Goal: Task Accomplishment & Management: Manage account settings

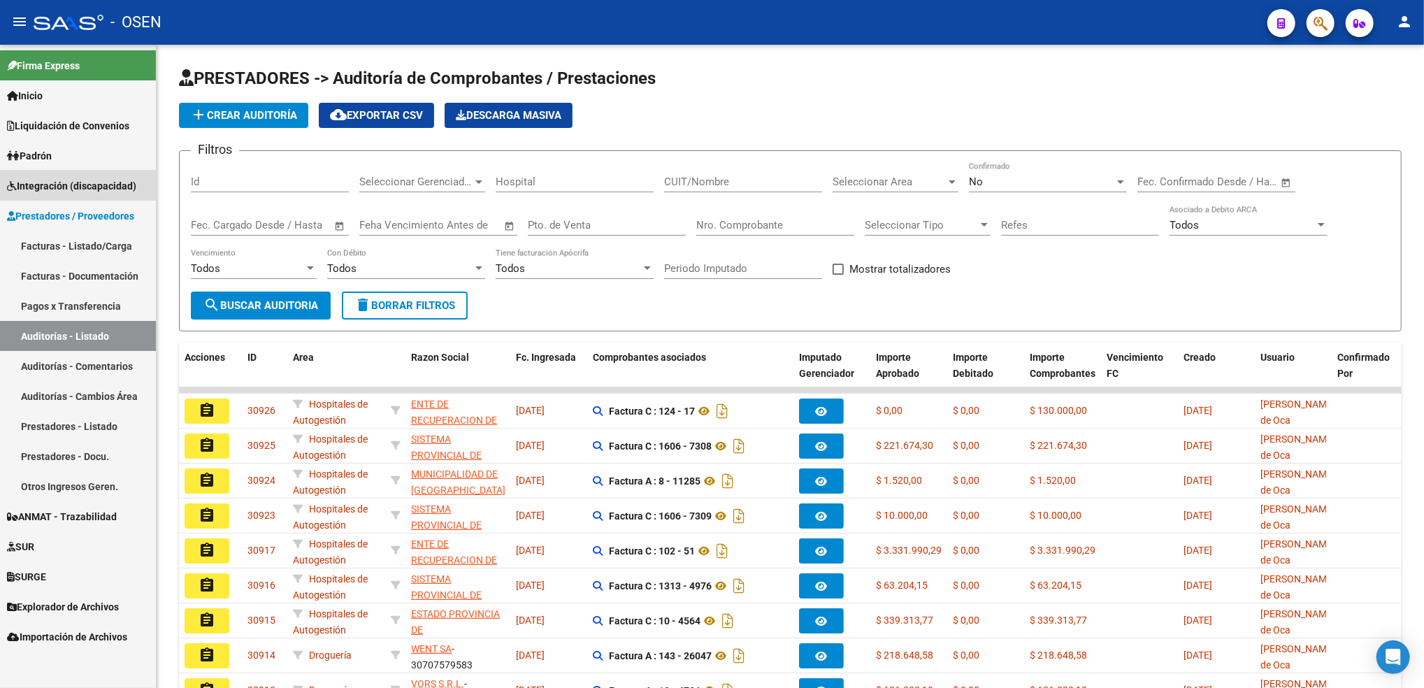
click at [108, 180] on span "Integración (discapacidad)" at bounding box center [71, 185] width 129 height 15
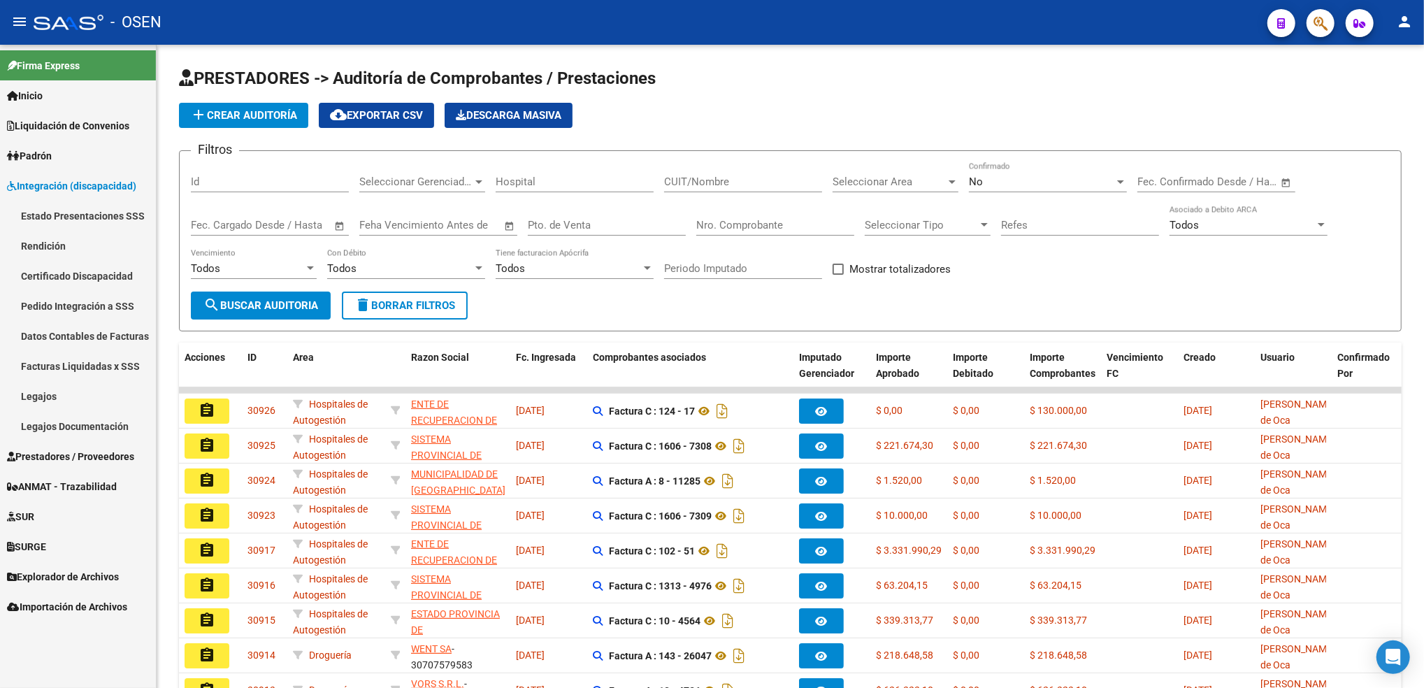
click at [71, 394] on link "Legajos" at bounding box center [78, 396] width 156 height 30
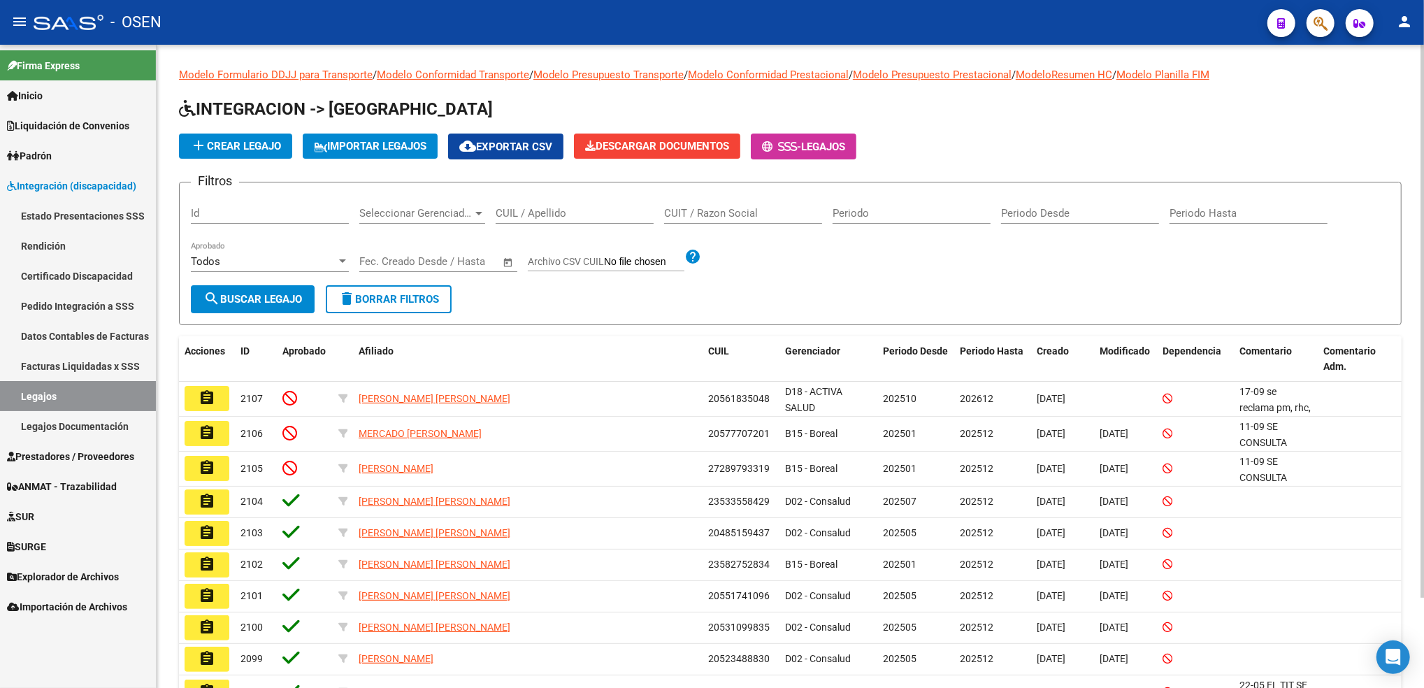
click at [555, 208] on input "CUIL / Apellido" at bounding box center [575, 213] width 158 height 13
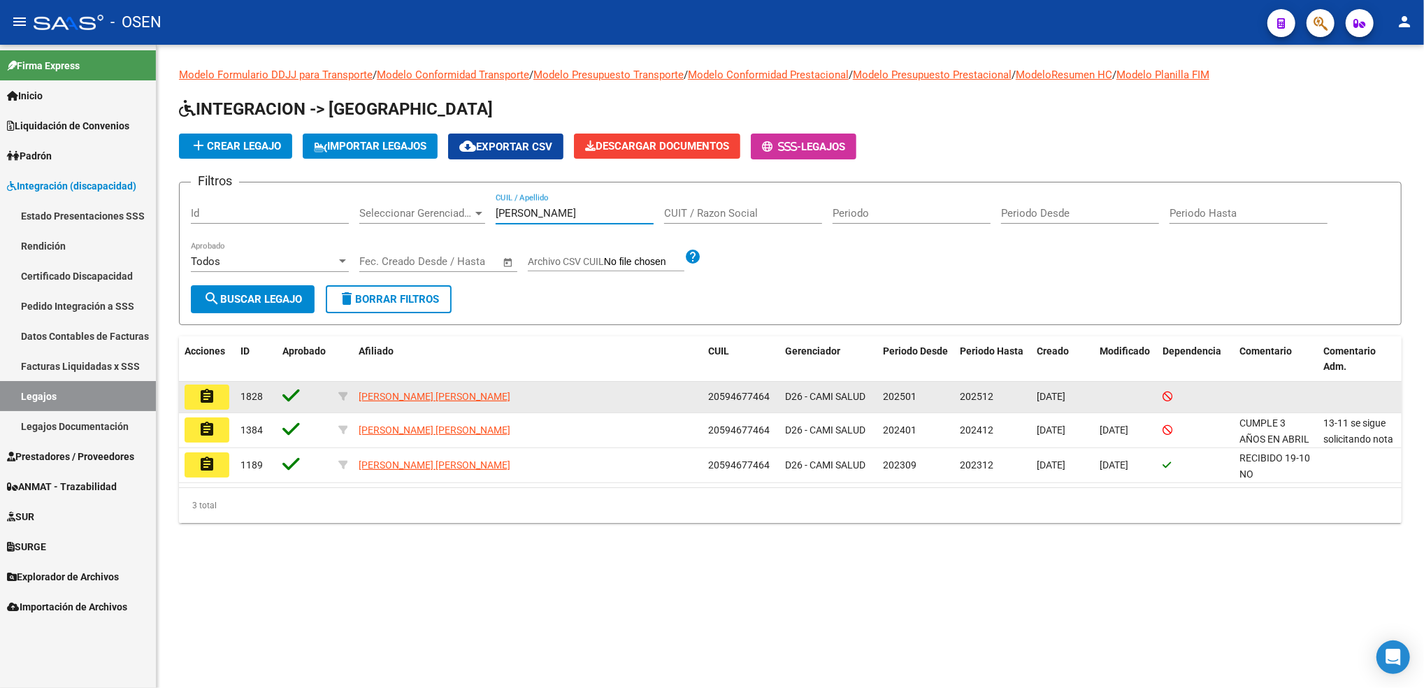
type input "bollat"
click at [205, 405] on button "assignment" at bounding box center [207, 396] width 45 height 25
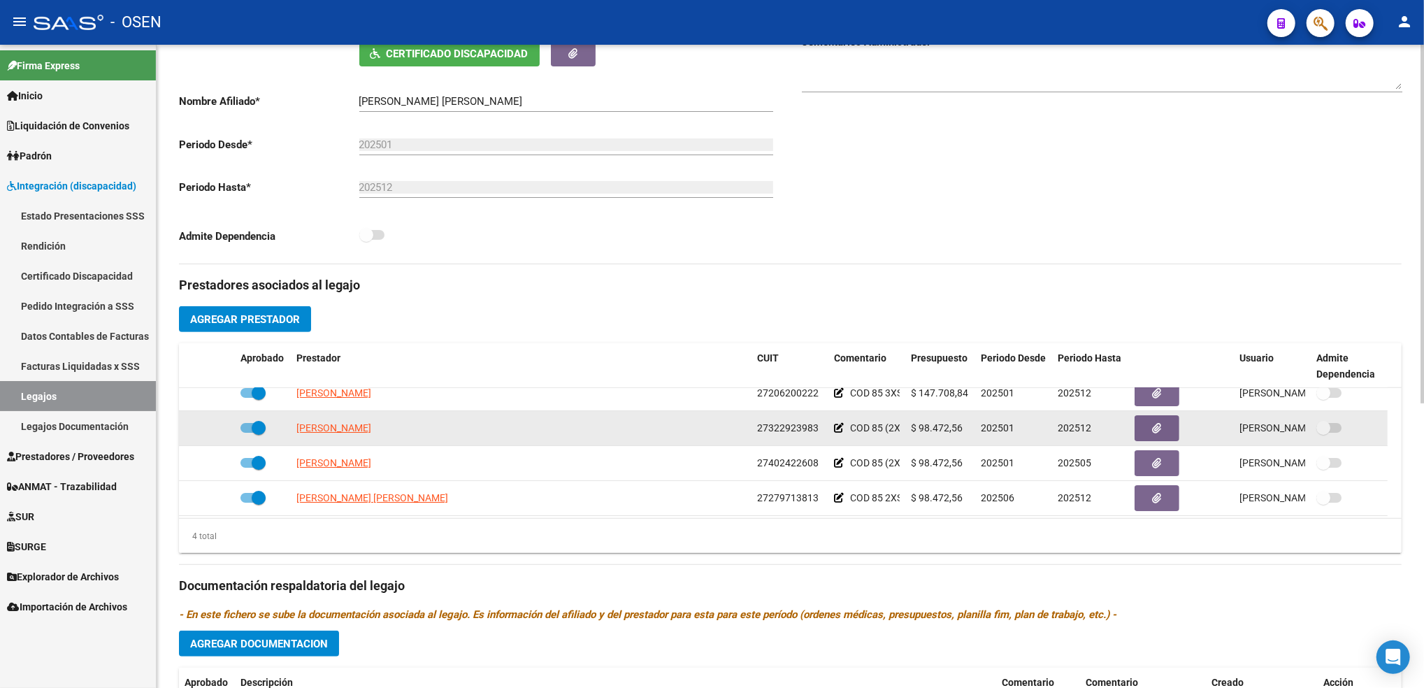
scroll to position [15, 0]
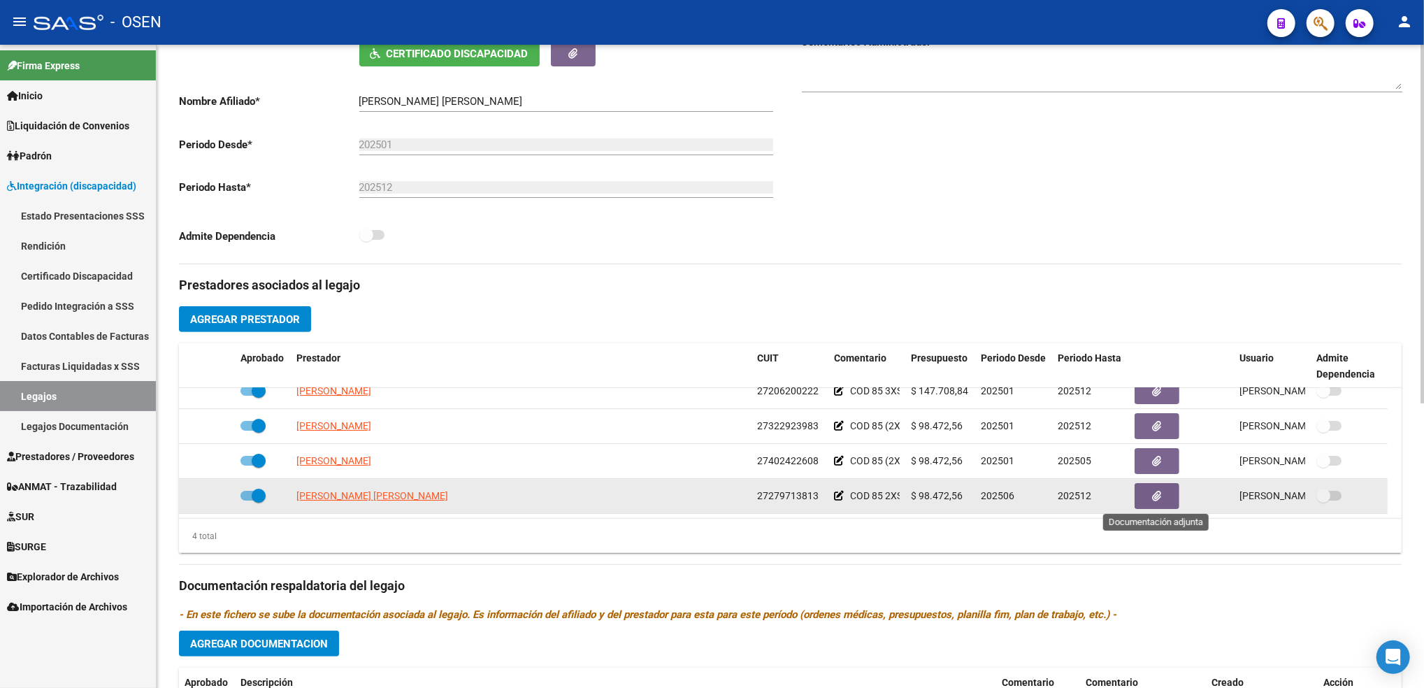
click at [1160, 500] on icon "button" at bounding box center [1157, 496] width 9 height 10
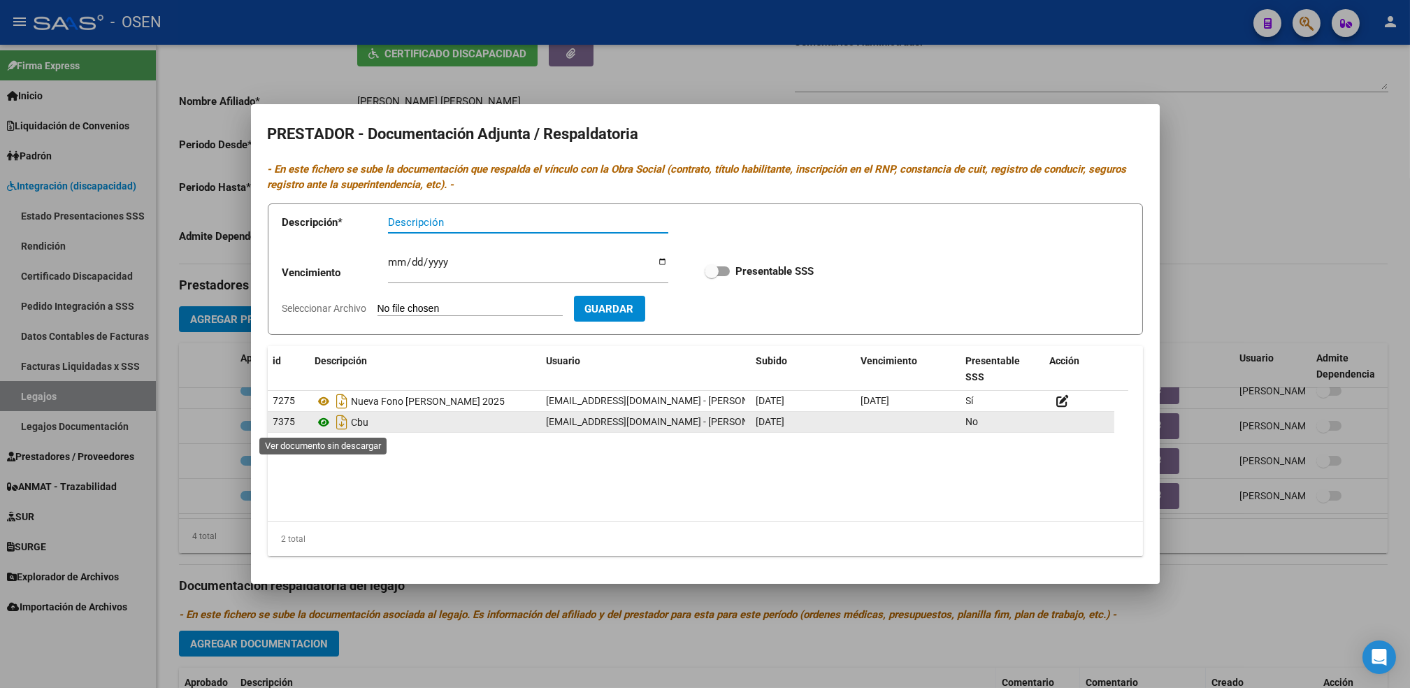
click at [322, 426] on icon at bounding box center [324, 422] width 18 height 17
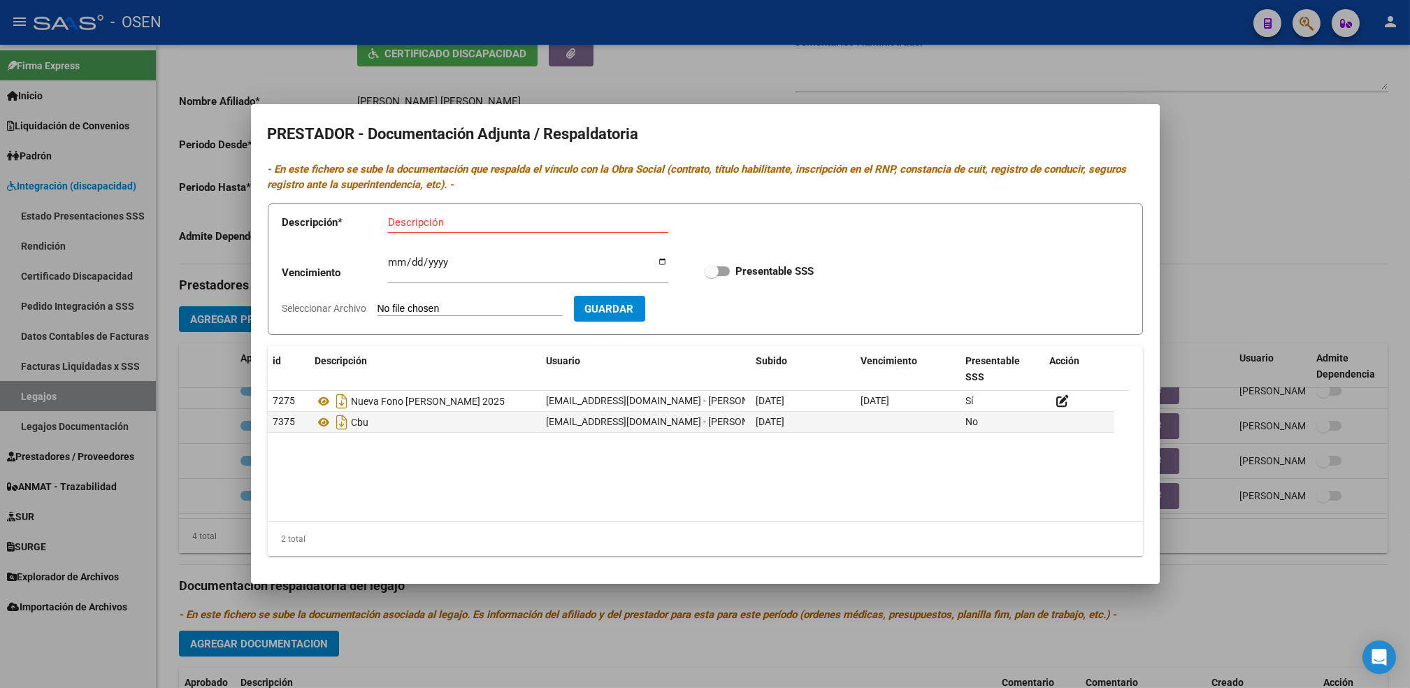
click at [544, 633] on div at bounding box center [705, 344] width 1410 height 688
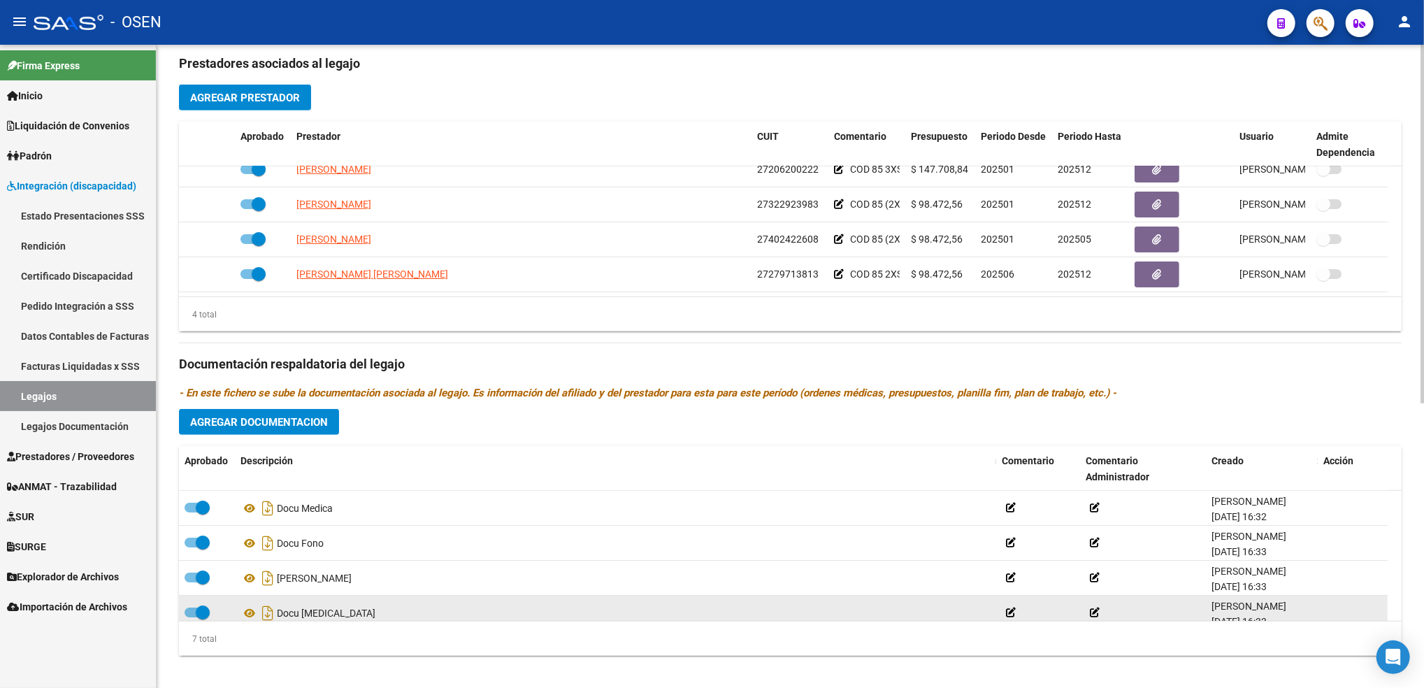
scroll to position [513, 0]
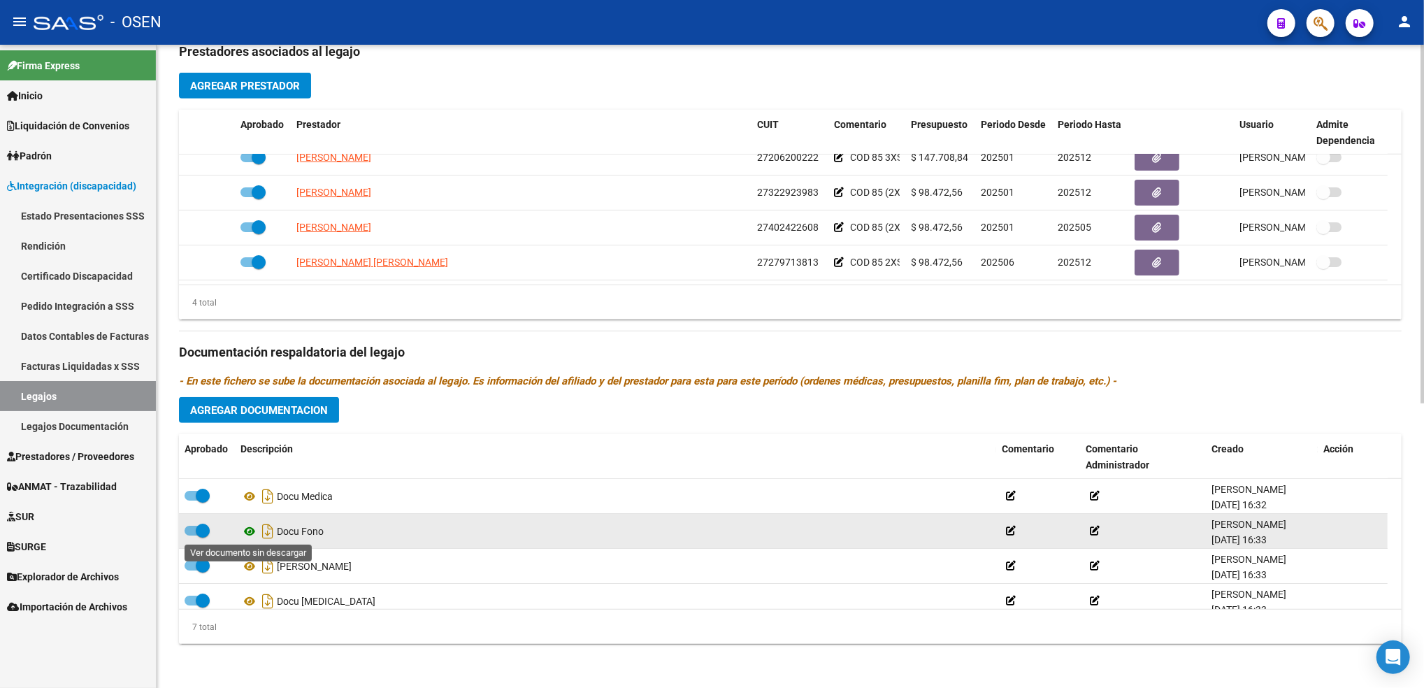
click at [250, 528] on icon at bounding box center [249, 531] width 18 height 17
click at [251, 533] on icon at bounding box center [249, 531] width 18 height 17
click at [201, 531] on span at bounding box center [203, 531] width 14 height 14
click at [192, 535] on input "checkbox" at bounding box center [191, 535] width 1 height 1
checkbox input "false"
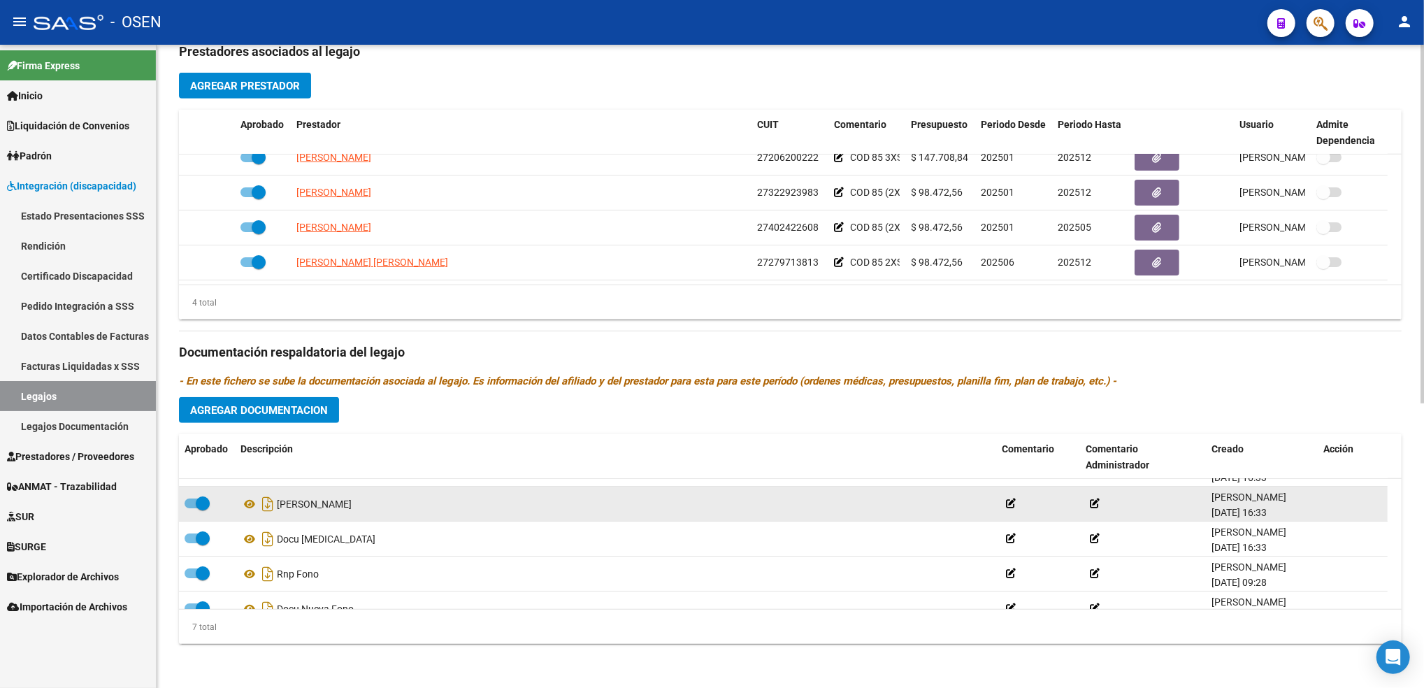
scroll to position [93, 0]
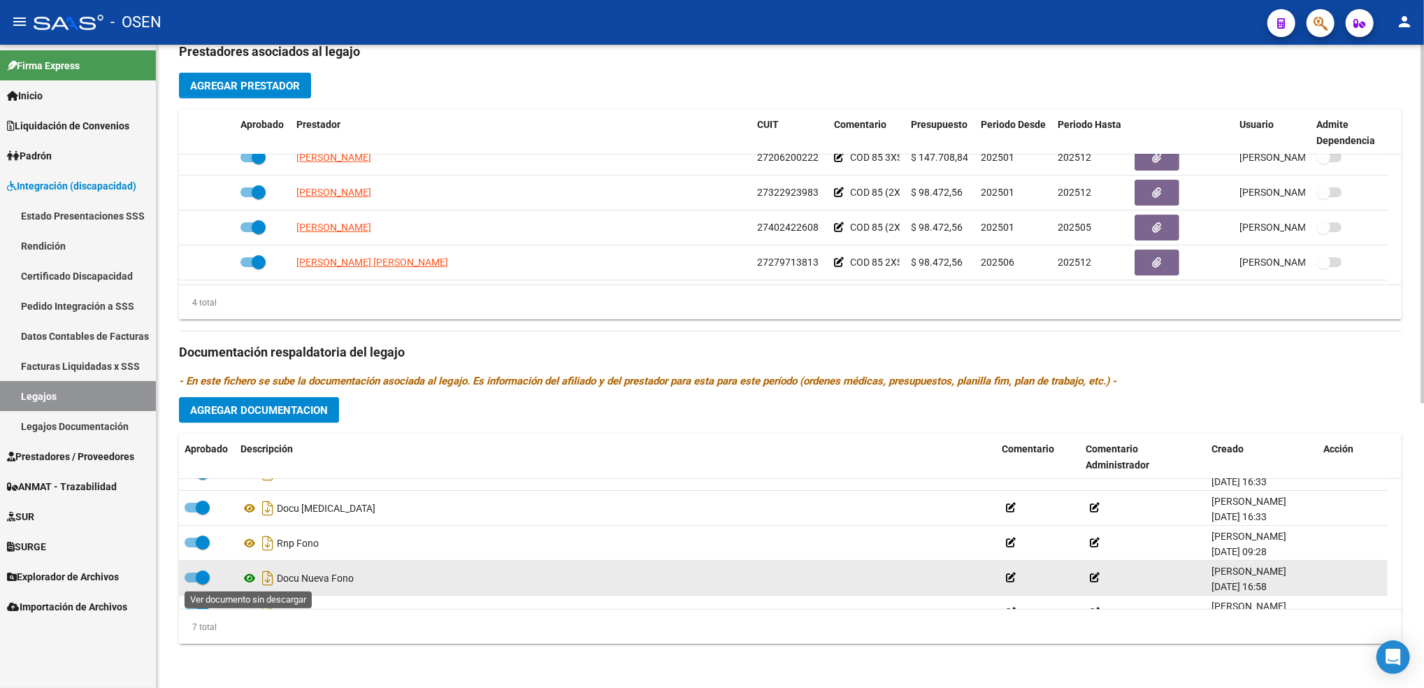
click at [252, 577] on icon at bounding box center [249, 578] width 18 height 17
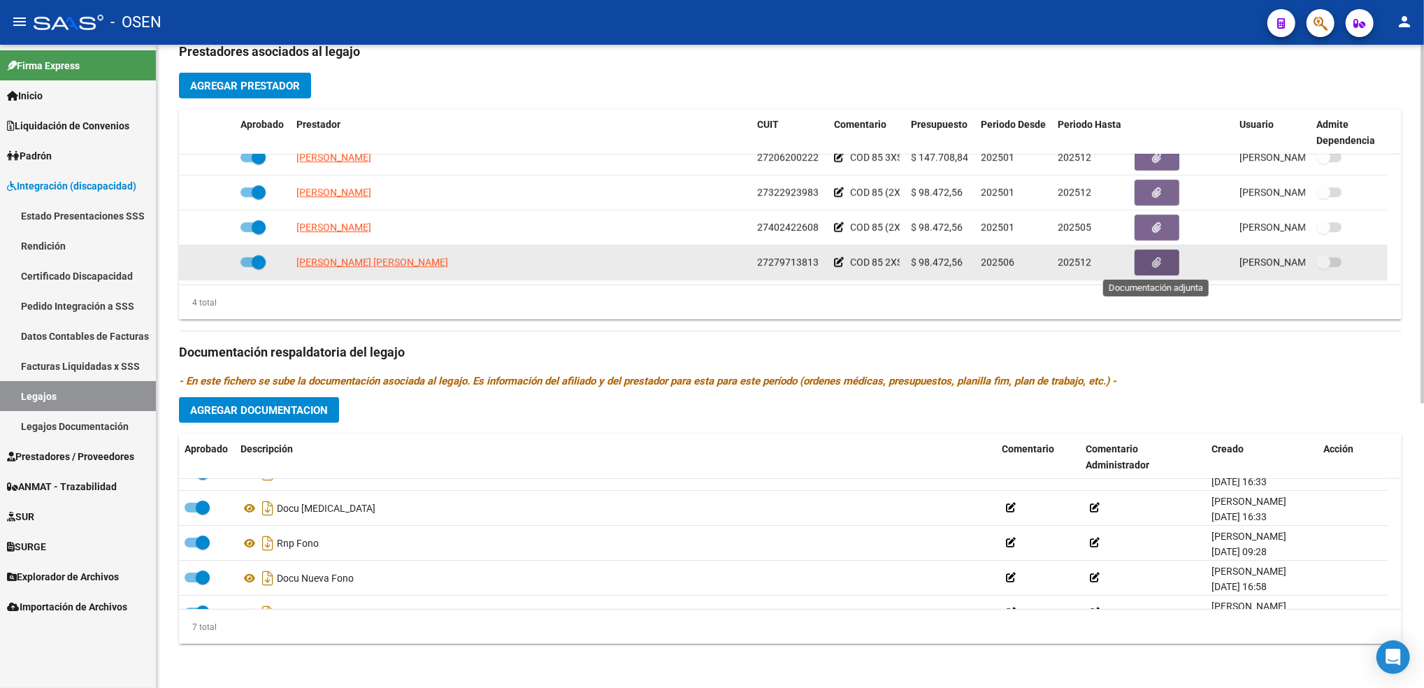
click at [1161, 270] on button "button" at bounding box center [1156, 263] width 45 height 26
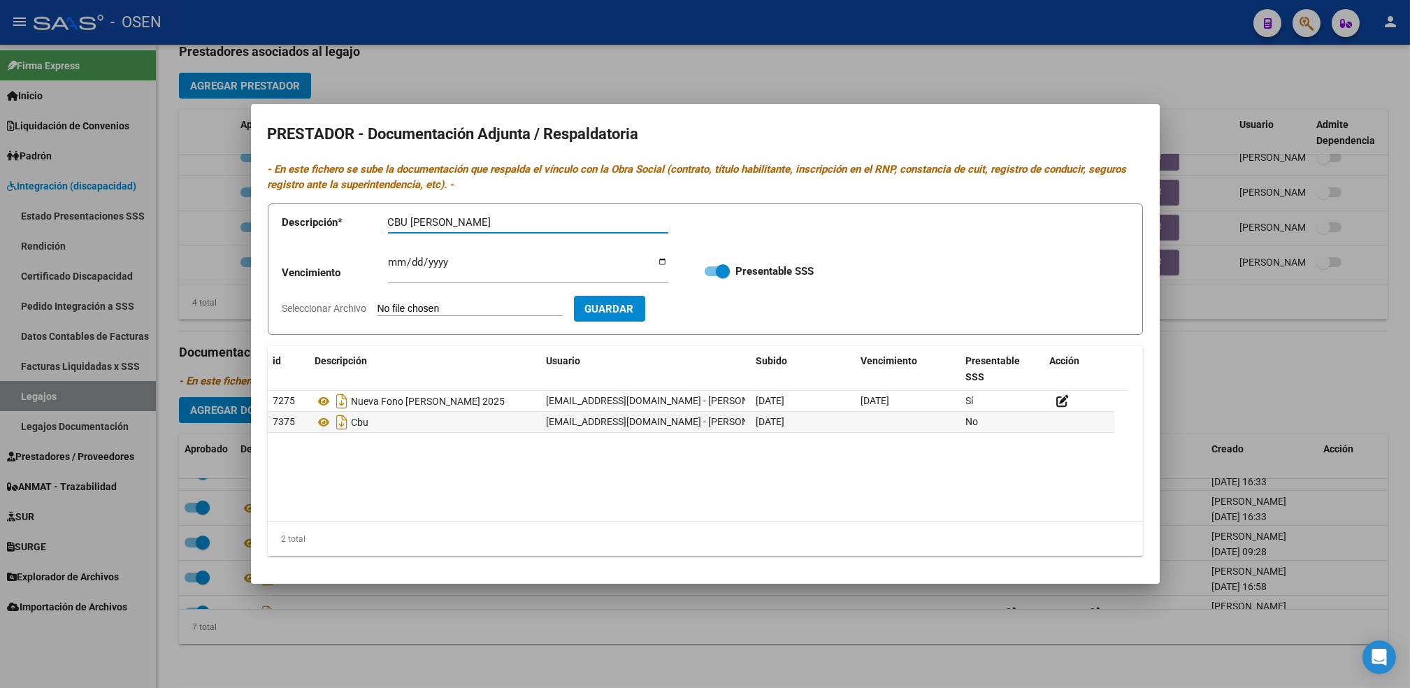
type input "CBU FARRUGGIA"
type input "2025-12-31"
click at [377, 303] on input "Seleccionar Archivo" at bounding box center [469, 309] width 185 height 13
type input "C:\fakepath\CBU.pdf"
click at [691, 305] on span "Guardar" at bounding box center [690, 309] width 49 height 13
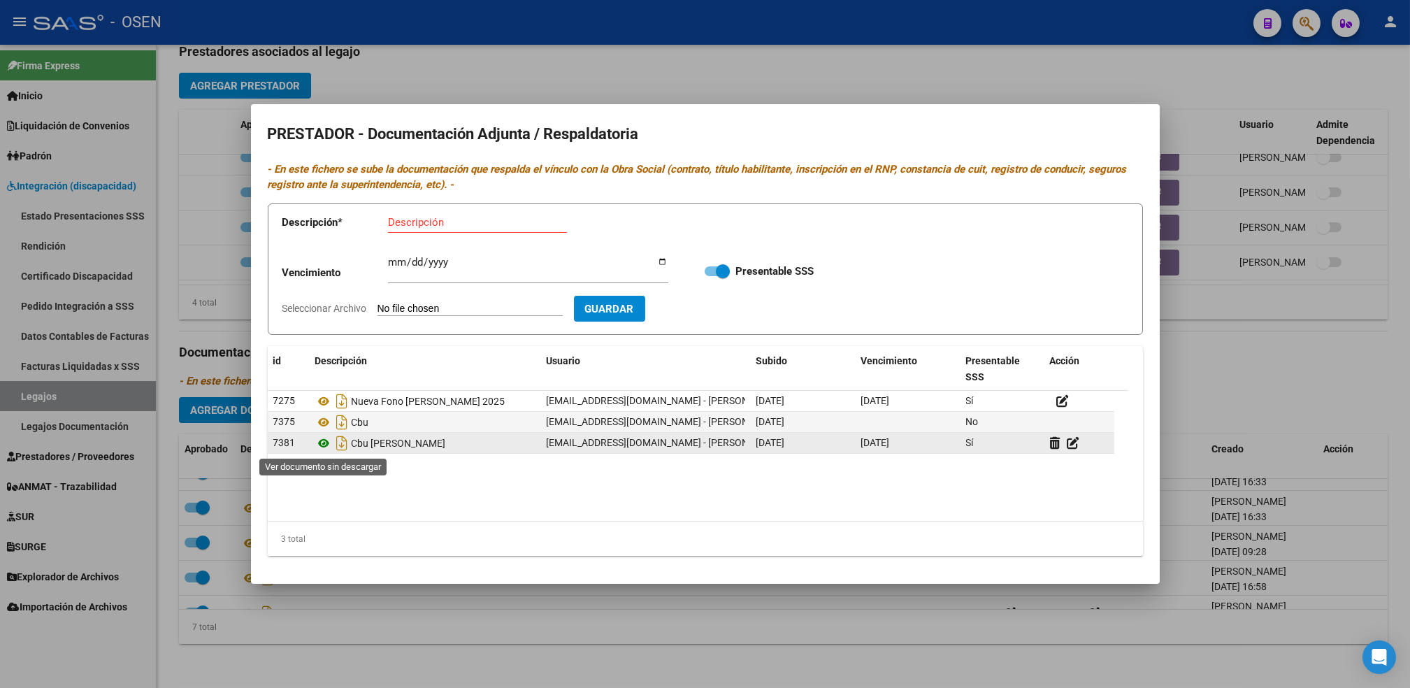
click at [326, 447] on icon at bounding box center [324, 443] width 18 height 17
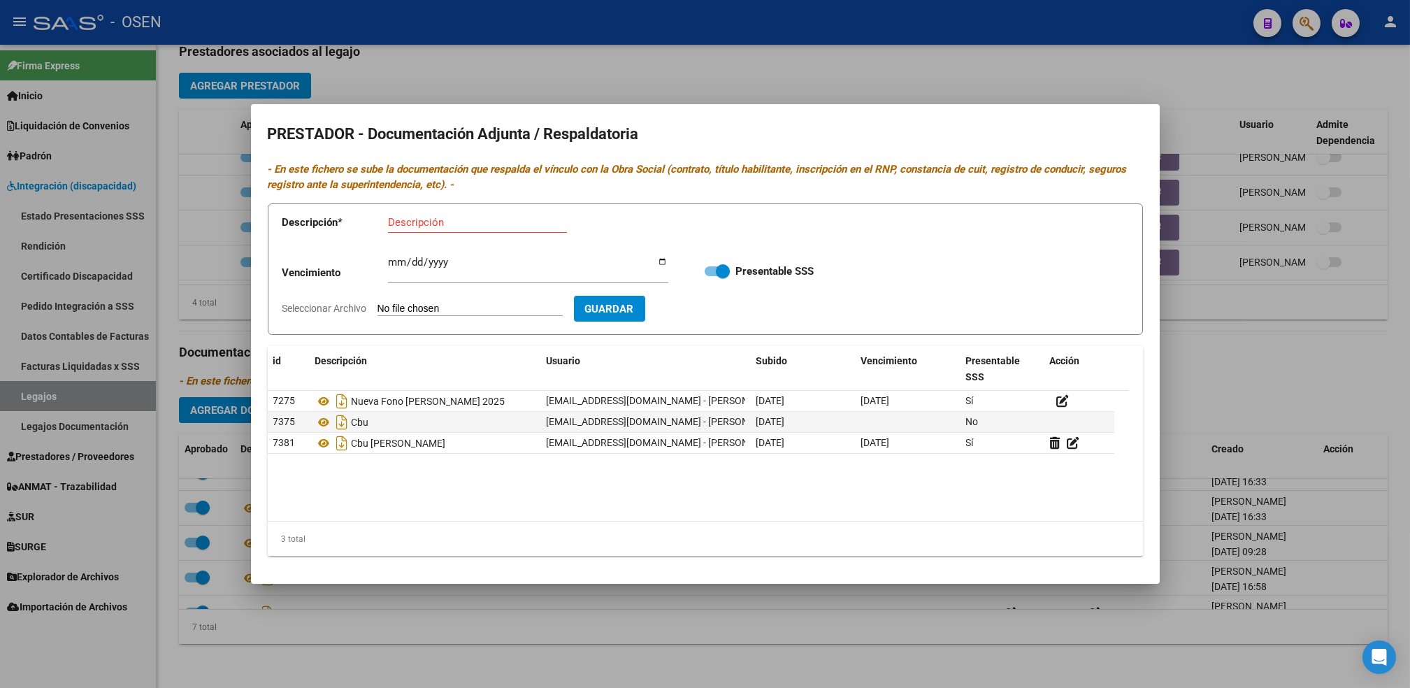
click at [650, 628] on div at bounding box center [705, 344] width 1410 height 688
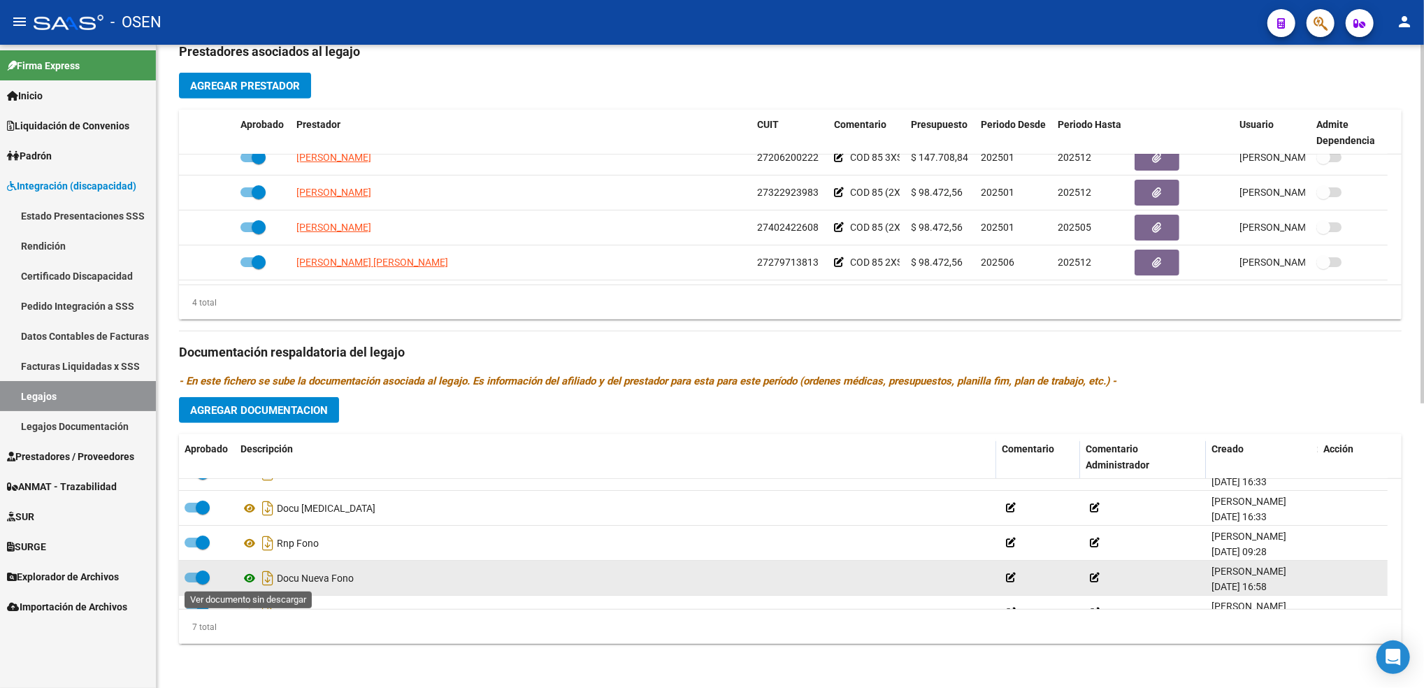
click at [245, 581] on icon at bounding box center [249, 578] width 18 height 17
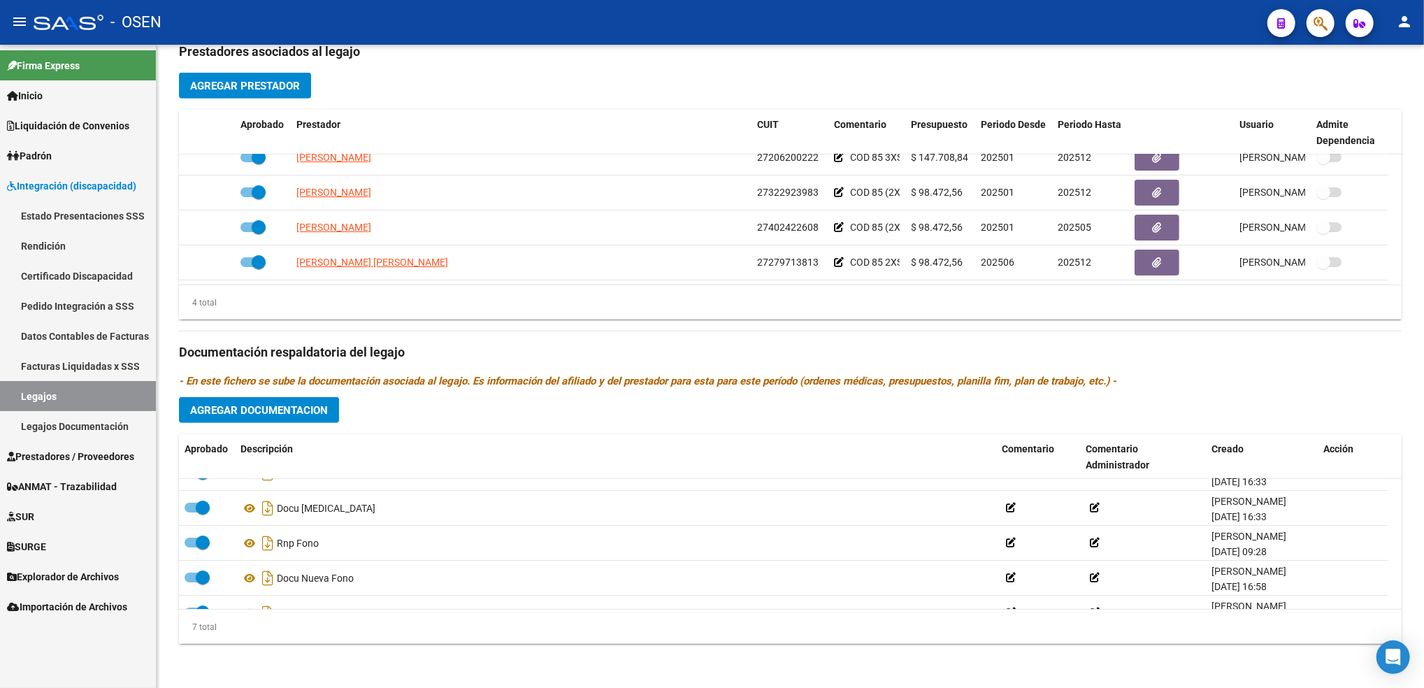
click at [92, 456] on span "Prestadores / Proveedores" at bounding box center [70, 456] width 127 height 15
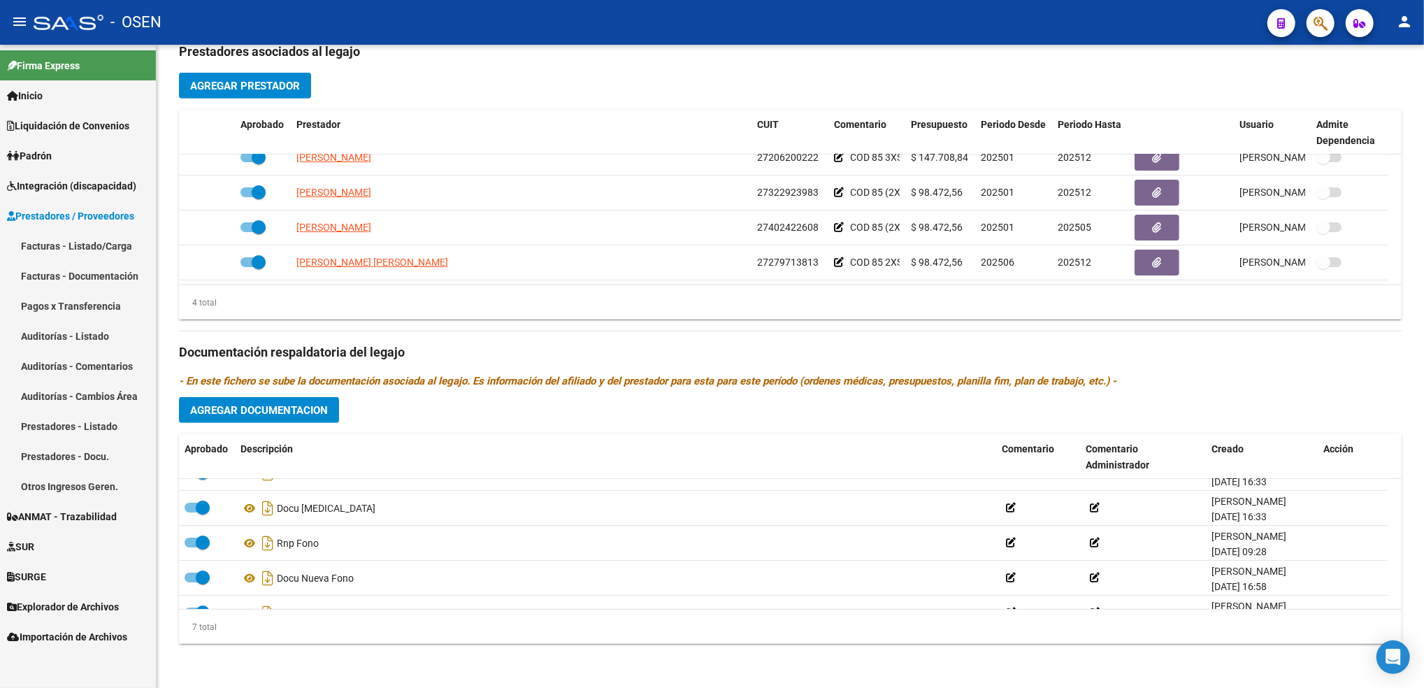
click at [54, 252] on link "Facturas - Listado/Carga" at bounding box center [78, 246] width 156 height 30
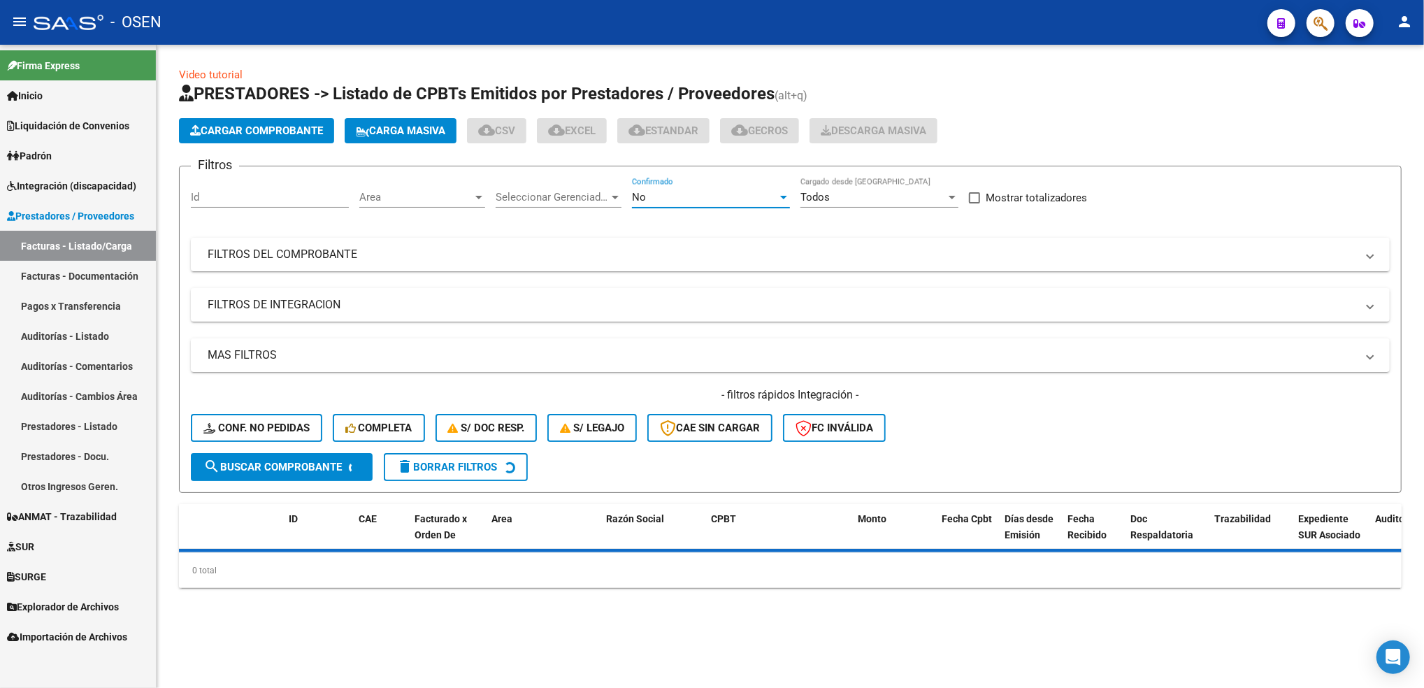
click at [679, 196] on div "No" at bounding box center [704, 197] width 145 height 13
click at [669, 143] on span "Todos" at bounding box center [711, 133] width 158 height 31
click at [426, 200] on span "Area" at bounding box center [415, 197] width 113 height 13
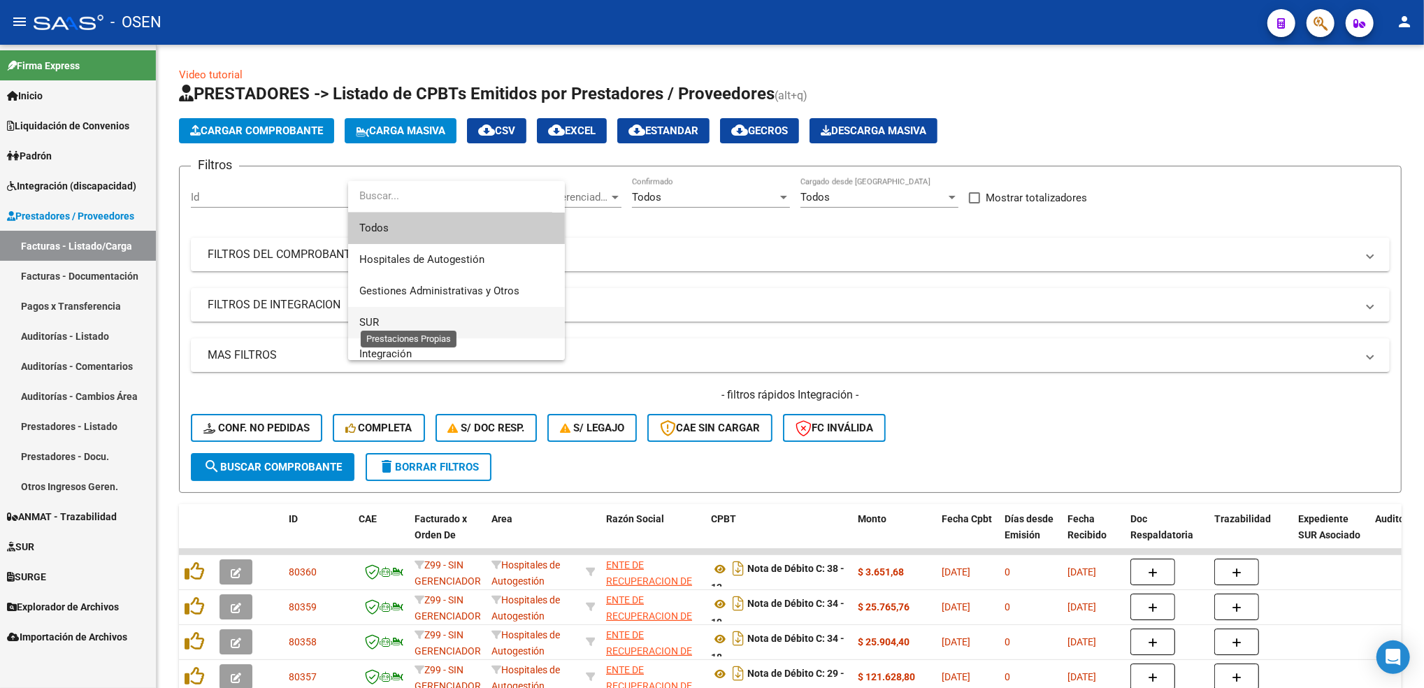
scroll to position [186, 0]
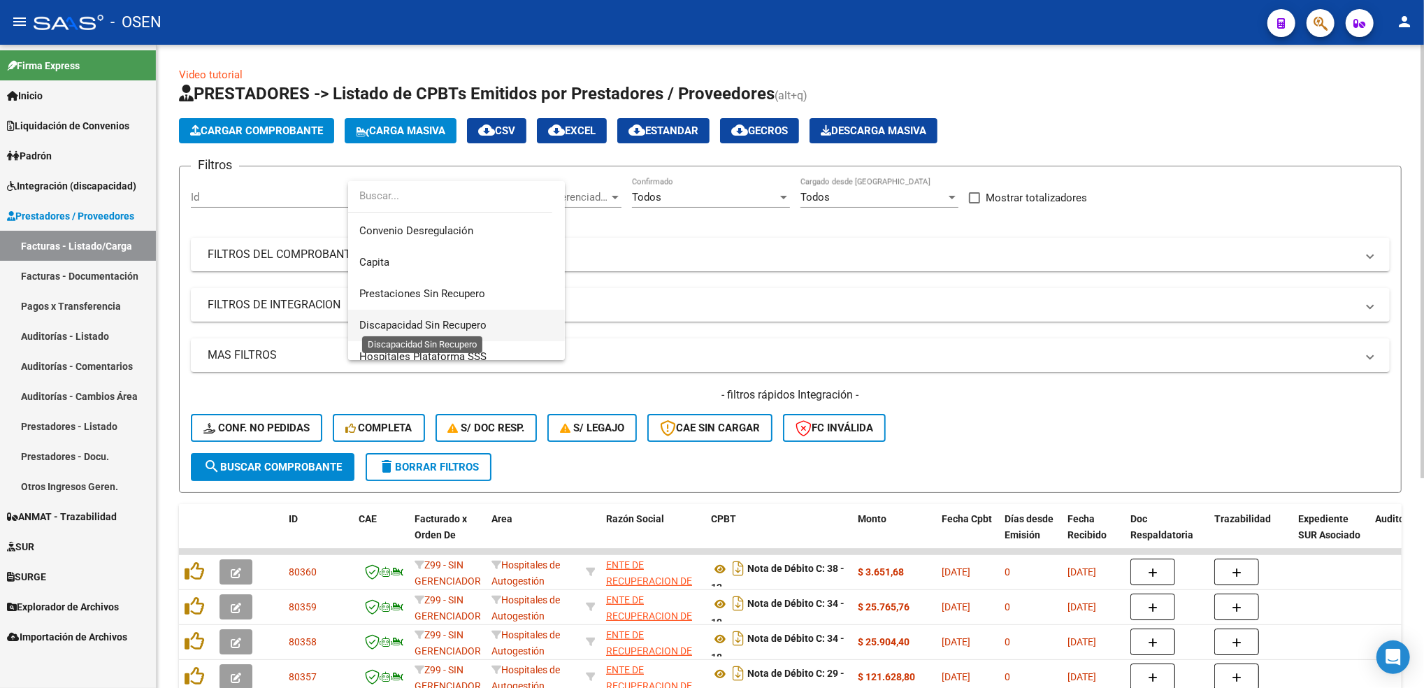
click at [459, 322] on span "Discapacidad Sin Recupero" at bounding box center [422, 325] width 127 height 13
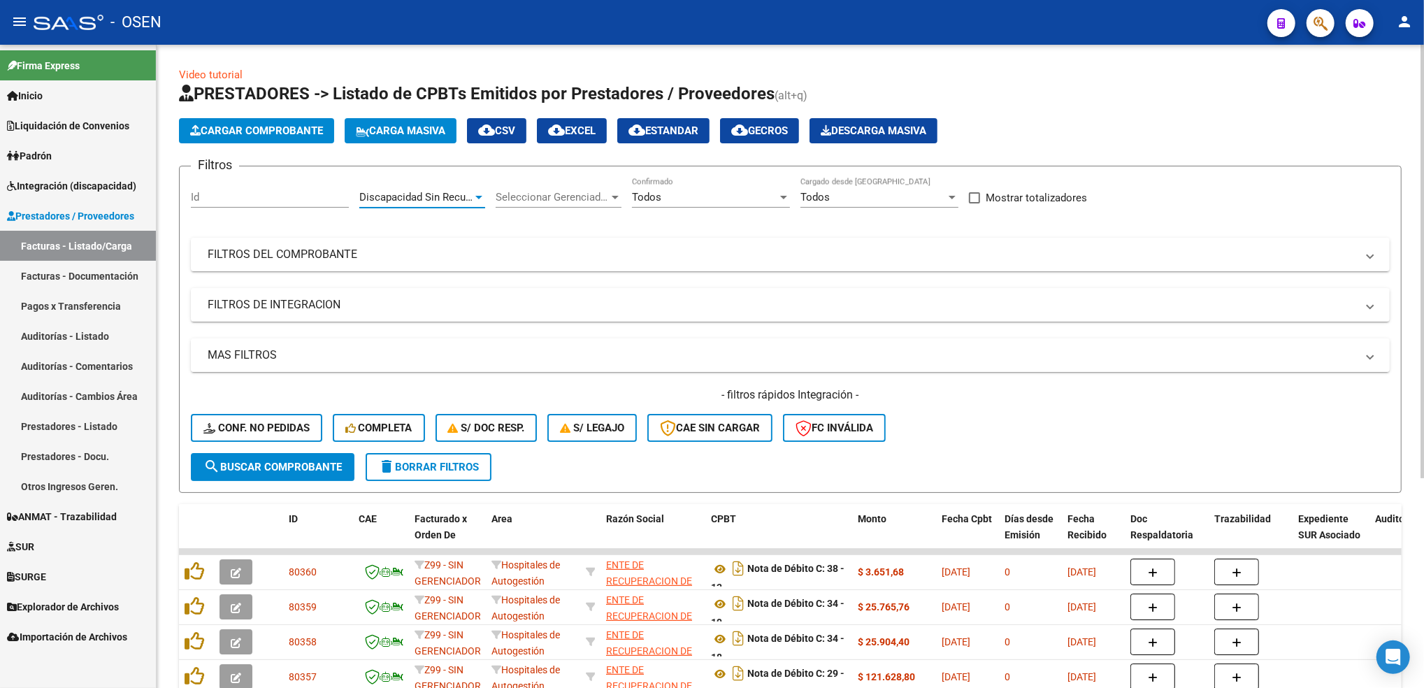
click at [301, 359] on mat-panel-title "MAS FILTROS" at bounding box center [782, 354] width 1148 height 15
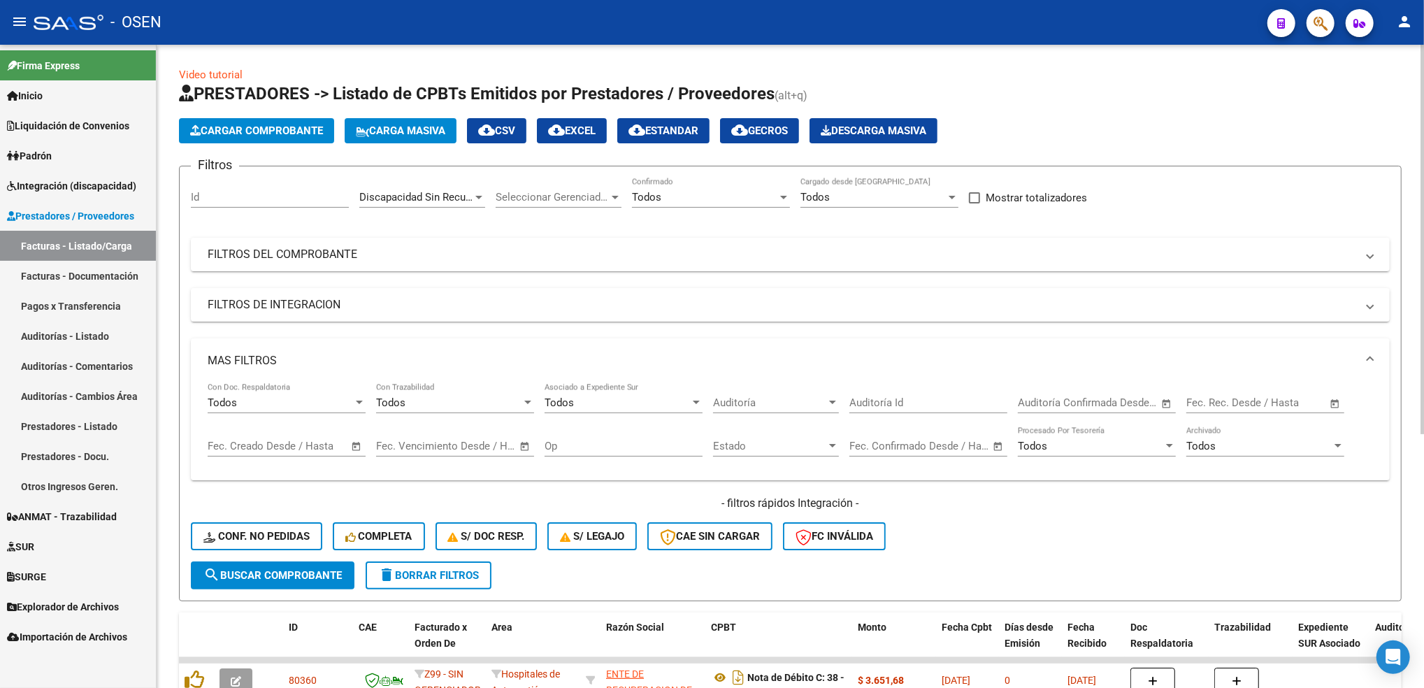
click at [770, 398] on span "Auditoría" at bounding box center [769, 402] width 113 height 13
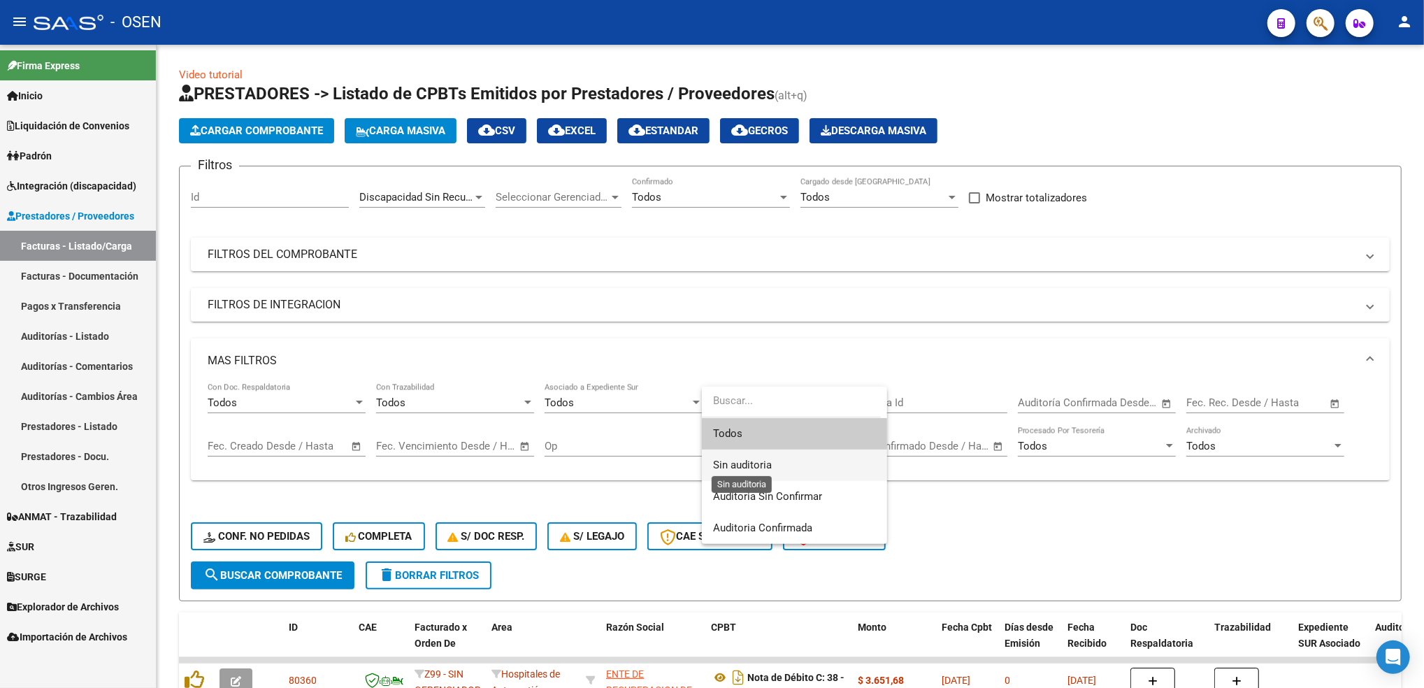
click at [765, 466] on span "Sin auditoria" at bounding box center [742, 465] width 59 height 13
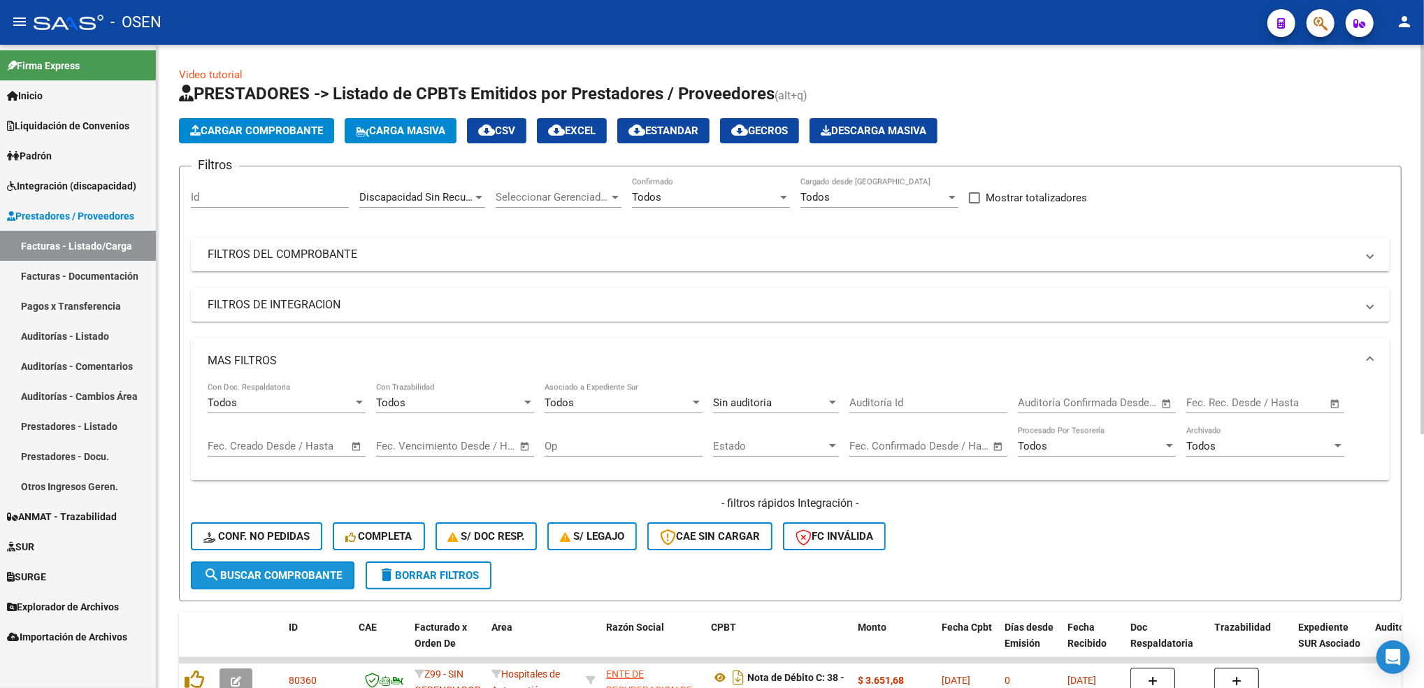
click at [310, 575] on span "search Buscar Comprobante" at bounding box center [272, 575] width 138 height 13
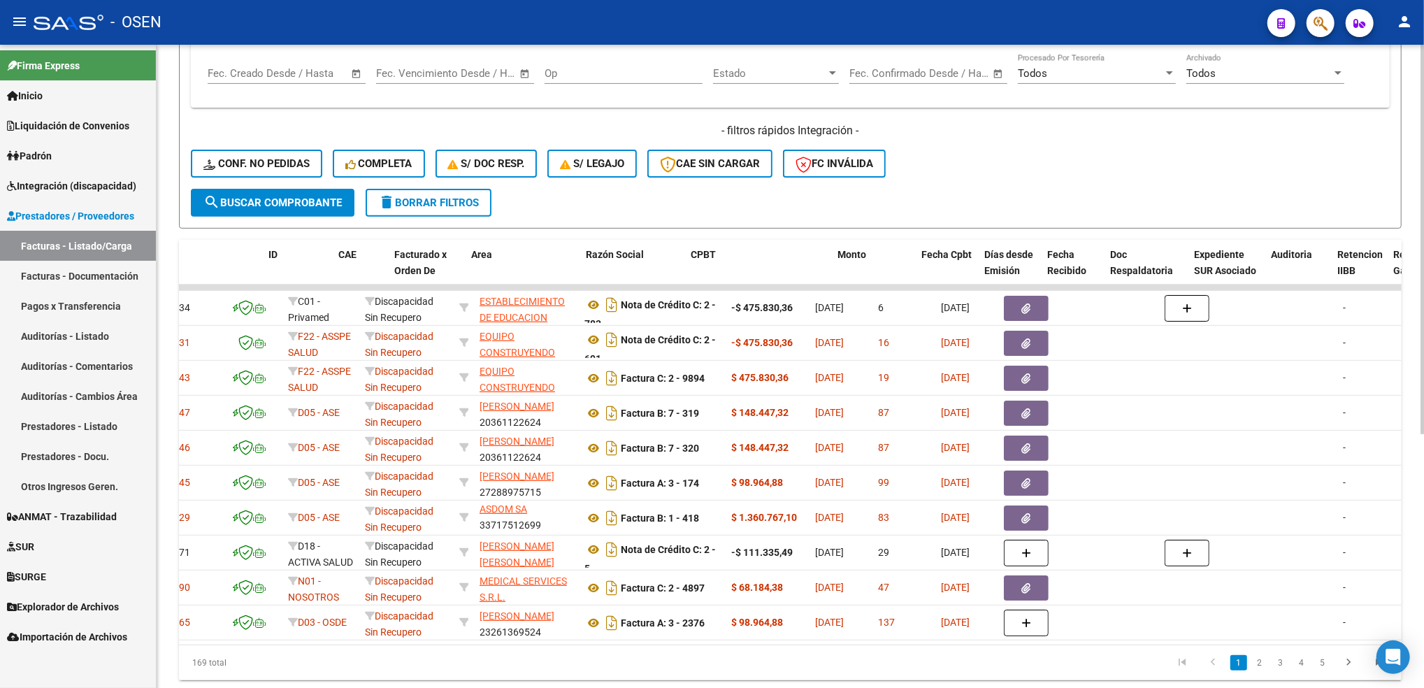
scroll to position [0, 0]
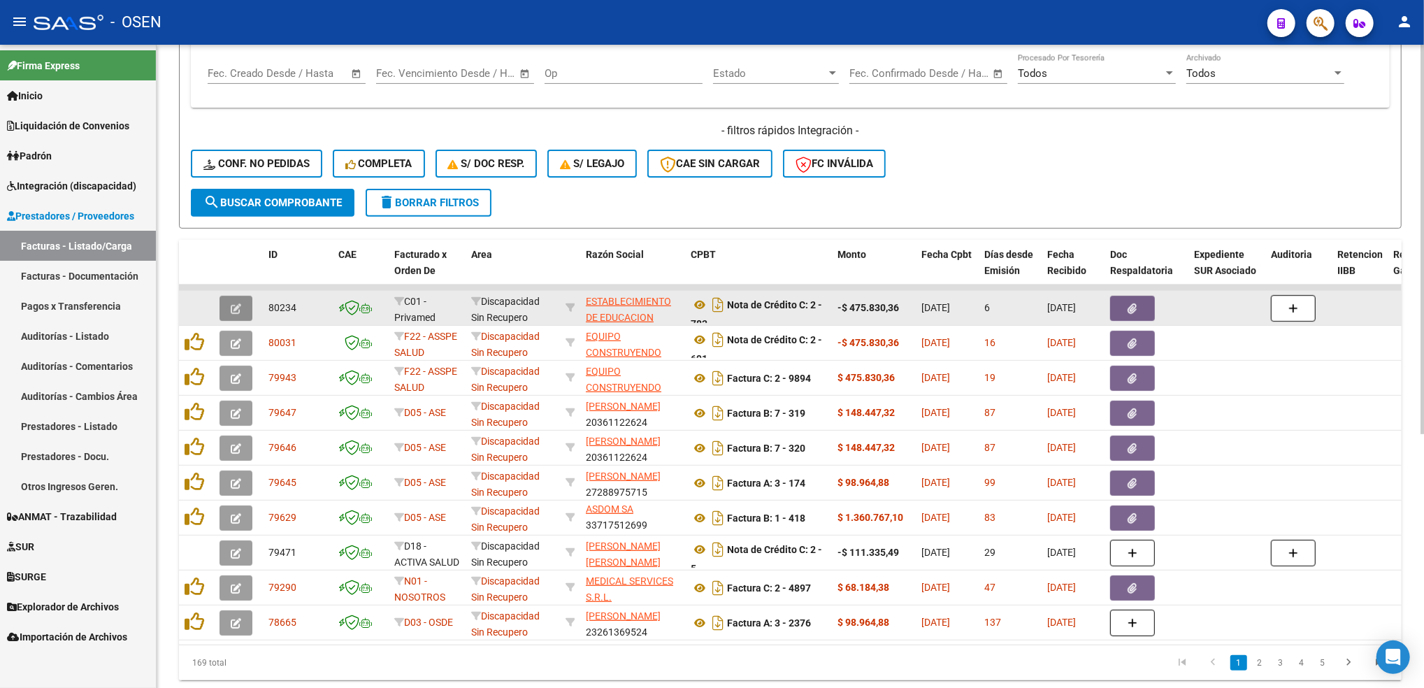
click at [236, 303] on icon "button" at bounding box center [236, 308] width 10 height 10
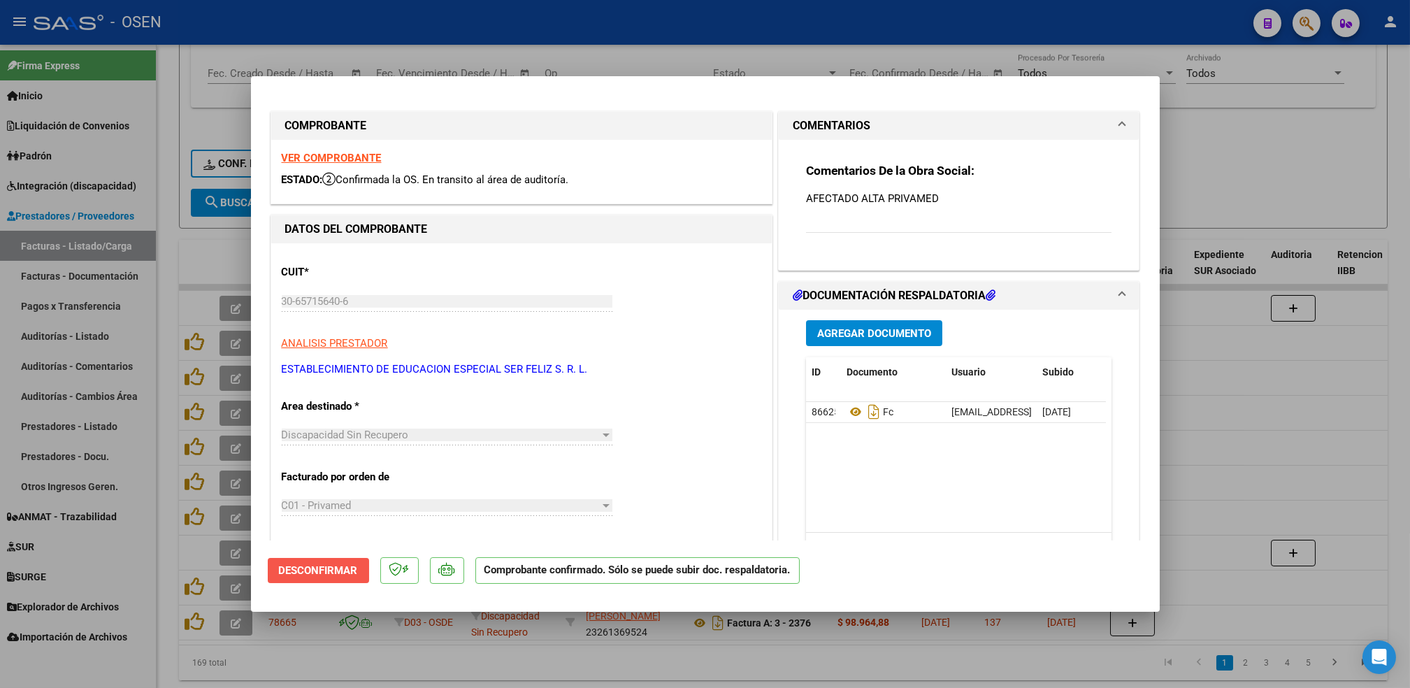
click at [321, 565] on span "Desconfirmar" at bounding box center [318, 570] width 79 height 13
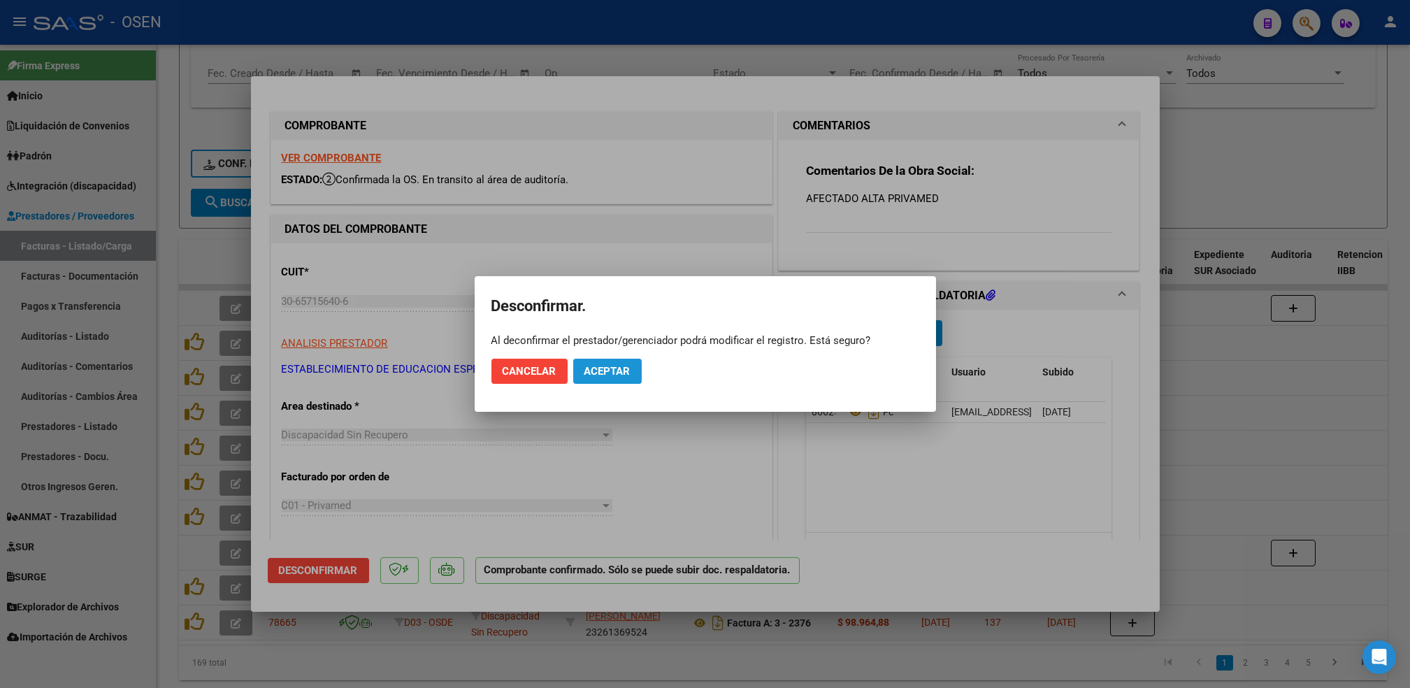
click at [611, 365] on span "Aceptar" at bounding box center [607, 371] width 46 height 13
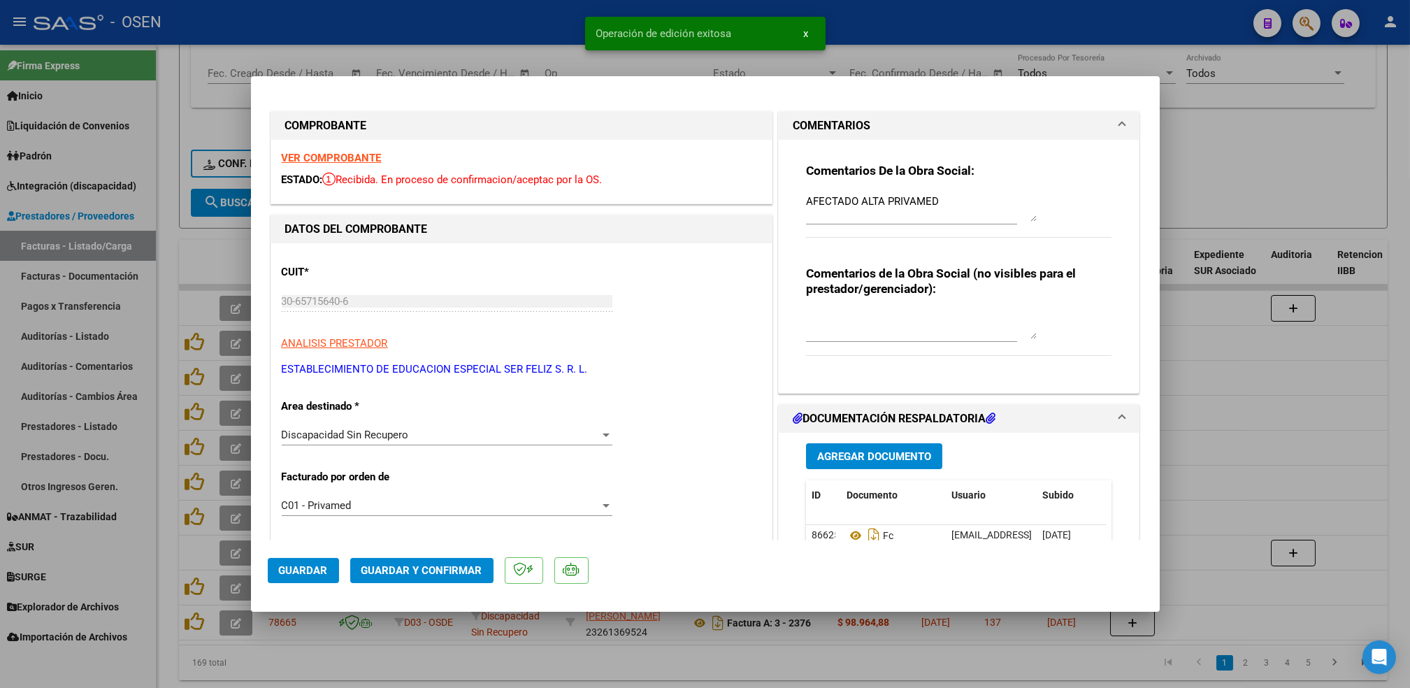
click at [313, 565] on span "Guardar" at bounding box center [303, 570] width 49 height 13
click at [830, 667] on div at bounding box center [705, 344] width 1410 height 688
type input "$ 0,00"
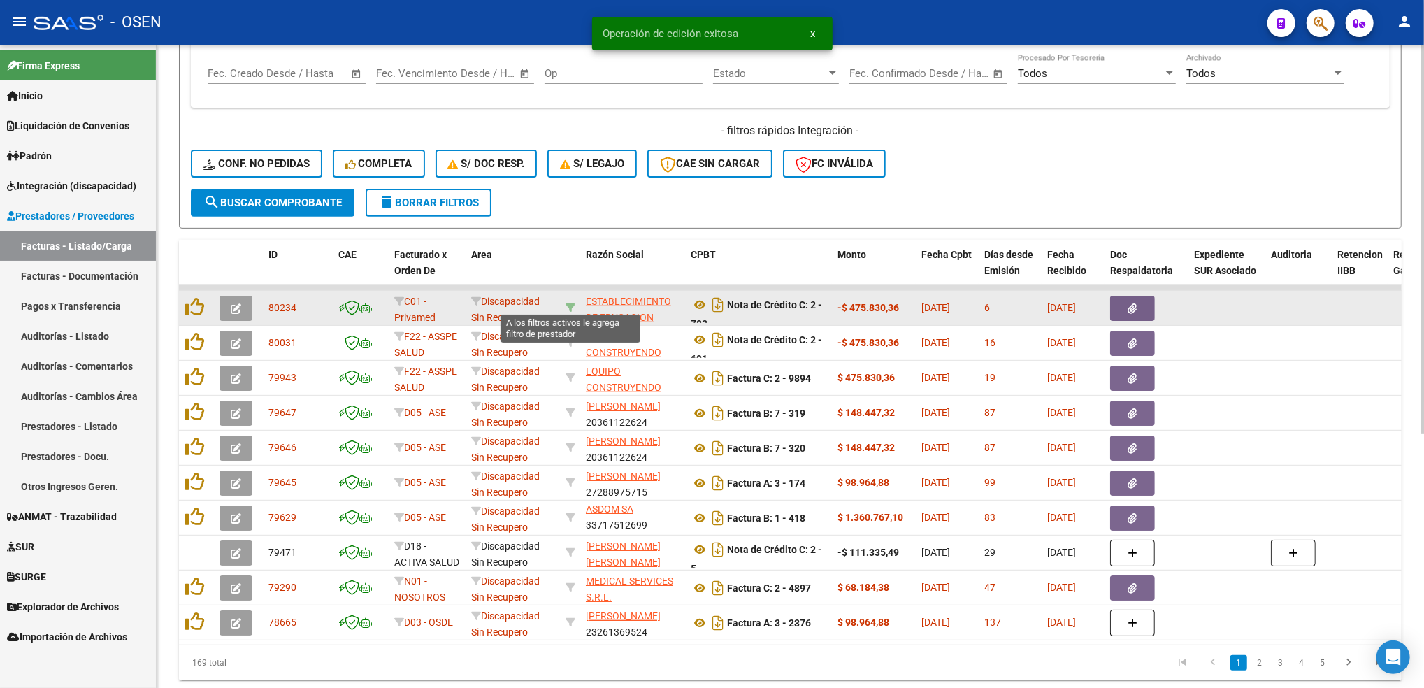
click at [570, 305] on icon at bounding box center [570, 308] width 10 height 10
type input "30657156406"
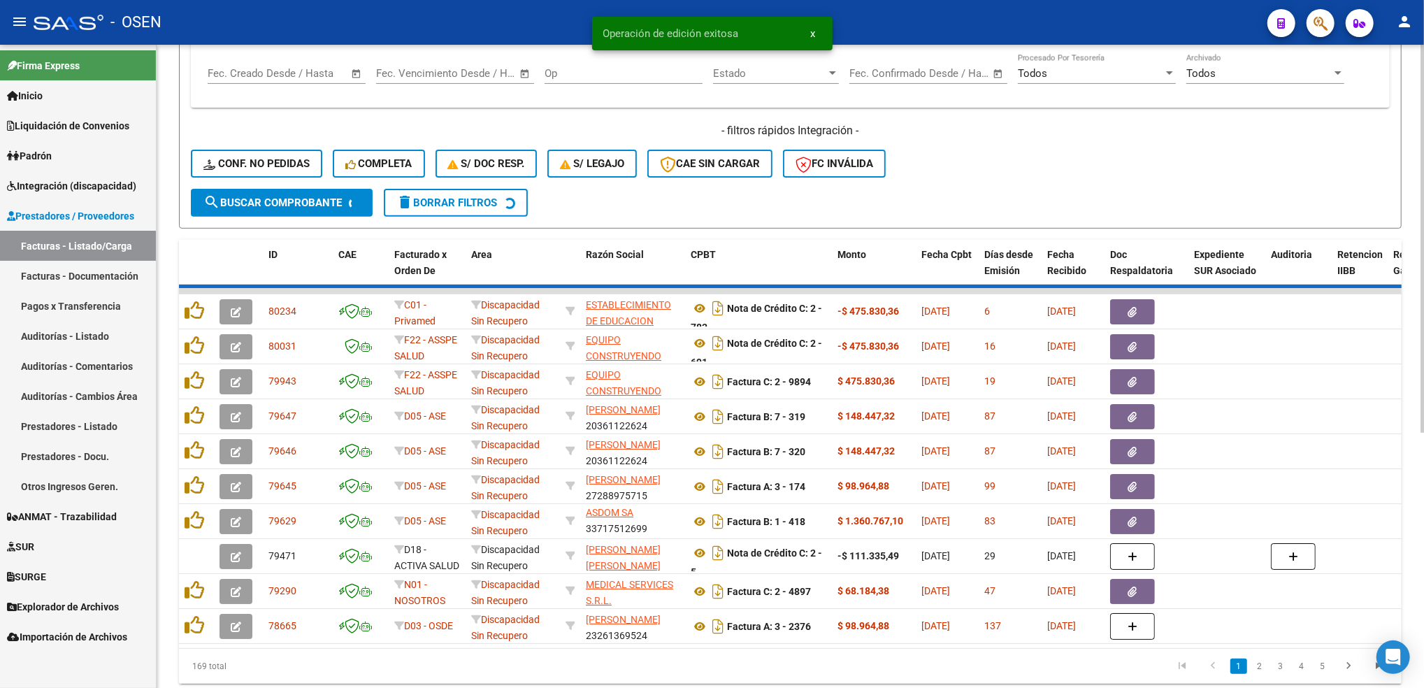
scroll to position [140, 0]
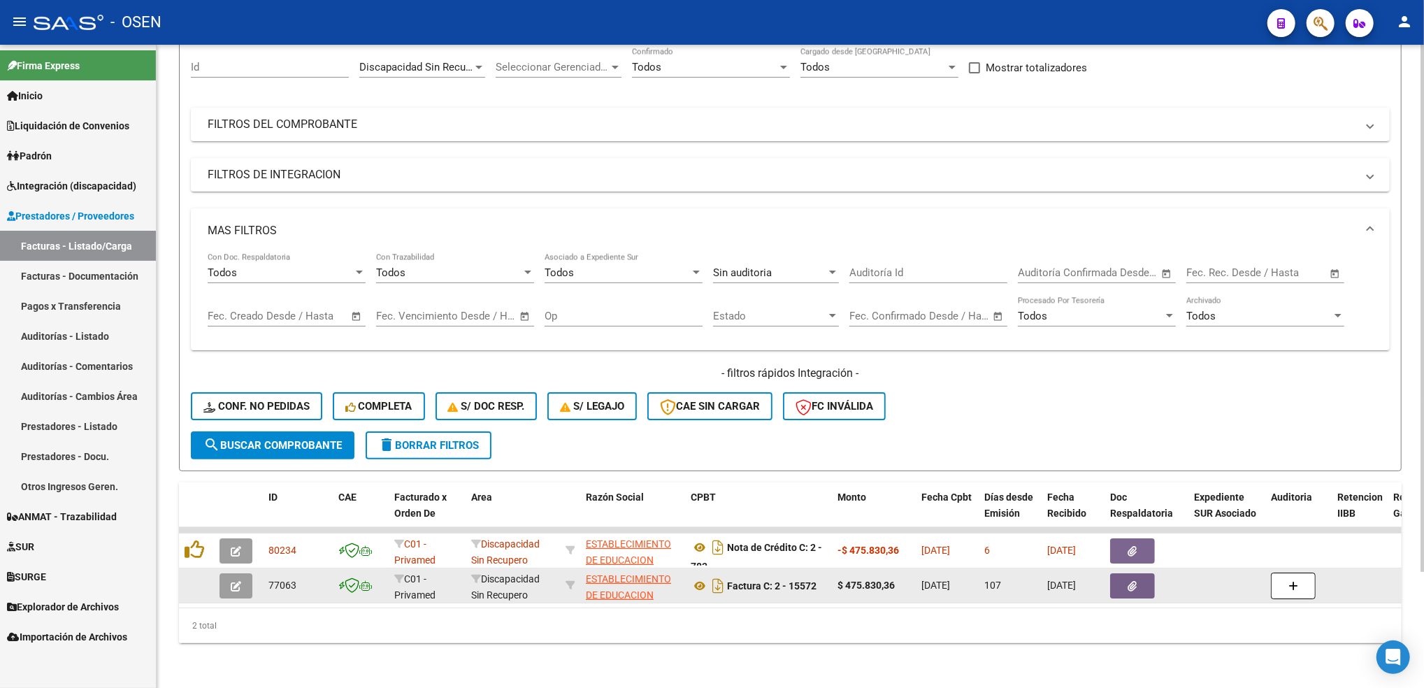
click at [238, 581] on icon "button" at bounding box center [236, 586] width 10 height 10
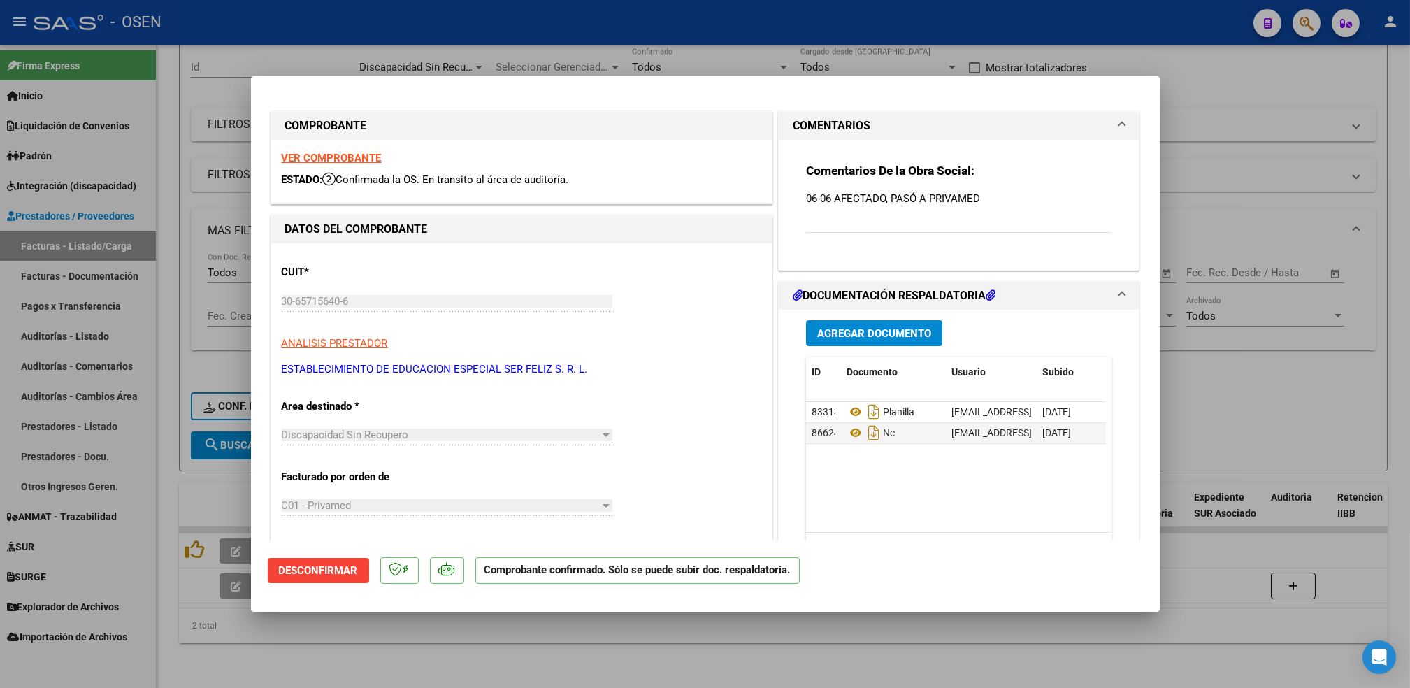
click at [316, 575] on span "Desconfirmar" at bounding box center [318, 570] width 79 height 13
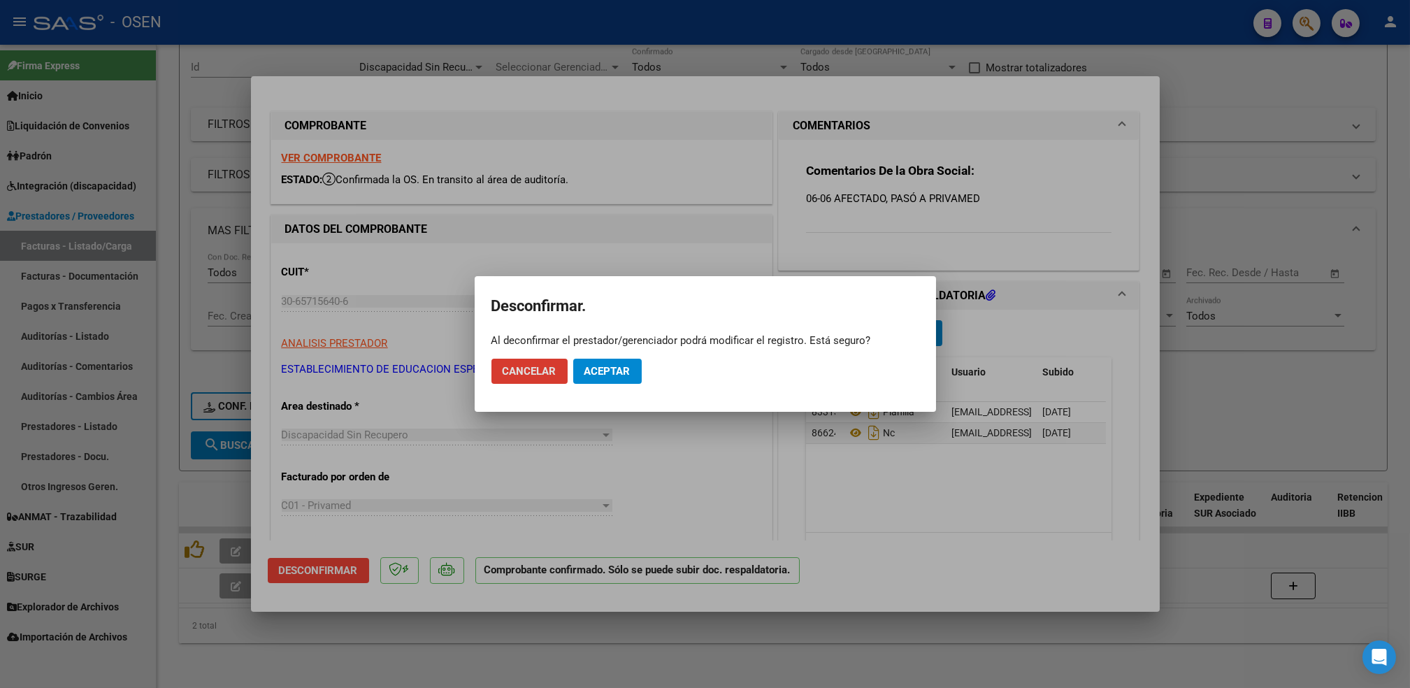
click at [617, 349] on mat-dialog-actions "Cancelar Aceptar" at bounding box center [705, 371] width 428 height 48
click at [602, 370] on span "Aceptar" at bounding box center [607, 371] width 46 height 13
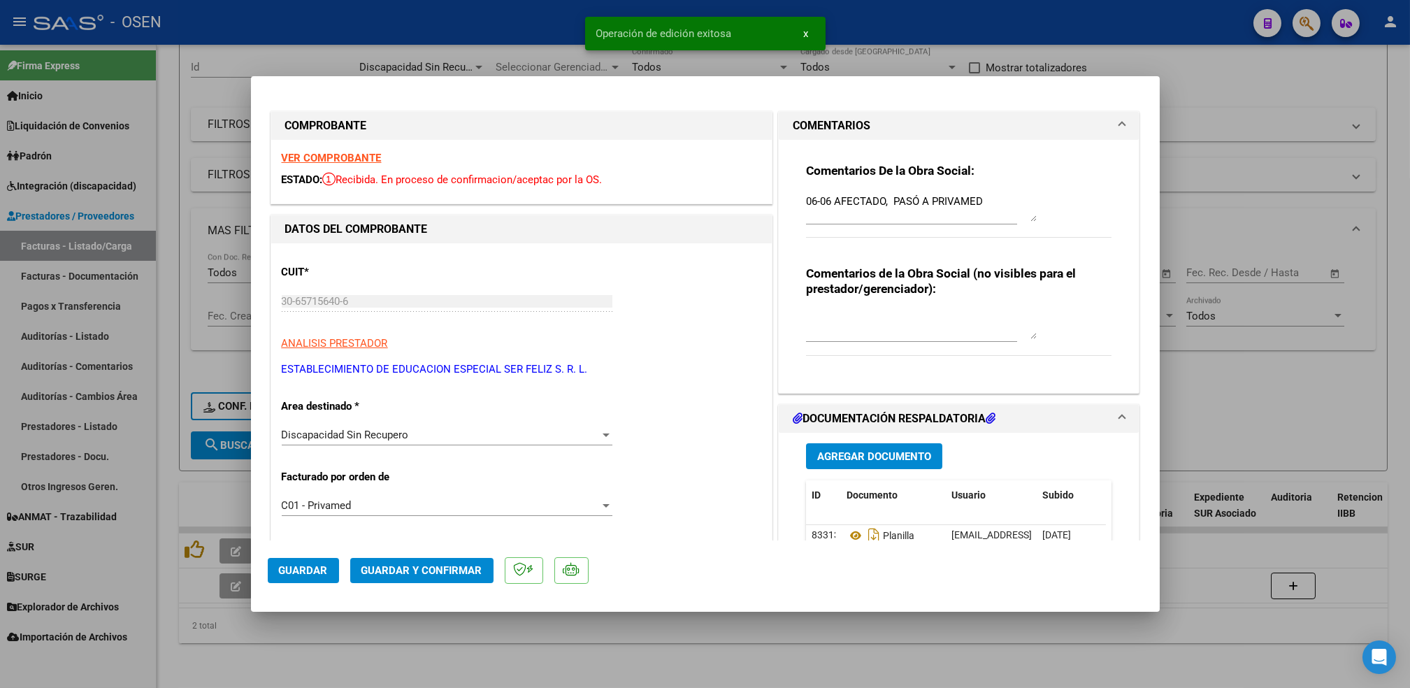
click at [311, 568] on span "Guardar" at bounding box center [303, 570] width 49 height 13
click at [359, 680] on div at bounding box center [705, 344] width 1410 height 688
type input "$ 0,00"
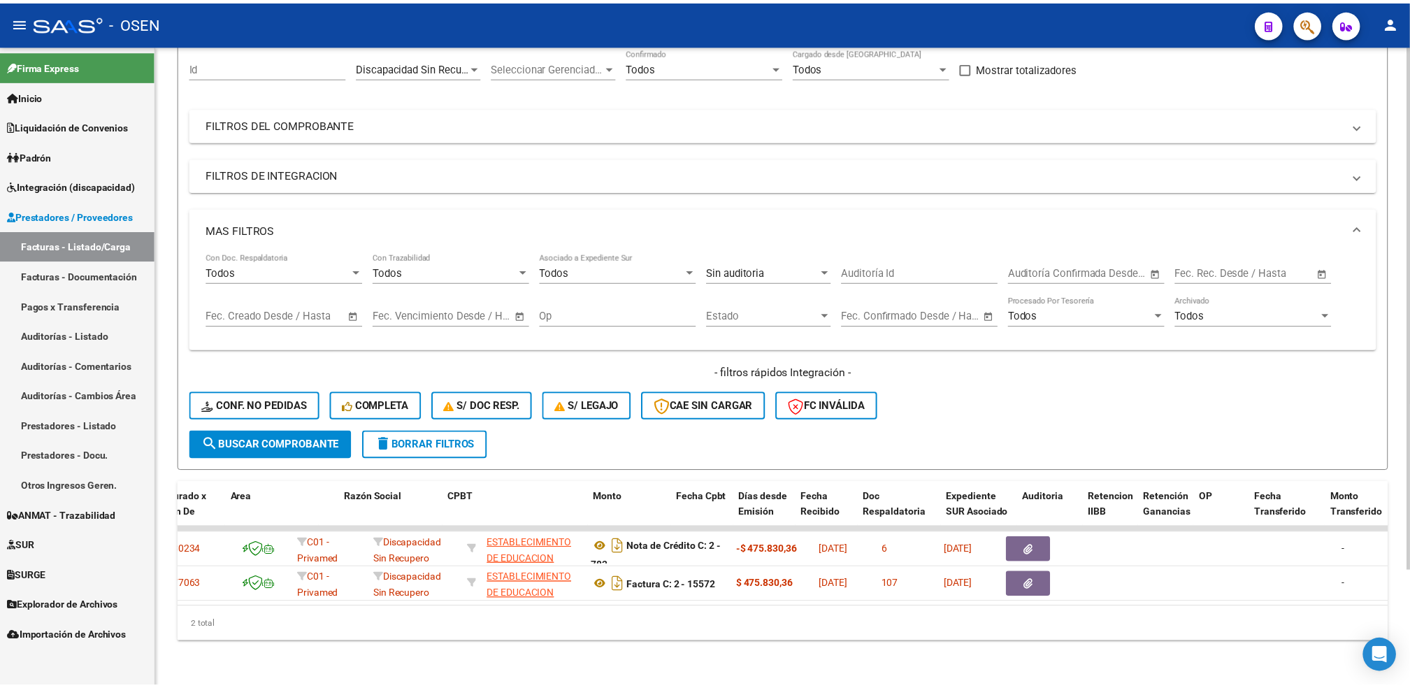
scroll to position [0, 0]
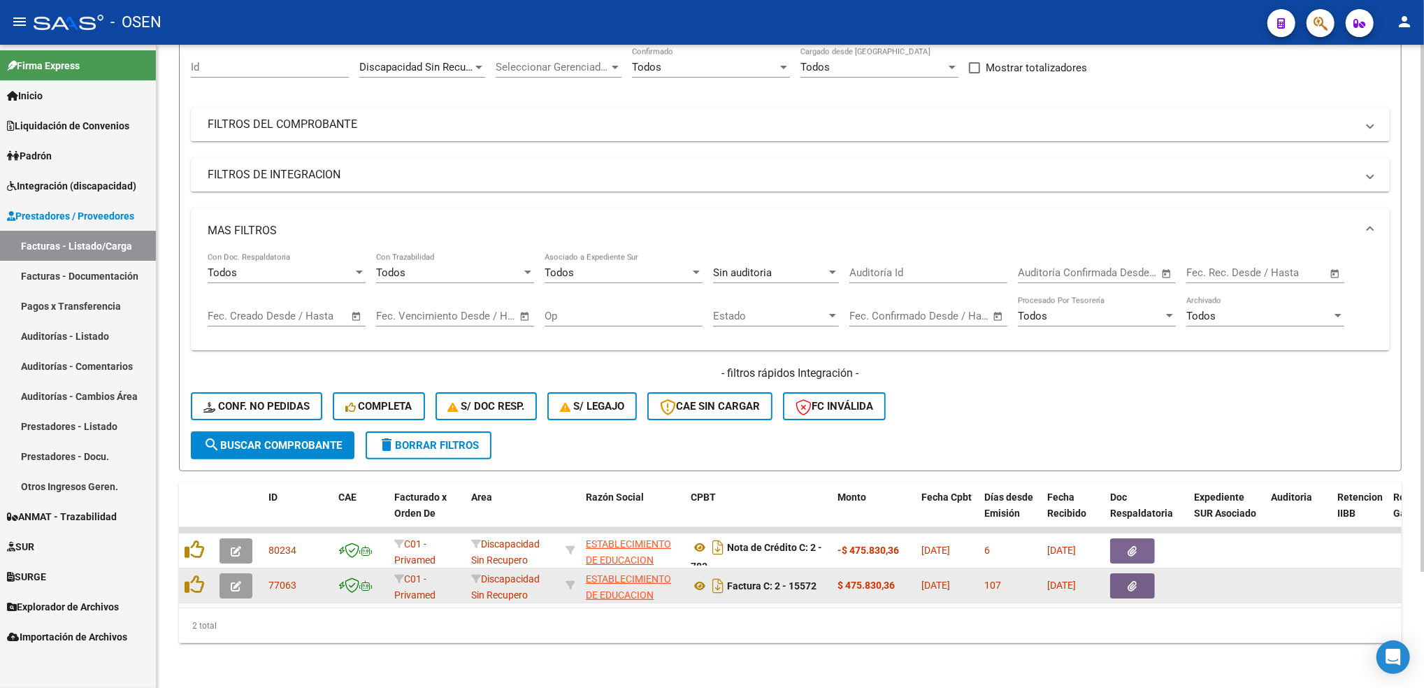
click at [238, 573] on button "button" at bounding box center [235, 585] width 33 height 25
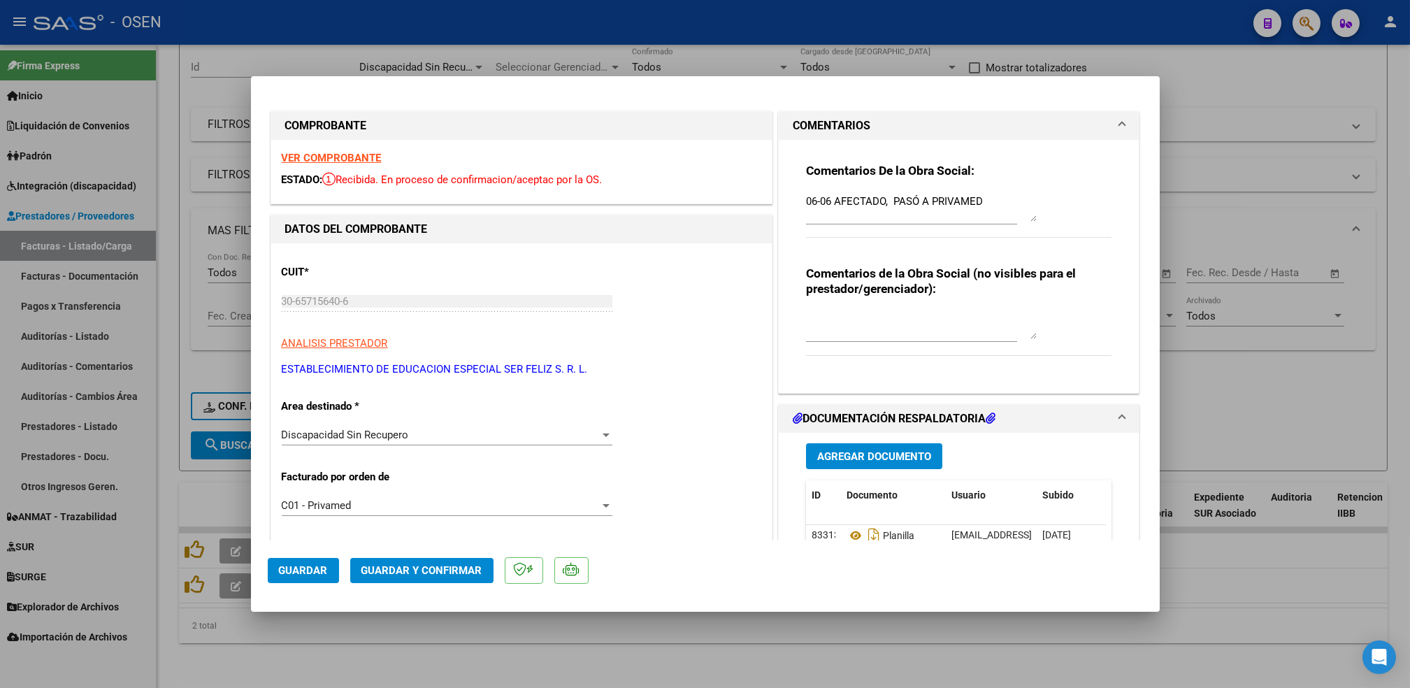
click at [854, 323] on textarea at bounding box center [921, 325] width 231 height 28
type textarea "I"
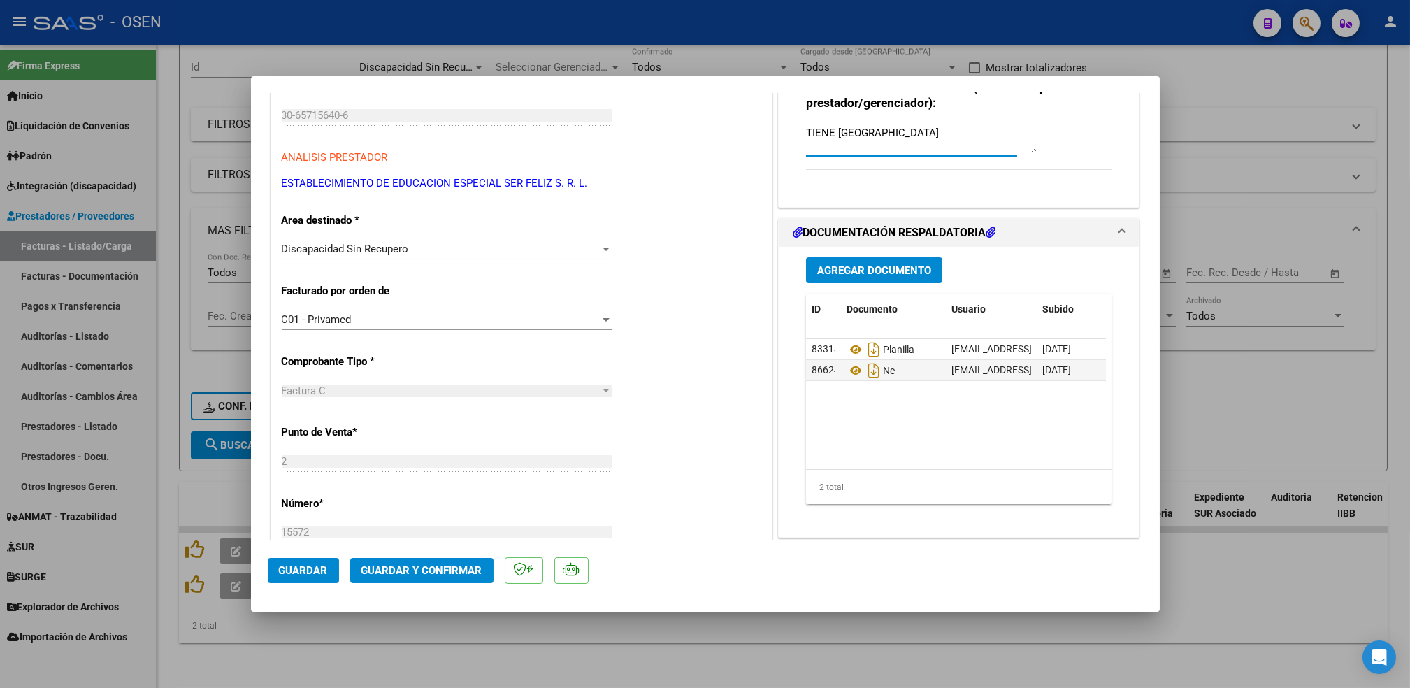
type textarea "TIENE NC"
click at [315, 584] on mat-dialog-actions "Guardar Guardar y Confirmar" at bounding box center [705, 567] width 875 height 55
click at [315, 573] on span "Guardar" at bounding box center [303, 570] width 49 height 13
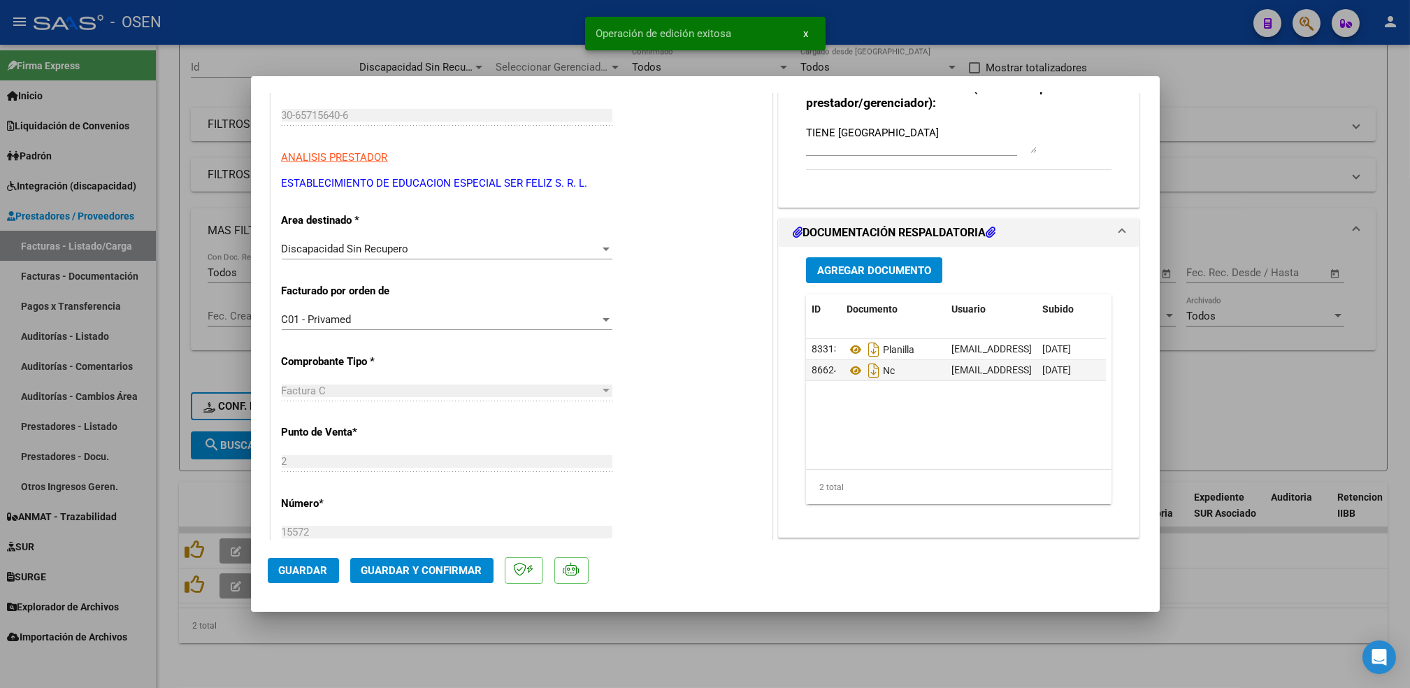
click at [577, 670] on div at bounding box center [705, 344] width 1410 height 688
type input "$ 0,00"
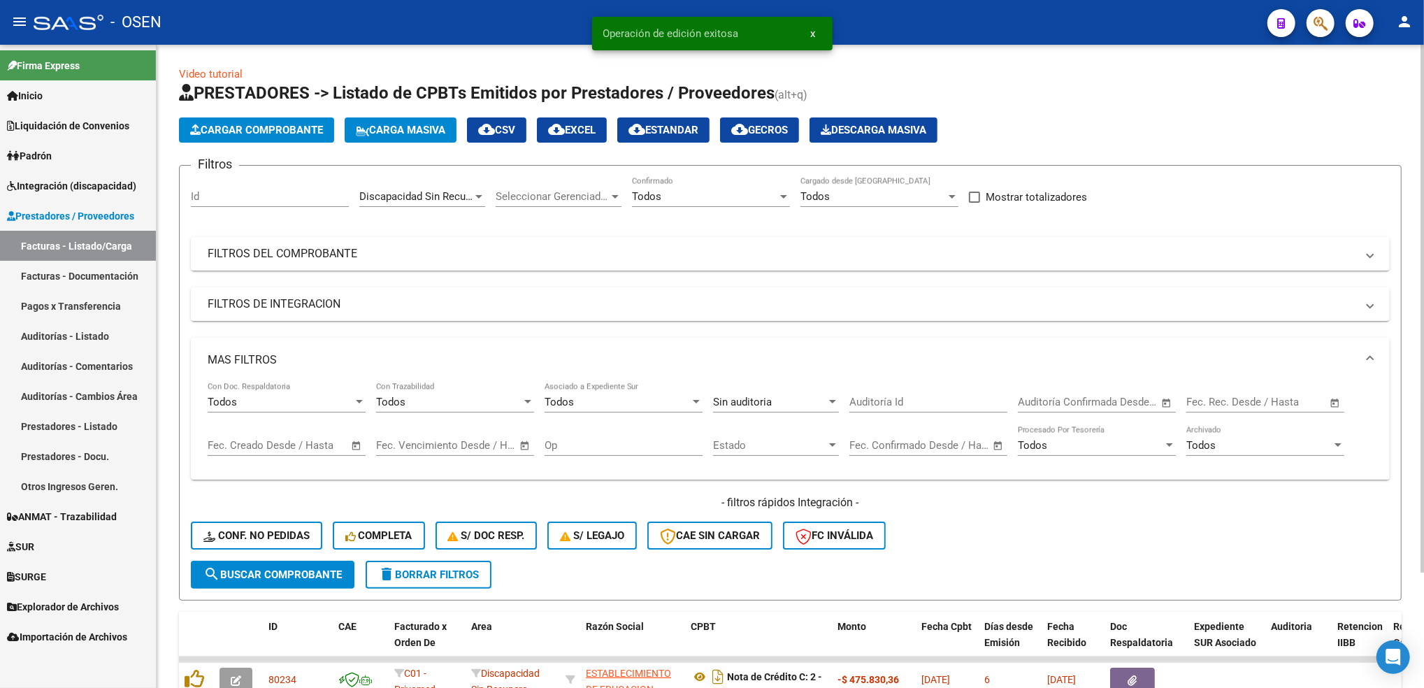
scroll to position [0, 0]
click at [673, 215] on div "Todos Confirmado" at bounding box center [711, 199] width 158 height 43
click at [678, 196] on div "Todos" at bounding box center [704, 197] width 145 height 13
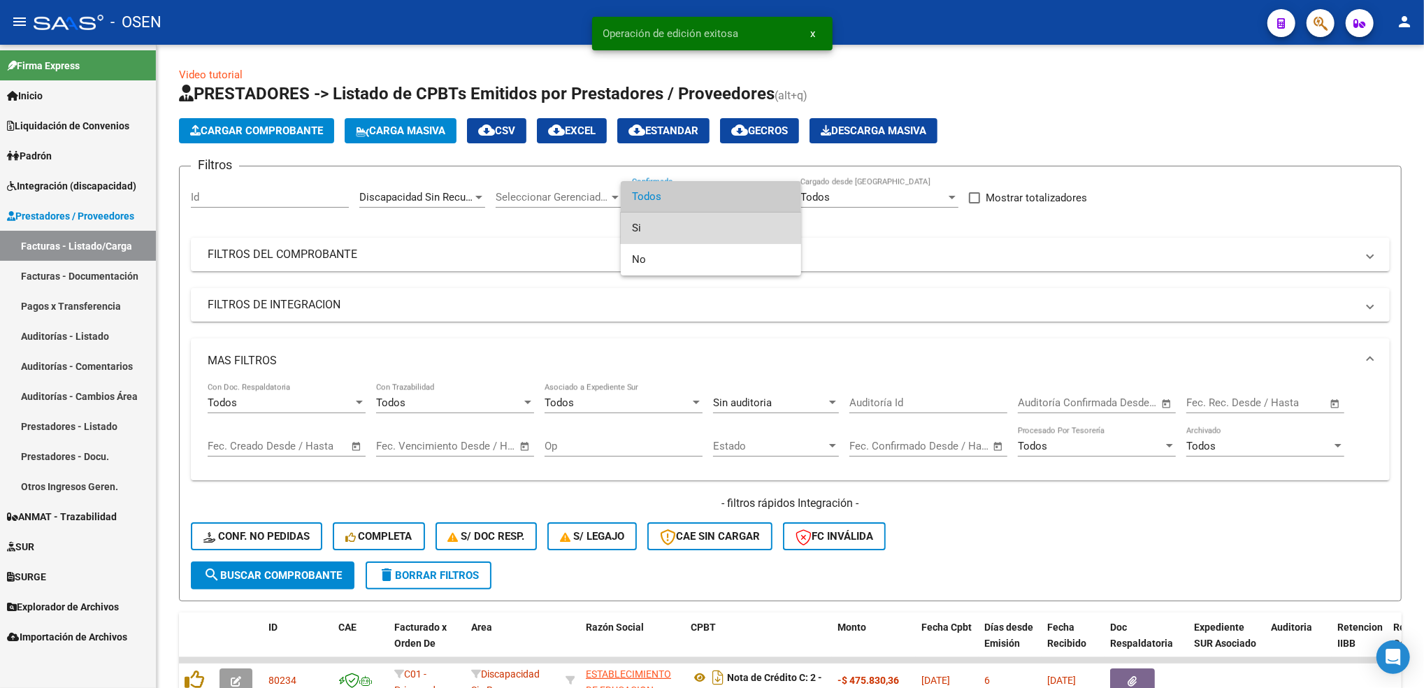
click at [653, 236] on span "Si" at bounding box center [711, 227] width 158 height 31
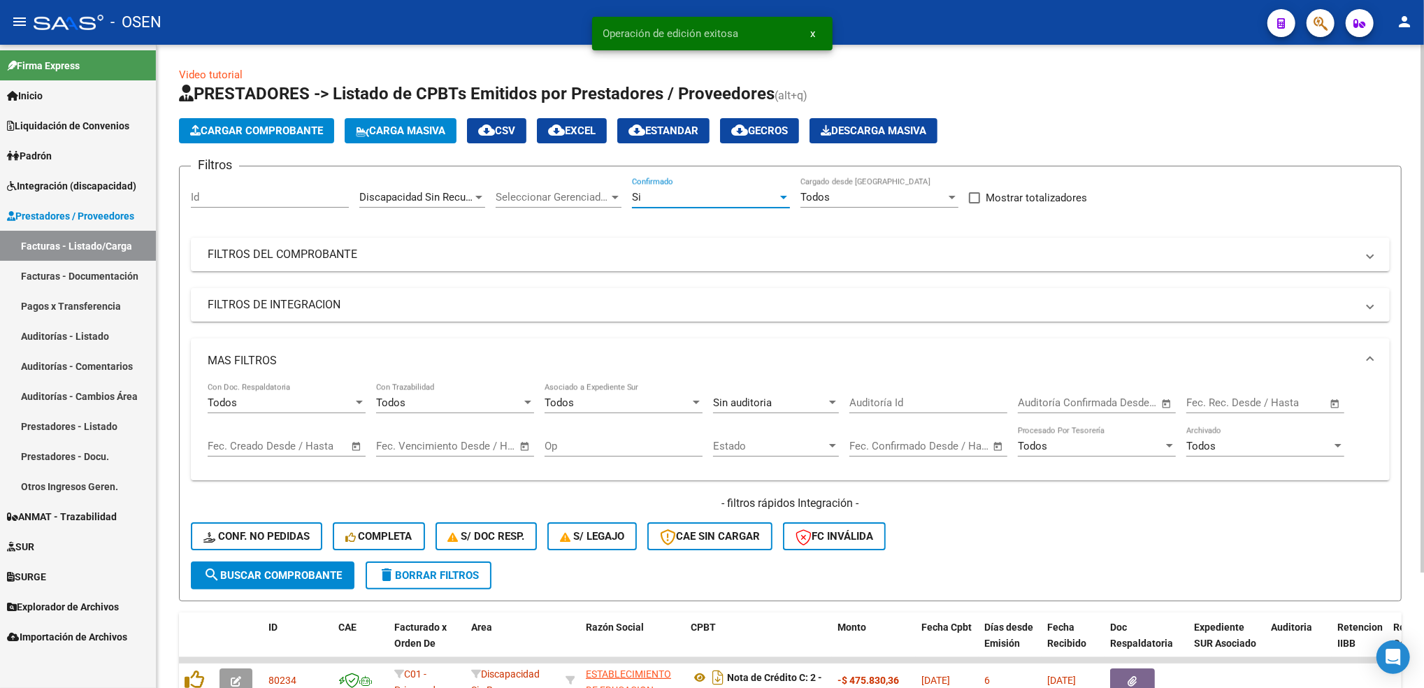
click at [263, 570] on span "search Buscar Comprobante" at bounding box center [272, 575] width 138 height 13
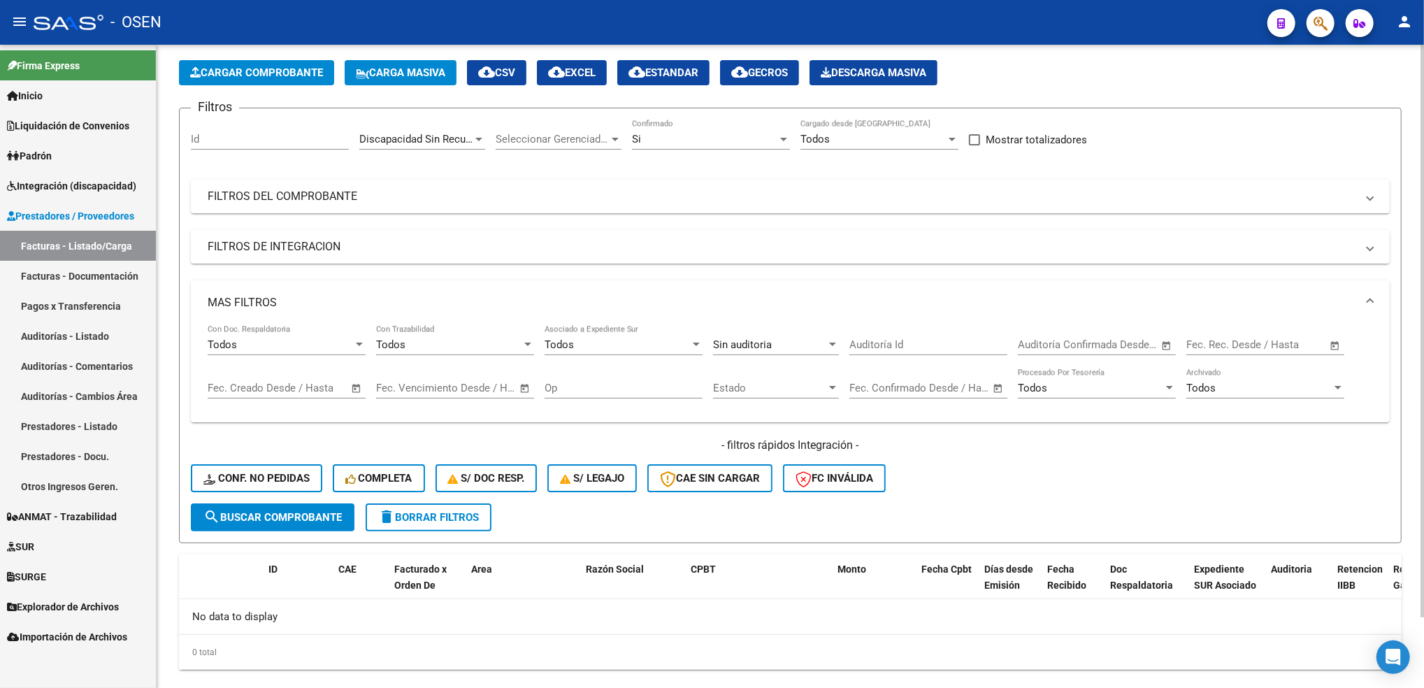
scroll to position [80, 0]
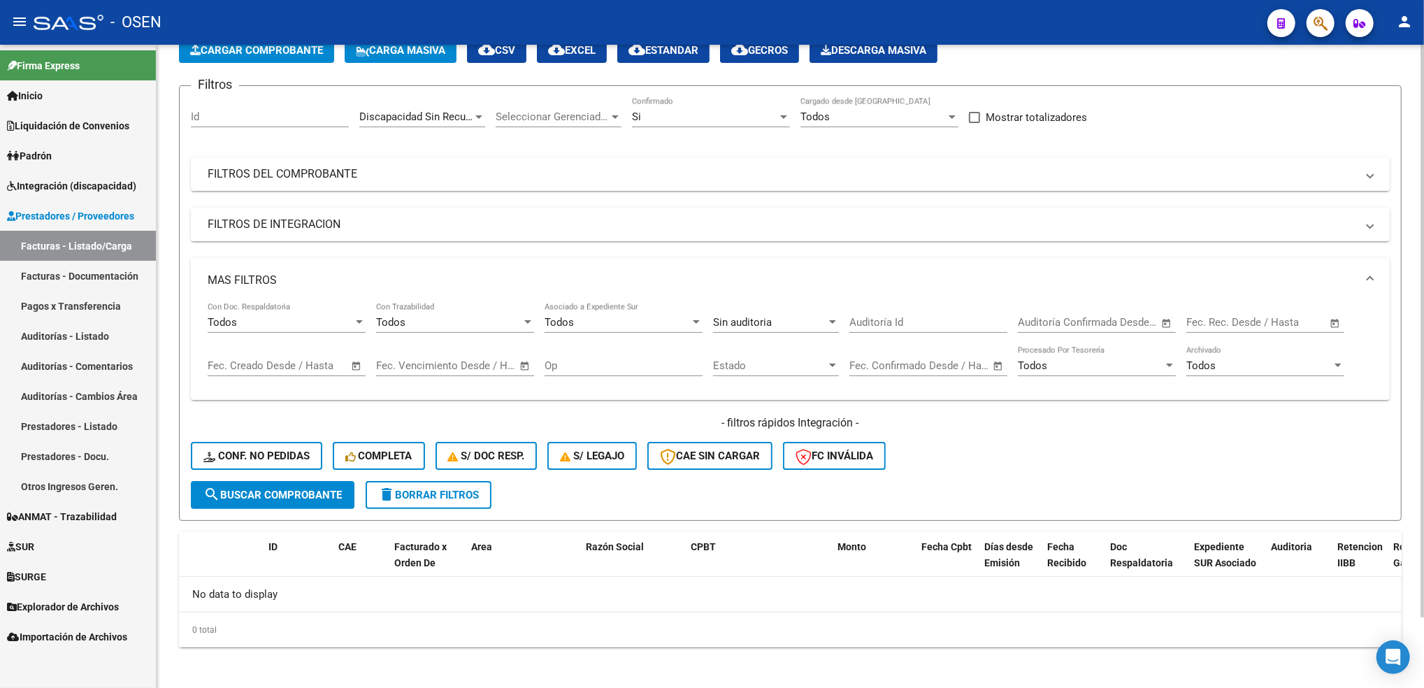
click at [412, 496] on span "delete Borrar Filtros" at bounding box center [428, 495] width 101 height 13
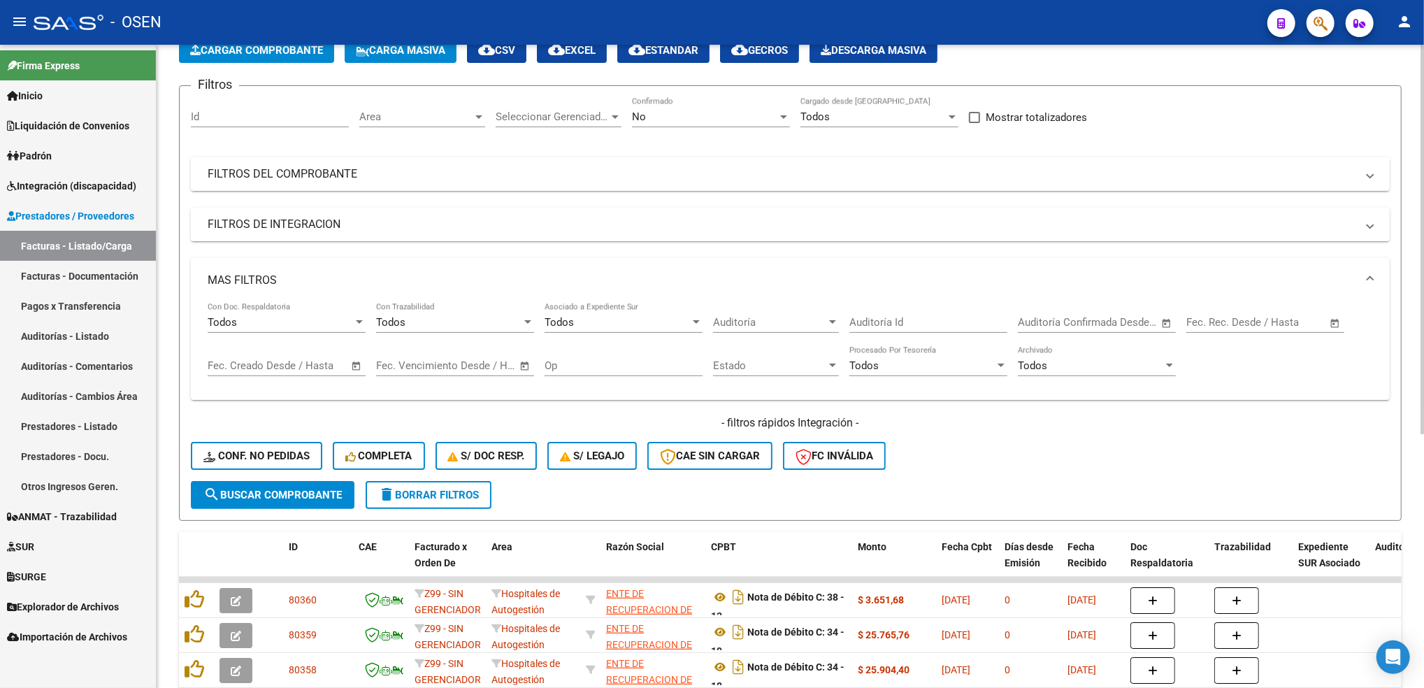
click at [685, 147] on div "Filtros Id Area Area Seleccionar Gerenciador Seleccionar Gerenciador No Confirm…" at bounding box center [790, 289] width 1199 height 384
click at [695, 115] on div "No" at bounding box center [704, 116] width 145 height 13
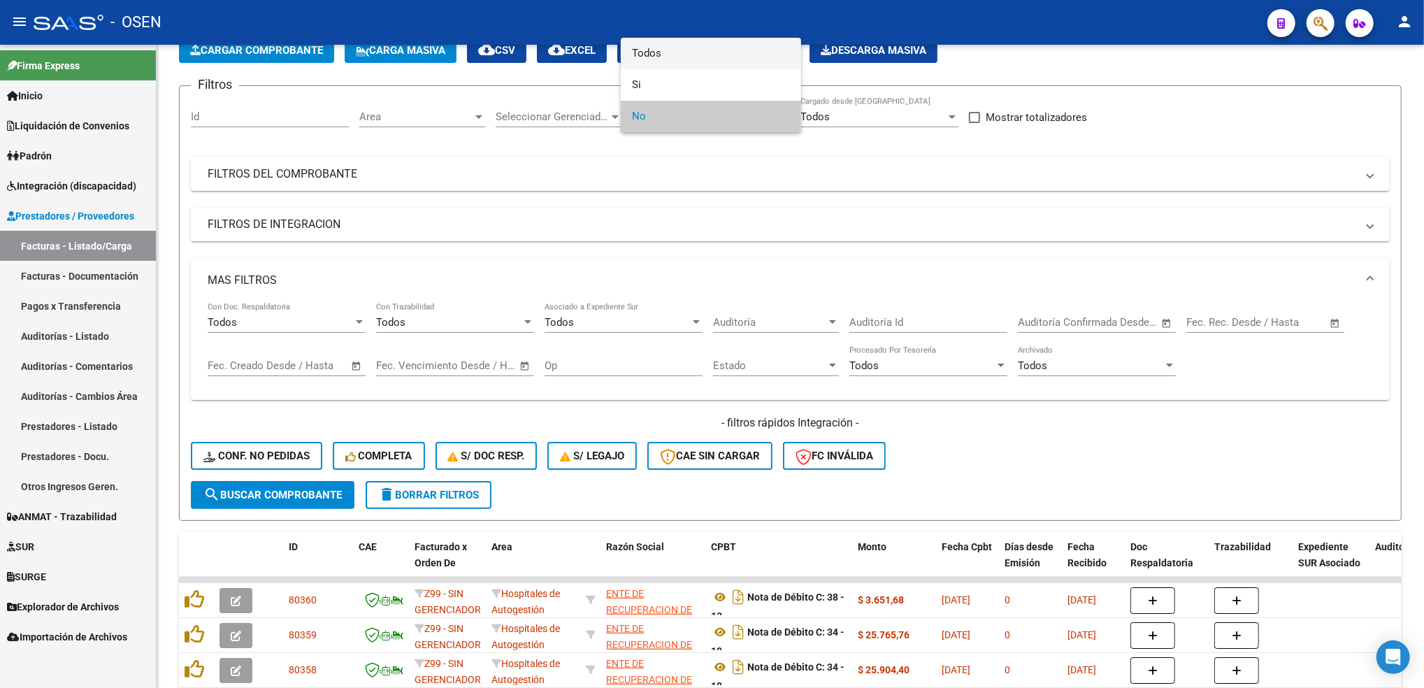
click at [661, 44] on span "Todos" at bounding box center [711, 53] width 158 height 31
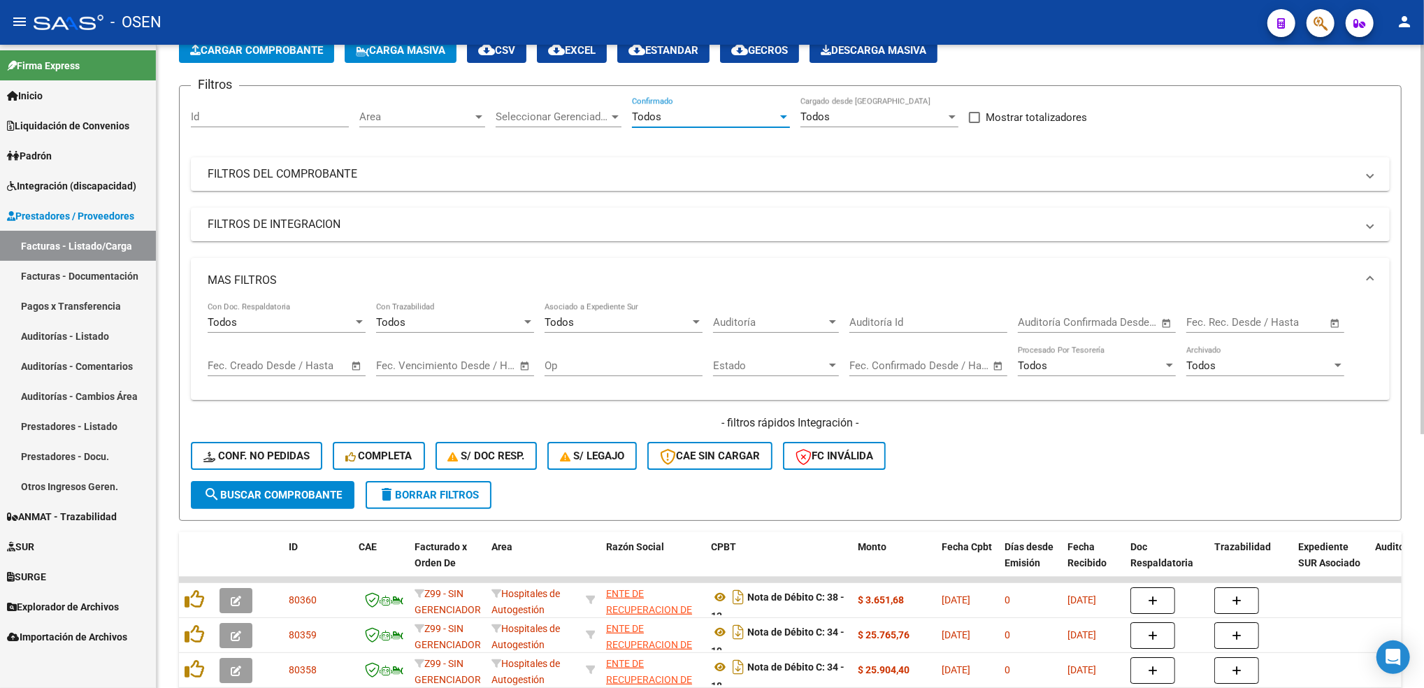
click at [394, 113] on span "Area" at bounding box center [415, 116] width 113 height 13
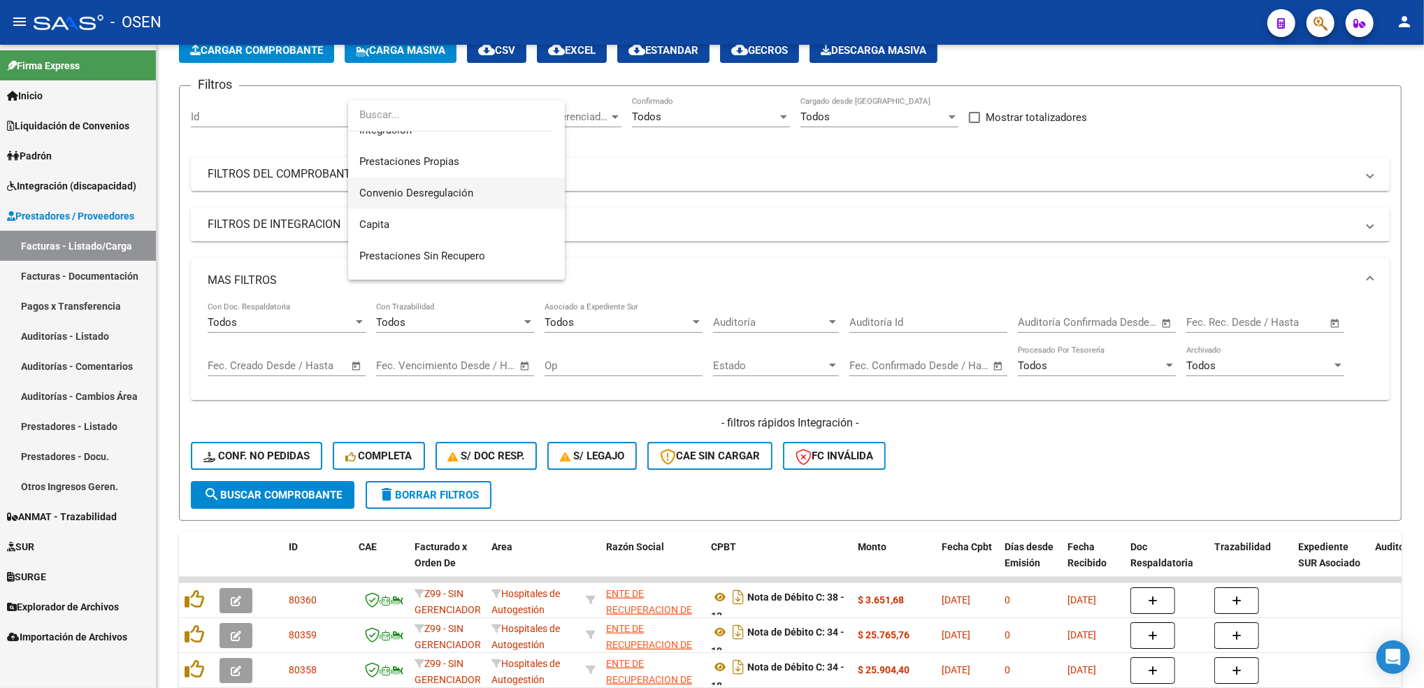
scroll to position [186, 0]
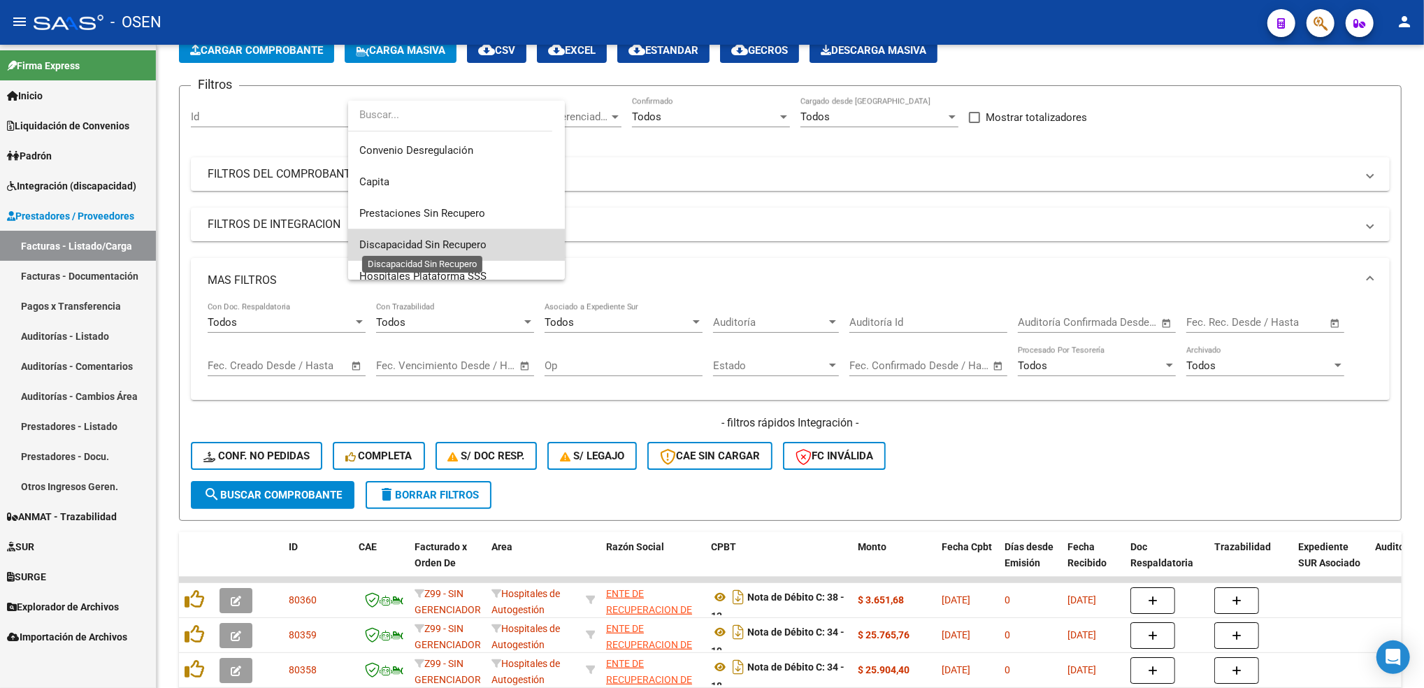
click at [472, 243] on span "Discapacidad Sin Recupero" at bounding box center [422, 244] width 127 height 13
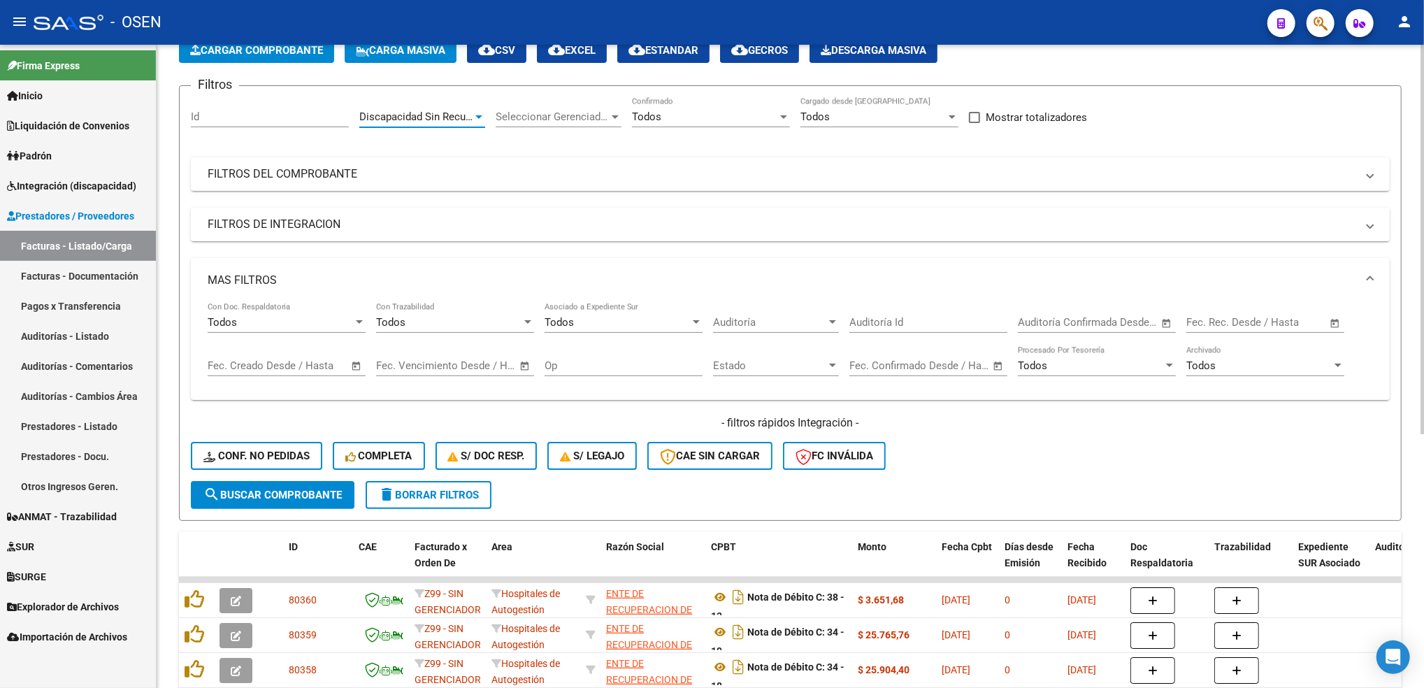
click at [765, 312] on div "Auditoría Auditoría" at bounding box center [776, 318] width 126 height 30
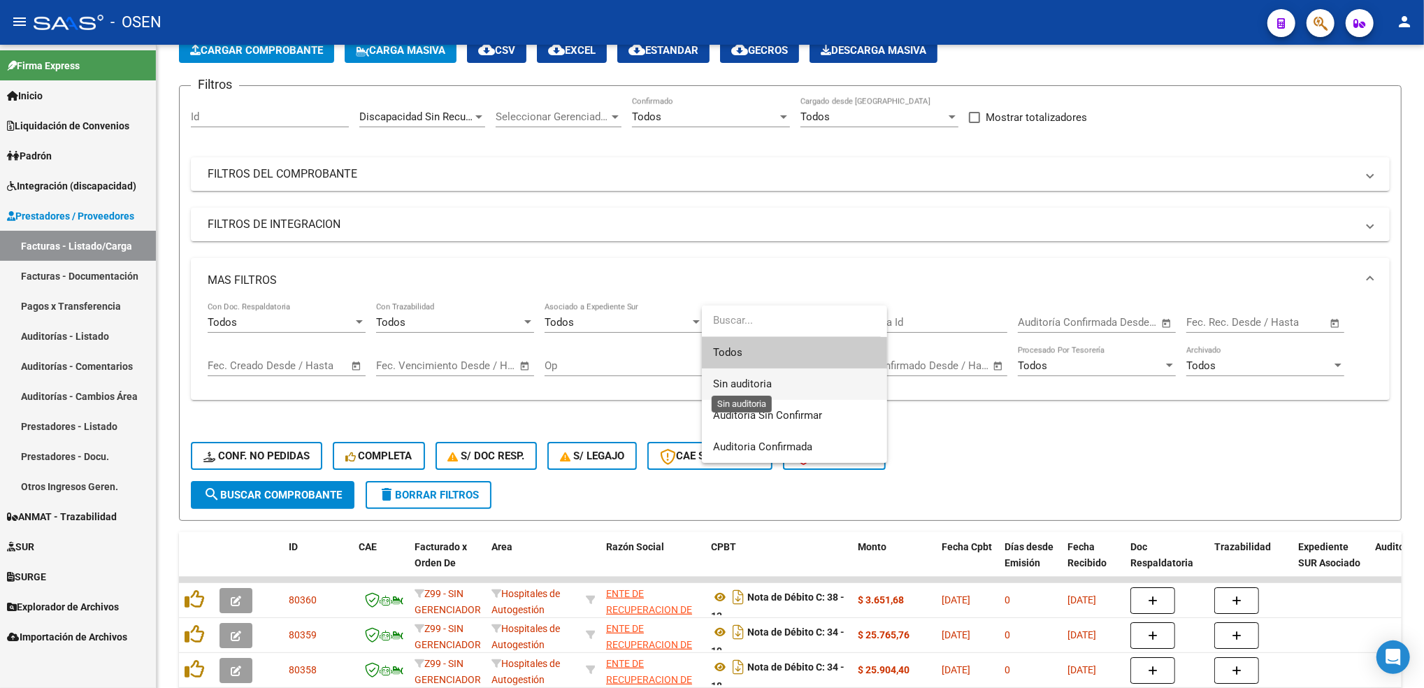
click at [764, 386] on span "Sin auditoria" at bounding box center [742, 383] width 59 height 13
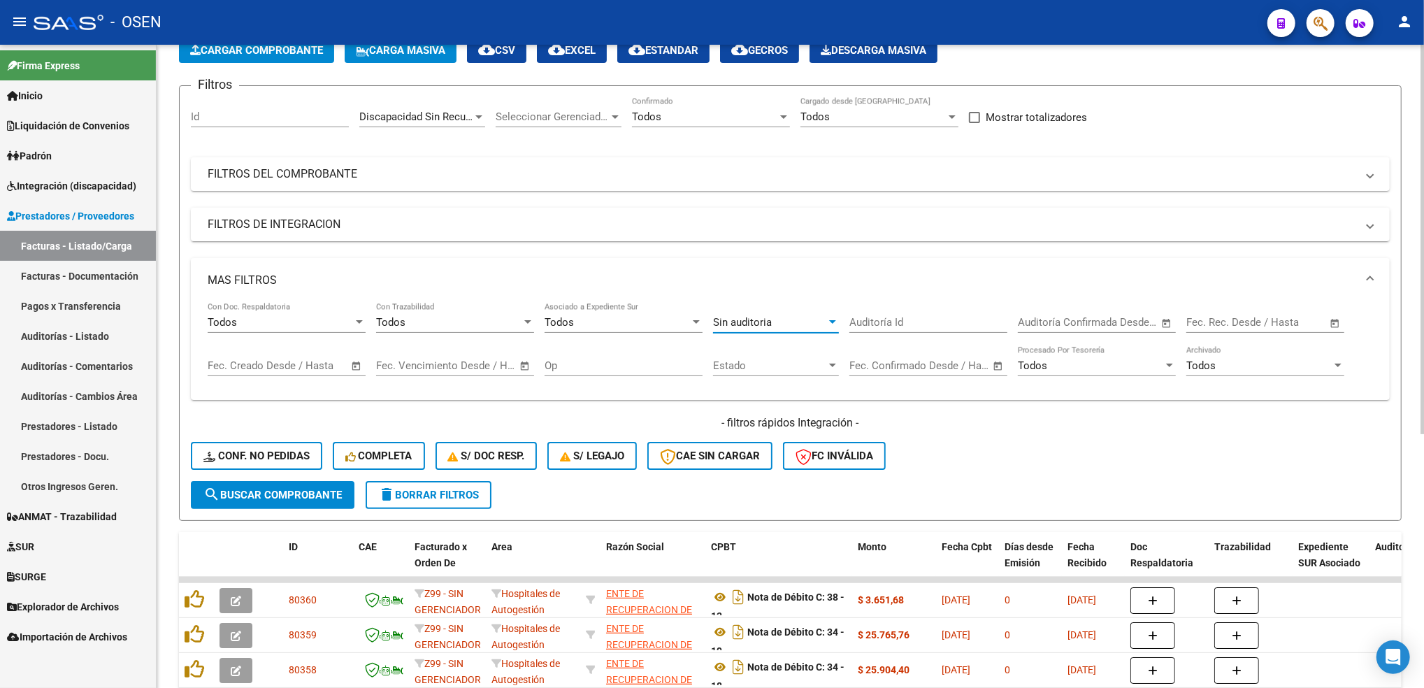
click at [309, 489] on span "search Buscar Comprobante" at bounding box center [272, 495] width 138 height 13
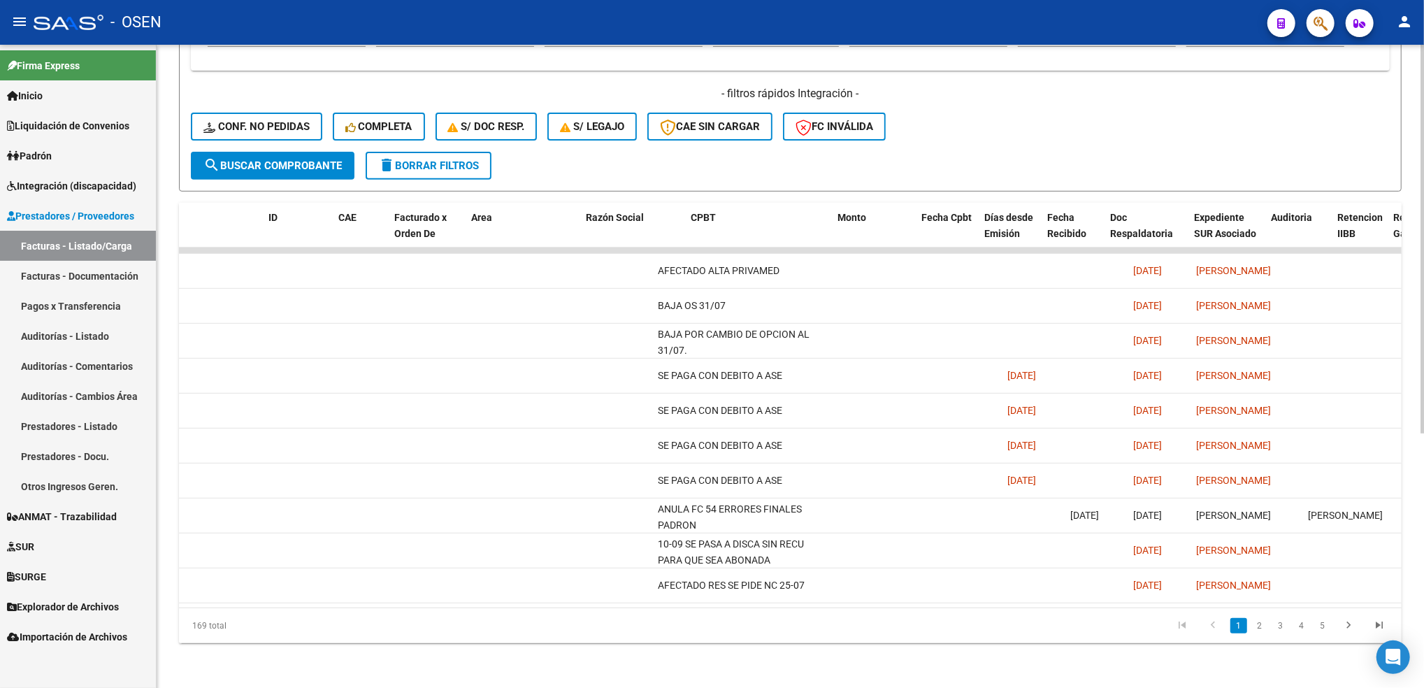
scroll to position [0, 0]
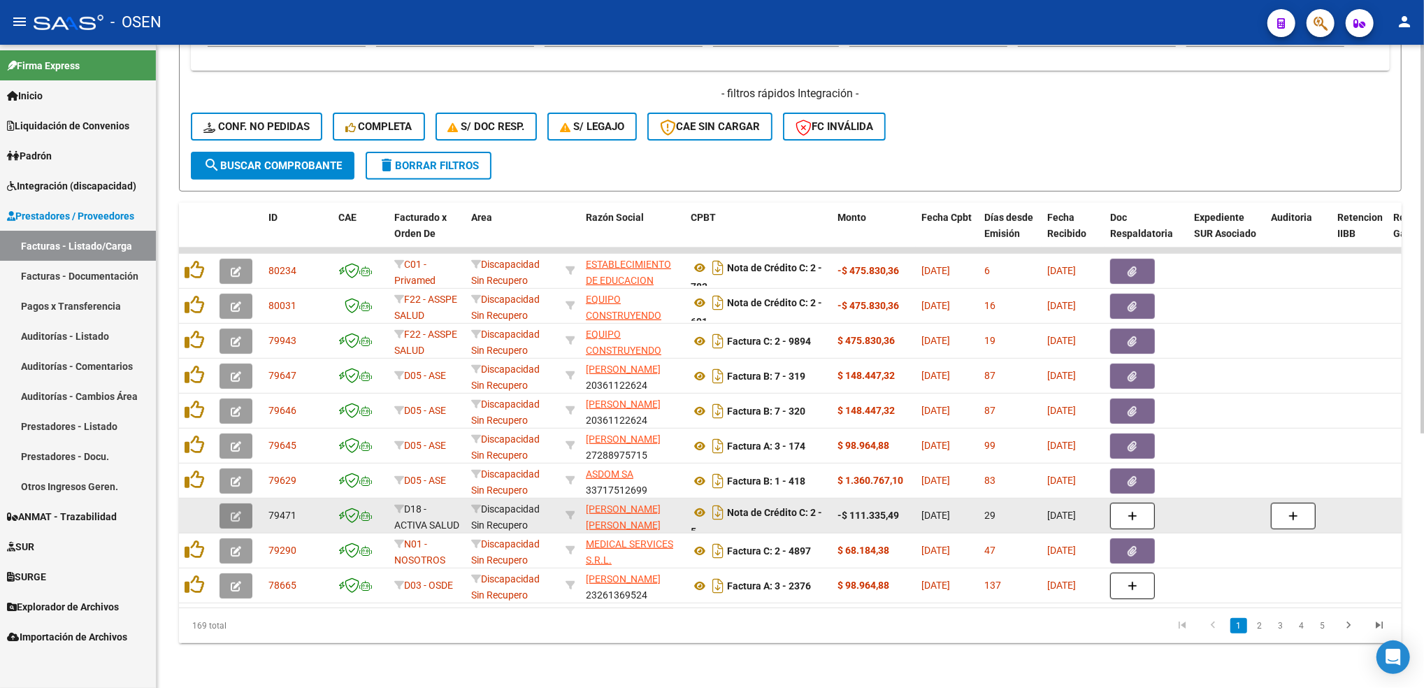
click at [245, 503] on button "button" at bounding box center [235, 515] width 33 height 25
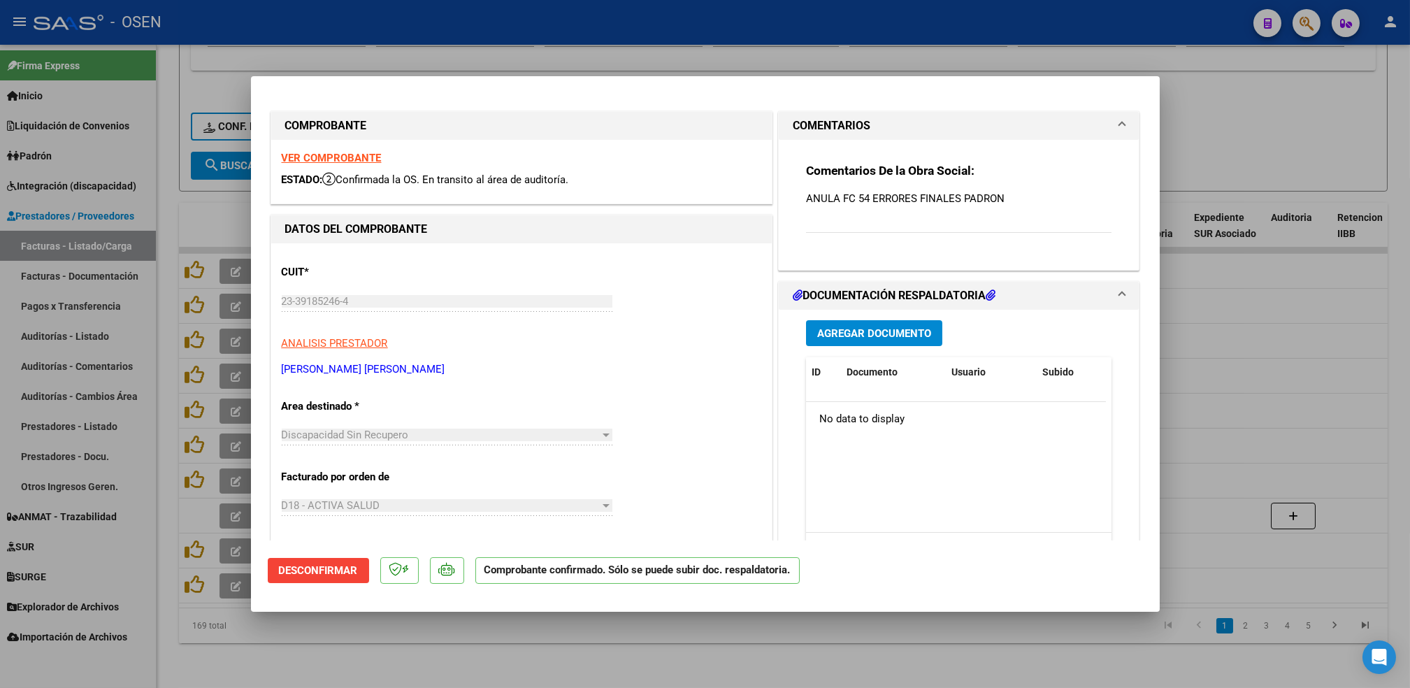
click at [487, 670] on div at bounding box center [705, 344] width 1410 height 688
type input "$ 0,00"
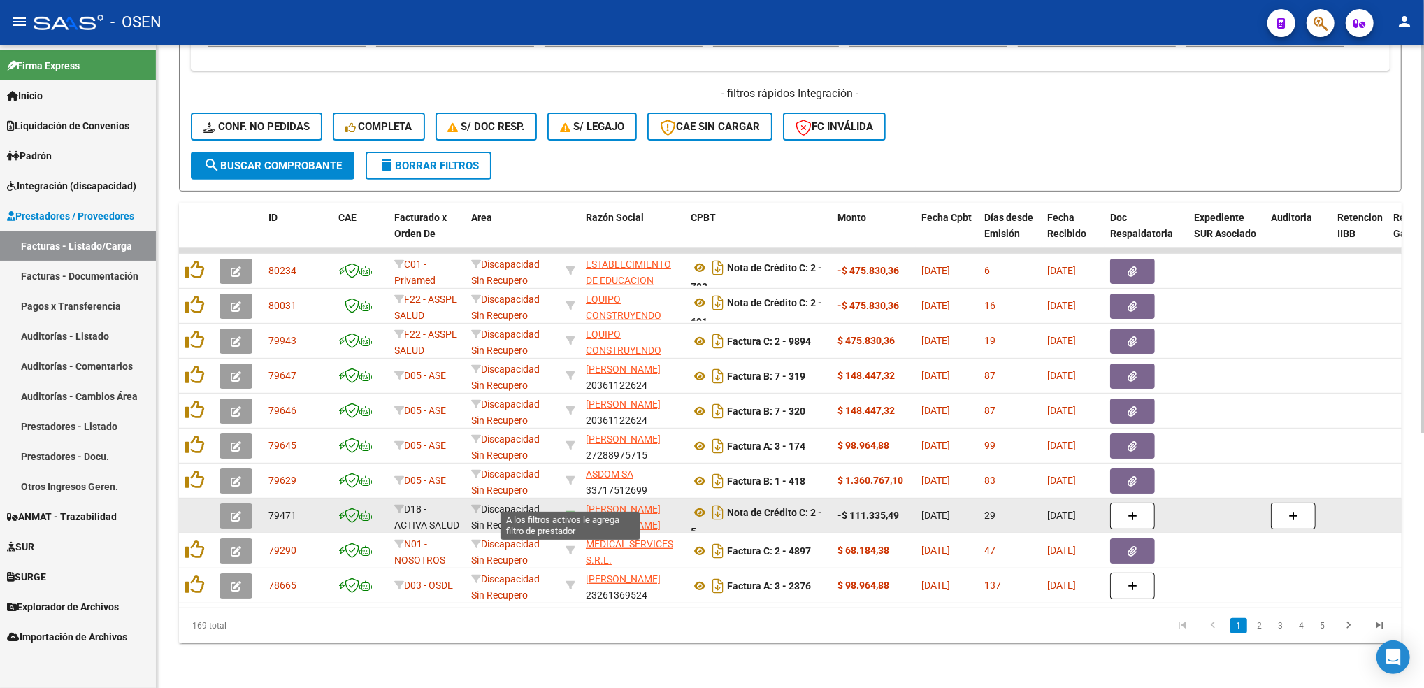
click at [572, 510] on icon at bounding box center [570, 515] width 10 height 10
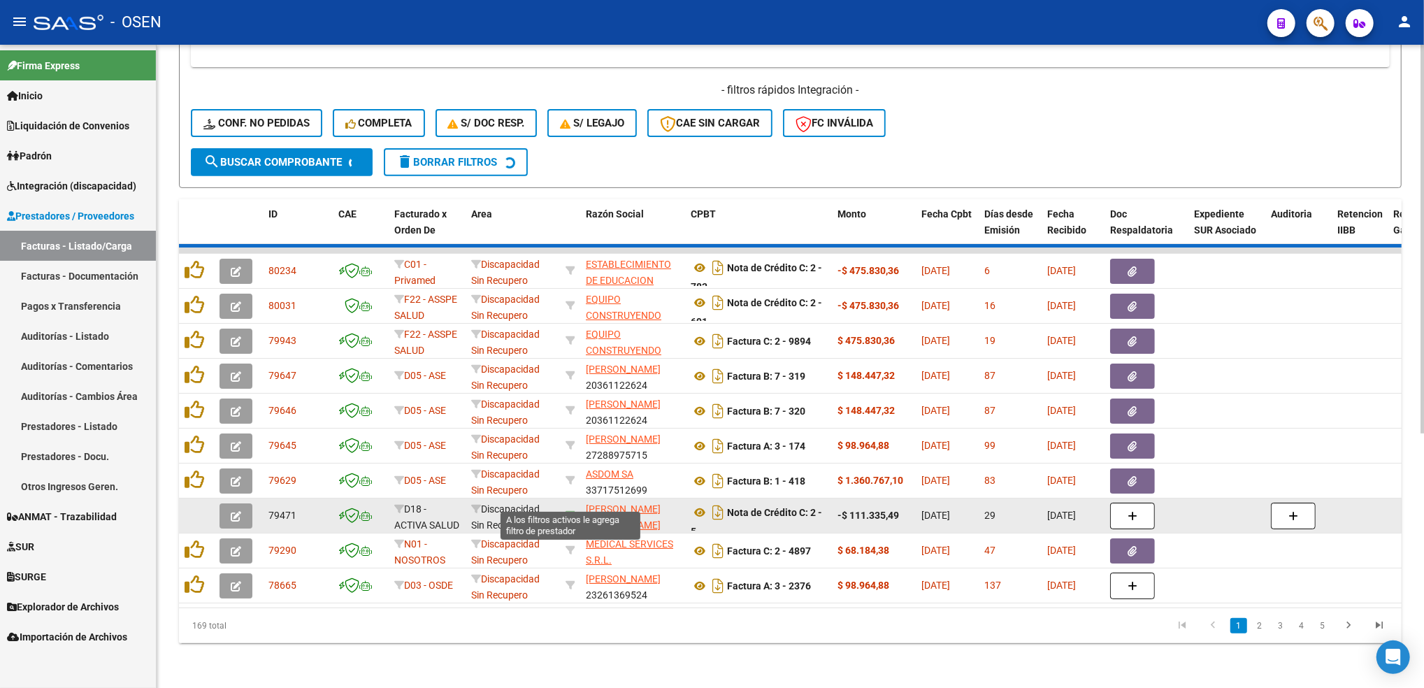
type input "23391852464"
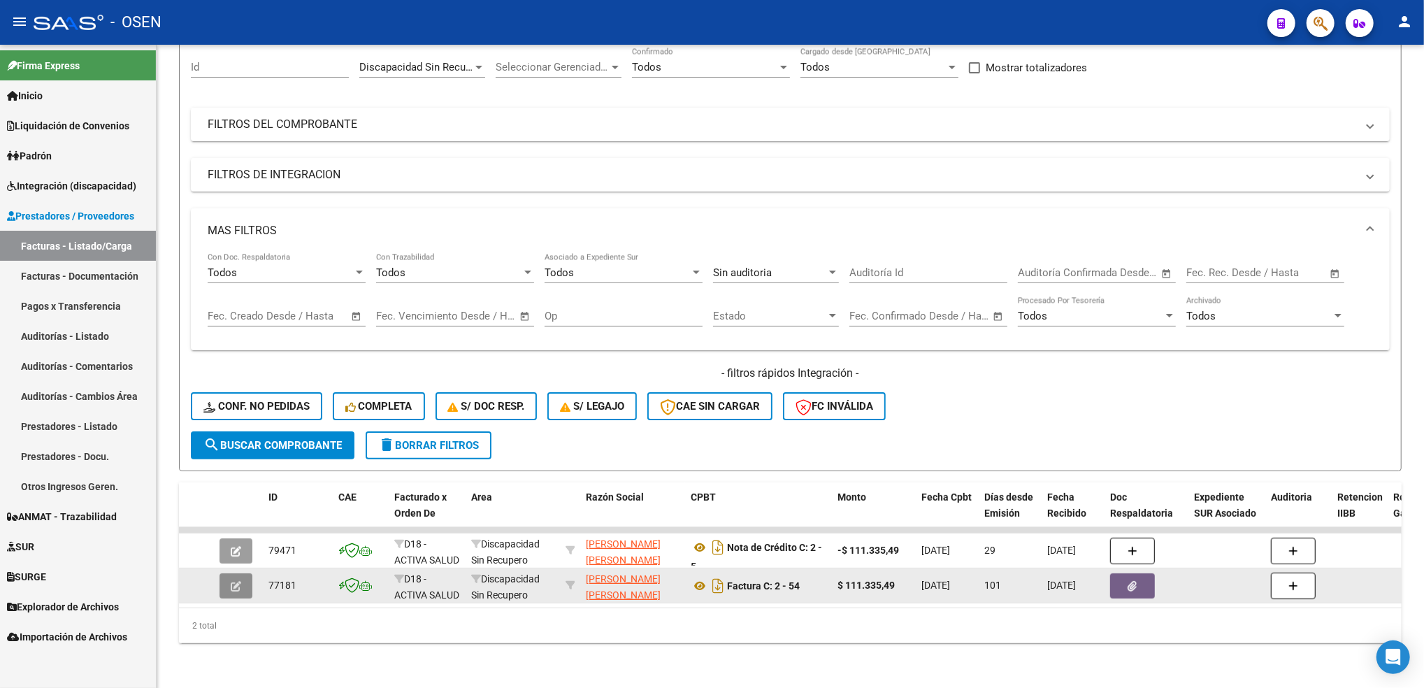
click at [238, 581] on icon "button" at bounding box center [236, 586] width 10 height 10
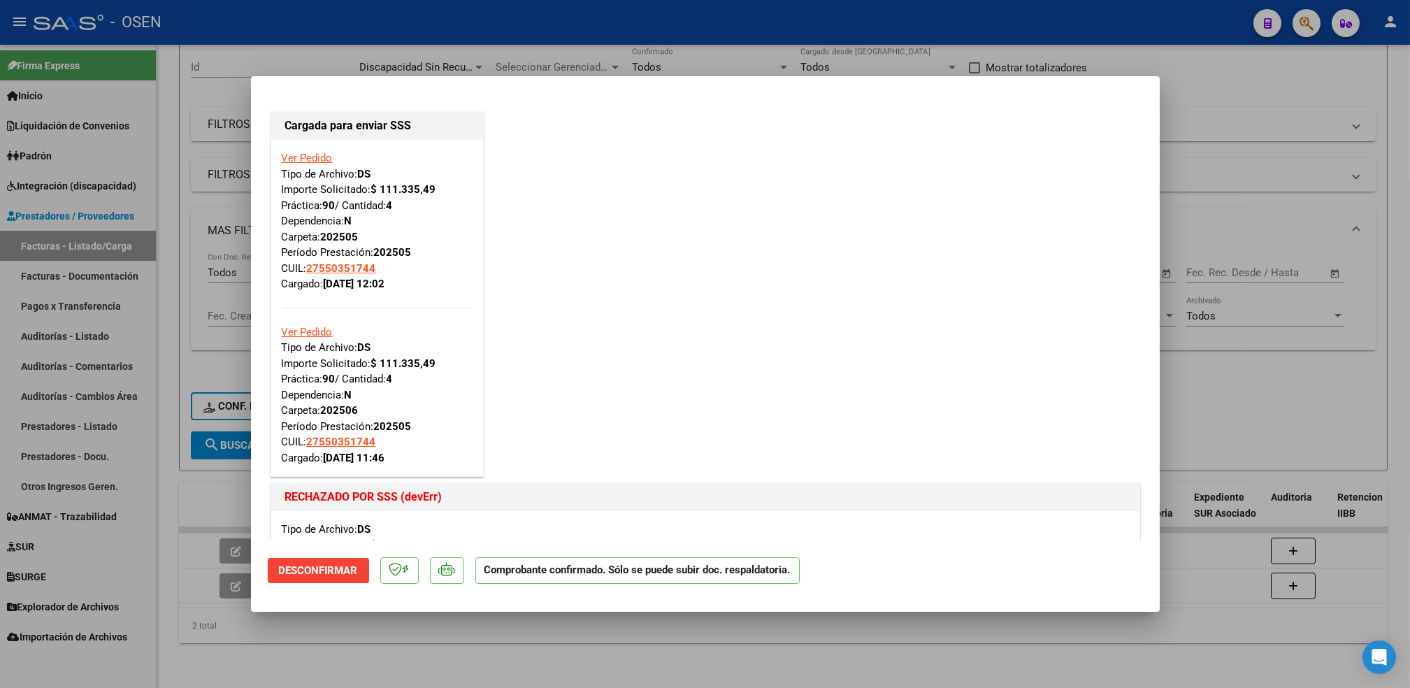
click at [307, 567] on span "Desconfirmar" at bounding box center [318, 570] width 79 height 13
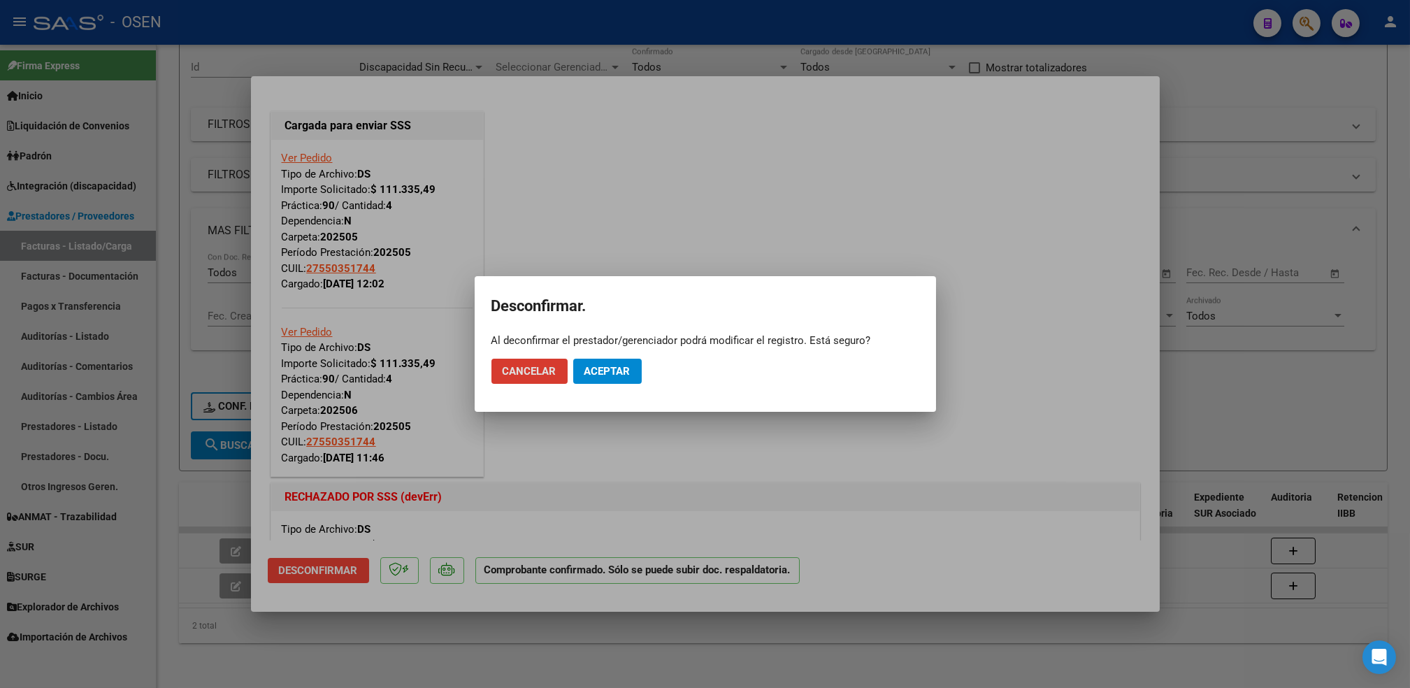
click at [623, 360] on button "Aceptar" at bounding box center [607, 371] width 69 height 25
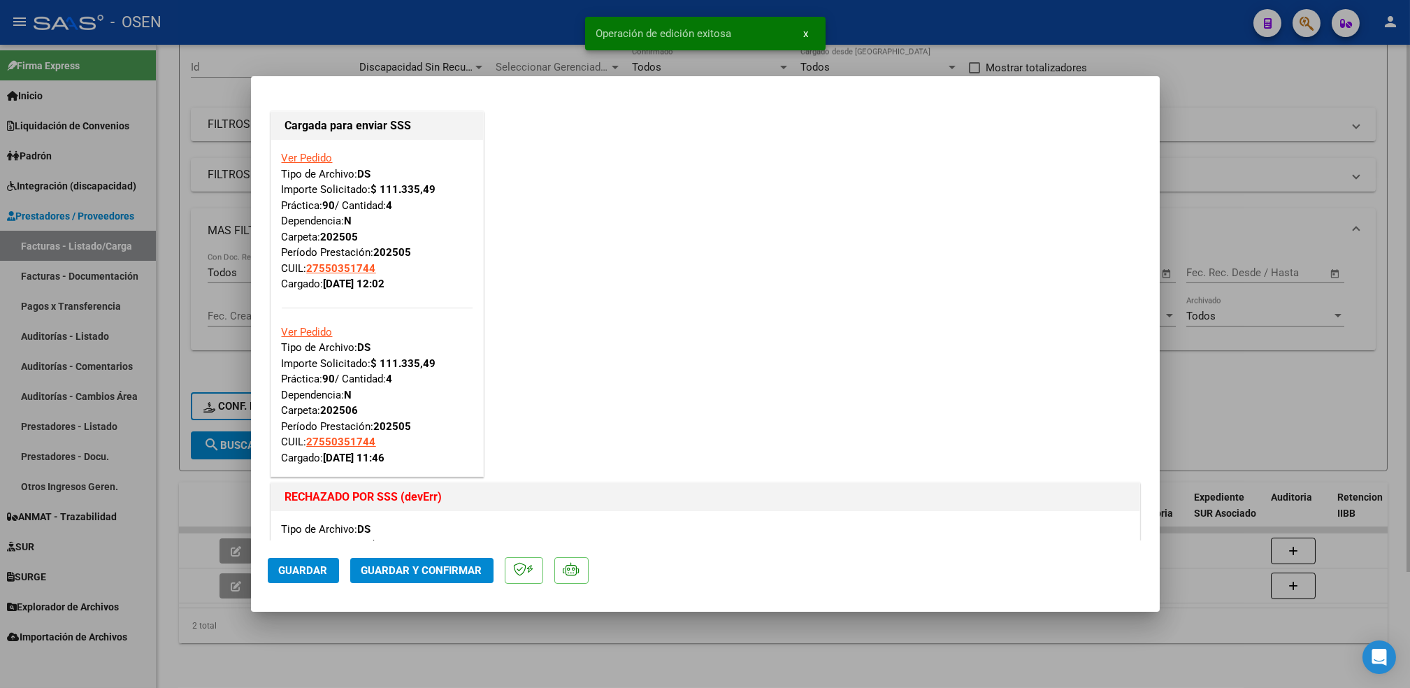
drag, startPoint x: 415, startPoint y: 658, endPoint x: 399, endPoint y: 655, distance: 15.6
click at [416, 658] on div at bounding box center [705, 344] width 1410 height 688
type input "$ 0,00"
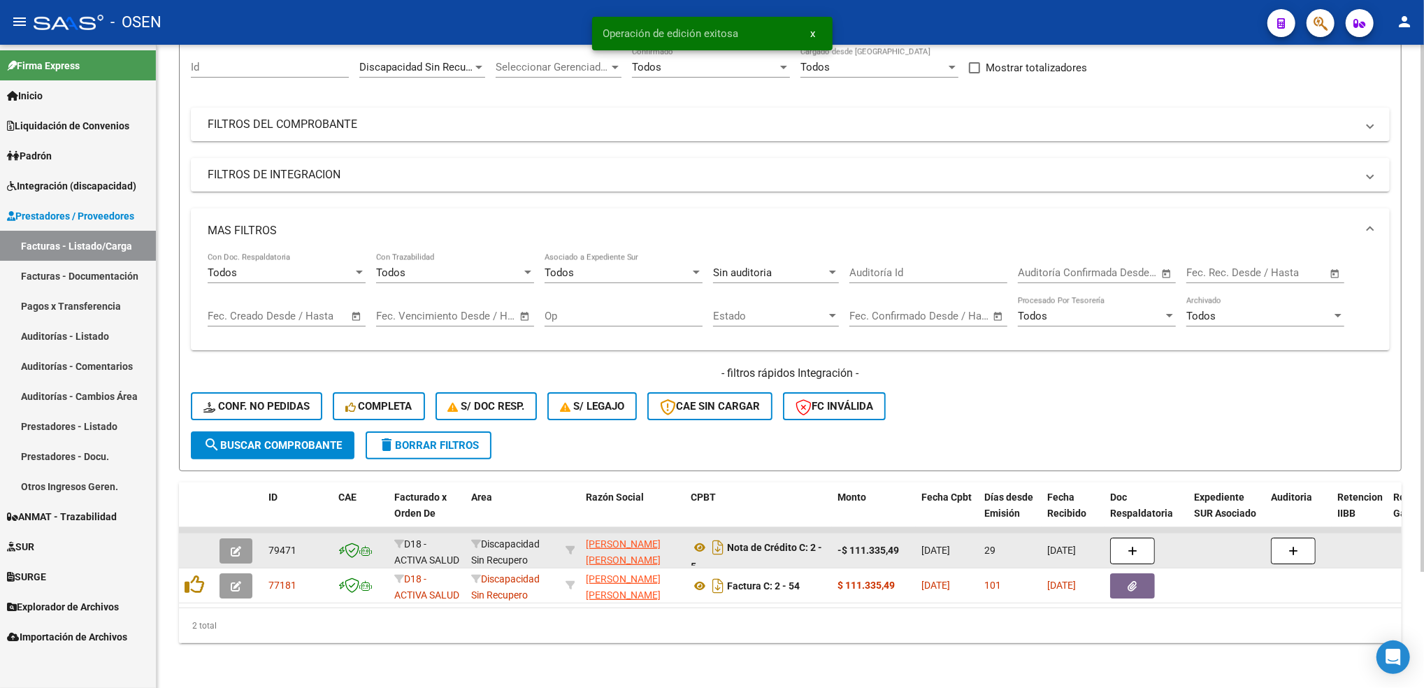
click at [237, 546] on icon "button" at bounding box center [236, 551] width 10 height 10
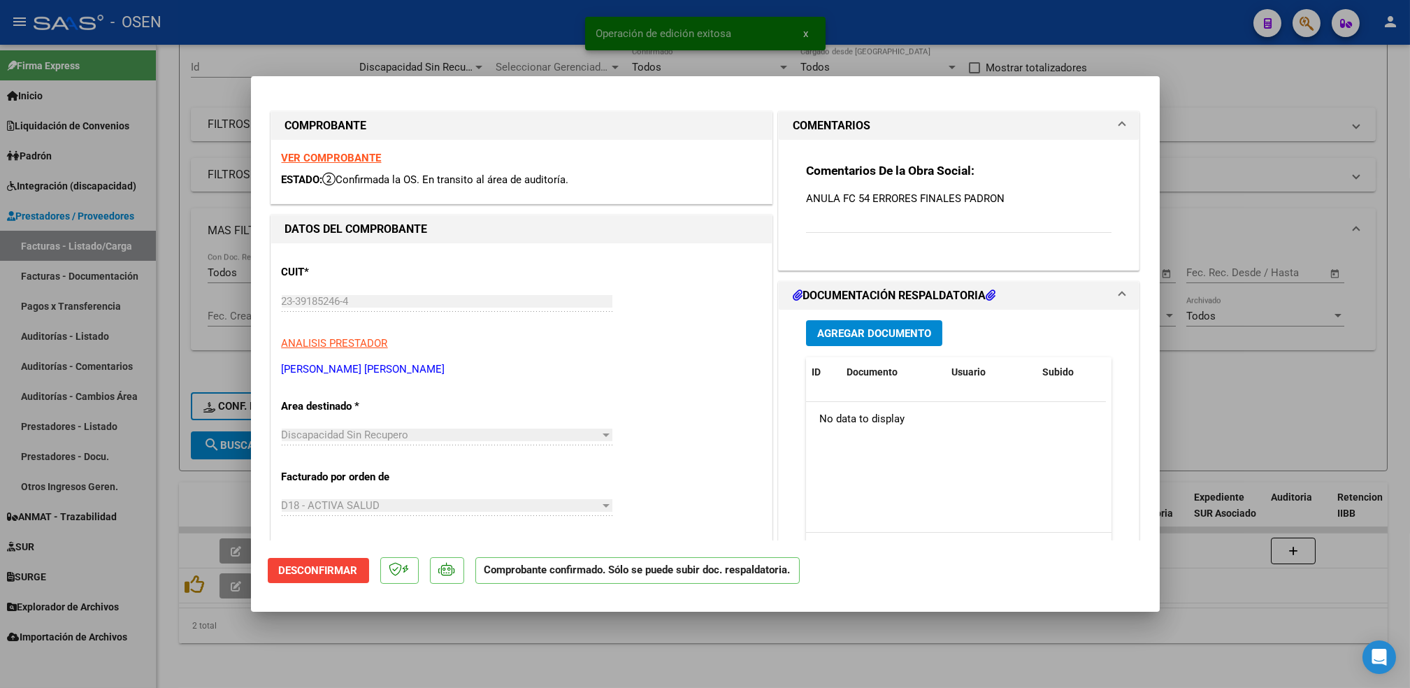
click at [315, 588] on mat-dialog-actions "Desconfirmar Comprobante confirmado. Sólo se puede subir doc. respaldatoria." at bounding box center [705, 567] width 875 height 55
click at [321, 570] on span "Desconfirmar" at bounding box center [318, 570] width 79 height 13
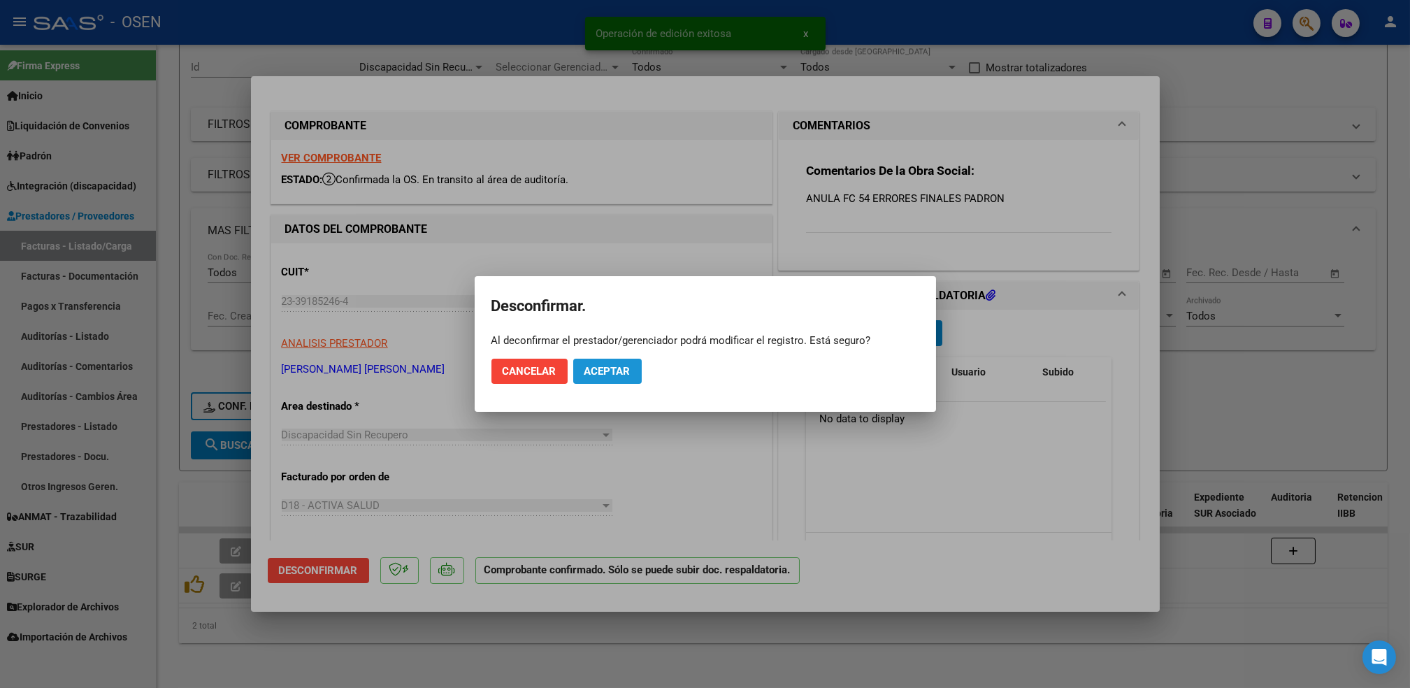
click at [629, 372] on span "Aceptar" at bounding box center [607, 371] width 46 height 13
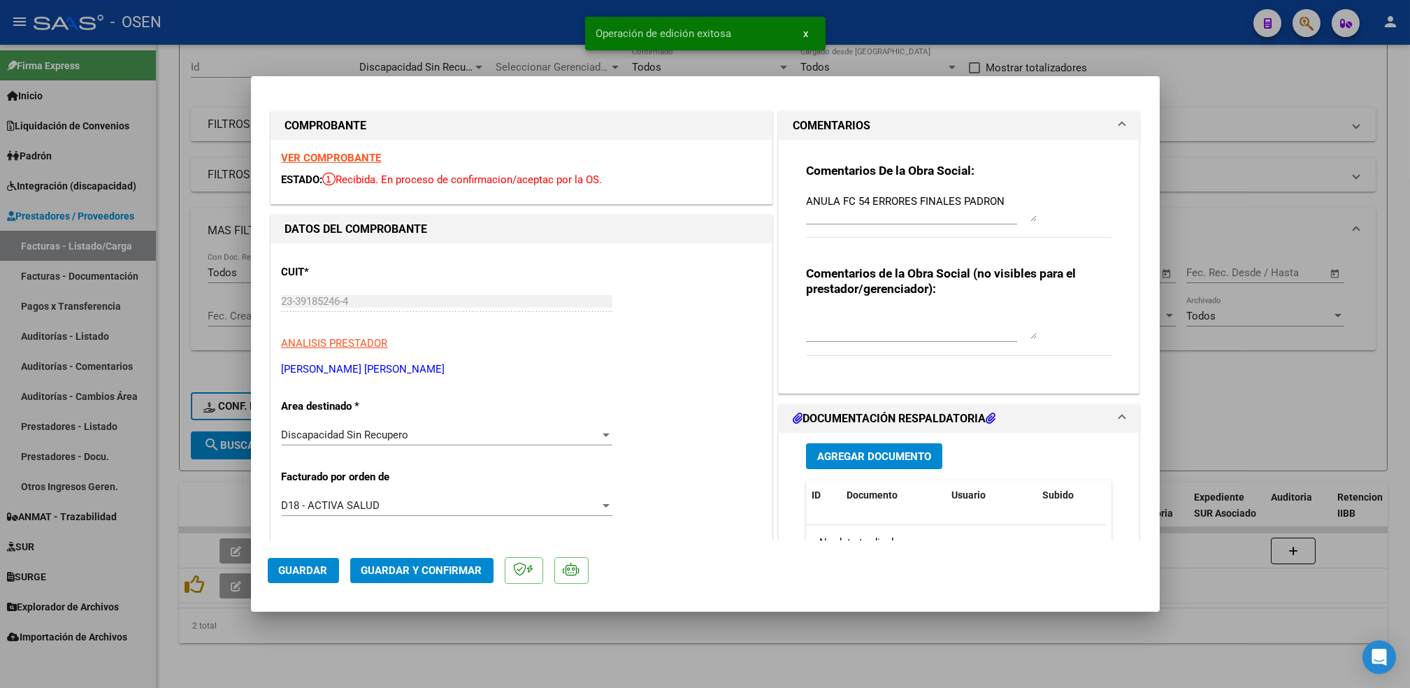
click at [593, 649] on div at bounding box center [705, 344] width 1410 height 688
type input "$ 0,00"
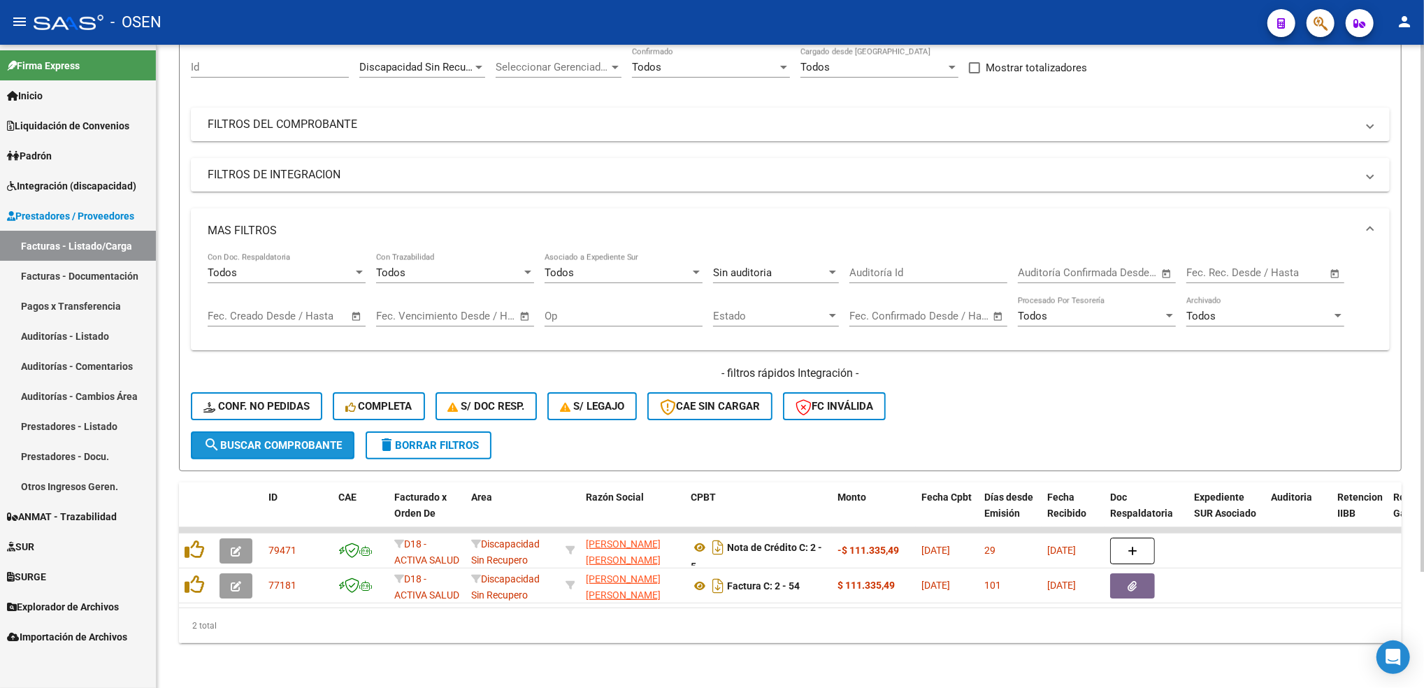
click at [321, 439] on span "search Buscar Comprobante" at bounding box center [272, 445] width 138 height 13
click at [287, 439] on span "search Buscar Comprobante" at bounding box center [272, 445] width 138 height 13
click at [643, 120] on mat-panel-title "FILTROS DEL COMPROBANTE" at bounding box center [782, 124] width 1148 height 15
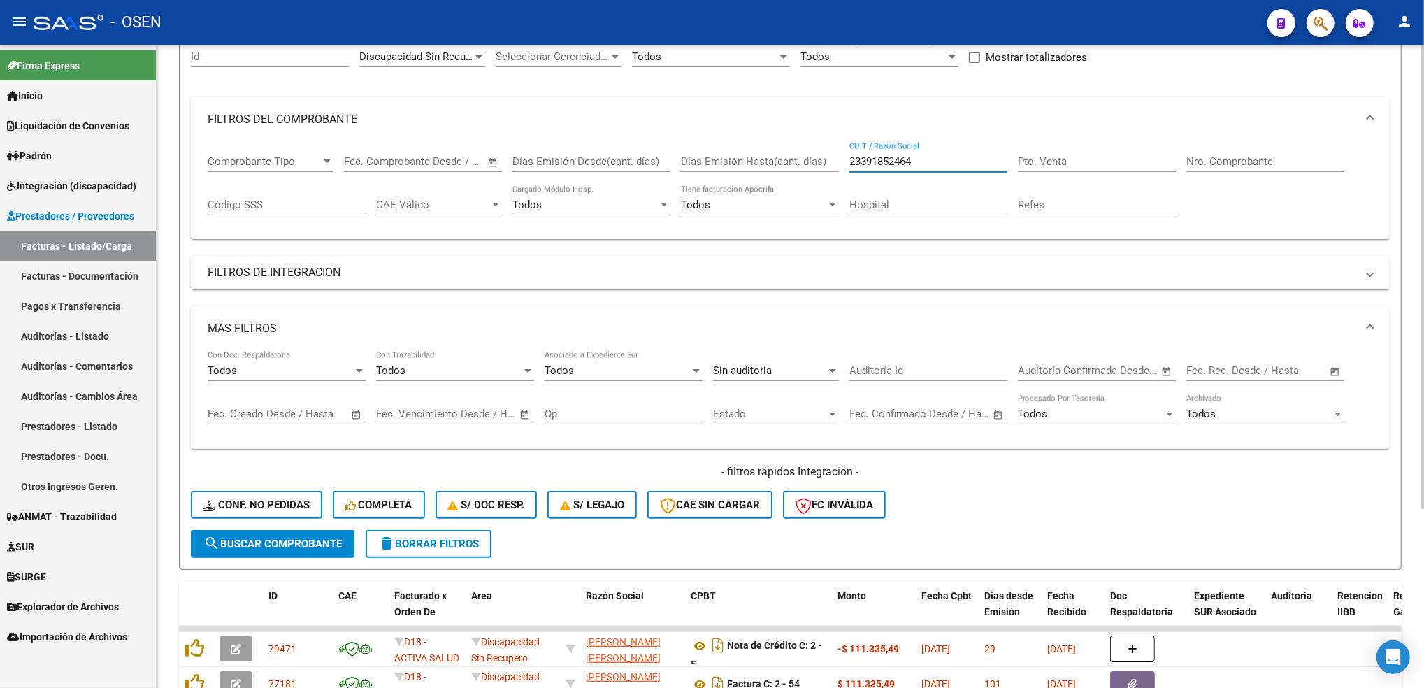
drag, startPoint x: 920, startPoint y: 159, endPoint x: 733, endPoint y: 199, distance: 191.5
click at [744, 197] on div "Comprobante Tipo Comprobante Tipo Fecha inicio – Fecha fin Fec. Comprobante Des…" at bounding box center [790, 185] width 1165 height 87
click at [345, 537] on button "search Buscar Comprobante" at bounding box center [273, 544] width 164 height 28
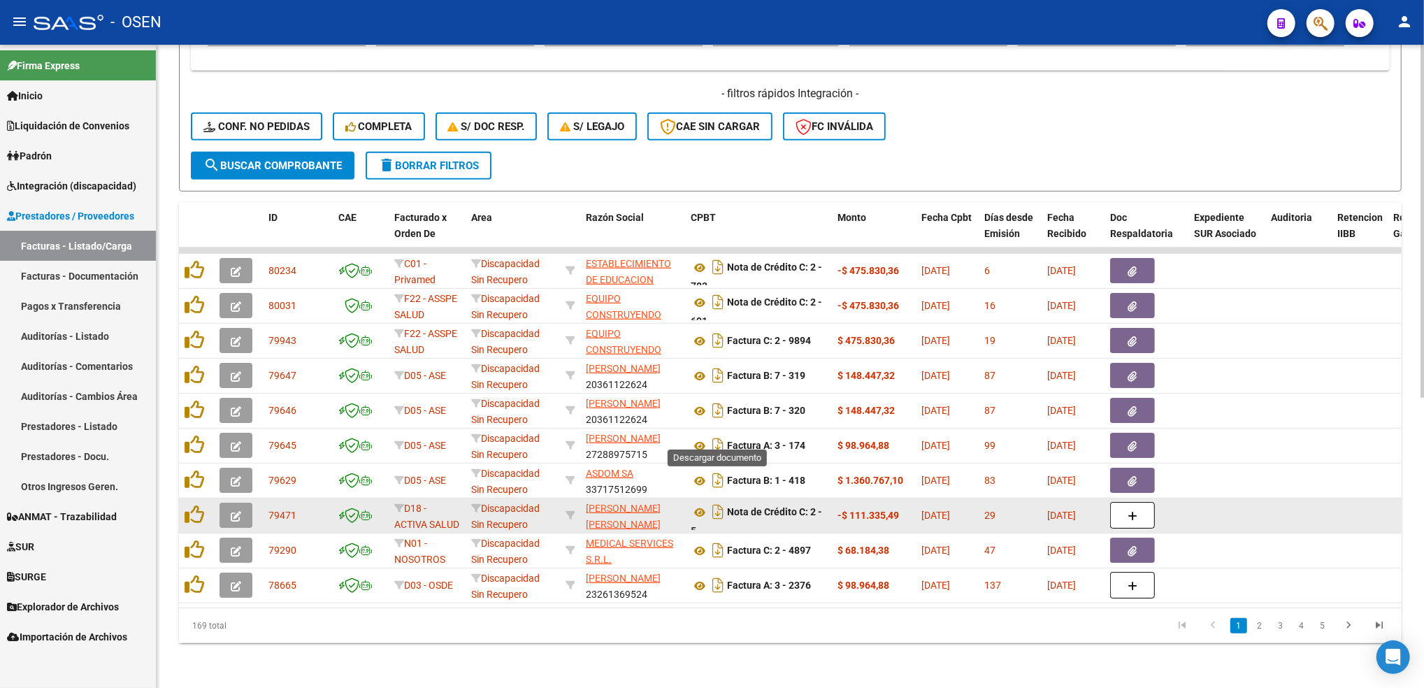
scroll to position [529, 0]
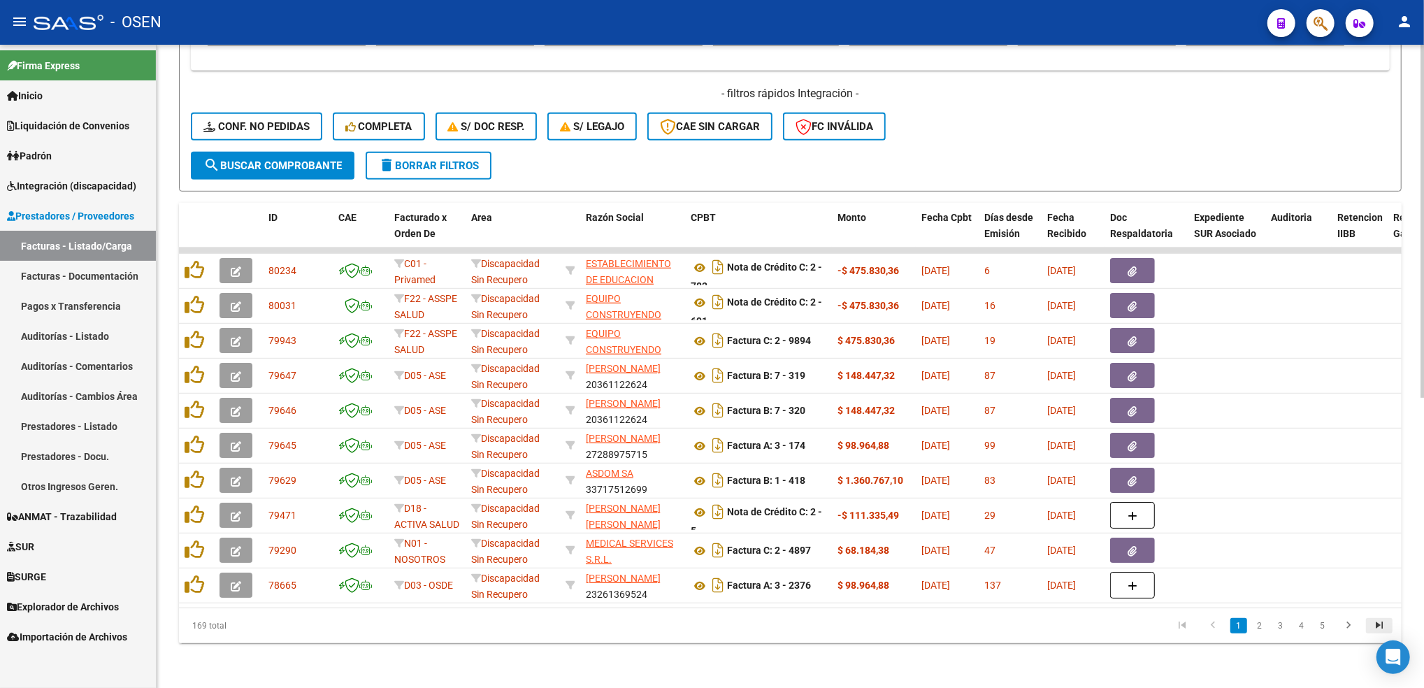
click at [1374, 626] on icon "go to last page" at bounding box center [1379, 627] width 18 height 17
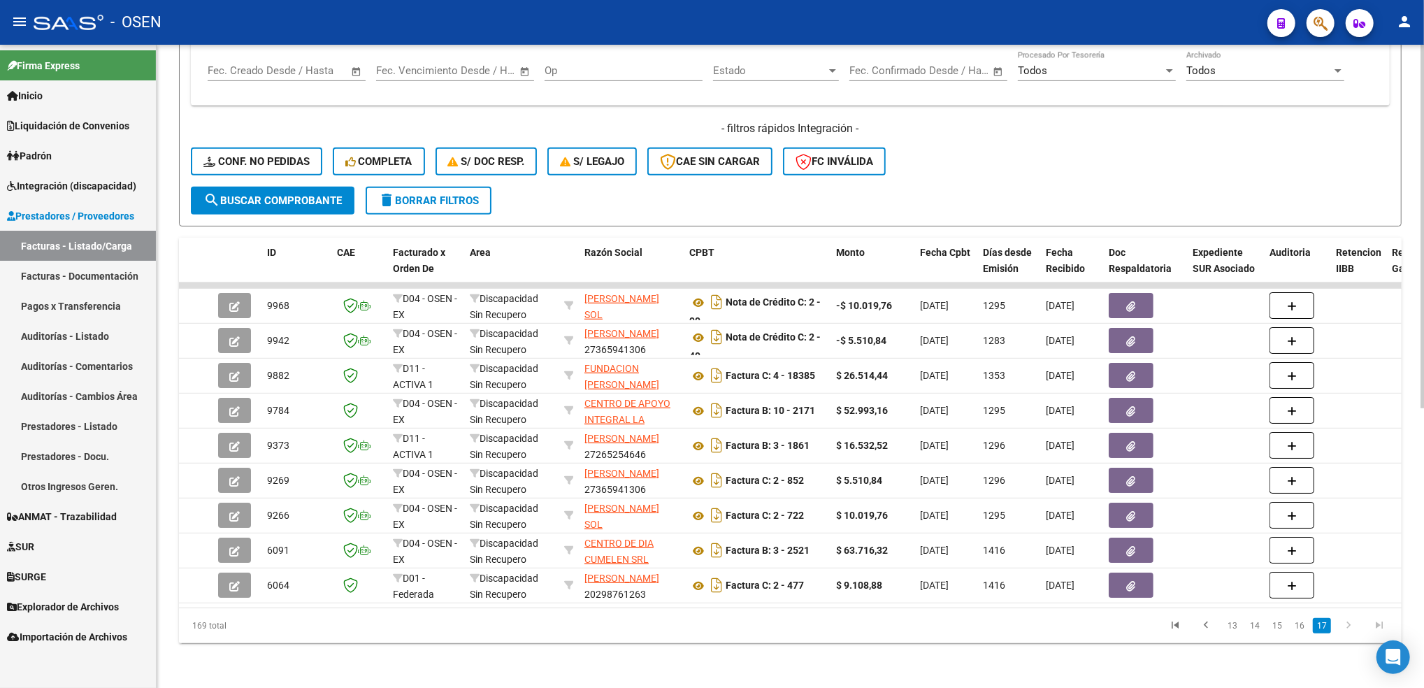
scroll to position [0, 5]
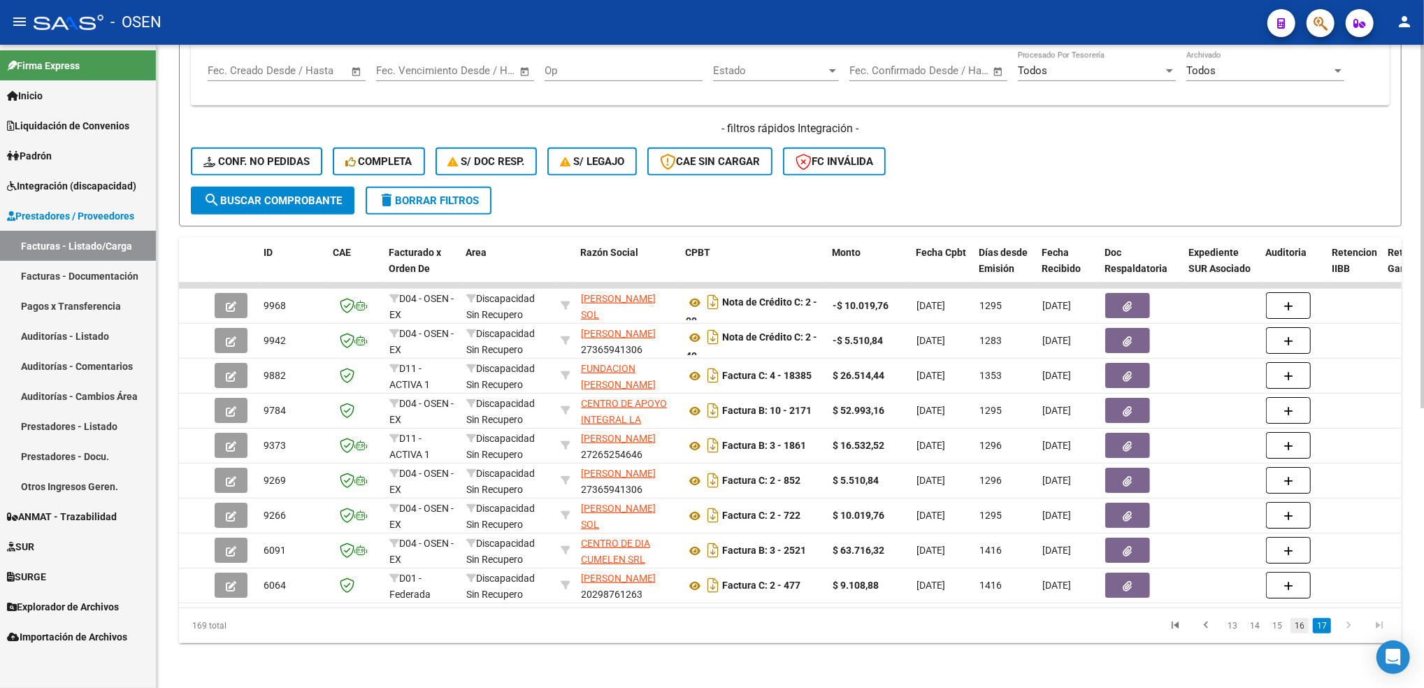
click at [1304, 628] on link "16" at bounding box center [1299, 625] width 18 height 15
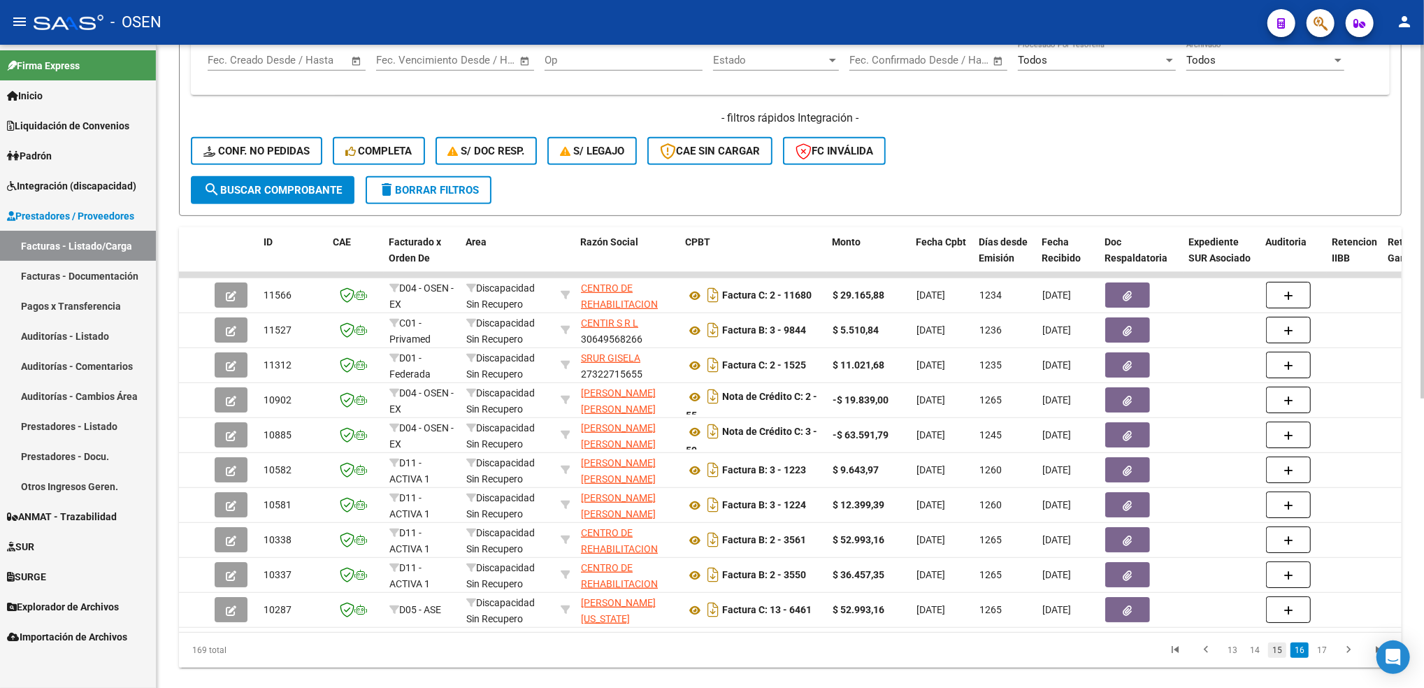
click at [1282, 658] on link "15" at bounding box center [1277, 649] width 18 height 15
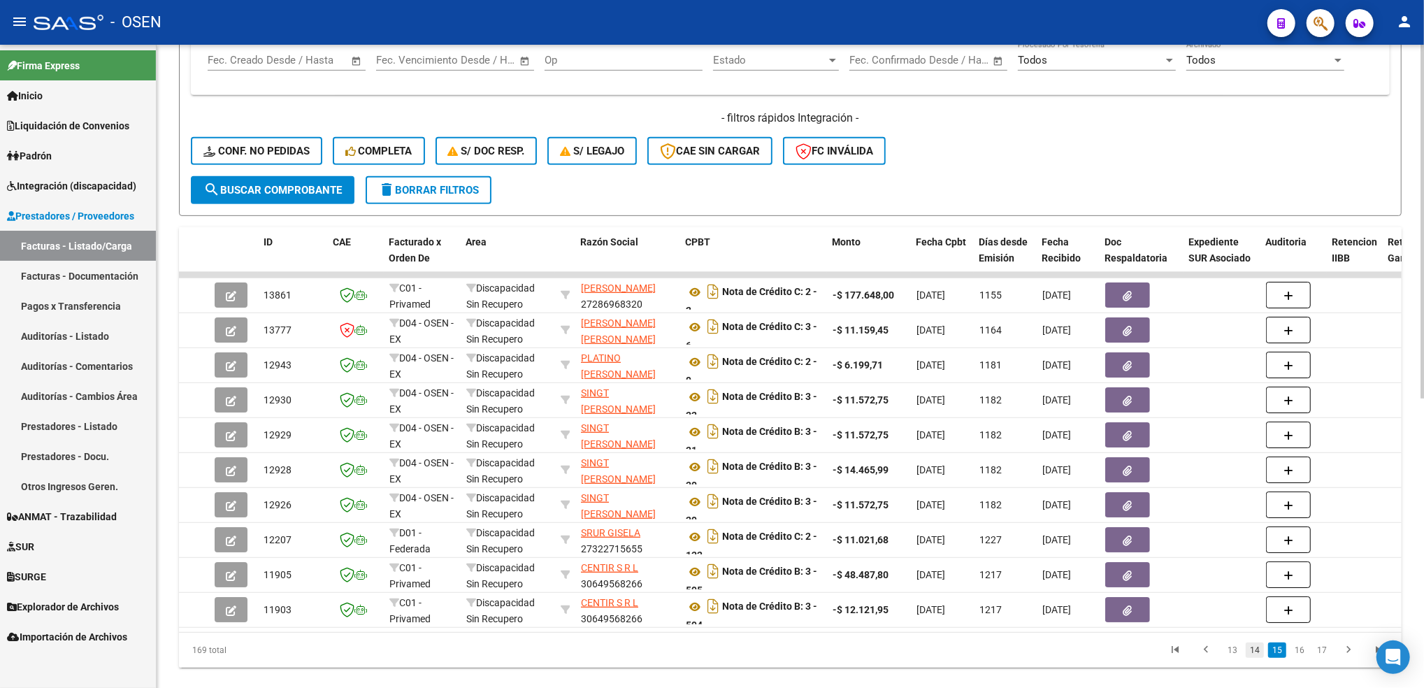
click at [1257, 658] on link "14" at bounding box center [1255, 649] width 18 height 15
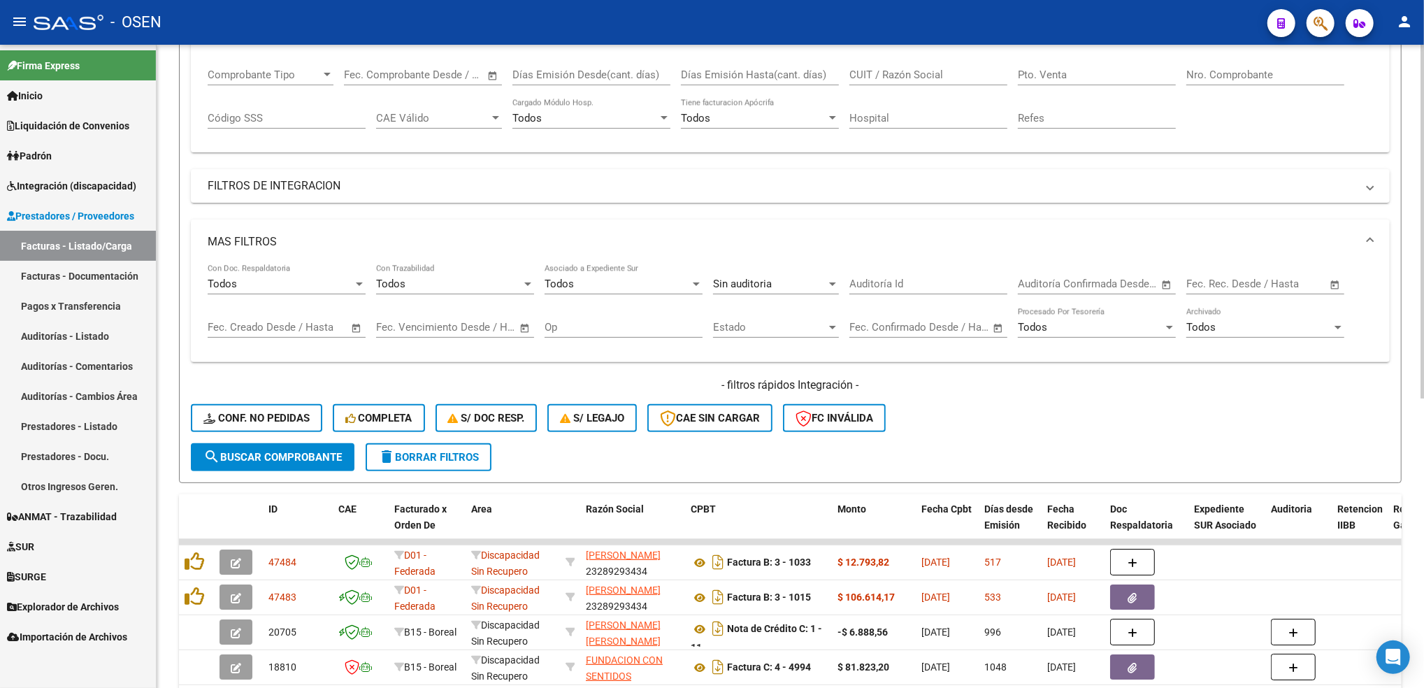
scroll to position [0, 0]
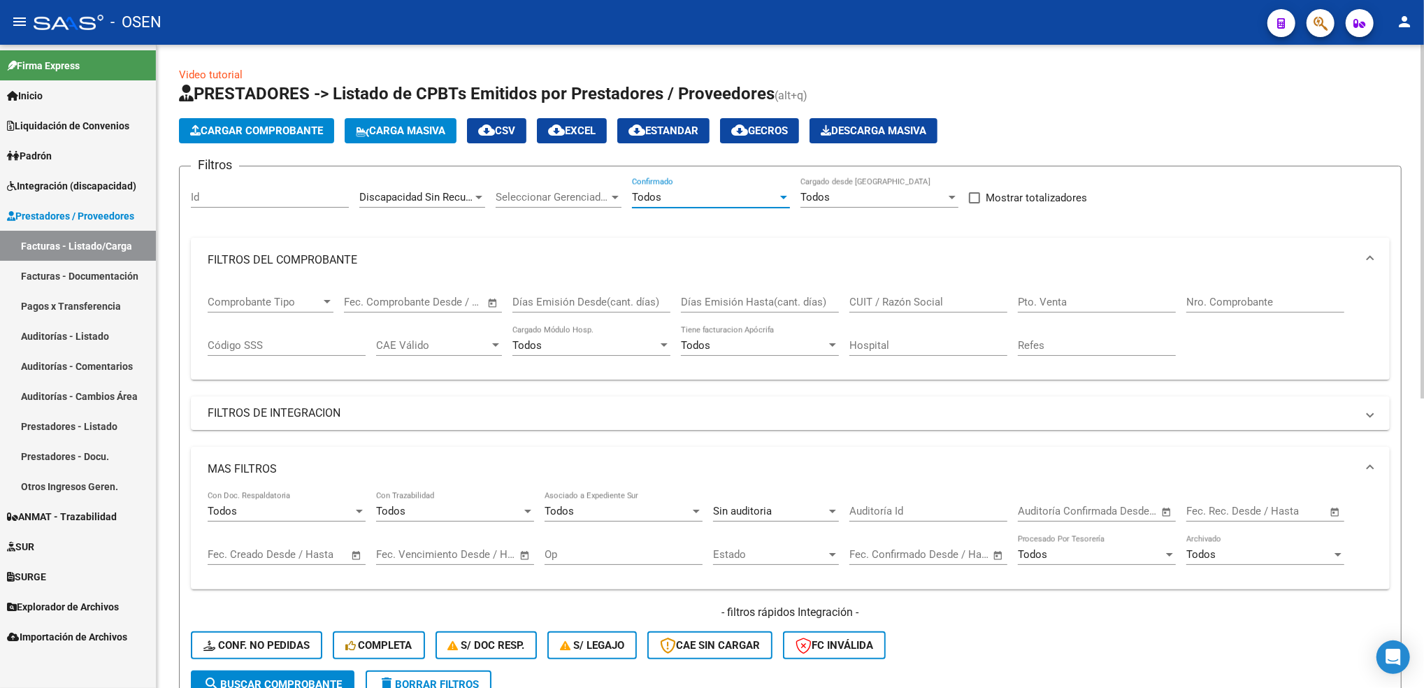
click at [694, 198] on div "Todos" at bounding box center [704, 197] width 145 height 13
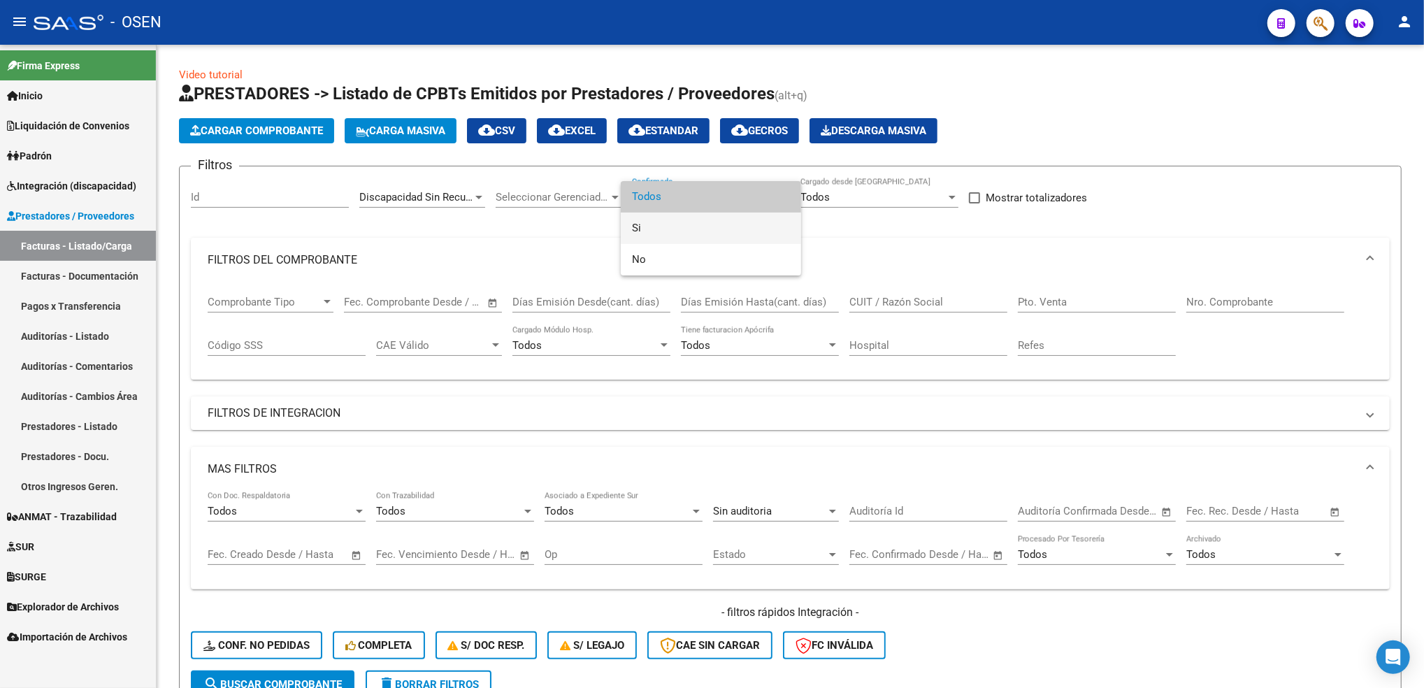
click at [647, 236] on span "Si" at bounding box center [711, 227] width 158 height 31
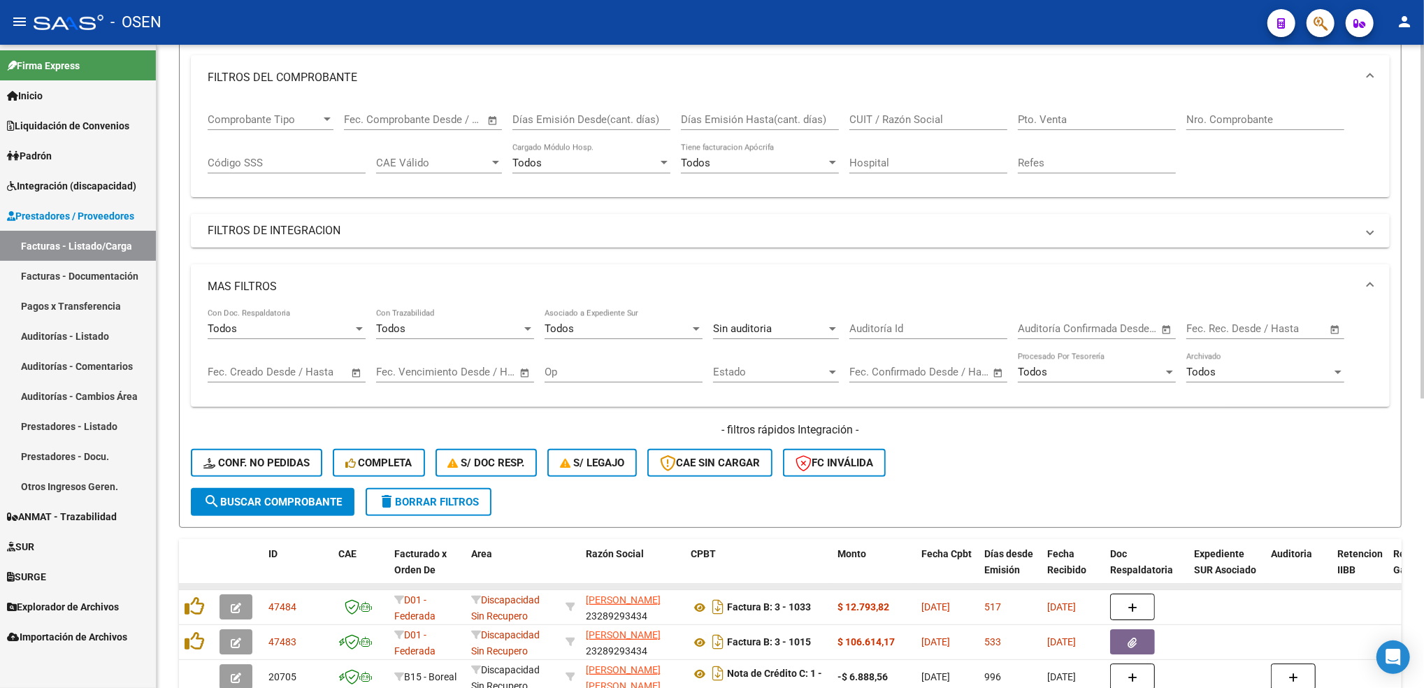
scroll to position [186, 0]
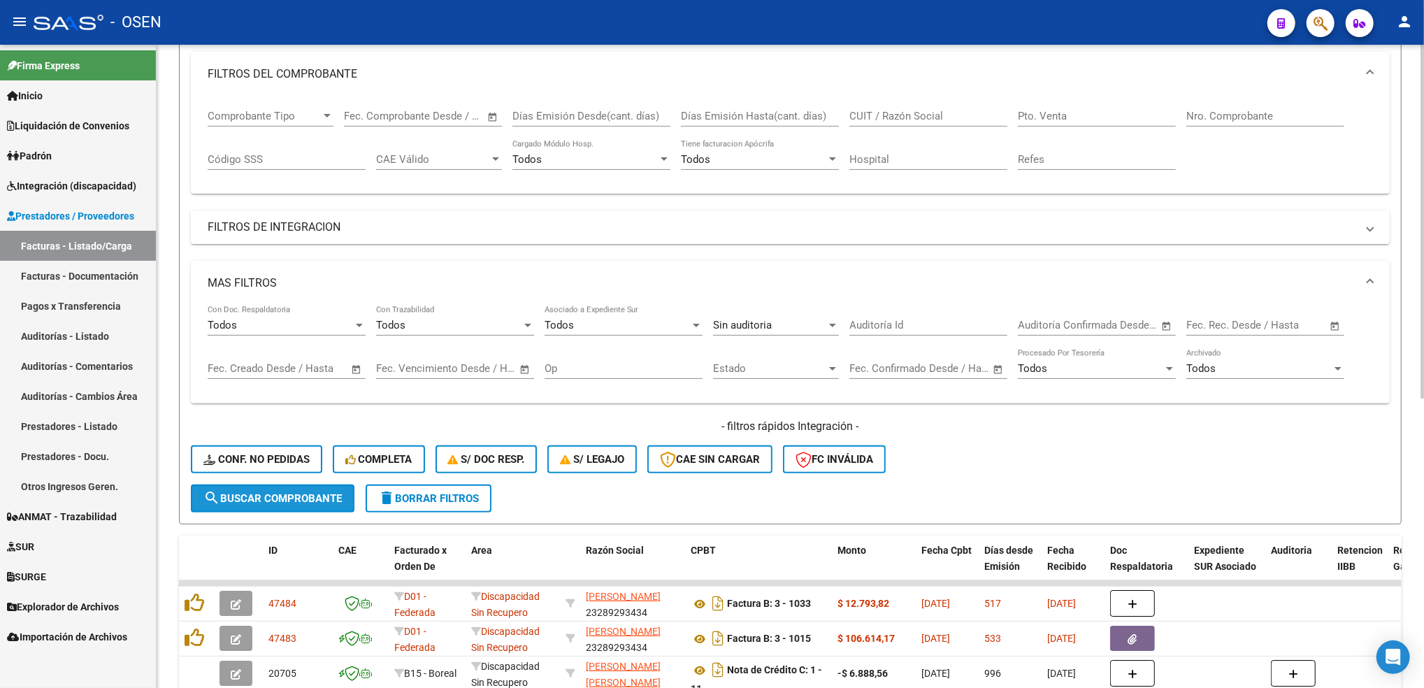
click at [307, 493] on span "search Buscar Comprobante" at bounding box center [272, 498] width 138 height 13
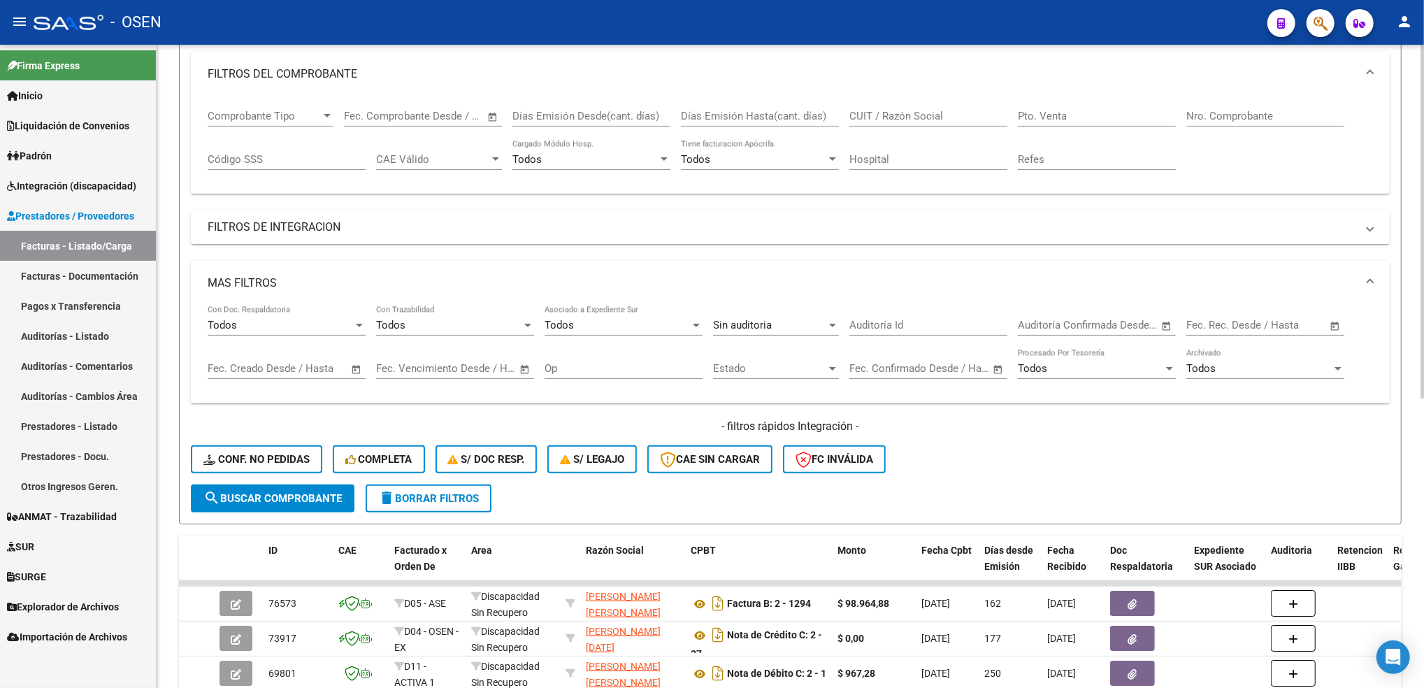
scroll to position [529, 0]
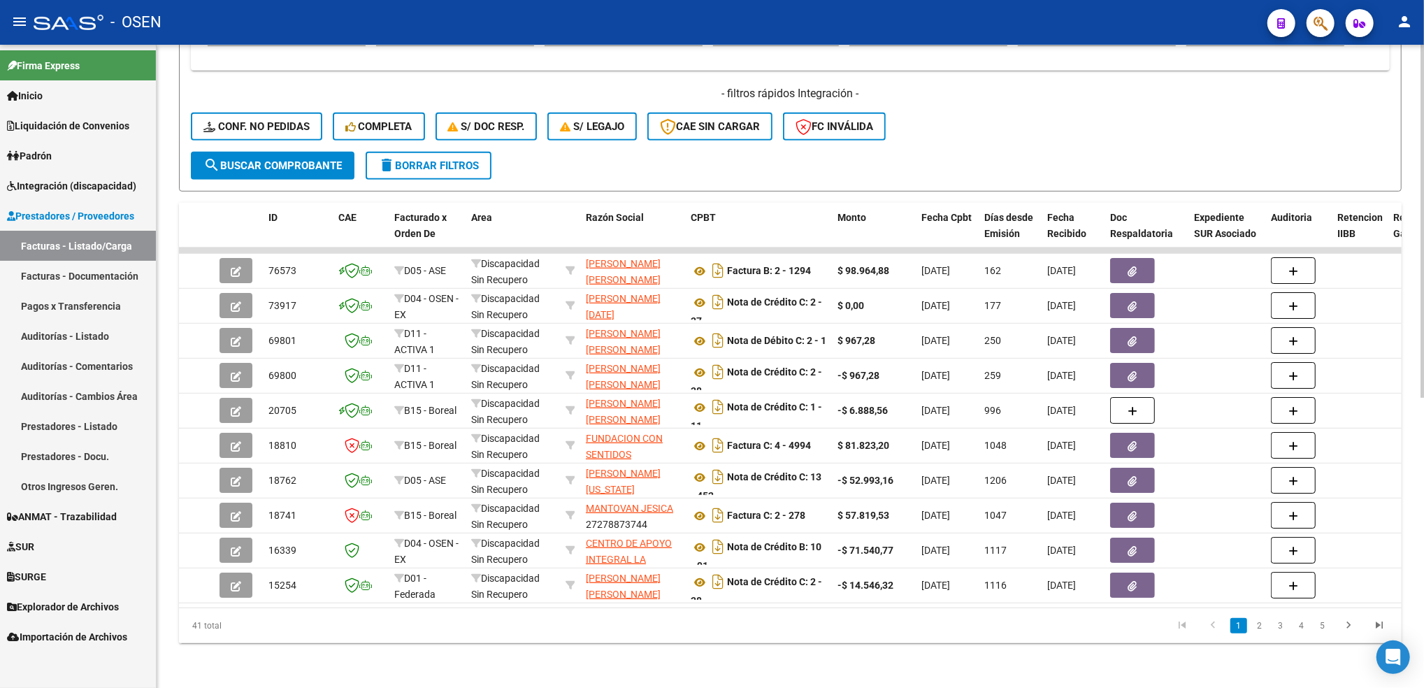
drag, startPoint x: 619, startPoint y: 608, endPoint x: 1011, endPoint y: 599, distance: 391.5
click at [1011, 599] on div "ID CAE Facturado x Orden De Area Razón Social CPBT Monto Fecha Cpbt Días desde …" at bounding box center [790, 423] width 1223 height 440
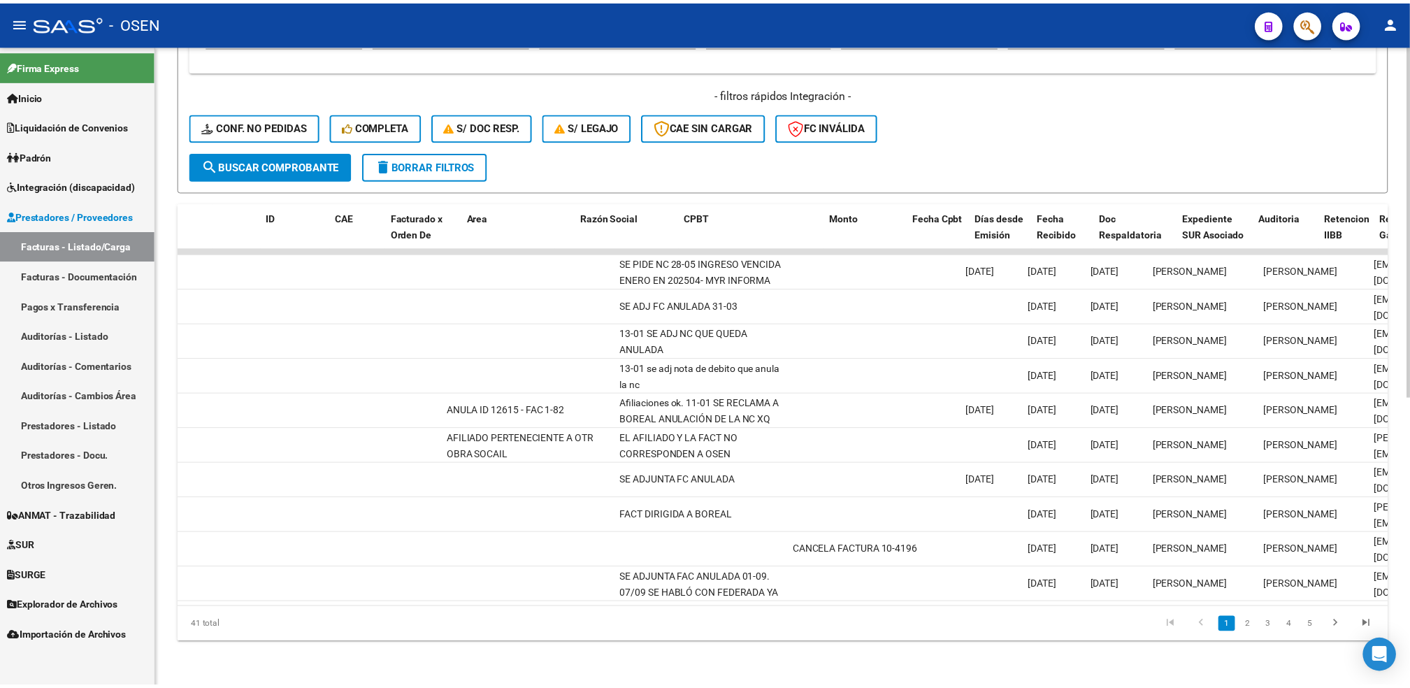
scroll to position [0, 0]
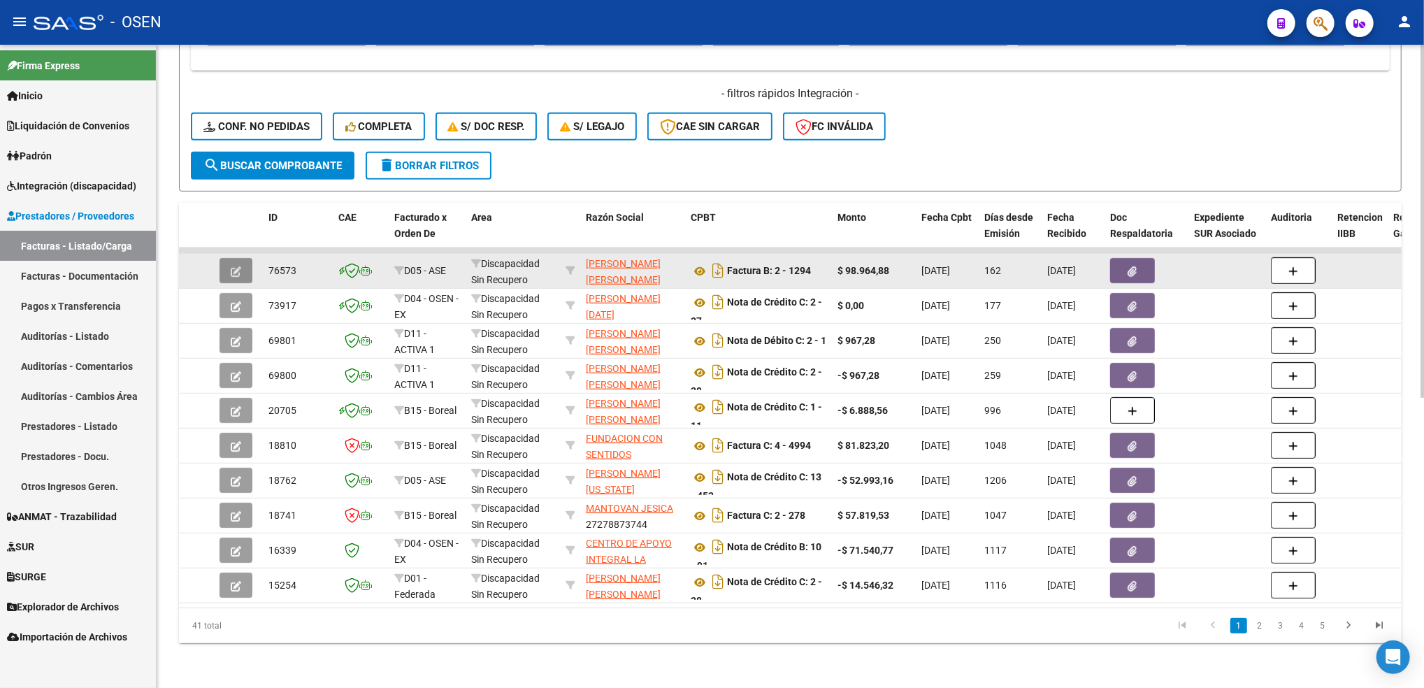
click at [232, 266] on icon "button" at bounding box center [236, 271] width 10 height 10
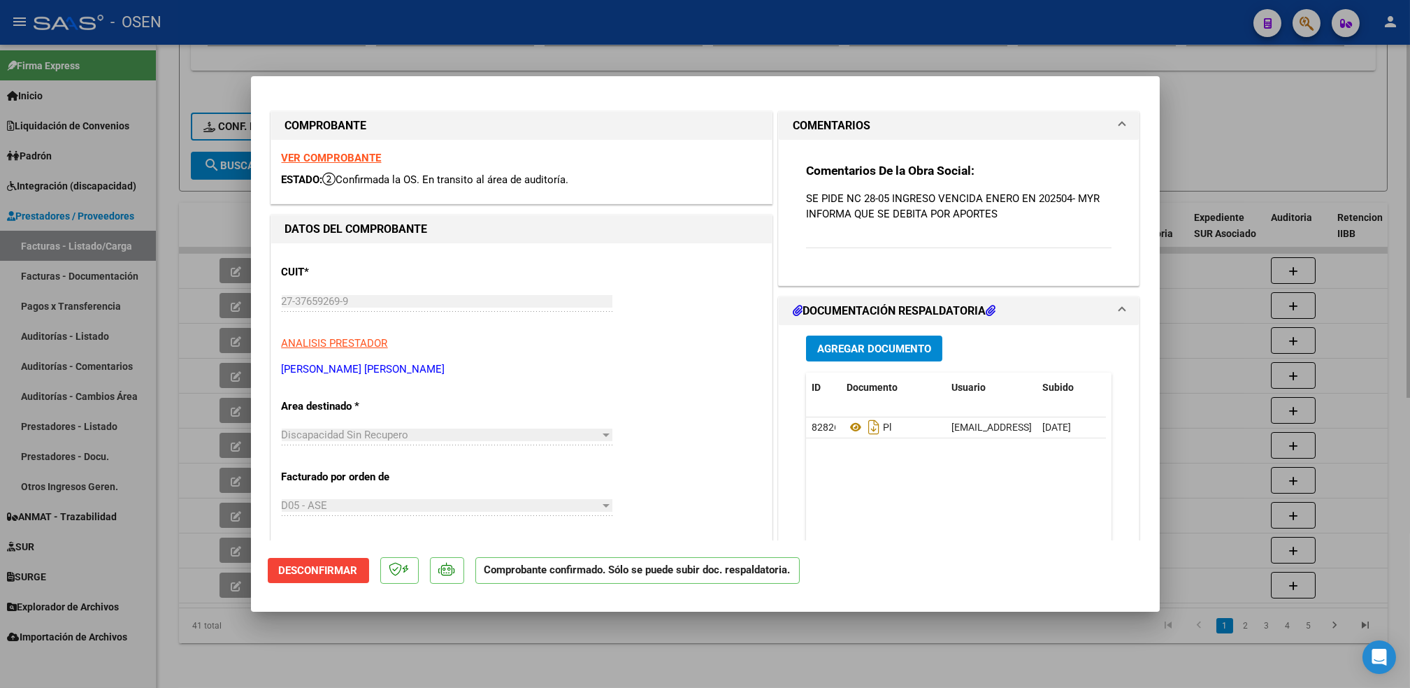
drag, startPoint x: 811, startPoint y: 677, endPoint x: 800, endPoint y: 663, distance: 17.9
click at [809, 677] on div at bounding box center [705, 344] width 1410 height 688
type input "$ 0,00"
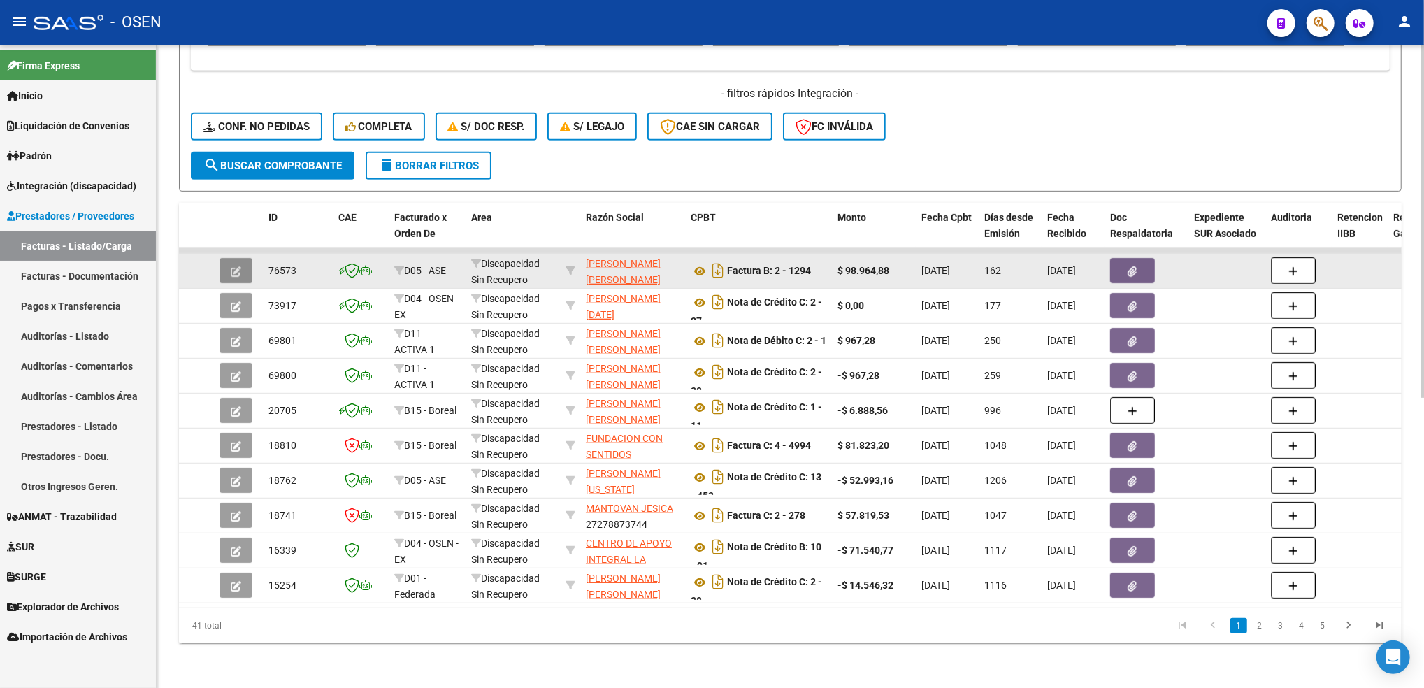
click at [239, 266] on icon "button" at bounding box center [236, 271] width 10 height 10
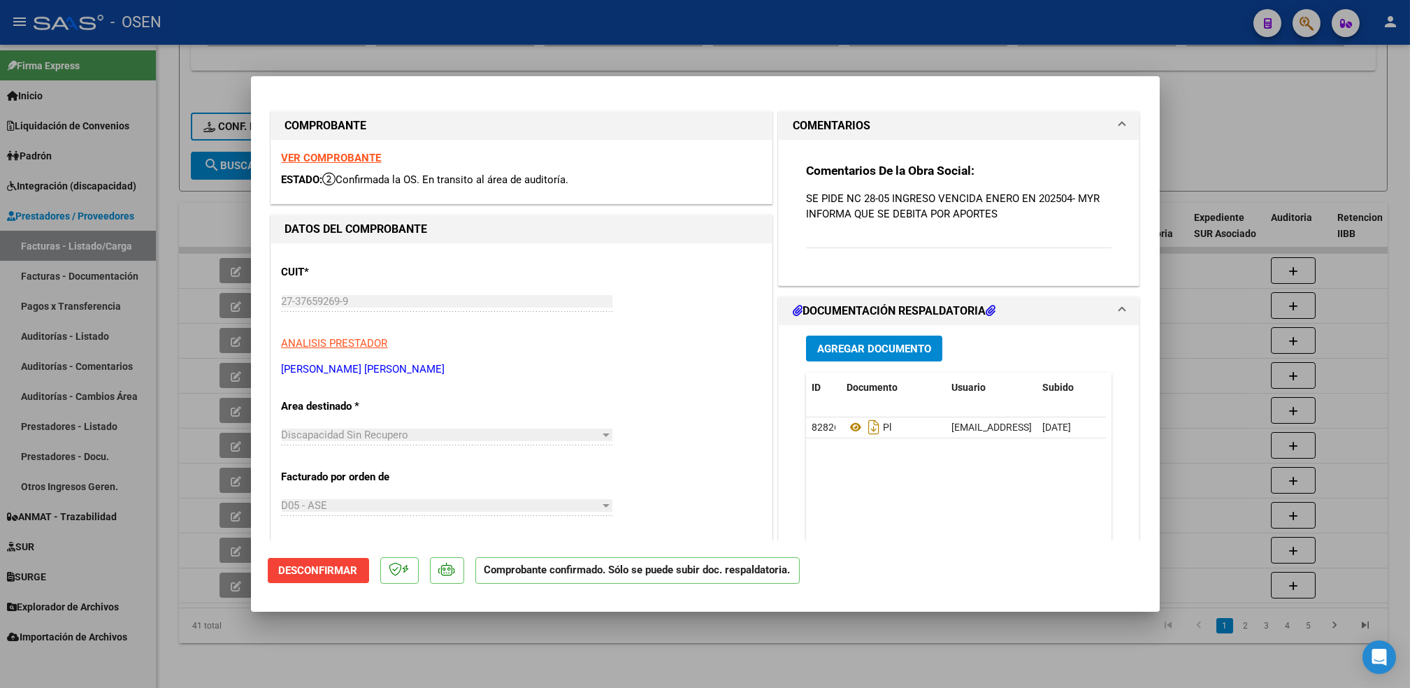
click at [698, 679] on div at bounding box center [705, 344] width 1410 height 688
type input "$ 0,00"
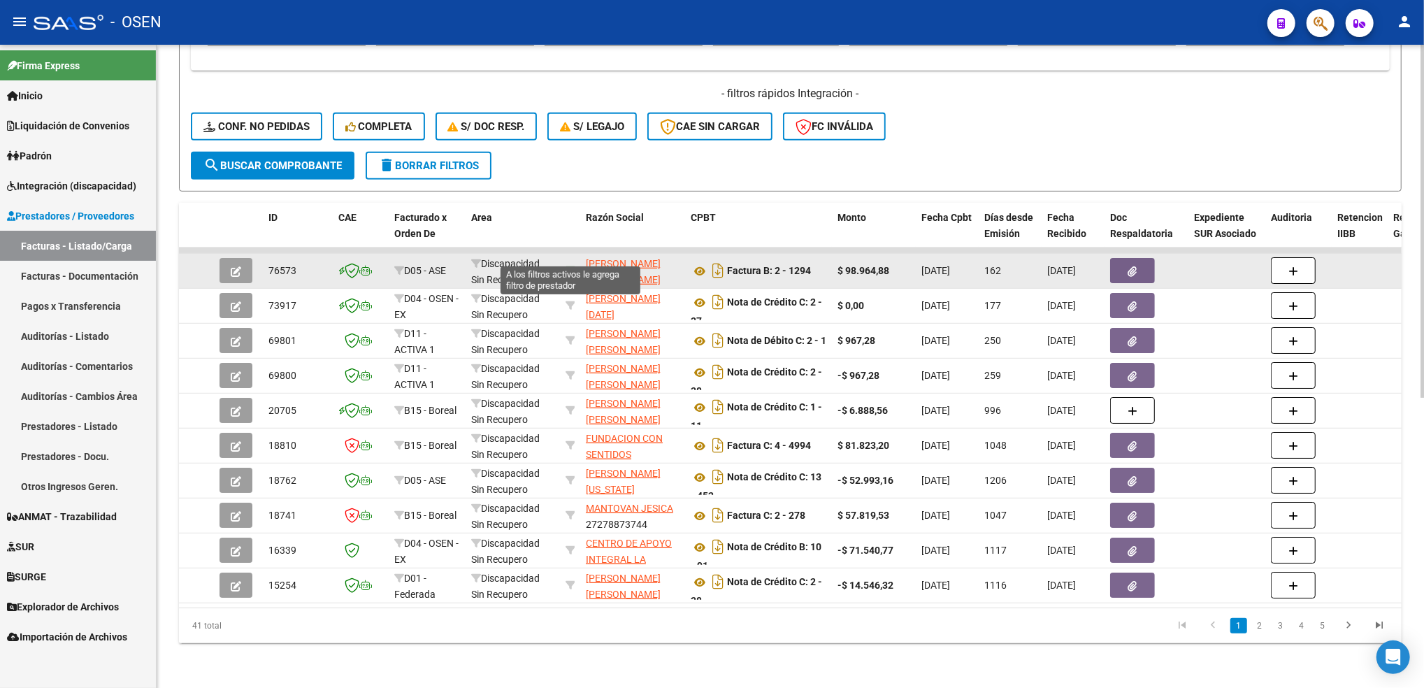
click at [572, 266] on icon at bounding box center [570, 271] width 10 height 10
type input "27376592699"
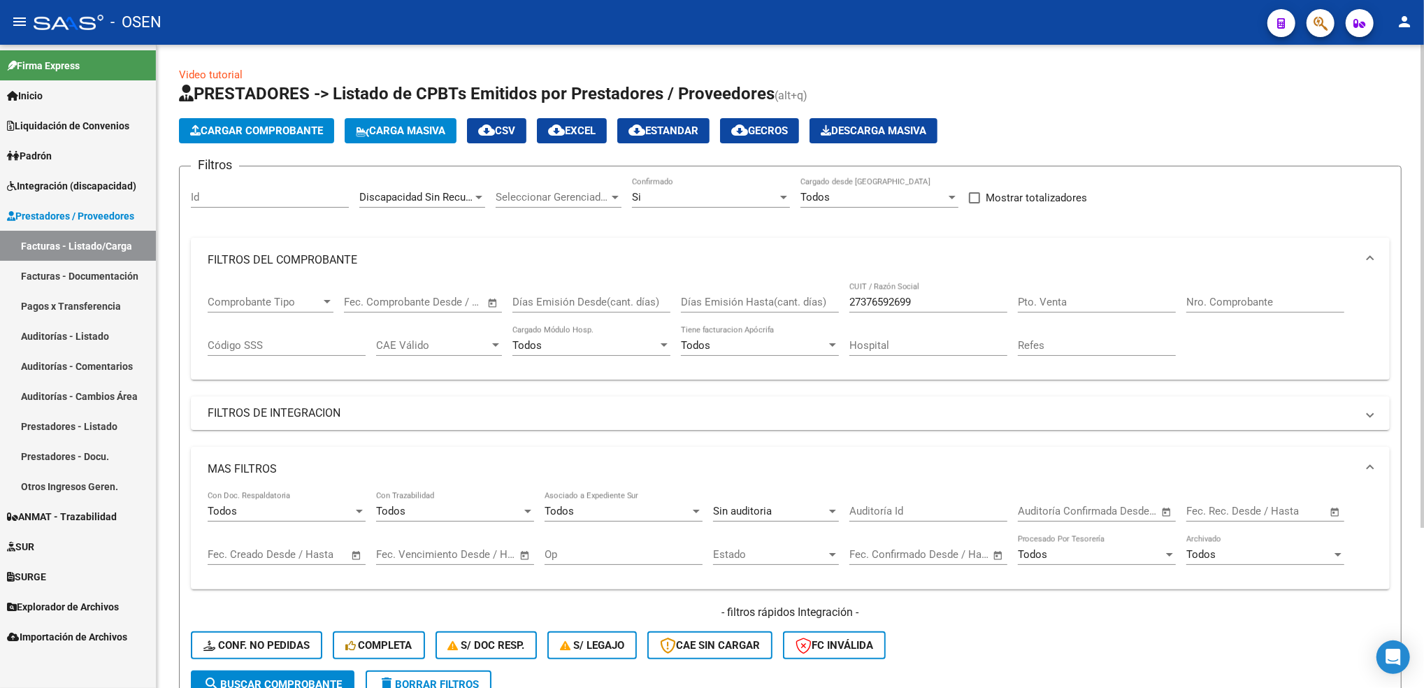
click at [729, 192] on div "Si" at bounding box center [704, 197] width 145 height 13
click at [681, 168] on span "Todos" at bounding box center [711, 165] width 158 height 31
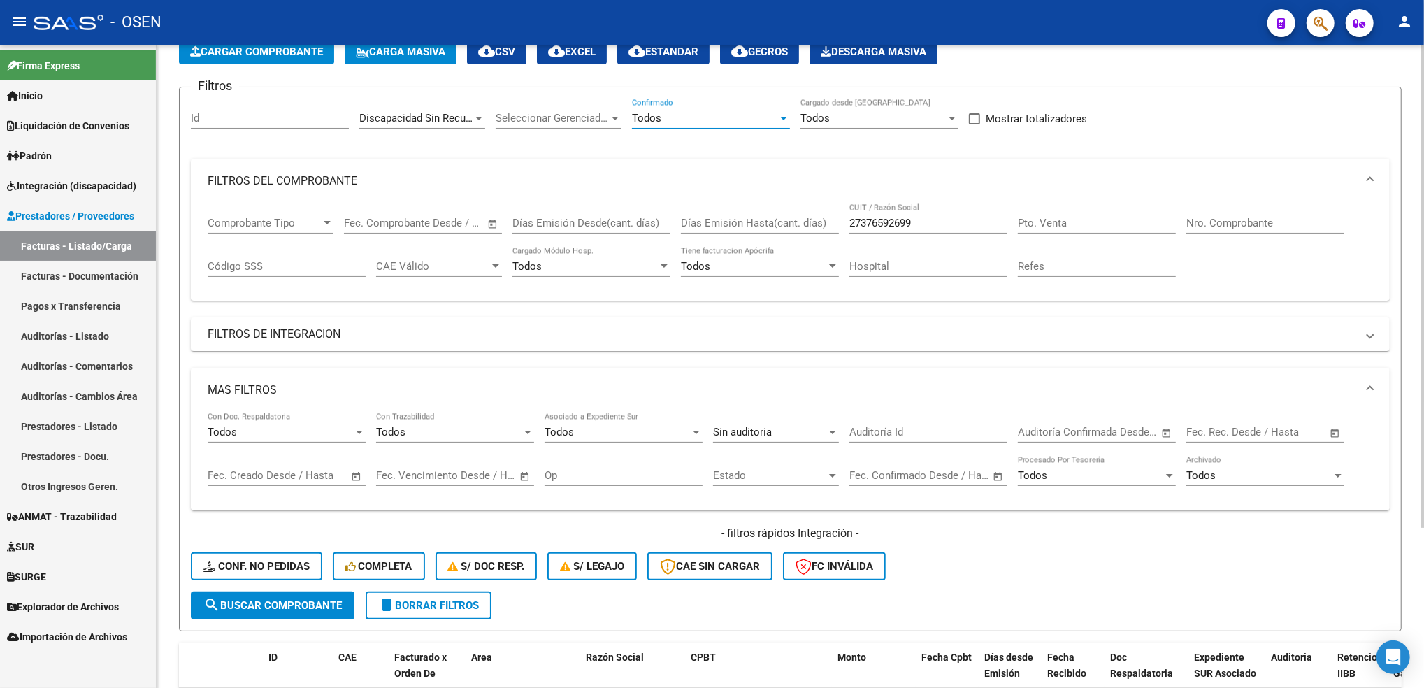
scroll to position [186, 0]
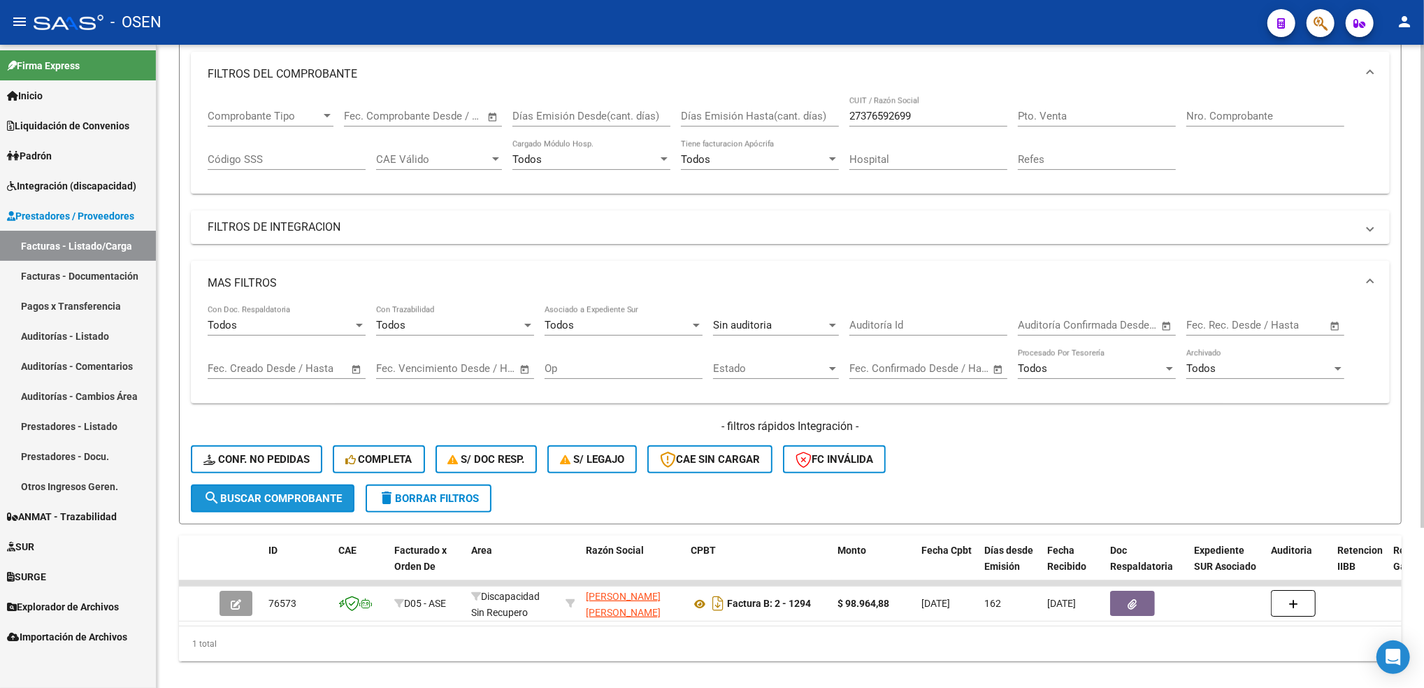
click at [297, 492] on span "search Buscar Comprobante" at bounding box center [272, 498] width 138 height 13
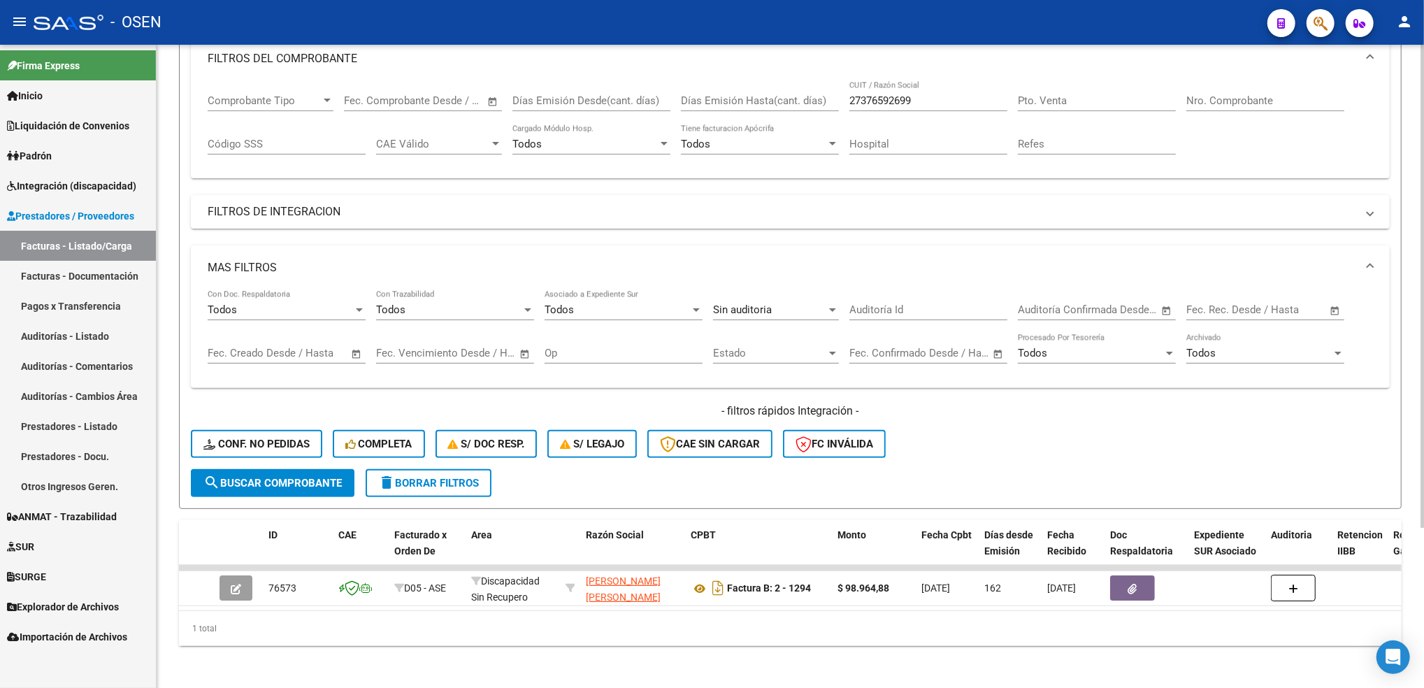
scroll to position [215, 0]
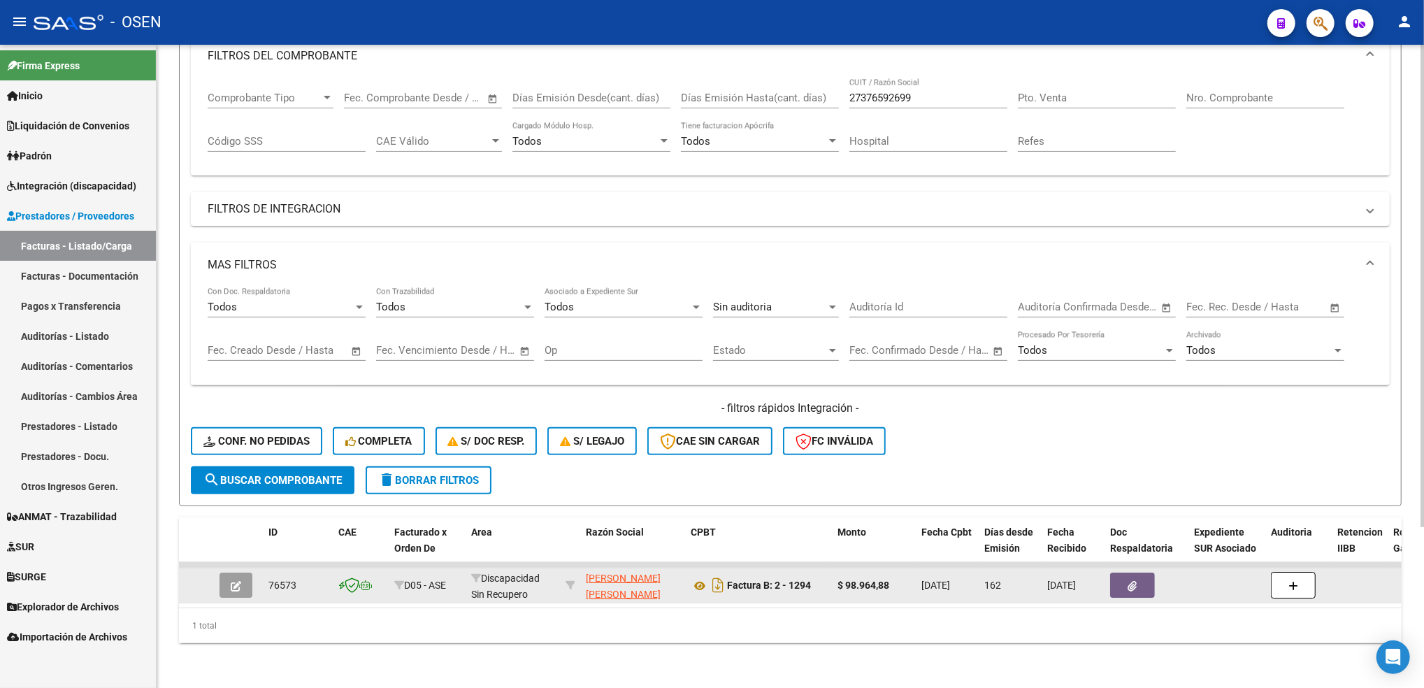
click at [222, 572] on button "button" at bounding box center [235, 584] width 33 height 25
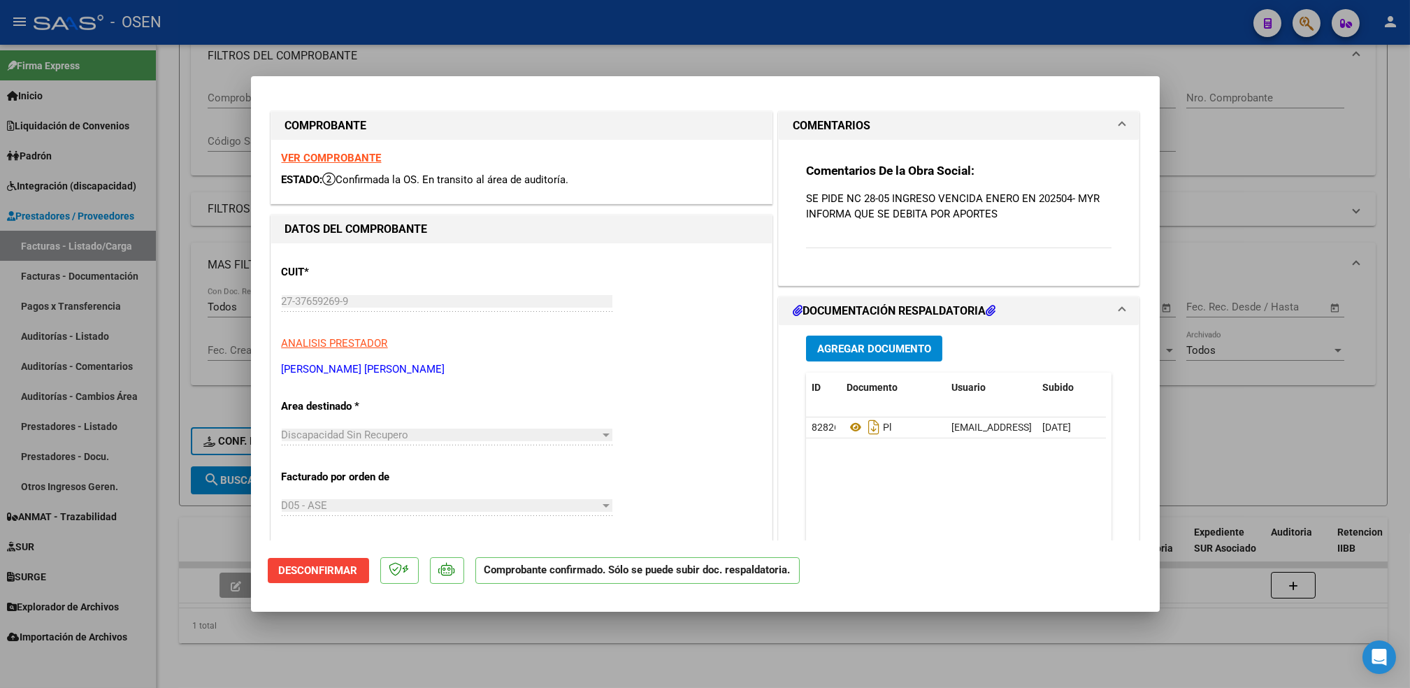
click at [334, 579] on button "Desconfirmar" at bounding box center [318, 570] width 101 height 25
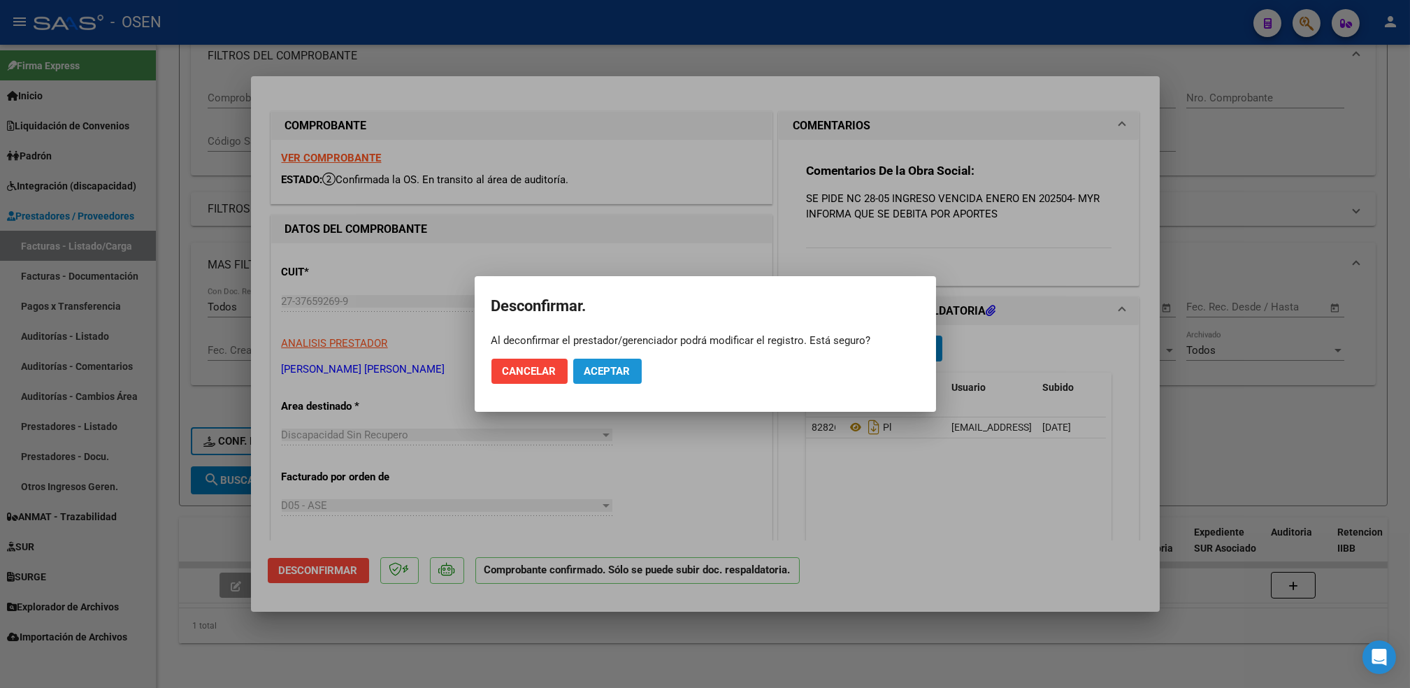
click at [616, 375] on span "Aceptar" at bounding box center [607, 371] width 46 height 13
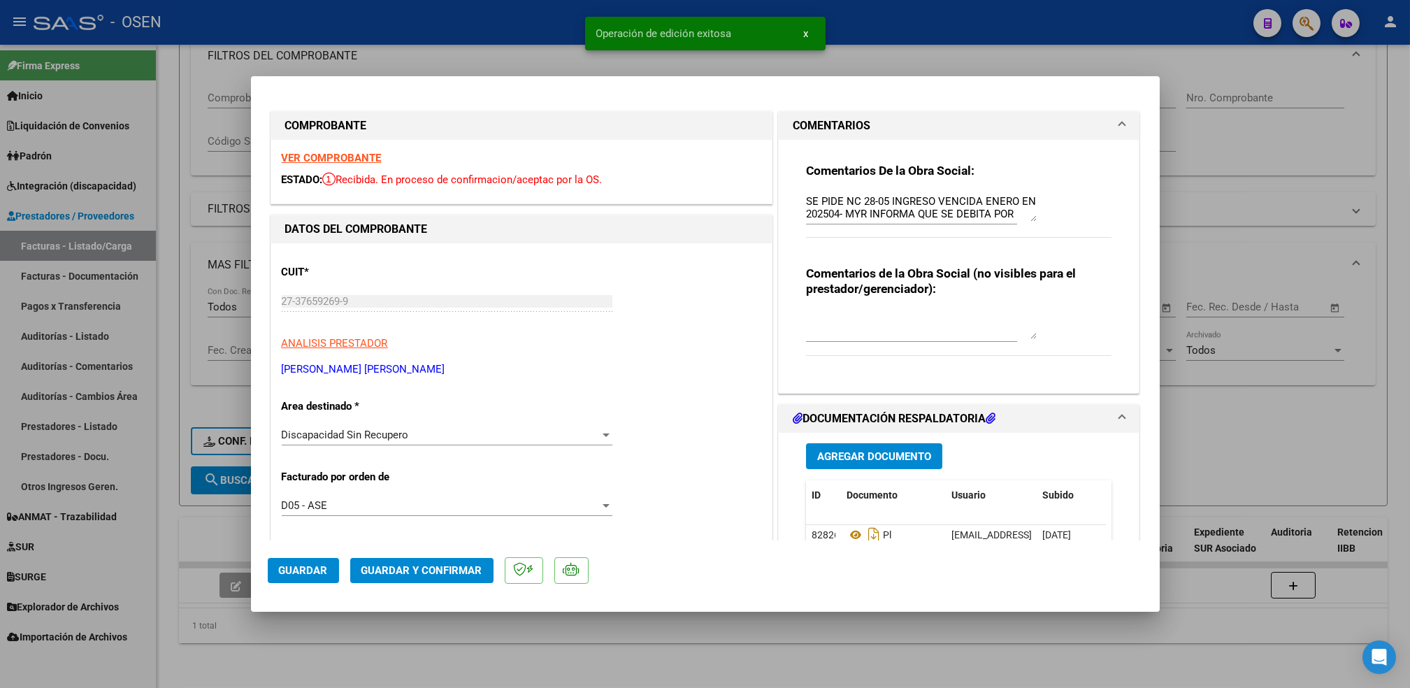
click at [649, 661] on div at bounding box center [705, 344] width 1410 height 688
type input "$ 0,00"
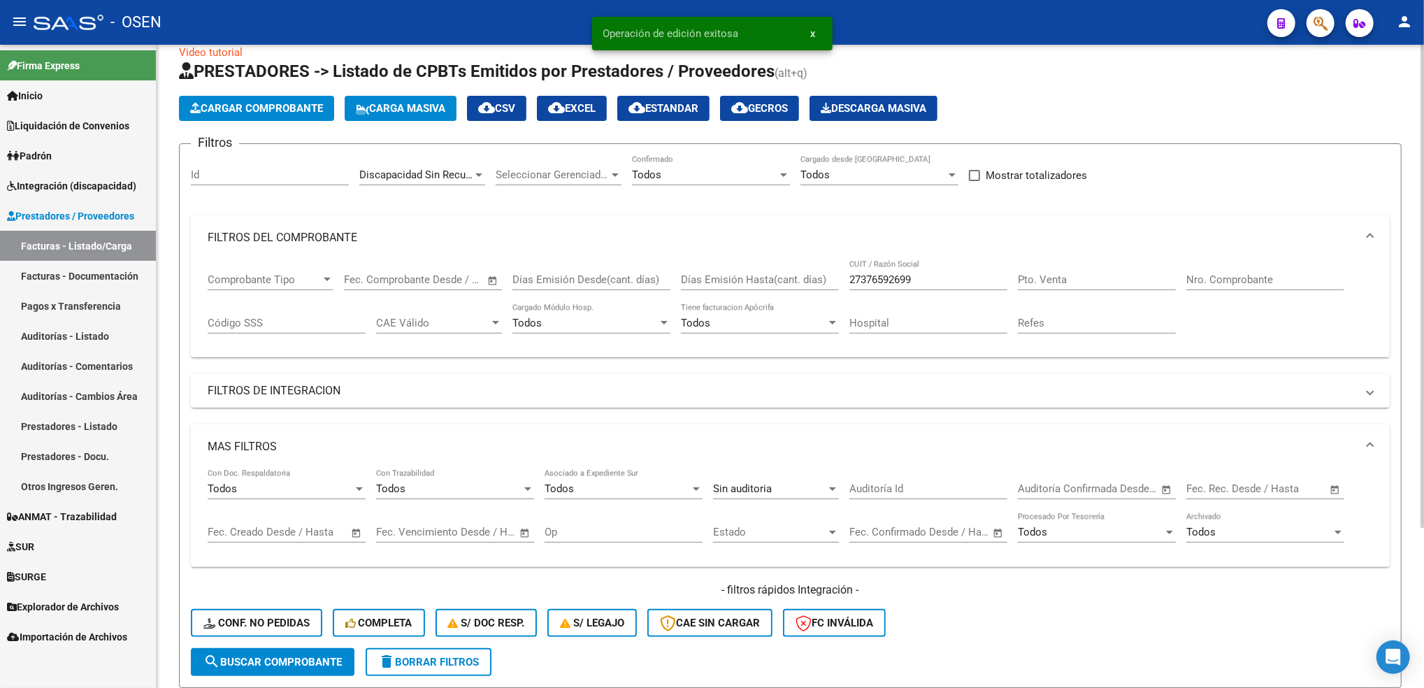
scroll to position [0, 0]
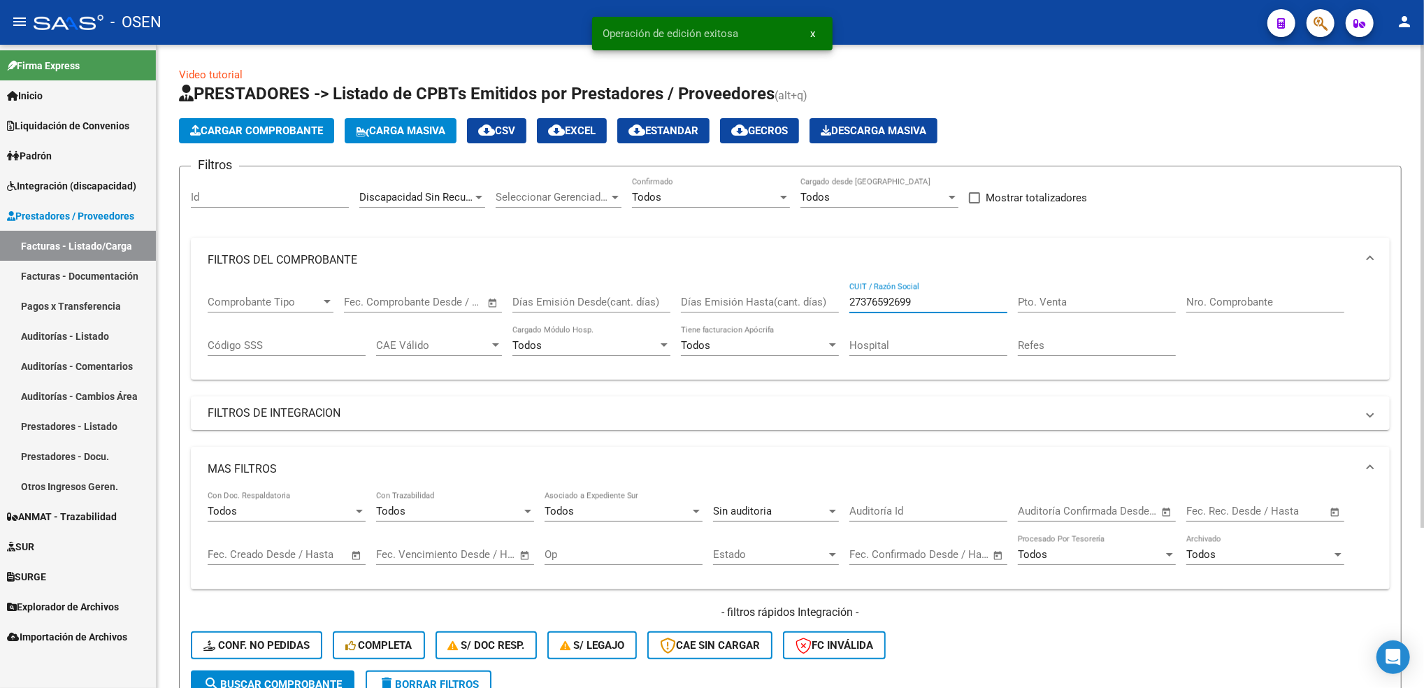
drag, startPoint x: 921, startPoint y: 294, endPoint x: 708, endPoint y: 347, distance: 219.7
click at [719, 345] on div "Comprobante Tipo Comprobante Tipo Fecha inicio – Fecha fin Fec. Comprobante Des…" at bounding box center [790, 325] width 1165 height 87
click at [264, 678] on span "search Buscar Comprobante" at bounding box center [272, 684] width 138 height 13
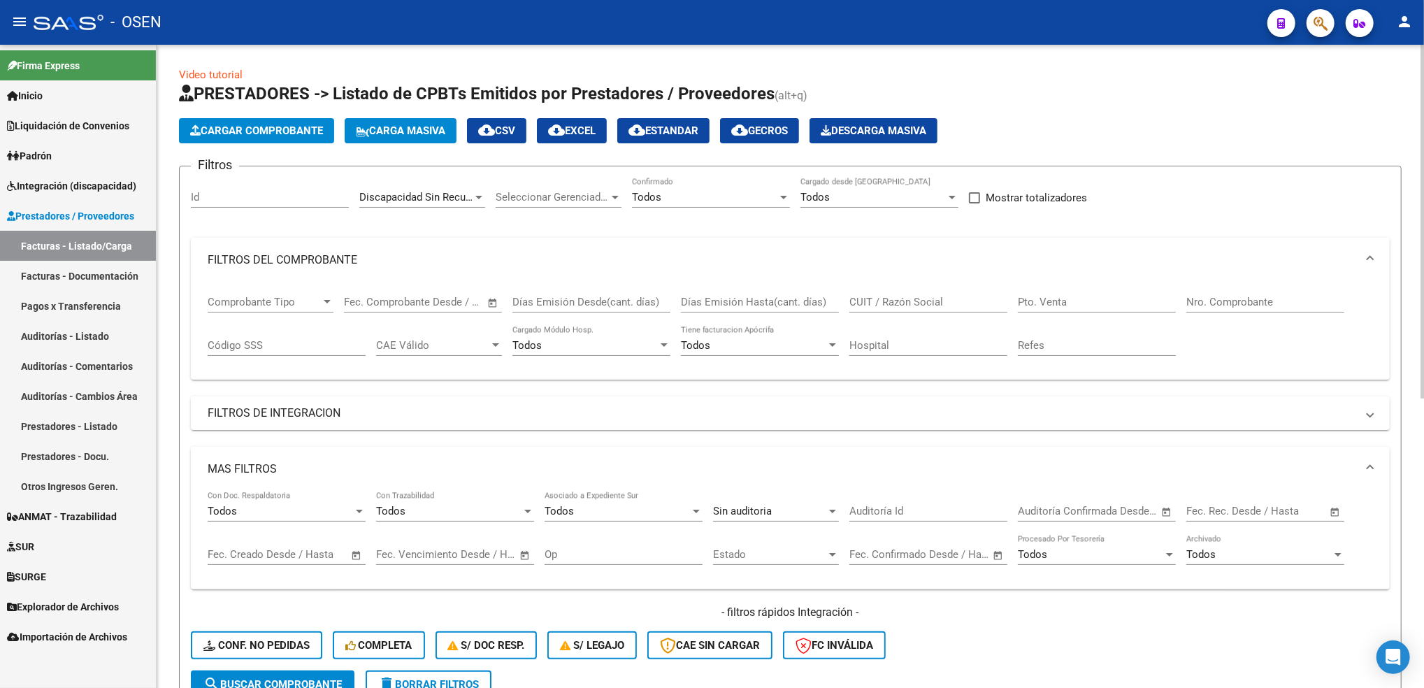
click at [721, 194] on div "Todos" at bounding box center [704, 197] width 145 height 13
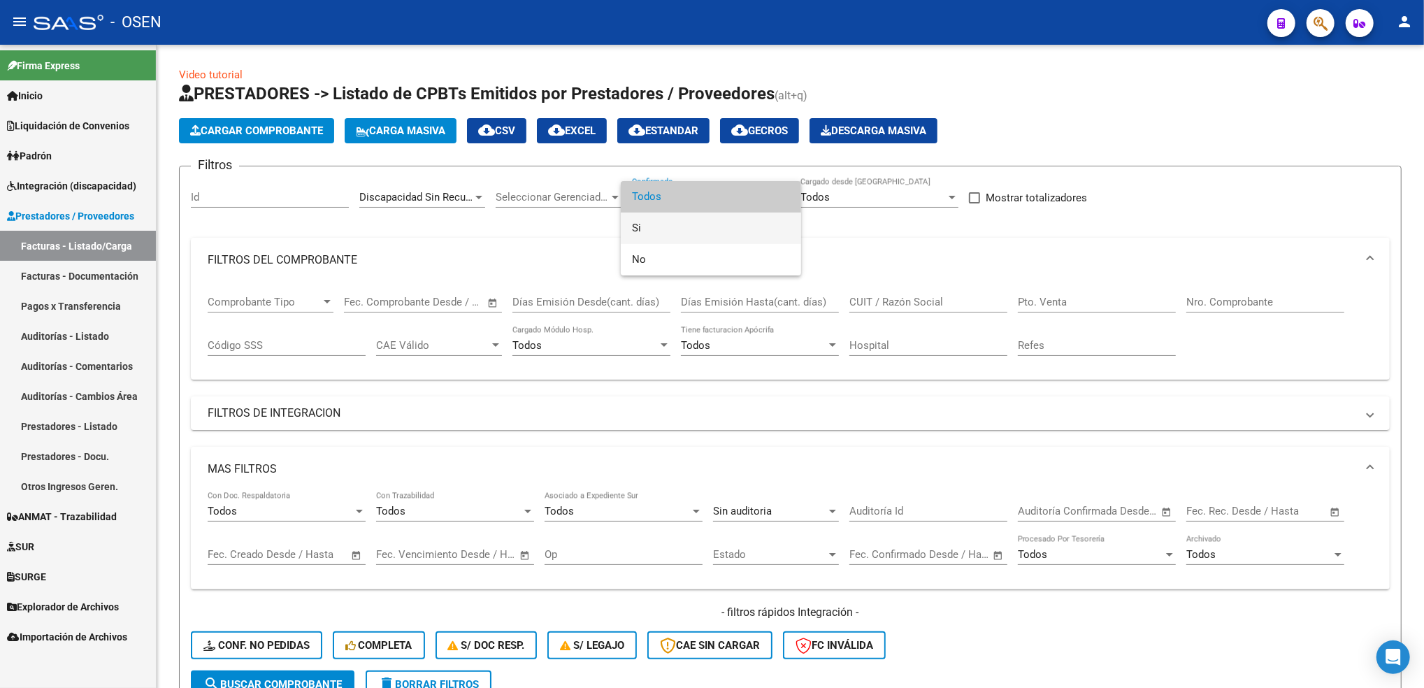
click at [664, 233] on span "Si" at bounding box center [711, 227] width 158 height 31
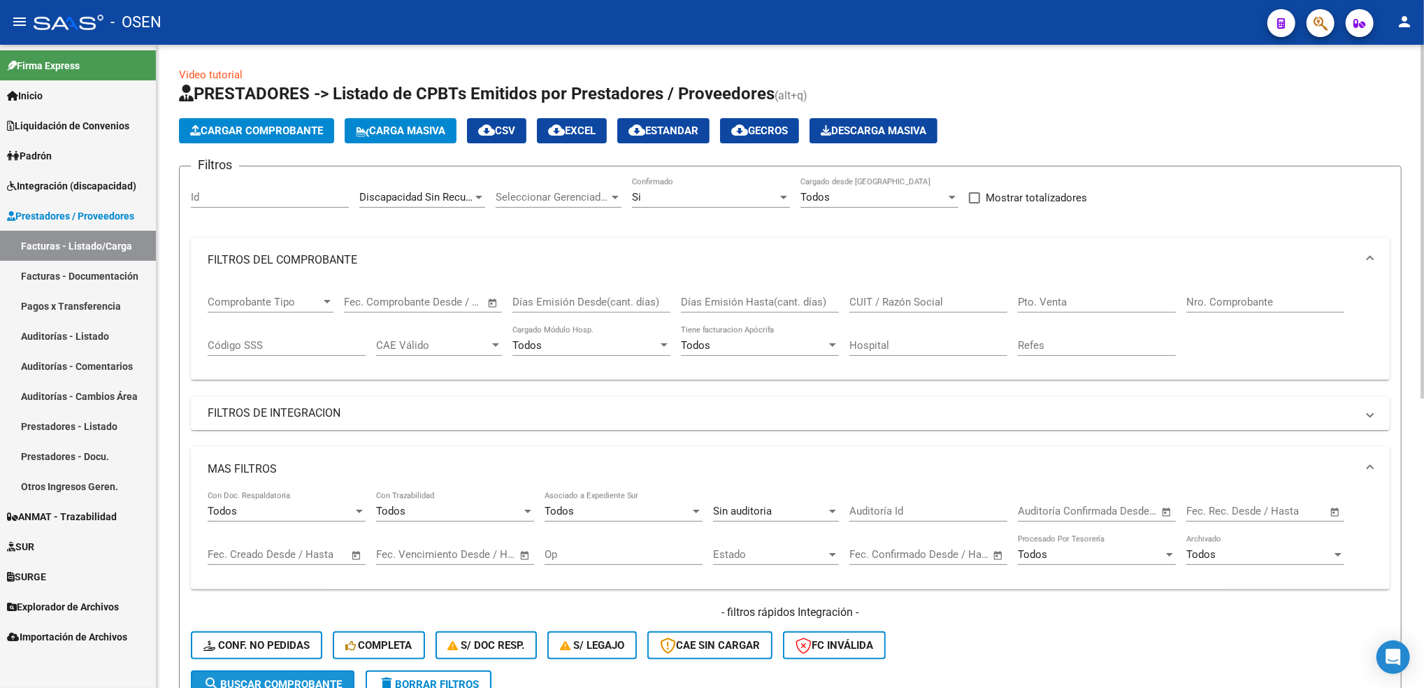
click at [301, 678] on span "search Buscar Comprobante" at bounding box center [272, 684] width 138 height 13
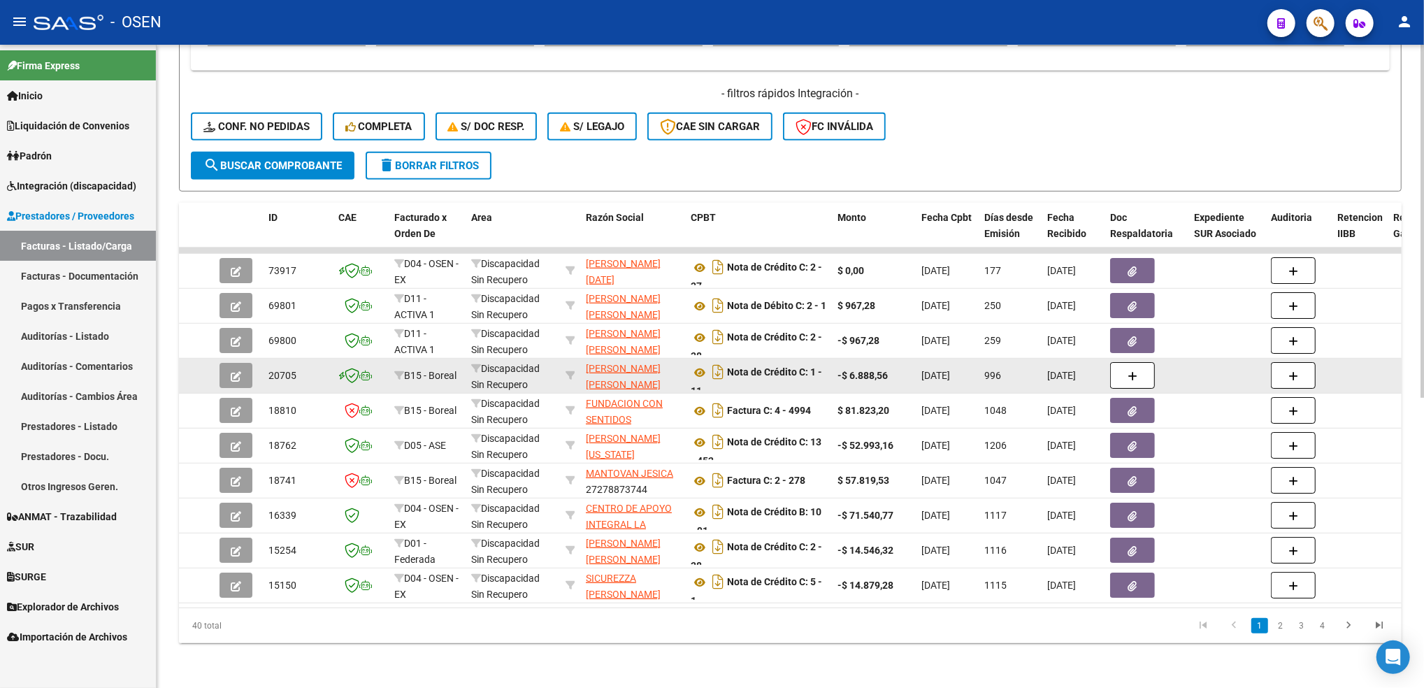
click at [236, 371] on icon "button" at bounding box center [236, 376] width 10 height 10
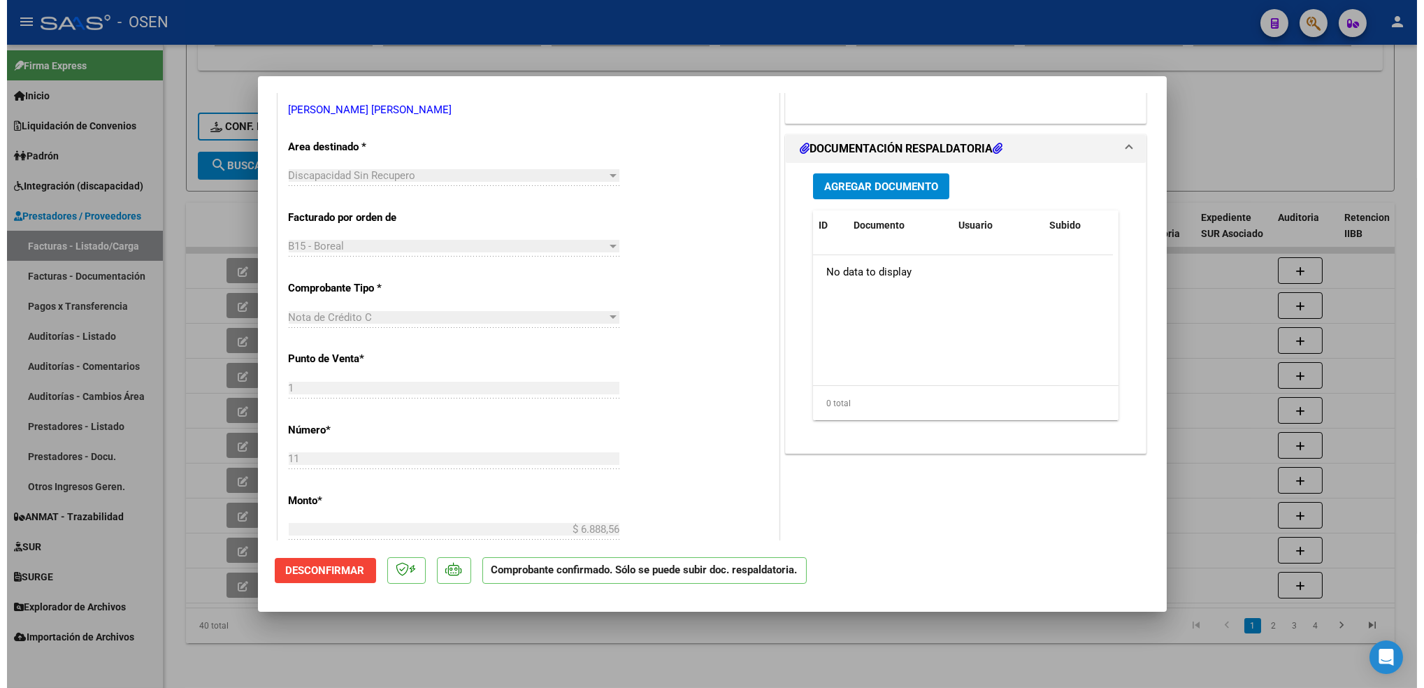
scroll to position [280, 0]
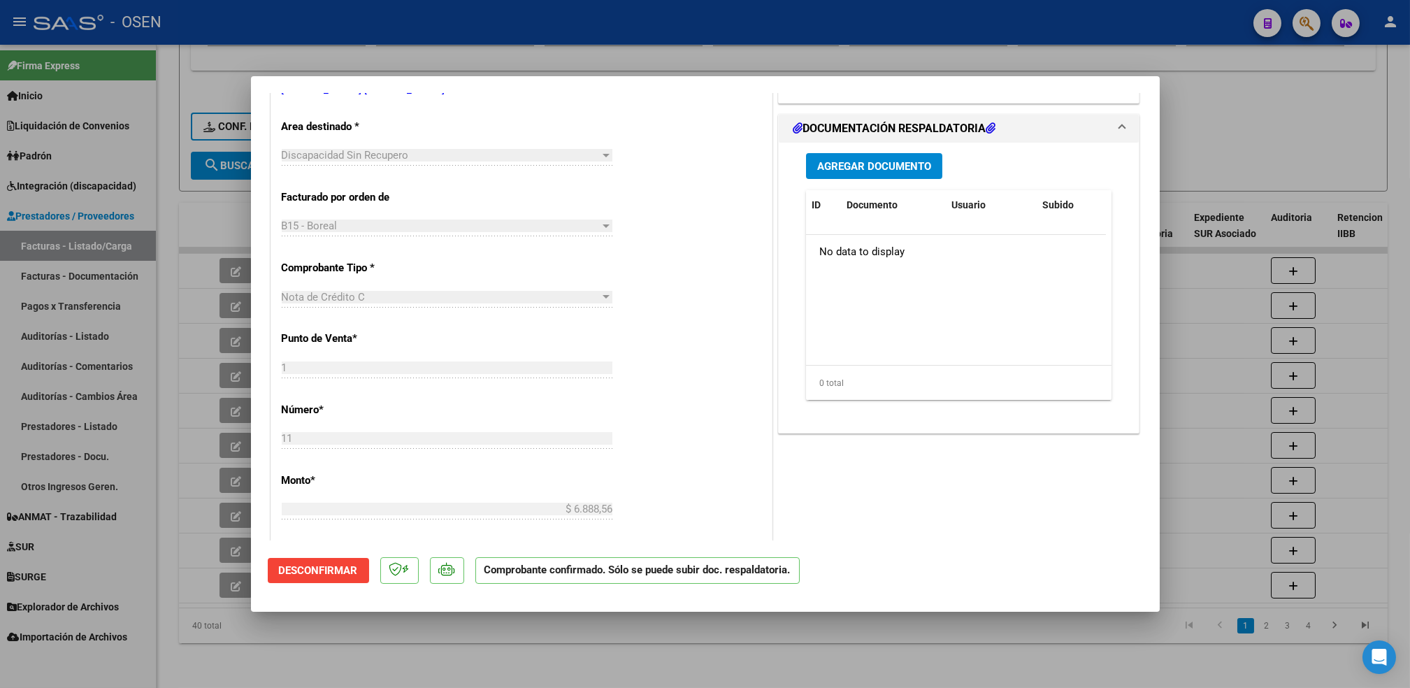
click at [586, 640] on div at bounding box center [705, 344] width 1410 height 688
type input "$ 0,00"
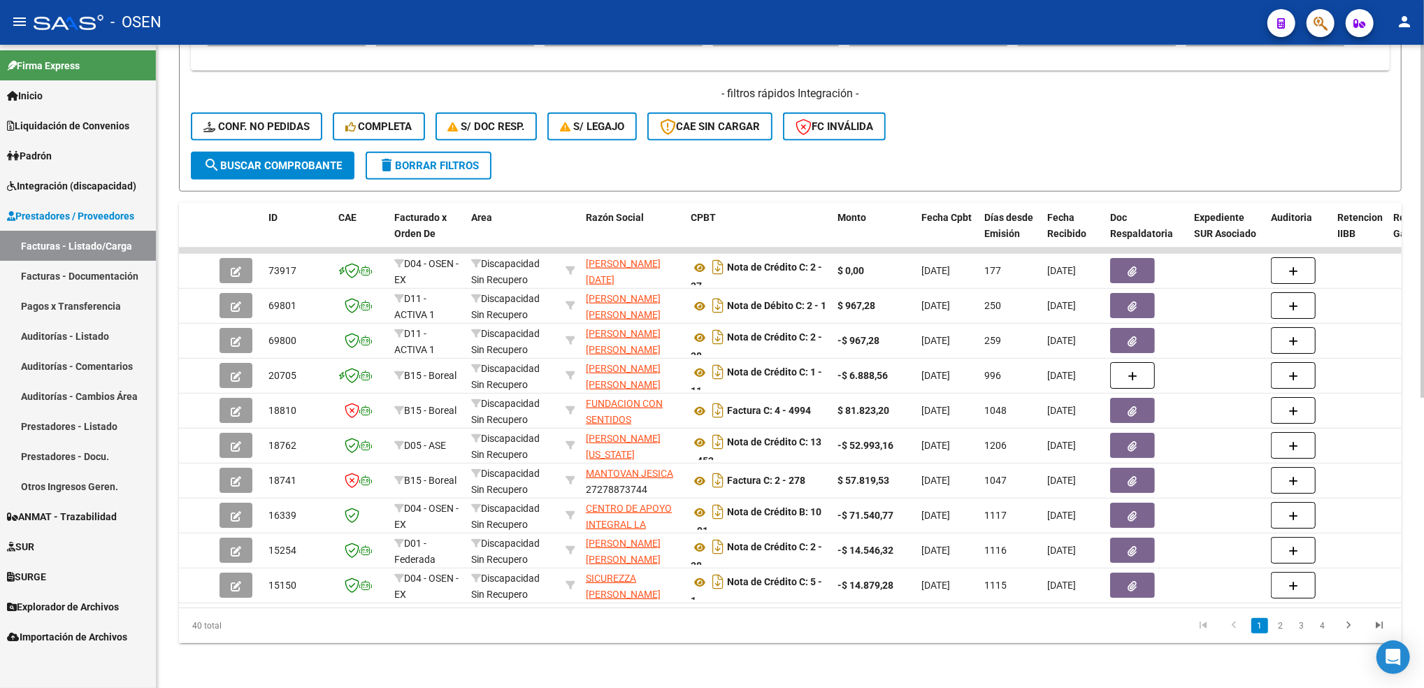
click at [286, 152] on button "search Buscar Comprobante" at bounding box center [273, 166] width 164 height 28
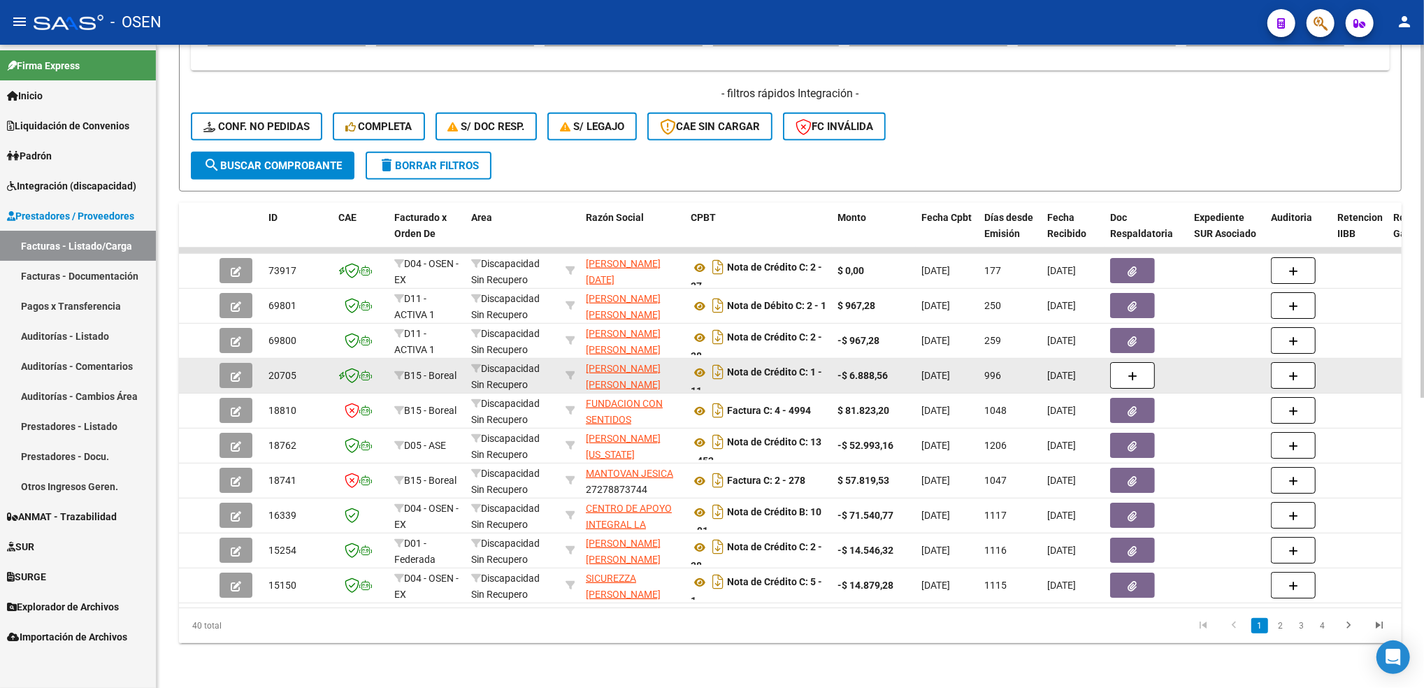
scroll to position [157, 0]
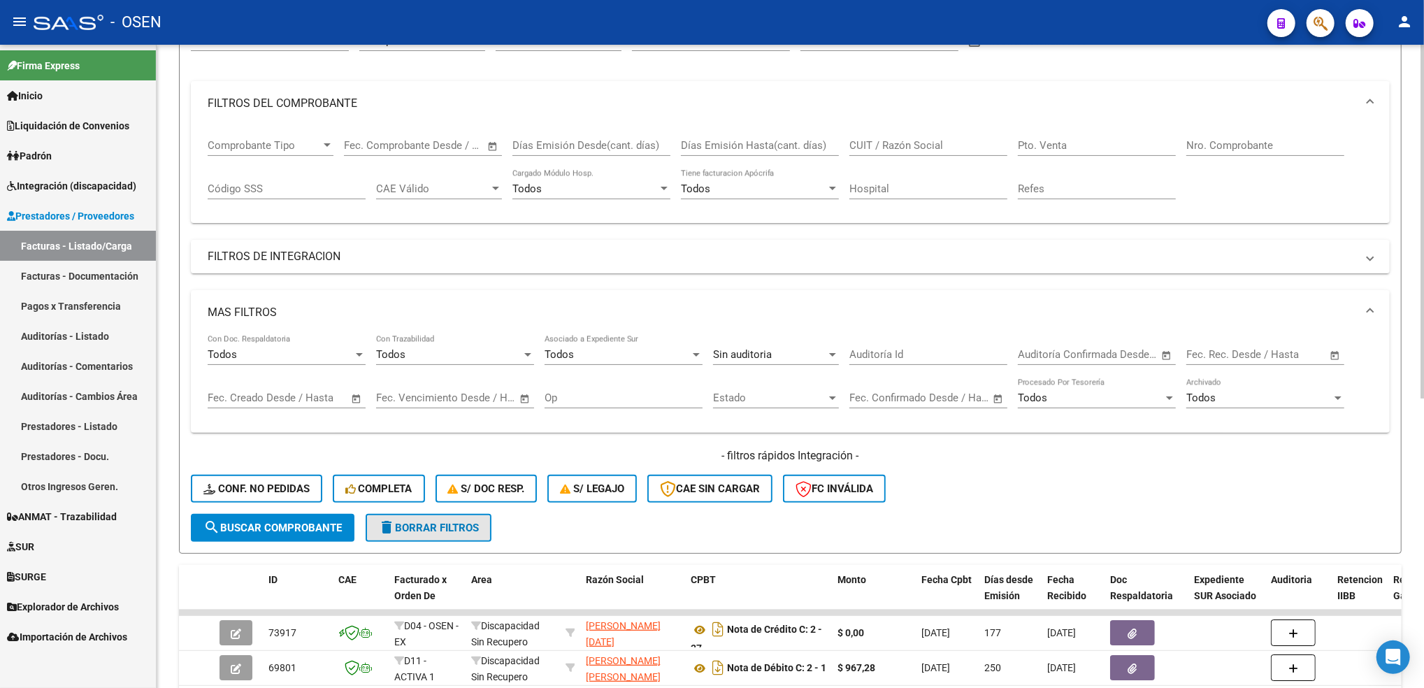
click at [456, 521] on span "delete Borrar Filtros" at bounding box center [428, 527] width 101 height 13
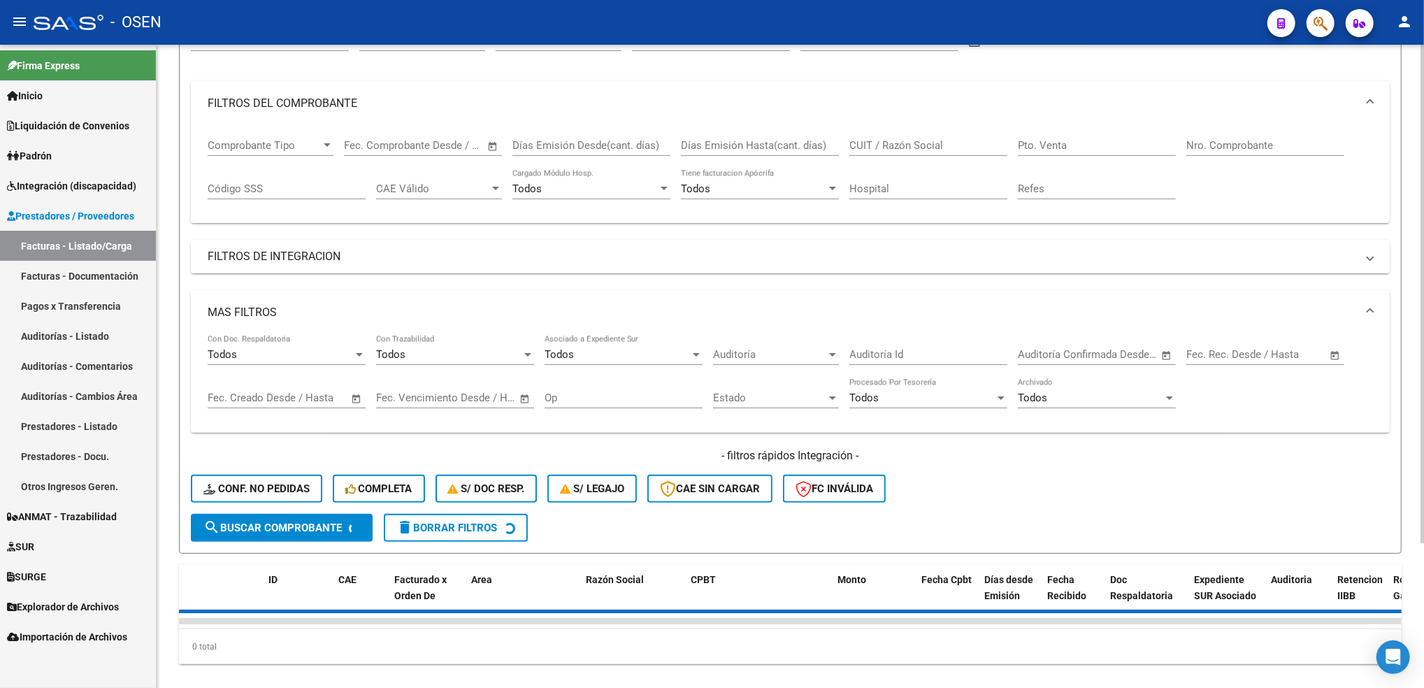
scroll to position [0, 0]
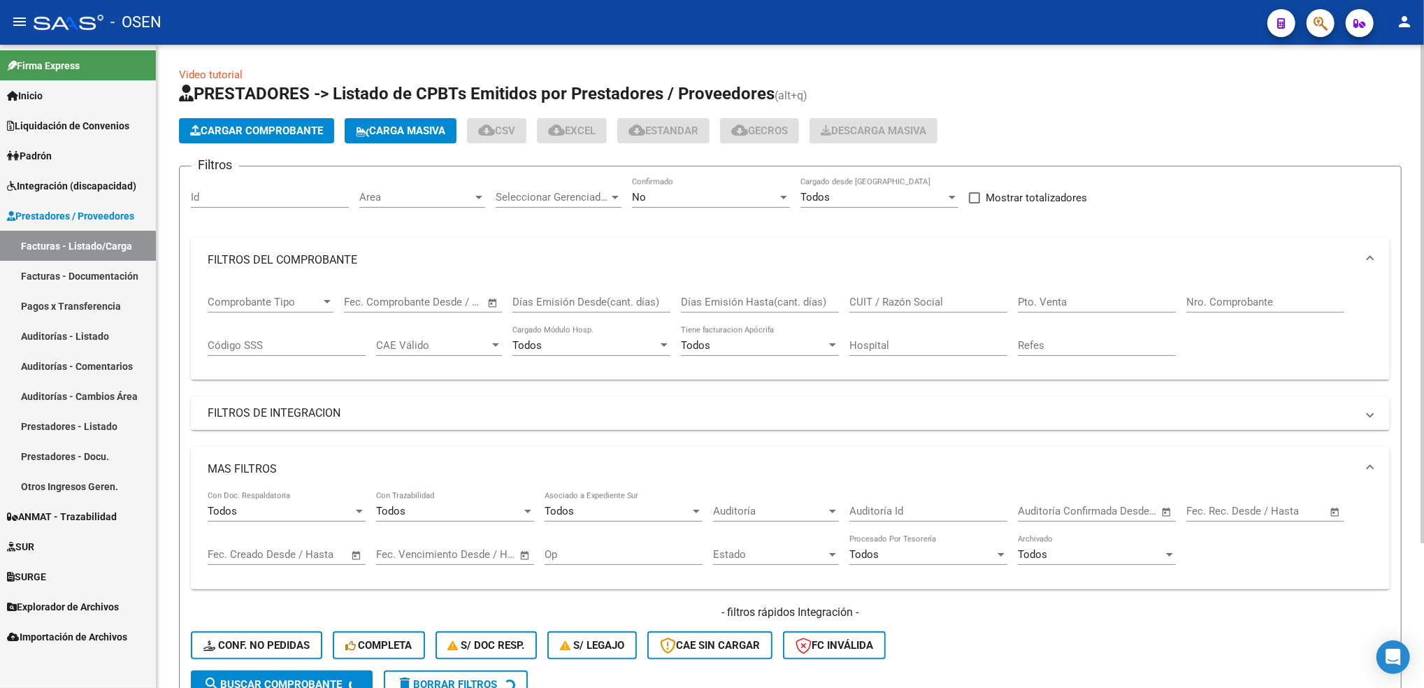
click at [410, 197] on span "Area" at bounding box center [415, 197] width 113 height 13
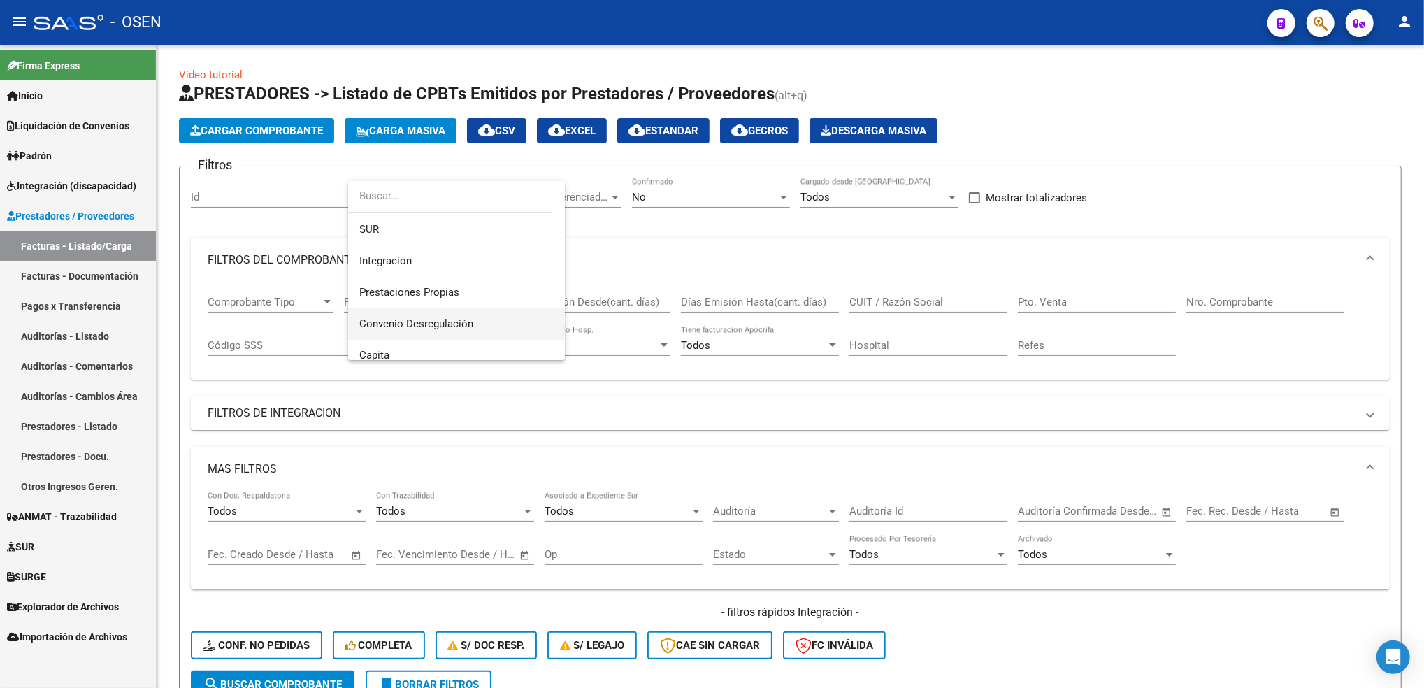
scroll to position [186, 0]
click at [411, 331] on span "Discapacidad Sin Recupero" at bounding box center [456, 325] width 194 height 31
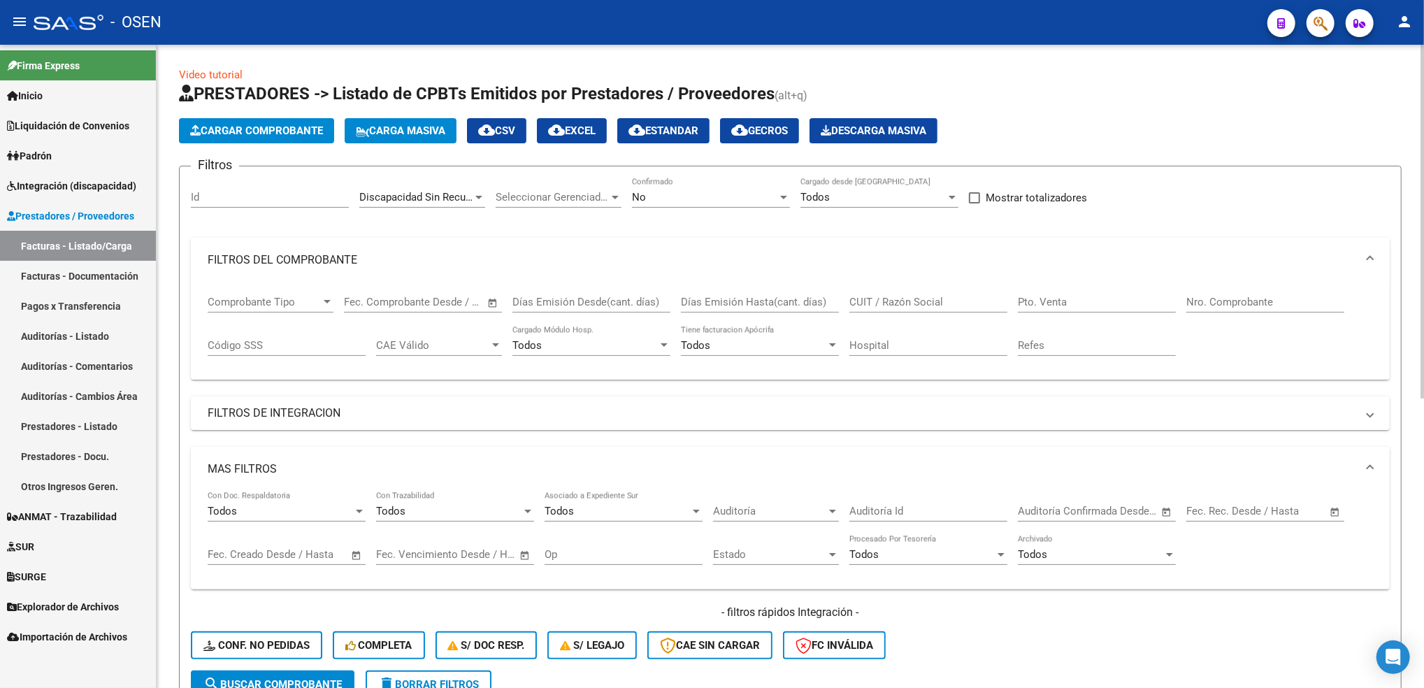
click at [394, 264] on mat-panel-title "FILTROS DEL COMPROBANTE" at bounding box center [782, 259] width 1148 height 15
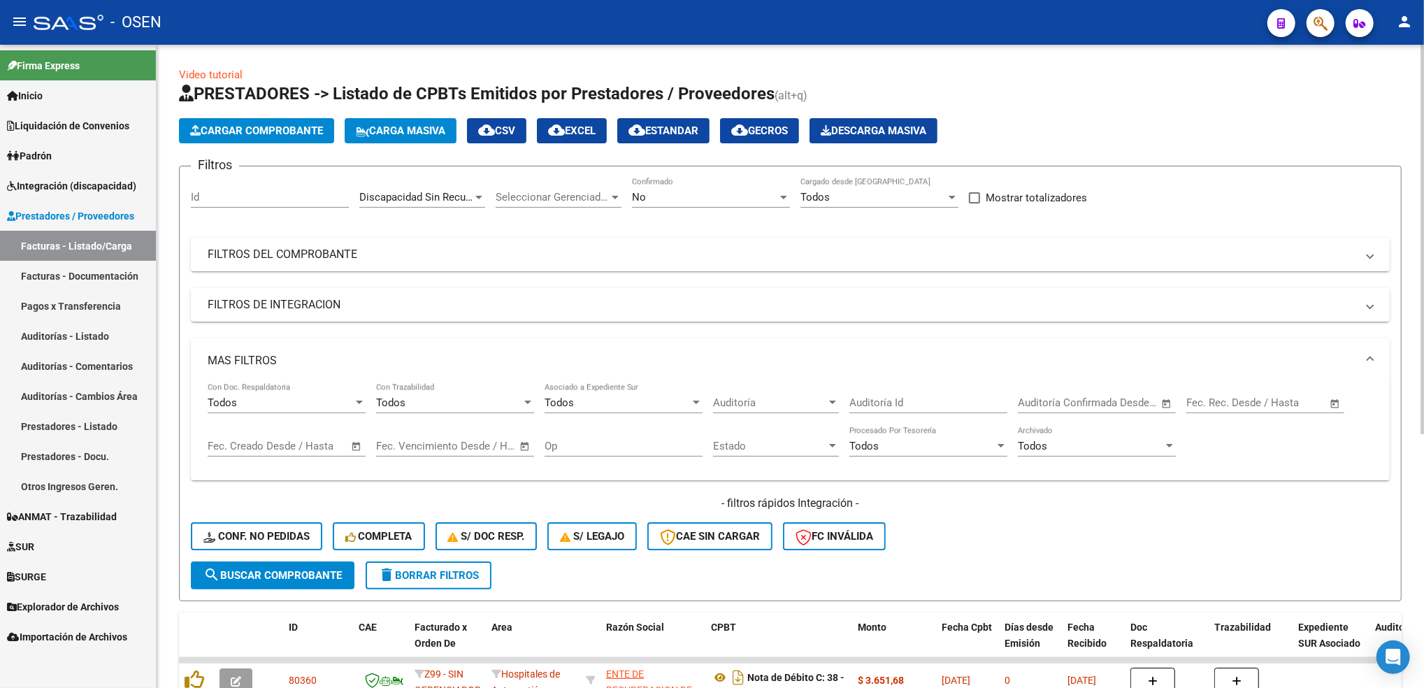
click at [332, 348] on mat-expansion-panel-header "MAS FILTROS" at bounding box center [790, 360] width 1199 height 45
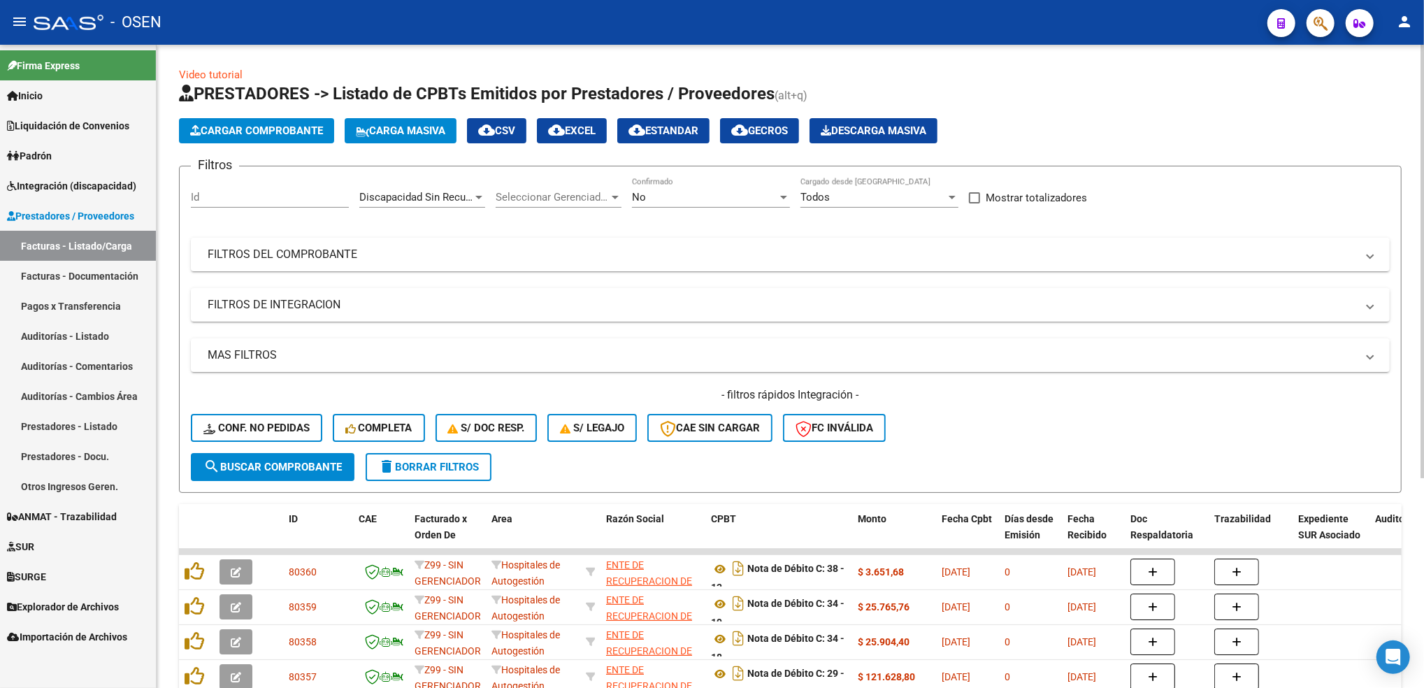
click at [331, 461] on span "search Buscar Comprobante" at bounding box center [272, 467] width 138 height 13
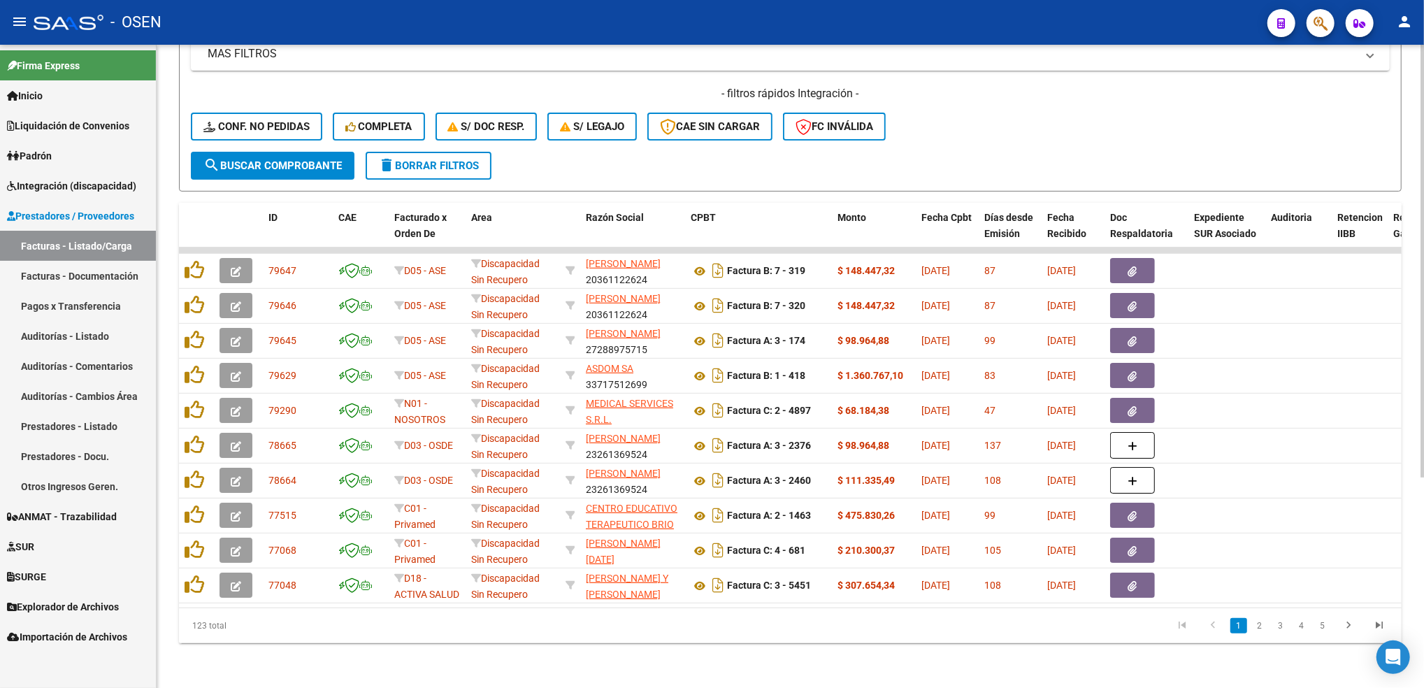
scroll to position [0, 0]
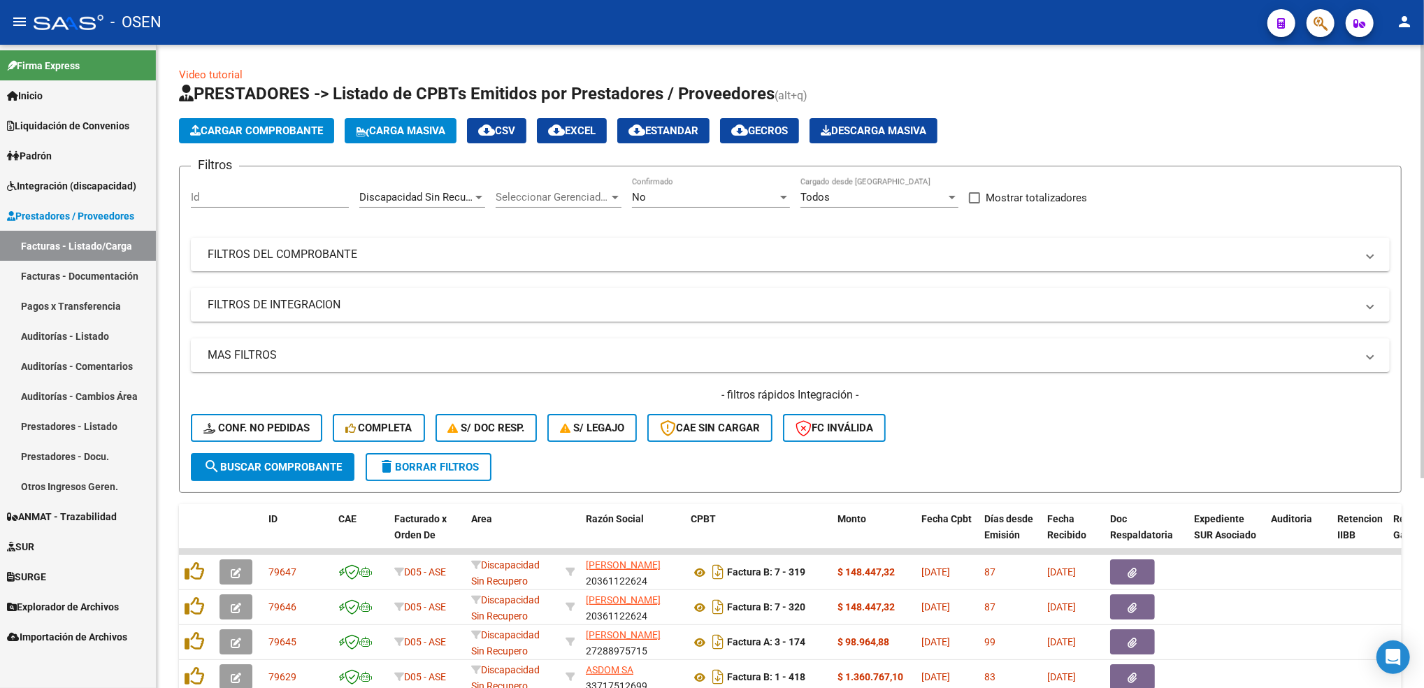
click at [695, 182] on div "No Confirmado" at bounding box center [711, 193] width 158 height 30
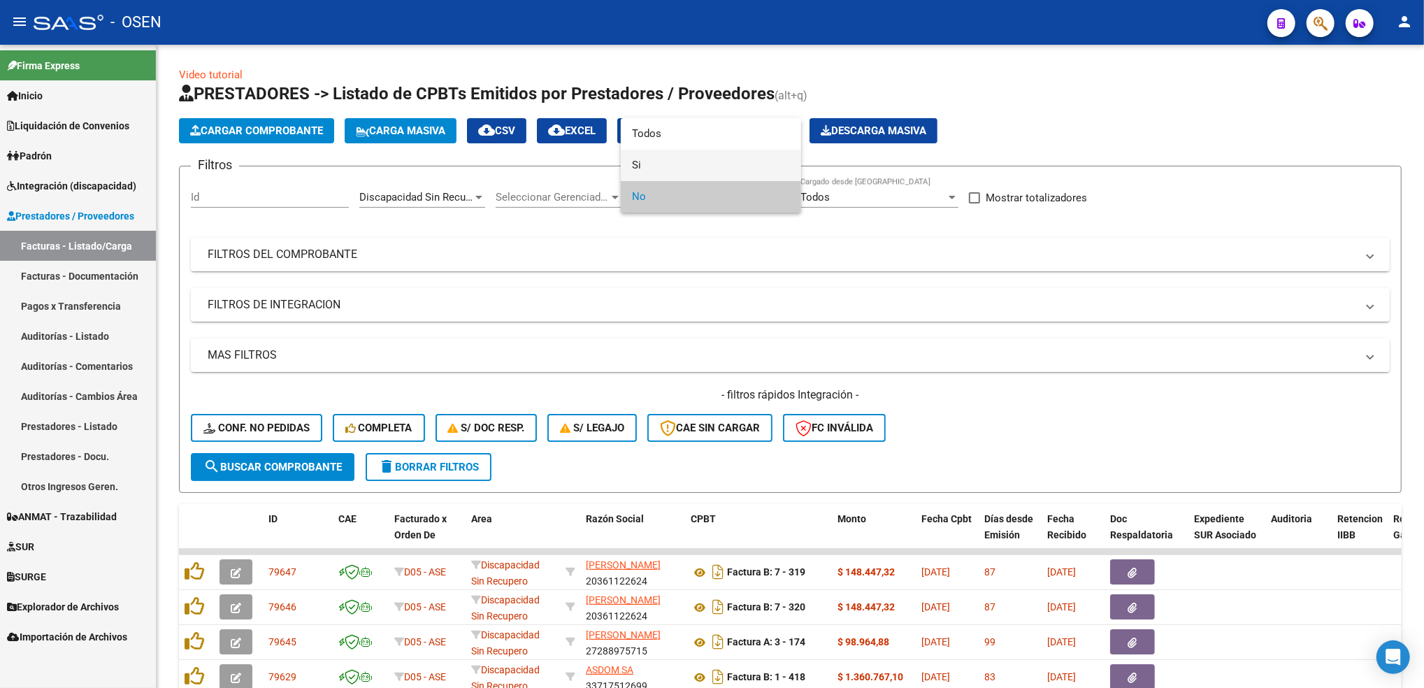
click at [657, 162] on span "Si" at bounding box center [711, 165] width 158 height 31
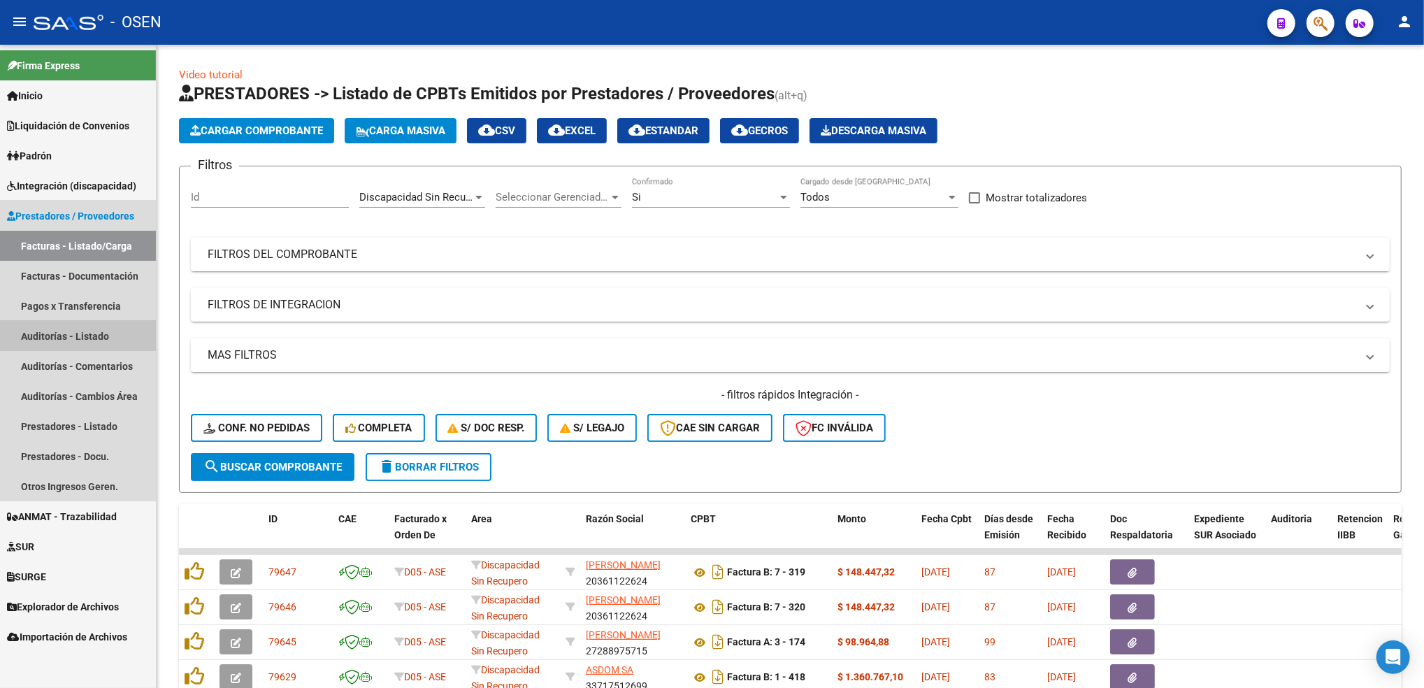
click at [80, 331] on link "Auditorías - Listado" at bounding box center [78, 336] width 156 height 30
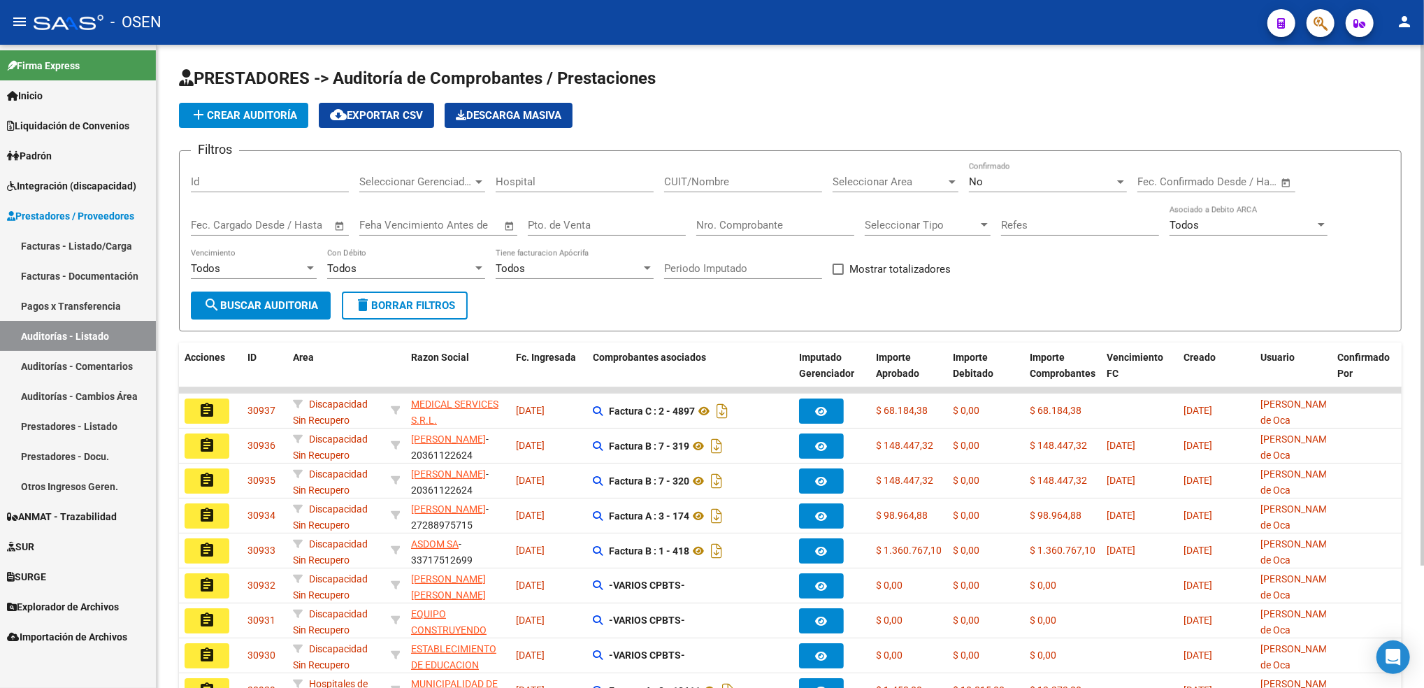
click at [997, 180] on div "No" at bounding box center [1041, 181] width 145 height 13
click at [997, 180] on span "No" at bounding box center [1048, 181] width 158 height 31
click at [905, 185] on span "Seleccionar Area" at bounding box center [889, 181] width 113 height 13
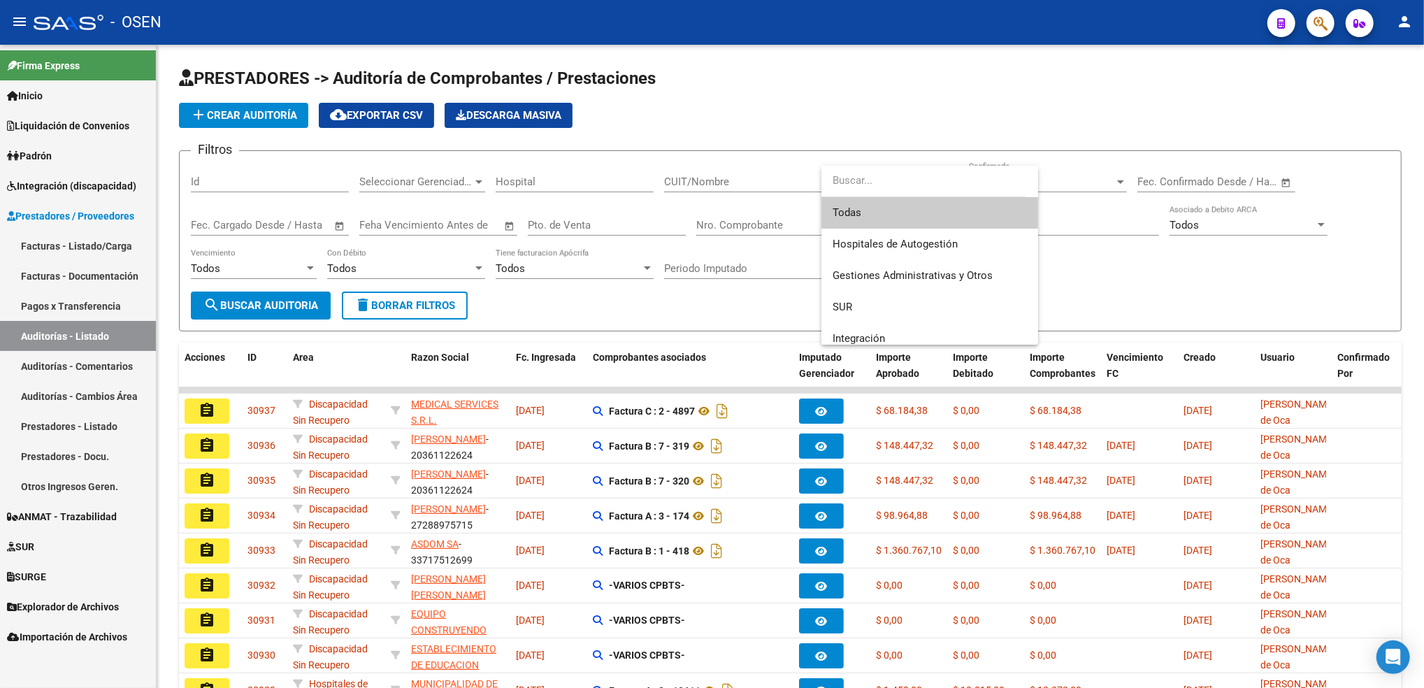
click at [69, 238] on div at bounding box center [712, 344] width 1424 height 688
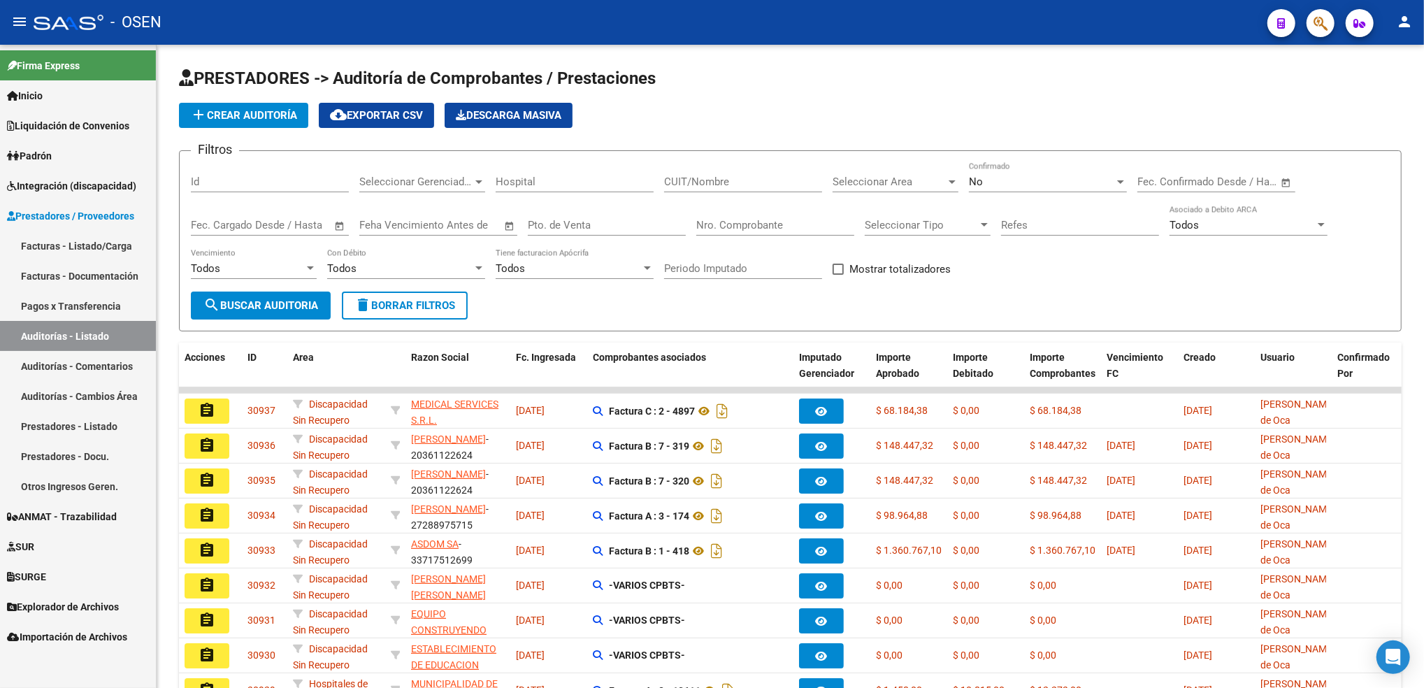
click at [79, 245] on link "Facturas - Listado/Carga" at bounding box center [78, 246] width 156 height 30
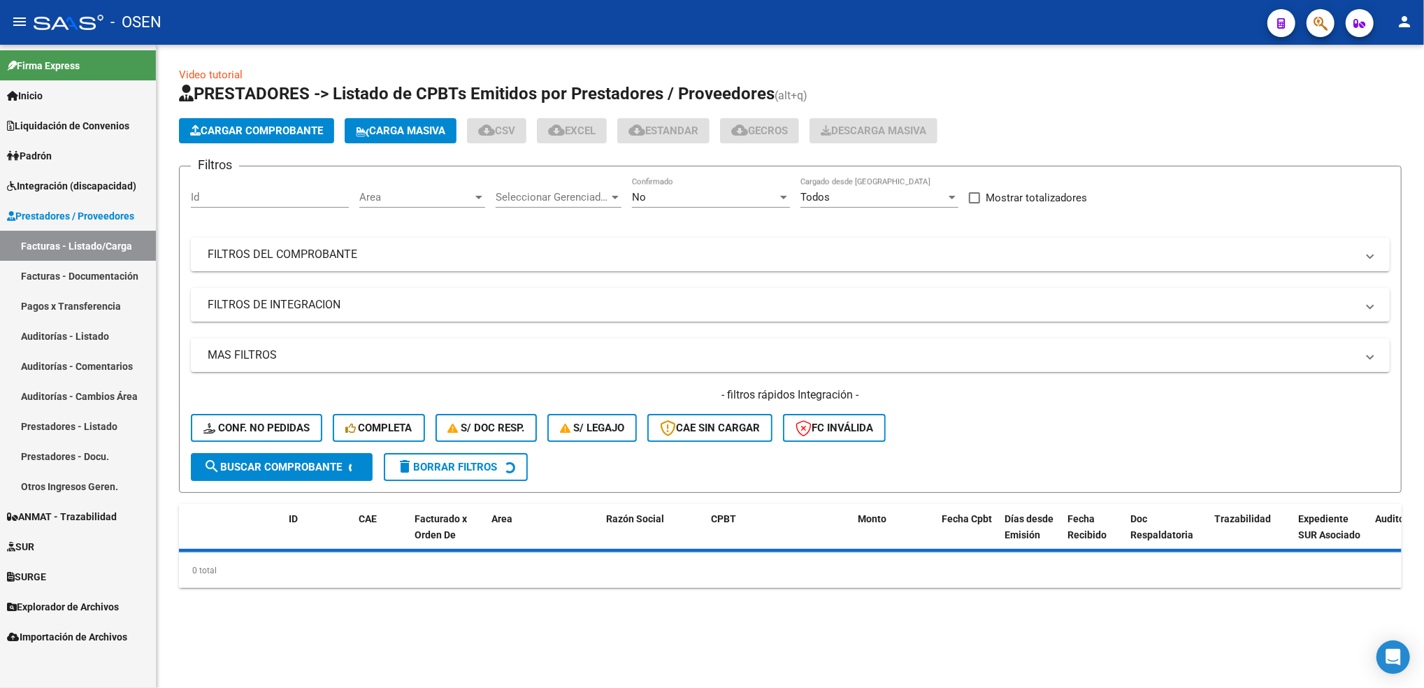
click at [419, 194] on span "Area" at bounding box center [415, 197] width 113 height 13
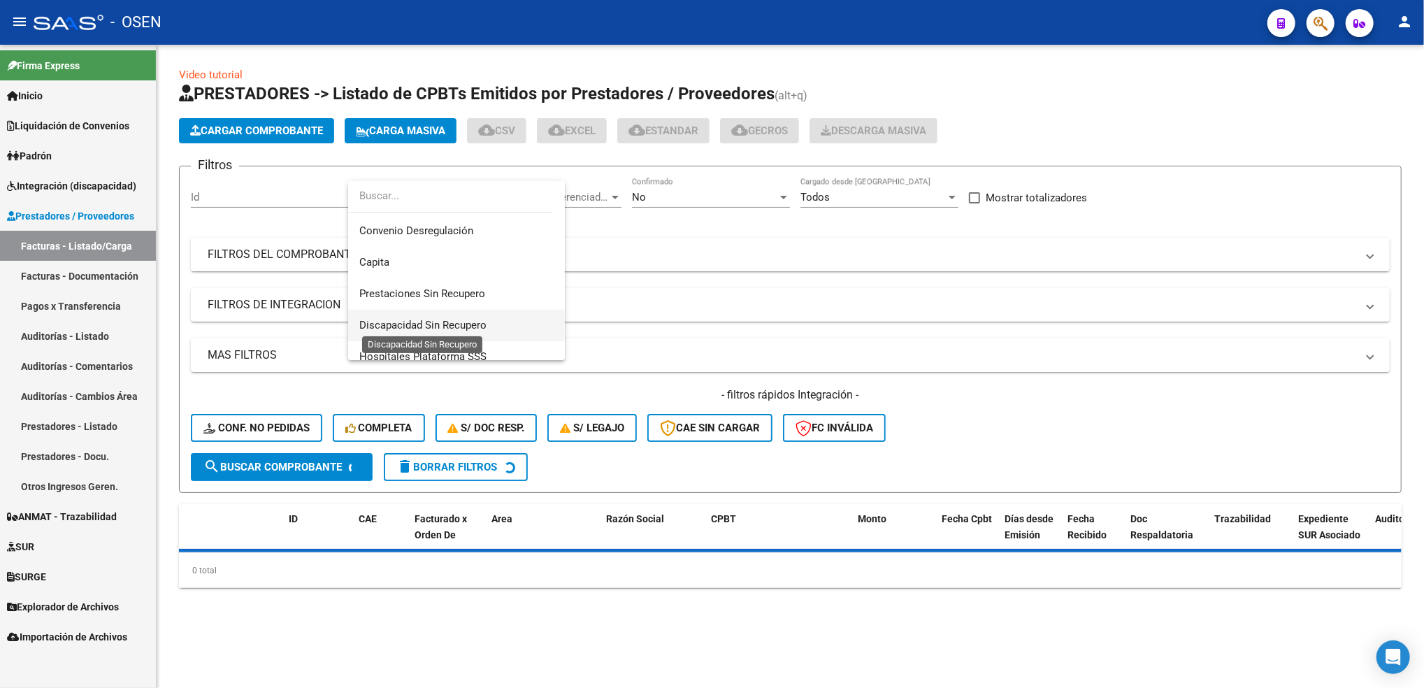
click at [481, 325] on span "Discapacidad Sin Recupero" at bounding box center [422, 325] width 127 height 13
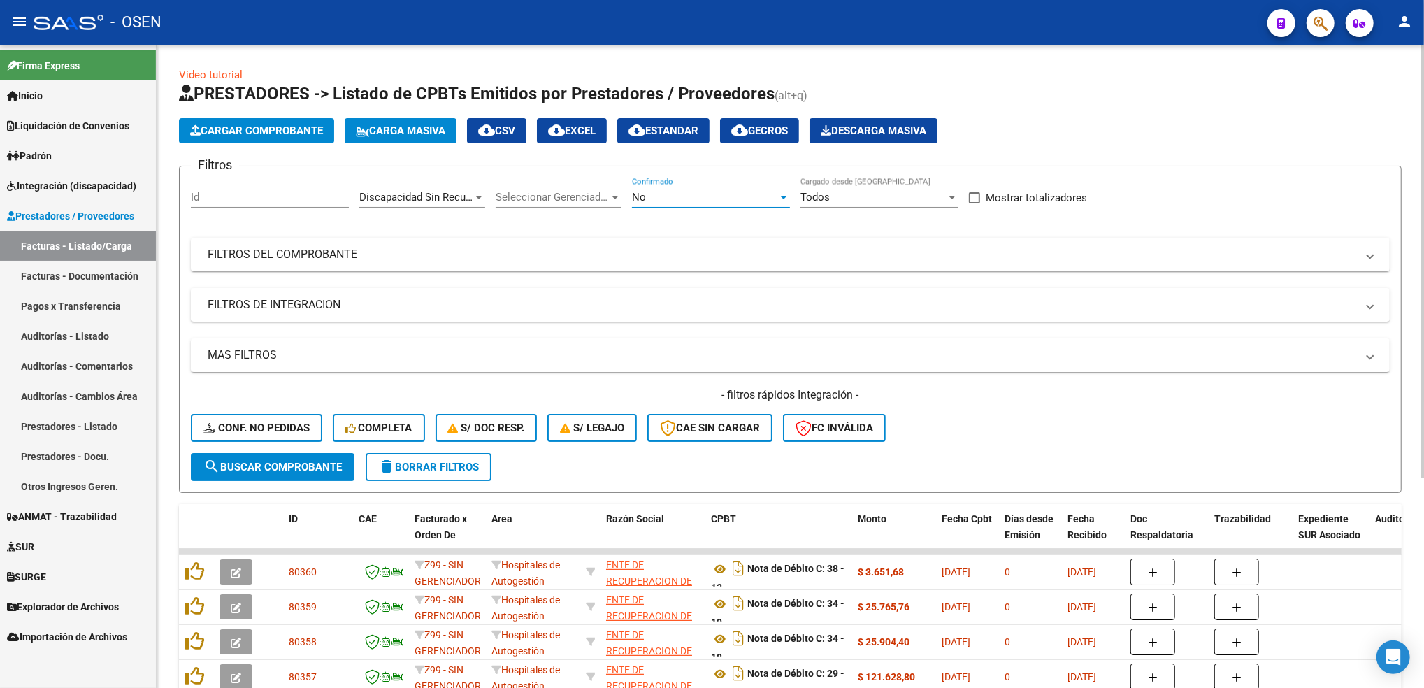
click at [677, 193] on div "No" at bounding box center [704, 197] width 145 height 13
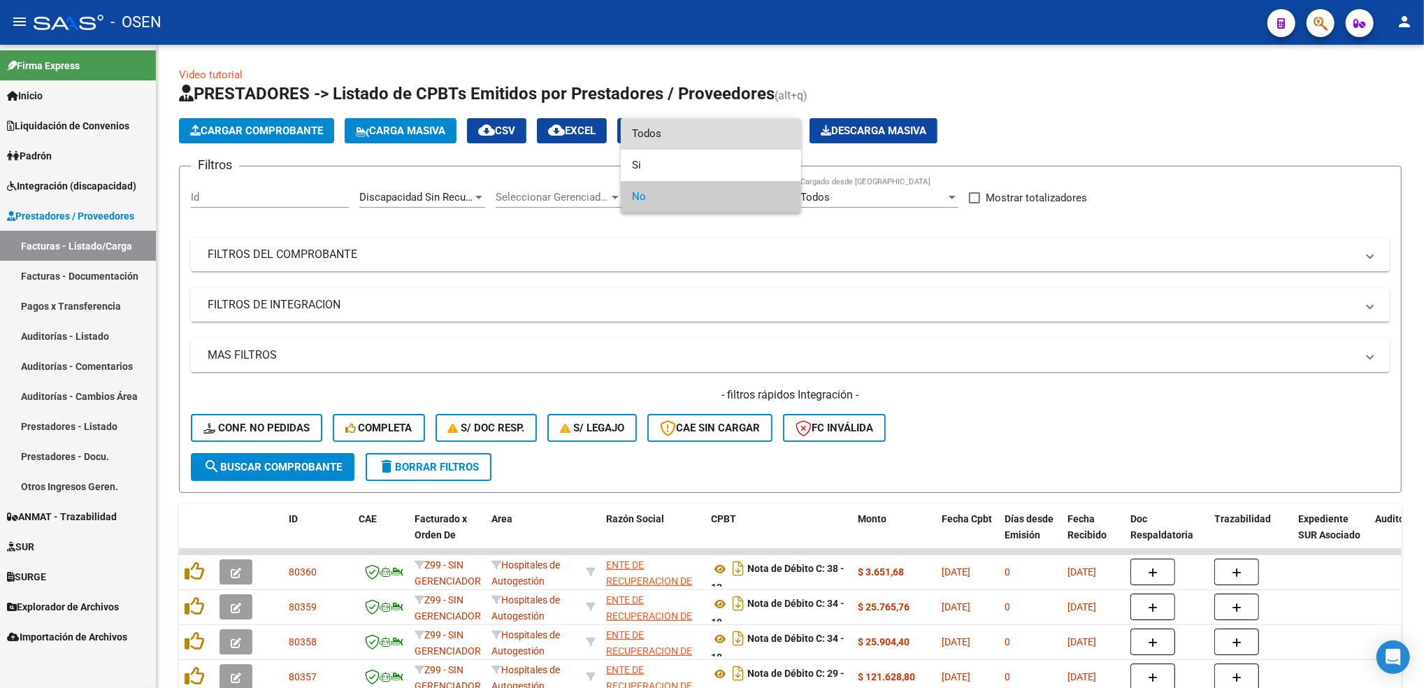
click at [687, 136] on span "Todos" at bounding box center [711, 133] width 158 height 31
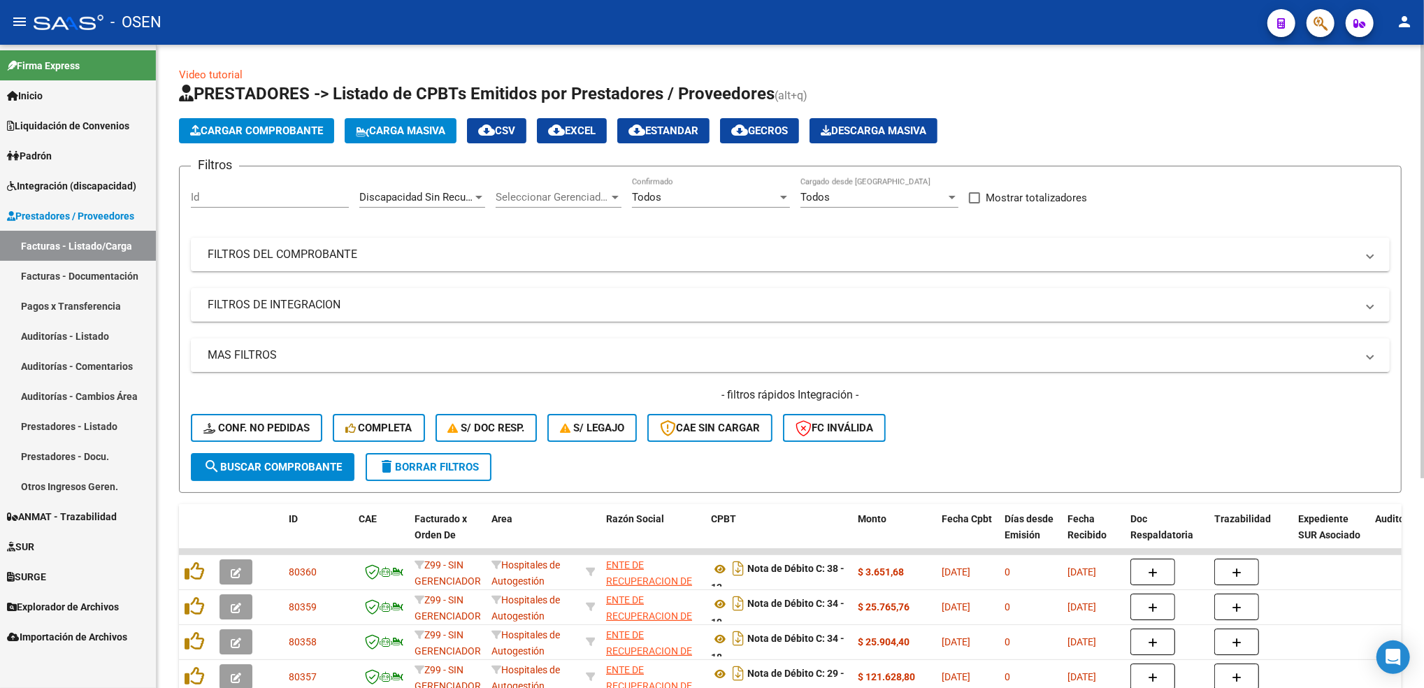
click at [385, 362] on mat-expansion-panel-header "MAS FILTROS" at bounding box center [790, 355] width 1199 height 34
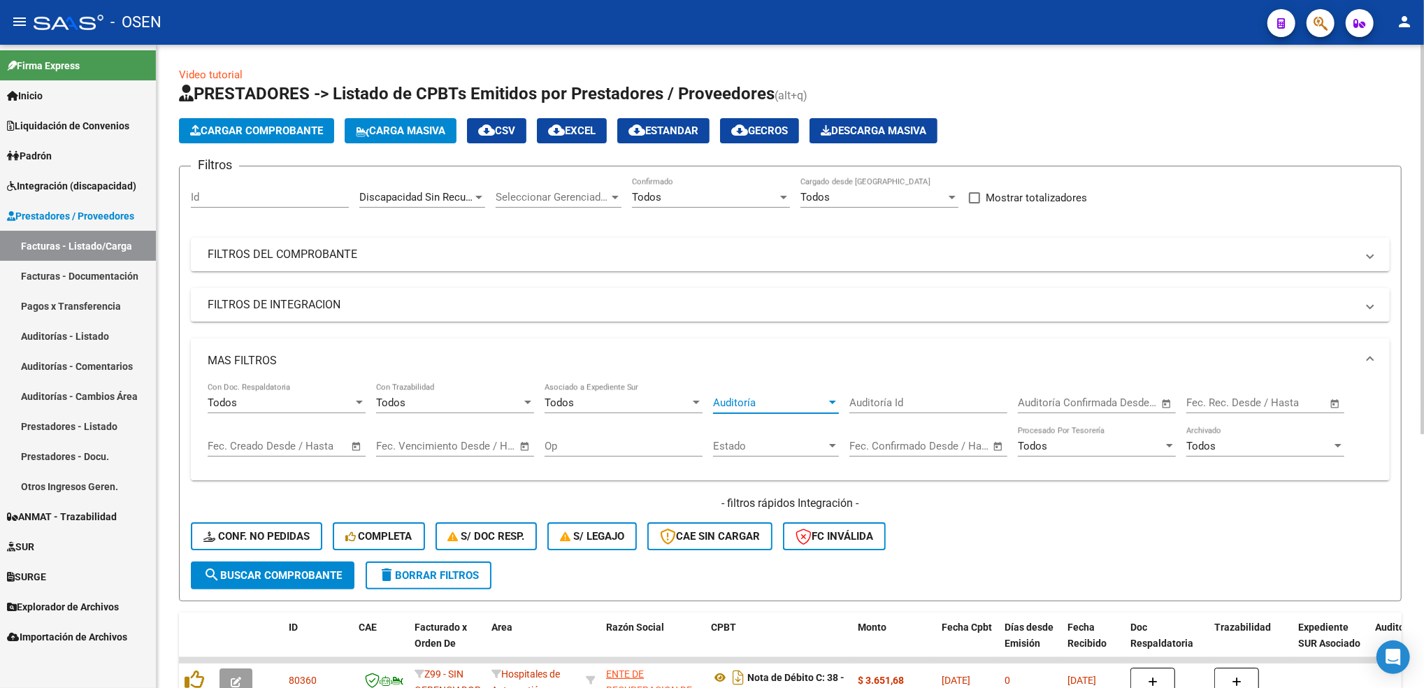
click at [797, 405] on span "Auditoría" at bounding box center [769, 402] width 113 height 13
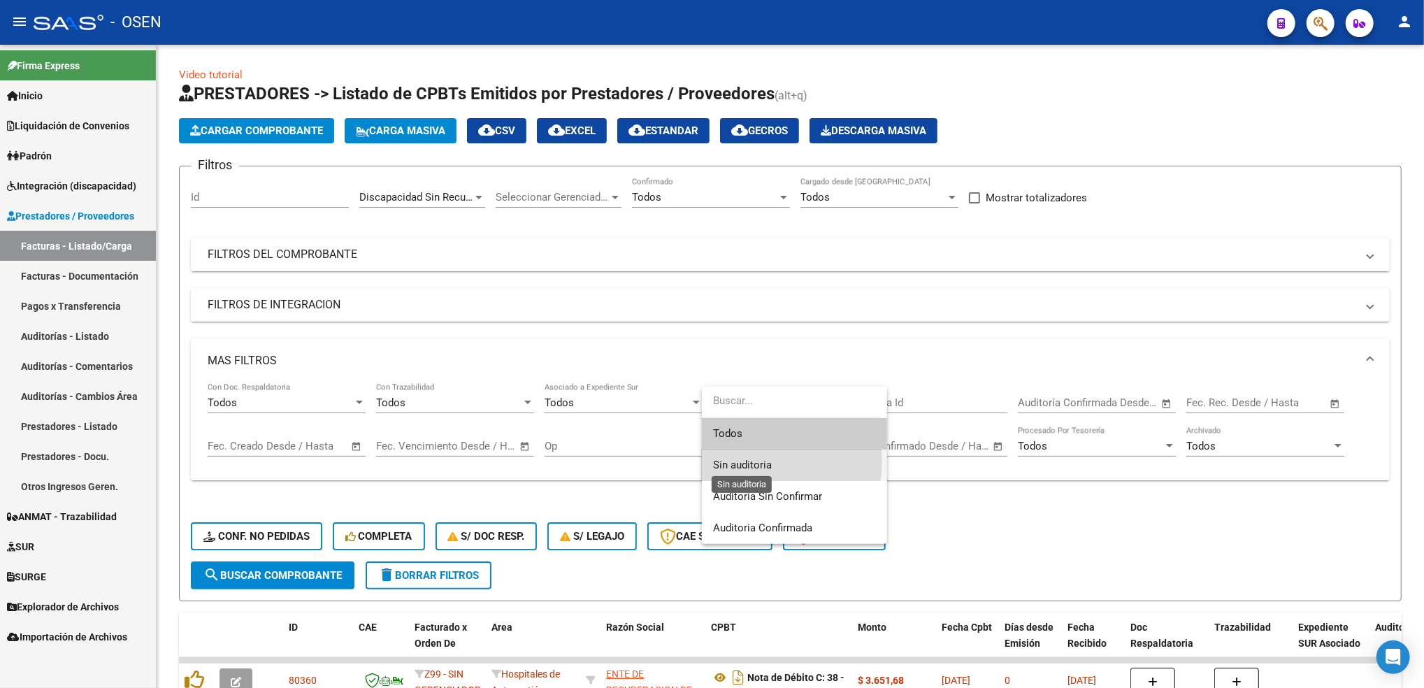
click at [756, 461] on span "Sin auditoria" at bounding box center [742, 465] width 59 height 13
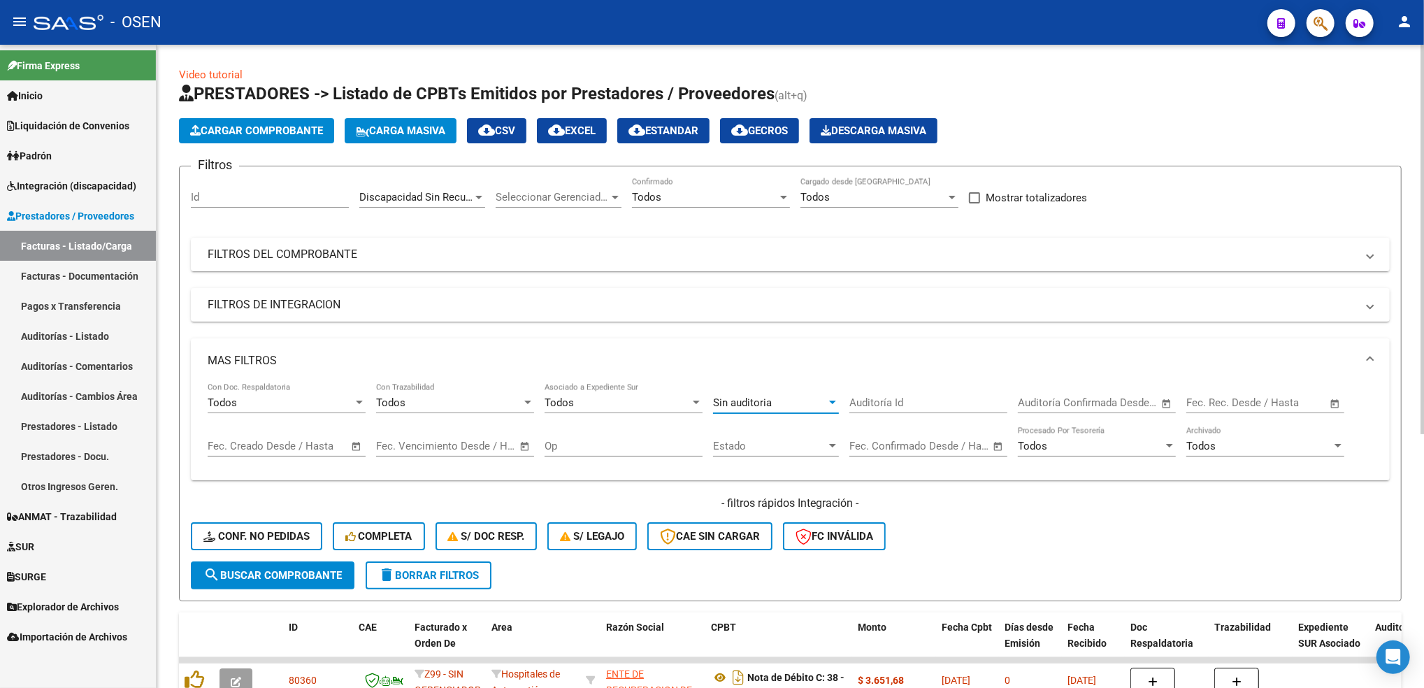
click at [309, 589] on form "Filtros Id Discapacidad Sin Recupero Area Seleccionar Gerenciador Seleccionar G…" at bounding box center [790, 383] width 1223 height 435
click at [310, 574] on span "search Buscar Comprobante" at bounding box center [272, 575] width 138 height 13
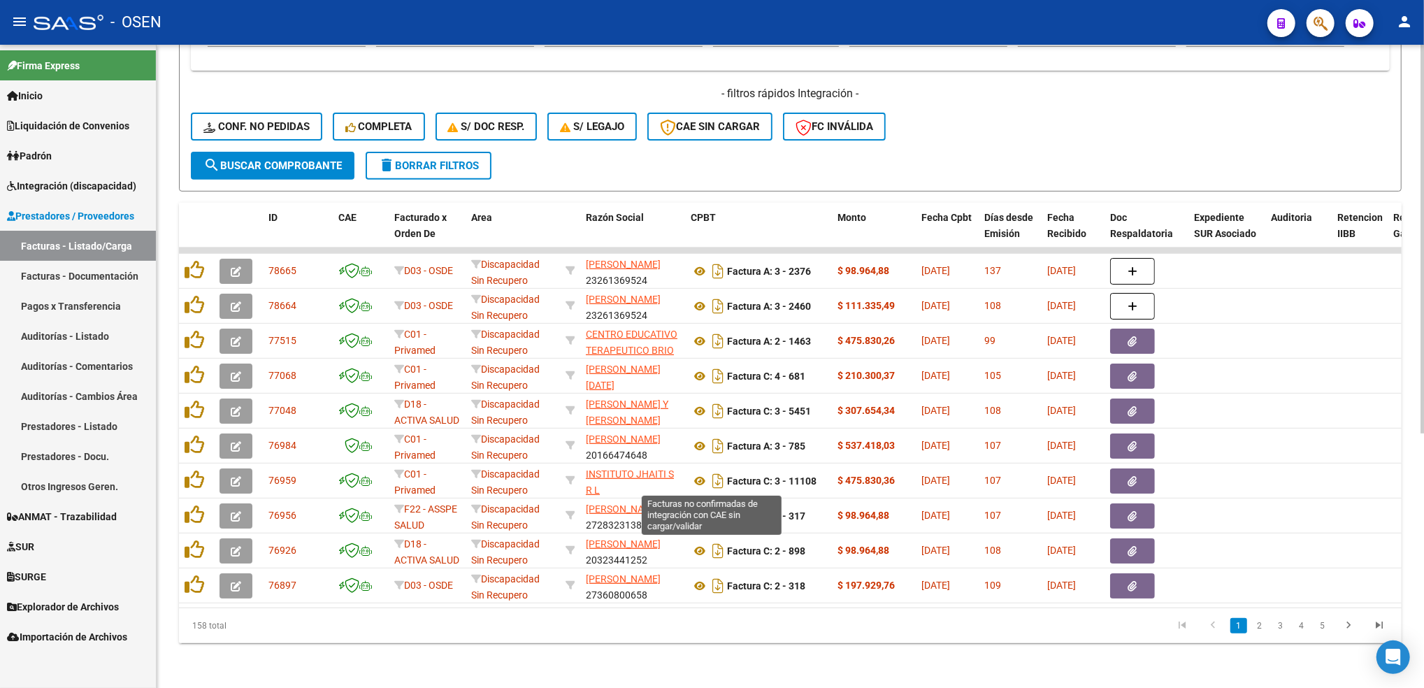
scroll to position [0, 0]
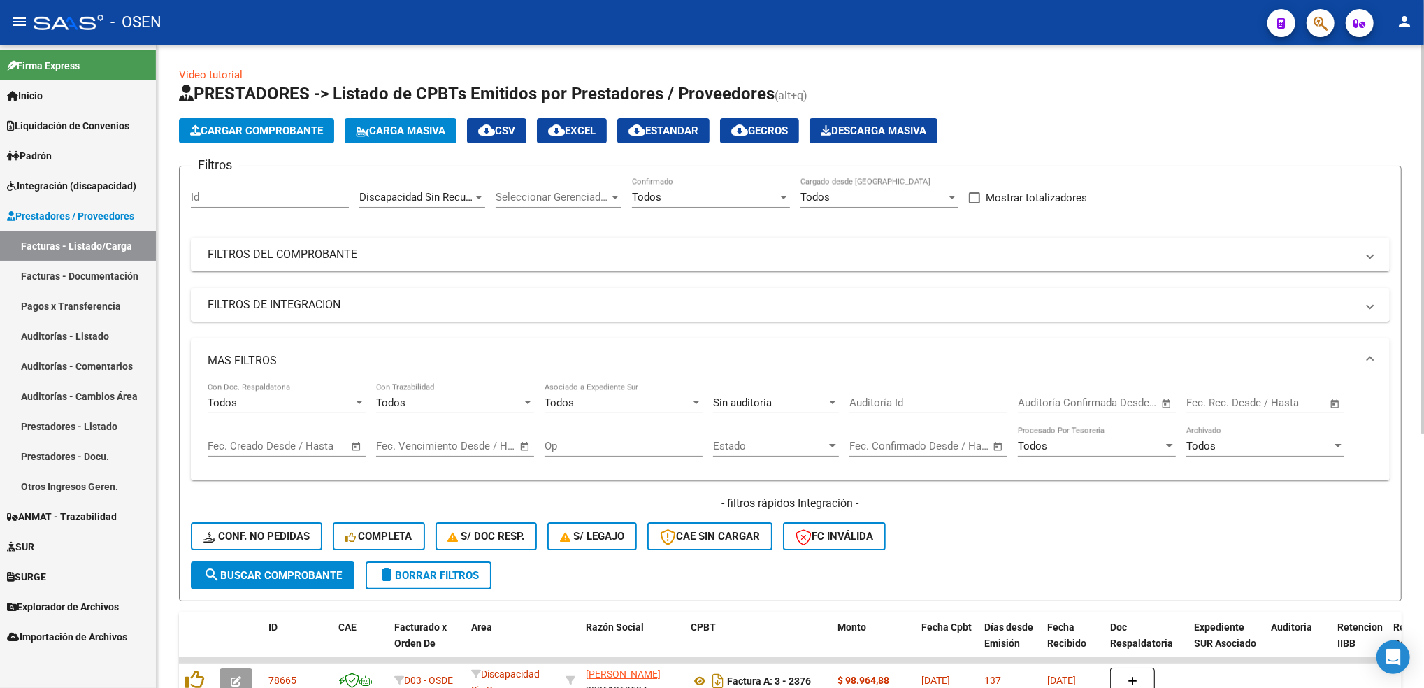
click at [703, 193] on div "Todos" at bounding box center [704, 197] width 145 height 13
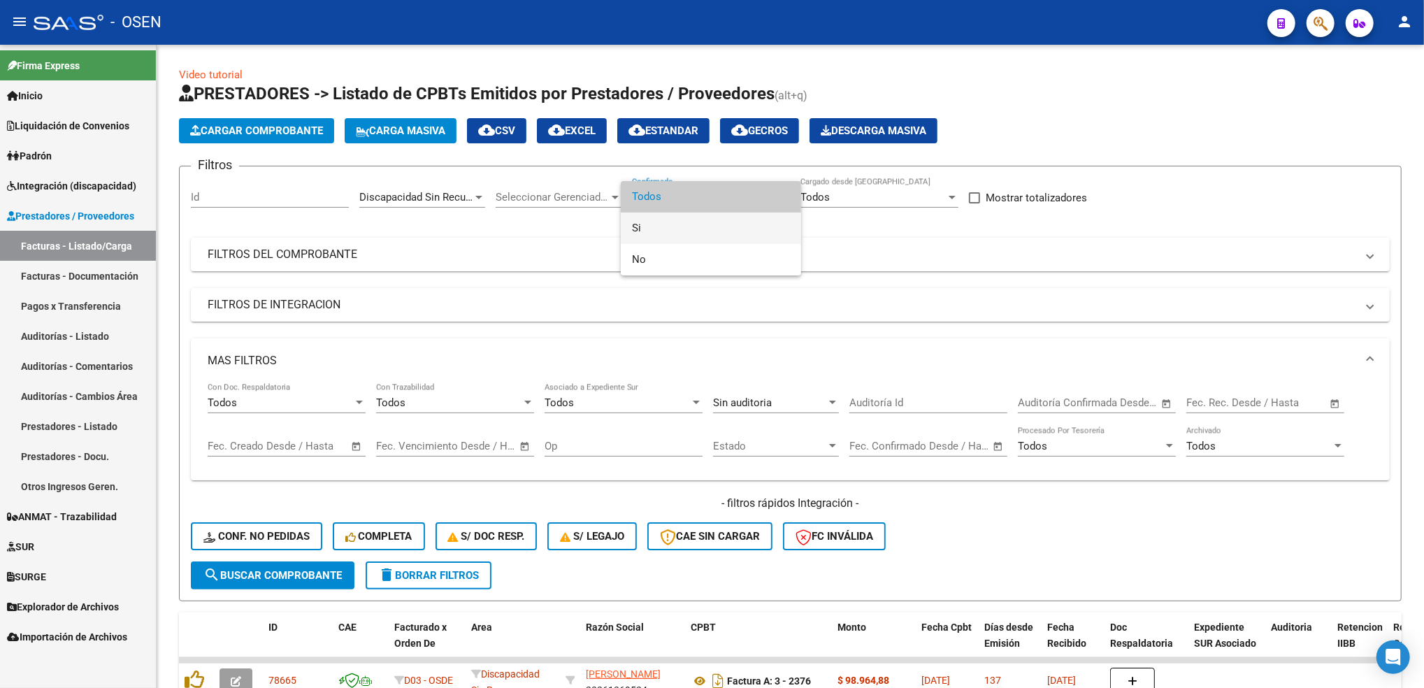
click at [669, 231] on span "Si" at bounding box center [711, 227] width 158 height 31
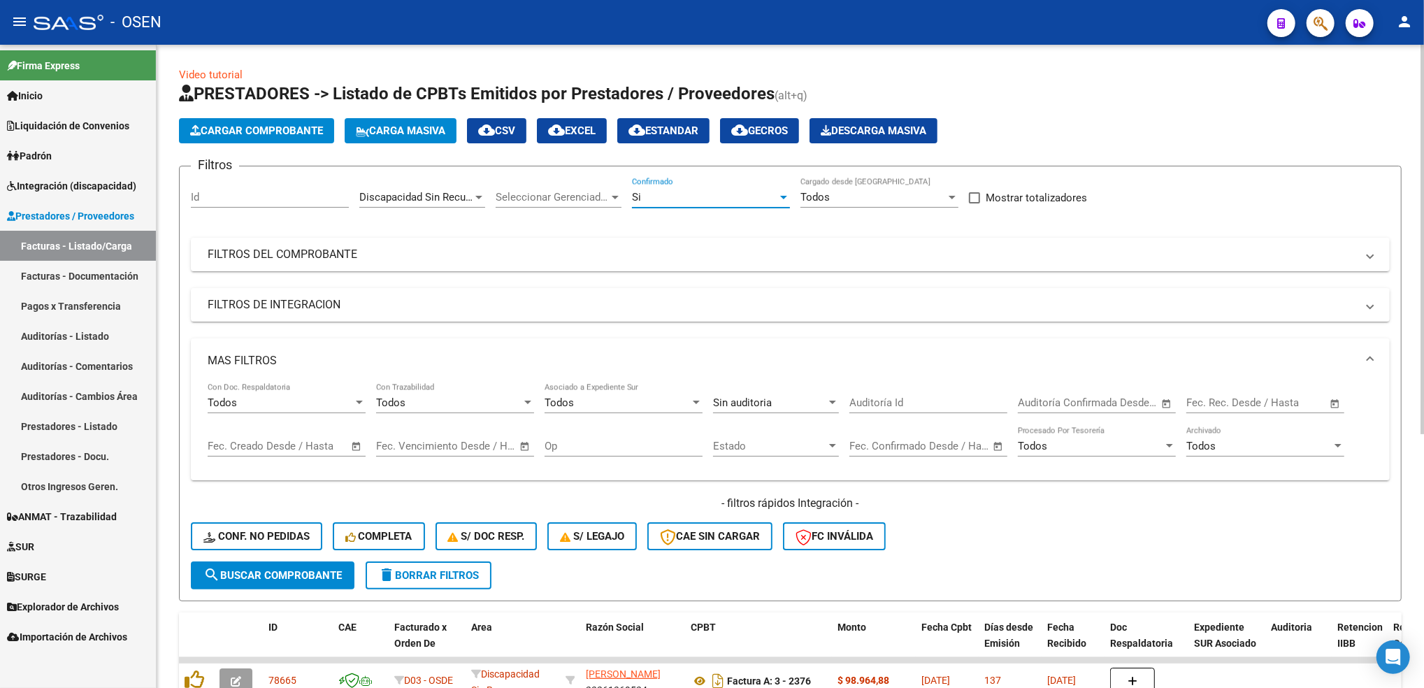
click at [310, 569] on span "search Buscar Comprobante" at bounding box center [272, 575] width 138 height 13
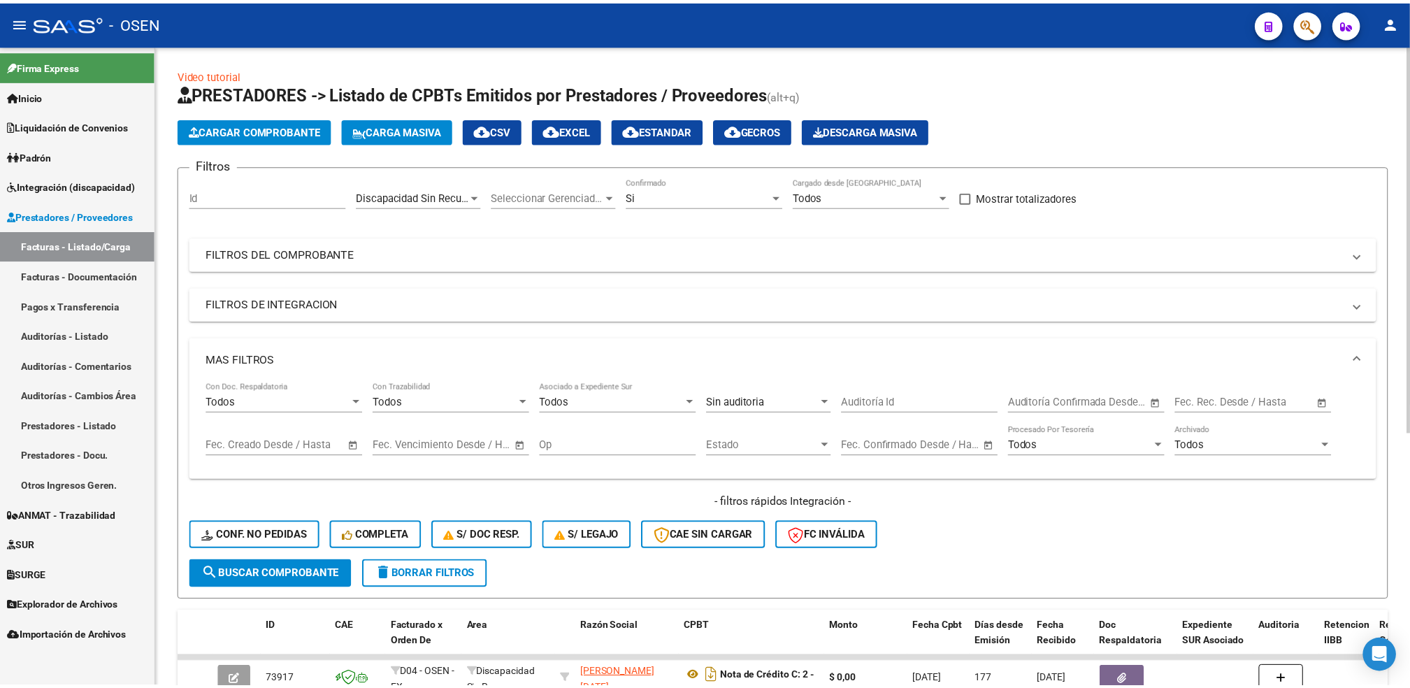
scroll to position [420, 0]
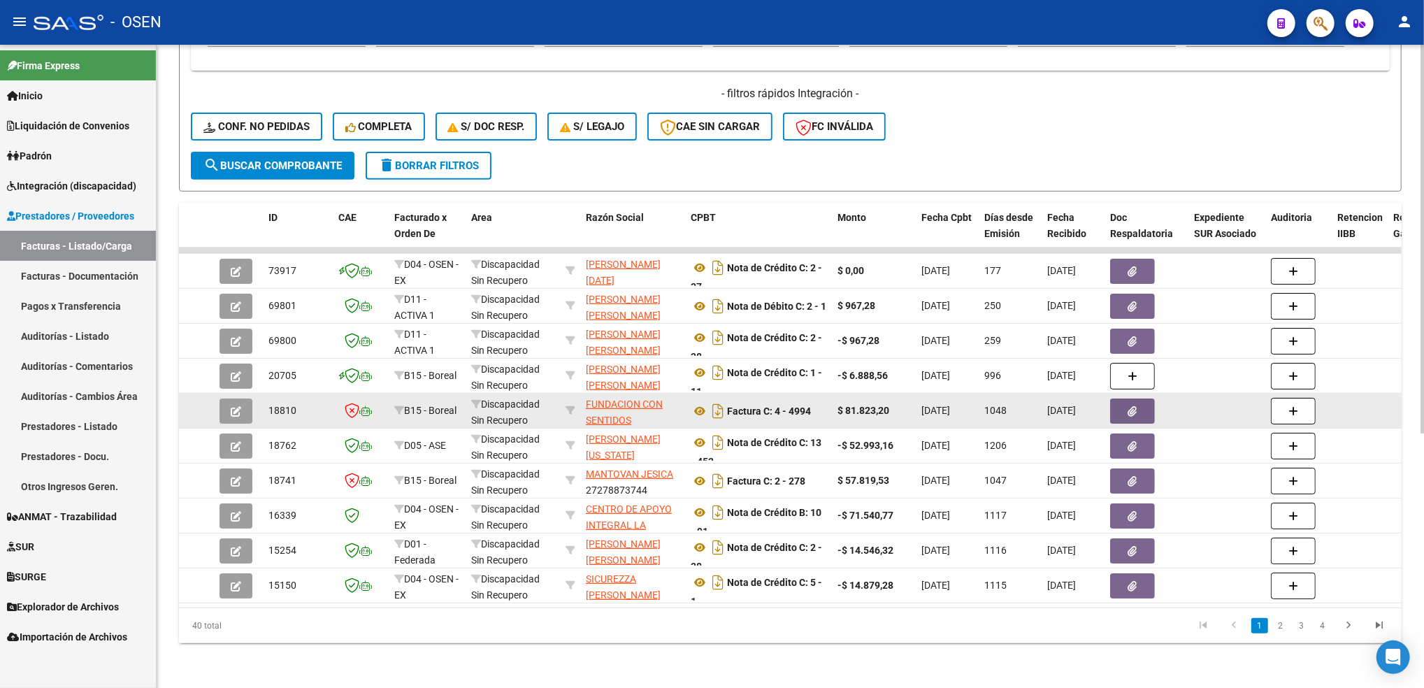
click at [237, 406] on icon "button" at bounding box center [236, 411] width 10 height 10
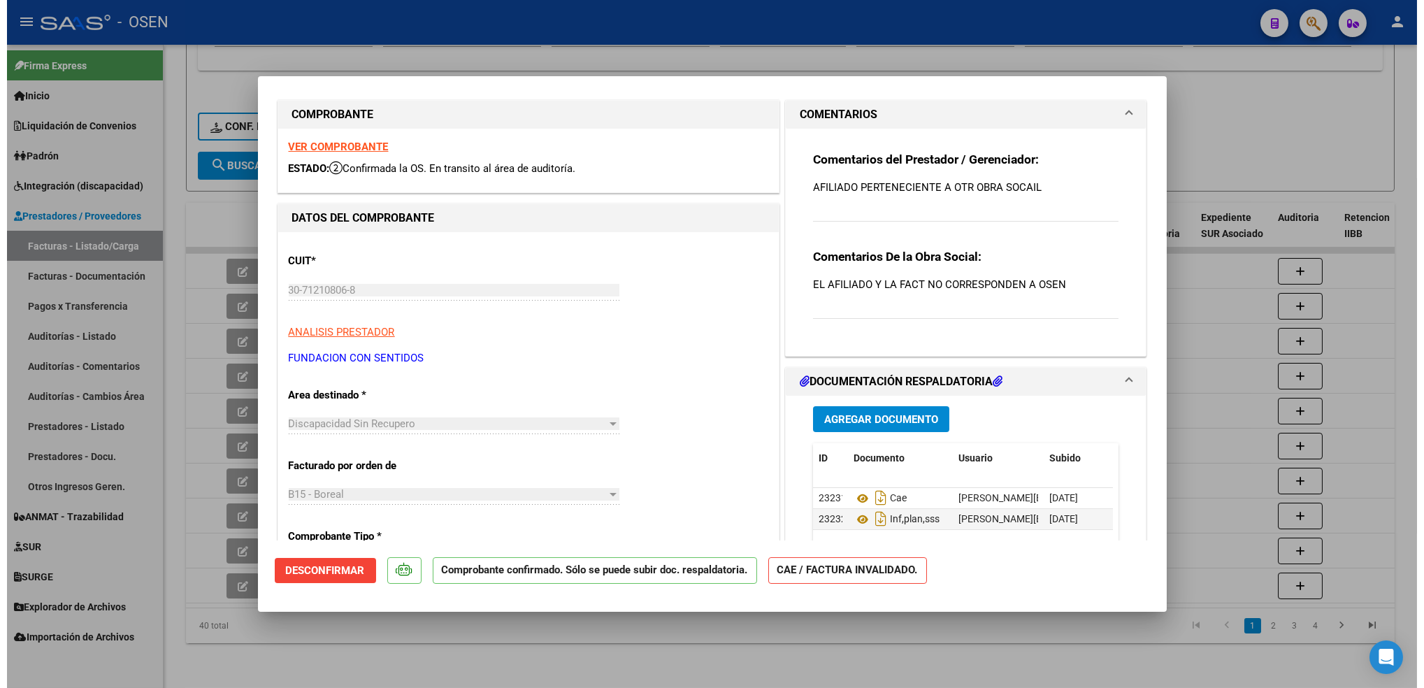
scroll to position [0, 0]
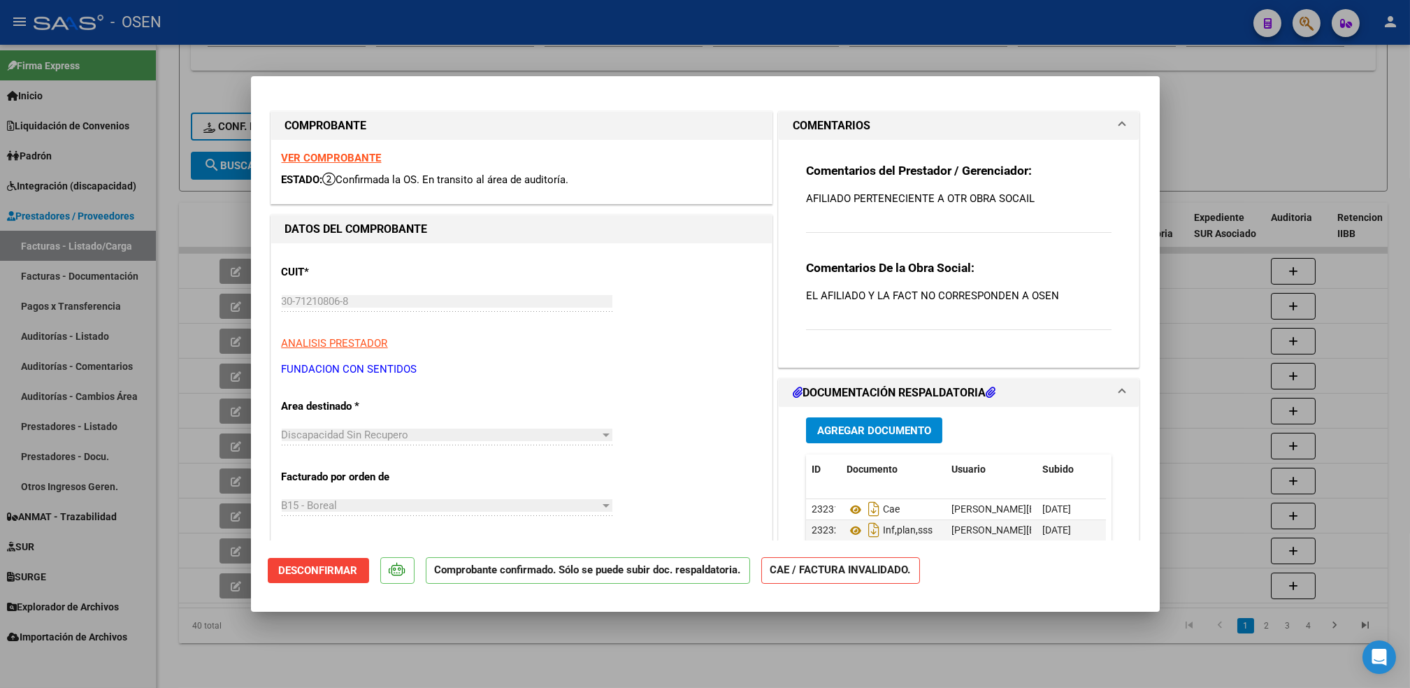
click at [369, 155] on strong "VER COMPROBANTE" at bounding box center [332, 158] width 100 height 13
click at [530, 619] on div at bounding box center [705, 344] width 1410 height 688
type input "$ 0,00"
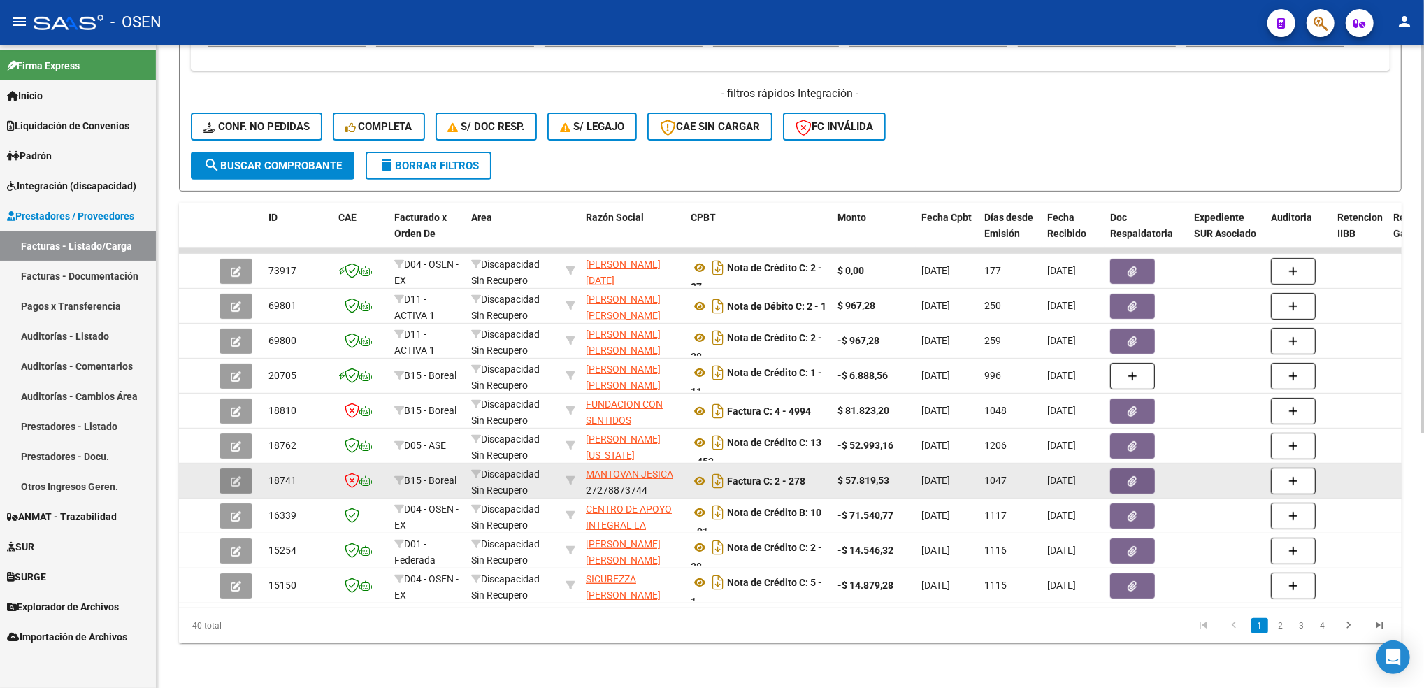
click at [247, 472] on button "button" at bounding box center [235, 480] width 33 height 25
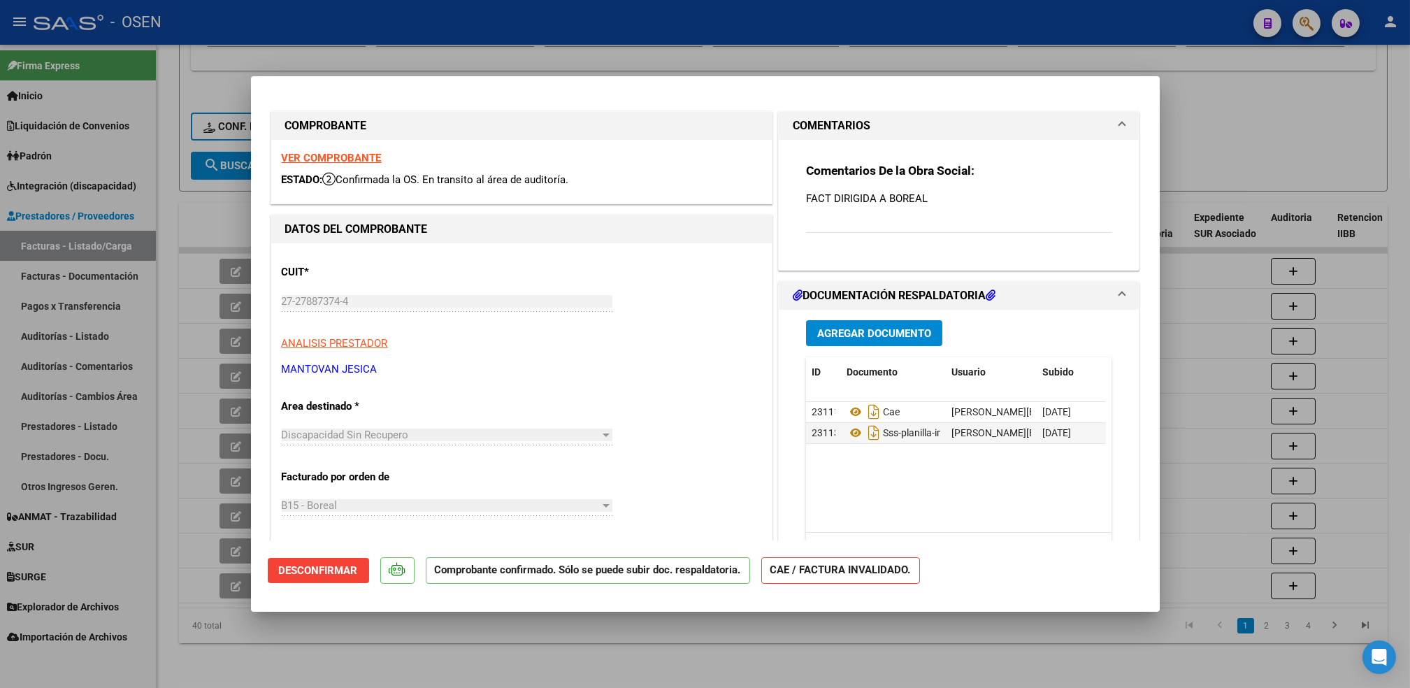
click at [345, 159] on strong "VER COMPROBANTE" at bounding box center [332, 158] width 100 height 13
click at [538, 644] on div at bounding box center [705, 344] width 1410 height 688
type input "$ 0,00"
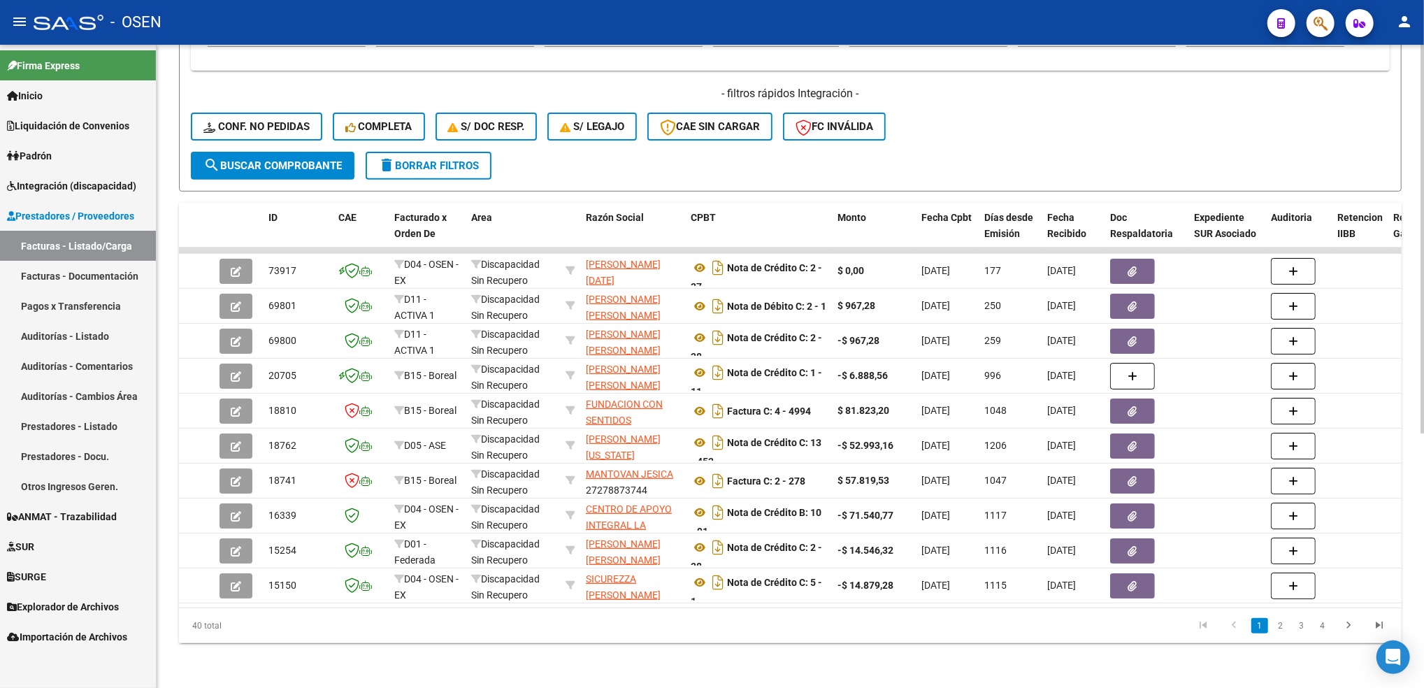
click at [1278, 627] on link "2" at bounding box center [1280, 625] width 17 height 15
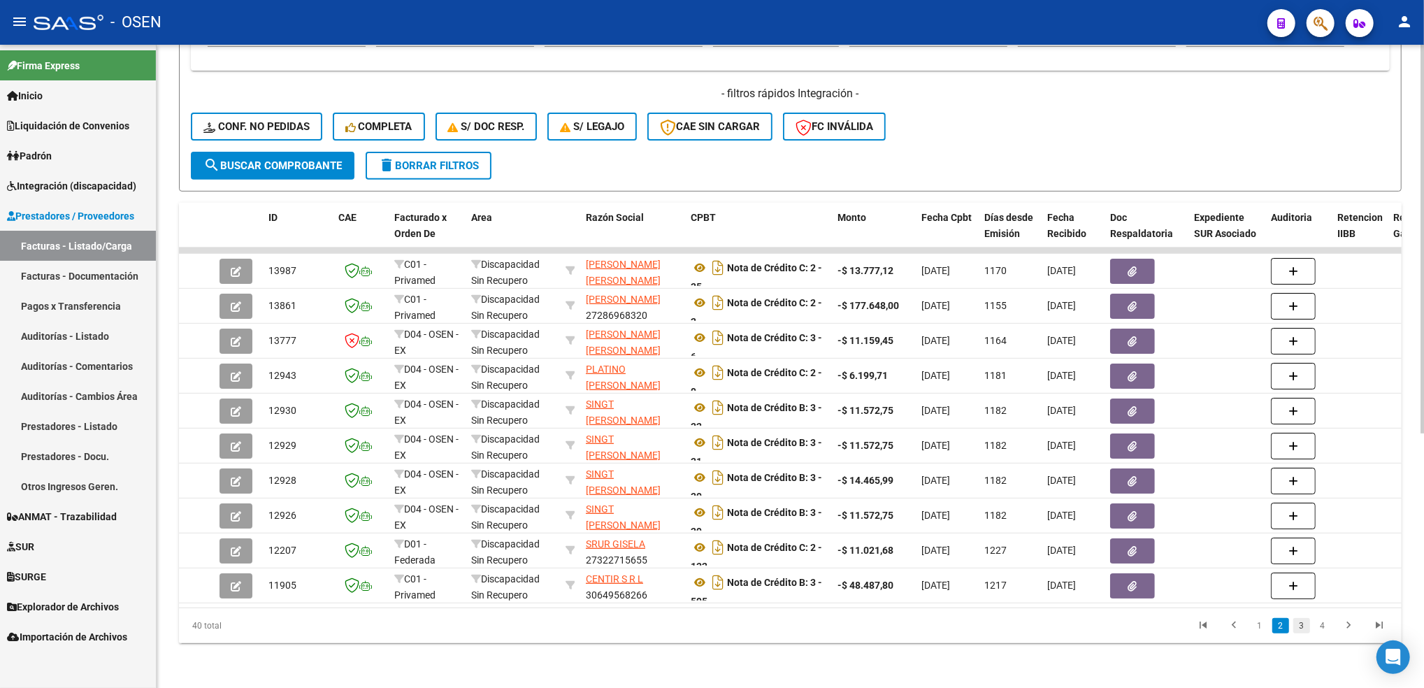
click at [1296, 624] on link "3" at bounding box center [1301, 625] width 17 height 15
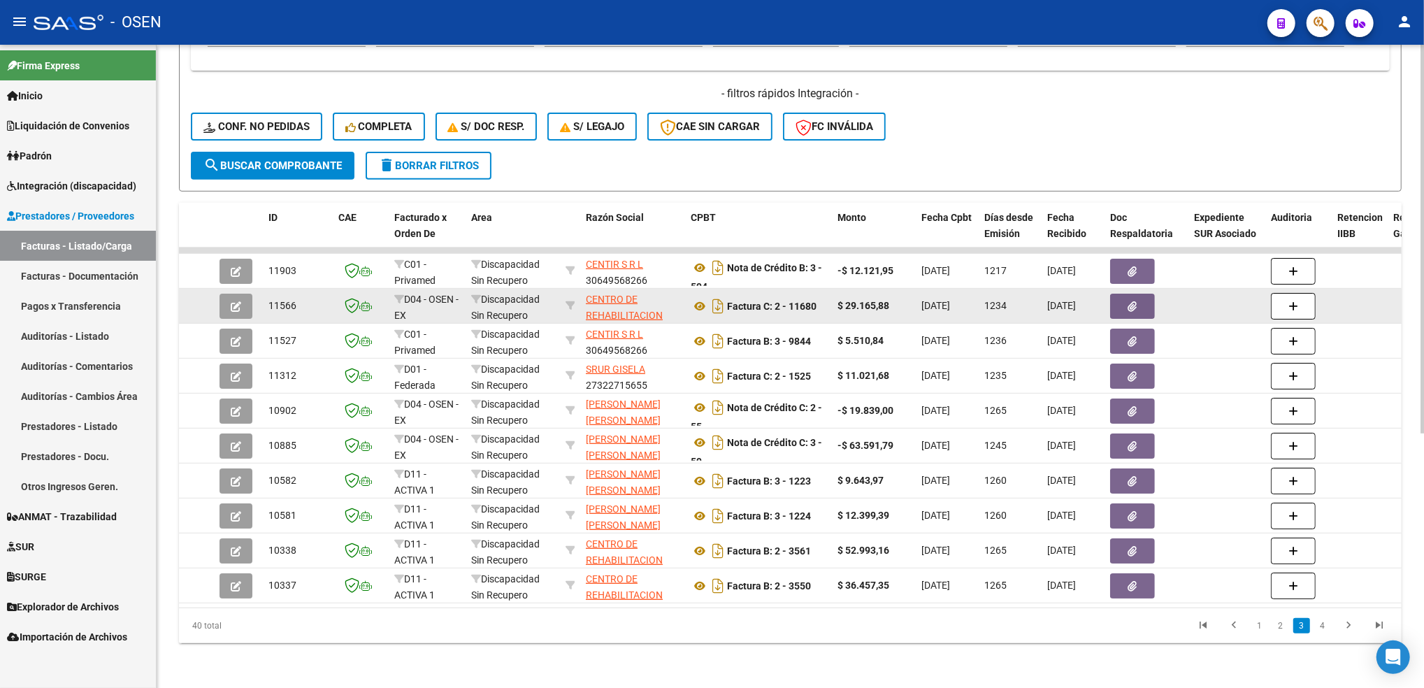
click at [243, 294] on button "button" at bounding box center [235, 306] width 33 height 25
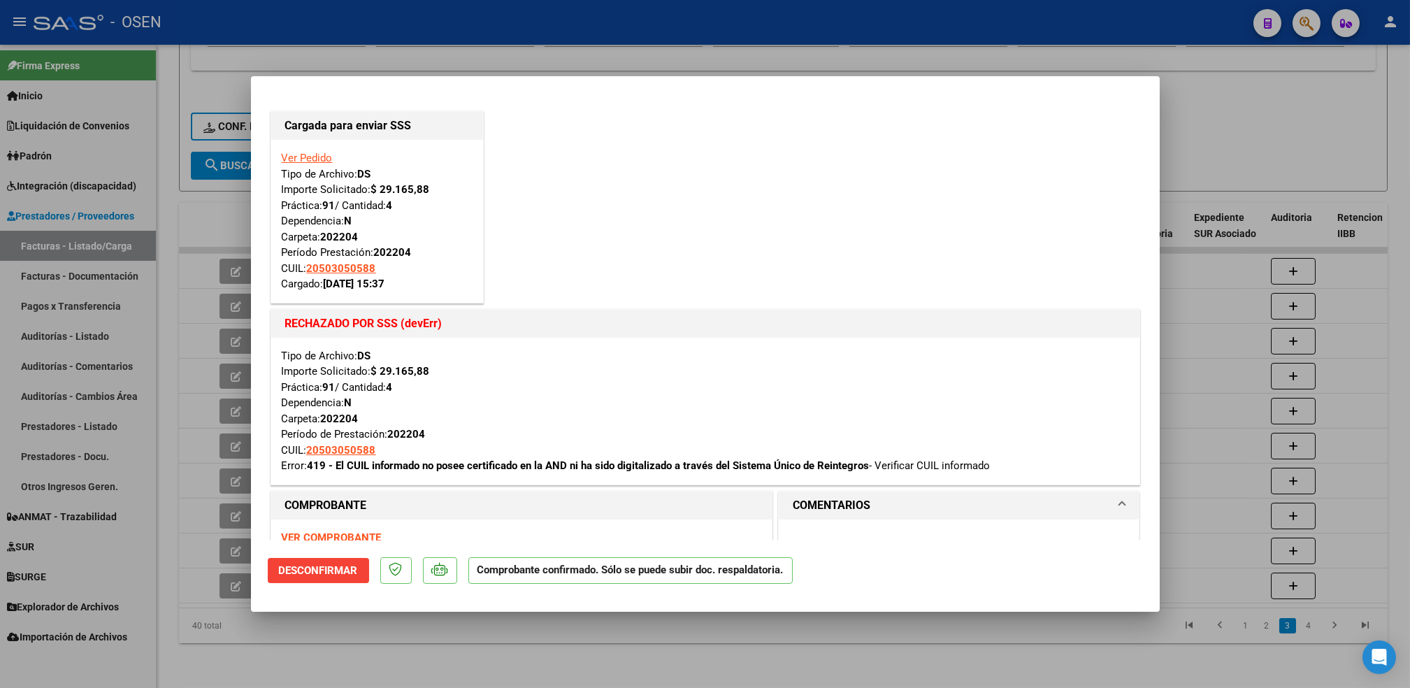
click at [826, 667] on div at bounding box center [705, 344] width 1410 height 688
type input "$ 0,00"
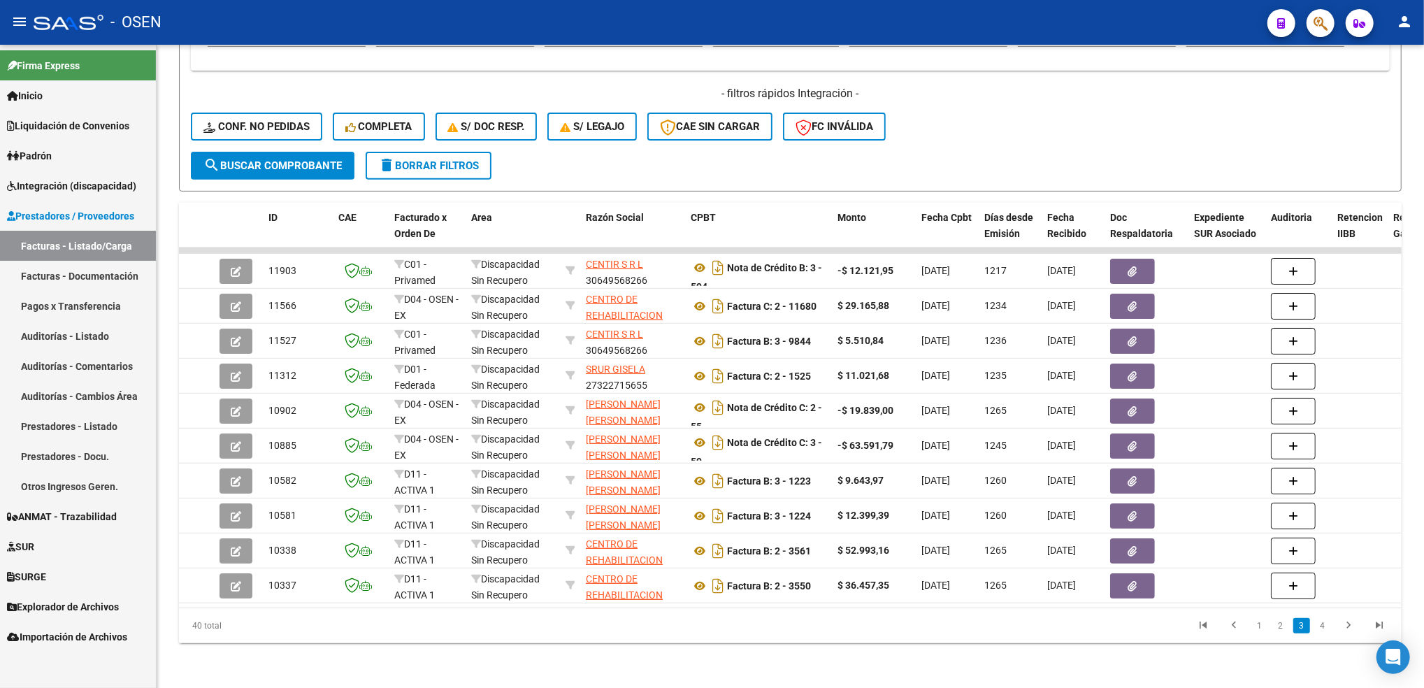
click at [1277, 626] on link "2" at bounding box center [1280, 625] width 17 height 15
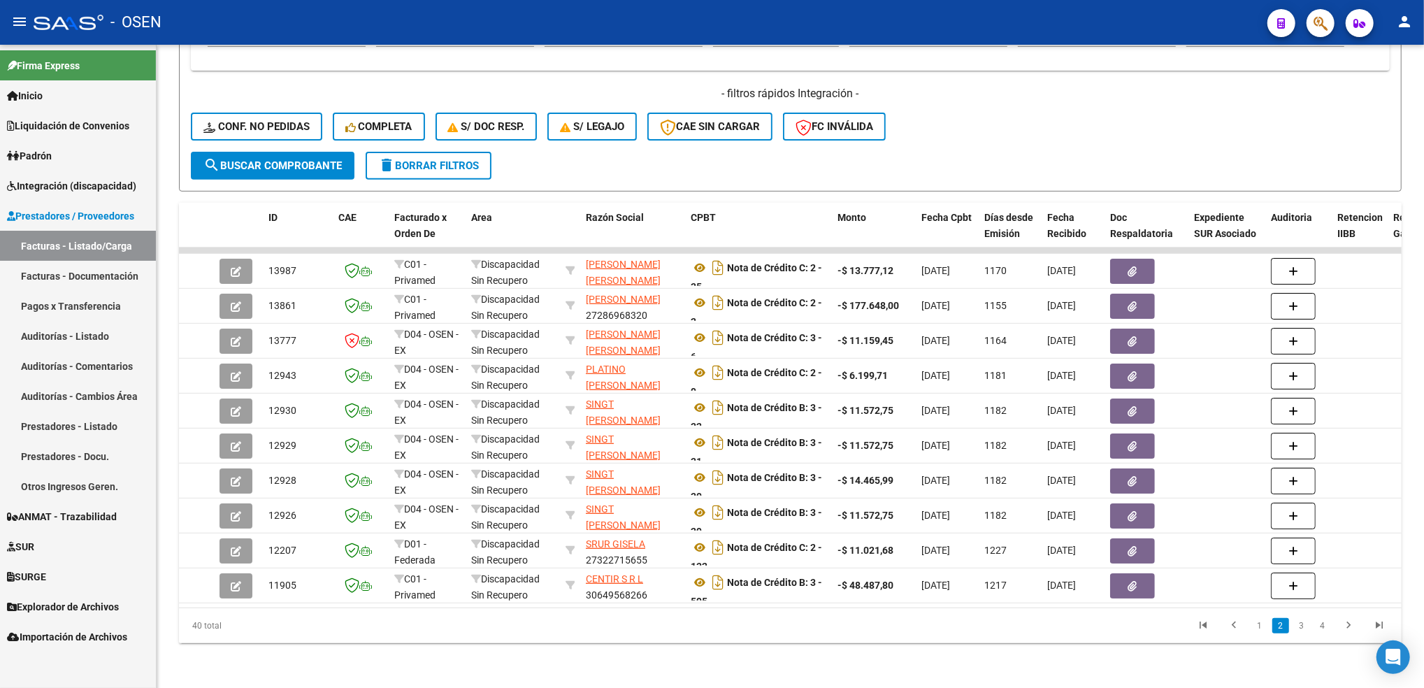
click at [1250, 628] on li "1" at bounding box center [1259, 626] width 21 height 24
click at [1255, 621] on link "1" at bounding box center [1259, 625] width 17 height 15
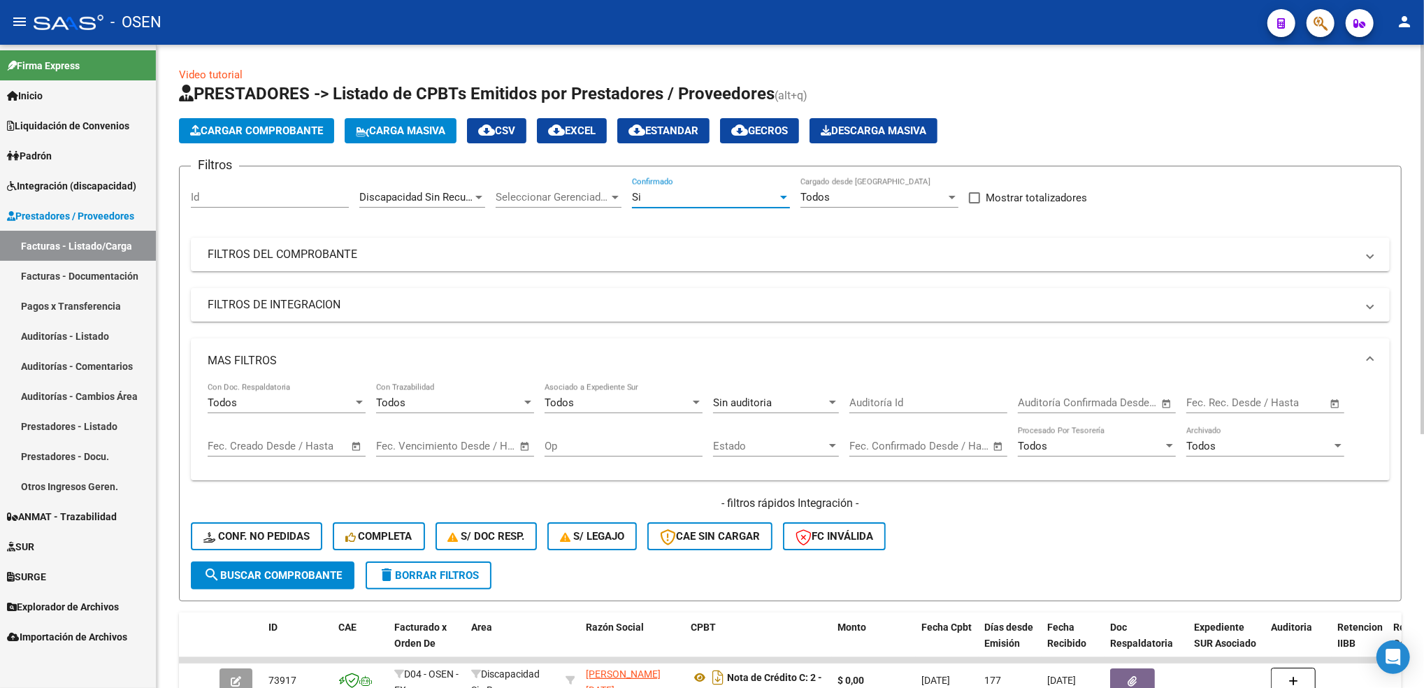
click at [686, 196] on div "Si" at bounding box center [704, 197] width 145 height 13
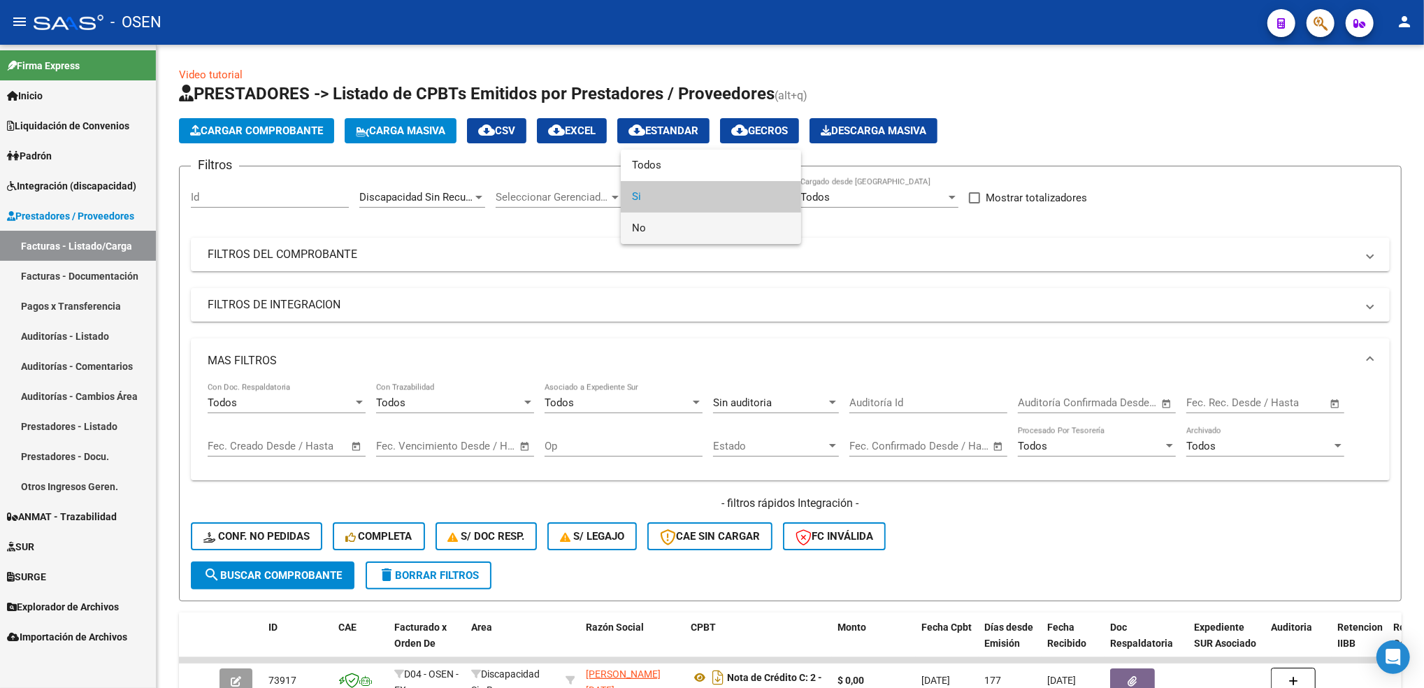
click at [646, 227] on span "No" at bounding box center [711, 227] width 158 height 31
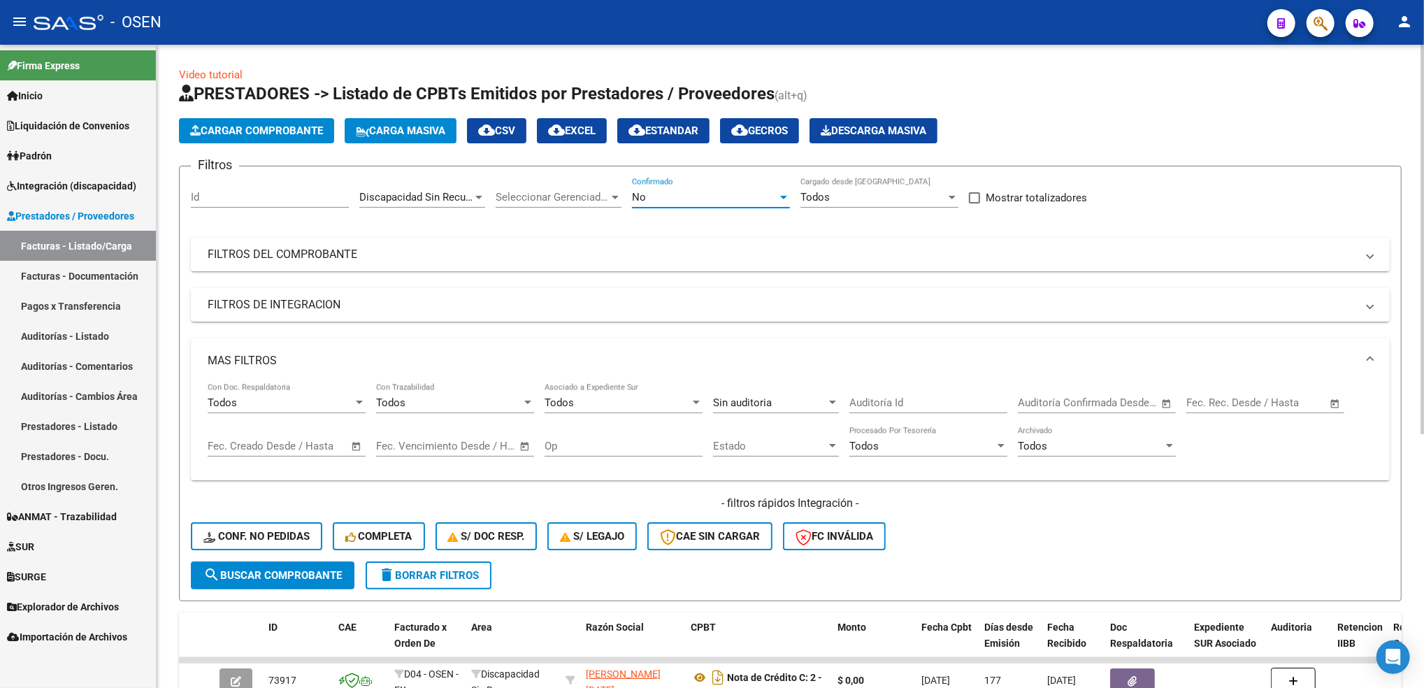
click at [319, 579] on button "search Buscar Comprobante" at bounding box center [273, 575] width 164 height 28
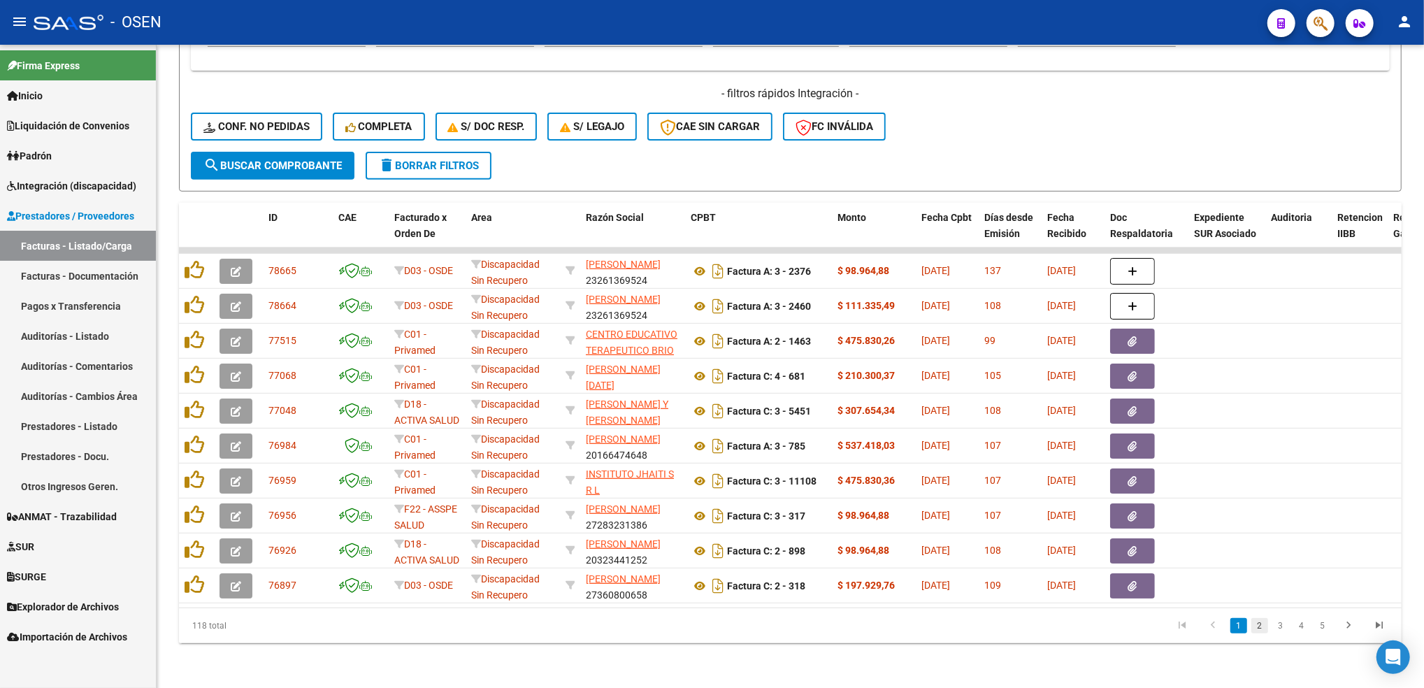
click at [1262, 625] on link "2" at bounding box center [1259, 625] width 17 height 15
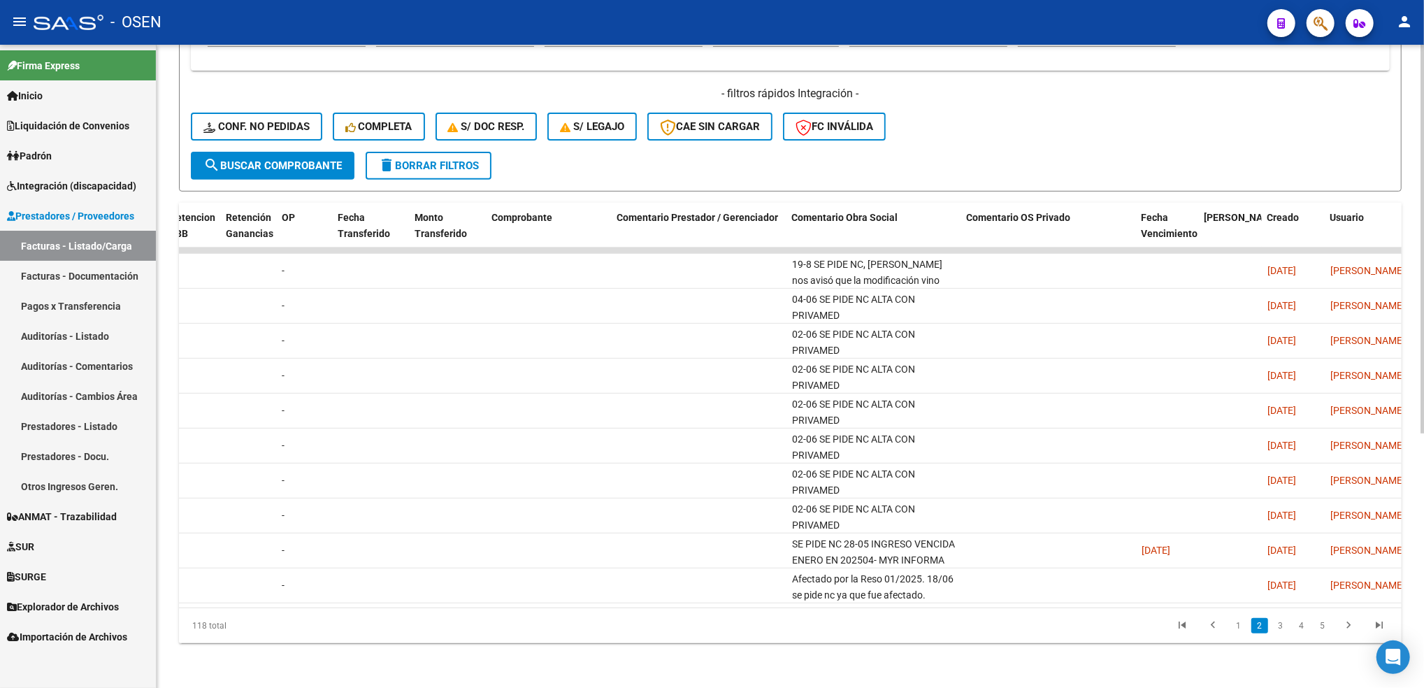
scroll to position [0, 1169]
click at [1283, 627] on link "3" at bounding box center [1280, 625] width 17 height 15
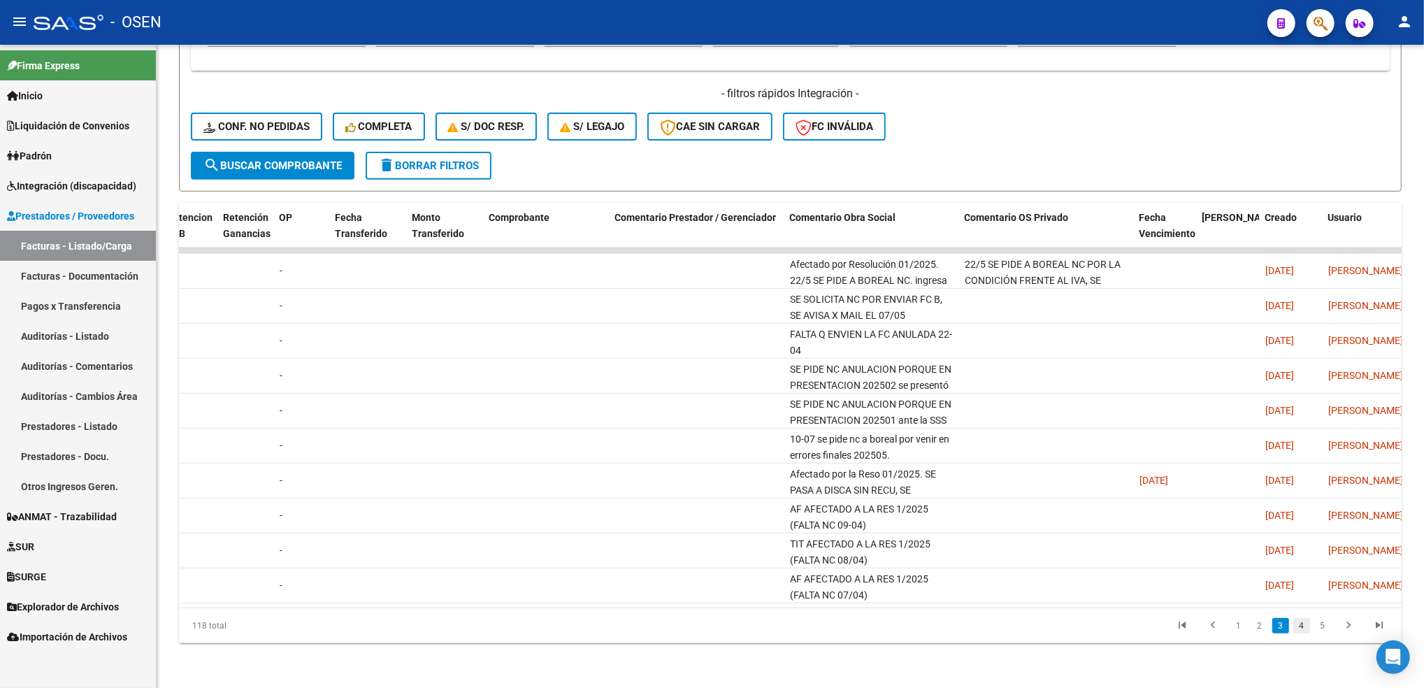
click at [1306, 633] on link "4" at bounding box center [1301, 625] width 17 height 15
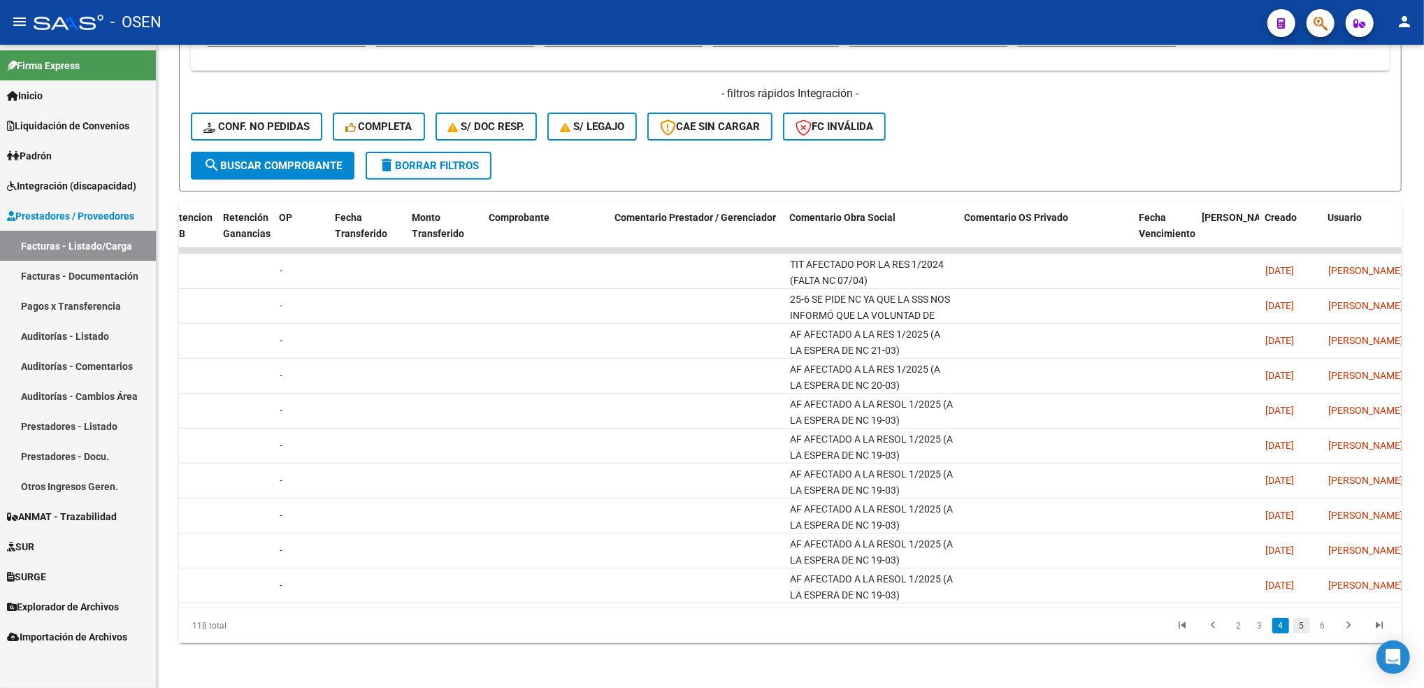
click at [1304, 628] on link "5" at bounding box center [1301, 625] width 17 height 15
click at [1302, 628] on link "6" at bounding box center [1301, 625] width 17 height 15
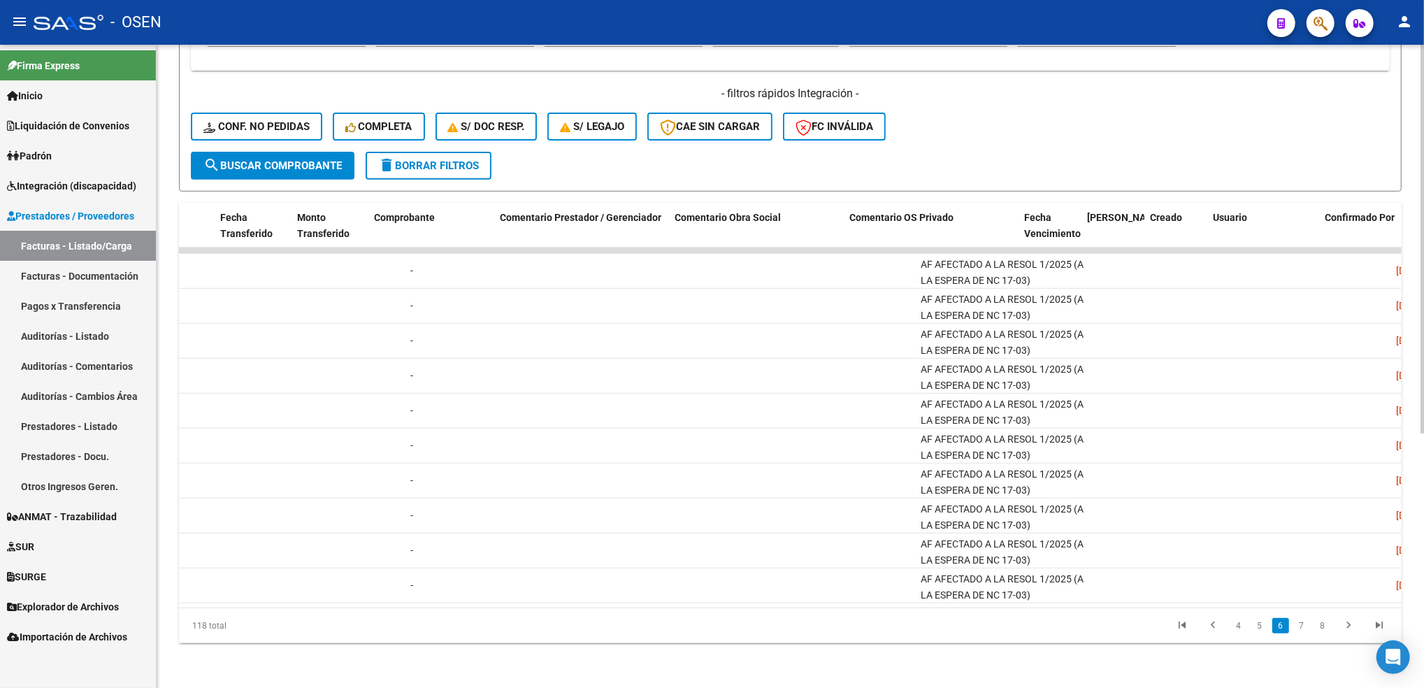
scroll to position [0, 1454]
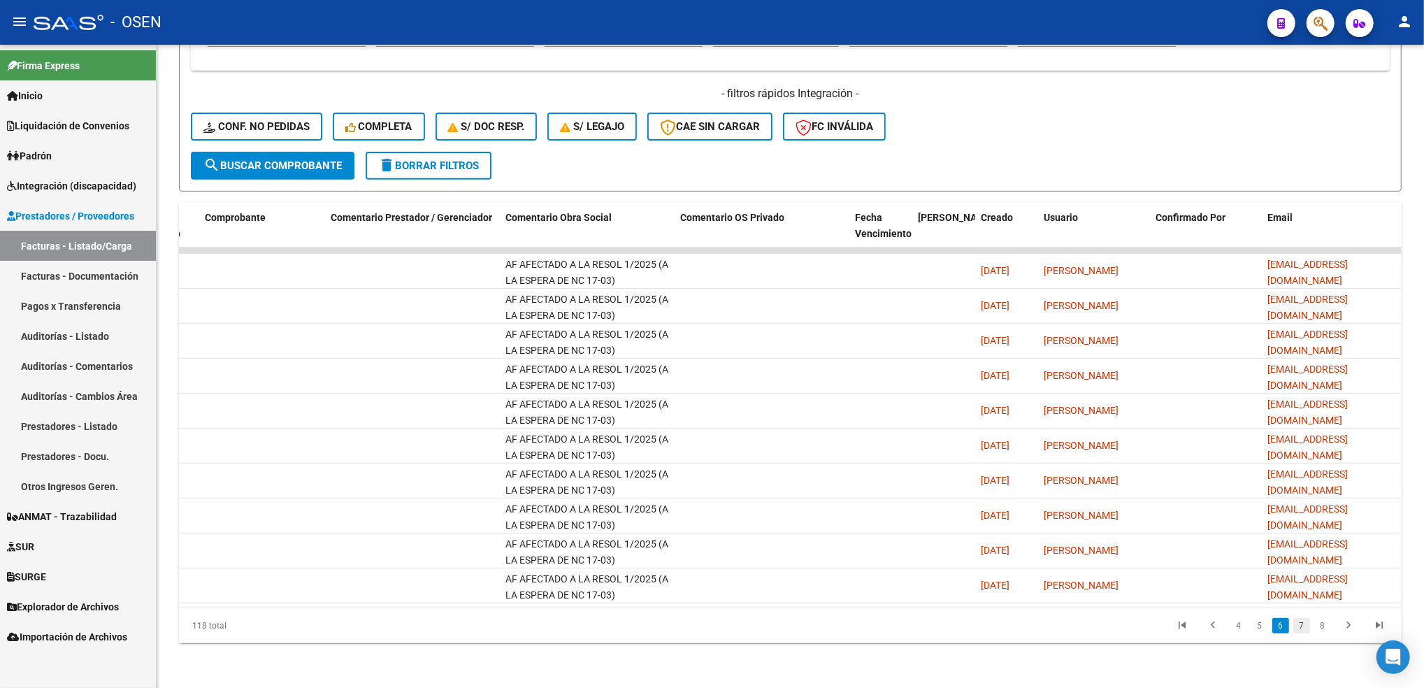
click at [1299, 626] on link "7" at bounding box center [1301, 625] width 17 height 15
click at [1311, 629] on li "8" at bounding box center [1301, 626] width 21 height 24
click at [1297, 626] on link "8" at bounding box center [1301, 625] width 17 height 15
click at [1300, 621] on link "9" at bounding box center [1300, 625] width 17 height 15
click at [1304, 628] on link "10" at bounding box center [1299, 625] width 18 height 15
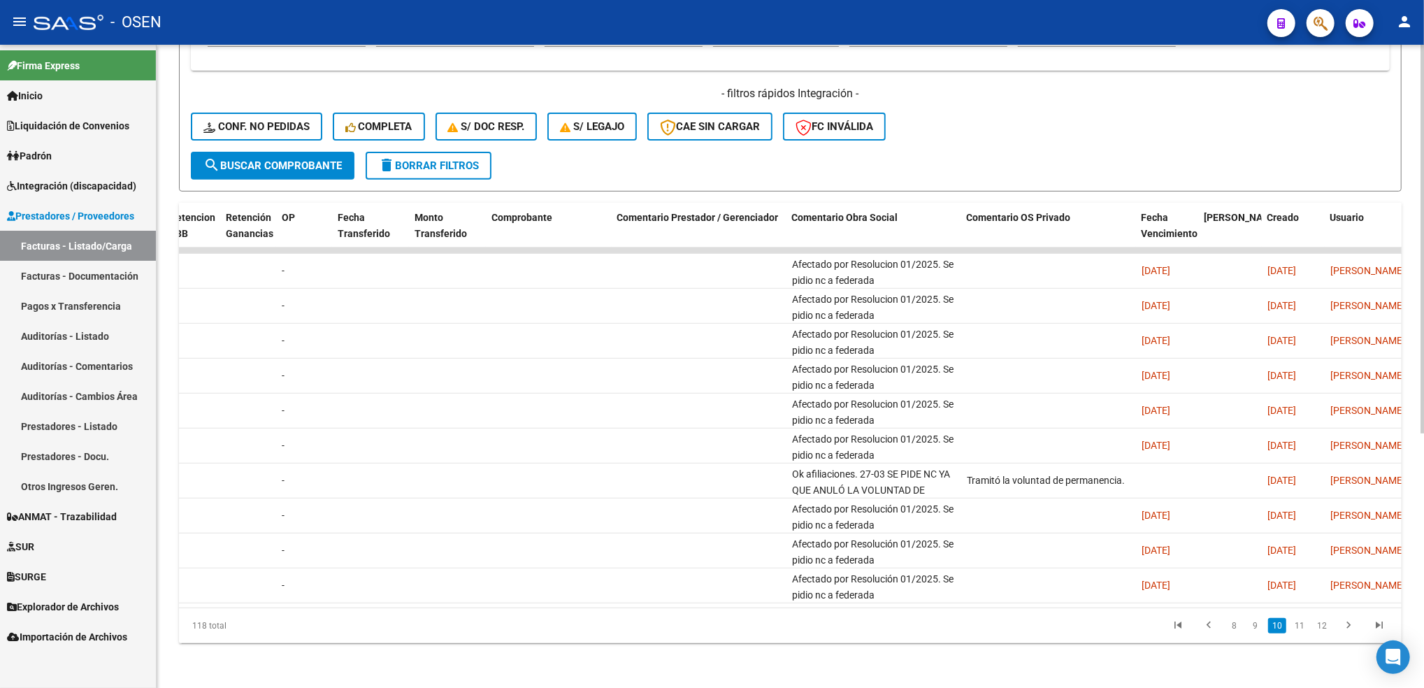
scroll to position [0, 1166]
click at [1302, 623] on link "11" at bounding box center [1299, 625] width 18 height 15
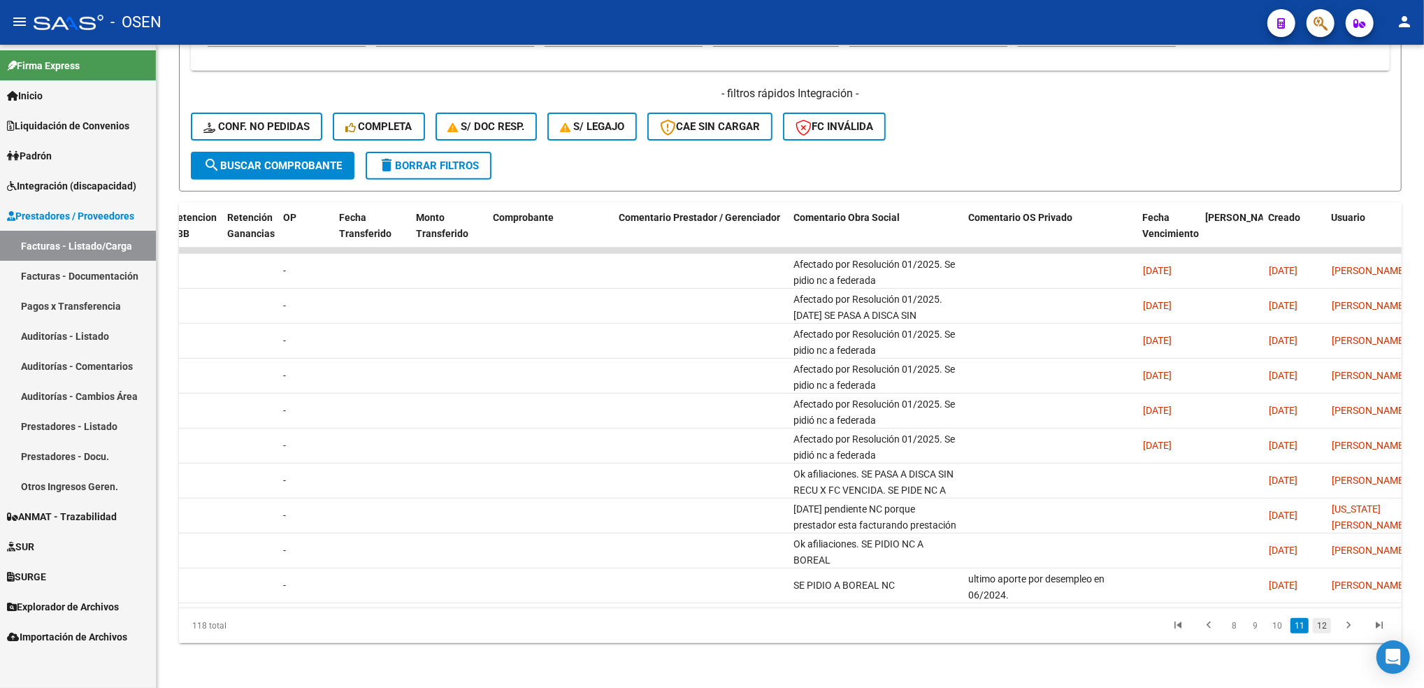
click at [1320, 629] on link "12" at bounding box center [1322, 625] width 18 height 15
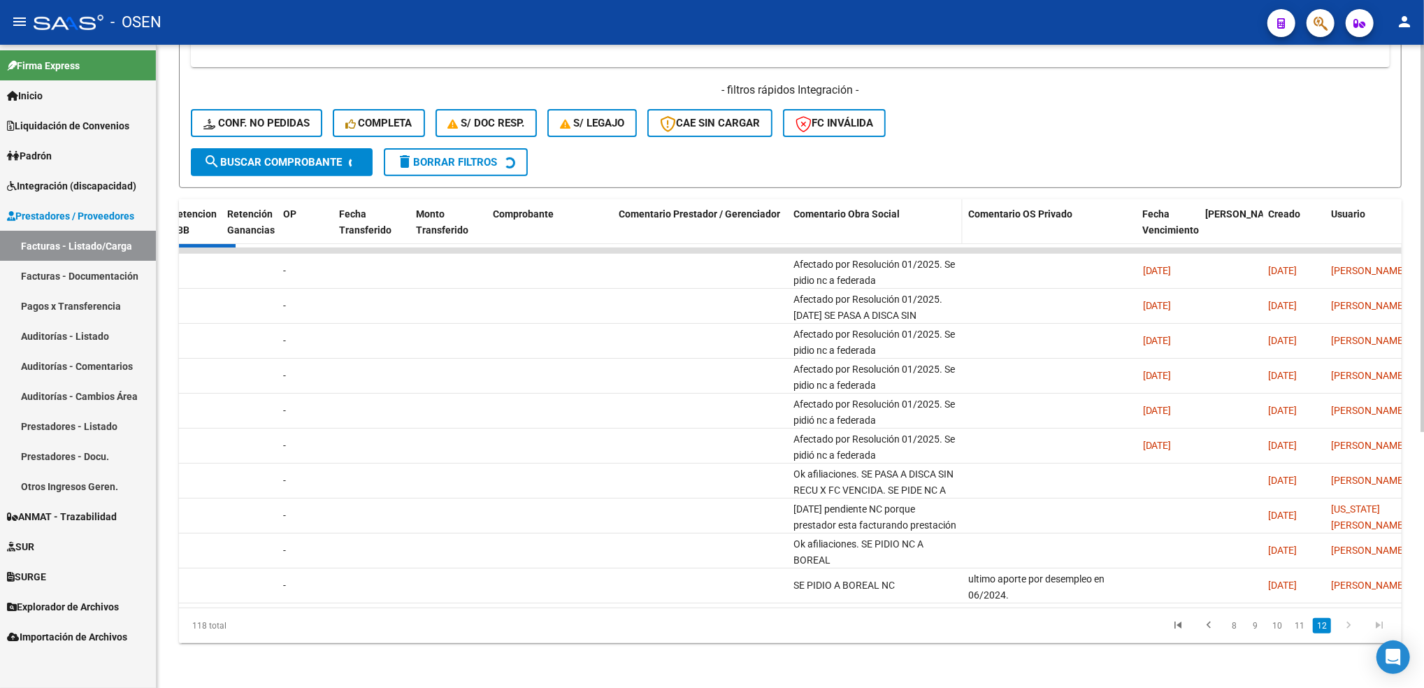
scroll to position [351, 0]
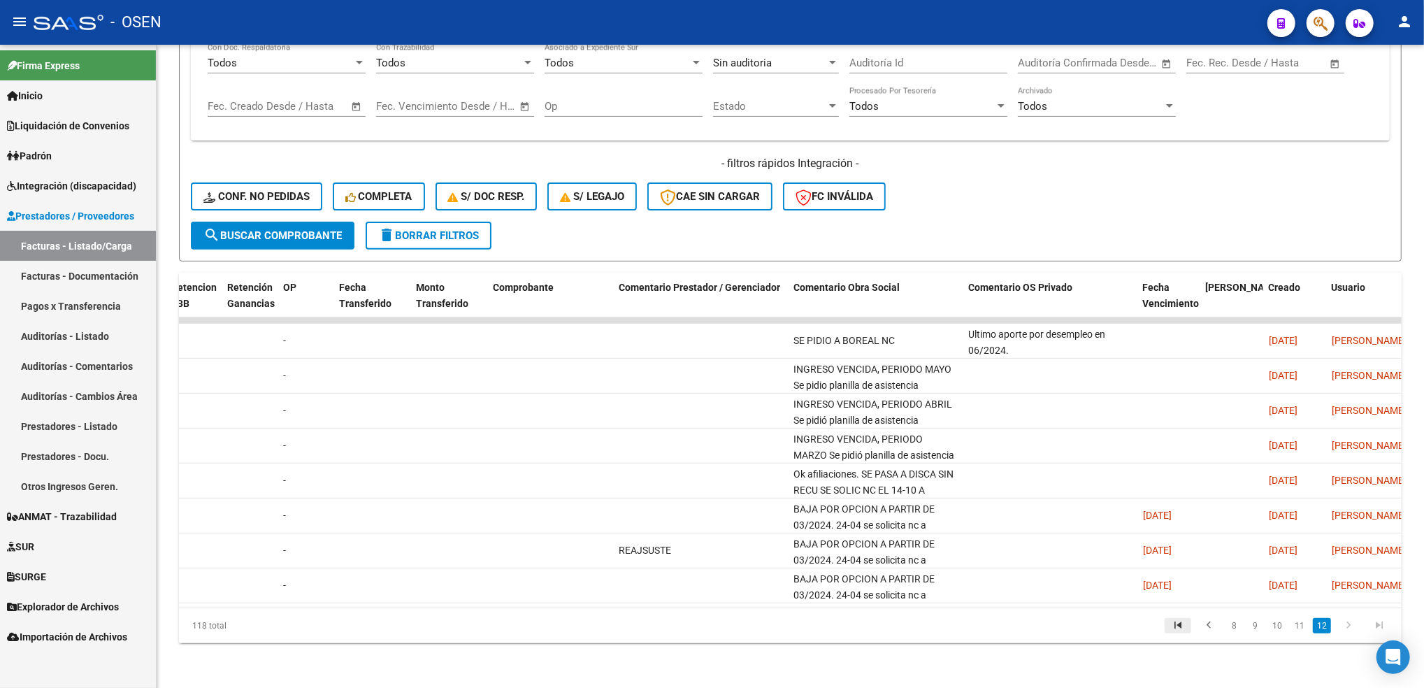
click at [1183, 627] on icon "go to first page" at bounding box center [1178, 627] width 18 height 17
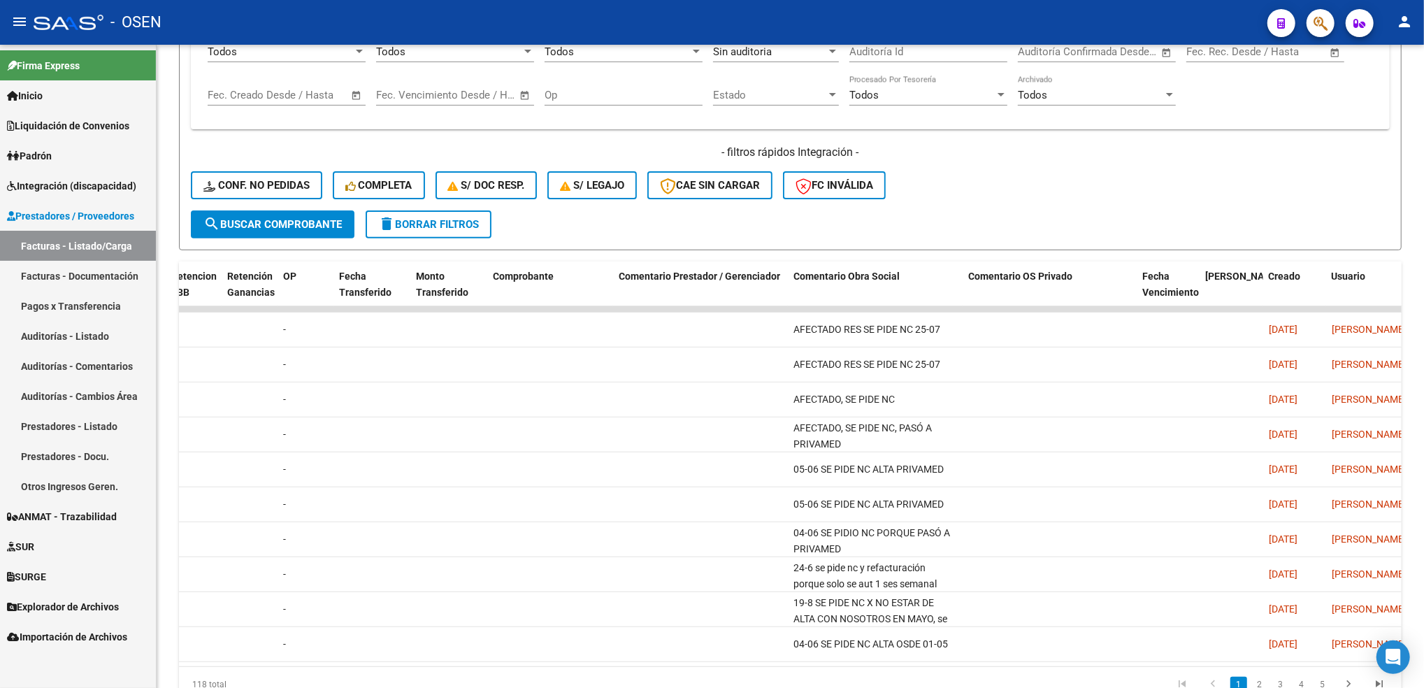
click at [74, 336] on link "Auditorías - Listado" at bounding box center [78, 336] width 156 height 30
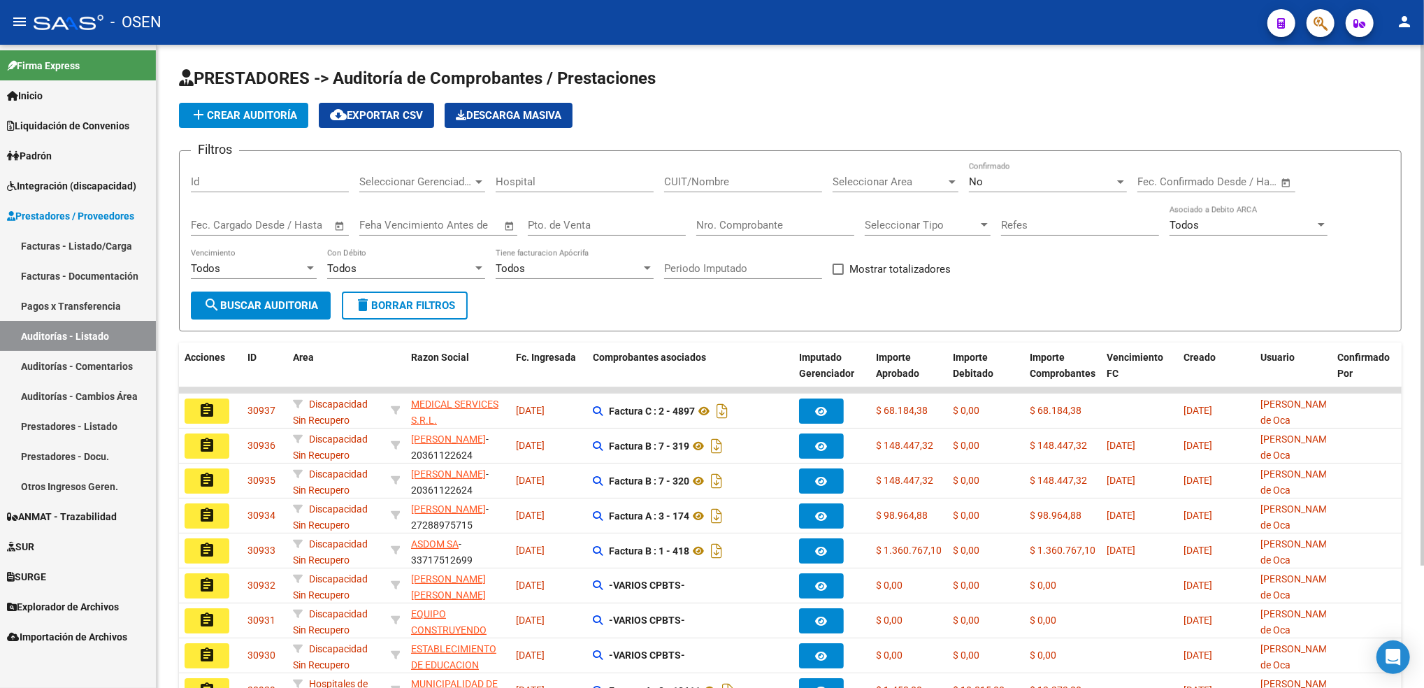
click at [908, 182] on span "Seleccionar Area" at bounding box center [889, 181] width 113 height 13
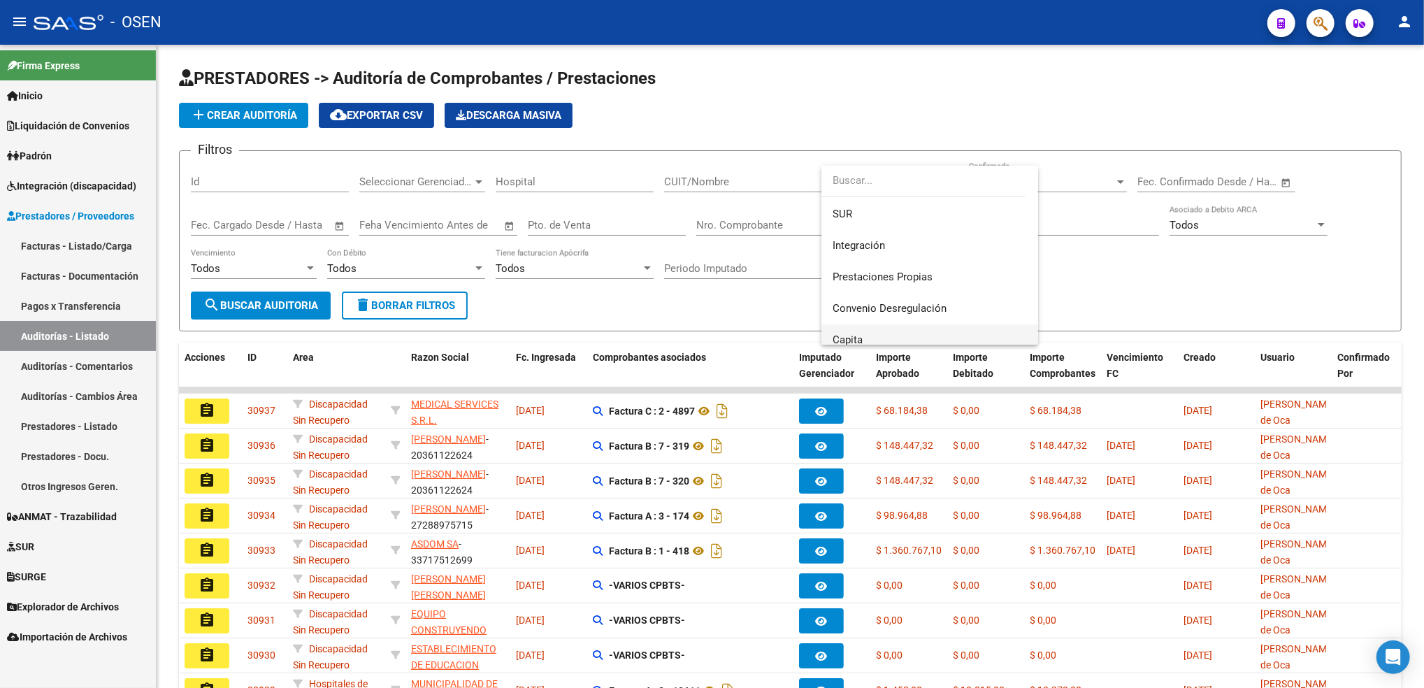
scroll to position [186, 0]
click at [920, 303] on span "Discapacidad Sin Recupero" at bounding box center [896, 309] width 127 height 13
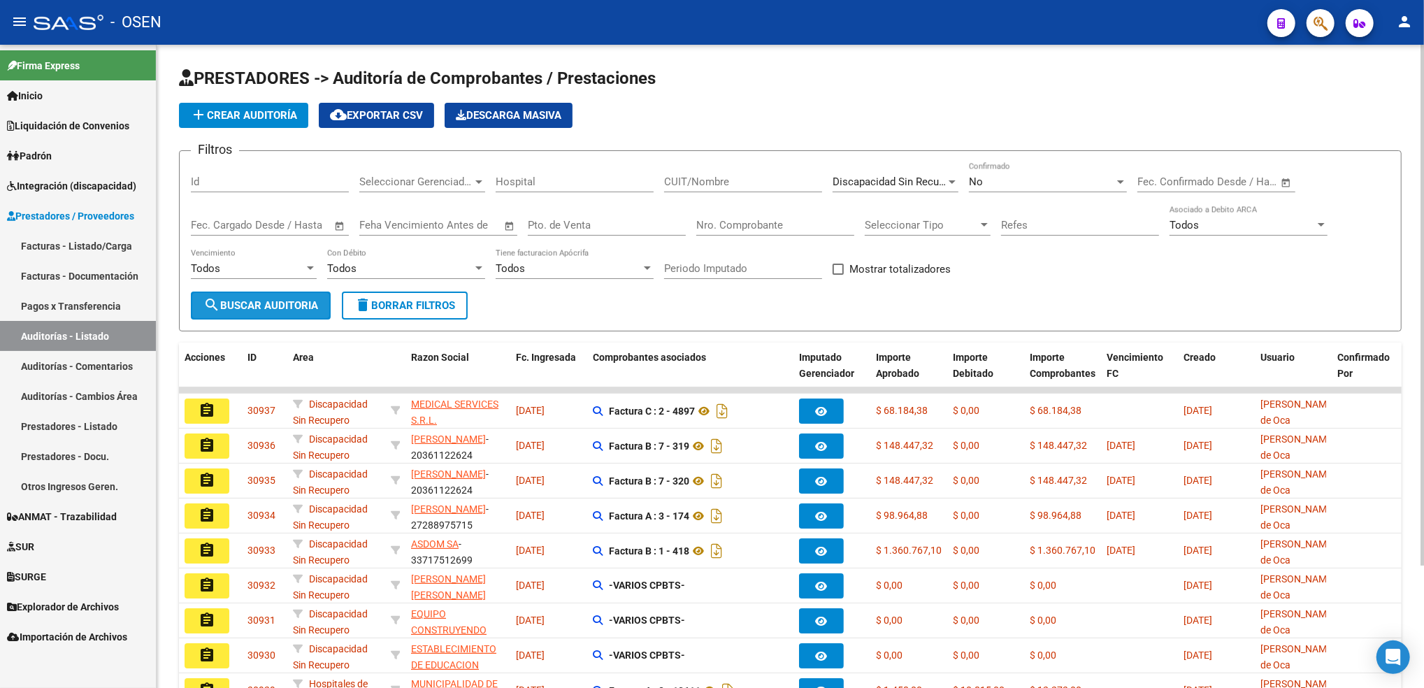
click at [250, 303] on span "search Buscar Auditoria" at bounding box center [260, 305] width 115 height 13
click at [302, 305] on span "search Buscar Auditoria" at bounding box center [260, 305] width 115 height 13
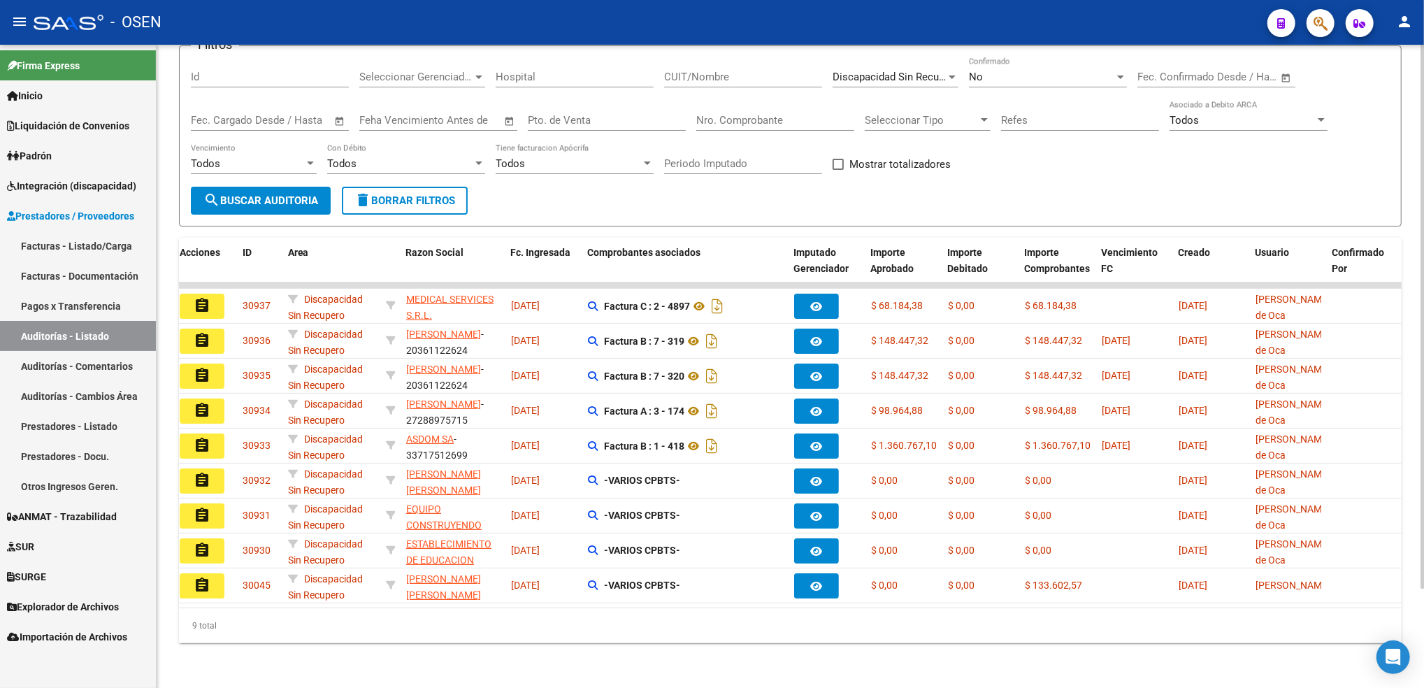
scroll to position [0, 3]
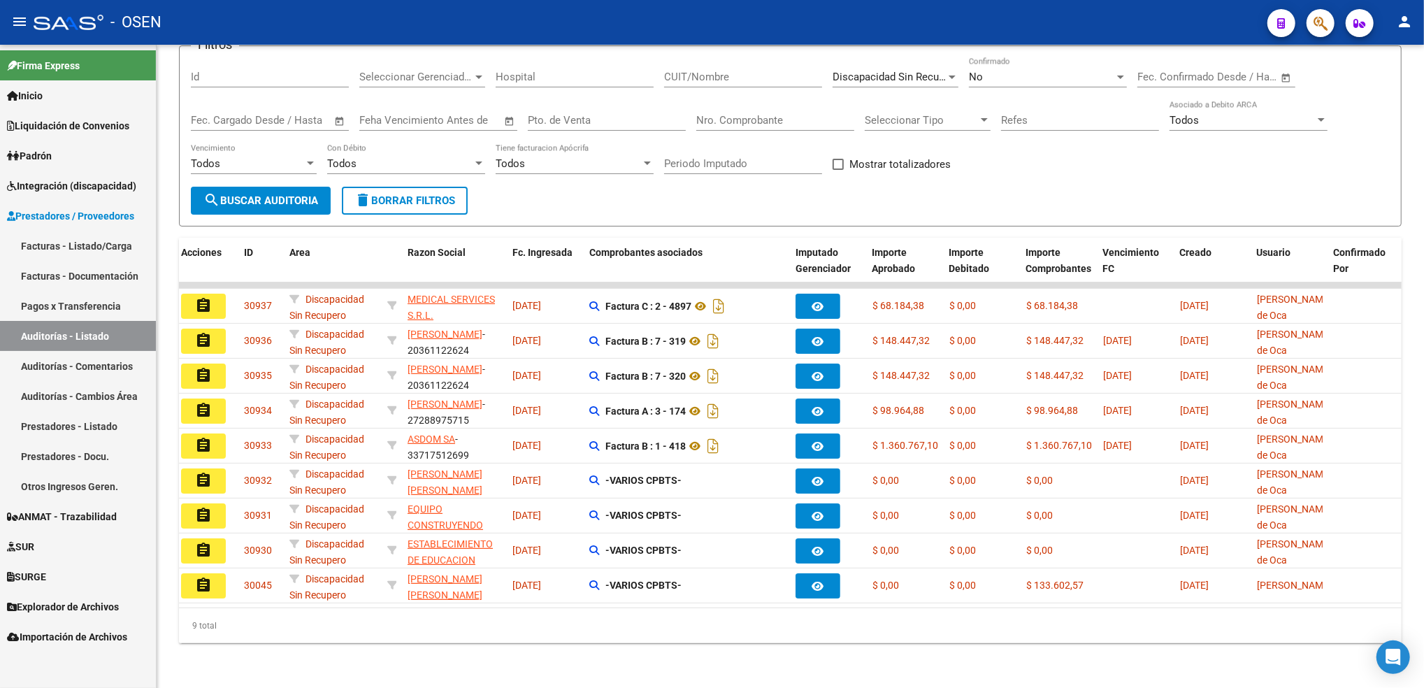
click at [197, 577] on mat-icon "assignment" at bounding box center [203, 585] width 17 height 17
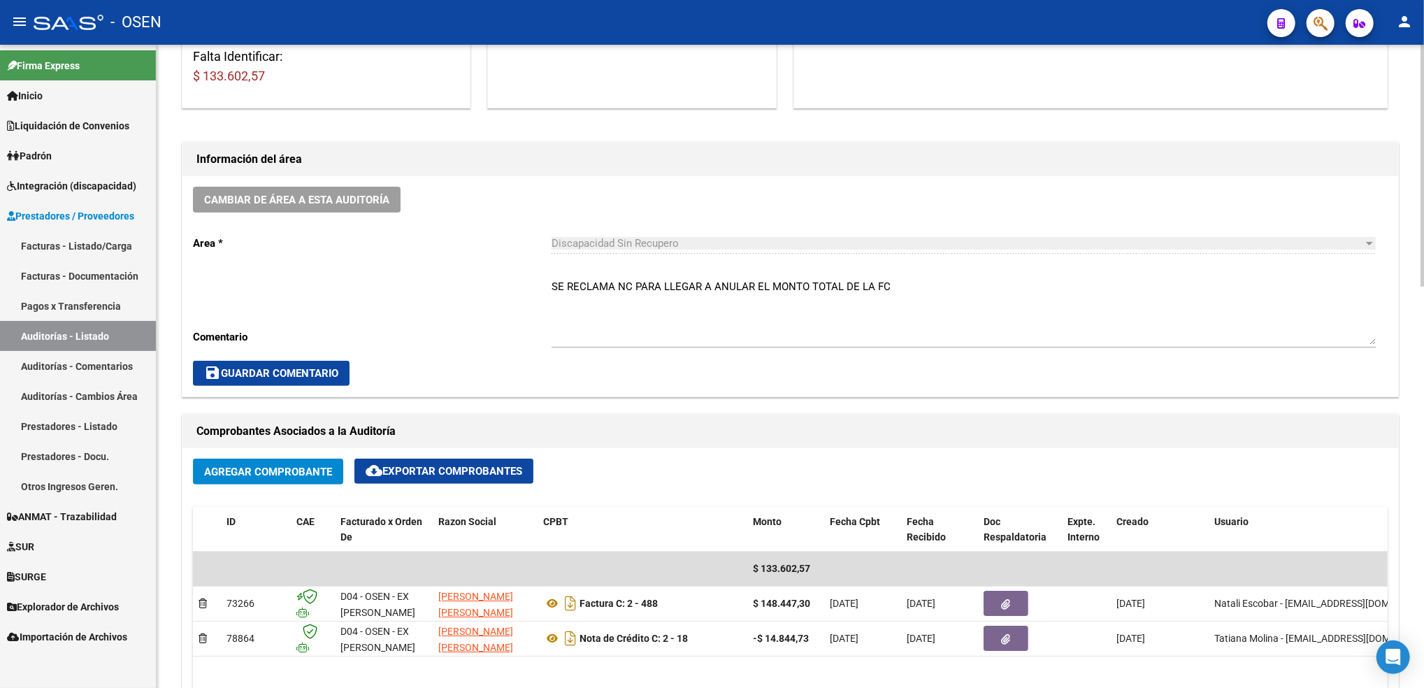
scroll to position [280, 0]
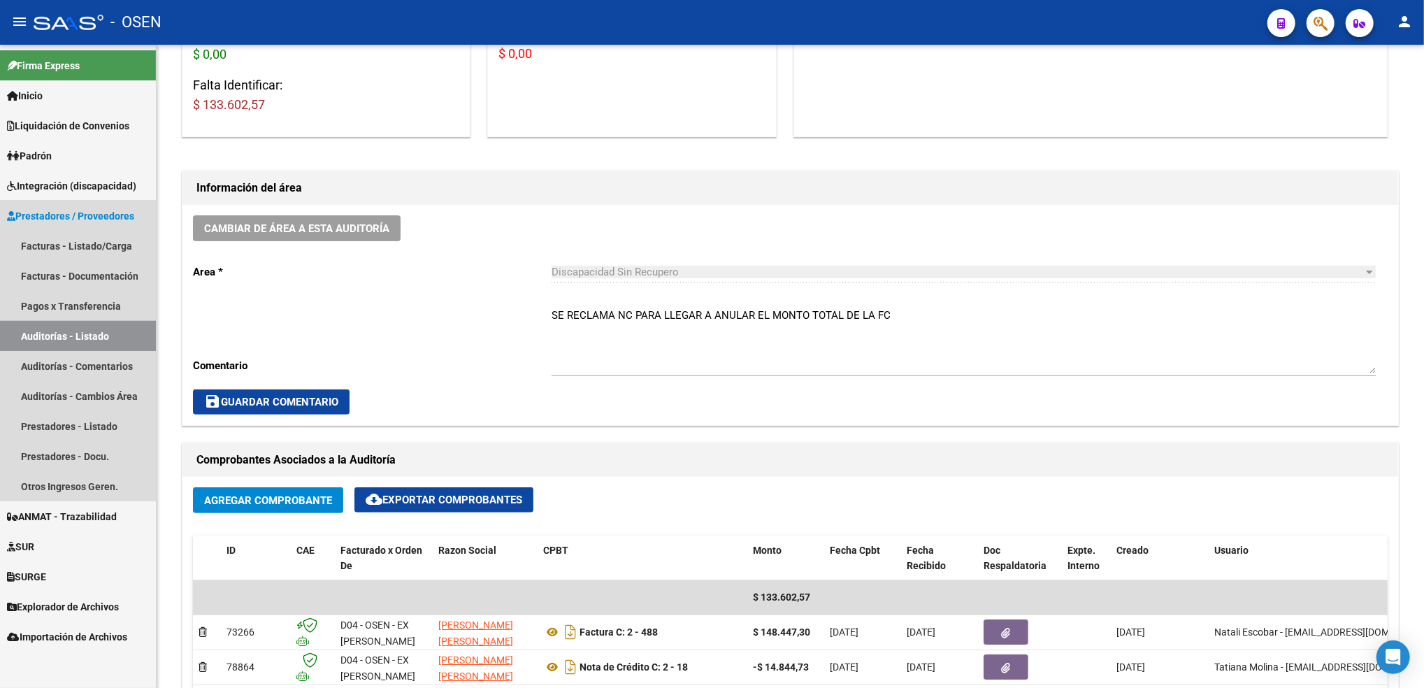
drag, startPoint x: 113, startPoint y: 338, endPoint x: 120, endPoint y: 343, distance: 8.5
click at [113, 338] on link "Auditorías - Listado" at bounding box center [78, 336] width 156 height 30
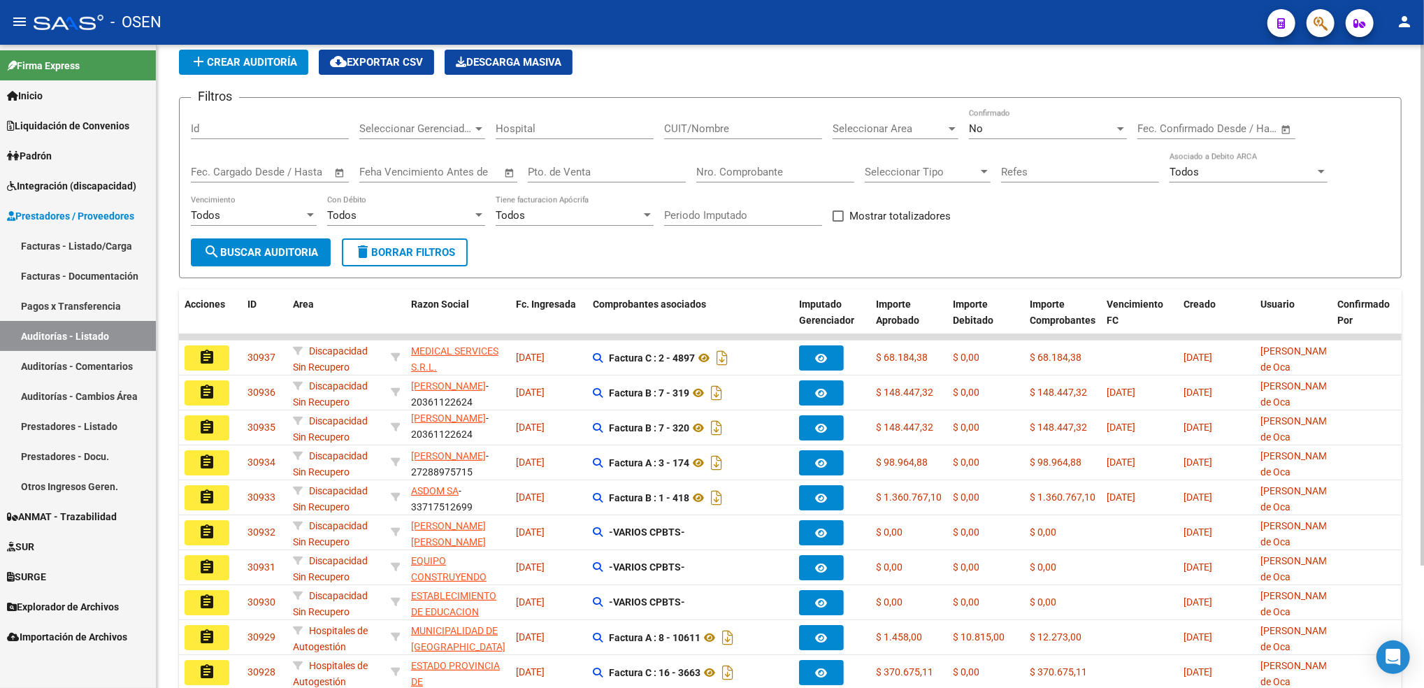
scroll to position [93, 0]
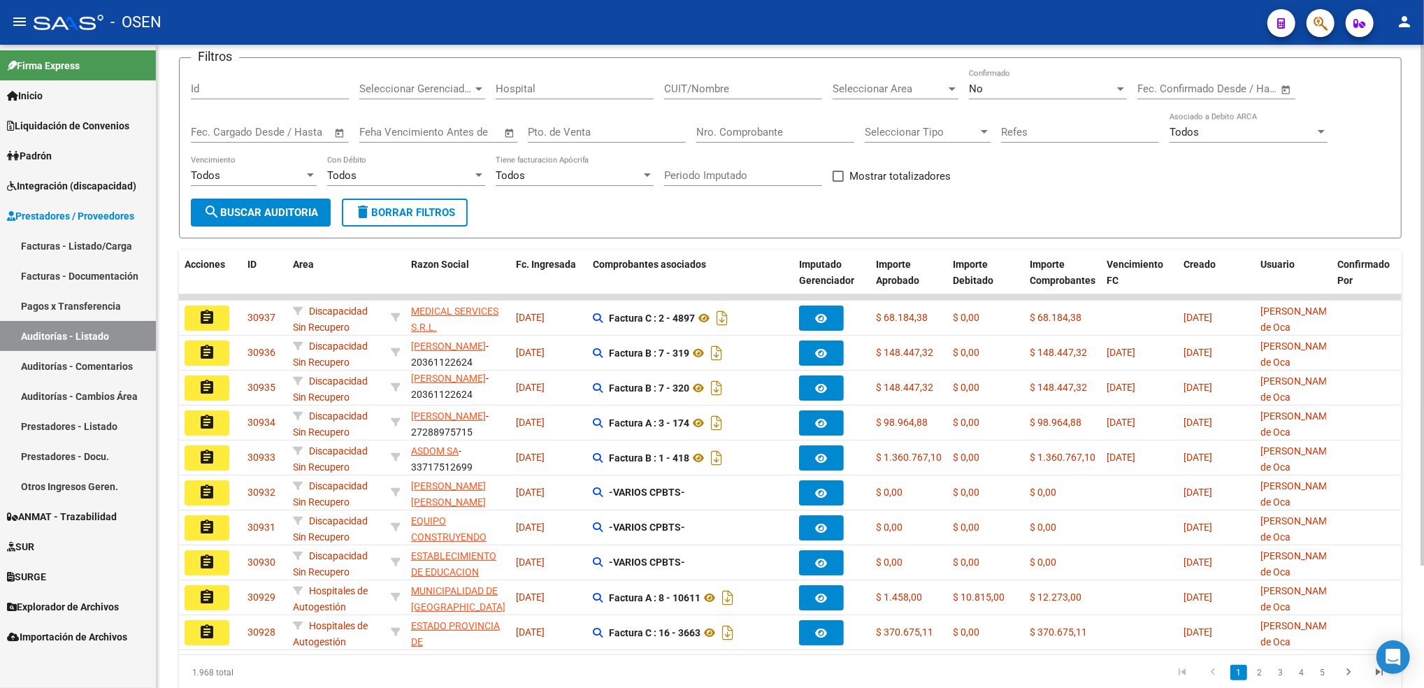
click at [871, 87] on span "Seleccionar Area" at bounding box center [889, 88] width 113 height 13
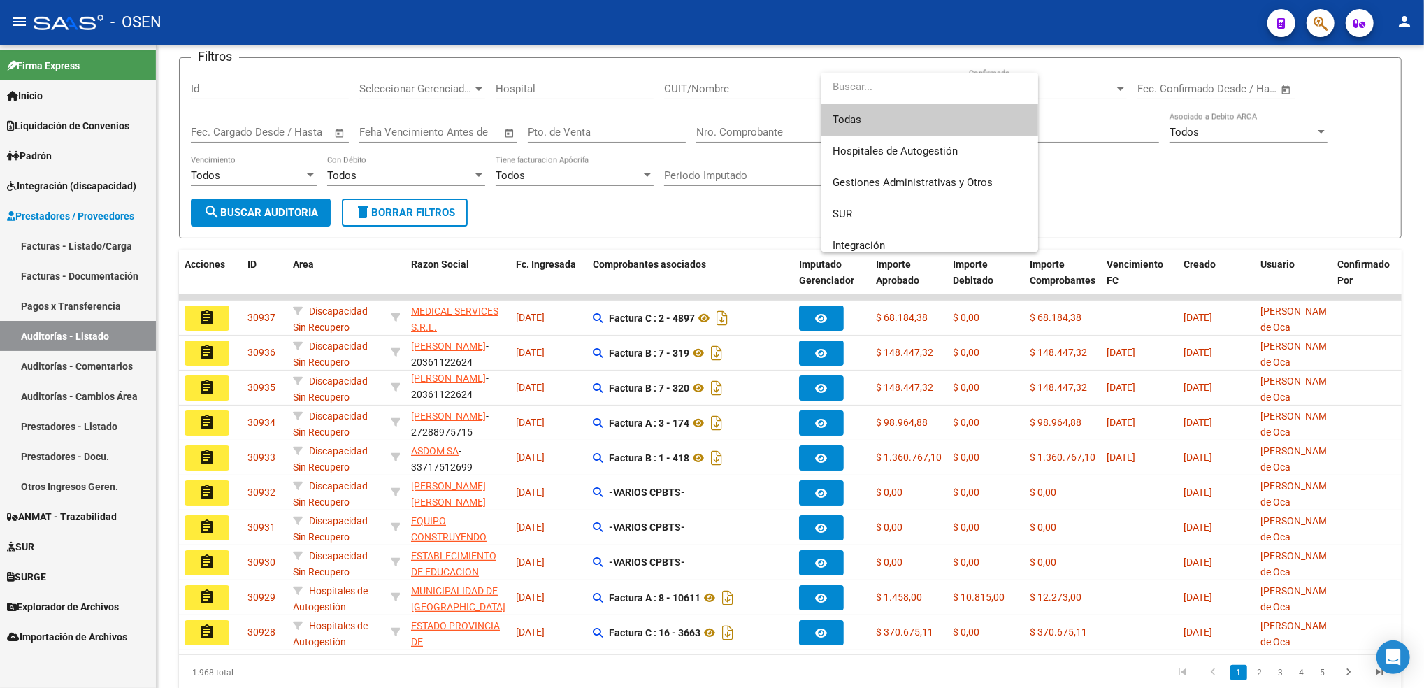
scroll to position [186, 0]
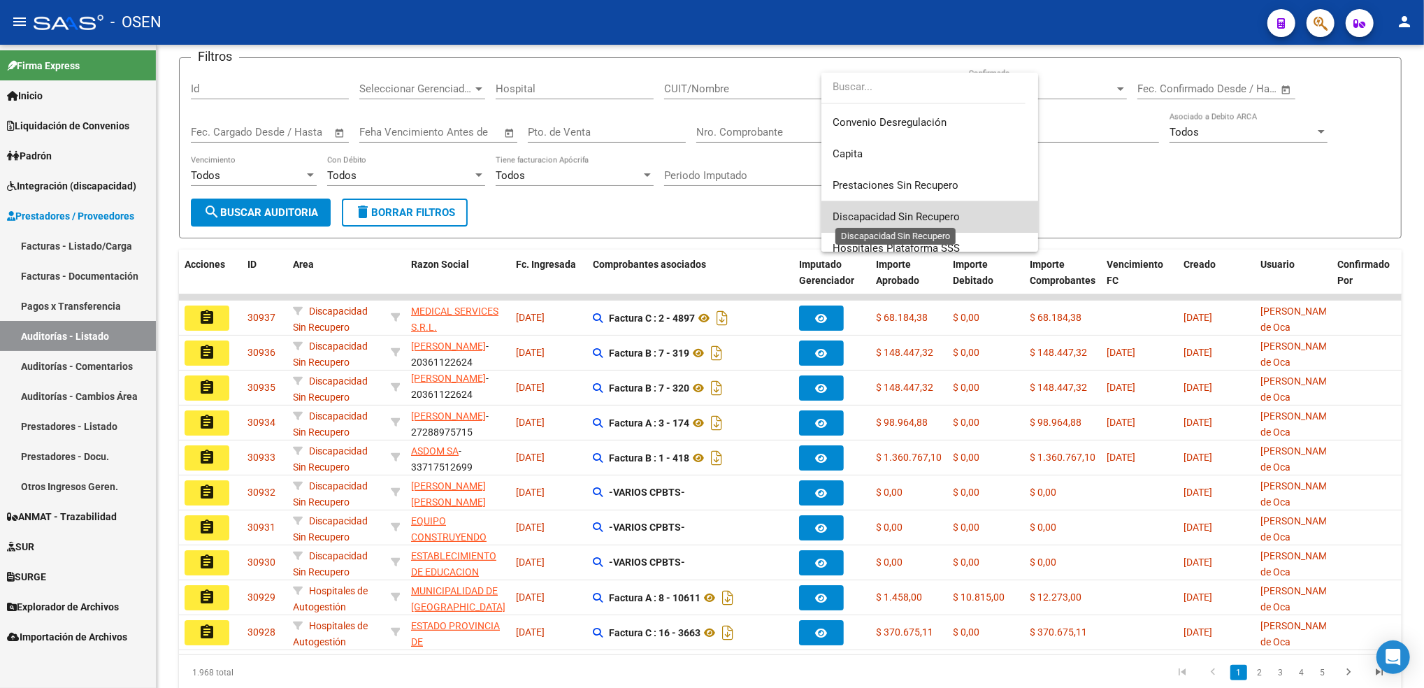
click at [935, 215] on span "Discapacidad Sin Recupero" at bounding box center [896, 216] width 127 height 13
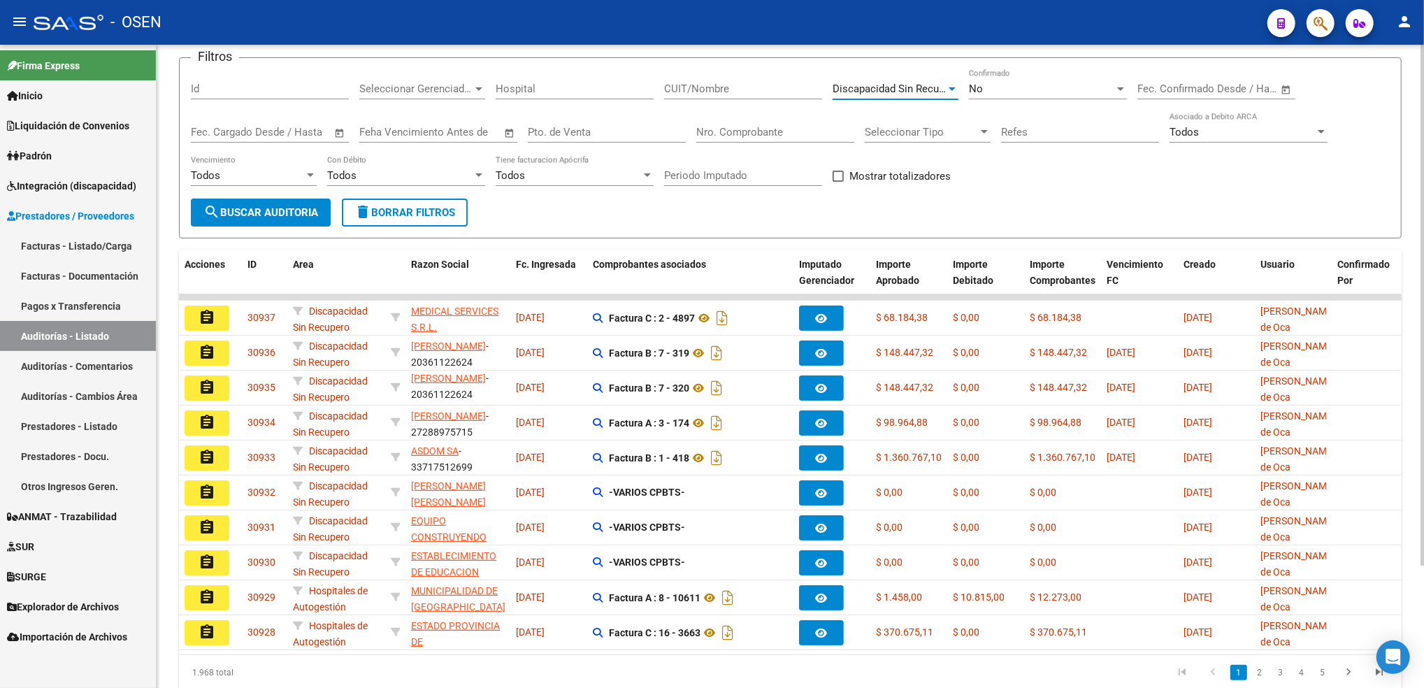
click at [282, 218] on button "search Buscar Auditoria" at bounding box center [261, 213] width 140 height 28
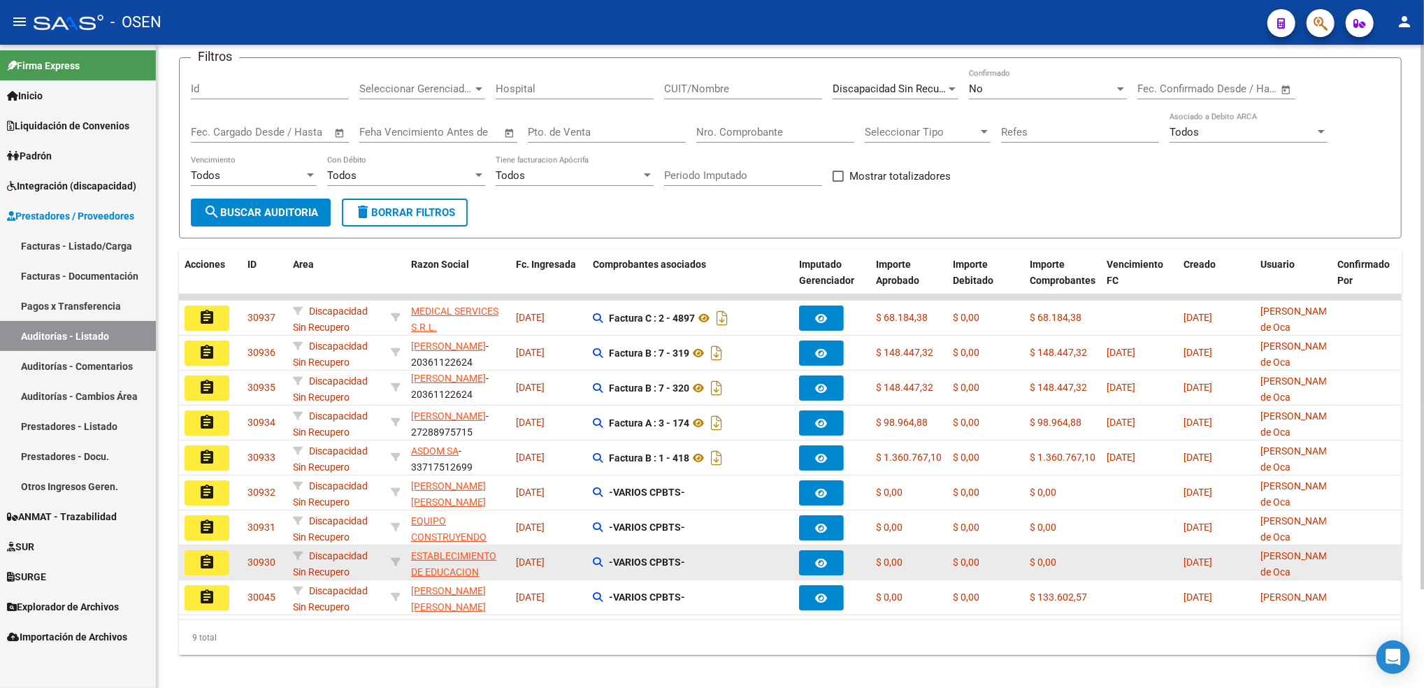
click at [192, 563] on button "assignment" at bounding box center [207, 562] width 45 height 25
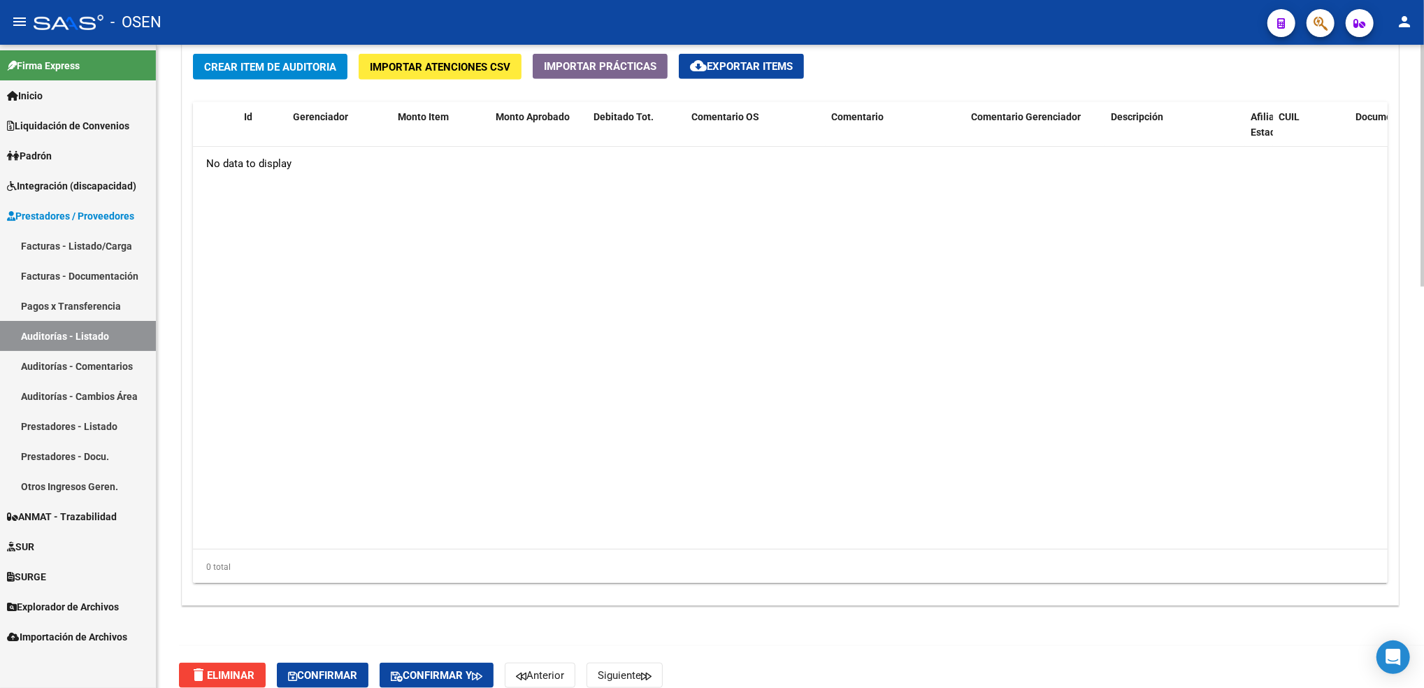
scroll to position [1070, 0]
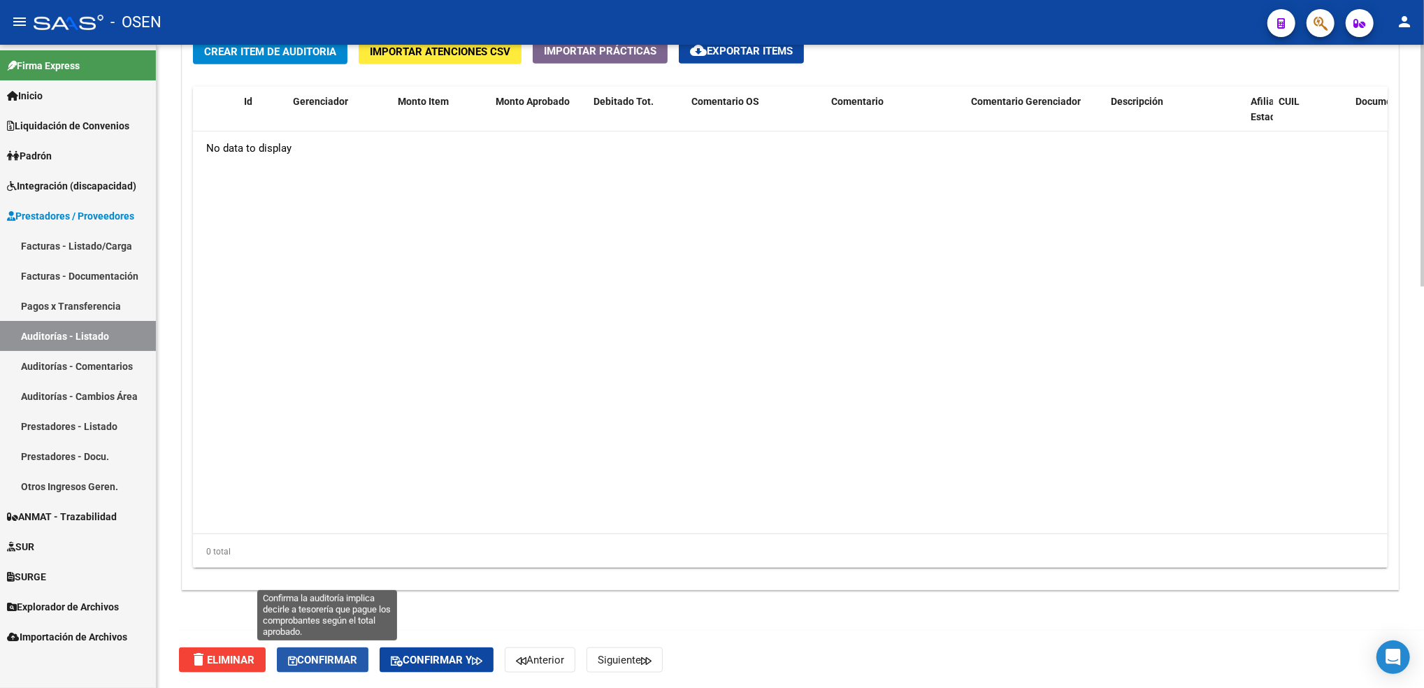
click at [354, 661] on span "Confirmar" at bounding box center [322, 660] width 69 height 13
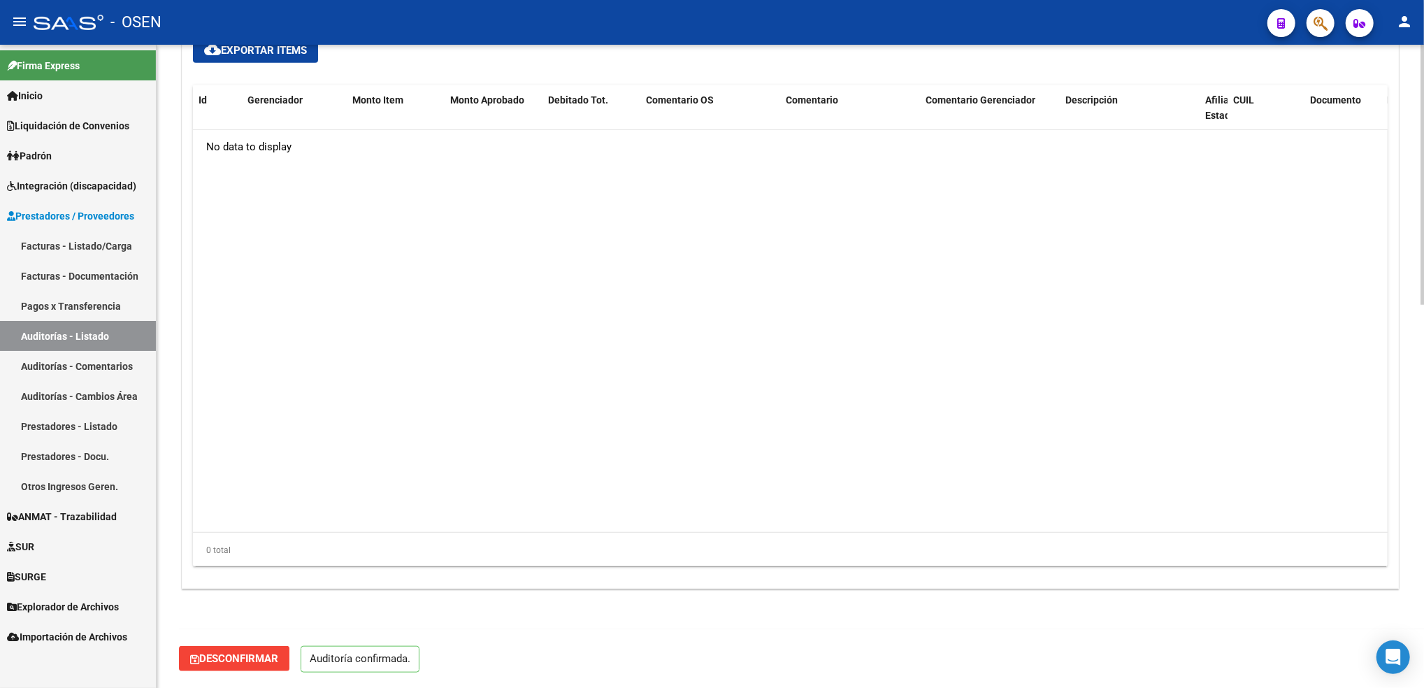
scroll to position [947, 0]
type input "202509"
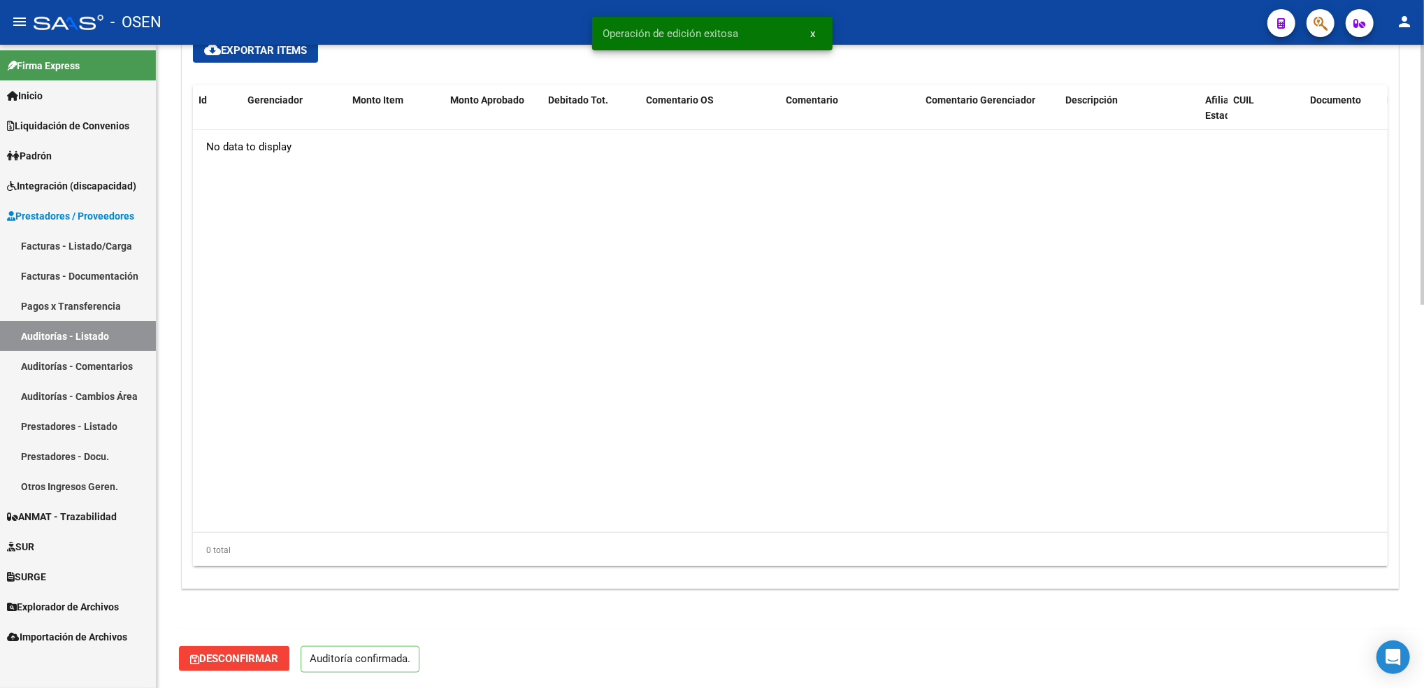
click at [117, 336] on link "Auditorías - Listado" at bounding box center [78, 336] width 156 height 30
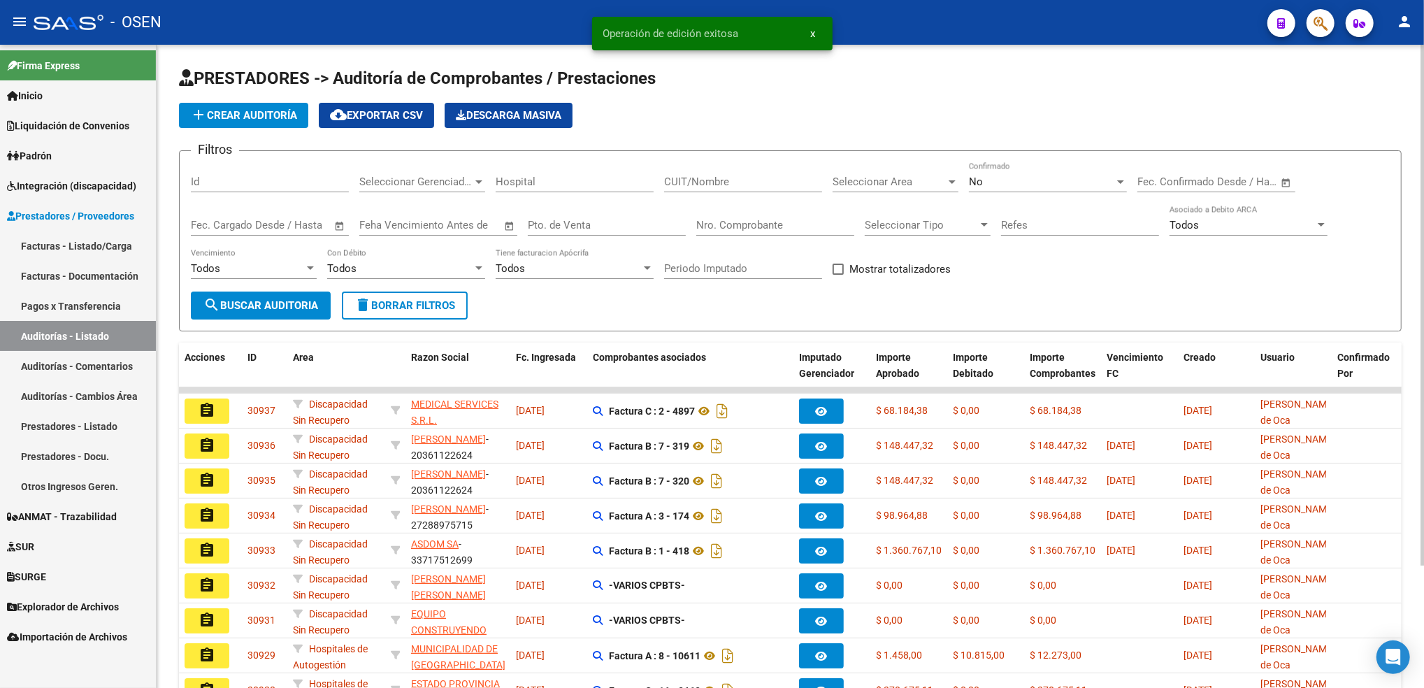
click at [1058, 159] on form "Filtros Id Seleccionar Gerenciador Seleccionar Gerenciador Hospital CUIT/Nombre…" at bounding box center [790, 240] width 1223 height 181
click at [907, 175] on span "Seleccionar Area" at bounding box center [889, 181] width 113 height 13
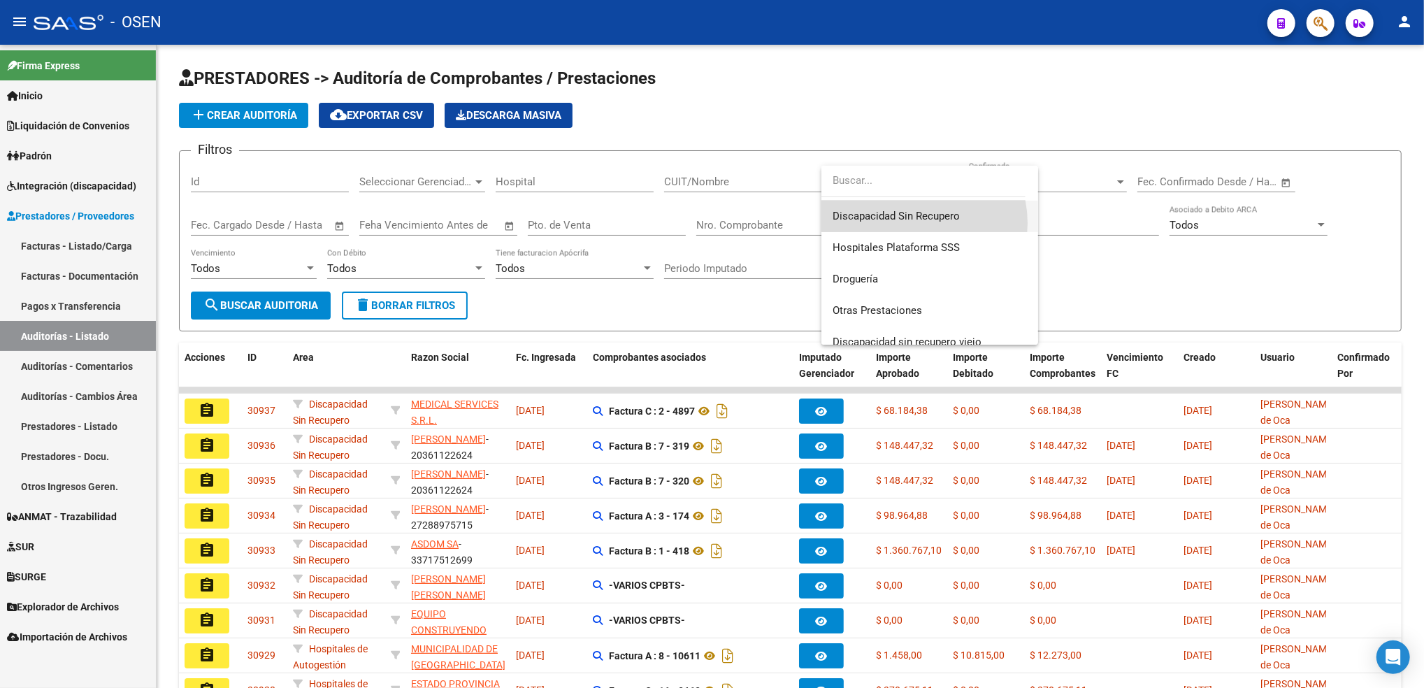
click at [915, 223] on span "Discapacidad Sin Recupero" at bounding box center [930, 216] width 194 height 31
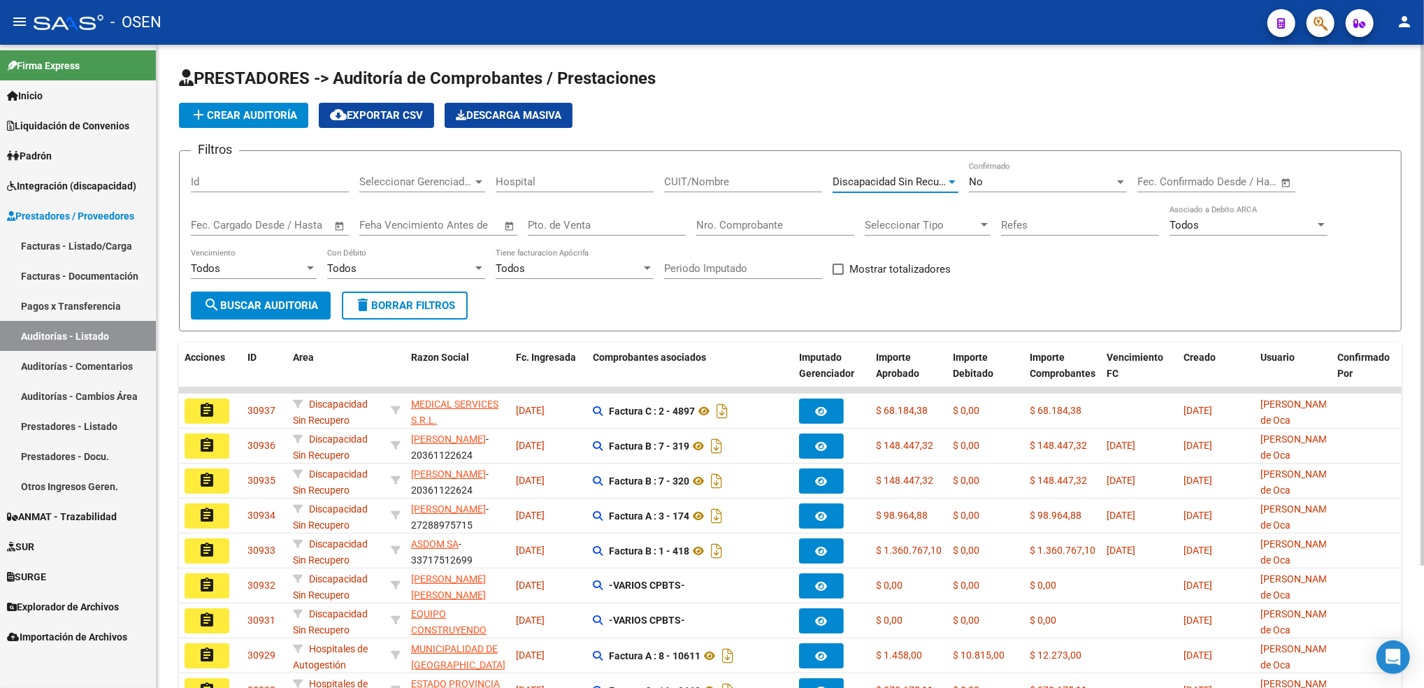
click at [259, 291] on button "search Buscar Auditoria" at bounding box center [261, 305] width 140 height 28
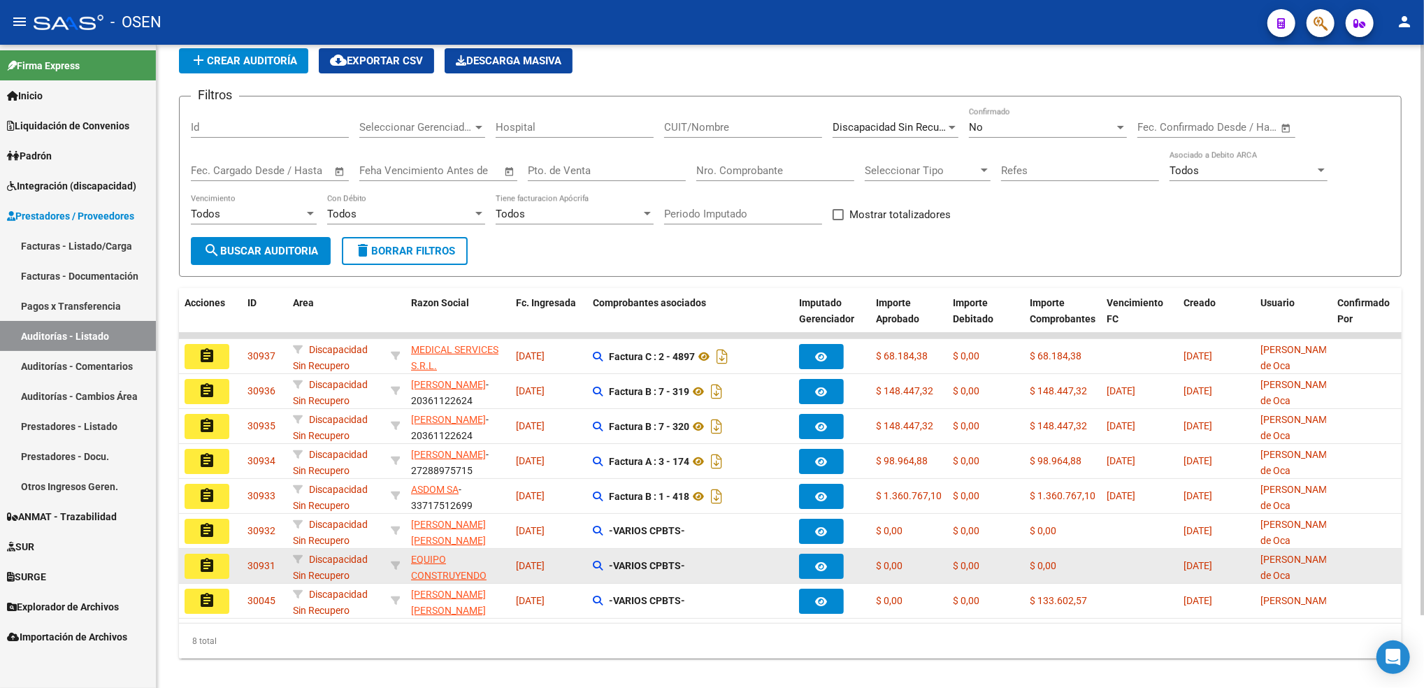
scroll to position [82, 0]
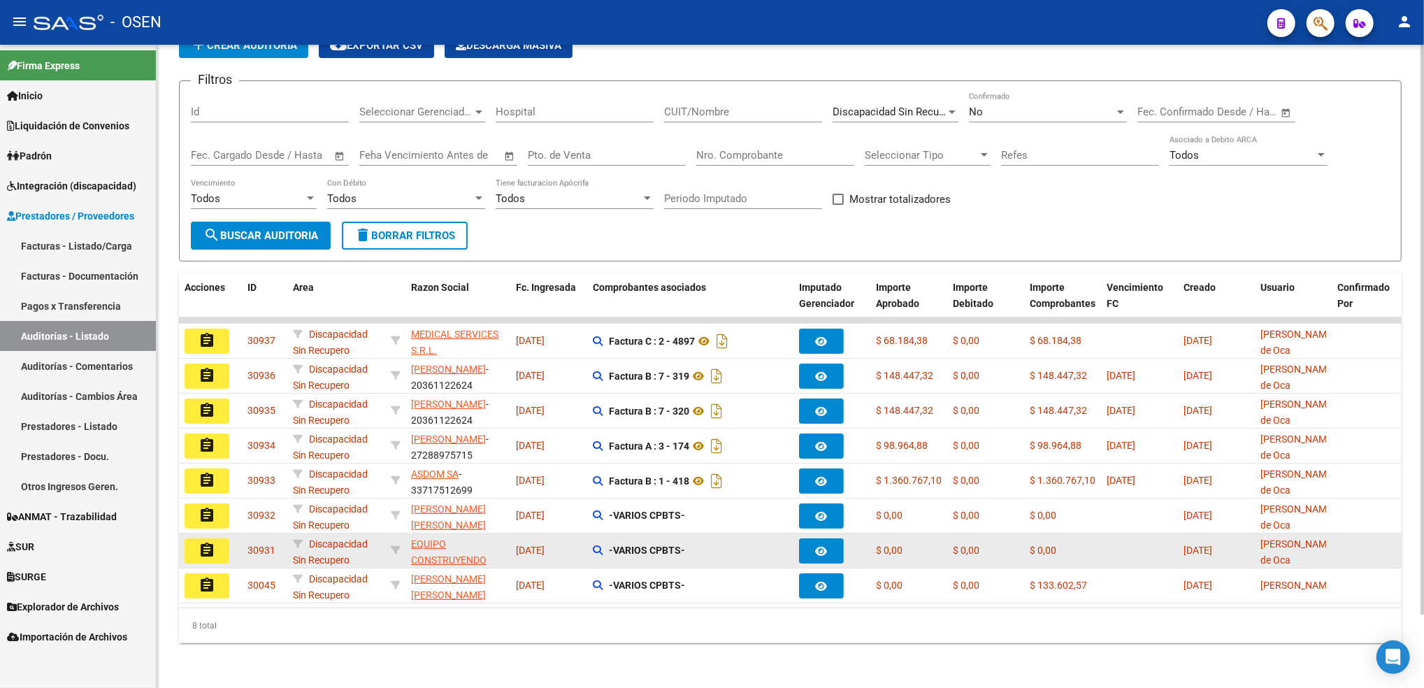
click at [206, 542] on mat-icon "assignment" at bounding box center [207, 550] width 17 height 17
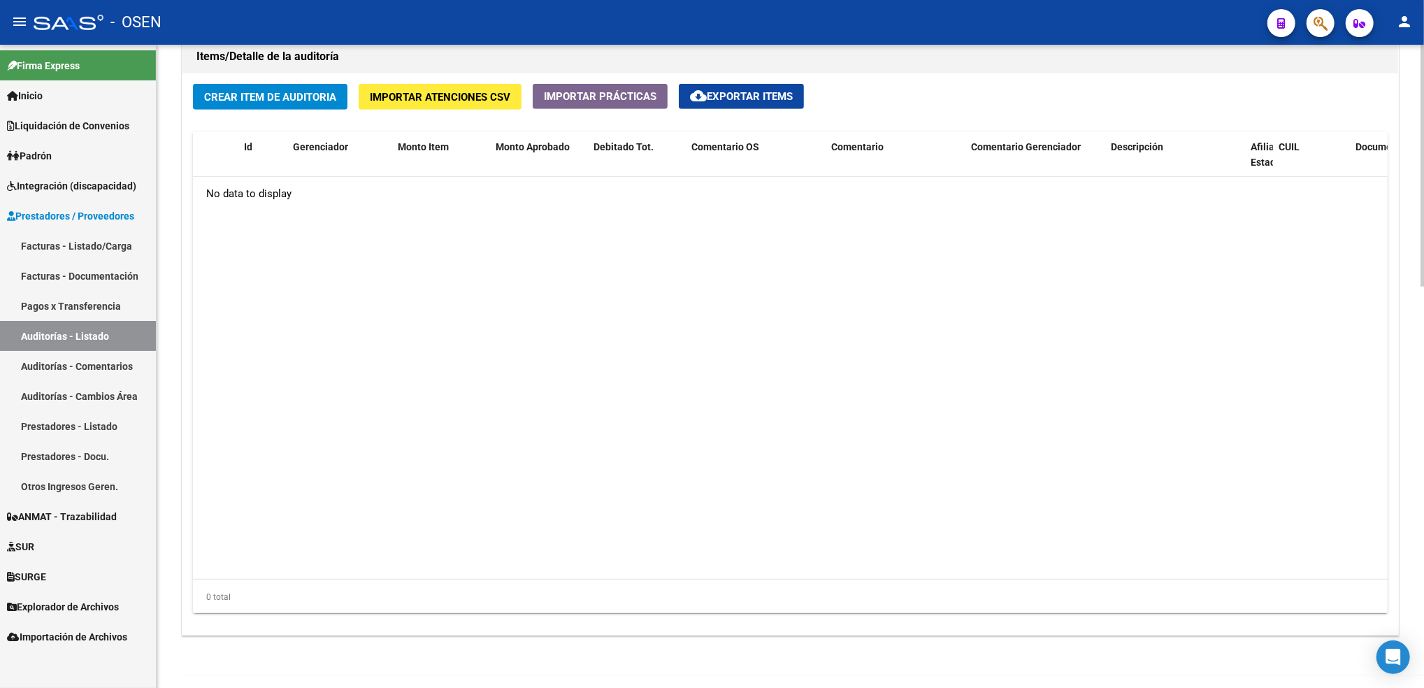
scroll to position [1070, 0]
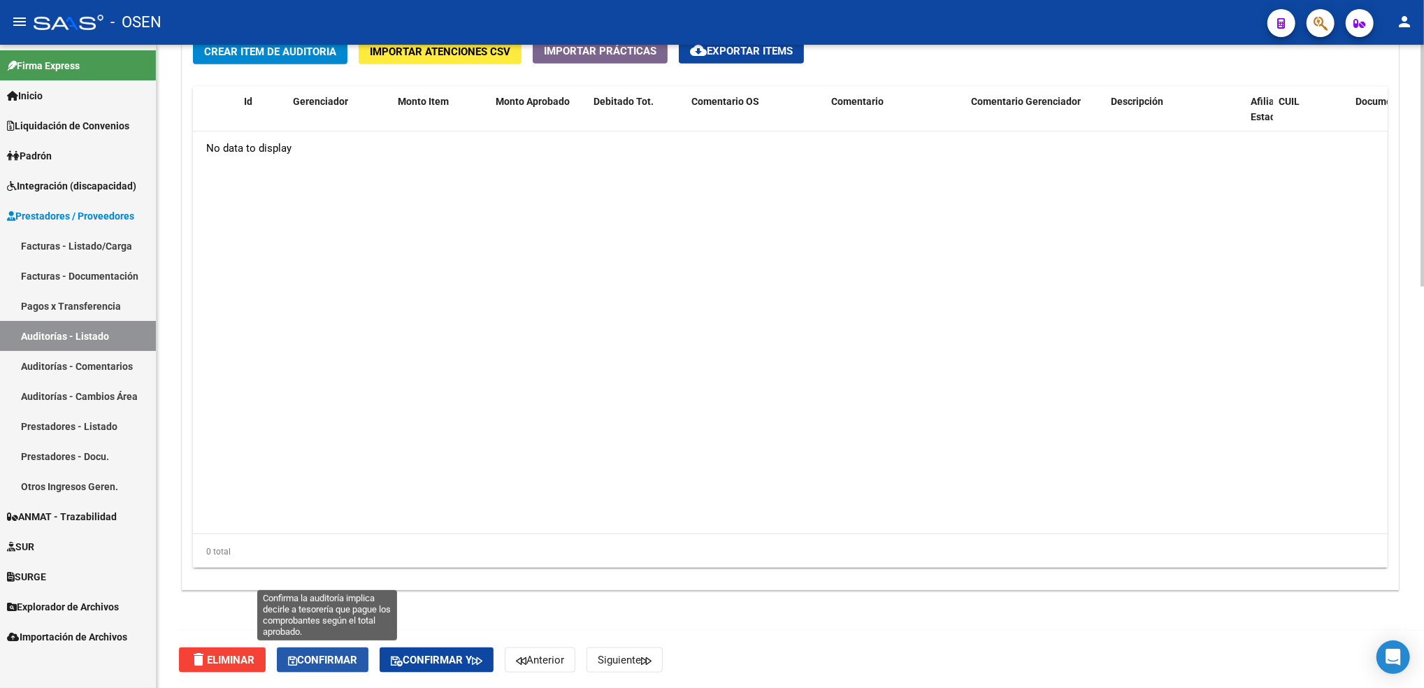
click at [348, 666] on button "Confirmar" at bounding box center [323, 659] width 92 height 25
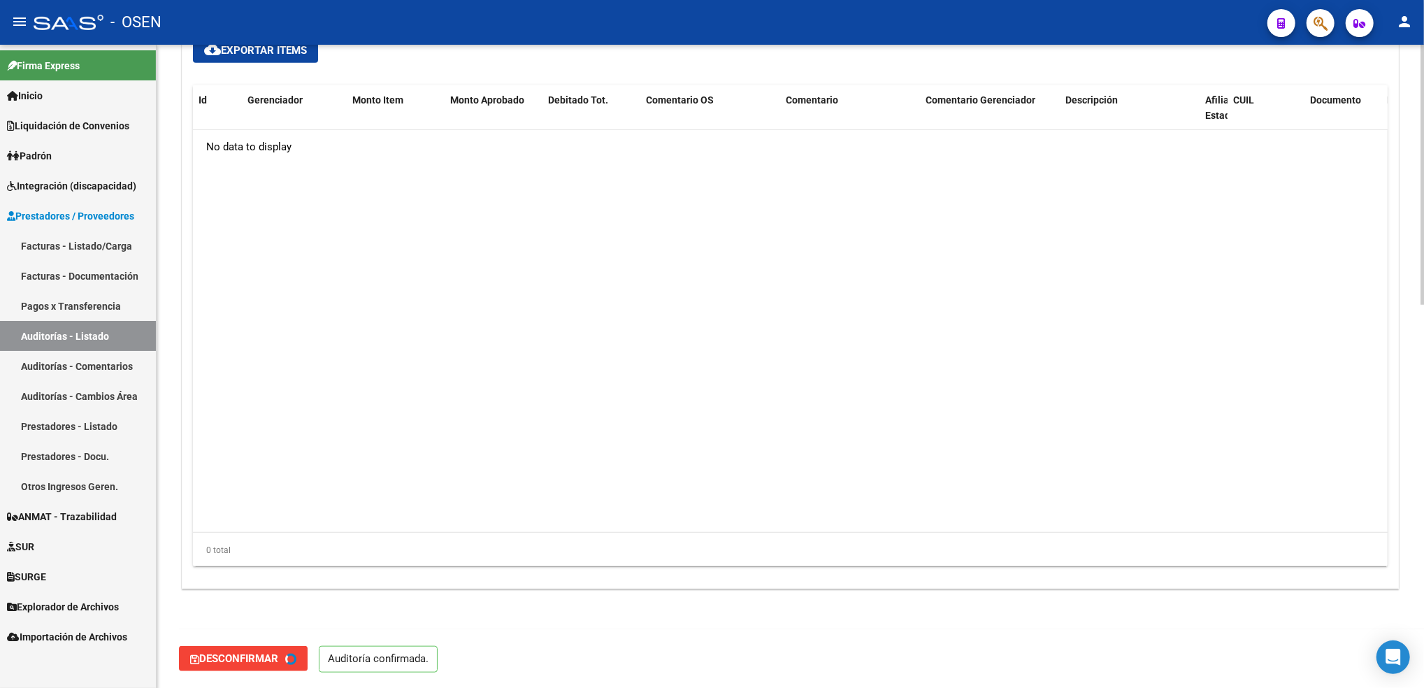
type input "202509"
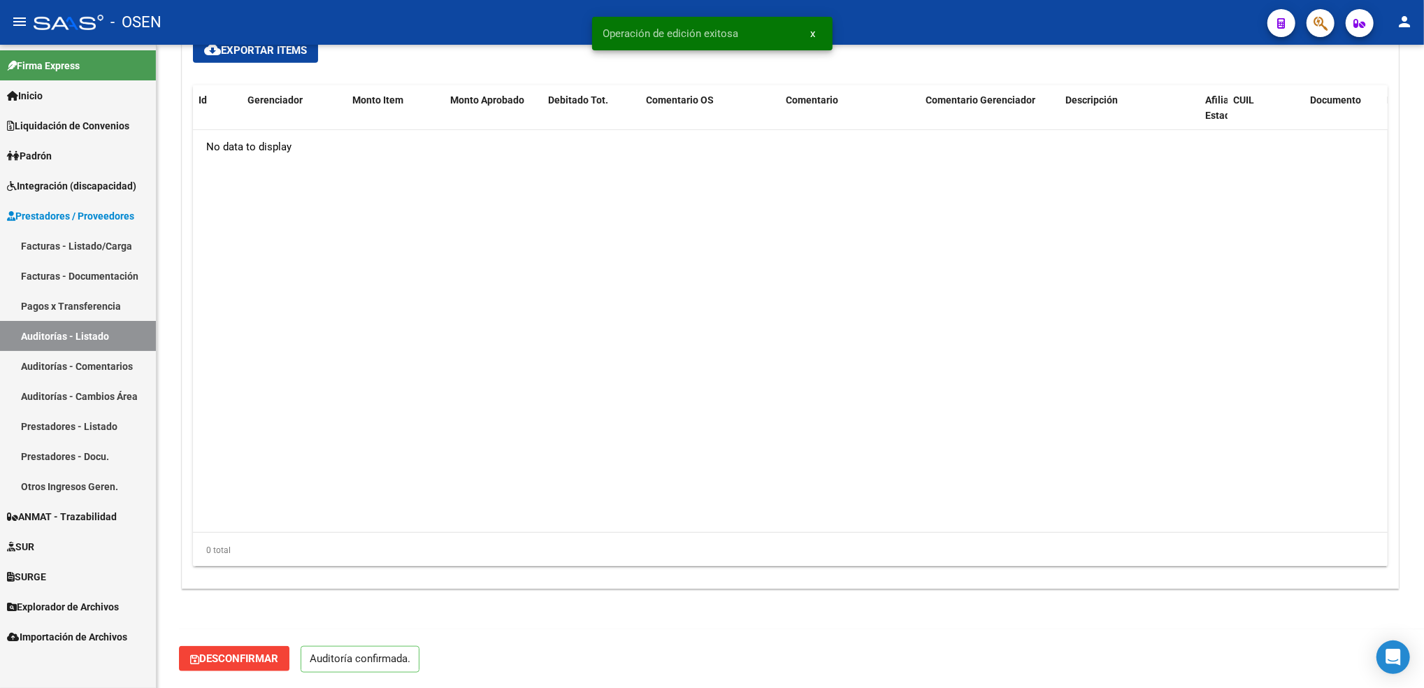
click at [128, 326] on link "Auditorías - Listado" at bounding box center [78, 336] width 156 height 30
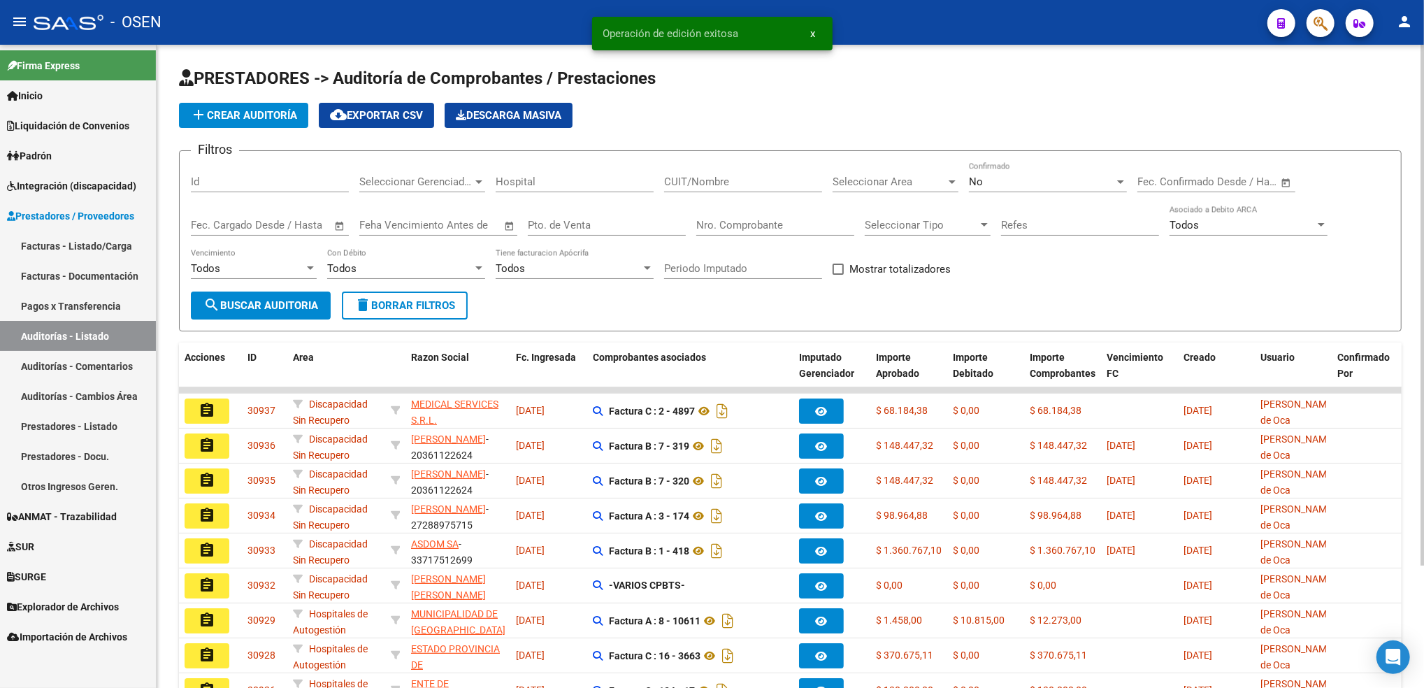
click at [863, 175] on span "Seleccionar Area" at bounding box center [889, 181] width 113 height 13
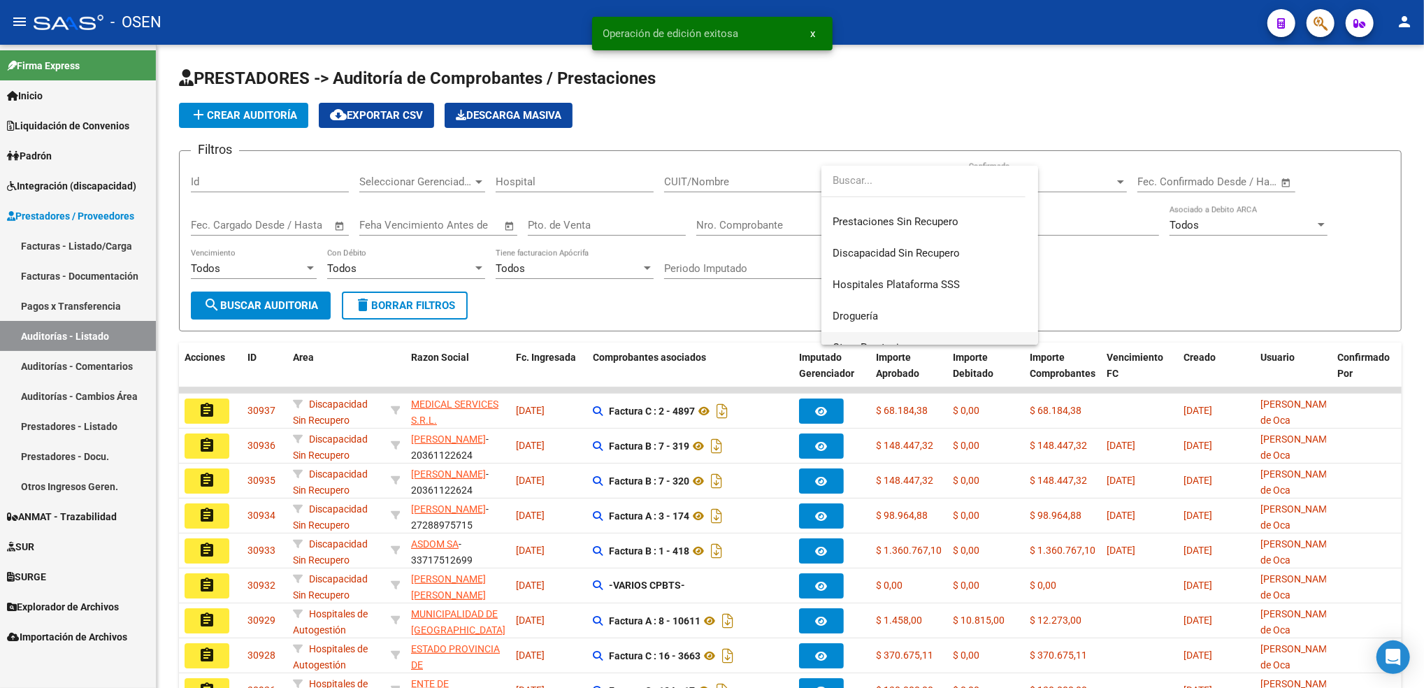
scroll to position [280, 0]
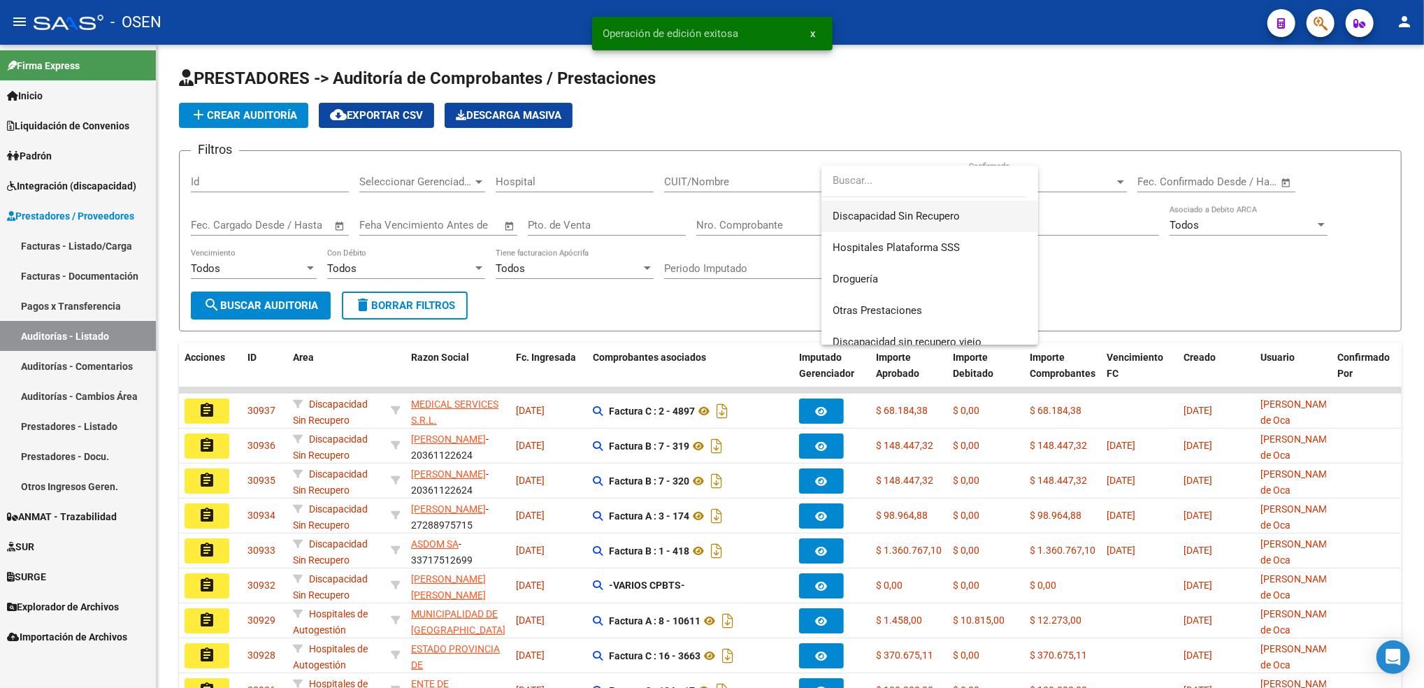
click at [936, 222] on span "Discapacidad Sin Recupero" at bounding box center [930, 216] width 194 height 31
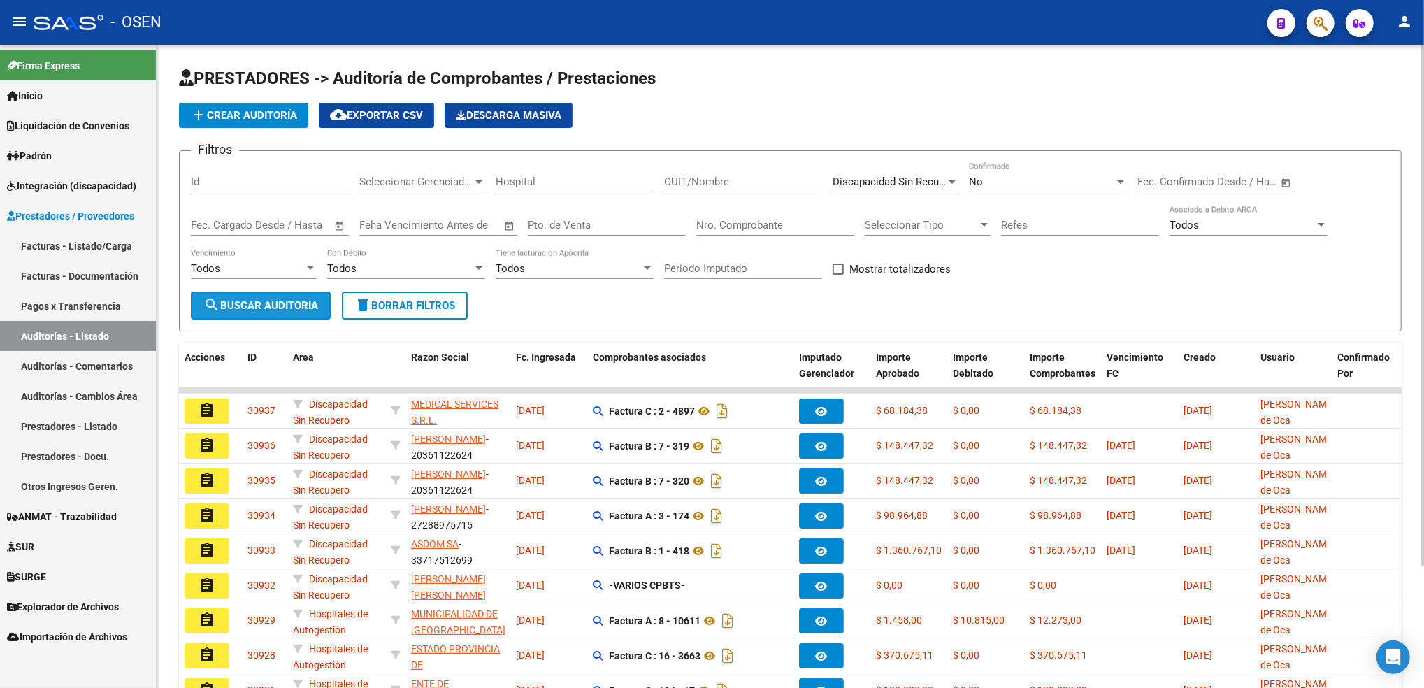
click at [286, 301] on span "search Buscar Auditoria" at bounding box center [260, 305] width 115 height 13
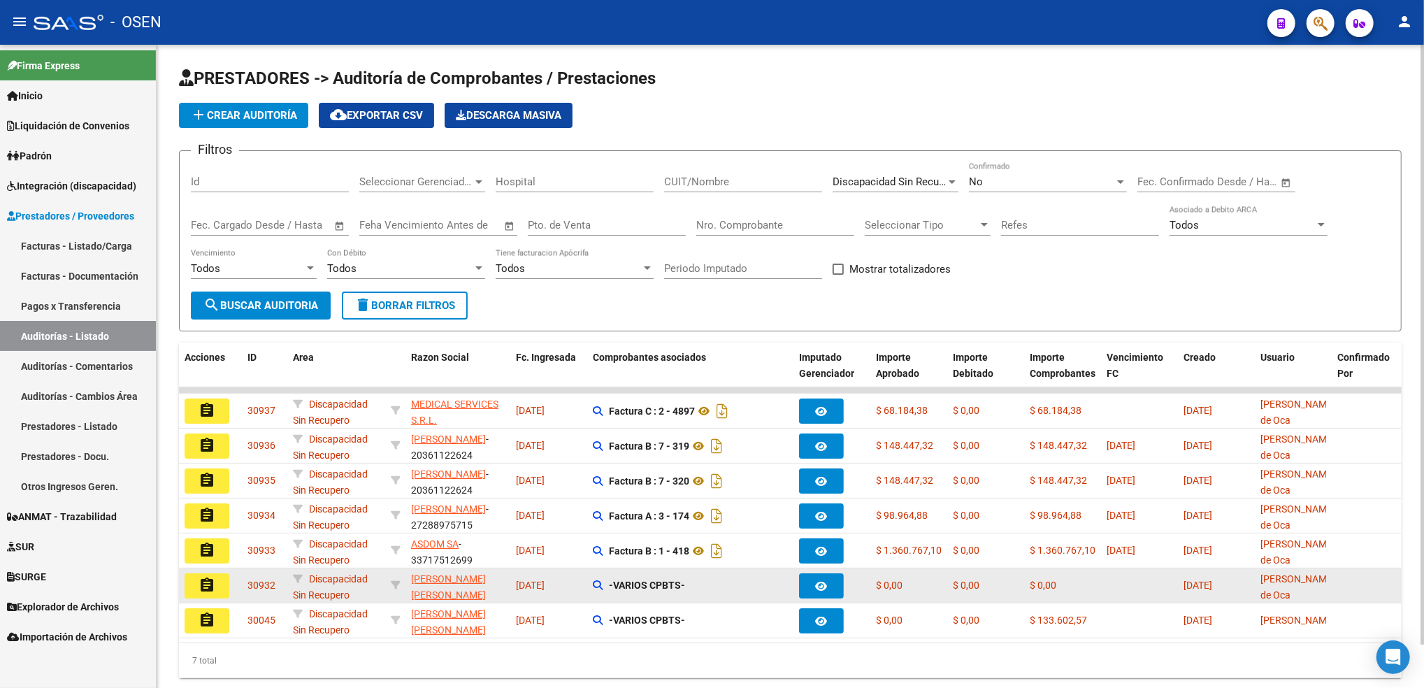
click at [206, 579] on mat-icon "assignment" at bounding box center [207, 585] width 17 height 17
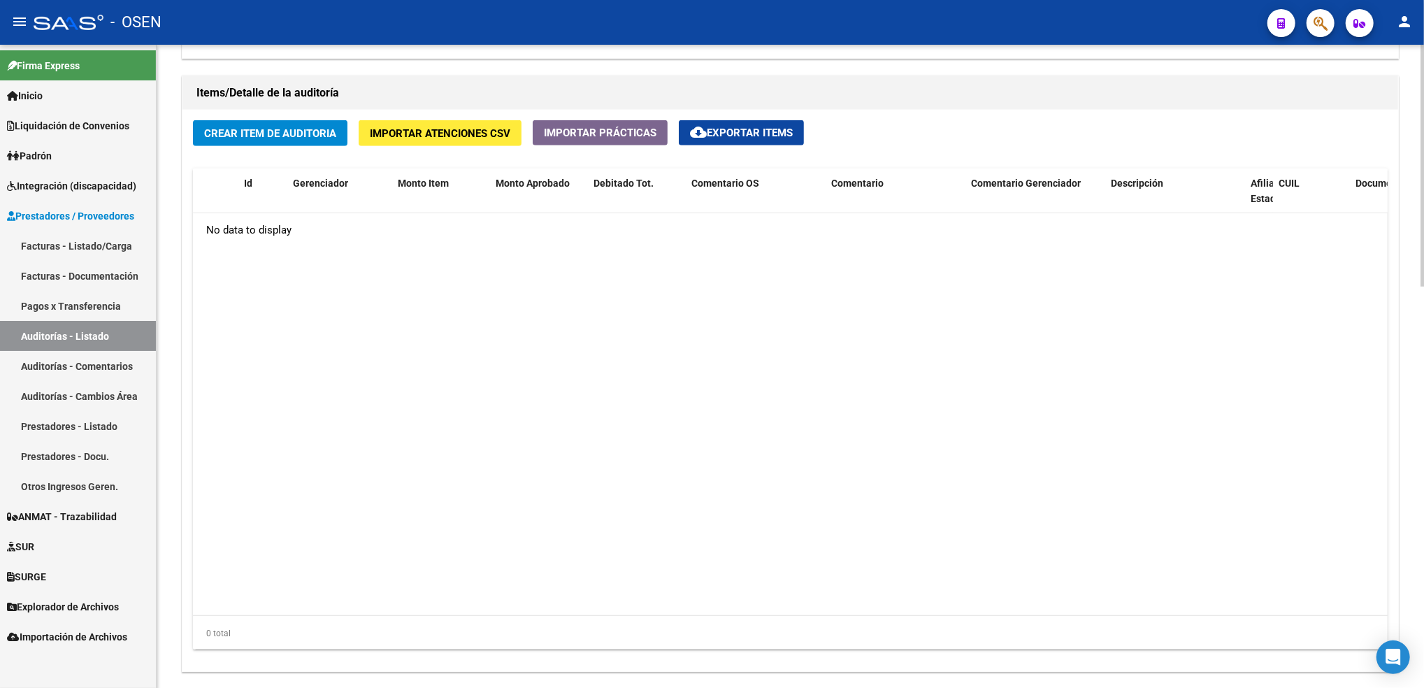
scroll to position [1070, 0]
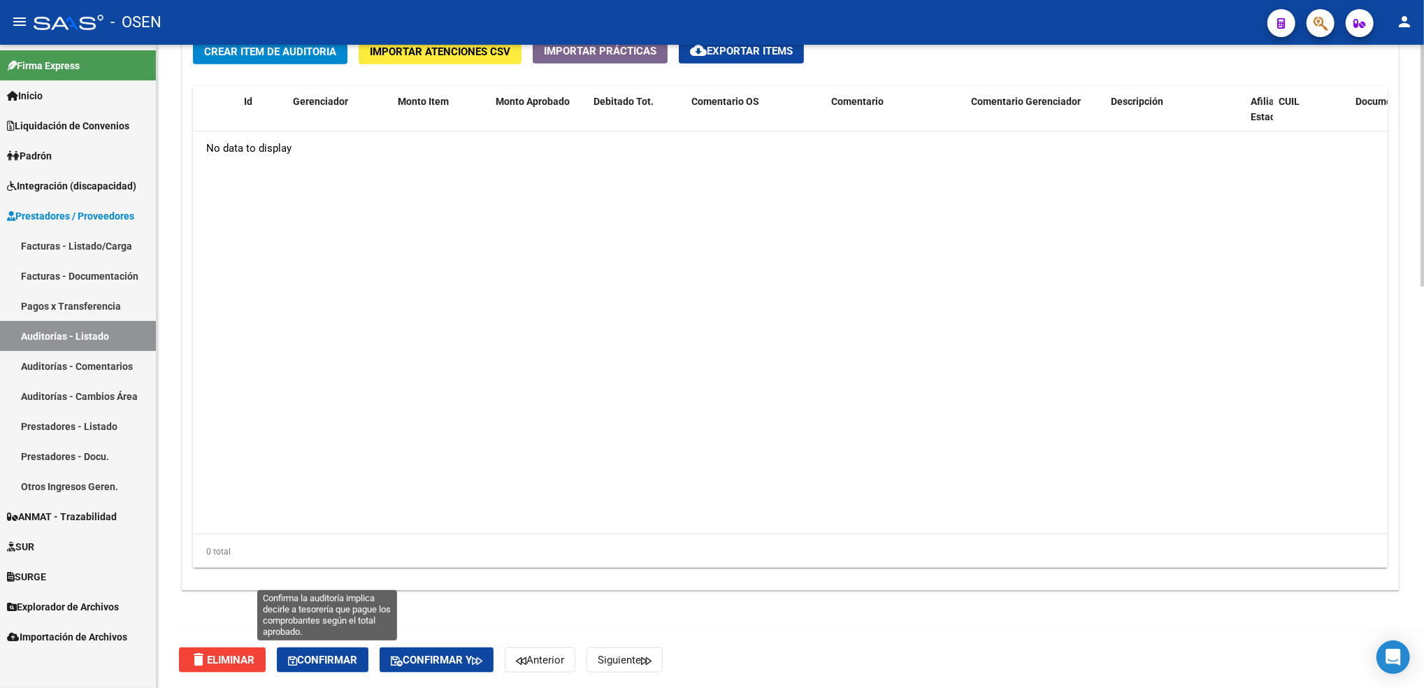
click at [343, 664] on button "Confirmar" at bounding box center [323, 659] width 92 height 25
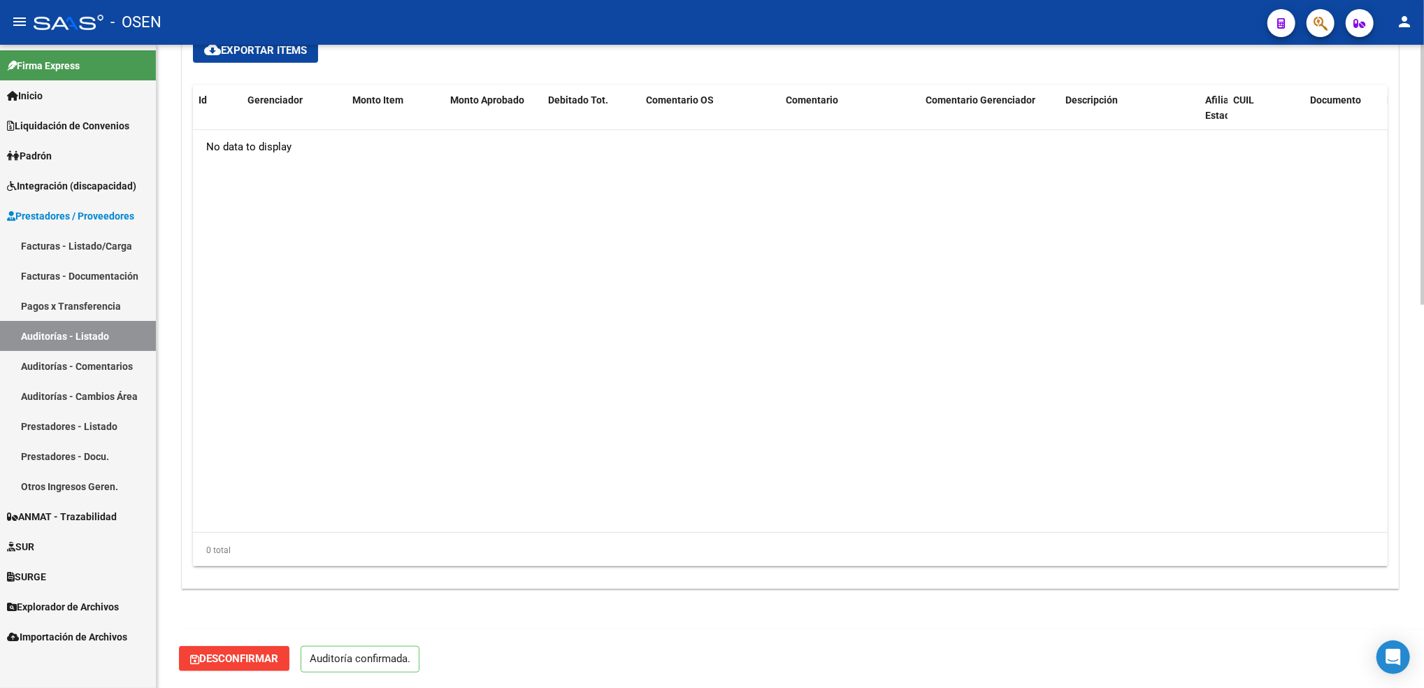
scroll to position [947, 0]
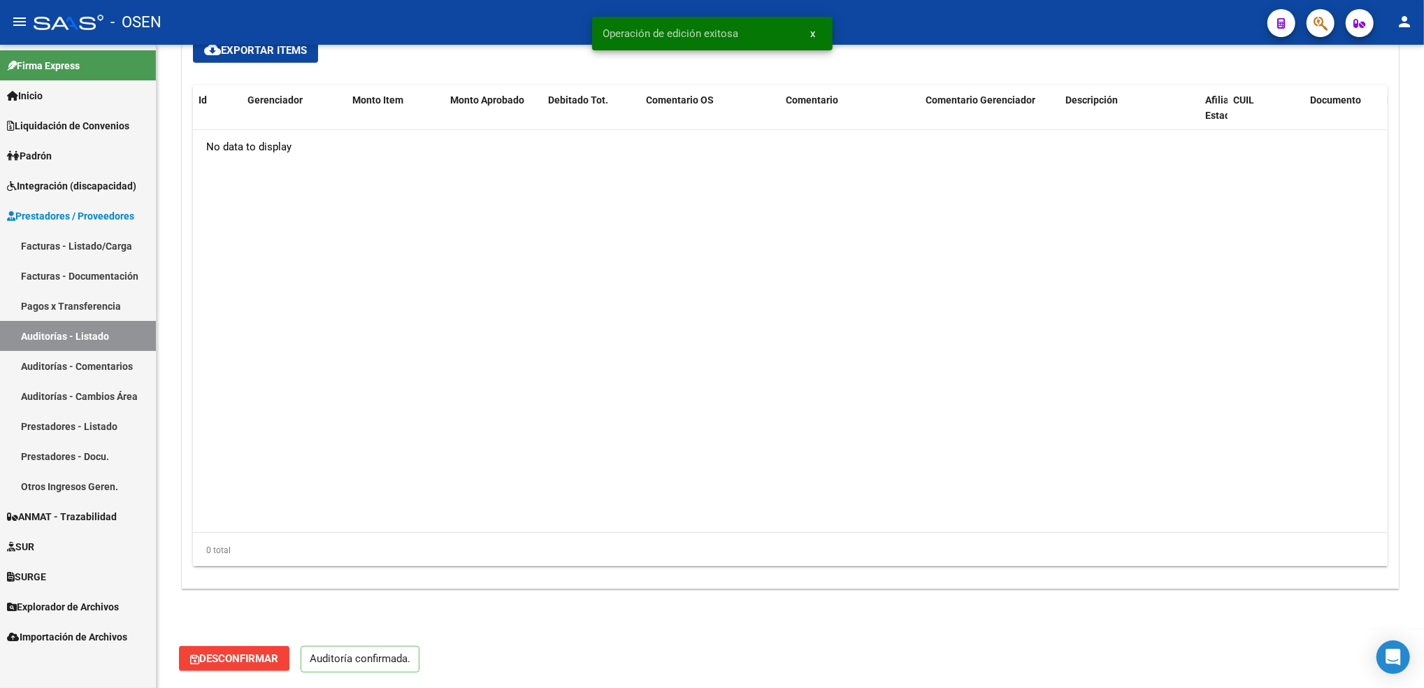
type input "202509"
click at [129, 333] on link "Auditorías - Listado" at bounding box center [78, 336] width 156 height 30
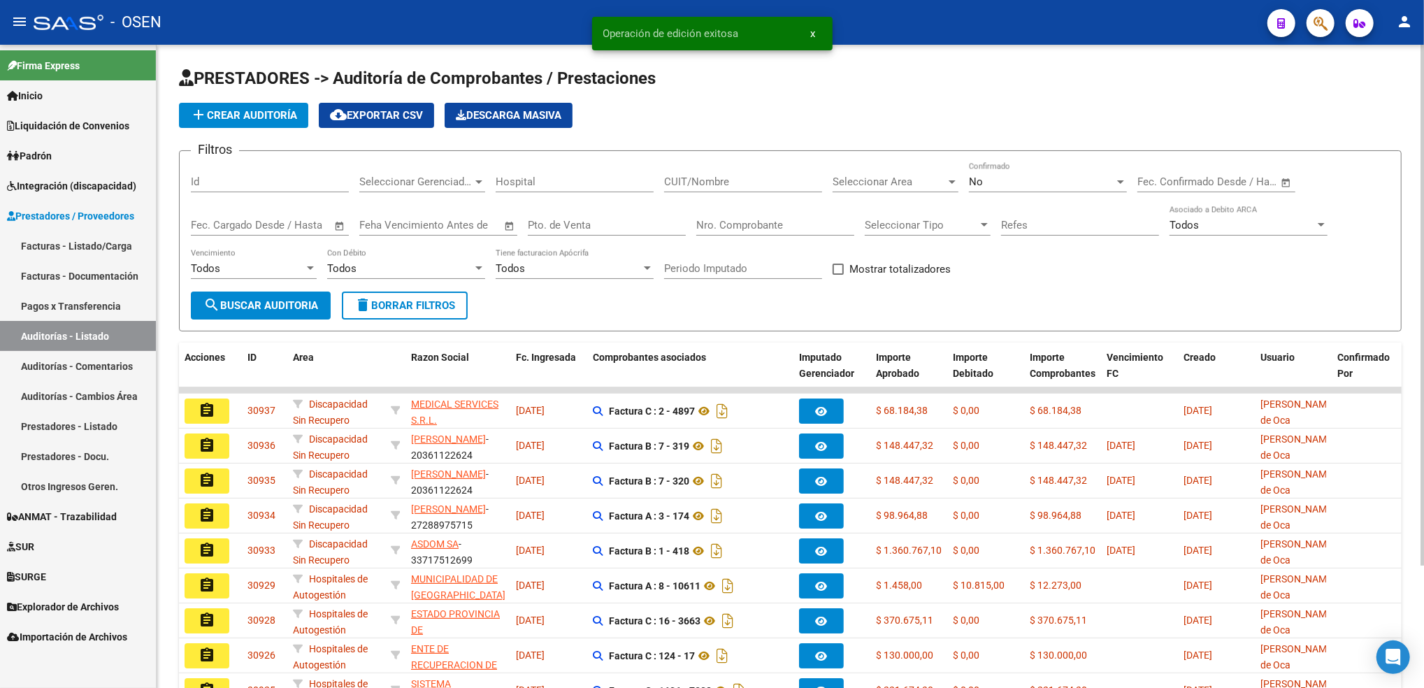
click at [875, 167] on div "Seleccionar Area Seleccionar Area" at bounding box center [896, 177] width 126 height 30
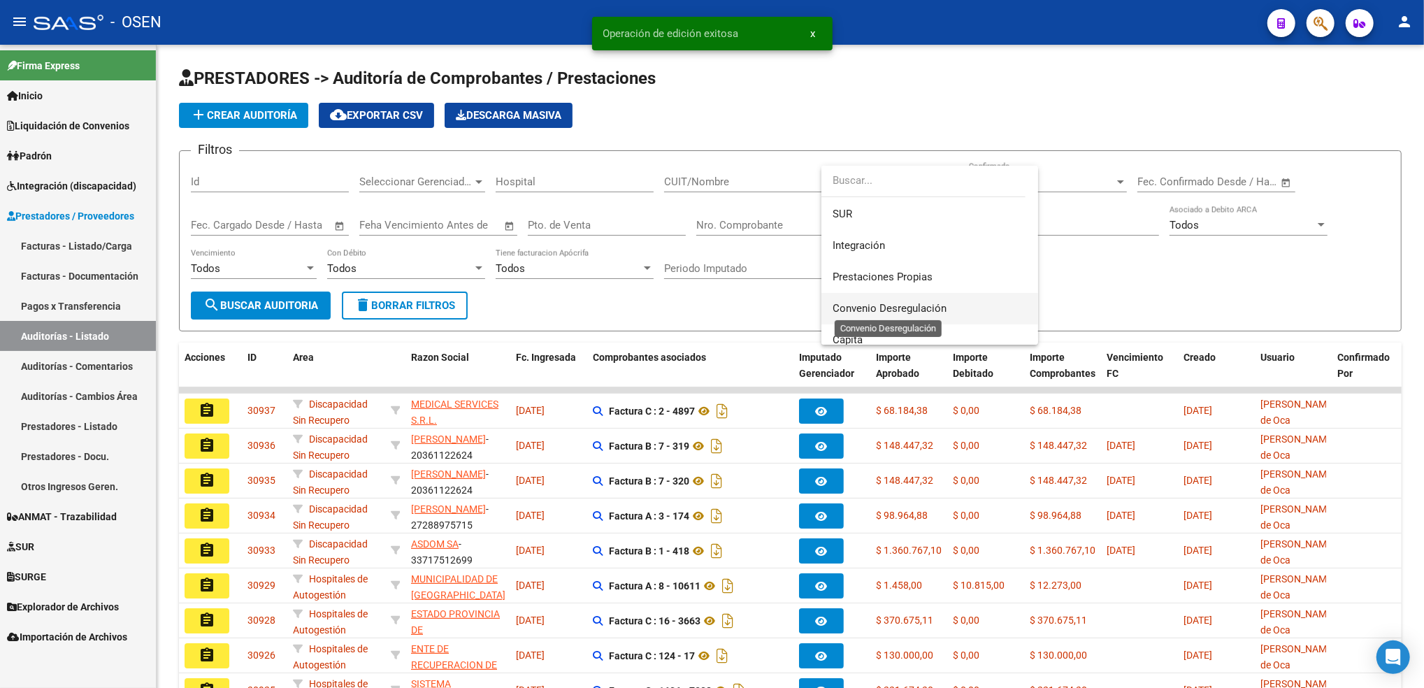
scroll to position [186, 0]
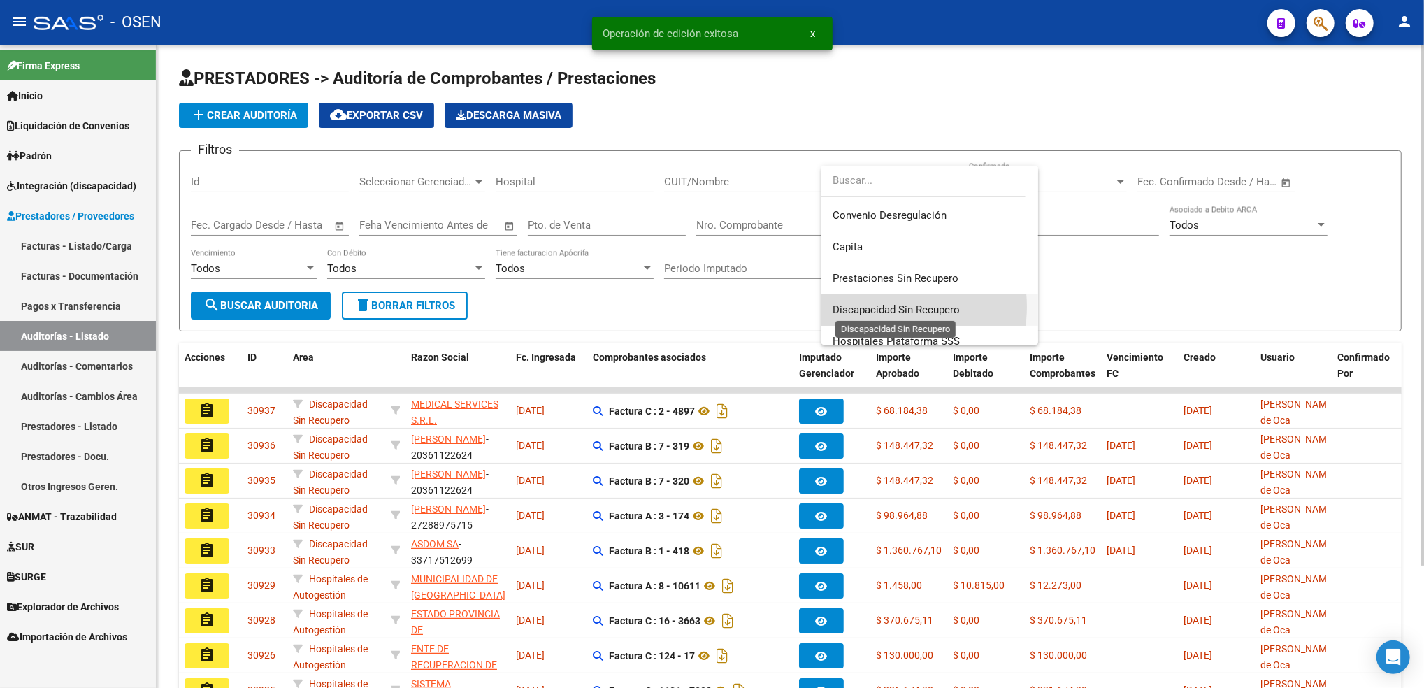
click at [893, 306] on span "Discapacidad Sin Recupero" at bounding box center [896, 309] width 127 height 13
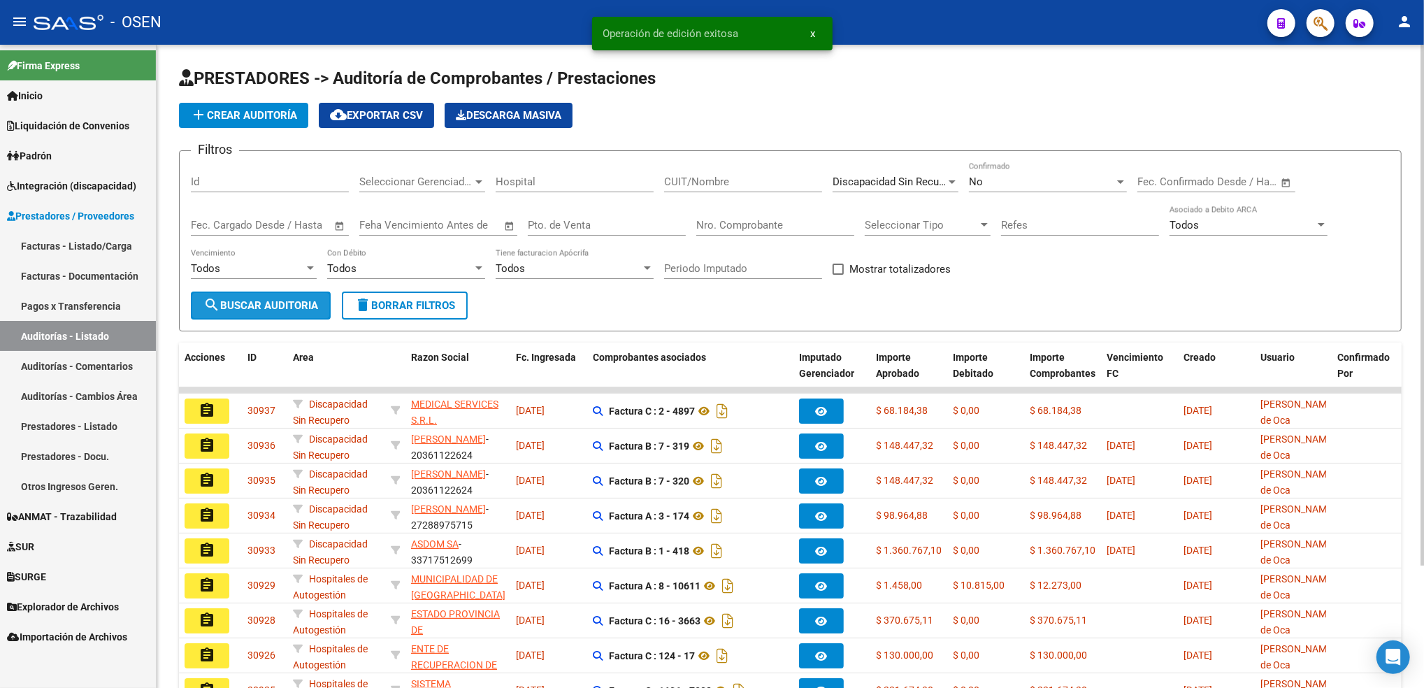
click at [255, 308] on span "search Buscar Auditoria" at bounding box center [260, 305] width 115 height 13
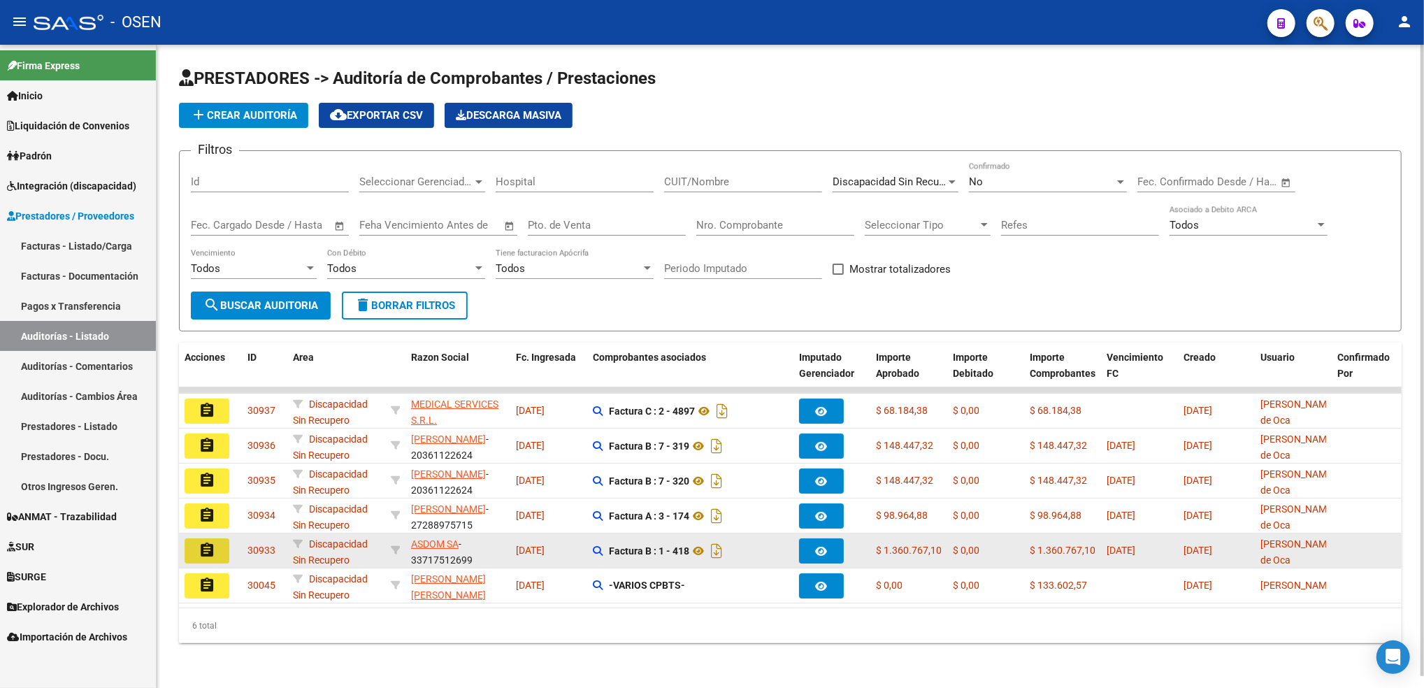
click at [221, 558] on button "assignment" at bounding box center [207, 550] width 45 height 25
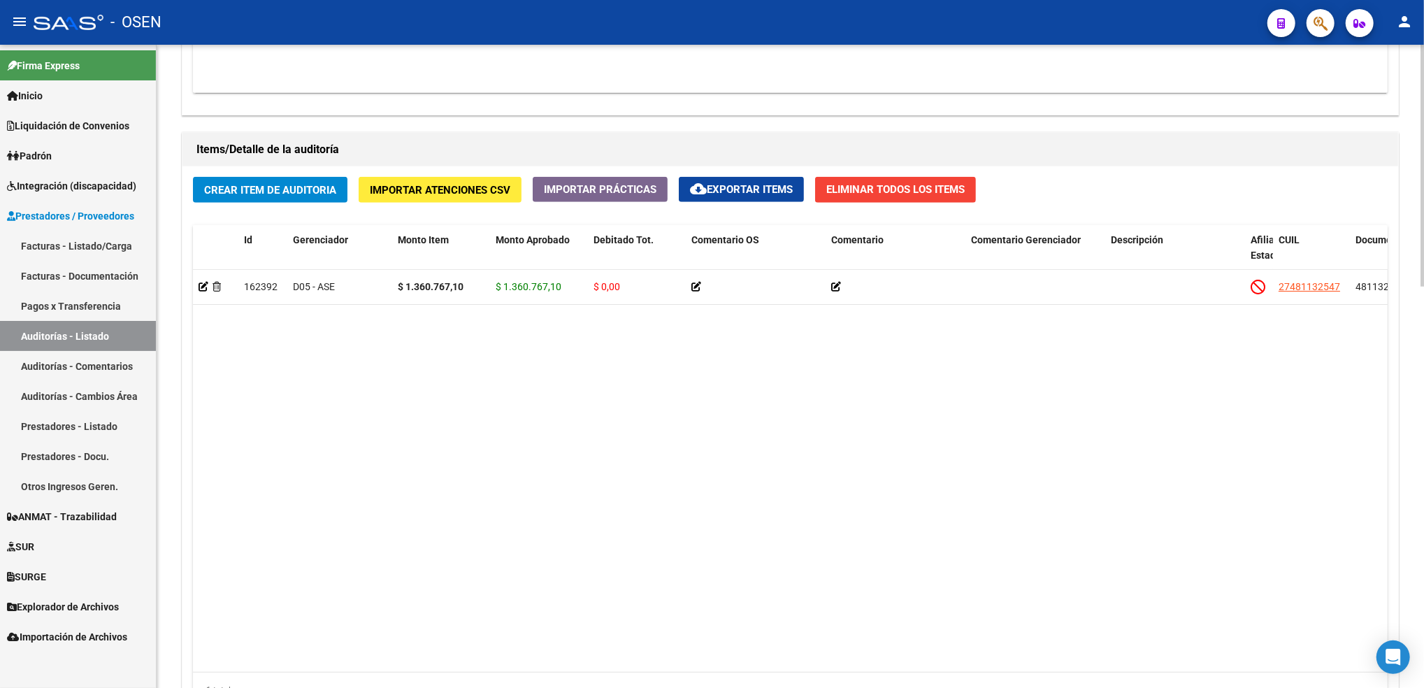
scroll to position [1070, 0]
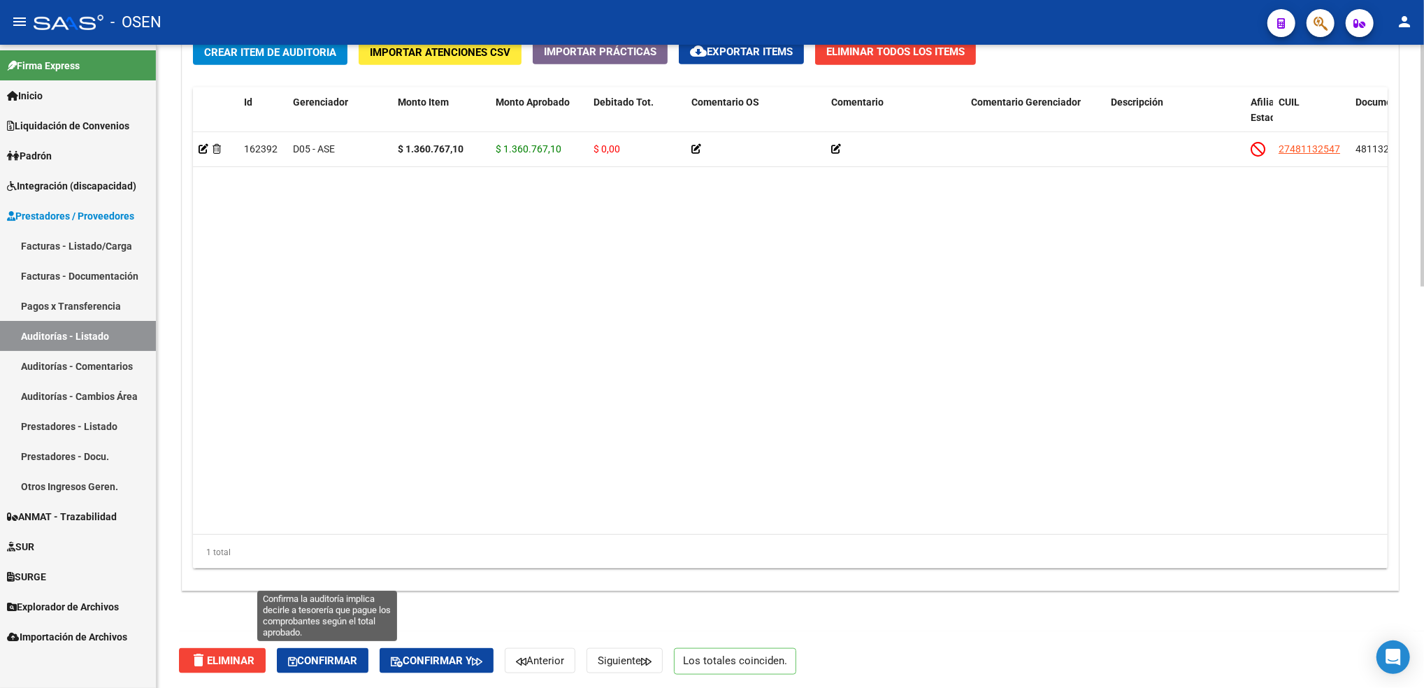
click at [350, 657] on span "Confirmar" at bounding box center [322, 660] width 69 height 13
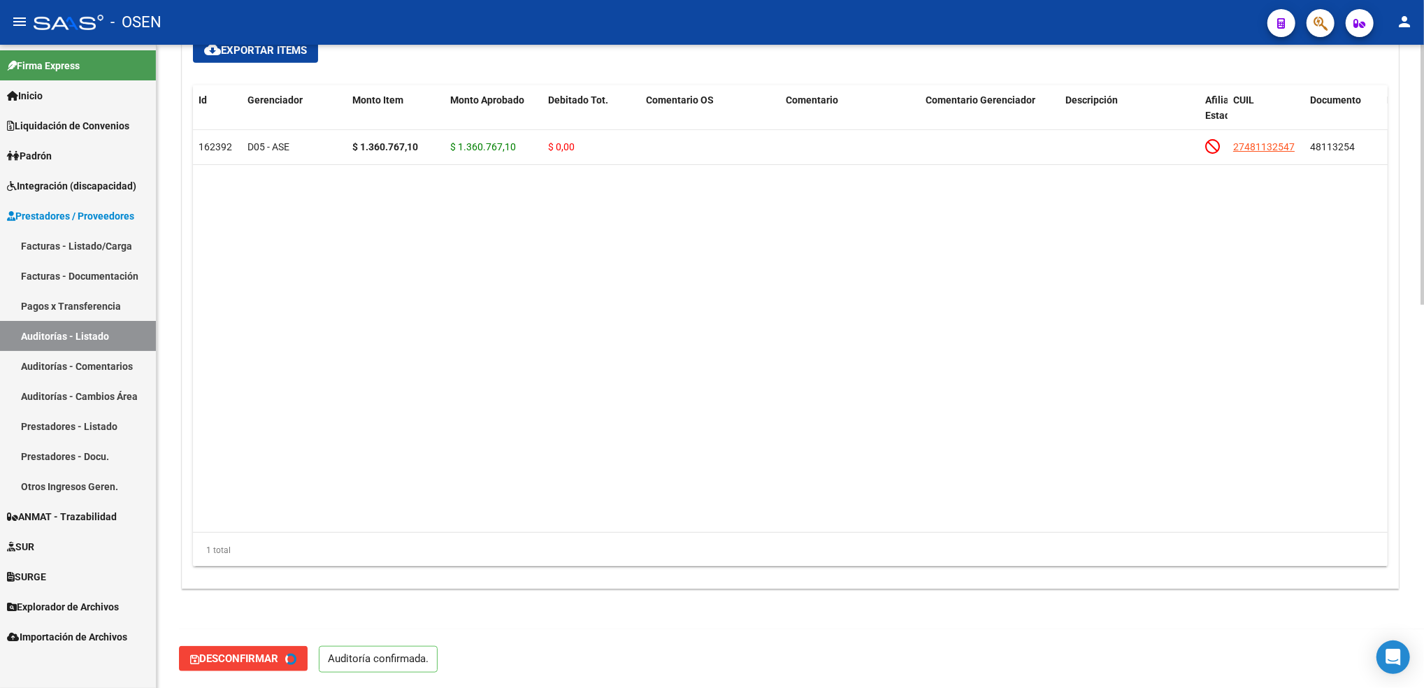
type input "202509"
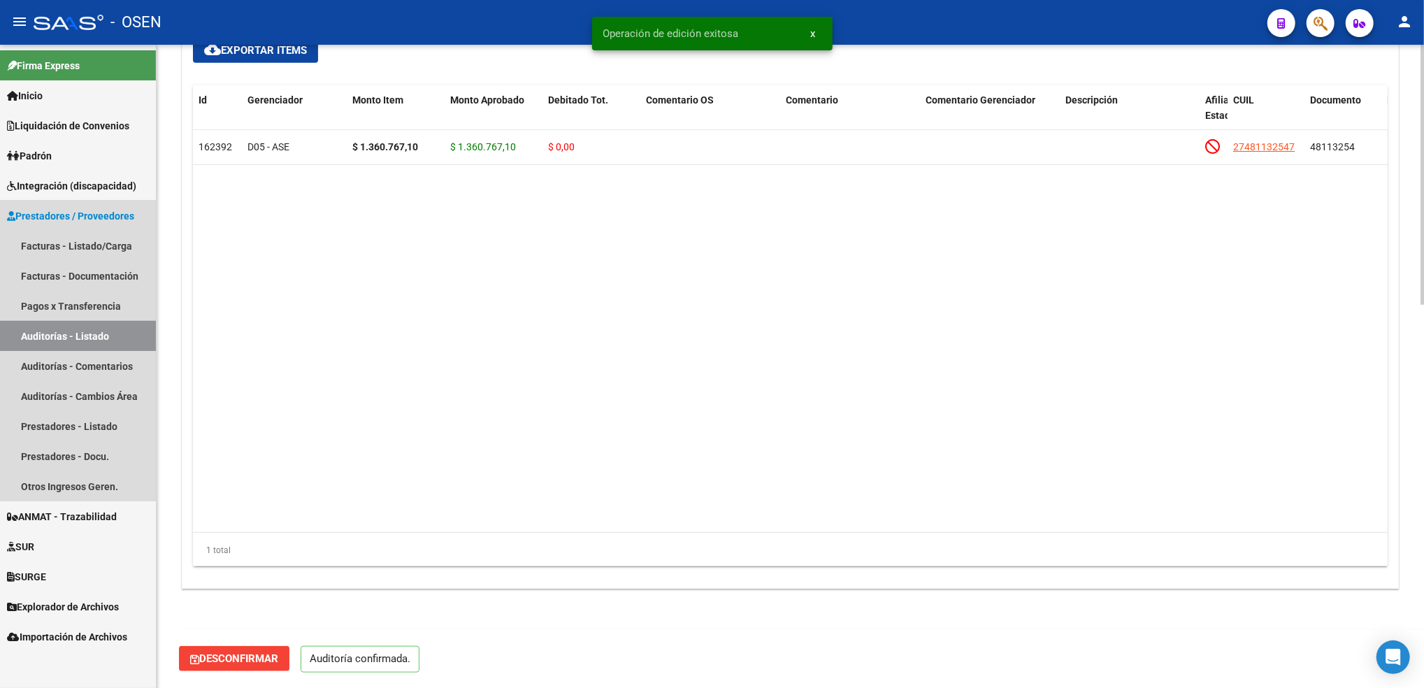
click at [127, 338] on link "Auditorías - Listado" at bounding box center [78, 336] width 156 height 30
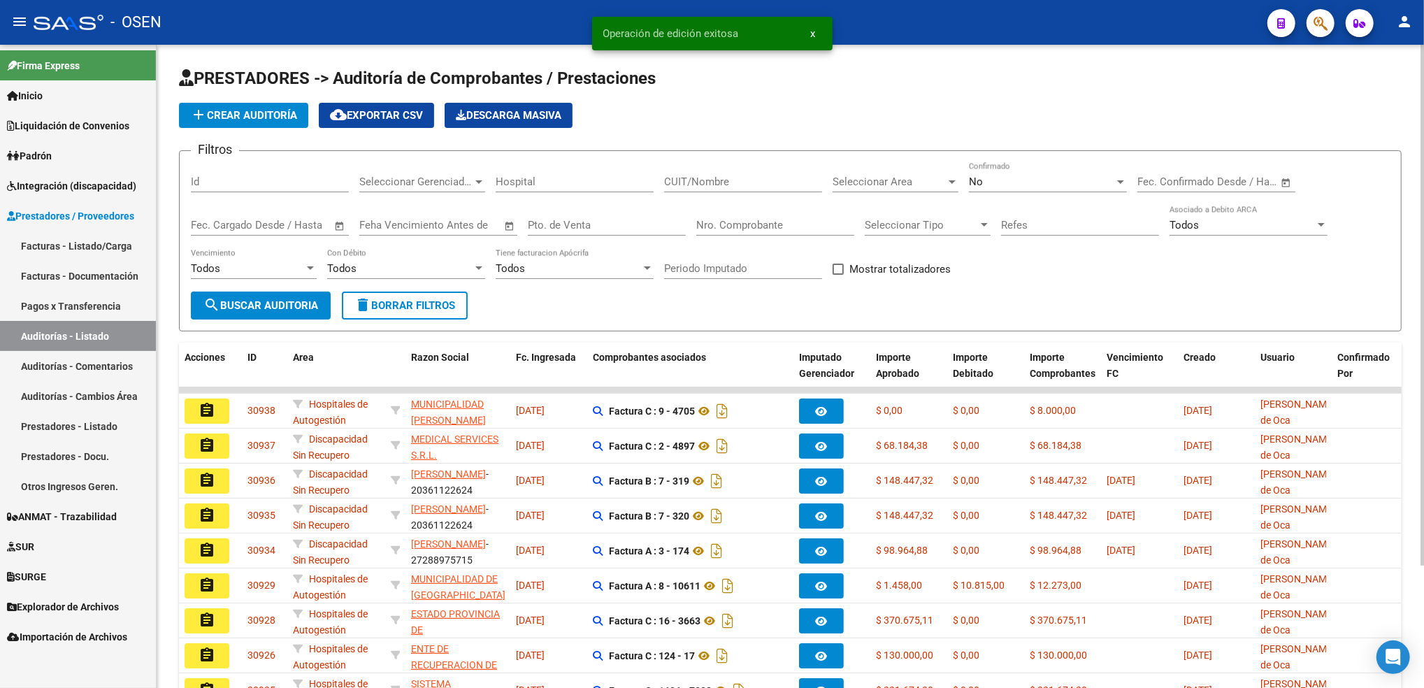
click at [899, 168] on div "Seleccionar Area Seleccionar Area" at bounding box center [896, 177] width 126 height 30
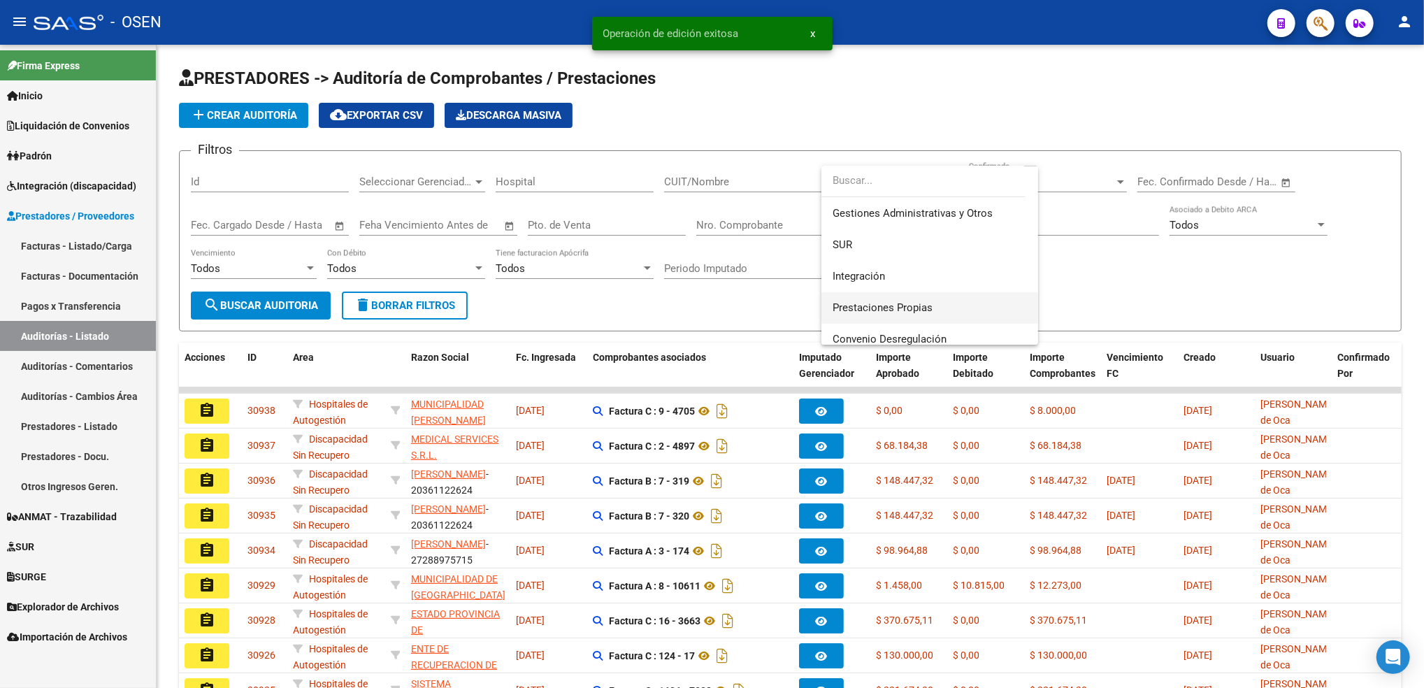
scroll to position [186, 0]
click at [940, 315] on span "Discapacidad Sin Recupero" at bounding box center [896, 309] width 127 height 13
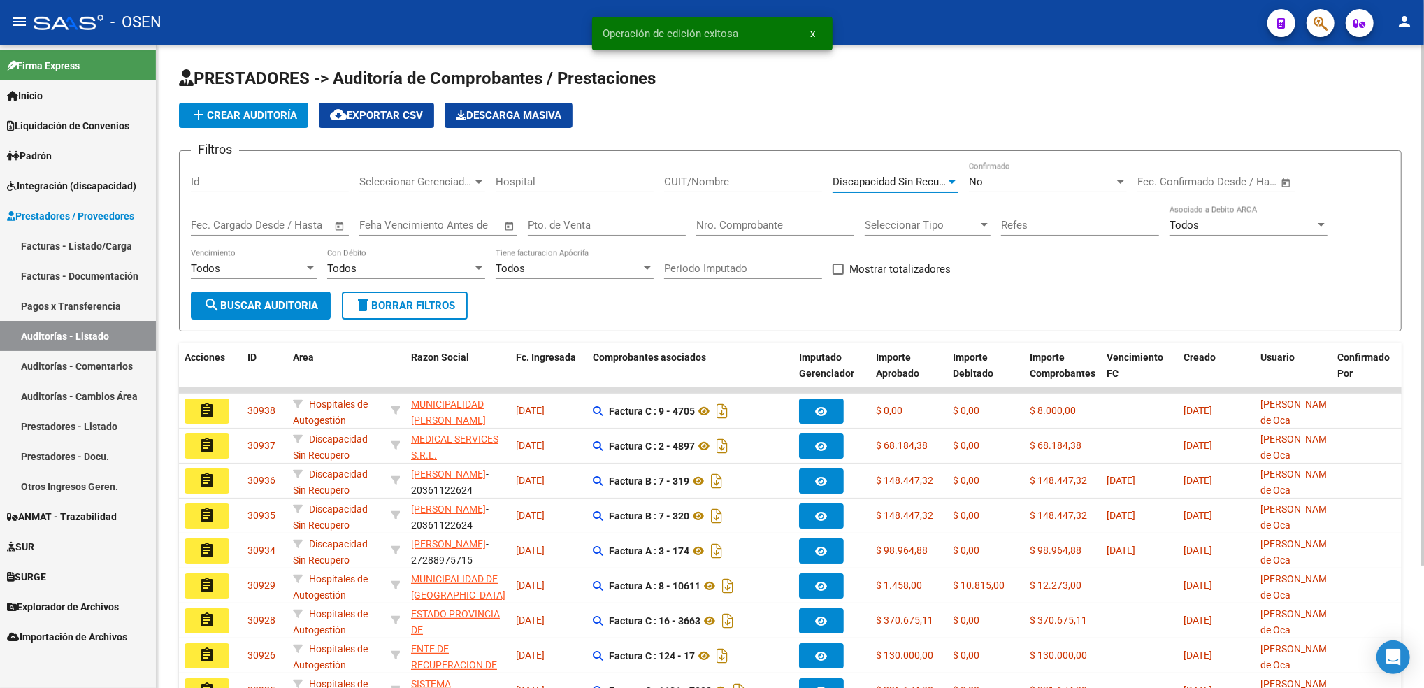
click at [283, 299] on span "search Buscar Auditoria" at bounding box center [260, 305] width 115 height 13
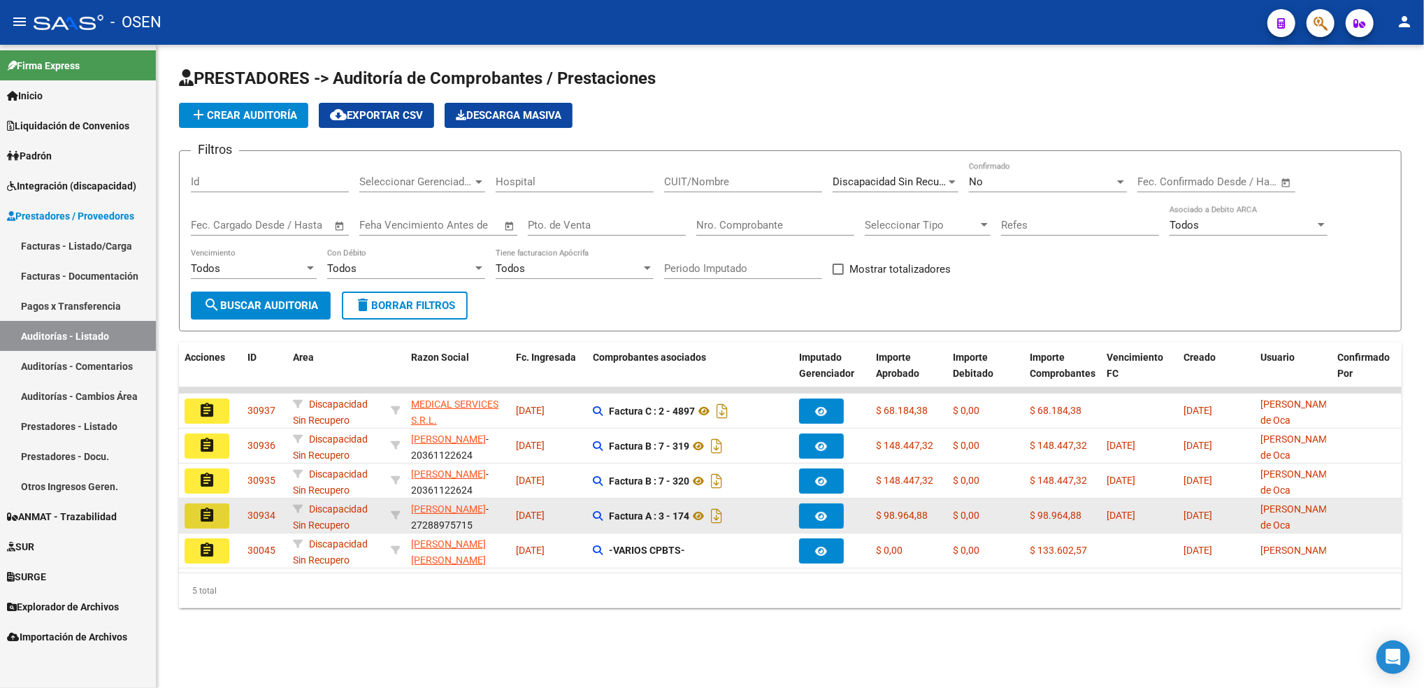
click at [211, 514] on mat-icon "assignment" at bounding box center [207, 515] width 17 height 17
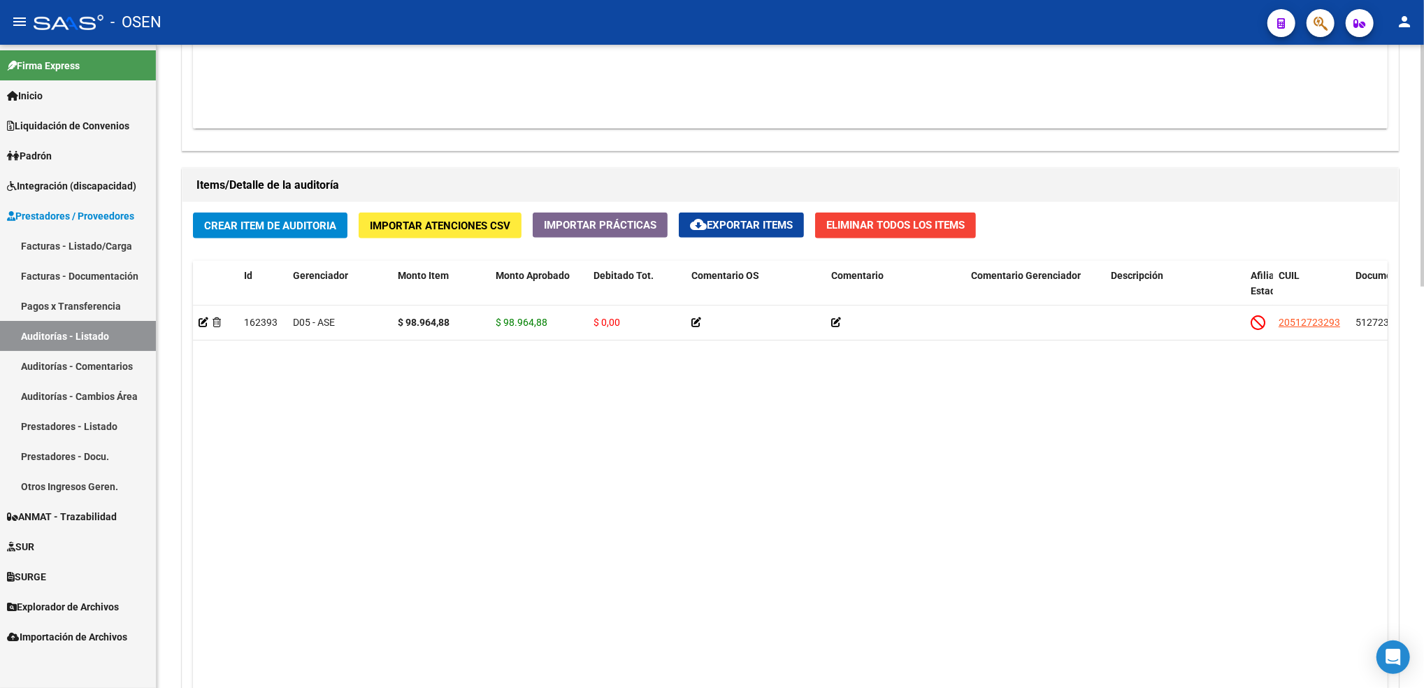
scroll to position [1070, 0]
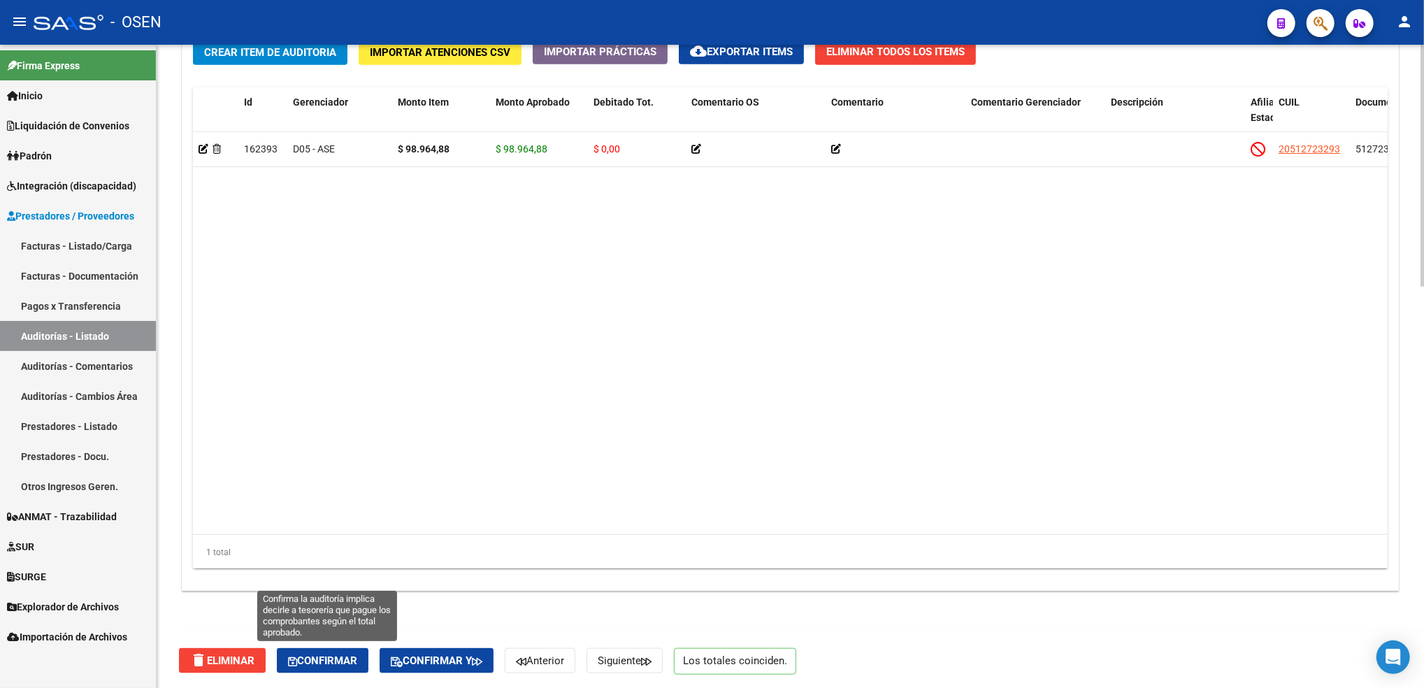
click at [329, 658] on span "Confirmar" at bounding box center [322, 660] width 69 height 13
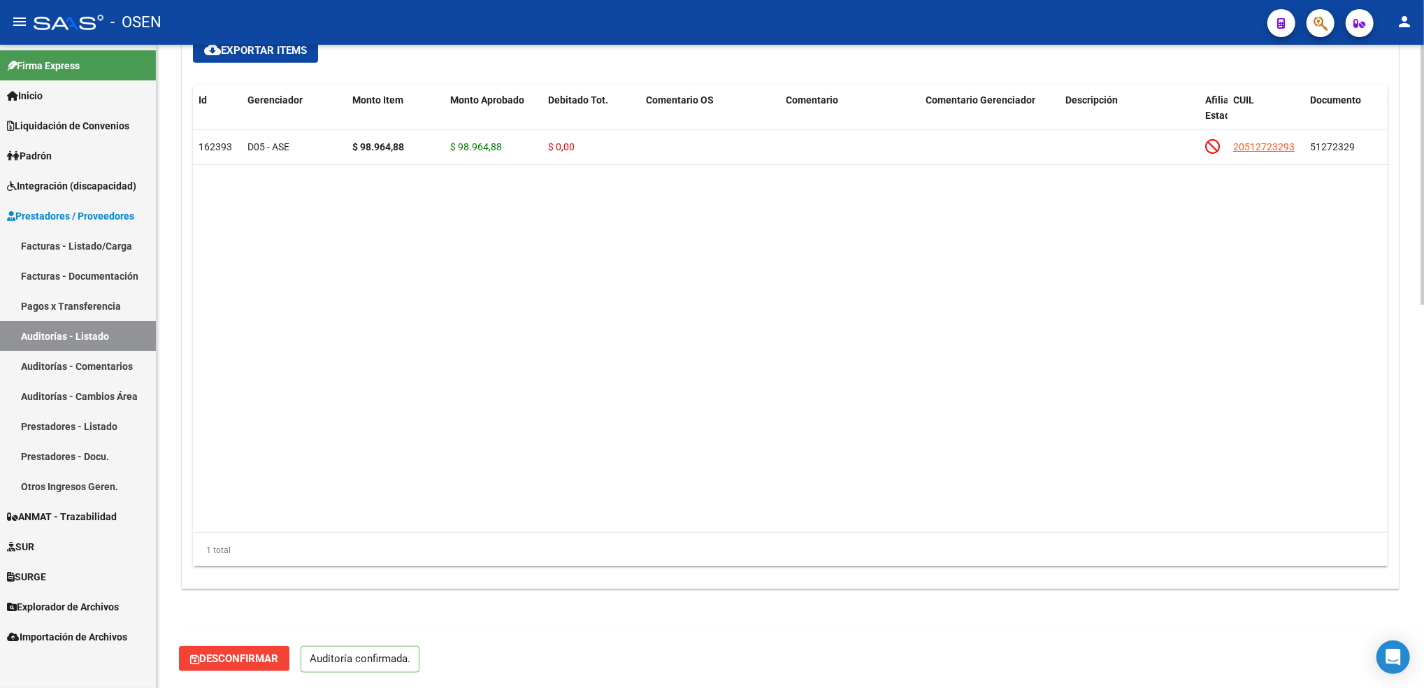
scroll to position [948, 0]
type input "202509"
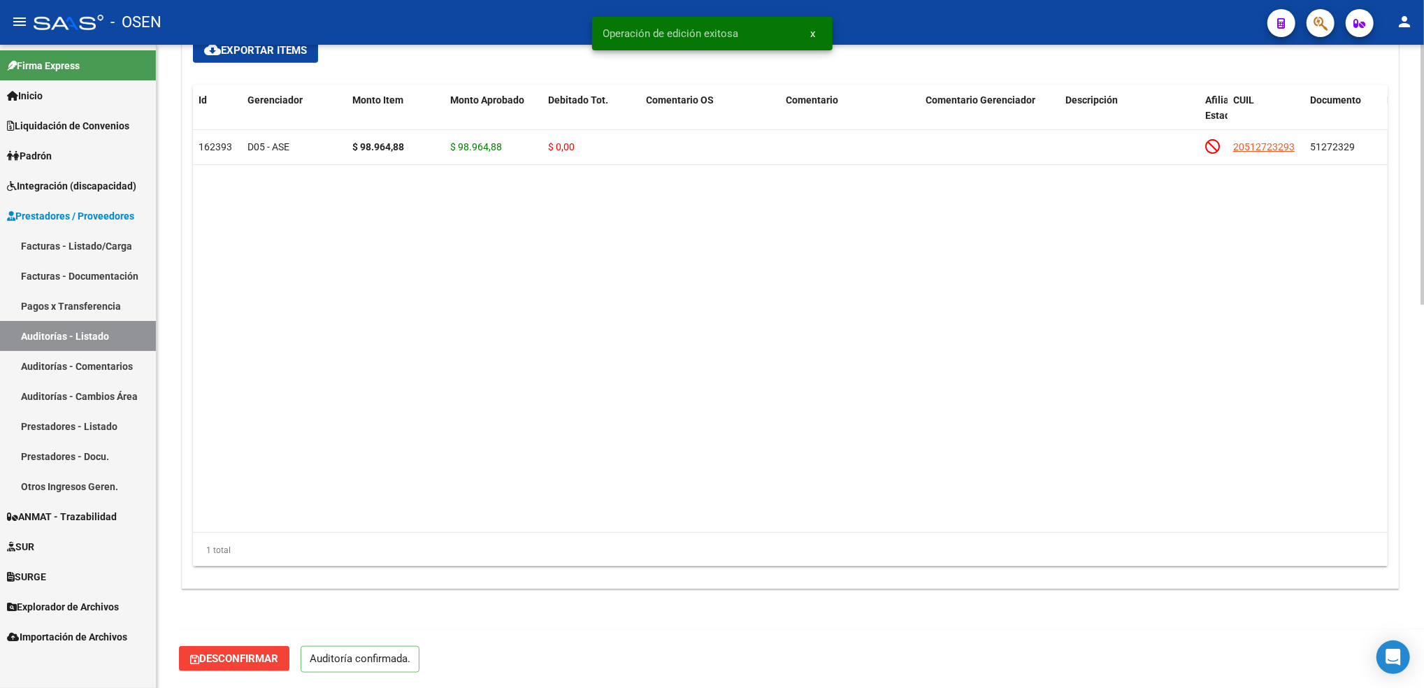
click at [95, 335] on link "Auditorías - Listado" at bounding box center [78, 336] width 156 height 30
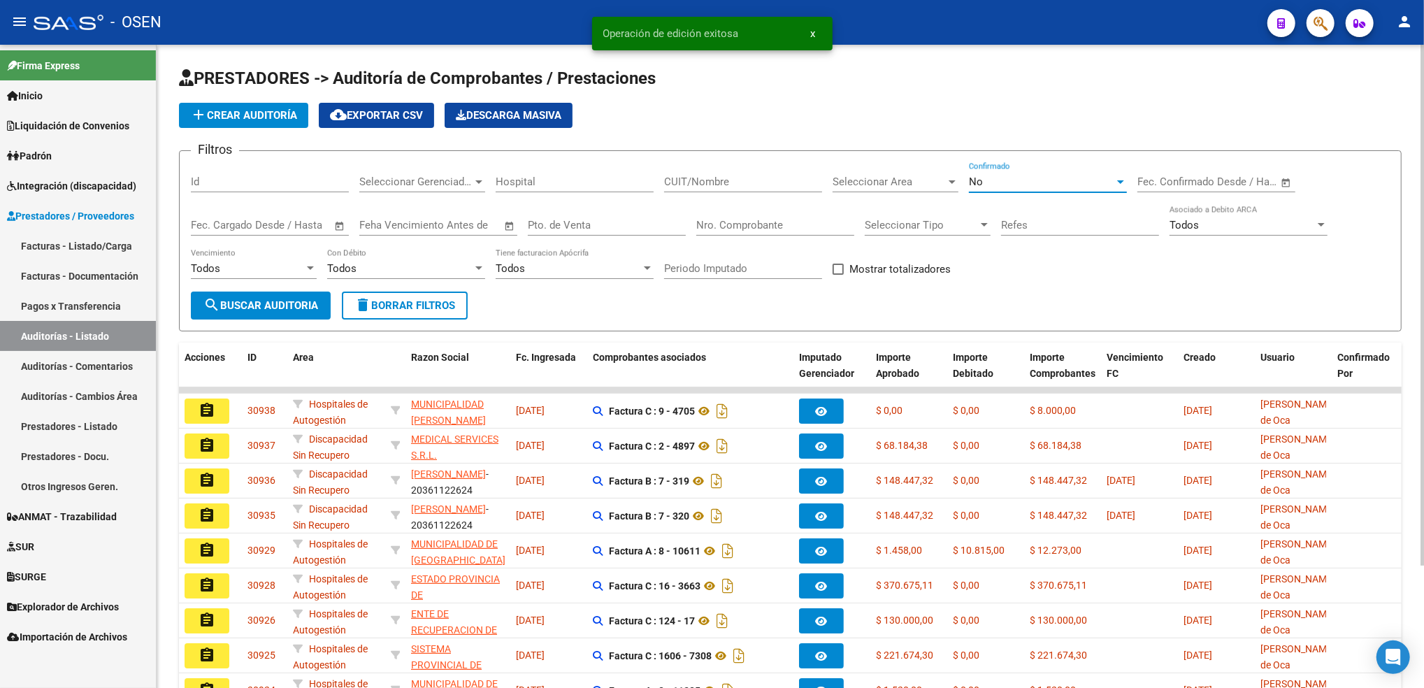
click at [1000, 180] on div "No" at bounding box center [1041, 181] width 145 height 13
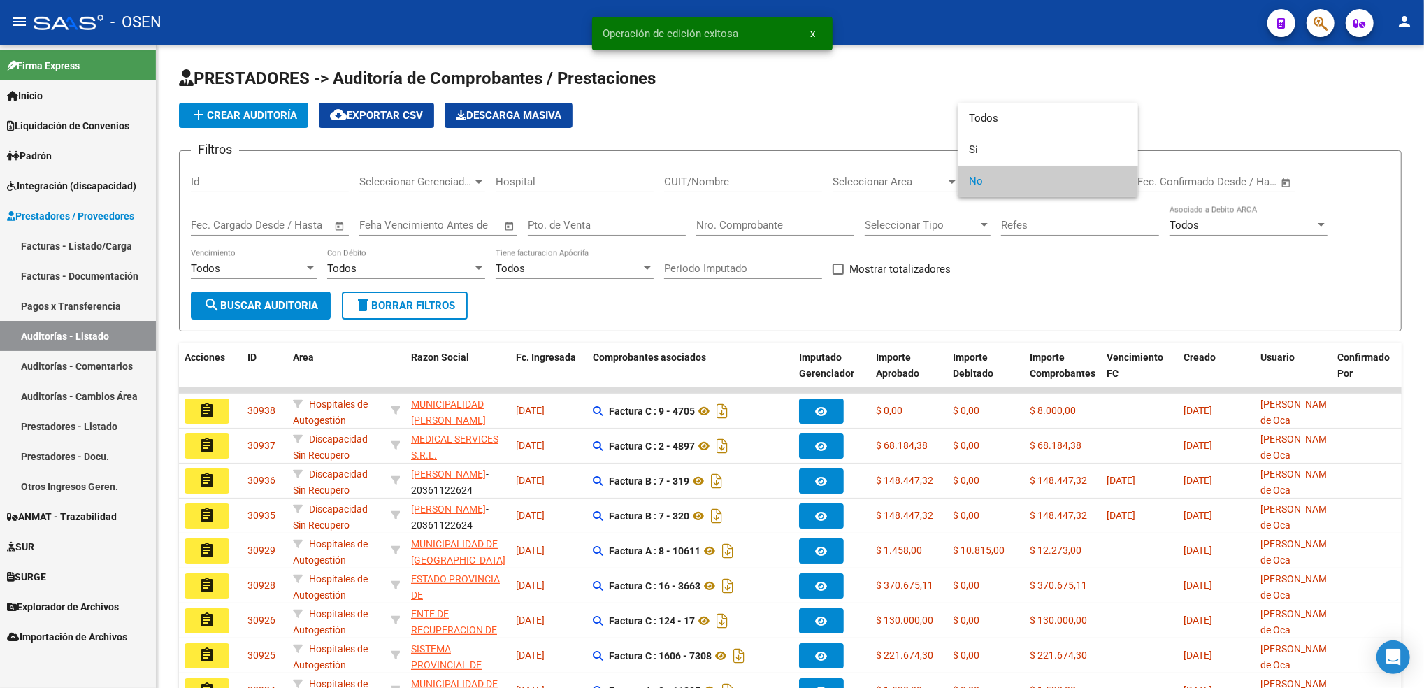
click at [852, 181] on div at bounding box center [712, 344] width 1424 height 688
click at [852, 181] on span "Seleccionar Area" at bounding box center [889, 181] width 113 height 13
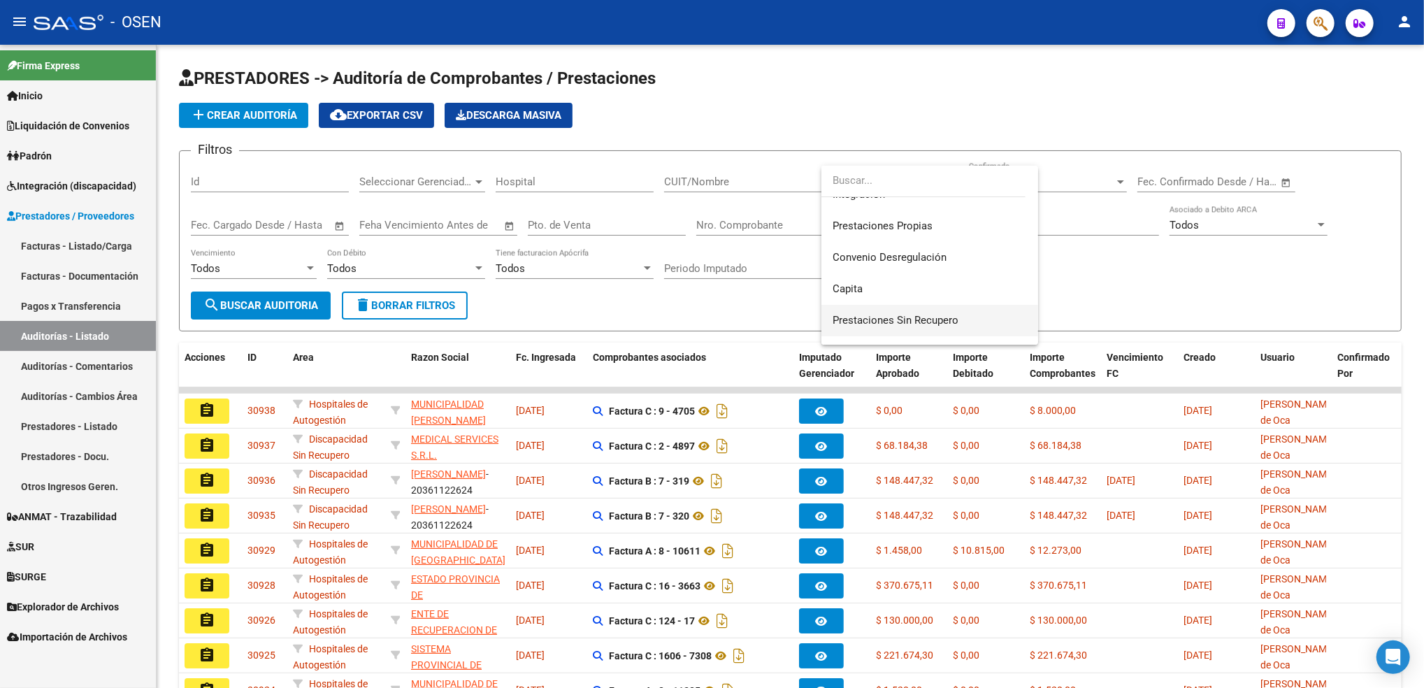
scroll to position [186, 0]
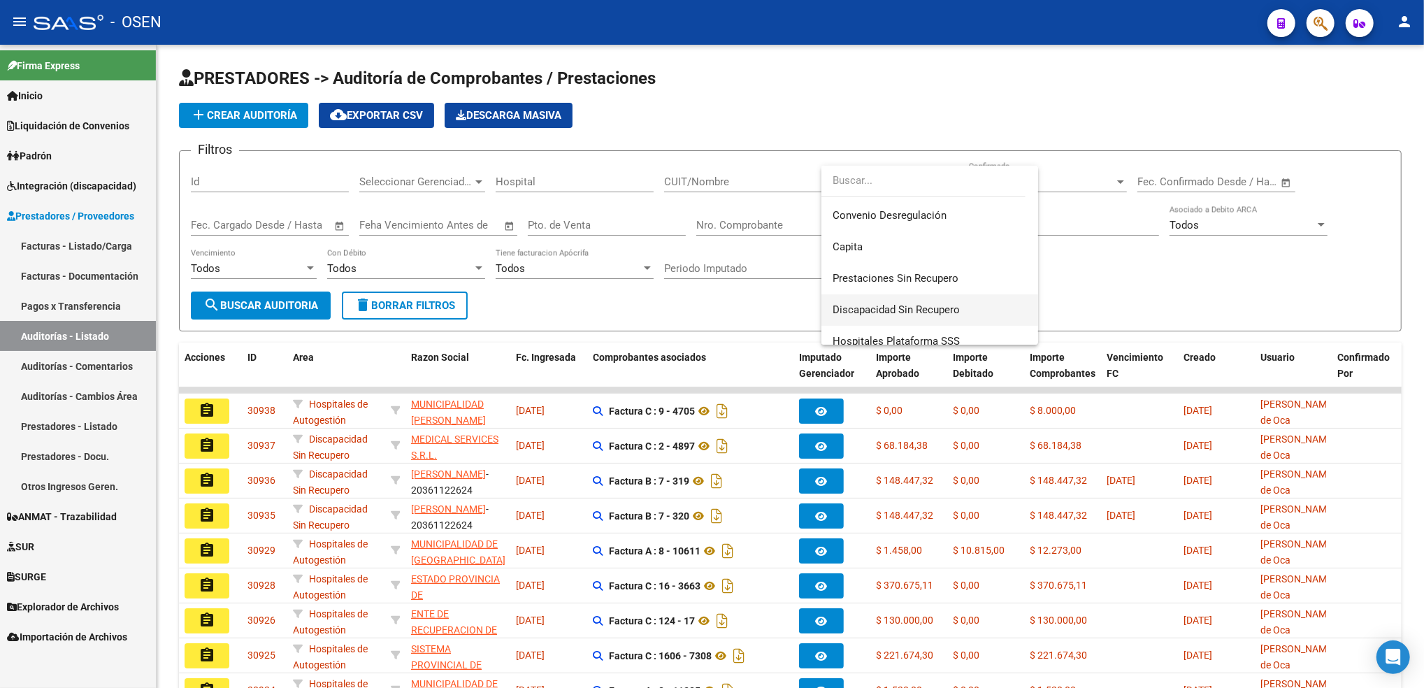
click at [932, 301] on span "Discapacidad Sin Recupero" at bounding box center [930, 309] width 194 height 31
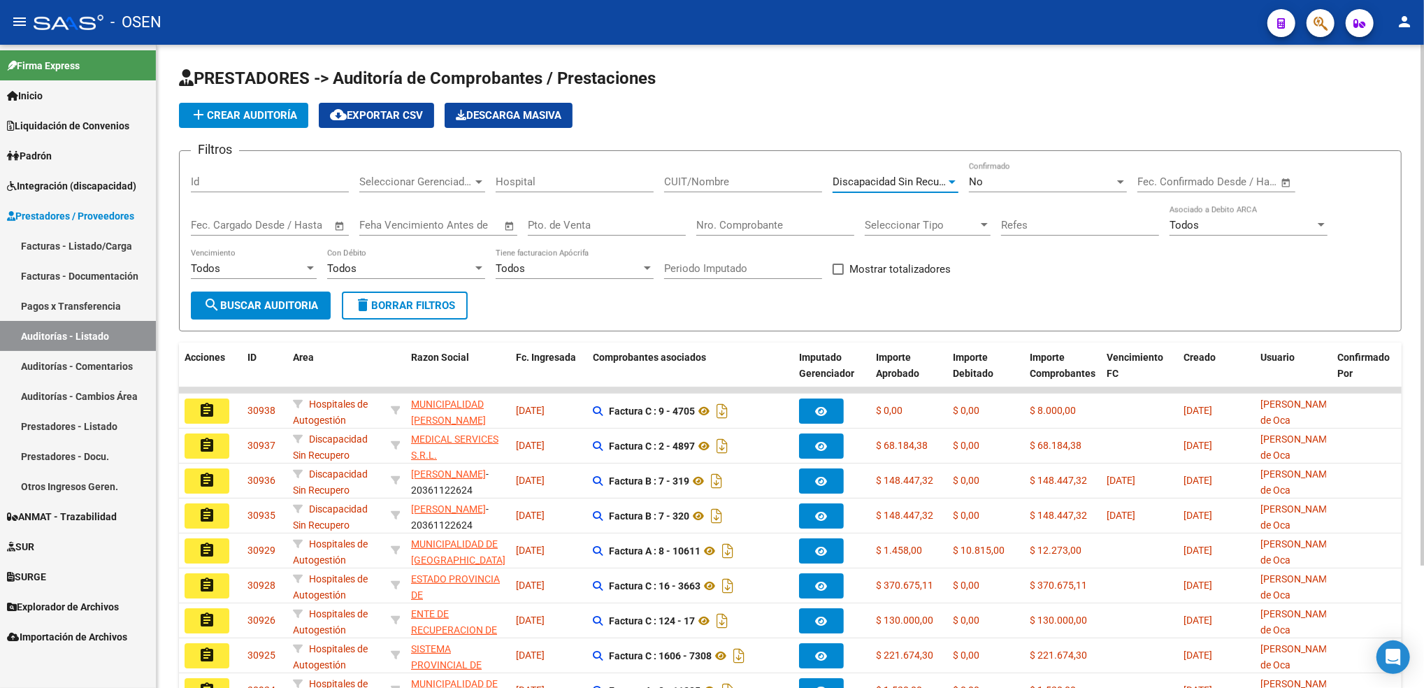
click at [304, 301] on span "search Buscar Auditoria" at bounding box center [260, 305] width 115 height 13
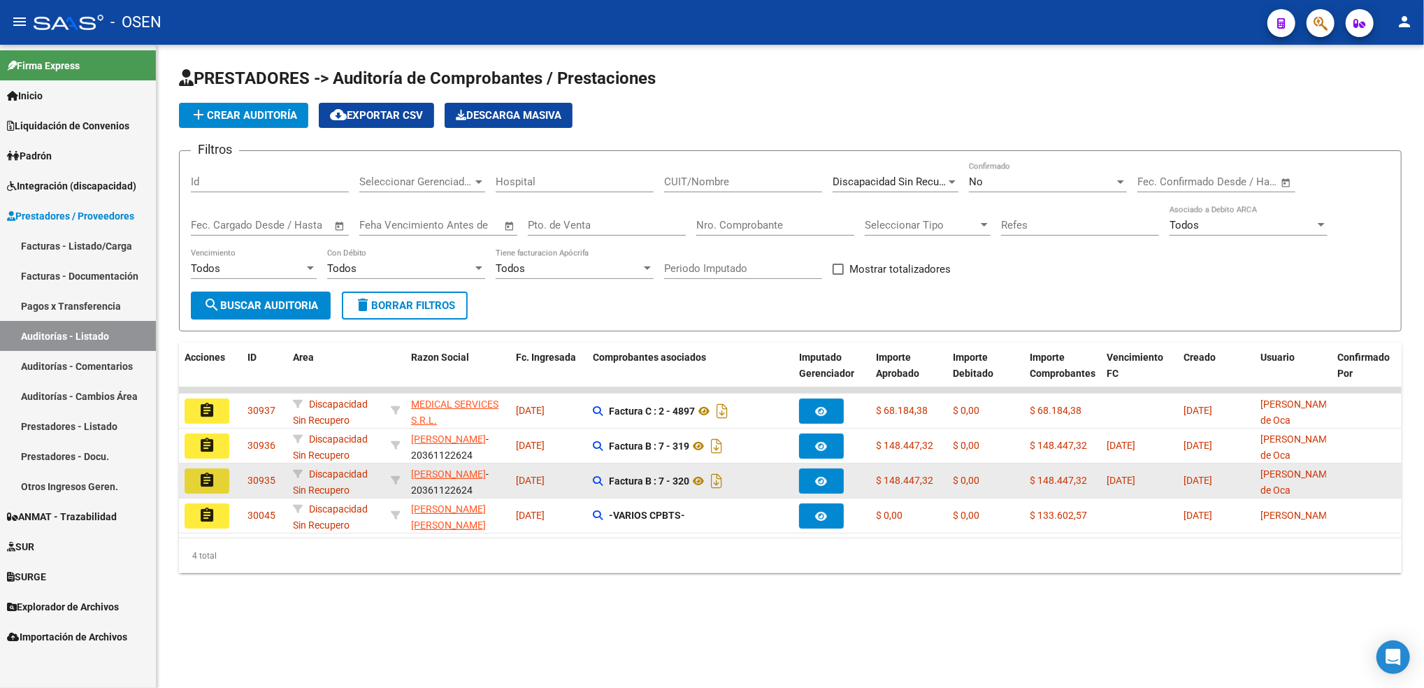
click at [190, 480] on button "assignment" at bounding box center [207, 480] width 45 height 25
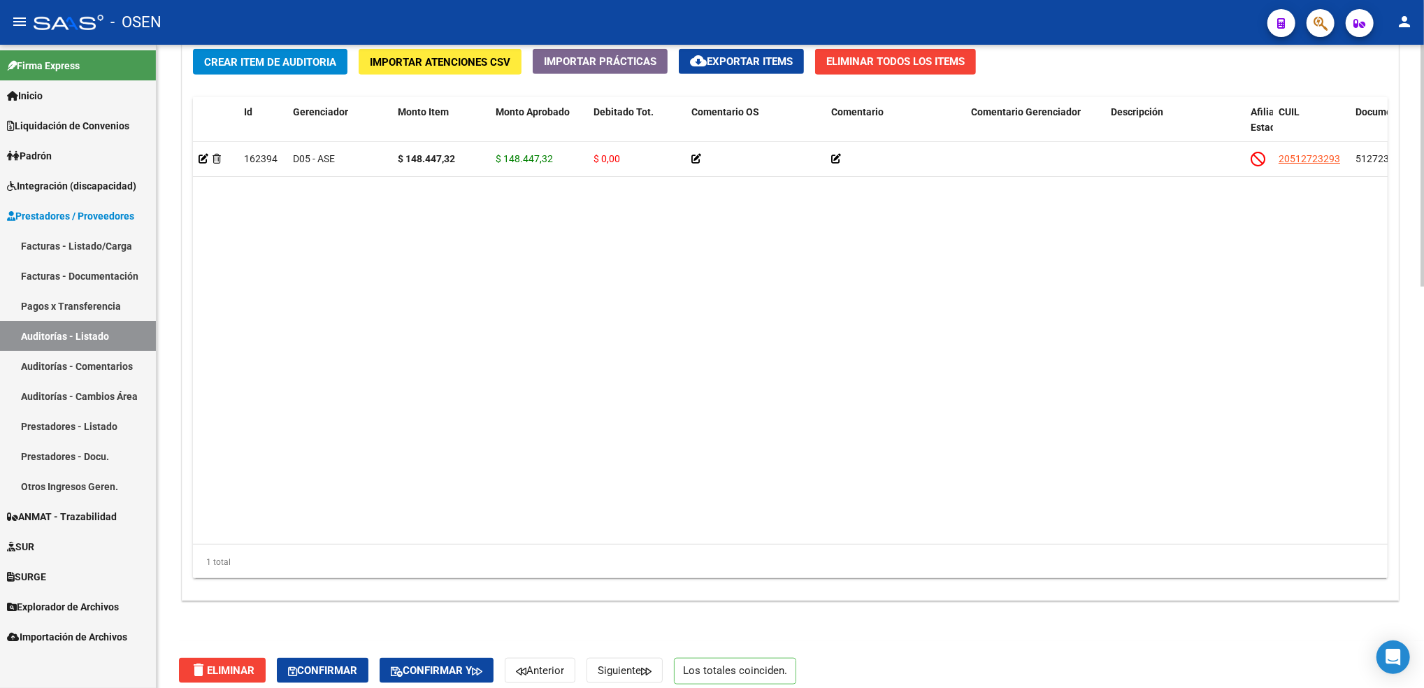
scroll to position [1070, 0]
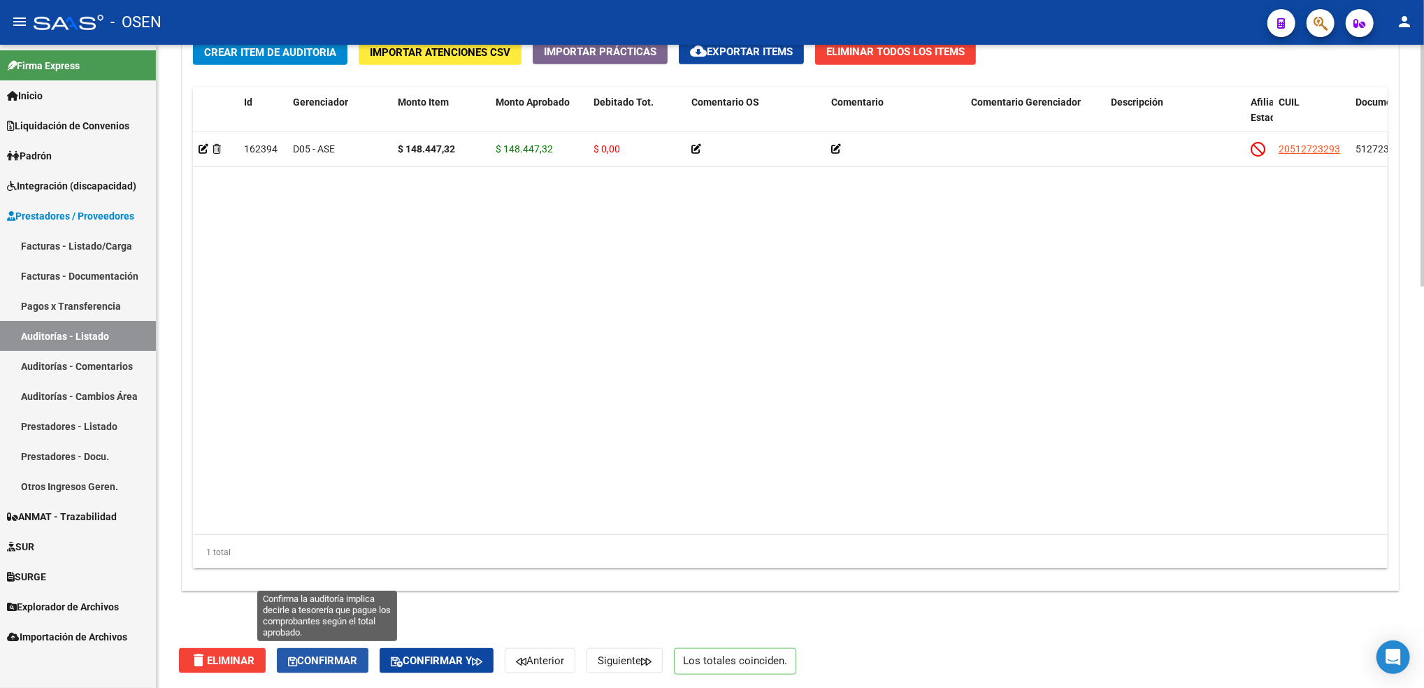
click at [318, 660] on span "Confirmar" at bounding box center [322, 660] width 69 height 13
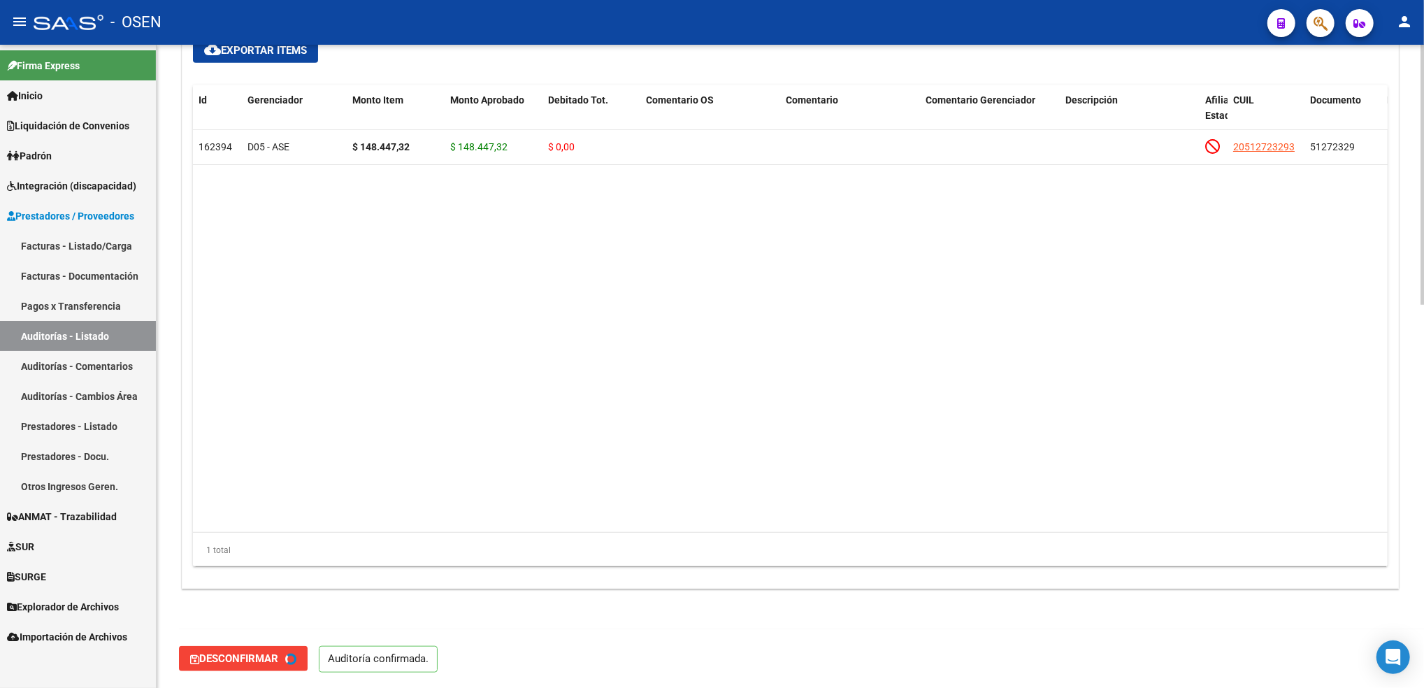
type input "202509"
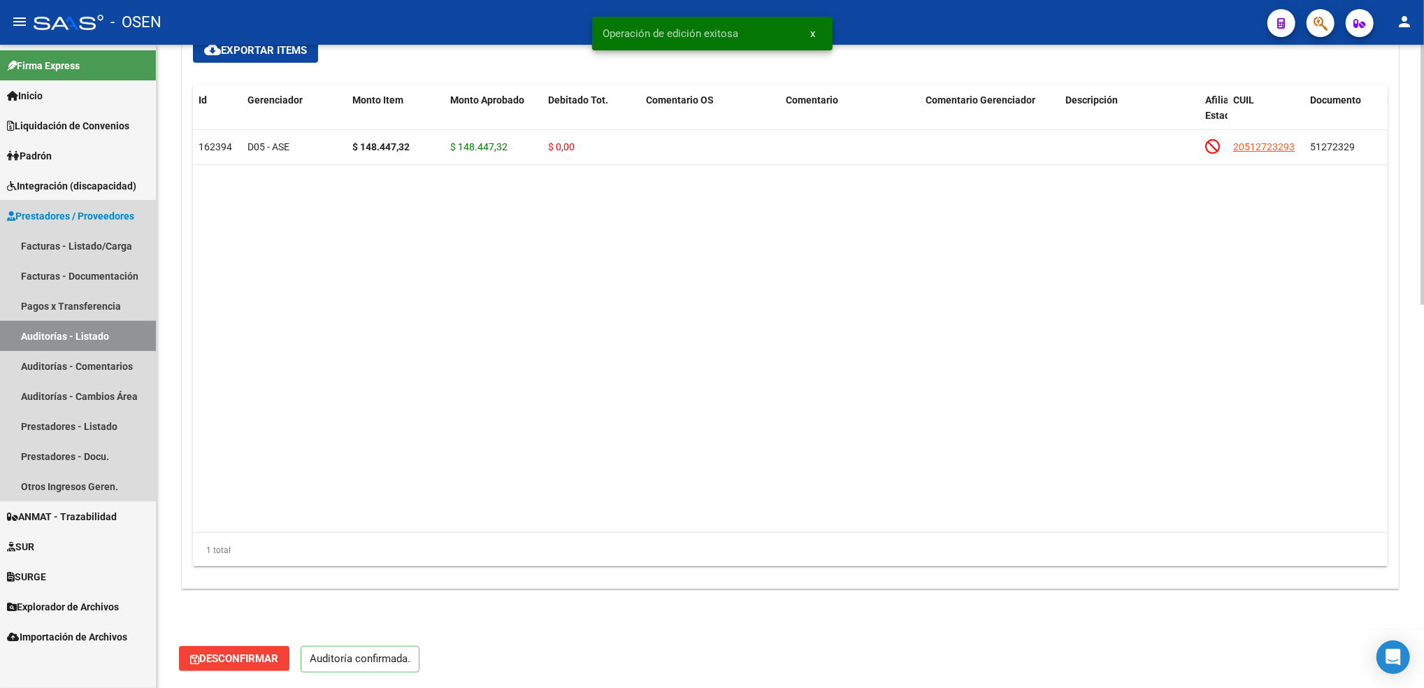
click at [108, 335] on link "Auditorías - Listado" at bounding box center [78, 336] width 156 height 30
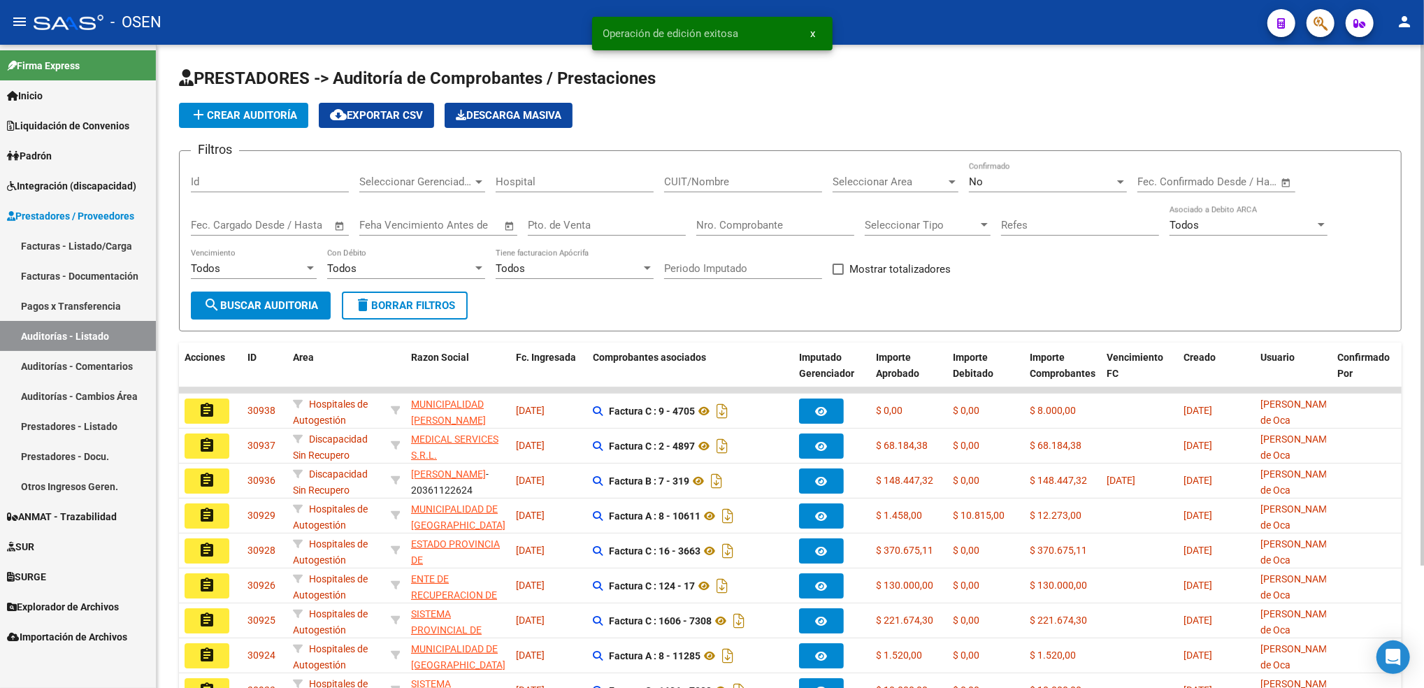
click at [898, 168] on div "Seleccionar Area Seleccionar Area" at bounding box center [896, 177] width 126 height 30
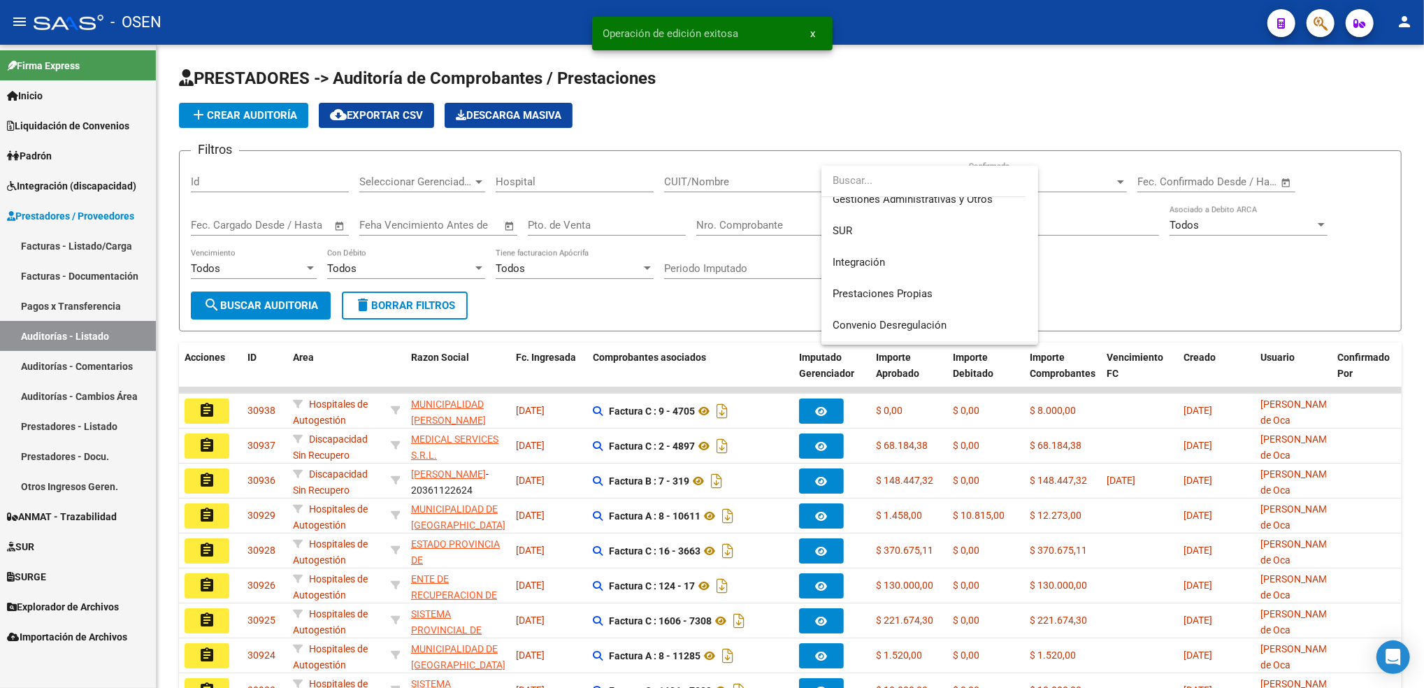
scroll to position [186, 0]
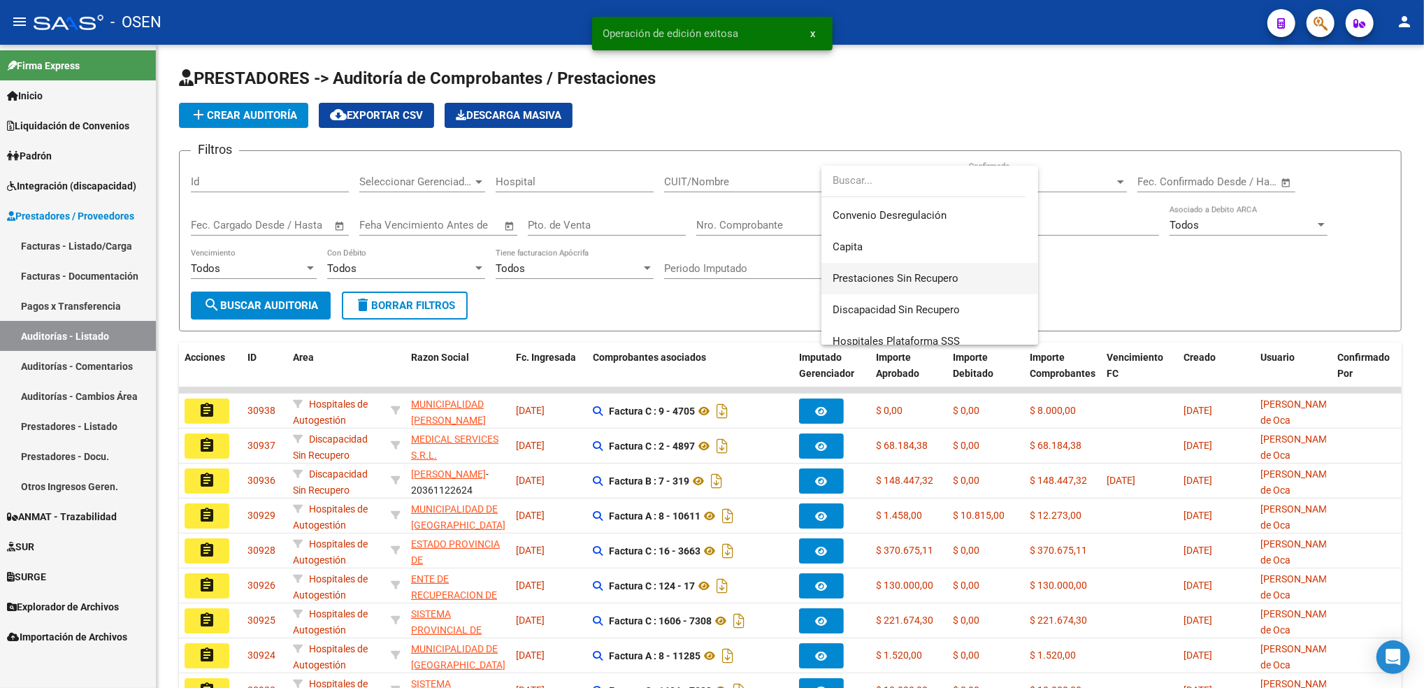
click at [910, 292] on span "Prestaciones Sin Recupero" at bounding box center [930, 278] width 194 height 31
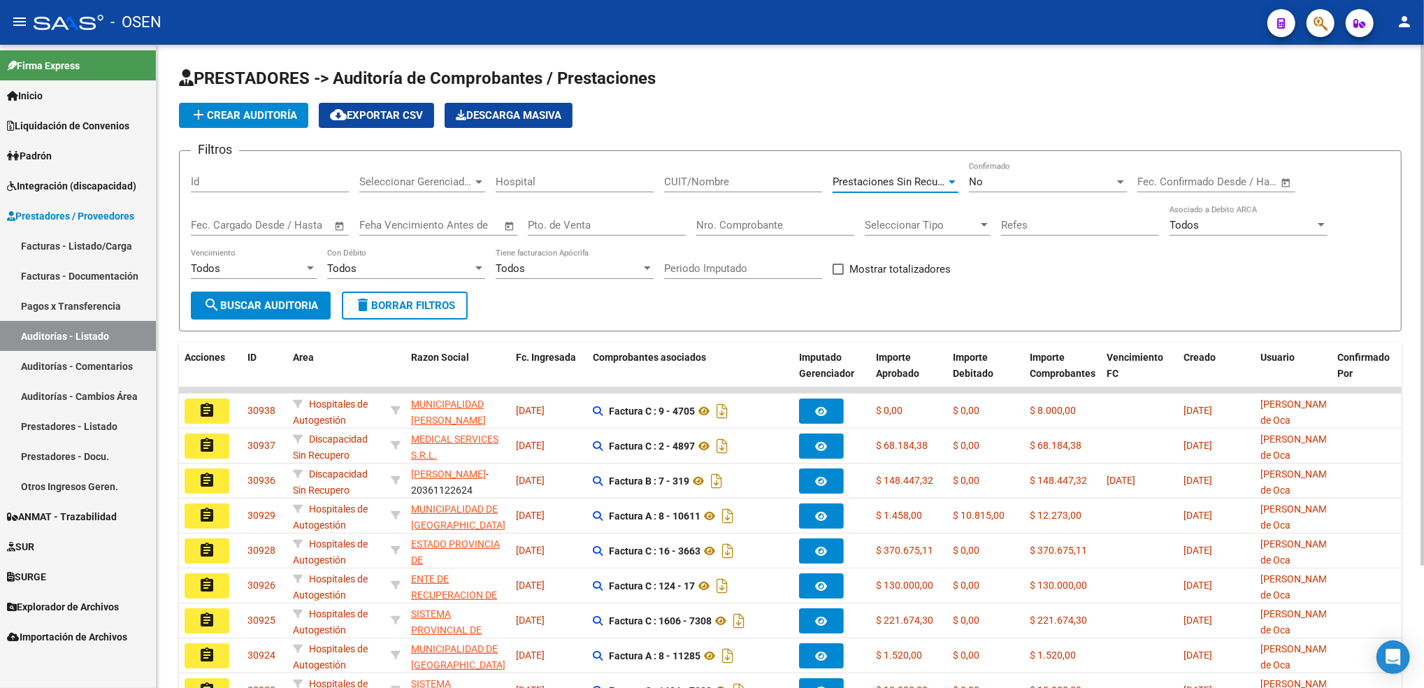
click at [885, 176] on span "Prestaciones Sin Recupero" at bounding box center [896, 181] width 126 height 13
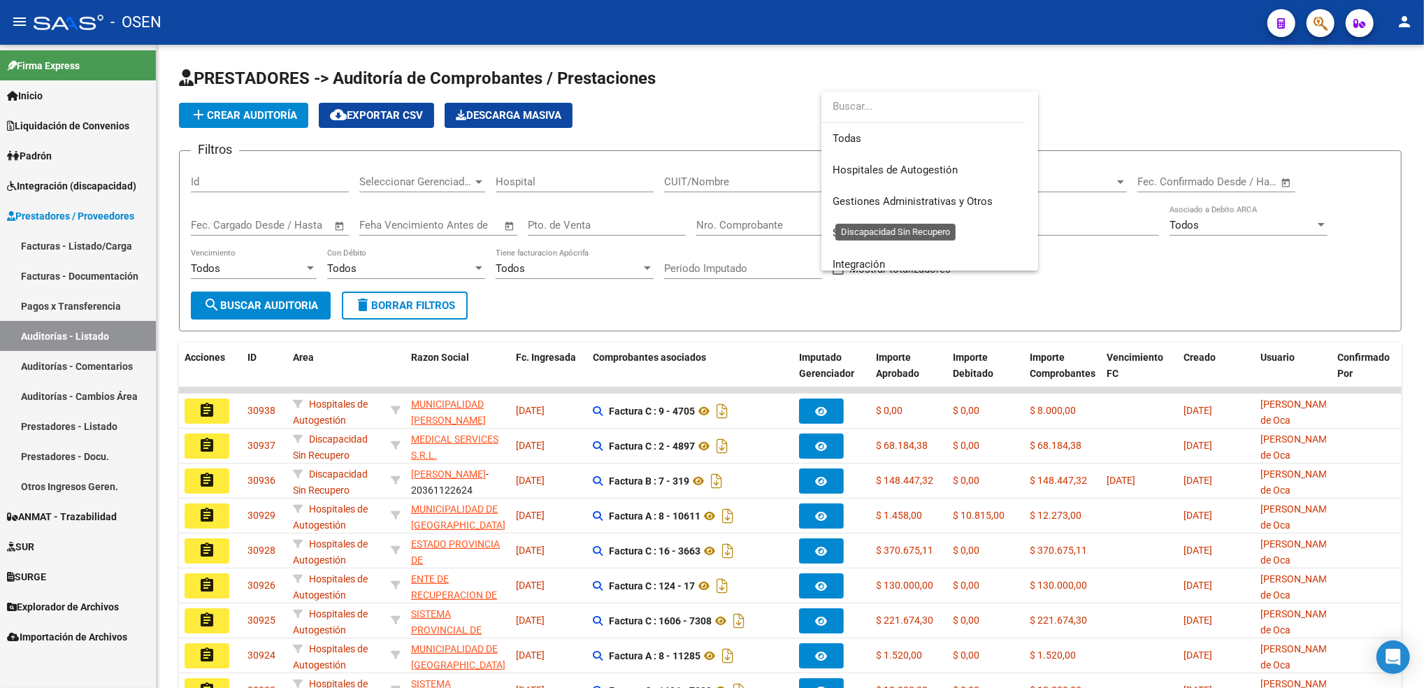
scroll to position [209, 0]
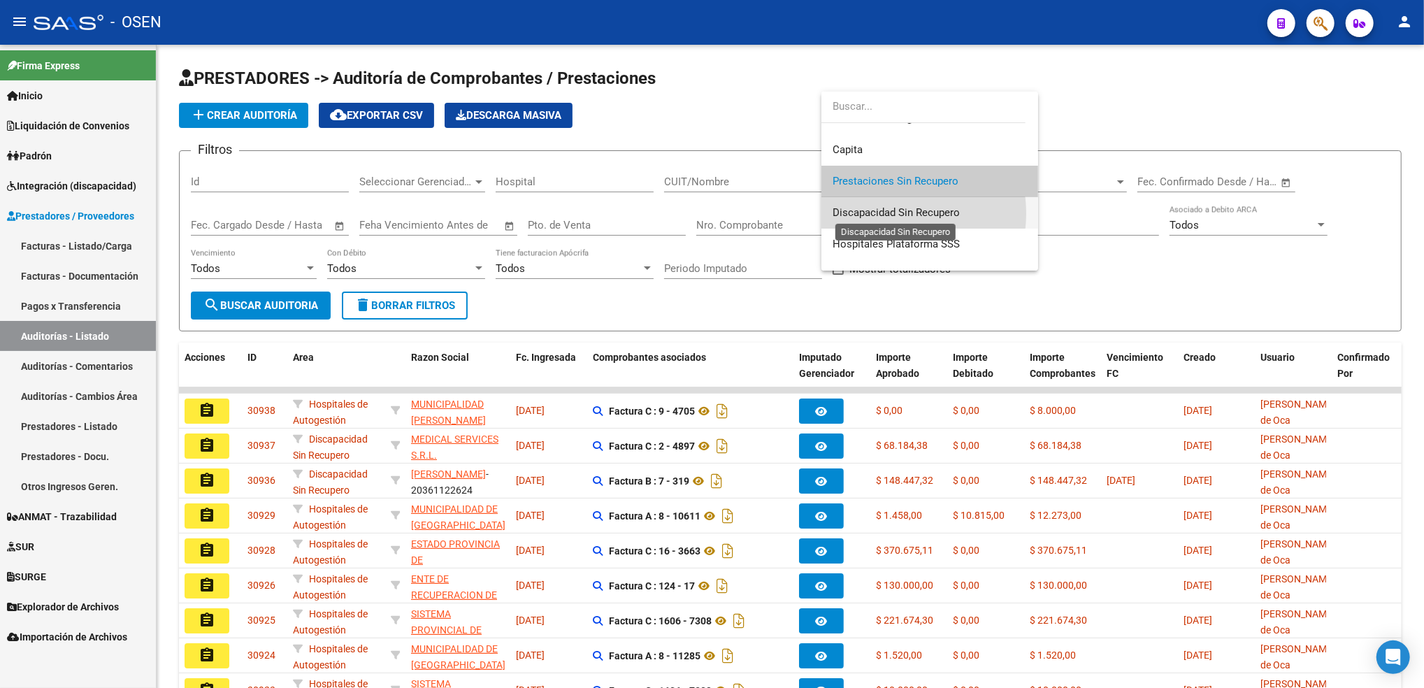
click at [886, 212] on span "Discapacidad Sin Recupero" at bounding box center [896, 212] width 127 height 13
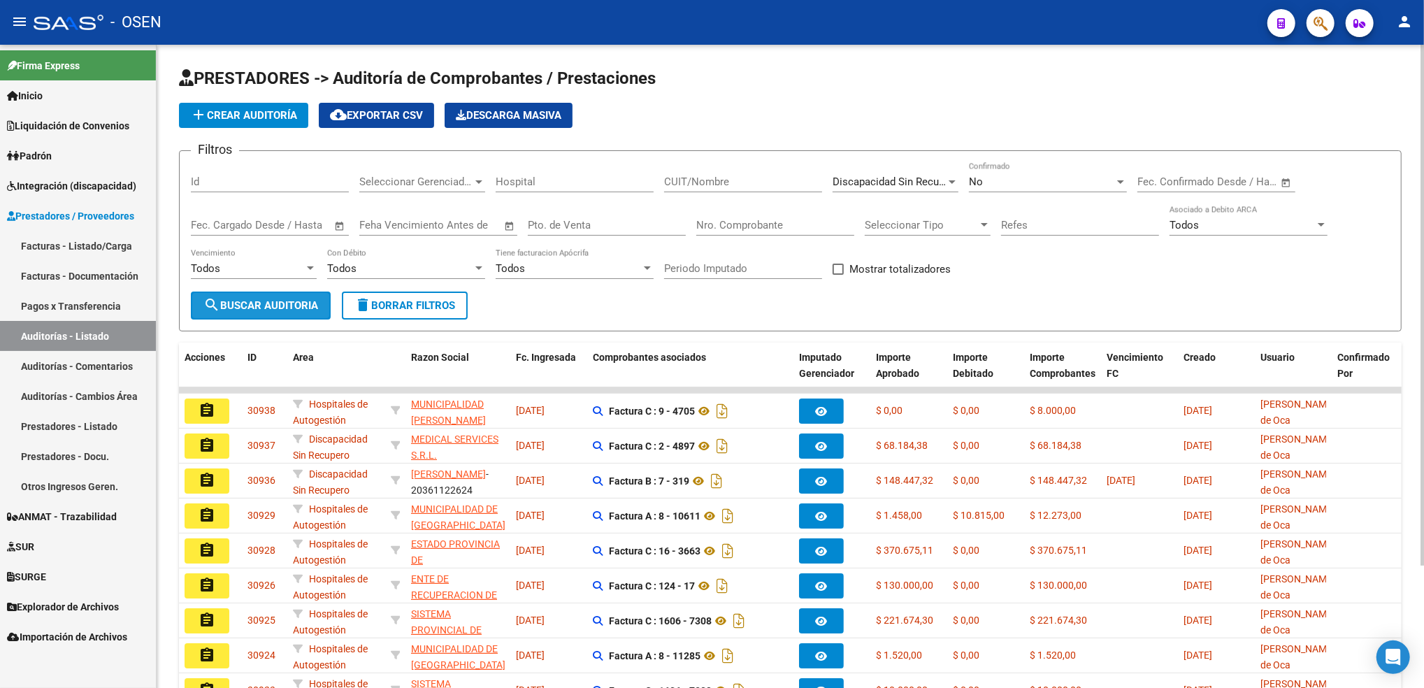
click at [291, 310] on span "search Buscar Auditoria" at bounding box center [260, 305] width 115 height 13
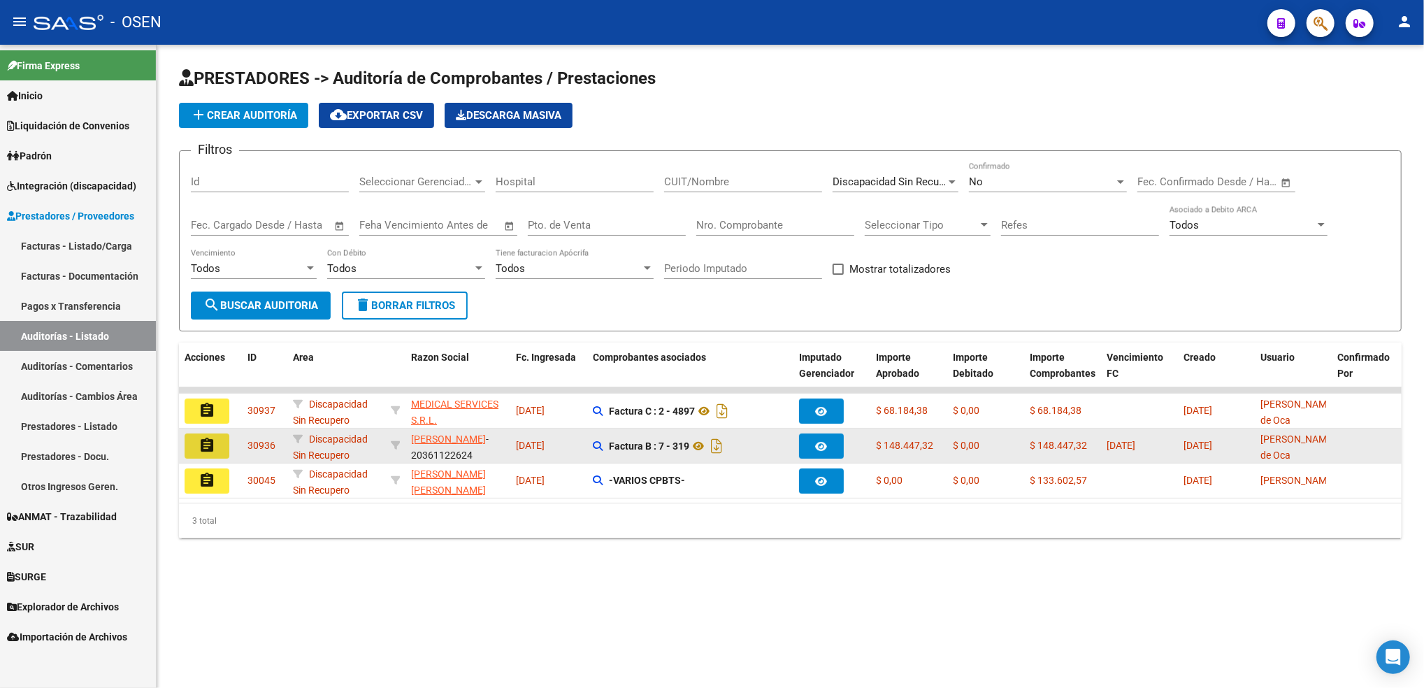
click at [211, 451] on button "assignment" at bounding box center [207, 445] width 45 height 25
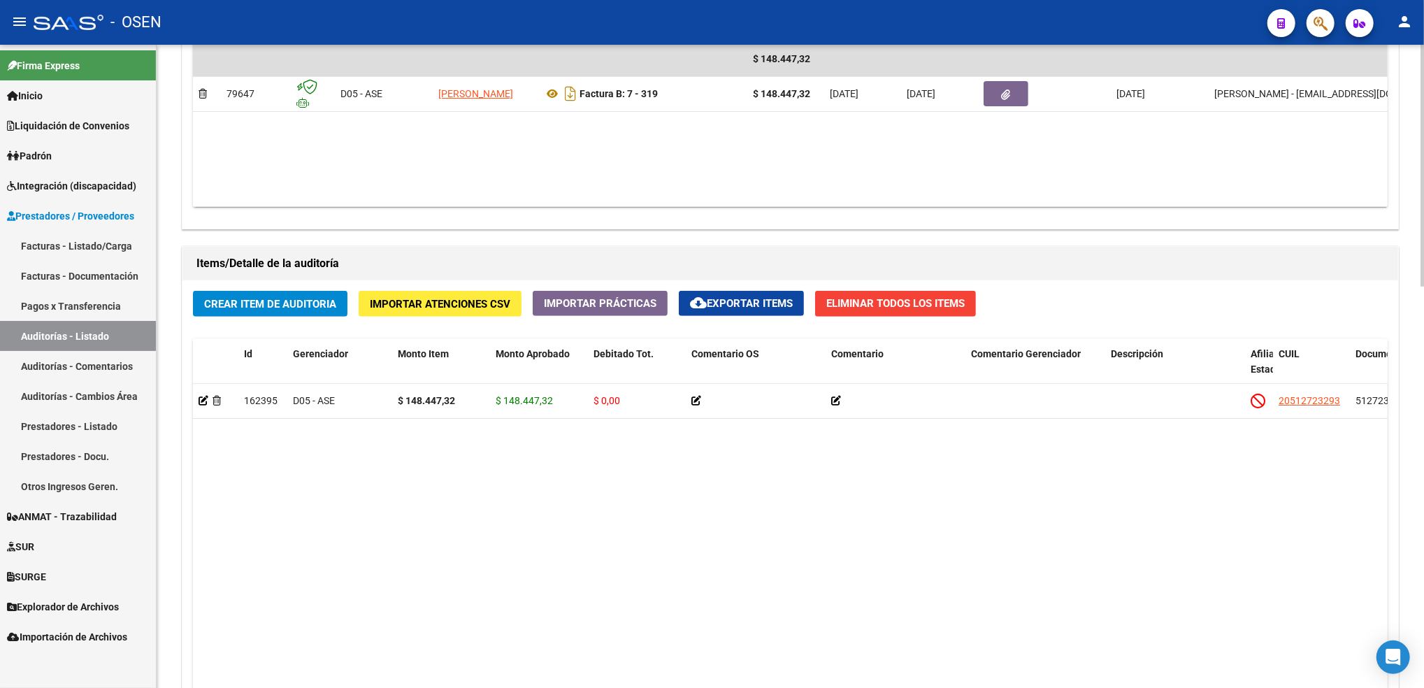
scroll to position [1070, 0]
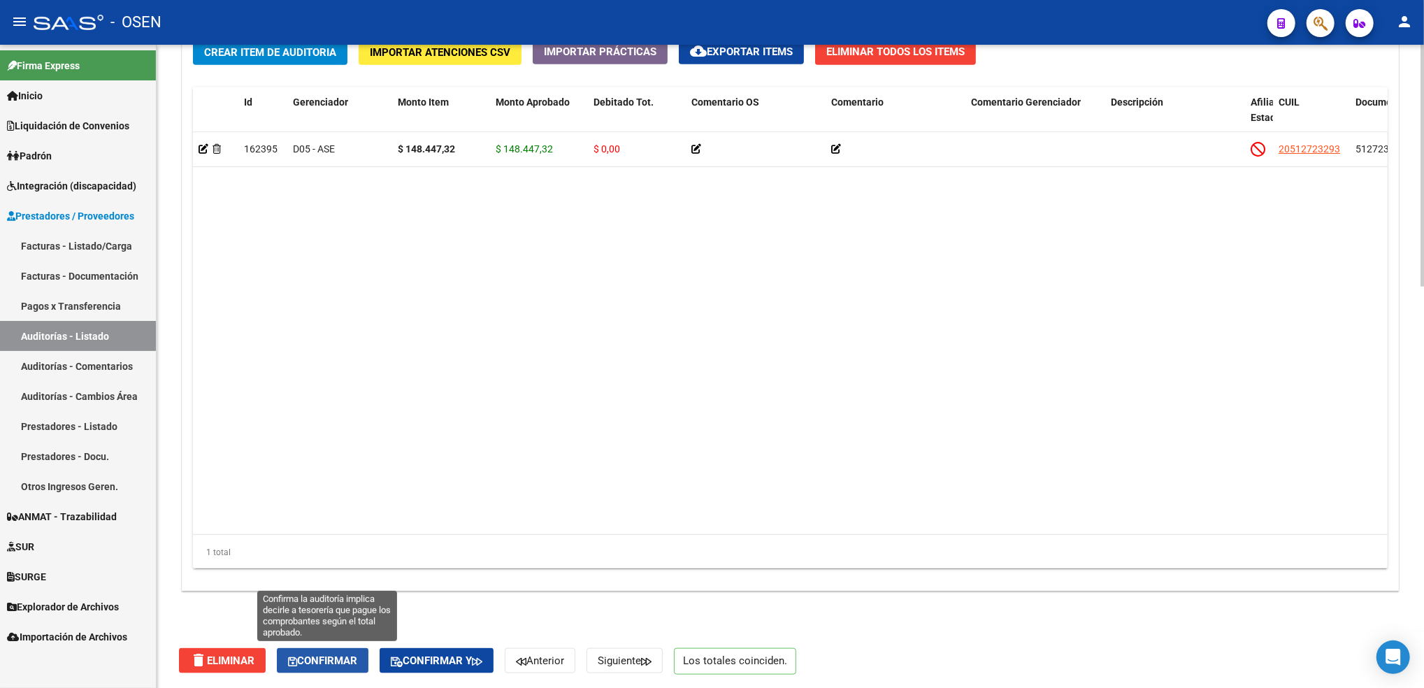
click at [345, 662] on span "Confirmar" at bounding box center [322, 660] width 69 height 13
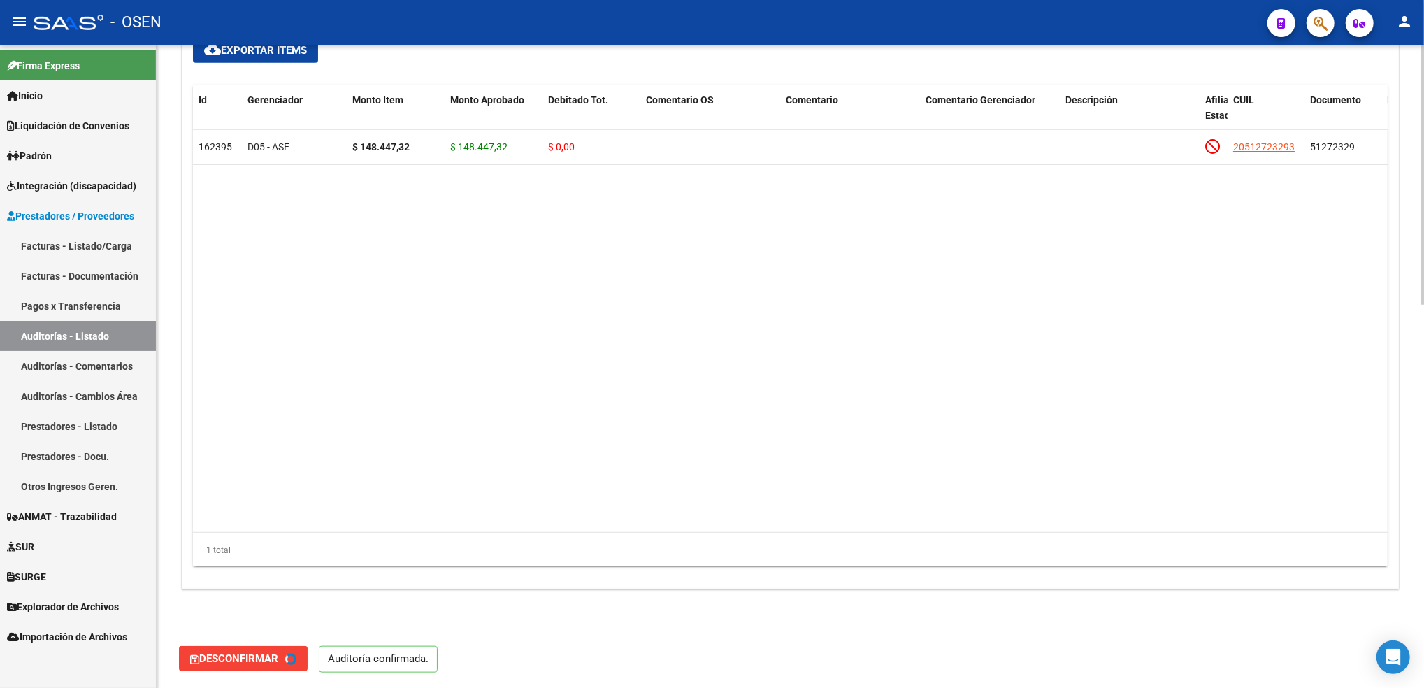
type input "202509"
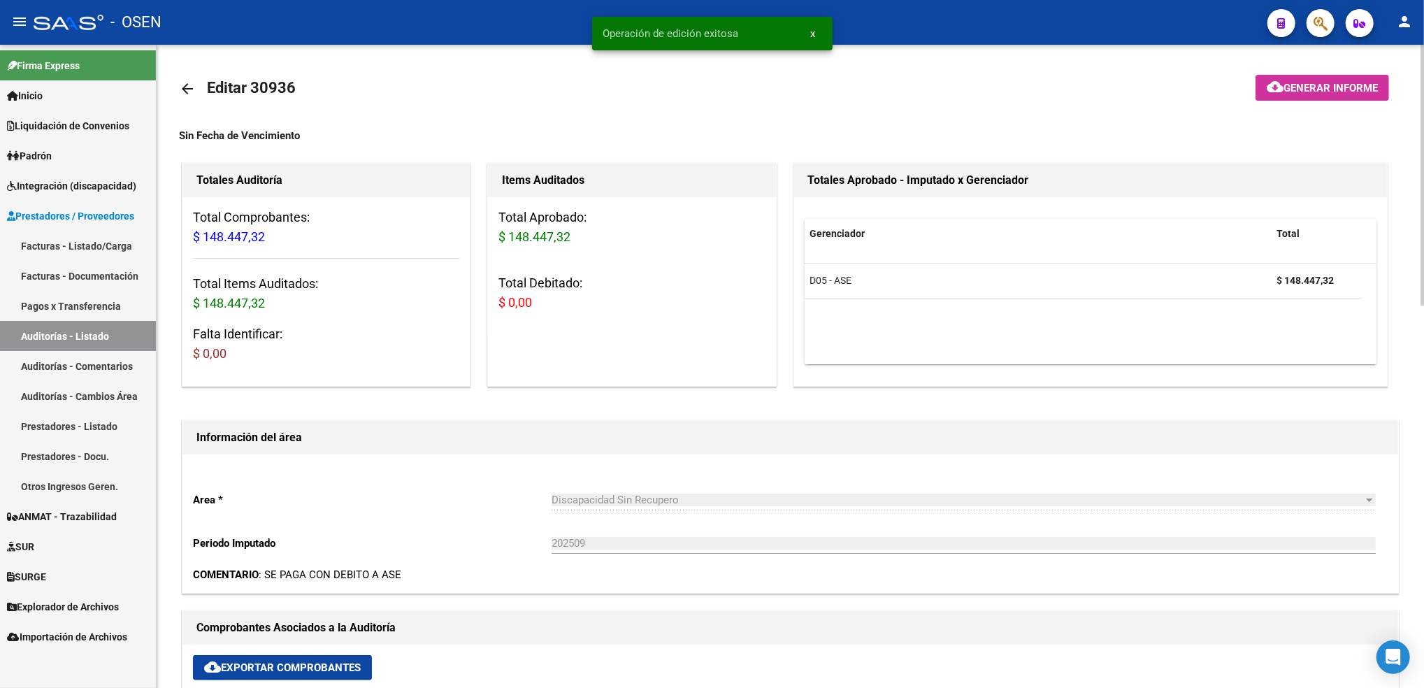
scroll to position [0, 0]
click at [96, 339] on link "Auditorías - Listado" at bounding box center [78, 336] width 156 height 30
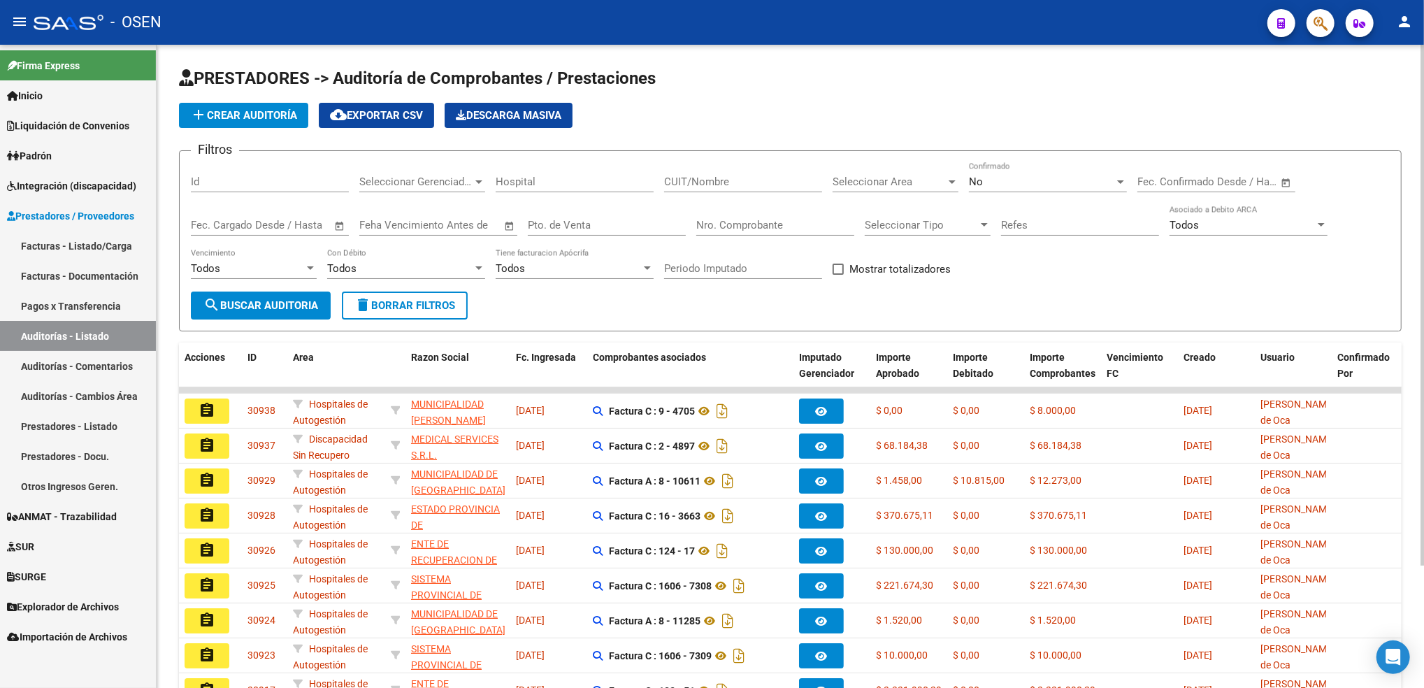
click at [897, 187] on span "Seleccionar Area" at bounding box center [889, 181] width 113 height 13
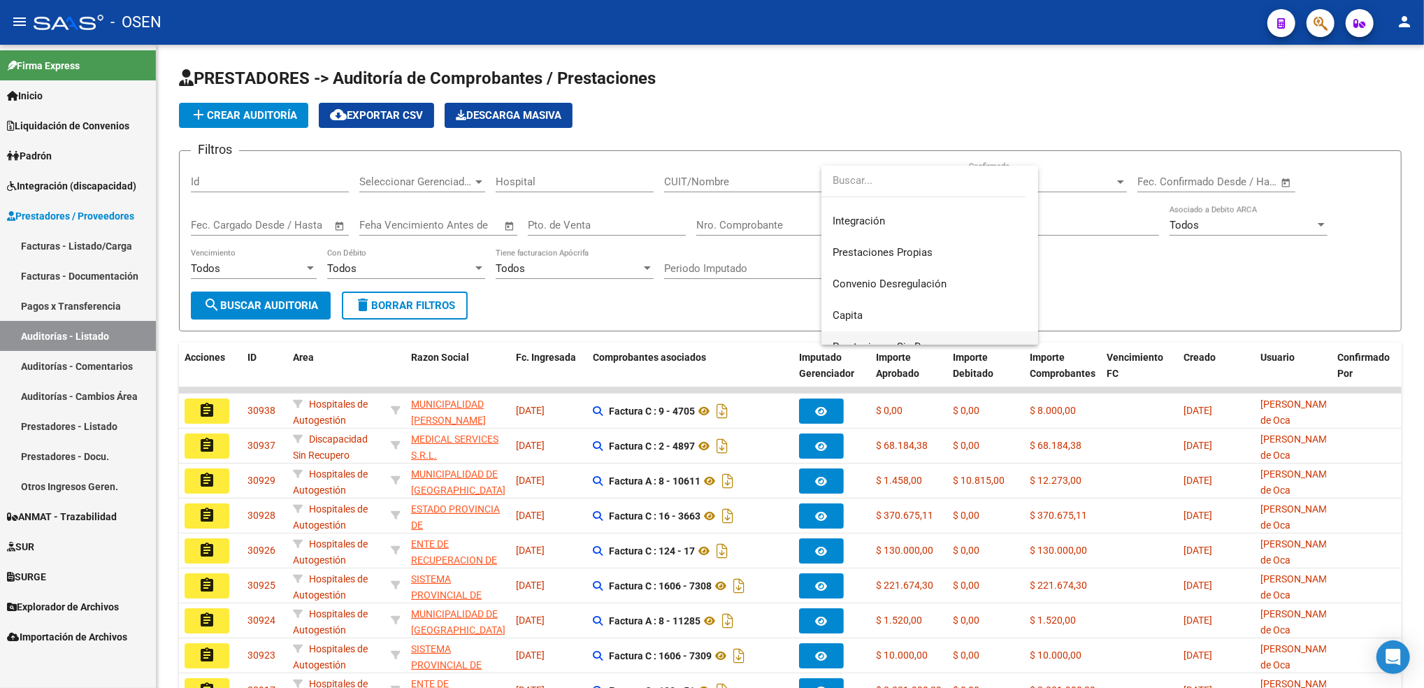
scroll to position [186, 0]
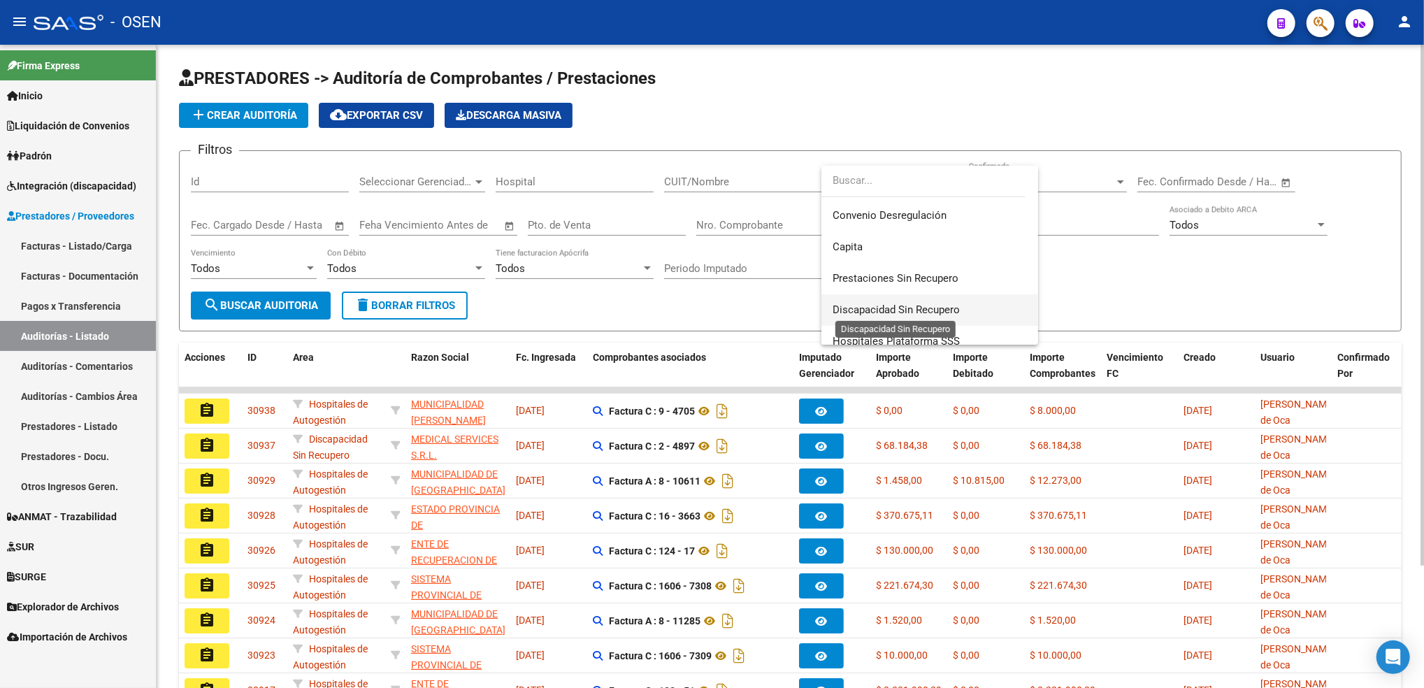
click at [921, 311] on span "Discapacidad Sin Recupero" at bounding box center [896, 309] width 127 height 13
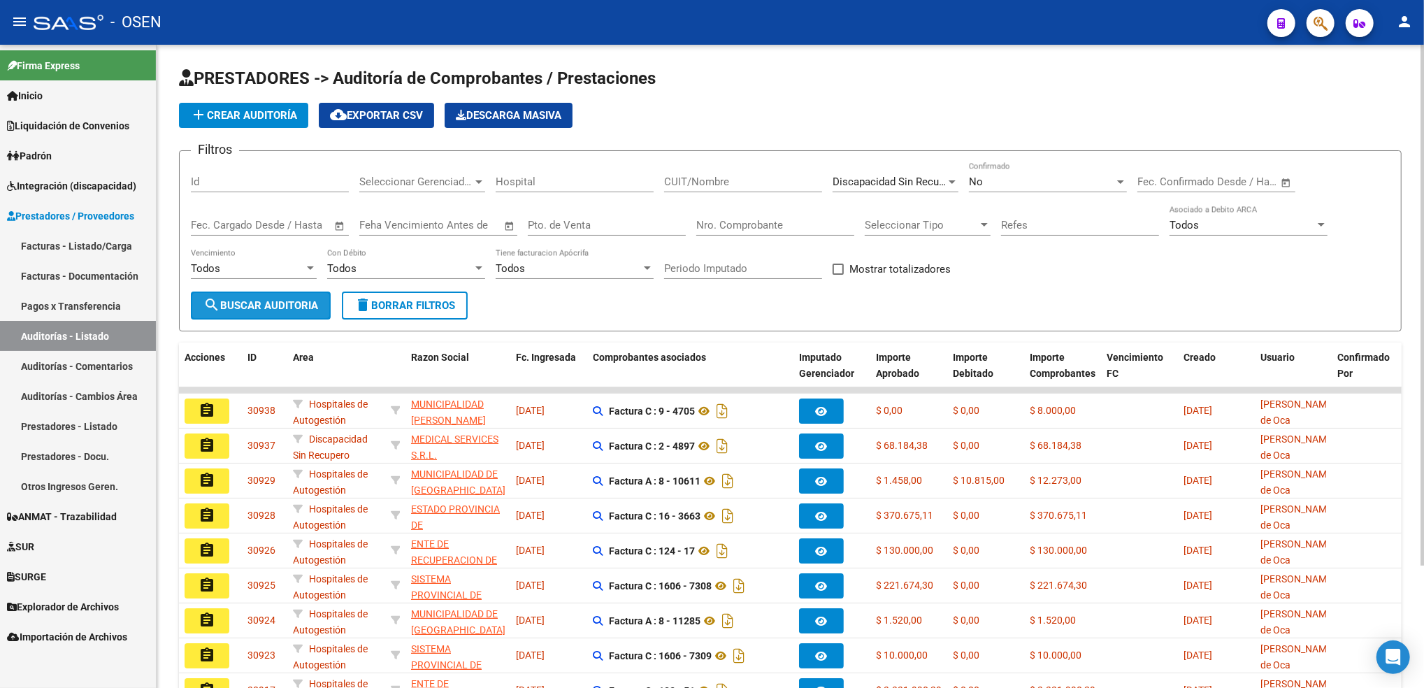
click at [271, 303] on span "search Buscar Auditoria" at bounding box center [260, 305] width 115 height 13
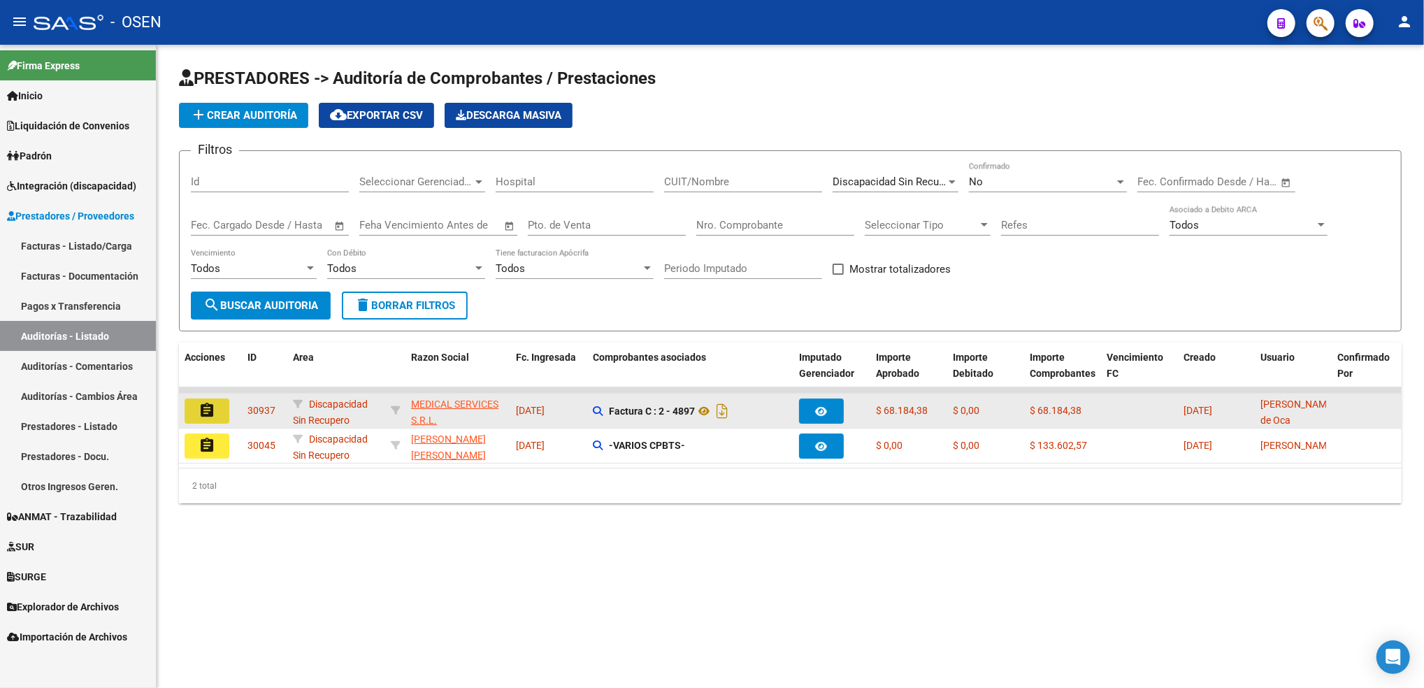
click at [221, 409] on button "assignment" at bounding box center [207, 410] width 45 height 25
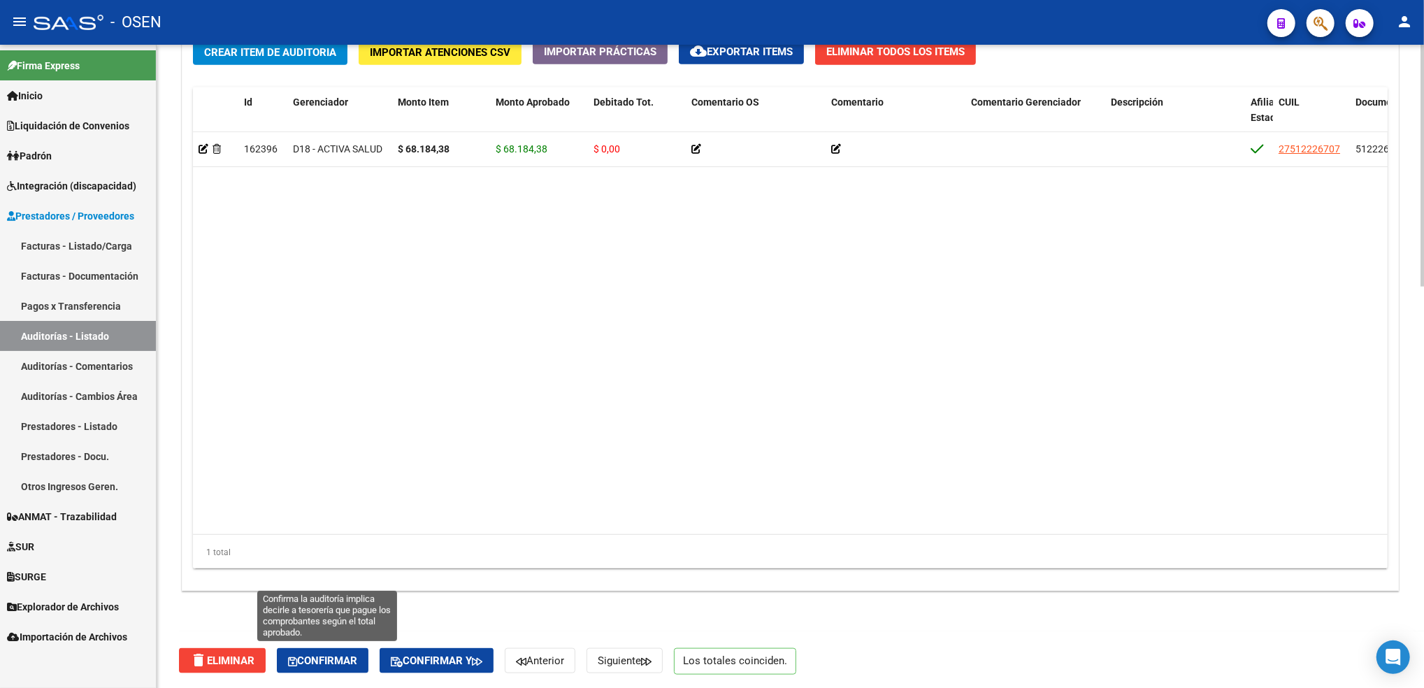
click at [355, 654] on span "Confirmar" at bounding box center [322, 660] width 69 height 13
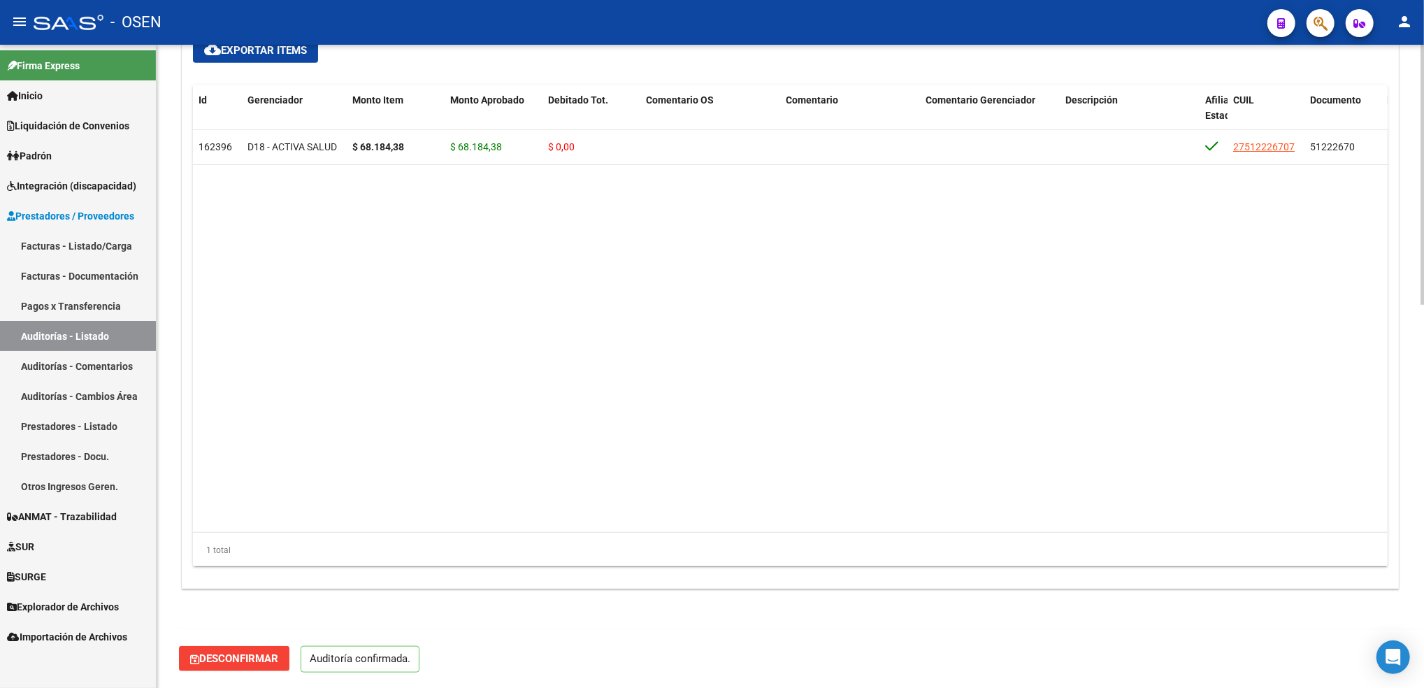
scroll to position [948, 0]
type input "202509"
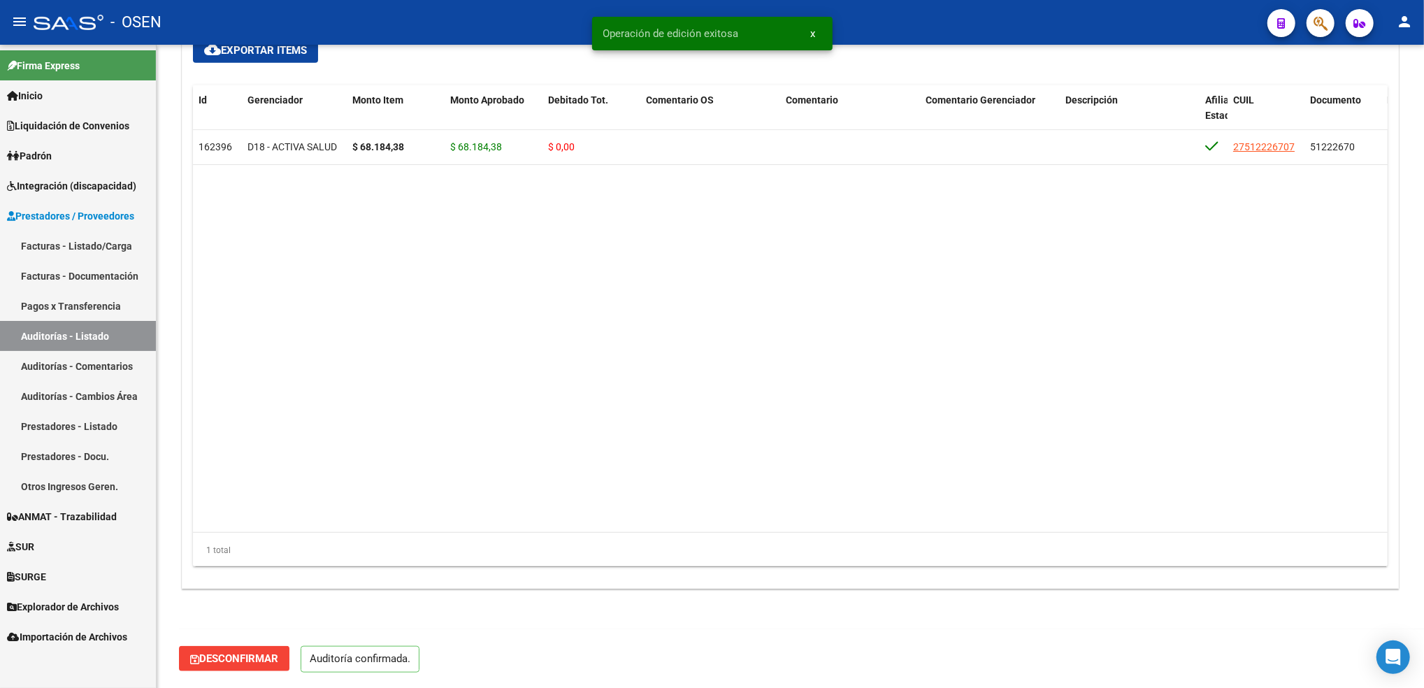
click at [95, 335] on link "Auditorías - Listado" at bounding box center [78, 336] width 156 height 30
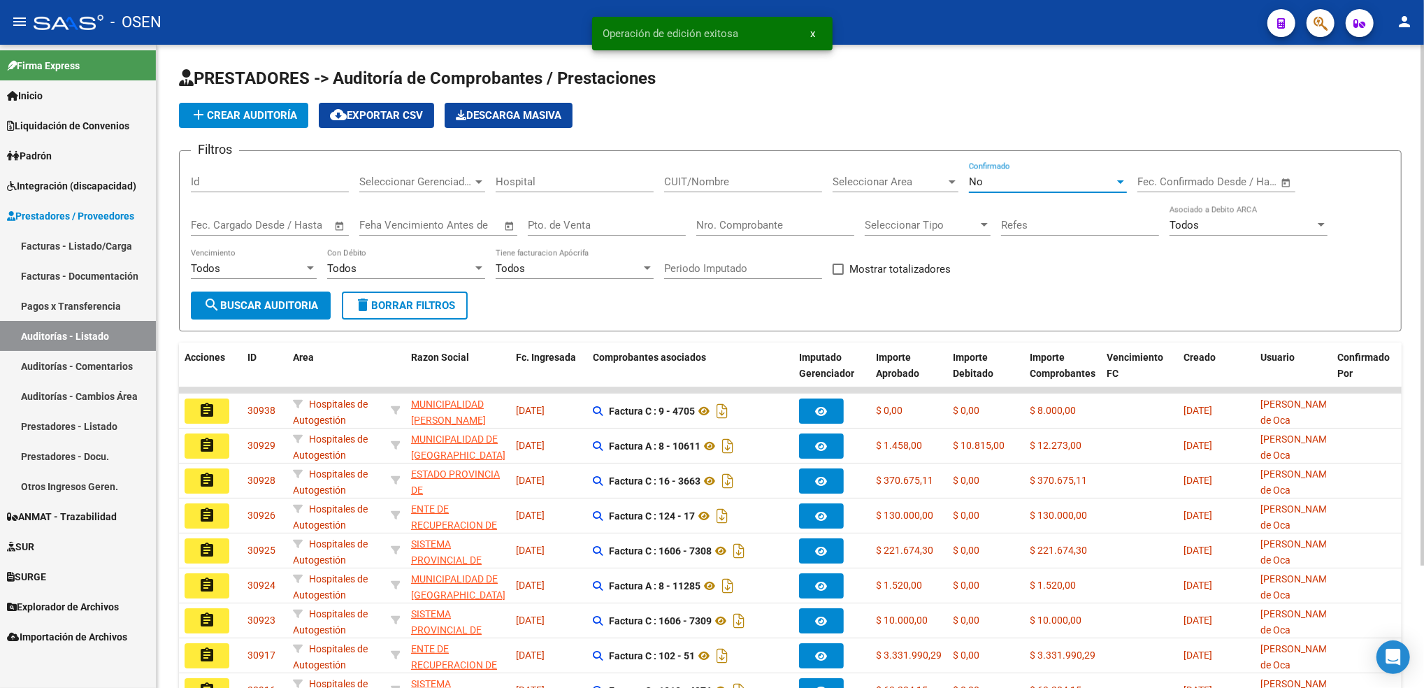
click at [993, 175] on div "No" at bounding box center [1041, 181] width 145 height 13
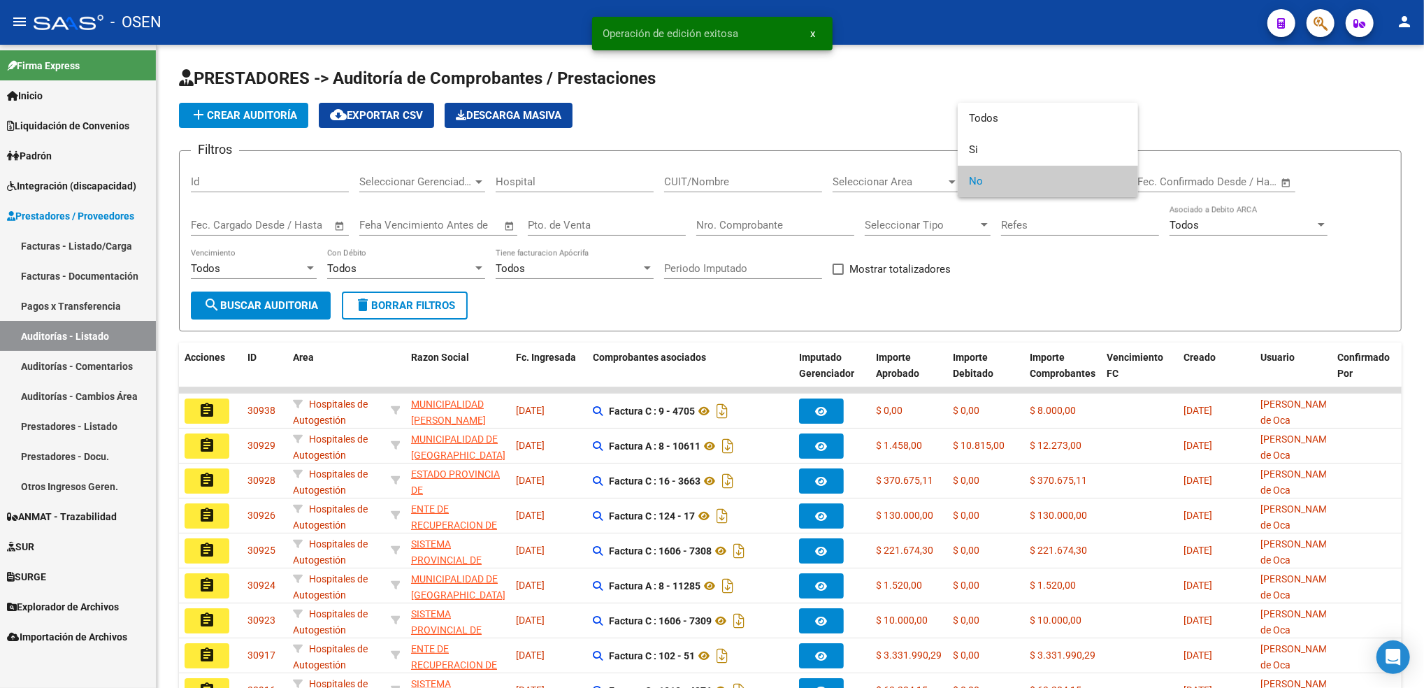
click at [996, 185] on span "No" at bounding box center [1048, 181] width 158 height 31
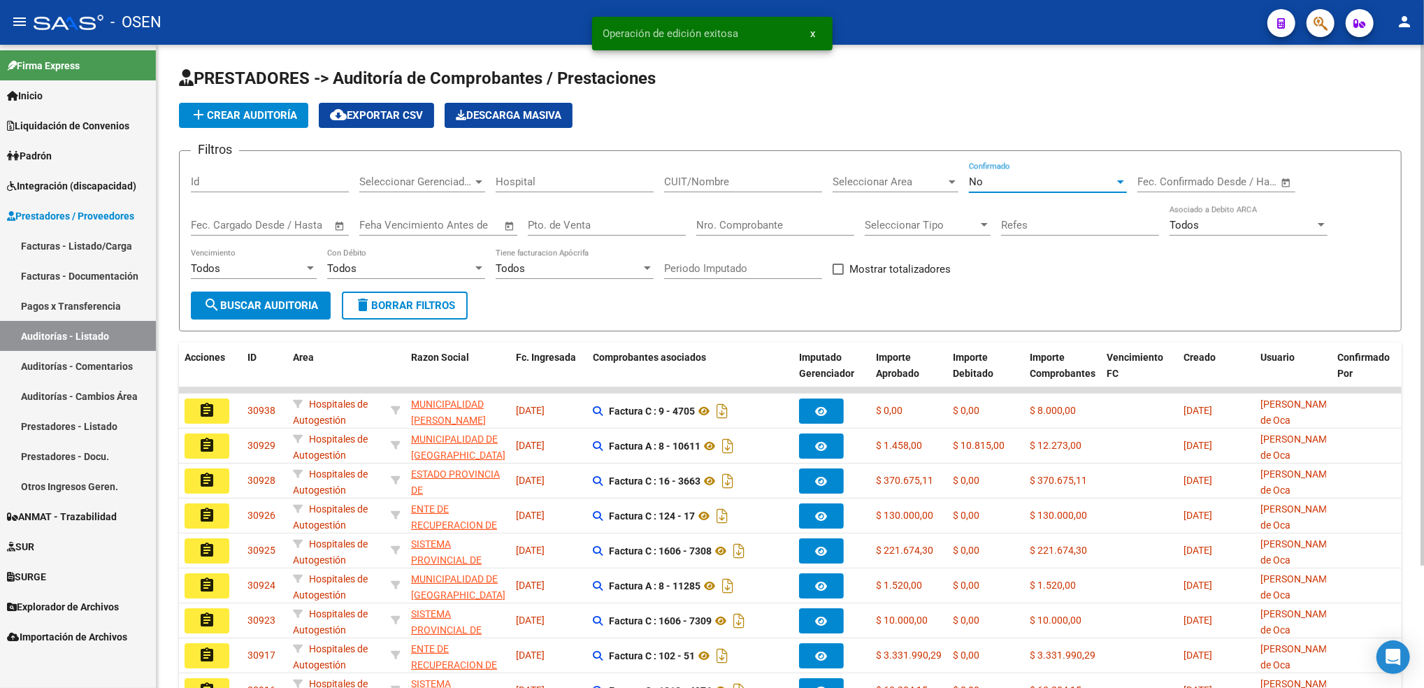
click at [865, 182] on span "Seleccionar Area" at bounding box center [889, 181] width 113 height 13
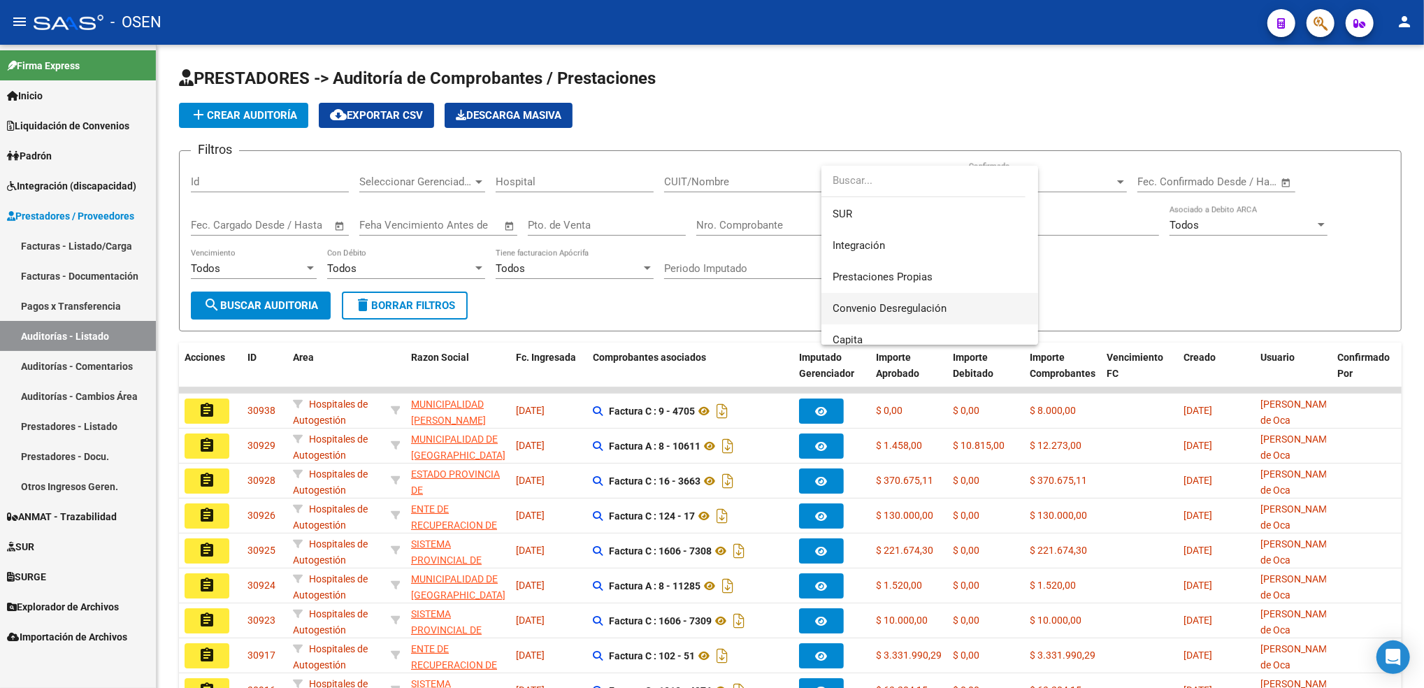
scroll to position [280, 0]
click at [923, 227] on span "Discapacidad Sin Recupero" at bounding box center [930, 216] width 194 height 31
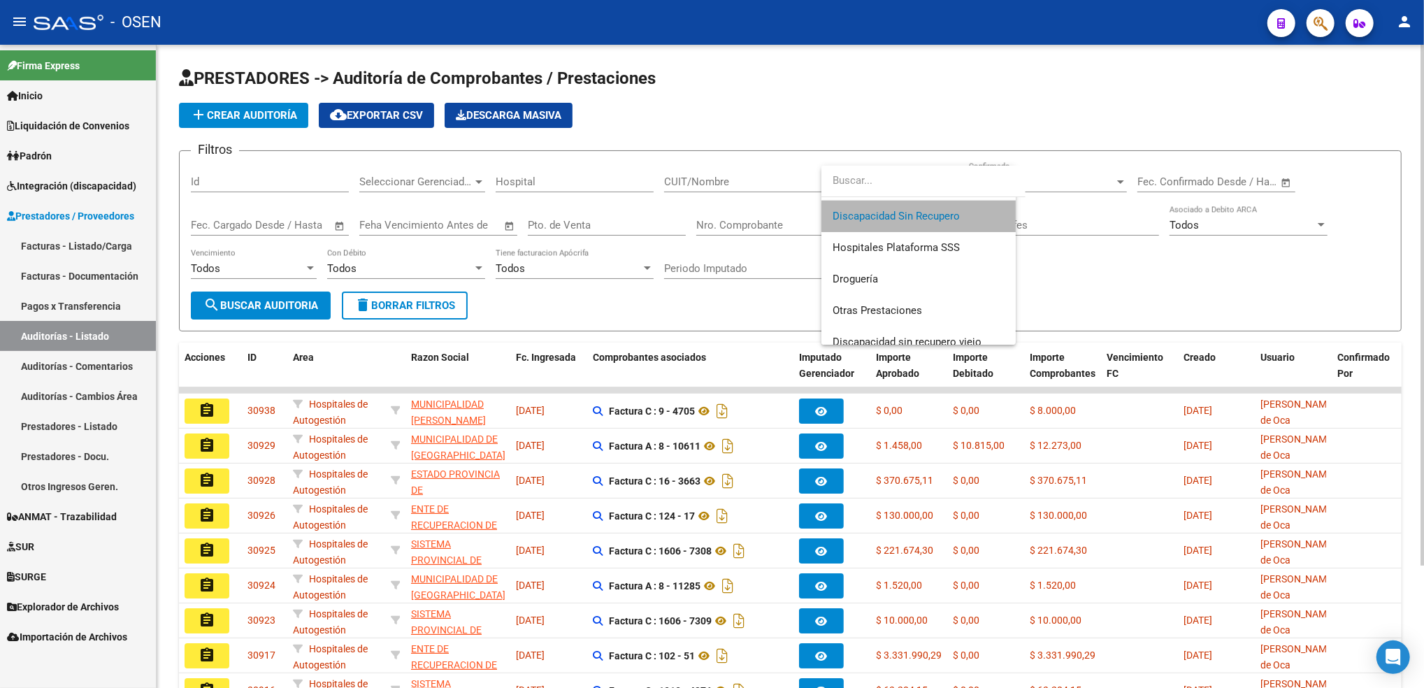
scroll to position [283, 0]
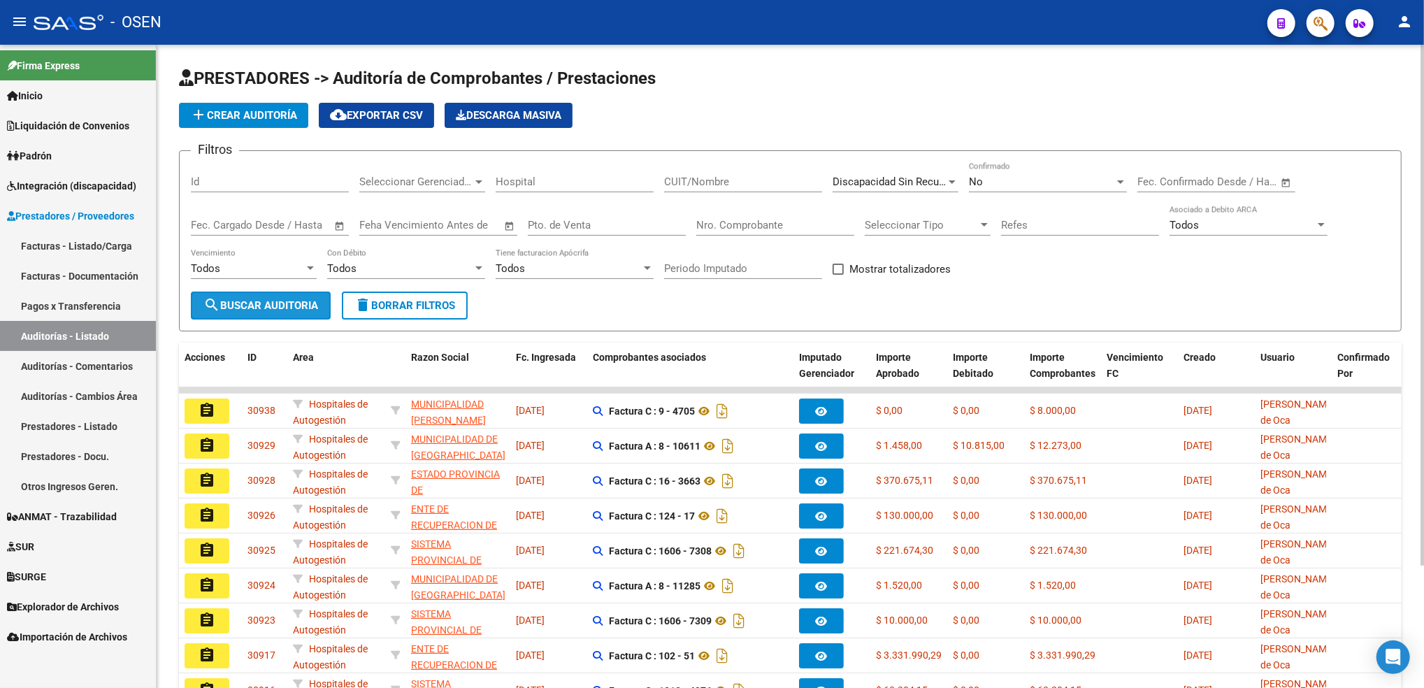
click at [264, 305] on span "search Buscar Auditoria" at bounding box center [260, 305] width 115 height 13
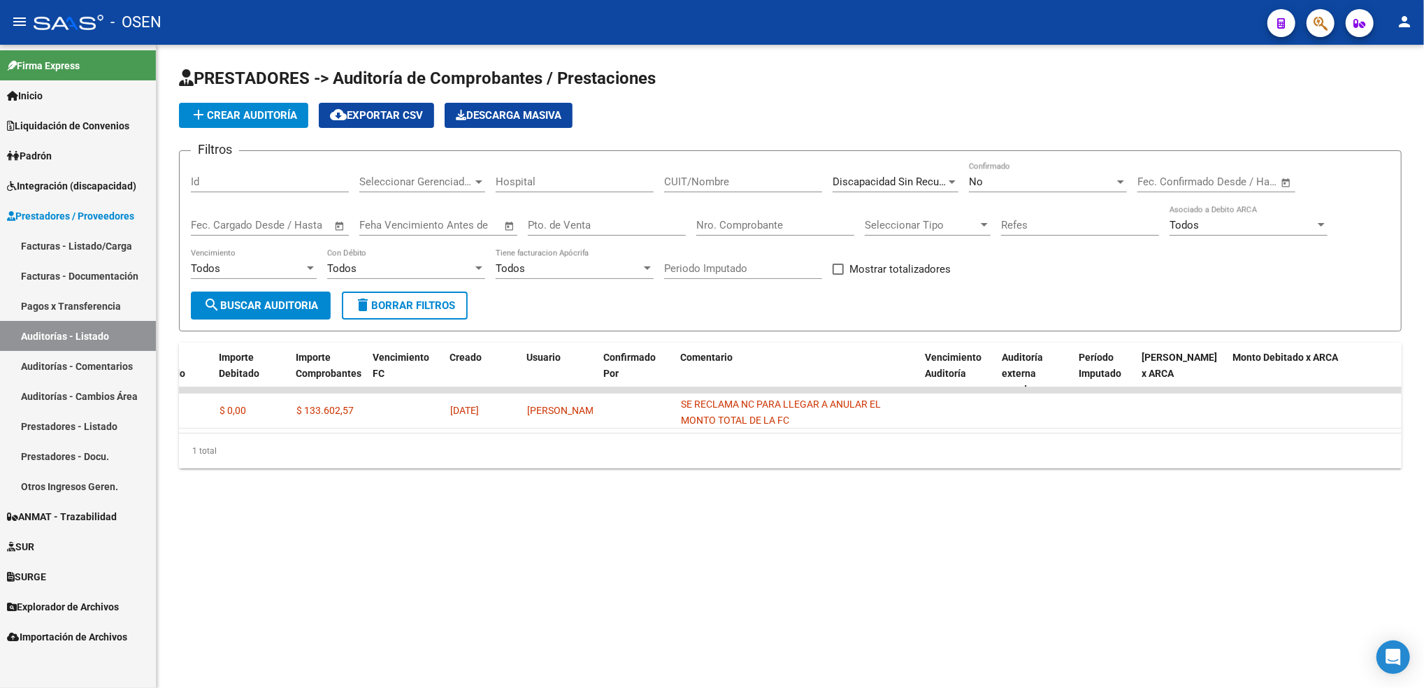
scroll to position [0, 0]
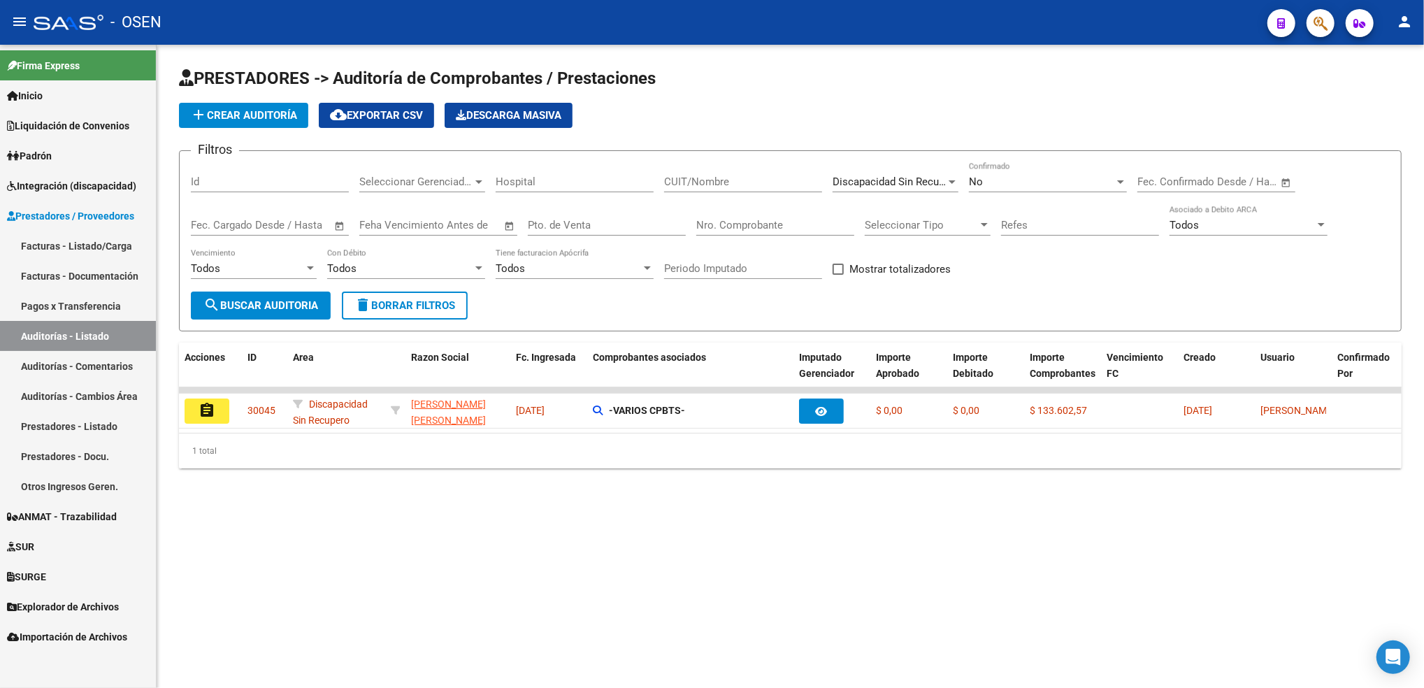
click at [217, 402] on button "assignment" at bounding box center [207, 410] width 45 height 25
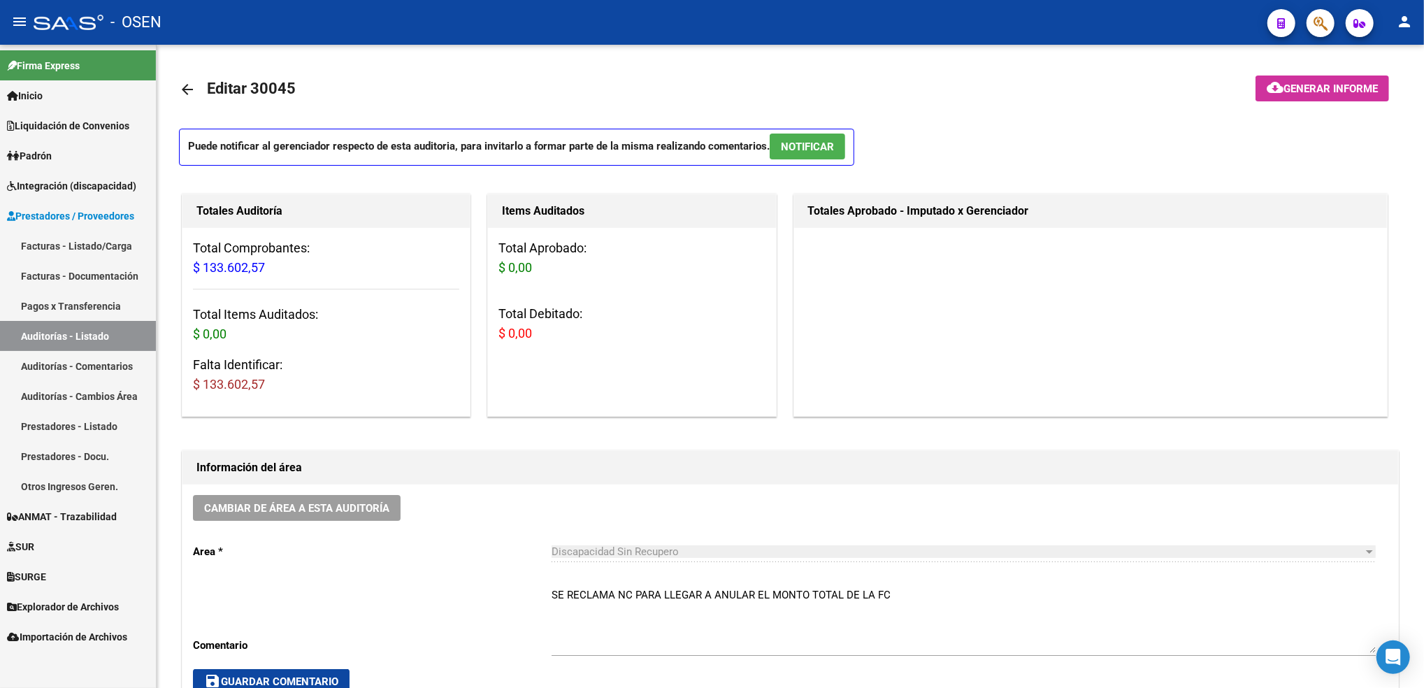
click at [96, 243] on link "Facturas - Listado/Carga" at bounding box center [78, 246] width 156 height 30
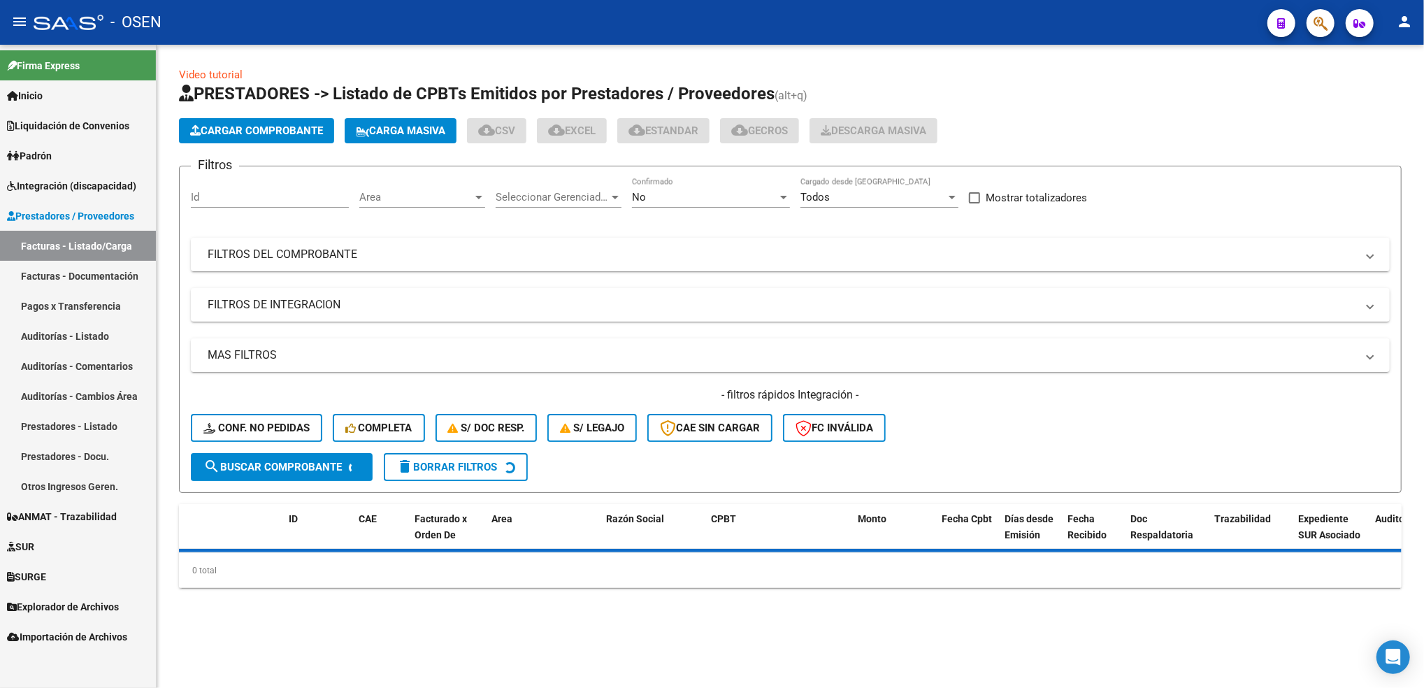
click at [443, 185] on div "Area Area" at bounding box center [422, 193] width 126 height 30
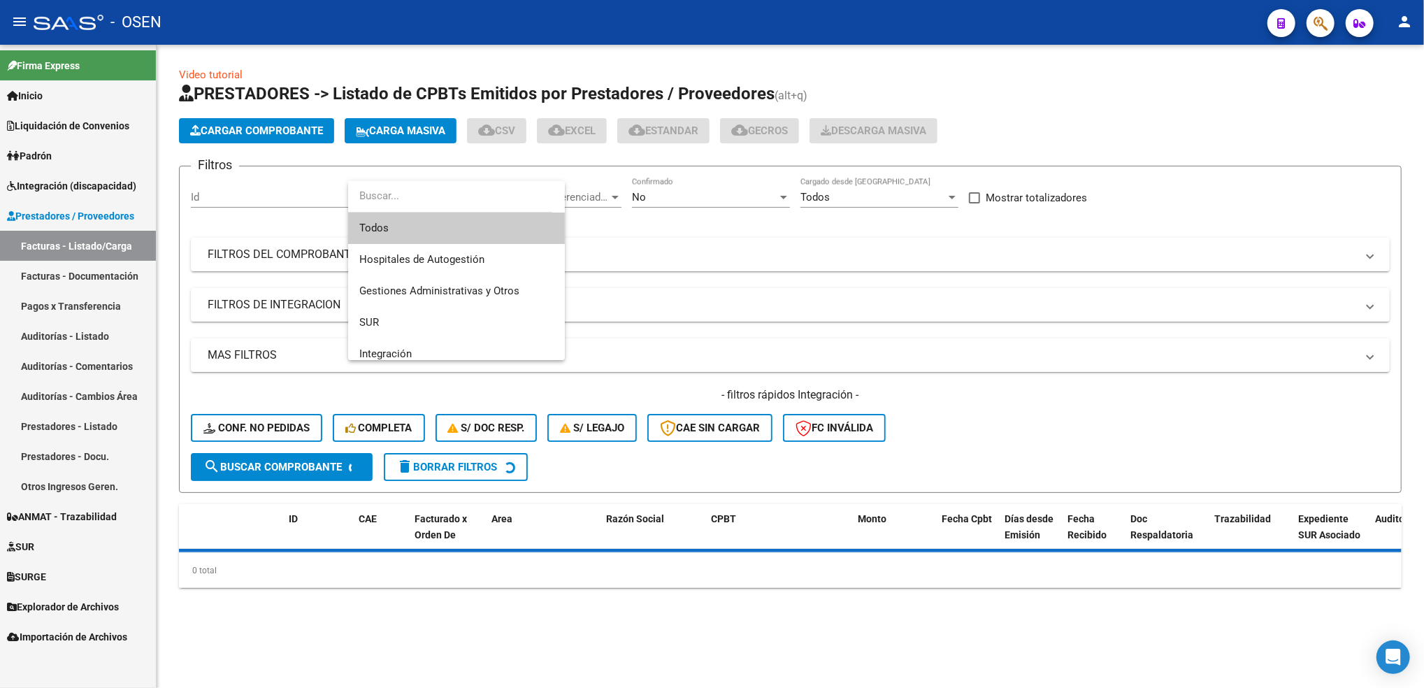
click at [408, 361] on div at bounding box center [712, 344] width 1424 height 688
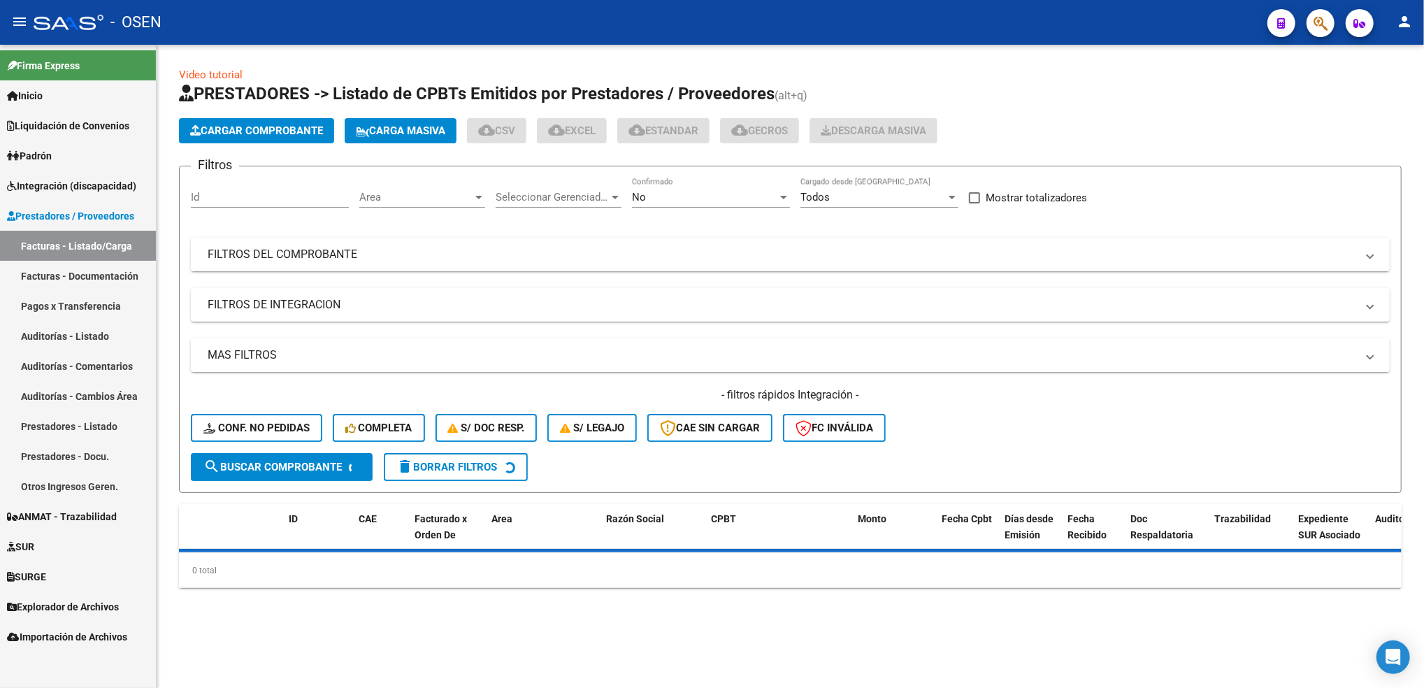
click at [654, 207] on div "No Confirmado" at bounding box center [711, 199] width 158 height 43
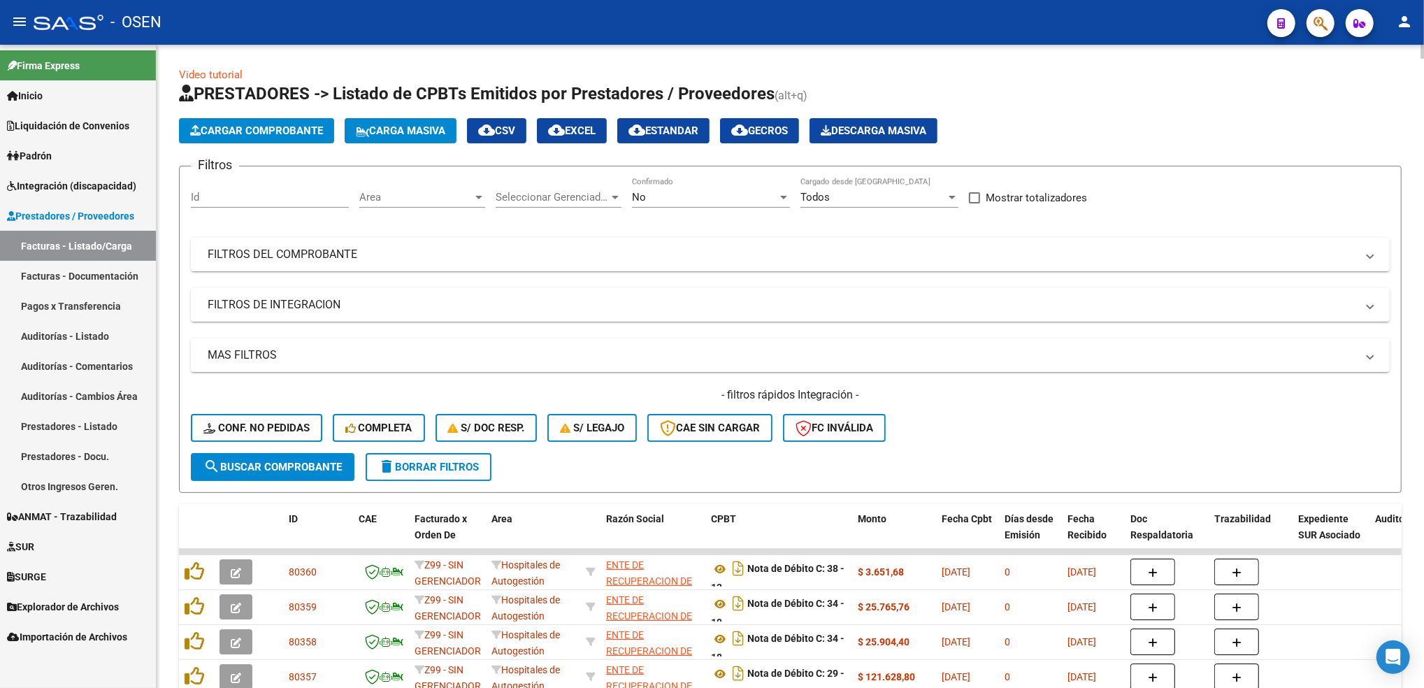
click at [674, 191] on div "No" at bounding box center [704, 197] width 145 height 13
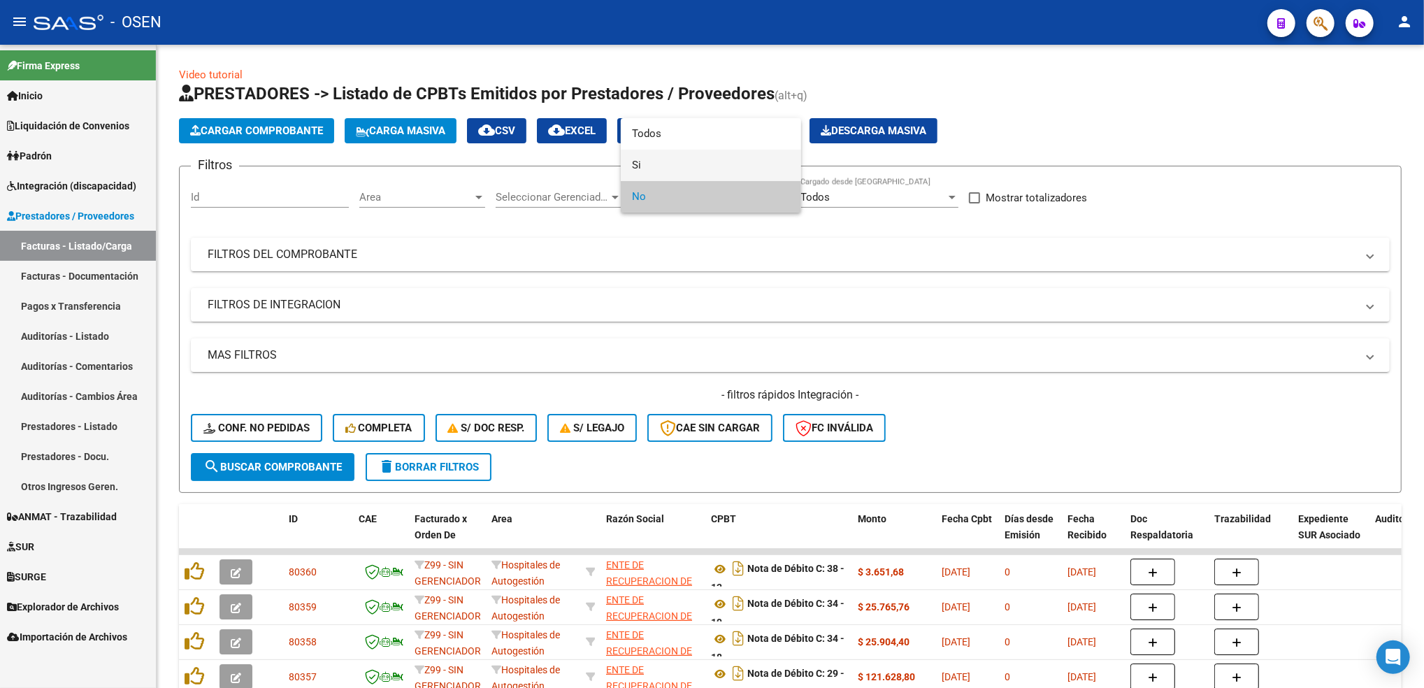
click at [675, 169] on span "Si" at bounding box center [711, 165] width 158 height 31
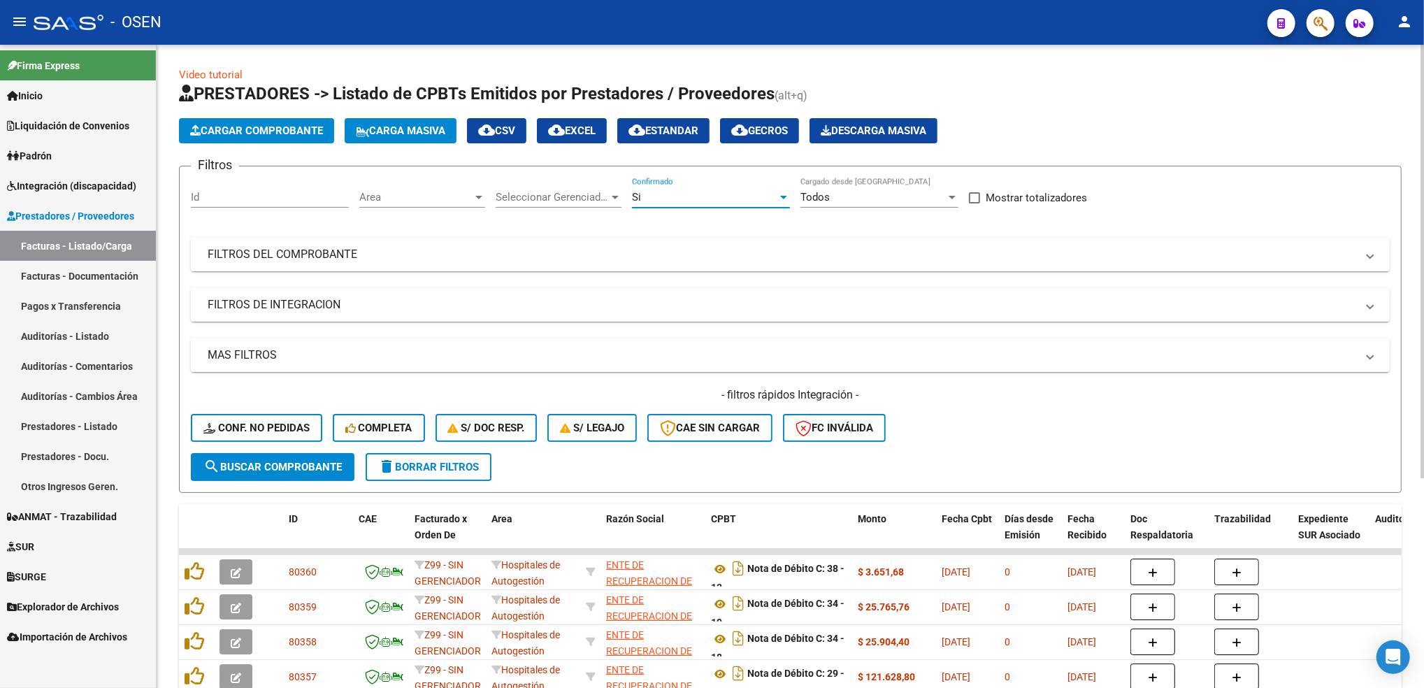
click at [439, 191] on span "Area" at bounding box center [415, 197] width 113 height 13
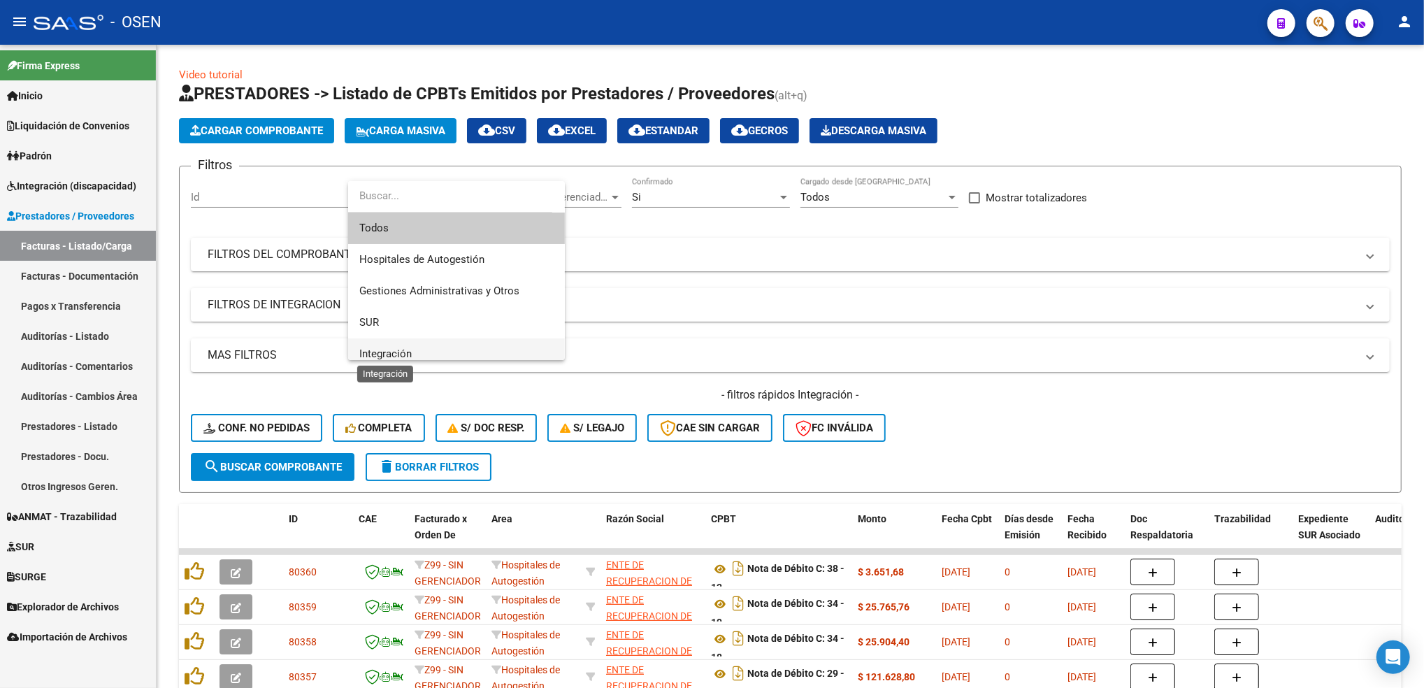
click at [386, 354] on span "Integración" at bounding box center [385, 353] width 52 height 13
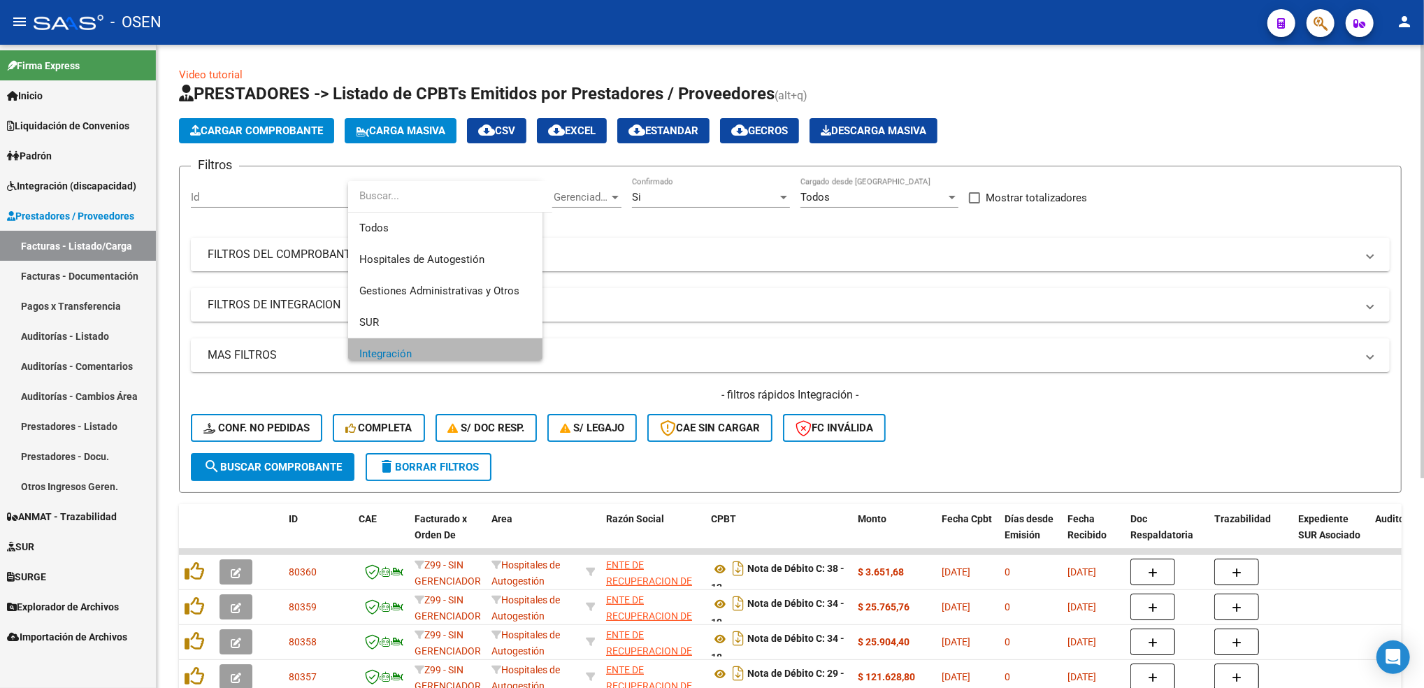
scroll to position [9, 0]
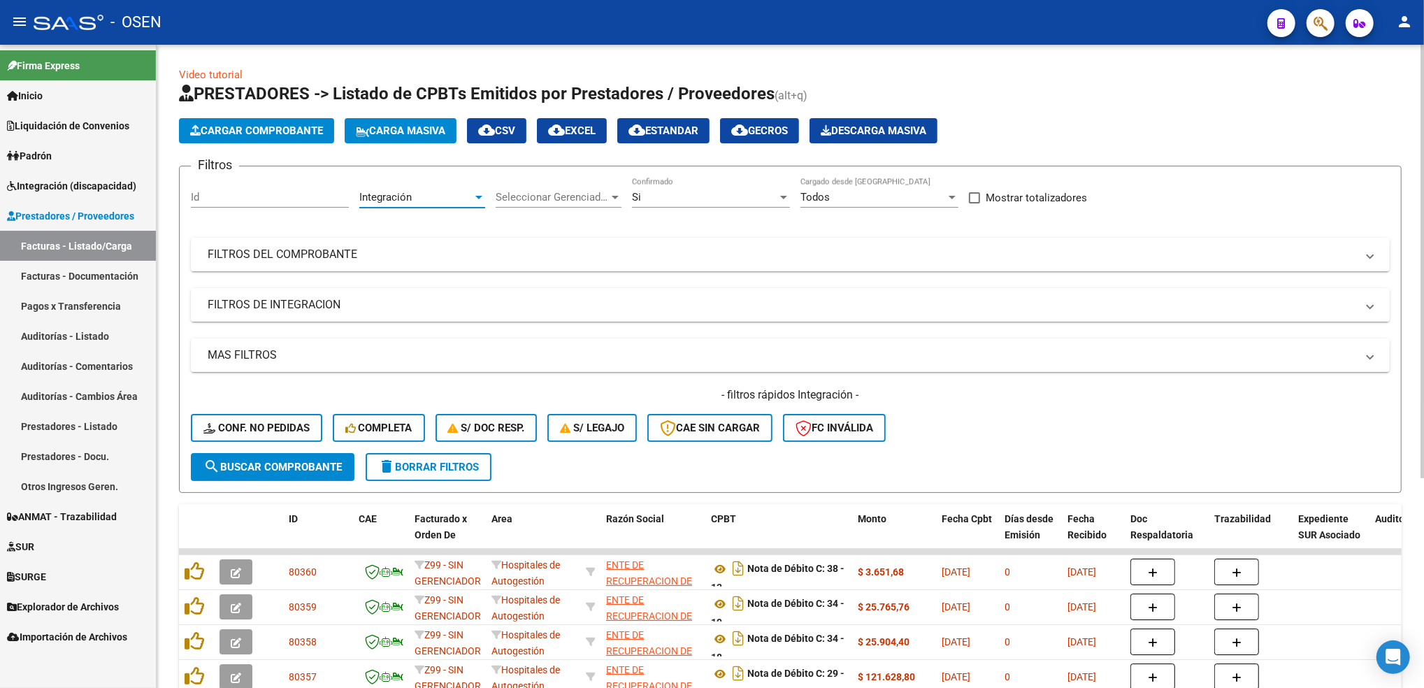
click at [271, 304] on mat-panel-title "FILTROS DE INTEGRACION" at bounding box center [782, 304] width 1148 height 15
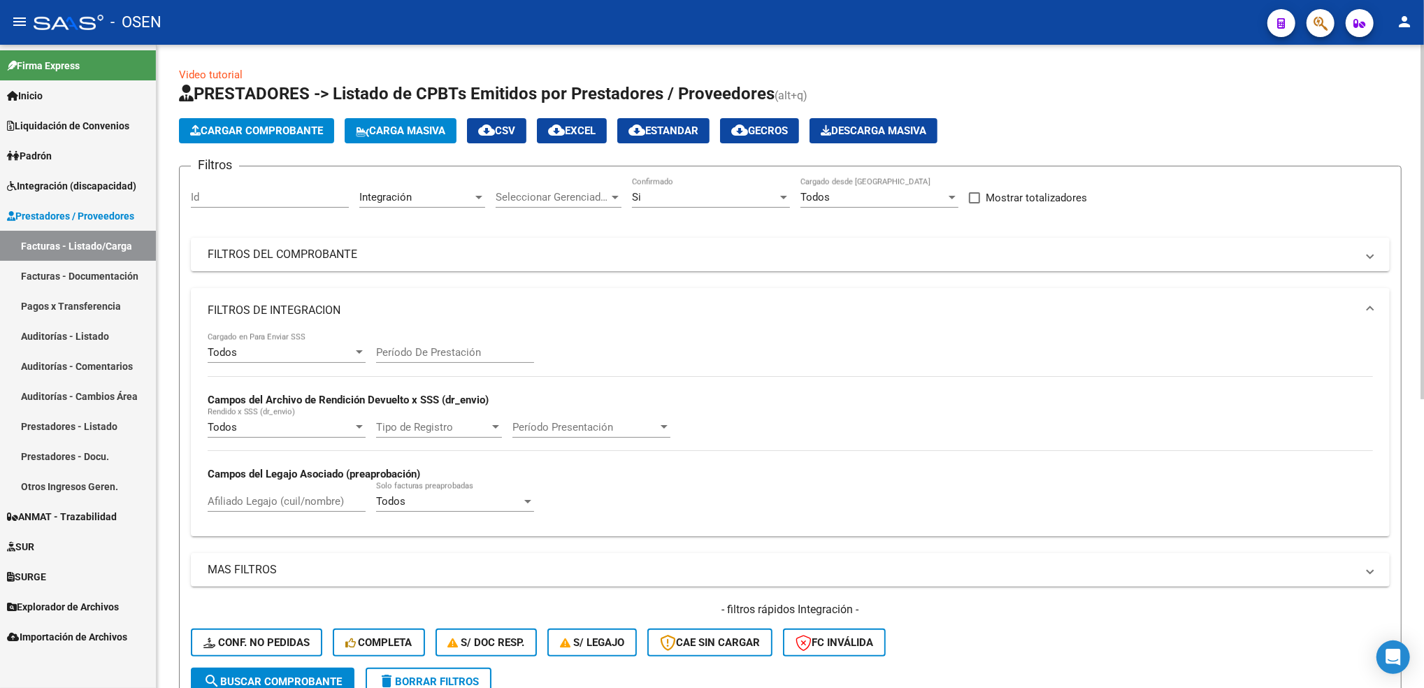
click at [278, 346] on div "Todos" at bounding box center [280, 352] width 145 height 13
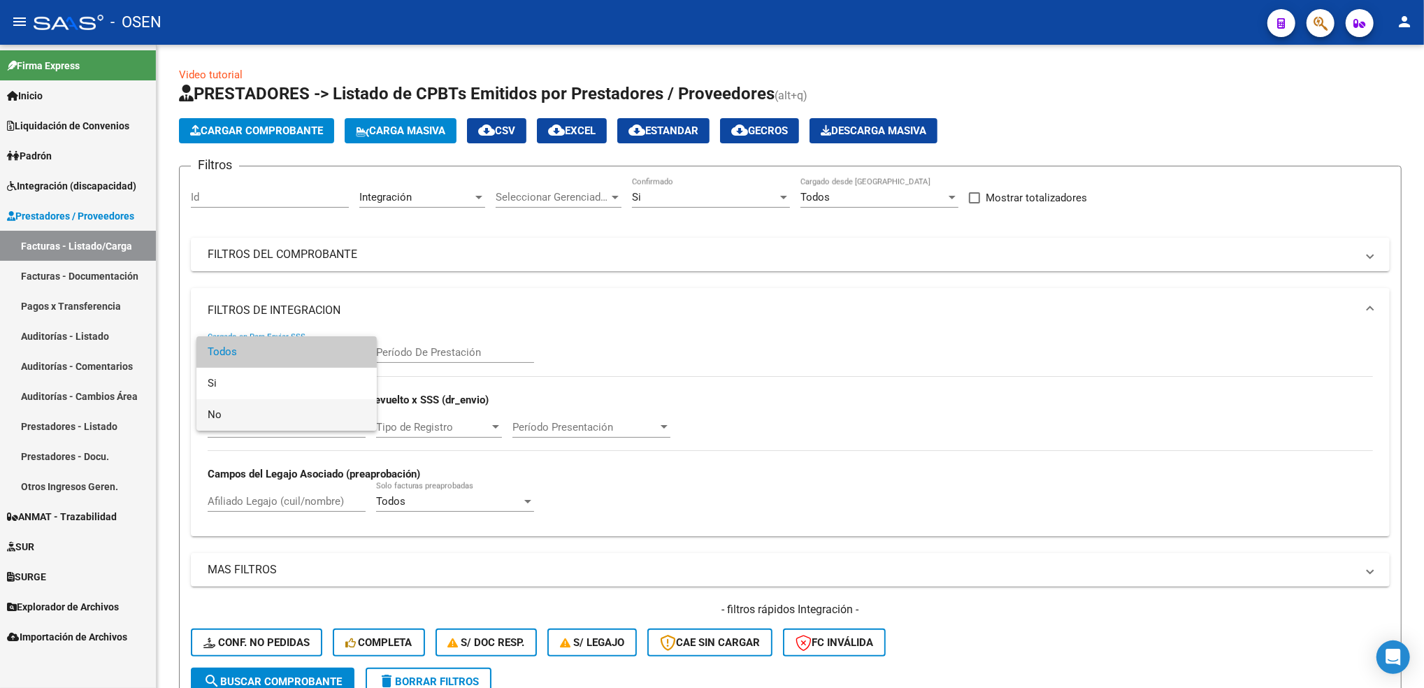
click at [240, 405] on span "No" at bounding box center [287, 414] width 158 height 31
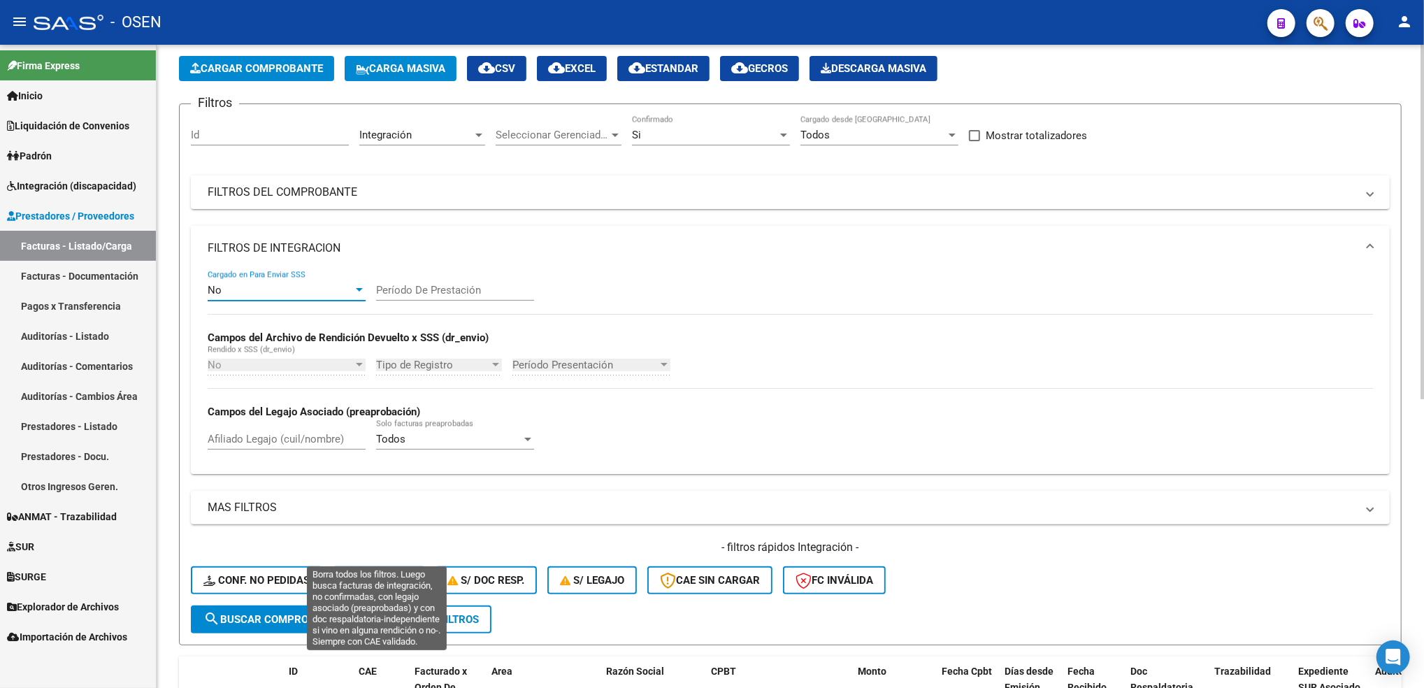
scroll to position [93, 0]
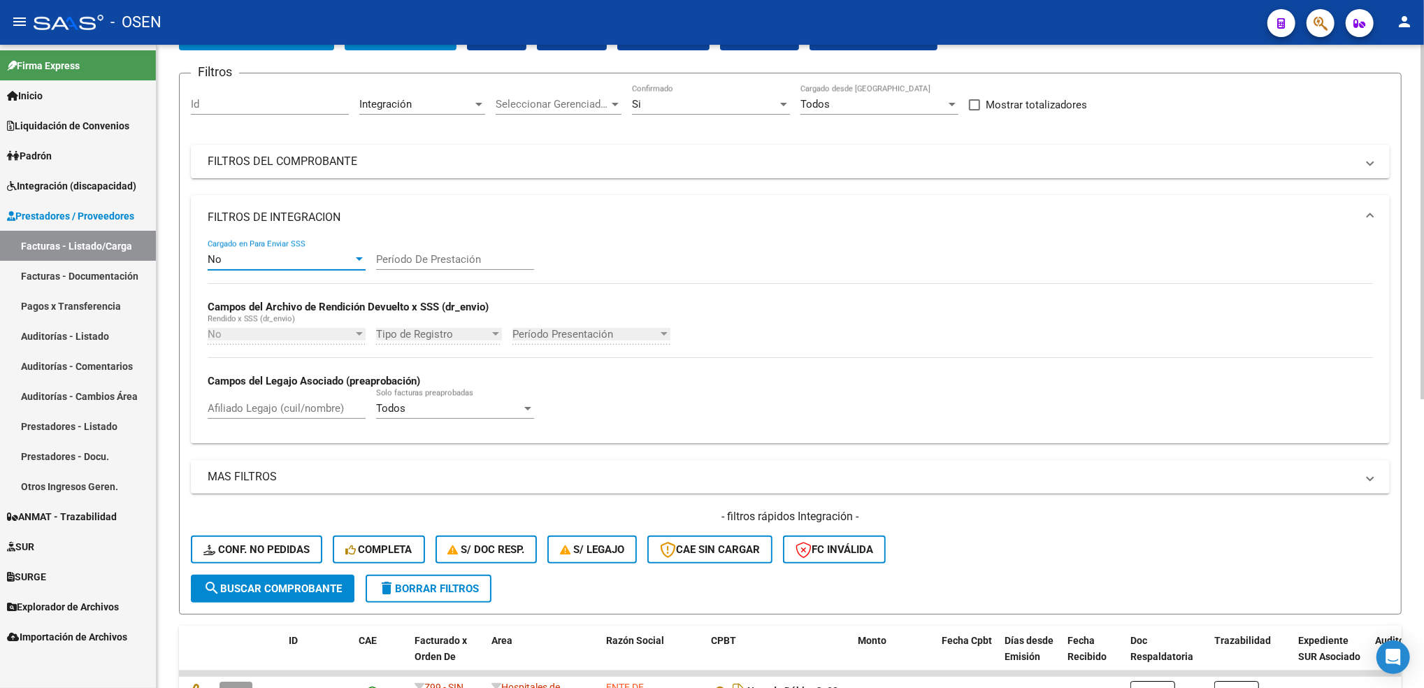
click at [298, 582] on span "search Buscar Comprobante" at bounding box center [272, 588] width 138 height 13
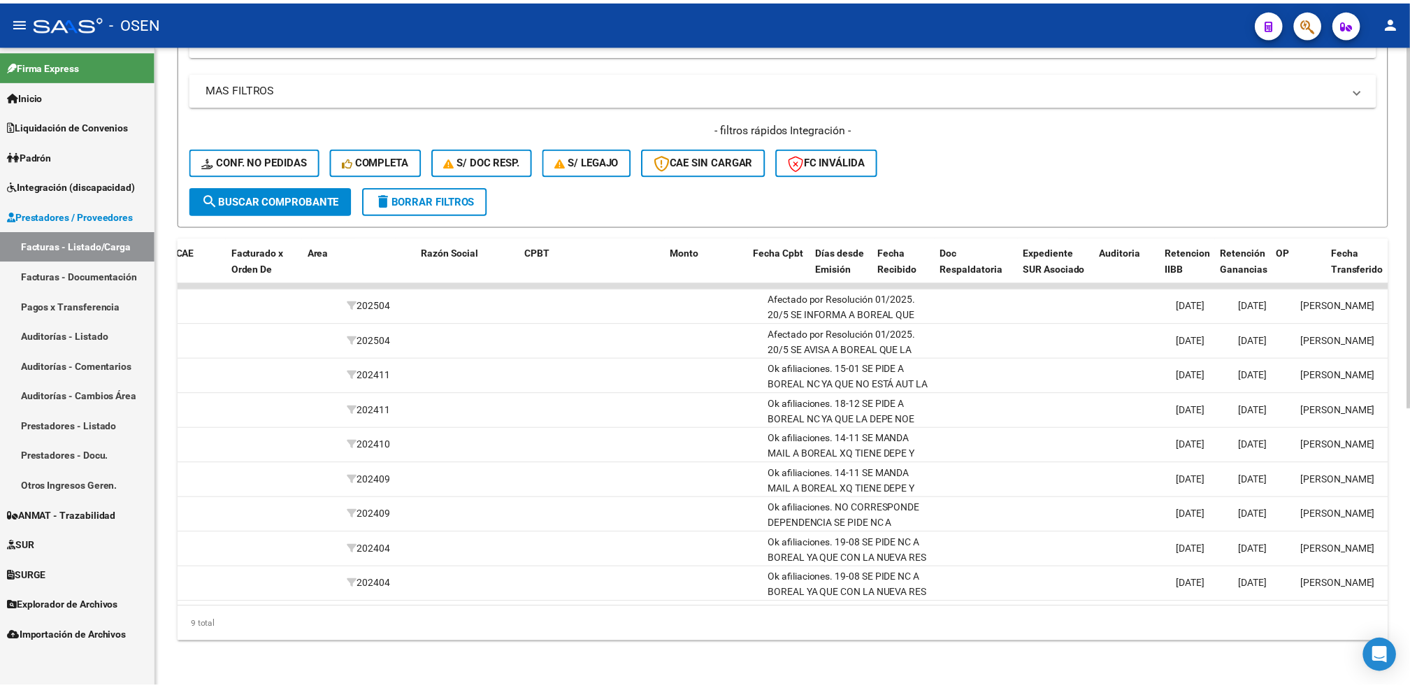
scroll to position [0, 0]
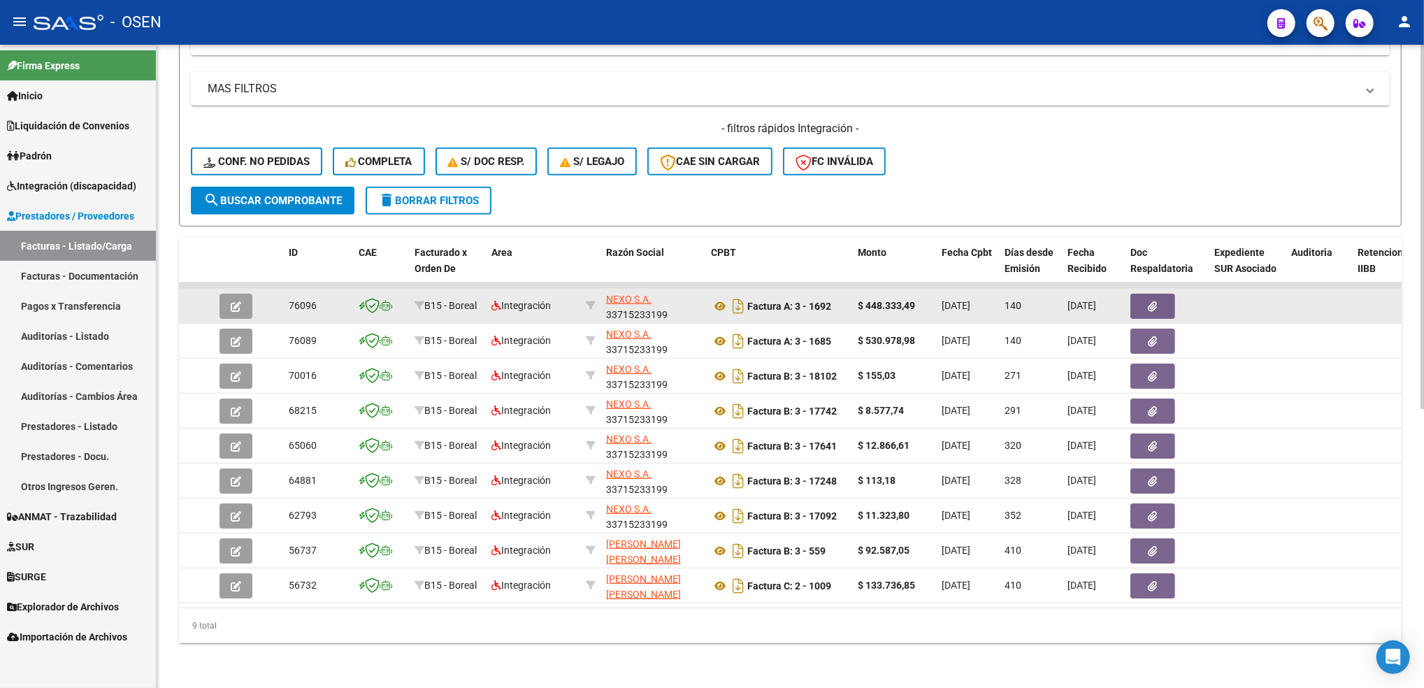
click at [237, 298] on button "button" at bounding box center [235, 306] width 33 height 25
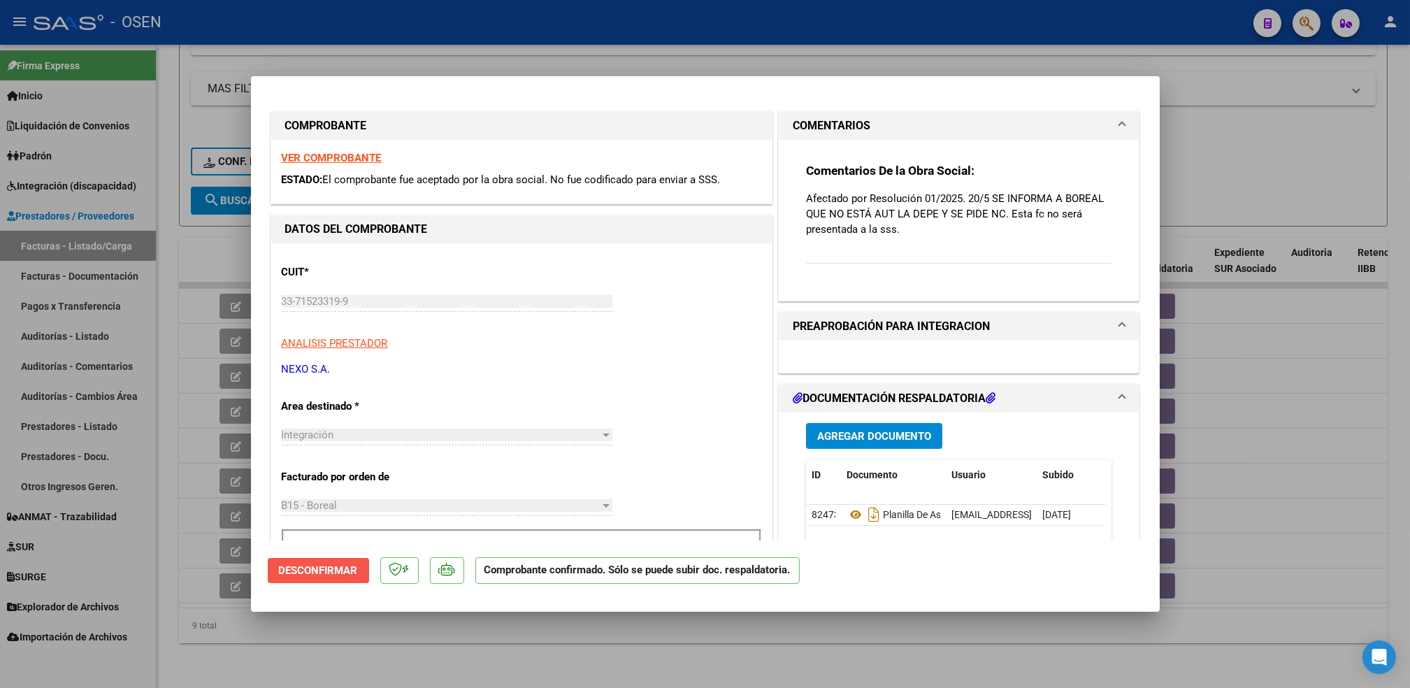
click at [329, 572] on span "Desconfirmar" at bounding box center [318, 570] width 79 height 13
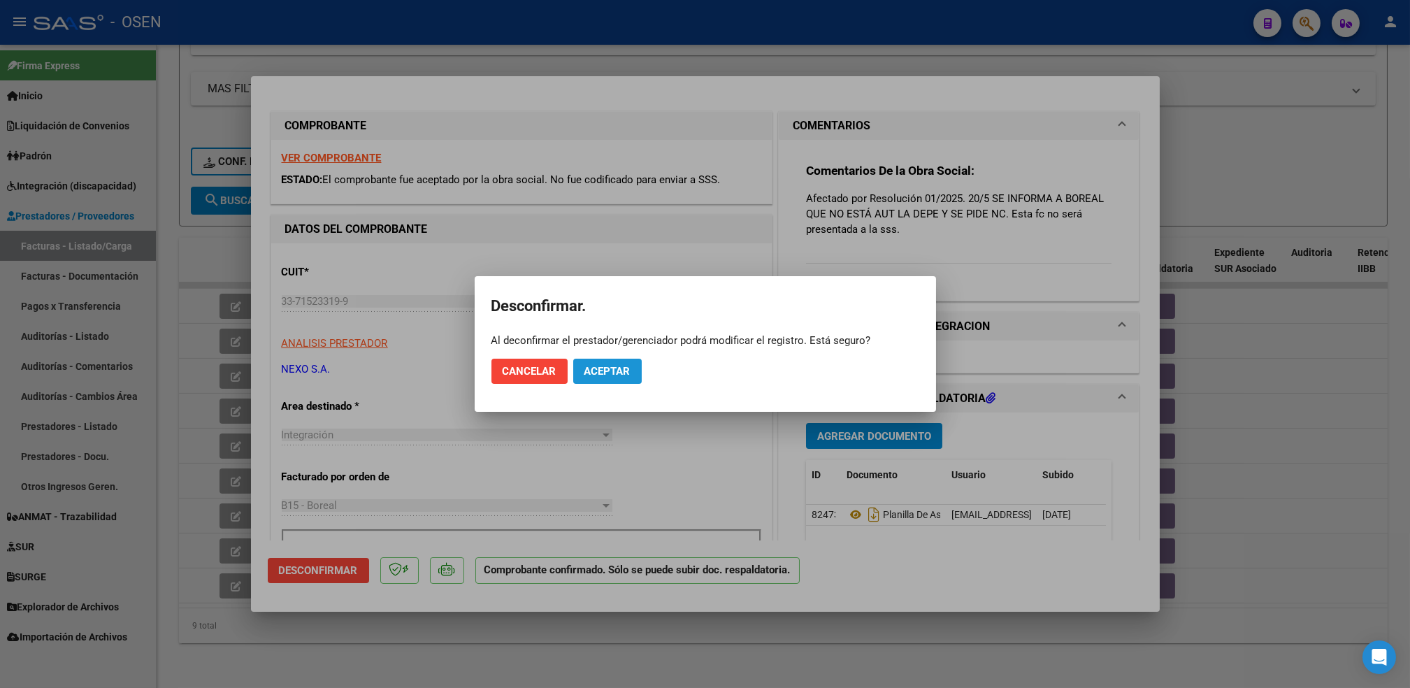
click at [597, 370] on span "Aceptar" at bounding box center [607, 371] width 46 height 13
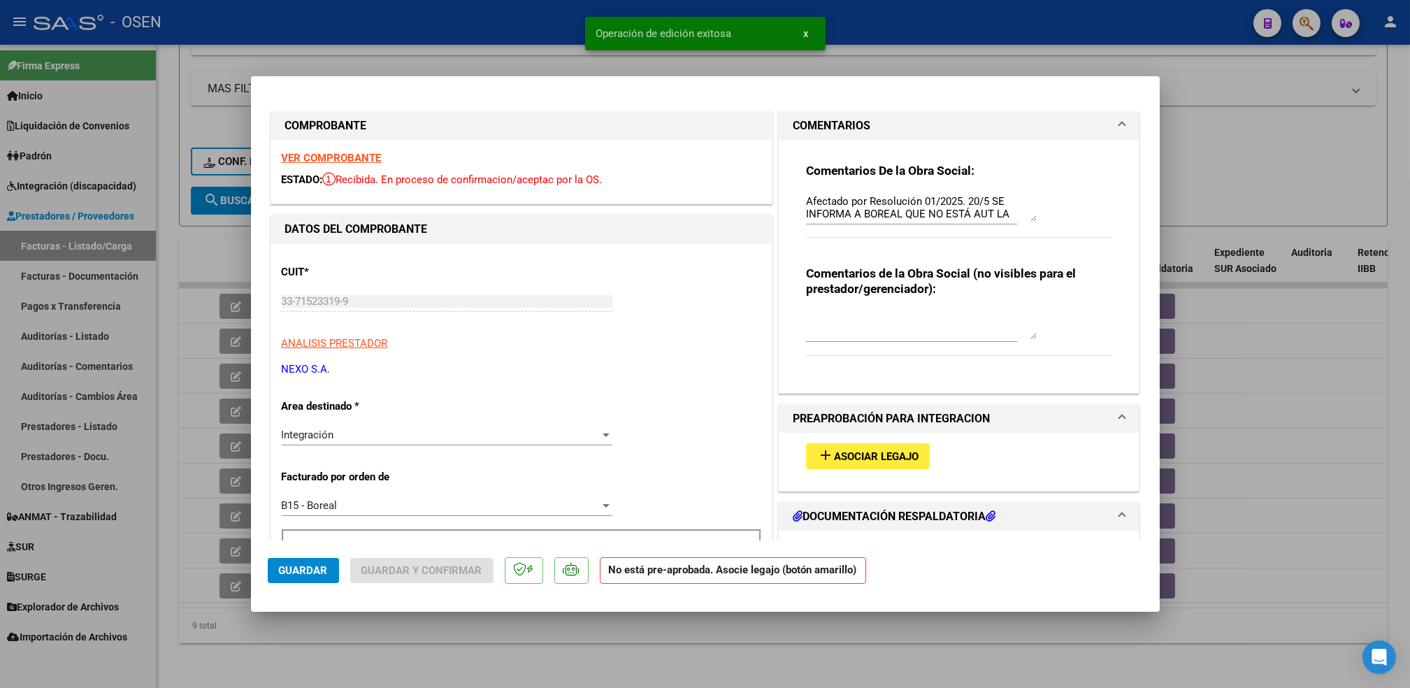
click at [383, 433] on div "Integración" at bounding box center [441, 434] width 318 height 13
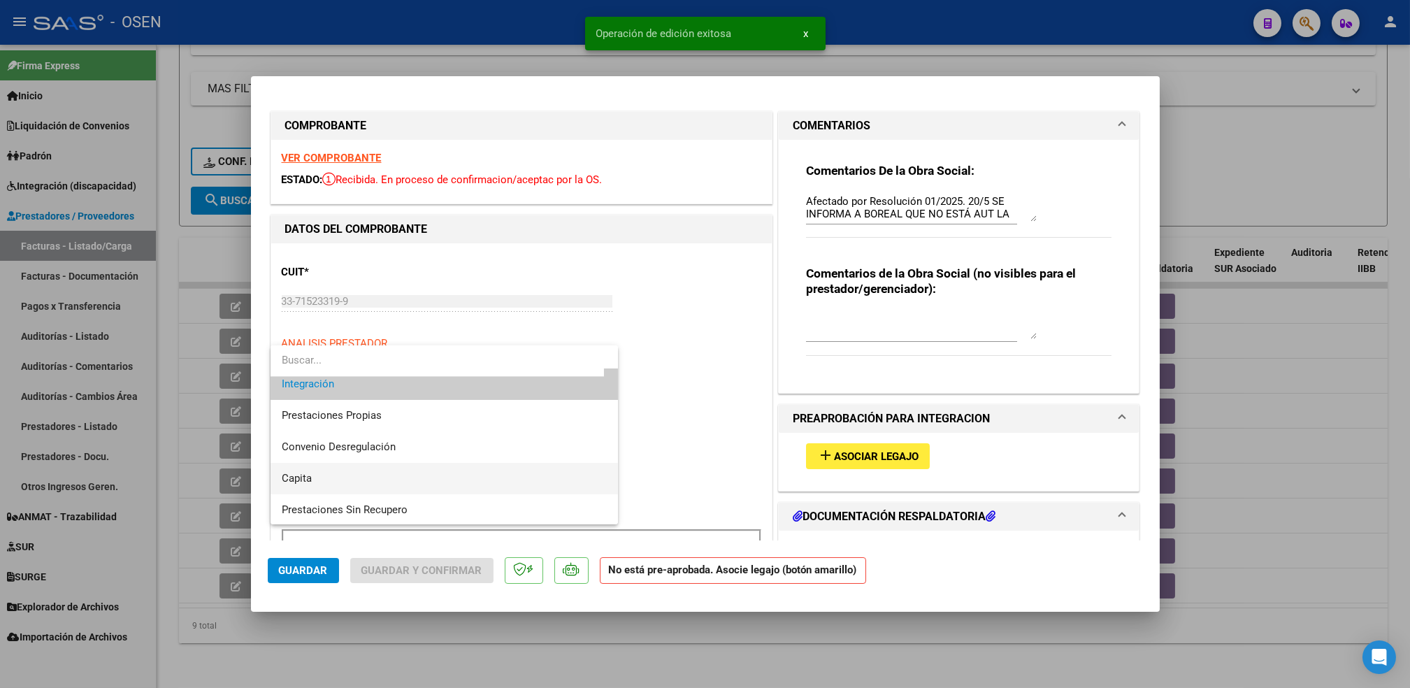
scroll to position [145, 0]
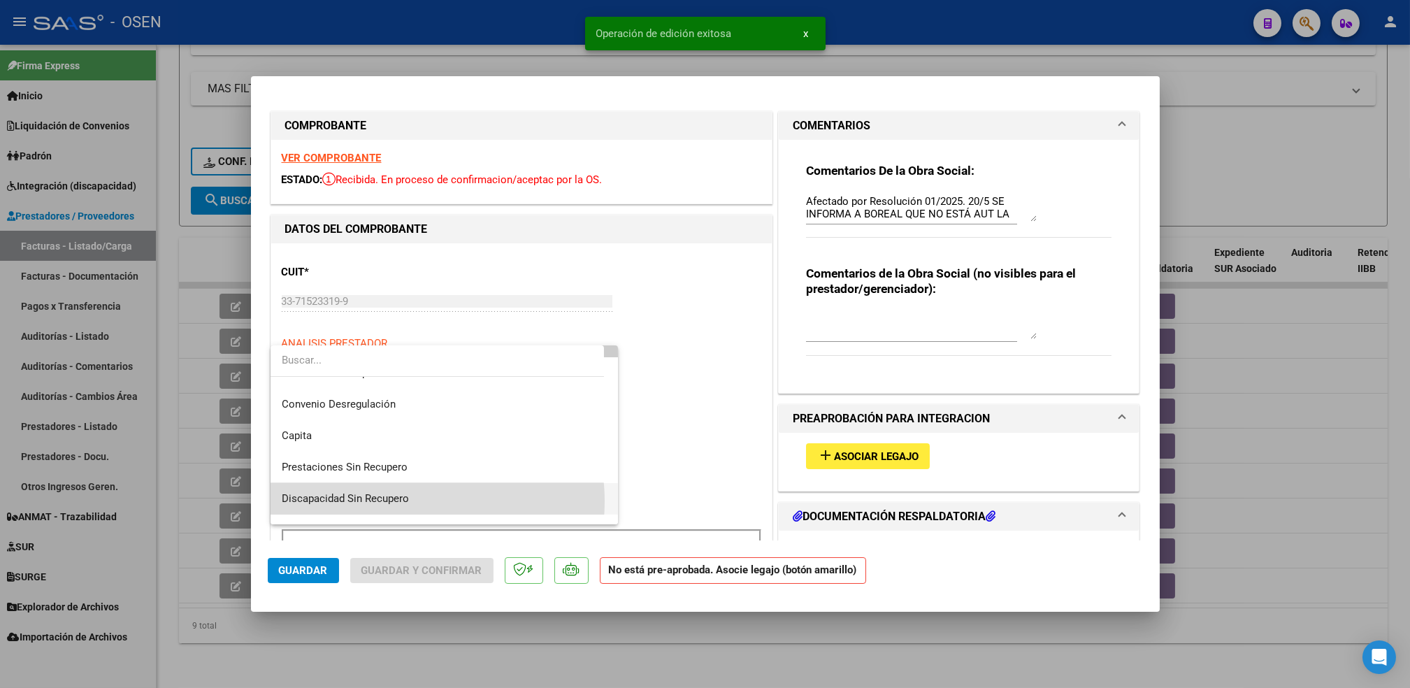
click at [415, 501] on span "Discapacidad Sin Recupero" at bounding box center [444, 498] width 325 height 31
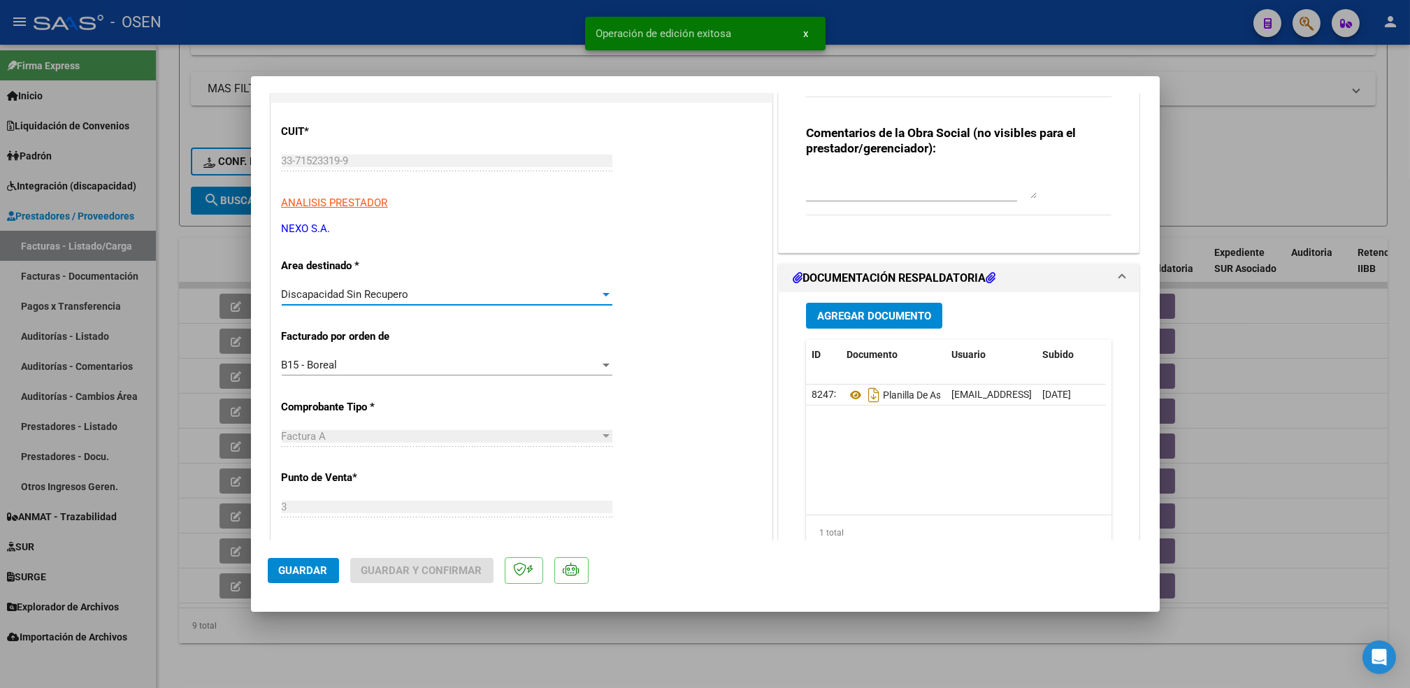
scroll to position [186, 0]
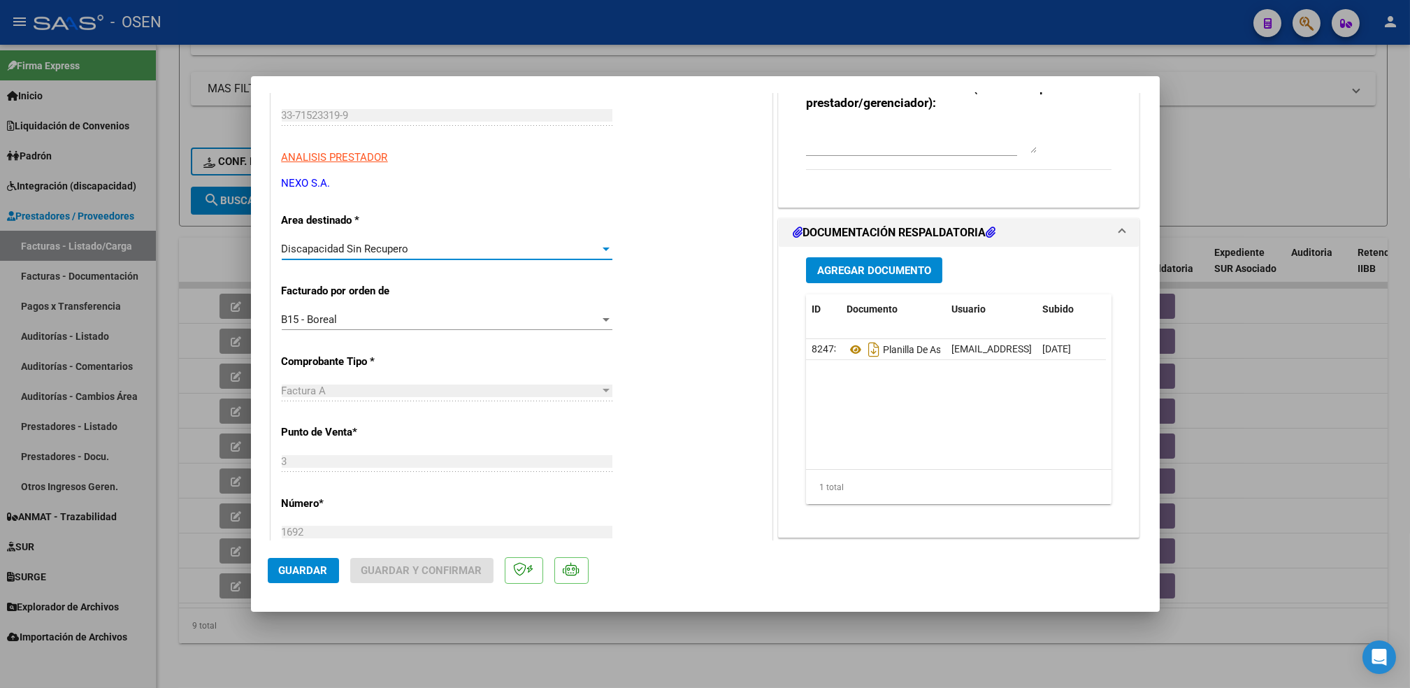
click at [289, 565] on span "Guardar" at bounding box center [303, 570] width 49 height 13
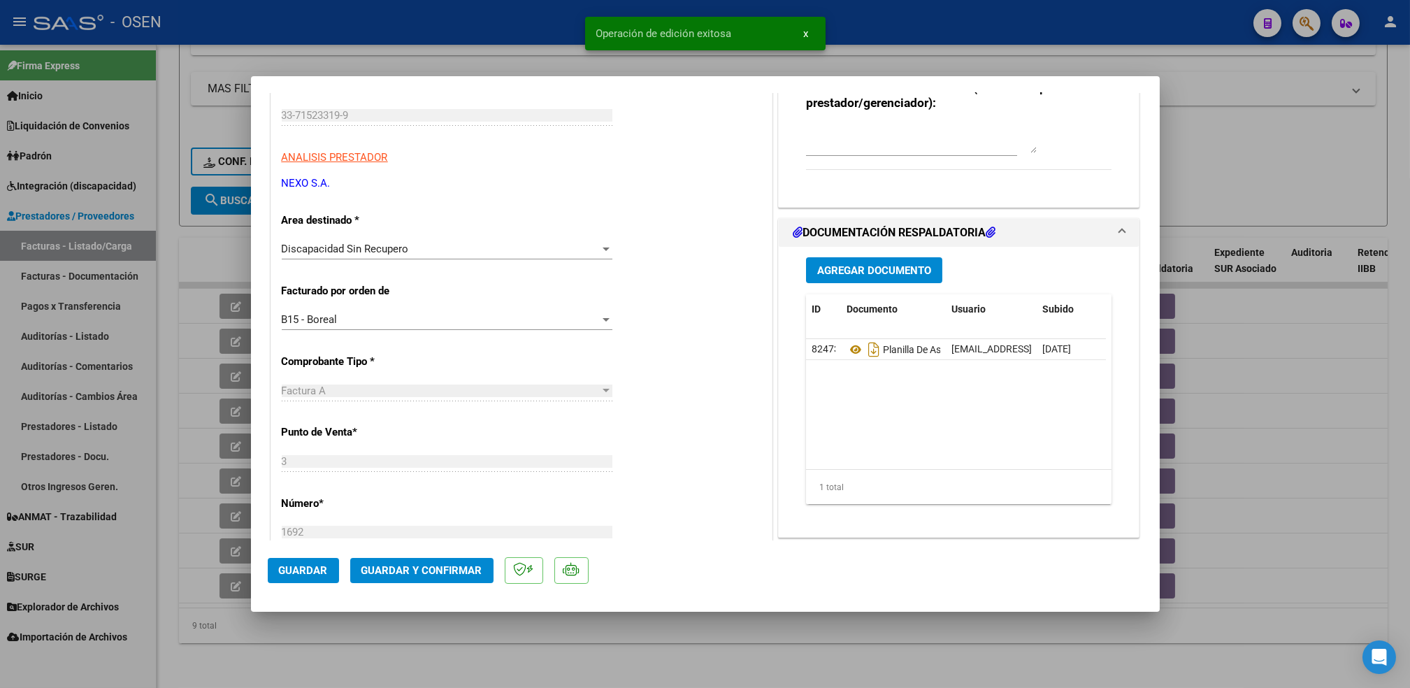
click at [464, 682] on div at bounding box center [705, 344] width 1410 height 688
type input "$ 0,00"
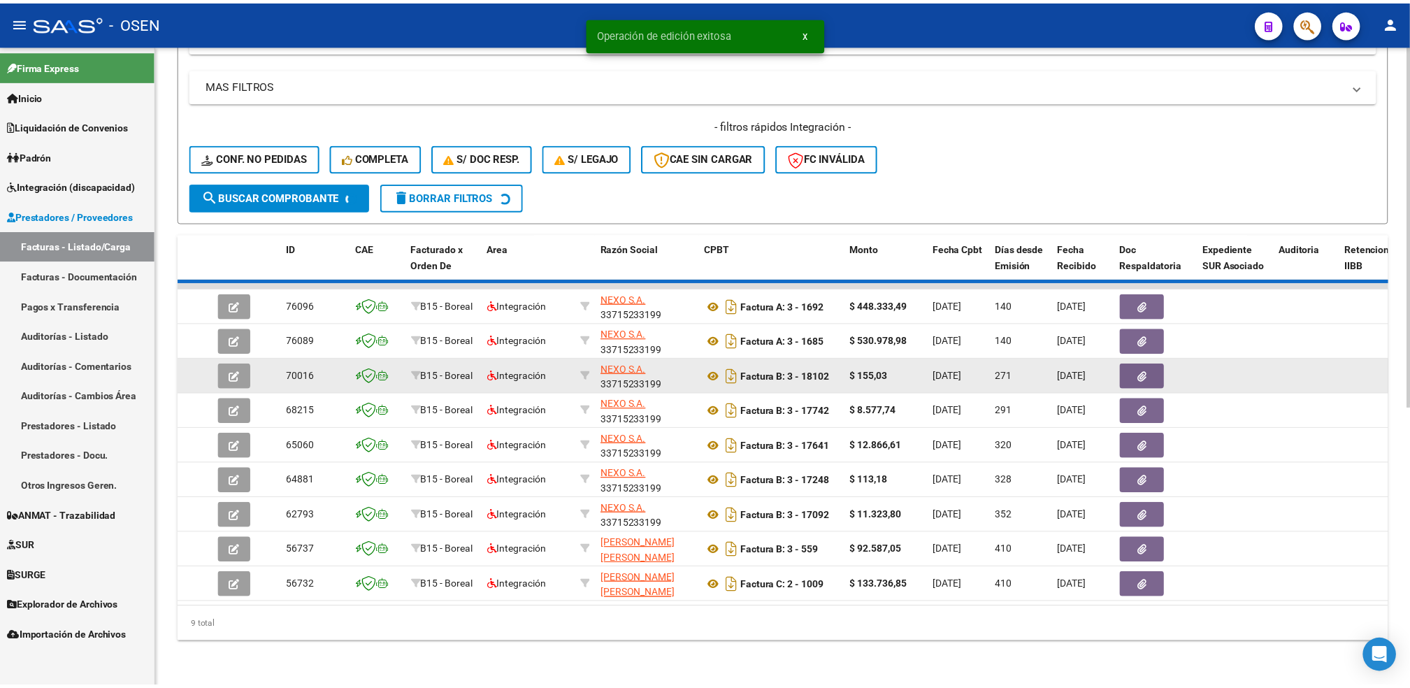
scroll to position [456, 0]
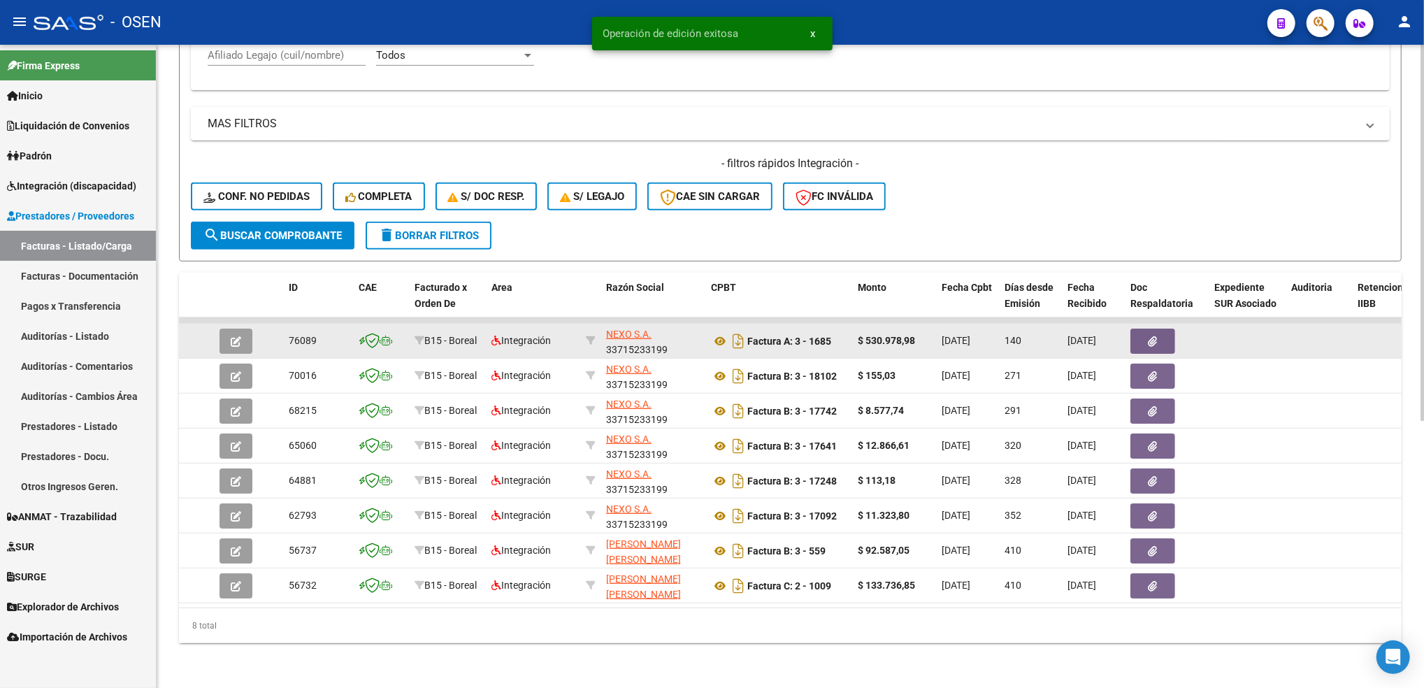
click at [229, 329] on button "button" at bounding box center [235, 341] width 33 height 25
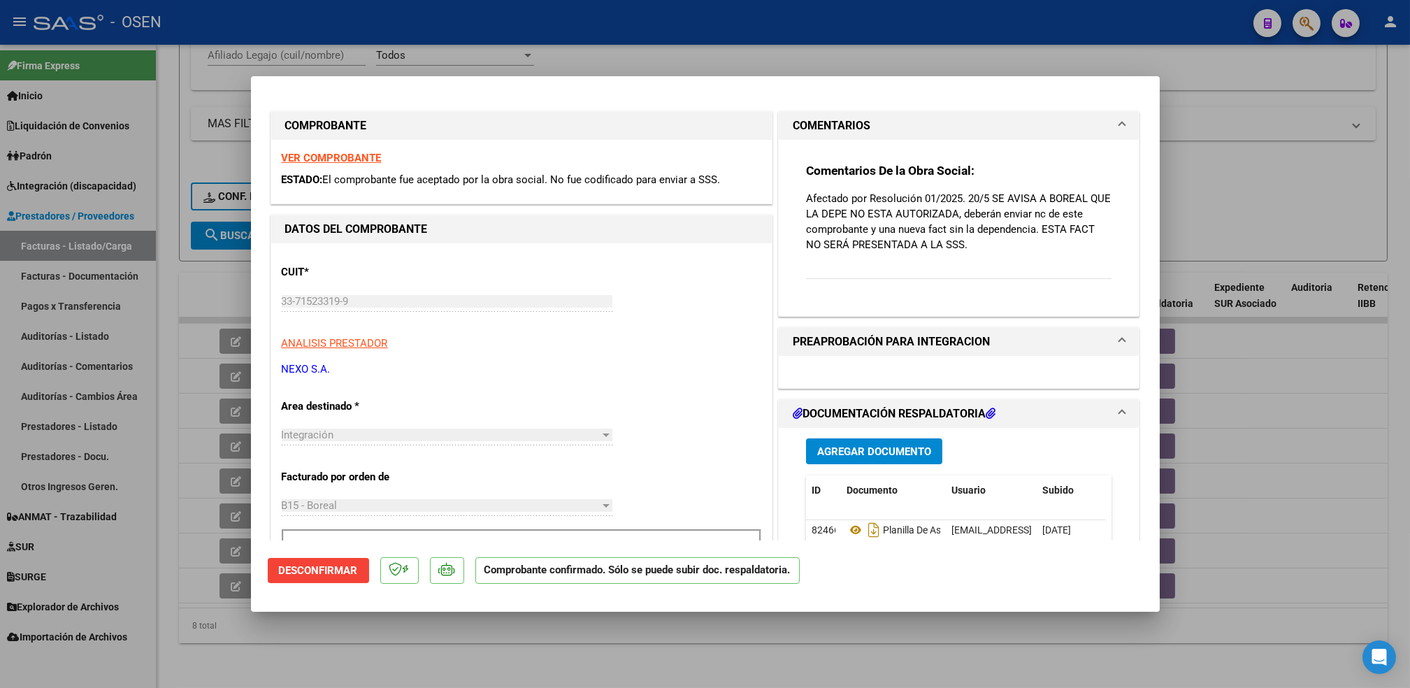
click at [325, 572] on span "Desconfirmar" at bounding box center [318, 570] width 79 height 13
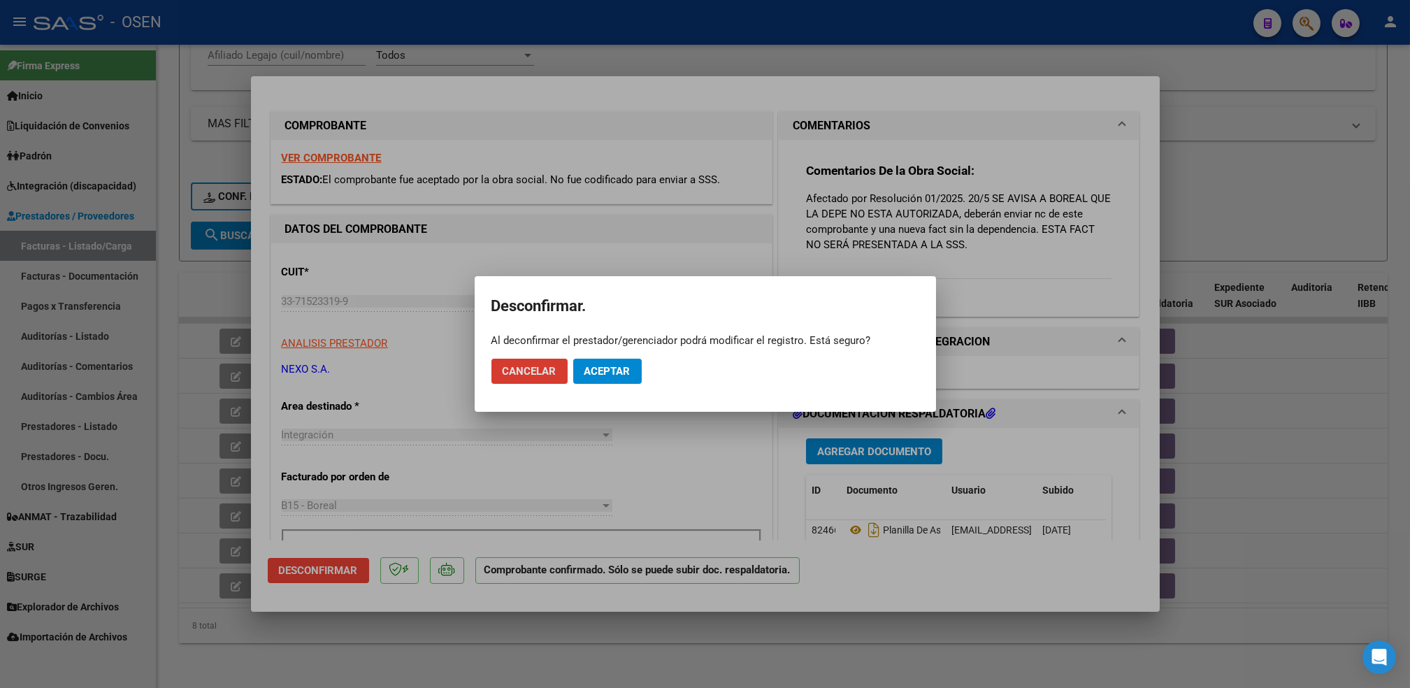
click at [618, 365] on span "Aceptar" at bounding box center [607, 371] width 46 height 13
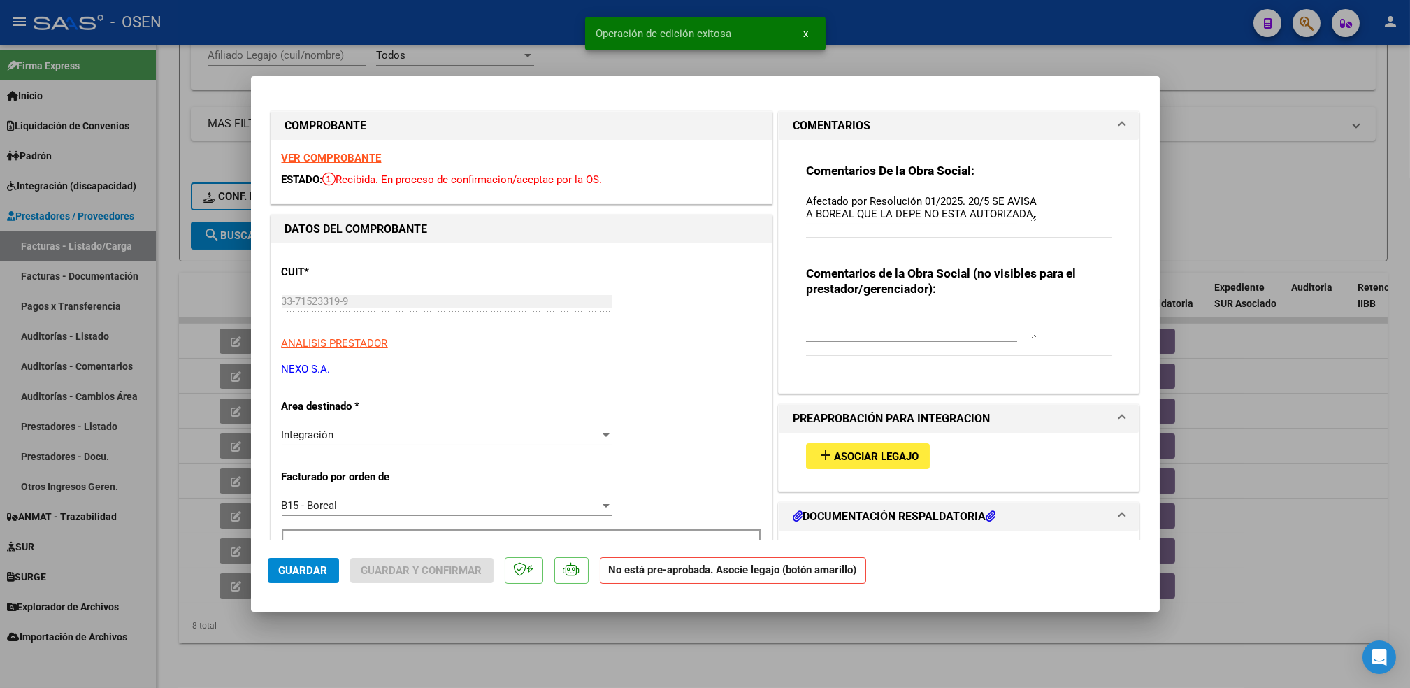
click at [468, 431] on div "Integración" at bounding box center [441, 434] width 318 height 13
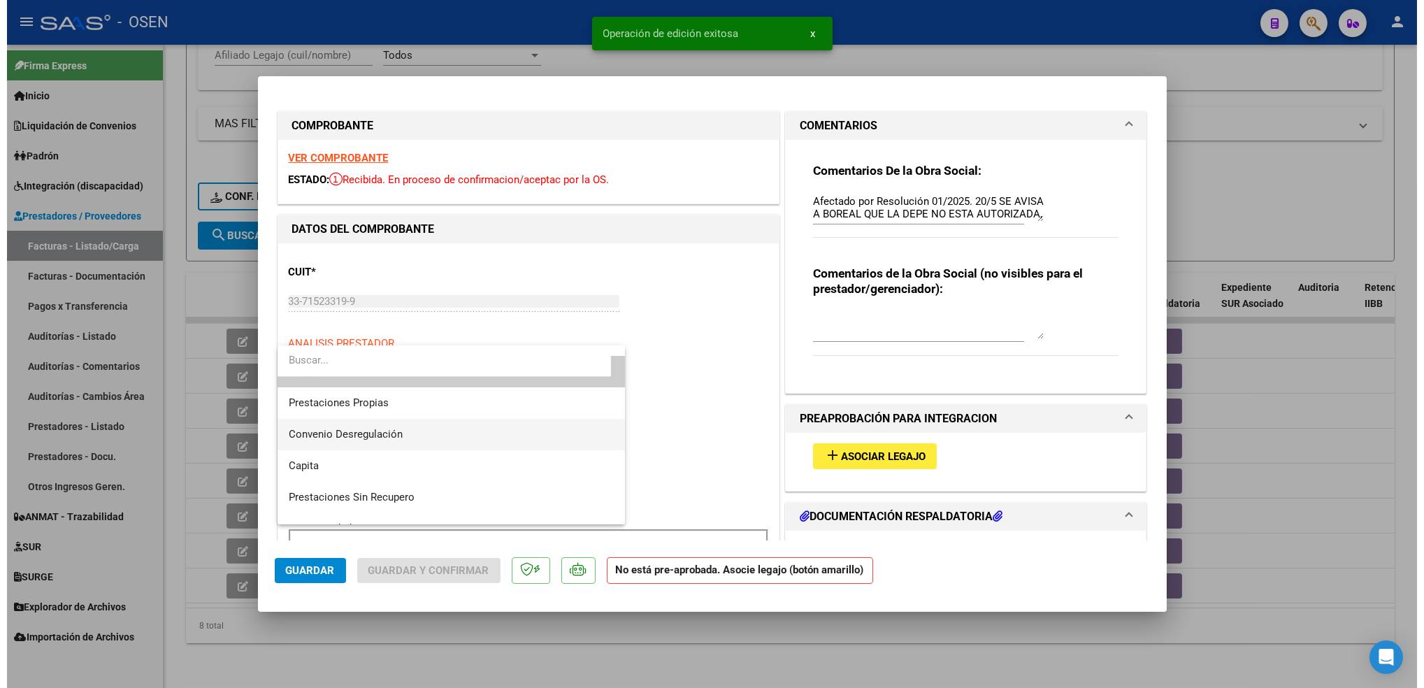
scroll to position [145, 0]
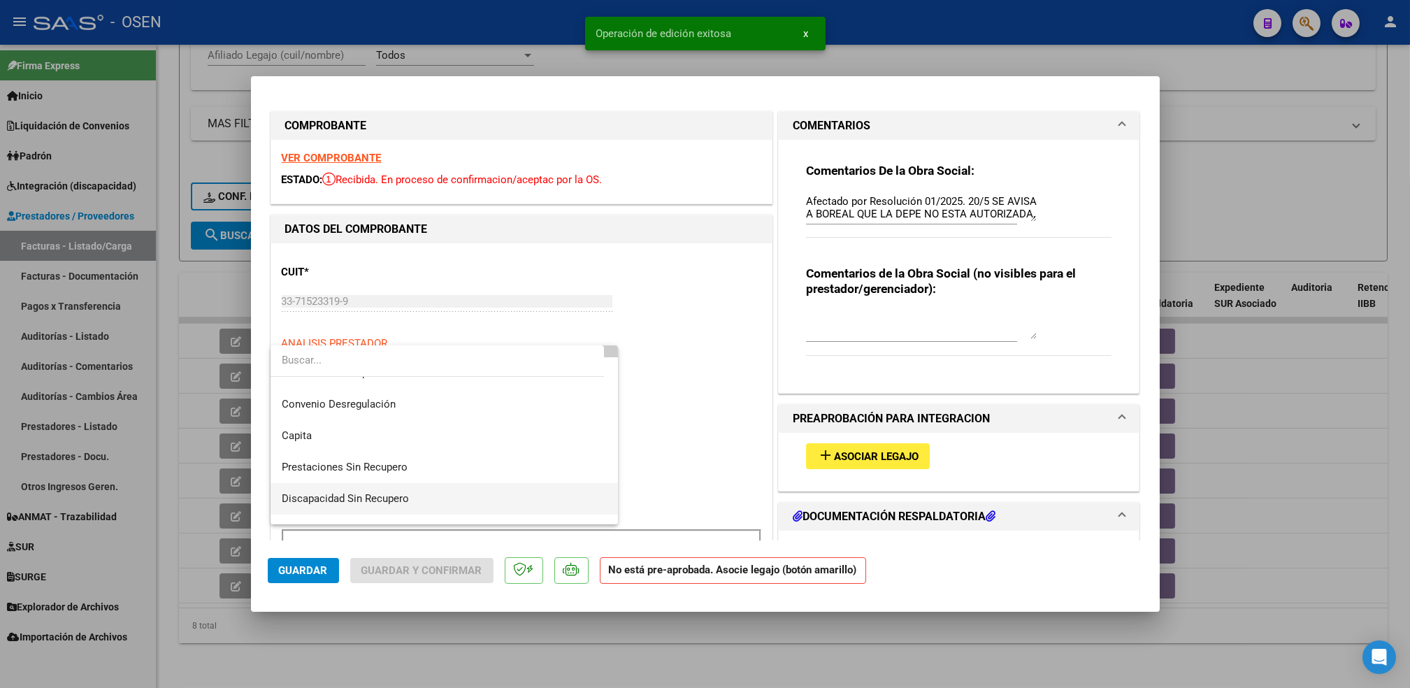
click at [455, 493] on span "Discapacidad Sin Recupero" at bounding box center [444, 498] width 325 height 31
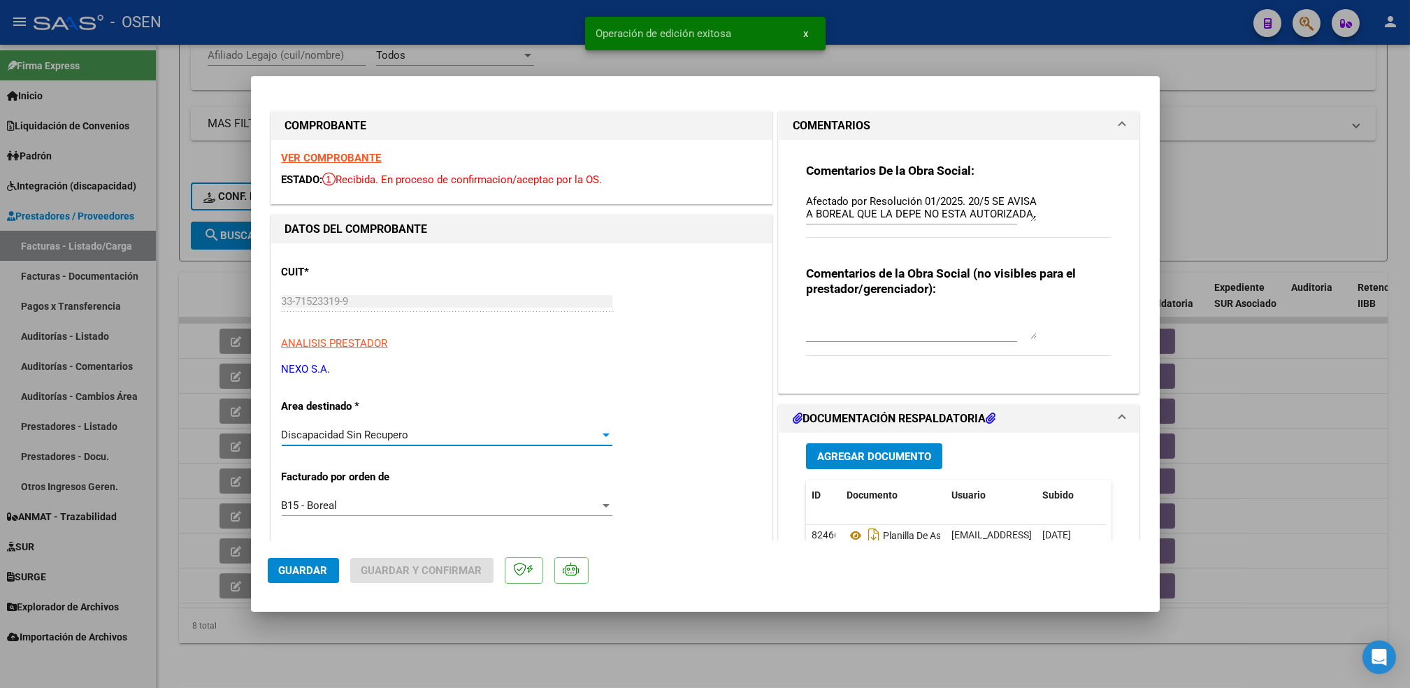
click at [291, 564] on span "Guardar" at bounding box center [303, 570] width 49 height 13
click at [403, 678] on div at bounding box center [705, 344] width 1410 height 688
type input "$ 0,00"
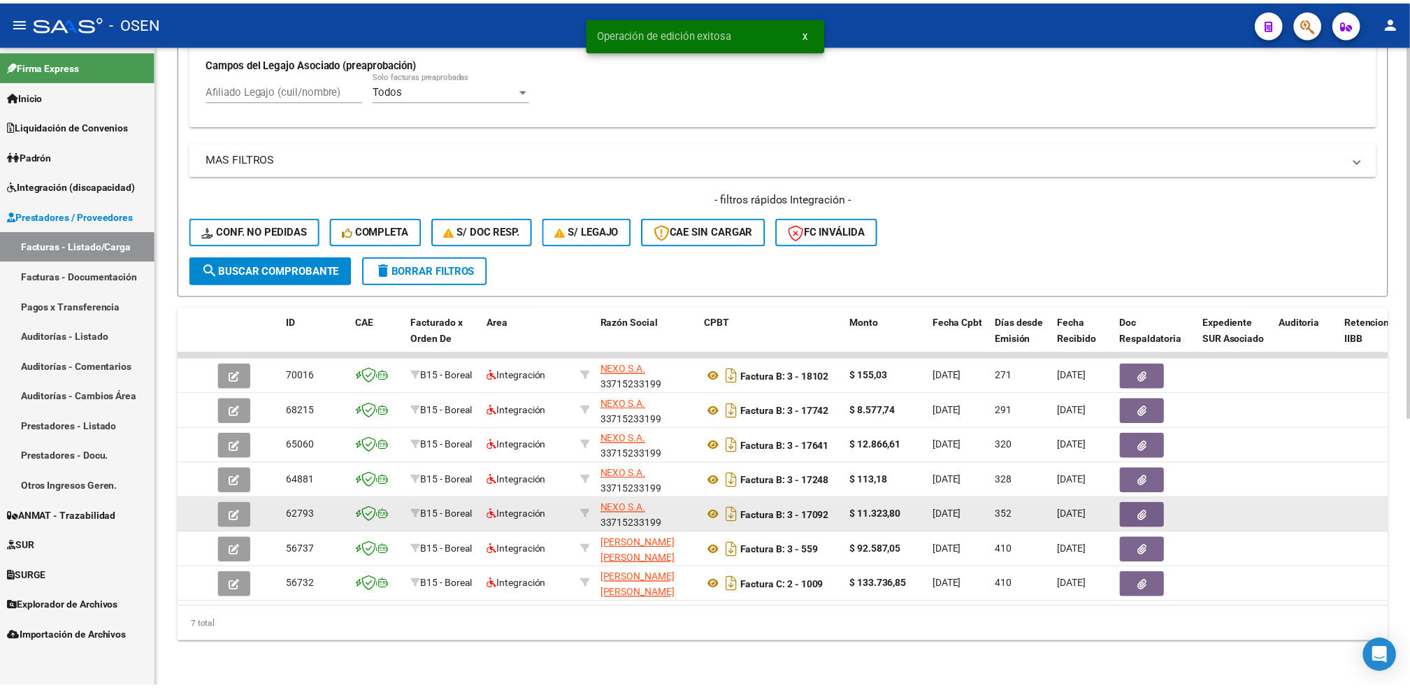
scroll to position [421, 0]
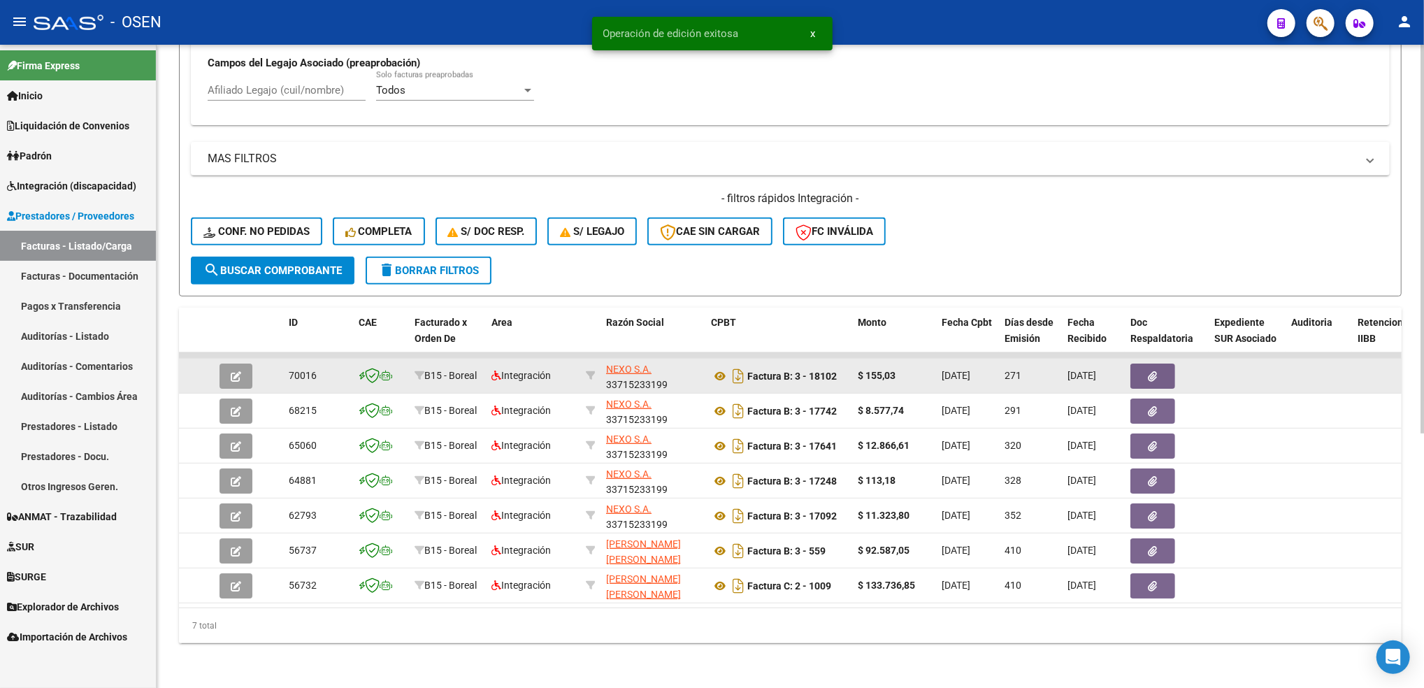
click at [240, 371] on icon "button" at bounding box center [236, 376] width 10 height 10
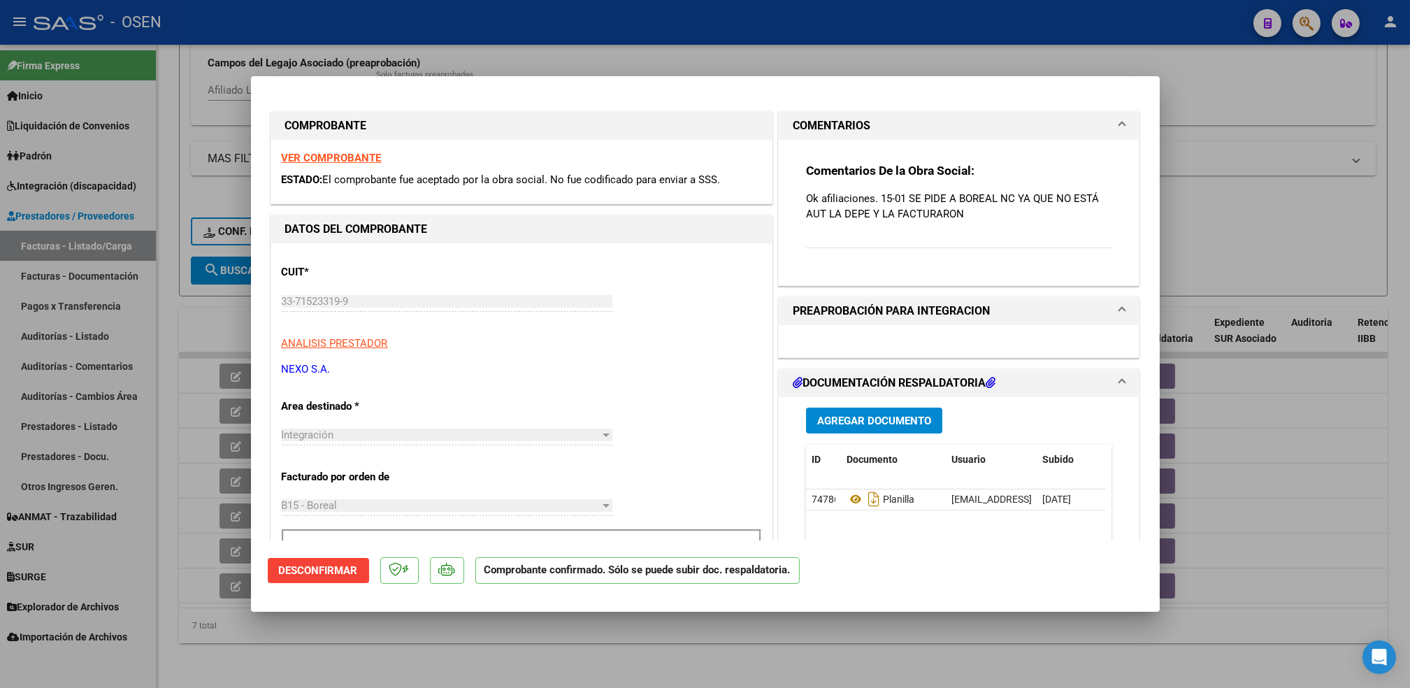
click at [308, 579] on button "Desconfirmar" at bounding box center [318, 570] width 101 height 25
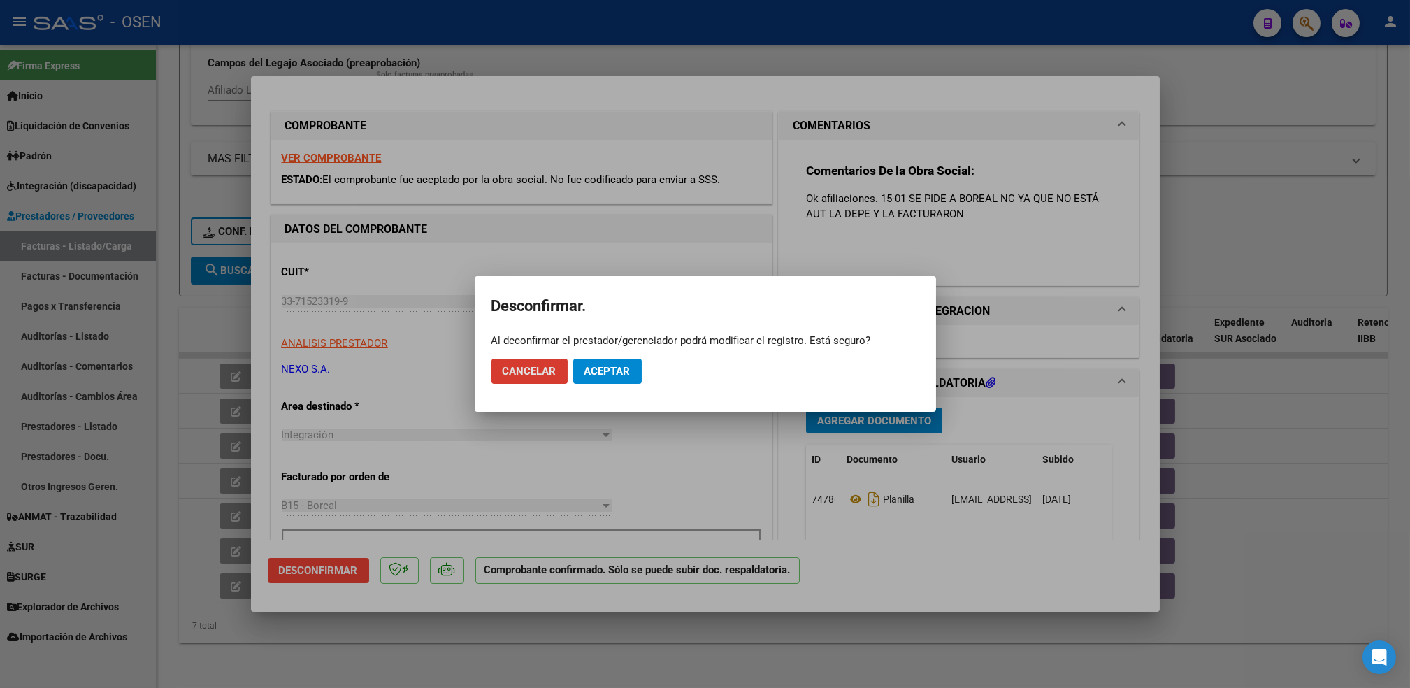
click at [588, 366] on span "Aceptar" at bounding box center [607, 371] width 46 height 13
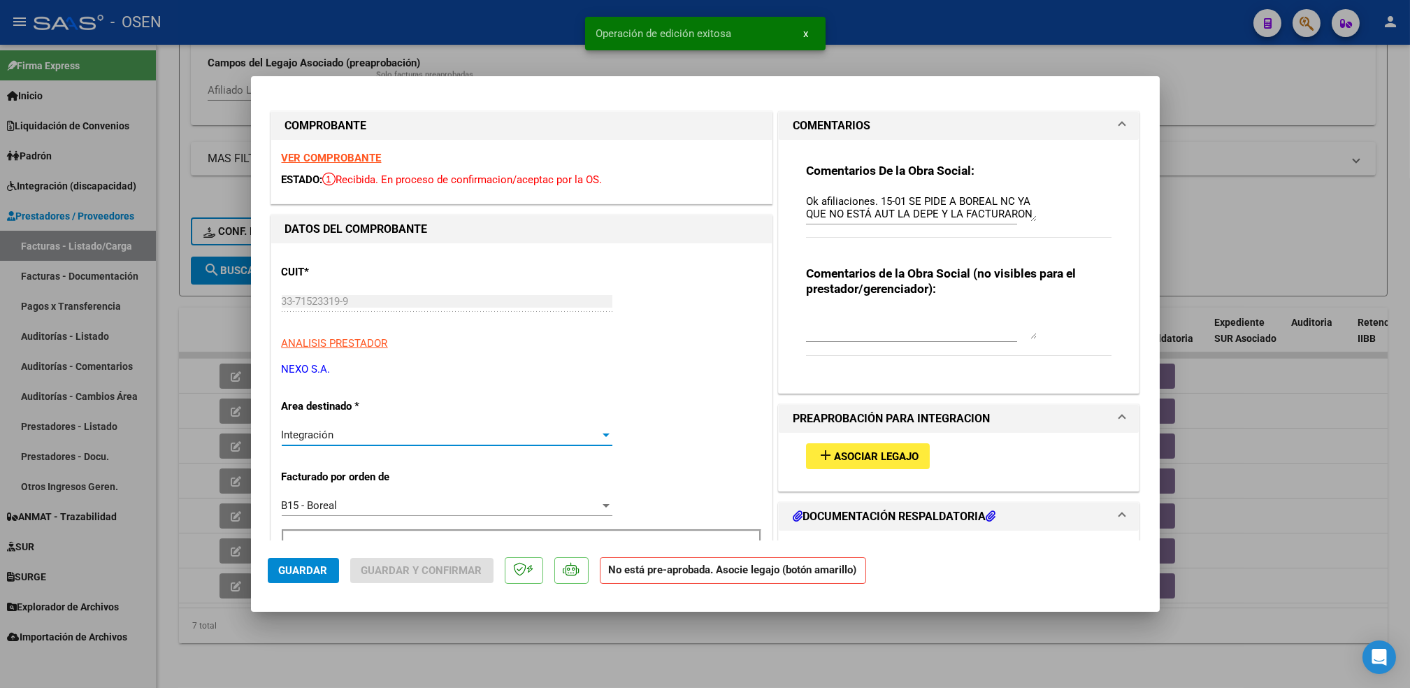
click at [341, 437] on div "Integración" at bounding box center [441, 434] width 318 height 13
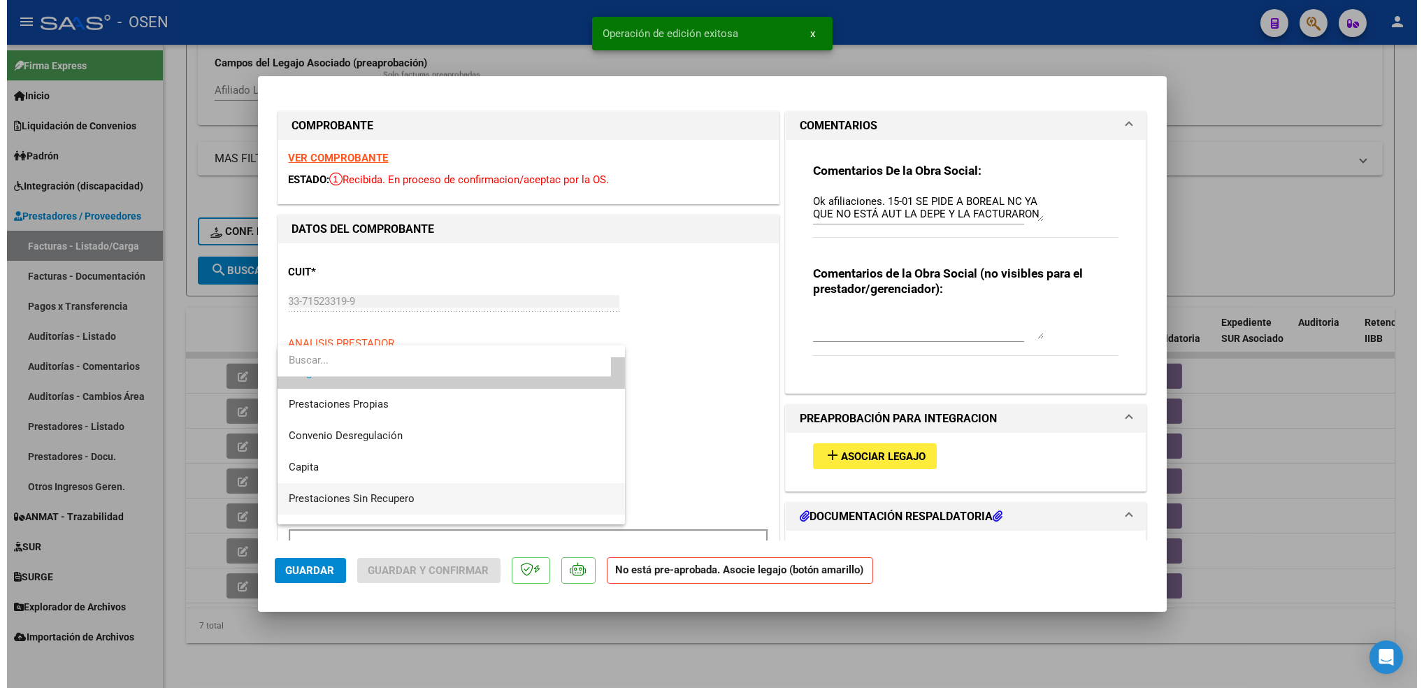
scroll to position [145, 0]
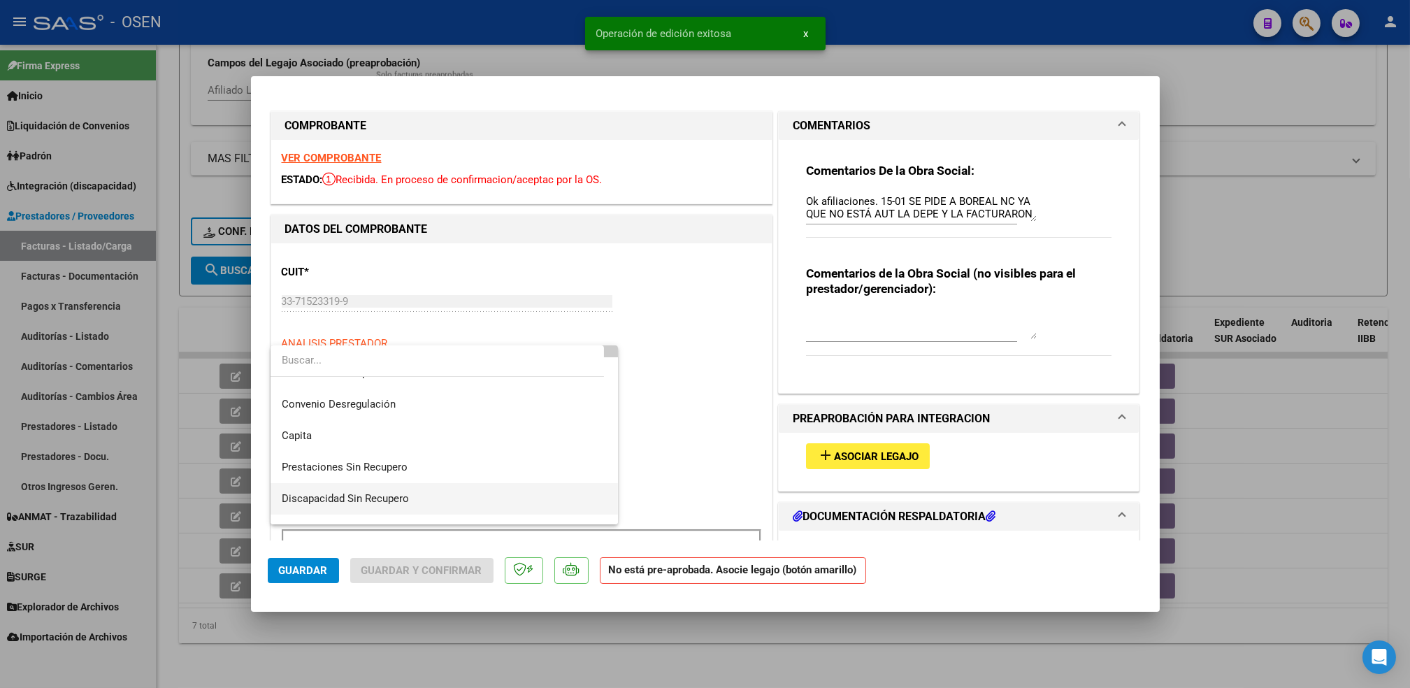
click at [411, 499] on span "Discapacidad Sin Recupero" at bounding box center [444, 498] width 325 height 31
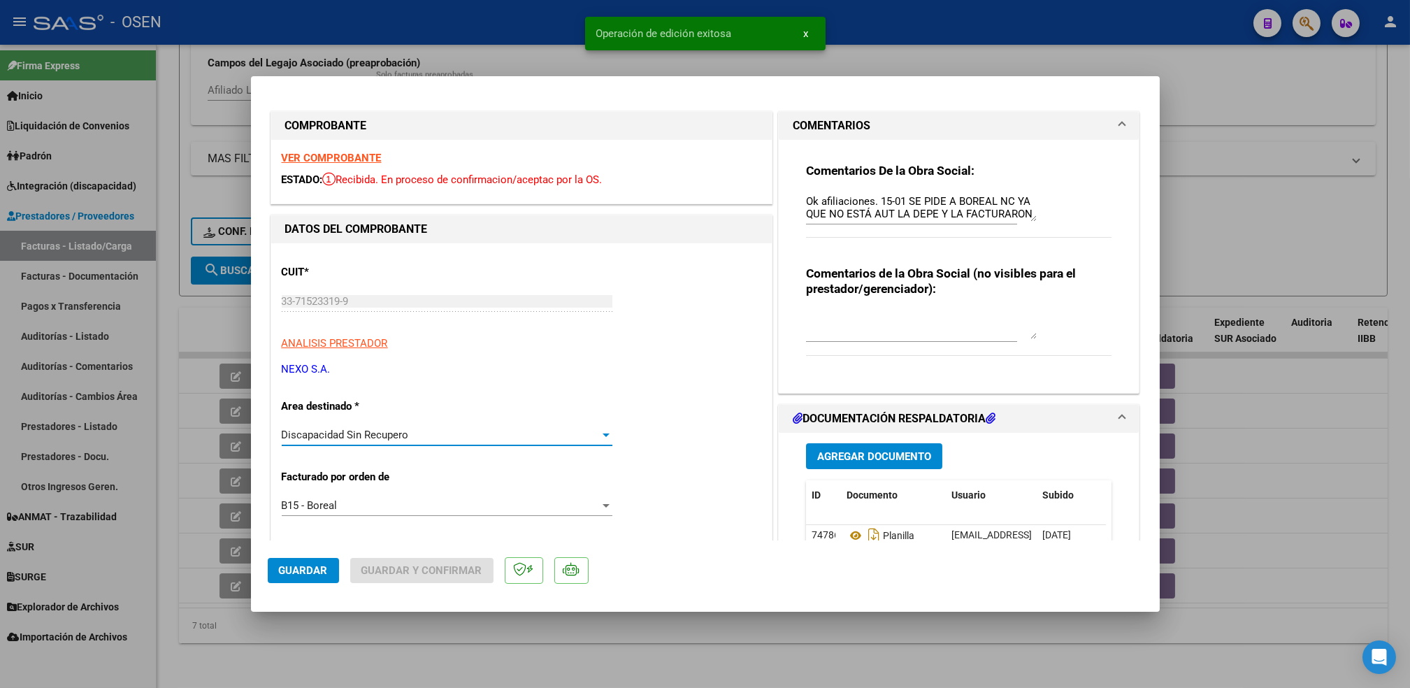
click at [307, 572] on span "Guardar" at bounding box center [303, 570] width 49 height 13
click at [428, 655] on div at bounding box center [705, 344] width 1410 height 688
type input "$ 0,00"
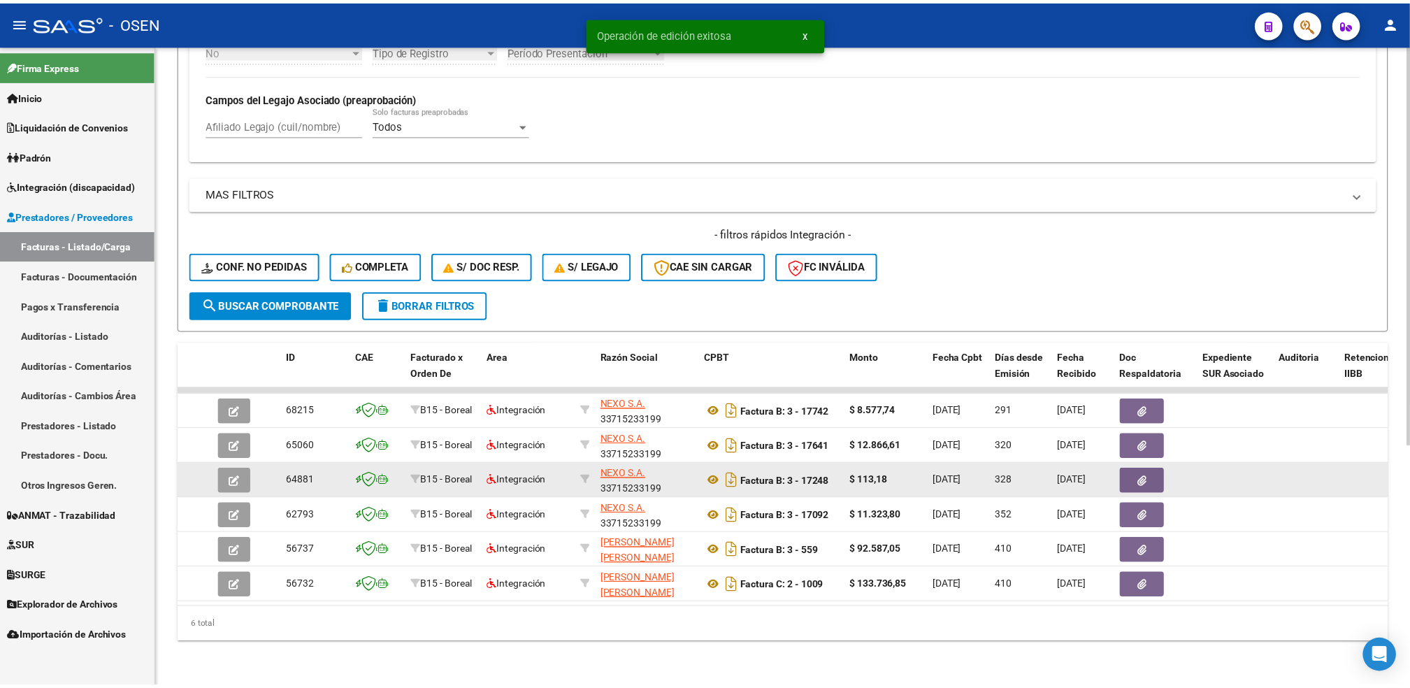
scroll to position [387, 0]
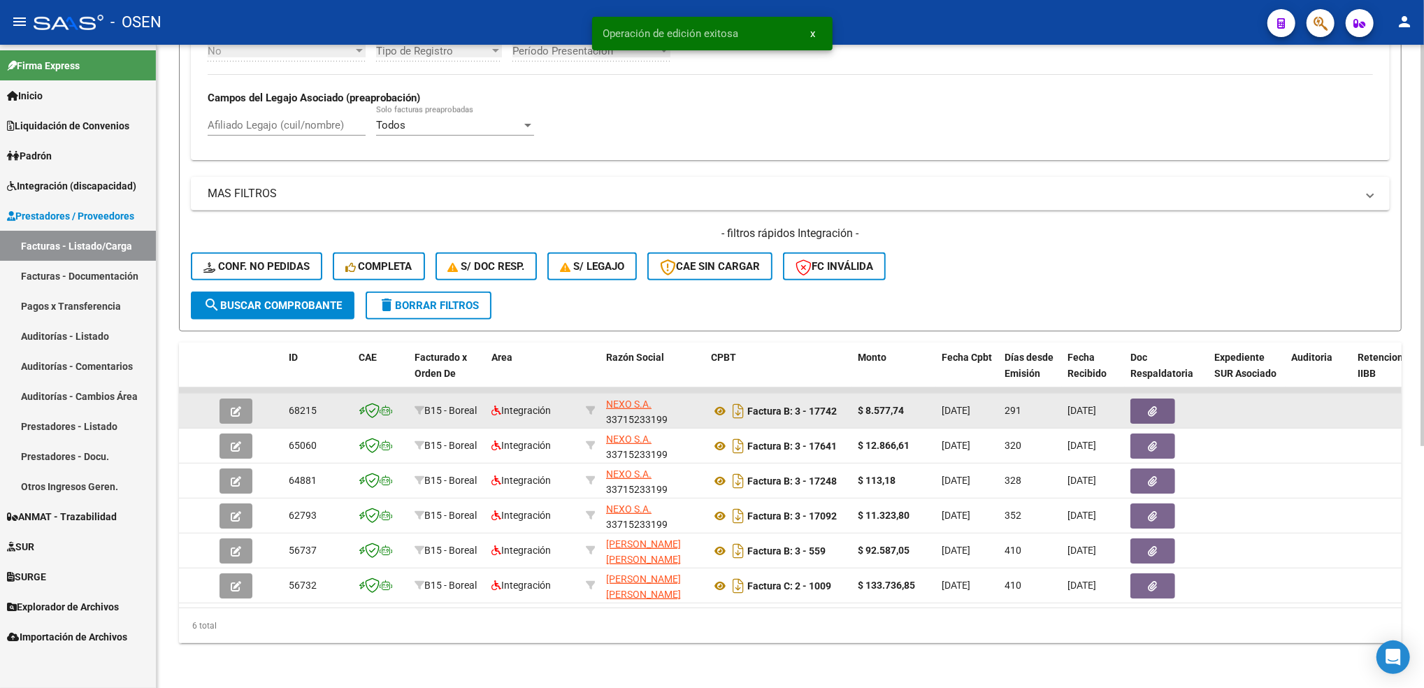
click at [230, 405] on button "button" at bounding box center [235, 410] width 33 height 25
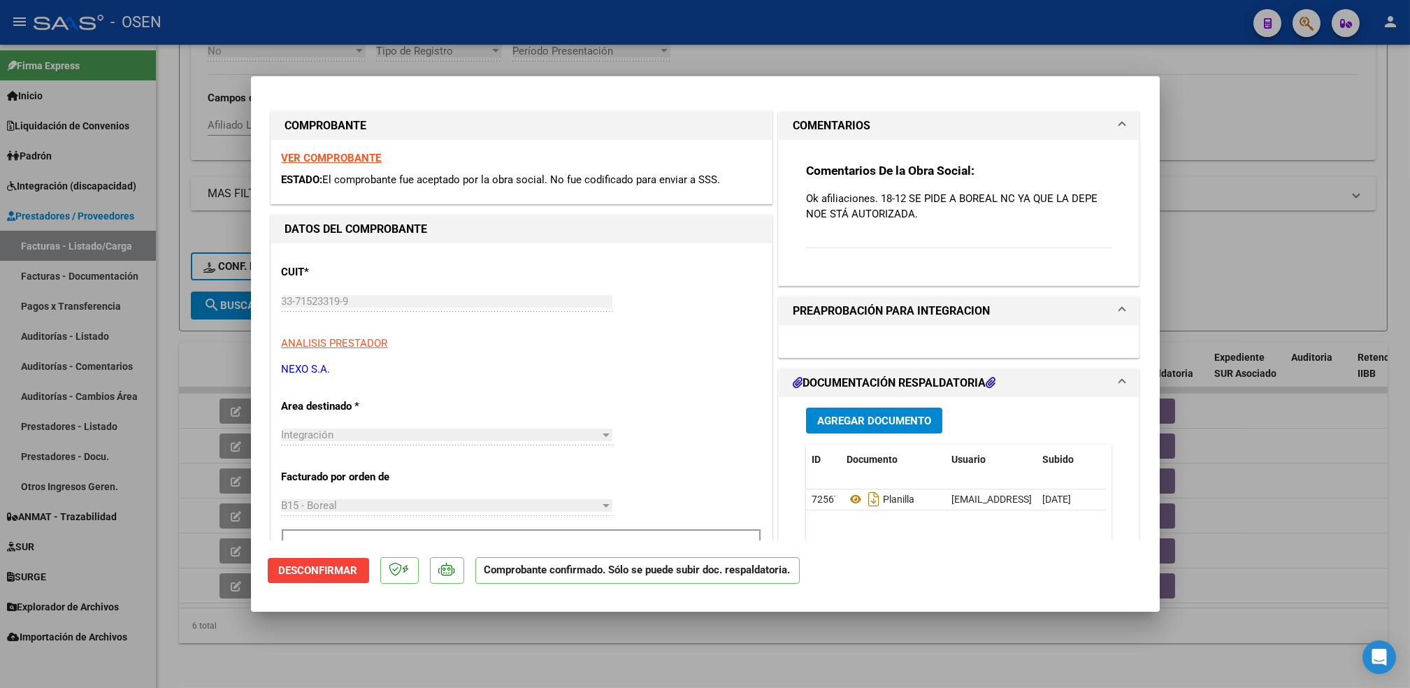
click at [294, 570] on span "Desconfirmar" at bounding box center [318, 570] width 79 height 13
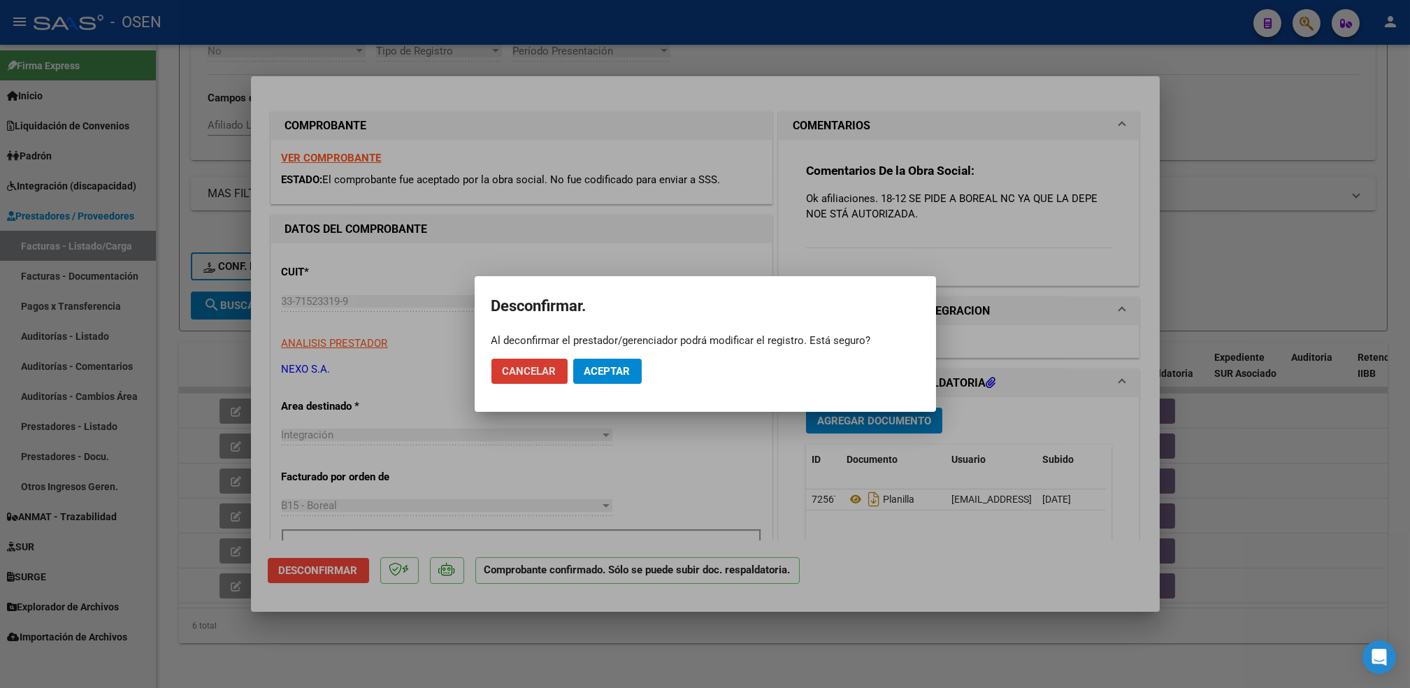
click at [601, 361] on button "Aceptar" at bounding box center [607, 371] width 69 height 25
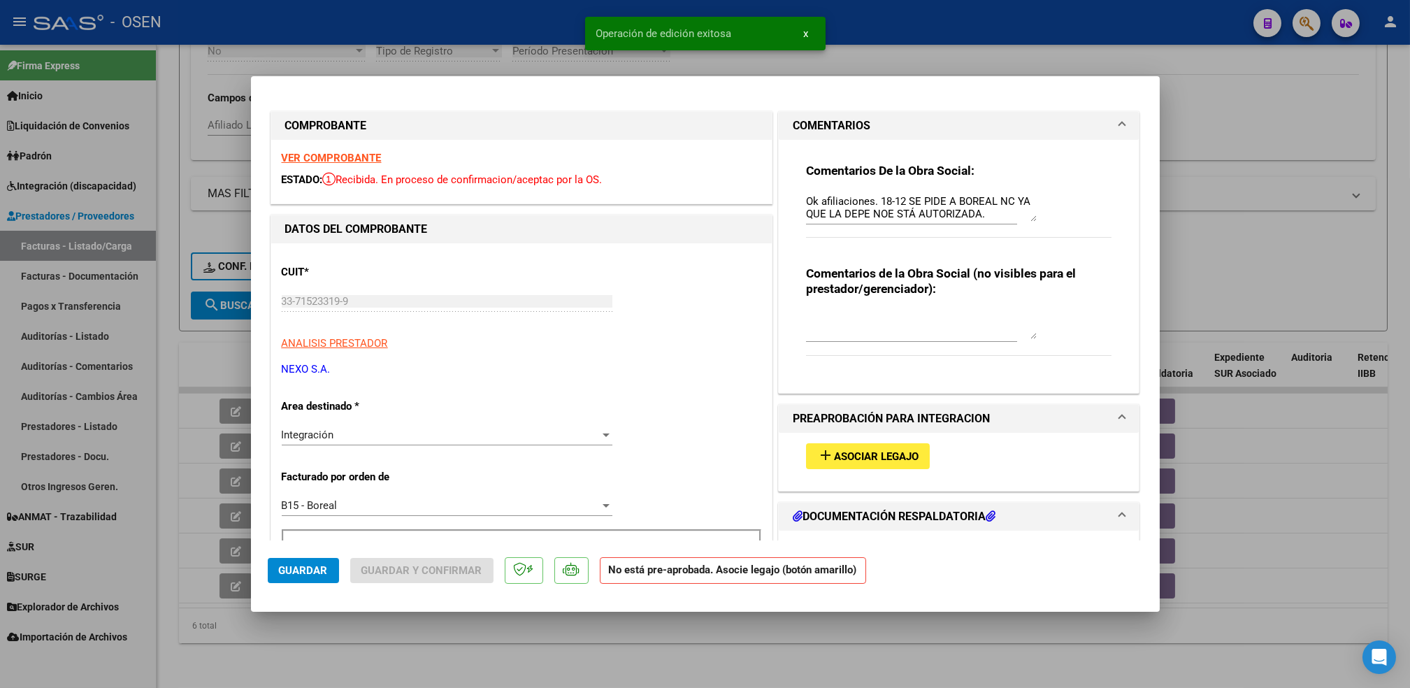
click at [361, 426] on div "Integración Seleccionar Area" at bounding box center [447, 434] width 331 height 21
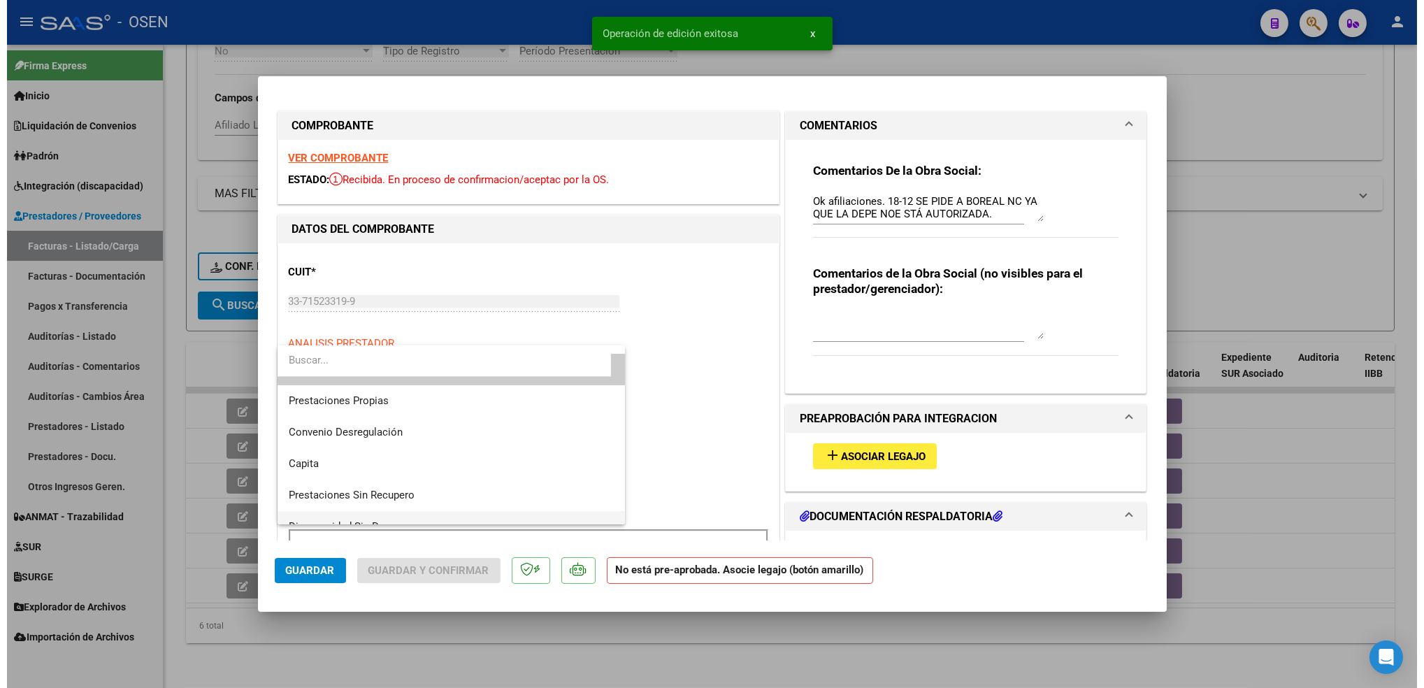
scroll to position [145, 0]
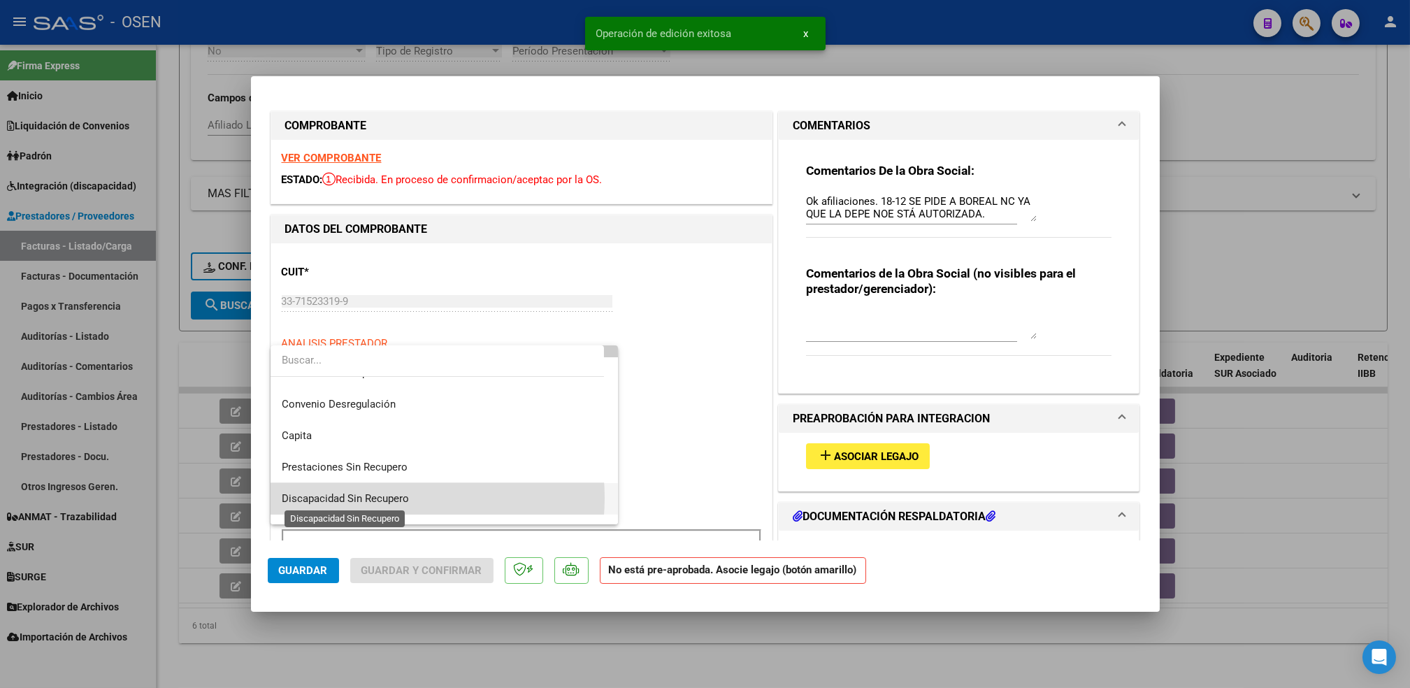
click at [399, 498] on span "Discapacidad Sin Recupero" at bounding box center [345, 498] width 127 height 13
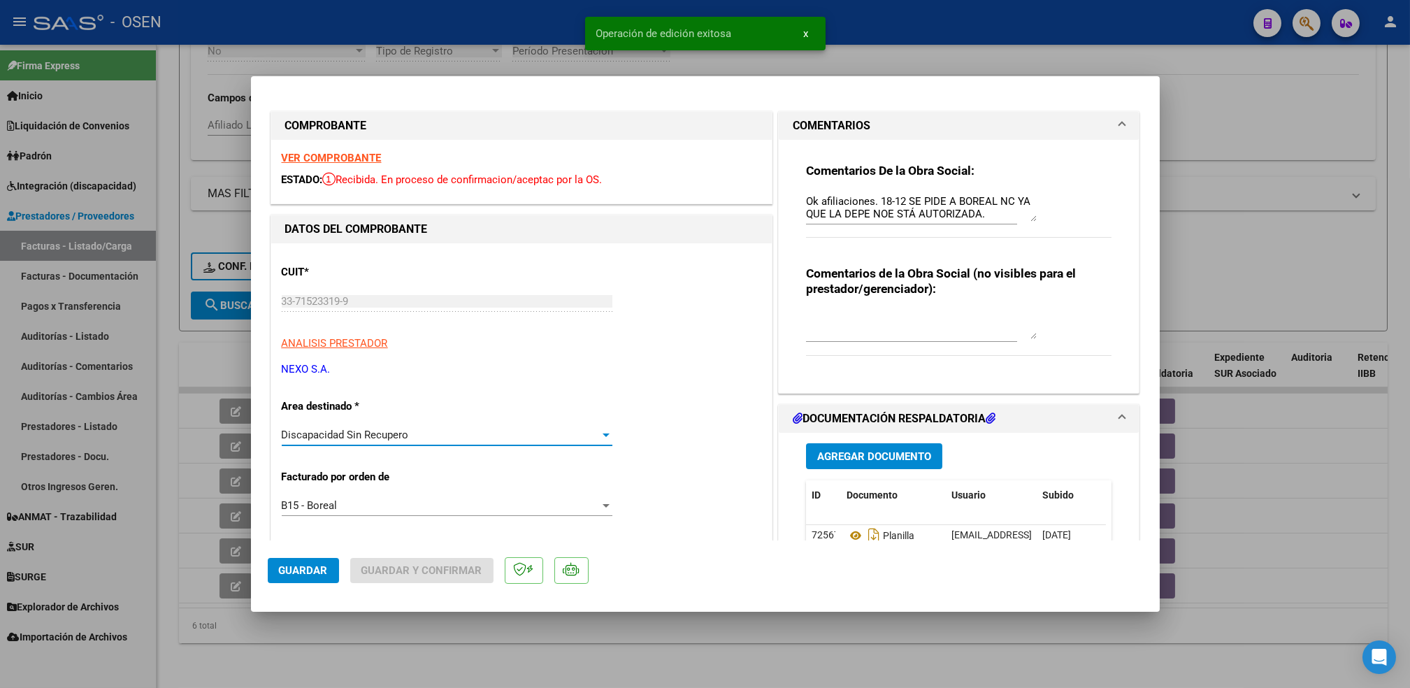
click at [299, 577] on button "Guardar" at bounding box center [303, 570] width 71 height 25
click at [463, 672] on div at bounding box center [705, 344] width 1410 height 688
type input "$ 0,00"
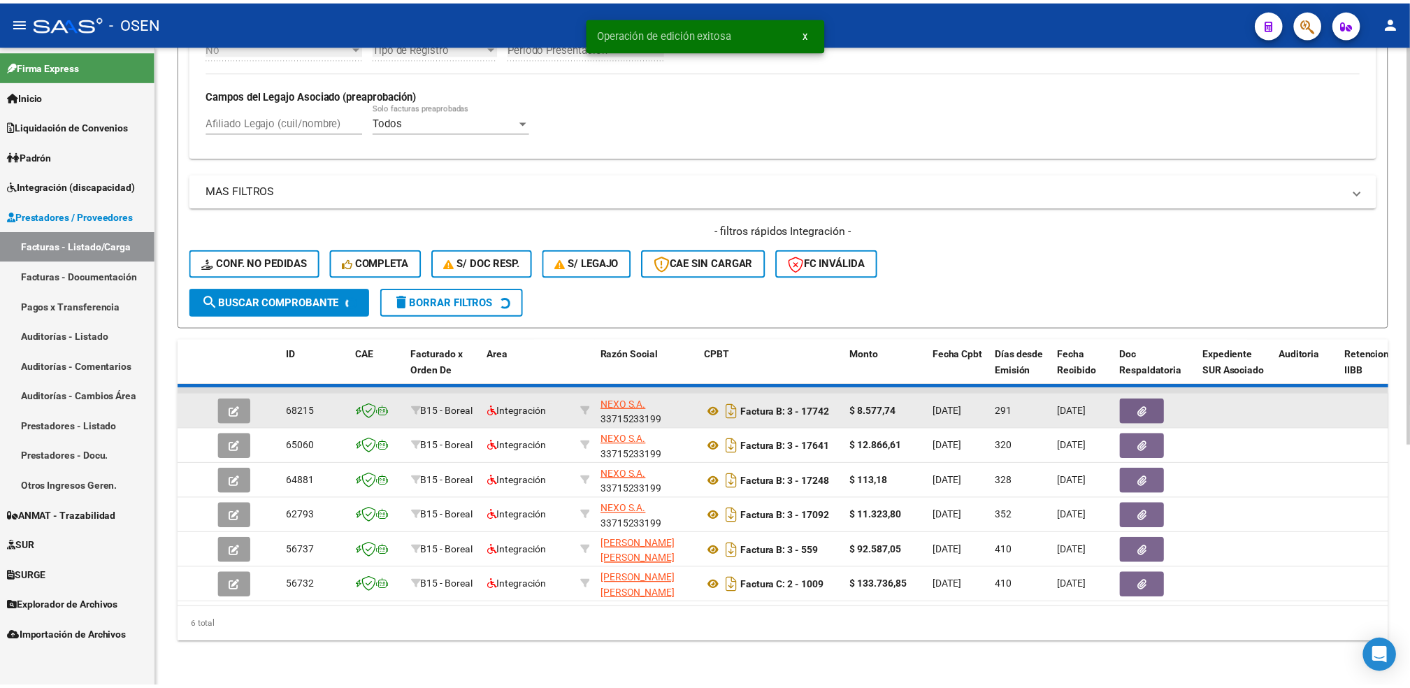
scroll to position [352, 0]
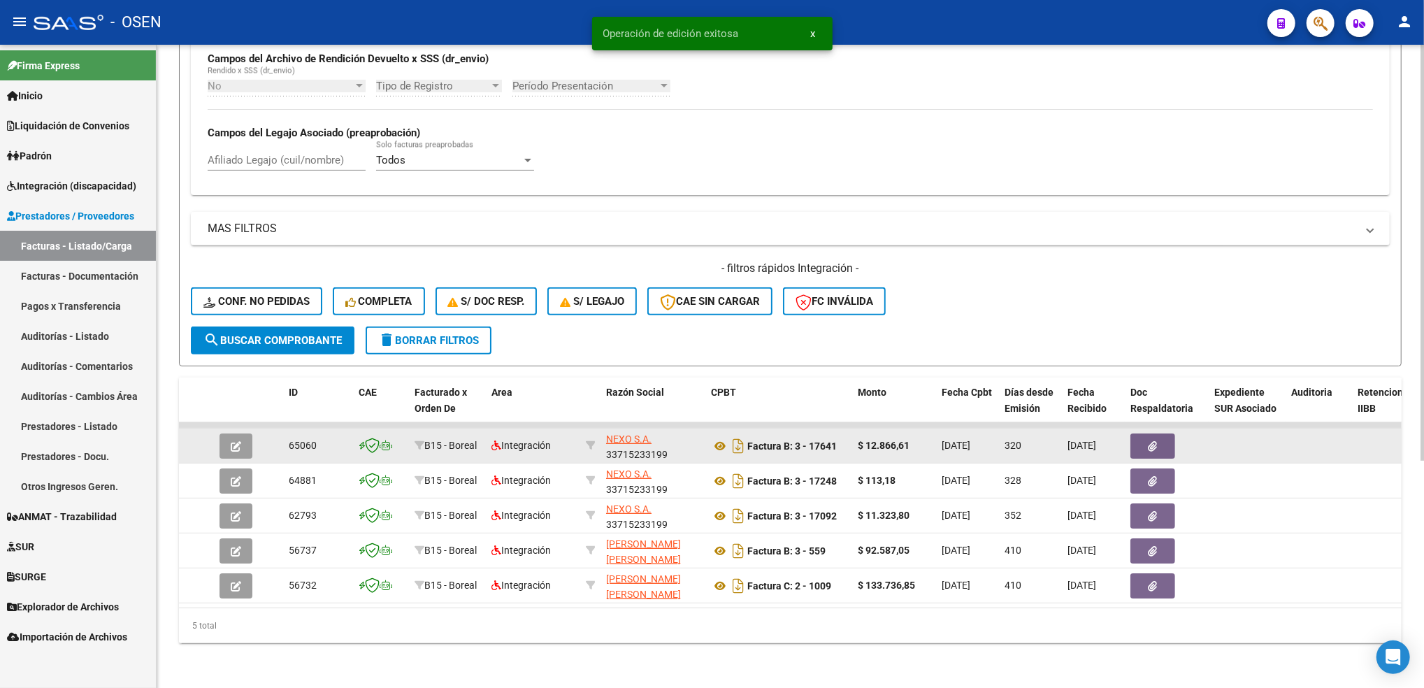
click at [242, 435] on button "button" at bounding box center [235, 445] width 33 height 25
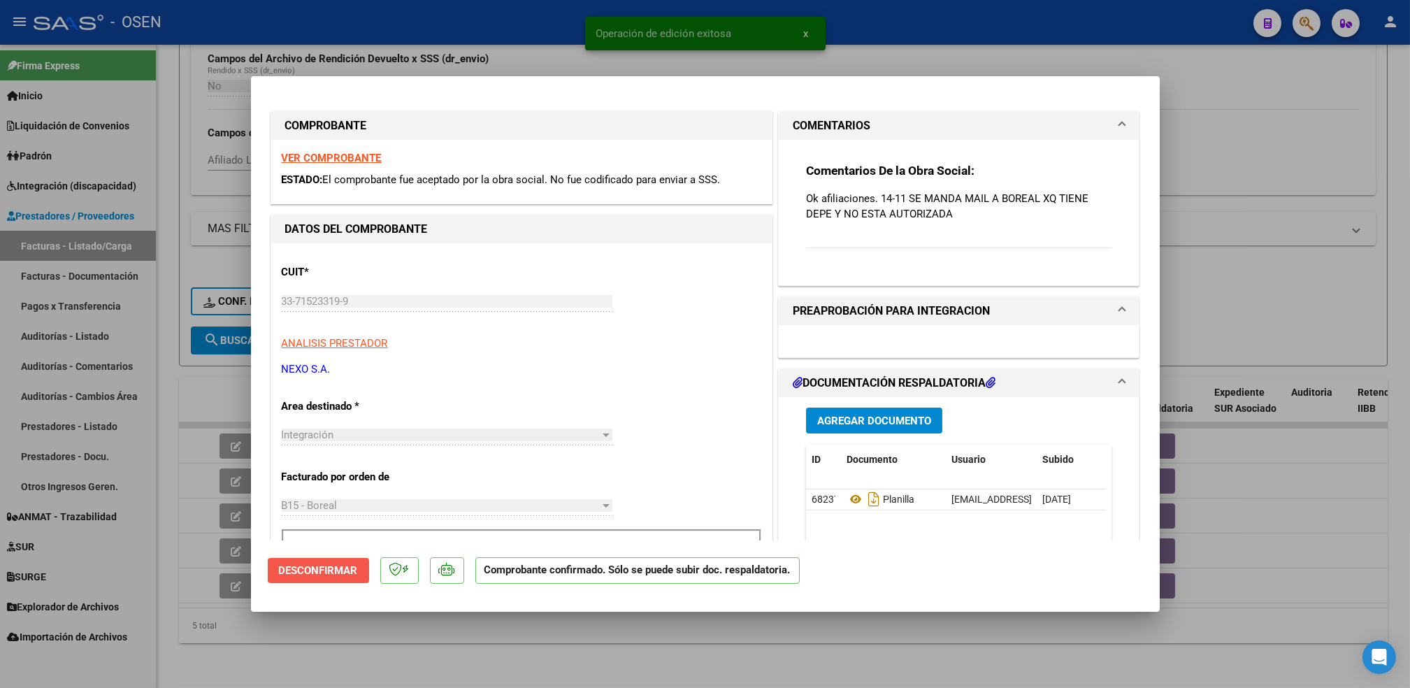
click at [315, 577] on button "Desconfirmar" at bounding box center [318, 570] width 101 height 25
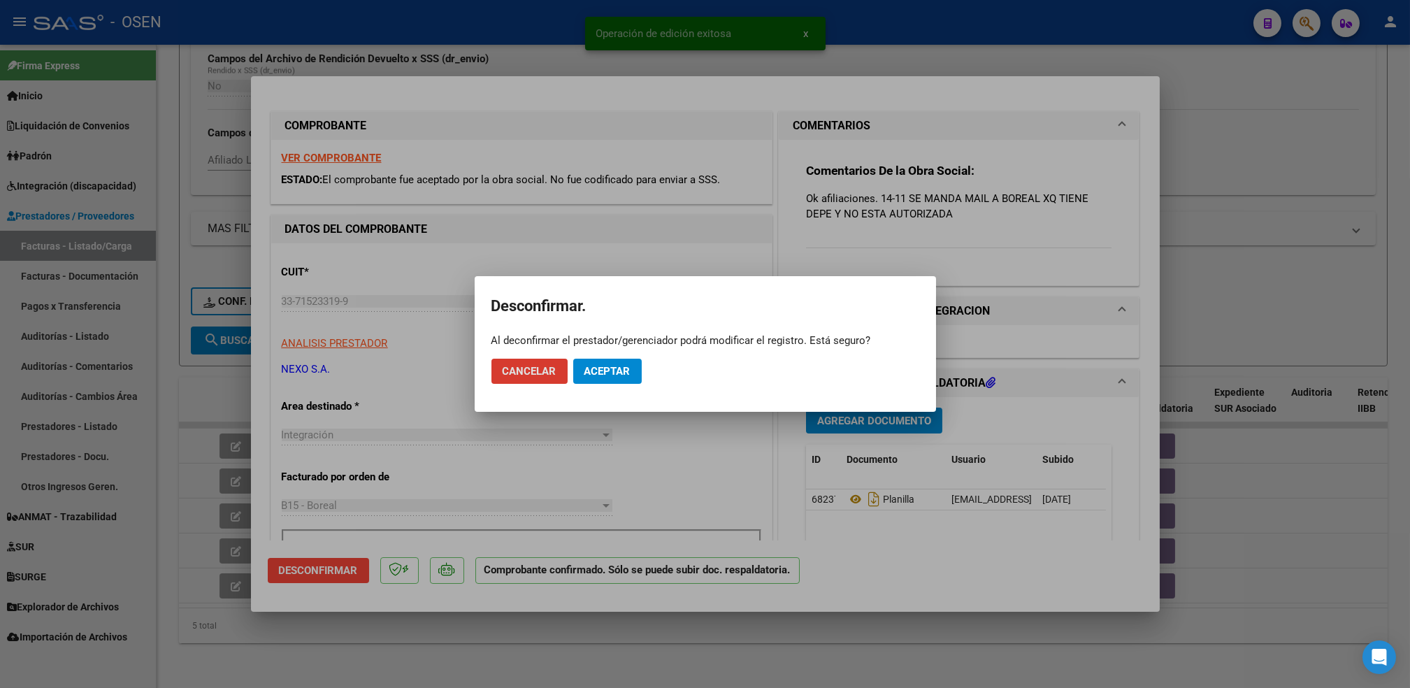
click at [595, 368] on span "Aceptar" at bounding box center [607, 371] width 46 height 13
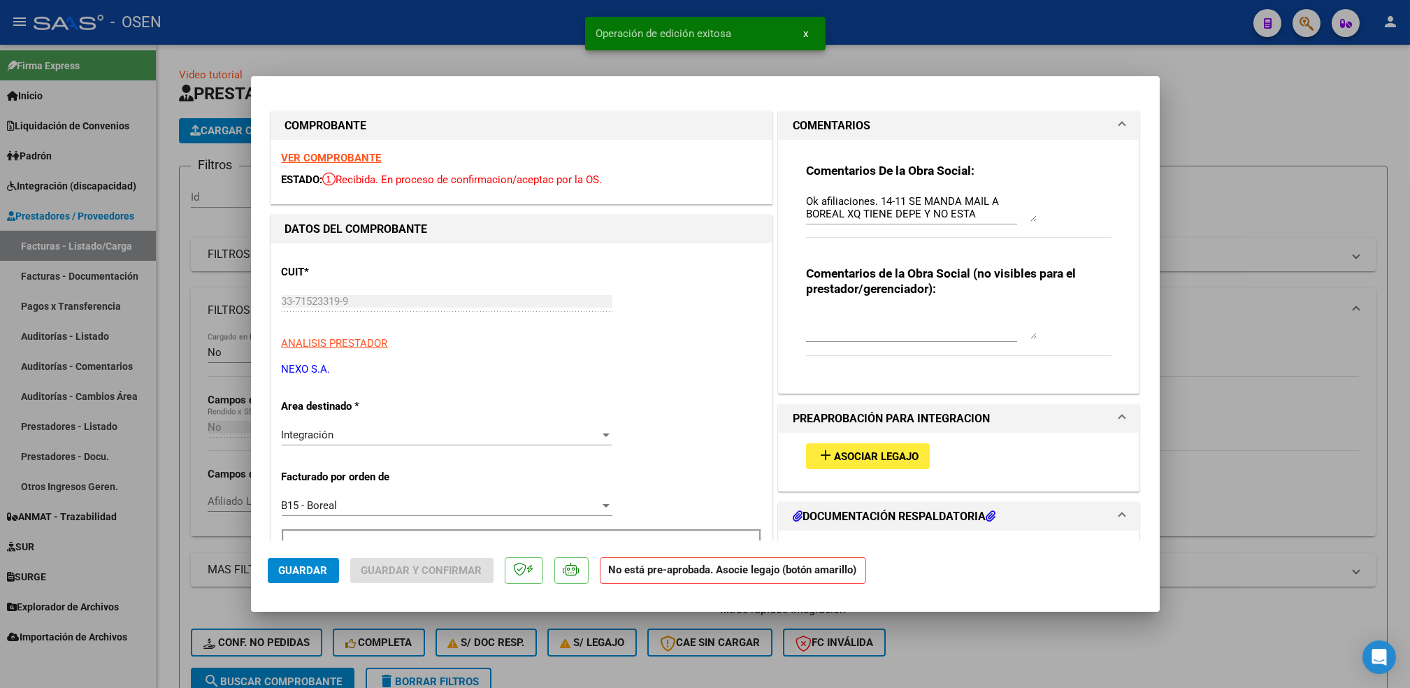
scroll to position [352, 0]
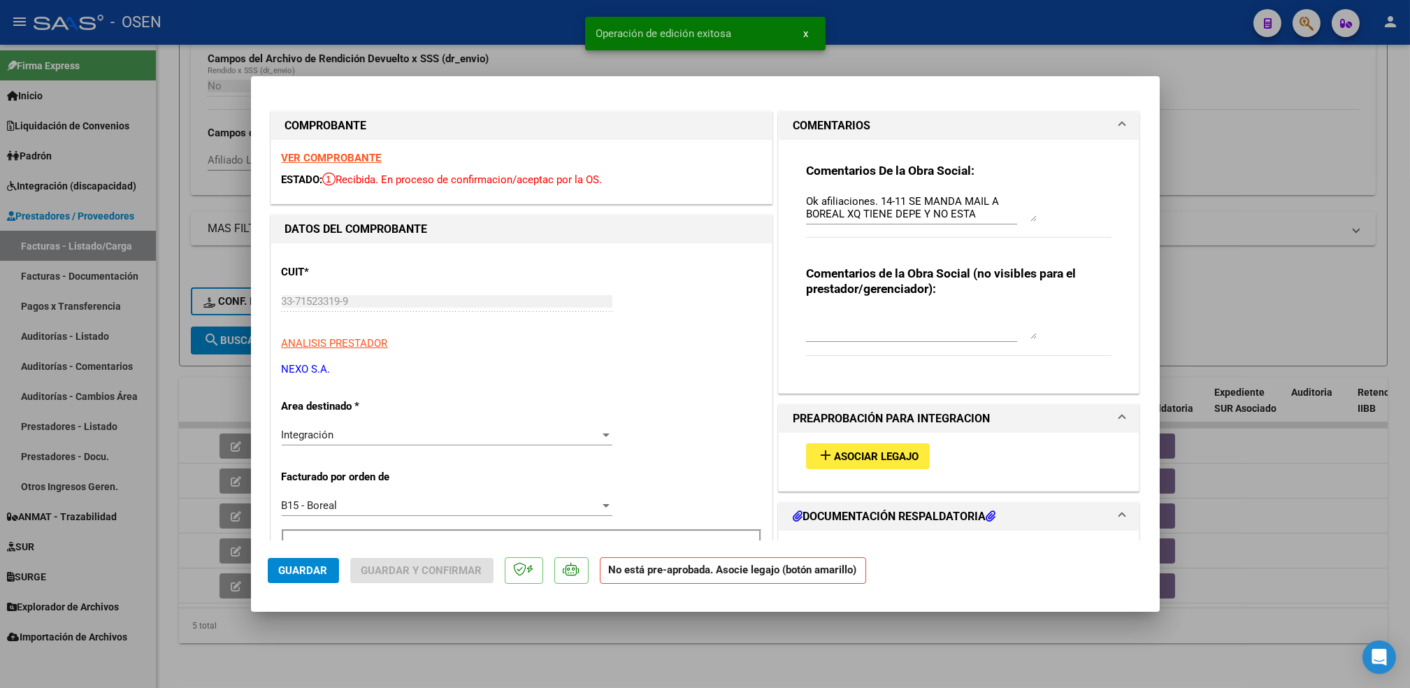
click at [361, 438] on div "Integración" at bounding box center [441, 434] width 318 height 13
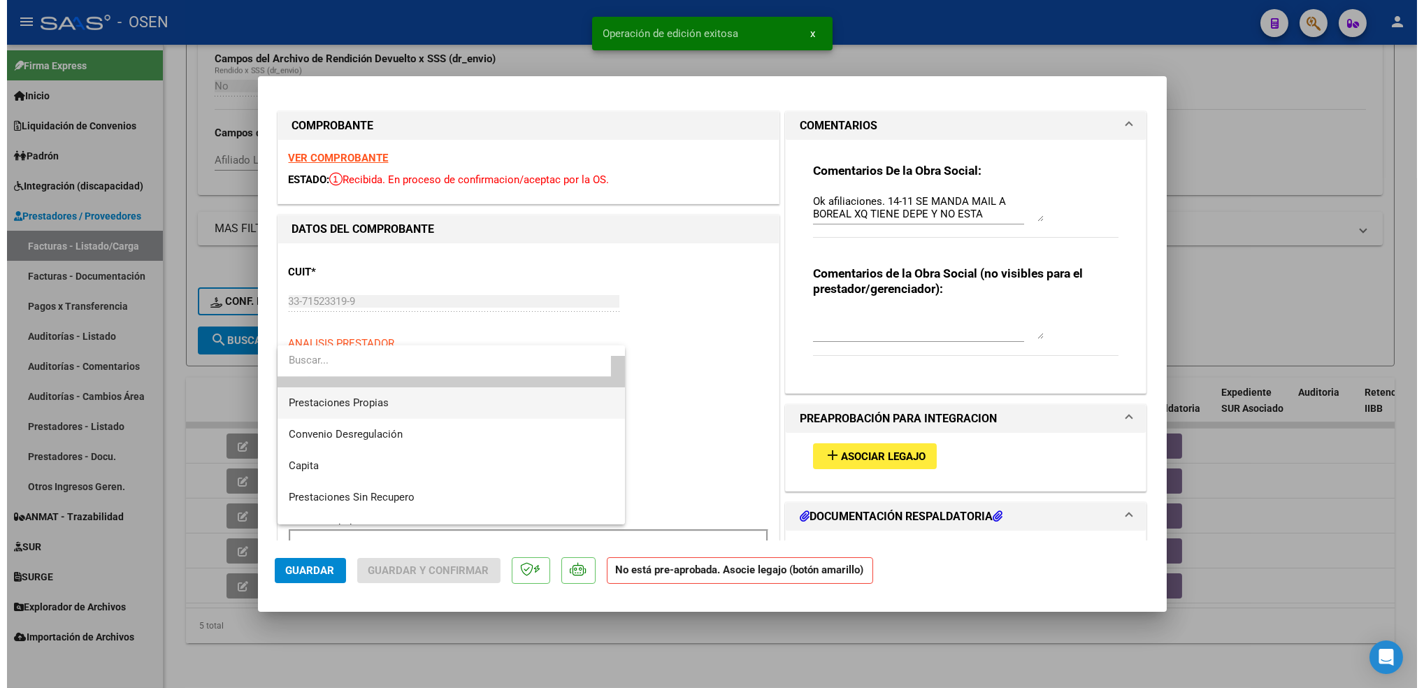
scroll to position [145, 0]
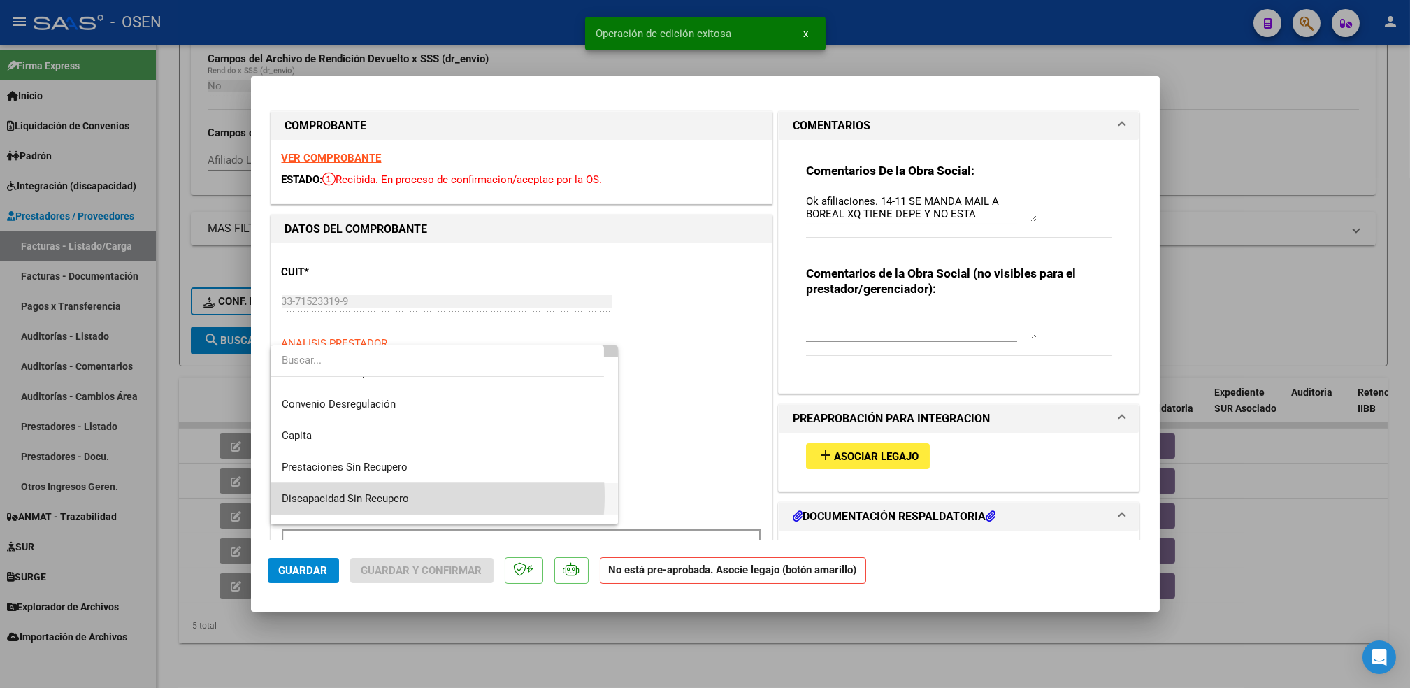
click at [410, 496] on span "Discapacidad Sin Recupero" at bounding box center [444, 498] width 325 height 31
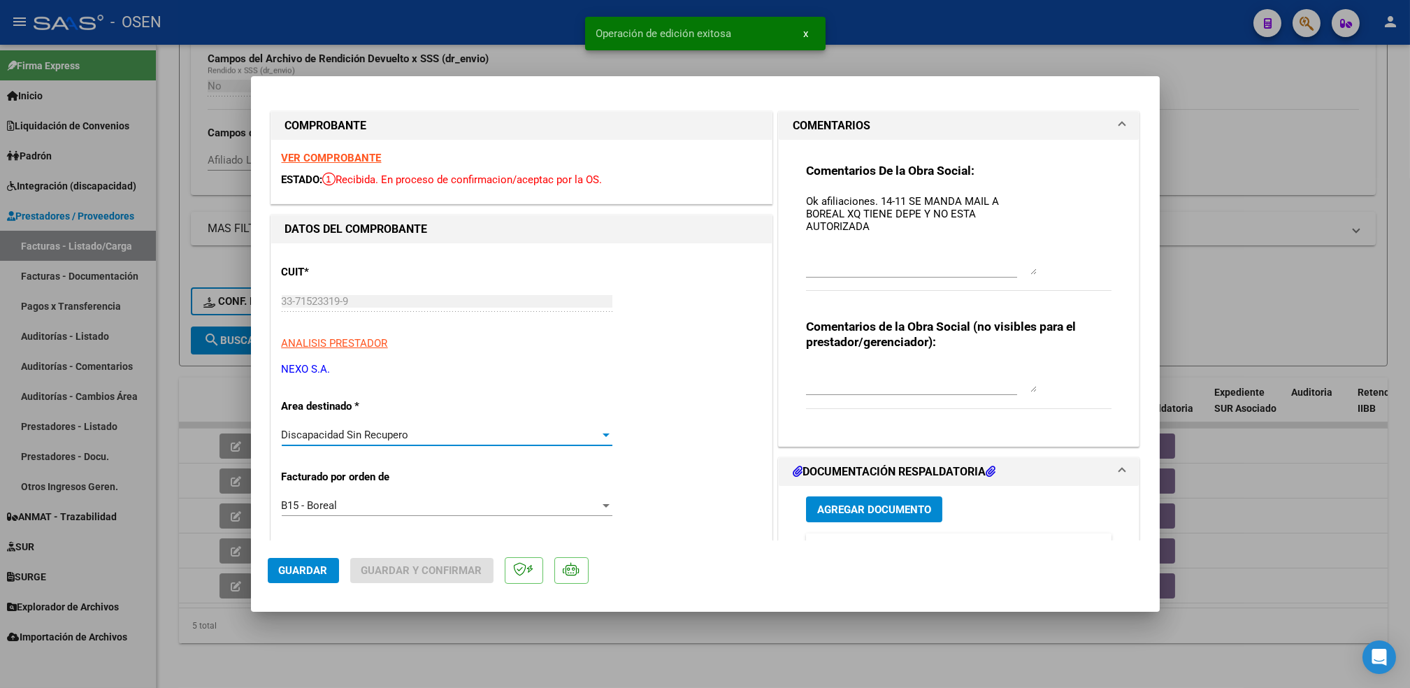
drag, startPoint x: 1022, startPoint y: 217, endPoint x: 1033, endPoint y: 271, distance: 55.0
click at [1033, 271] on div "Comentarios De la Obra Social: Ok afiliaciones. 14-11 SE MANDA MAIL A BOREAL XQ…" at bounding box center [959, 234] width 306 height 143
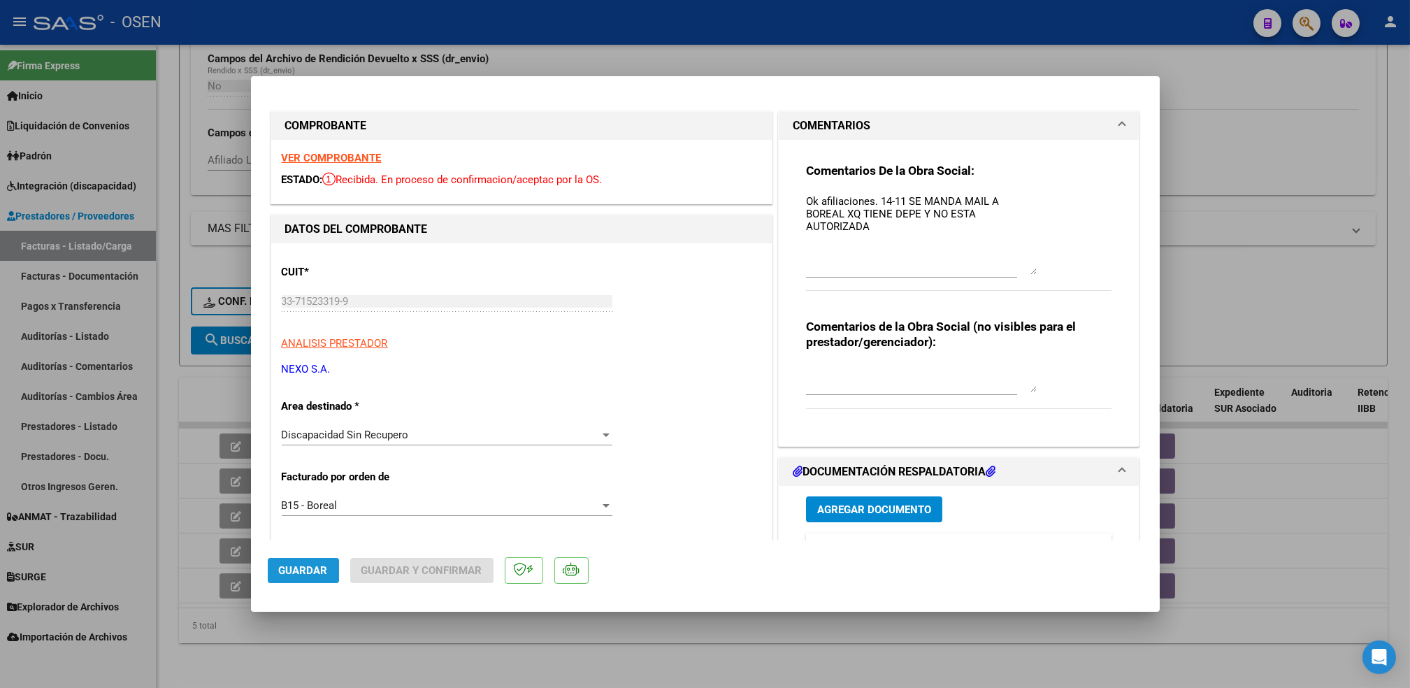
click at [315, 570] on span "Guardar" at bounding box center [303, 570] width 49 height 13
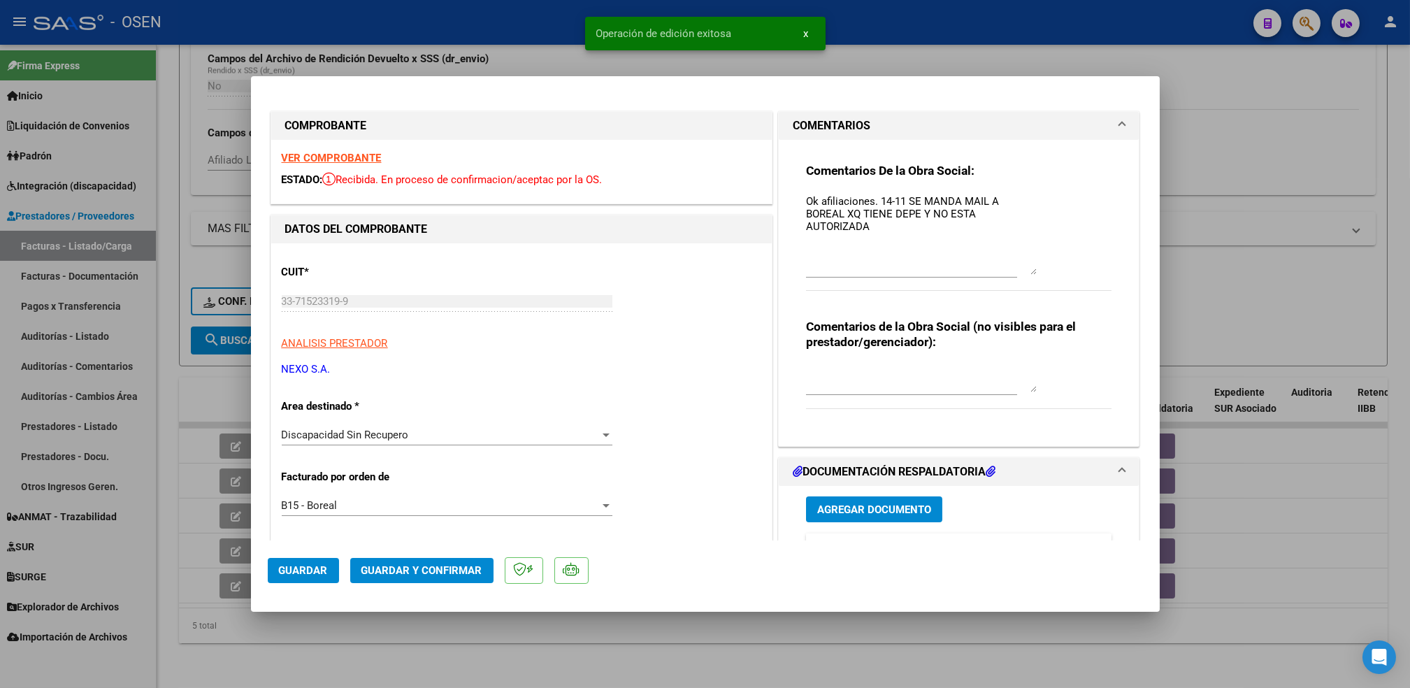
click at [365, 658] on div at bounding box center [705, 344] width 1410 height 688
type input "$ 0,00"
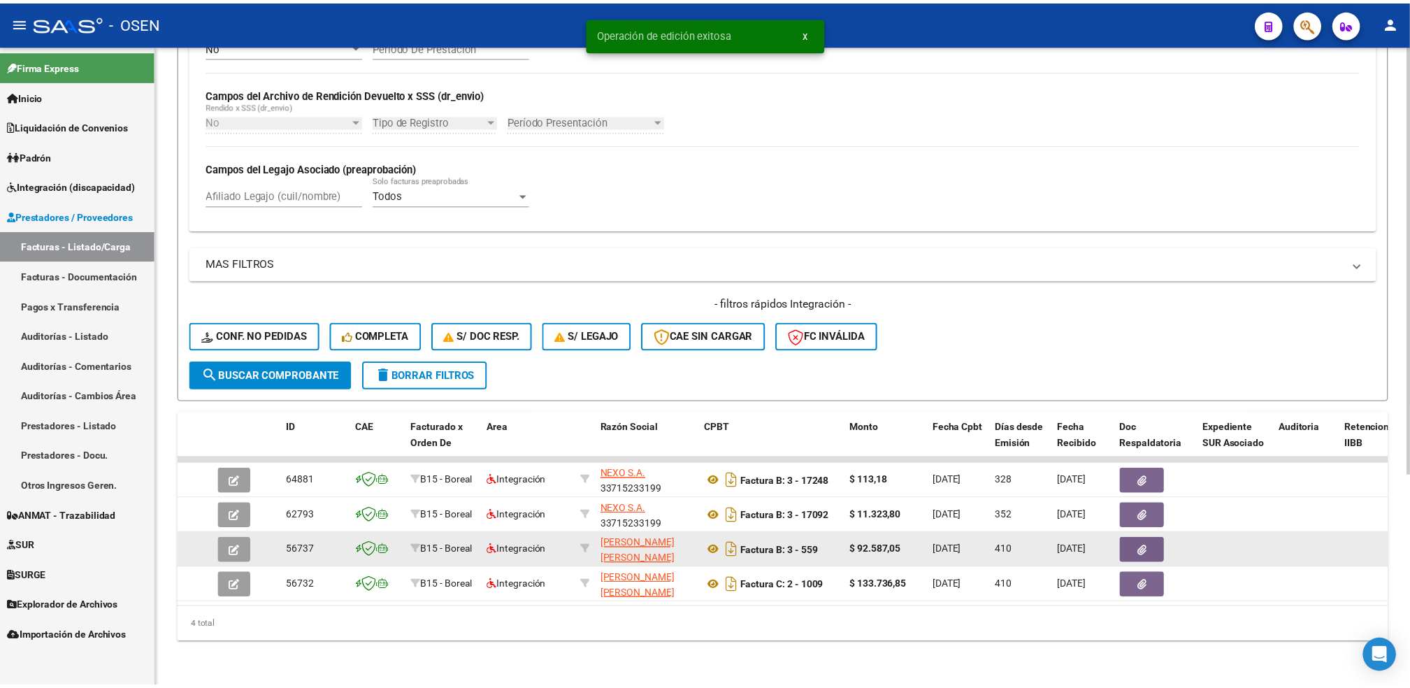
scroll to position [317, 0]
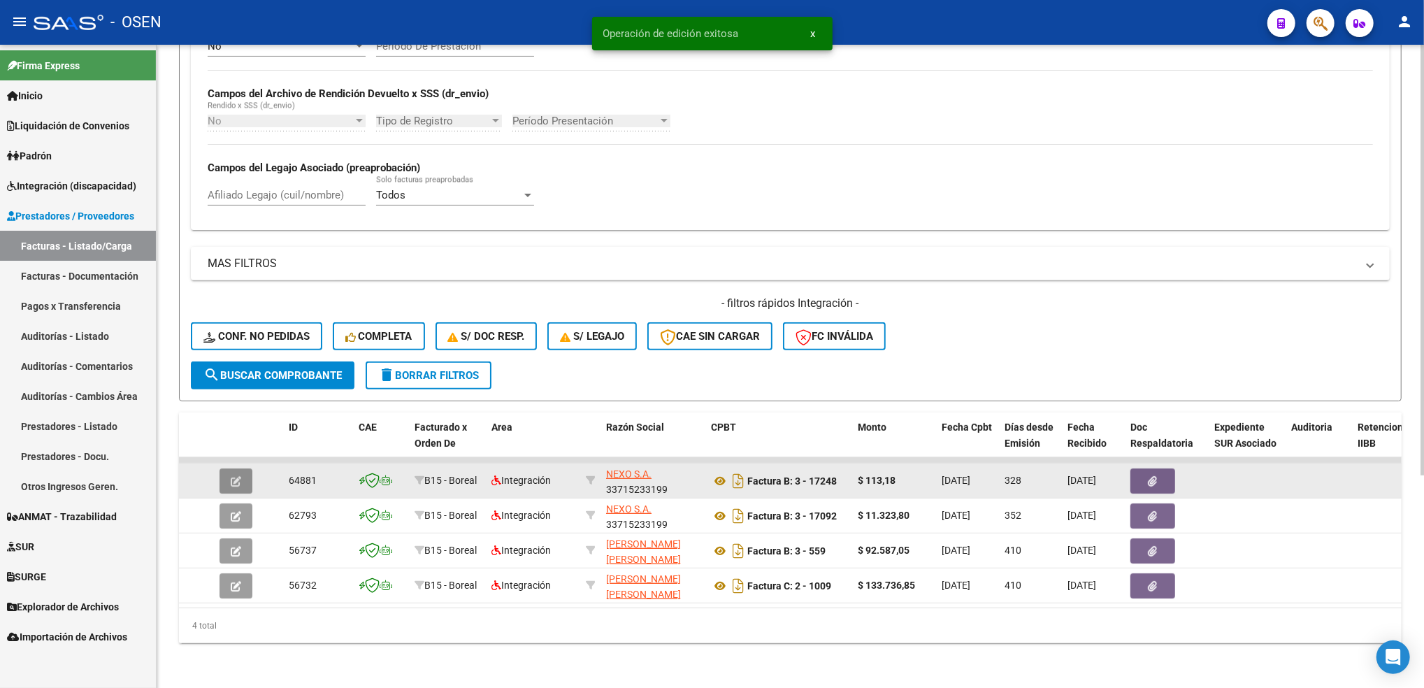
click at [239, 476] on icon "button" at bounding box center [236, 481] width 10 height 10
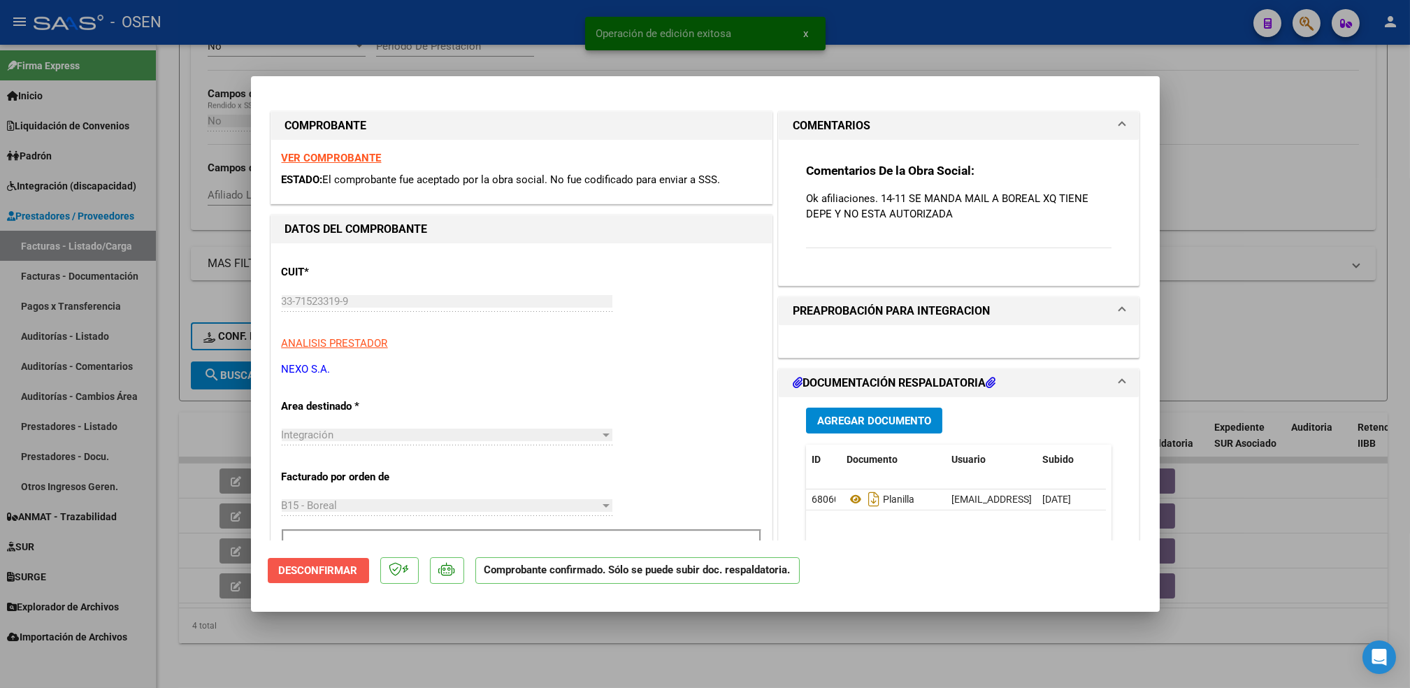
click at [317, 569] on span "Desconfirmar" at bounding box center [318, 570] width 79 height 13
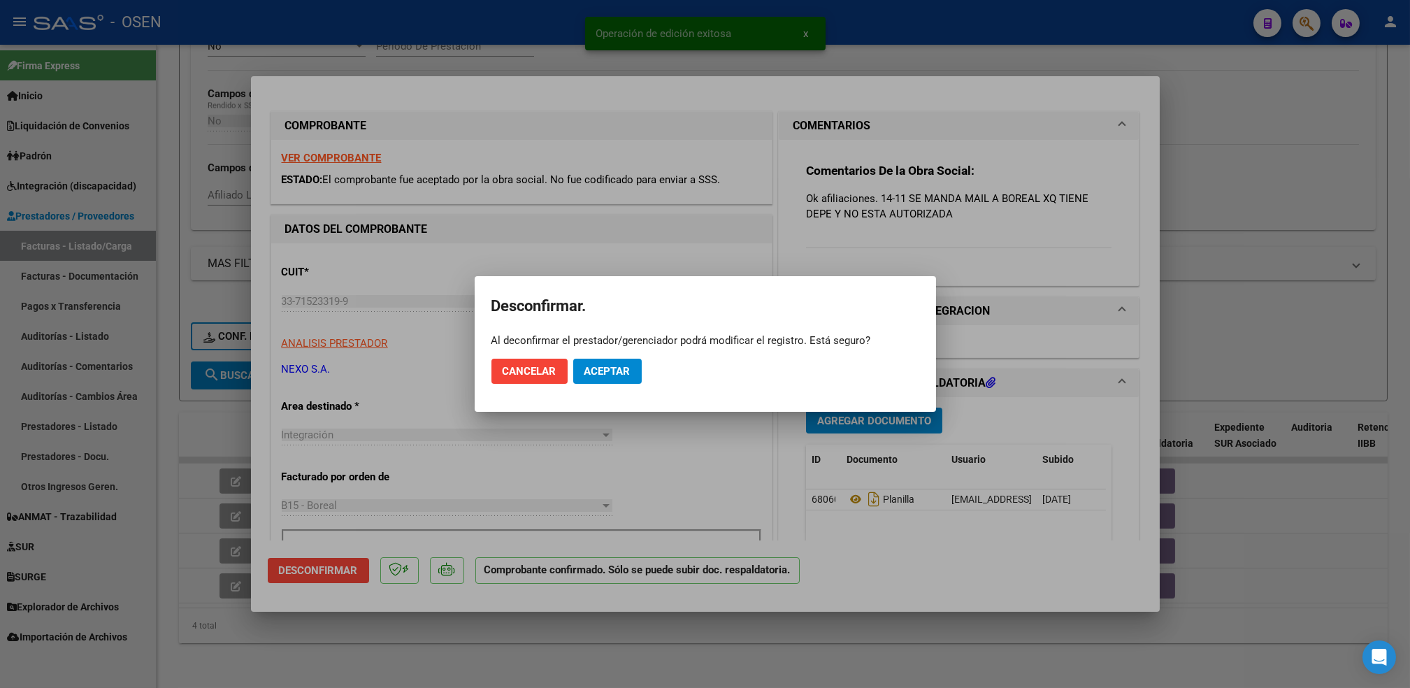
click at [619, 356] on mat-dialog-actions "Cancelar Aceptar" at bounding box center [705, 371] width 428 height 48
click at [612, 369] on span "Aceptar" at bounding box center [607, 371] width 46 height 13
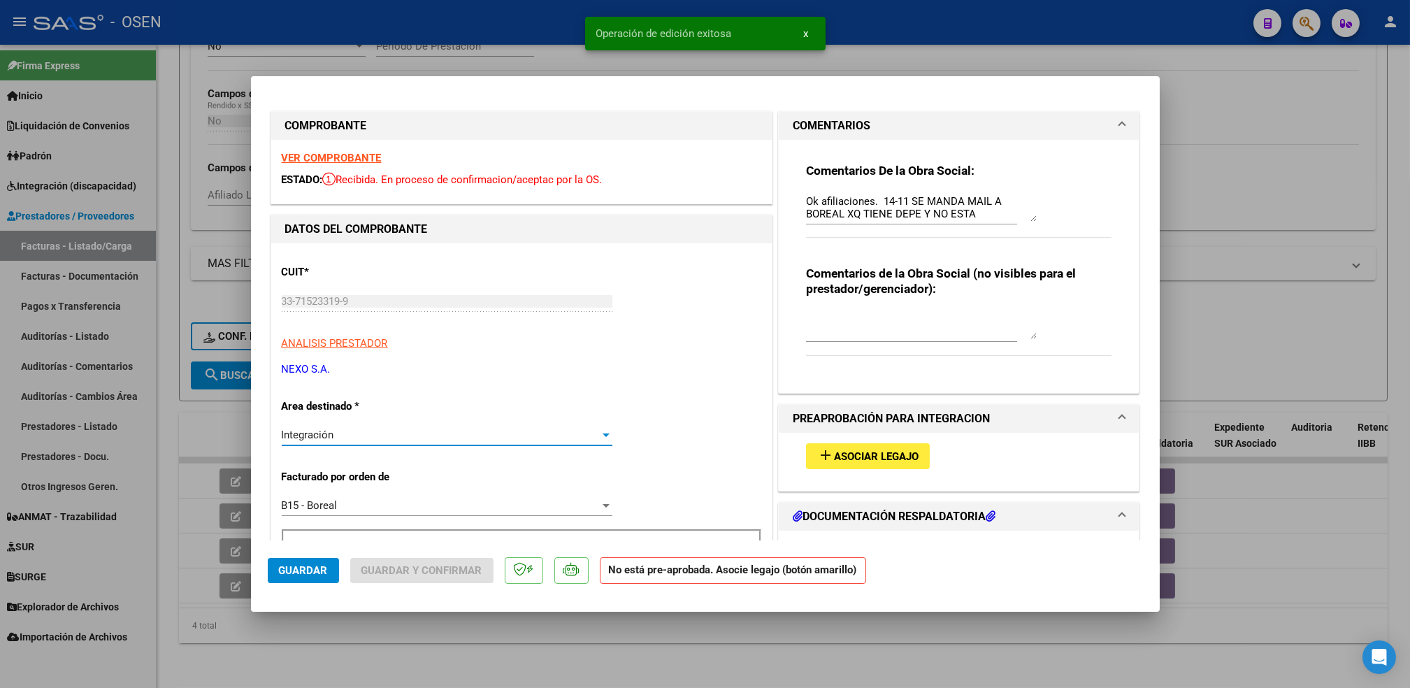
click at [429, 432] on div "Integración" at bounding box center [441, 434] width 318 height 13
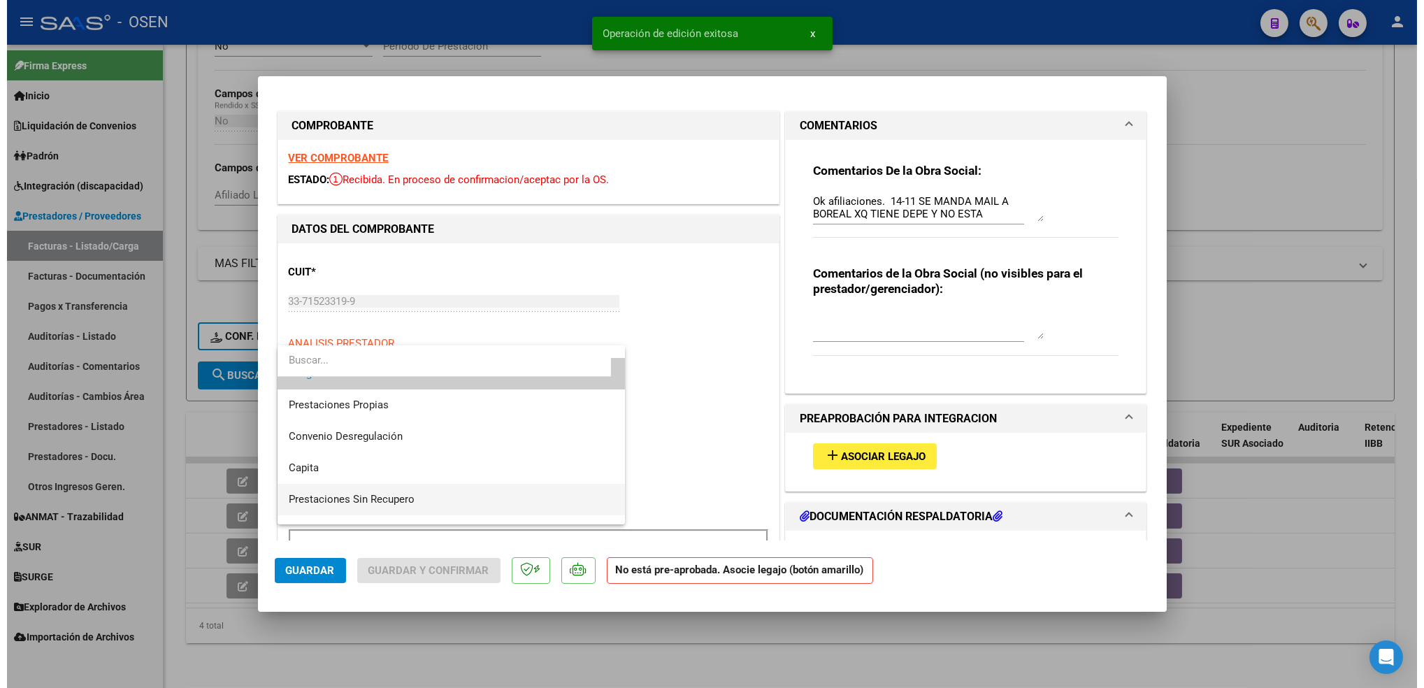
scroll to position [145, 0]
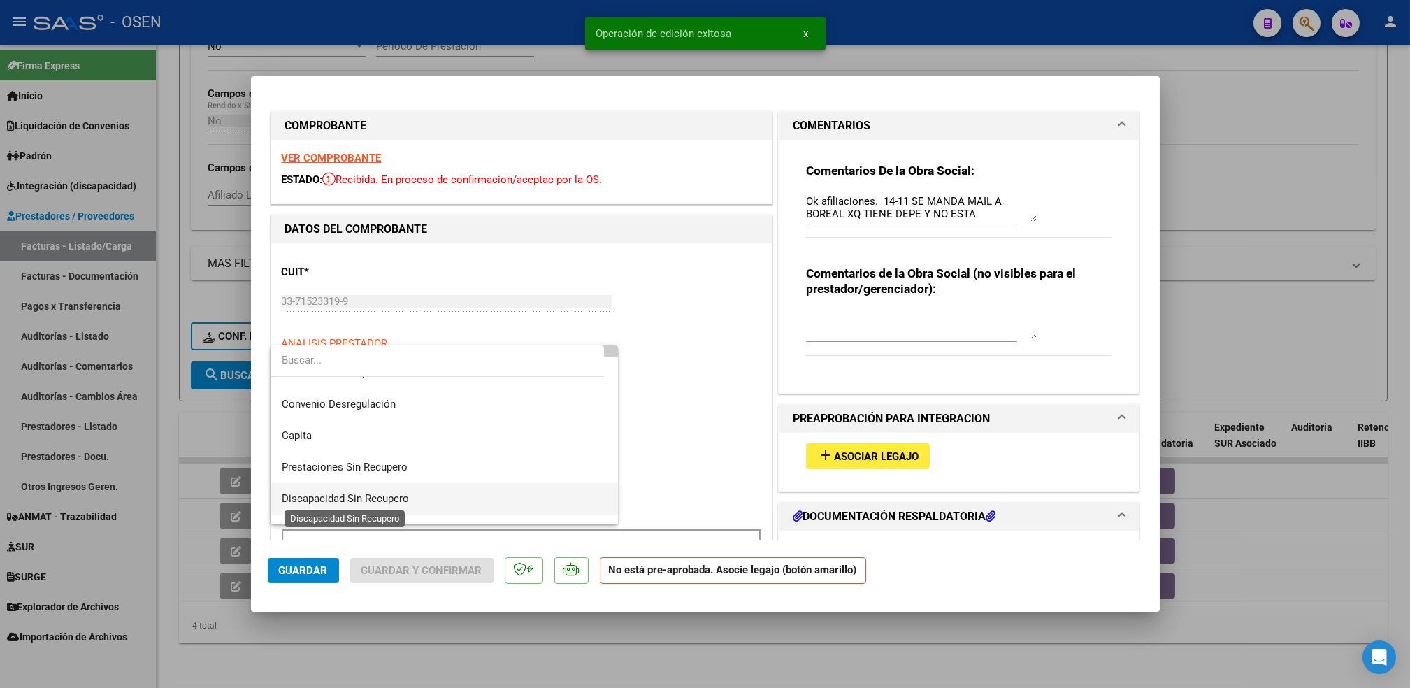
click at [389, 496] on span "Discapacidad Sin Recupero" at bounding box center [345, 498] width 127 height 13
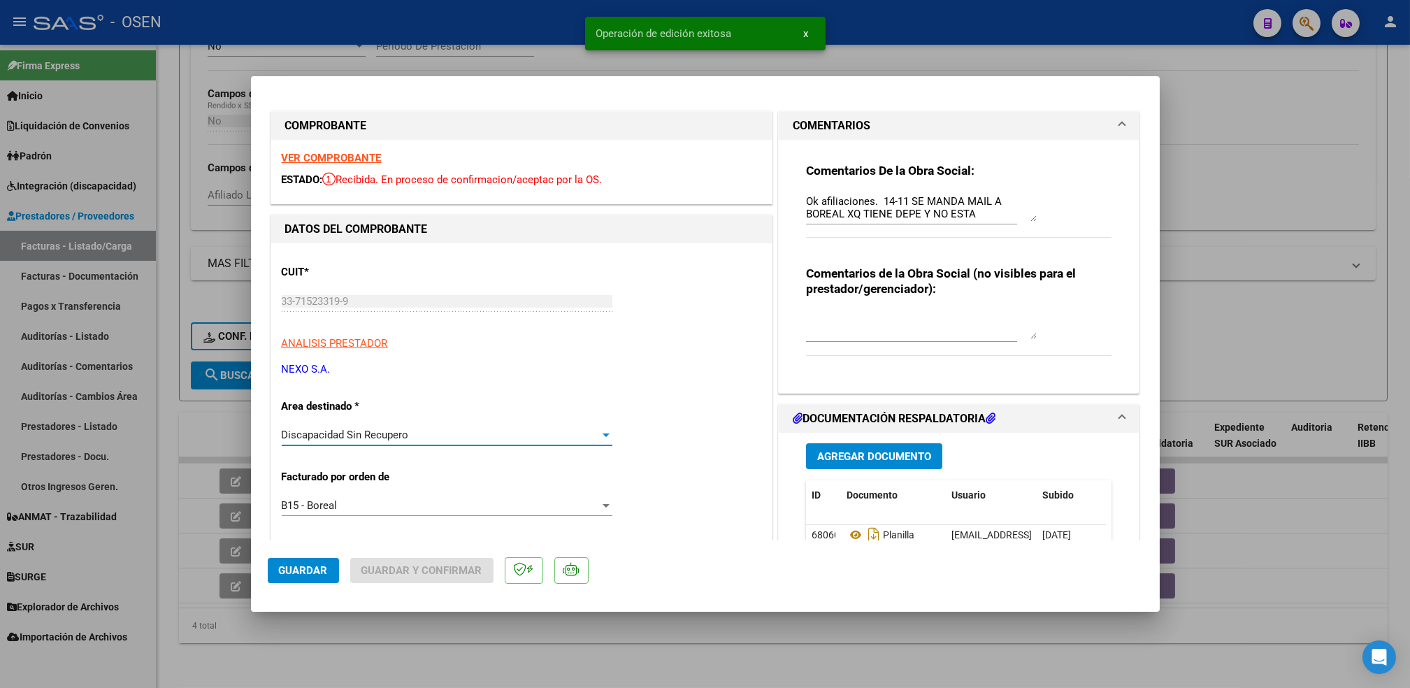
click at [306, 574] on span "Guardar" at bounding box center [303, 570] width 49 height 13
drag, startPoint x: 463, startPoint y: 633, endPoint x: 572, endPoint y: 593, distance: 116.3
click at [464, 633] on div at bounding box center [705, 344] width 1410 height 688
type input "$ 0,00"
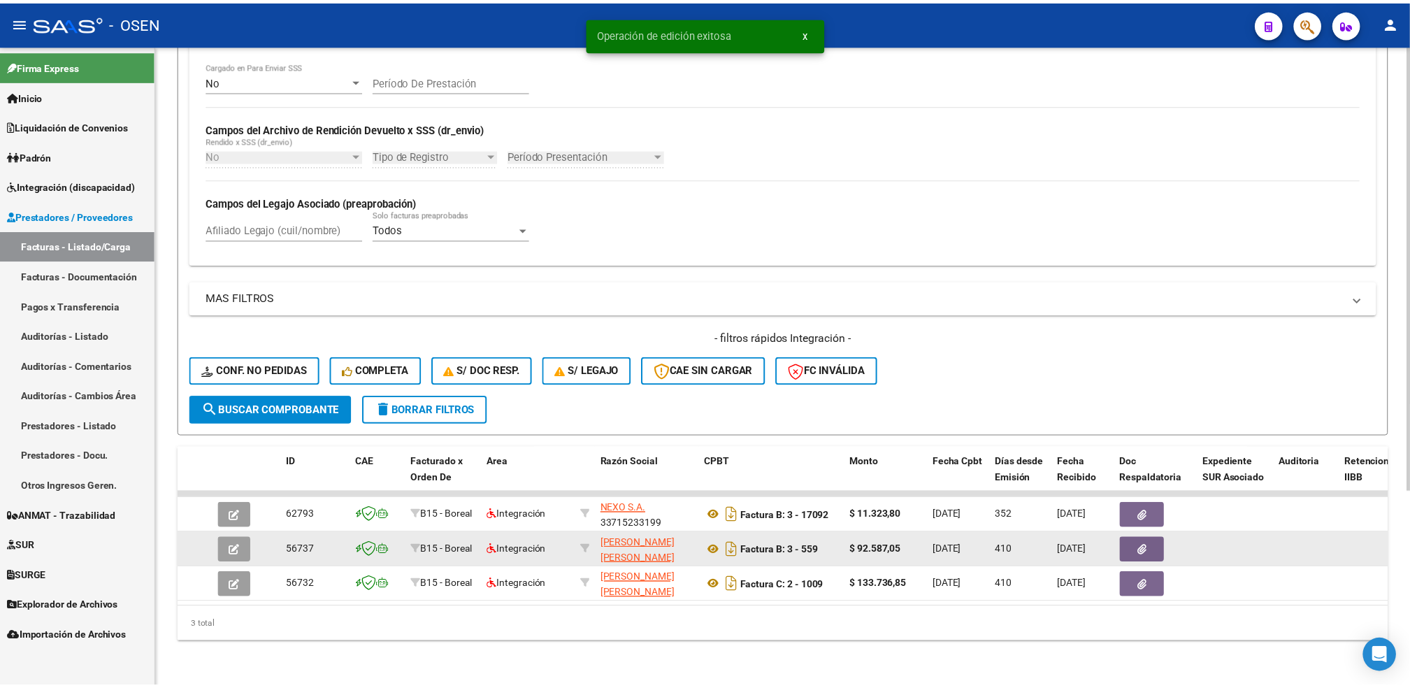
scroll to position [282, 0]
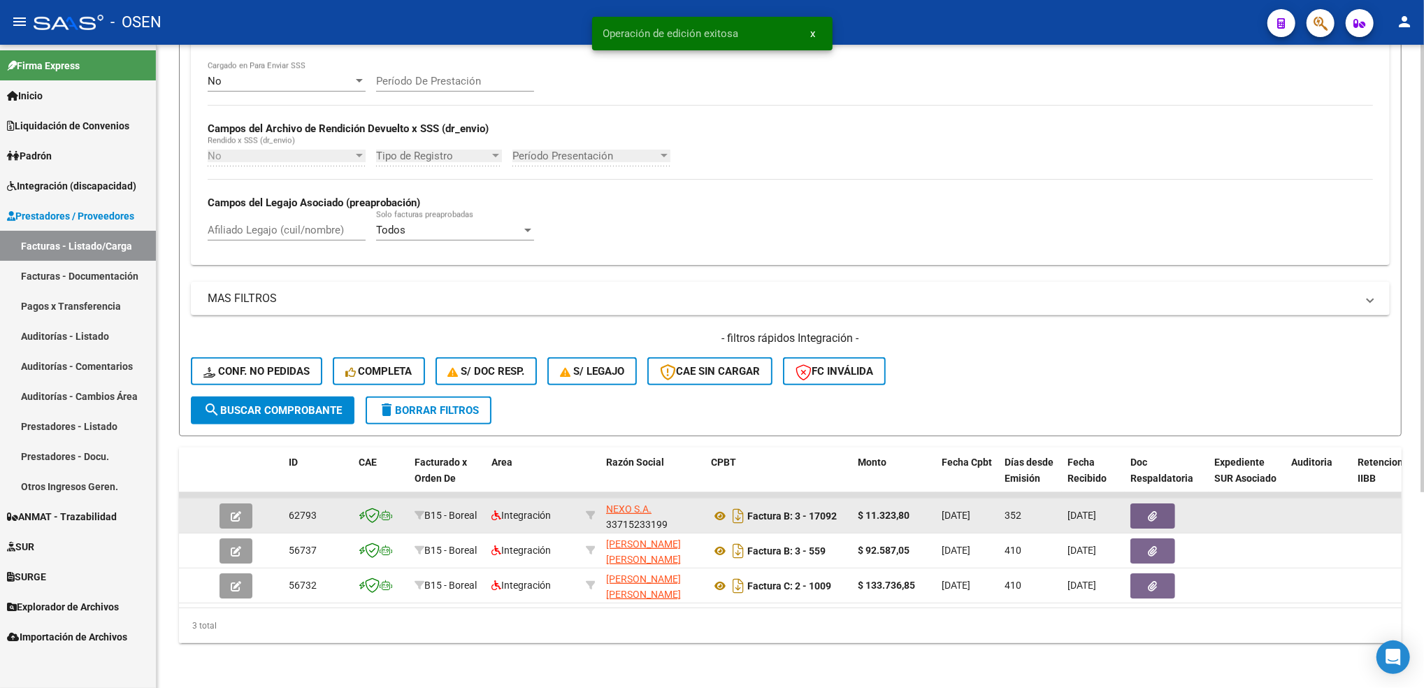
click at [243, 505] on button "button" at bounding box center [235, 515] width 33 height 25
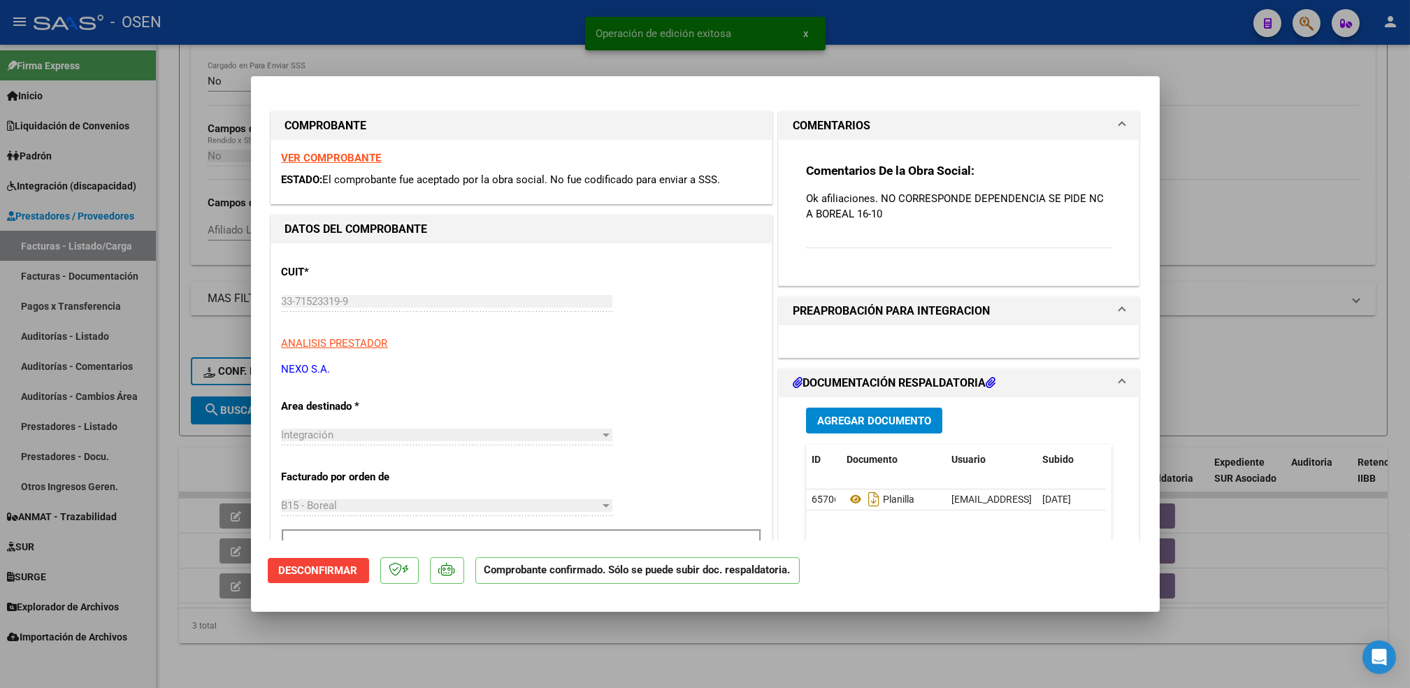
click at [318, 572] on span "Desconfirmar" at bounding box center [318, 570] width 79 height 13
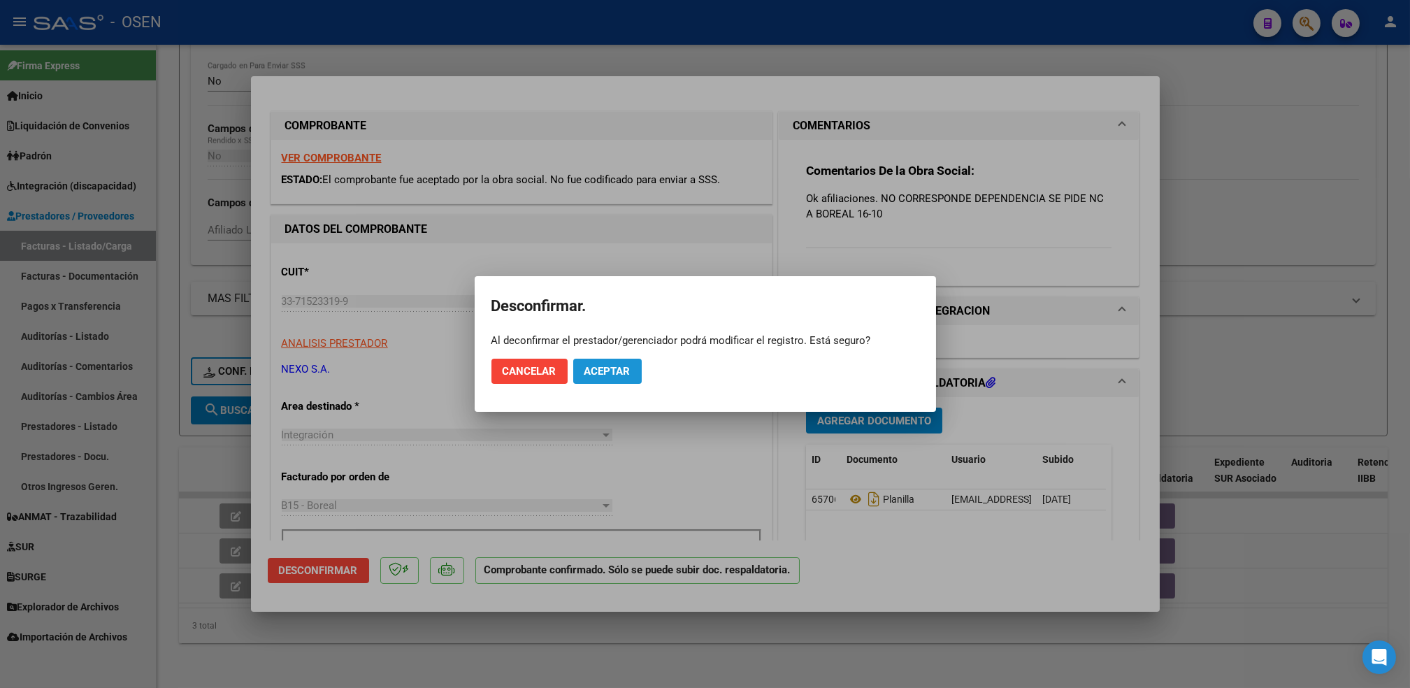
click at [611, 366] on span "Aceptar" at bounding box center [607, 371] width 46 height 13
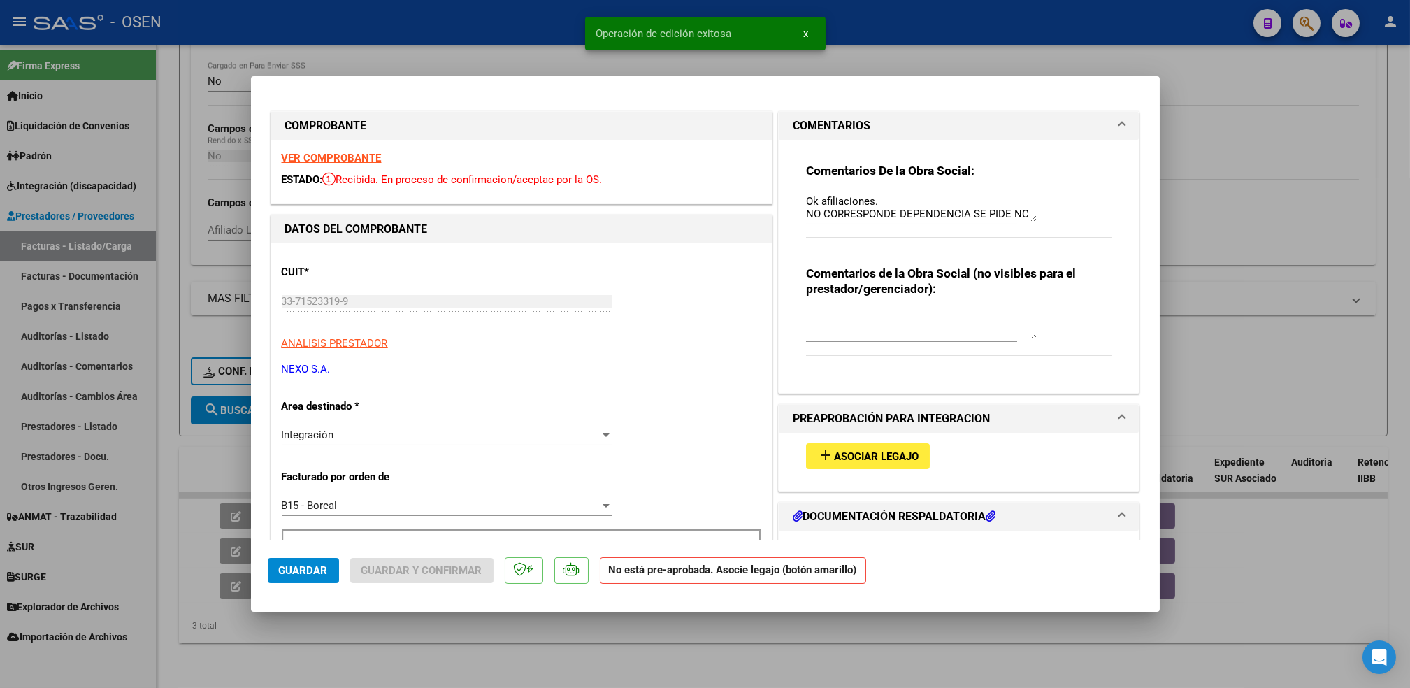
click at [410, 435] on div "Integración" at bounding box center [441, 434] width 318 height 13
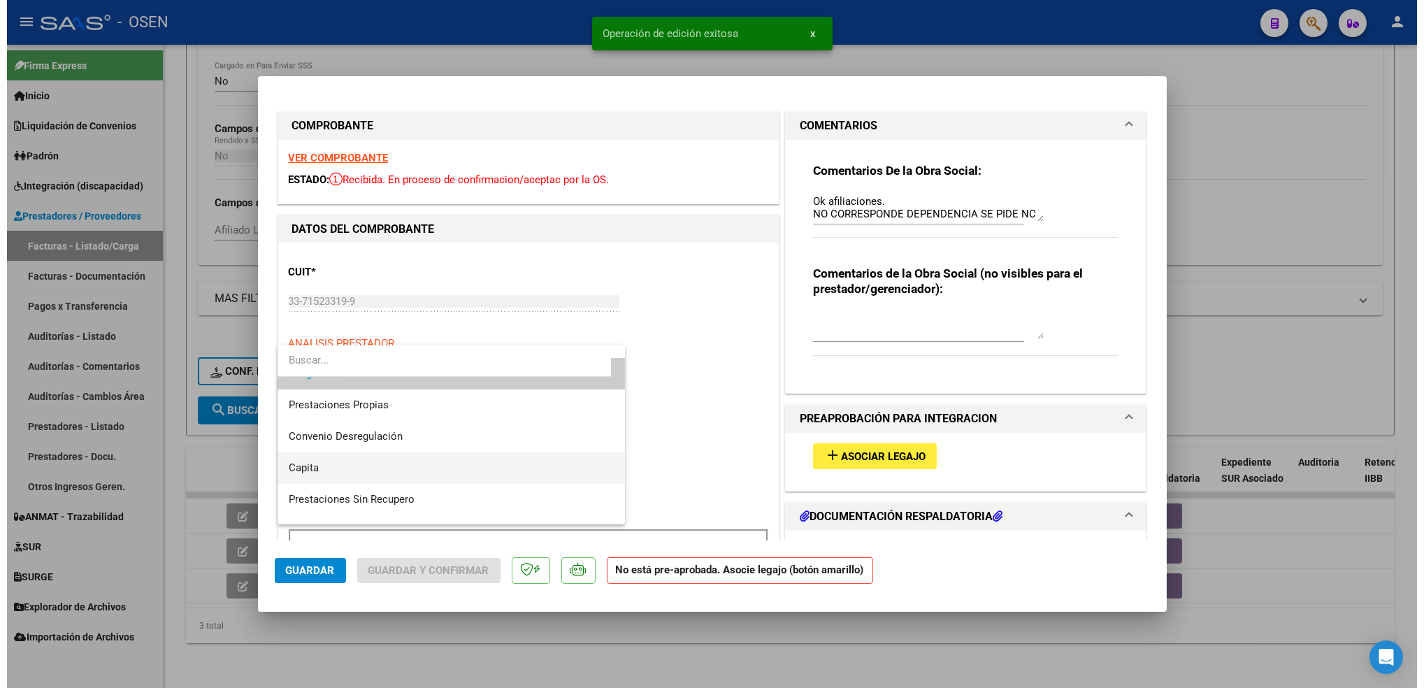
scroll to position [145, 0]
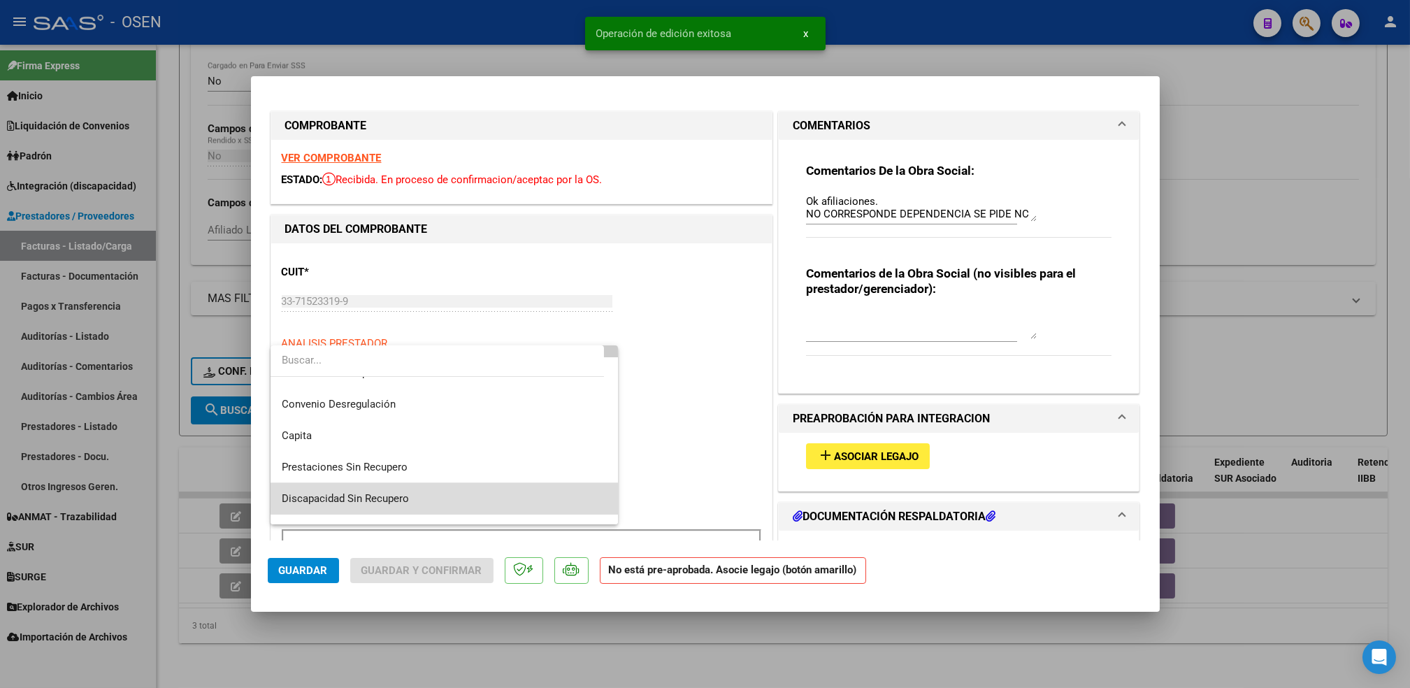
click at [457, 493] on span "Discapacidad Sin Recupero" at bounding box center [444, 498] width 325 height 31
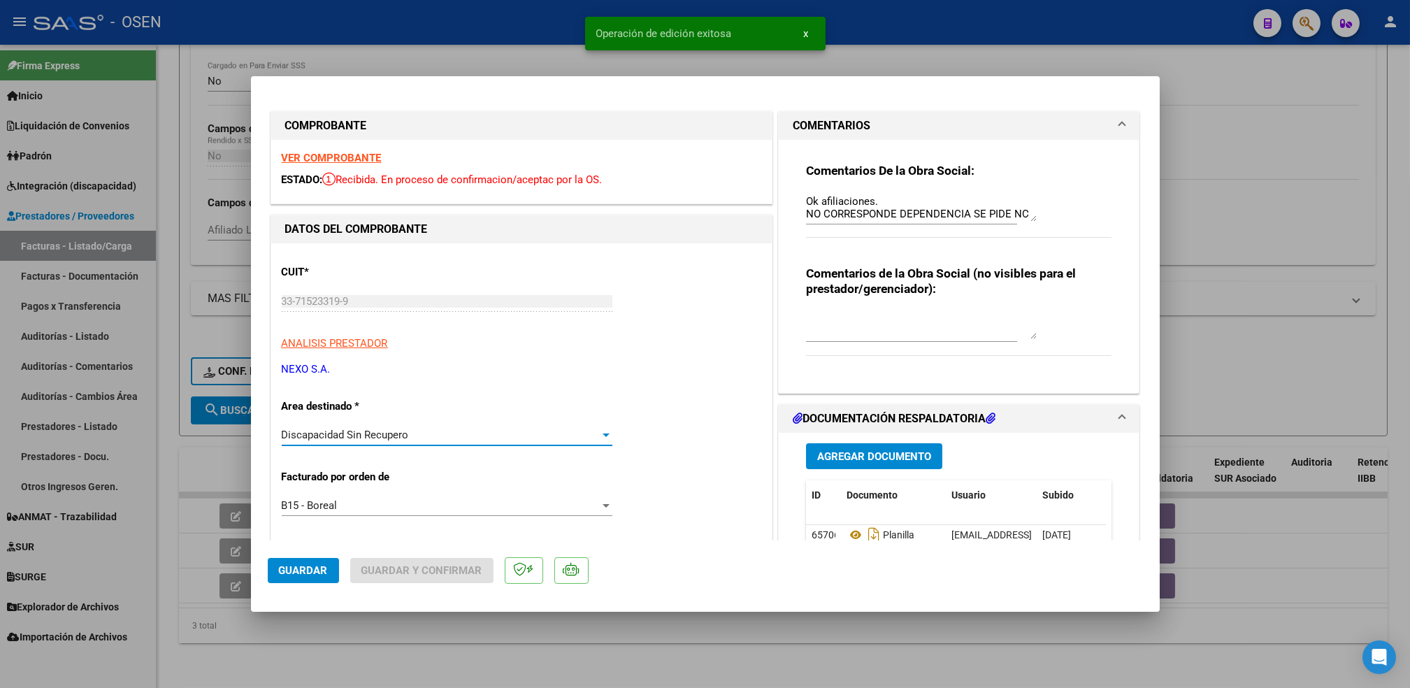
click at [296, 568] on span "Guardar" at bounding box center [303, 570] width 49 height 13
click at [289, 565] on span "Guardar" at bounding box center [303, 570] width 49 height 13
click at [396, 659] on div at bounding box center [705, 344] width 1410 height 688
type input "$ 0,00"
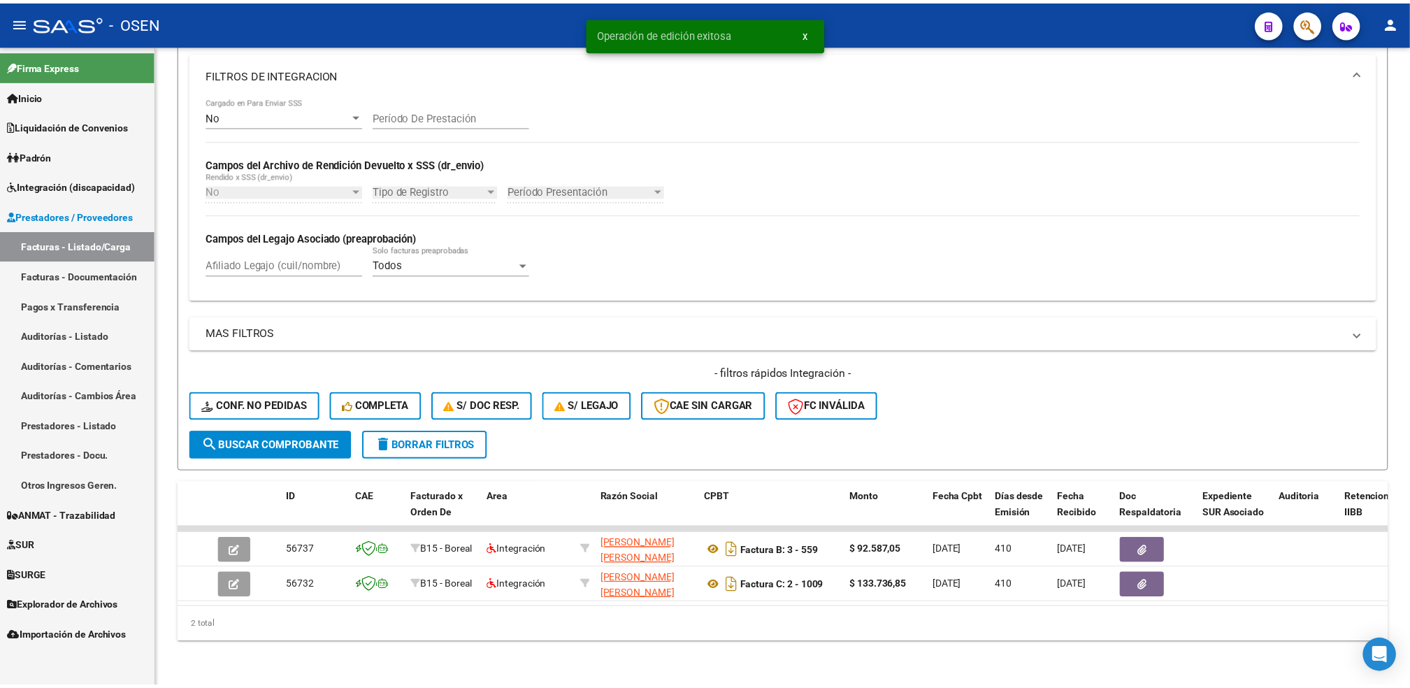
scroll to position [247, 0]
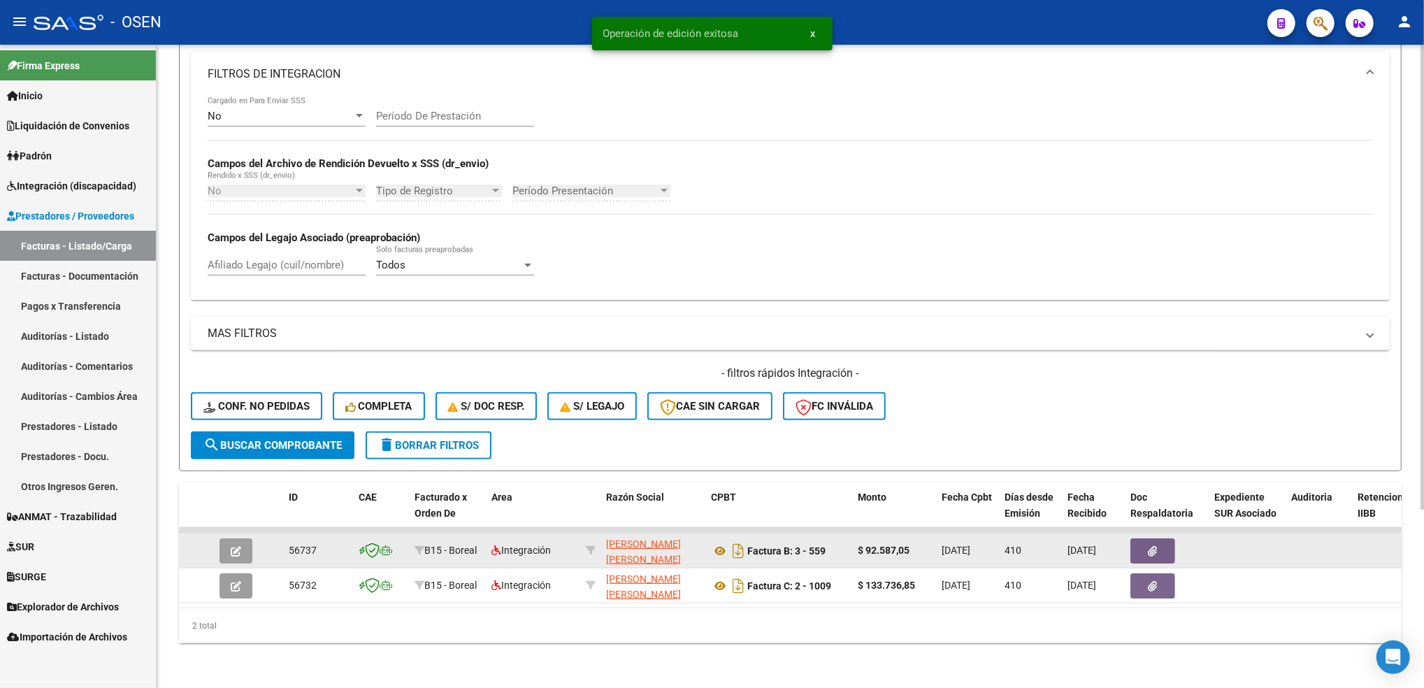
click at [242, 540] on button "button" at bounding box center [235, 550] width 33 height 25
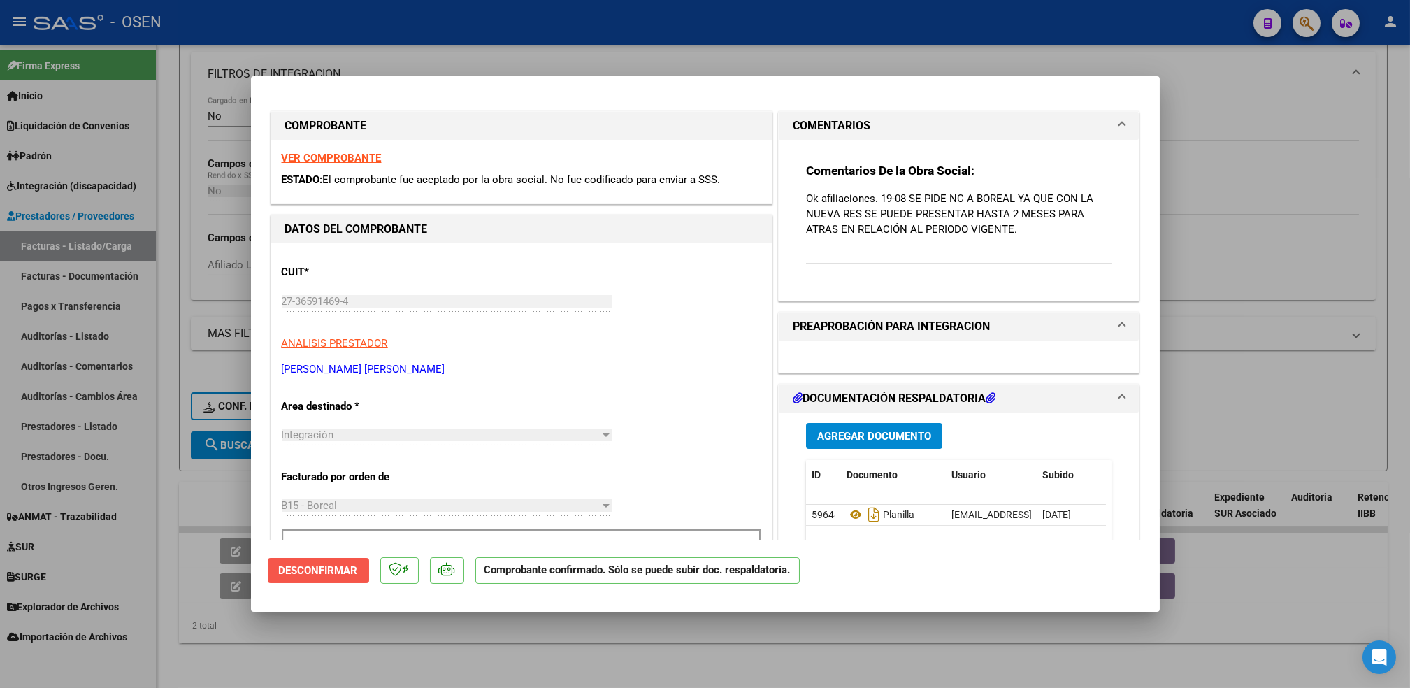
click at [323, 567] on span "Desconfirmar" at bounding box center [318, 570] width 79 height 13
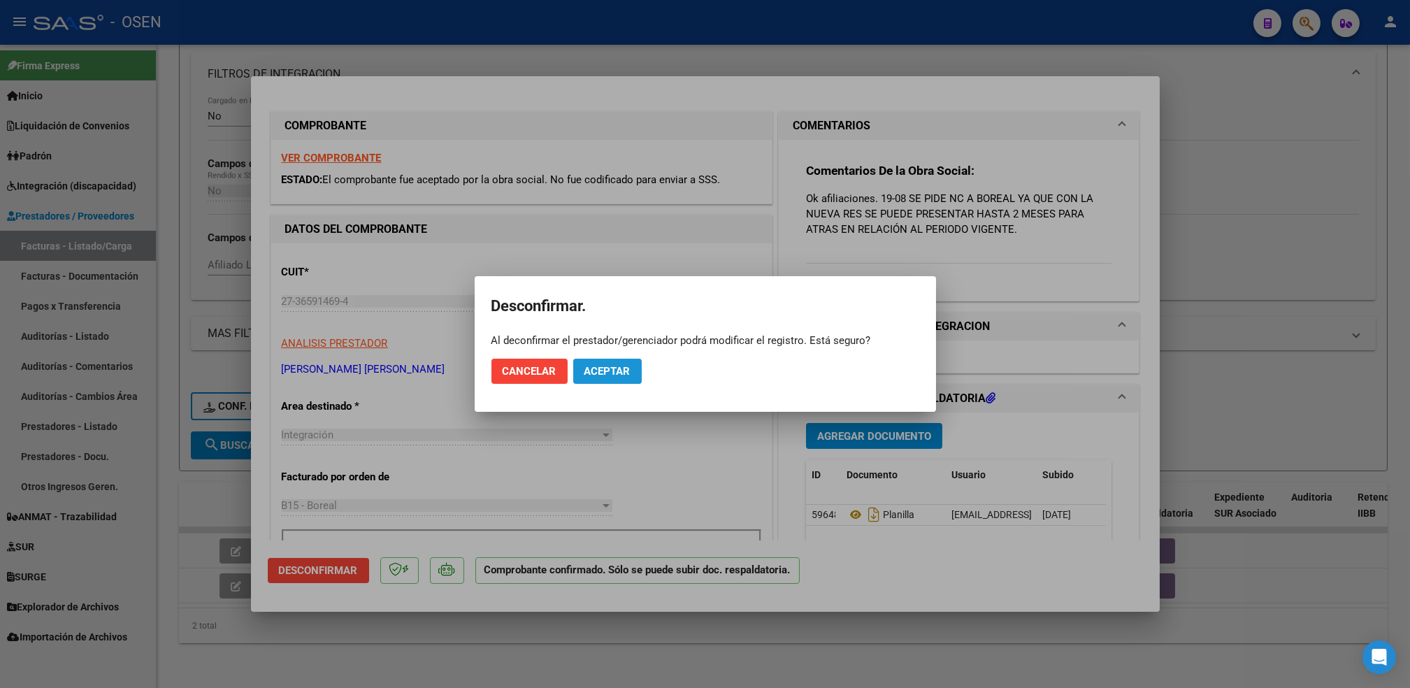
click at [602, 370] on span "Aceptar" at bounding box center [607, 371] width 46 height 13
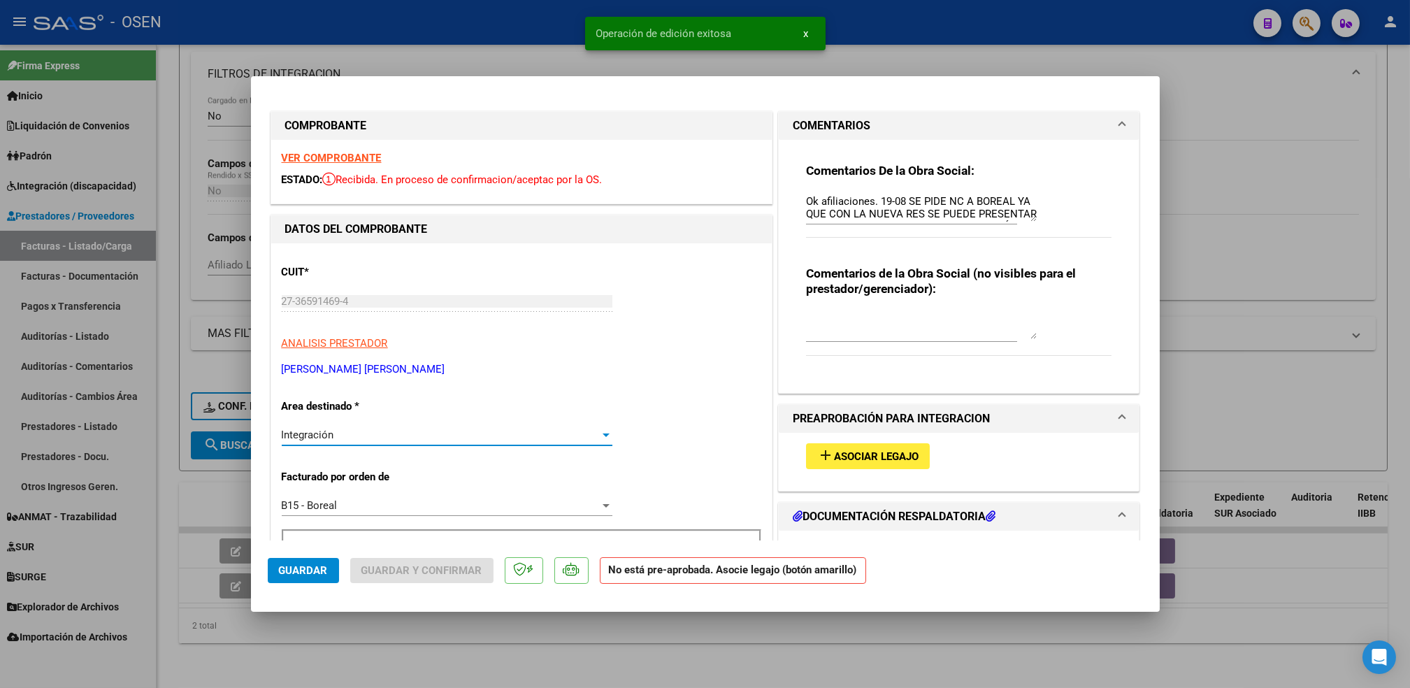
click at [382, 438] on div "Integración" at bounding box center [441, 434] width 318 height 13
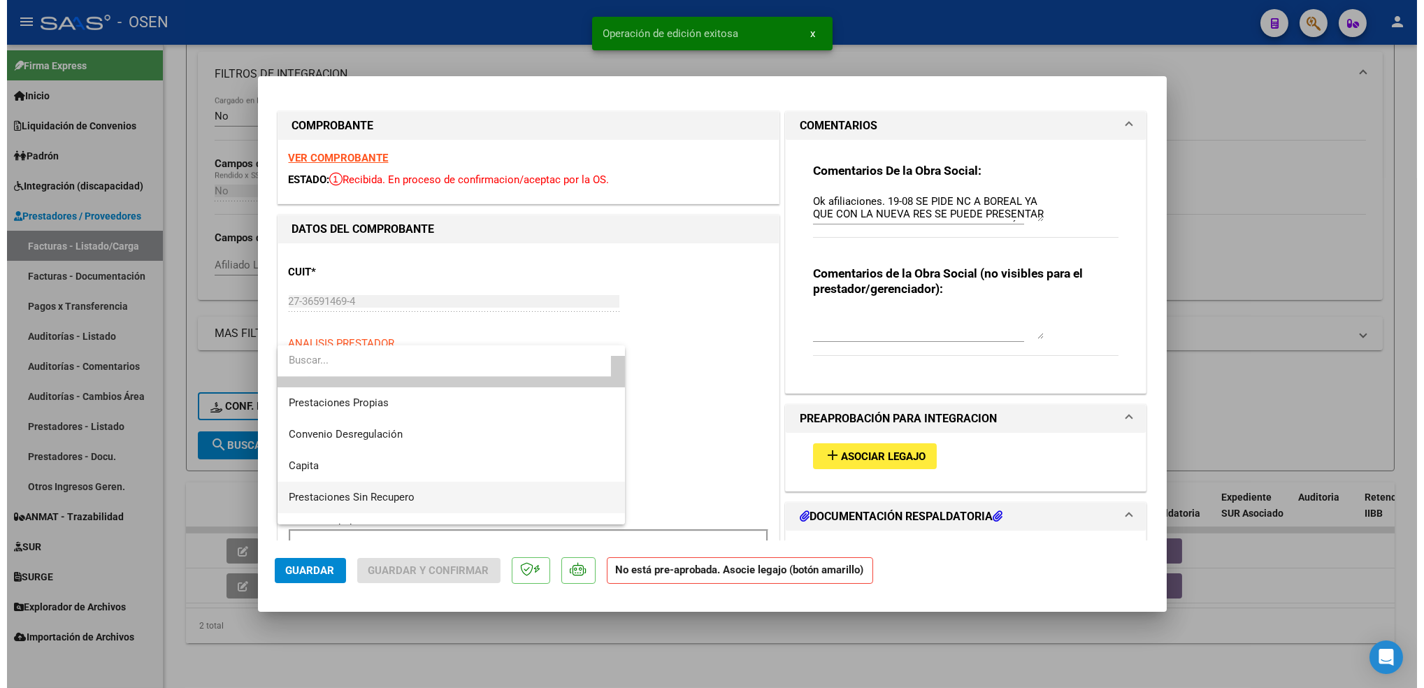
scroll to position [145, 0]
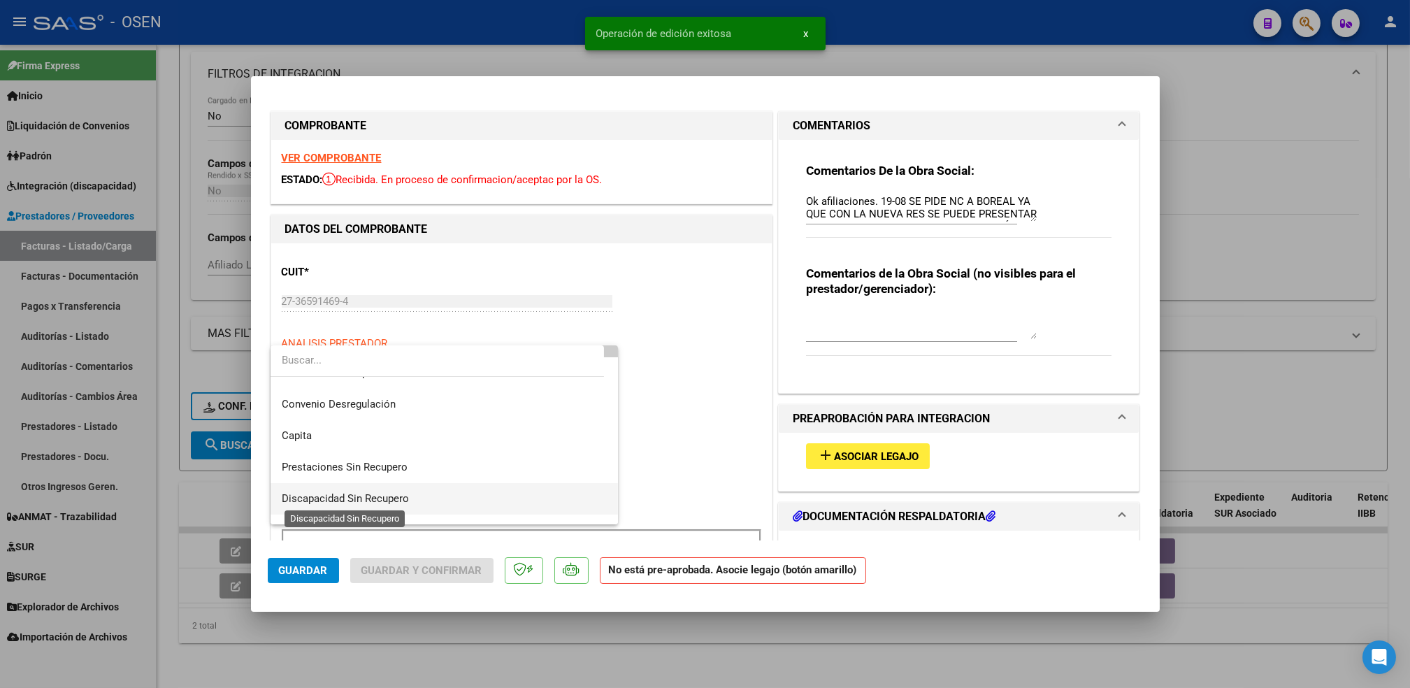
click at [401, 495] on span "Discapacidad Sin Recupero" at bounding box center [345, 498] width 127 height 13
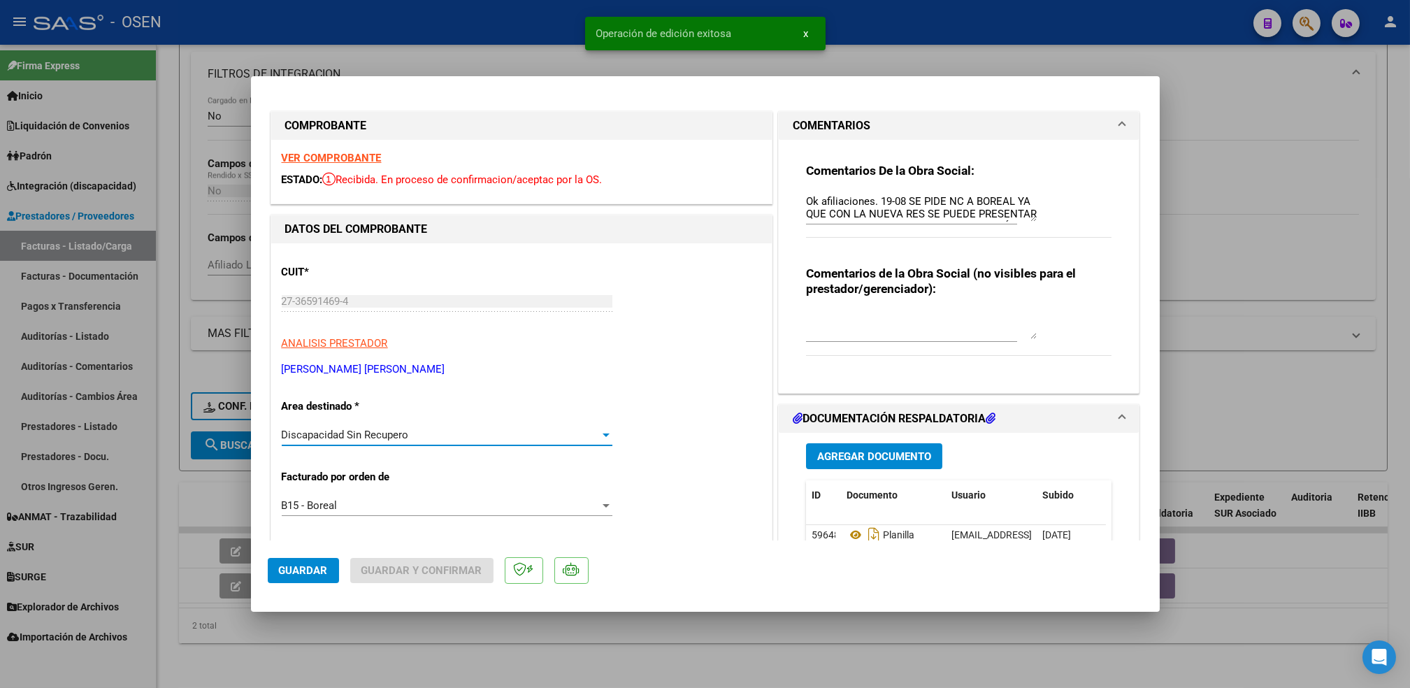
click at [308, 577] on button "Guardar" at bounding box center [303, 570] width 71 height 25
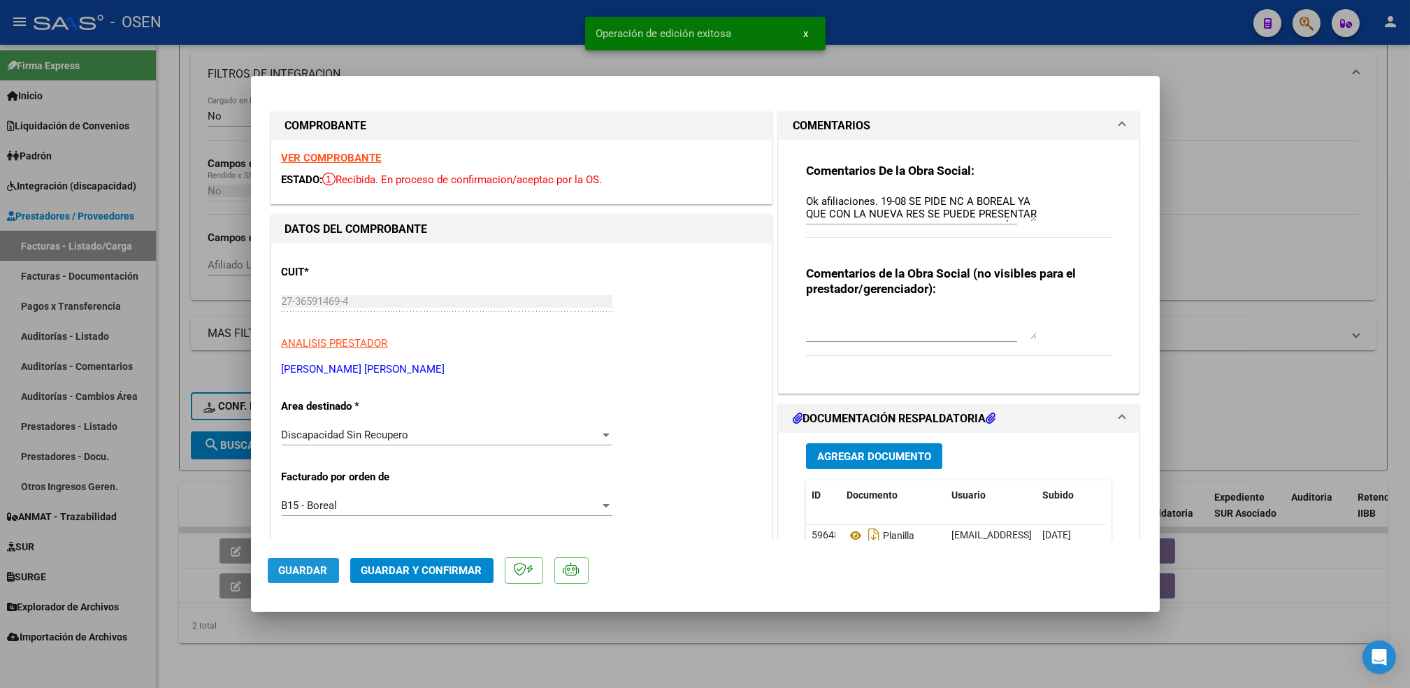
click at [305, 568] on span "Guardar" at bounding box center [303, 570] width 49 height 13
click at [323, 653] on div at bounding box center [705, 344] width 1410 height 688
type input "$ 0,00"
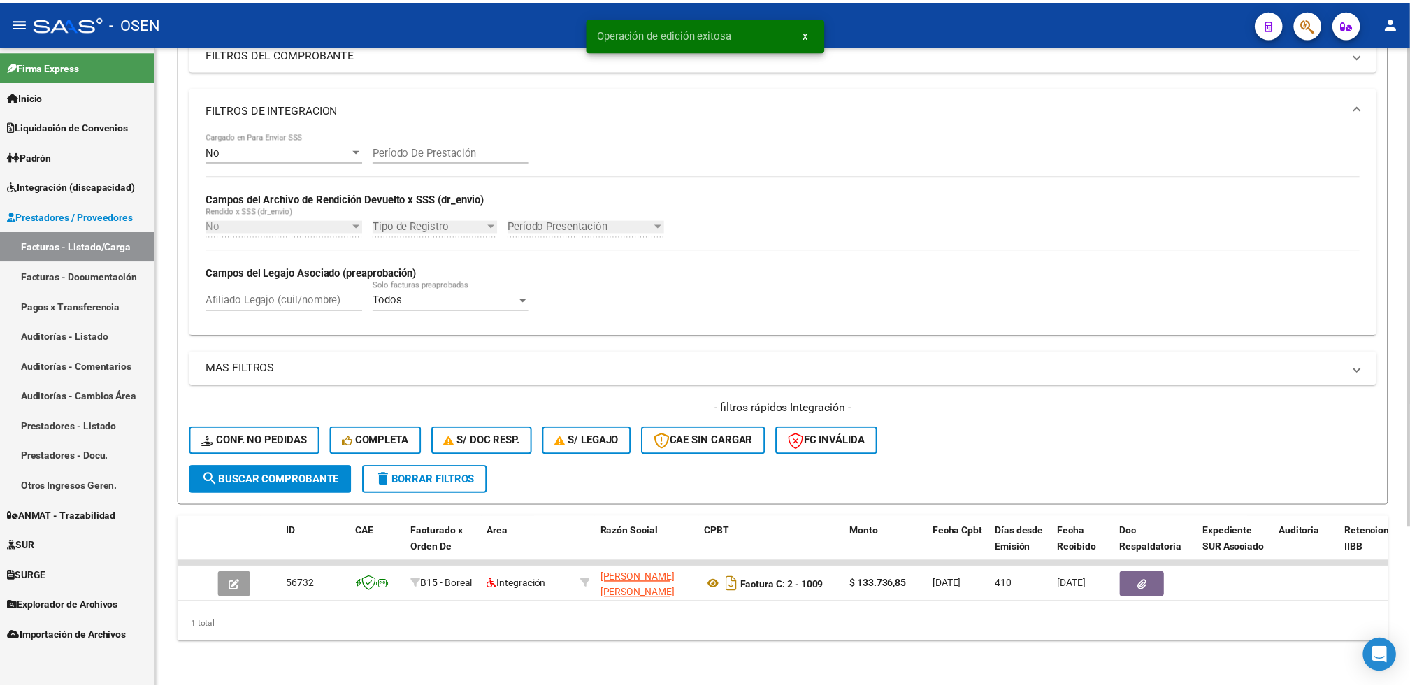
scroll to position [212, 0]
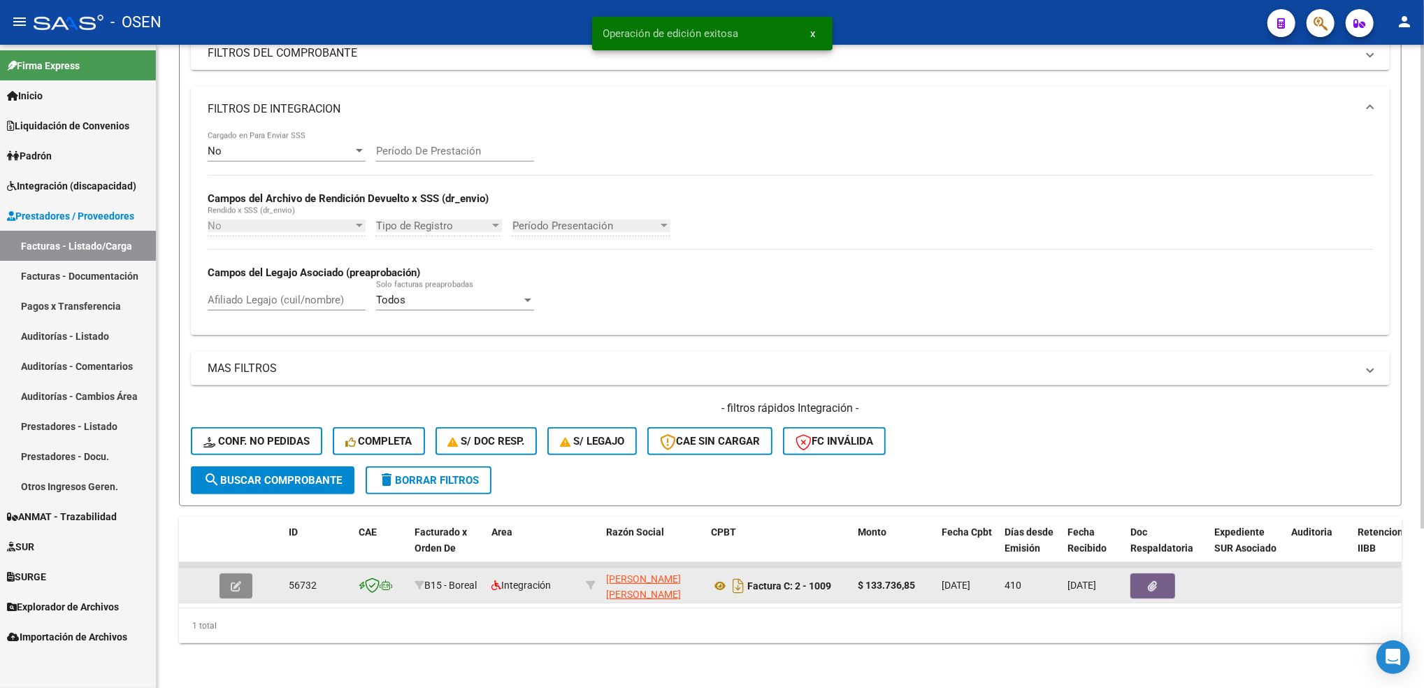
click at [238, 581] on icon "button" at bounding box center [236, 586] width 10 height 10
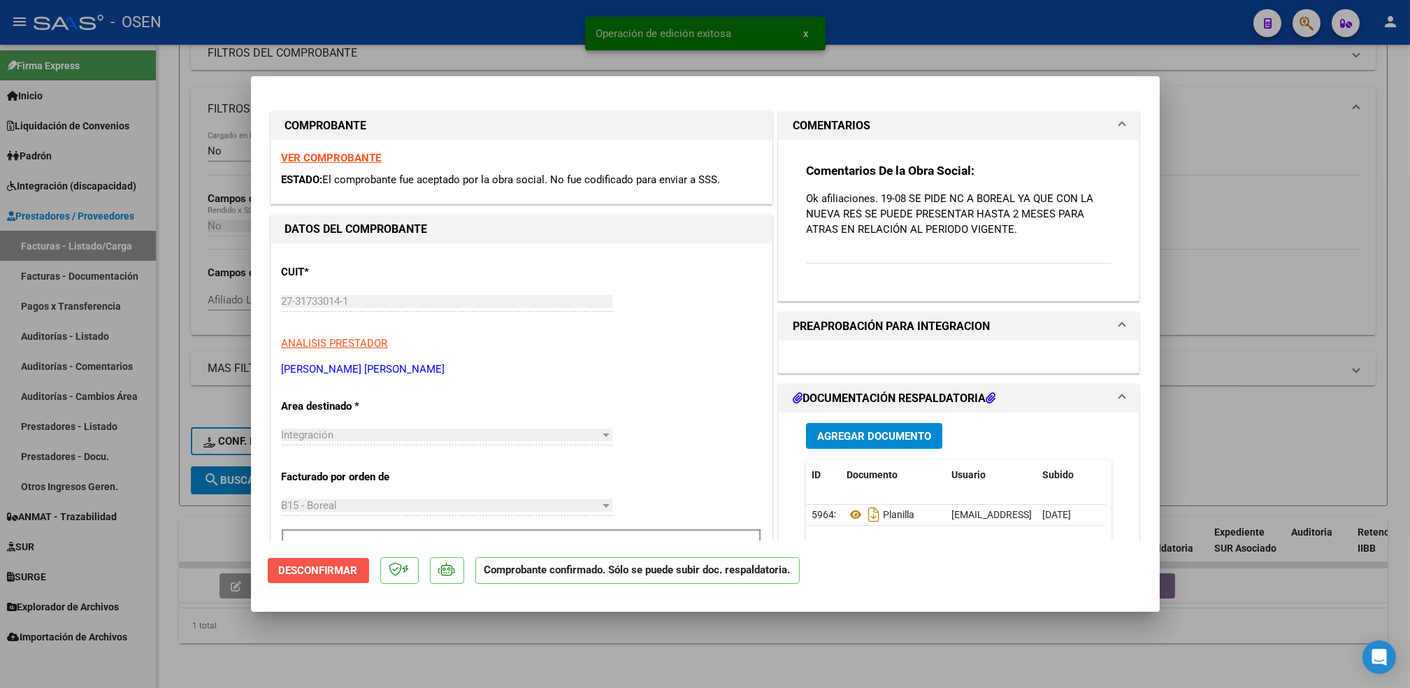
click at [296, 573] on span "Desconfirmar" at bounding box center [318, 570] width 79 height 13
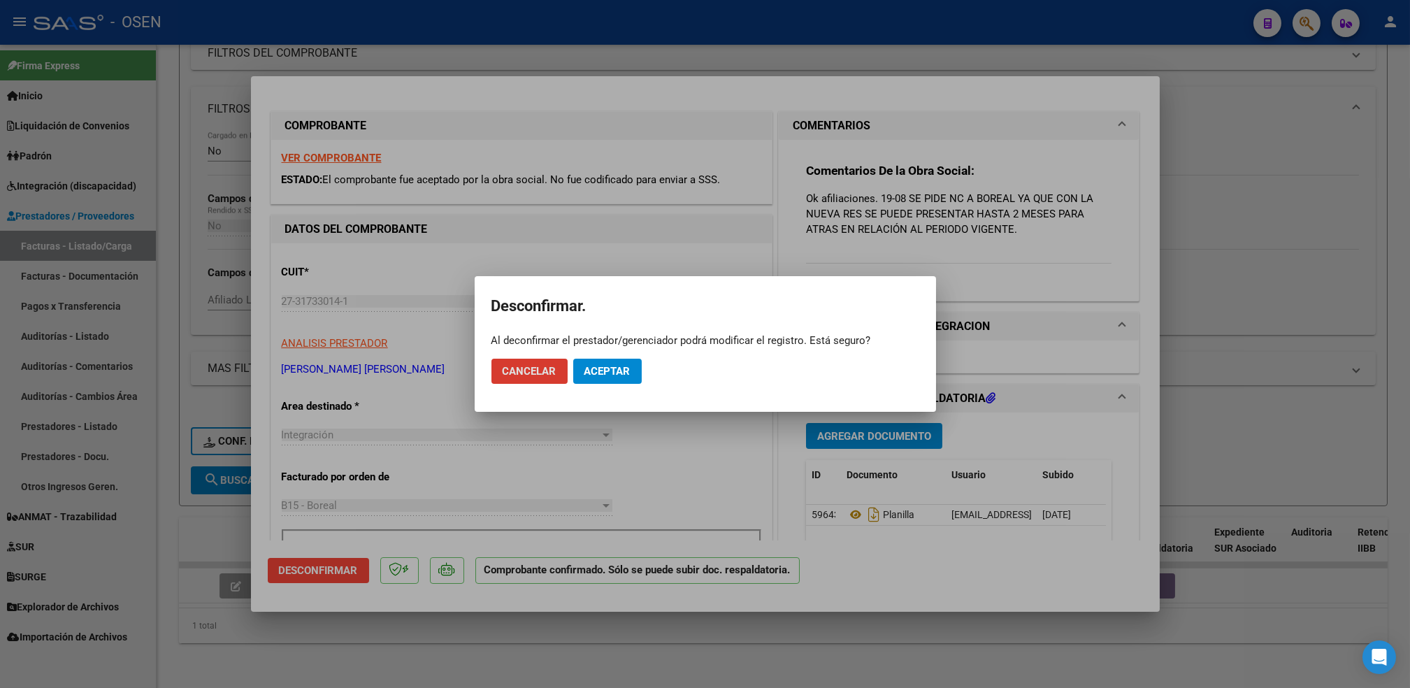
click at [605, 373] on span "Aceptar" at bounding box center [607, 371] width 46 height 13
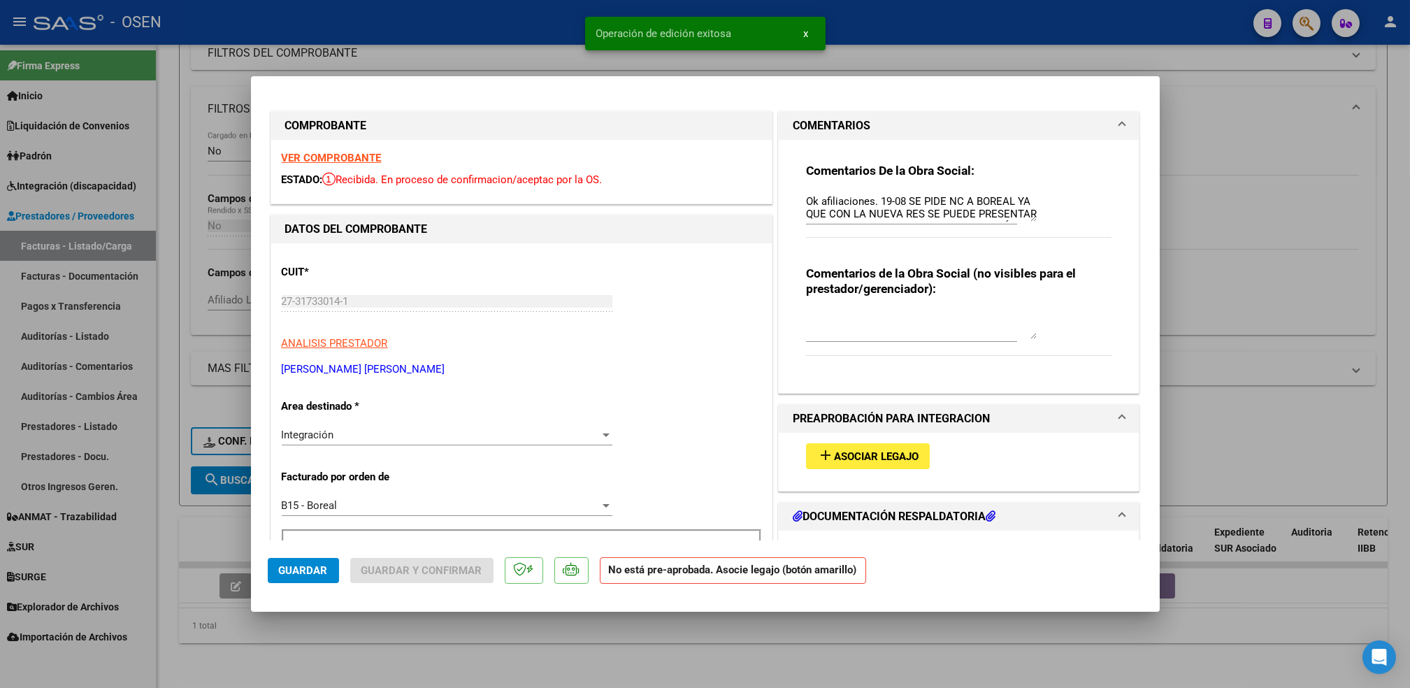
click at [374, 433] on div "Integración" at bounding box center [441, 434] width 318 height 13
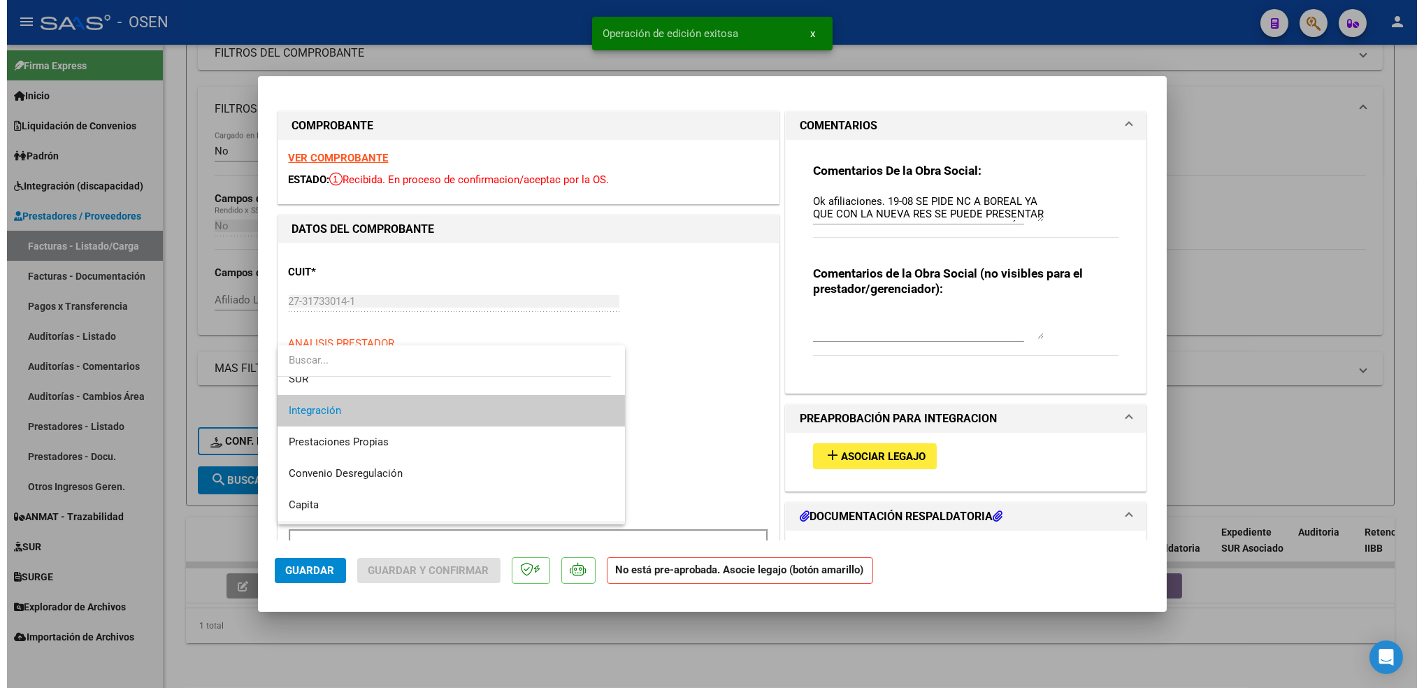
scroll to position [145, 0]
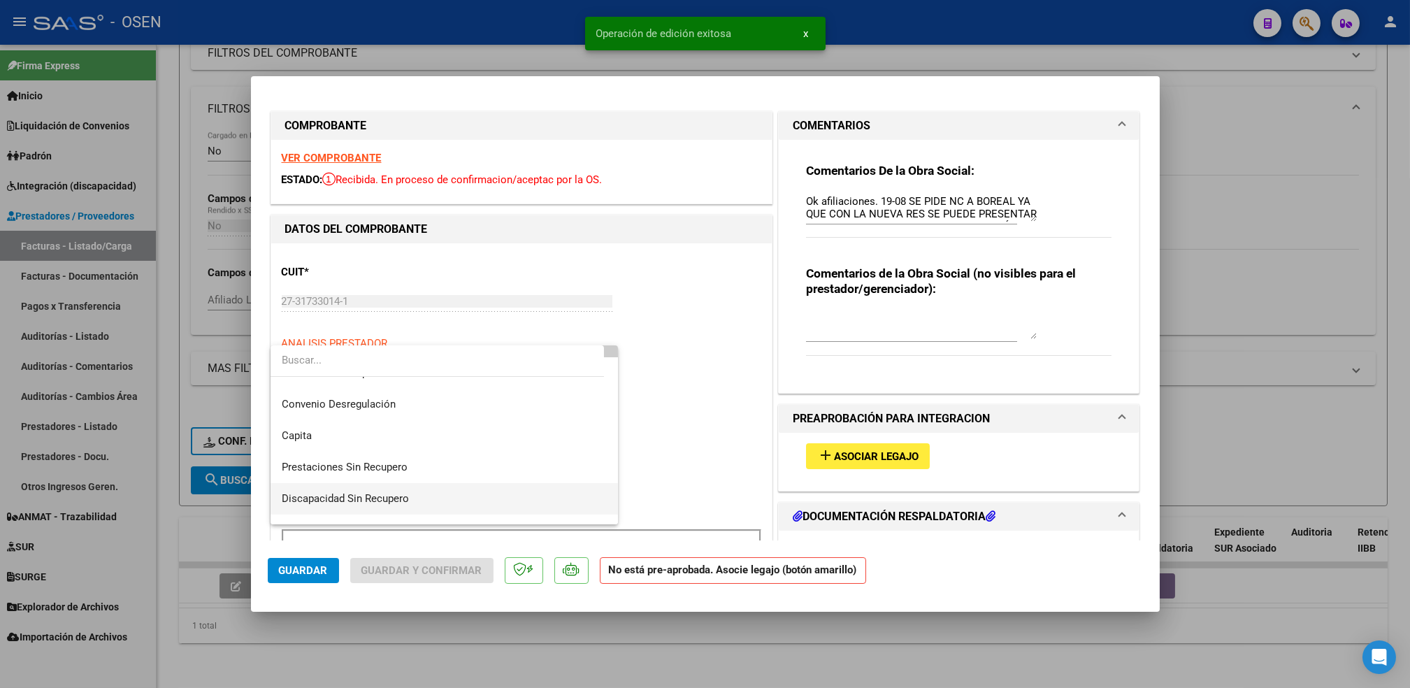
click at [419, 502] on span "Discapacidad Sin Recupero" at bounding box center [444, 498] width 325 height 31
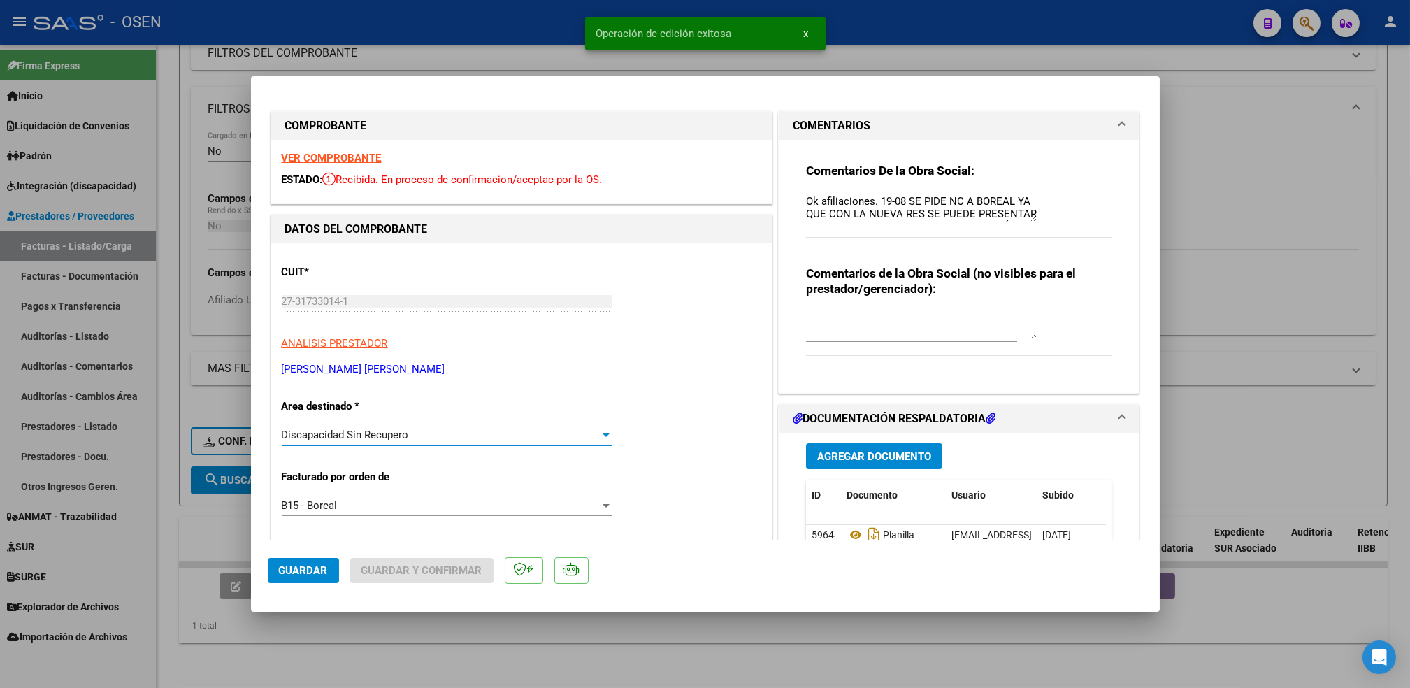
click at [298, 571] on span "Guardar" at bounding box center [303, 570] width 49 height 13
click at [440, 663] on div at bounding box center [705, 344] width 1410 height 688
type input "$ 0,00"
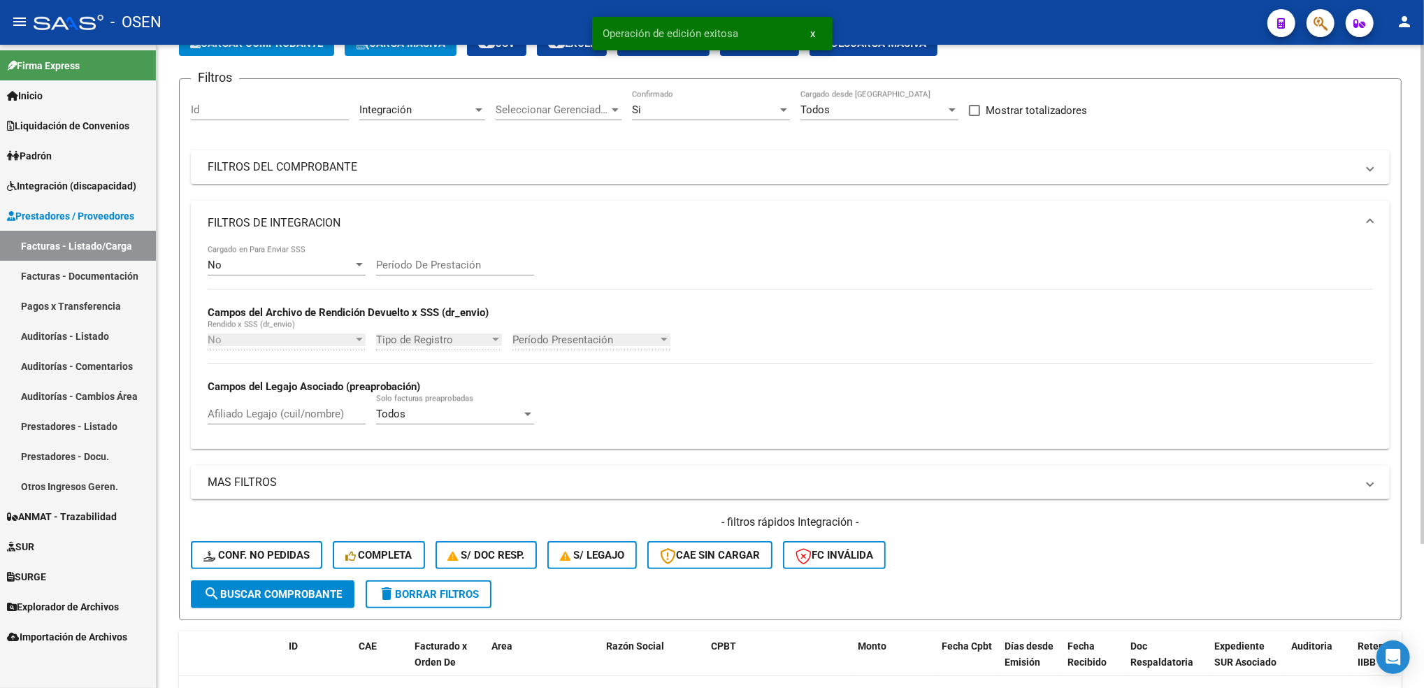
scroll to position [0, 0]
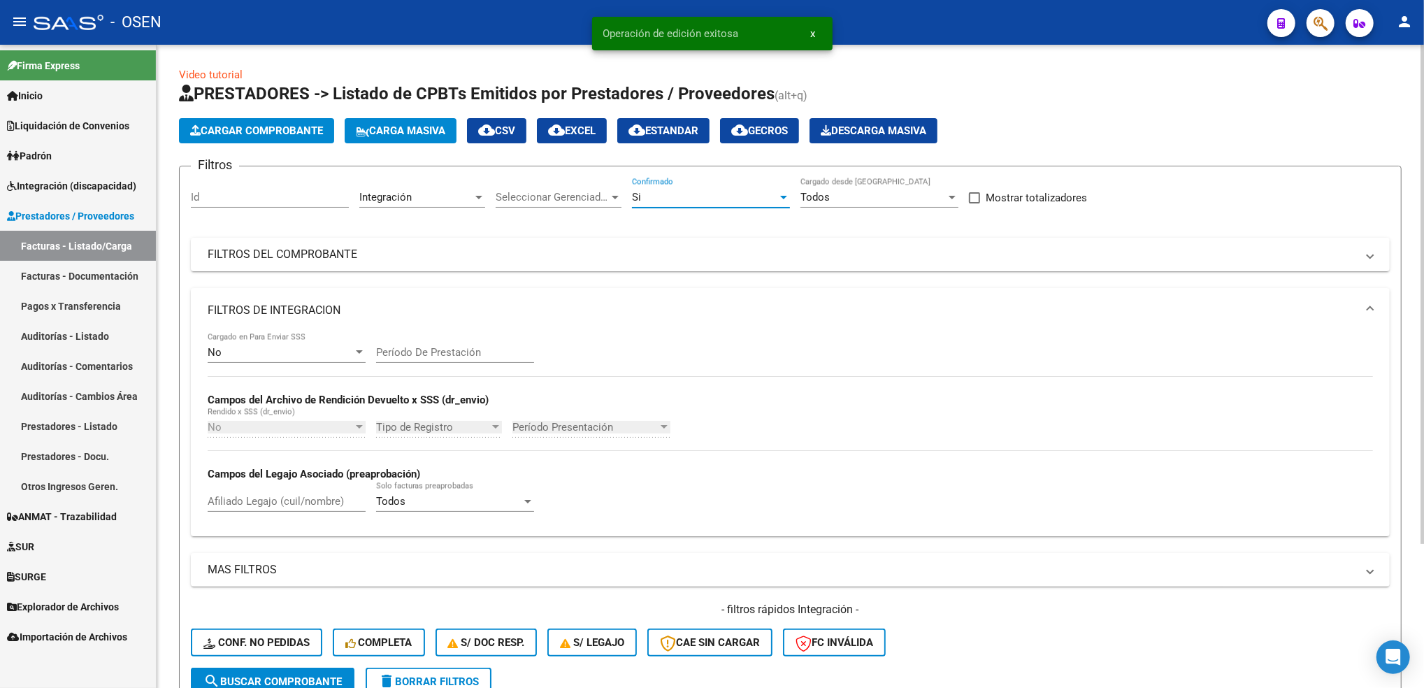
click at [687, 191] on div "Si" at bounding box center [704, 197] width 145 height 13
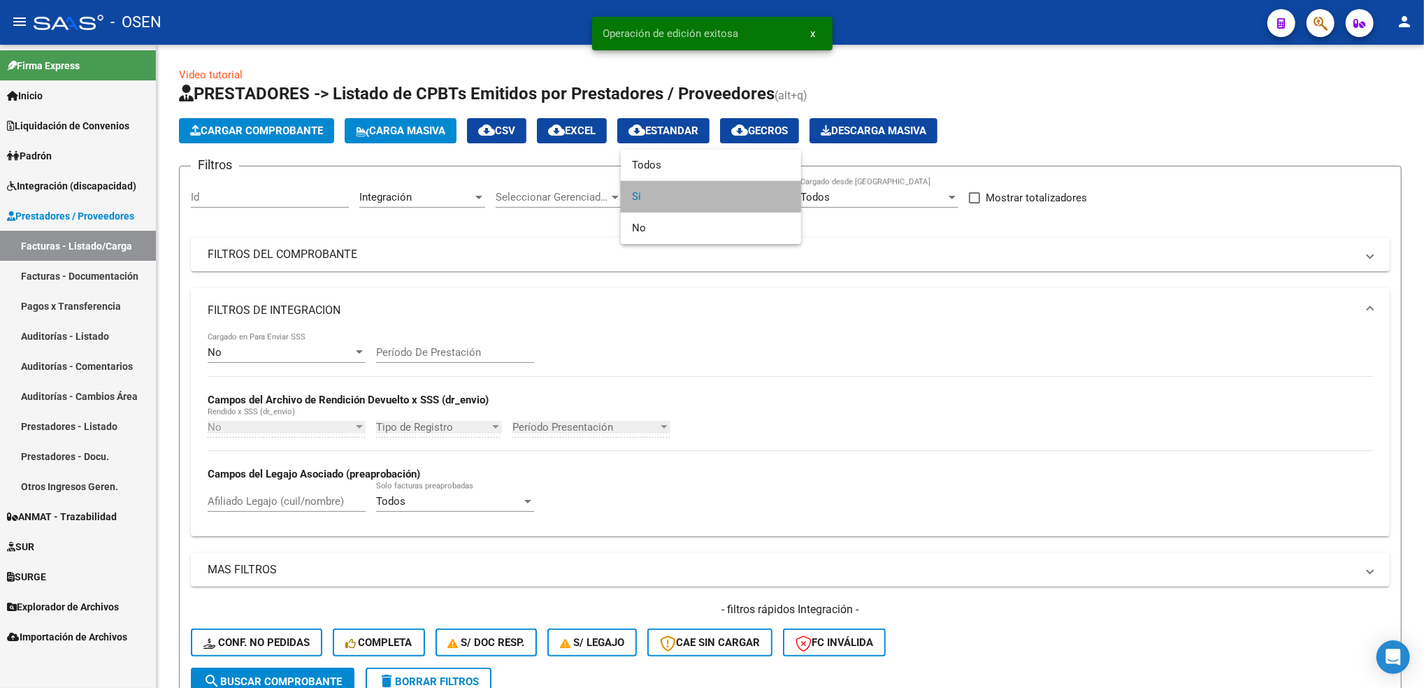
click at [667, 197] on span "Si" at bounding box center [711, 196] width 158 height 31
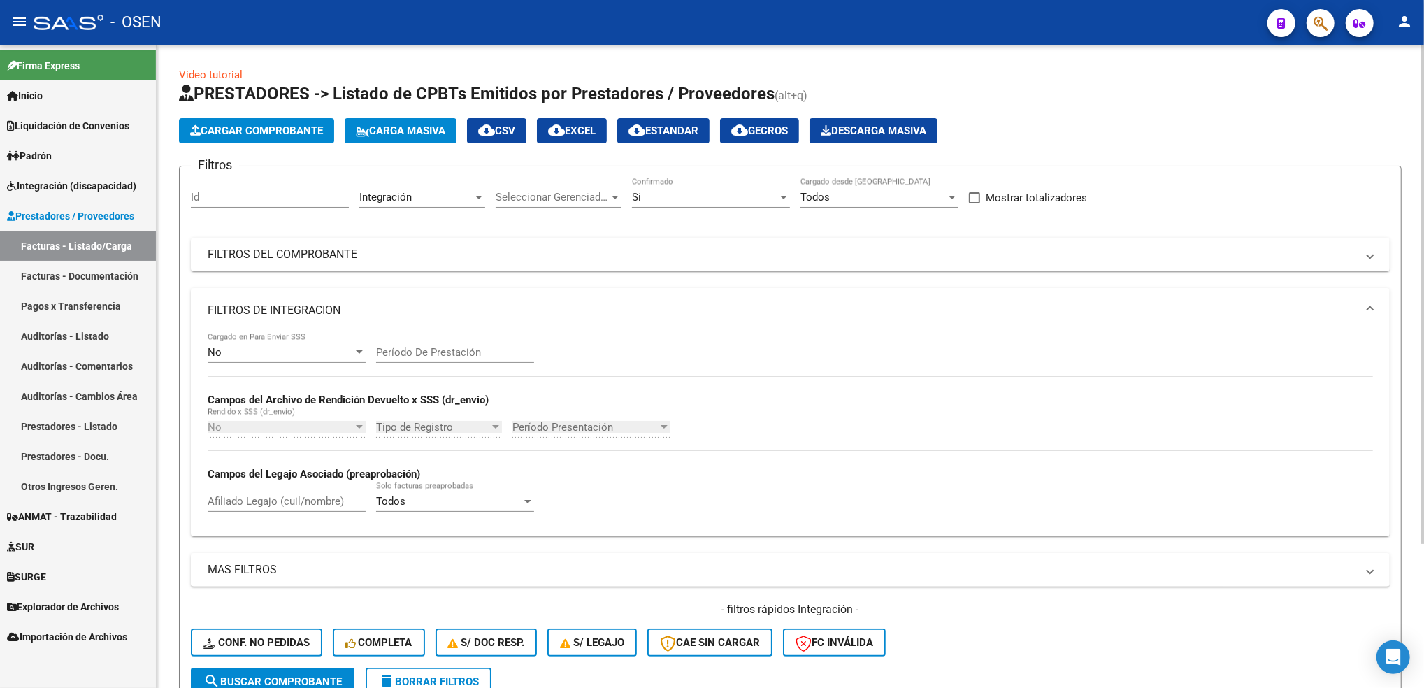
click at [691, 181] on div "Si Confirmado" at bounding box center [711, 193] width 158 height 30
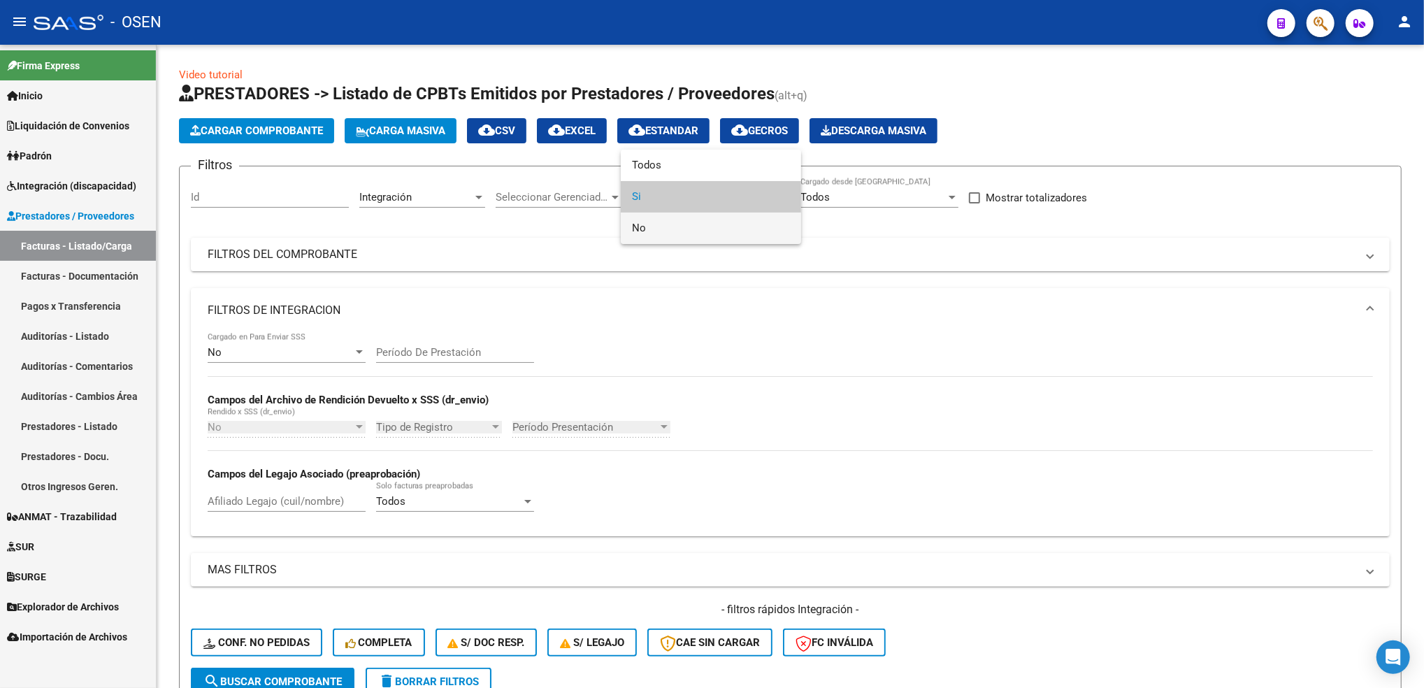
click at [658, 226] on span "No" at bounding box center [711, 227] width 158 height 31
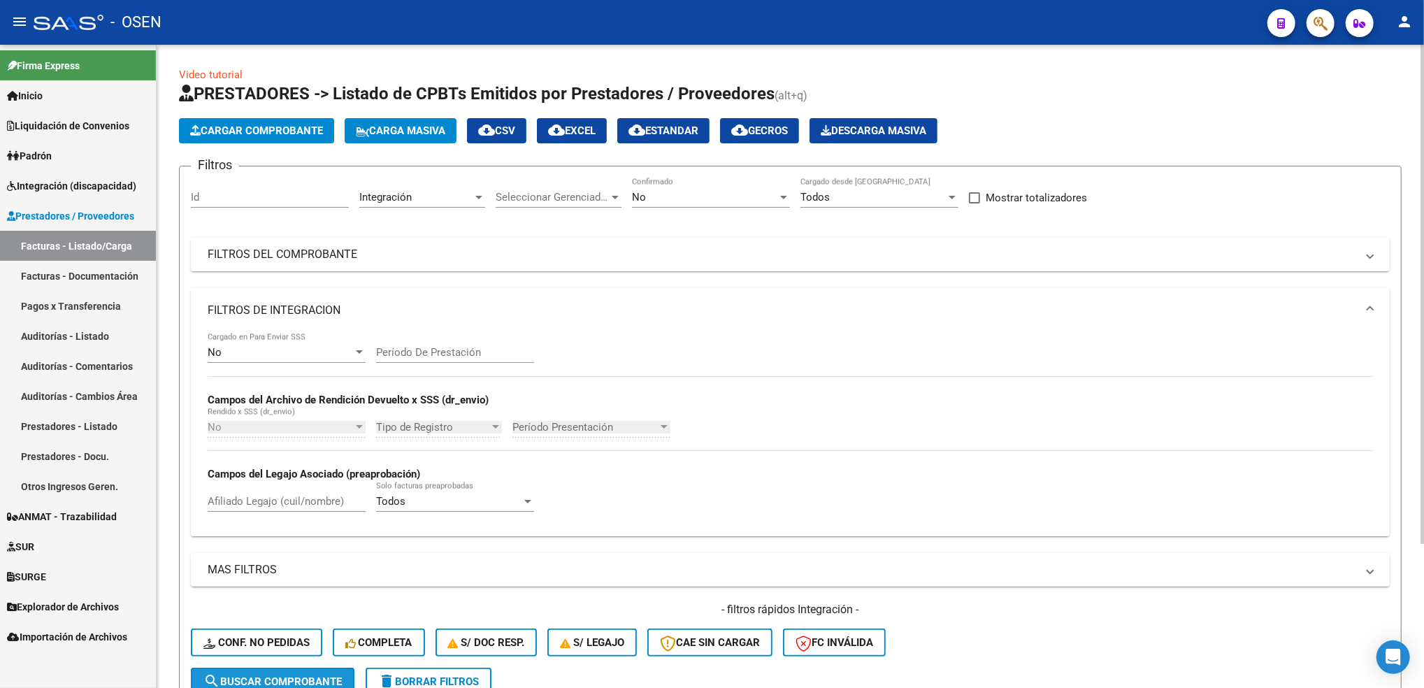
click at [284, 669] on button "search Buscar Comprobante" at bounding box center [273, 682] width 164 height 28
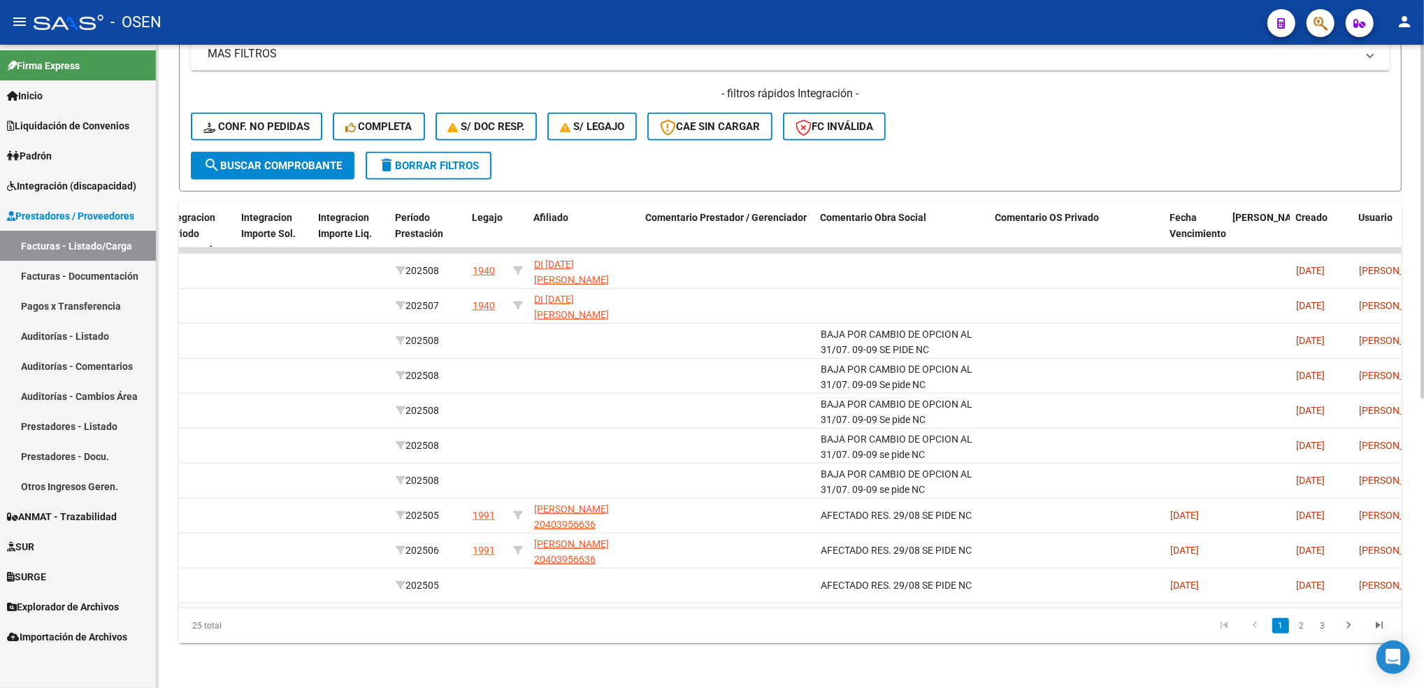
scroll to position [0, 1719]
click at [1304, 624] on link "2" at bounding box center [1301, 625] width 17 height 15
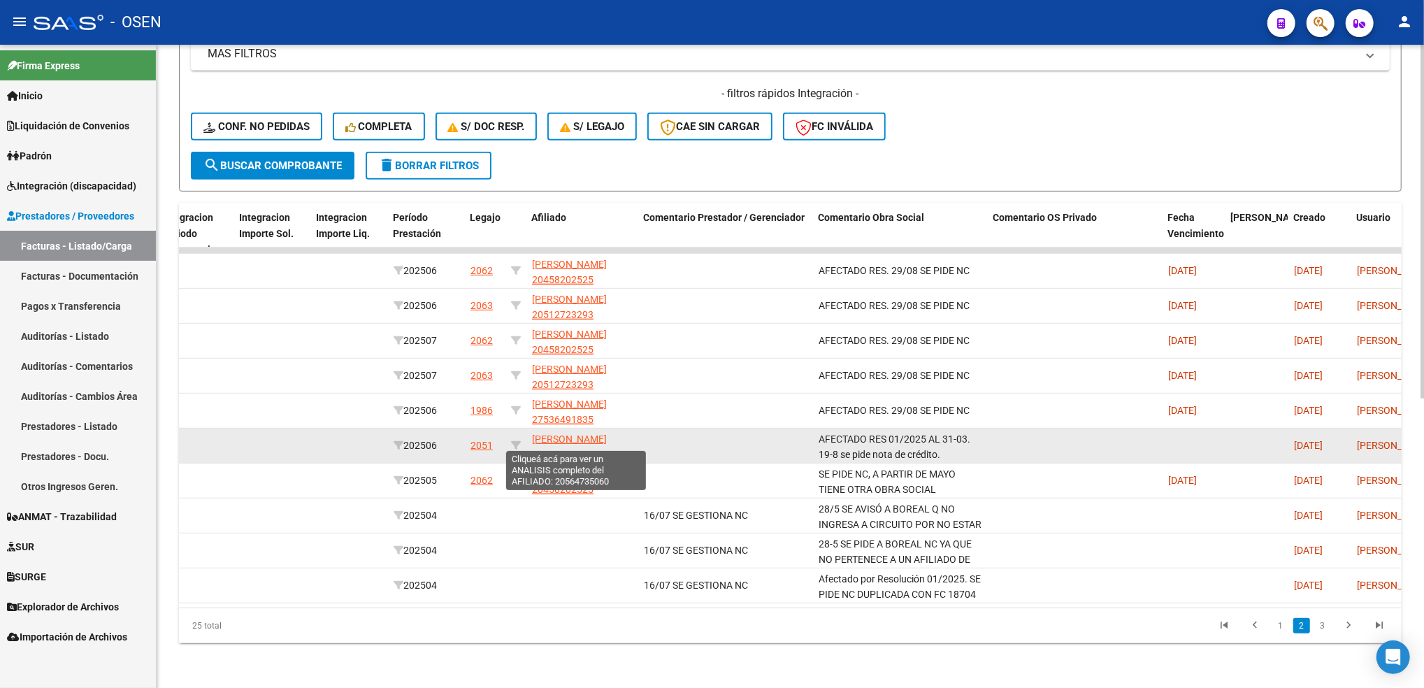
click at [570, 433] on span "[PERSON_NAME] 20564735060" at bounding box center [569, 446] width 75 height 27
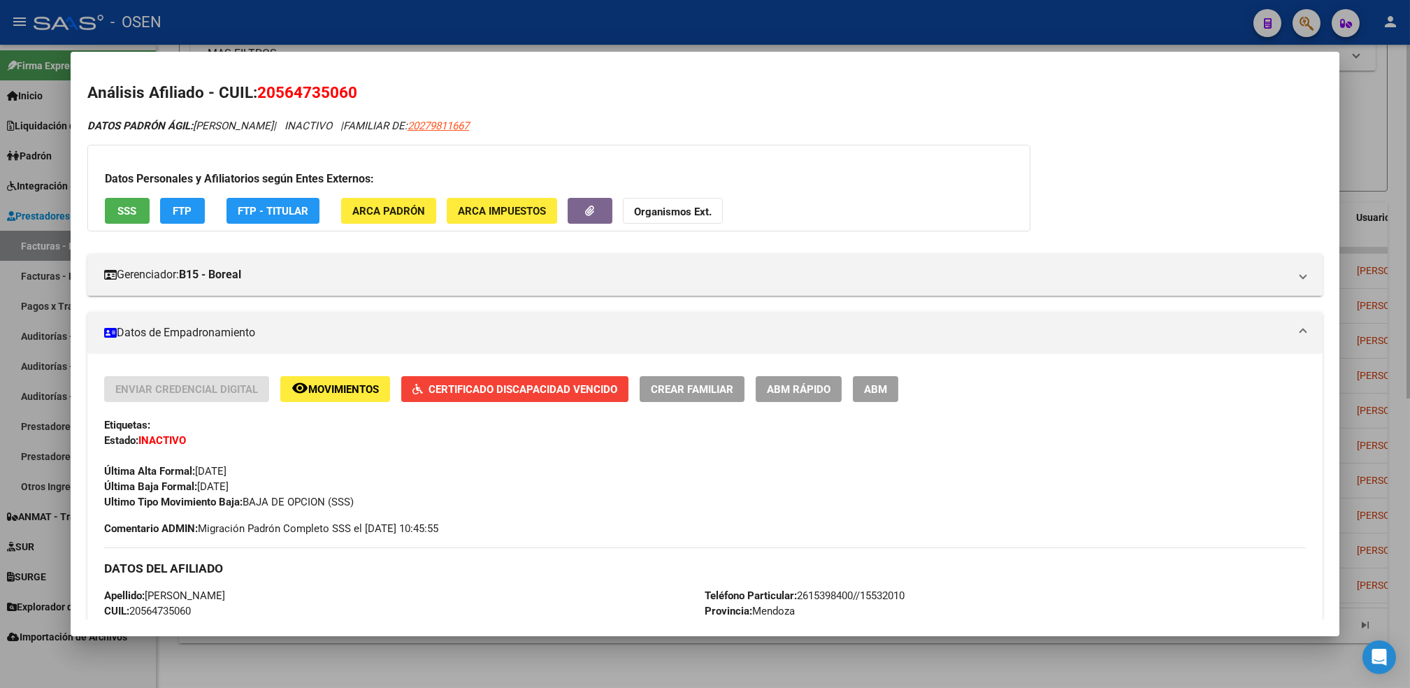
click at [556, 668] on div at bounding box center [705, 344] width 1410 height 688
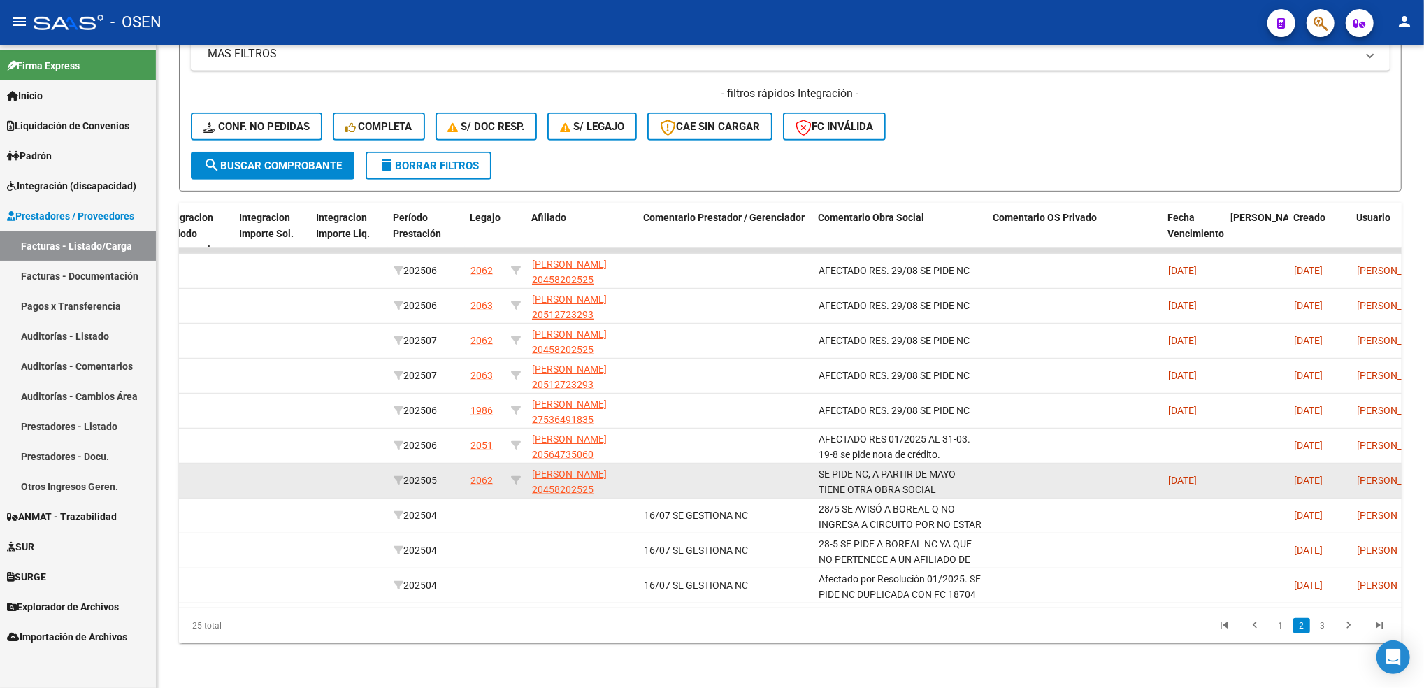
click at [577, 468] on span "[PERSON_NAME] 20458202525" at bounding box center [569, 481] width 75 height 27
type textarea "20458202525"
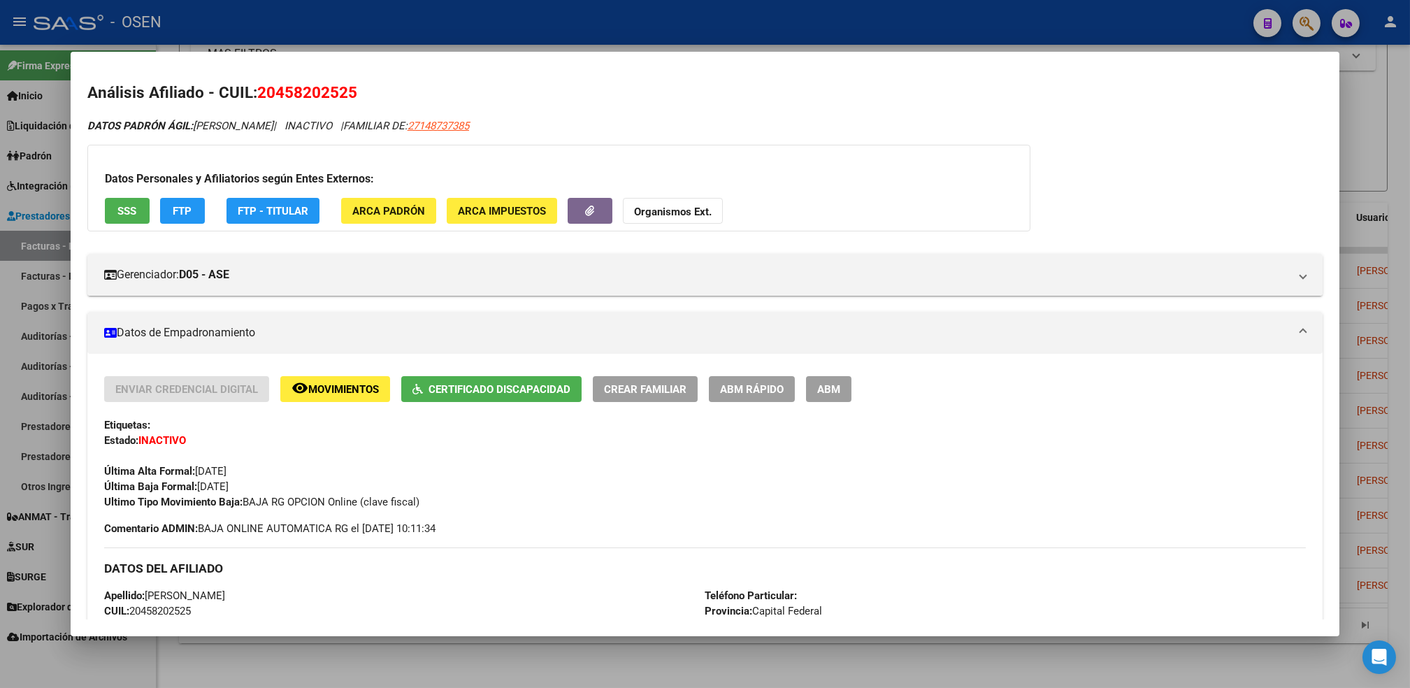
click at [549, 683] on div at bounding box center [705, 344] width 1410 height 688
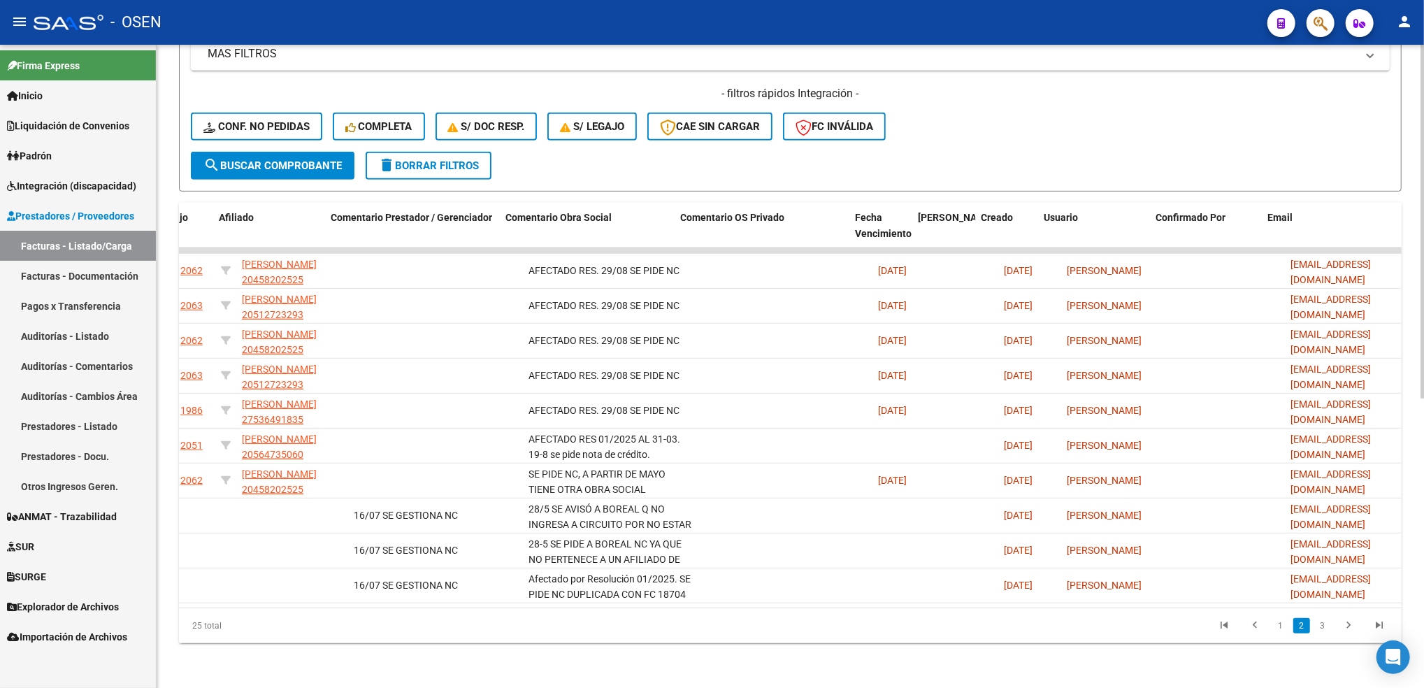
scroll to position [0, 2031]
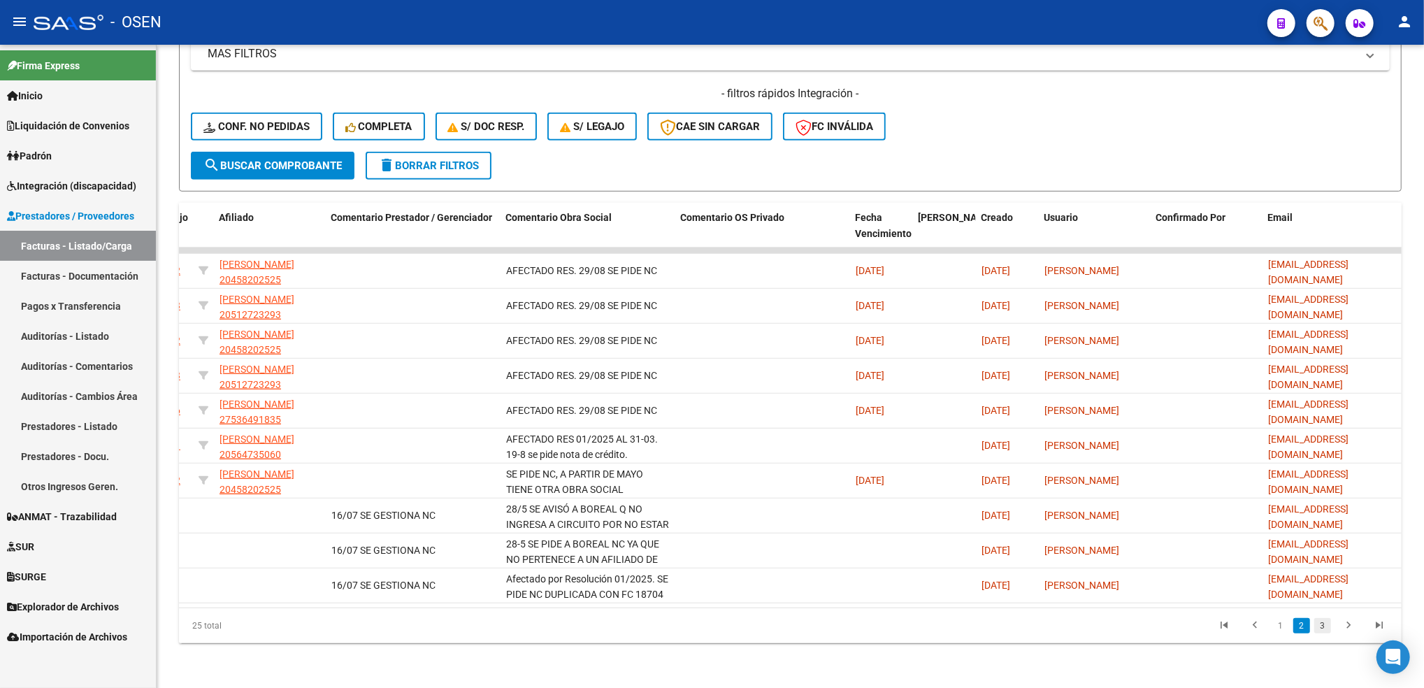
click at [1314, 626] on link "3" at bounding box center [1322, 625] width 17 height 15
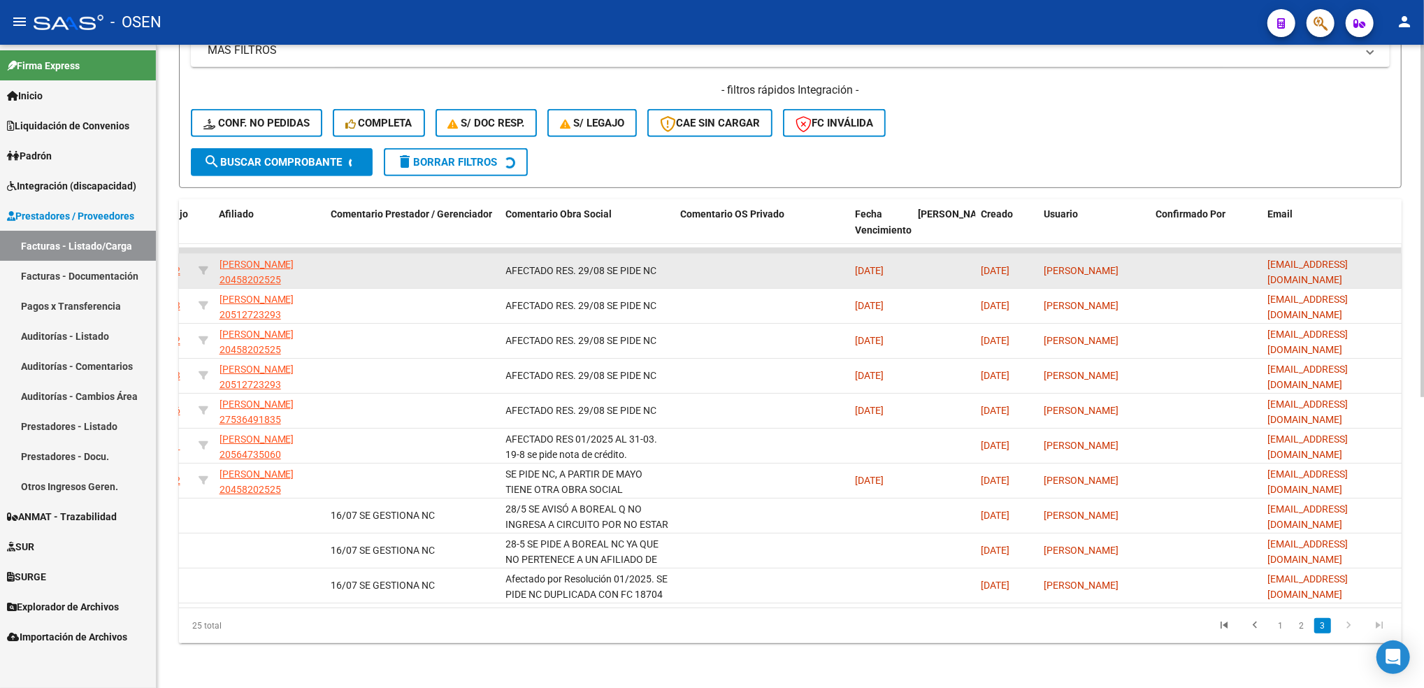
scroll to position [352, 0]
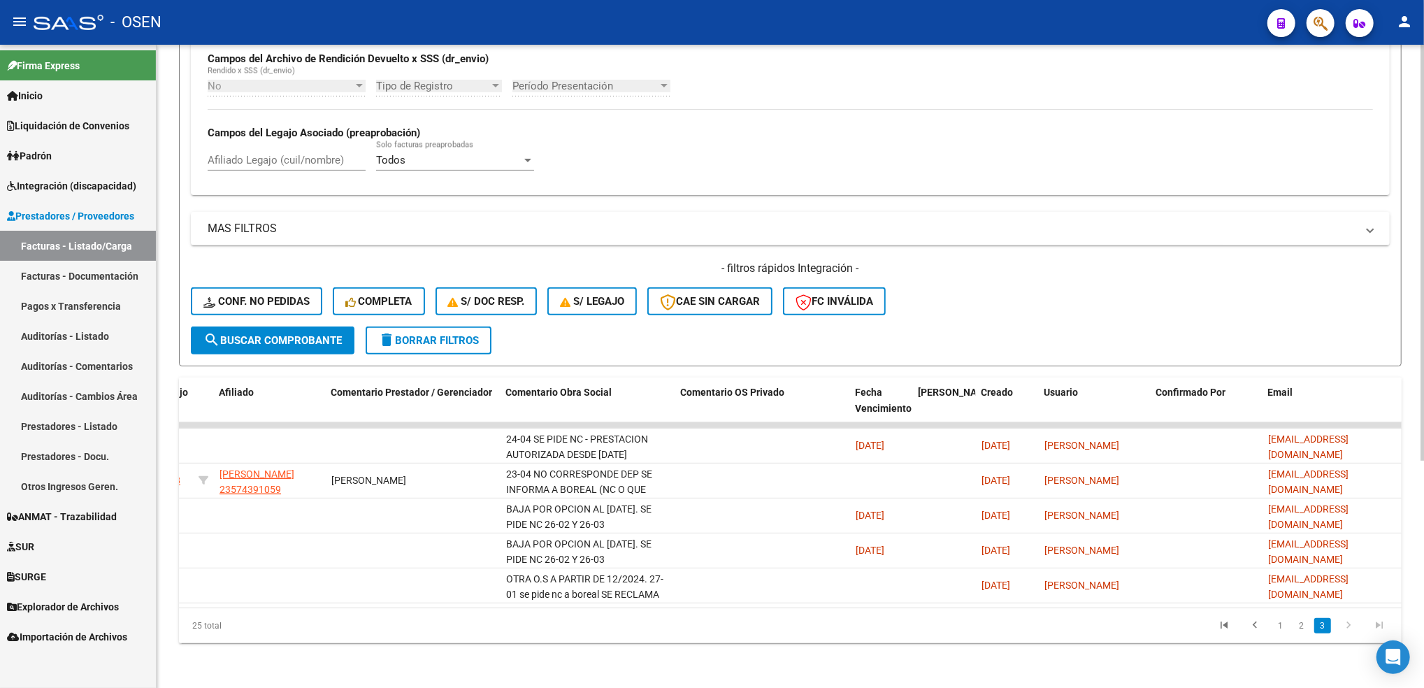
drag, startPoint x: 1013, startPoint y: 589, endPoint x: 326, endPoint y: 608, distance: 687.4
click at [333, 606] on datatable-body "75015 D05 - ASE Integración [PERSON_NAME] 27375975306 Factura C: 2 - 855 $ 98.9…" at bounding box center [790, 514] width 1223 height 185
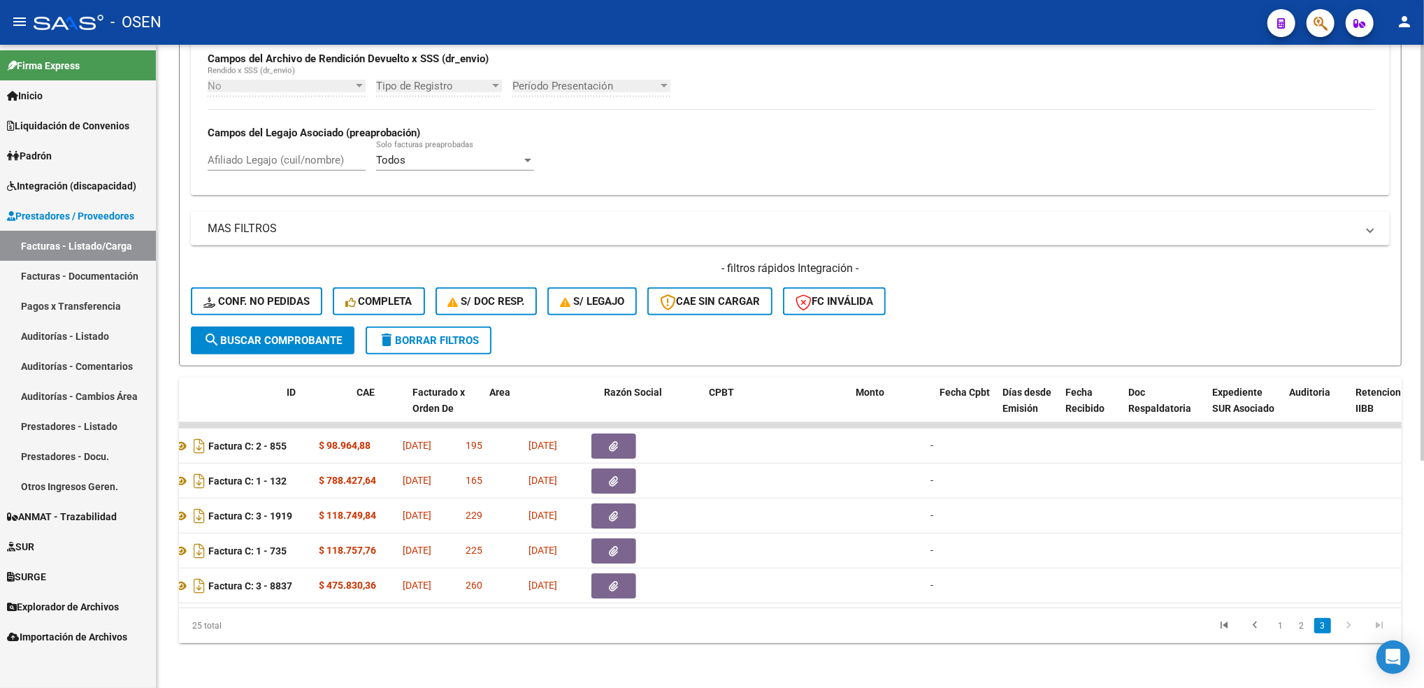
scroll to position [0, 0]
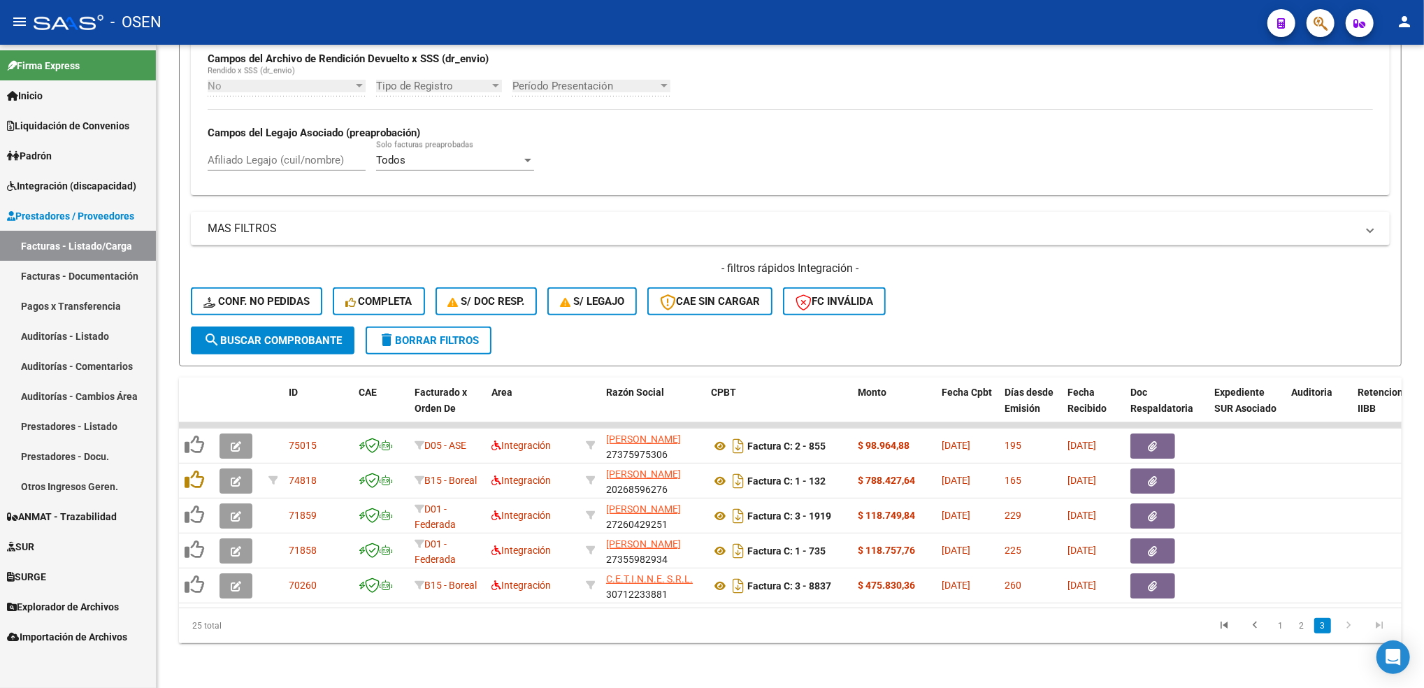
click at [92, 201] on link "Prestadores / Proveedores" at bounding box center [78, 216] width 156 height 30
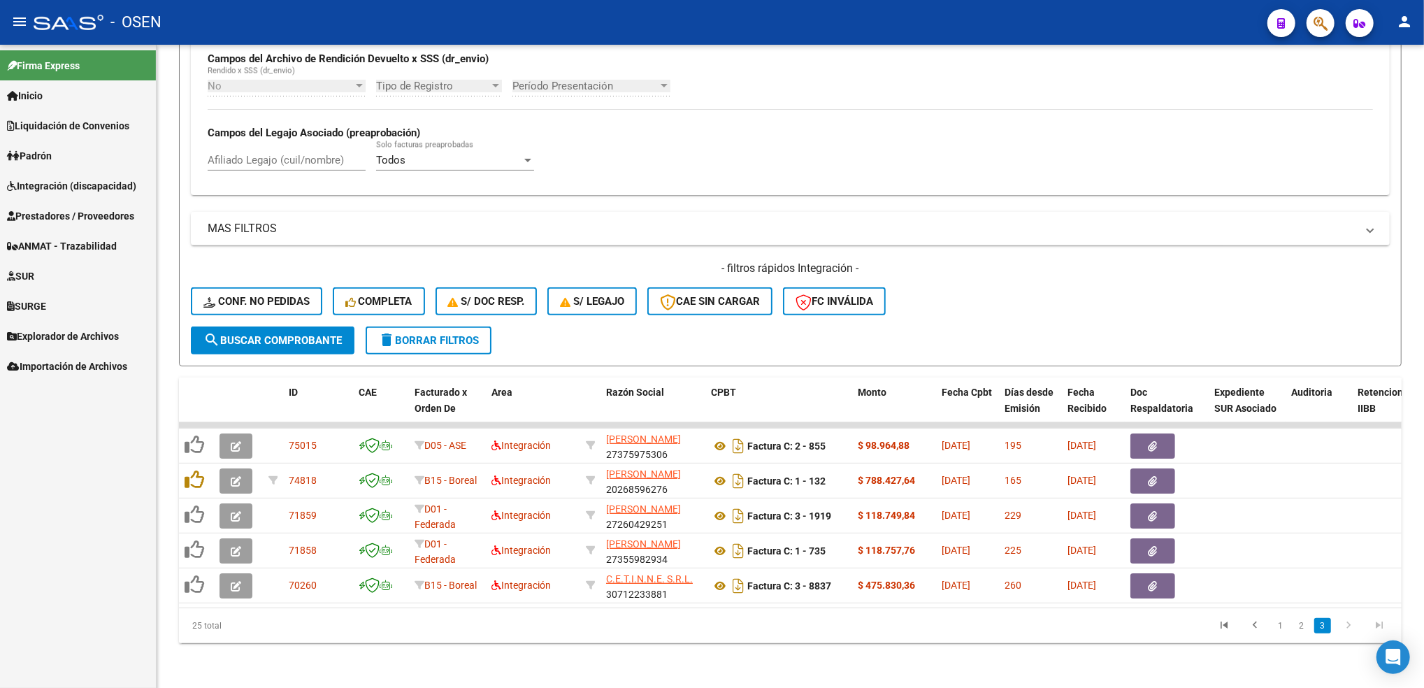
click at [96, 193] on link "Integración (discapacidad)" at bounding box center [78, 186] width 156 height 30
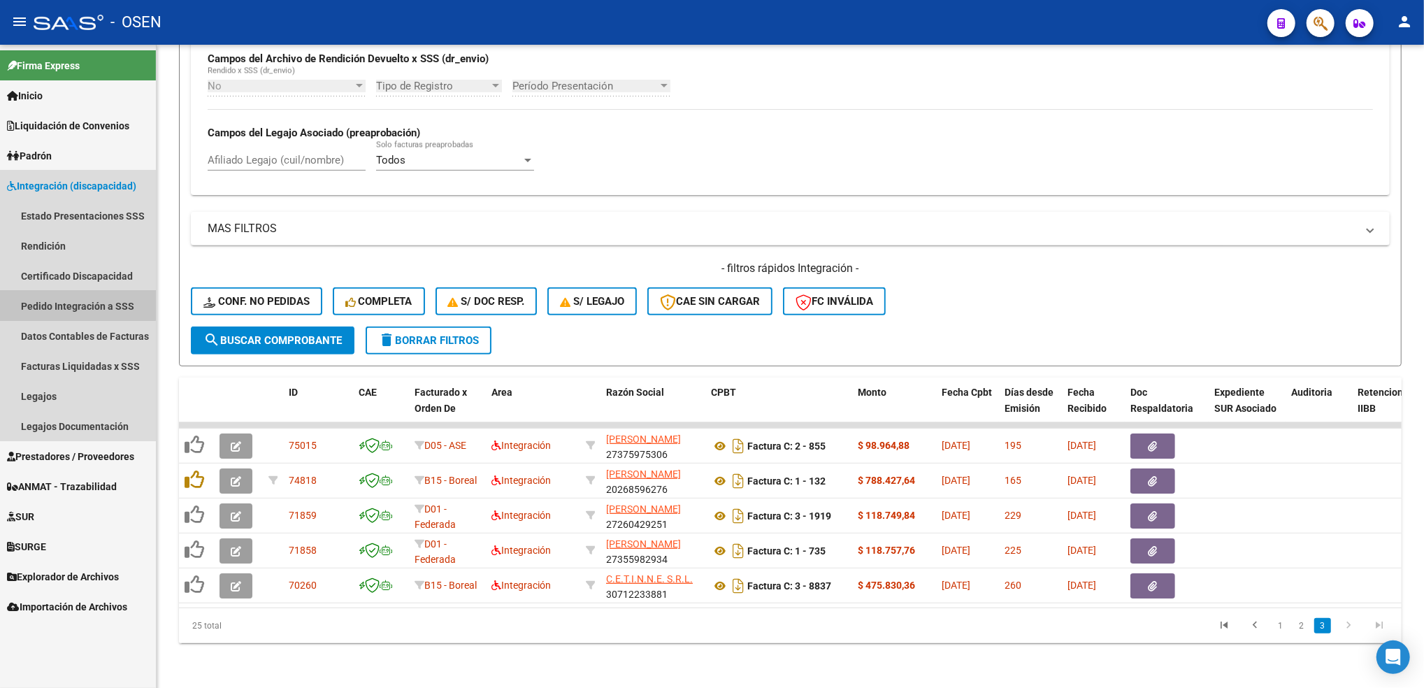
click at [73, 305] on link "Pedido Integración a SSS" at bounding box center [78, 306] width 156 height 30
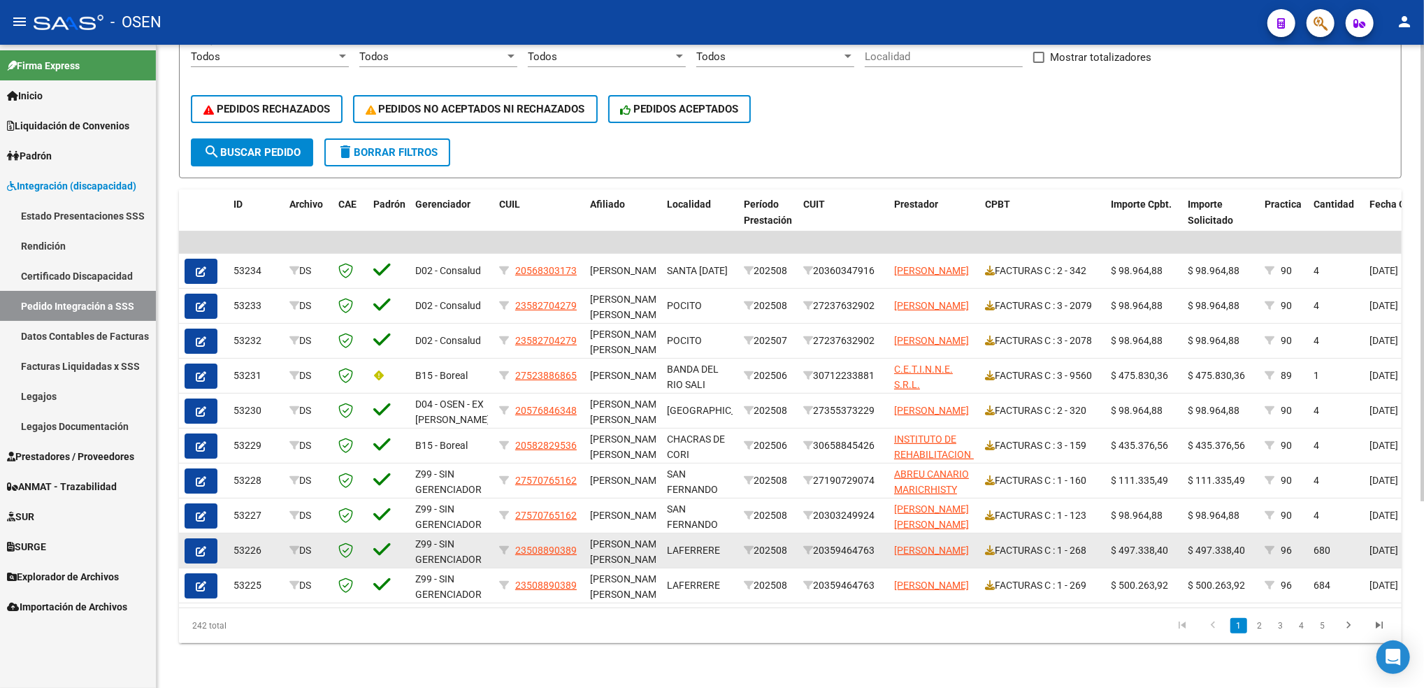
scroll to position [3, 0]
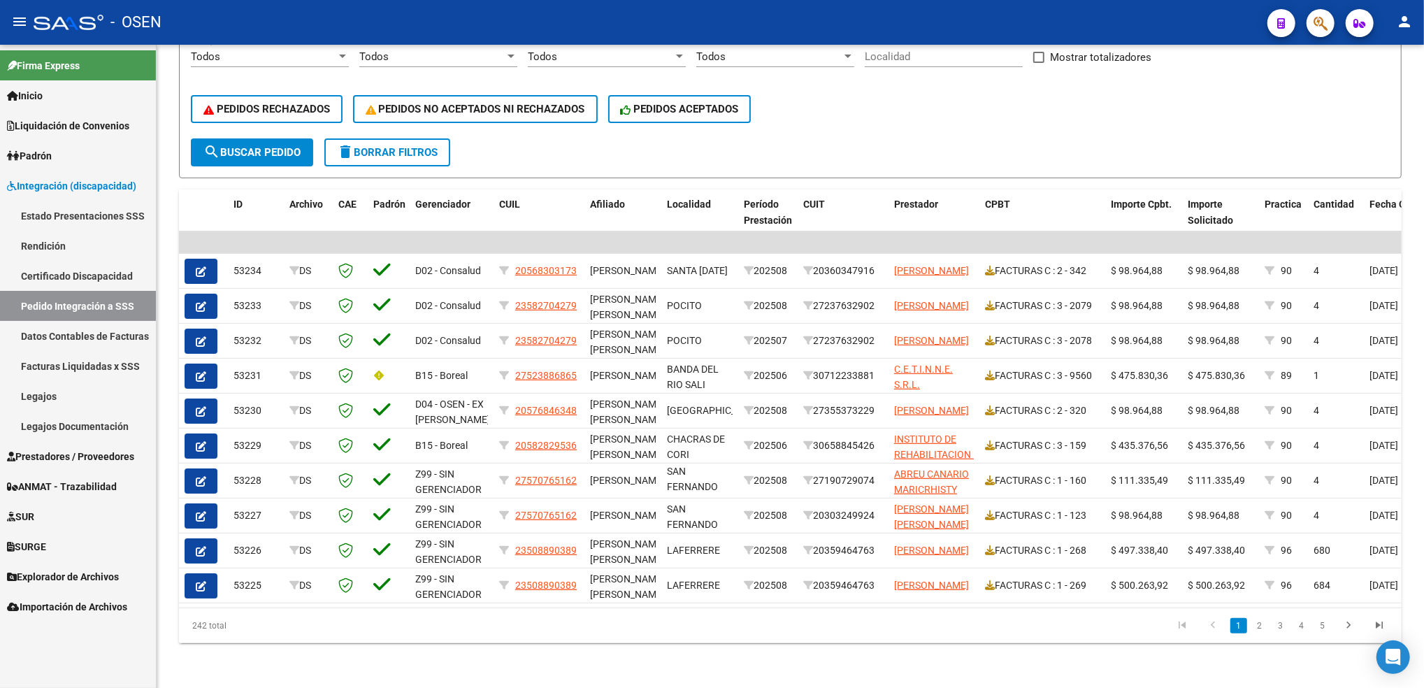
click at [42, 525] on link "SUR" at bounding box center [78, 516] width 156 height 30
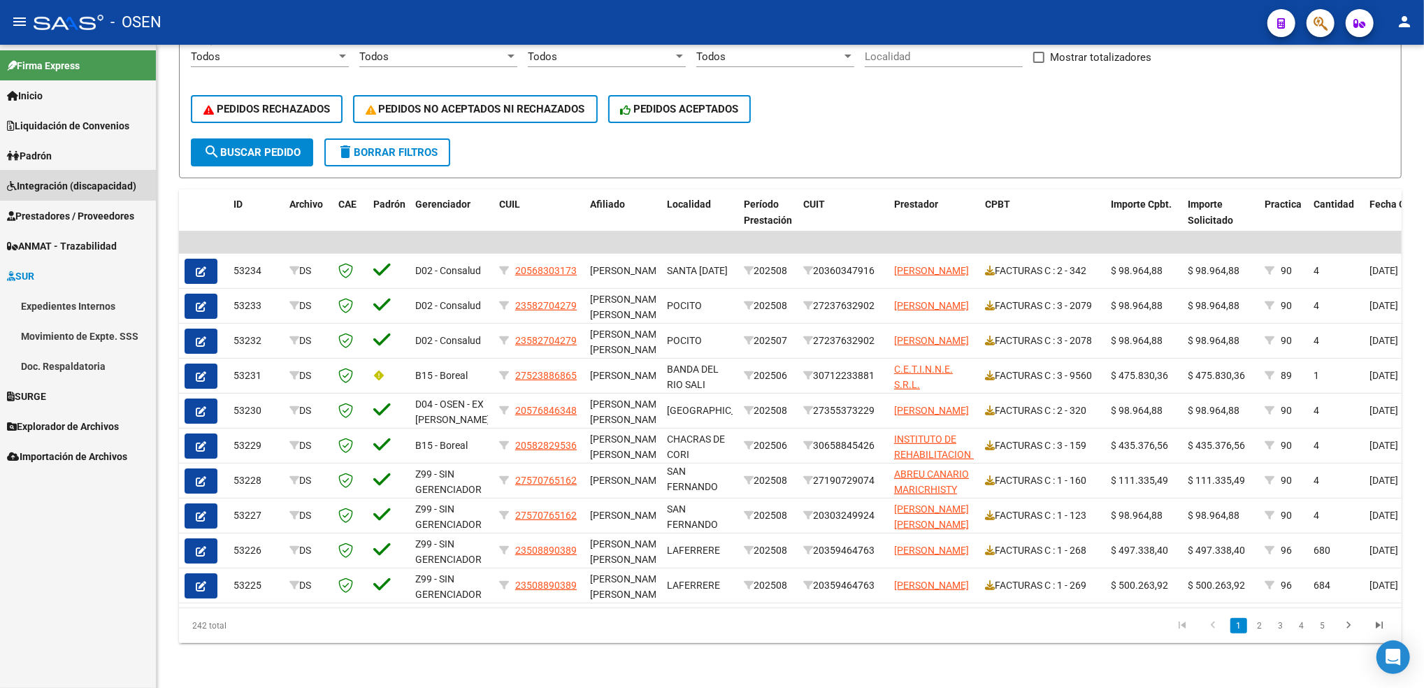
click at [73, 178] on span "Integración (discapacidad)" at bounding box center [71, 185] width 129 height 15
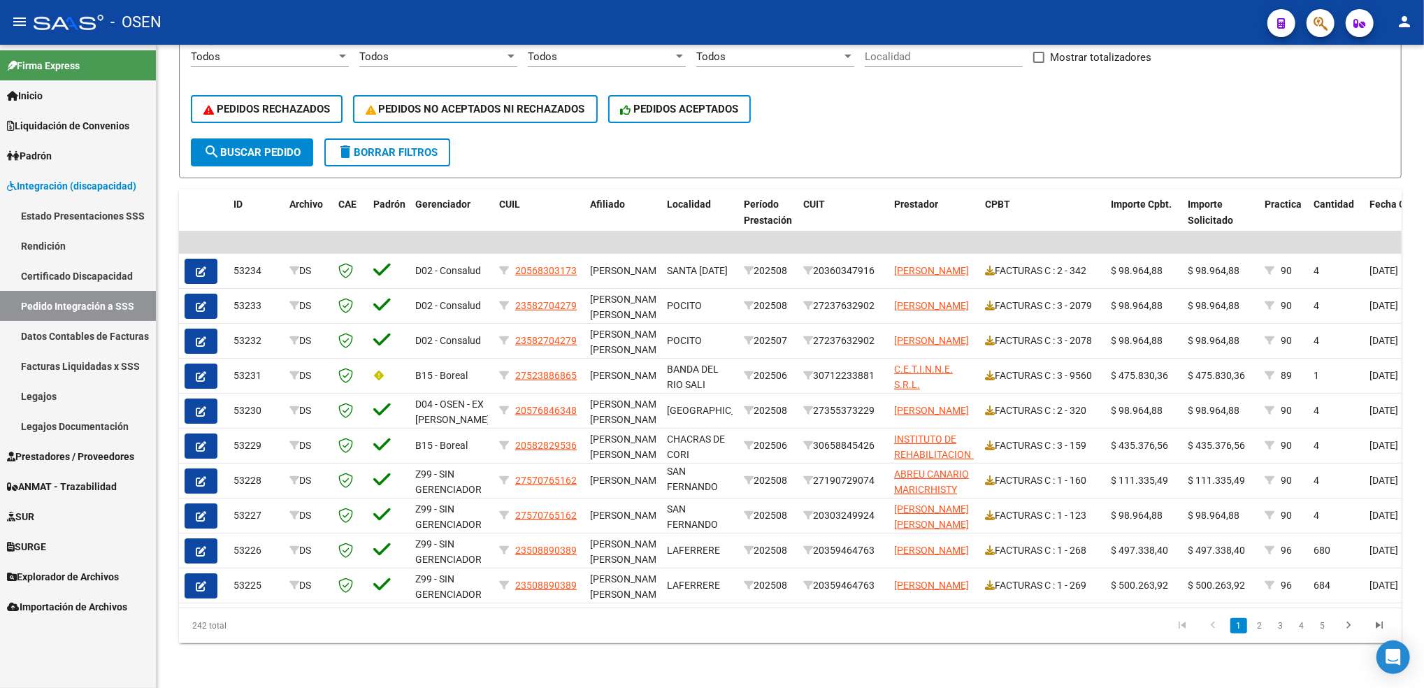
click at [67, 186] on span "Integración (discapacidad)" at bounding box center [71, 185] width 129 height 15
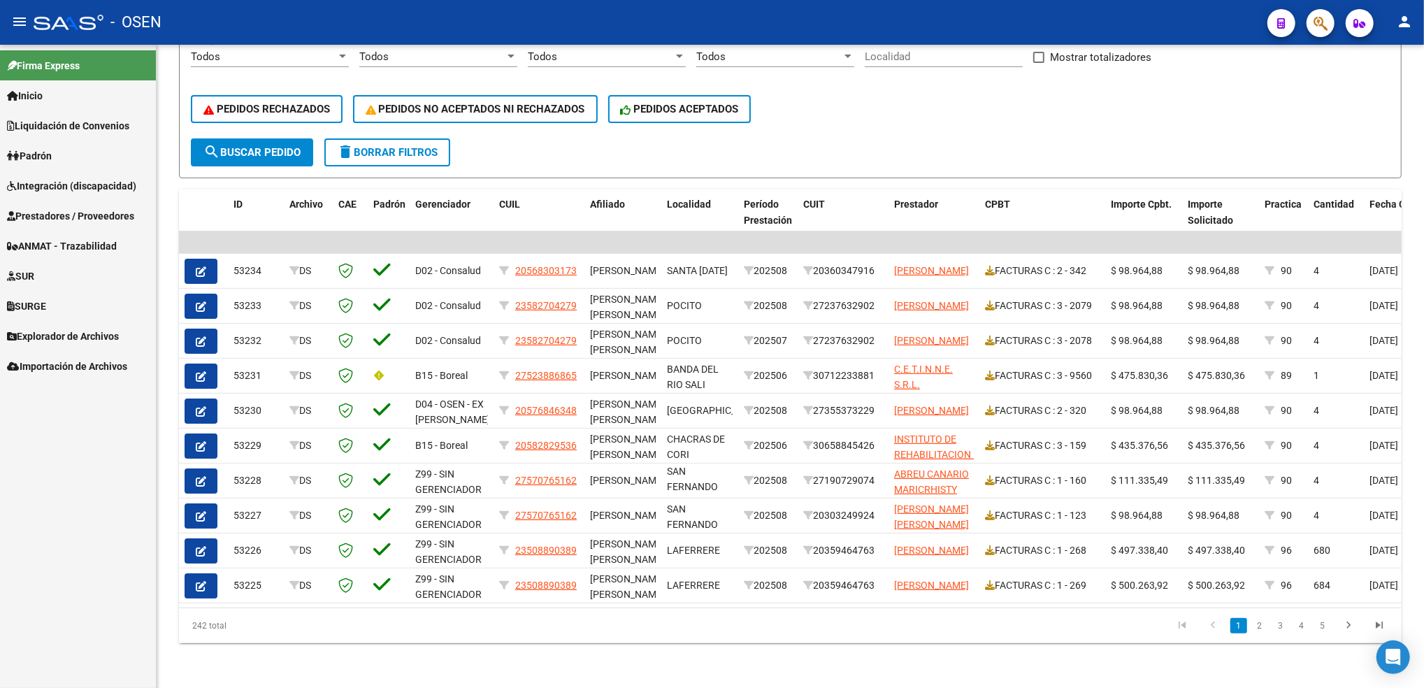
click at [102, 185] on span "Integración (discapacidad)" at bounding box center [71, 185] width 129 height 15
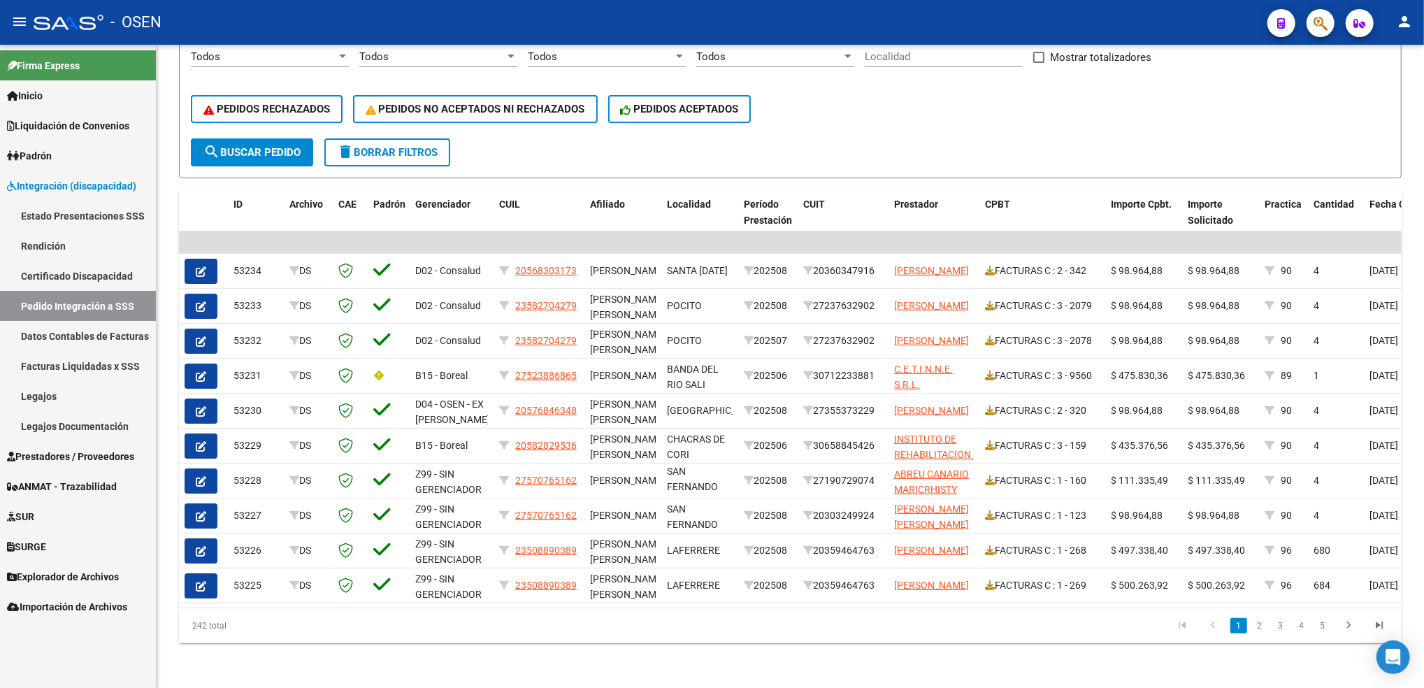
click at [69, 451] on span "Prestadores / Proveedores" at bounding box center [70, 456] width 127 height 15
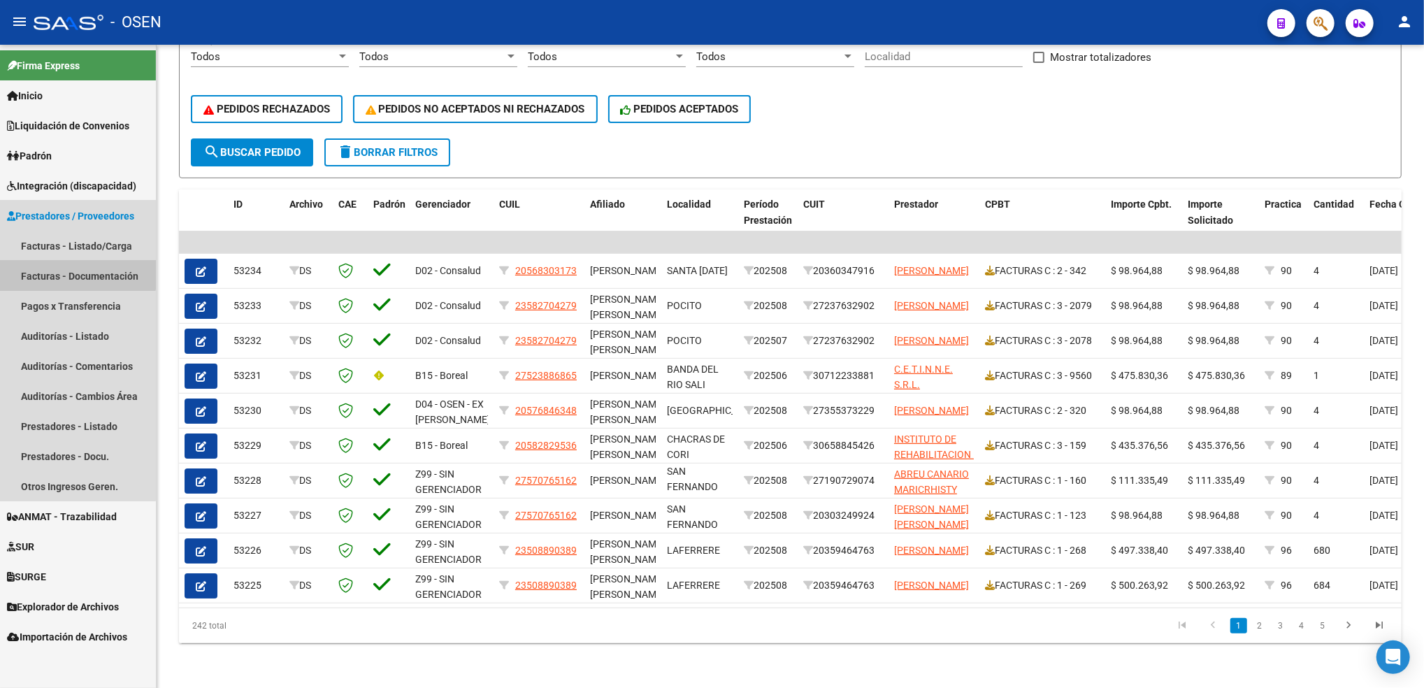
click at [61, 264] on link "Facturas - Documentación" at bounding box center [78, 276] width 156 height 30
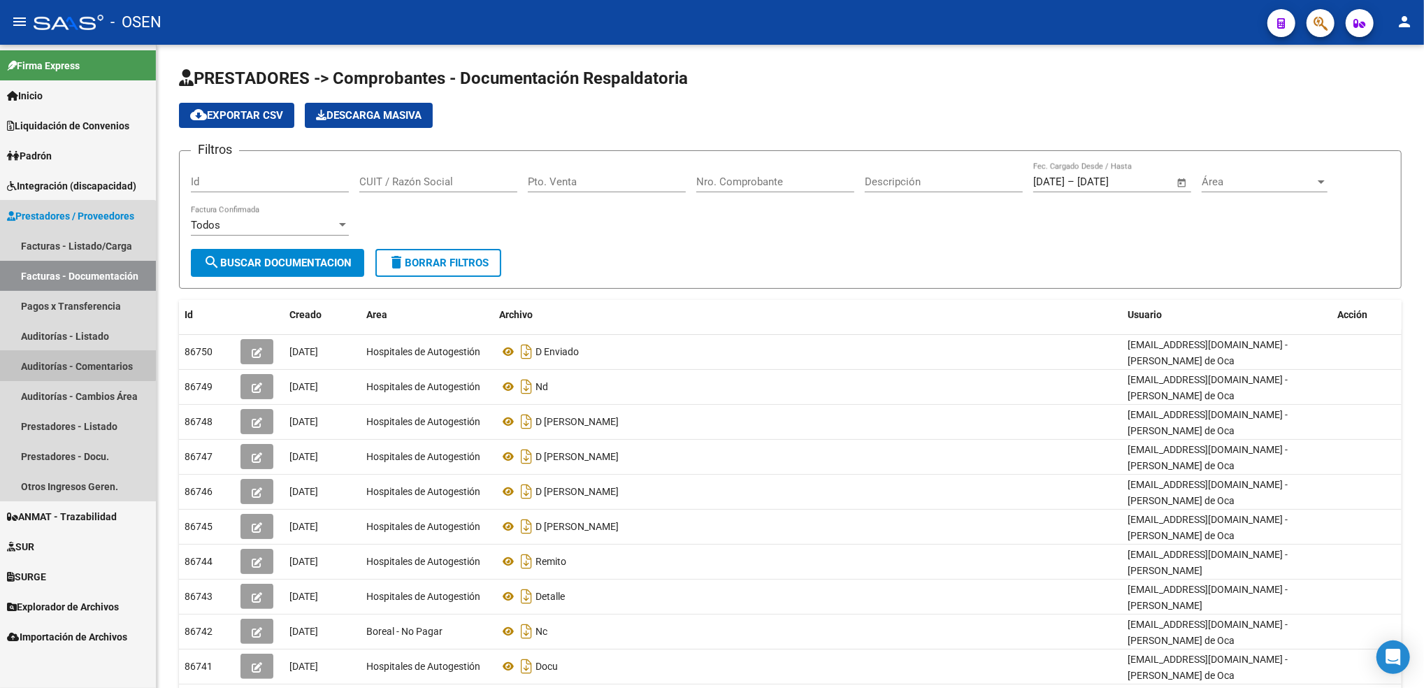
click at [73, 359] on link "Auditorías - Comentarios" at bounding box center [78, 366] width 156 height 30
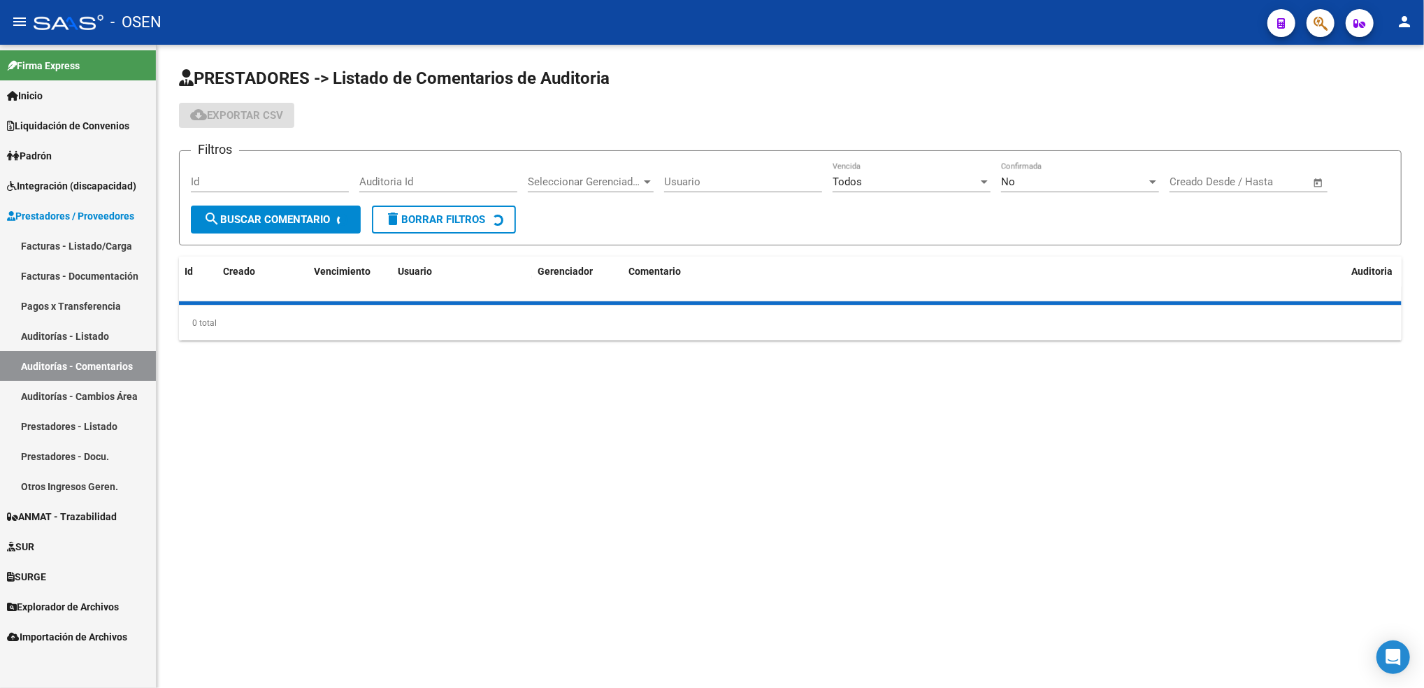
click at [76, 332] on link "Auditorías - Listado" at bounding box center [78, 336] width 156 height 30
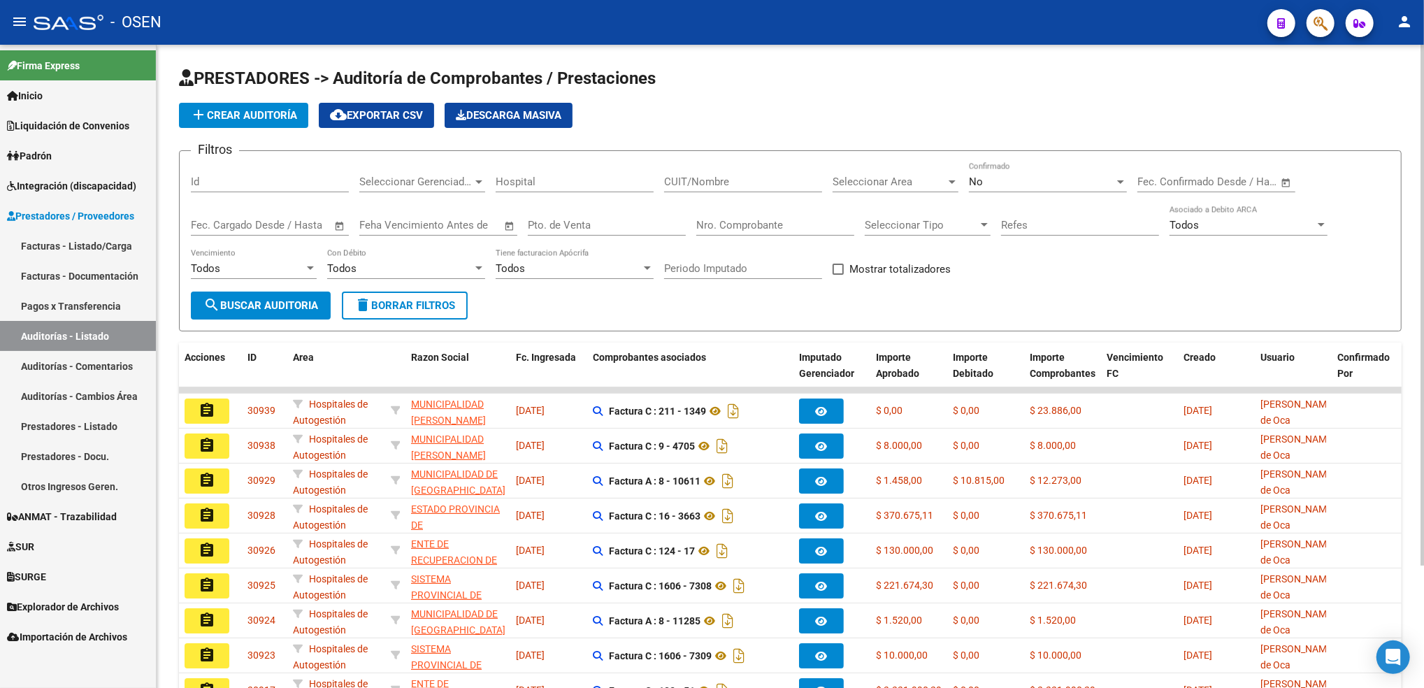
click at [888, 178] on span "Seleccionar Area" at bounding box center [889, 181] width 113 height 13
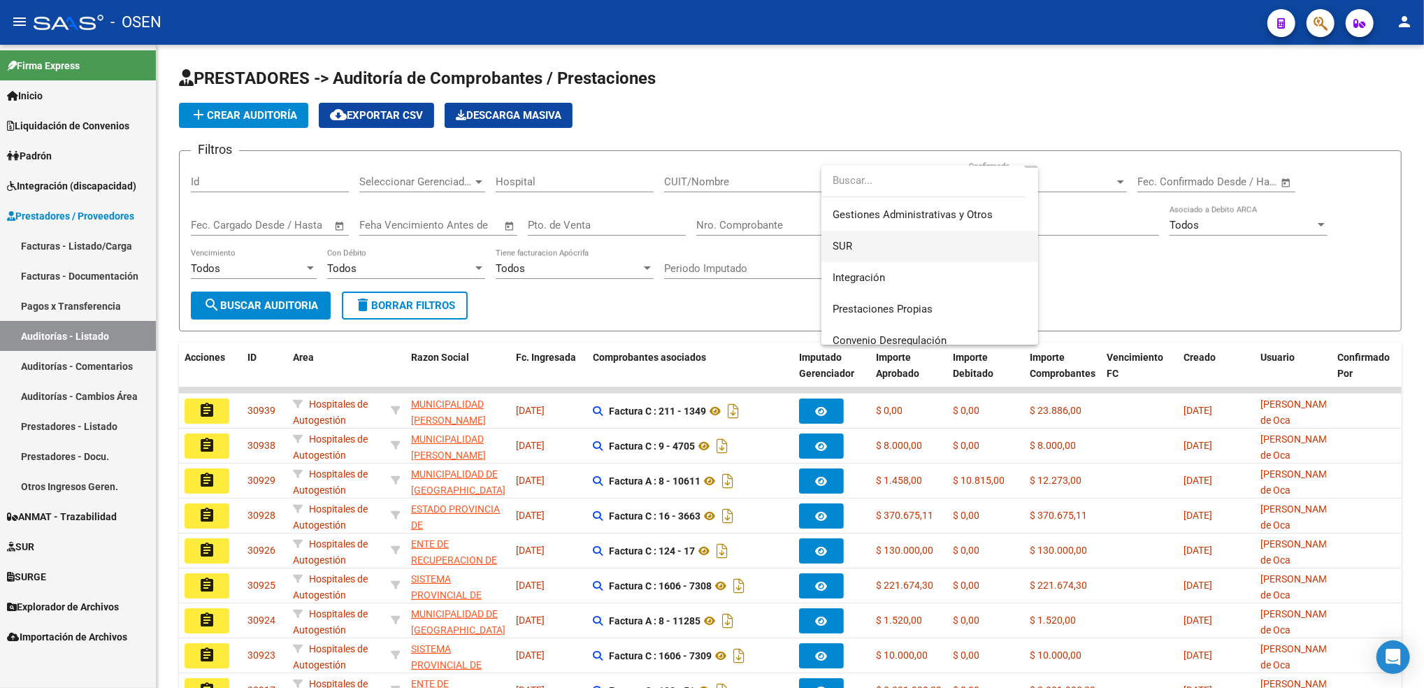
scroll to position [186, 0]
click at [957, 305] on span "Discapacidad Sin Recupero" at bounding box center [896, 309] width 127 height 13
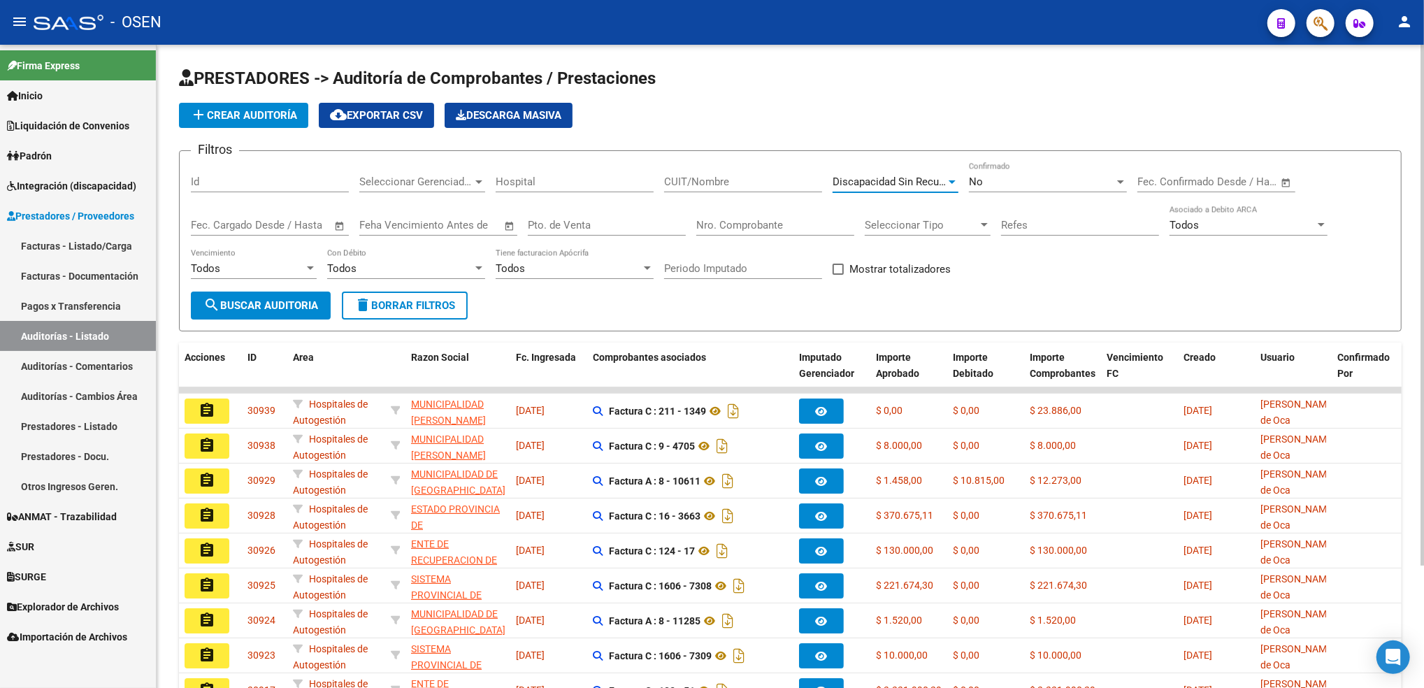
click at [310, 299] on span "search Buscar Auditoria" at bounding box center [260, 305] width 115 height 13
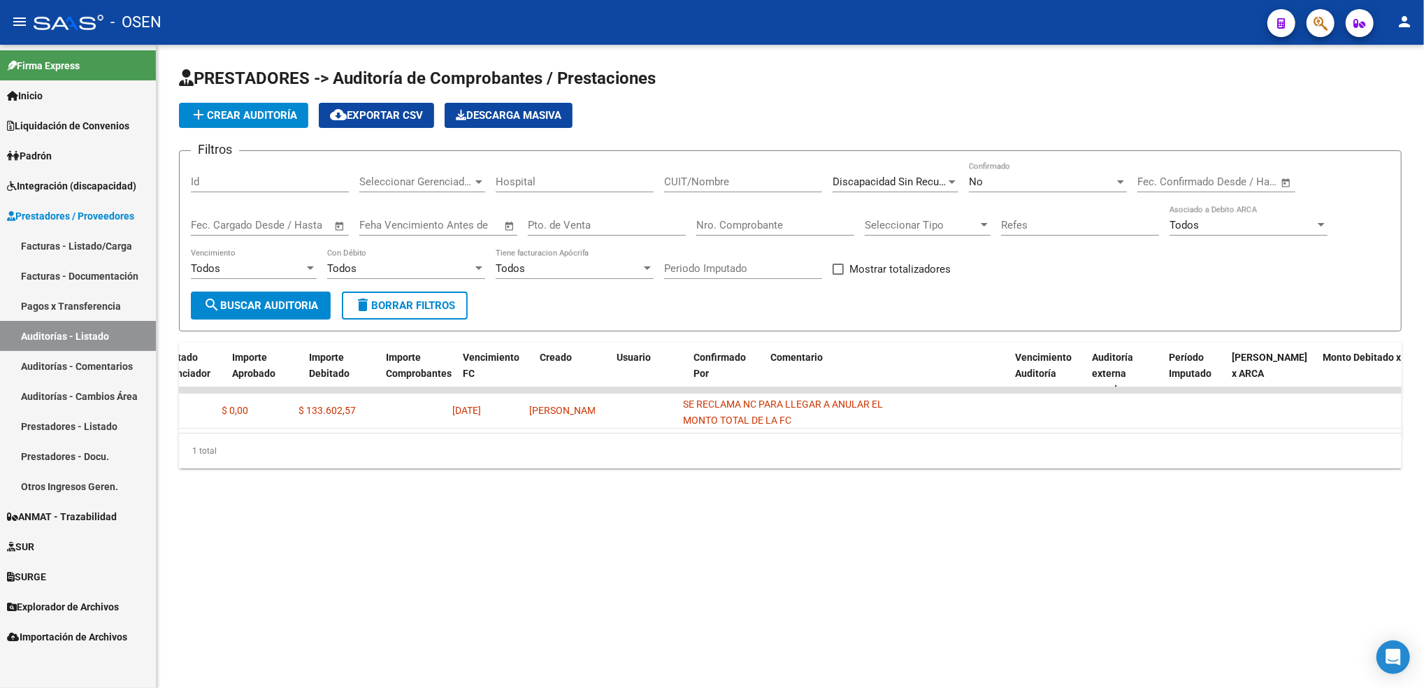
scroll to position [0, 0]
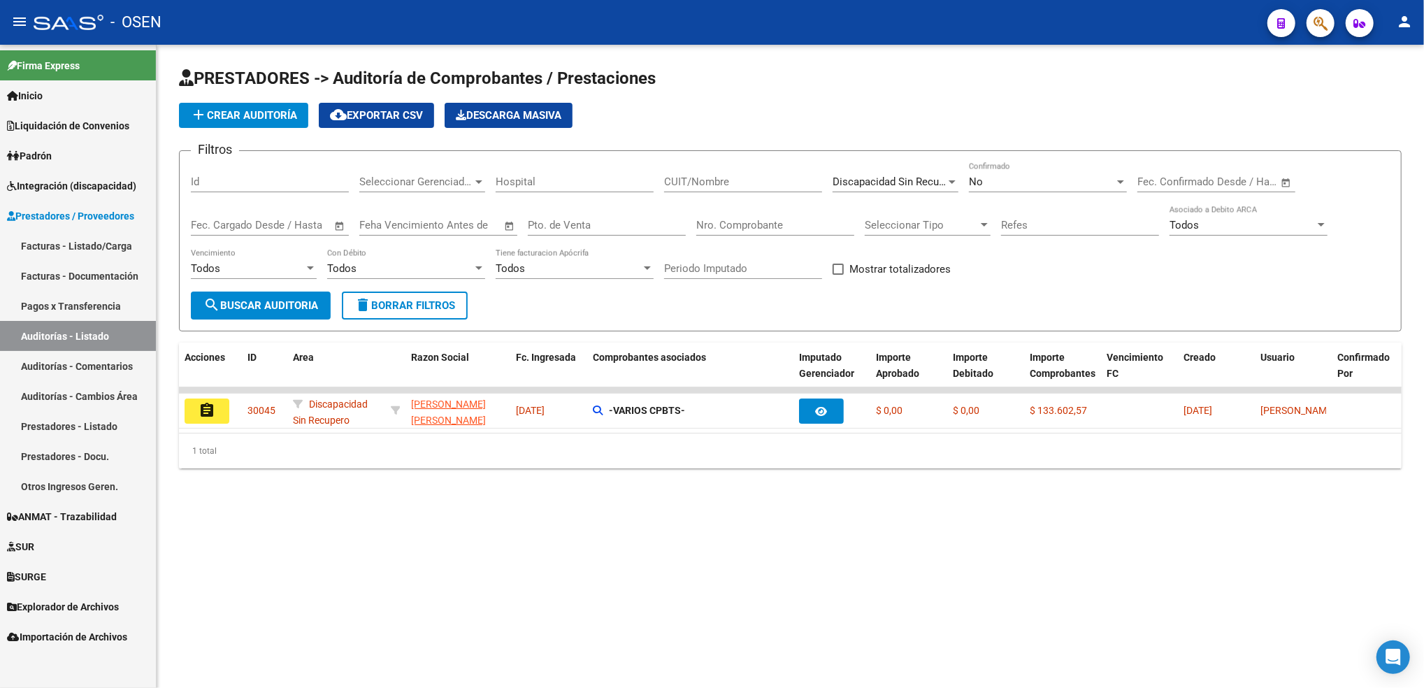
click at [990, 178] on div "No" at bounding box center [1041, 181] width 145 height 13
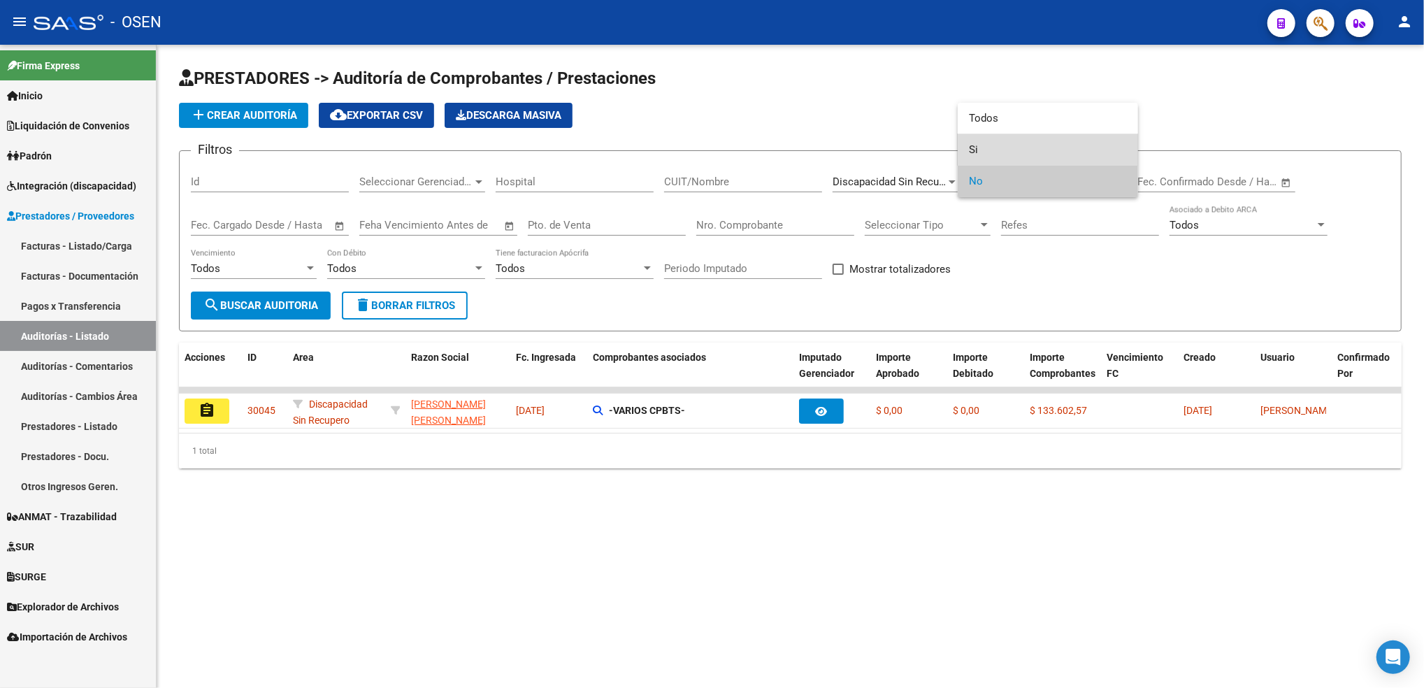
click at [981, 147] on span "Si" at bounding box center [1048, 149] width 158 height 31
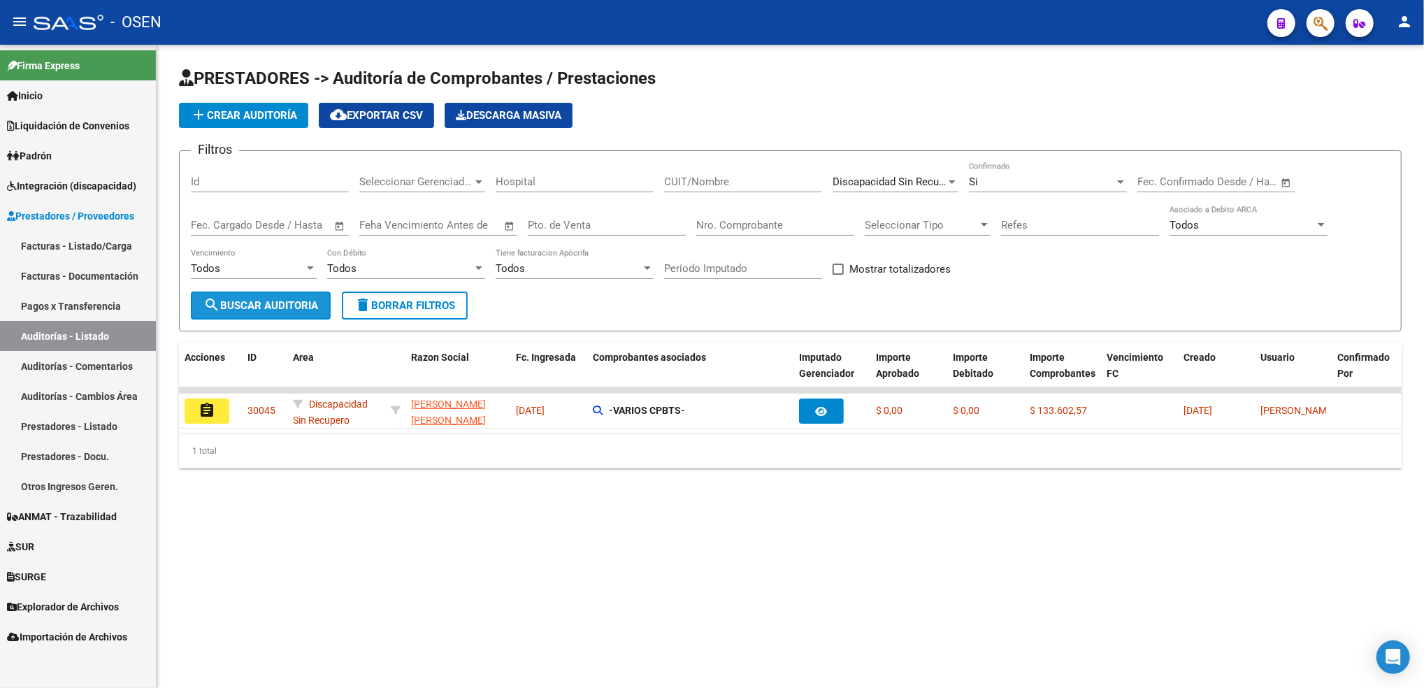
click at [287, 291] on button "search Buscar Auditoria" at bounding box center [261, 305] width 140 height 28
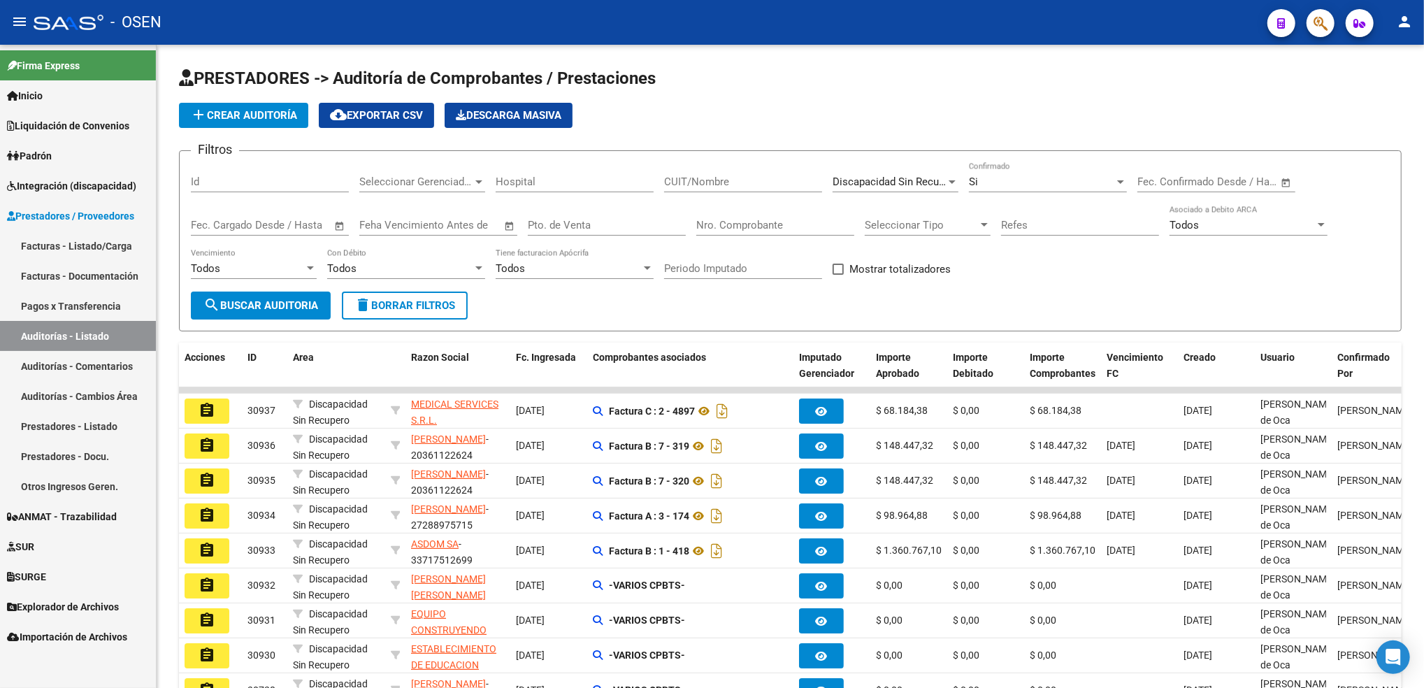
drag, startPoint x: 71, startPoint y: 244, endPoint x: 106, endPoint y: 238, distance: 34.8
click at [71, 245] on link "Facturas - Listado/Carga" at bounding box center [78, 246] width 156 height 30
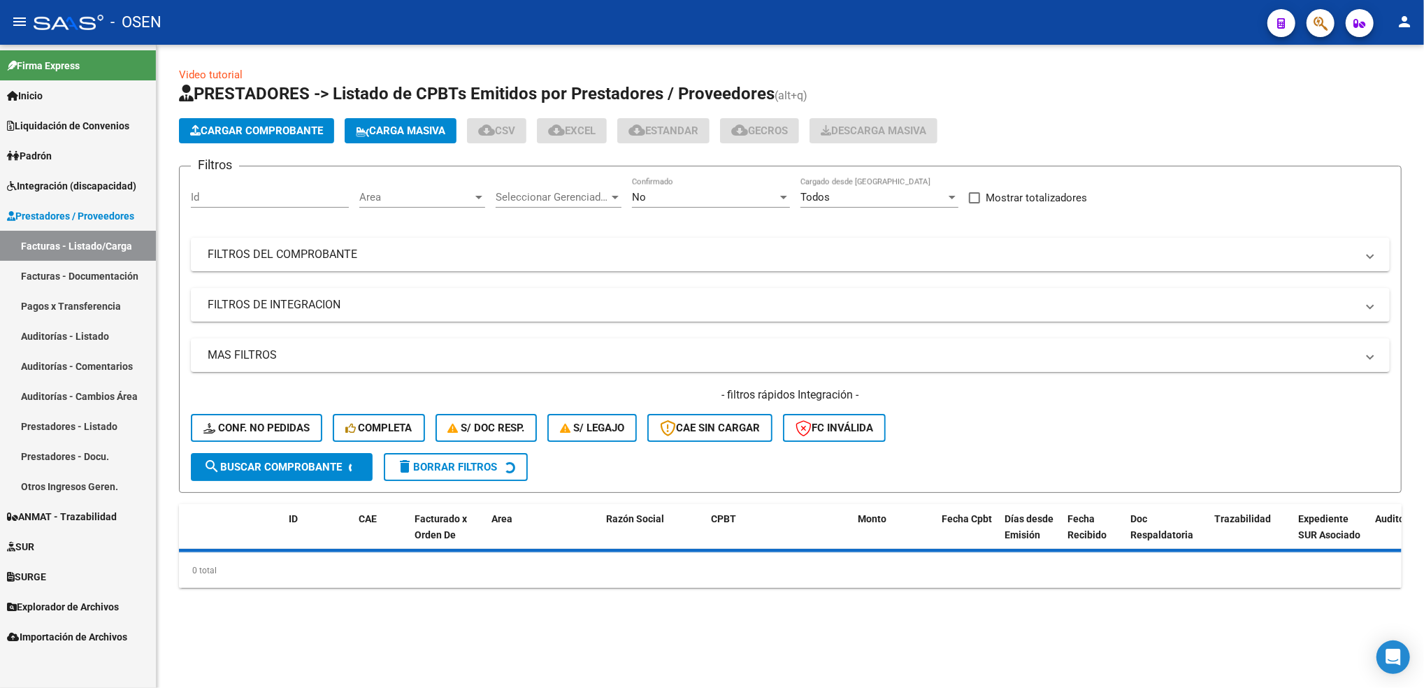
click at [660, 196] on div "No" at bounding box center [704, 197] width 145 height 13
click at [674, 140] on span "Todos" at bounding box center [711, 133] width 158 height 31
click at [602, 269] on mat-expansion-panel-header "FILTROS DEL COMPROBANTE" at bounding box center [790, 255] width 1199 height 34
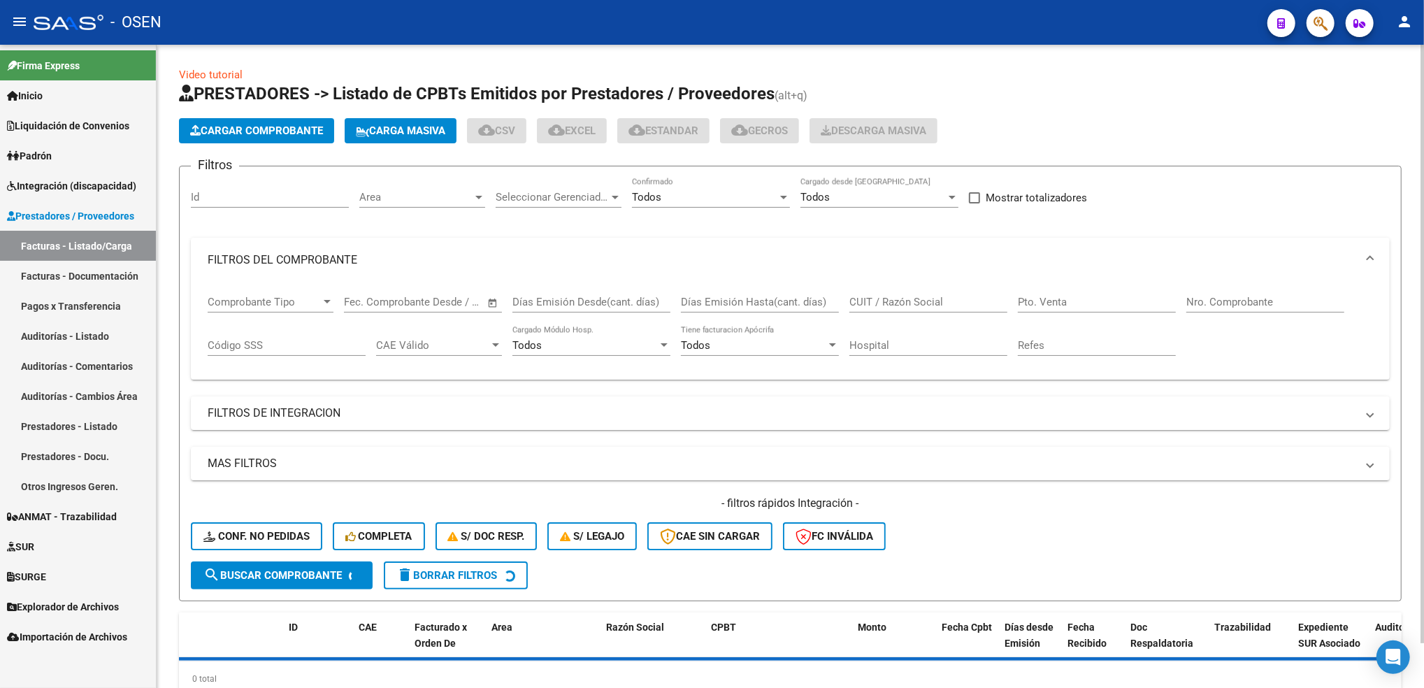
click at [929, 317] on div "CUIT / Razón Social" at bounding box center [928, 303] width 158 height 43
click at [909, 303] on input "CUIT / Razón Social" at bounding box center [928, 302] width 158 height 13
paste input "23279233484"
type input "23279233484"
click at [1214, 300] on input "Nro. Comprobante" at bounding box center [1265, 302] width 158 height 13
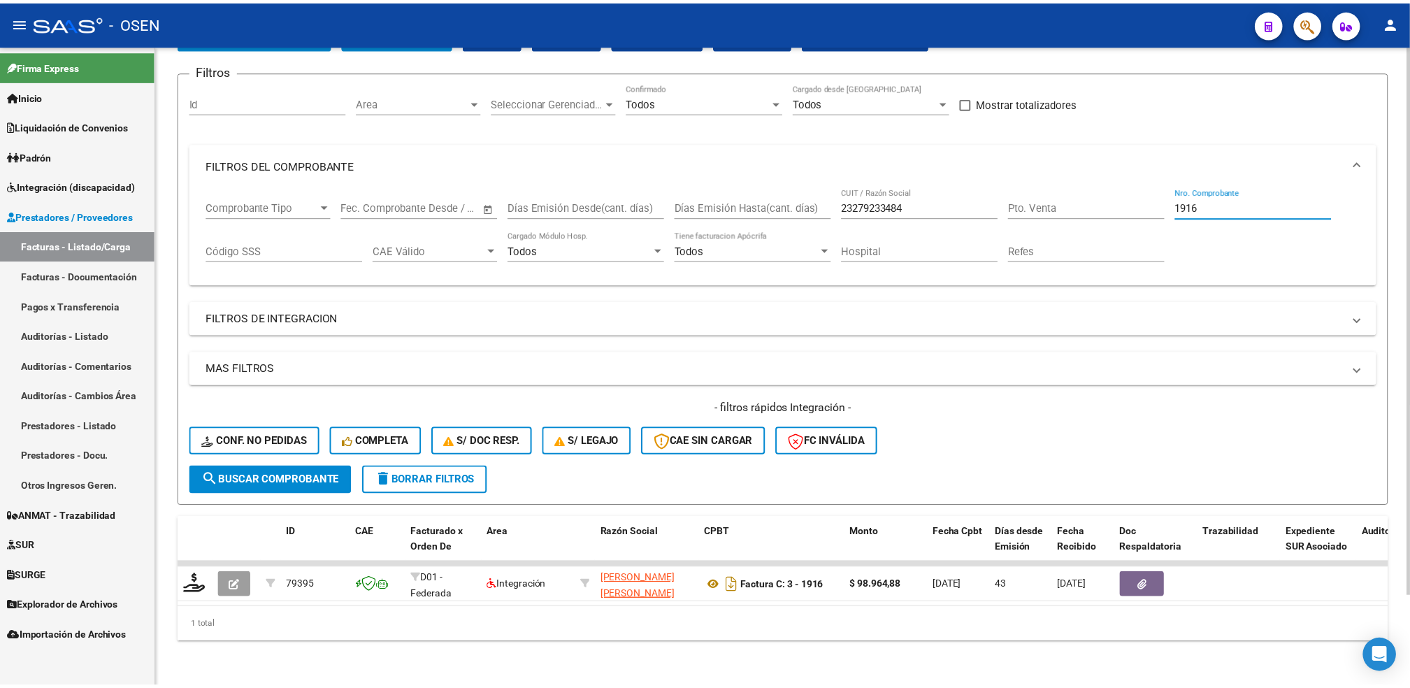
scroll to position [106, 0]
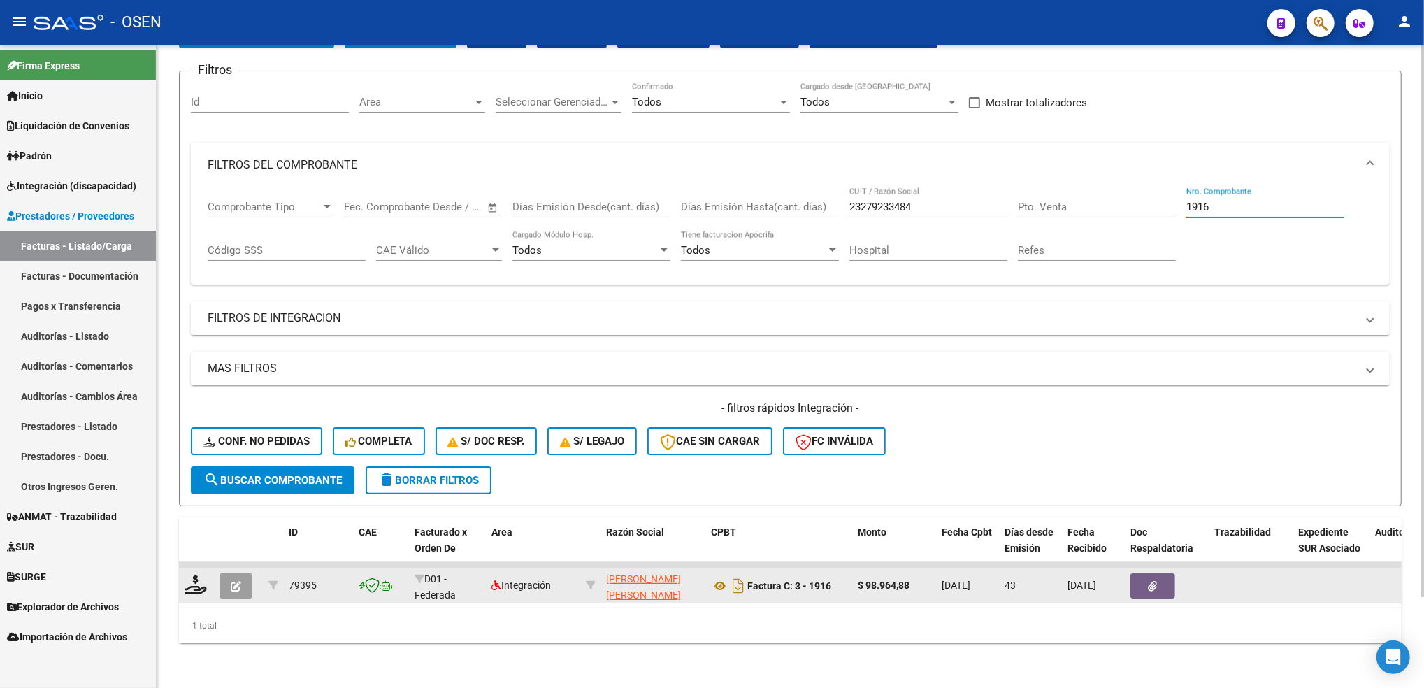
type input "1916"
click at [243, 573] on button "button" at bounding box center [235, 585] width 33 height 25
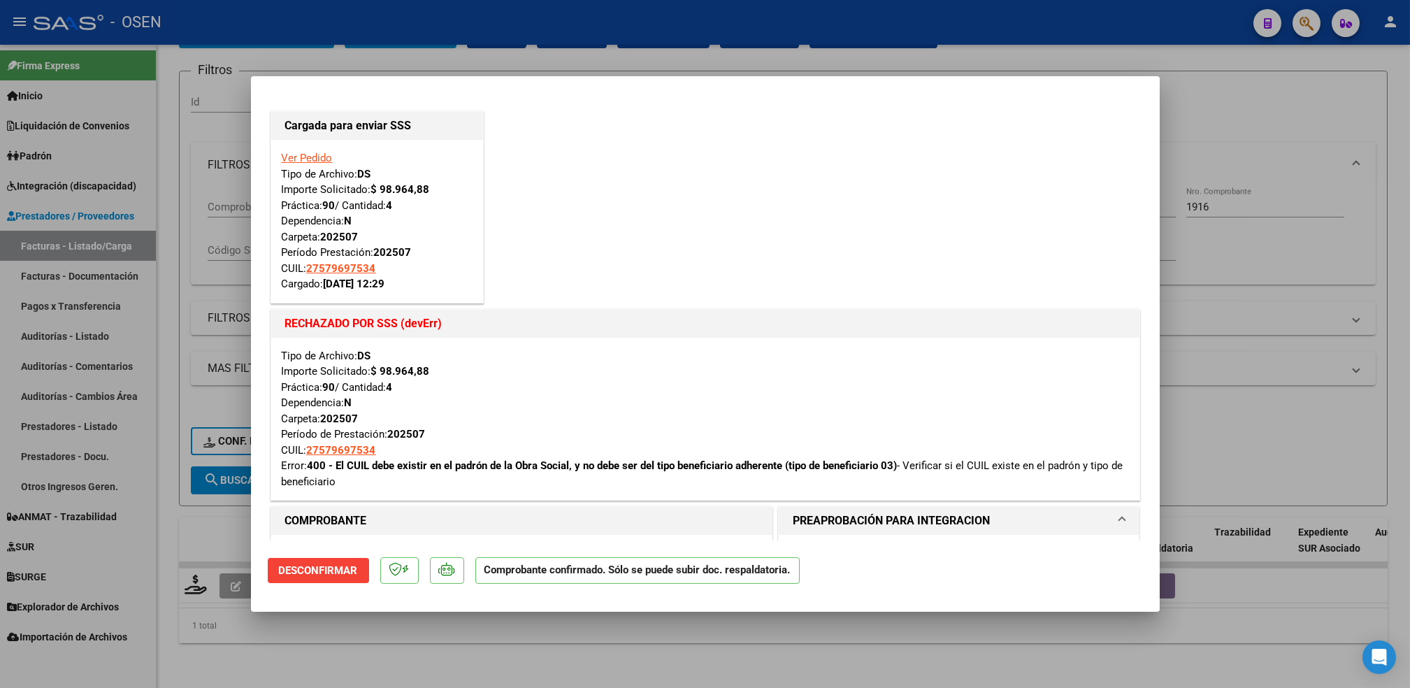
click at [428, 656] on div at bounding box center [705, 344] width 1410 height 688
type input "$ 0,00"
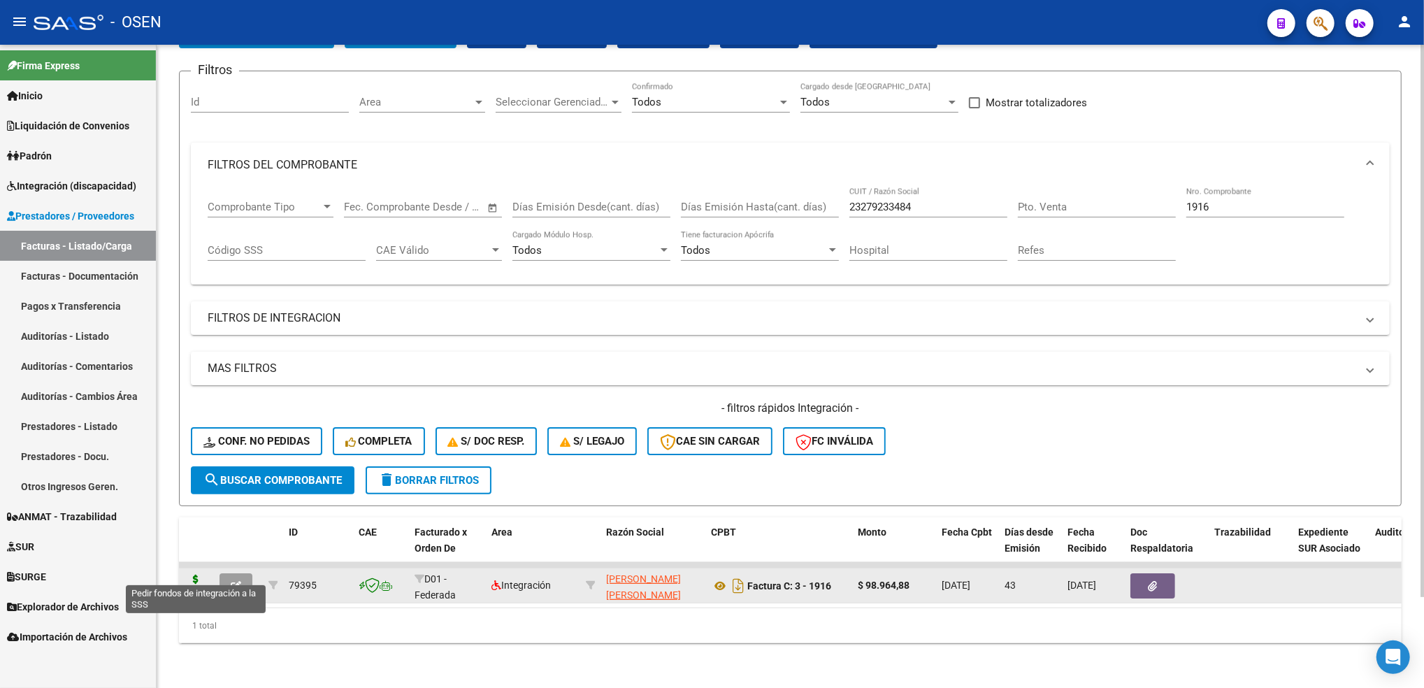
click at [199, 575] on icon at bounding box center [196, 585] width 22 height 20
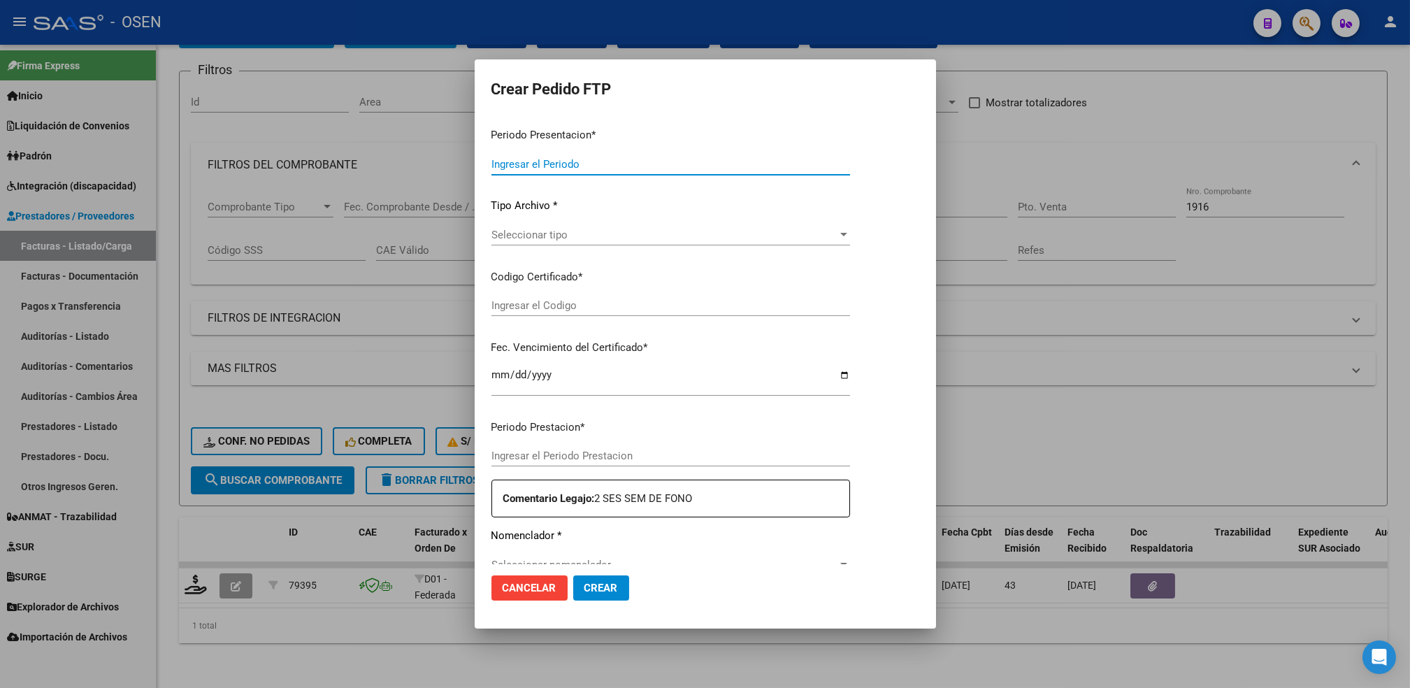
type input "202508"
type input "202507"
type input "$ 98.964,88"
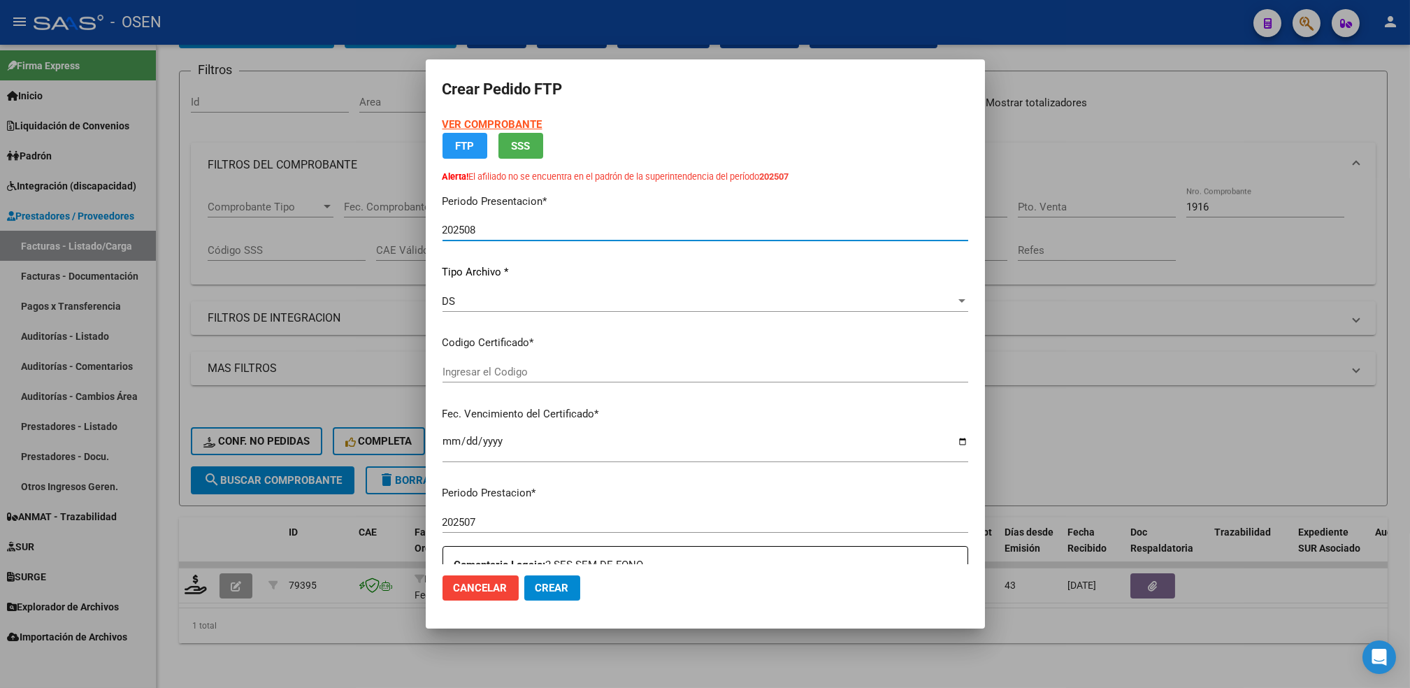
type input "ARG01000579697532023112320281123BS387"
type input "[DATE]"
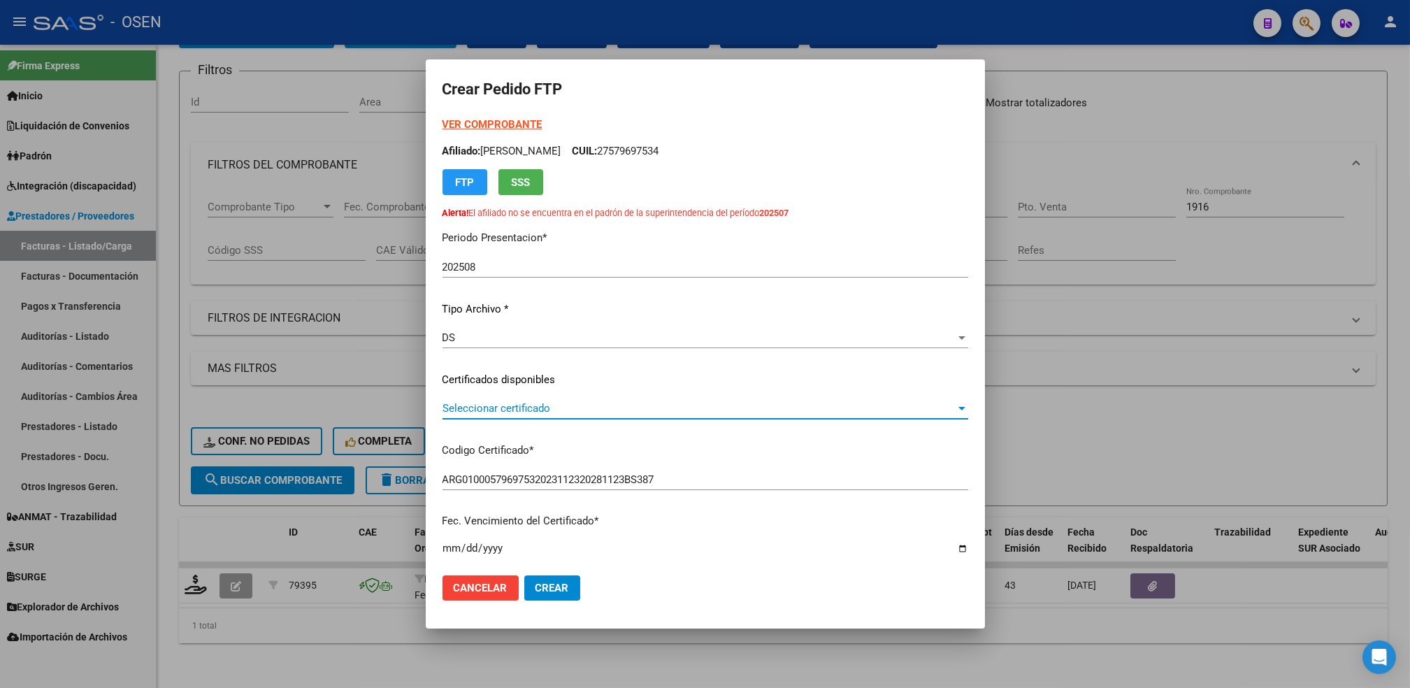
click at [488, 405] on span "Seleccionar certificado" at bounding box center [698, 408] width 513 height 13
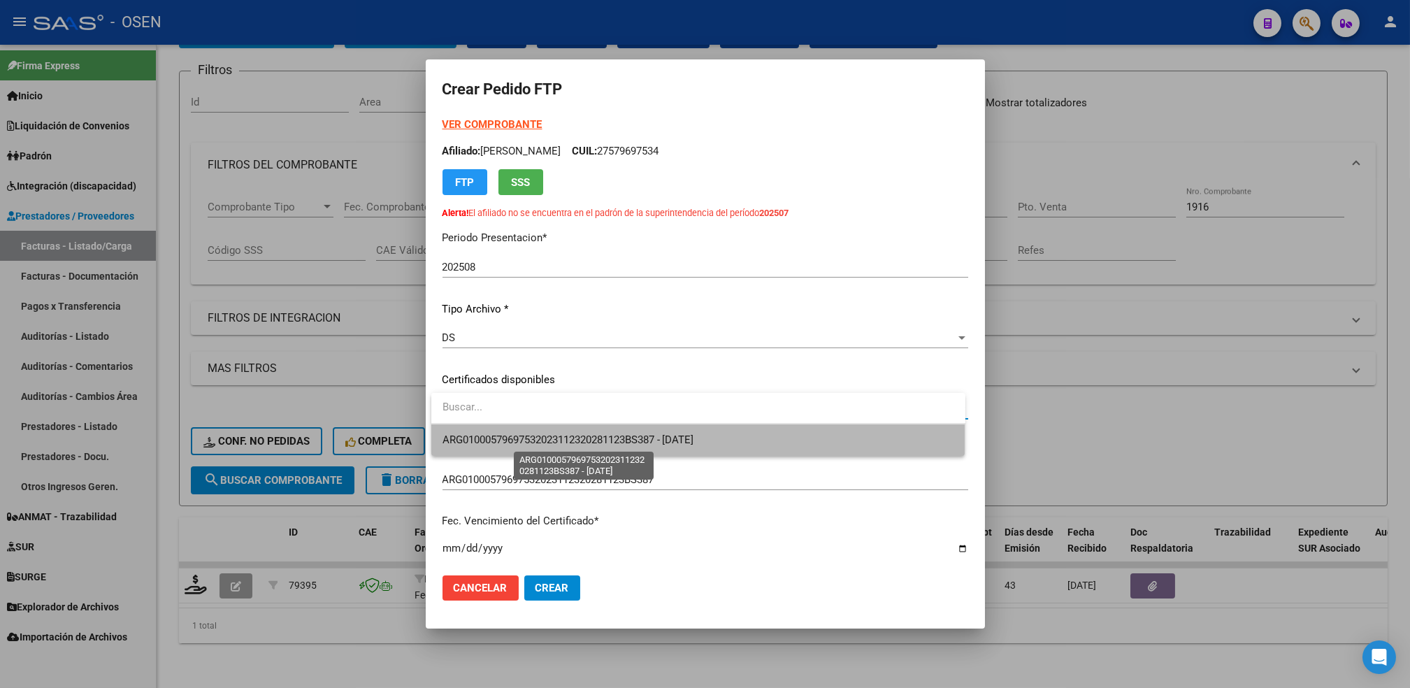
click at [499, 436] on span "ARG01000579697532023112320281123BS387 - [DATE]" at bounding box center [568, 439] width 252 height 13
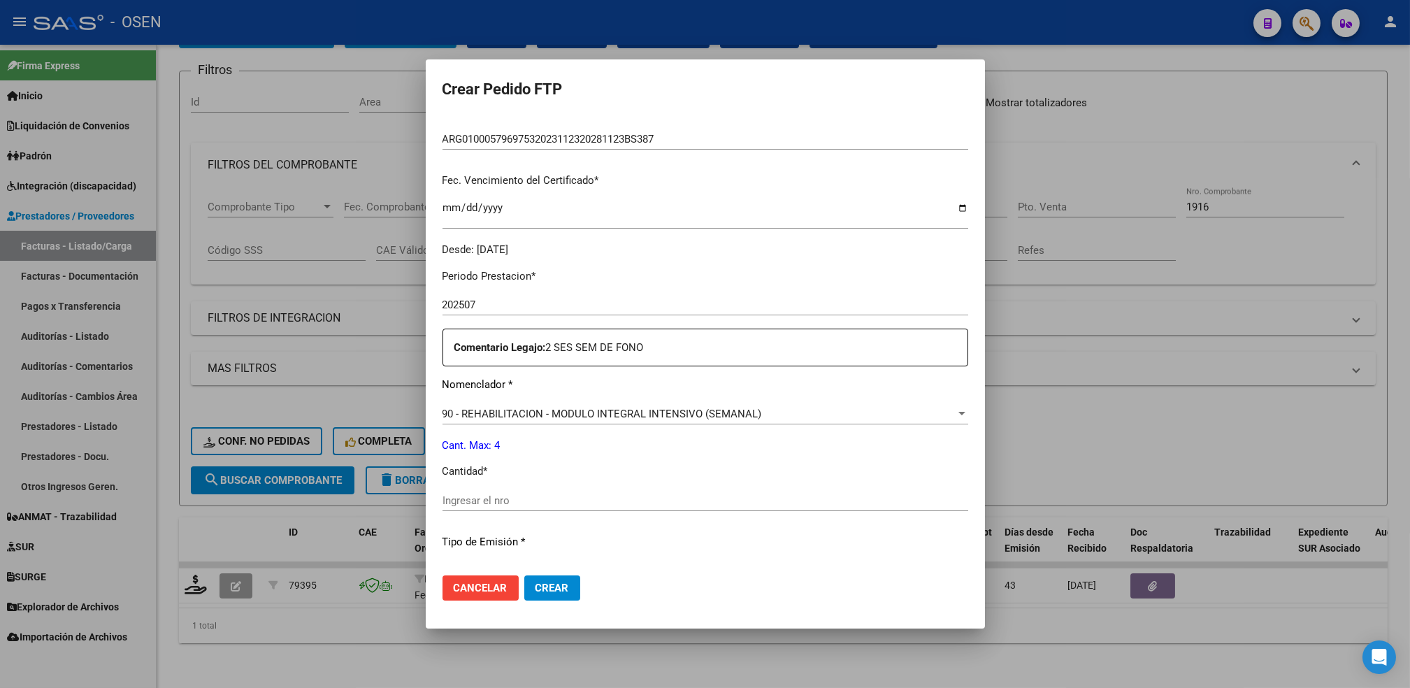
scroll to position [373, 0]
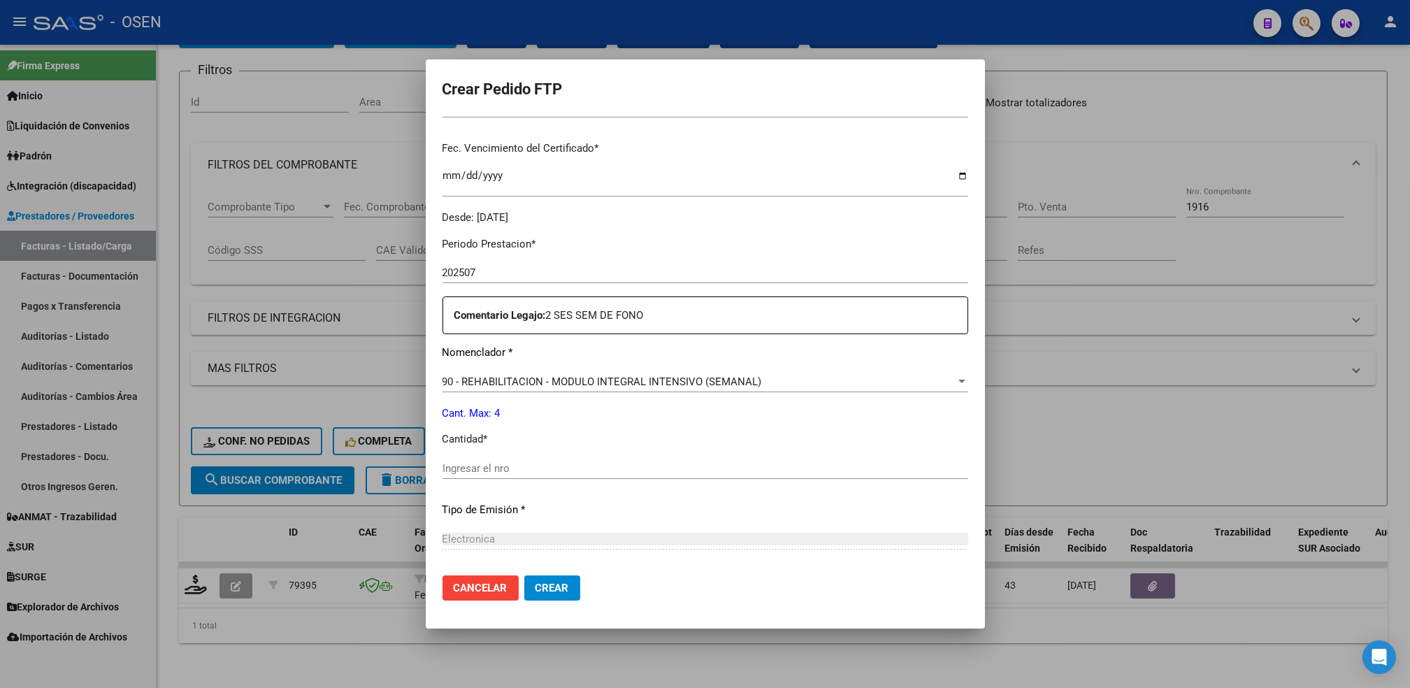
click at [542, 477] on div "Ingresar el nro" at bounding box center [705, 468] width 526 height 21
type input "4"
click at [524, 575] on button "Crear" at bounding box center [552, 587] width 56 height 25
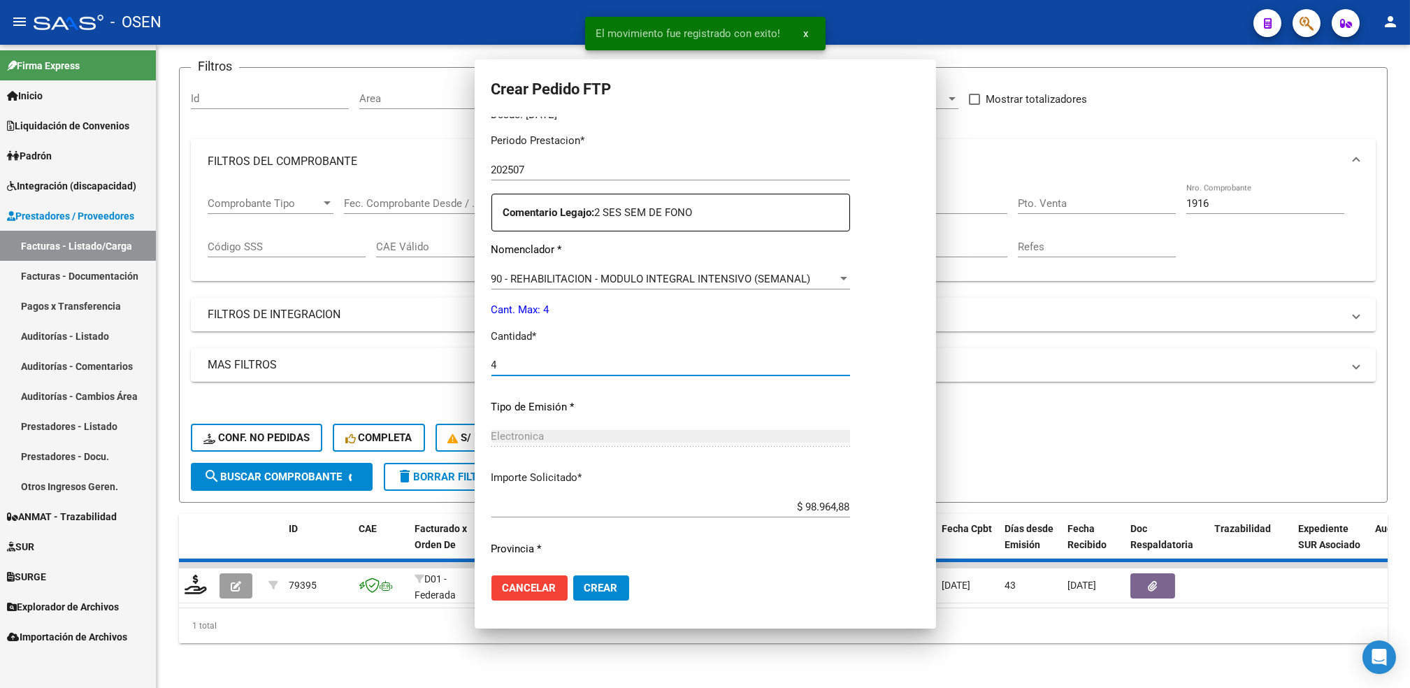
scroll to position [270, 0]
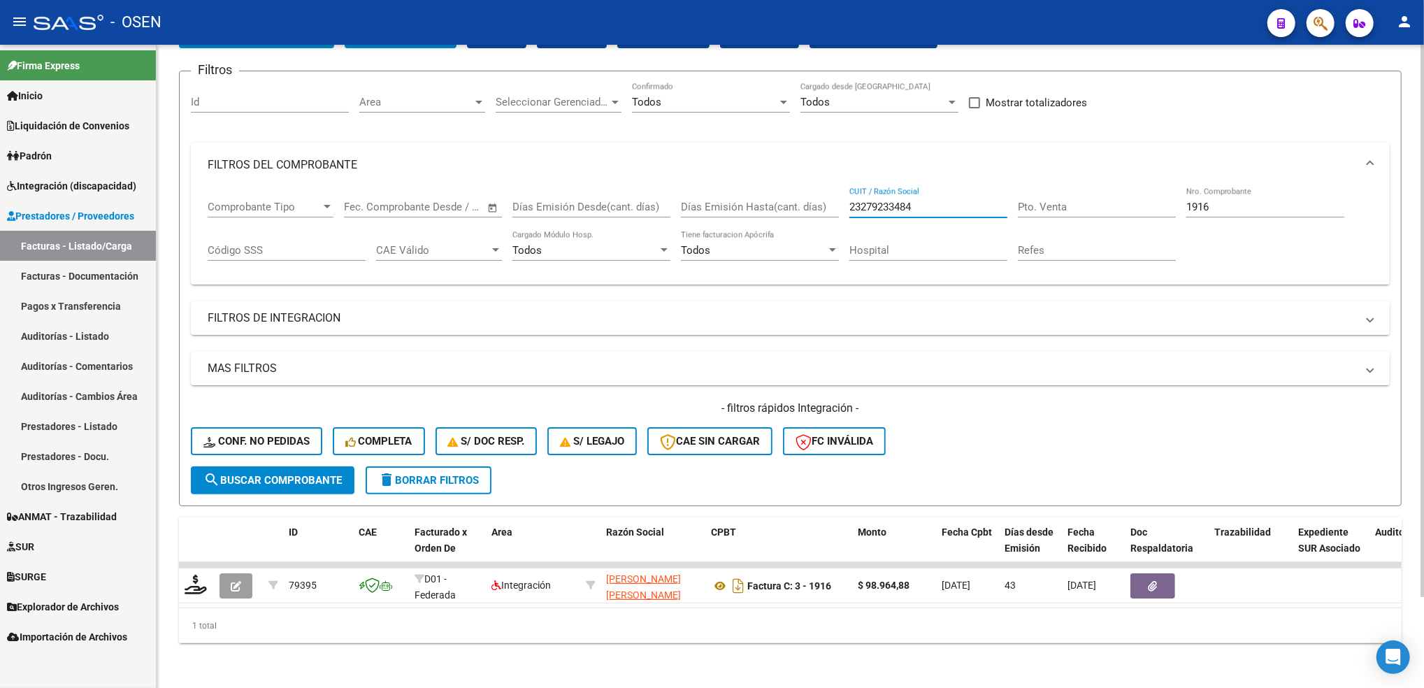
drag, startPoint x: 930, startPoint y: 198, endPoint x: 694, endPoint y: 238, distance: 239.7
click at [696, 238] on div "Comprobante Tipo Comprobante Tipo Fecha inicio – Fecha fin Fec. Comprobante Des…" at bounding box center [790, 230] width 1165 height 87
paste input "34115429"
type input "23341154294"
drag, startPoint x: 1218, startPoint y: 192, endPoint x: 1090, endPoint y: 222, distance: 130.9
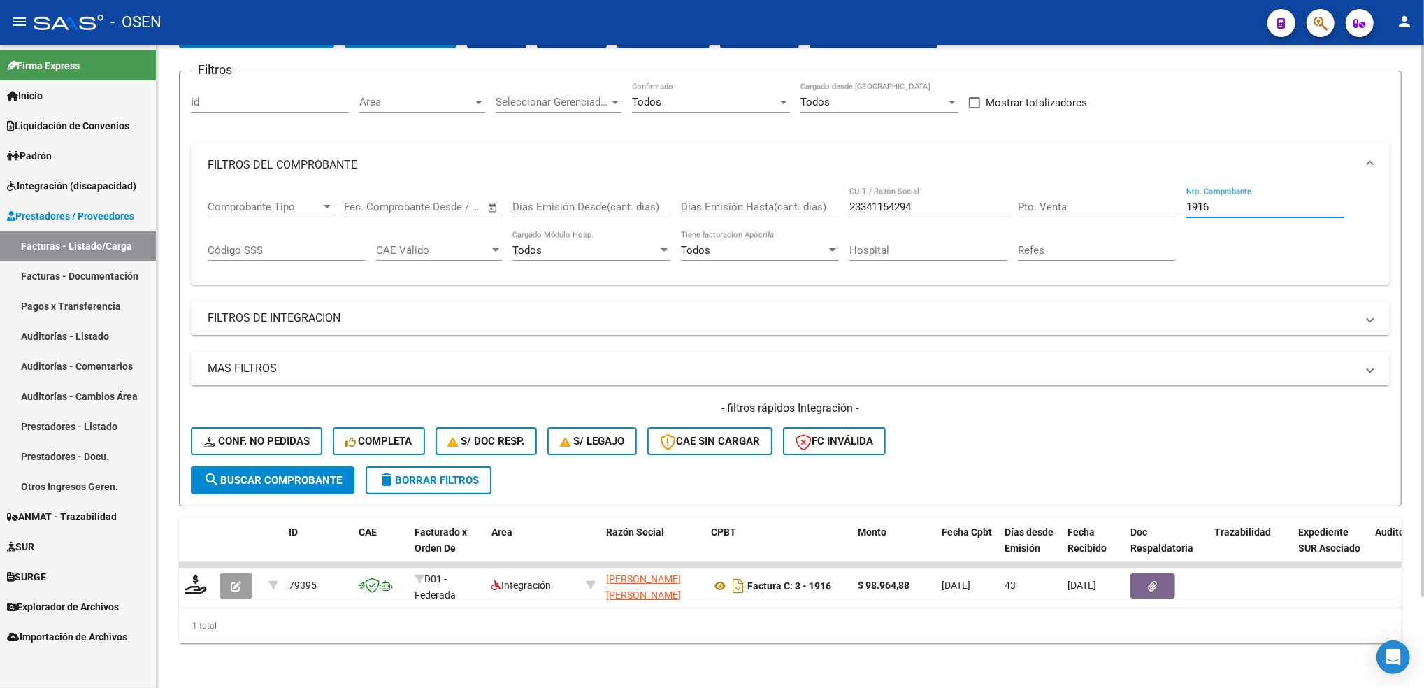
click at [1103, 216] on div "Comprobante Tipo Comprobante Tipo Fecha inicio – Fecha fin Fec. Comprobante Des…" at bounding box center [790, 230] width 1165 height 87
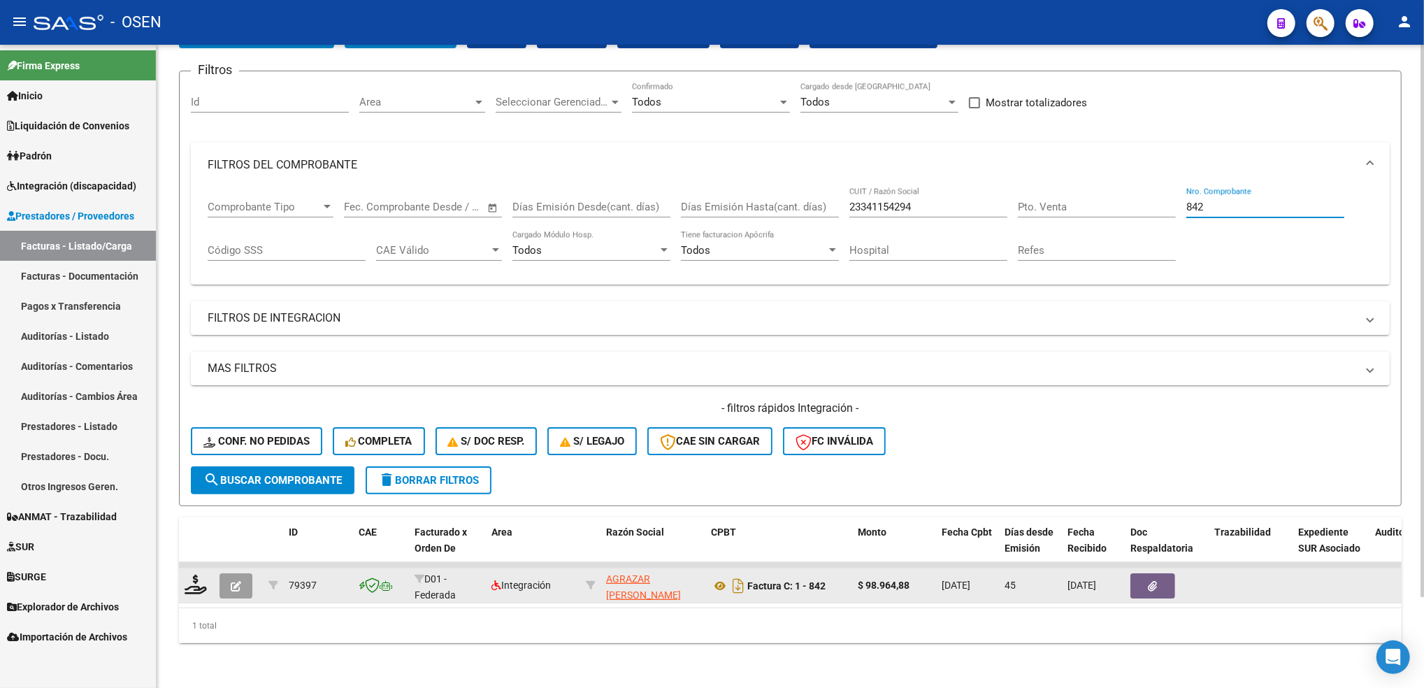
type input "842"
click at [236, 581] on icon "button" at bounding box center [236, 586] width 10 height 10
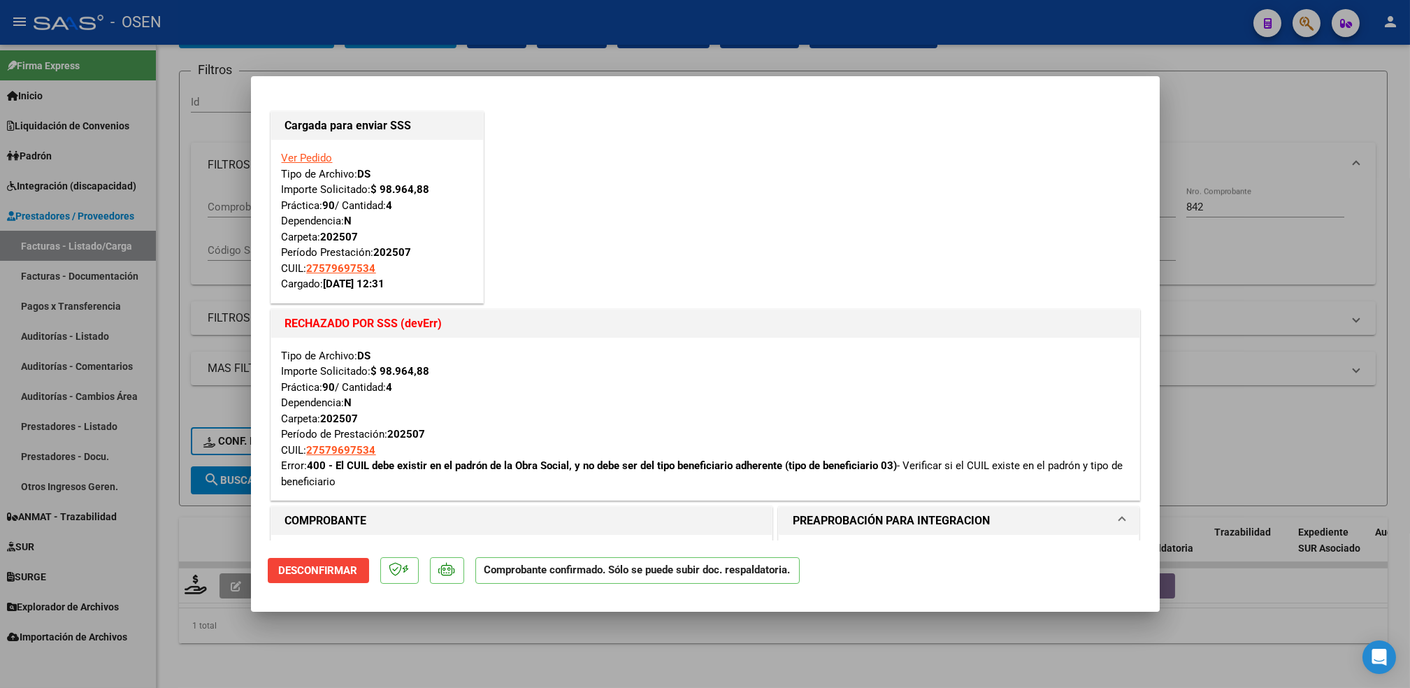
click at [403, 658] on div at bounding box center [705, 344] width 1410 height 688
type input "$ 0,00"
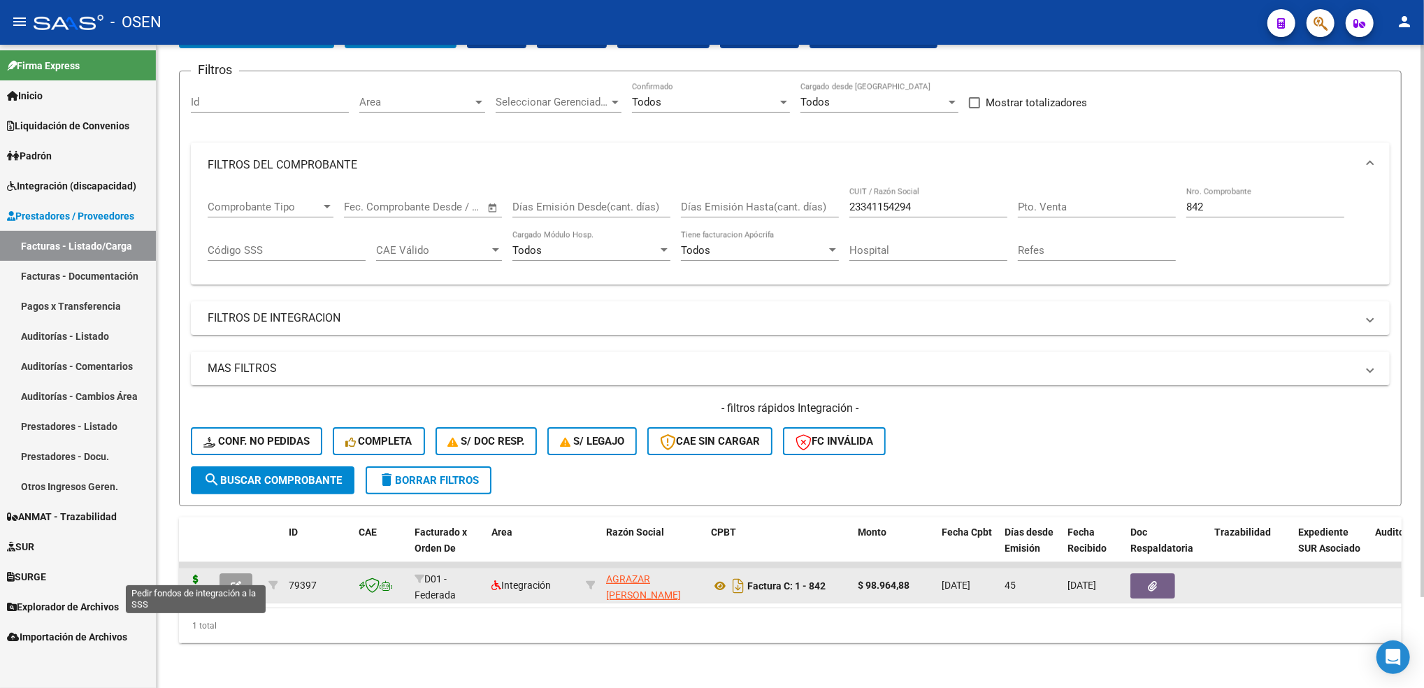
click at [194, 575] on icon at bounding box center [196, 585] width 22 height 20
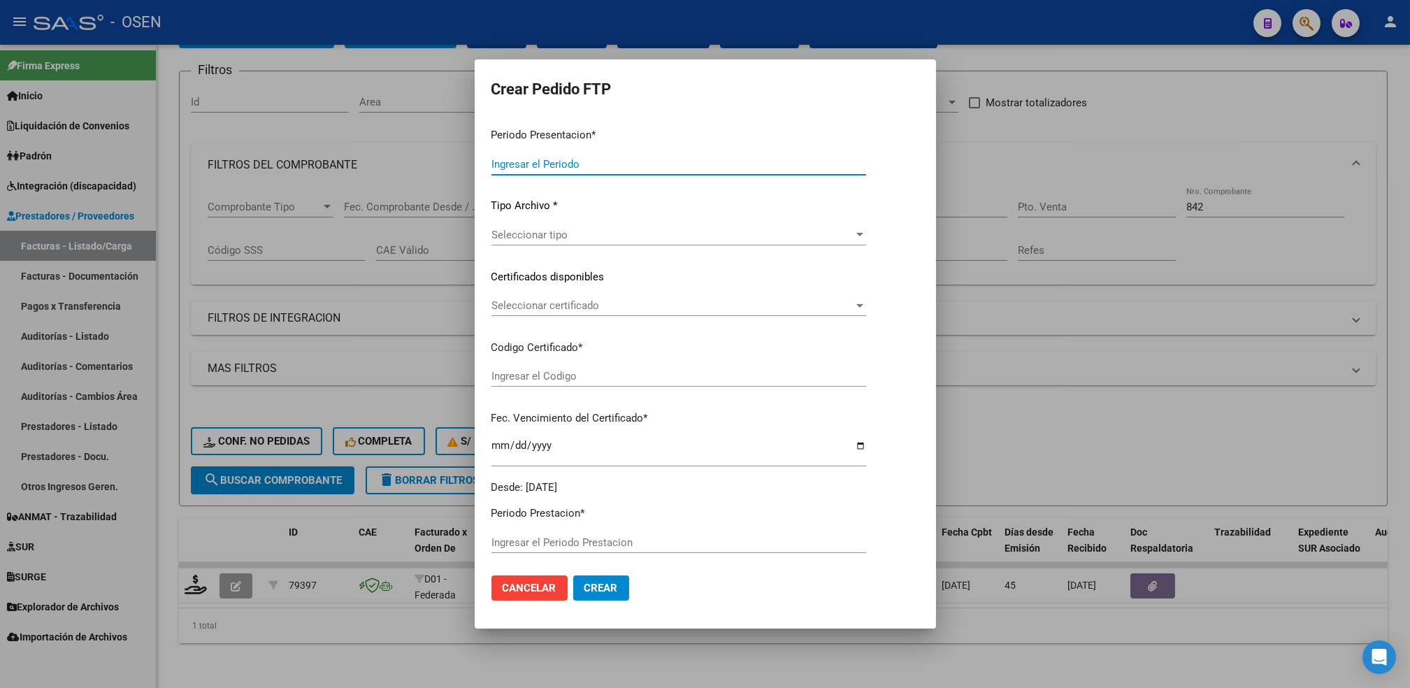
type input "202508"
type input "202507"
type input "$ 98.964,88"
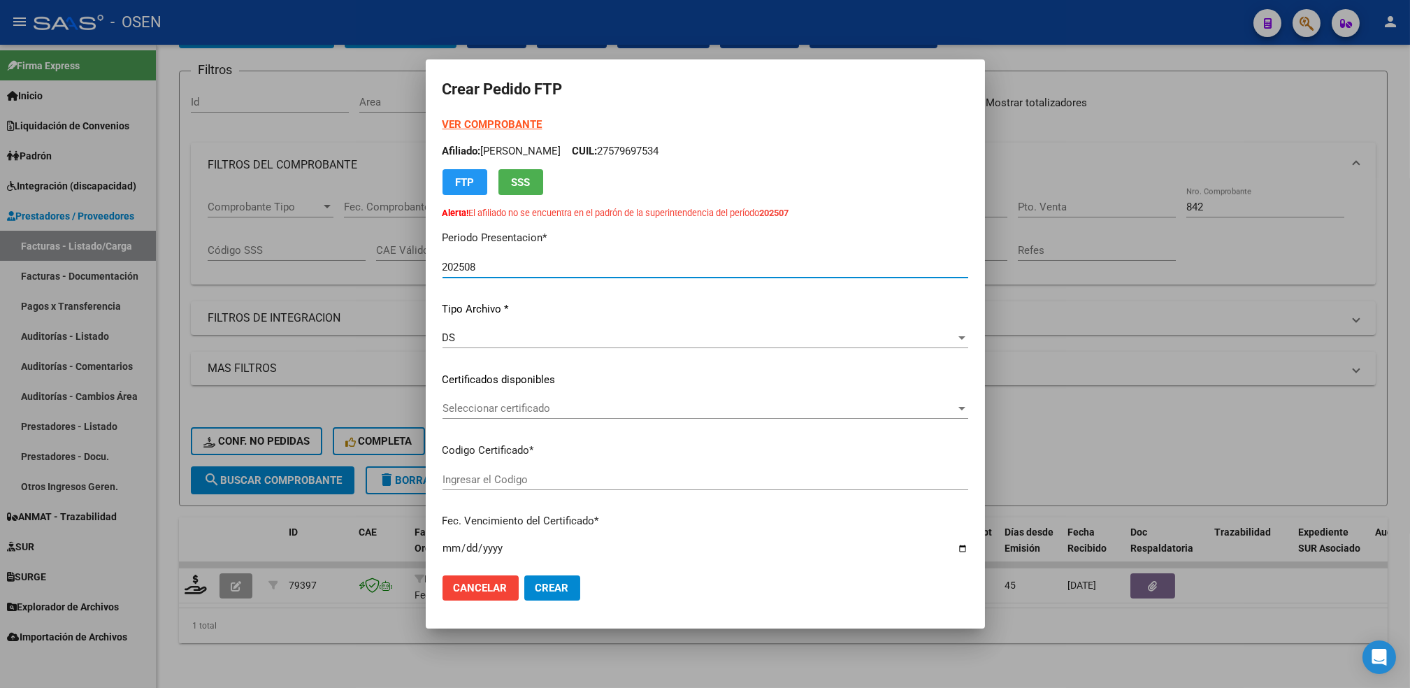
type input "ARG01000579697532023112320281123BS387"
type input "[DATE]"
click at [493, 396] on div "VER COMPROBANTE ARCA Padrón Afiliado: [PERSON_NAME]: 27579697534 FTP SSS Alerta…" at bounding box center [705, 357] width 526 height 481
click at [491, 405] on span "Seleccionar certificado" at bounding box center [698, 408] width 513 height 13
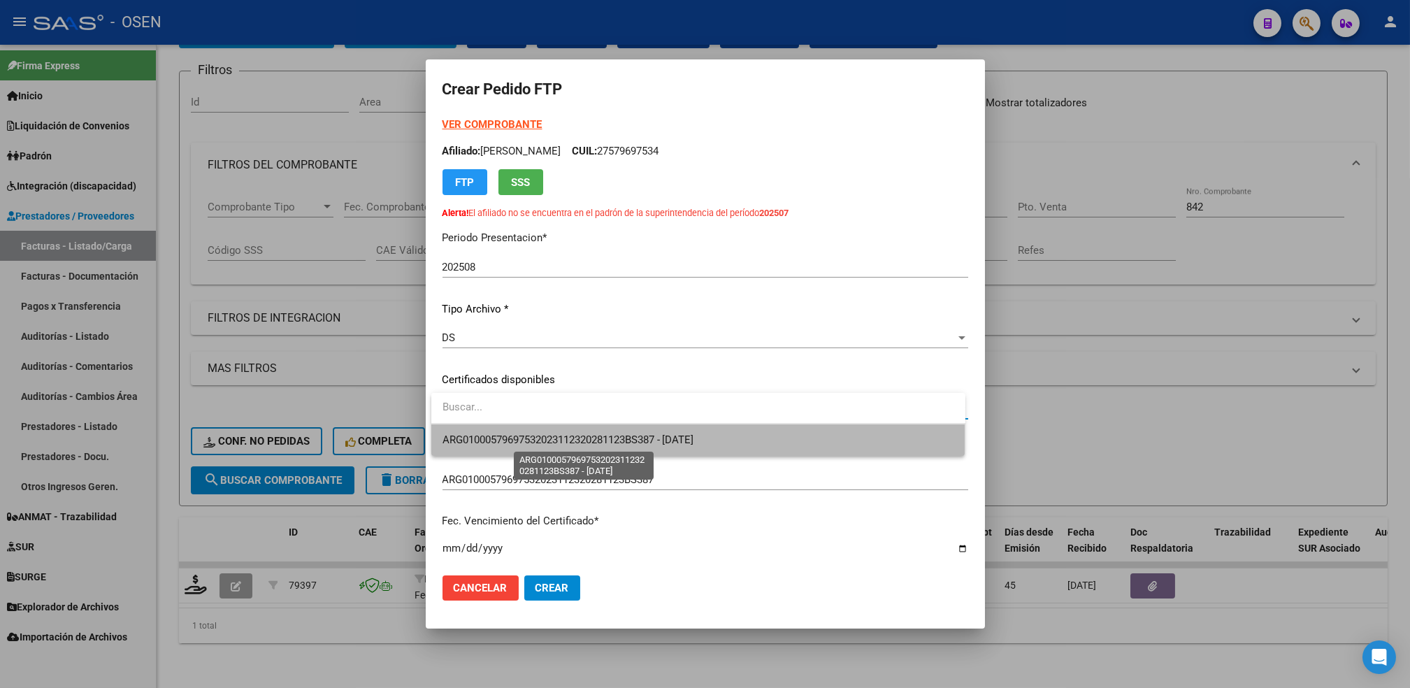
click at [515, 437] on span "ARG01000579697532023112320281123BS387 - [DATE]" at bounding box center [568, 439] width 252 height 13
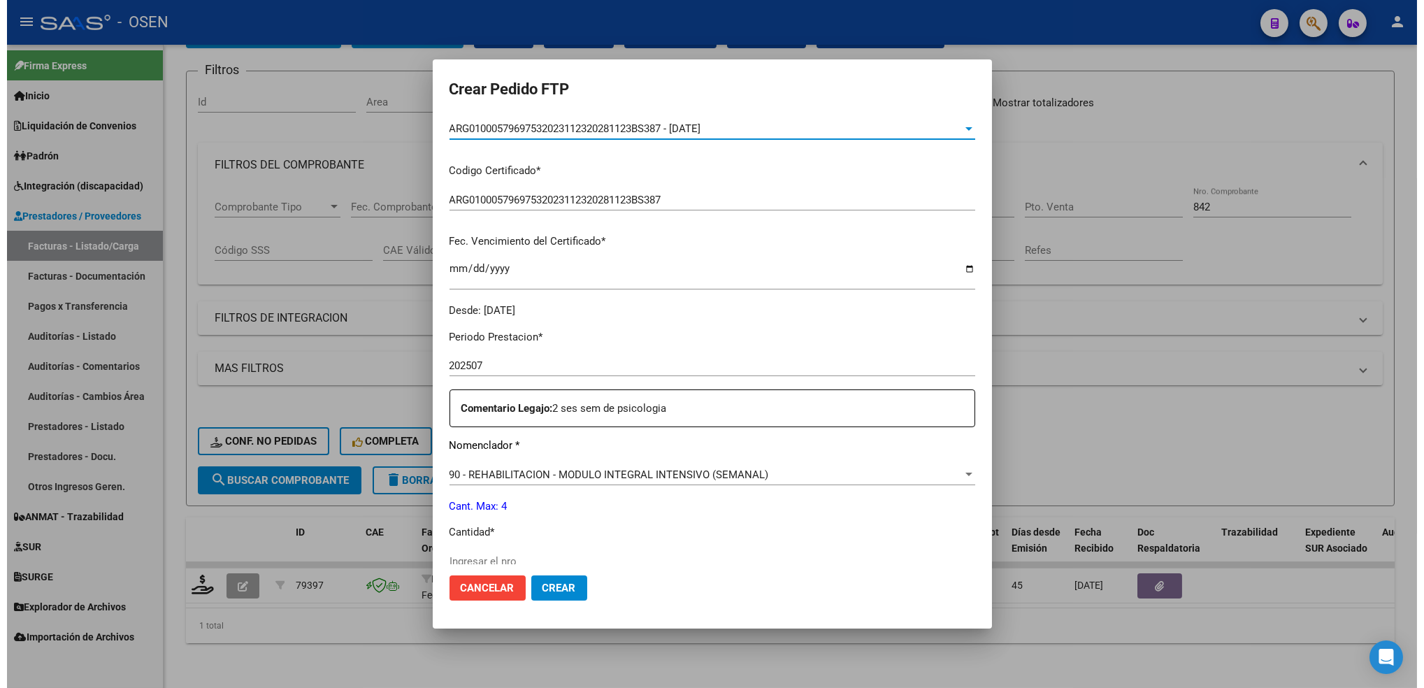
scroll to position [373, 0]
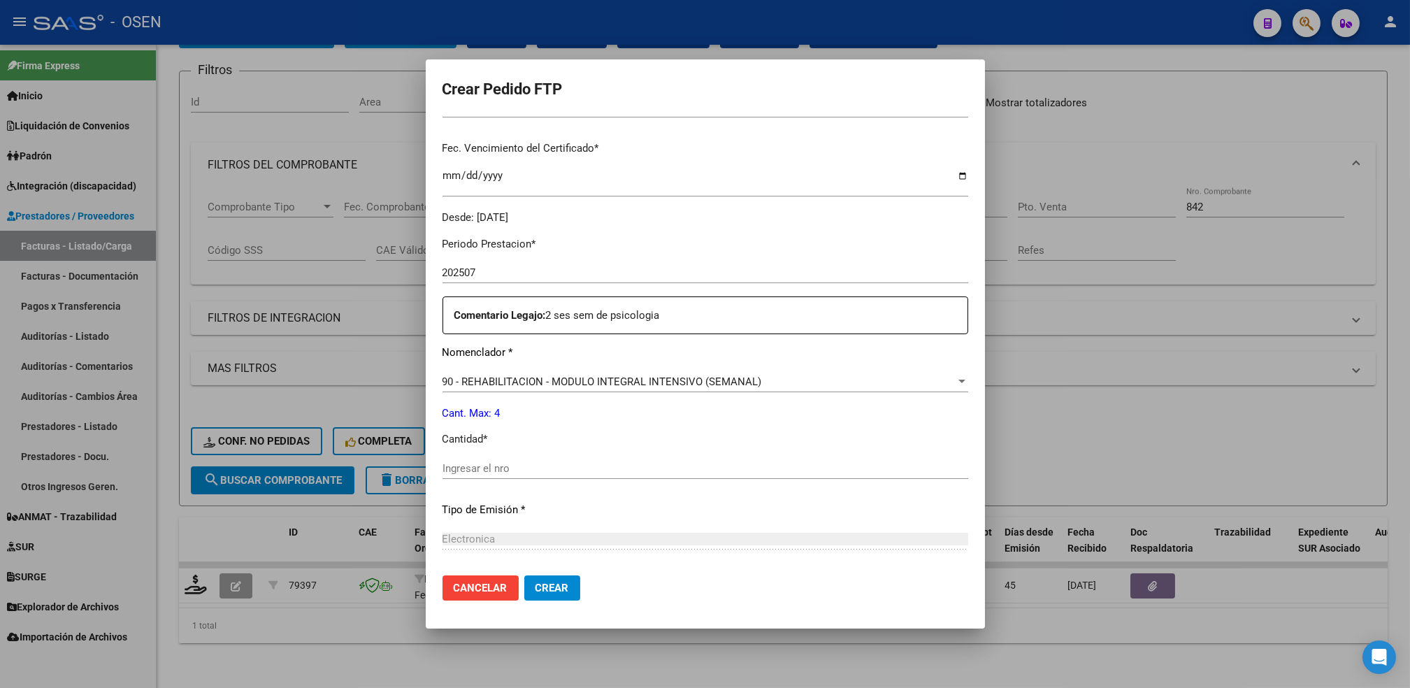
click at [477, 470] on input "Ingresar el nro" at bounding box center [705, 468] width 526 height 13
type input "4"
click at [556, 599] on button "Crear" at bounding box center [552, 587] width 56 height 25
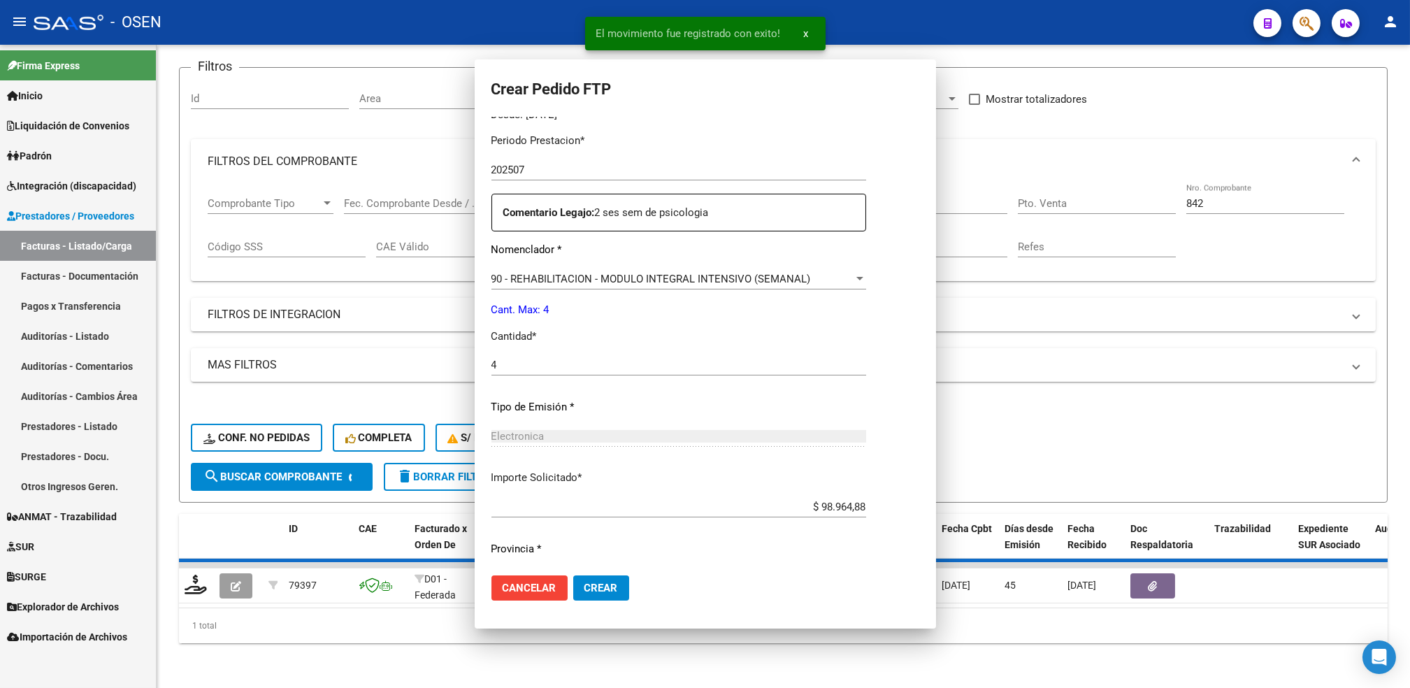
scroll to position [0, 0]
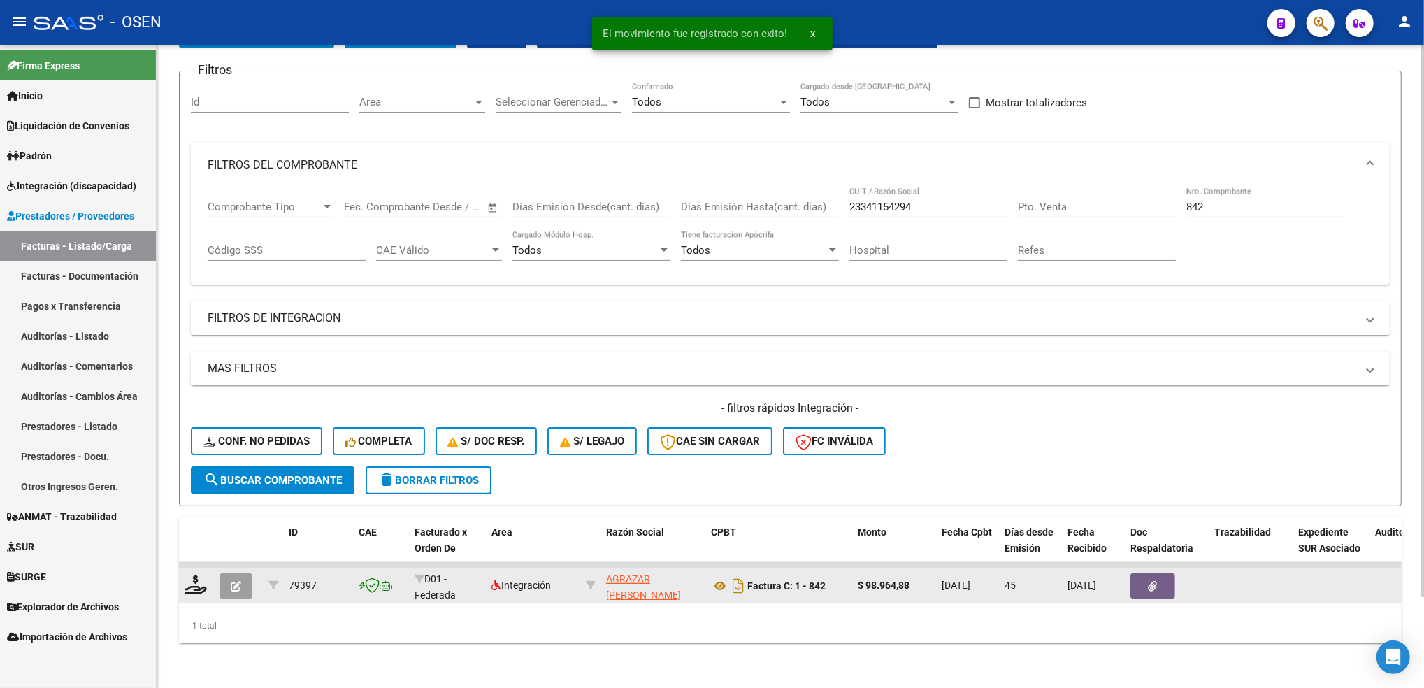
click at [231, 581] on icon "button" at bounding box center [236, 586] width 10 height 10
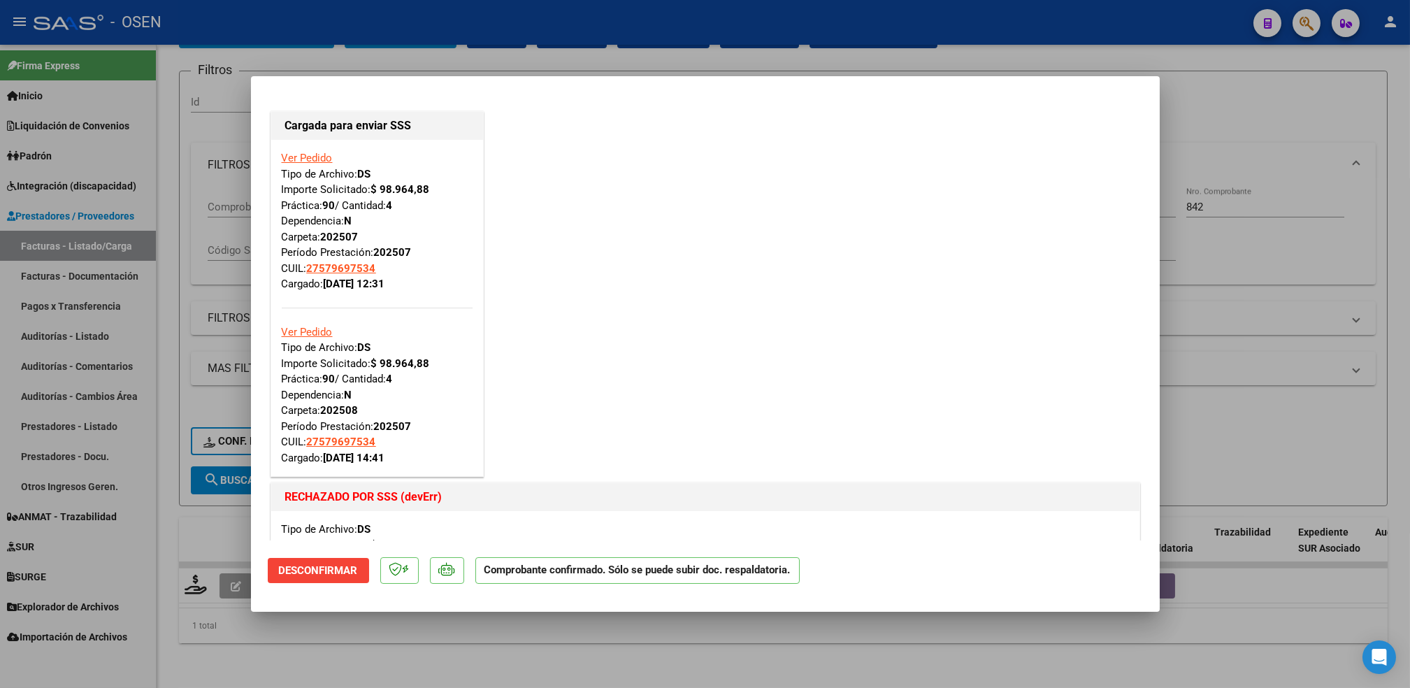
type input "$ 0,00"
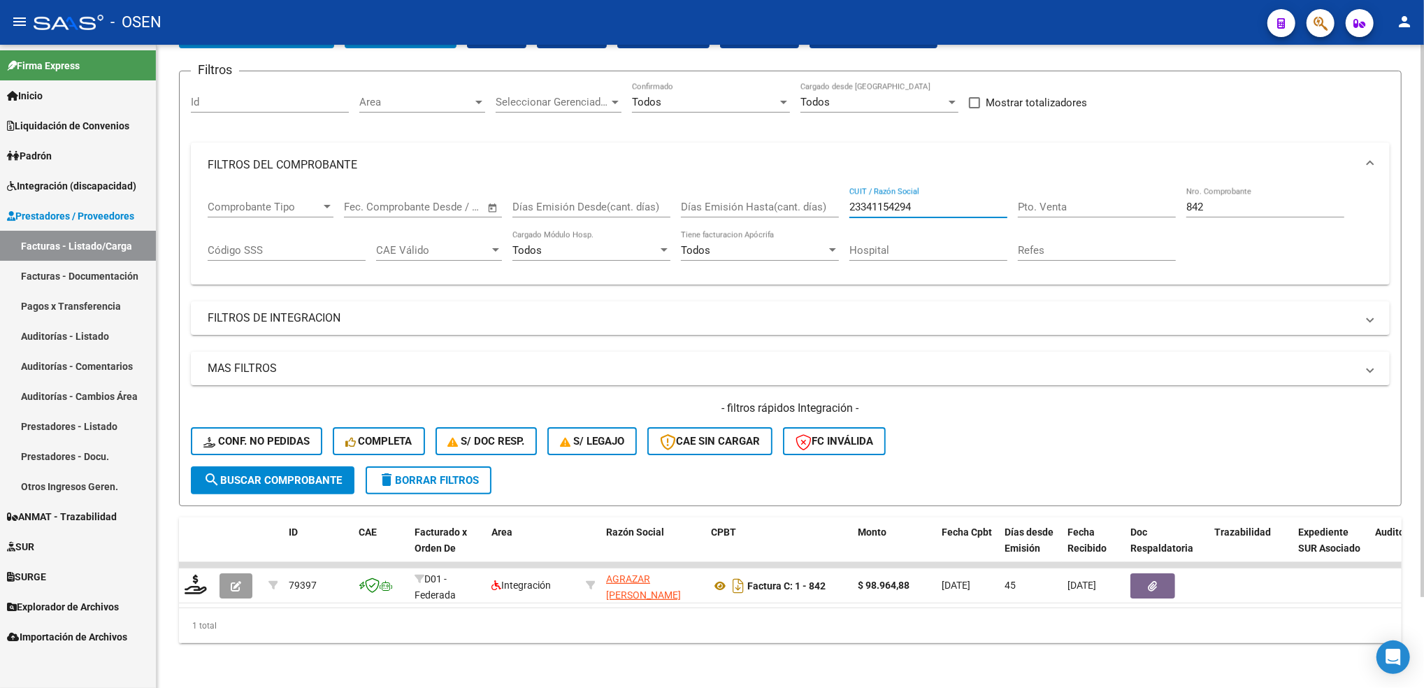
drag, startPoint x: 930, startPoint y: 192, endPoint x: 705, endPoint y: 228, distance: 227.2
click at [714, 227] on div "Comprobante Tipo Comprobante Tipo Fecha inicio – Fecha fin Fec. Comprobante Des…" at bounding box center [790, 230] width 1165 height 87
paste input "7246646126"
type input "27246646126"
drag, startPoint x: 1210, startPoint y: 196, endPoint x: 1072, endPoint y: 228, distance: 141.2
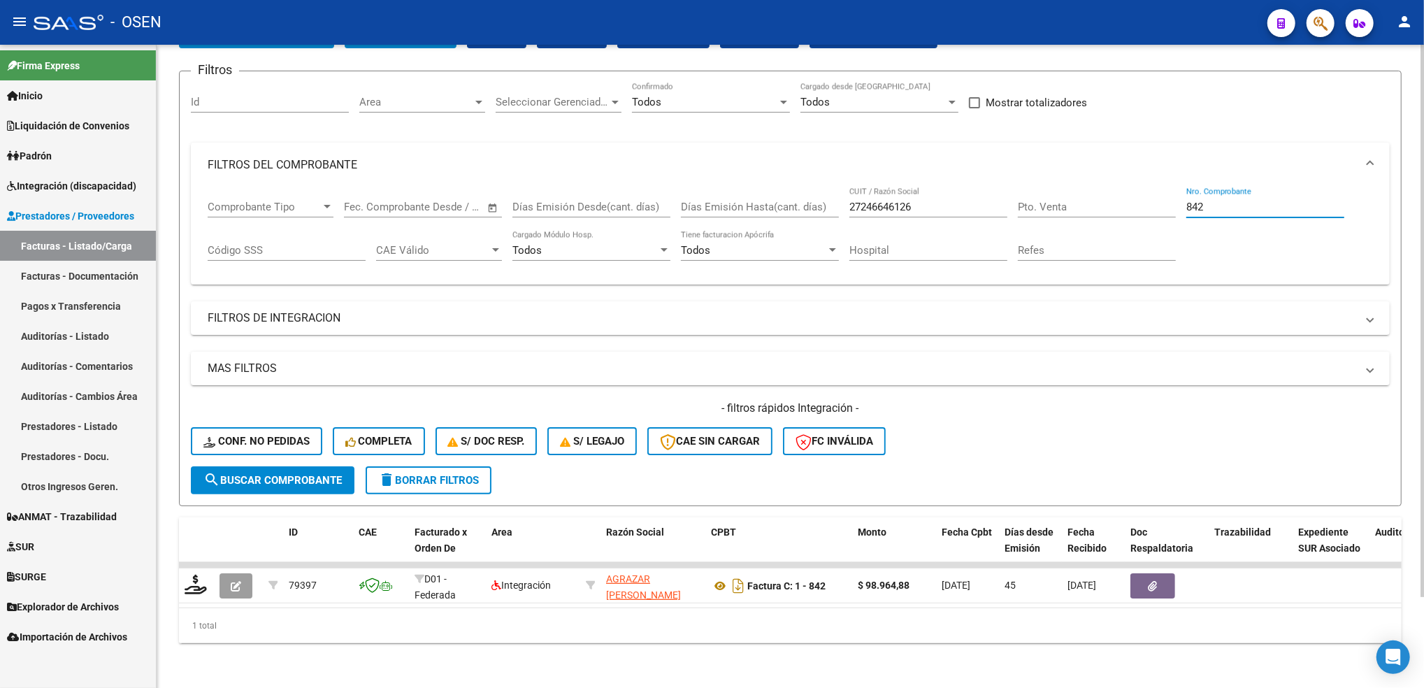
click at [1086, 225] on div "Comprobante Tipo Comprobante Tipo Fecha inicio – Fecha fin Fec. Comprobante Des…" at bounding box center [790, 230] width 1165 height 87
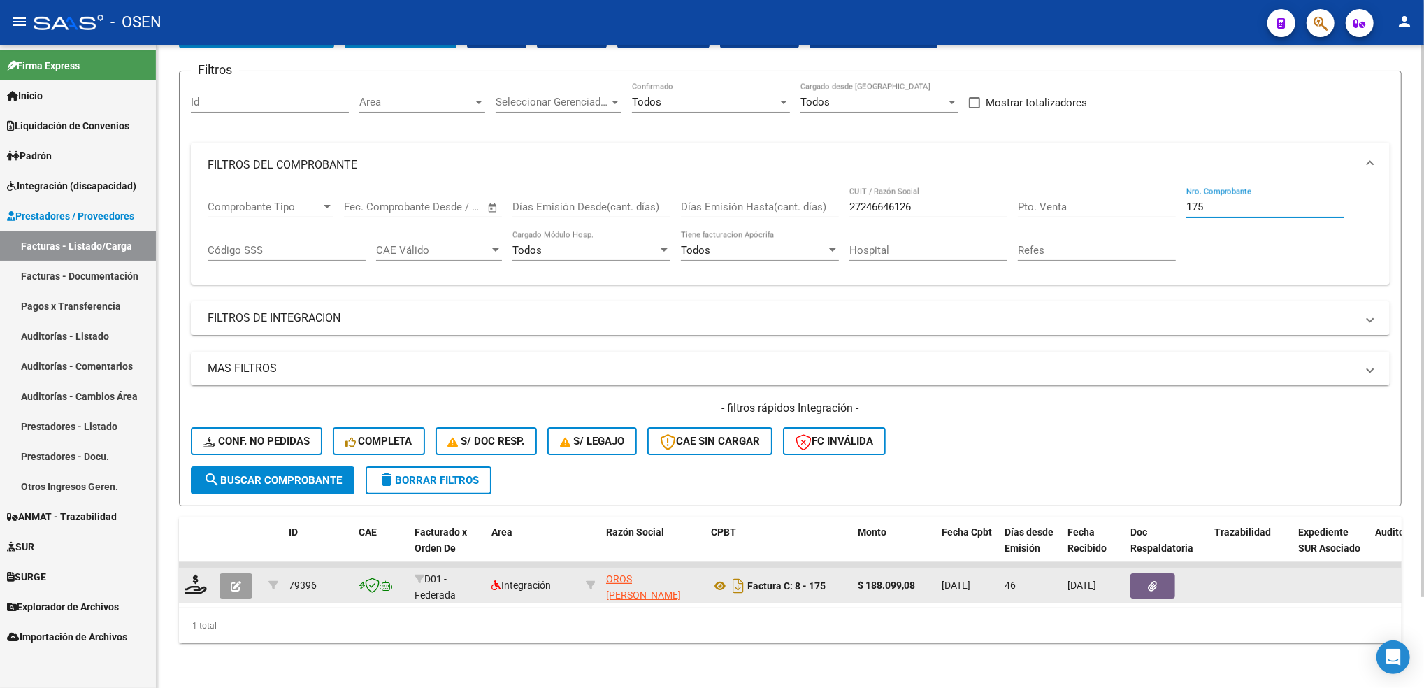
type input "175"
click at [231, 581] on icon "button" at bounding box center [236, 586] width 10 height 10
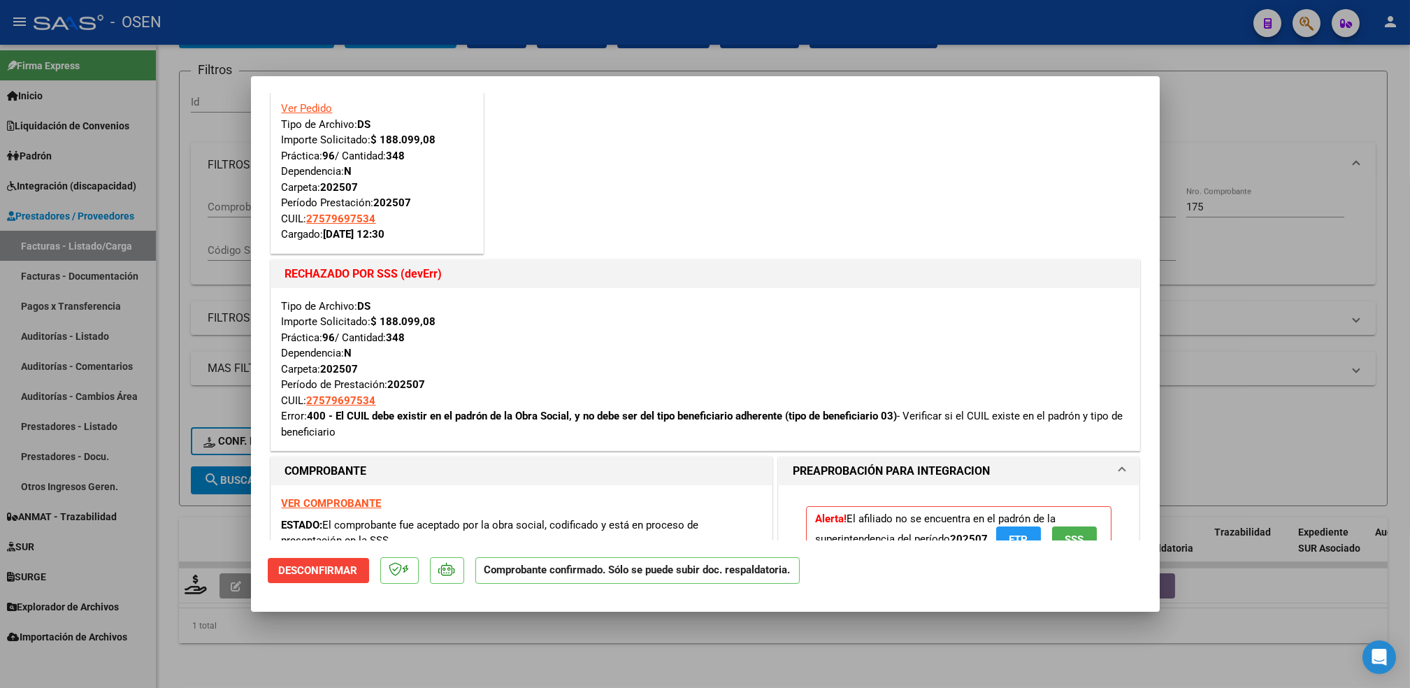
scroll to position [93, 0]
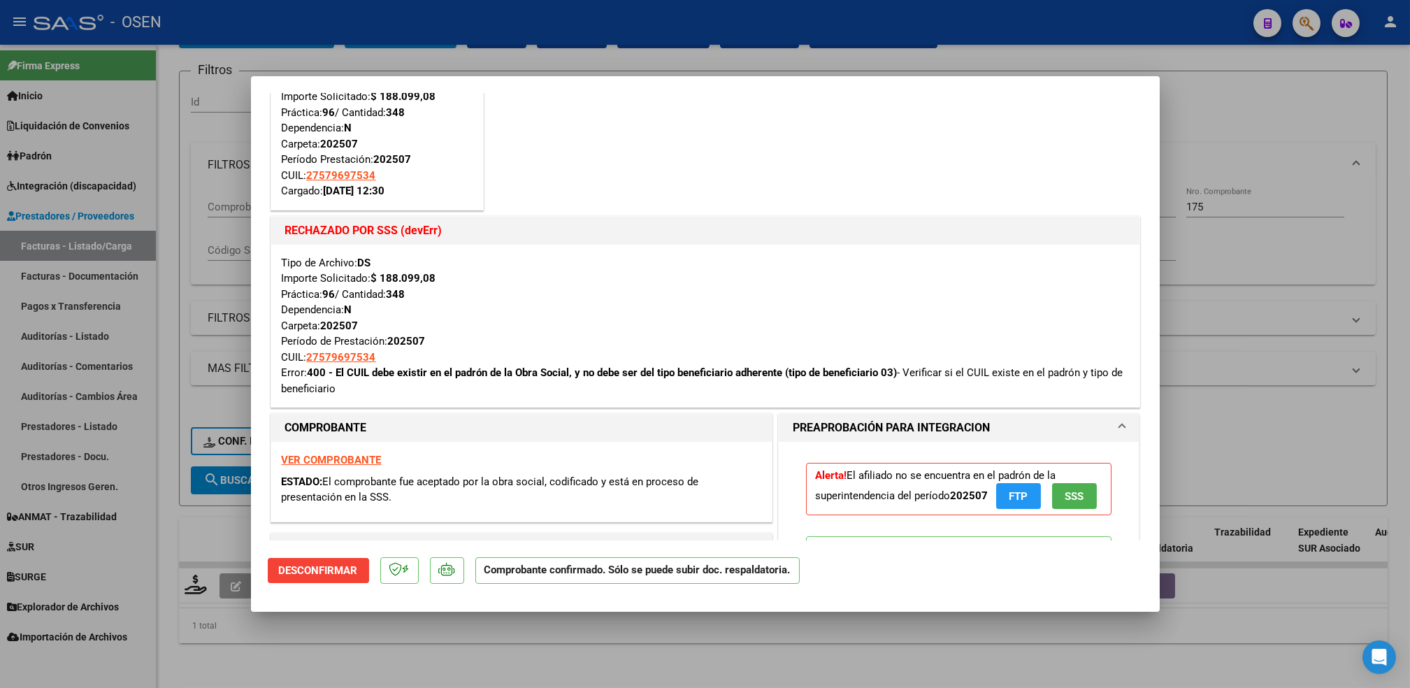
click at [649, 663] on div at bounding box center [705, 344] width 1410 height 688
type input "$ 0,00"
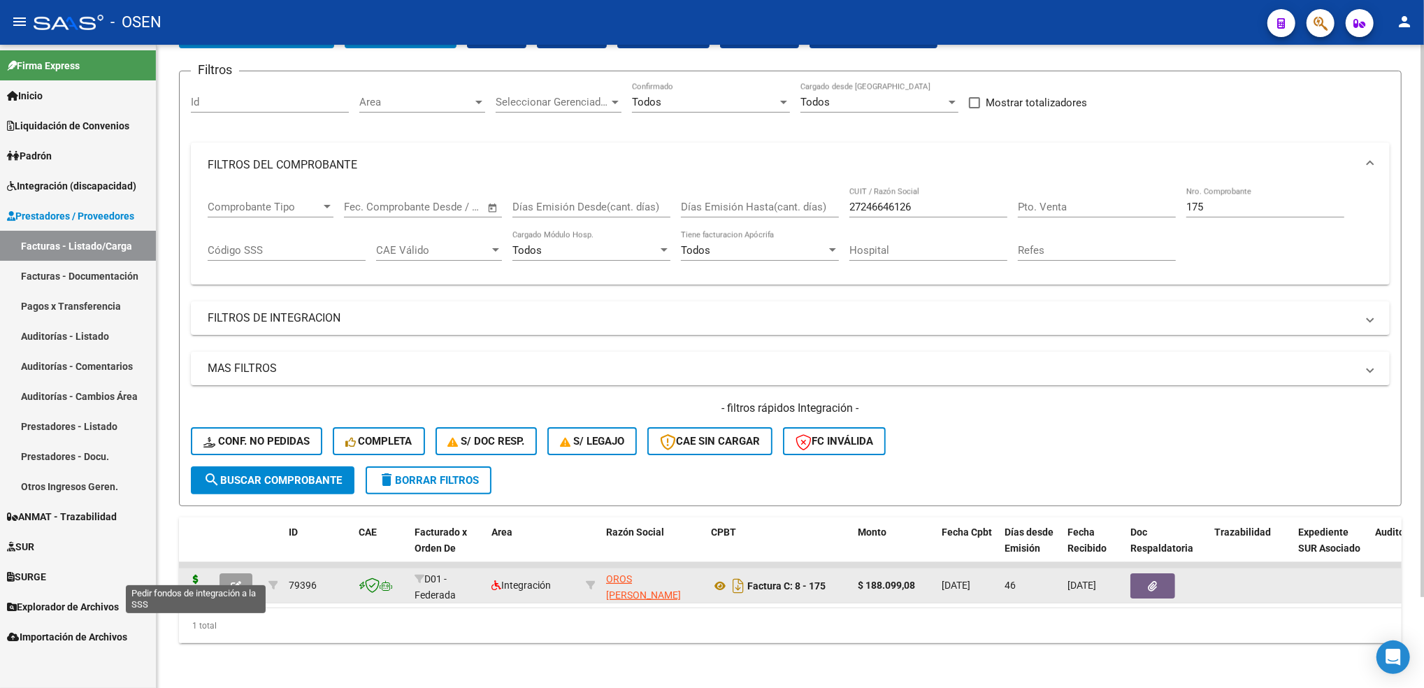
click at [201, 575] on icon at bounding box center [196, 585] width 22 height 20
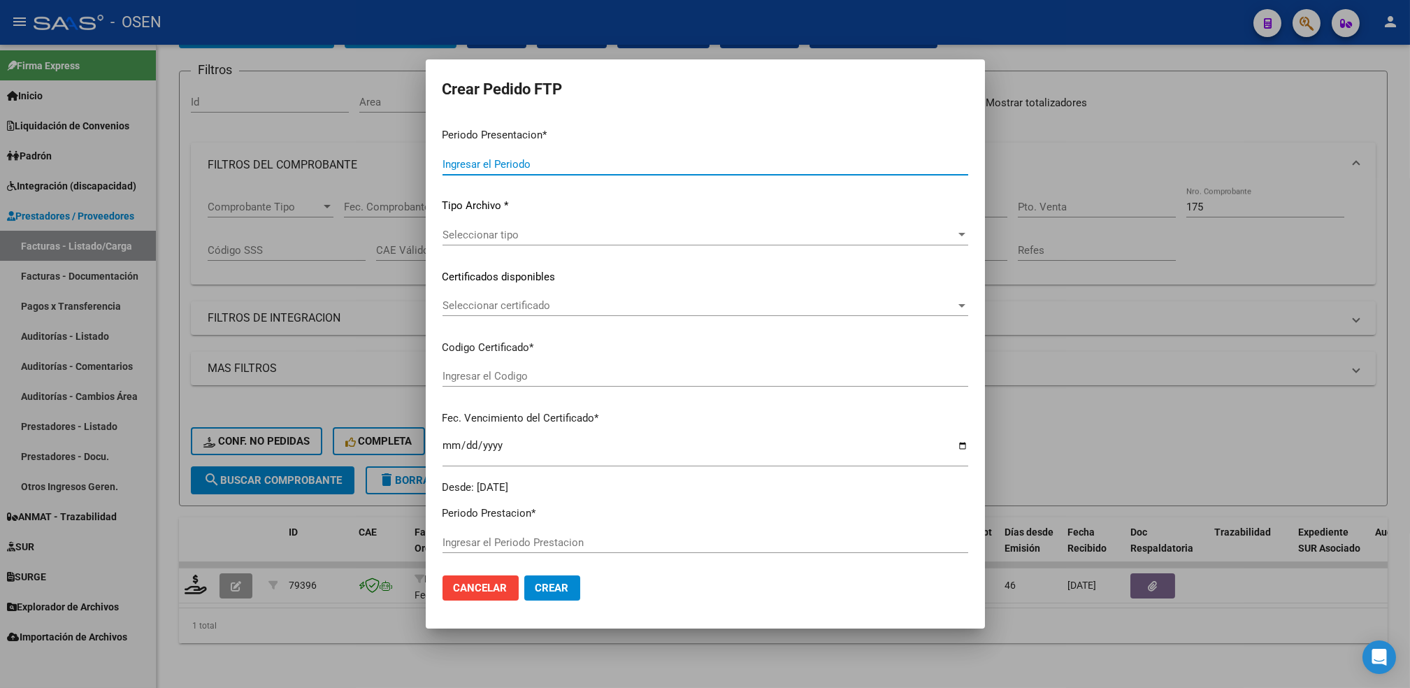
type input "202508"
type input "202507"
type input "$ 188.099,08"
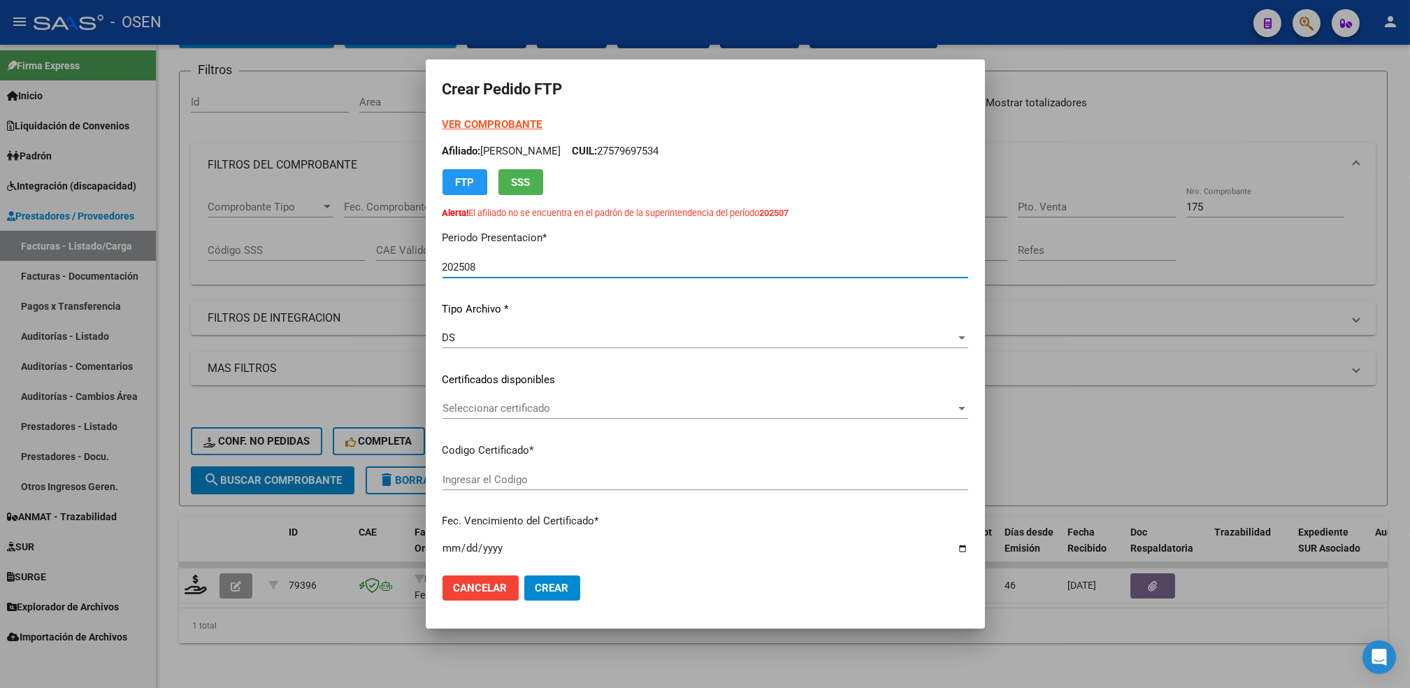
type input "ARG01000579697532023112320281123BS387"
type input "[DATE]"
click at [507, 407] on span "Seleccionar certificado" at bounding box center [698, 408] width 513 height 13
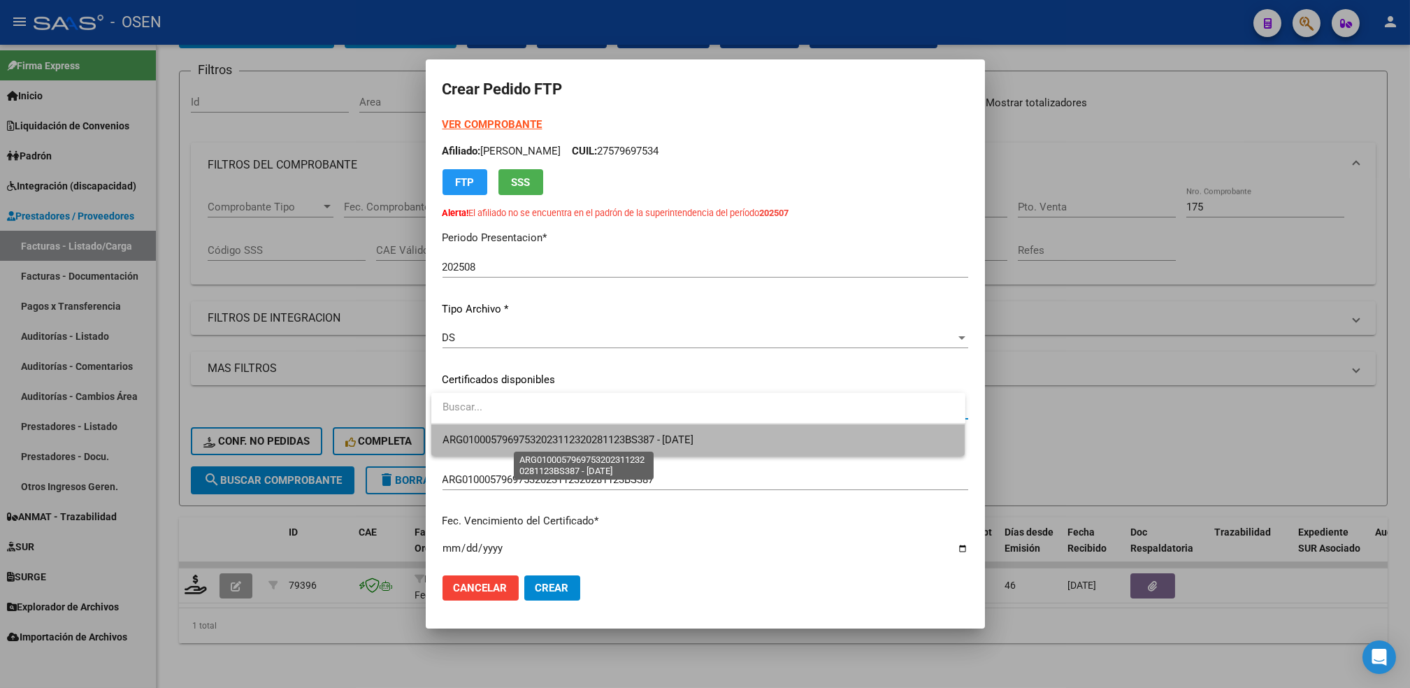
click at [504, 433] on span "ARG01000579697532023112320281123BS387 - [DATE]" at bounding box center [568, 439] width 252 height 13
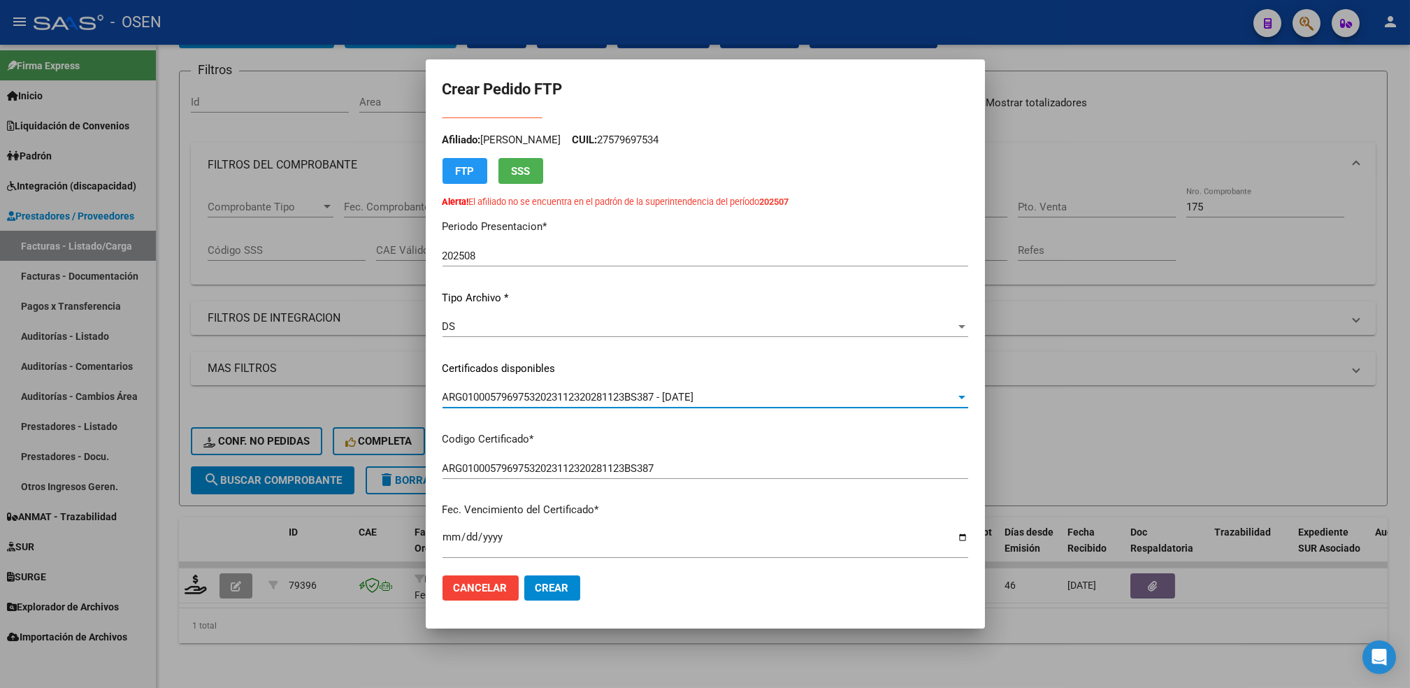
scroll to position [0, 0]
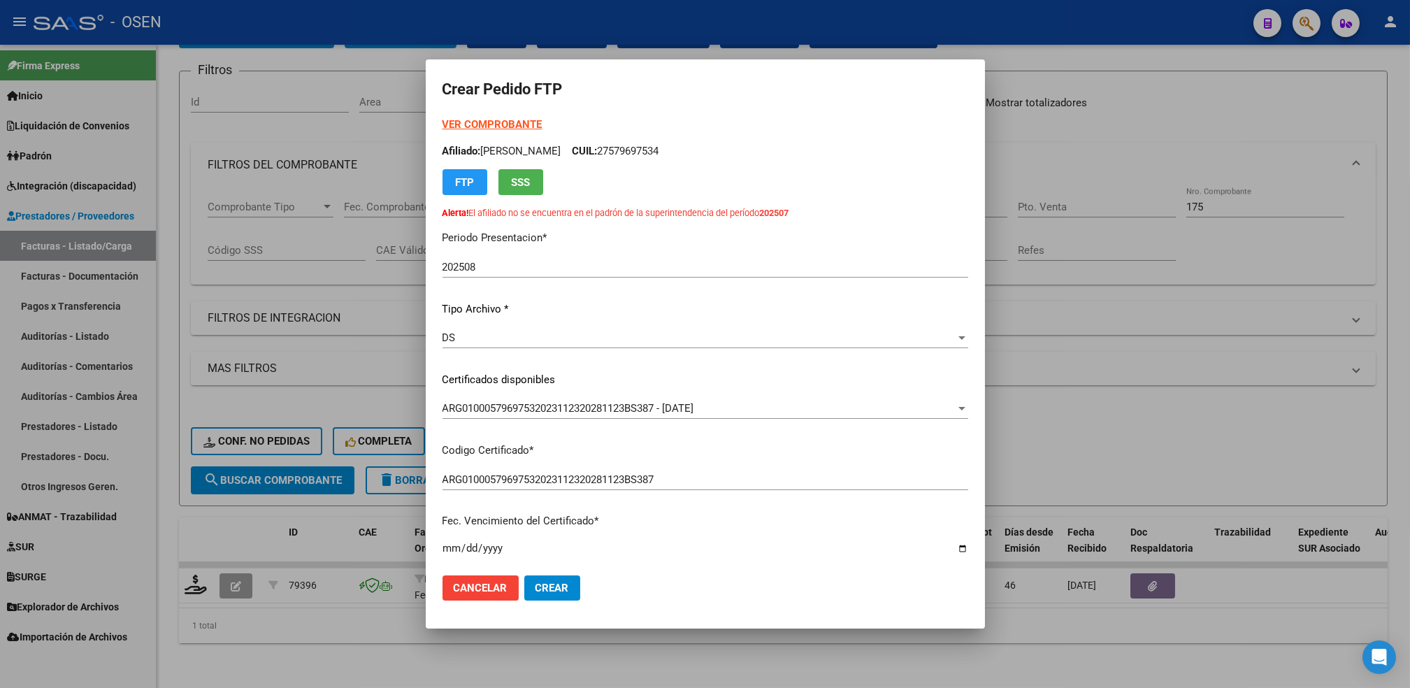
click at [492, 125] on strong "VER COMPROBANTE" at bounding box center [492, 124] width 100 height 13
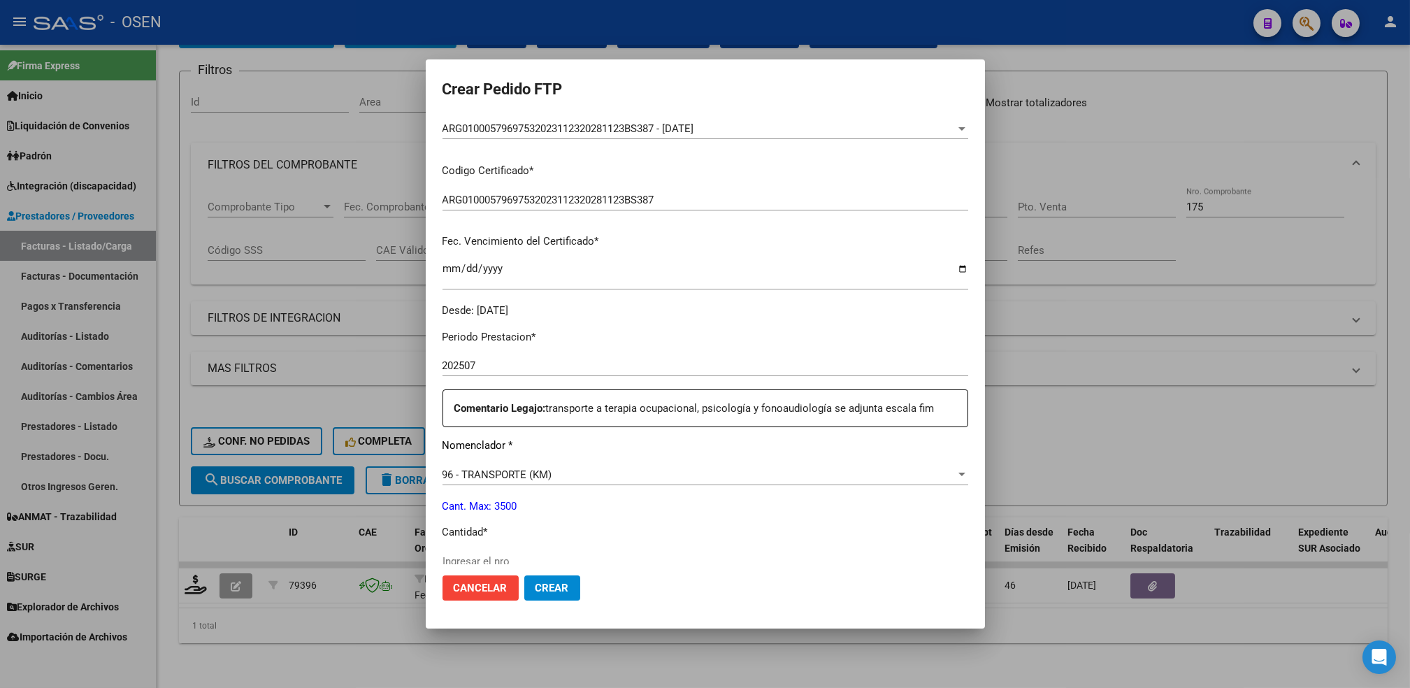
scroll to position [373, 0]
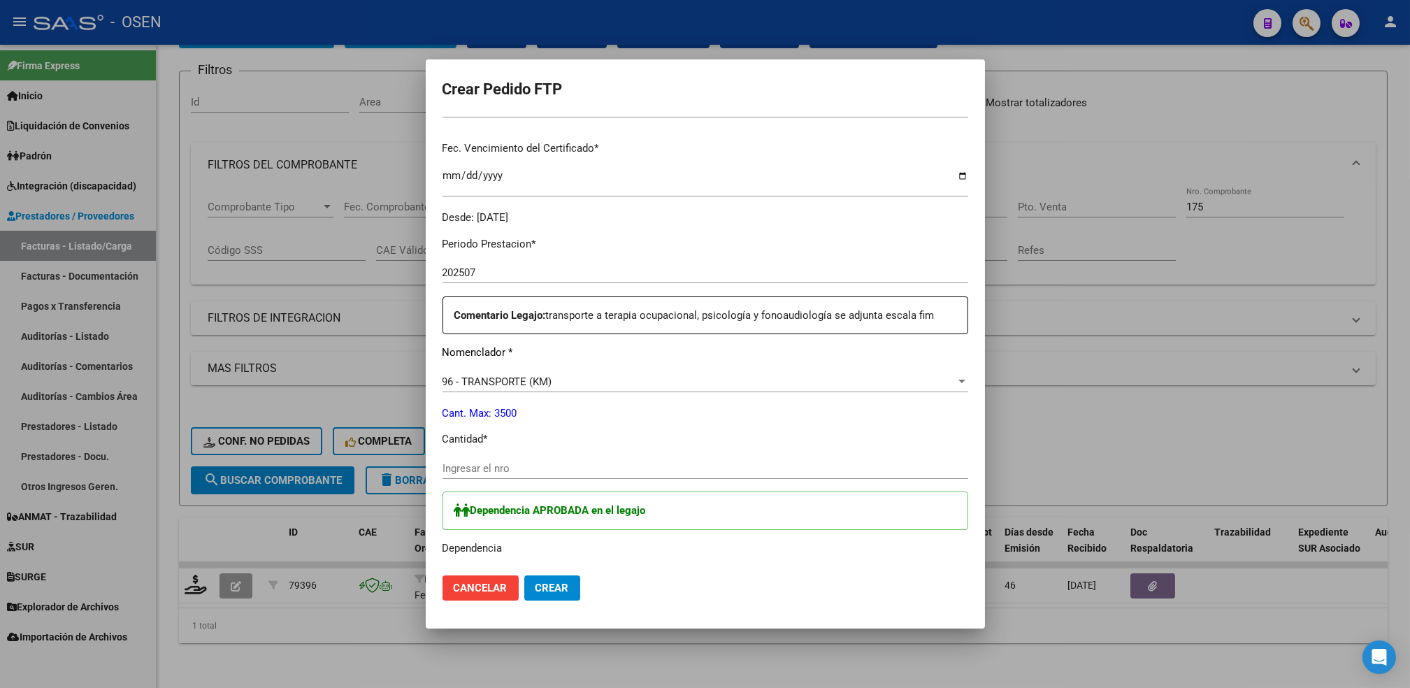
click at [491, 466] on input "Ingresar el nro" at bounding box center [705, 468] width 526 height 13
type input "348"
click at [548, 590] on span "Crear" at bounding box center [552, 588] width 34 height 13
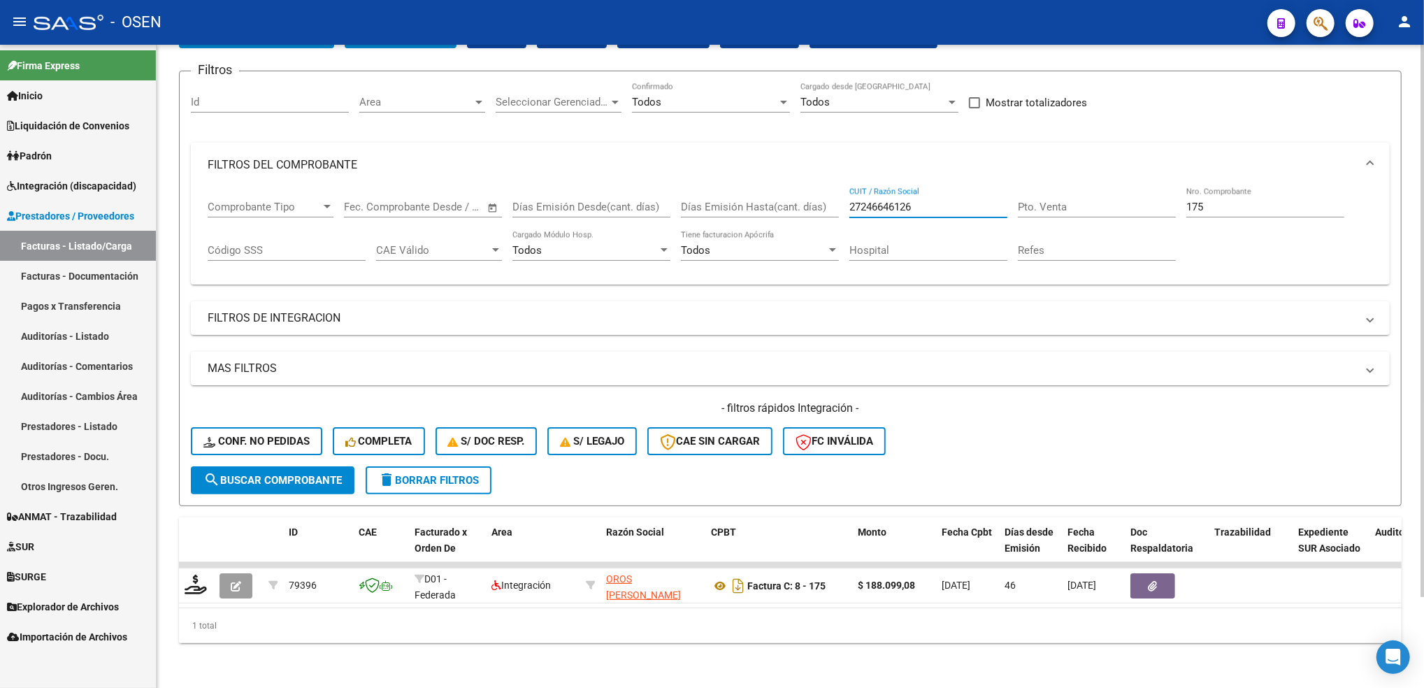
drag, startPoint x: 923, startPoint y: 192, endPoint x: 665, endPoint y: 215, distance: 259.7
click at [665, 215] on div "Comprobante Tipo Comprobante Tipo Fecha inicio – Fecha fin Fec. Comprobante Des…" at bounding box center [790, 230] width 1165 height 87
paste input "69635288"
type input "27269635288"
drag, startPoint x: 1210, startPoint y: 188, endPoint x: 1040, endPoint y: 305, distance: 206.5
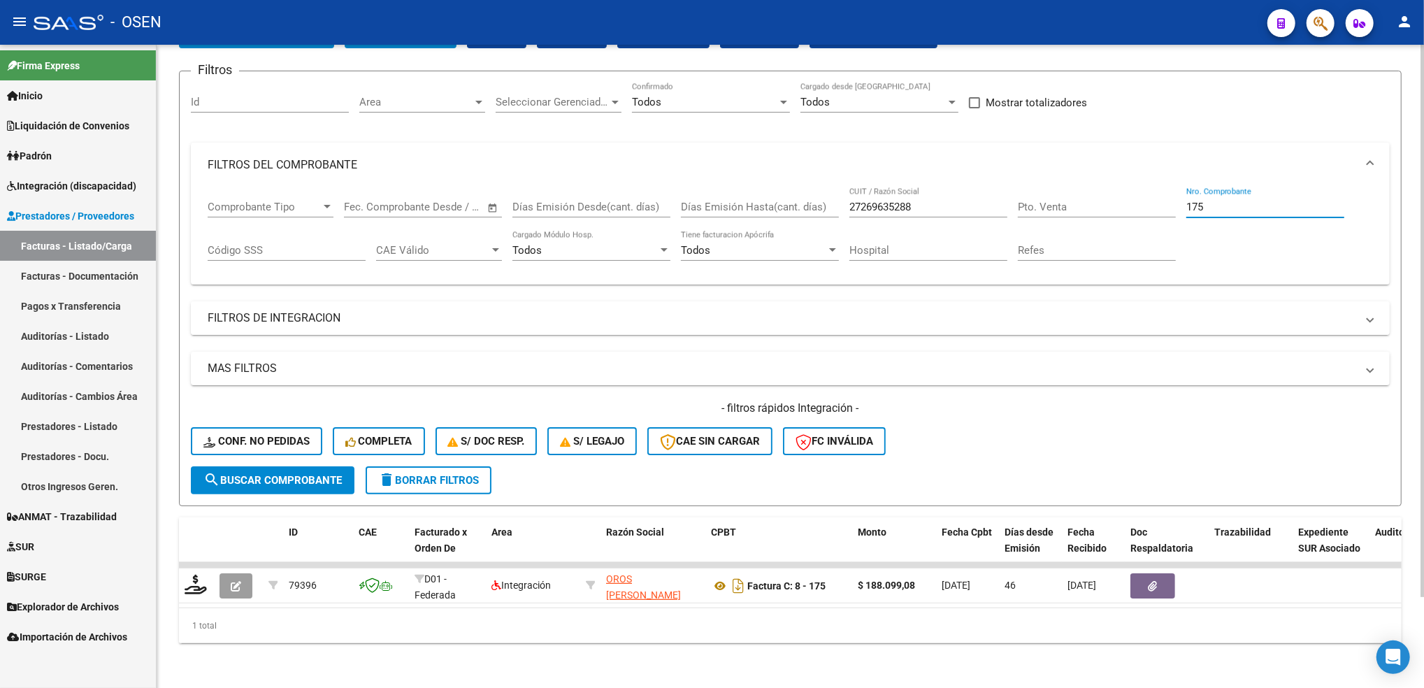
click at [1050, 212] on div "Comprobante Tipo Comprobante Tipo Fecha inicio – Fecha fin Fec. Comprobante Des…" at bounding box center [790, 230] width 1165 height 87
type input "670"
click at [288, 466] on button "search Buscar Comprobante" at bounding box center [273, 480] width 164 height 28
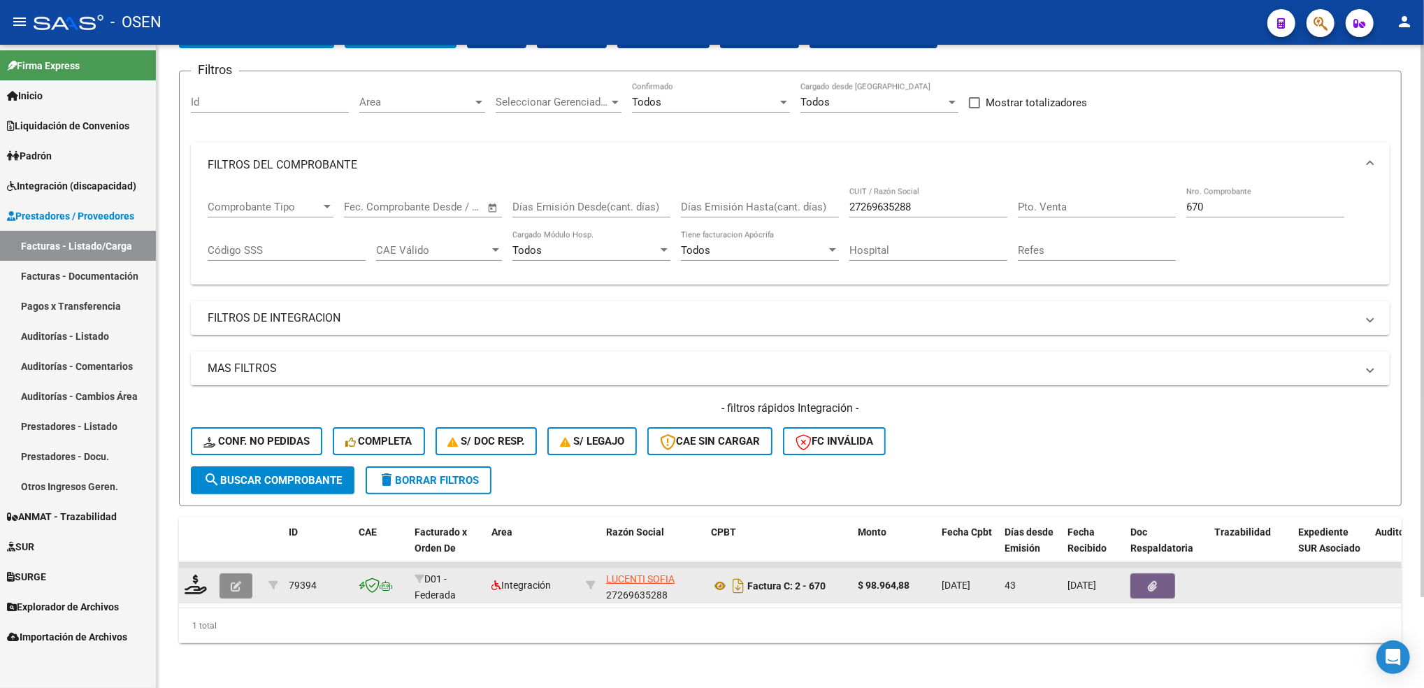
click at [246, 573] on button "button" at bounding box center [235, 585] width 33 height 25
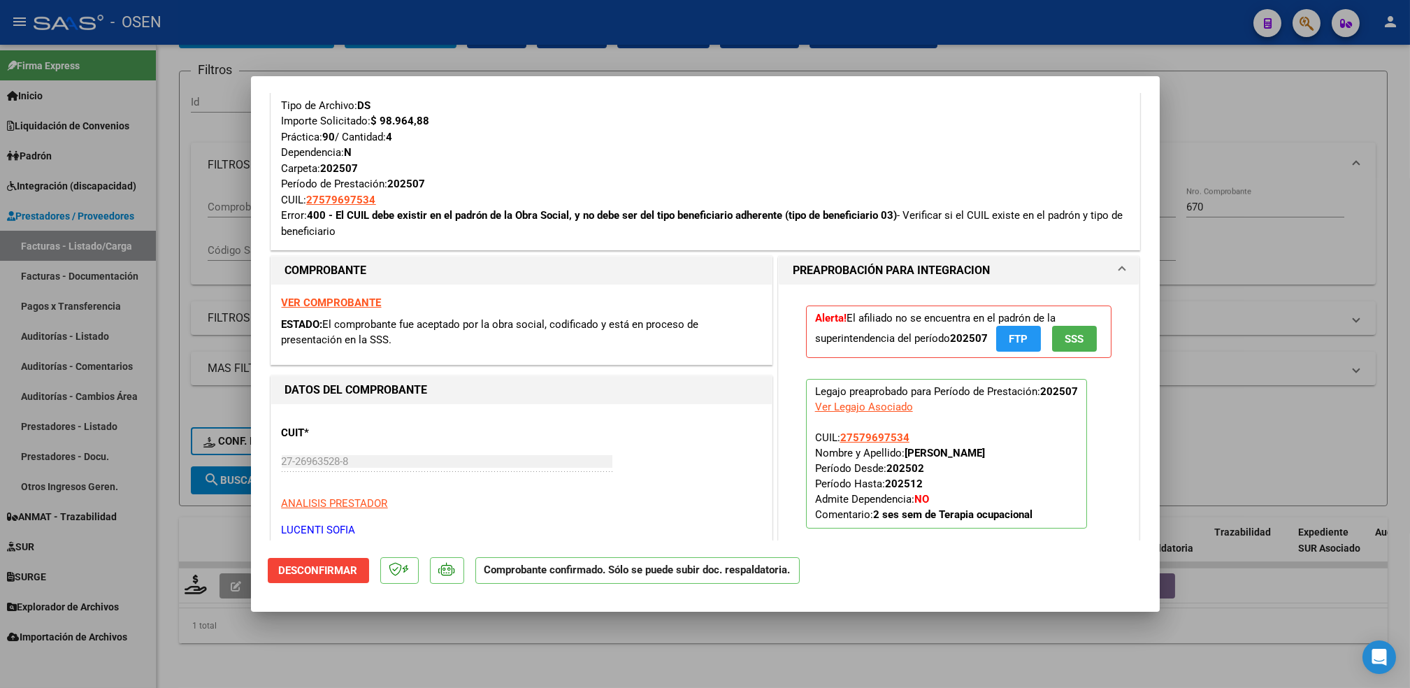
scroll to position [280, 0]
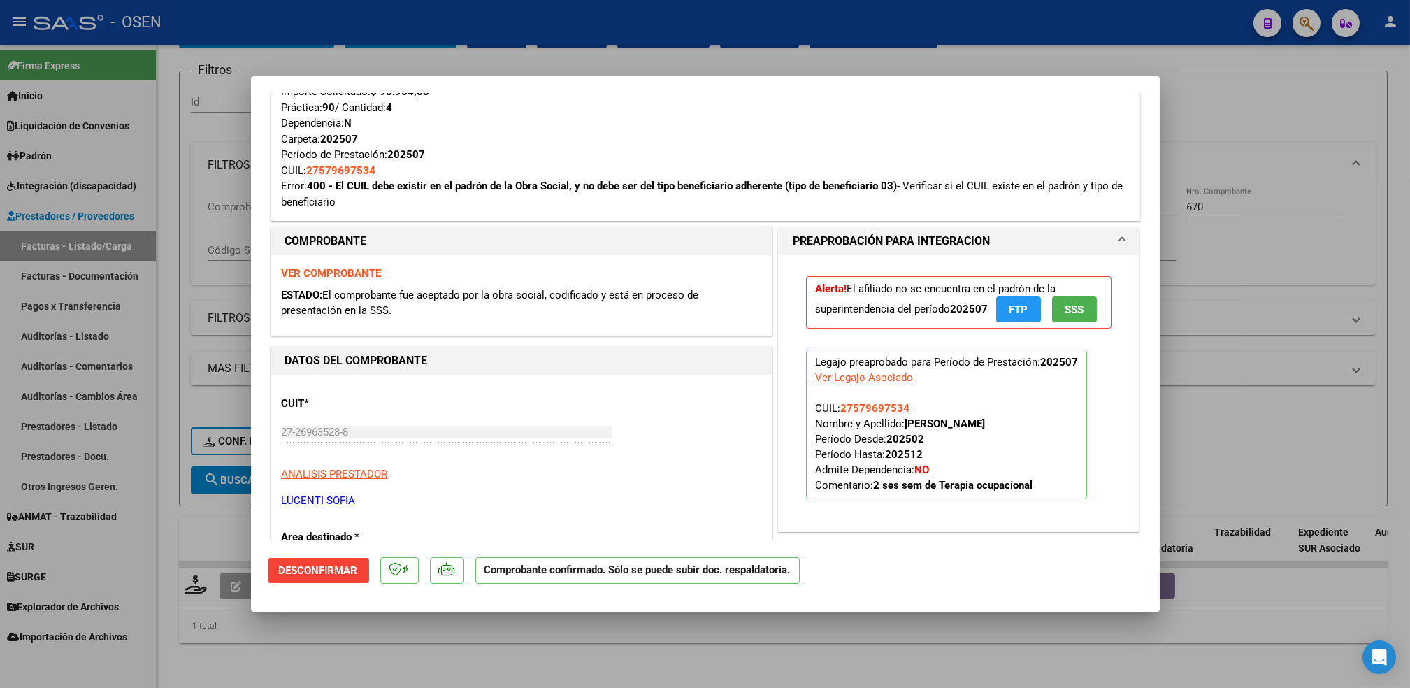
click at [364, 662] on div at bounding box center [705, 344] width 1410 height 688
type input "$ 0,00"
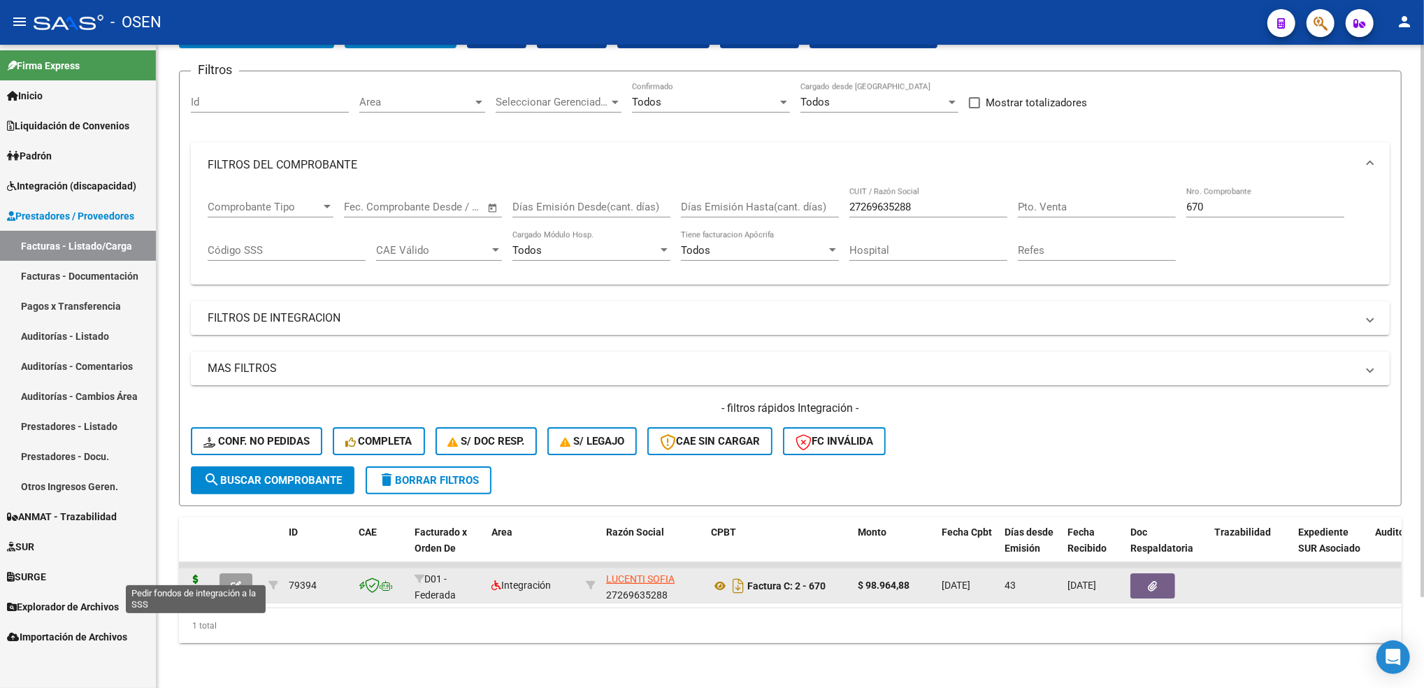
click at [194, 575] on icon at bounding box center [196, 585] width 22 height 20
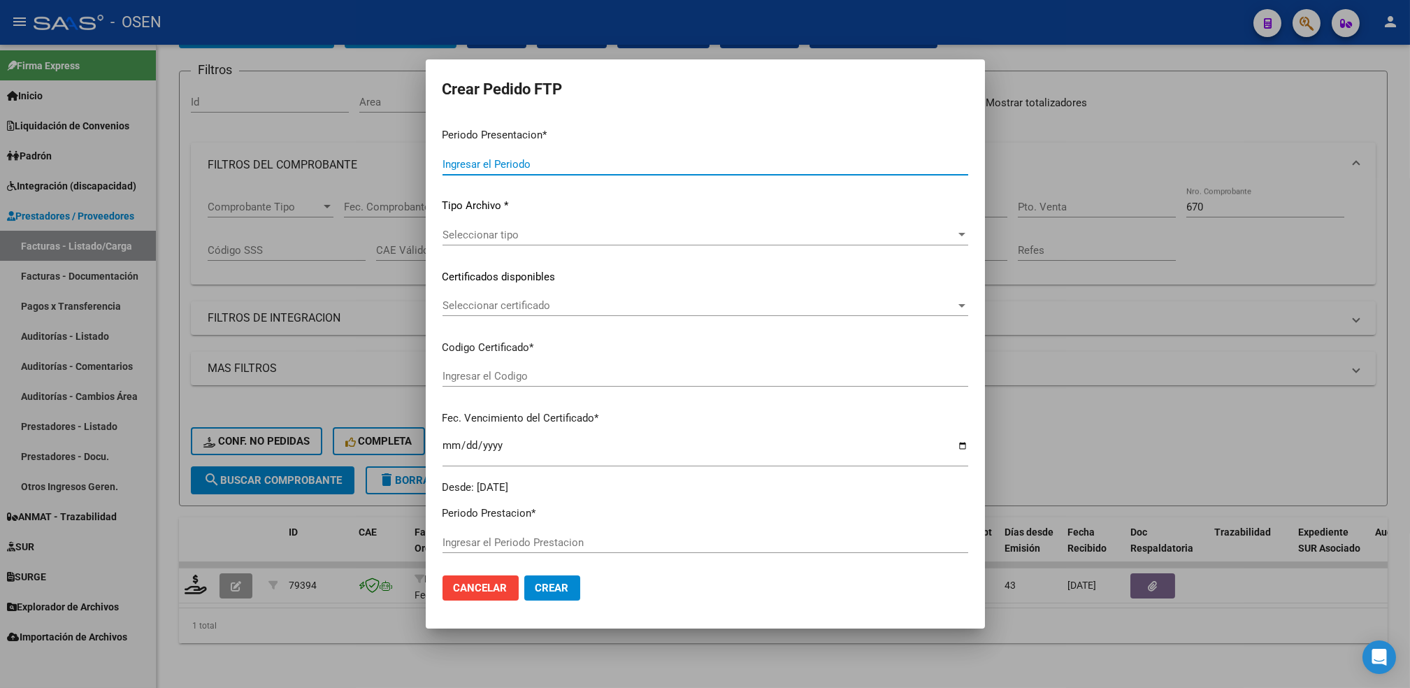
type input "202508"
type input "202507"
type input "$ 98.964,88"
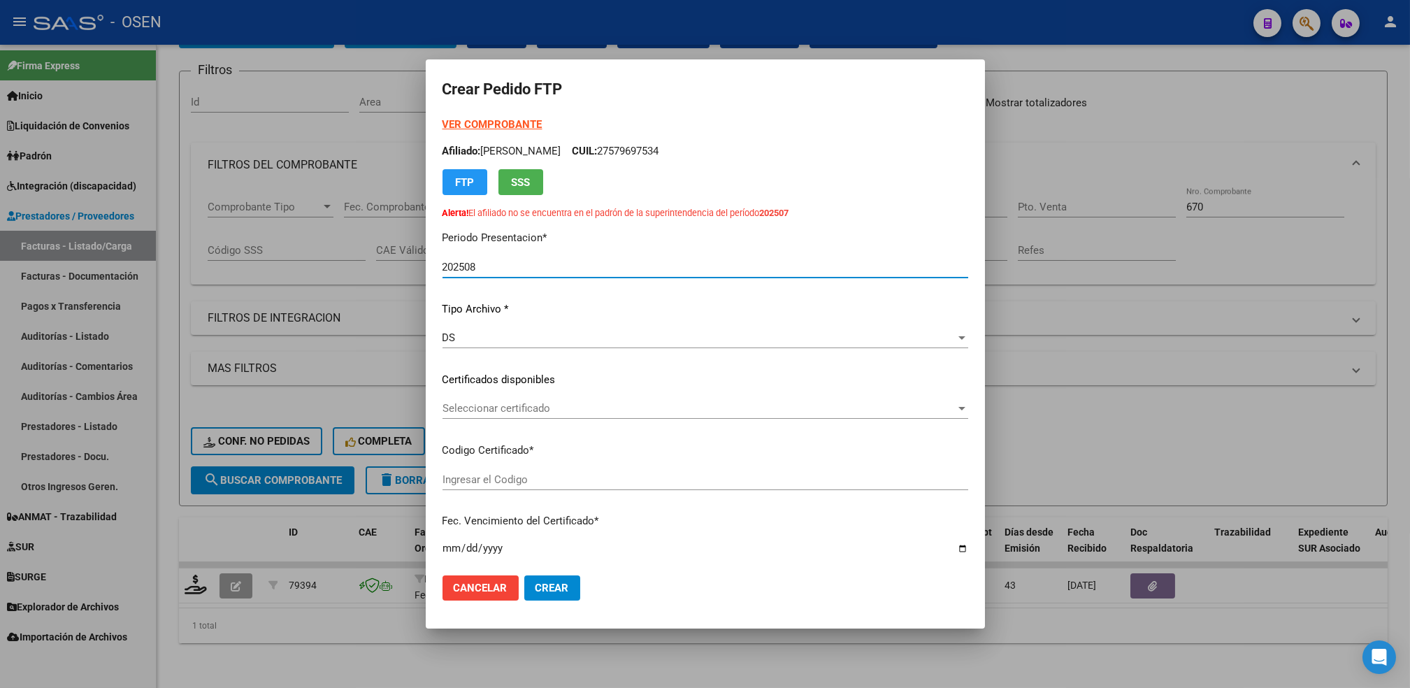
type input "ARG01000579697532023112320281123BS387"
type input "[DATE]"
click at [537, 405] on span "Seleccionar certificado" at bounding box center [698, 408] width 513 height 13
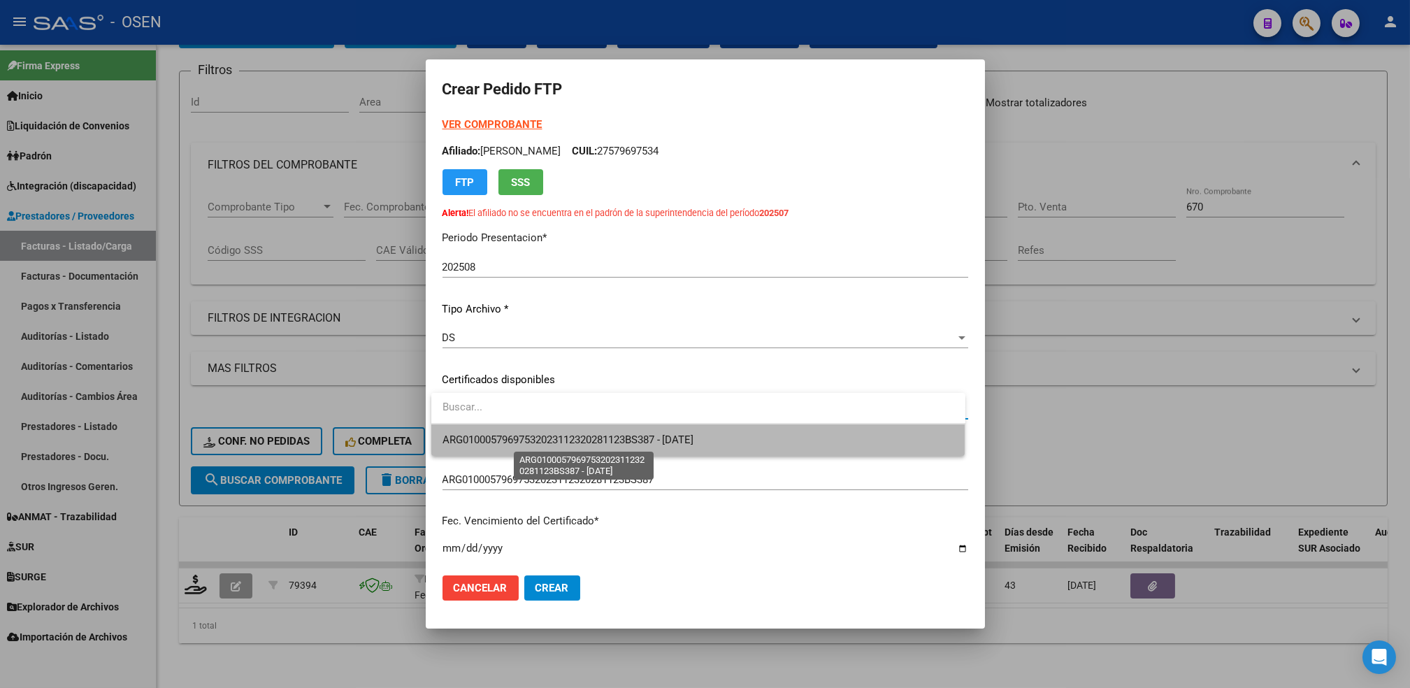
click at [532, 439] on span "ARG01000579697532023112320281123BS387 - [DATE]" at bounding box center [568, 439] width 252 height 13
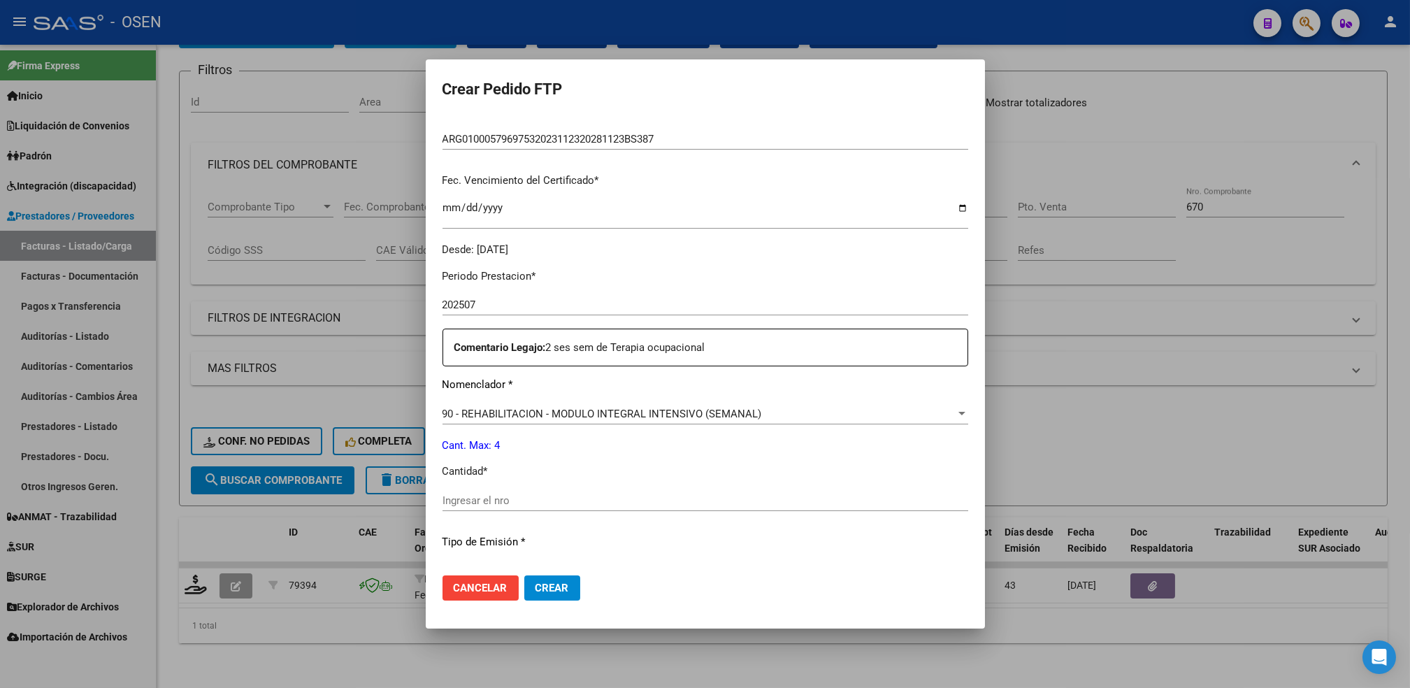
scroll to position [373, 0]
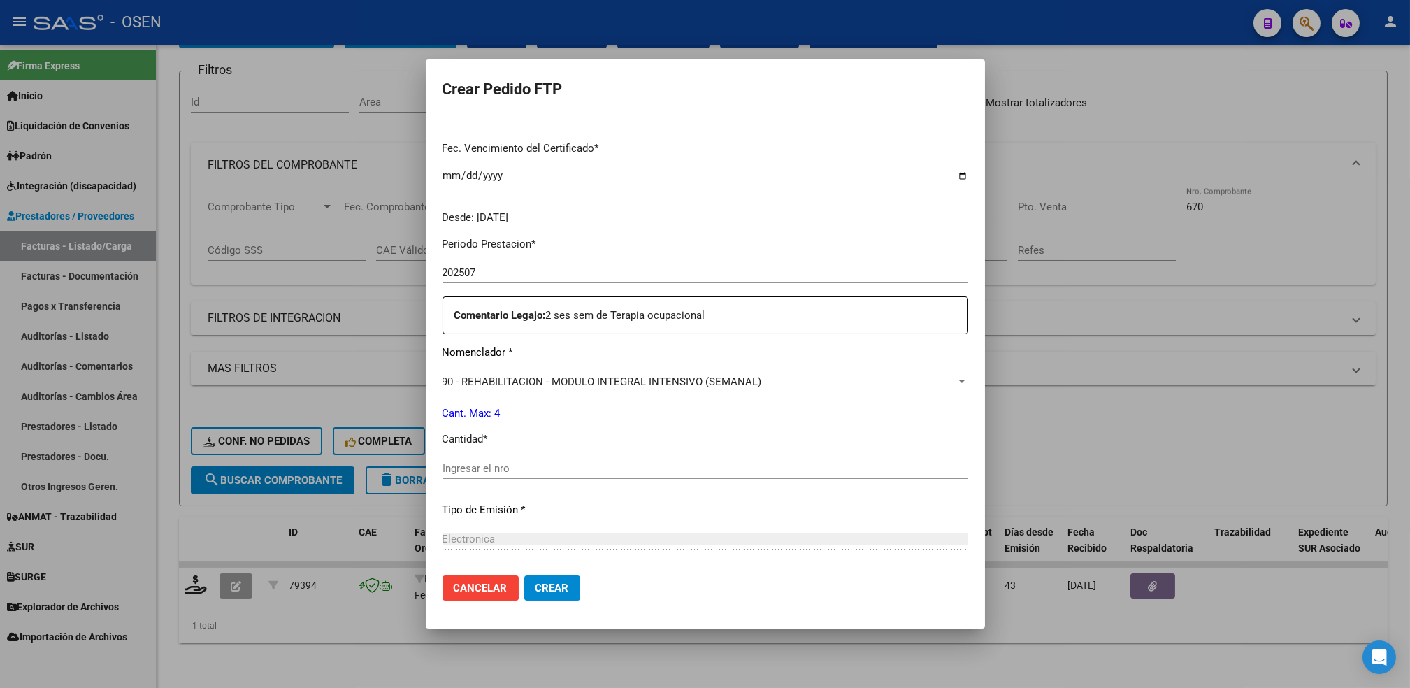
click at [513, 473] on input "Ingresar el nro" at bounding box center [705, 468] width 526 height 13
type input "4"
click at [553, 595] on button "Crear" at bounding box center [552, 587] width 56 height 25
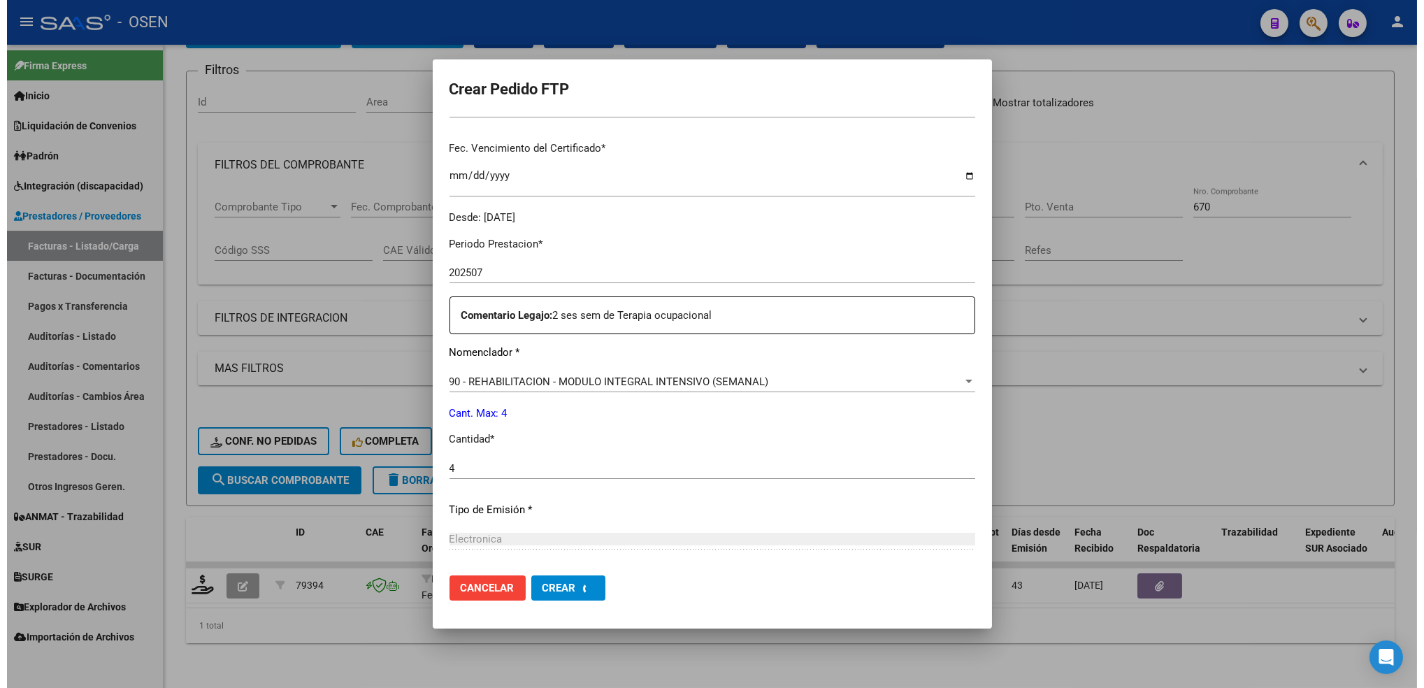
scroll to position [0, 0]
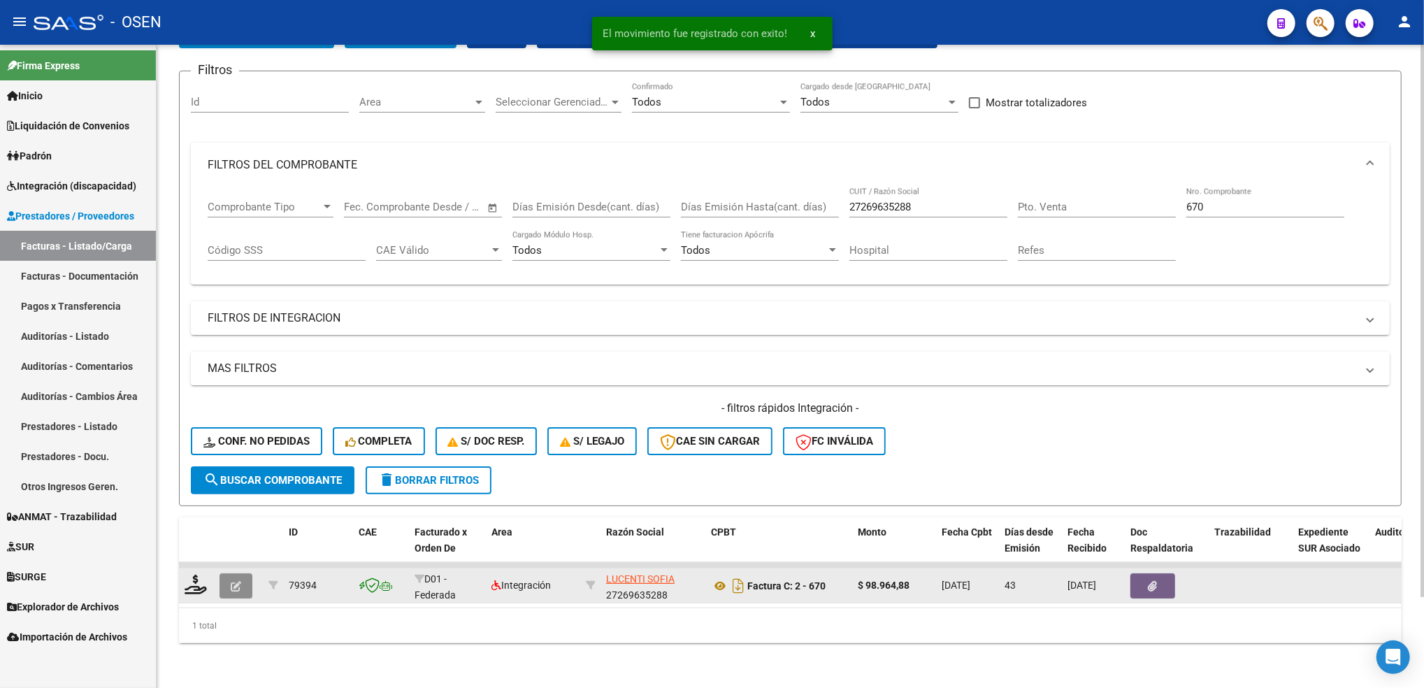
click at [240, 581] on icon "button" at bounding box center [236, 586] width 10 height 10
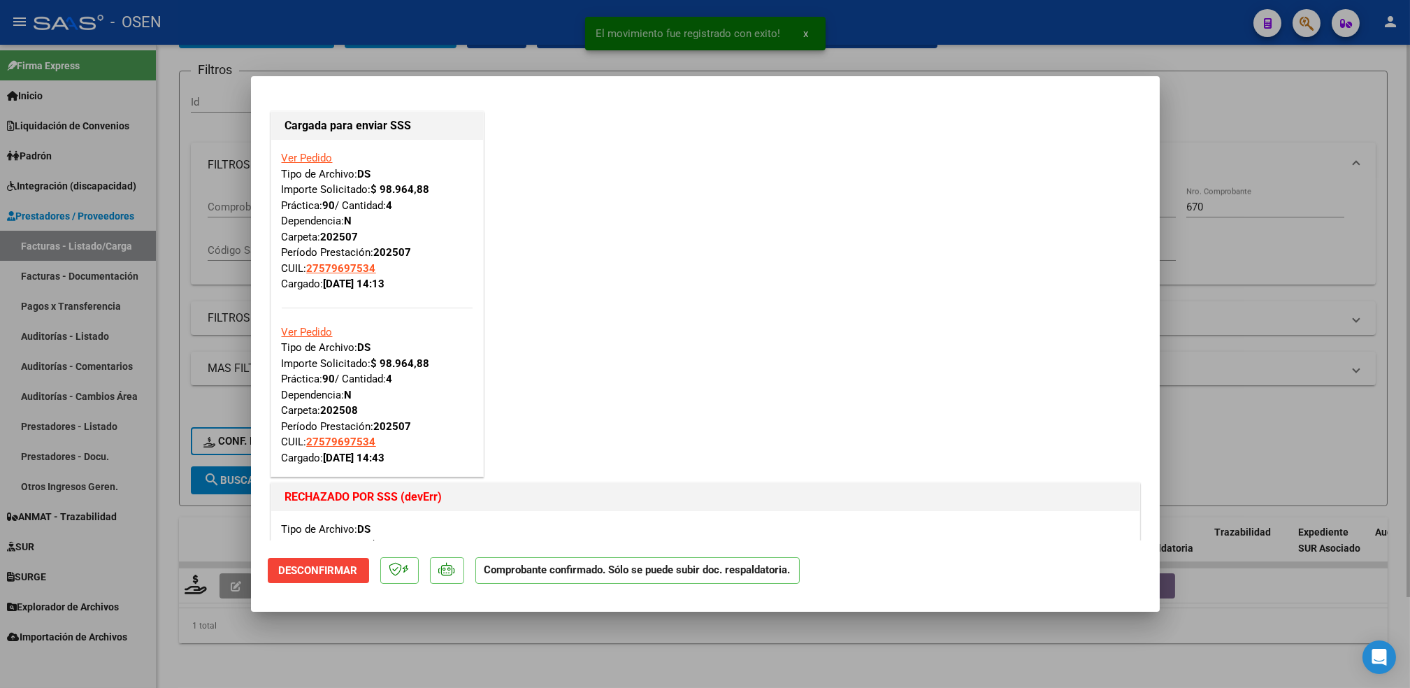
click at [545, 640] on div at bounding box center [705, 344] width 1410 height 688
type input "$ 0,00"
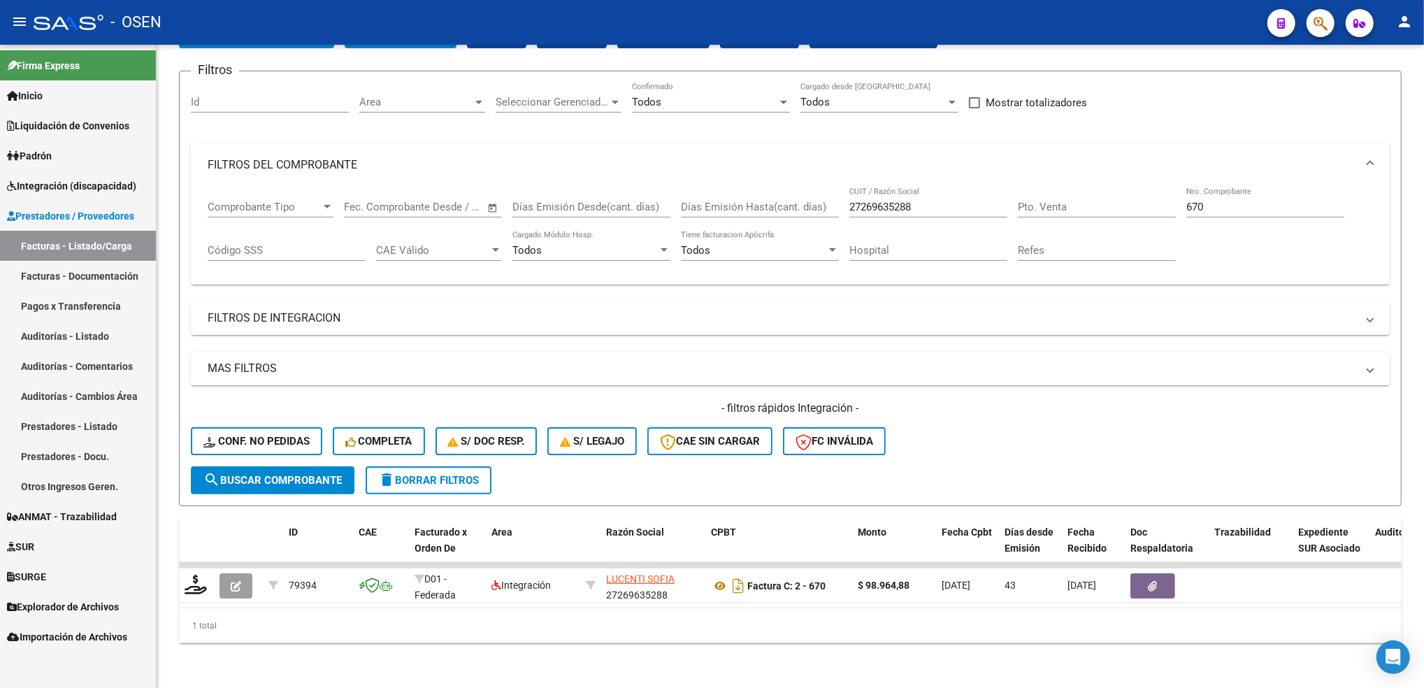
click at [105, 196] on link "Integración (discapacidad)" at bounding box center [78, 186] width 156 height 30
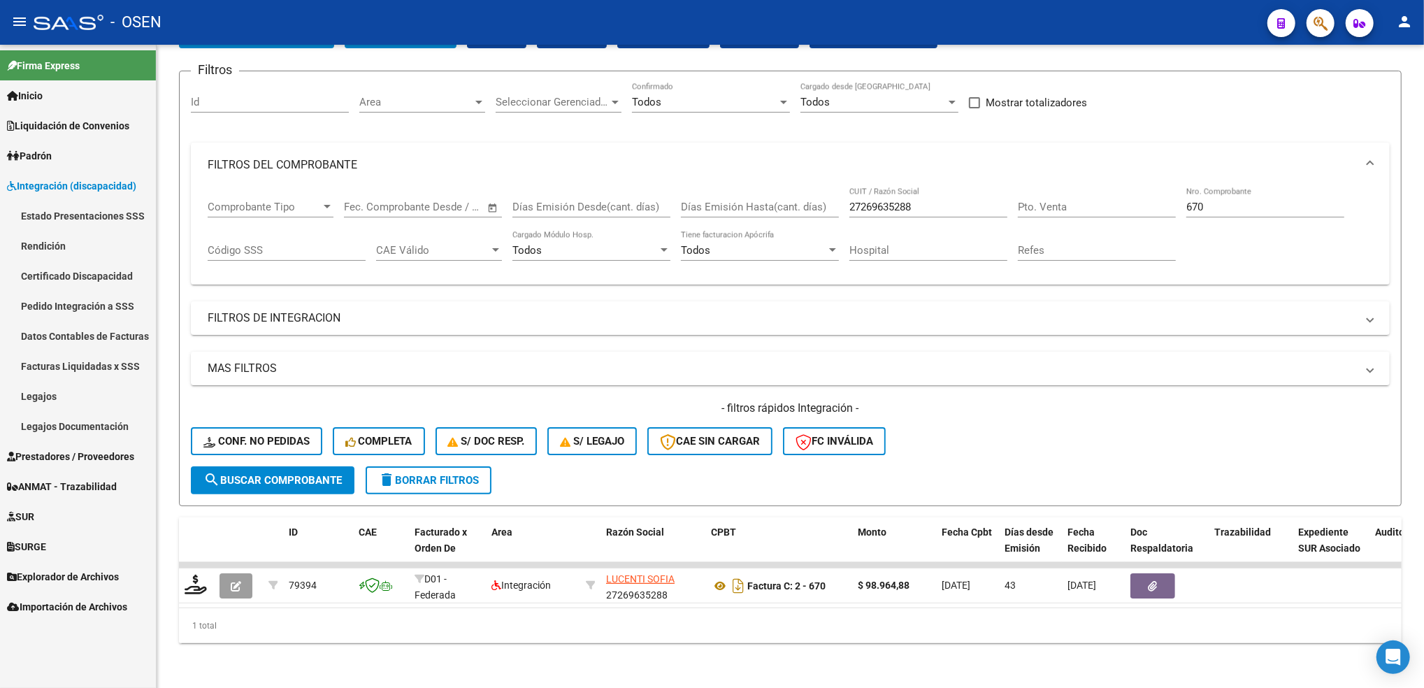
click at [70, 304] on link "Pedido Integración a SSS" at bounding box center [78, 306] width 156 height 30
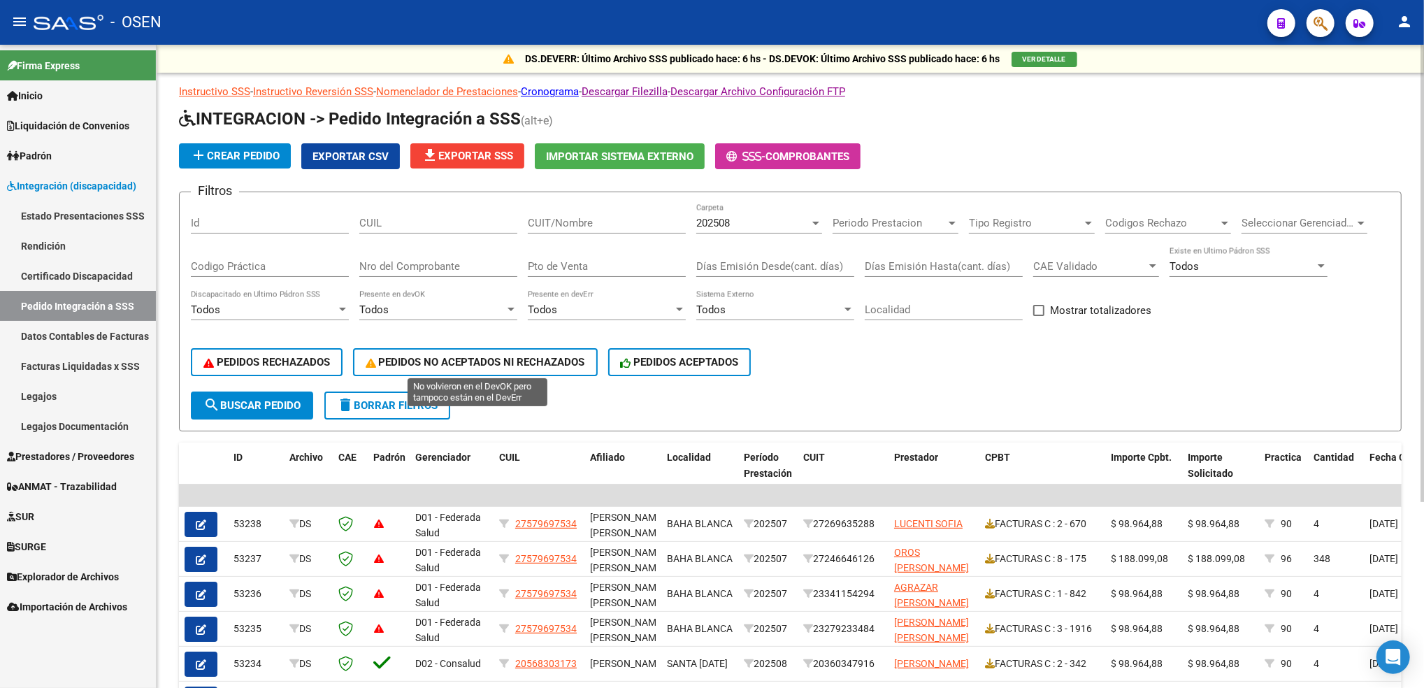
click at [522, 356] on span "PEDIDOS NO ACEPTADOS NI RECHAZADOS" at bounding box center [475, 362] width 219 height 13
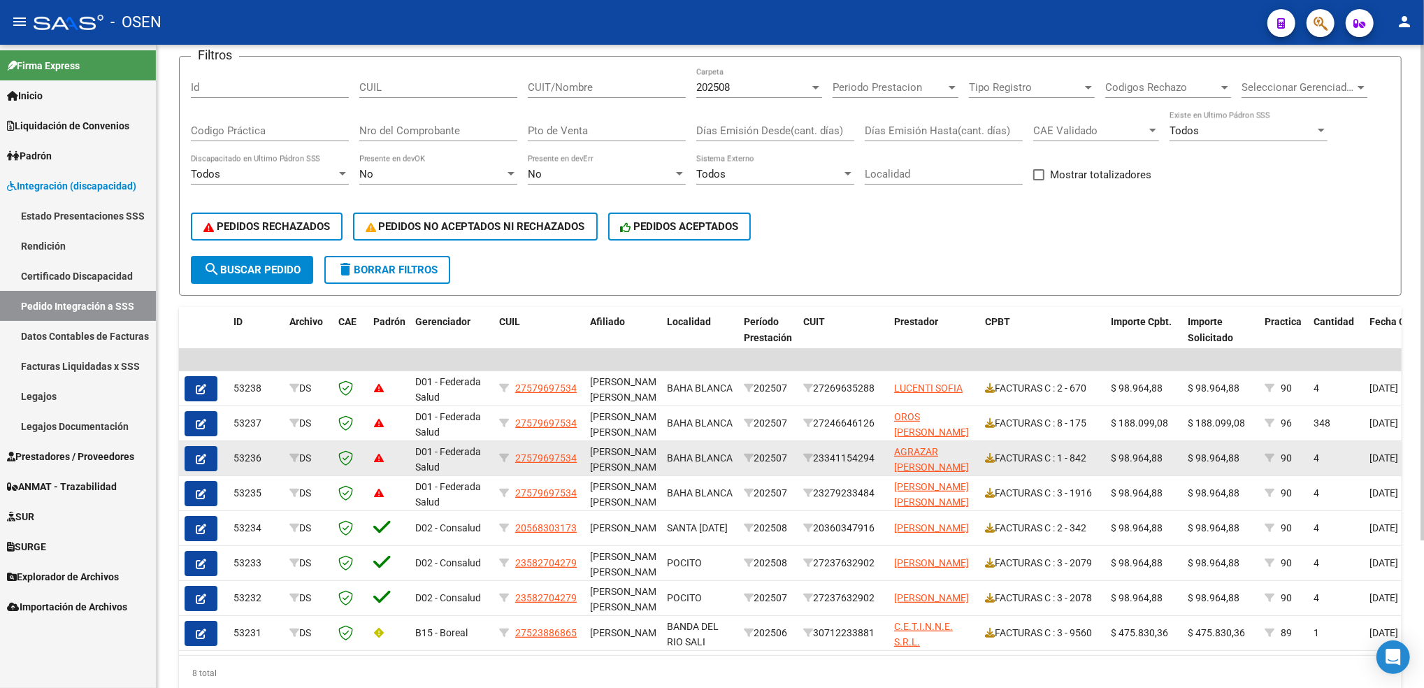
scroll to position [193, 0]
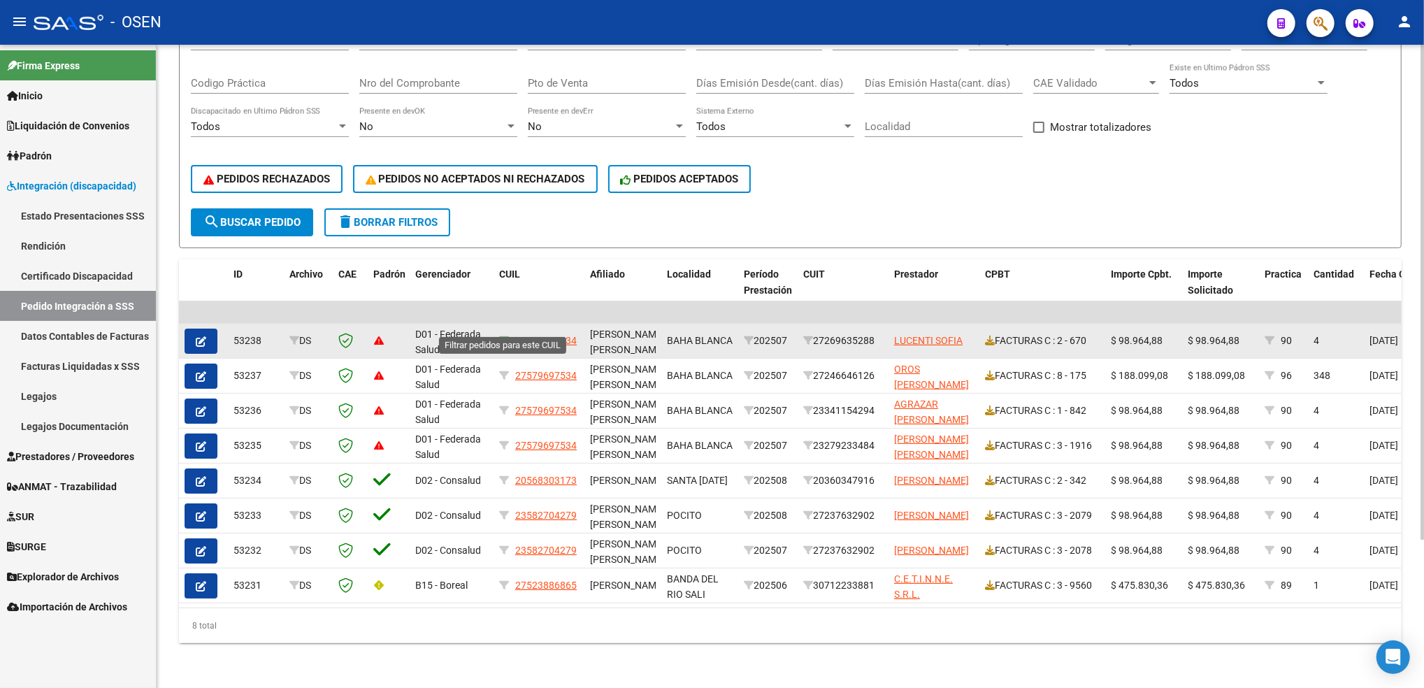
click at [503, 336] on icon at bounding box center [504, 341] width 10 height 10
type input "27579697534"
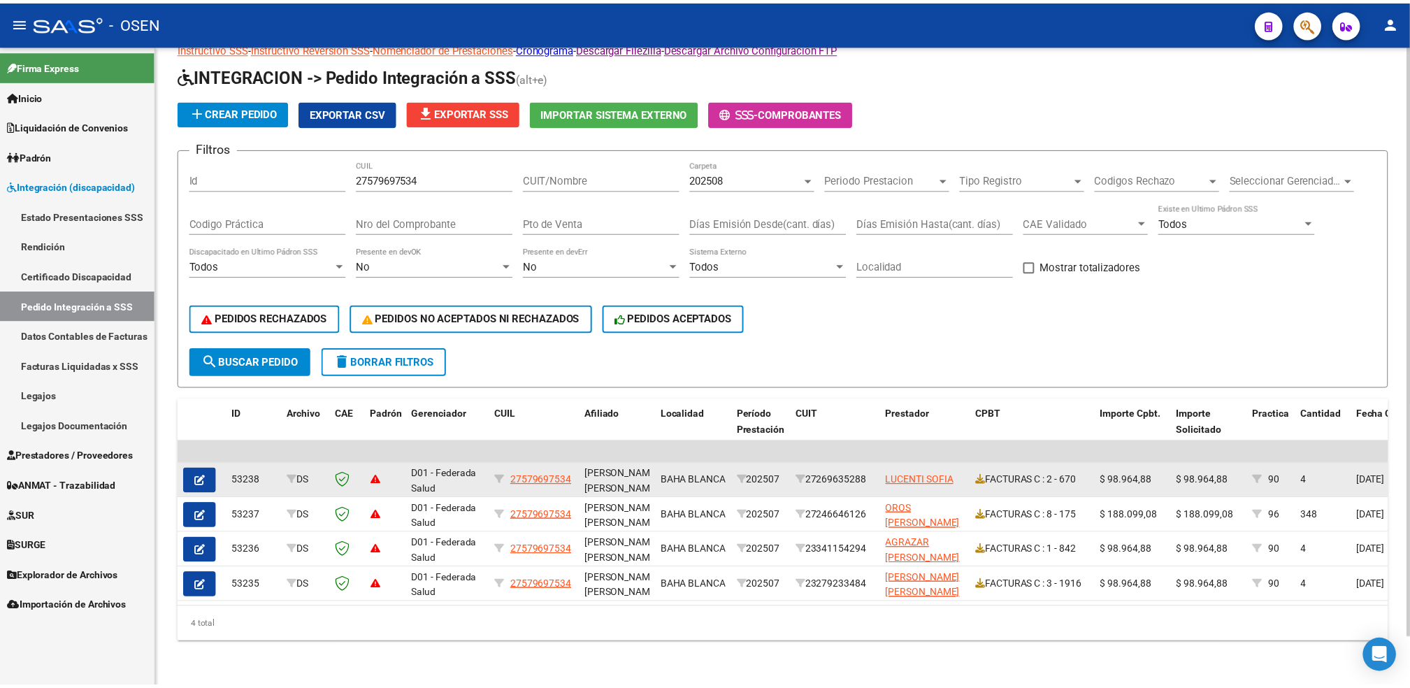
scroll to position [53, 0]
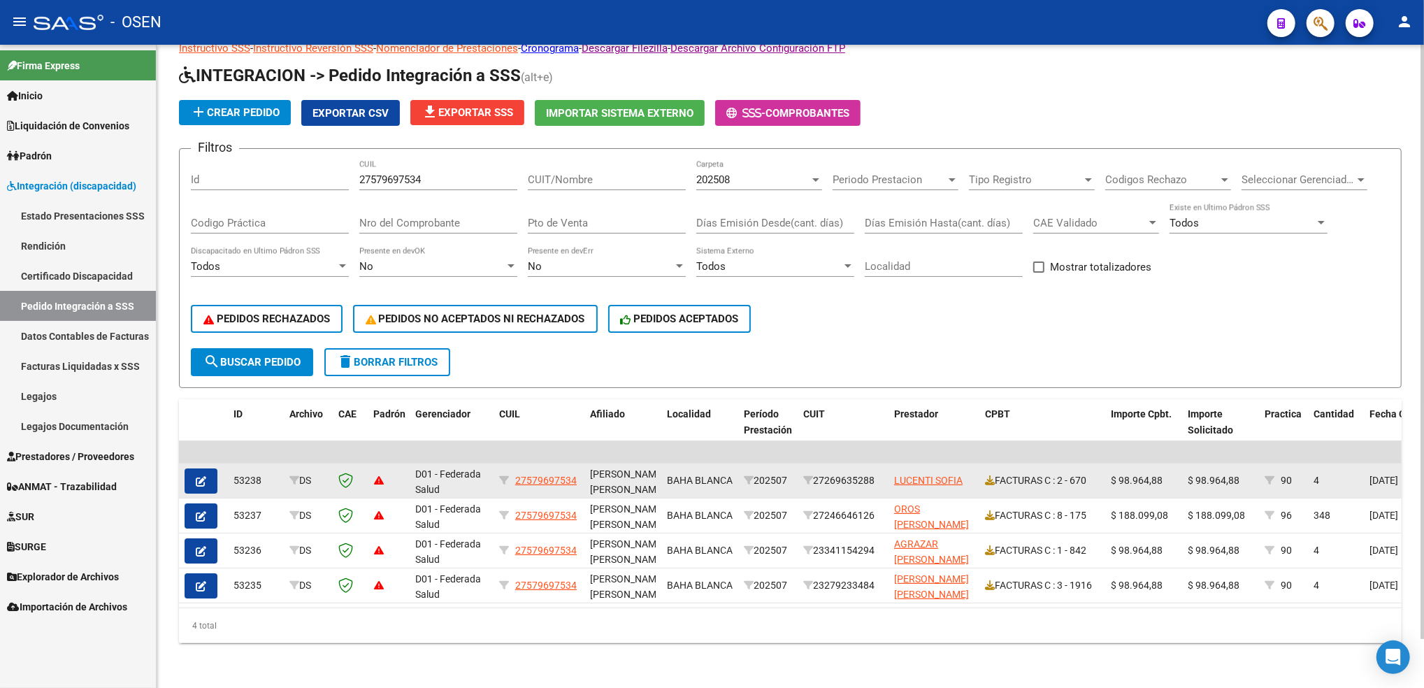
click at [563, 475] on datatable-body-cell "27579697534" at bounding box center [538, 480] width 91 height 34
click at [552, 475] on span "27579697534" at bounding box center [546, 480] width 62 height 11
type textarea "27579697534"
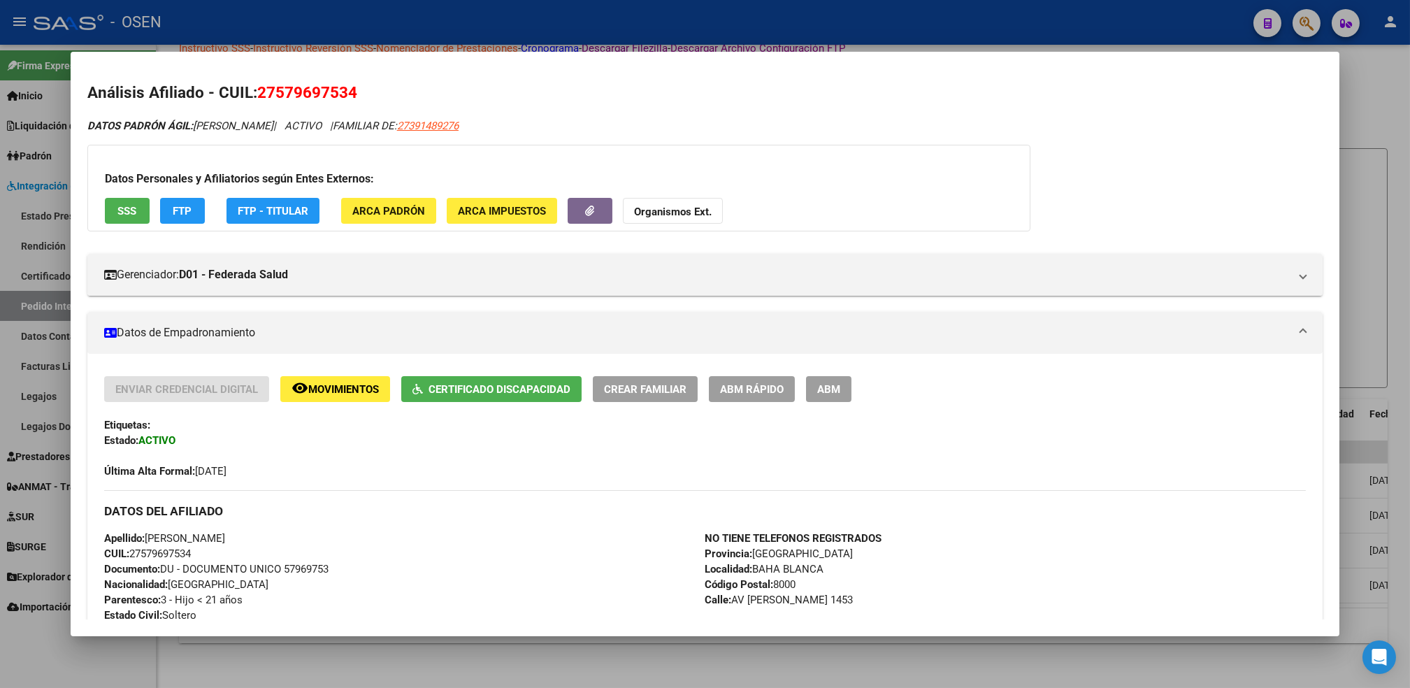
click at [331, 387] on span "Movimientos" at bounding box center [343, 389] width 71 height 13
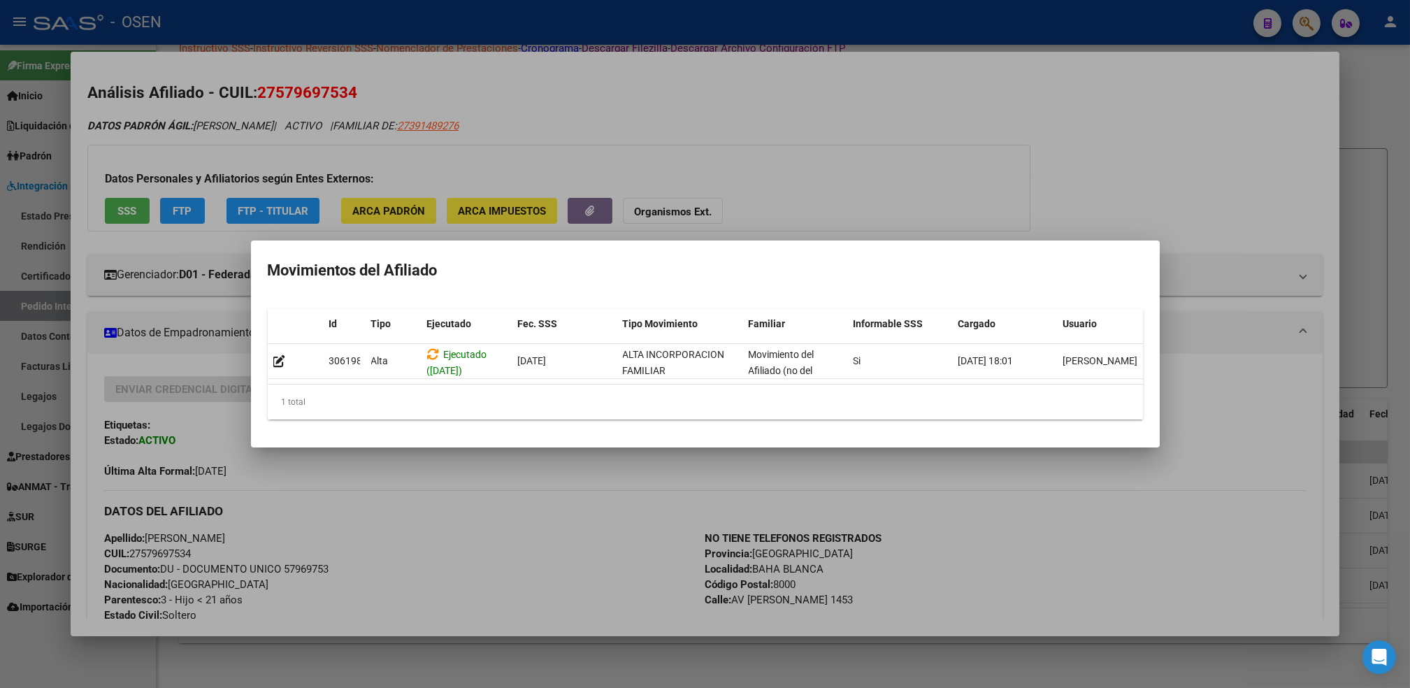
click at [416, 447] on mat-dialog-container "Movimientos del Afiliado Id Tipo Ejecutado Fec. SSS Tipo Movimiento Familiar In…" at bounding box center [705, 343] width 909 height 207
click at [442, 478] on div at bounding box center [705, 344] width 1410 height 688
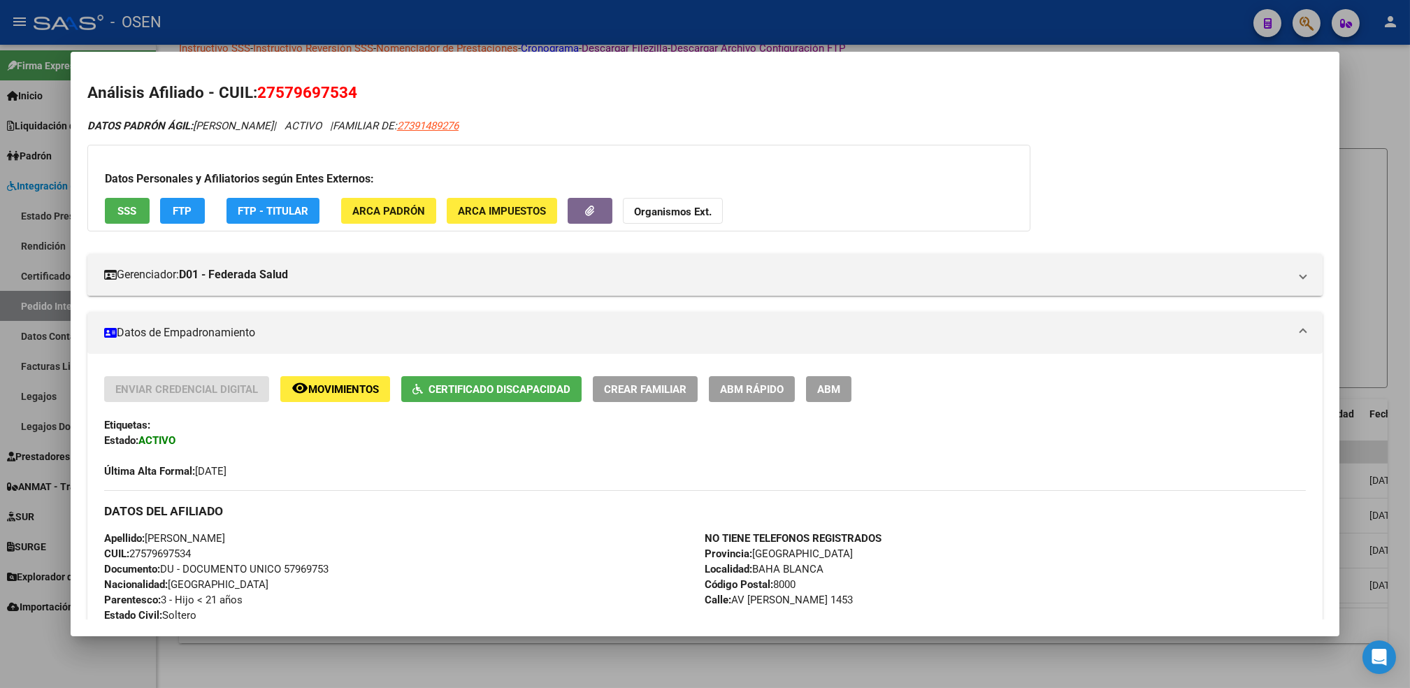
click at [449, 660] on div at bounding box center [705, 344] width 1410 height 688
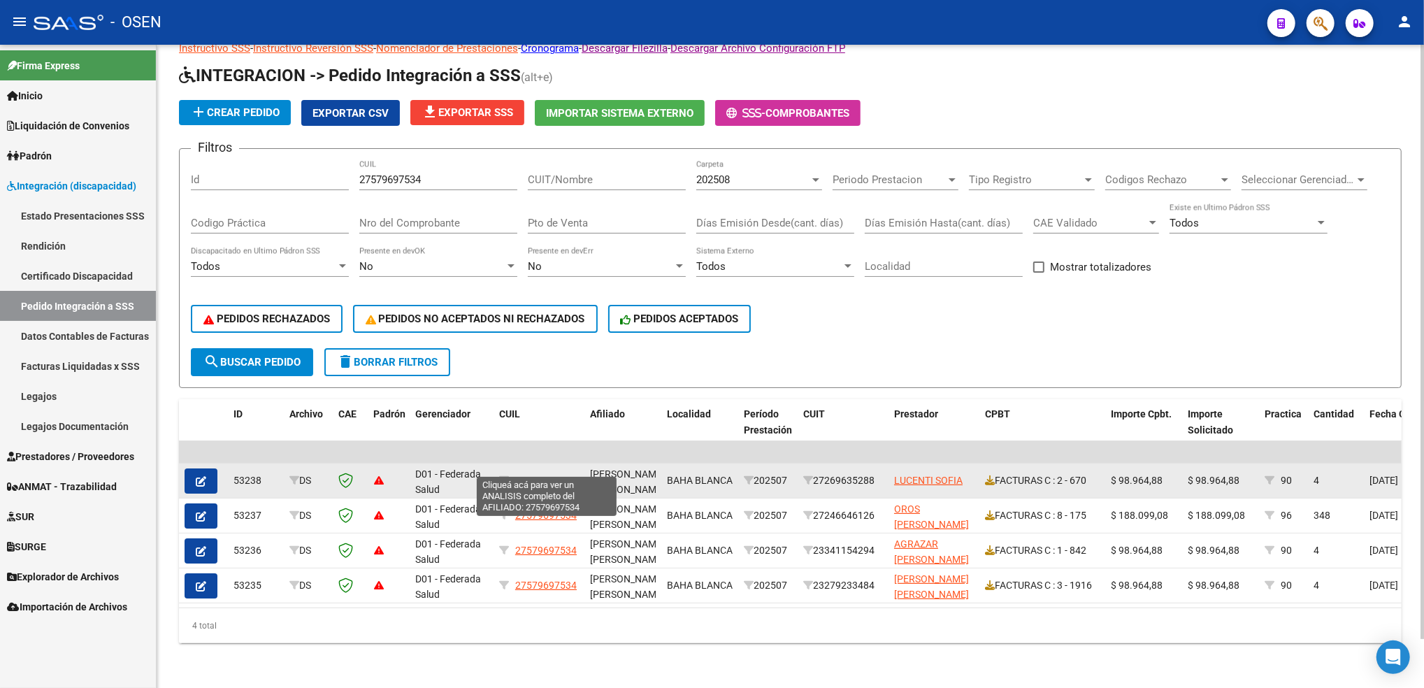
click at [548, 475] on span "27579697534" at bounding box center [546, 480] width 62 height 11
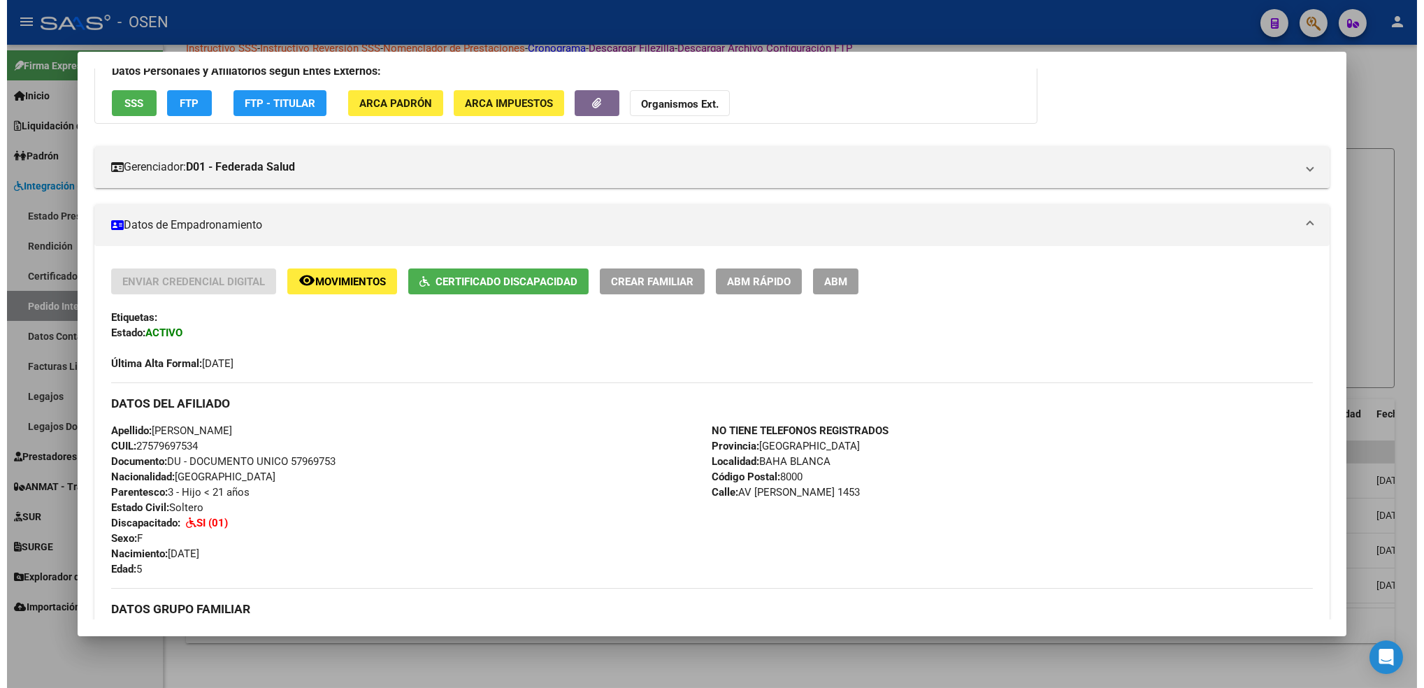
scroll to position [186, 0]
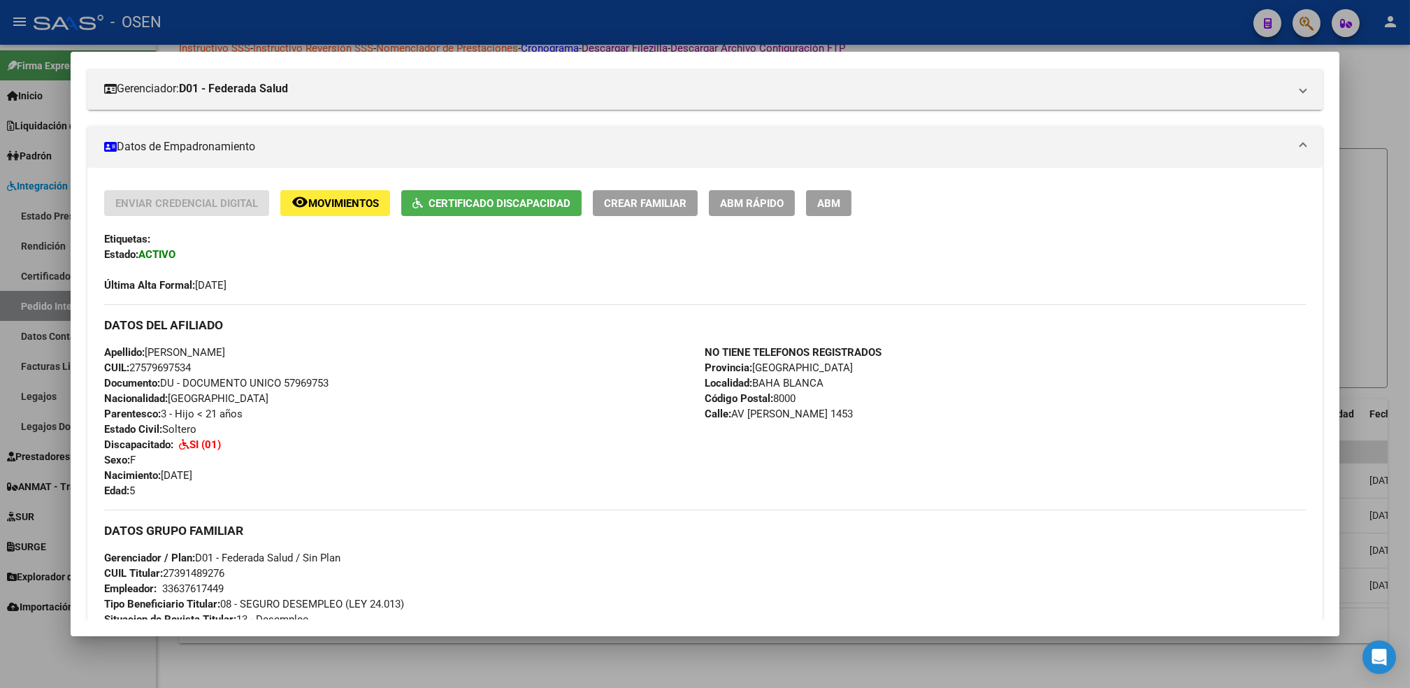
click at [524, 662] on div at bounding box center [705, 344] width 1410 height 688
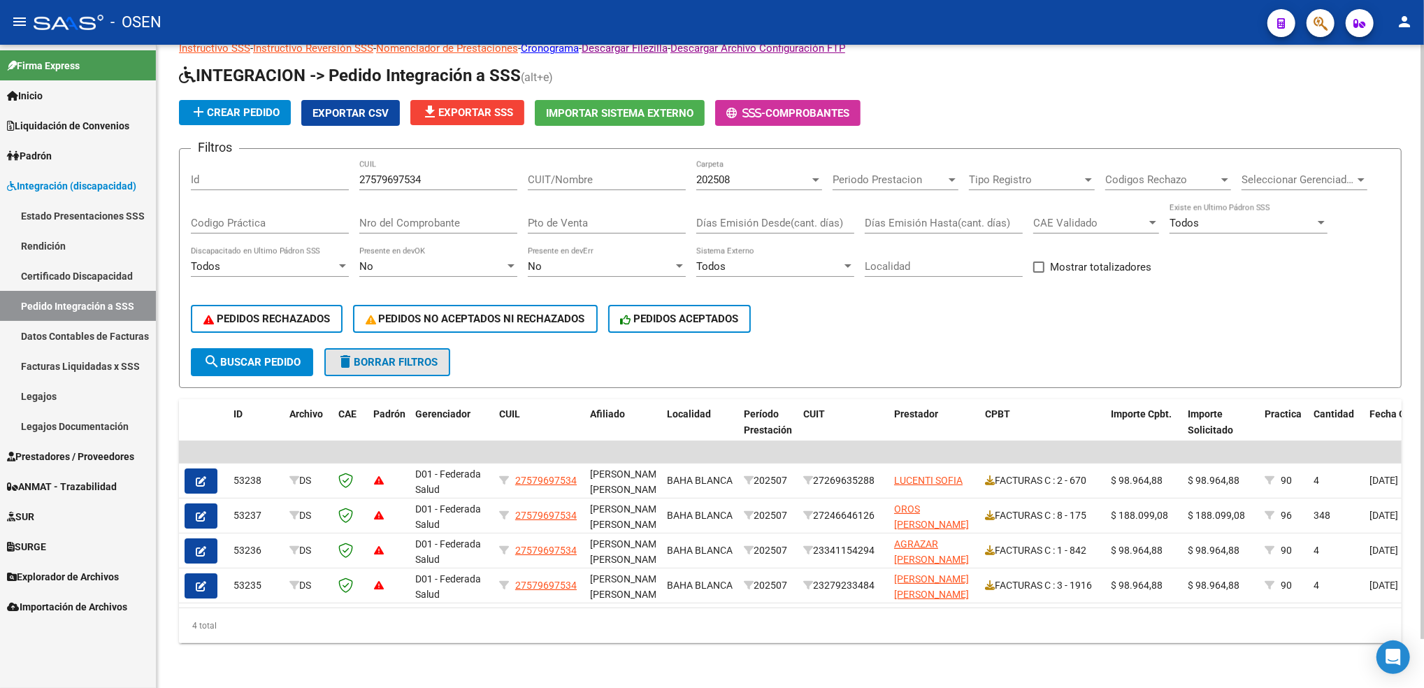
click at [411, 348] on button "delete Borrar Filtros" at bounding box center [387, 362] width 126 height 28
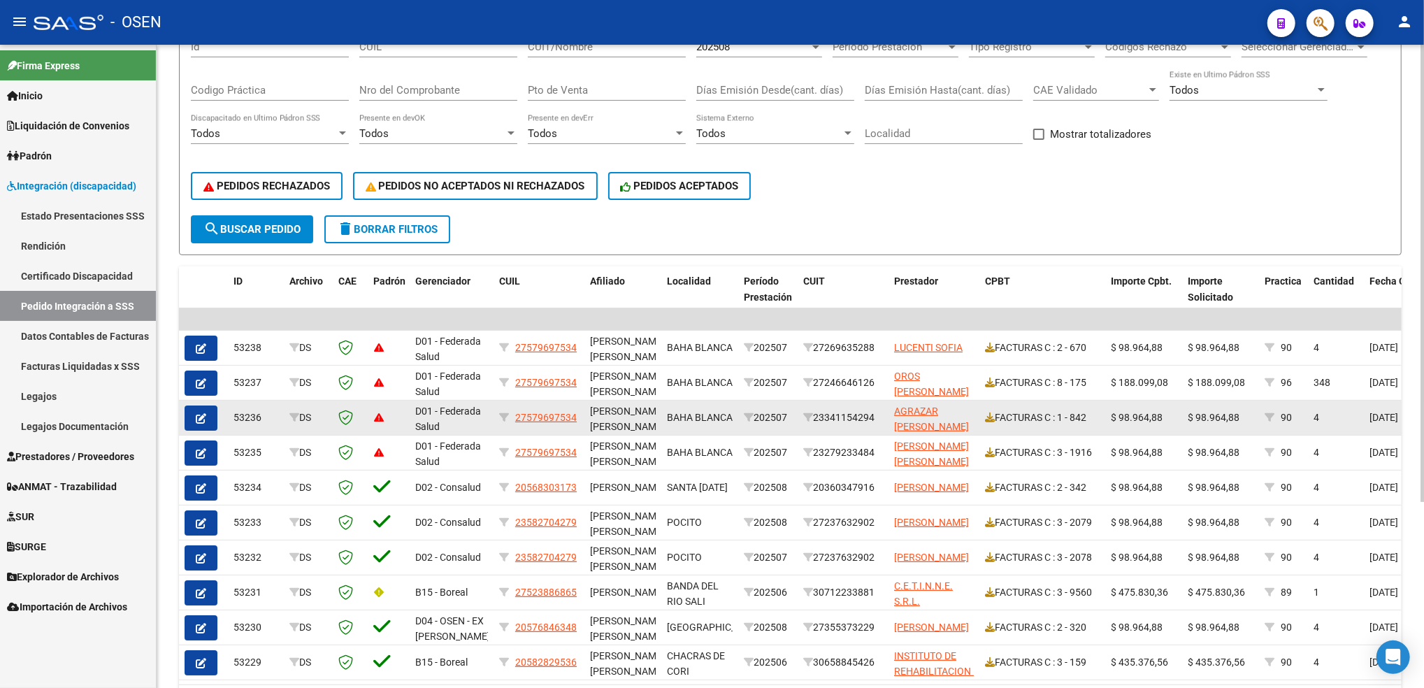
scroll to position [263, 0]
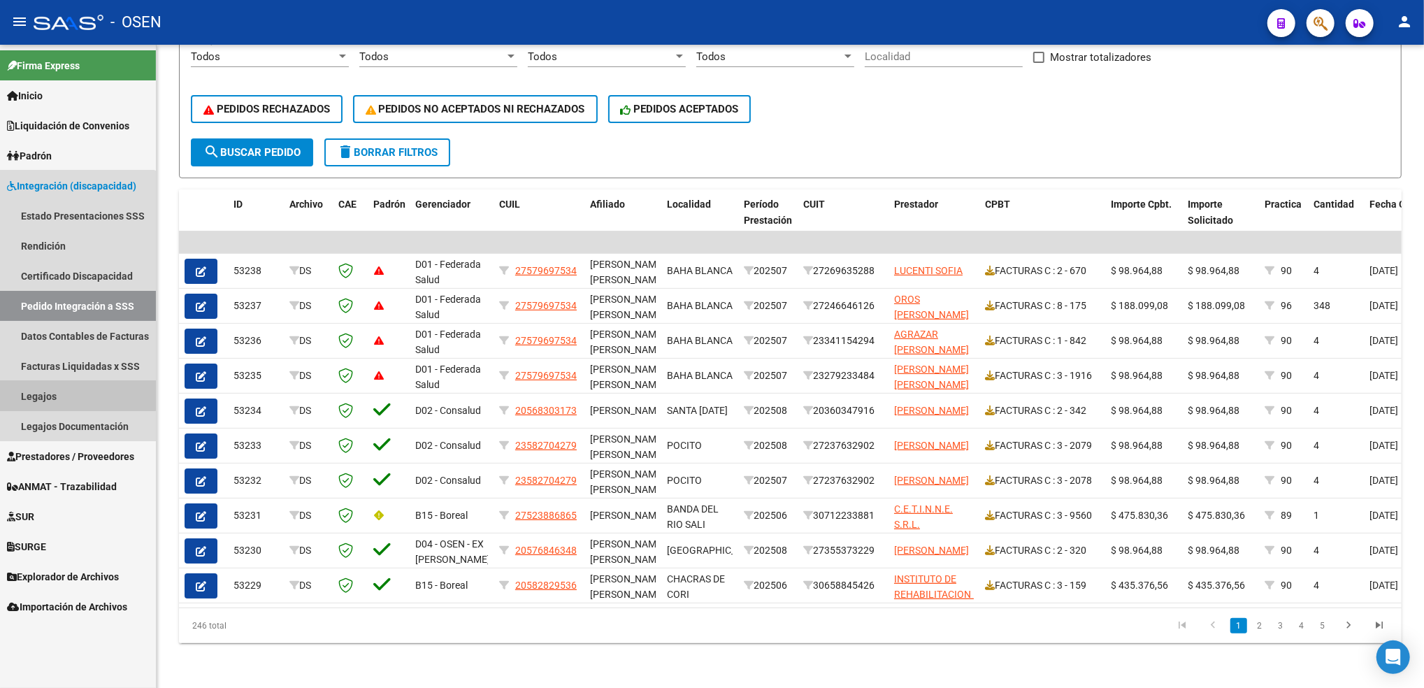
click at [70, 391] on link "Legajos" at bounding box center [78, 396] width 156 height 30
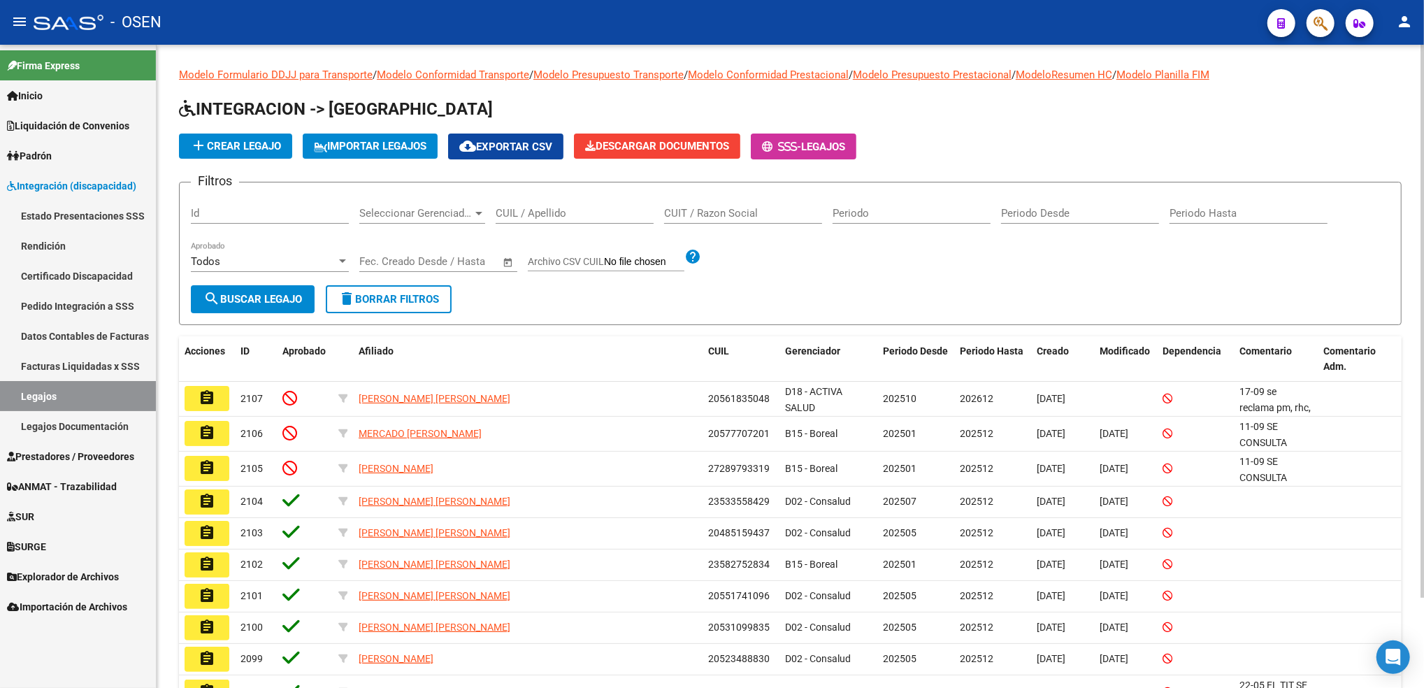
click at [563, 222] on div "CUIL / Apellido" at bounding box center [575, 209] width 158 height 30
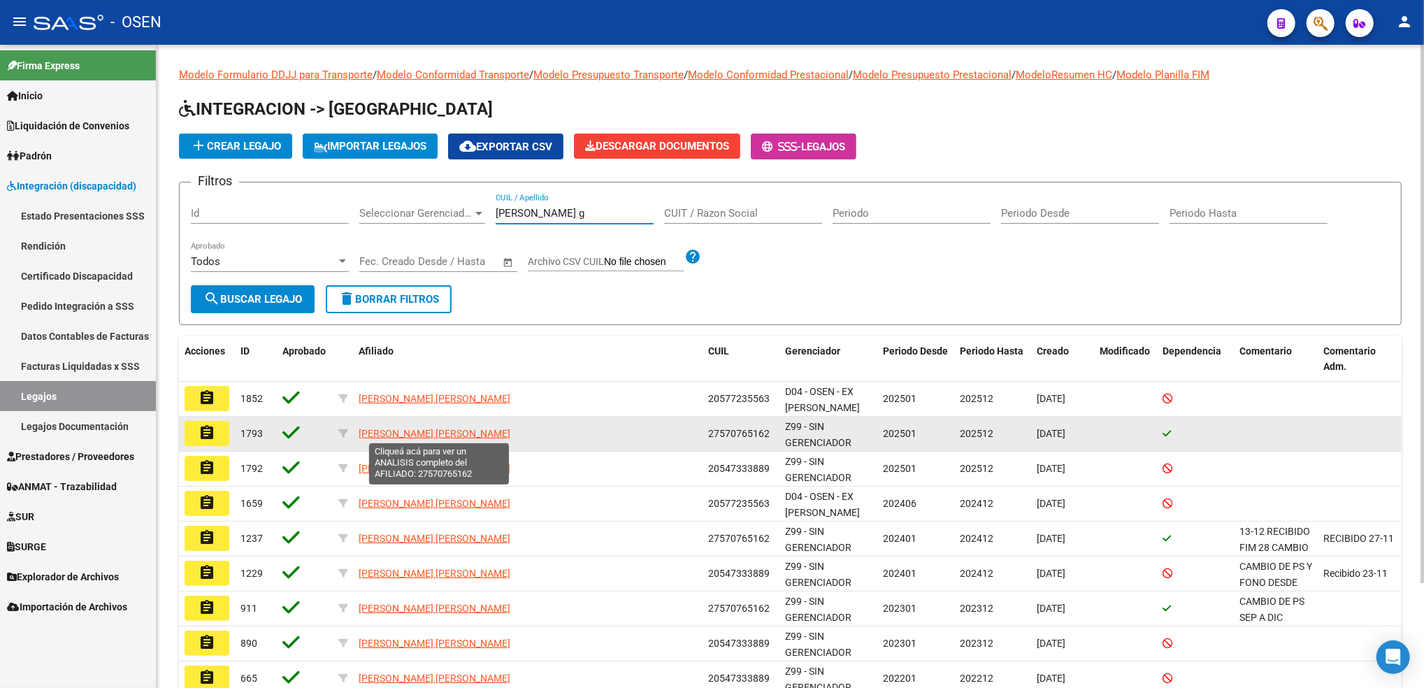
type input "[PERSON_NAME] g"
click at [470, 435] on span "[PERSON_NAME] [PERSON_NAME]" at bounding box center [435, 433] width 152 height 11
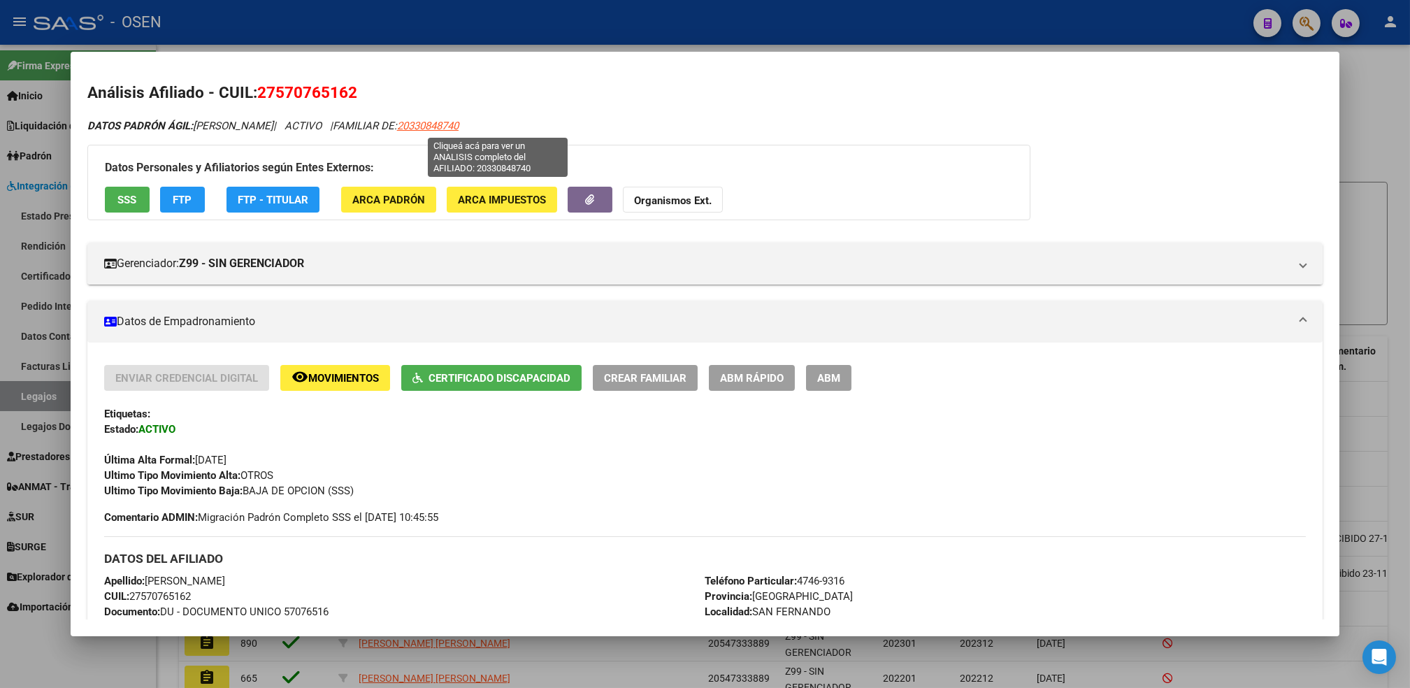
click at [459, 122] on span "20330848740" at bounding box center [428, 126] width 62 height 13
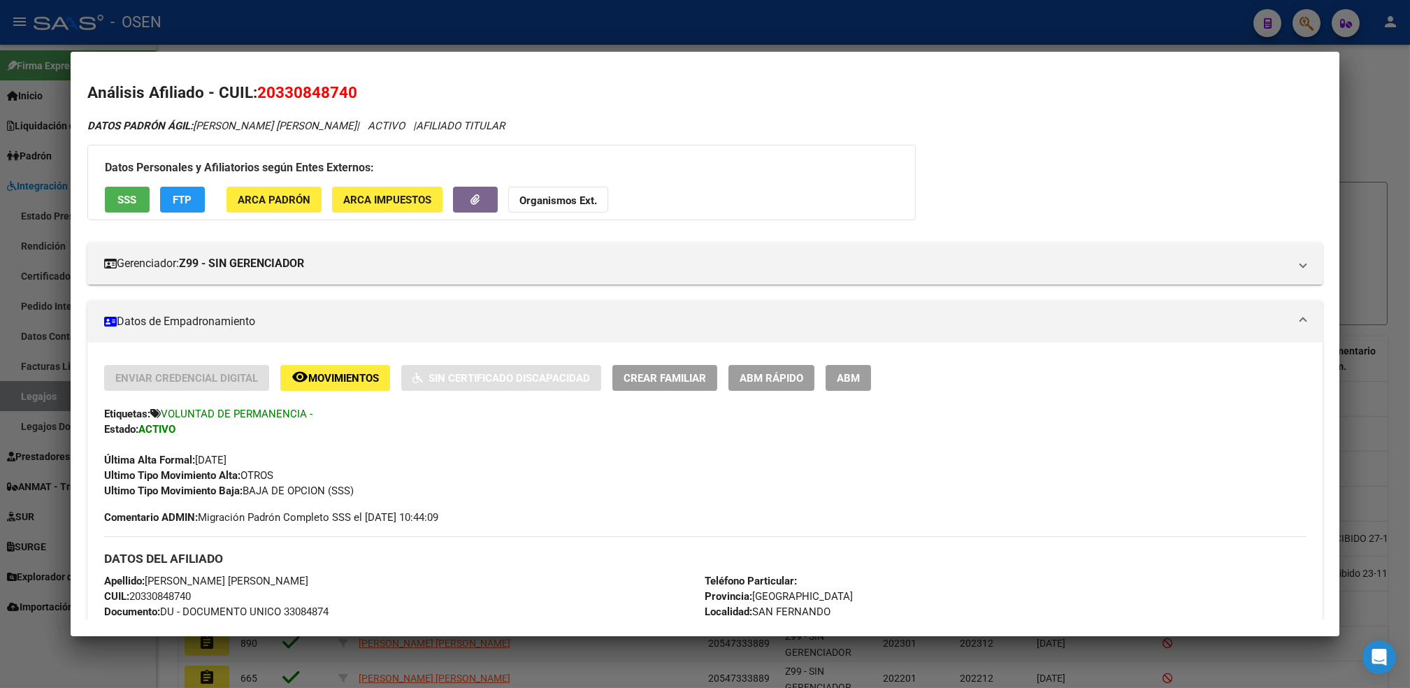
click at [121, 199] on span "SSS" at bounding box center [126, 200] width 19 height 13
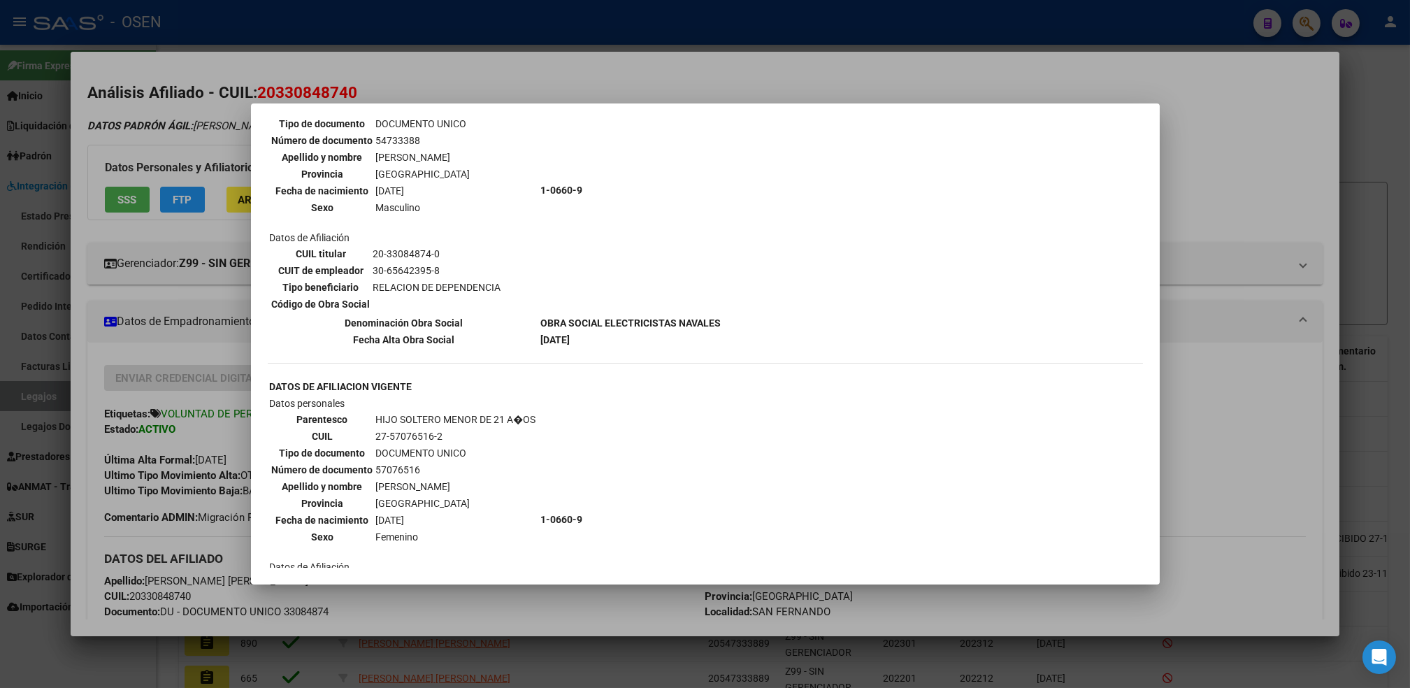
scroll to position [559, 0]
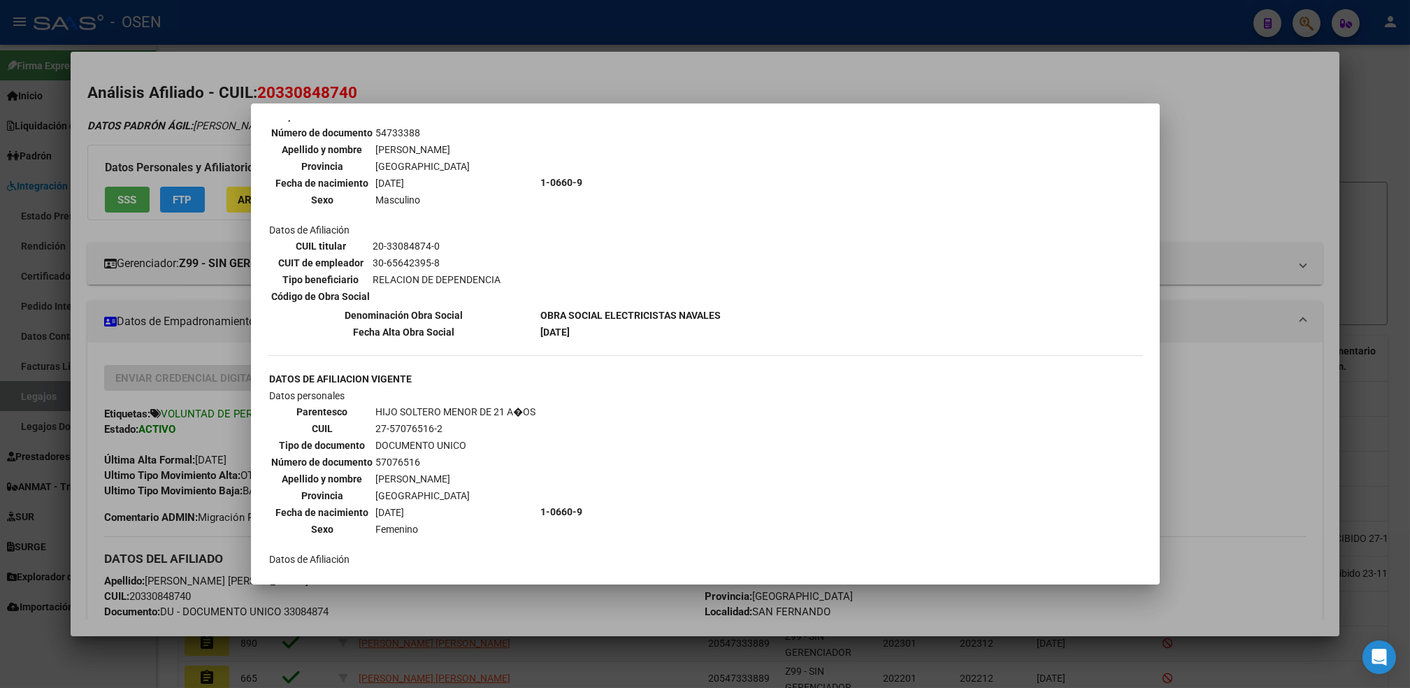
click at [1248, 376] on div at bounding box center [705, 344] width 1410 height 688
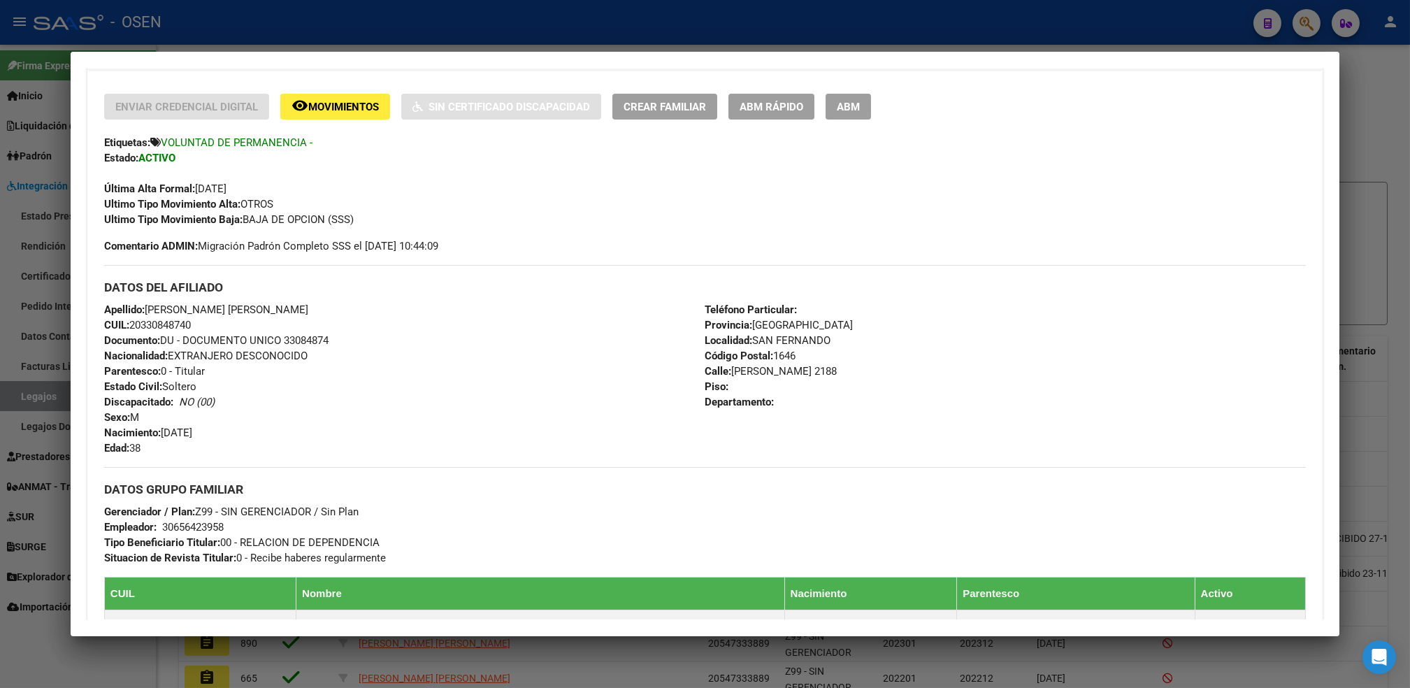
scroll to position [535, 0]
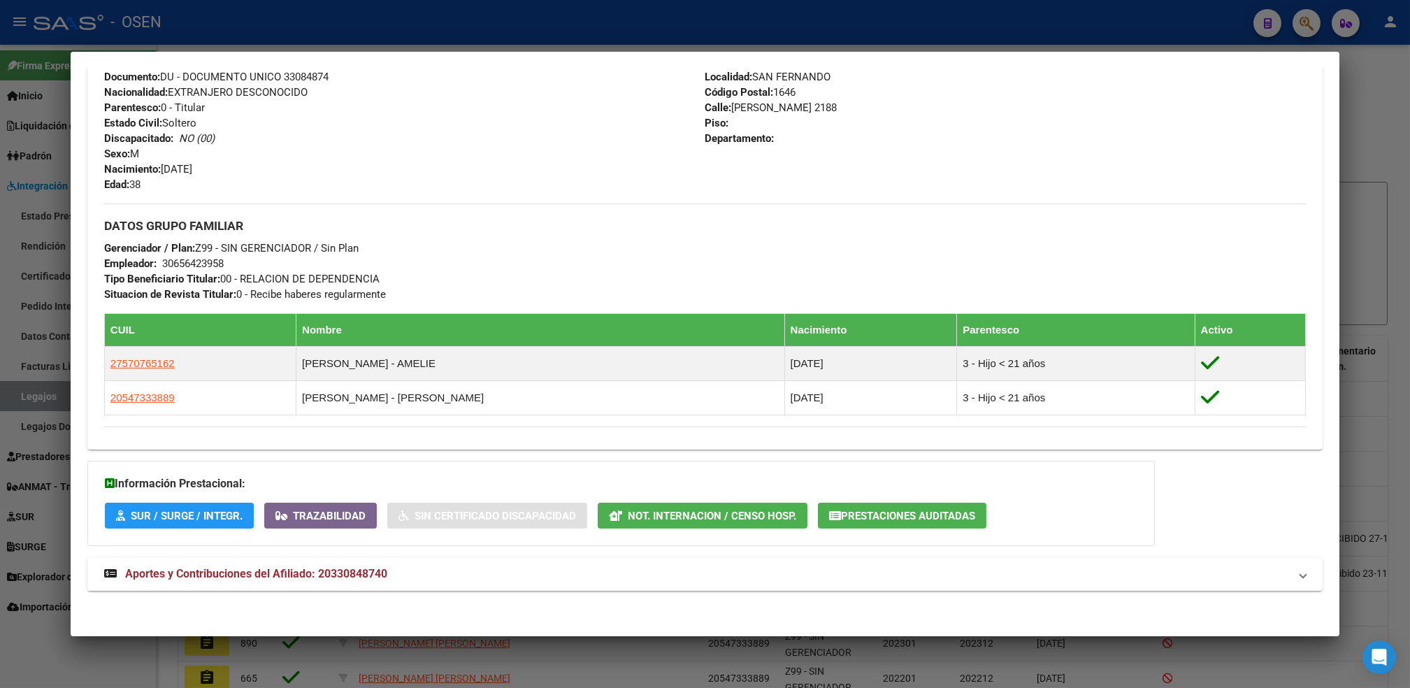
click at [456, 575] on mat-panel-title "Aportes y Contribuciones del Afiliado: 20330848740" at bounding box center [696, 573] width 1185 height 17
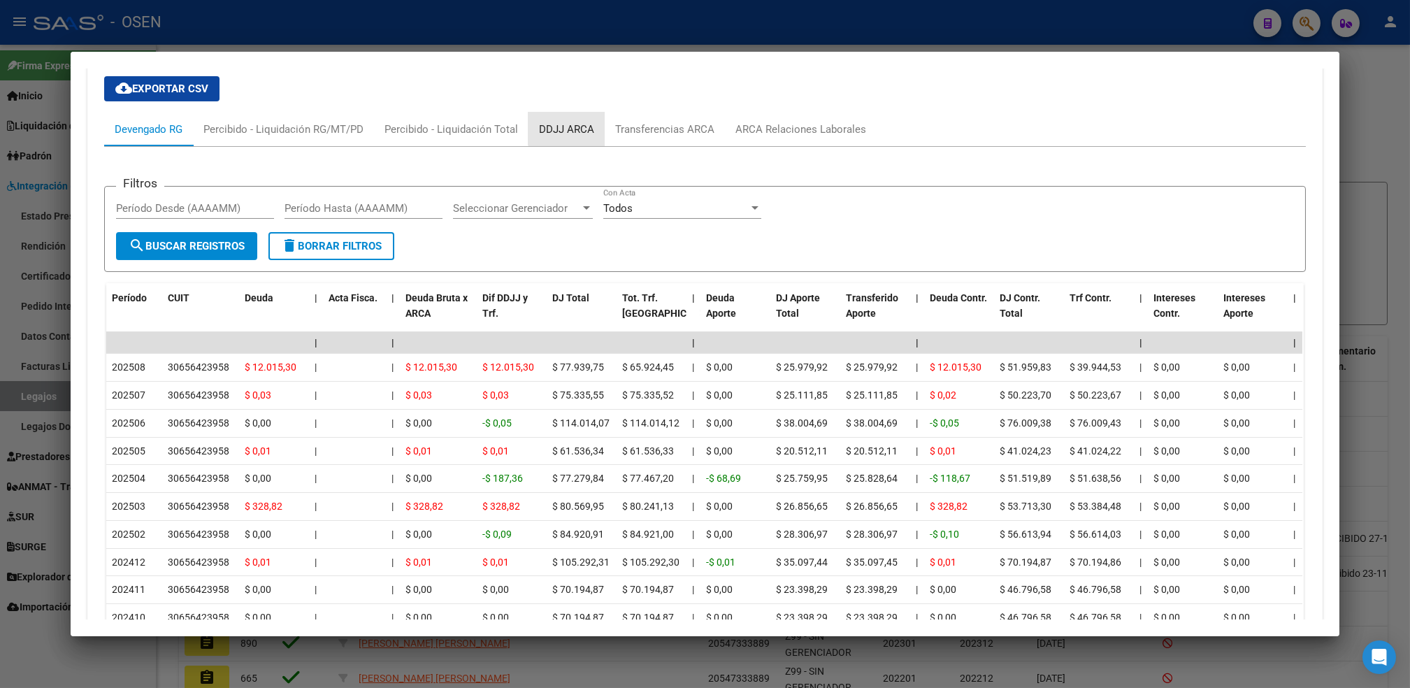
click at [568, 119] on div "DDJJ ARCA" at bounding box center [566, 130] width 76 height 34
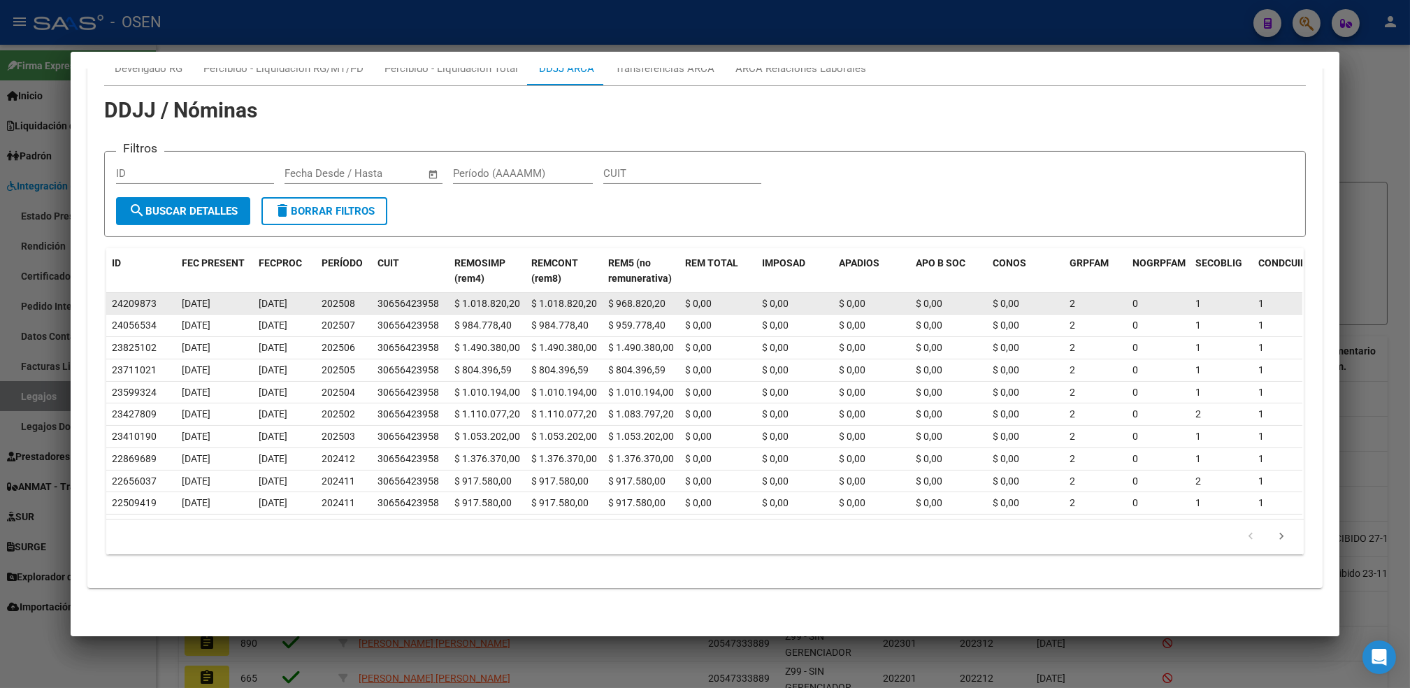
scroll to position [975, 0]
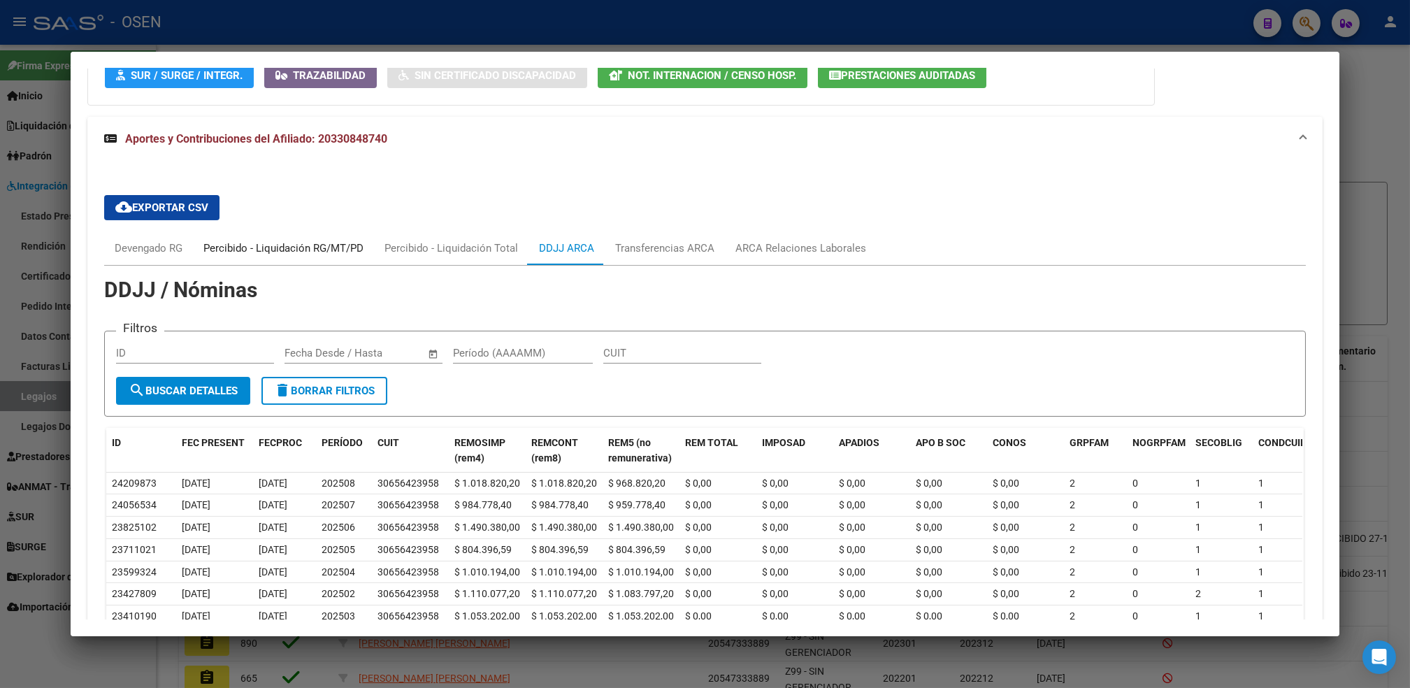
click at [247, 244] on div "Percibido - Liquidación RG/MT/PD" at bounding box center [283, 247] width 160 height 15
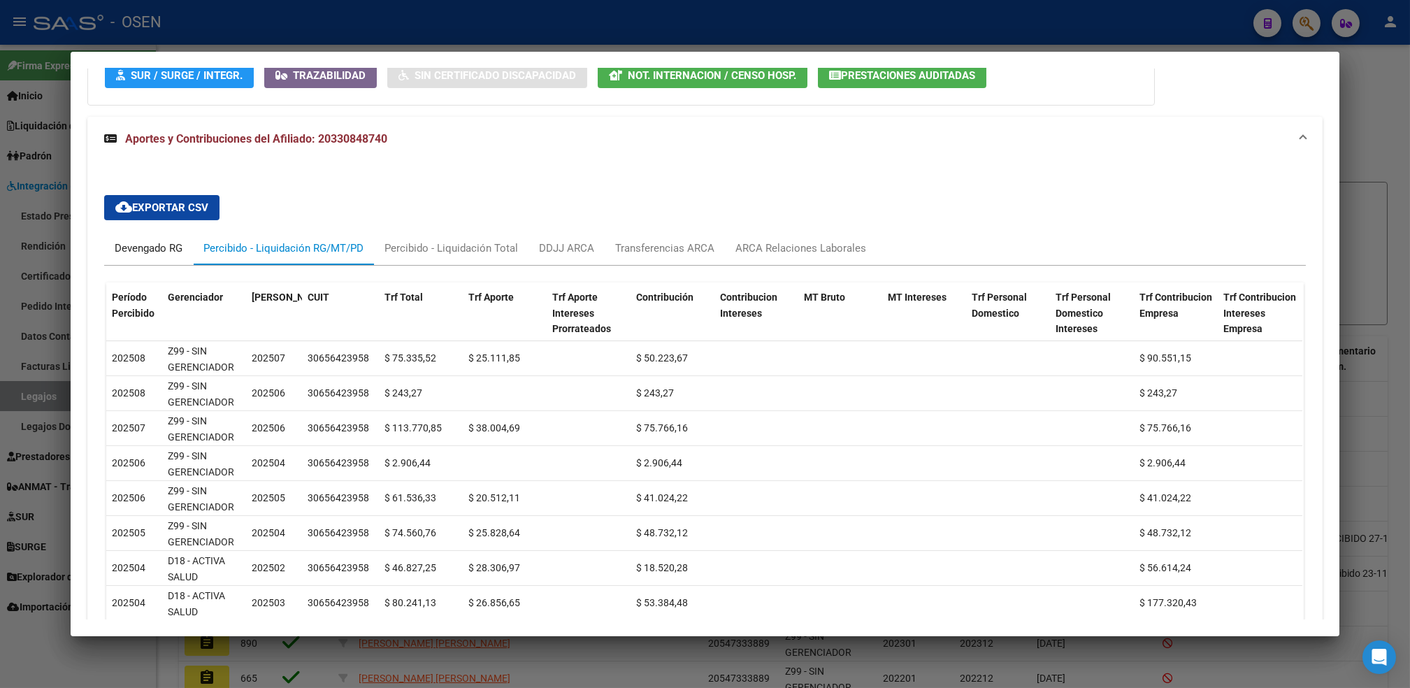
click at [136, 241] on div "Devengado RG" at bounding box center [149, 247] width 68 height 15
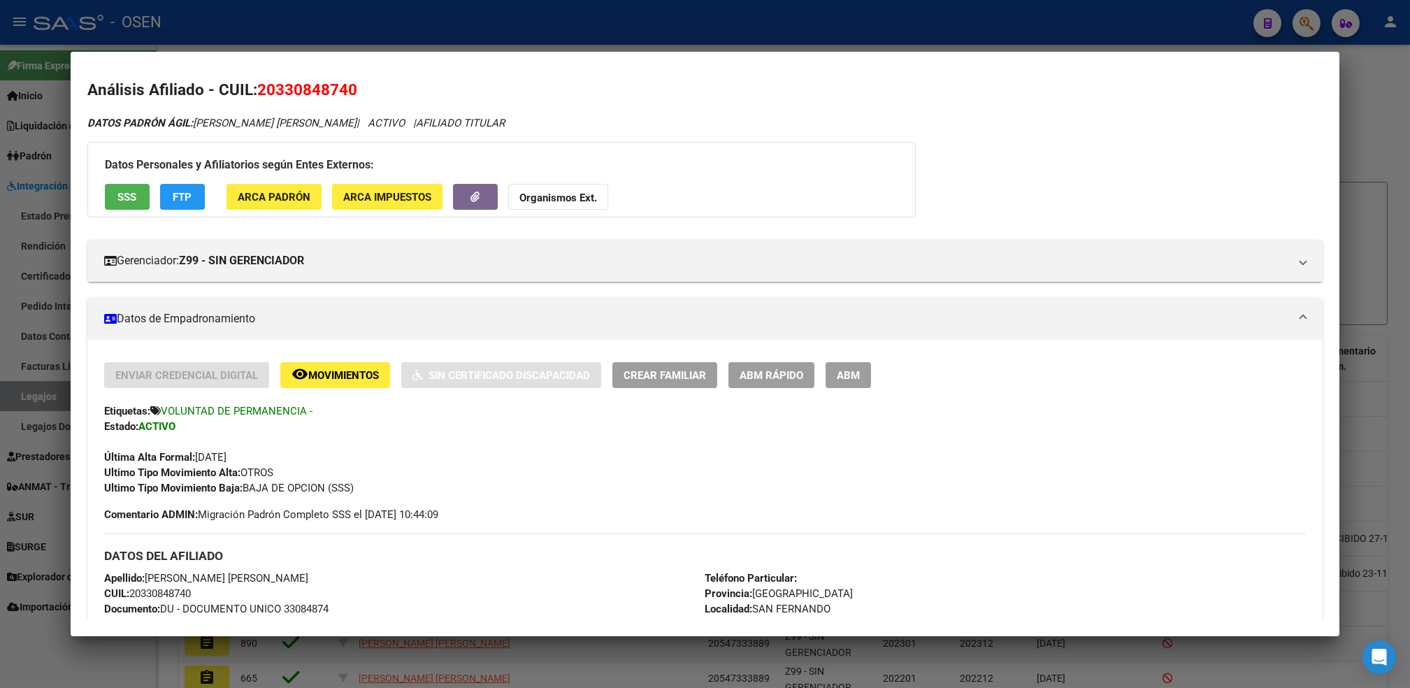
scroll to position [0, 0]
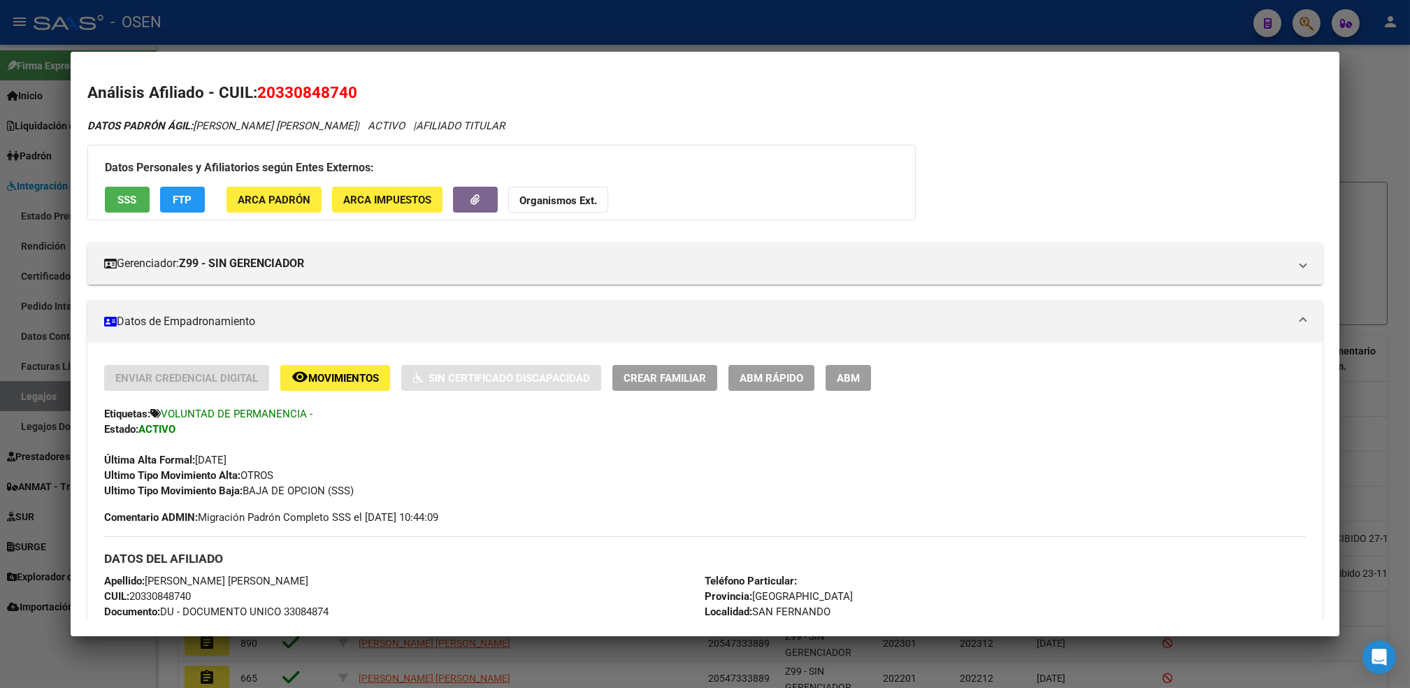
drag, startPoint x: 347, startPoint y: 96, endPoint x: 267, endPoint y: 98, distance: 80.4
click at [267, 98] on span "20330848740" at bounding box center [307, 92] width 100 height 18
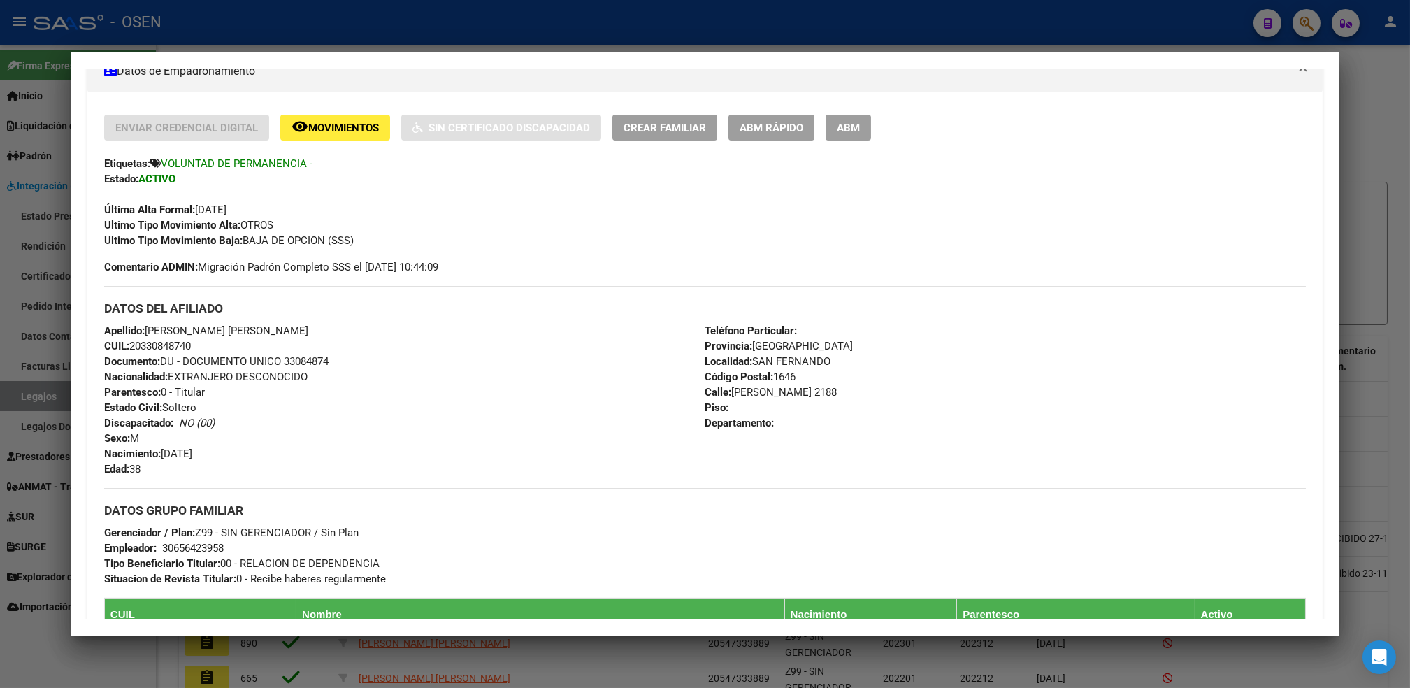
scroll to position [93, 0]
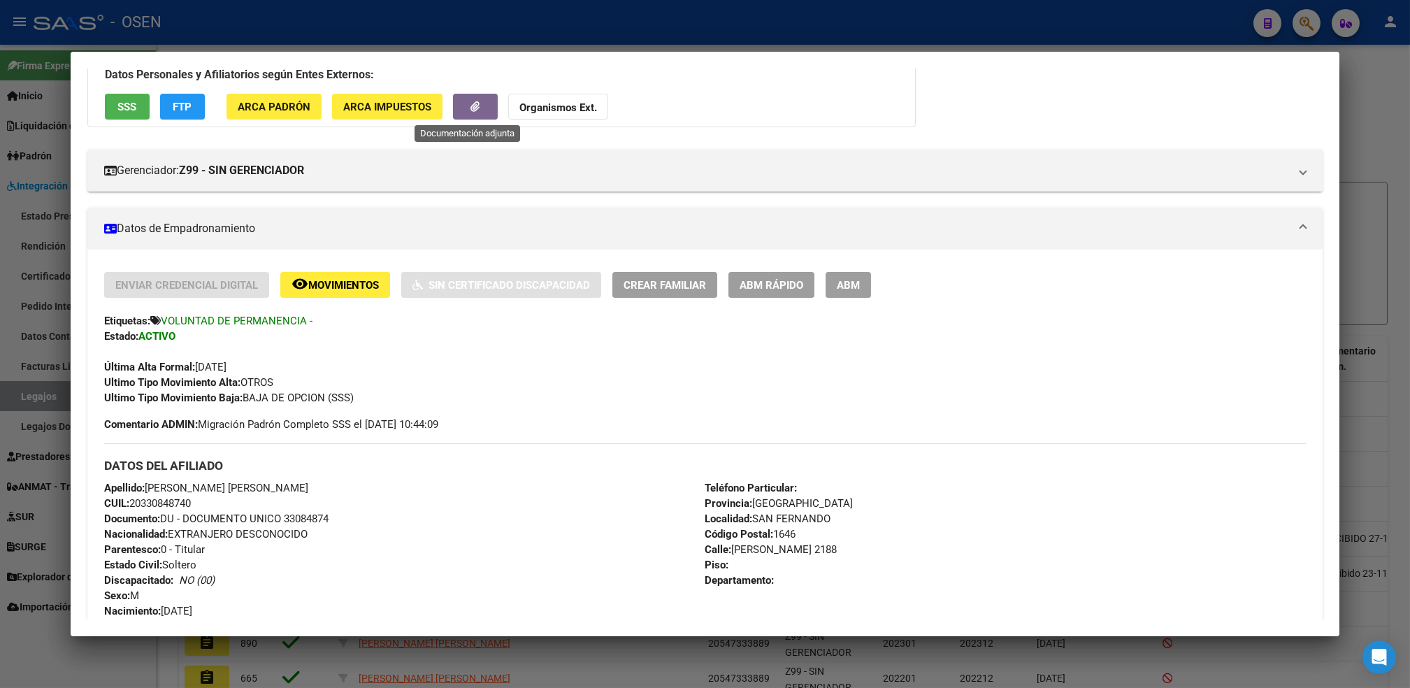
click at [463, 115] on button "button" at bounding box center [475, 107] width 45 height 26
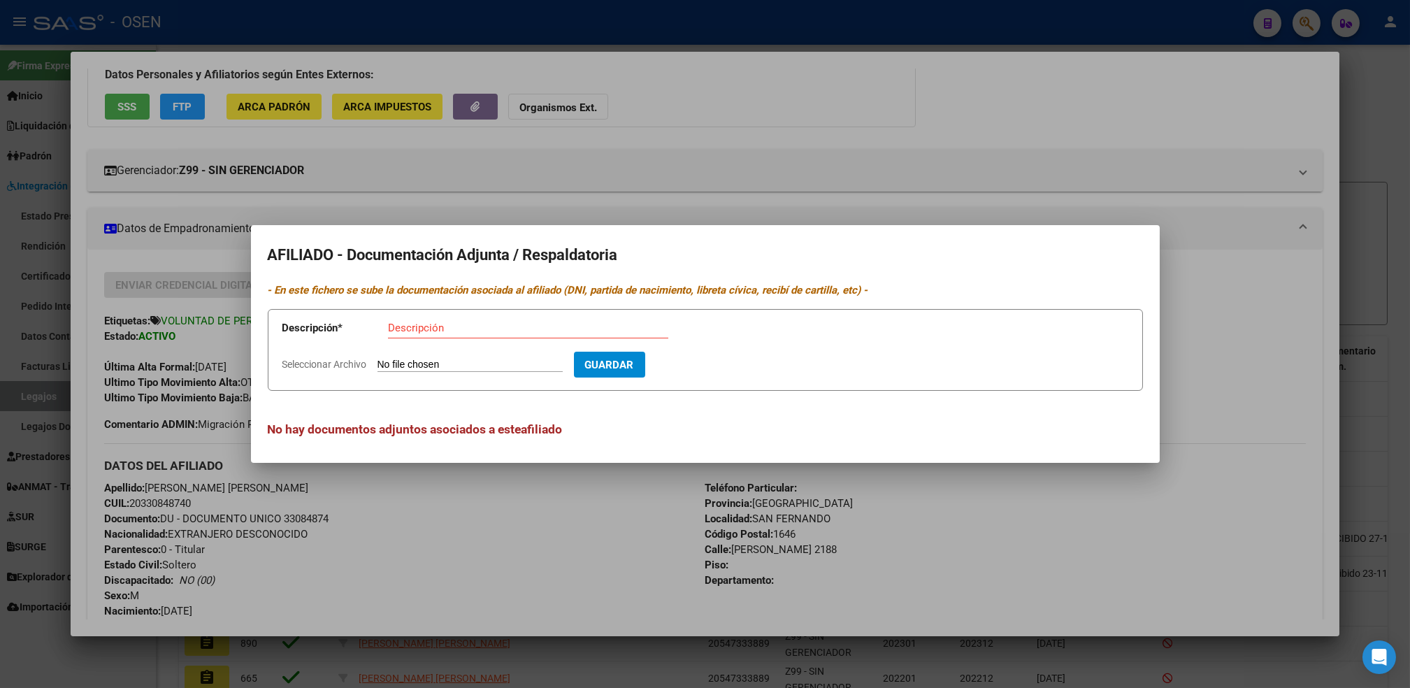
click at [535, 526] on div at bounding box center [705, 344] width 1410 height 688
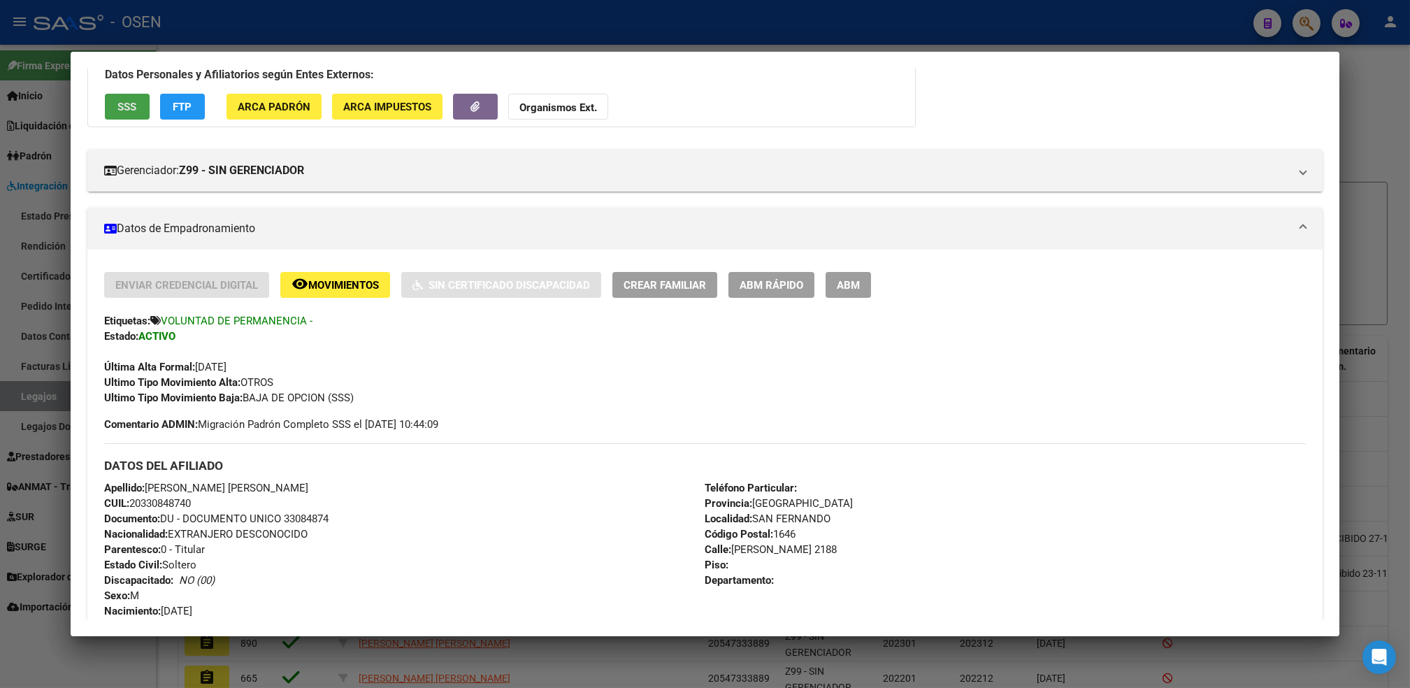
click at [121, 108] on span "SSS" at bounding box center [126, 107] width 19 height 13
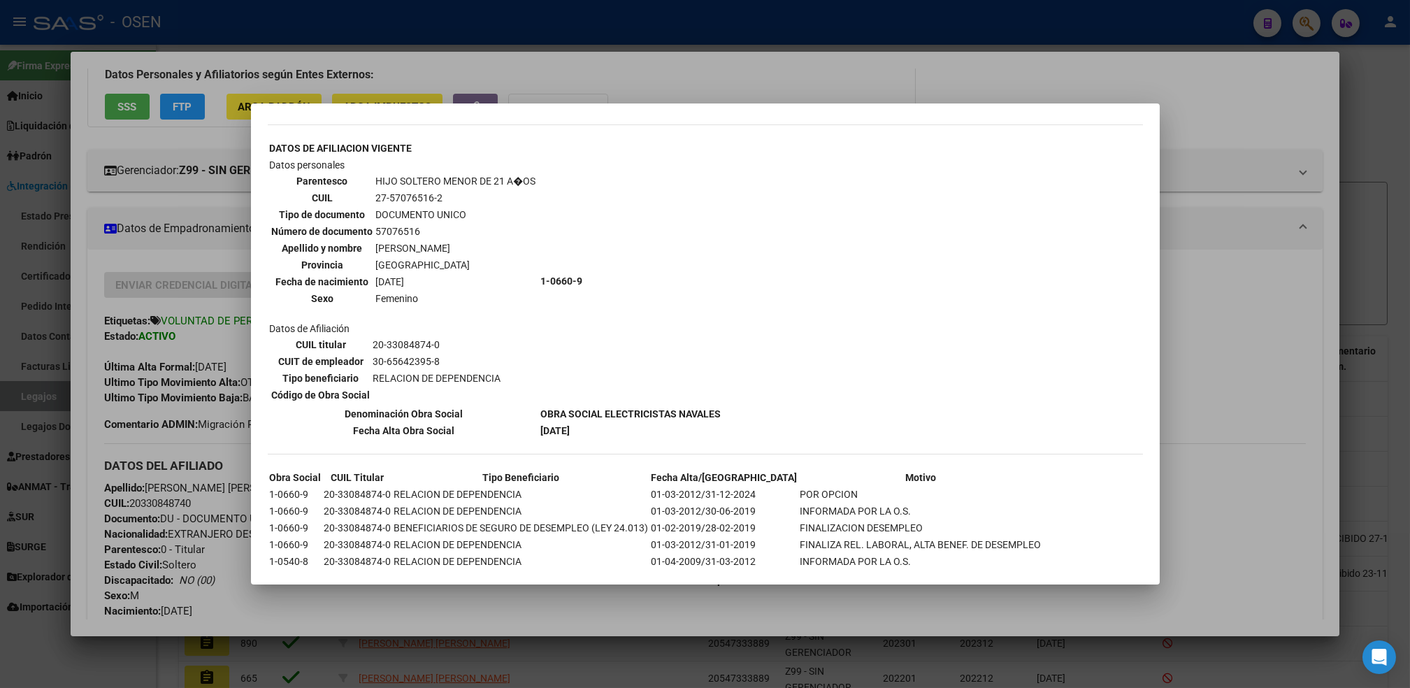
scroll to position [824, 0]
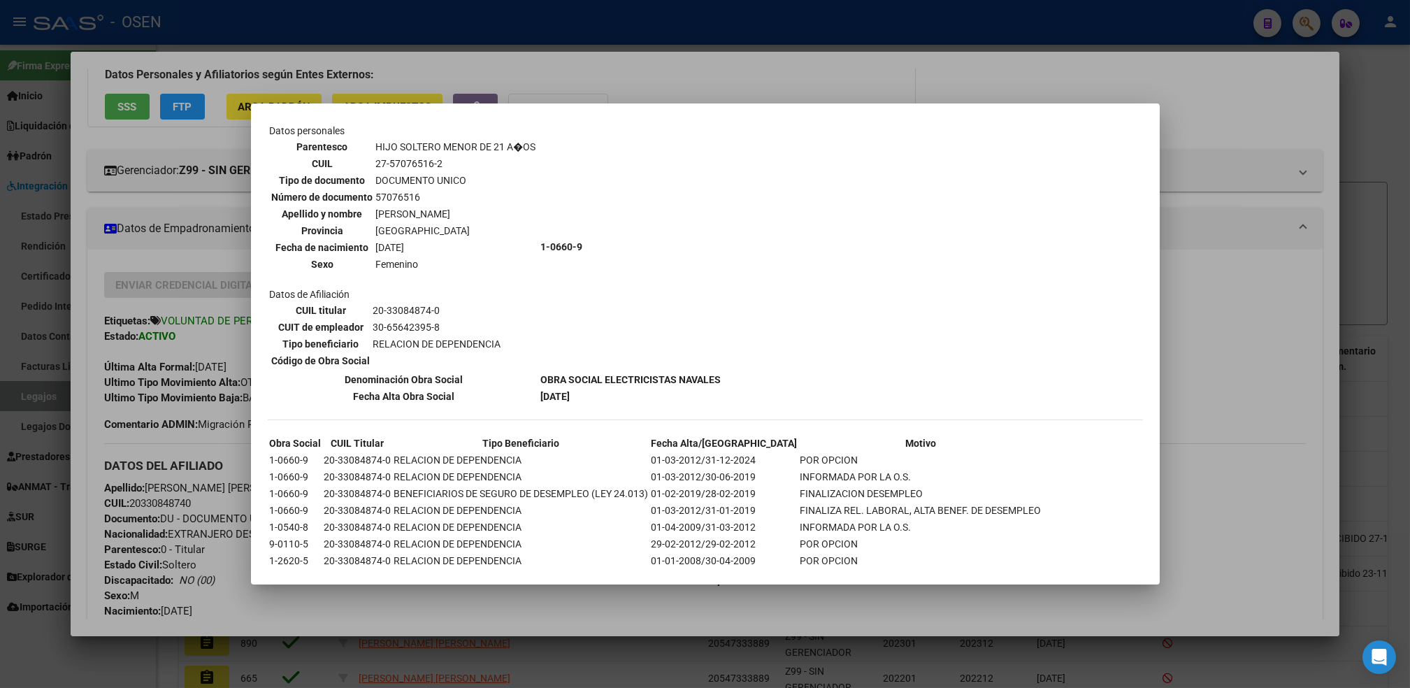
click at [1211, 410] on div at bounding box center [705, 344] width 1410 height 688
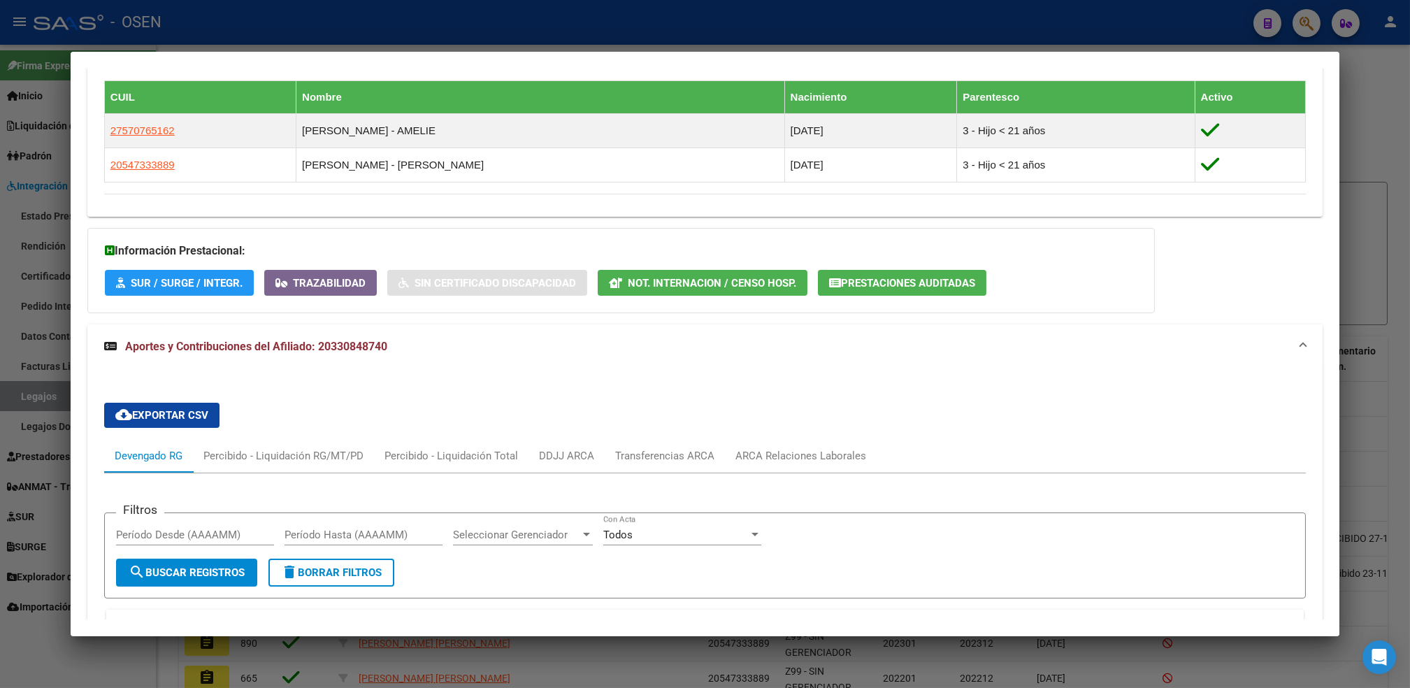
scroll to position [761, 0]
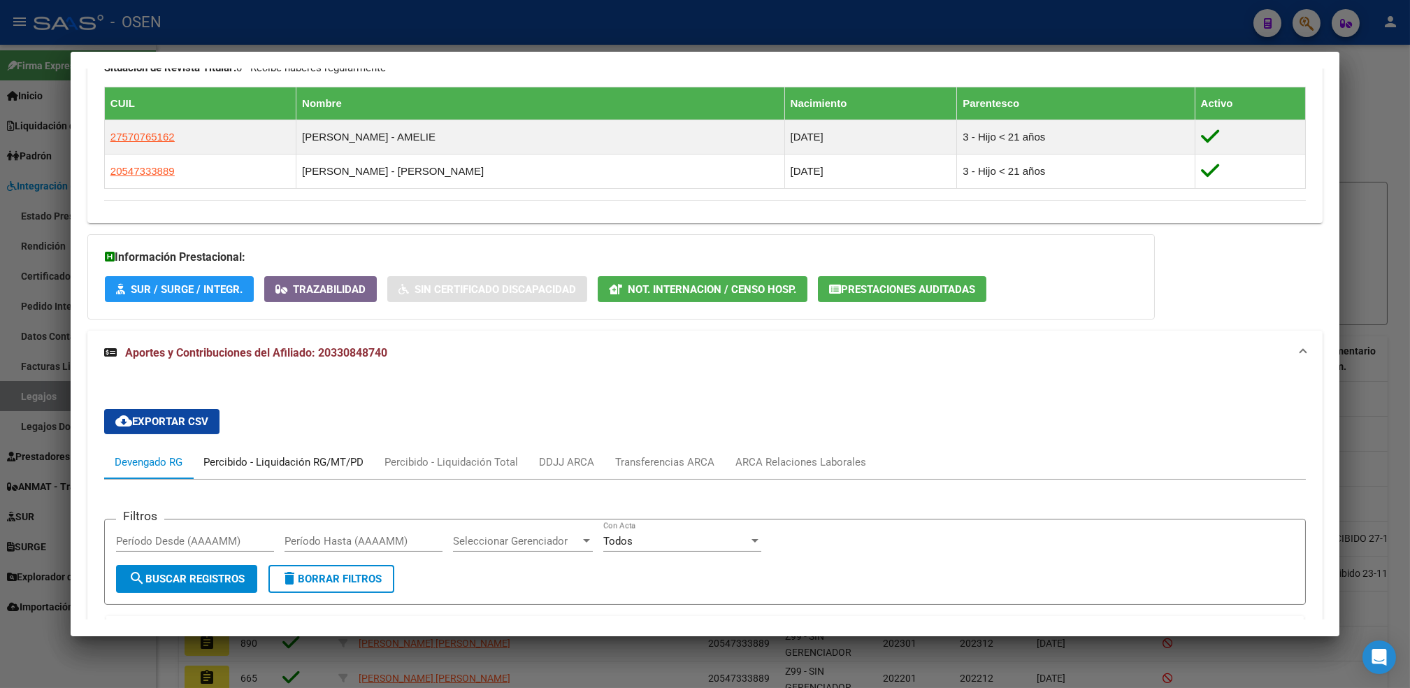
click at [327, 465] on div "Percibido - Liquidación RG/MT/PD" at bounding box center [283, 461] width 160 height 15
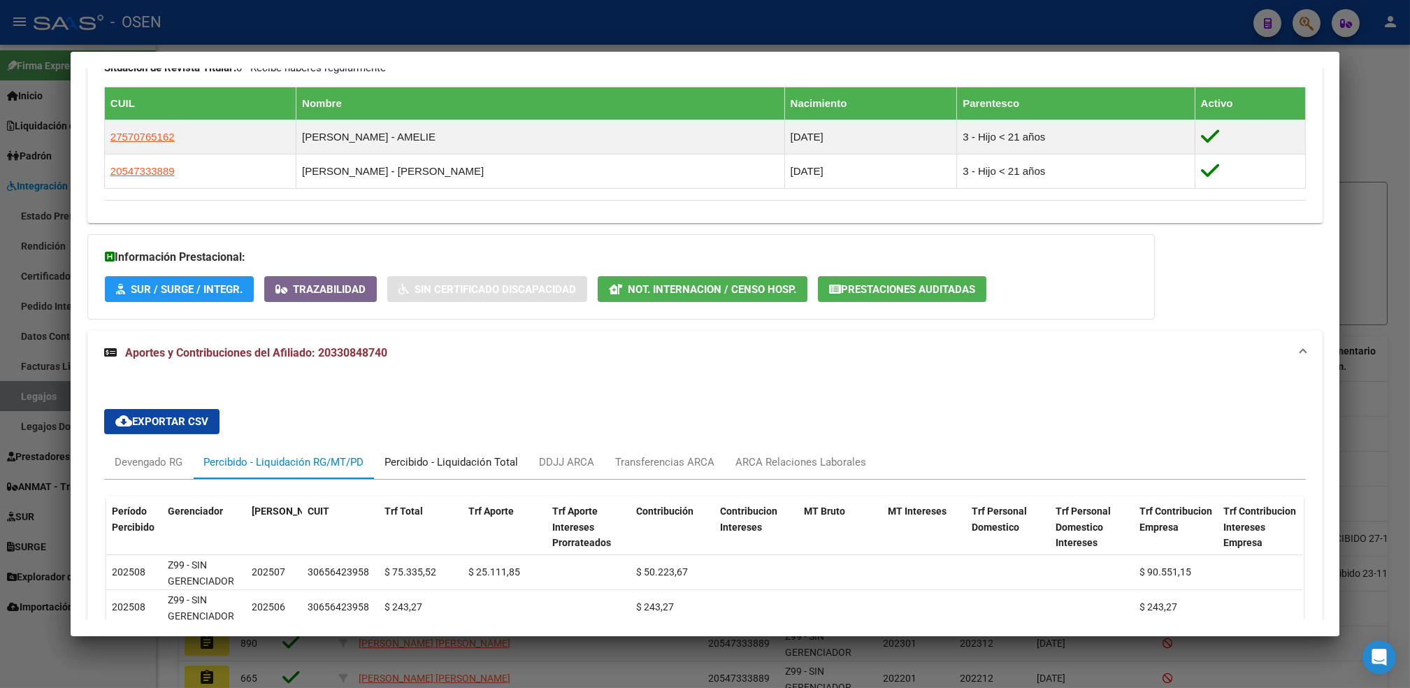
click at [473, 460] on div "Percibido - Liquidación Total" at bounding box center [451, 461] width 134 height 15
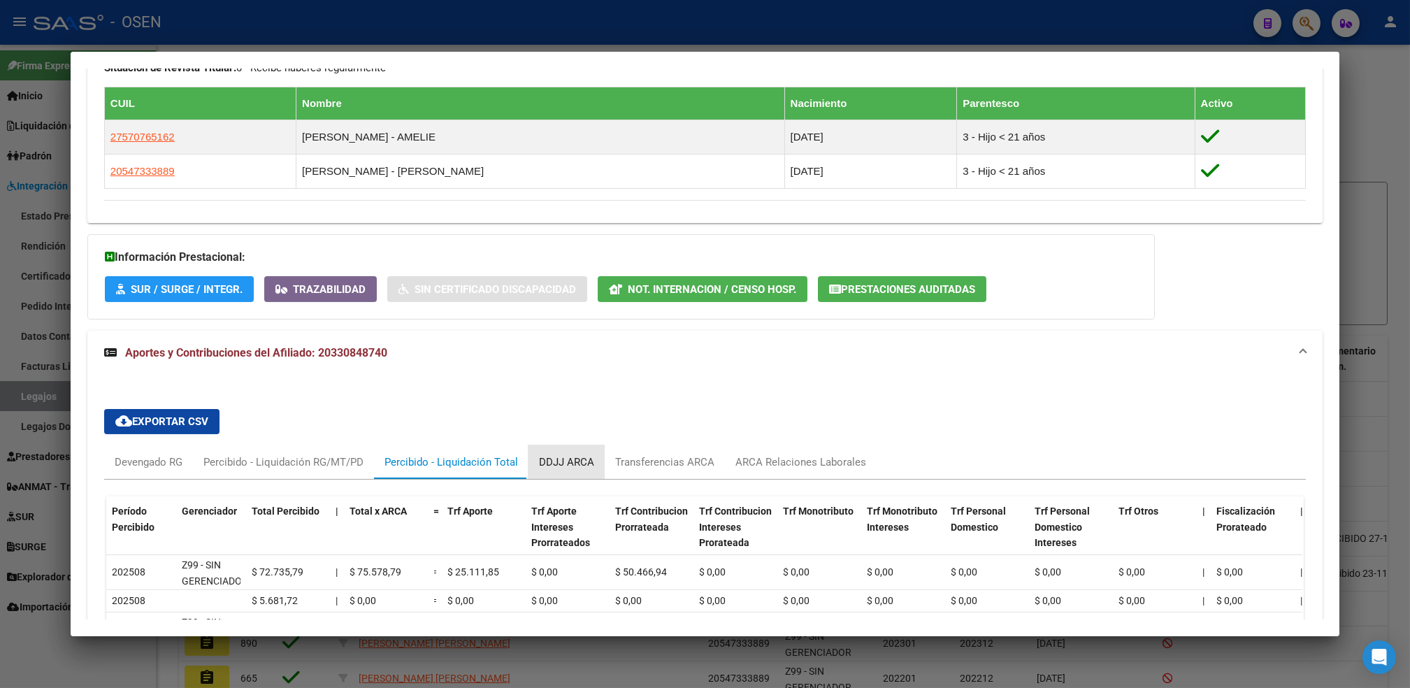
click at [563, 457] on div "DDJJ ARCA" at bounding box center [566, 461] width 55 height 15
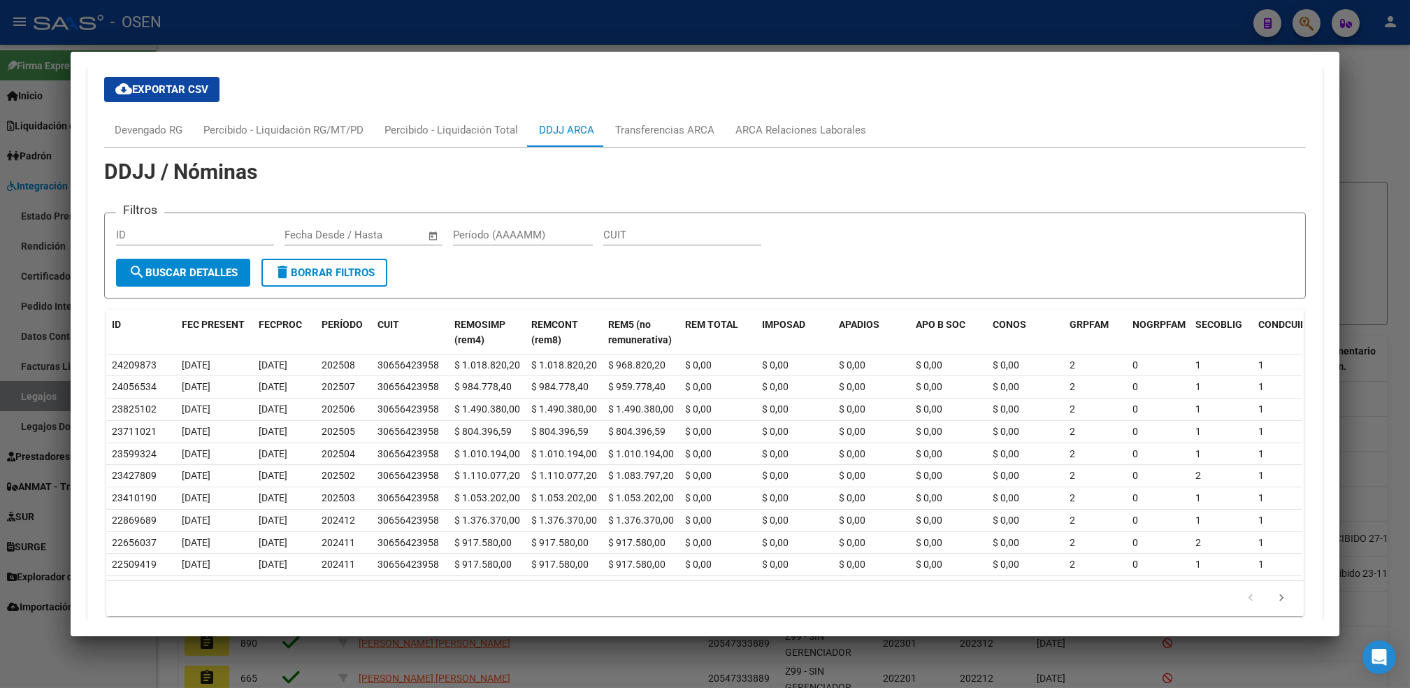
scroll to position [1134, 0]
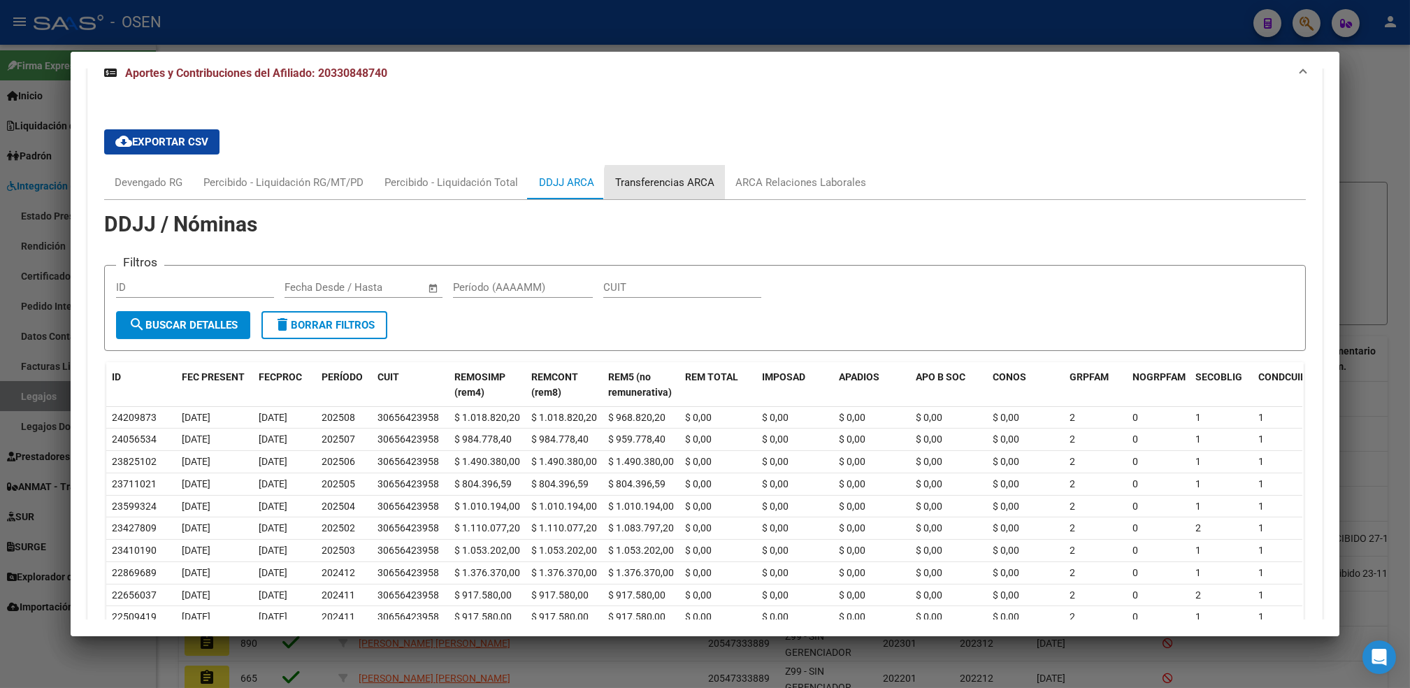
click at [679, 186] on div "Transferencias ARCA" at bounding box center [664, 182] width 99 height 15
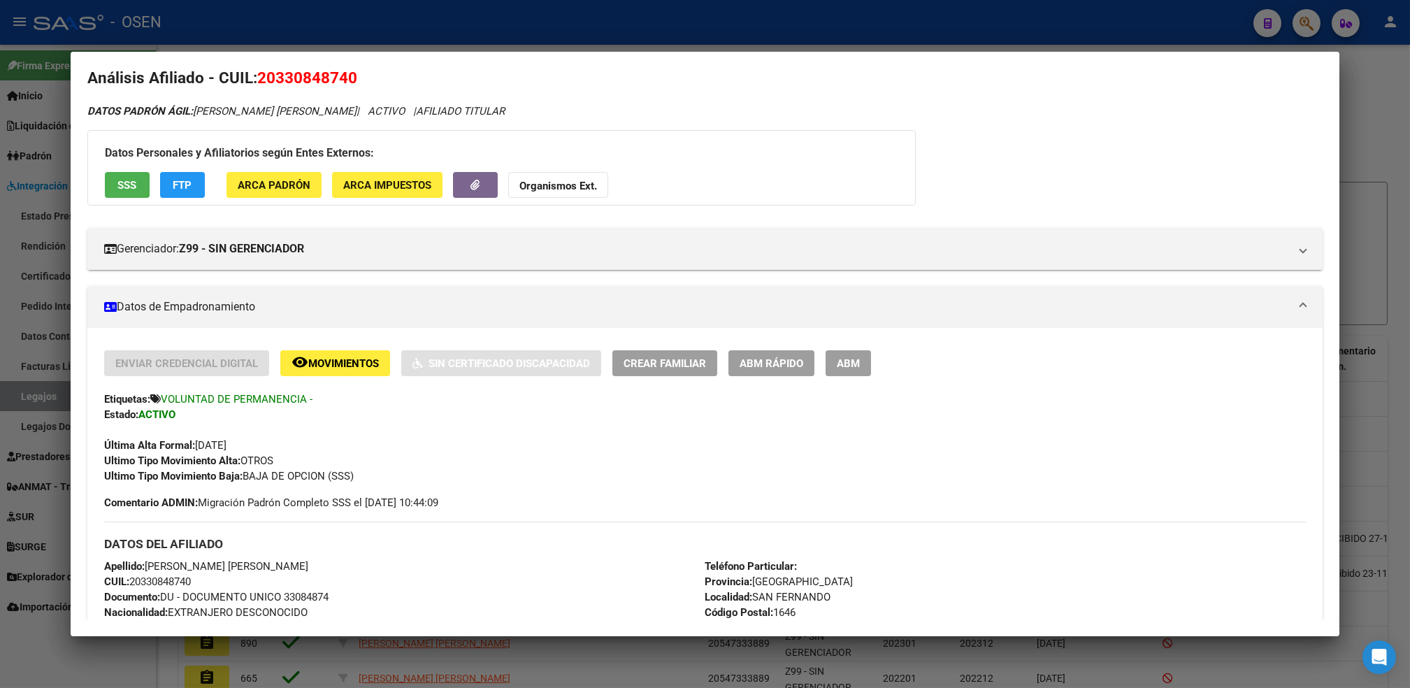
scroll to position [0, 0]
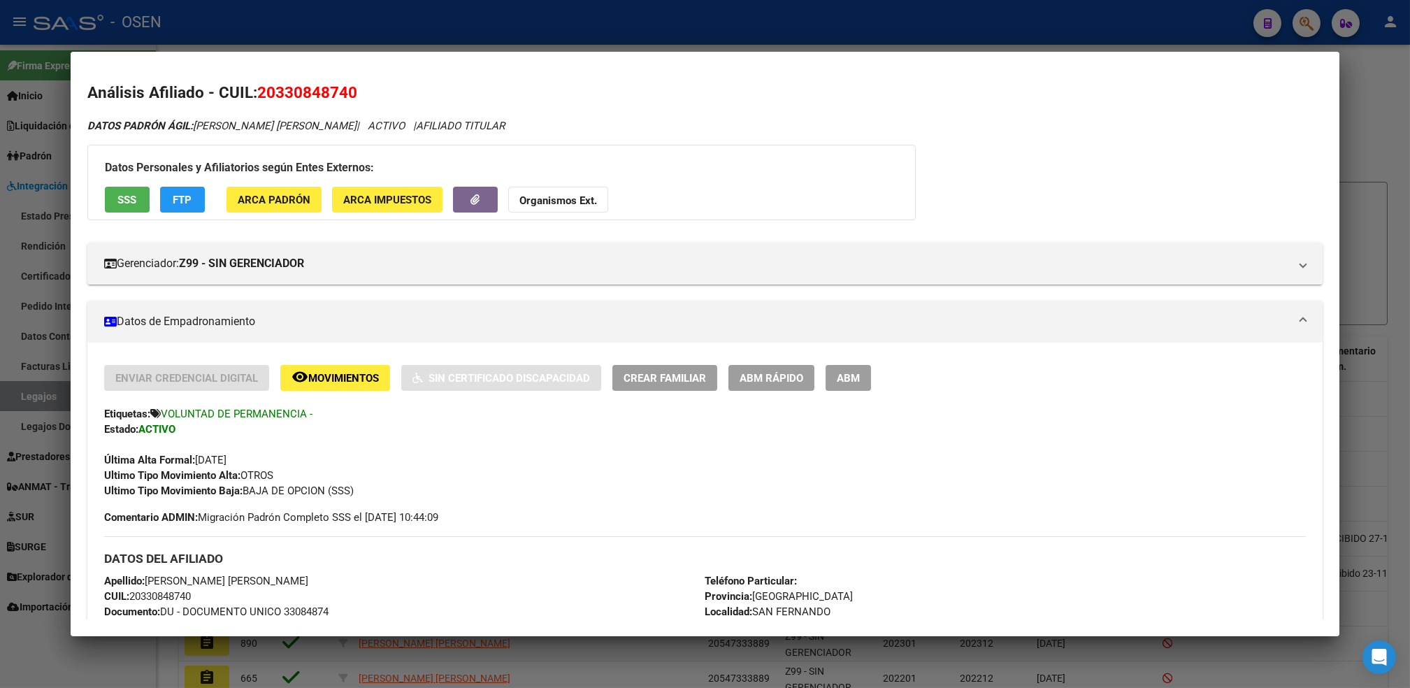
click at [80, 651] on div at bounding box center [705, 344] width 1410 height 688
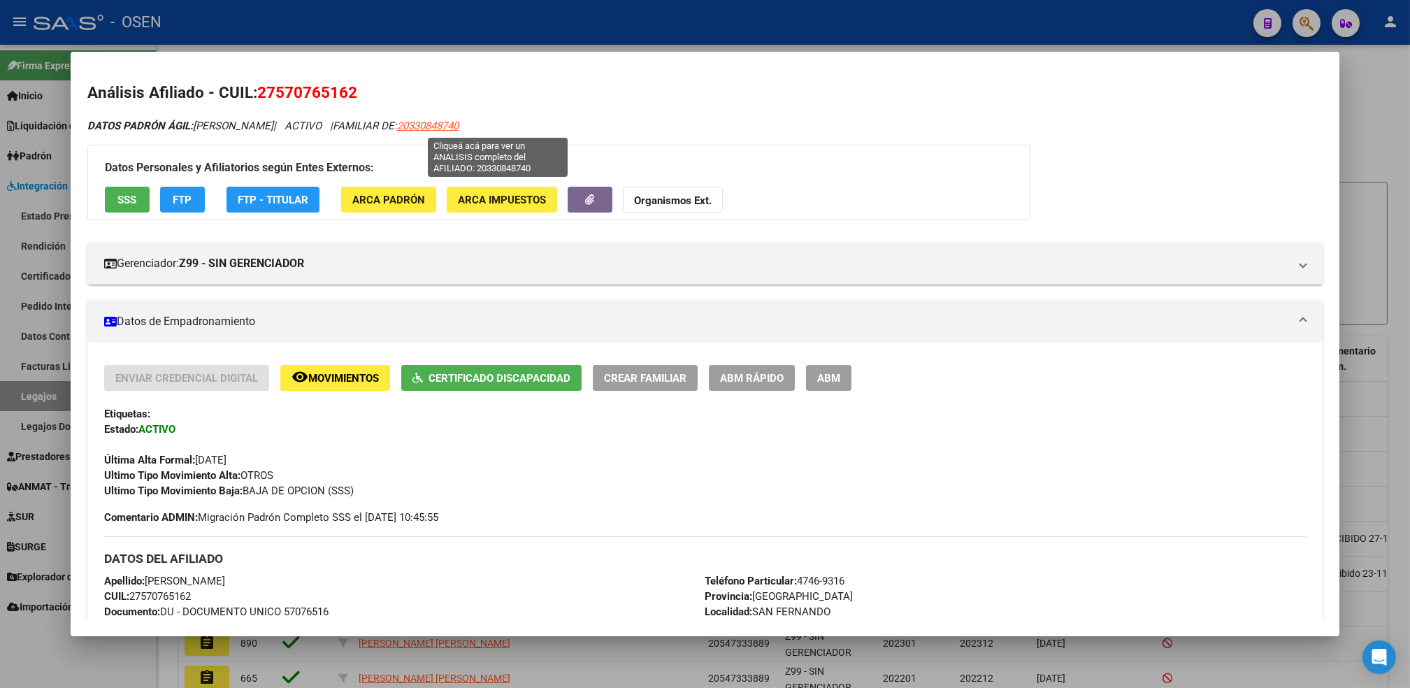
click at [459, 127] on span "20330848740" at bounding box center [428, 126] width 62 height 13
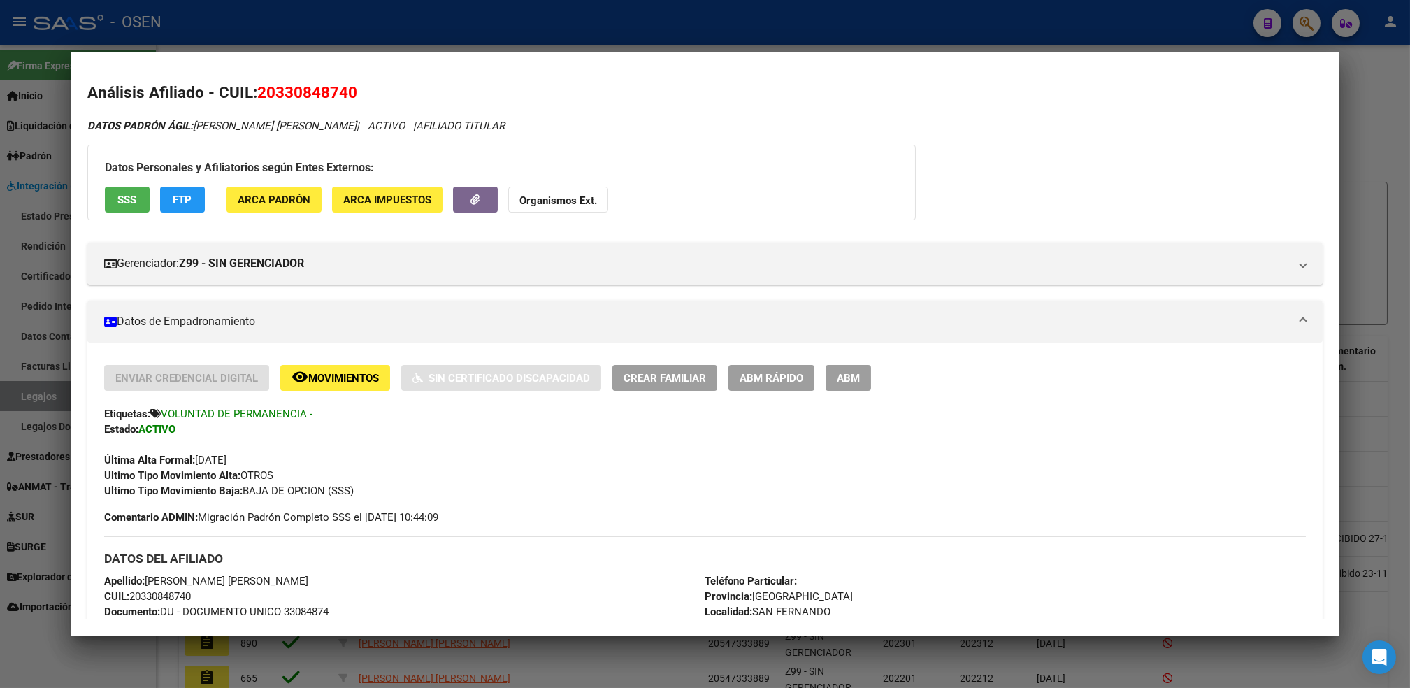
click at [182, 199] on span "FTP" at bounding box center [182, 200] width 19 height 13
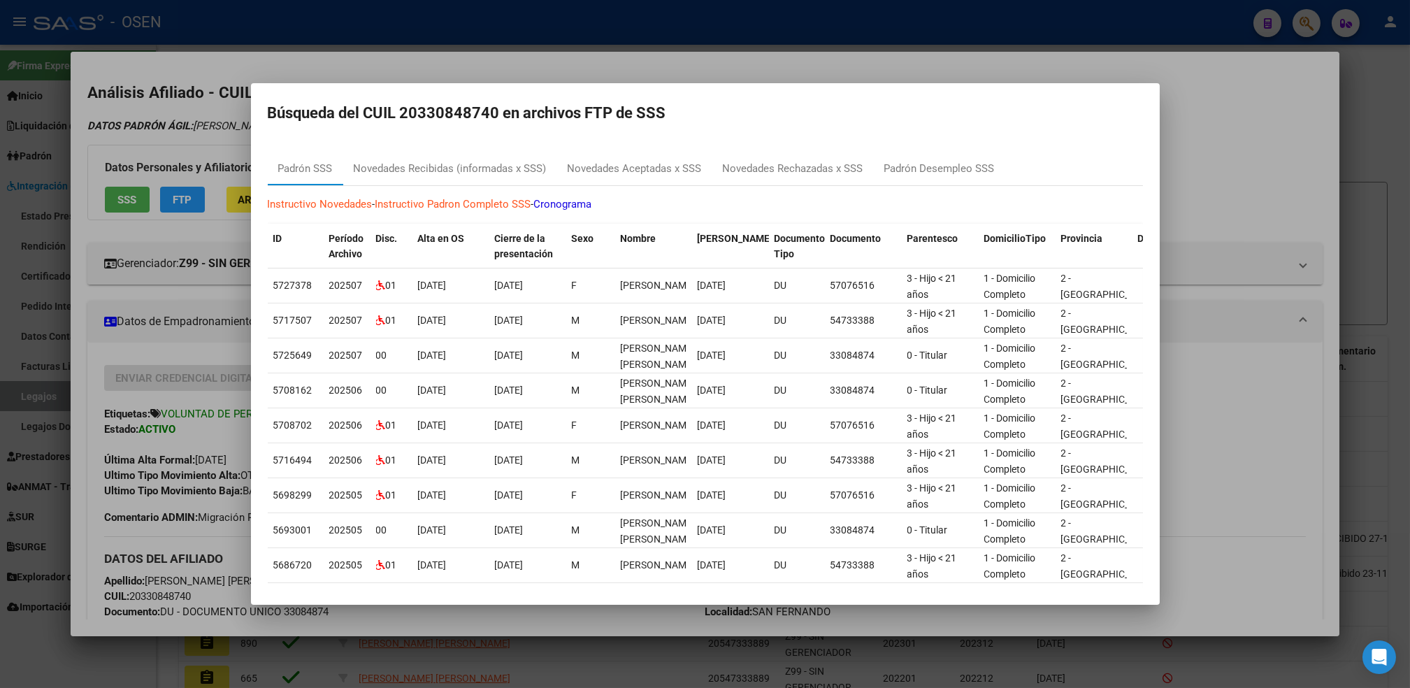
click at [802, 59] on div at bounding box center [705, 344] width 1410 height 688
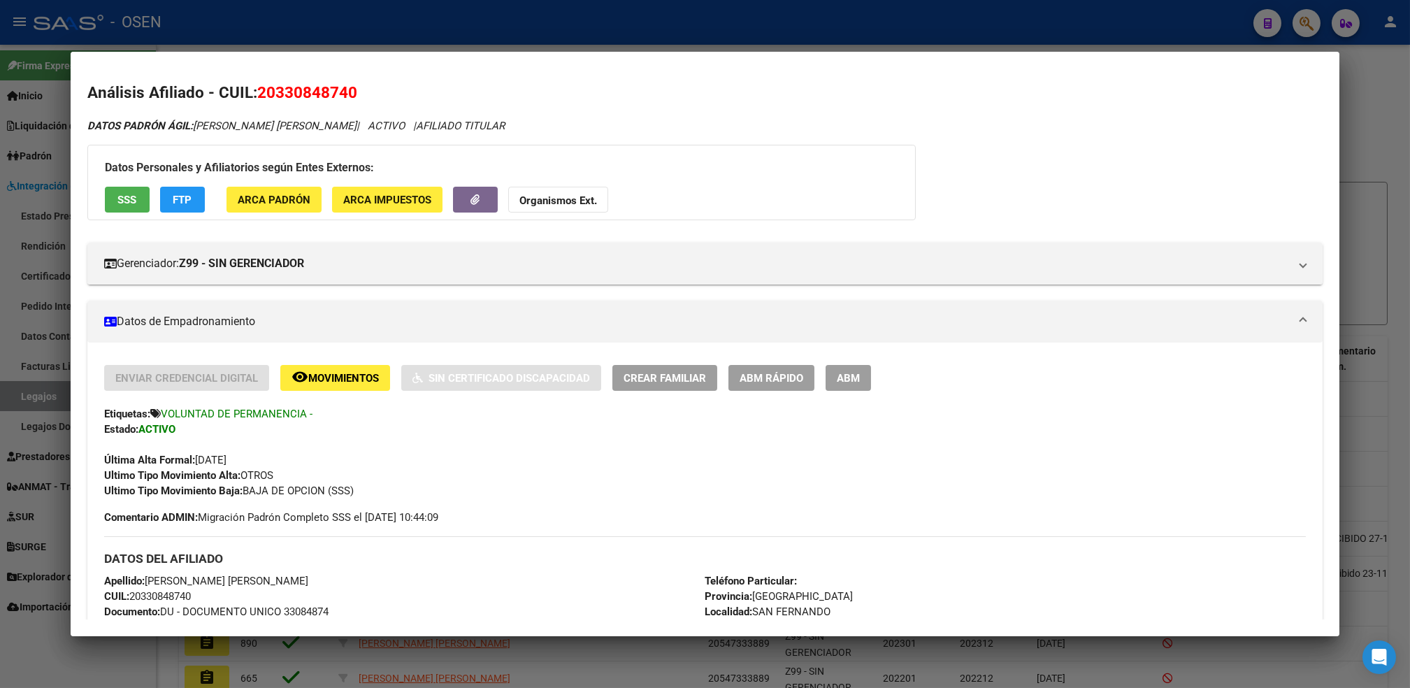
click at [287, 197] on span "ARCA Padrón" at bounding box center [274, 200] width 73 height 13
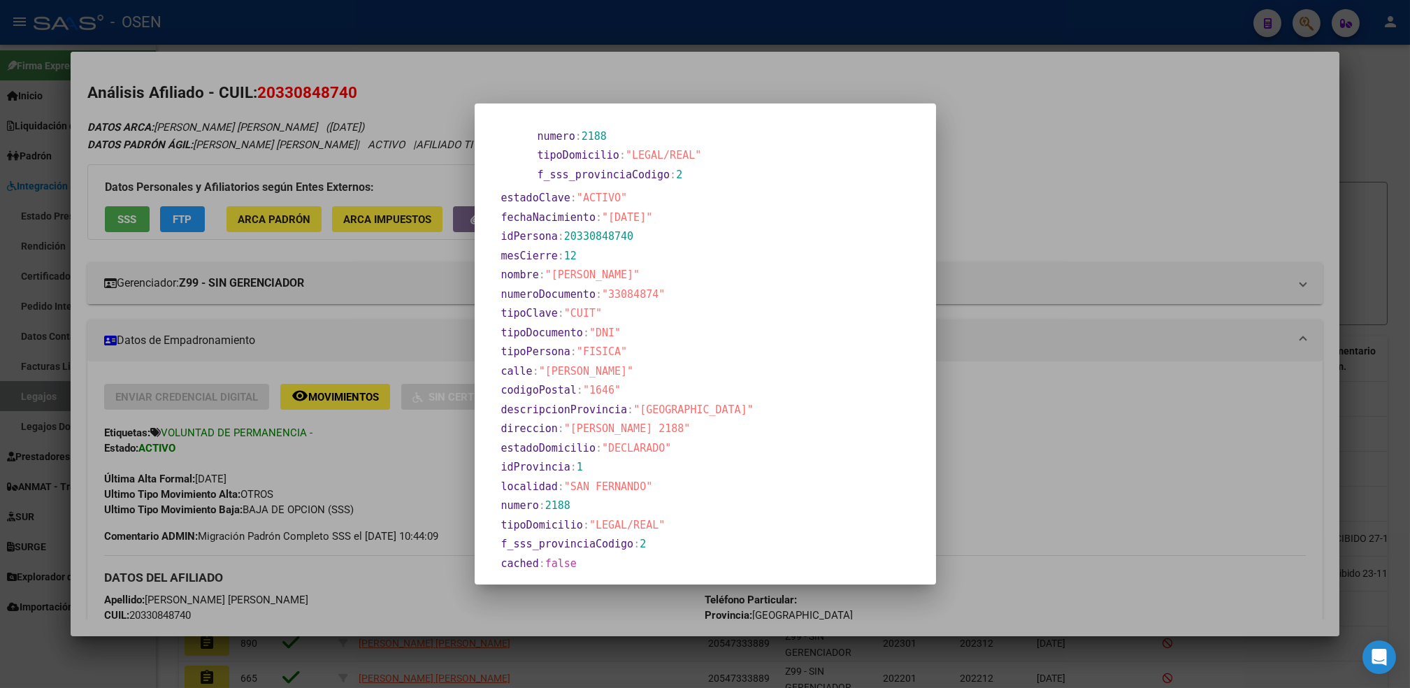
scroll to position [412, 0]
click at [1049, 171] on div at bounding box center [705, 344] width 1410 height 688
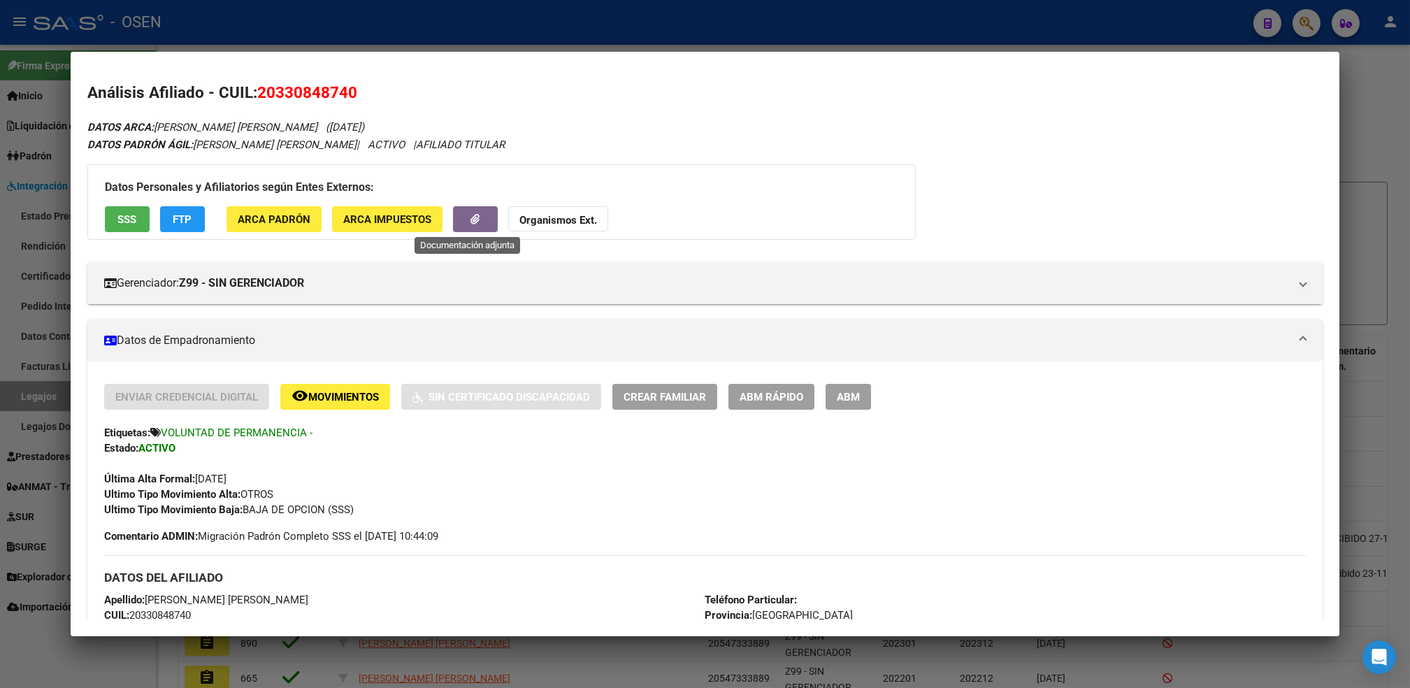
click at [470, 224] on span "button" at bounding box center [474, 219] width 9 height 13
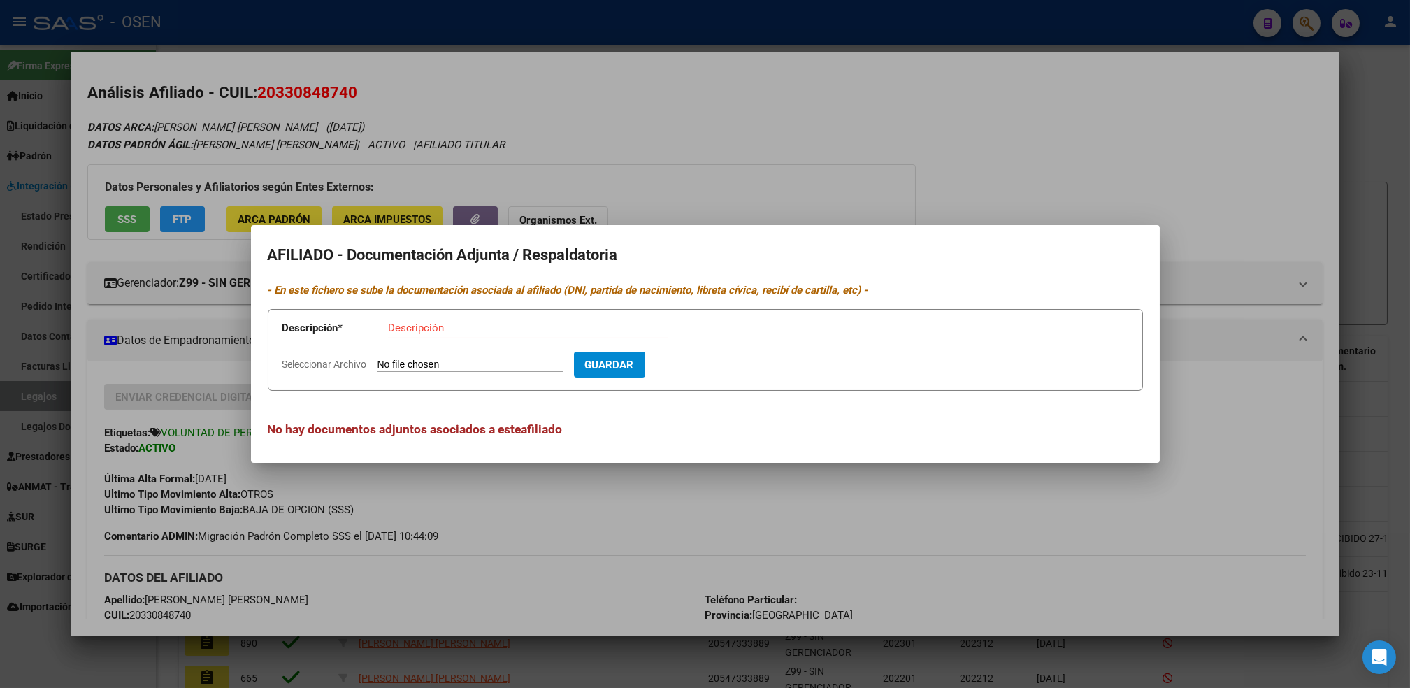
click at [1068, 136] on div at bounding box center [705, 344] width 1410 height 688
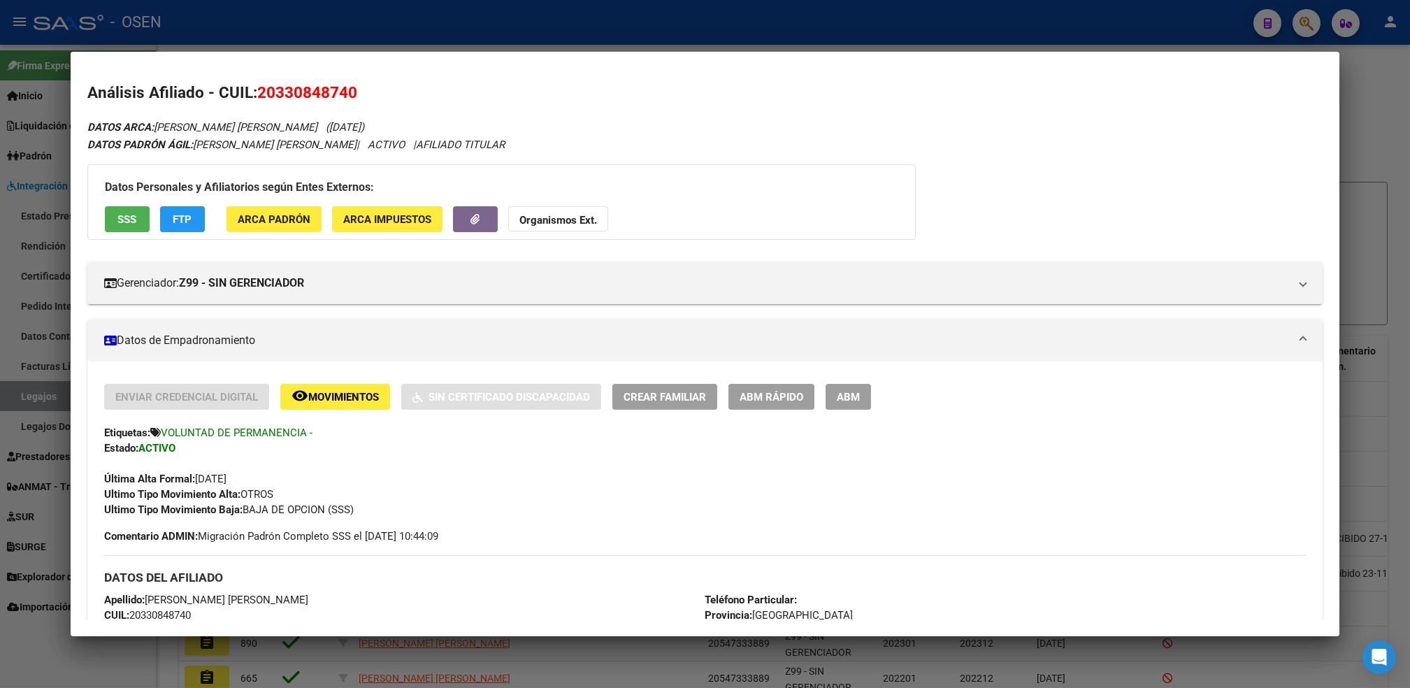
click at [344, 391] on span "Movimientos" at bounding box center [343, 397] width 71 height 13
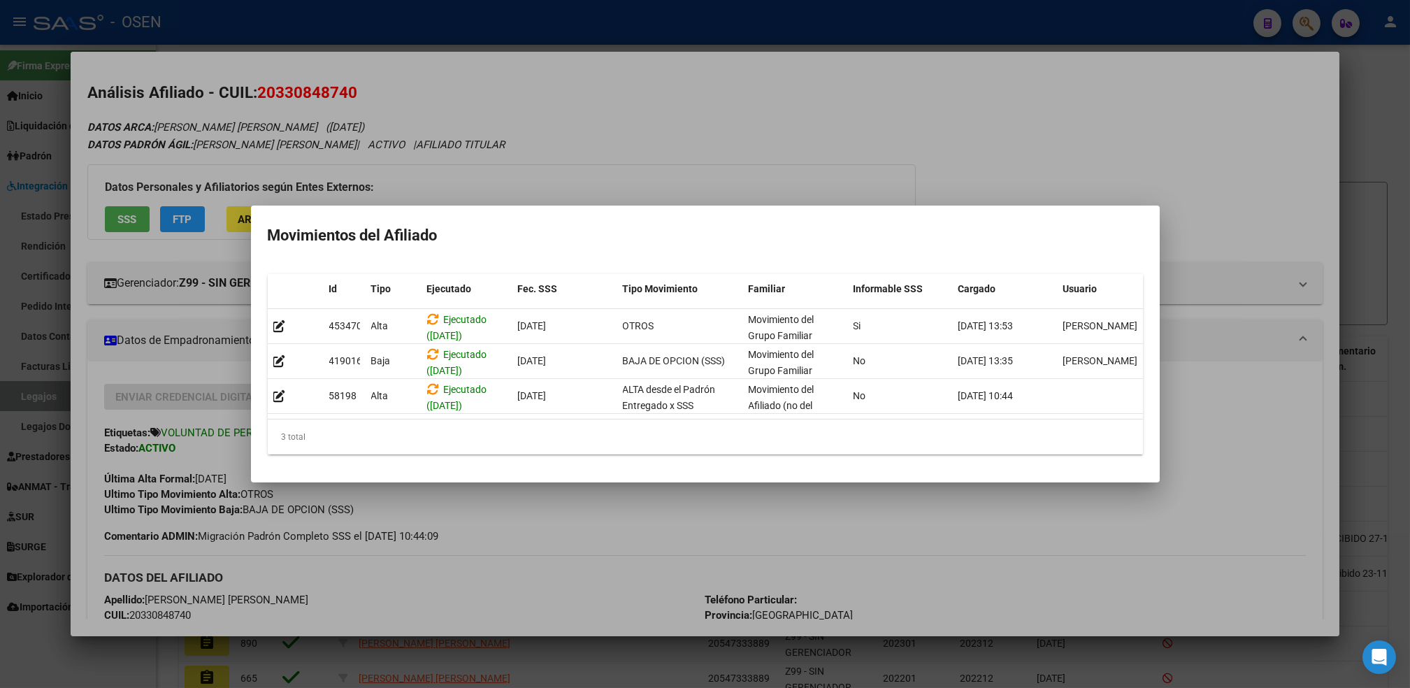
click at [1152, 95] on div at bounding box center [705, 344] width 1410 height 688
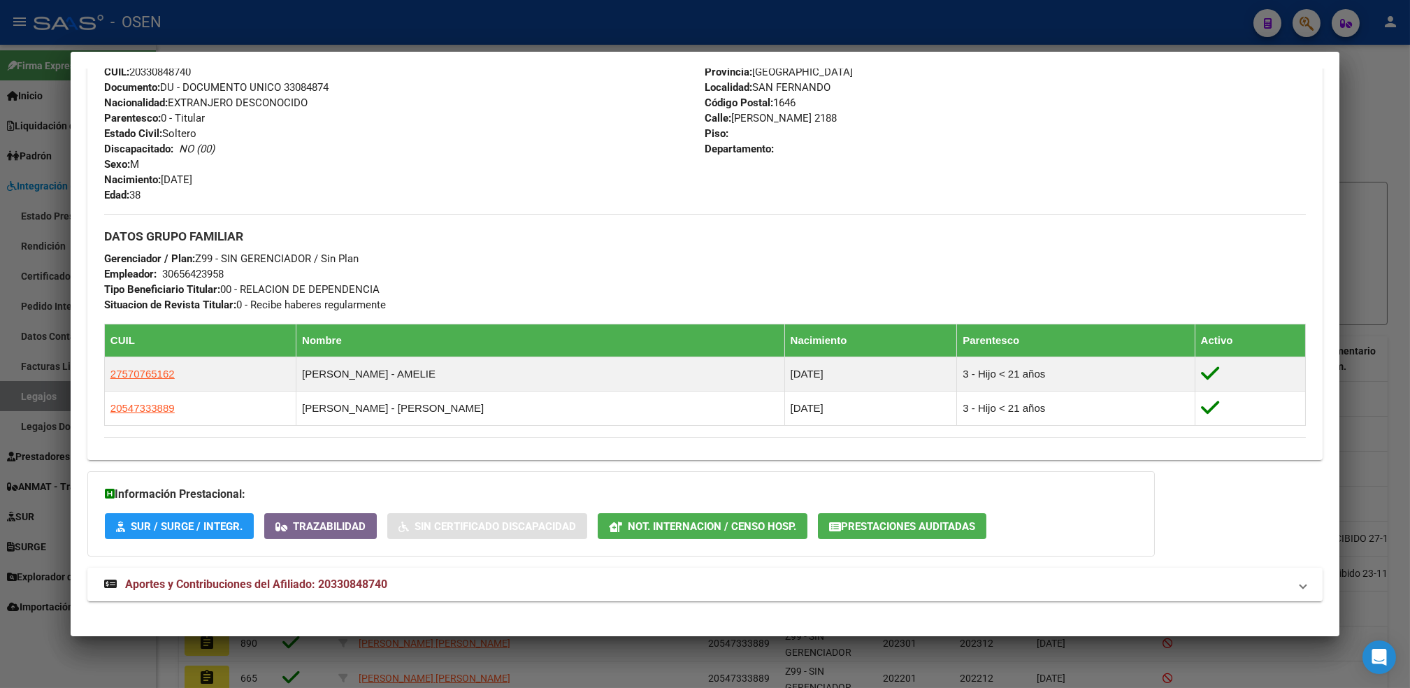
scroll to position [554, 0]
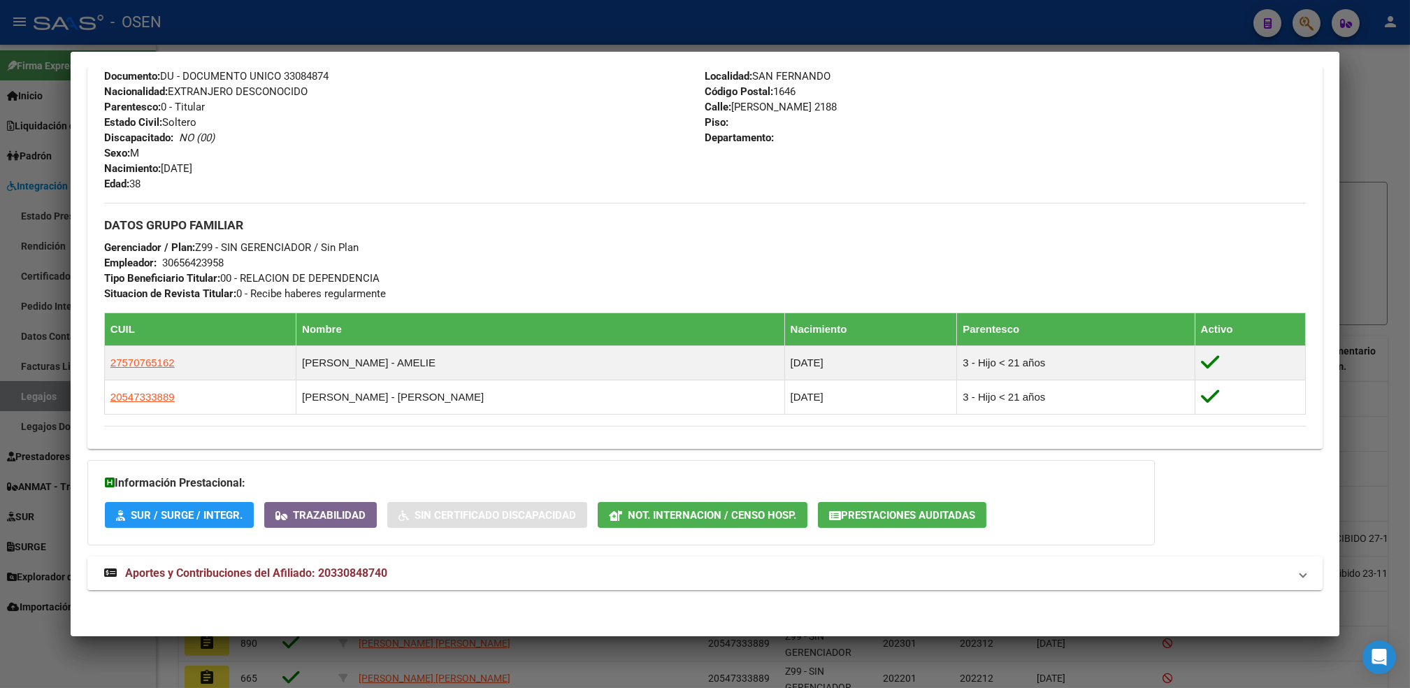
click at [345, 568] on span "Aportes y Contribuciones del Afiliado: 20330848740" at bounding box center [256, 572] width 262 height 13
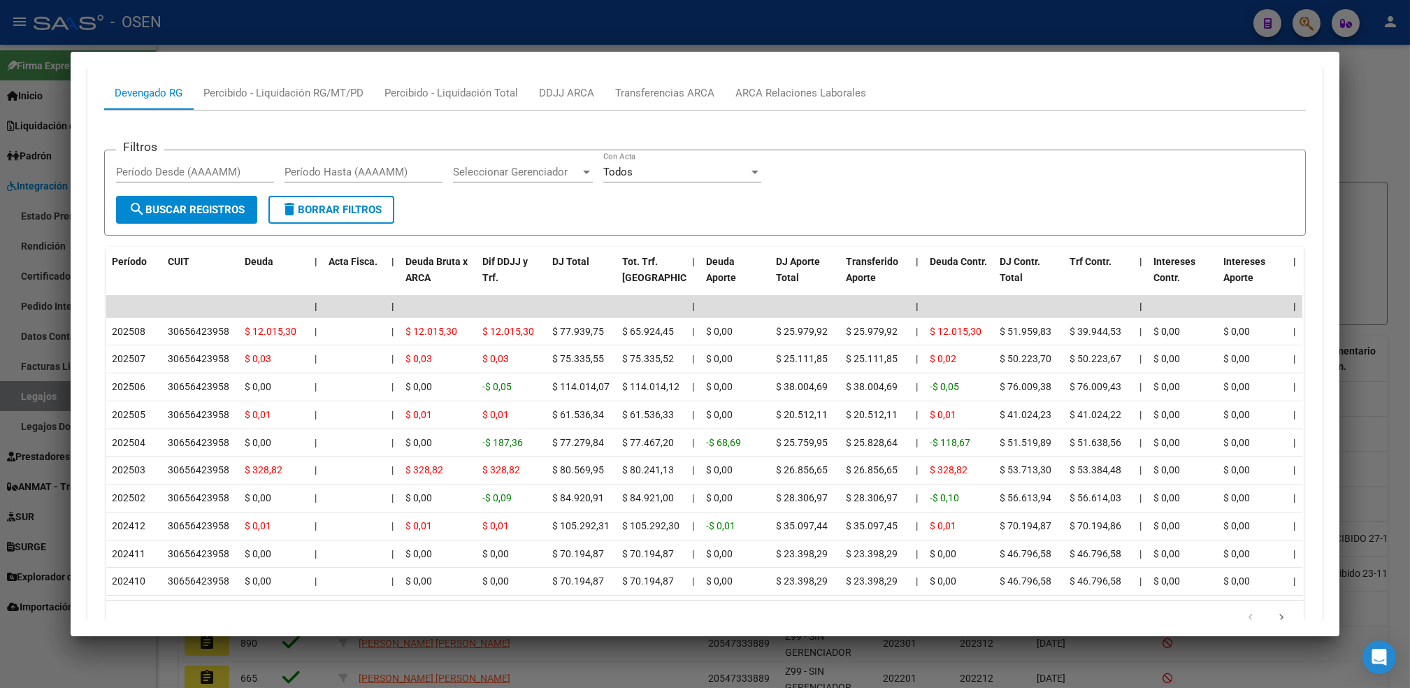
scroll to position [1206, 0]
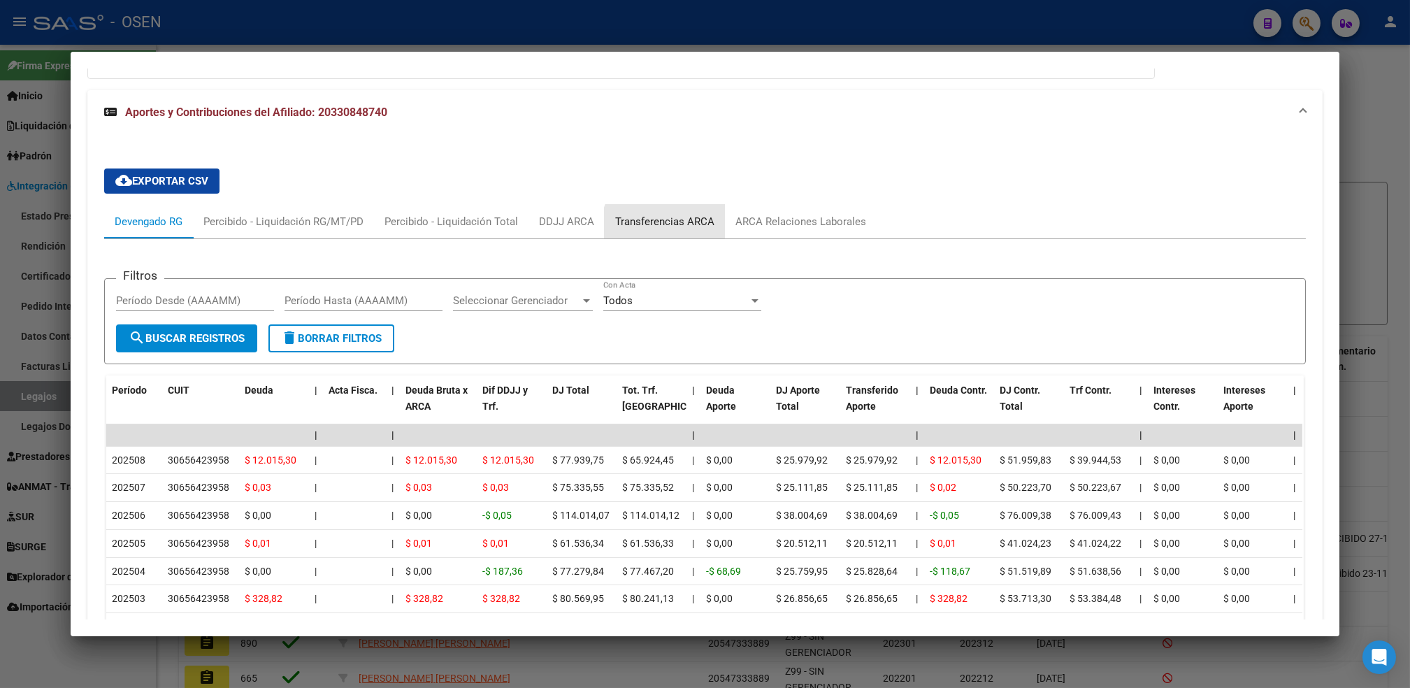
click at [664, 230] on div "Transferencias ARCA" at bounding box center [665, 222] width 120 height 34
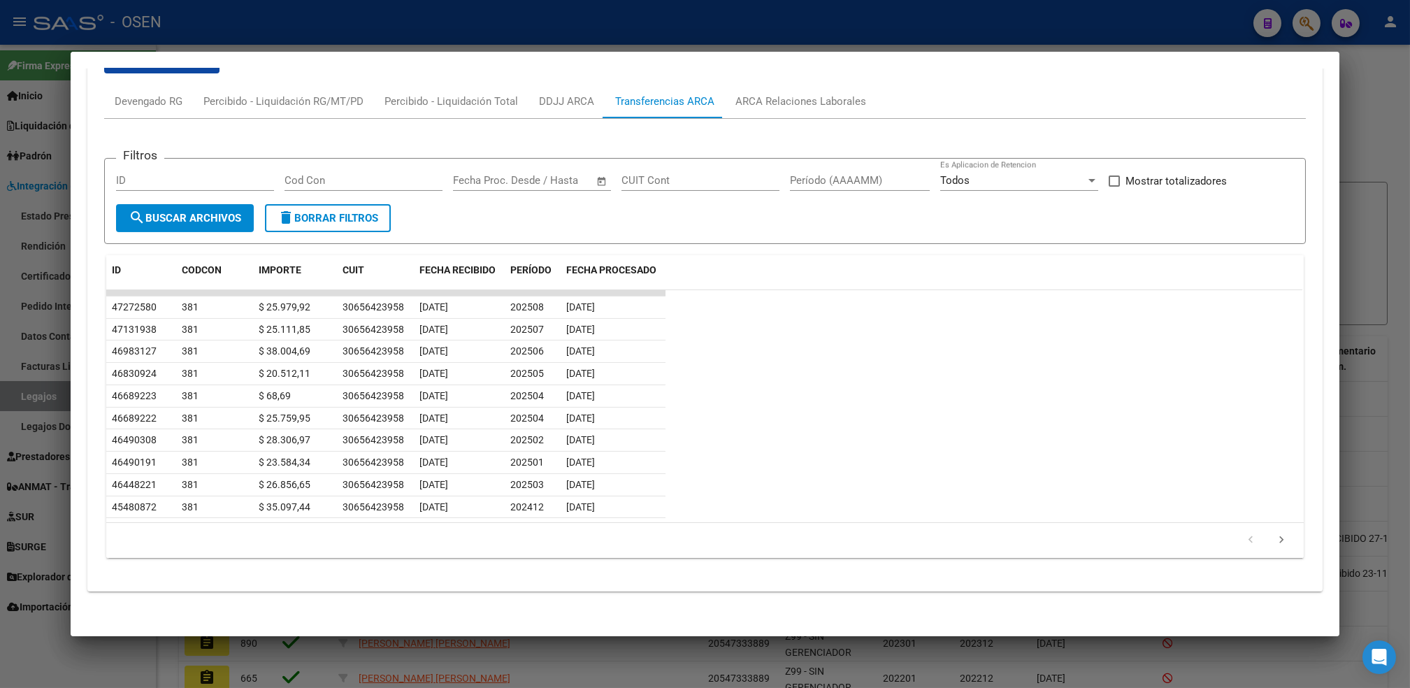
scroll to position [1143, 0]
click at [151, 96] on div "Devengado RG" at bounding box center [149, 99] width 68 height 15
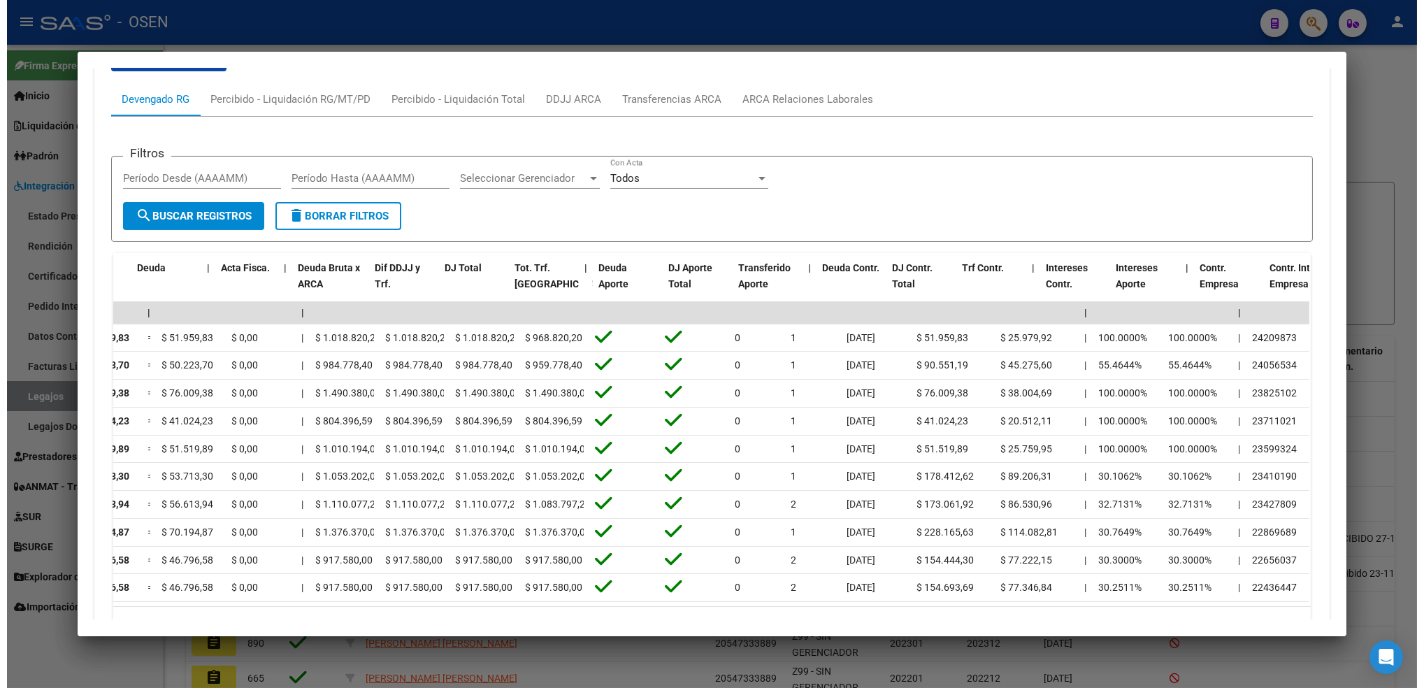
scroll to position [0, 0]
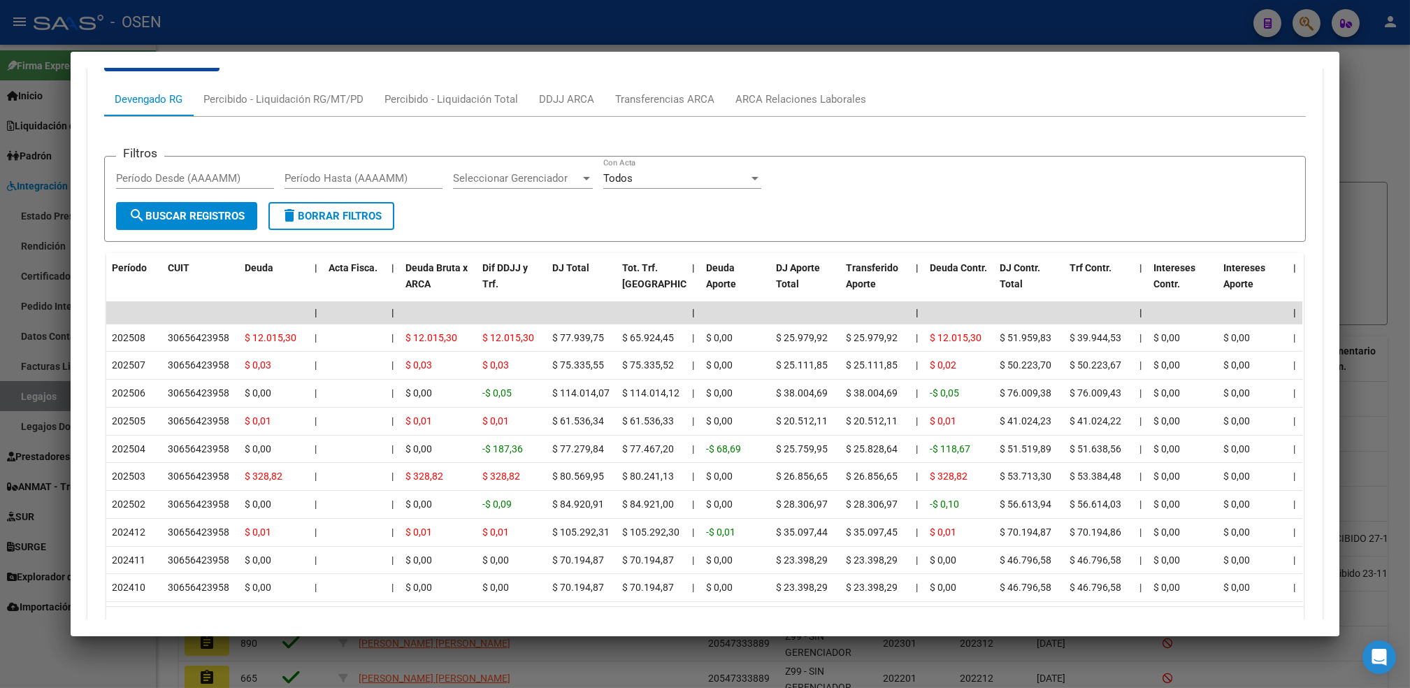
click at [69, 665] on div at bounding box center [705, 344] width 1410 height 688
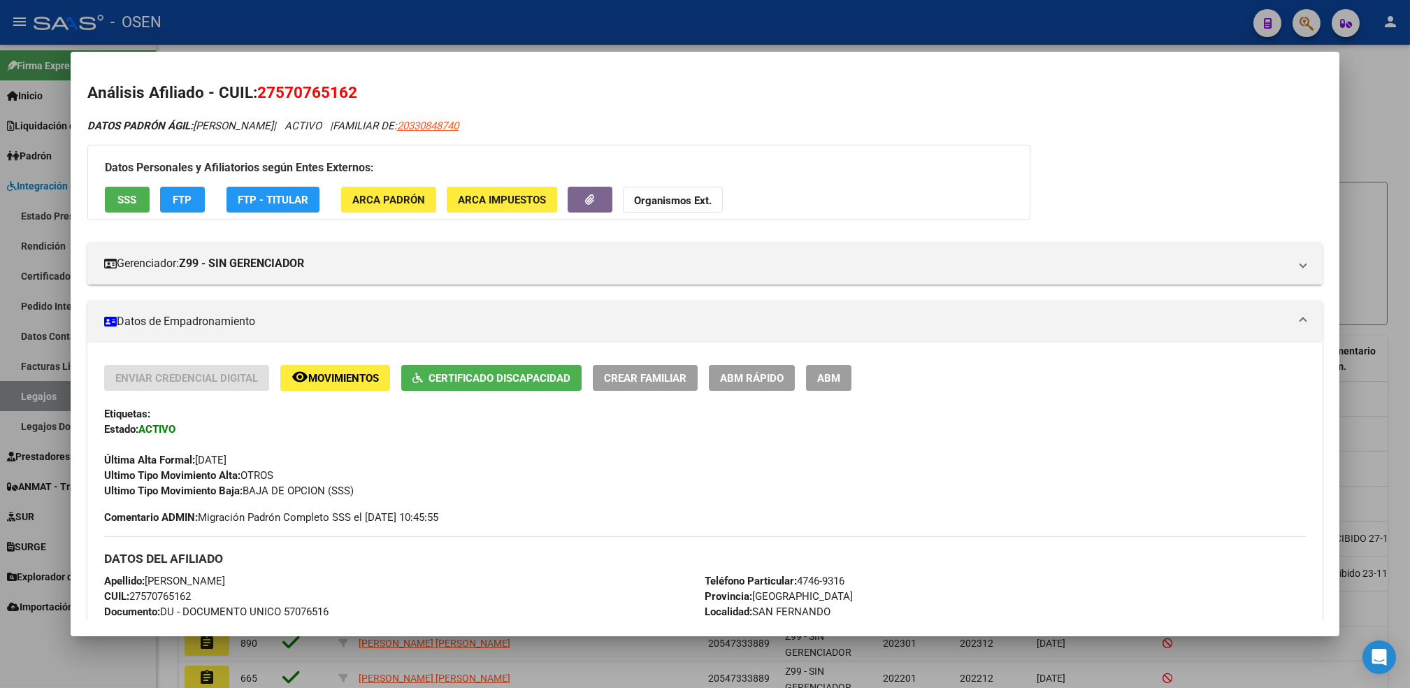
click at [69, 665] on div at bounding box center [705, 344] width 1410 height 688
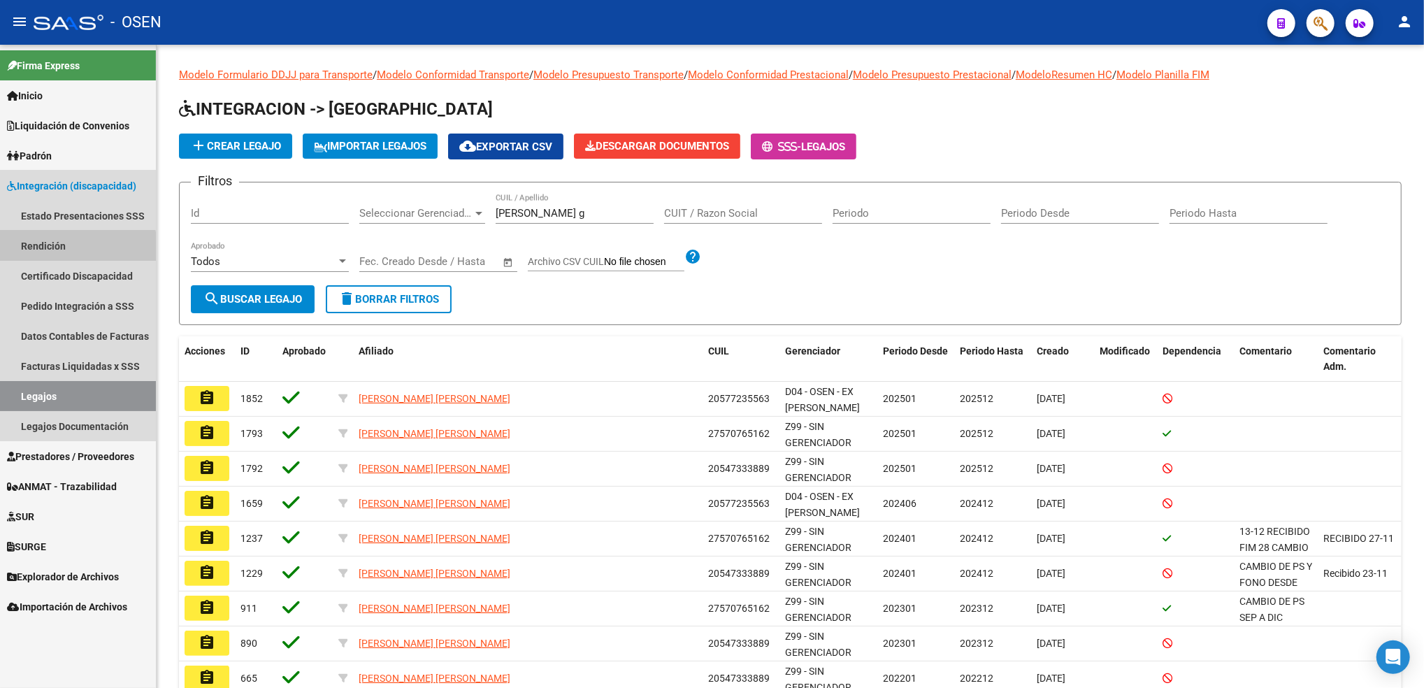
click at [57, 254] on link "Rendición" at bounding box center [78, 246] width 156 height 30
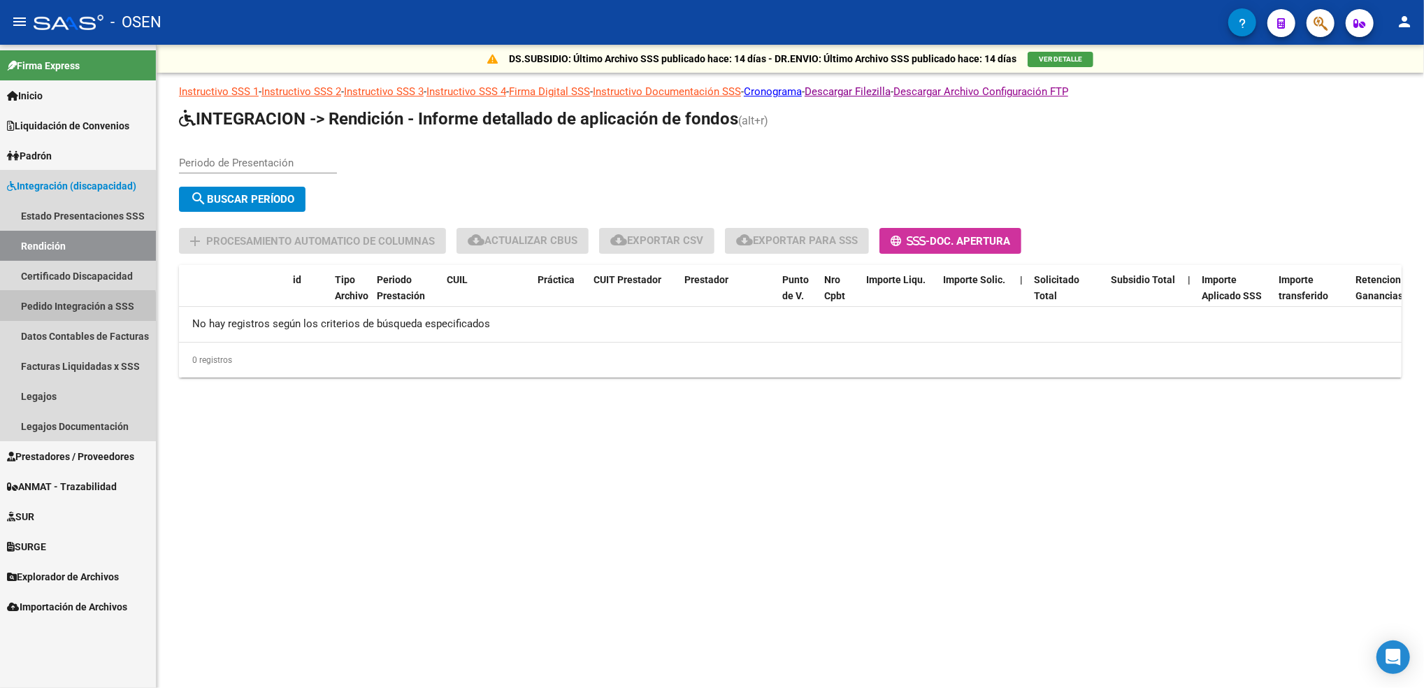
click at [70, 311] on link "Pedido Integración a SSS" at bounding box center [78, 306] width 156 height 30
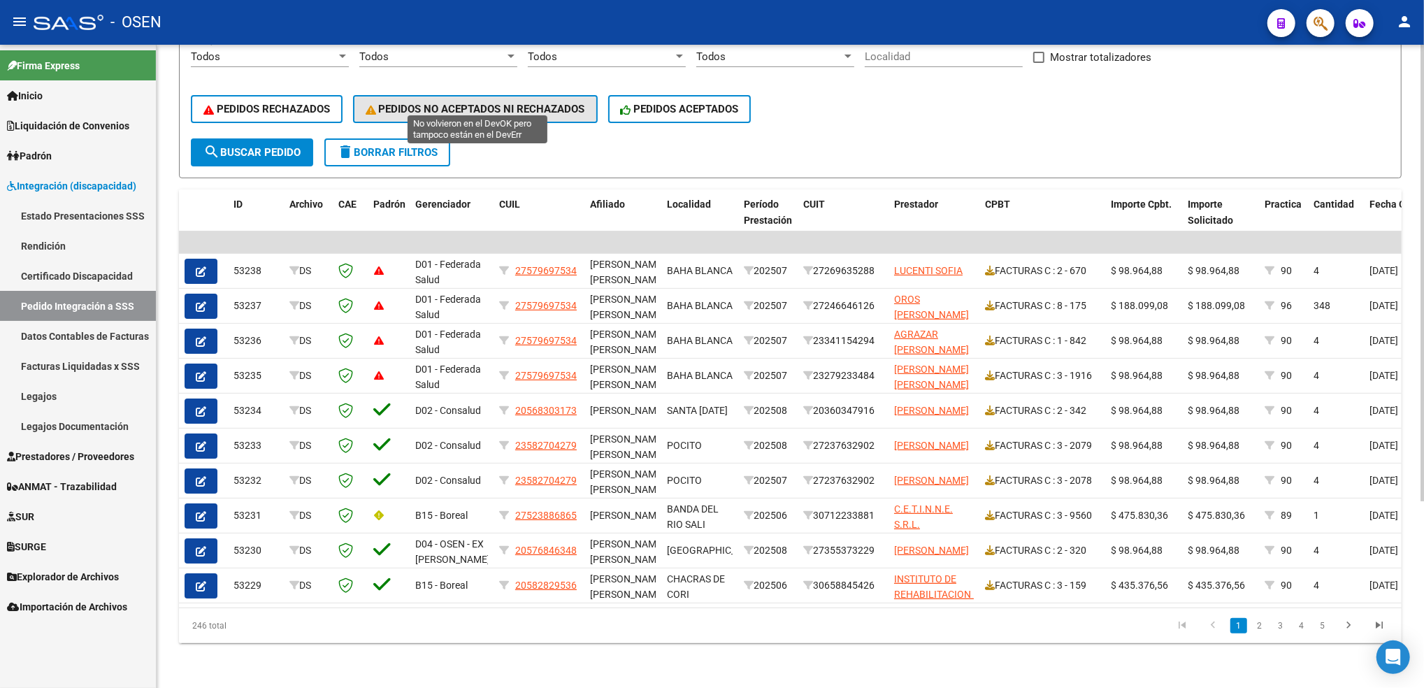
click at [470, 95] on button "PEDIDOS NO ACEPTADOS NI RECHAZADOS" at bounding box center [475, 109] width 245 height 28
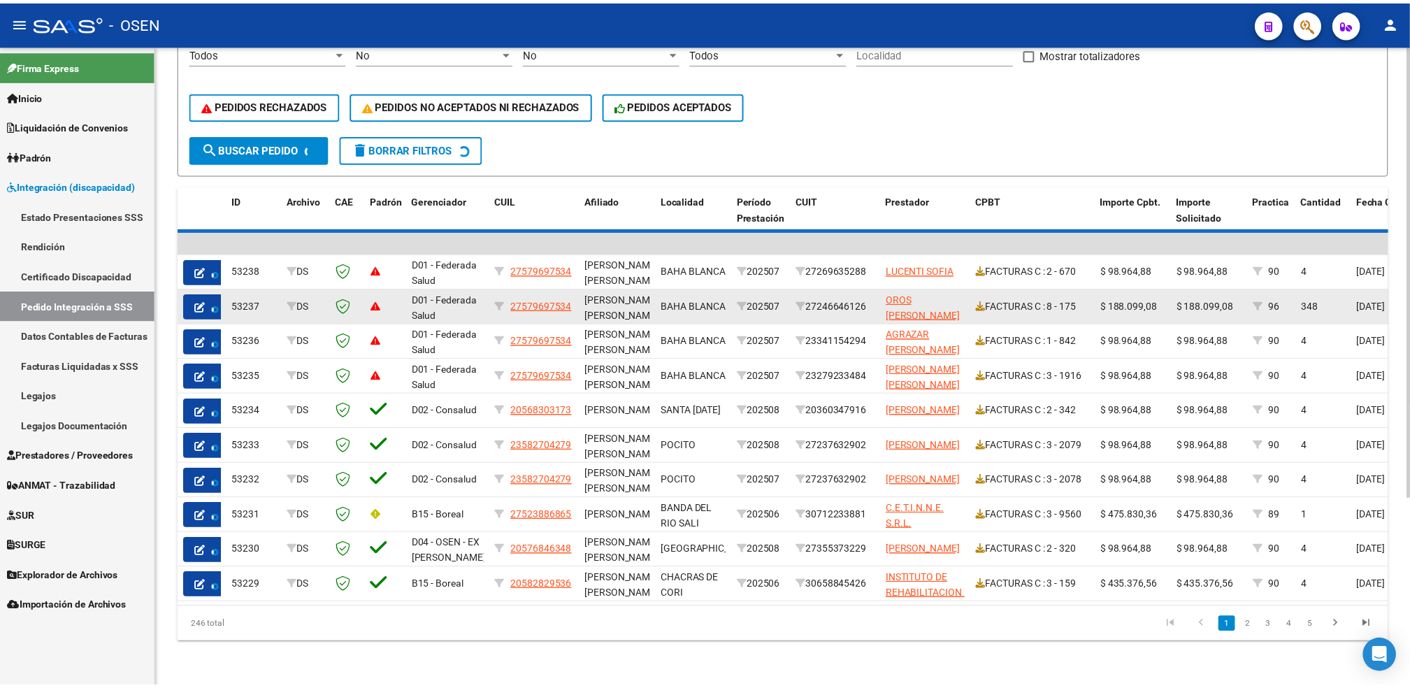
scroll to position [193, 0]
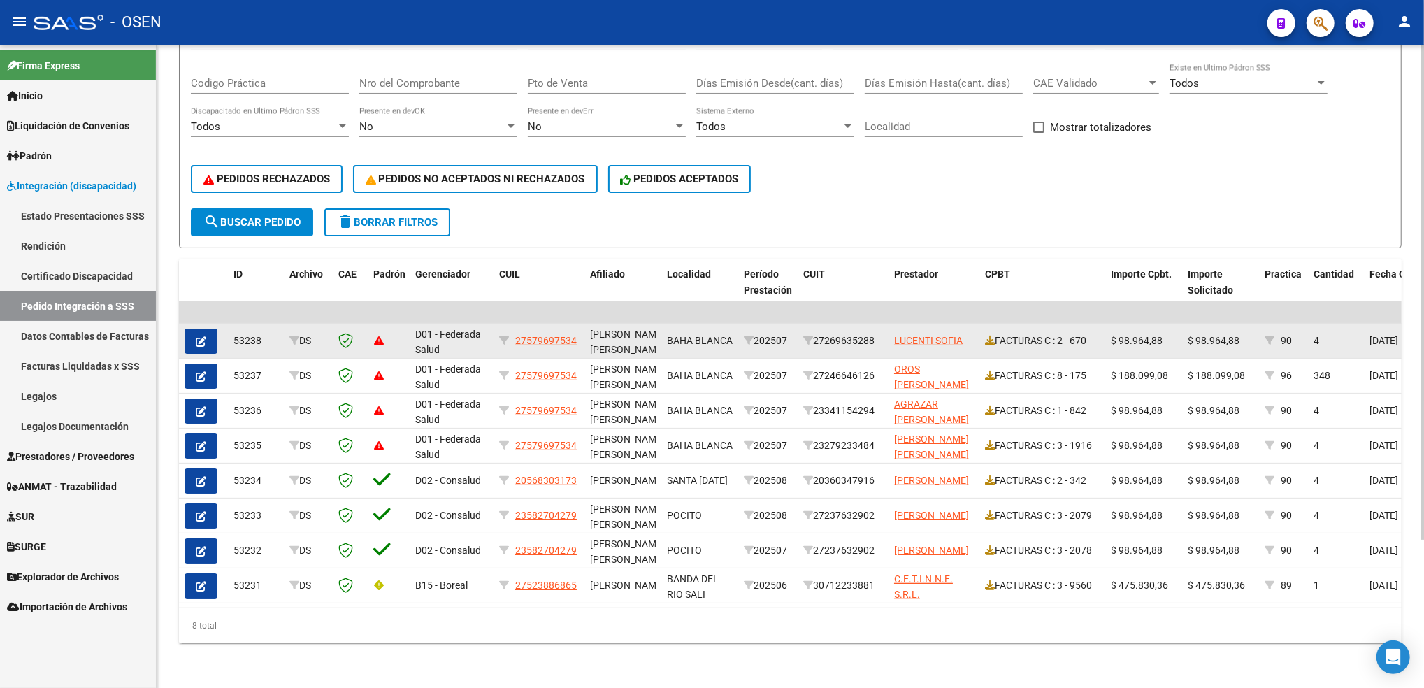
click at [372, 331] on datatable-body-cell at bounding box center [389, 341] width 42 height 34
click at [542, 335] on span "27579697534" at bounding box center [546, 340] width 62 height 11
type textarea "27579697534"
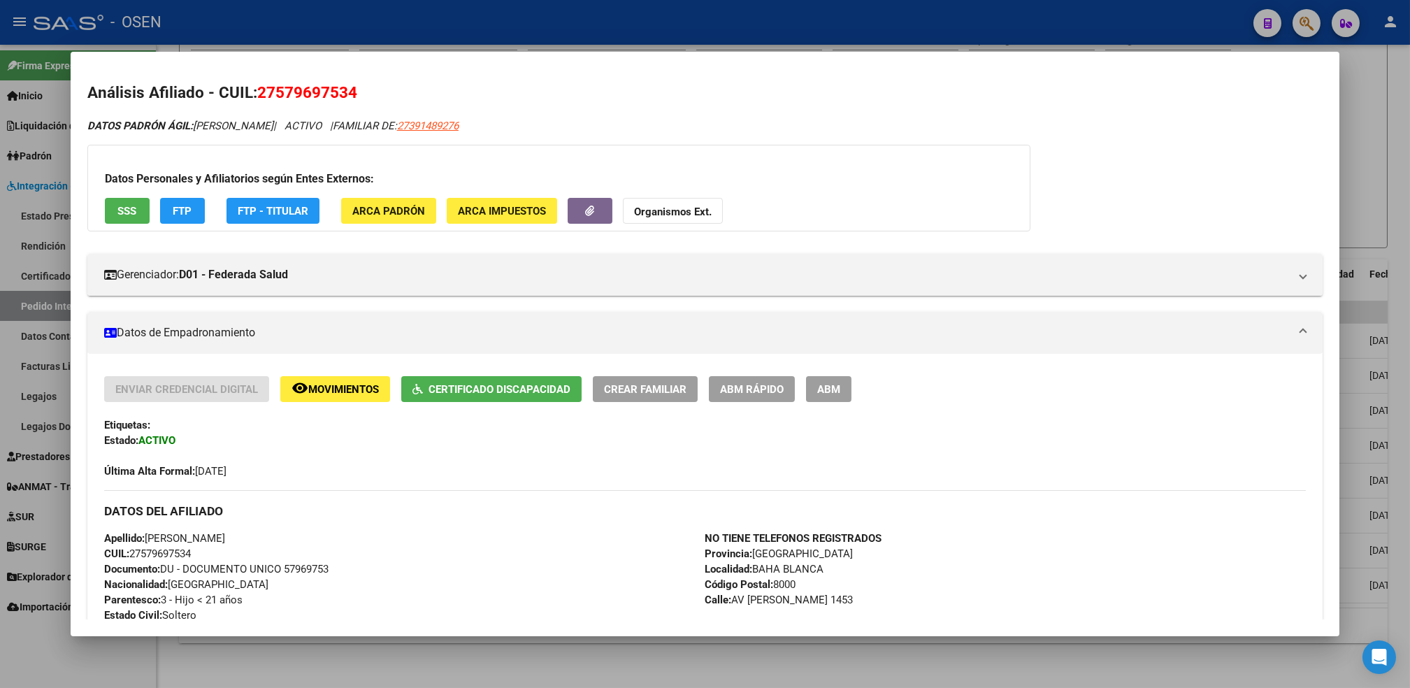
click at [120, 205] on span "SSS" at bounding box center [126, 211] width 19 height 13
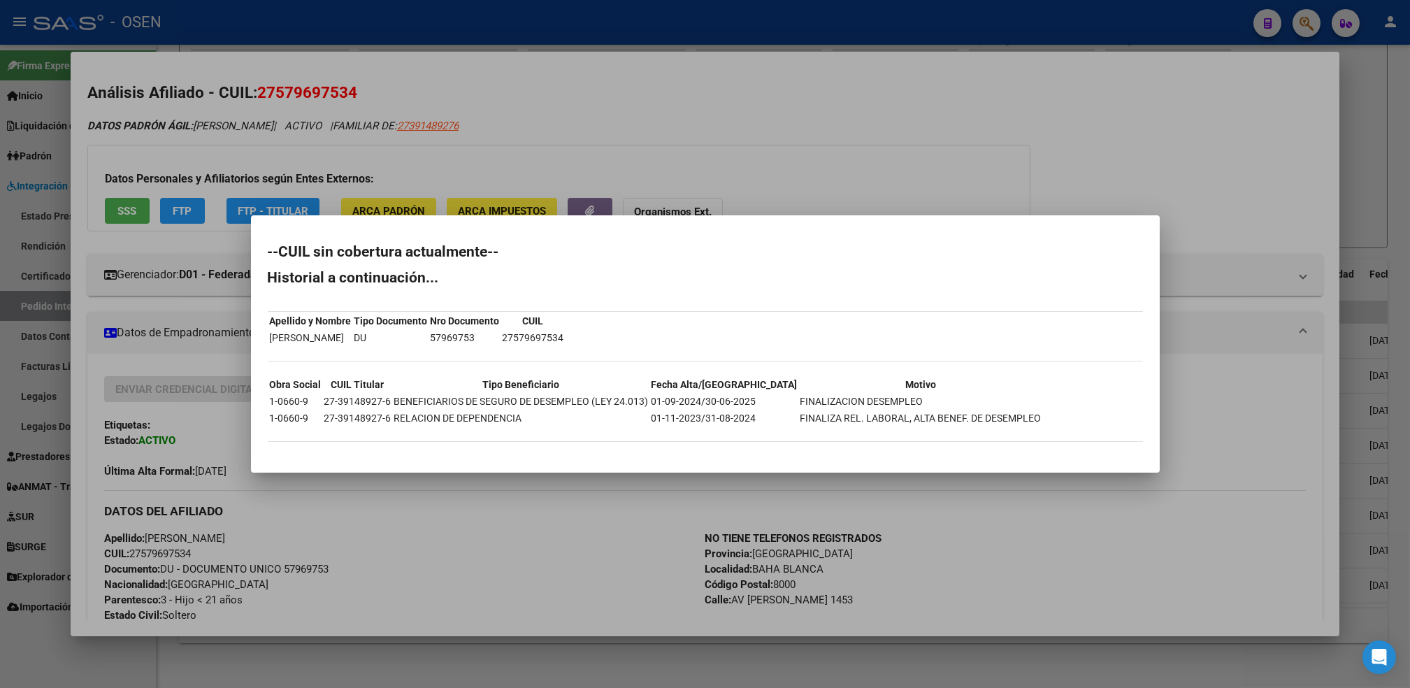
click at [596, 582] on div at bounding box center [705, 344] width 1410 height 688
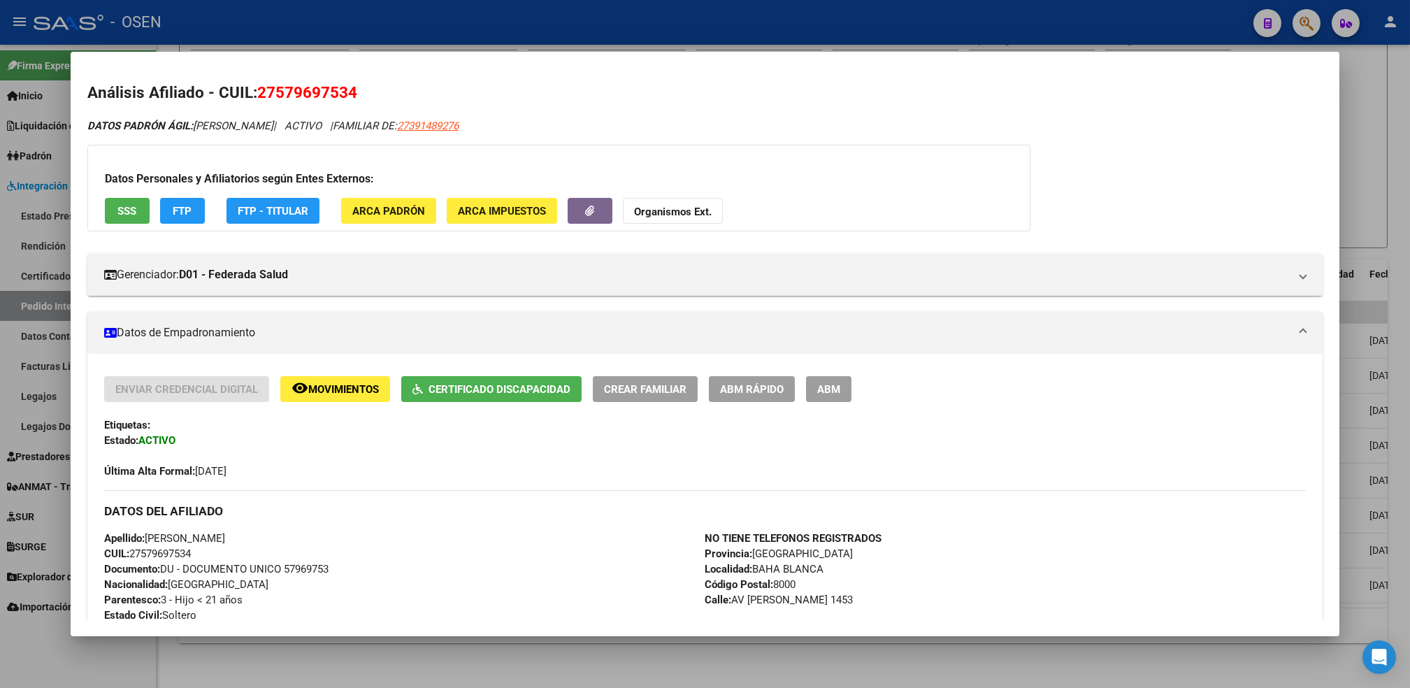
click at [596, 584] on div "Apellido: [PERSON_NAME]: 27579697534 Documento: DU - DOCUMENTO UNICO 57969753 N…" at bounding box center [404, 608] width 601 height 154
click at [530, 666] on div at bounding box center [705, 344] width 1410 height 688
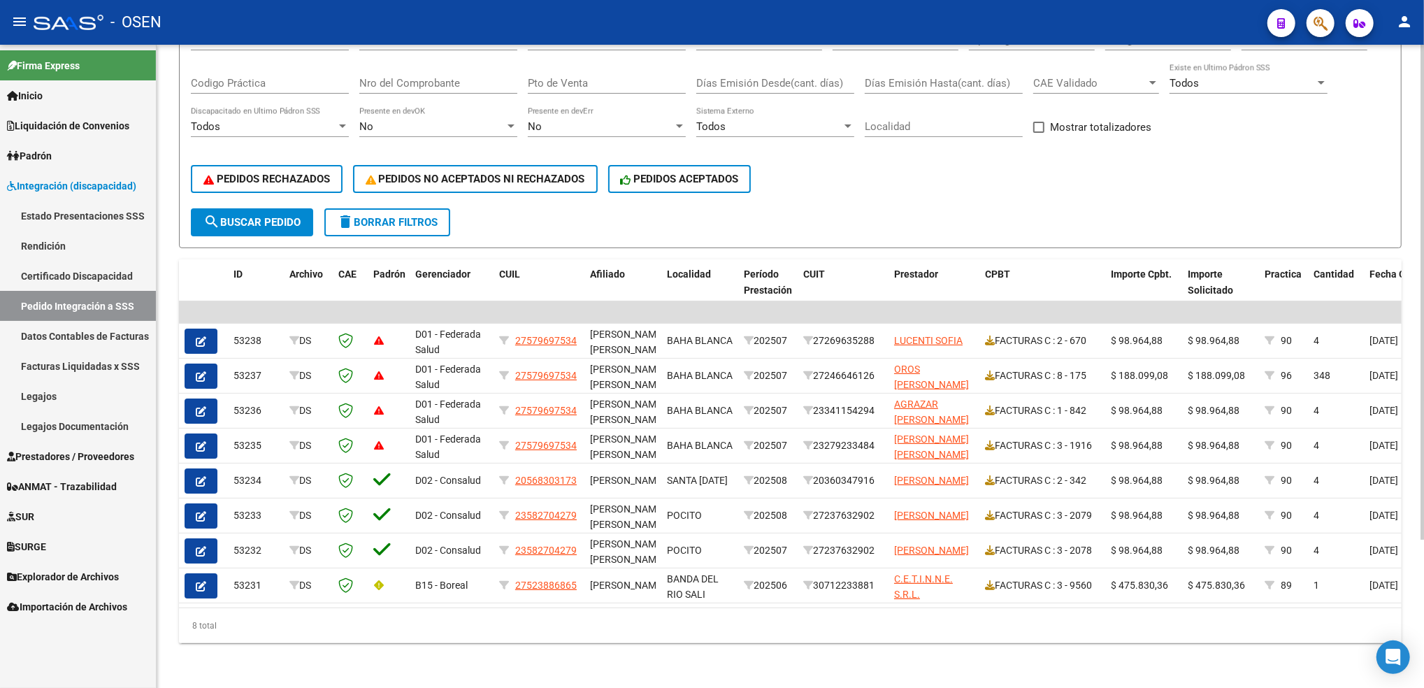
click at [524, 662] on div "DS.DEVOK: Último Archivo SSS publicado hace: 6 hs - DS.DEVERR: Último Archivo S…" at bounding box center [790, 275] width 1267 height 826
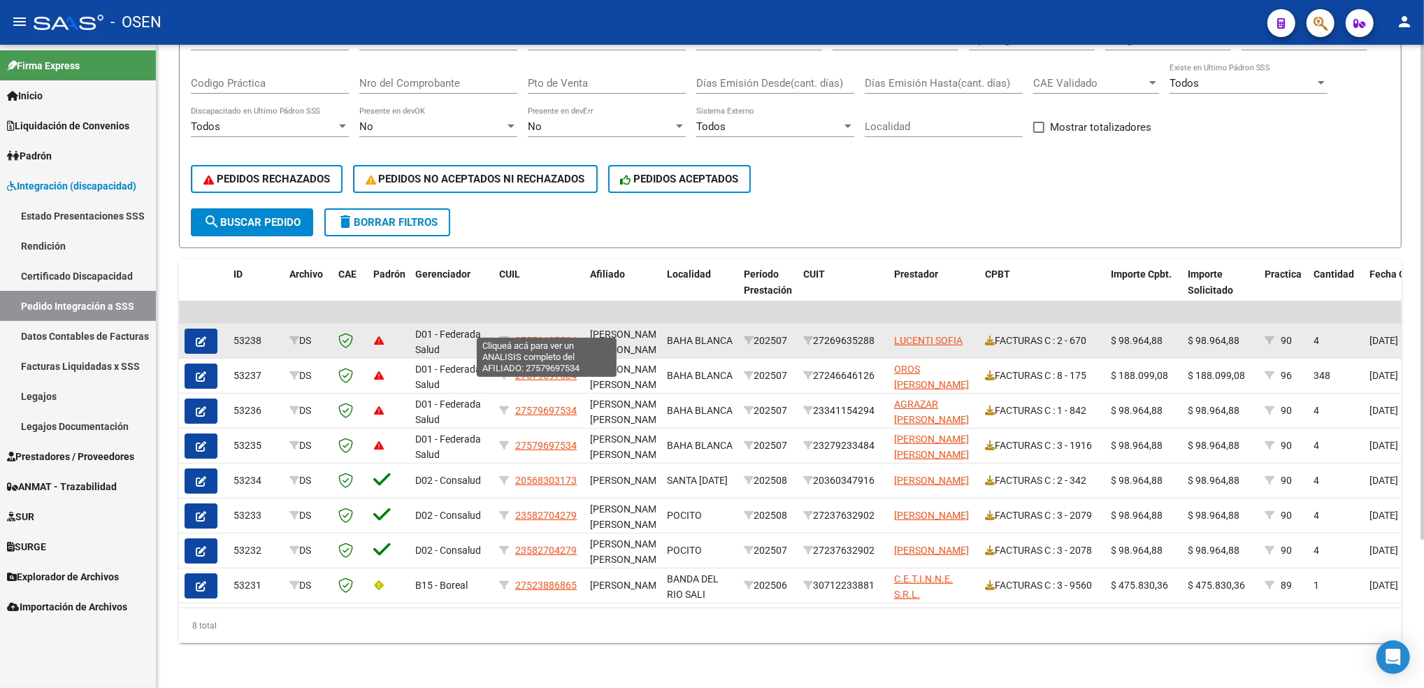
click at [538, 335] on span "27579697534" at bounding box center [546, 340] width 62 height 11
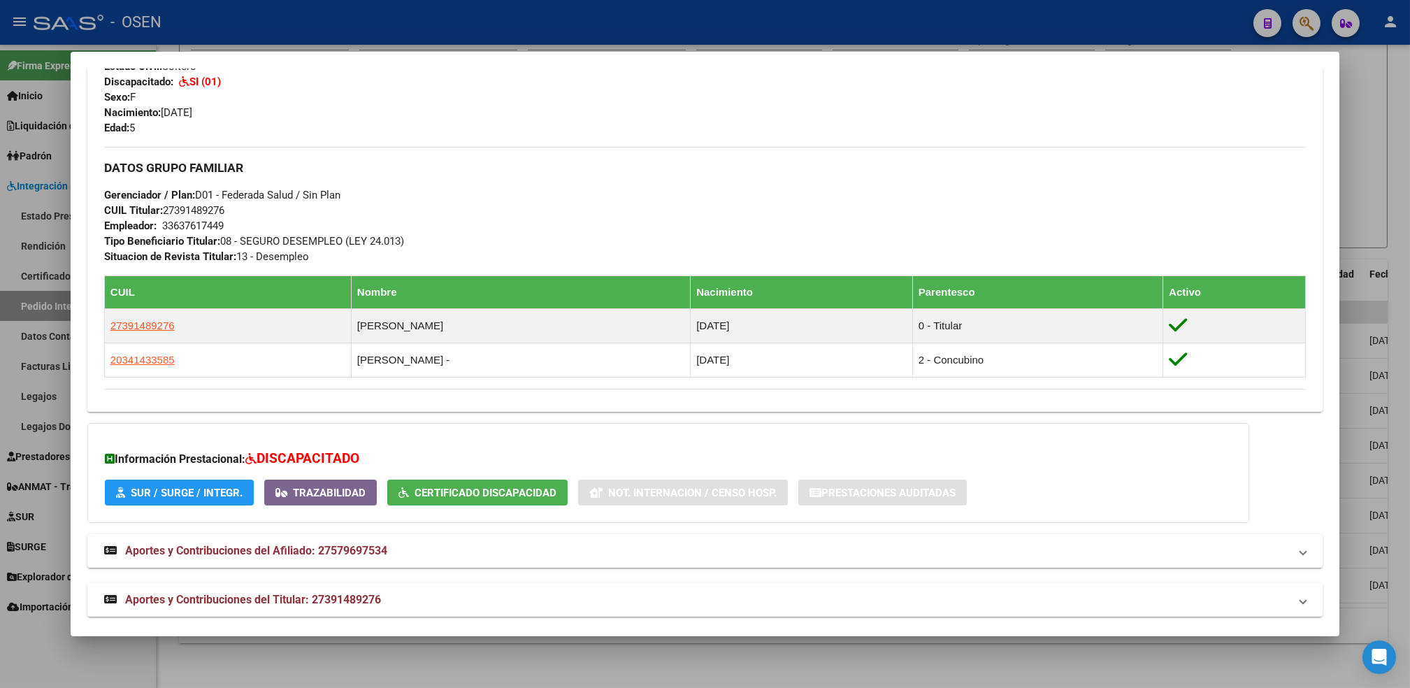
scroll to position [560, 0]
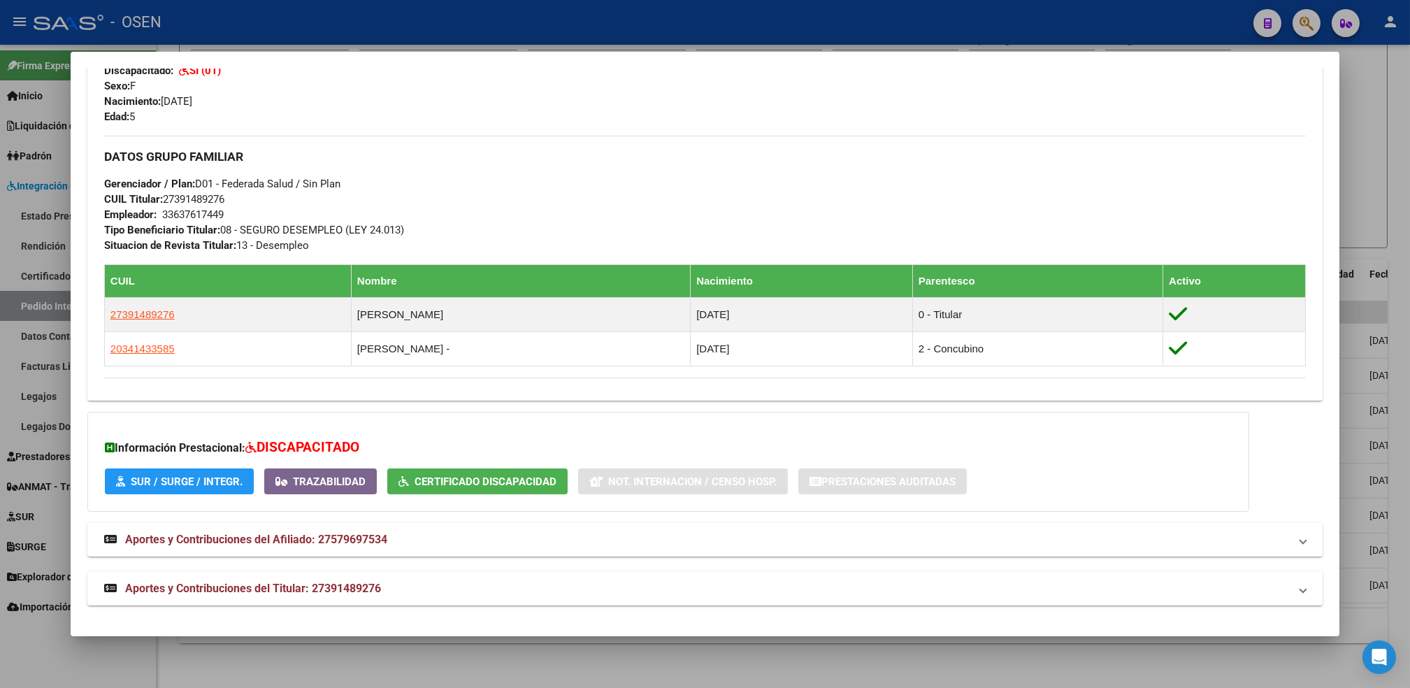
click at [324, 591] on span "Aportes y Contribuciones del Titular: 27391489276" at bounding box center [253, 588] width 256 height 13
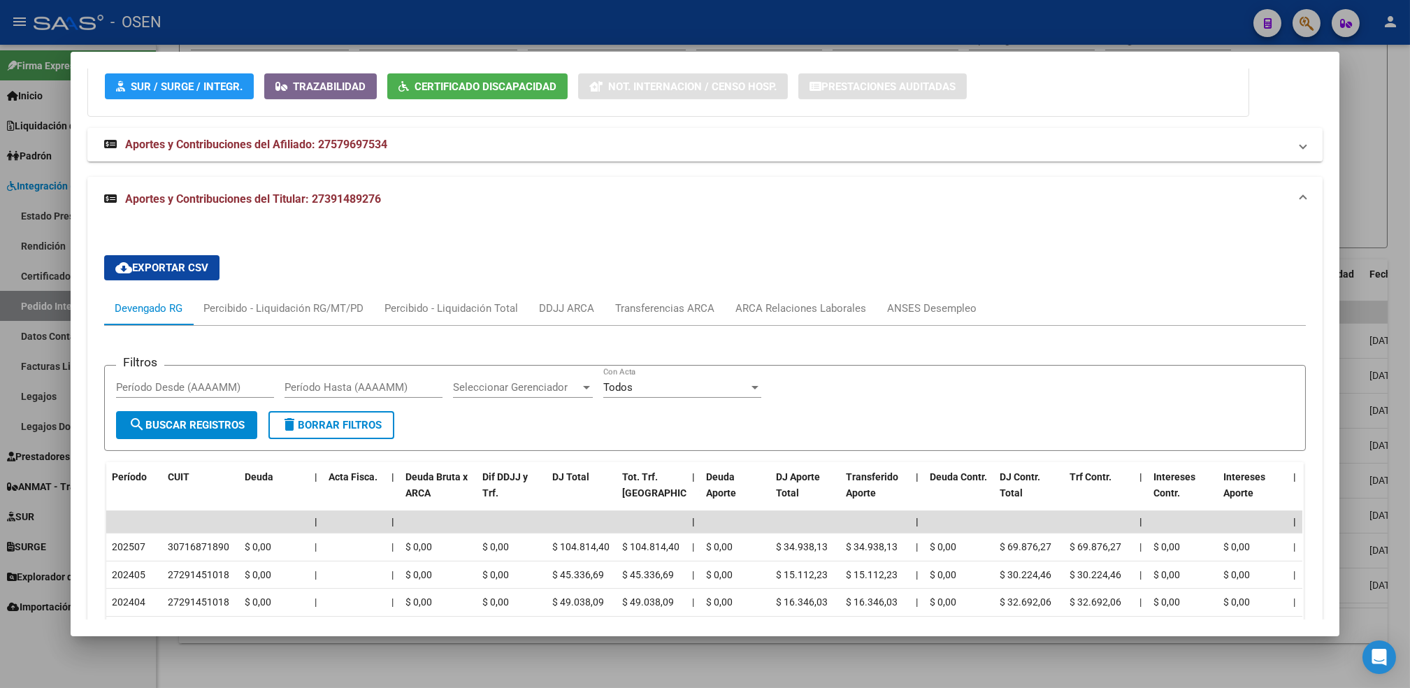
scroll to position [1108, 0]
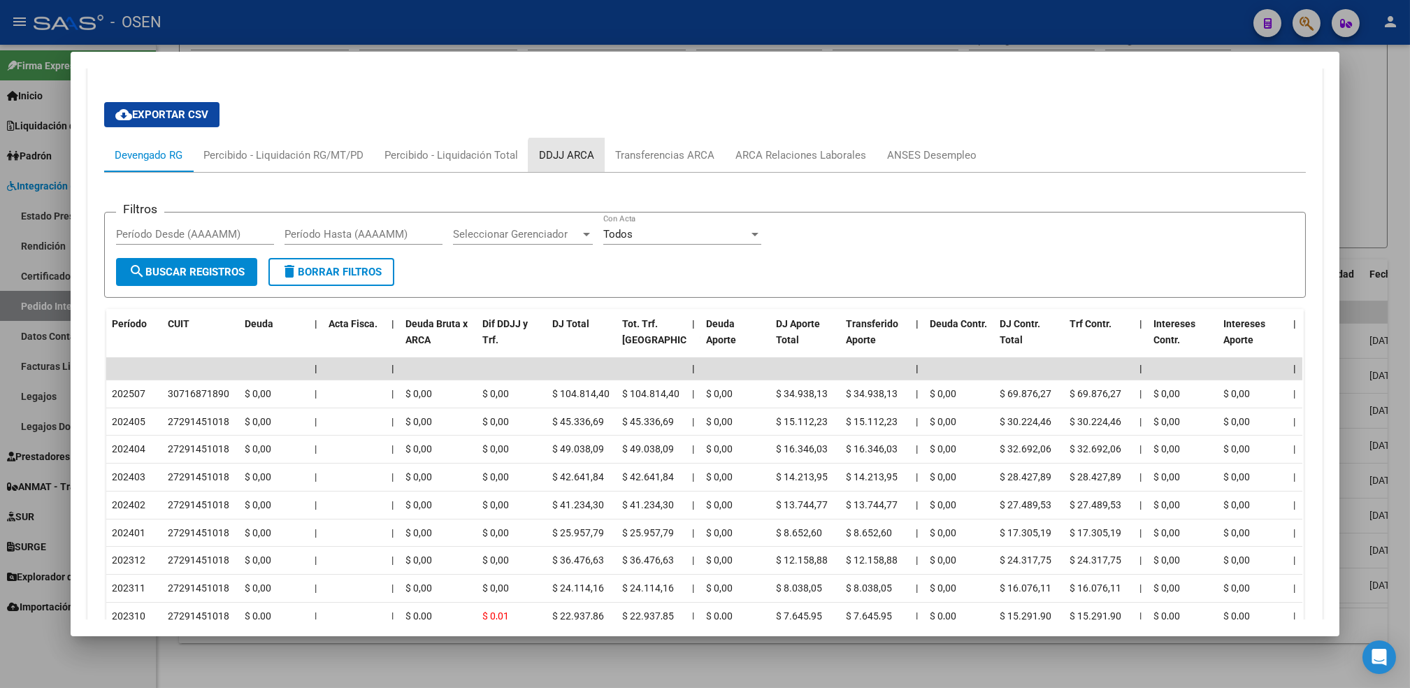
click at [561, 157] on div "DDJJ ARCA" at bounding box center [566, 154] width 55 height 15
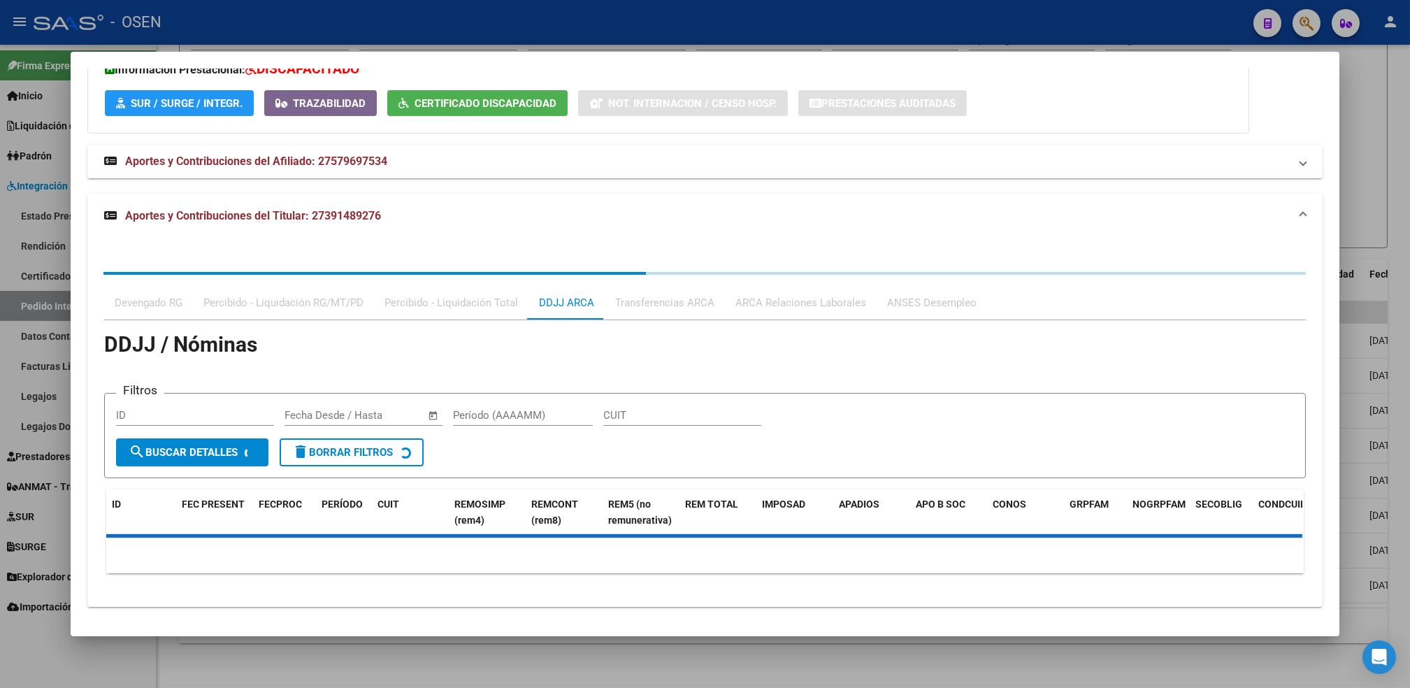
scroll to position [1007, 0]
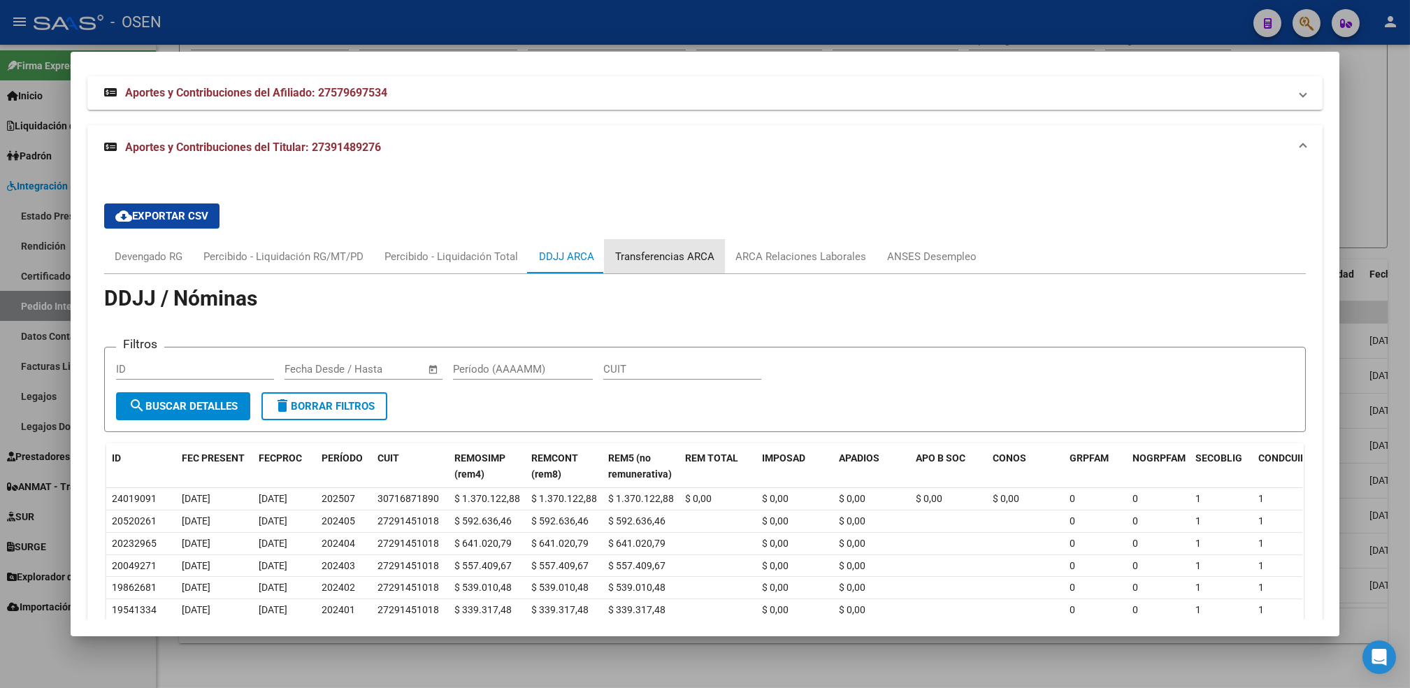
click at [663, 253] on div "Transferencias ARCA" at bounding box center [664, 256] width 99 height 15
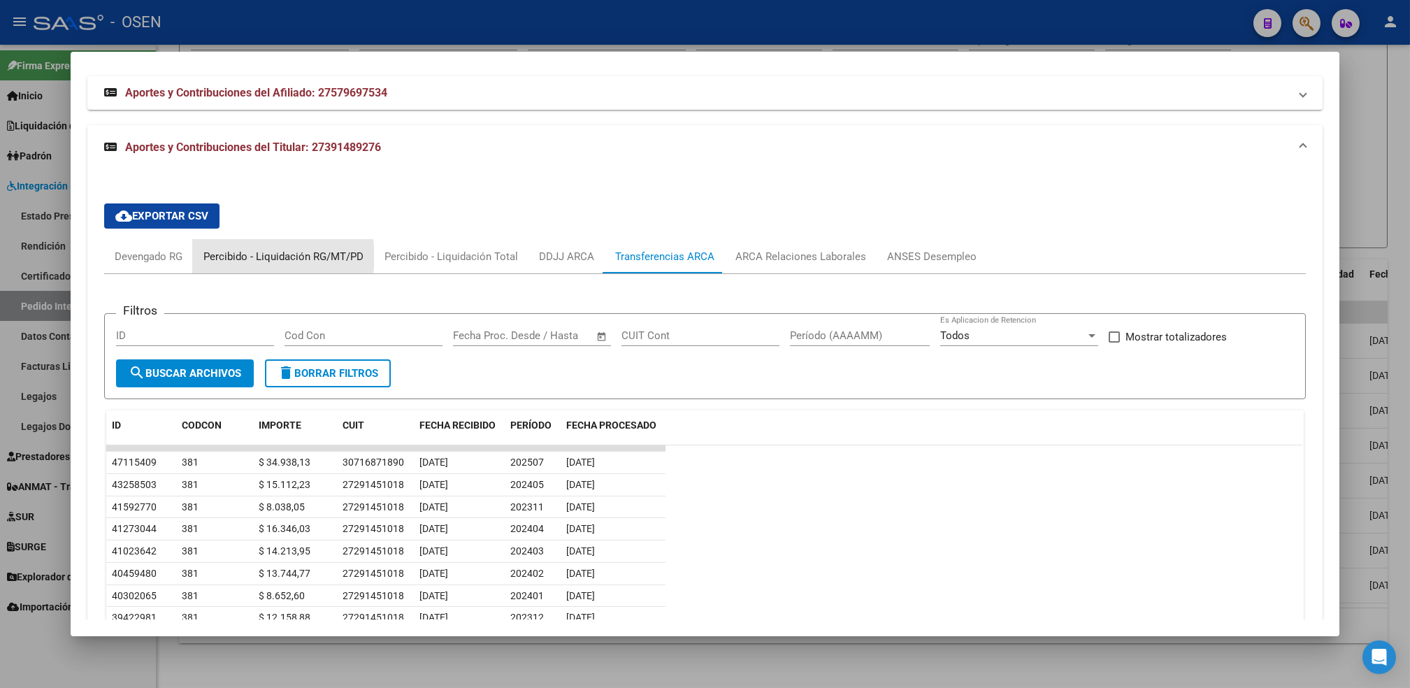
click at [258, 256] on div "Percibido - Liquidación RG/MT/PD" at bounding box center [283, 256] width 160 height 15
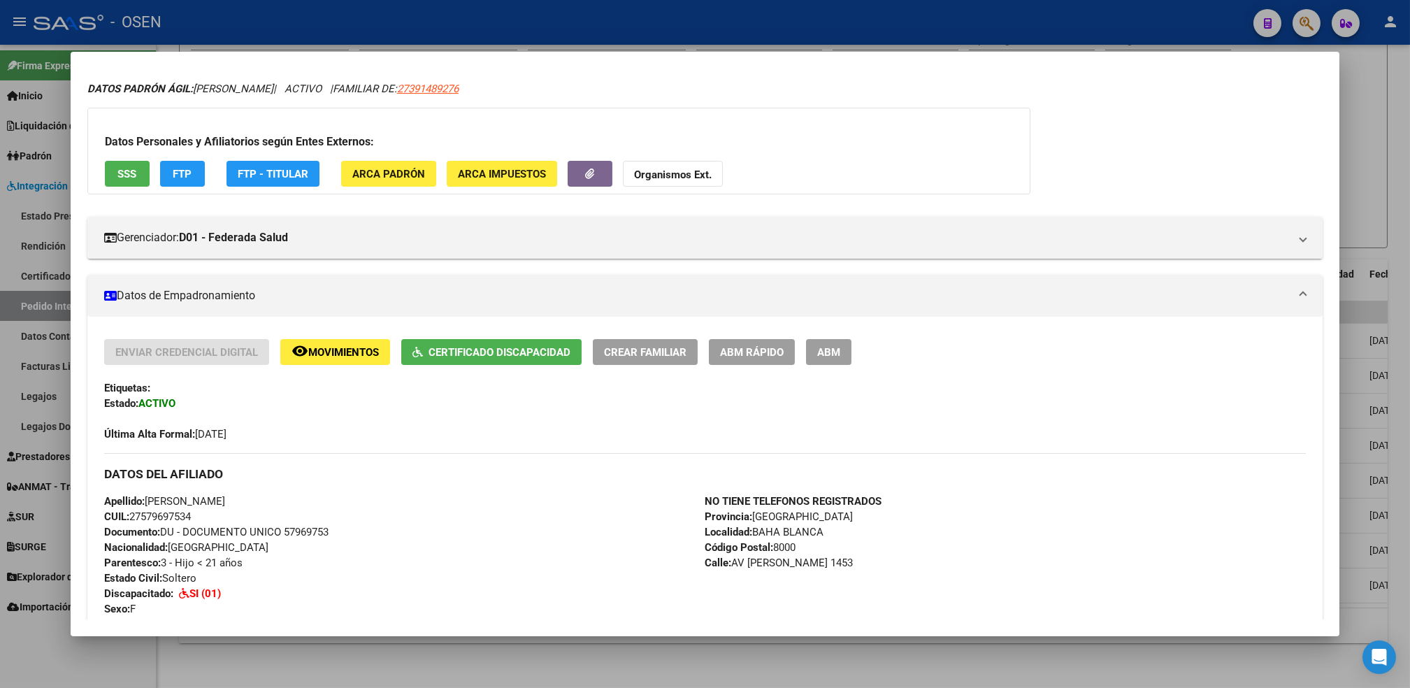
scroll to position [0, 0]
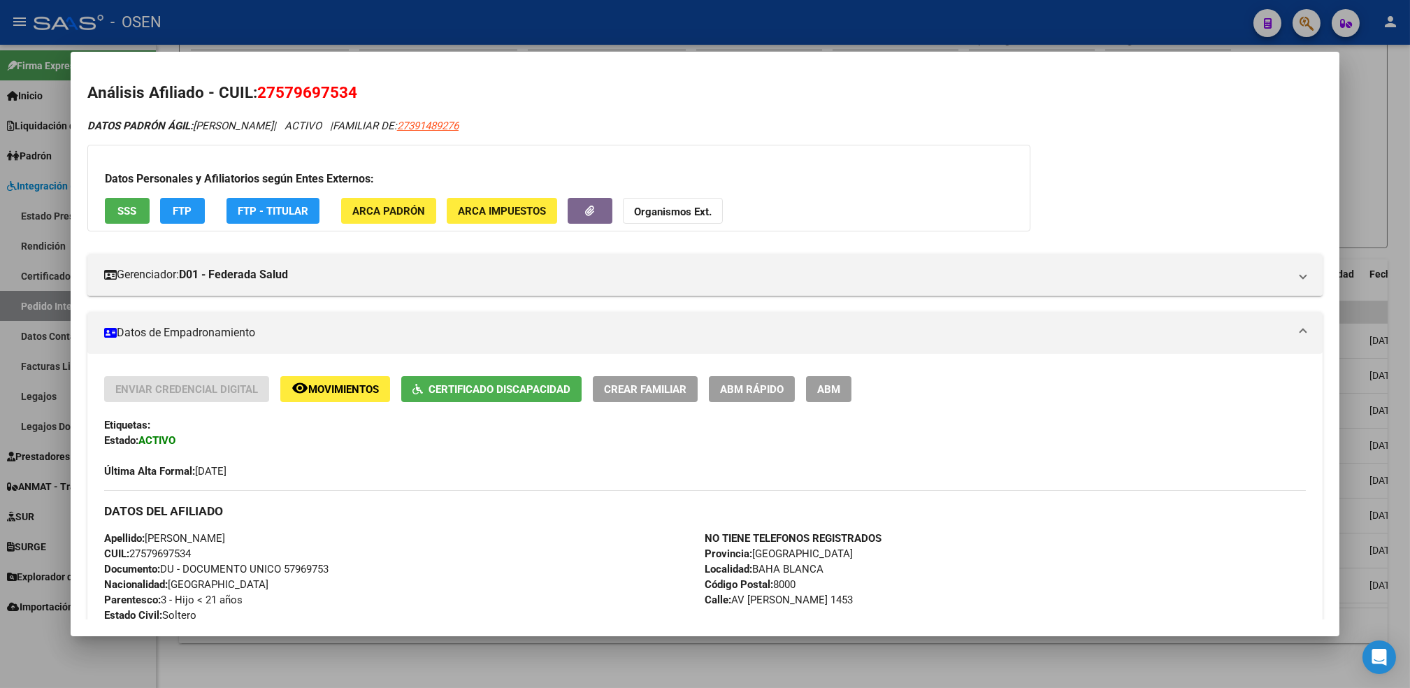
click at [493, 415] on div "Enviar Credencial Digital remove_red_eye Movimientos Certificado Discapacidad C…" at bounding box center [705, 427] width 1202 height 103
click at [513, 392] on span "Certificado Discapacidad" at bounding box center [499, 389] width 142 height 13
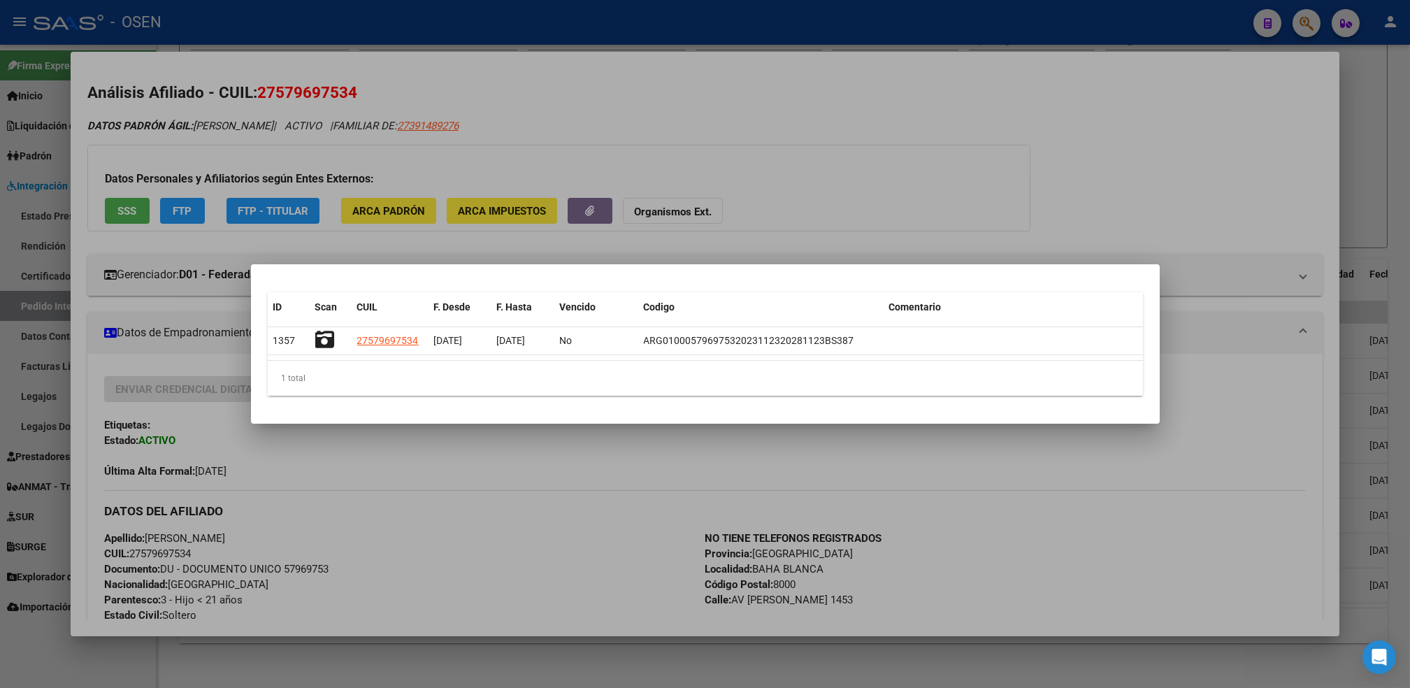
click at [437, 561] on div at bounding box center [705, 344] width 1410 height 688
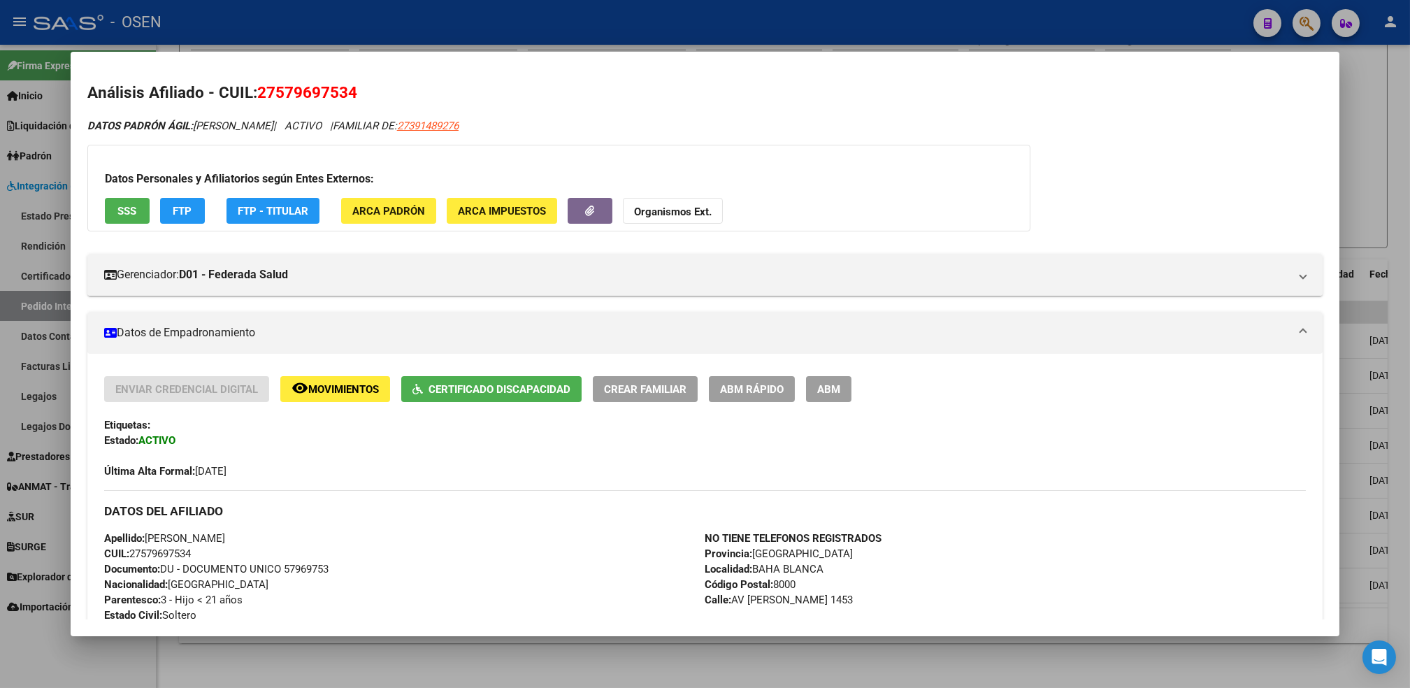
click at [388, 667] on div at bounding box center [705, 344] width 1410 height 688
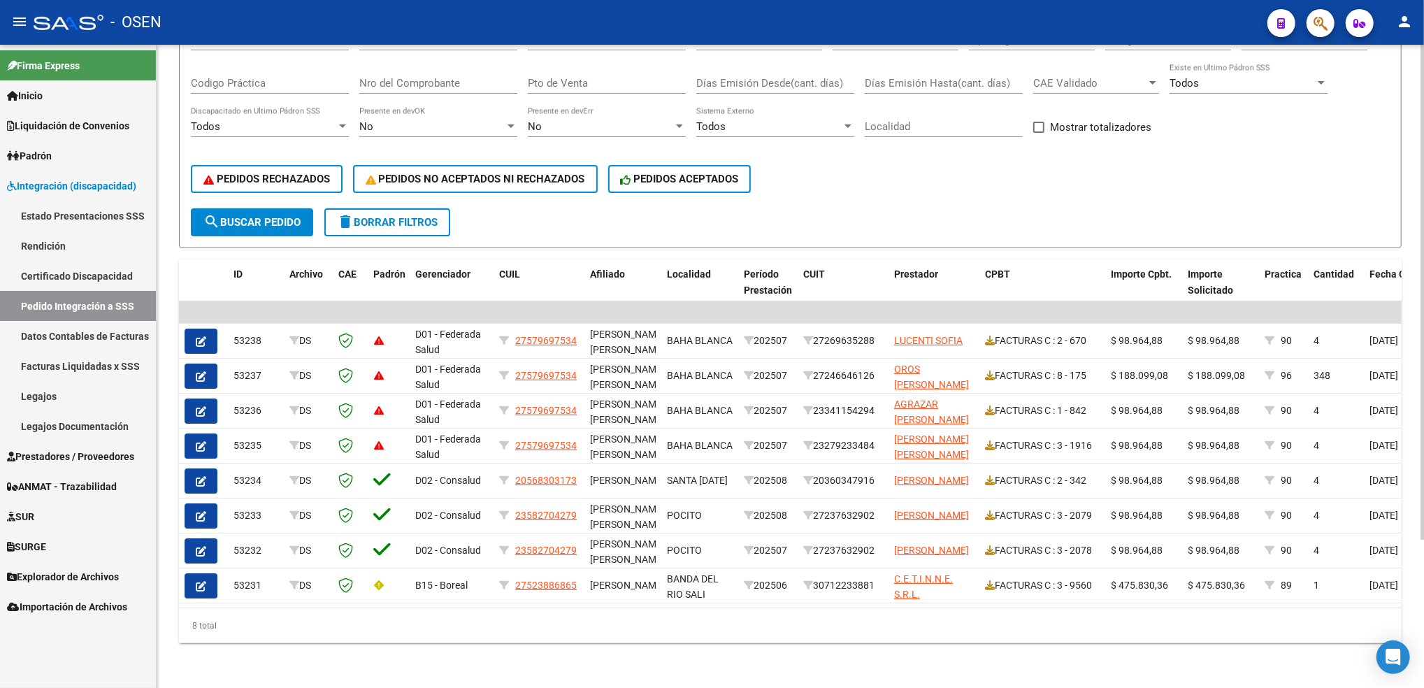
click at [886, 200] on form "Filtros Id CUIL CUIT/Nombre 202508 Carpeta Periodo Prestacion Periodo Prestacio…" at bounding box center [790, 128] width 1223 height 240
click at [463, 173] on span "PEDIDOS NO ACEPTADOS NI RECHAZADOS" at bounding box center [475, 179] width 219 height 13
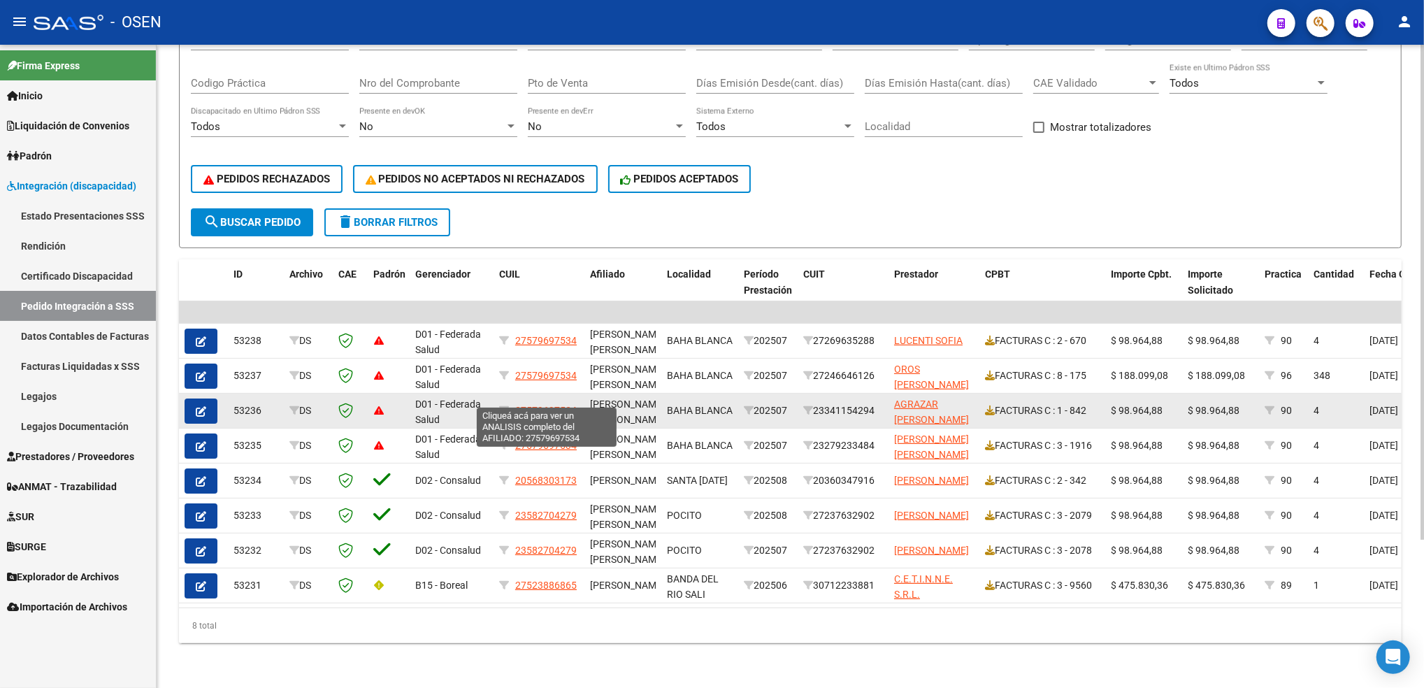
click at [552, 405] on span "27579697534" at bounding box center [546, 410] width 62 height 11
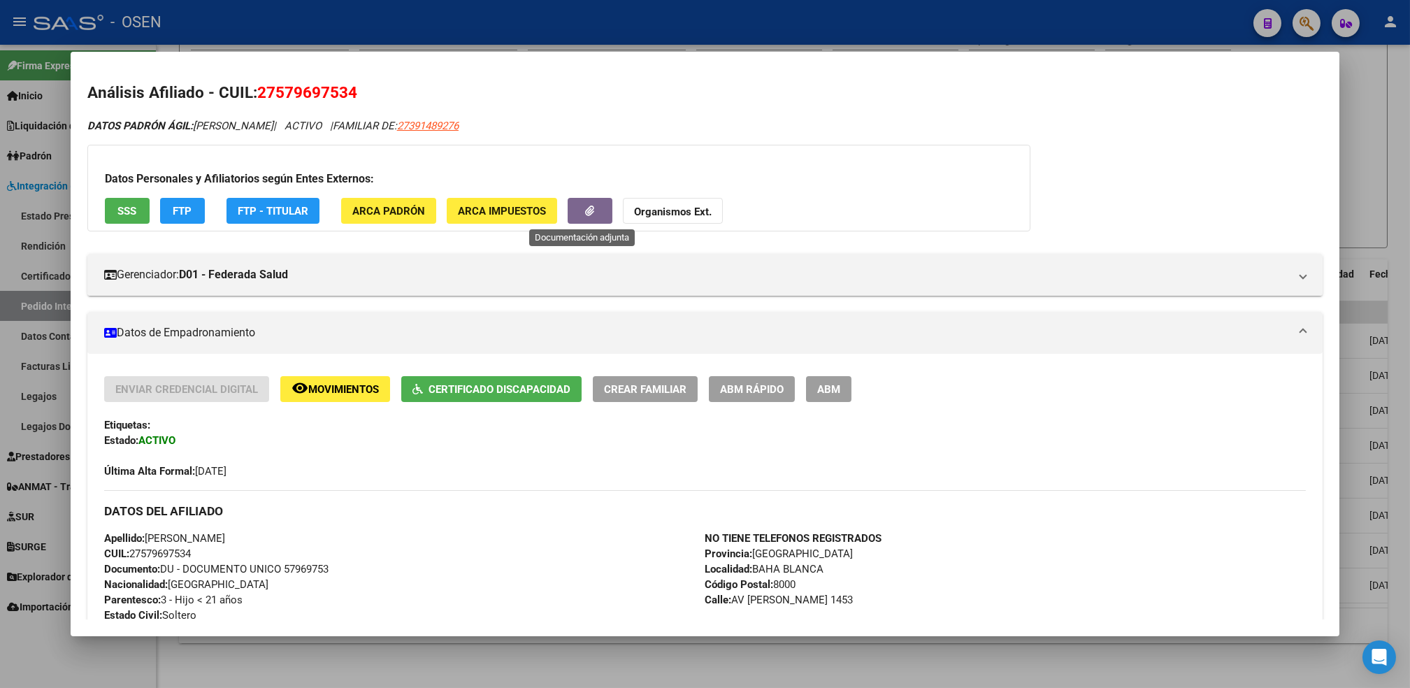
click at [585, 211] on icon "button" at bounding box center [589, 211] width 9 height 10
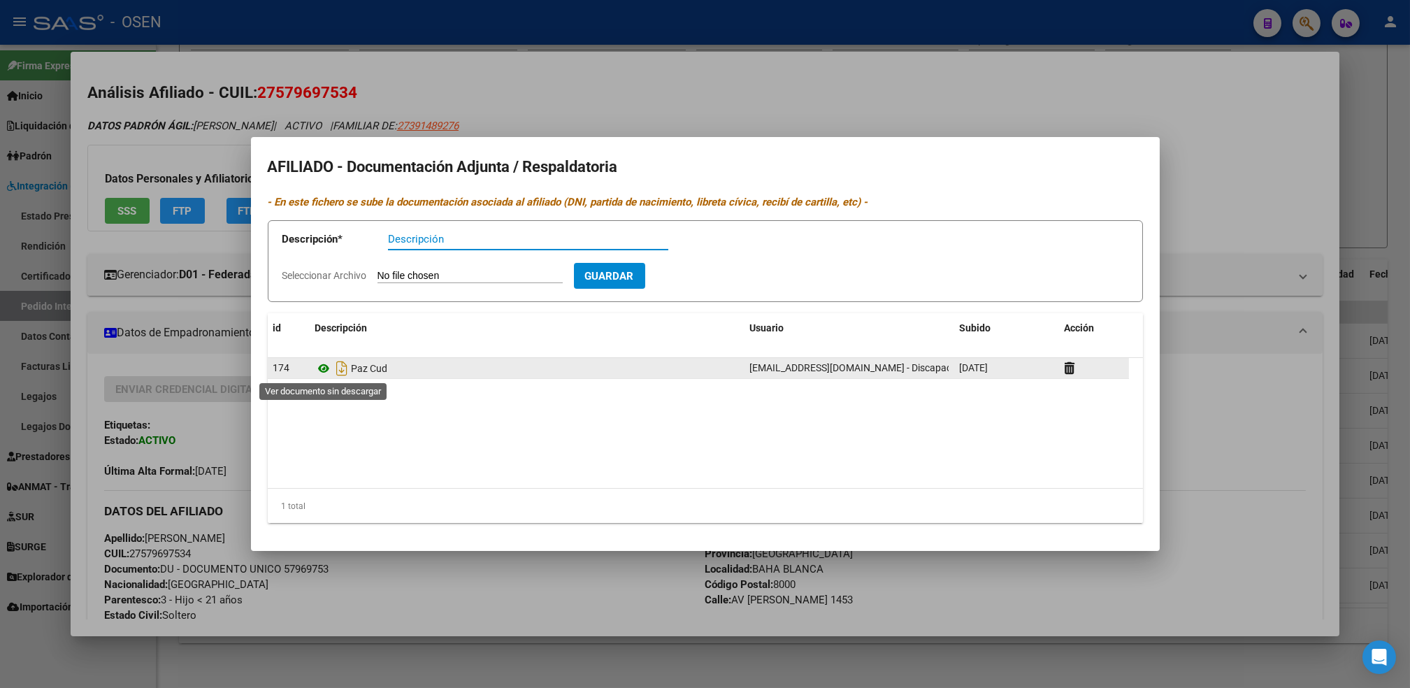
click at [320, 372] on icon at bounding box center [324, 368] width 18 height 17
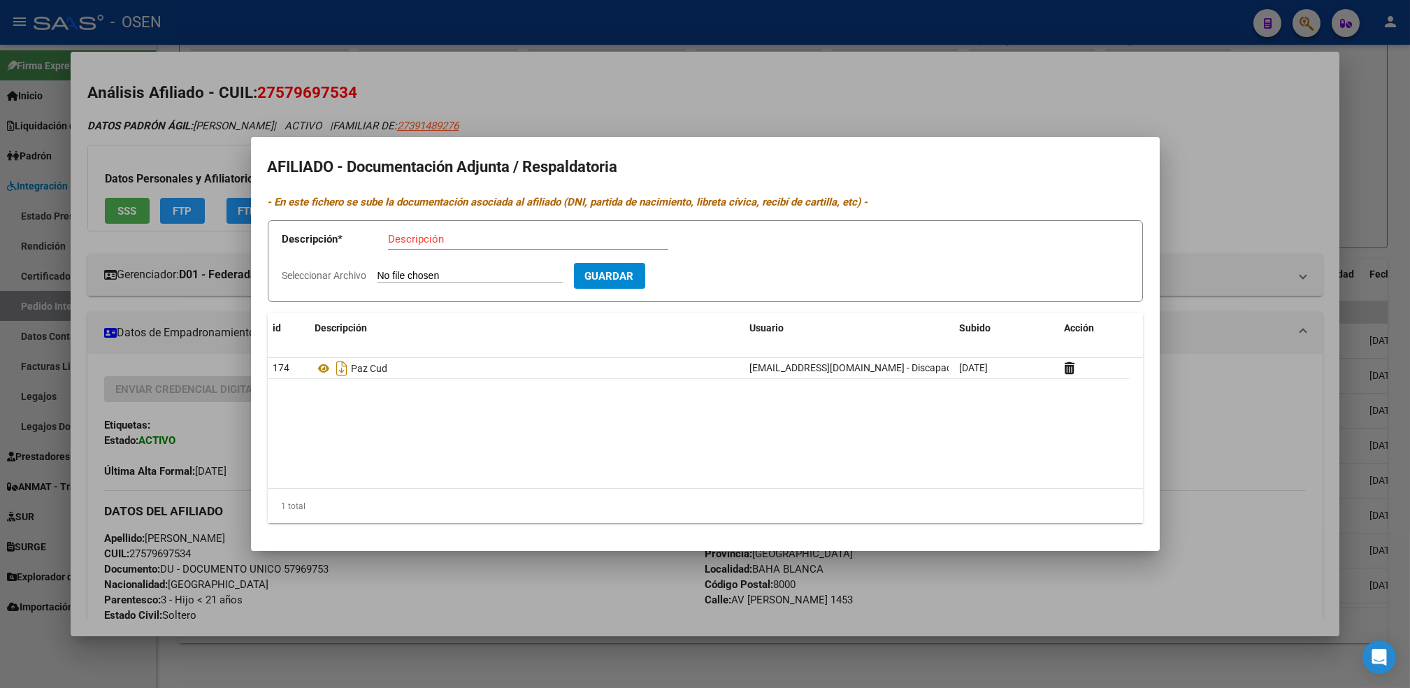
click at [482, 596] on div at bounding box center [705, 344] width 1410 height 688
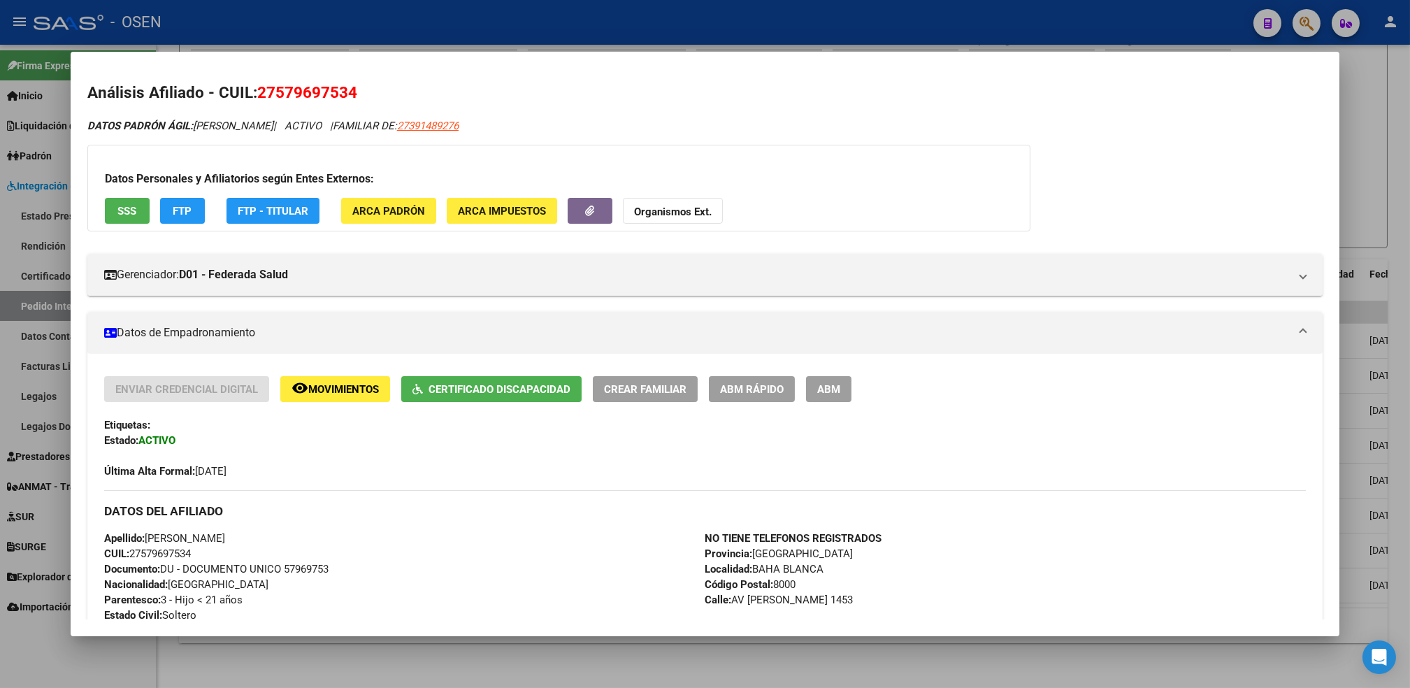
click at [489, 384] on span "Certificado Discapacidad" at bounding box center [499, 389] width 142 height 13
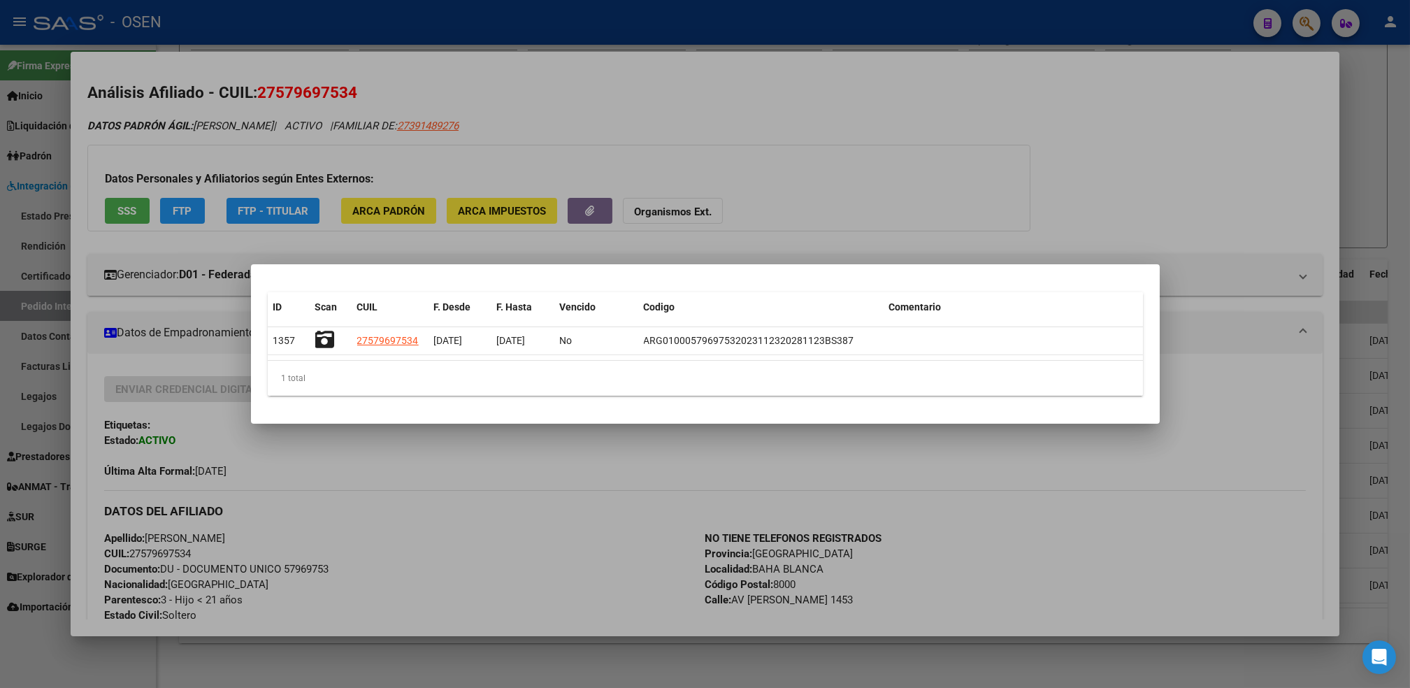
click at [606, 487] on div at bounding box center [705, 344] width 1410 height 688
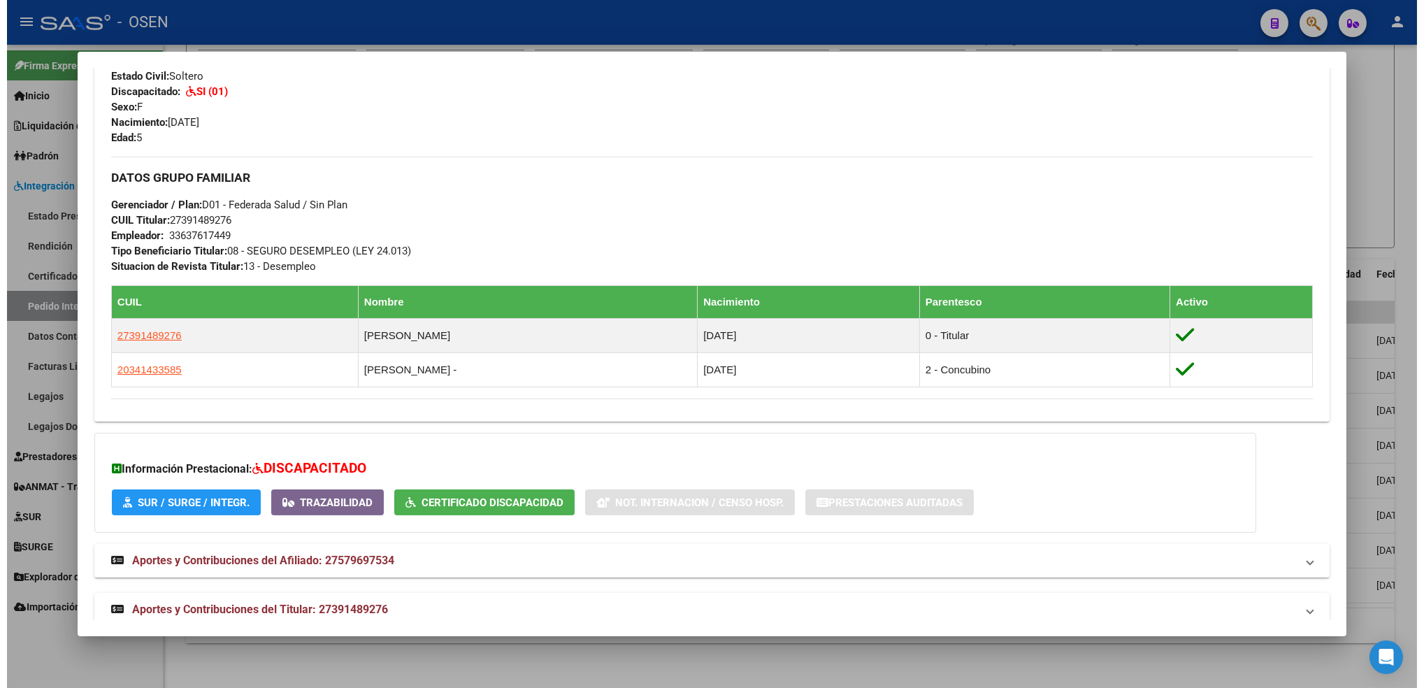
scroll to position [560, 0]
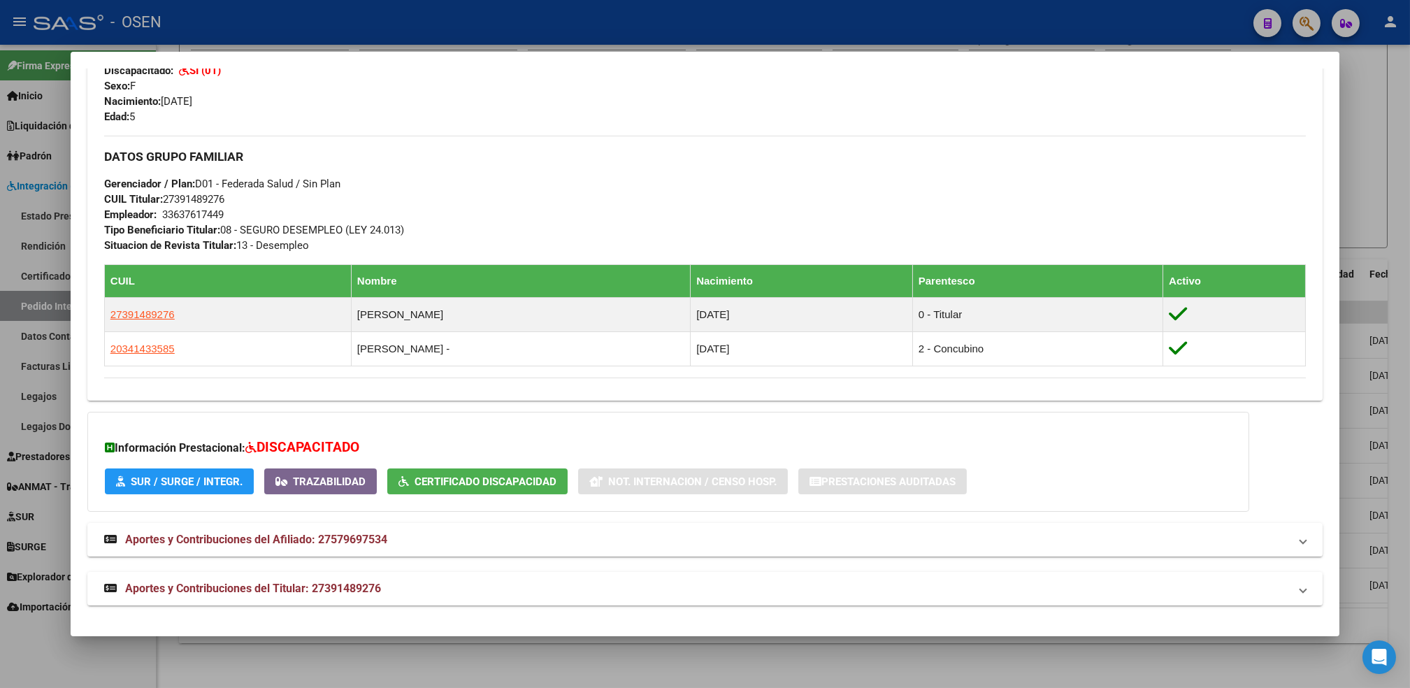
click at [309, 653] on div at bounding box center [705, 344] width 1410 height 688
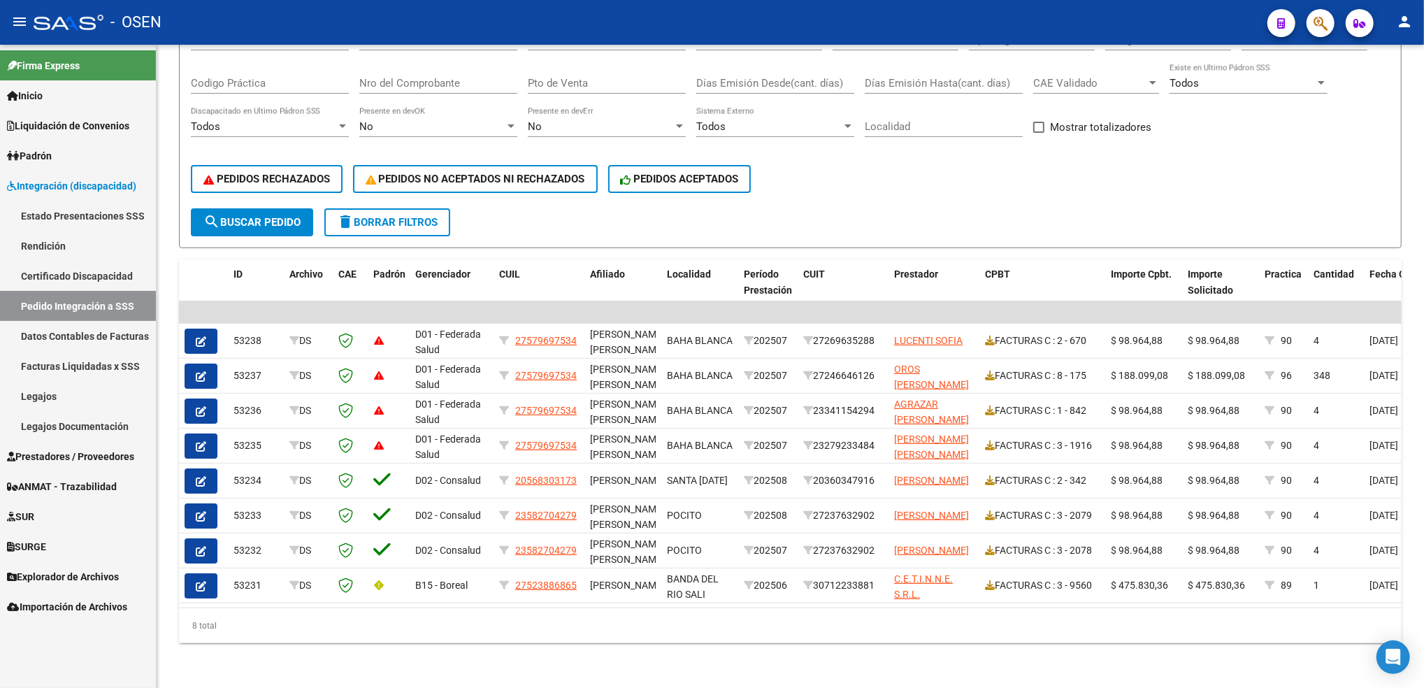
click at [75, 459] on span "Prestadores / Proveedores" at bounding box center [70, 456] width 127 height 15
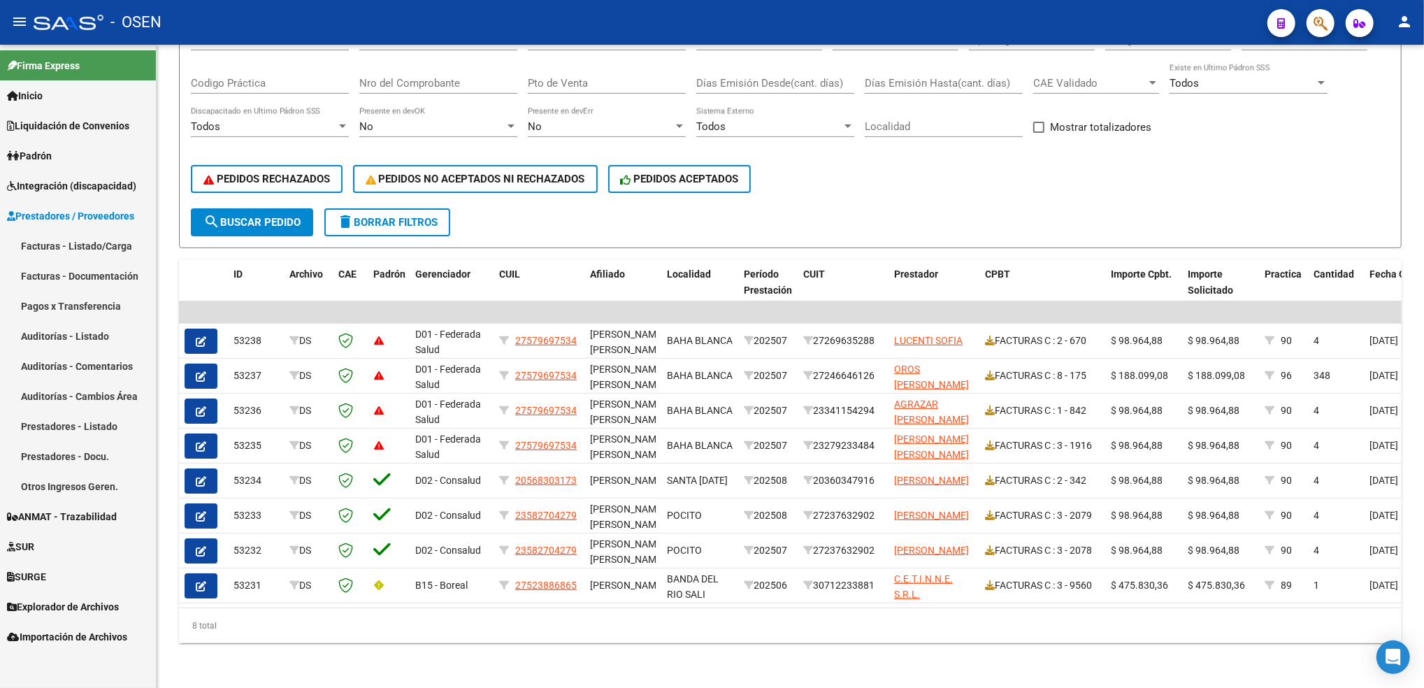
click at [115, 249] on link "Facturas - Listado/Carga" at bounding box center [78, 246] width 156 height 30
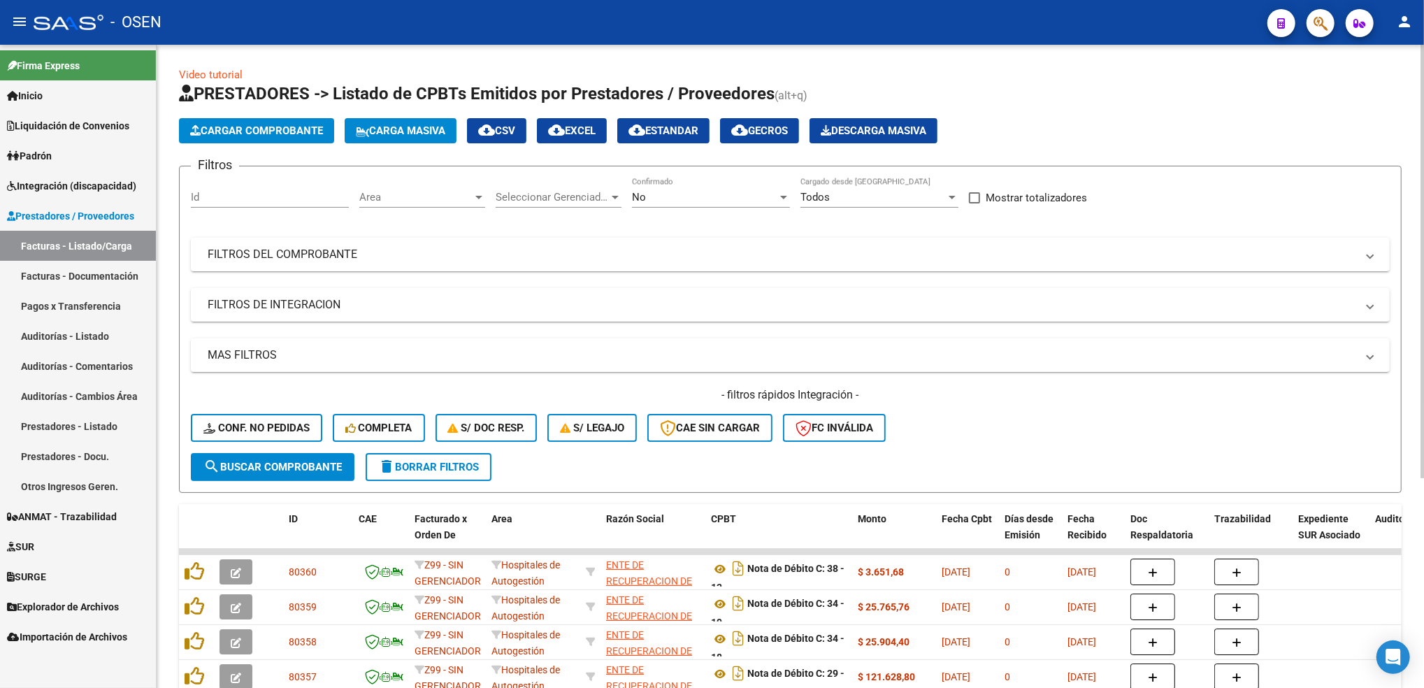
click at [619, 181] on div "Seleccionar Gerenciador Seleccionar Gerenciador" at bounding box center [559, 193] width 126 height 30
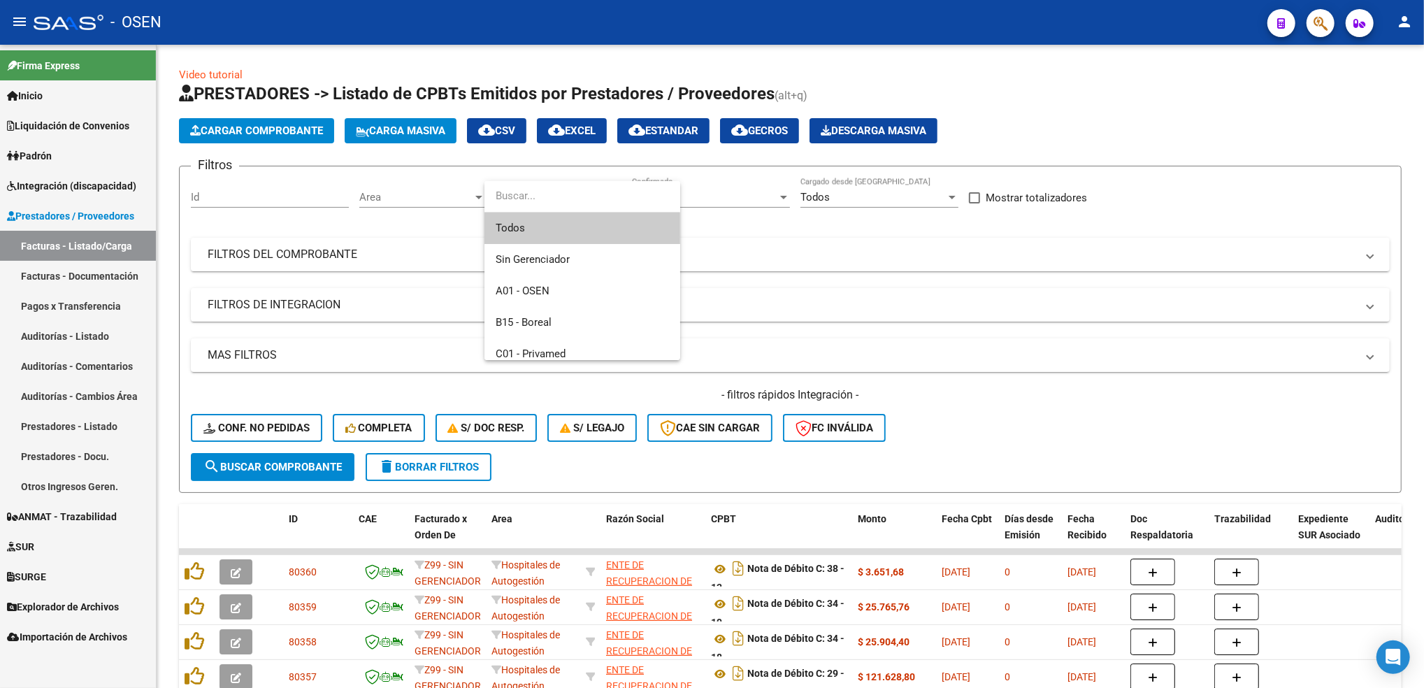
drag, startPoint x: 619, startPoint y: 181, endPoint x: 673, endPoint y: 186, distance: 54.7
click at [673, 186] on input "dropdown search" at bounding box center [582, 195] width 196 height 31
click at [730, 192] on div at bounding box center [712, 344] width 1424 height 688
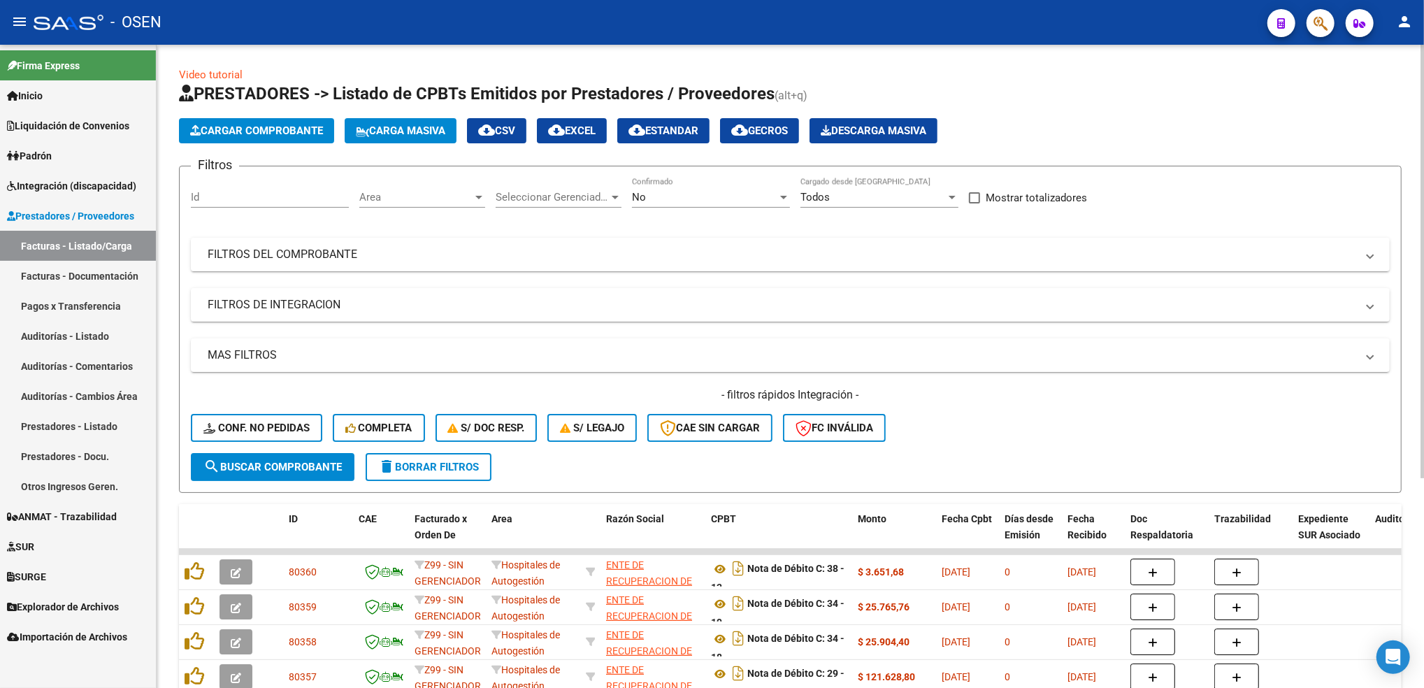
click at [739, 201] on div "No" at bounding box center [704, 197] width 145 height 13
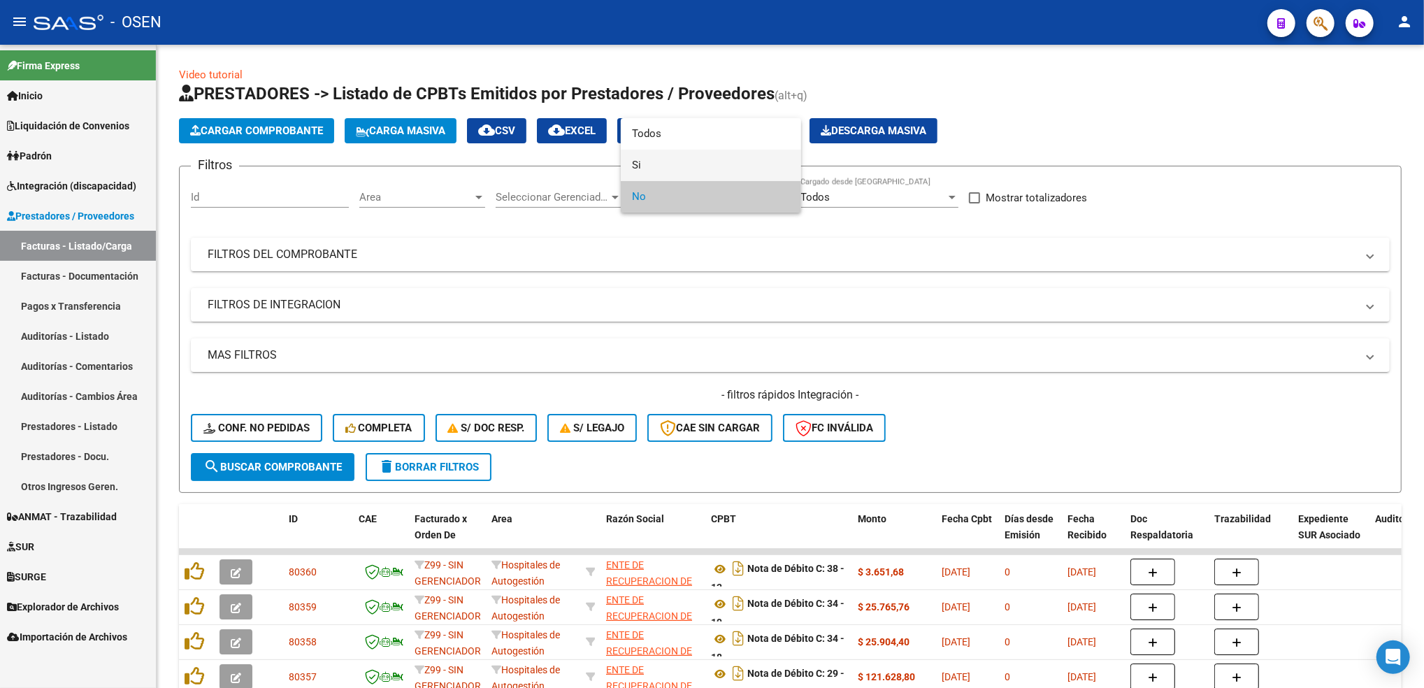
click at [666, 162] on span "Si" at bounding box center [711, 165] width 158 height 31
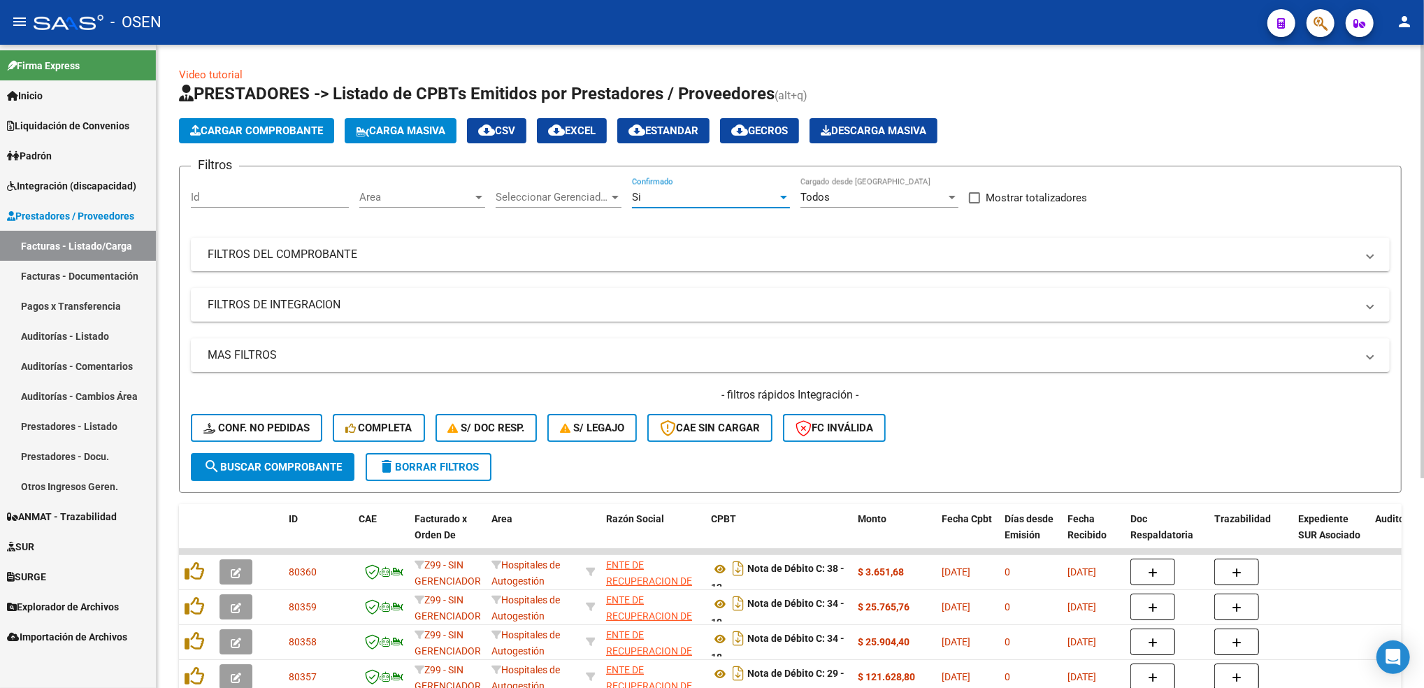
click at [560, 194] on span "Seleccionar Gerenciador" at bounding box center [552, 197] width 113 height 13
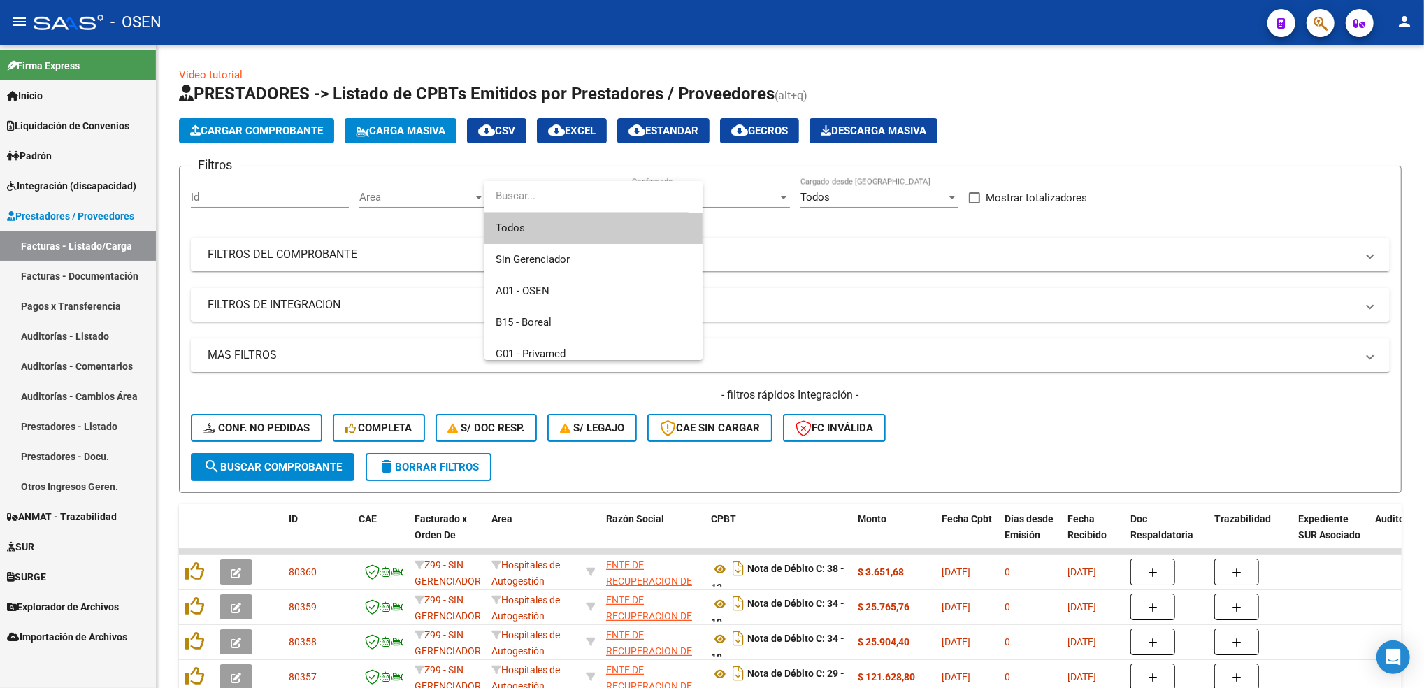
click at [394, 208] on div at bounding box center [712, 344] width 1424 height 688
click at [395, 199] on span "Area" at bounding box center [415, 197] width 113 height 13
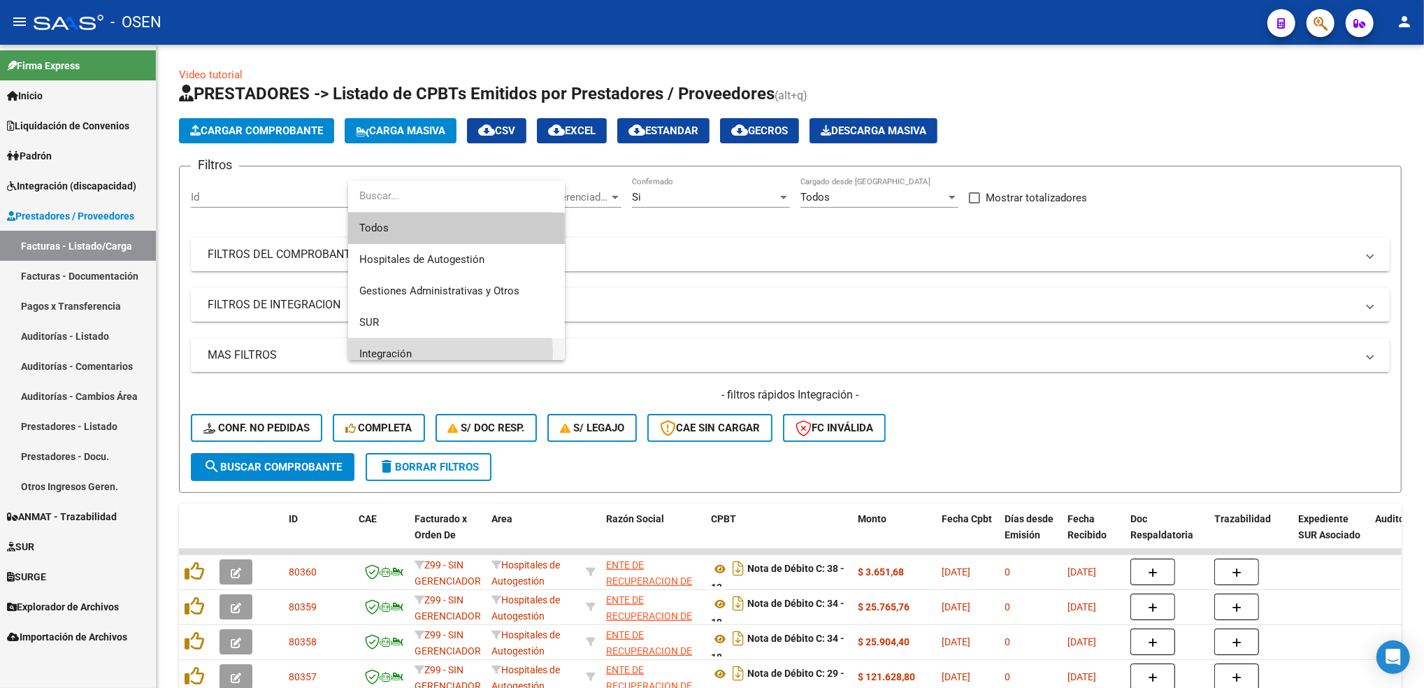
click at [437, 354] on span "Integración" at bounding box center [456, 353] width 194 height 31
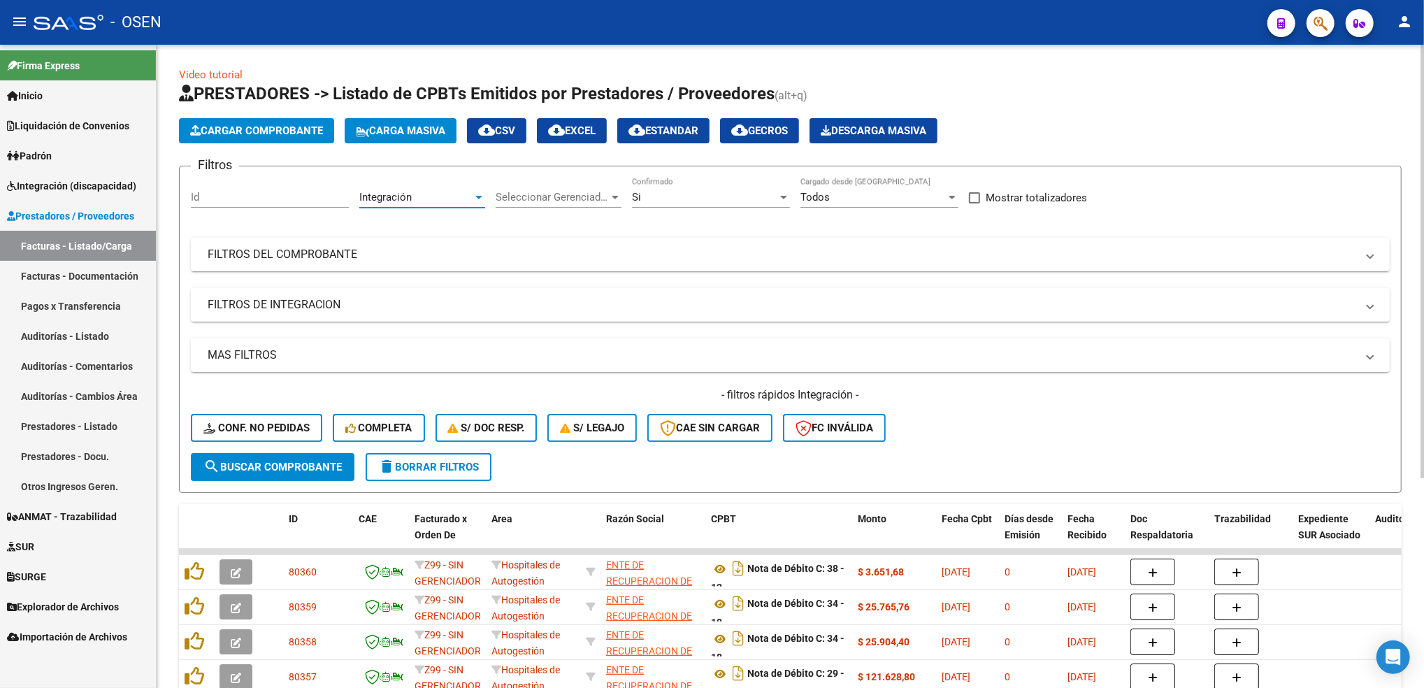
click at [323, 302] on mat-panel-title "FILTROS DE INTEGRACION" at bounding box center [782, 304] width 1148 height 15
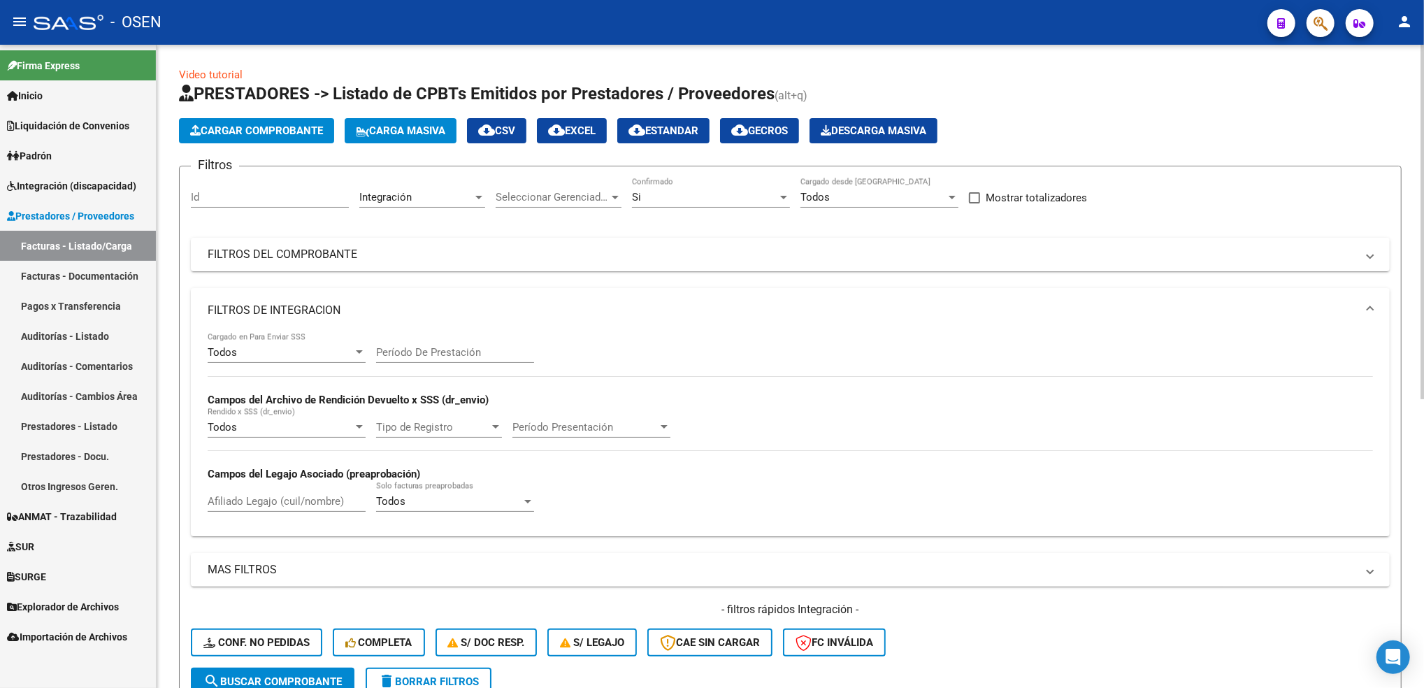
drag, startPoint x: 323, startPoint y: 302, endPoint x: 303, endPoint y: 355, distance: 56.9
click at [303, 355] on div "Todos" at bounding box center [280, 352] width 145 height 13
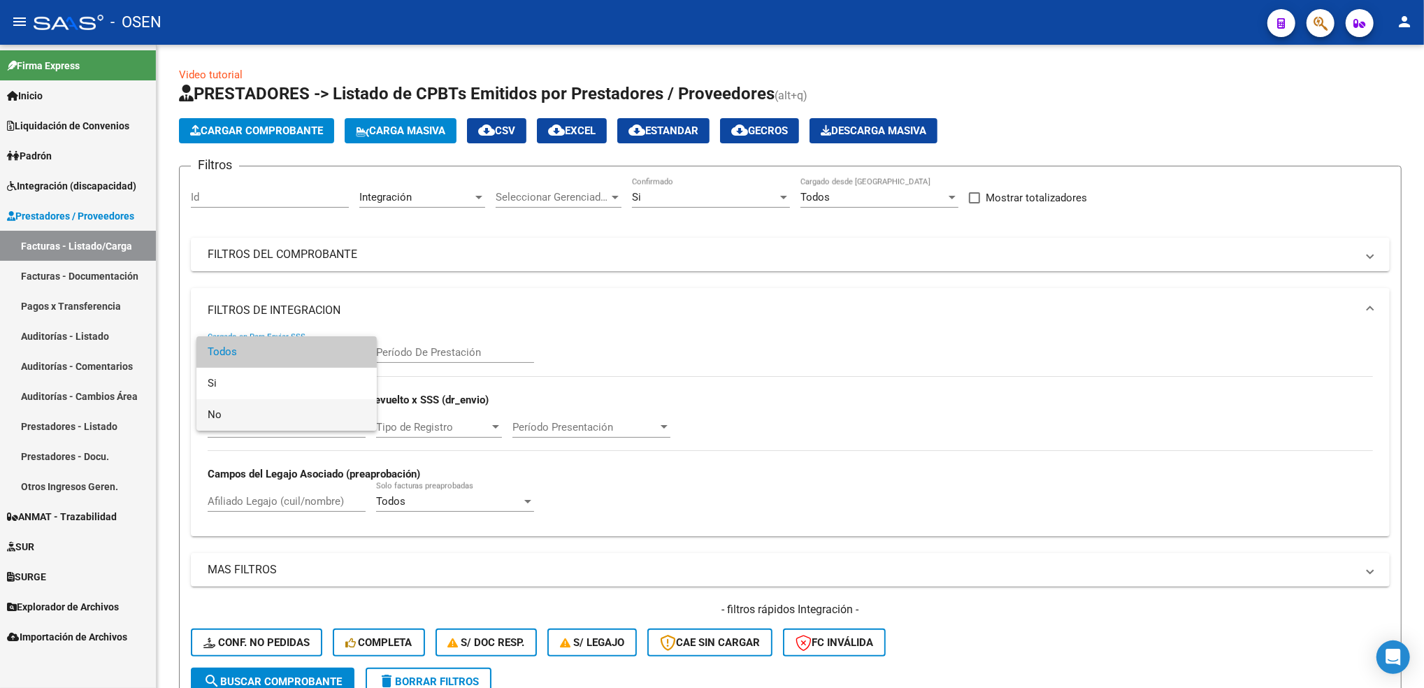
click at [258, 412] on span "No" at bounding box center [287, 414] width 158 height 31
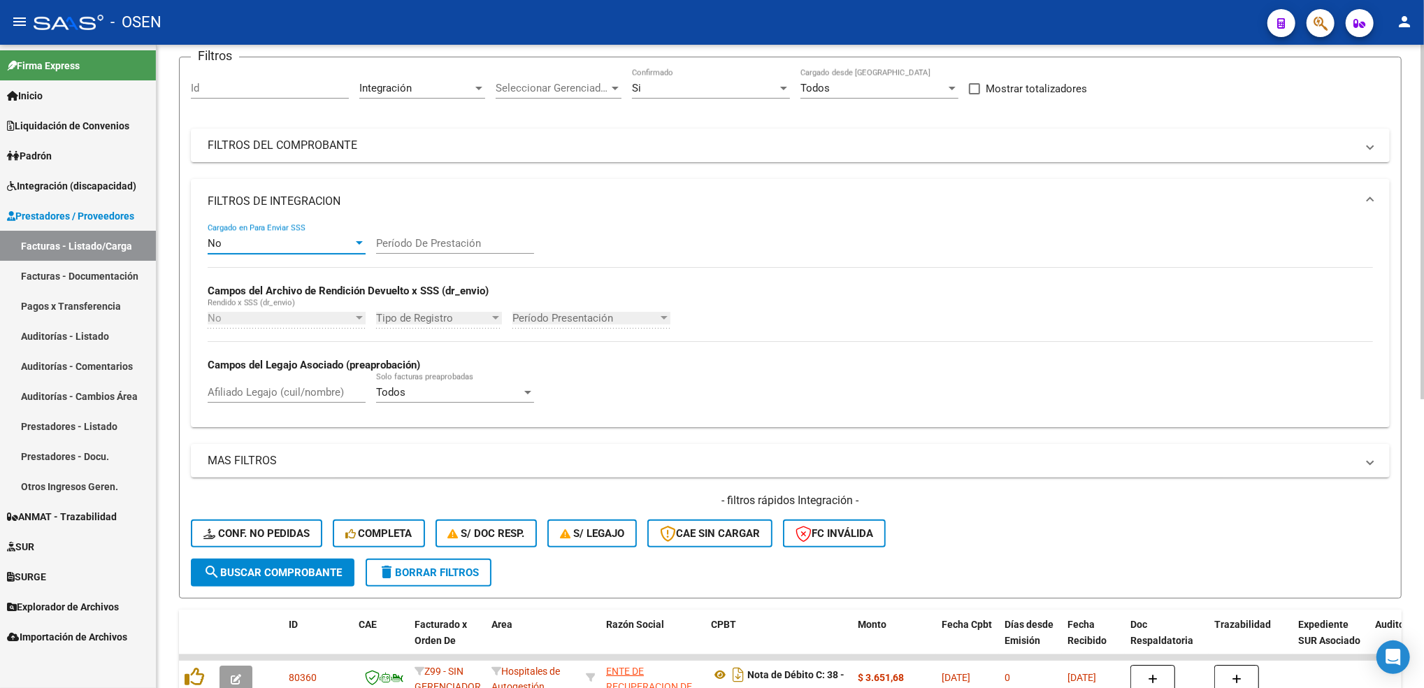
scroll to position [186, 0]
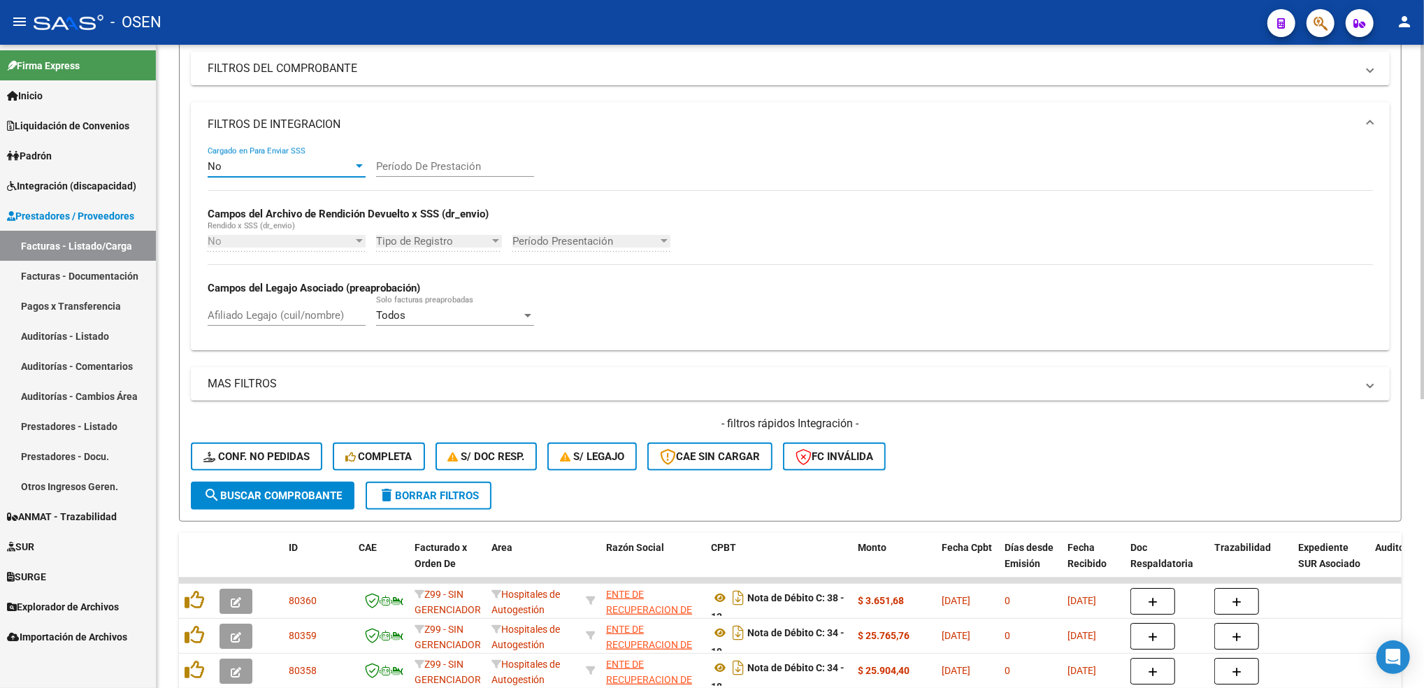
click at [282, 496] on span "search Buscar Comprobante" at bounding box center [272, 495] width 138 height 13
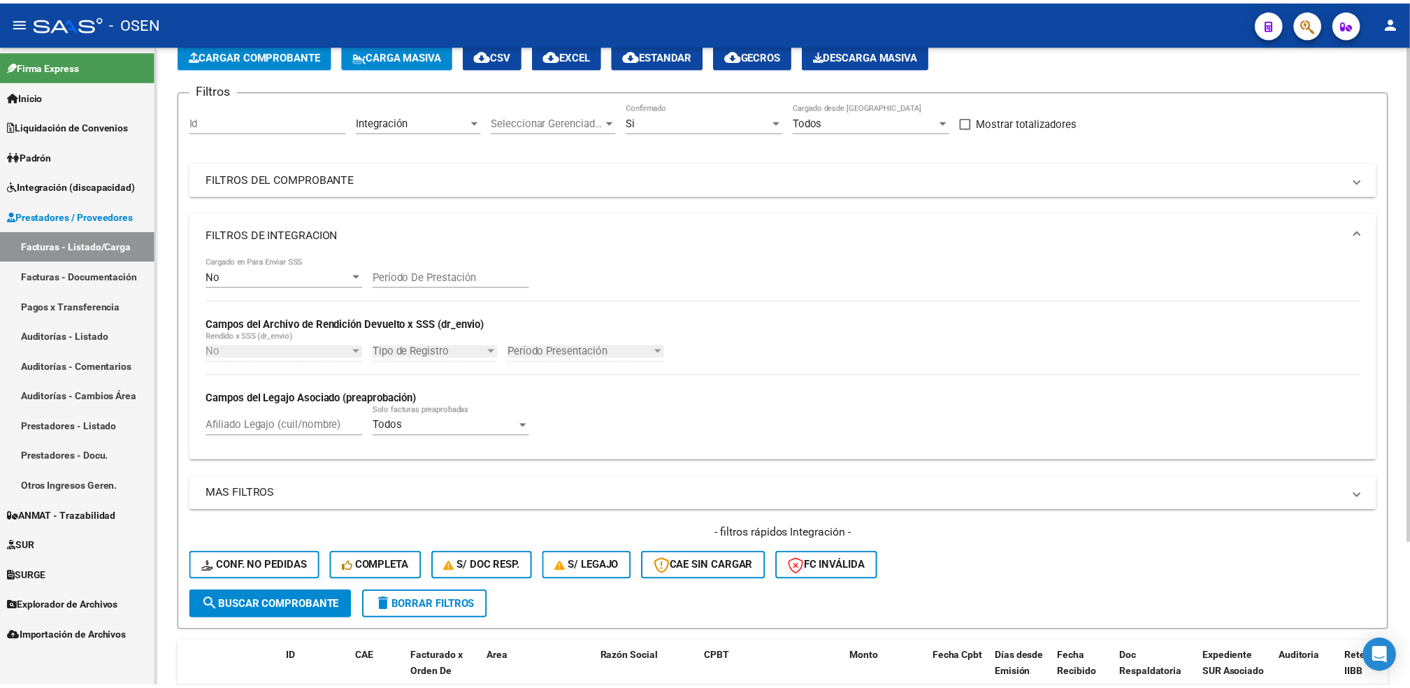
scroll to position [0, 0]
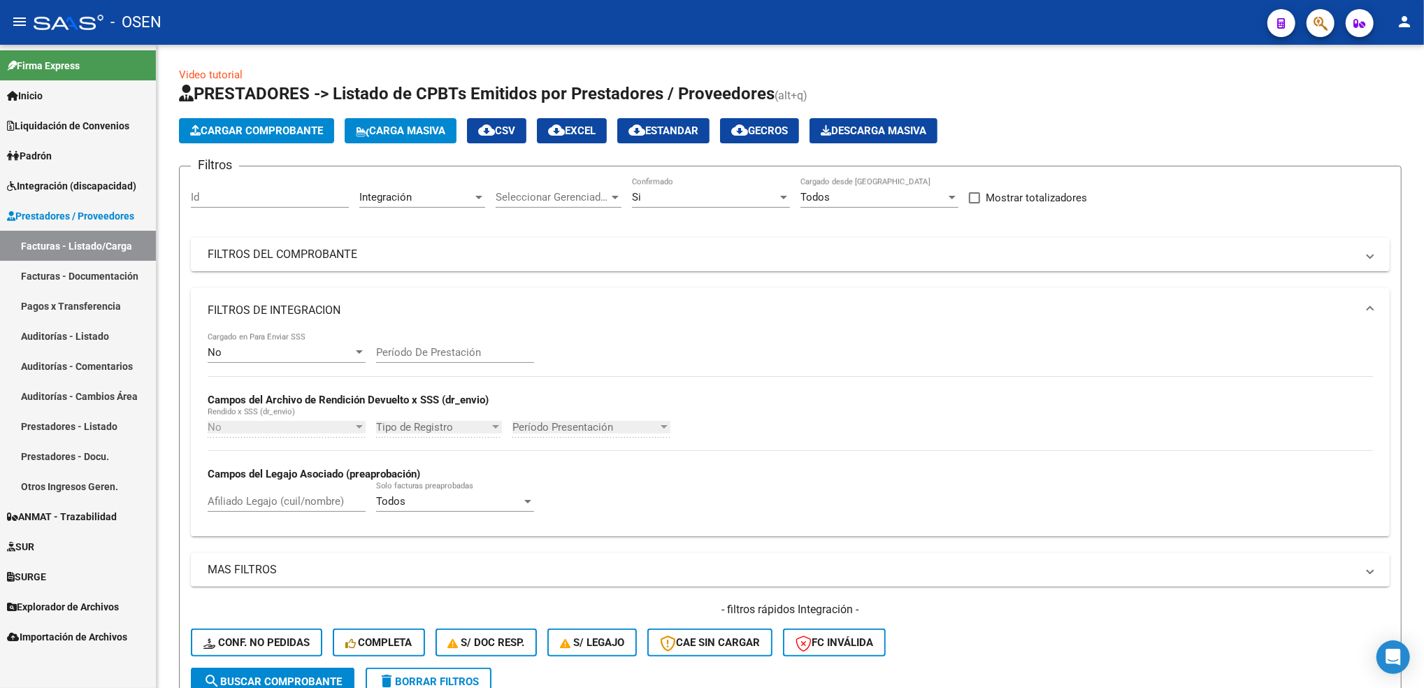
click at [80, 182] on span "Integración (discapacidad)" at bounding box center [71, 185] width 129 height 15
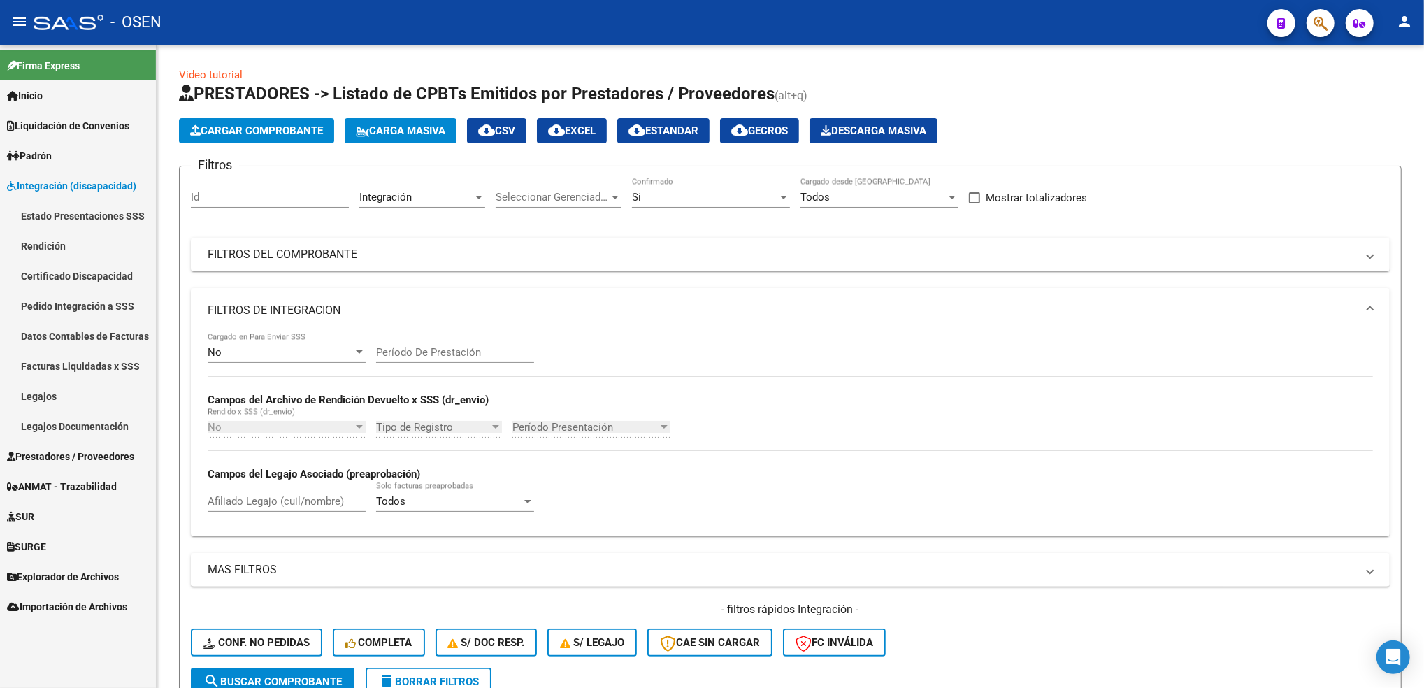
click at [1335, 22] on mat-toolbar "menu - OSEN person" at bounding box center [712, 22] width 1424 height 45
click at [1326, 26] on icon "button" at bounding box center [1320, 23] width 14 height 16
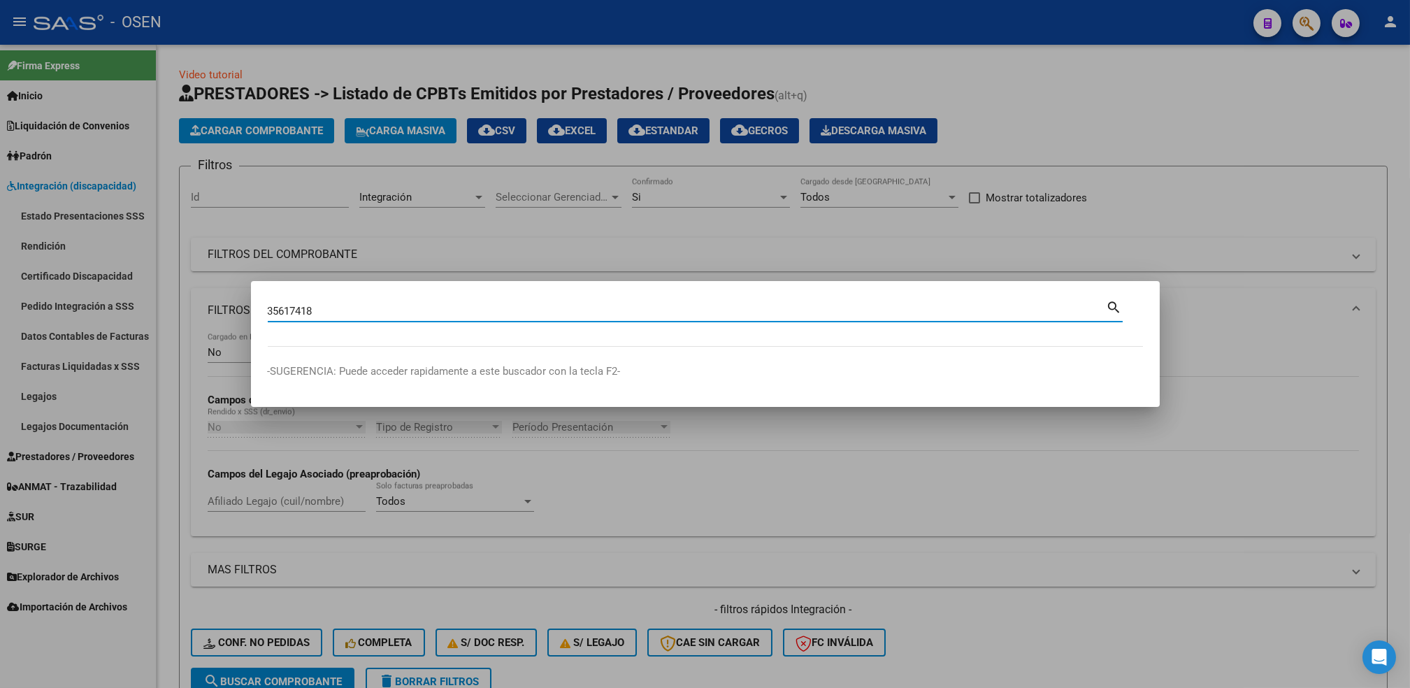
type input "35617418"
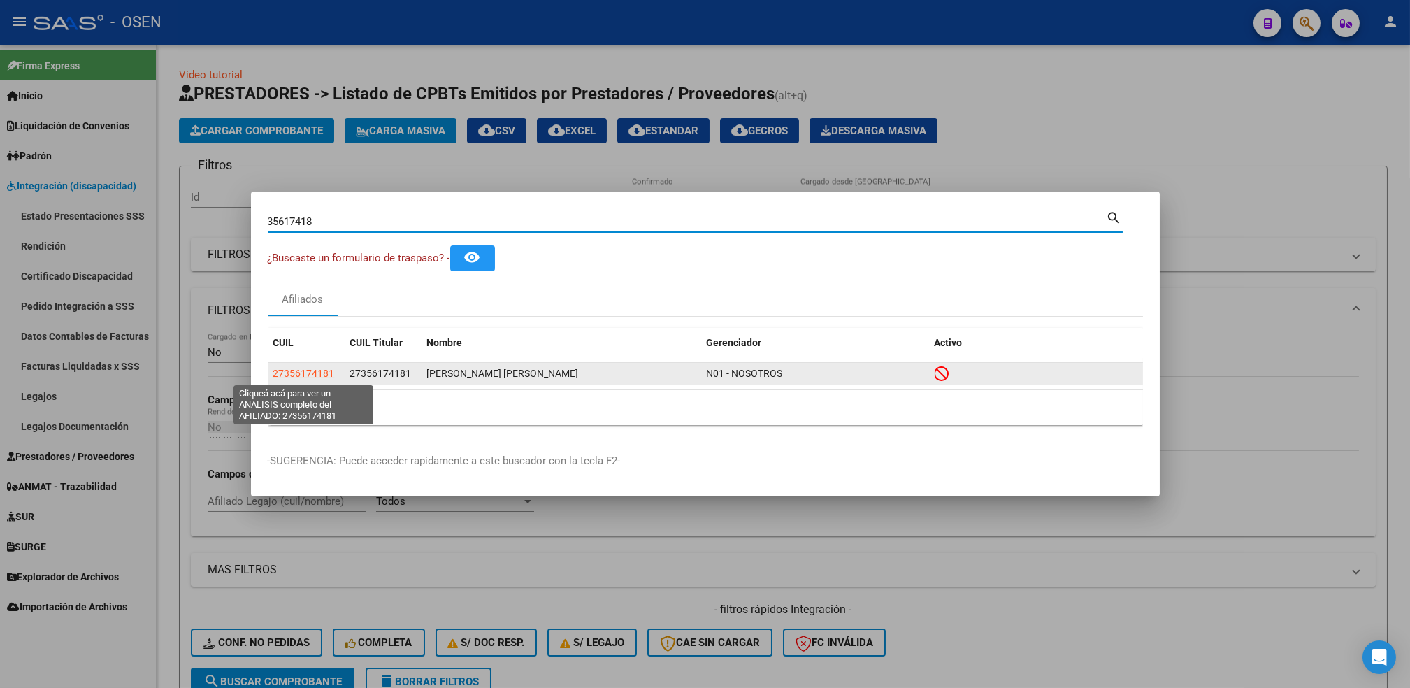
click at [294, 373] on span "27356174181" at bounding box center [304, 373] width 62 height 11
type textarea "27356174181"
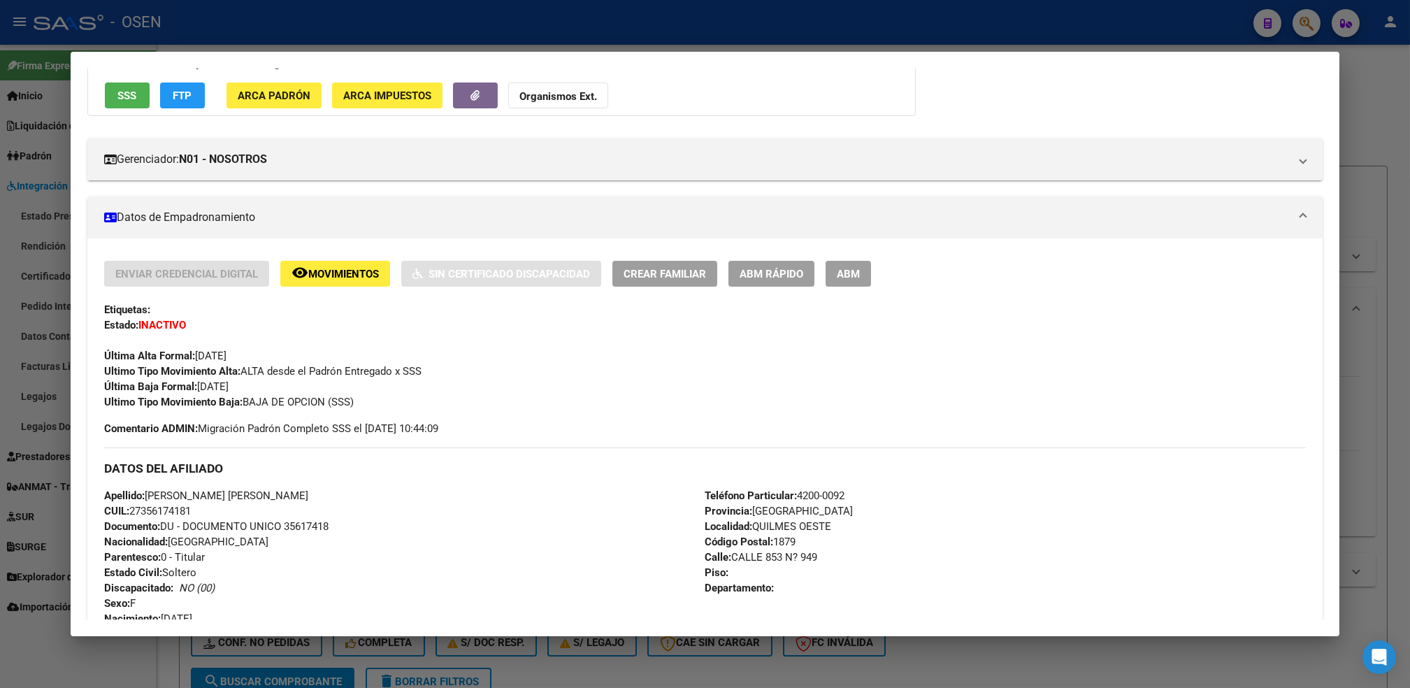
scroll to position [77, 0]
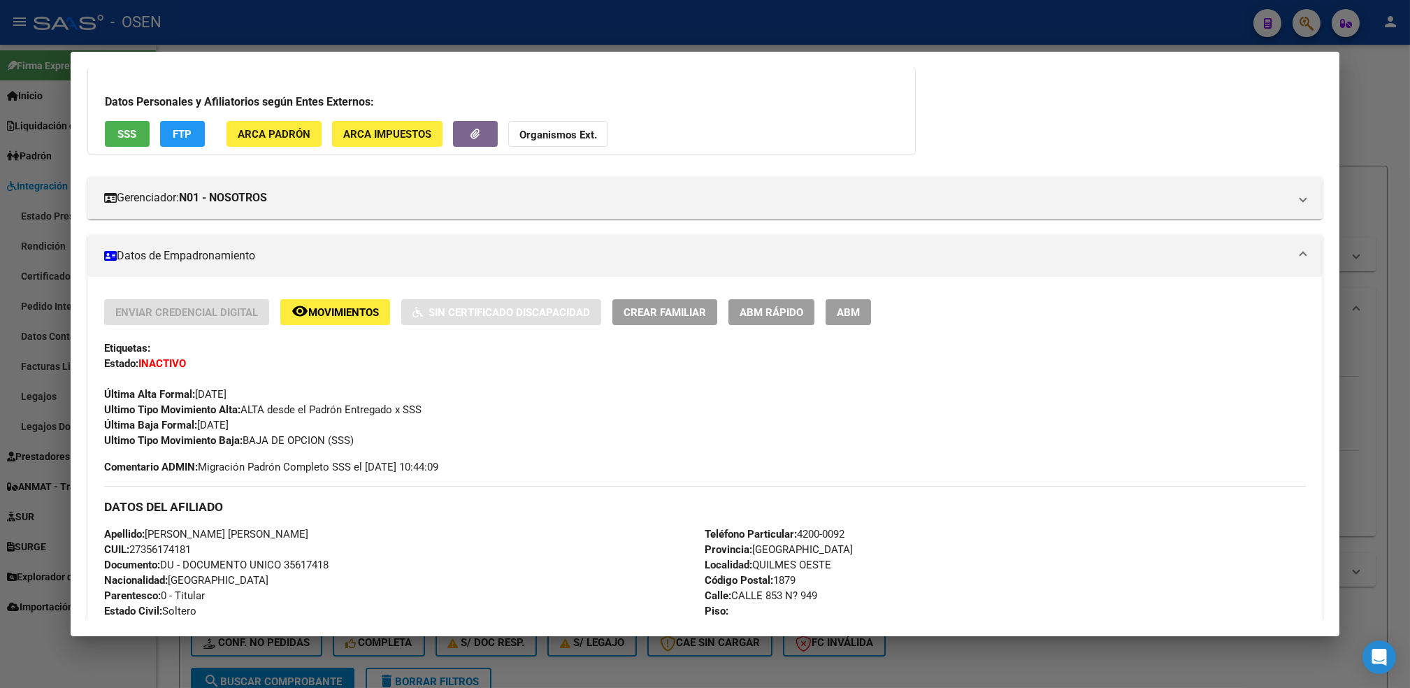
click at [75, 675] on div at bounding box center [705, 344] width 1410 height 688
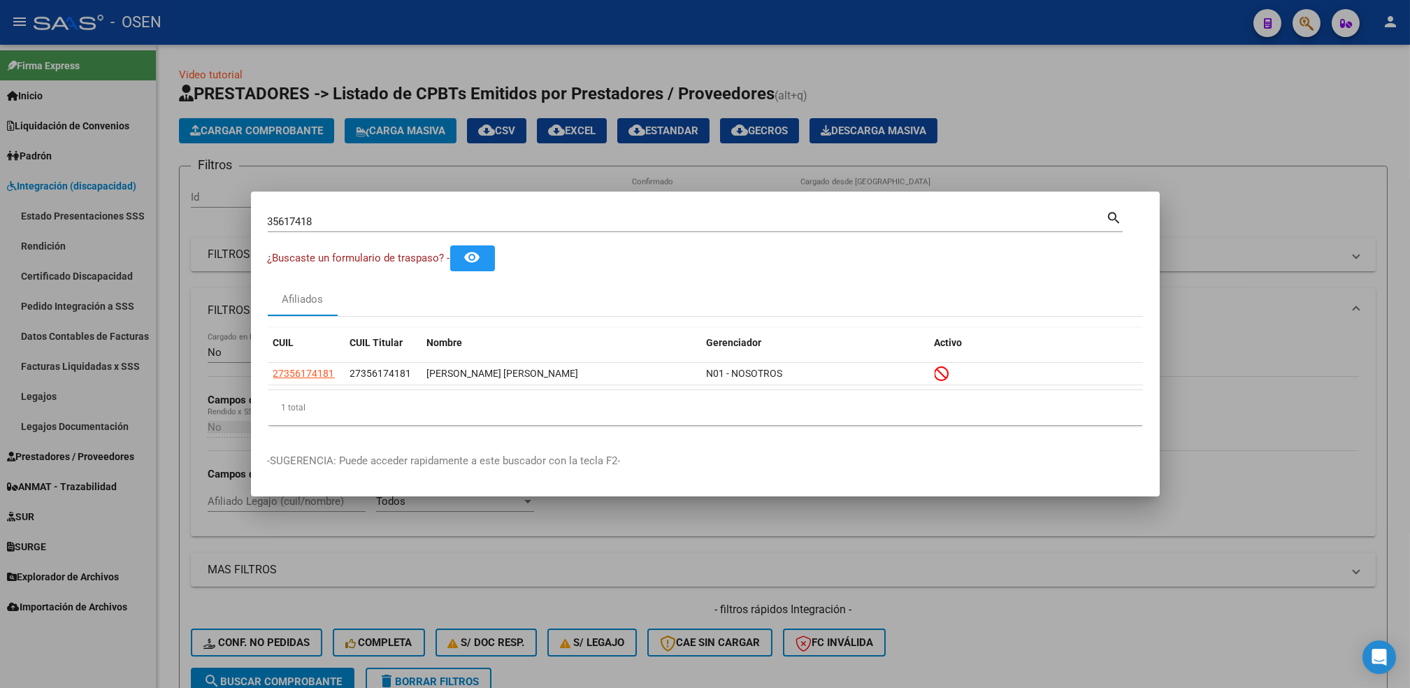
click at [101, 377] on div at bounding box center [705, 344] width 1410 height 688
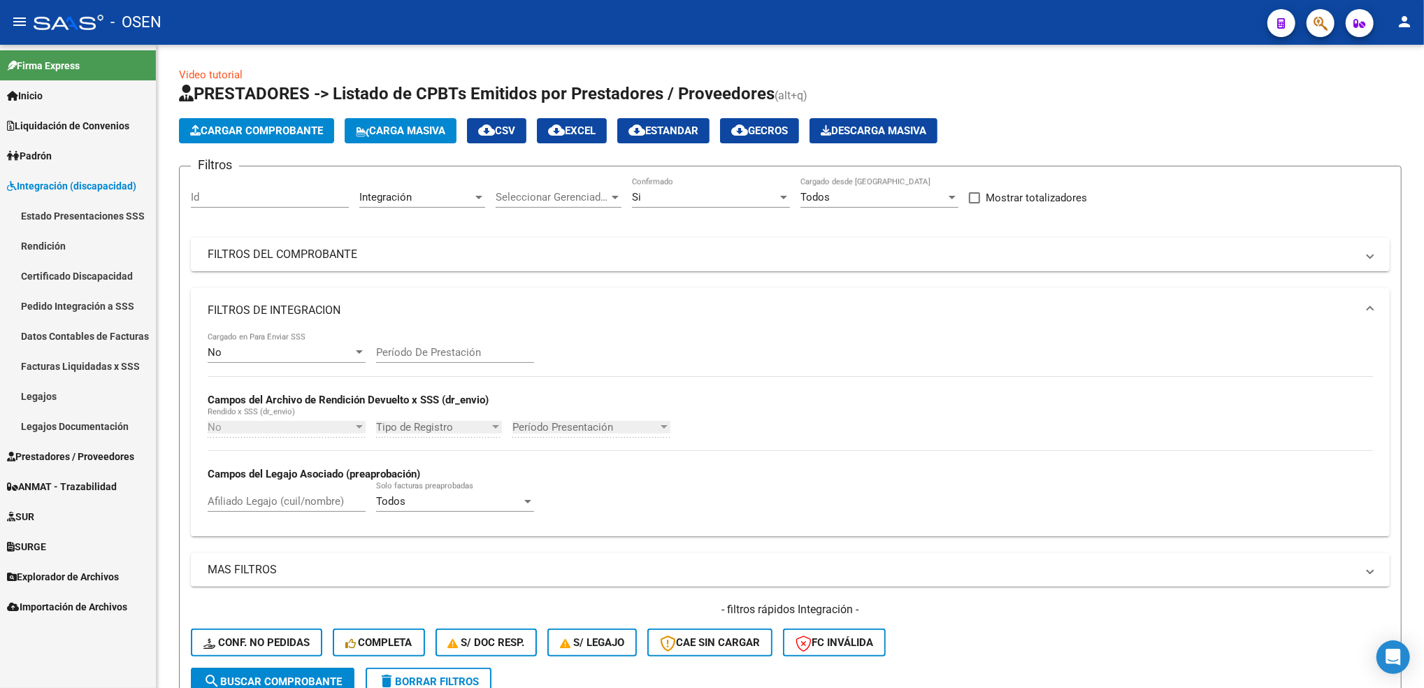
click at [92, 392] on link "Legajos" at bounding box center [78, 396] width 156 height 30
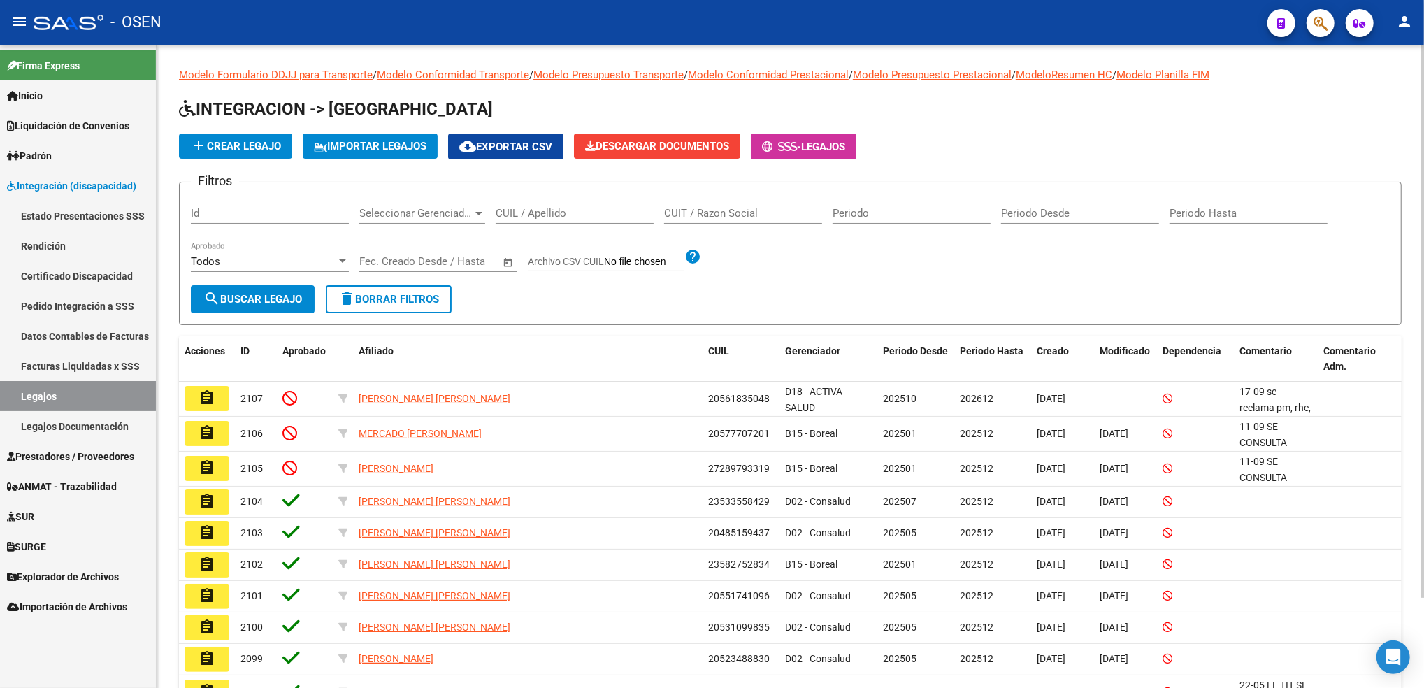
click at [573, 213] on input "CUIL / Apellido" at bounding box center [575, 213] width 158 height 13
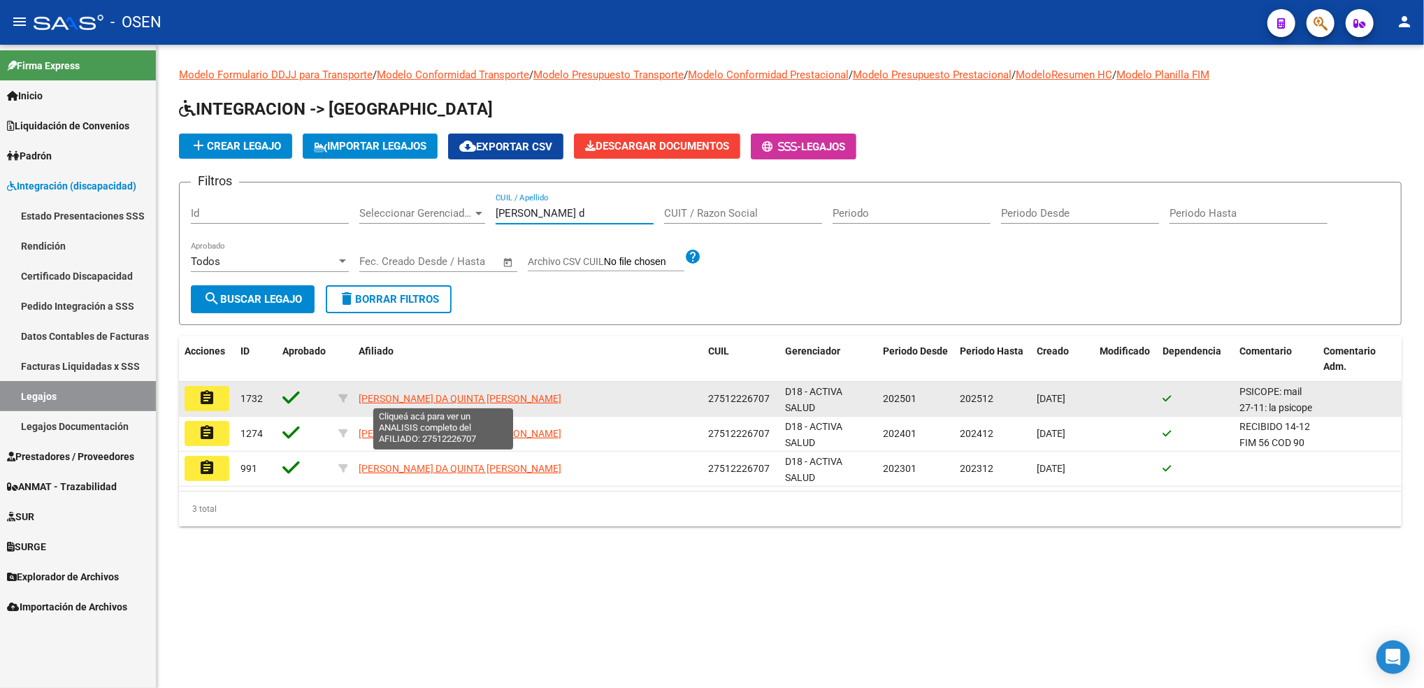
type input "[PERSON_NAME] d"
click at [448, 395] on span "[PERSON_NAME] DA QUINTA [PERSON_NAME]" at bounding box center [460, 398] width 203 height 11
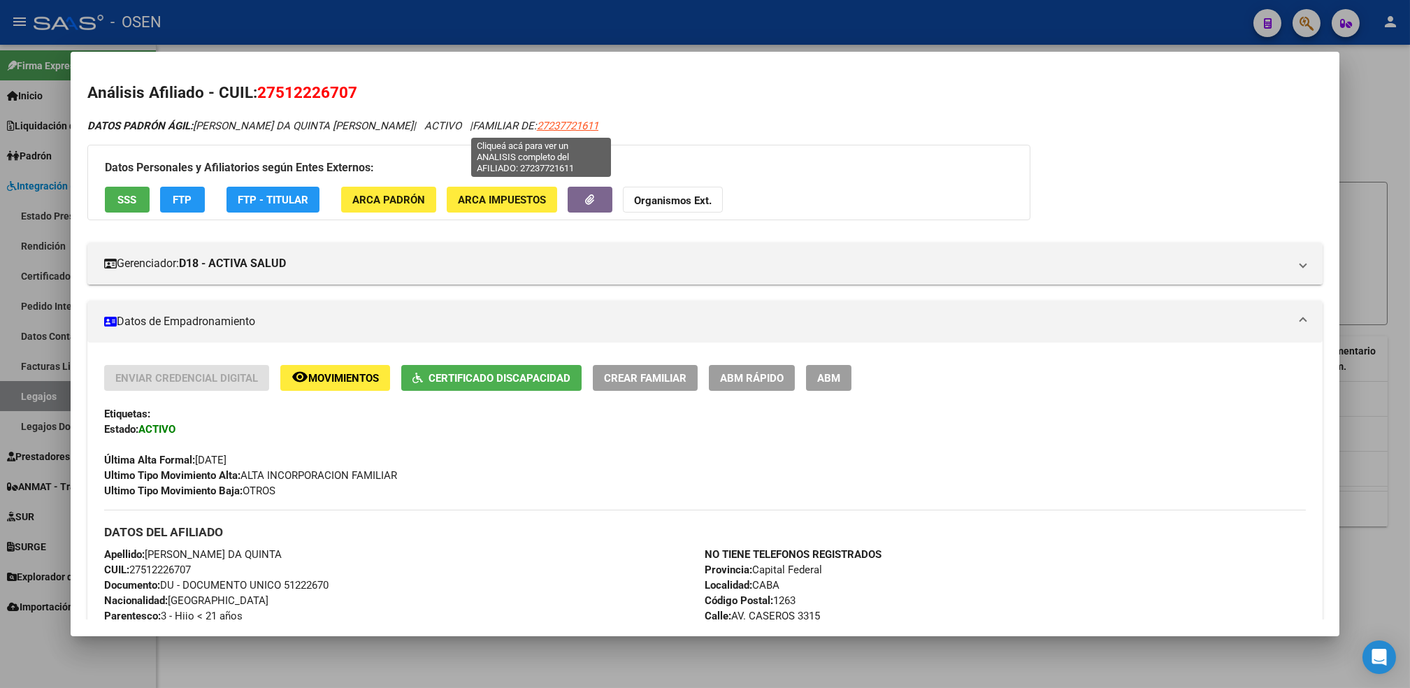
click at [556, 129] on span "27237721611" at bounding box center [568, 126] width 62 height 13
type textarea "27237721611"
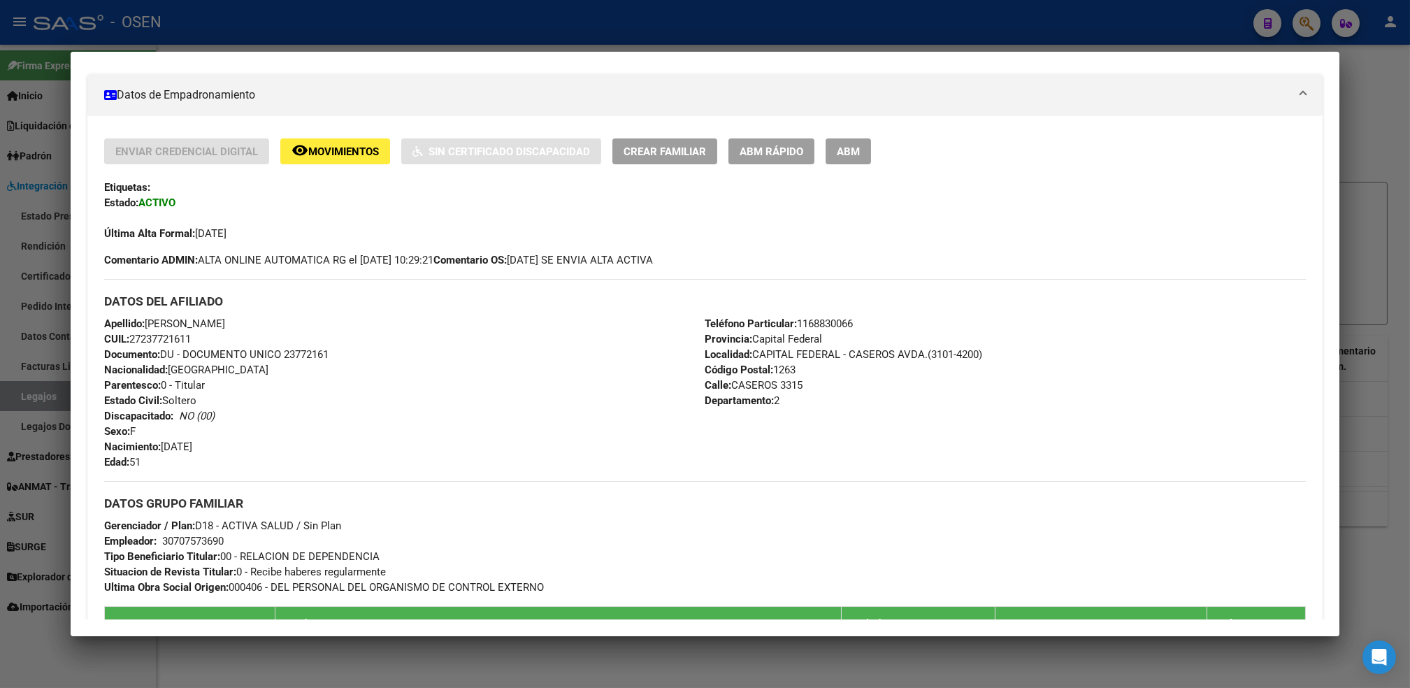
scroll to position [486, 0]
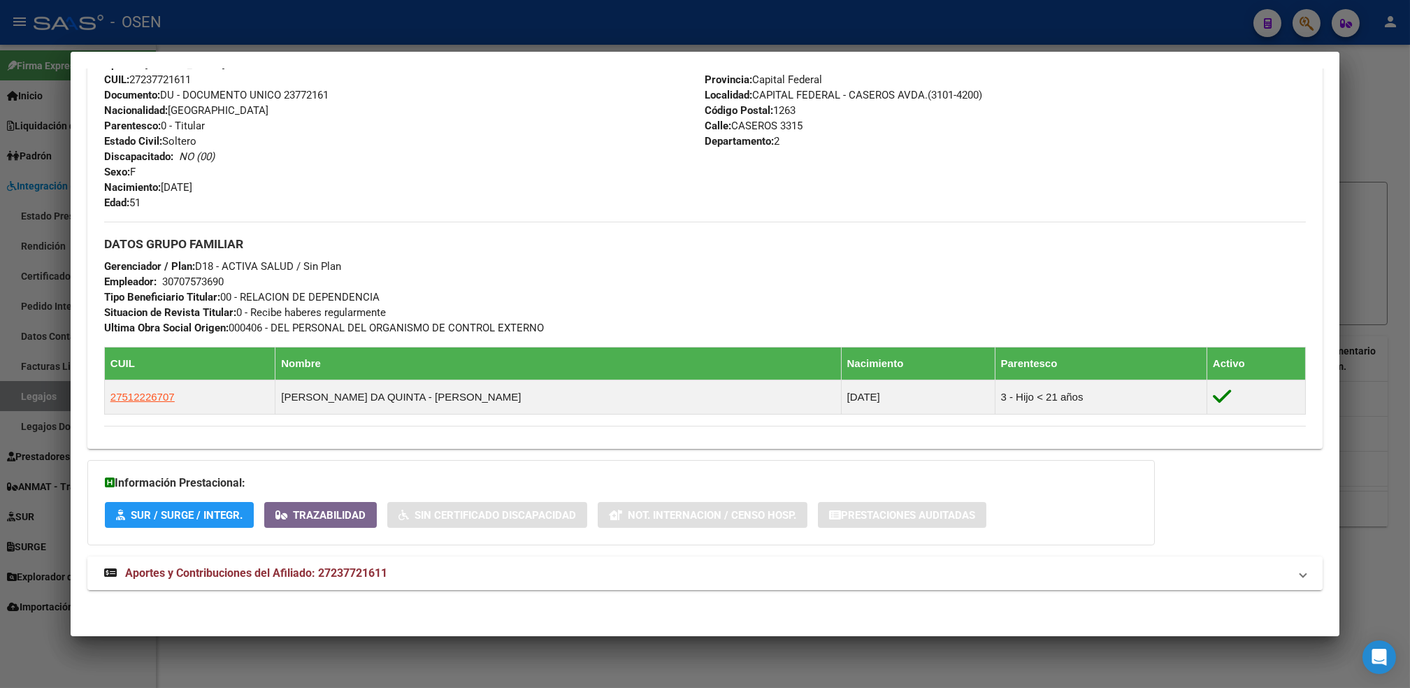
click at [364, 579] on strong "Aportes y Contribuciones del Afiliado: 27237721611" at bounding box center [245, 573] width 283 height 17
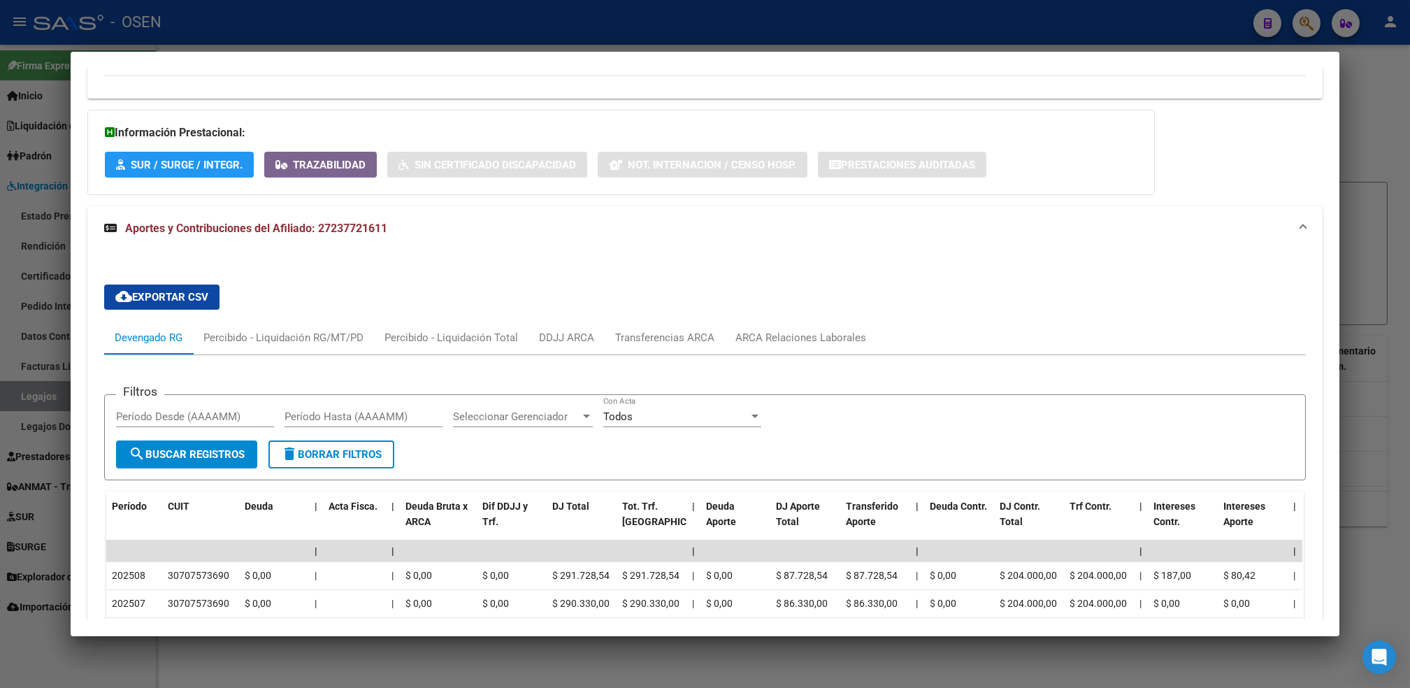
scroll to position [1023, 0]
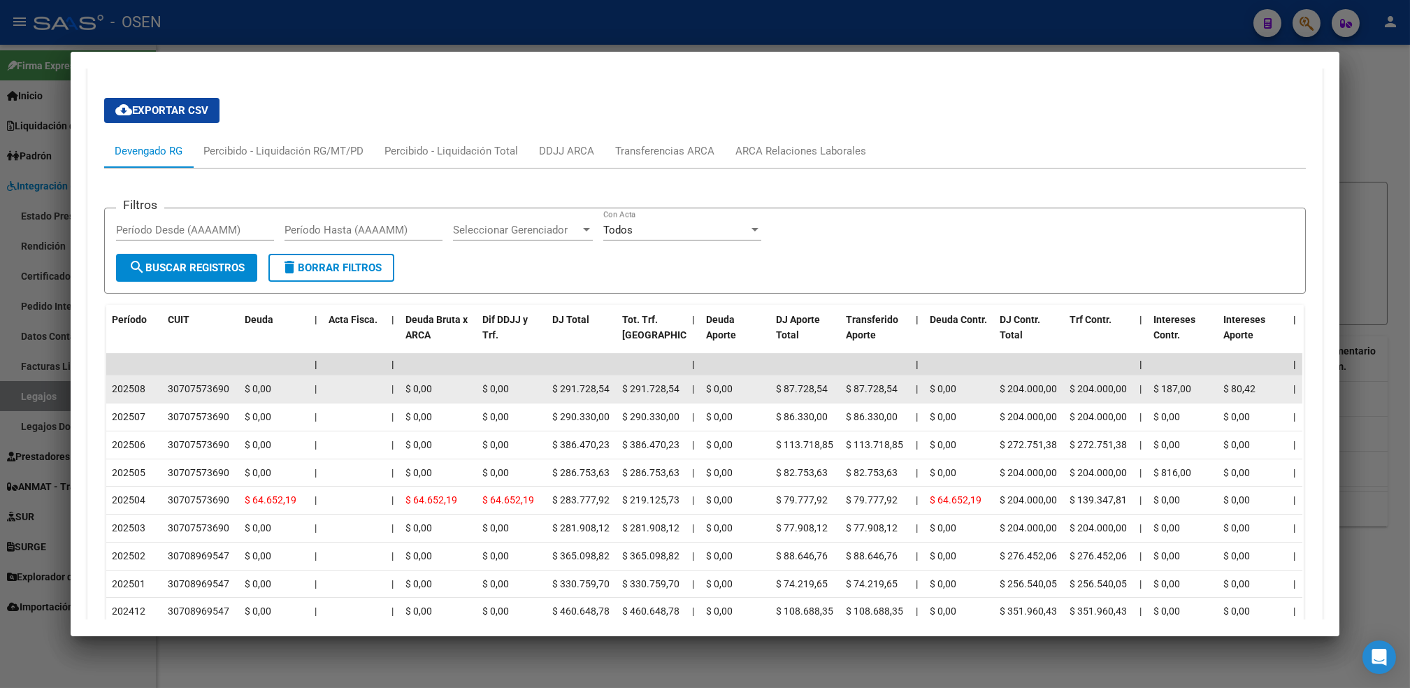
click at [212, 387] on div "30707573690" at bounding box center [199, 389] width 62 height 16
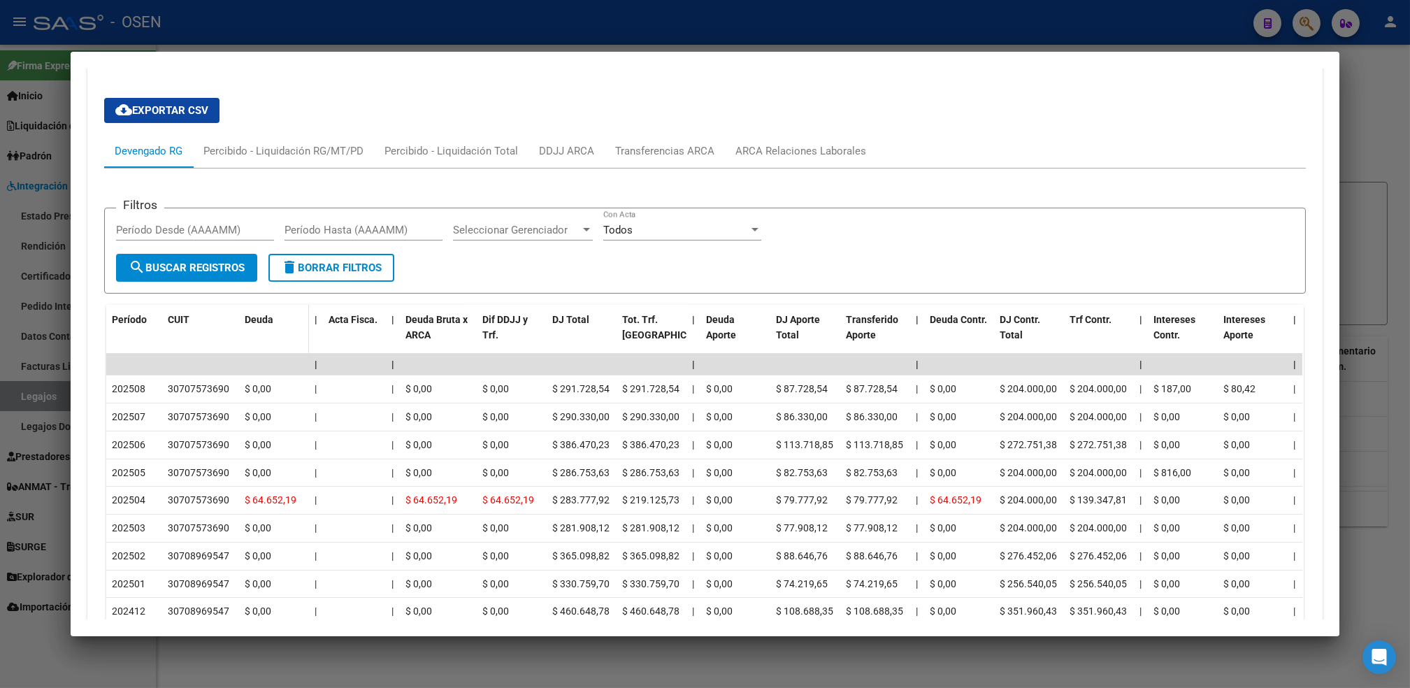
copy div "30707573690"
click at [550, 155] on div "DDJJ ARCA" at bounding box center [566, 150] width 55 height 15
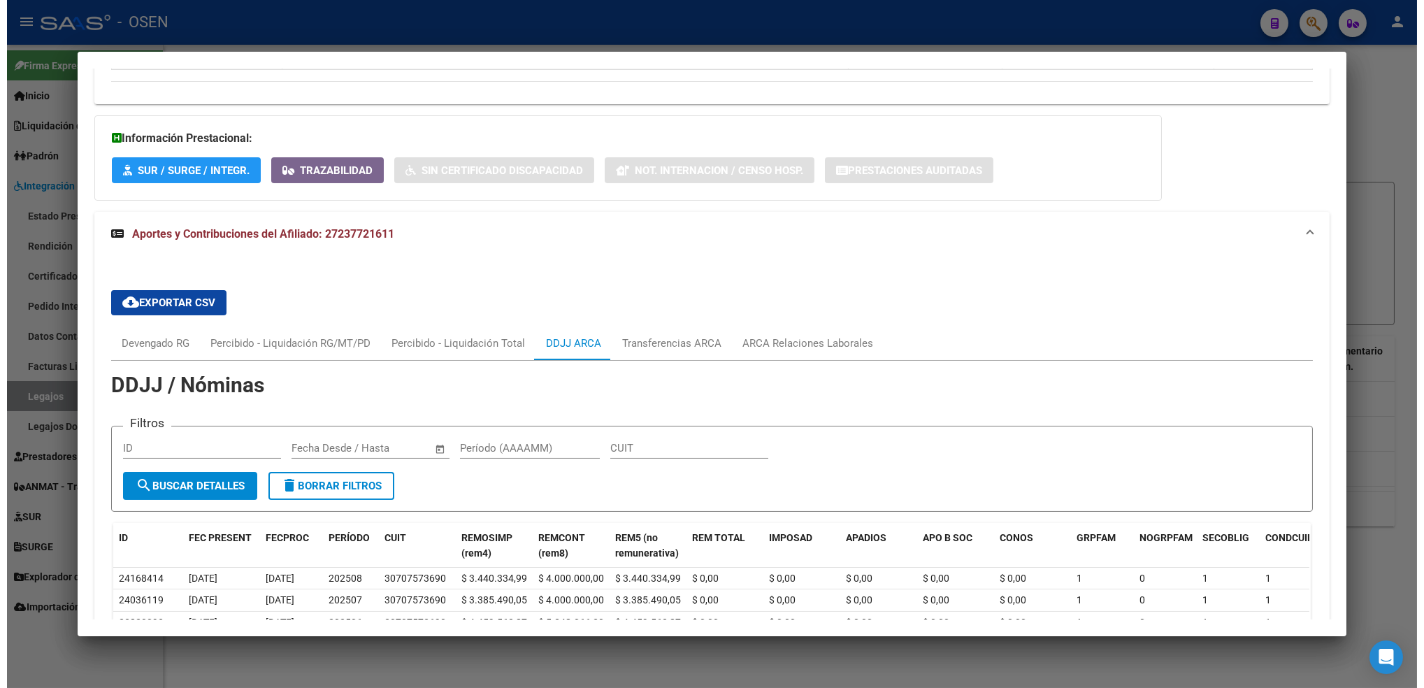
scroll to position [832, 0]
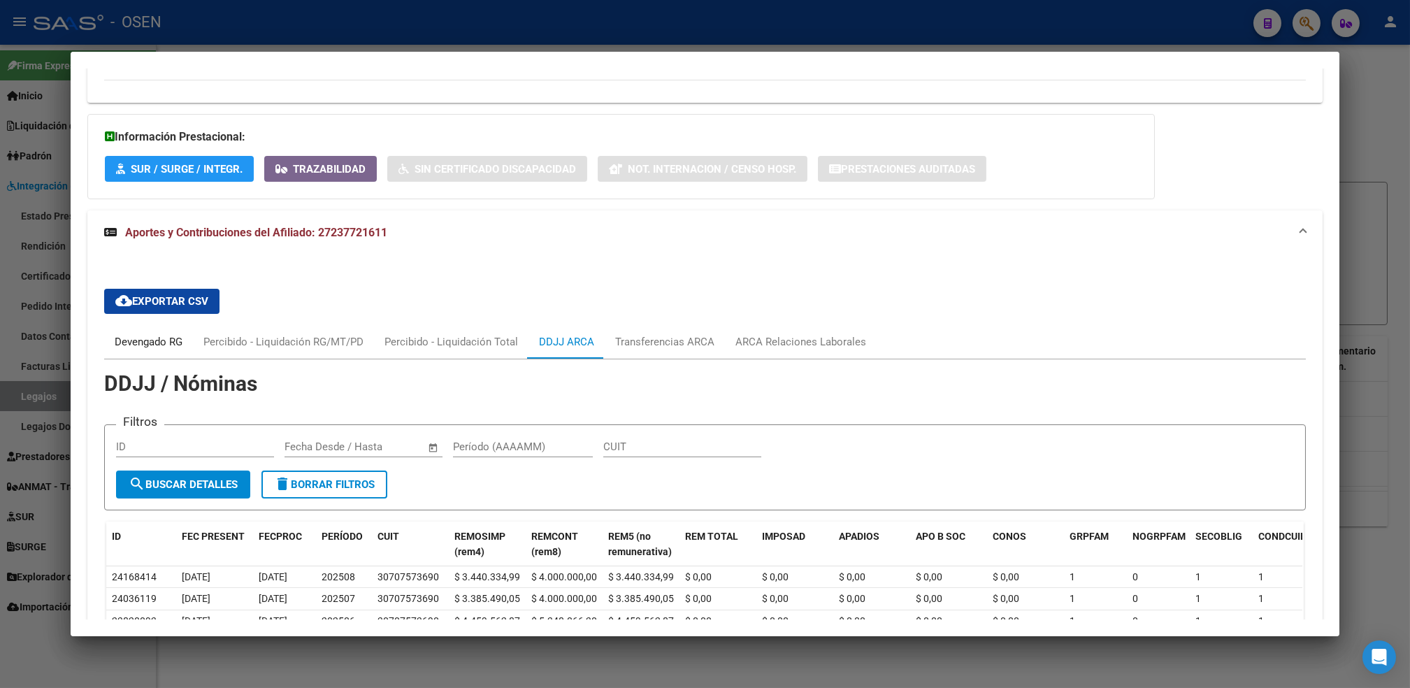
drag, startPoint x: 164, startPoint y: 343, endPoint x: 173, endPoint y: 343, distance: 8.4
click at [164, 342] on div "Devengado RG" at bounding box center [149, 341] width 68 height 15
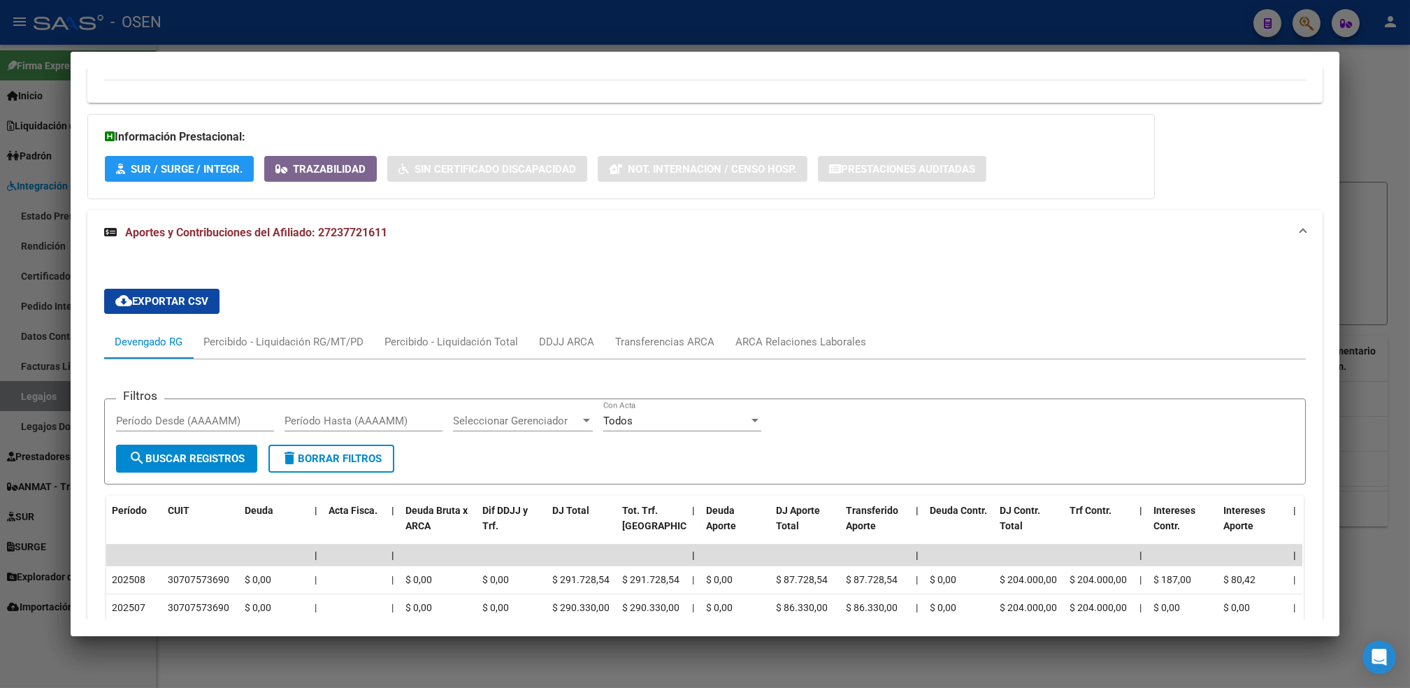
click at [135, 670] on div at bounding box center [705, 344] width 1410 height 688
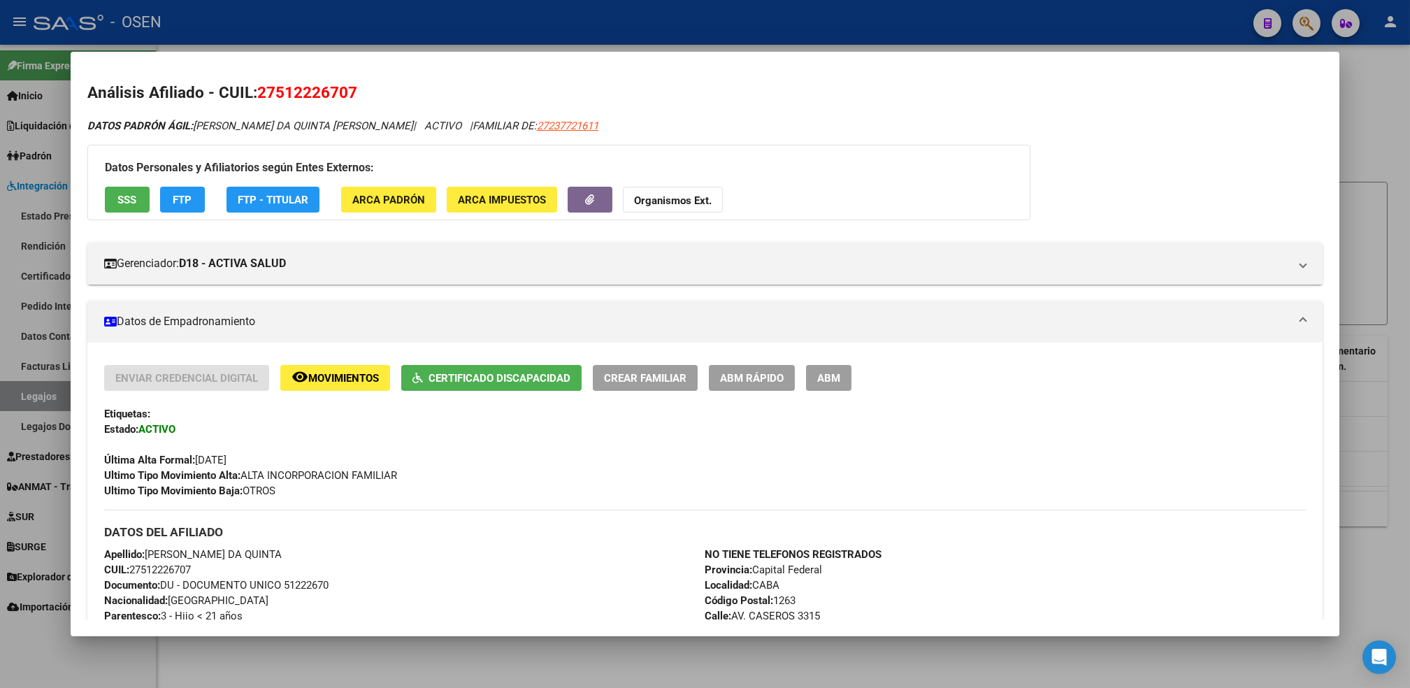
click at [456, 685] on div at bounding box center [705, 344] width 1410 height 688
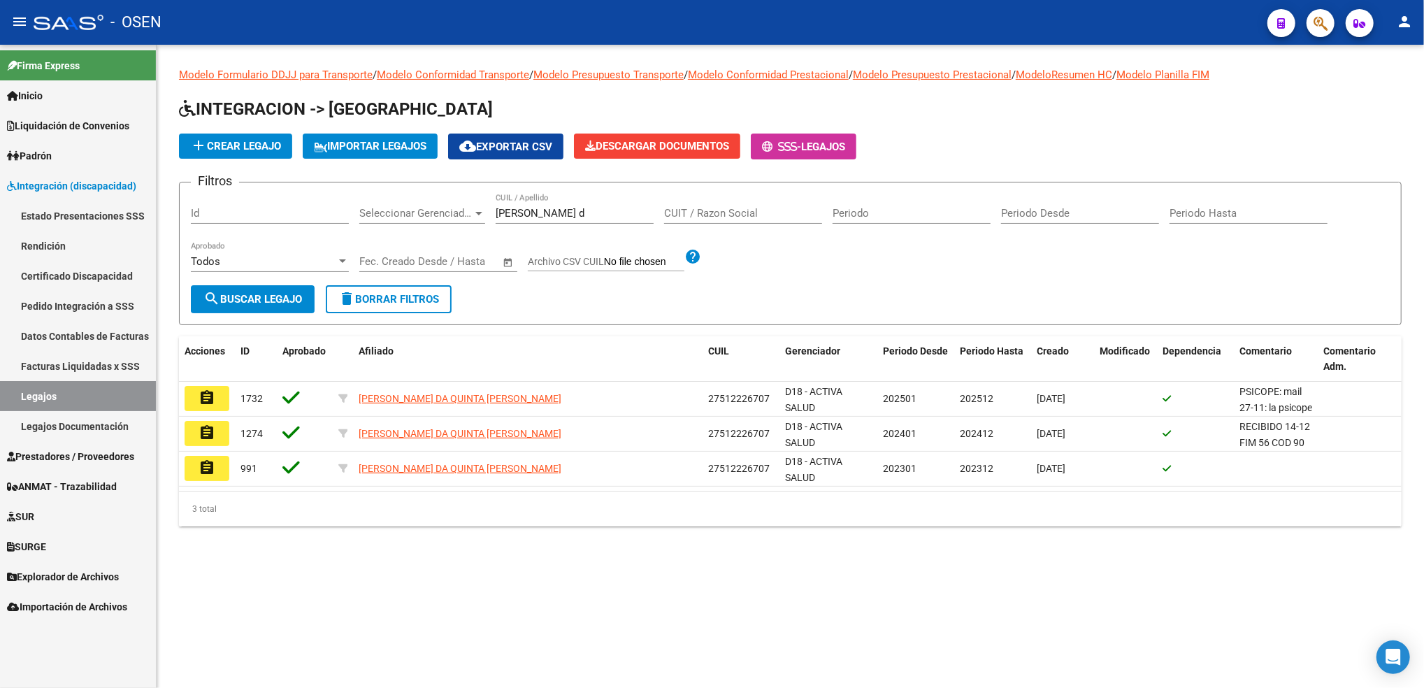
click at [66, 464] on link "Prestadores / Proveedores" at bounding box center [78, 456] width 156 height 30
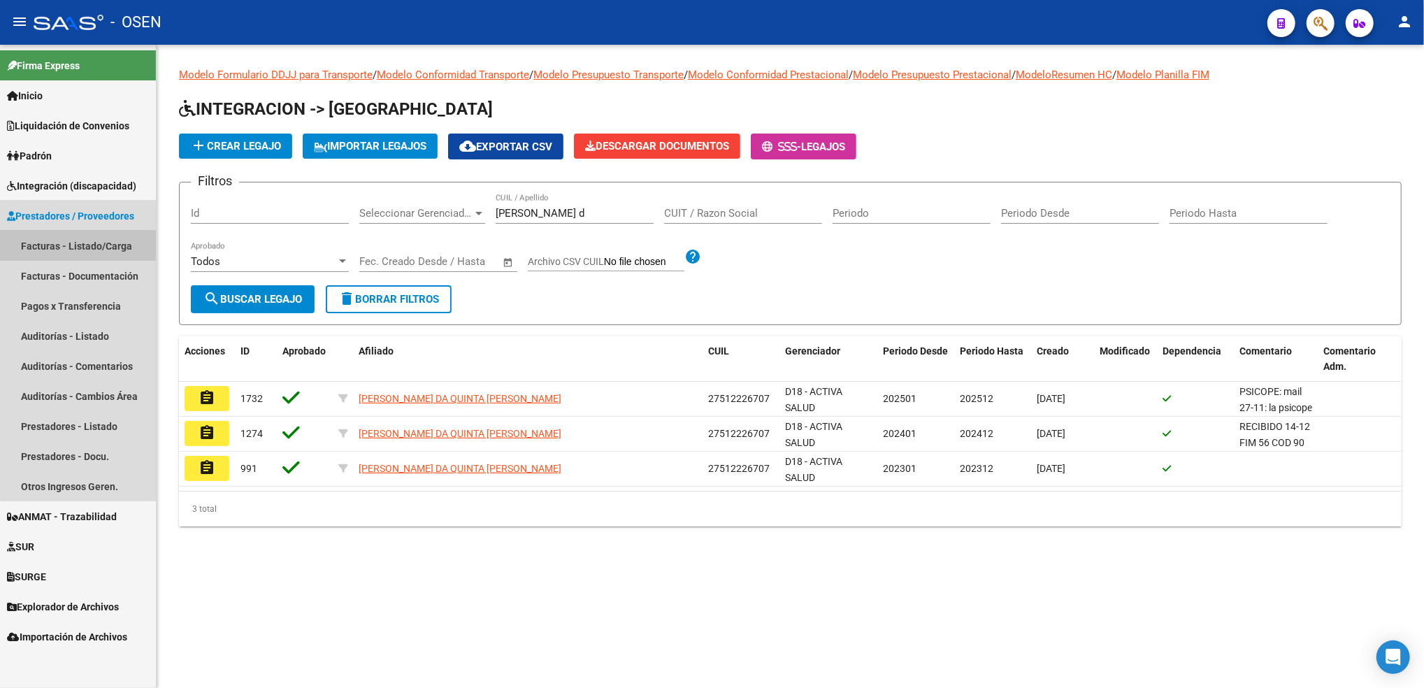
click at [129, 244] on link "Facturas - Listado/Carga" at bounding box center [78, 246] width 156 height 30
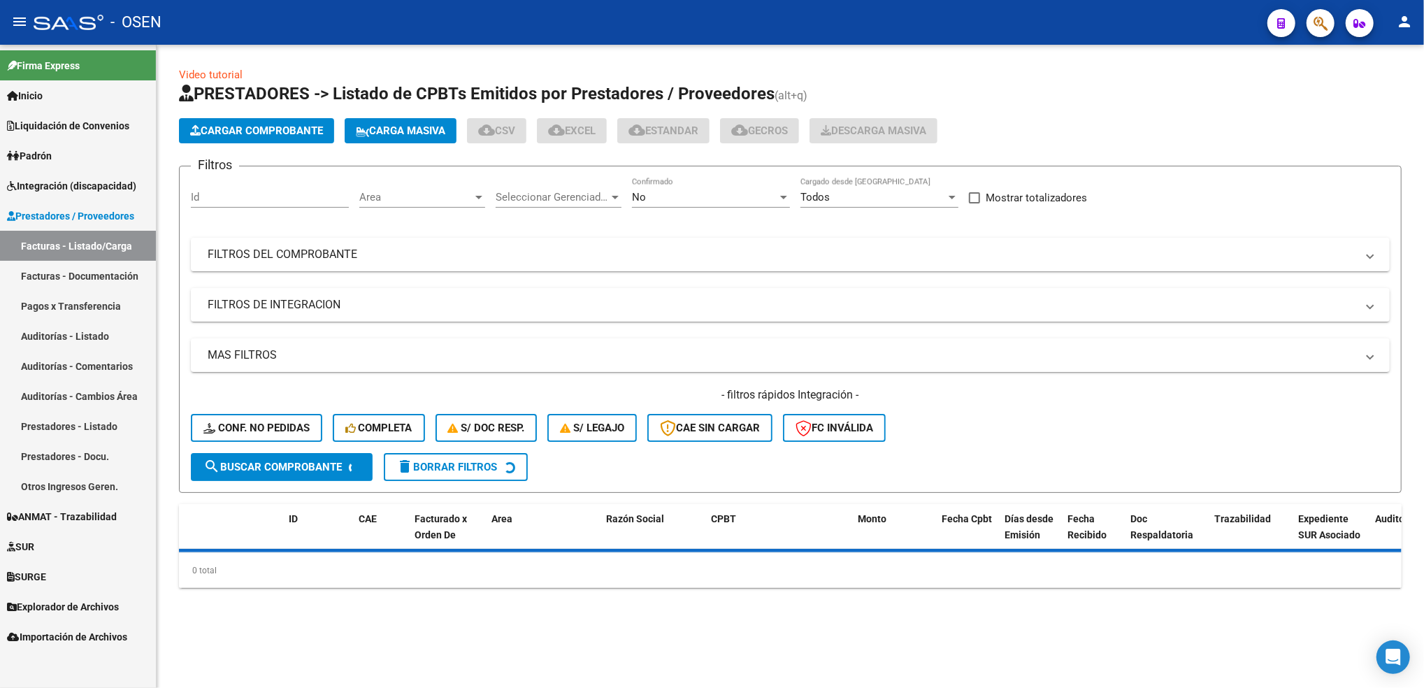
click at [665, 178] on div "No Confirmado" at bounding box center [711, 193] width 158 height 30
click at [645, 142] on span "Todos" at bounding box center [711, 133] width 158 height 31
click at [512, 264] on mat-expansion-panel-header "FILTROS DEL COMPROBANTE" at bounding box center [790, 255] width 1199 height 34
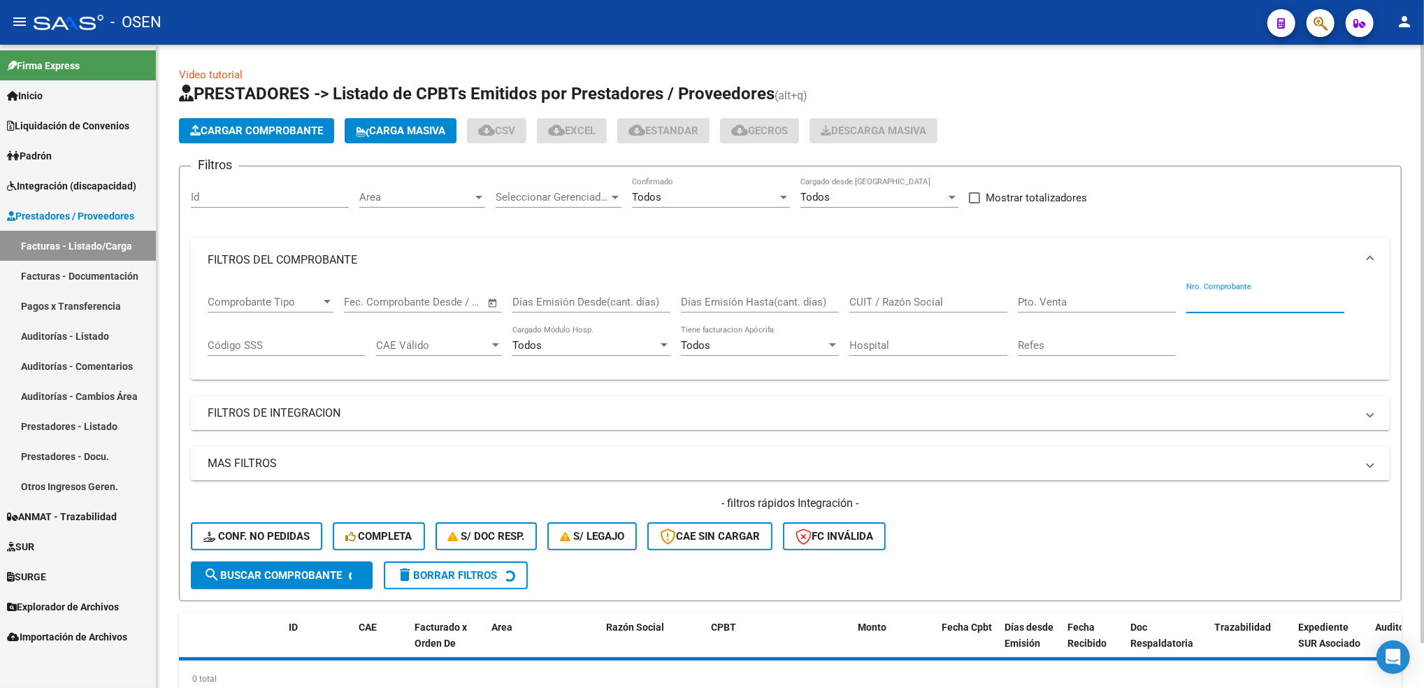
click at [1188, 303] on input "Nro. Comprobante" at bounding box center [1265, 302] width 158 height 13
type input "199"
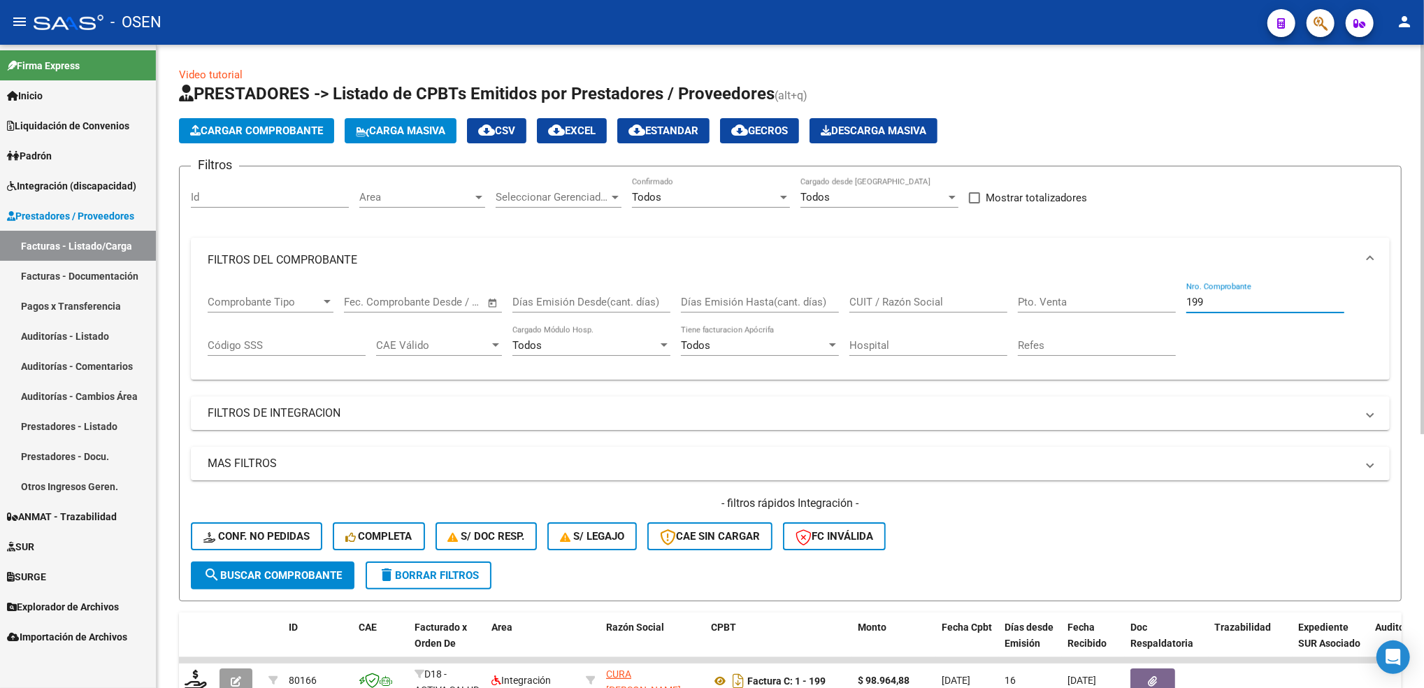
drag, startPoint x: 1213, startPoint y: 300, endPoint x: 1068, endPoint y: 343, distance: 150.8
click at [1068, 343] on div "Comprobante Tipo Comprobante Tipo Fecha inicio – Fecha fin Fec. Comprobante Des…" at bounding box center [790, 325] width 1165 height 87
click at [893, 296] on input "CUIT / Razón Social" at bounding box center [928, 302] width 158 height 13
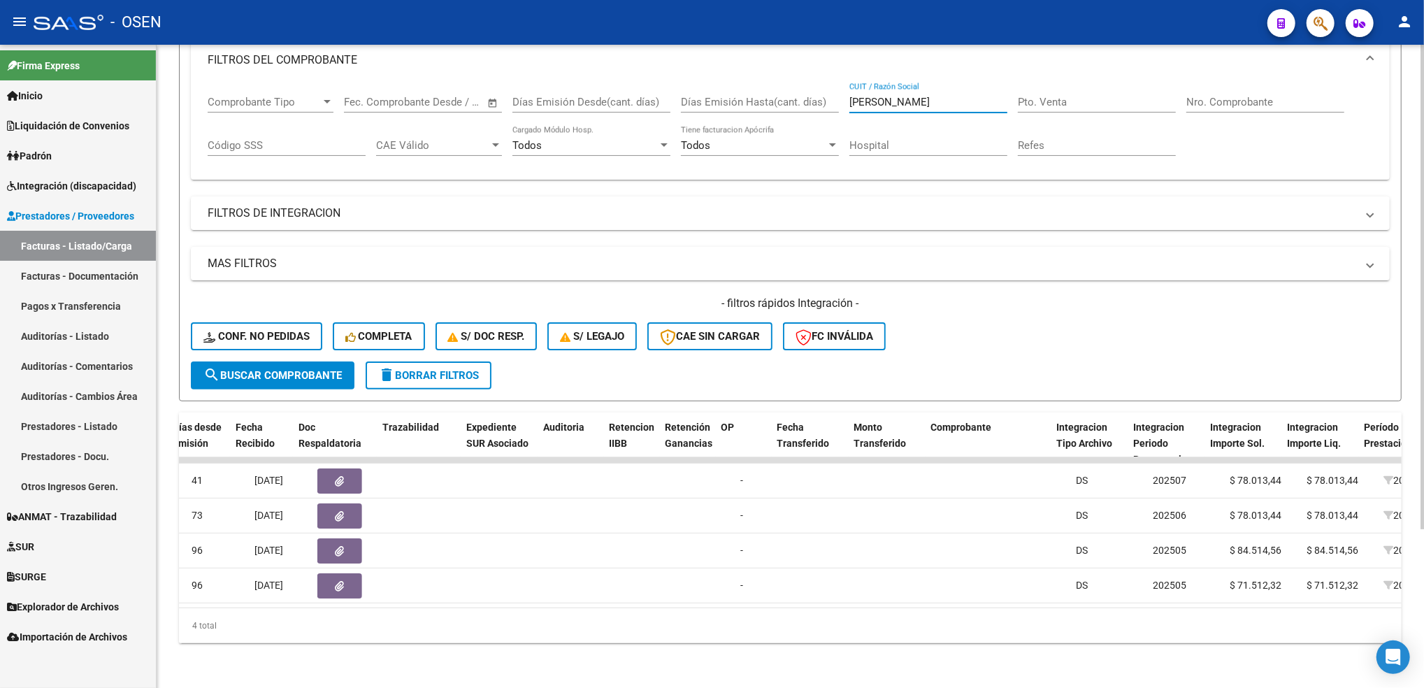
scroll to position [0, 832]
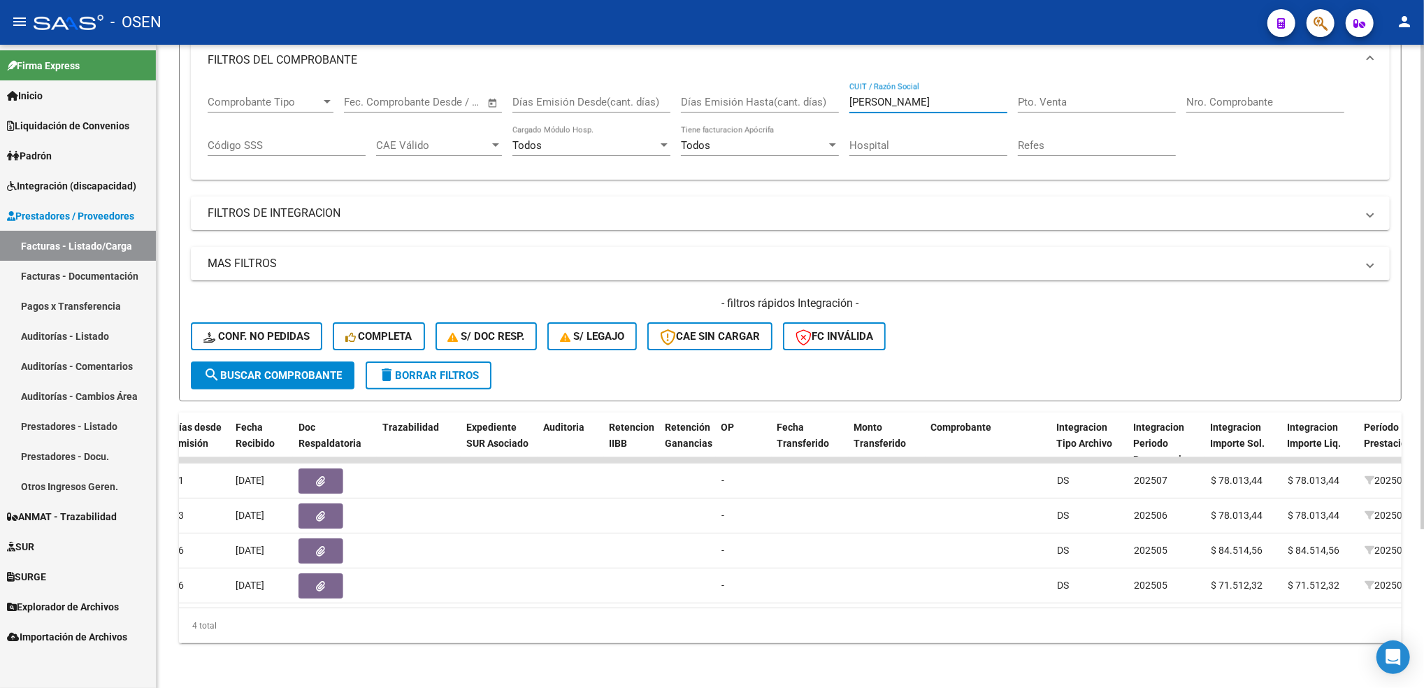
type input "[PERSON_NAME]"
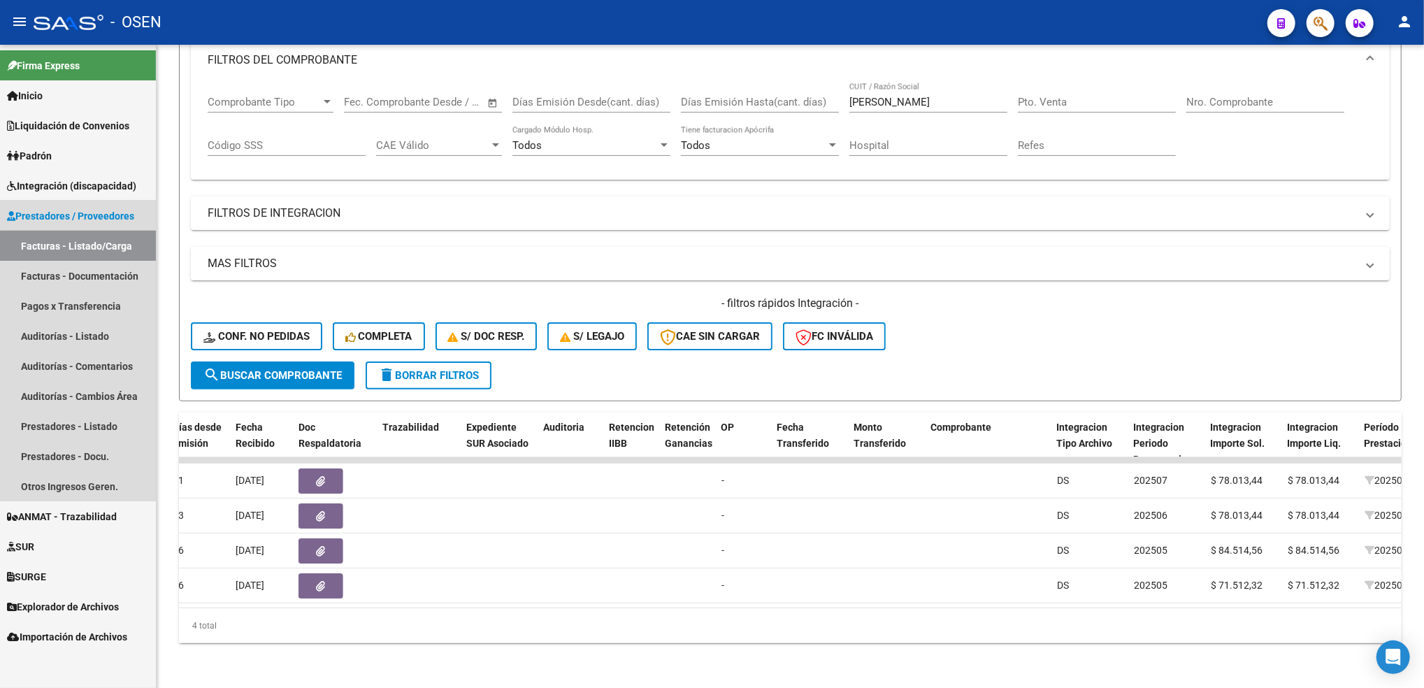
click at [80, 252] on link "Facturas - Listado/Carga" at bounding box center [78, 246] width 156 height 30
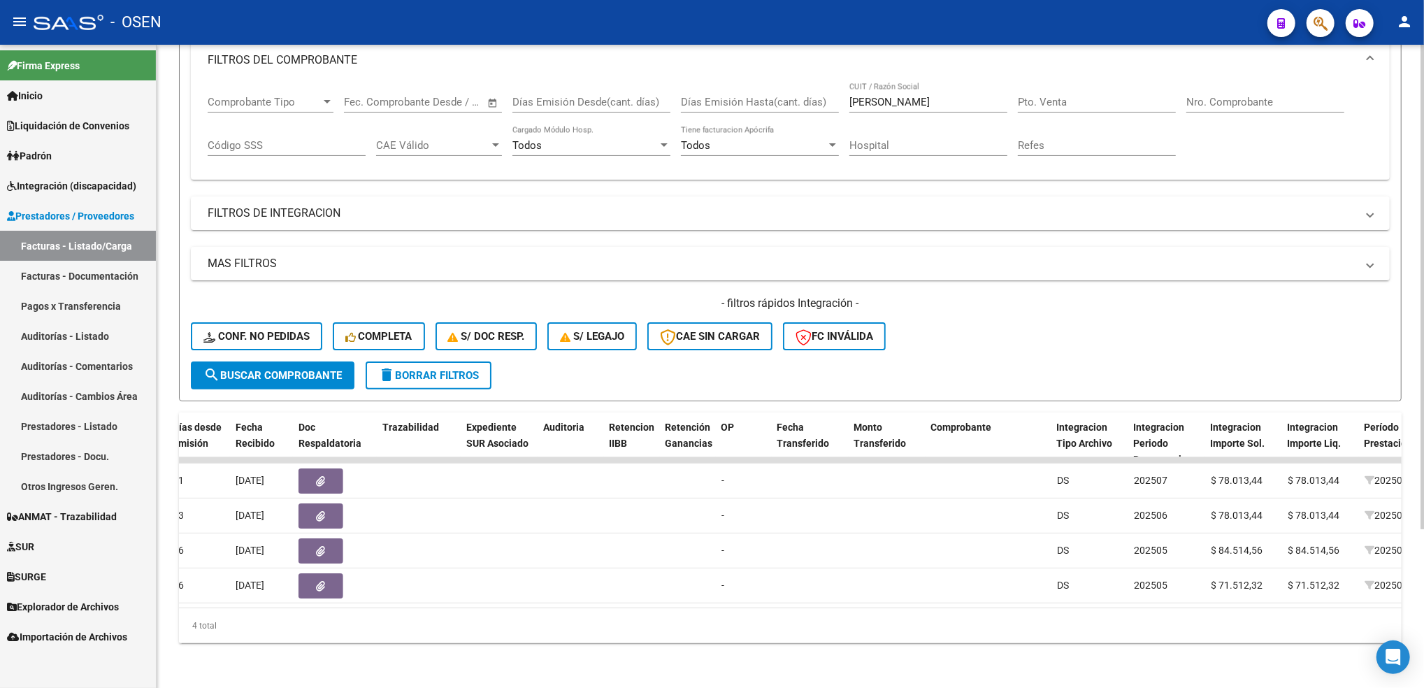
click at [435, 377] on form "Filtros Id Area Area Seleccionar Gerenciador Seleccionar Gerenciador Todos Conf…" at bounding box center [790, 183] width 1223 height 435
click at [429, 369] on span "delete Borrar Filtros" at bounding box center [428, 375] width 101 height 13
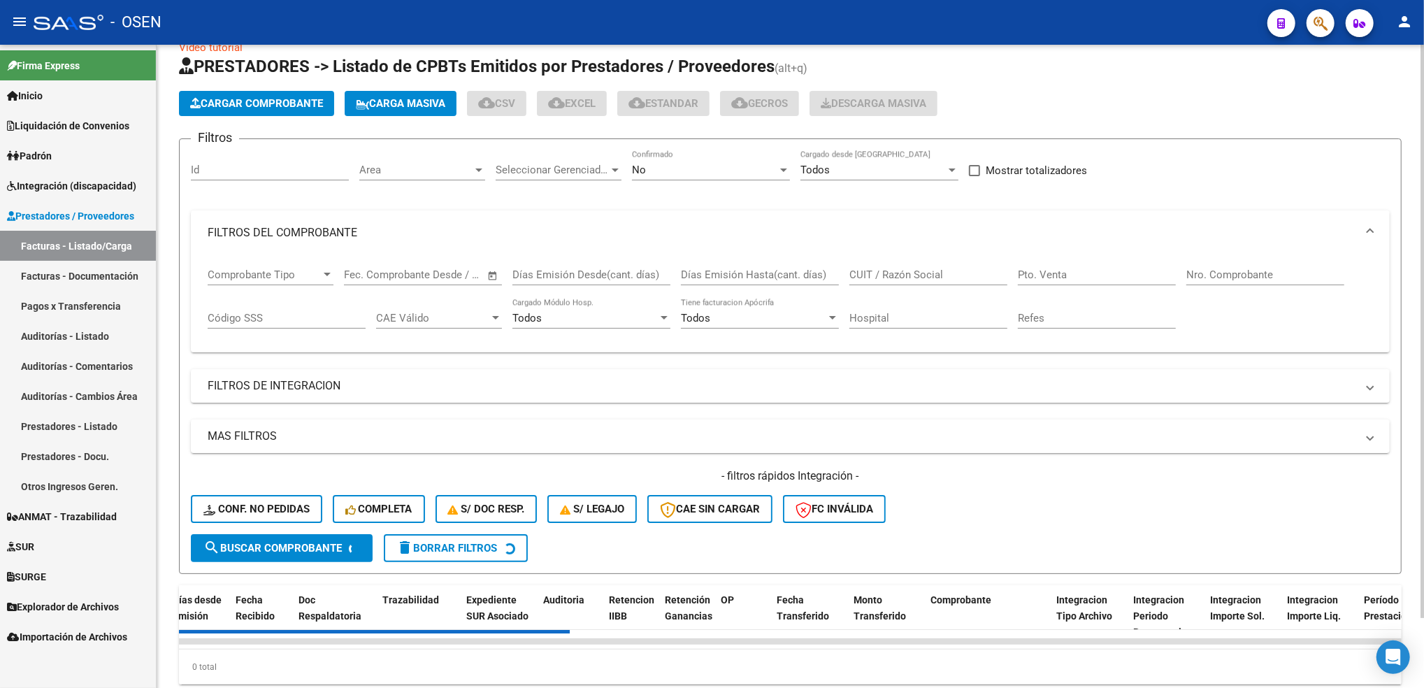
scroll to position [0, 0]
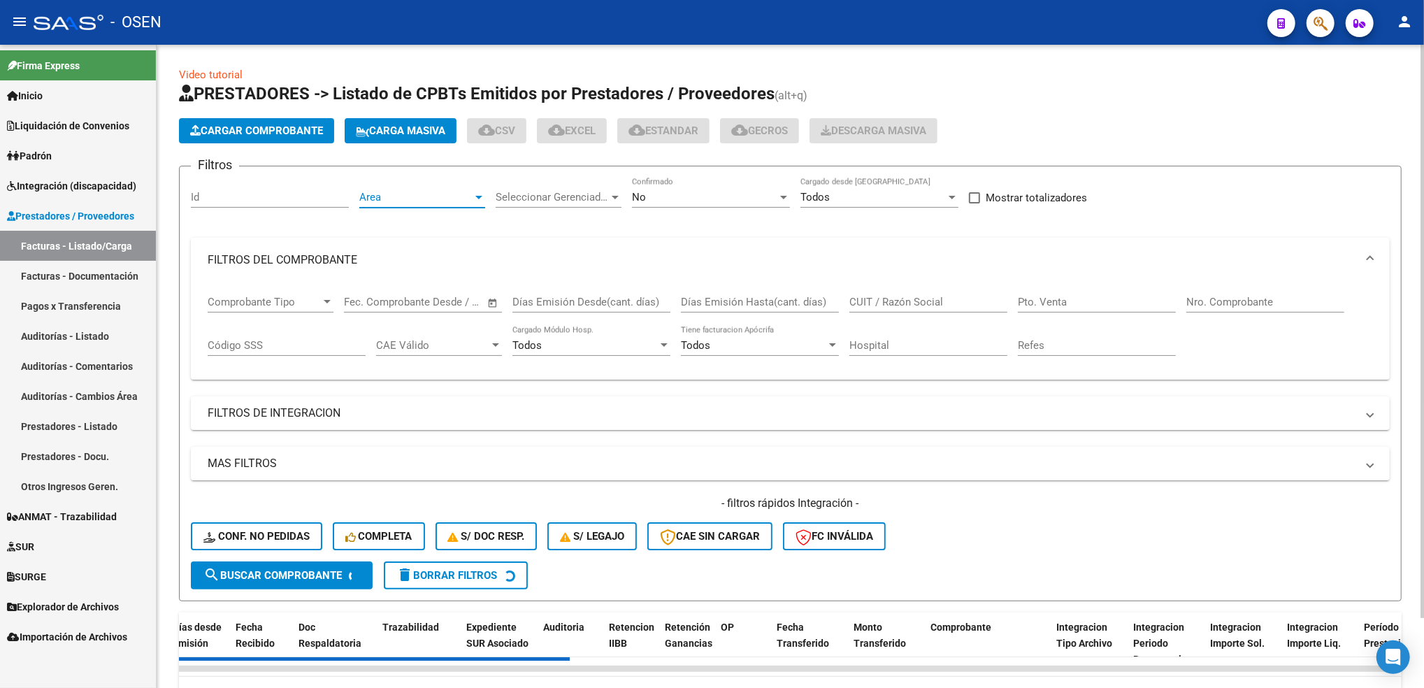
click at [375, 193] on span "Area" at bounding box center [415, 197] width 113 height 13
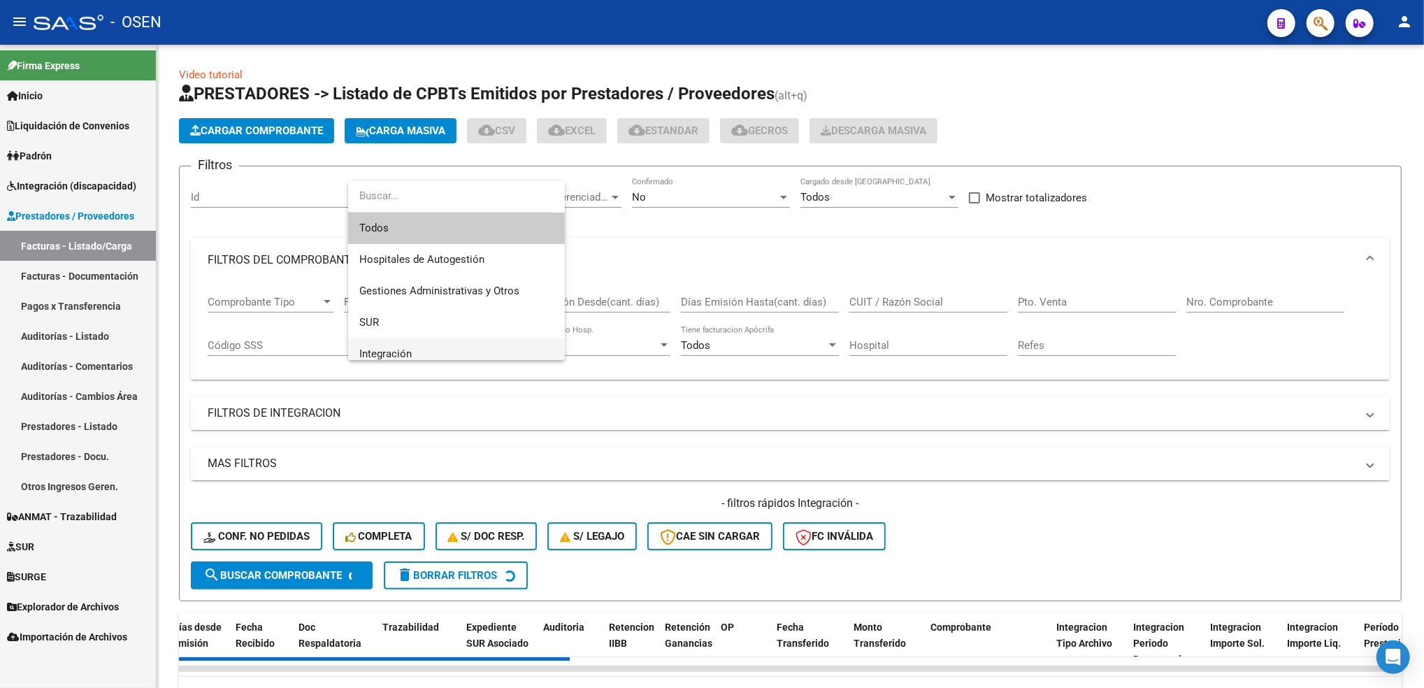
click at [398, 357] on span "Integración" at bounding box center [385, 353] width 52 height 13
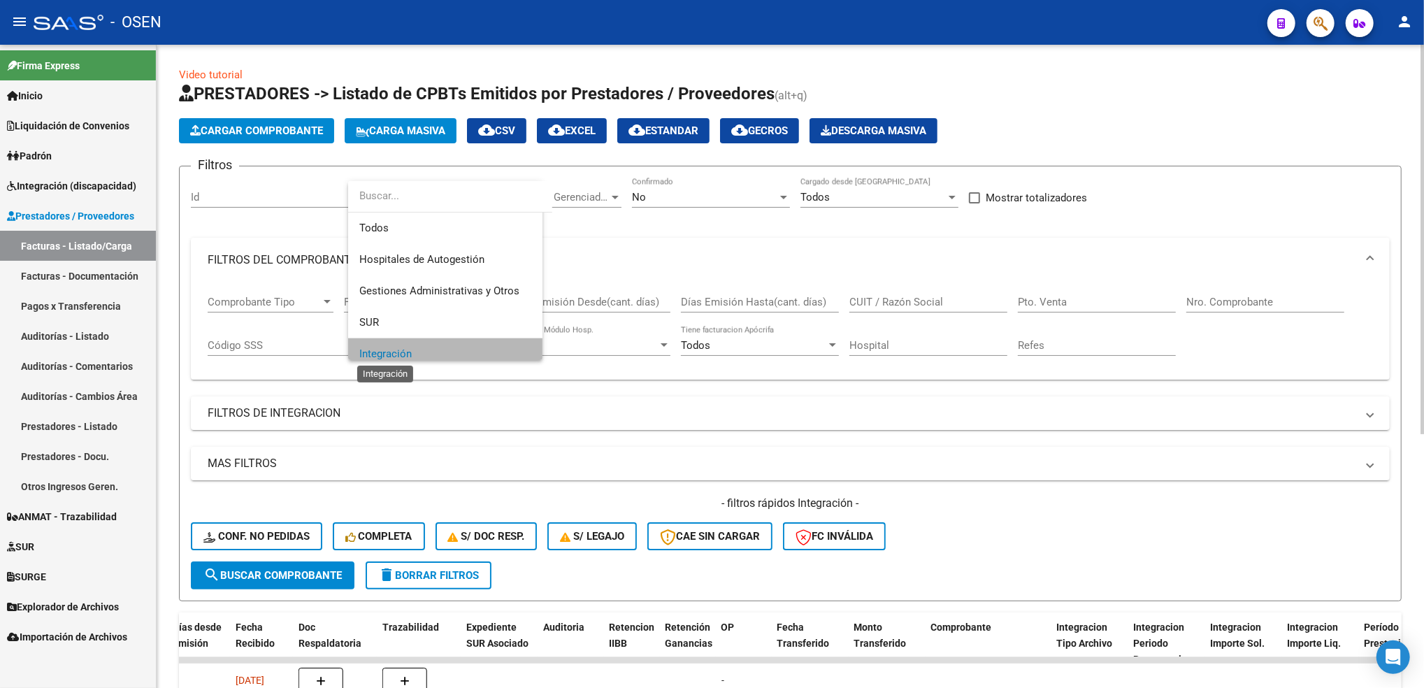
scroll to position [9, 0]
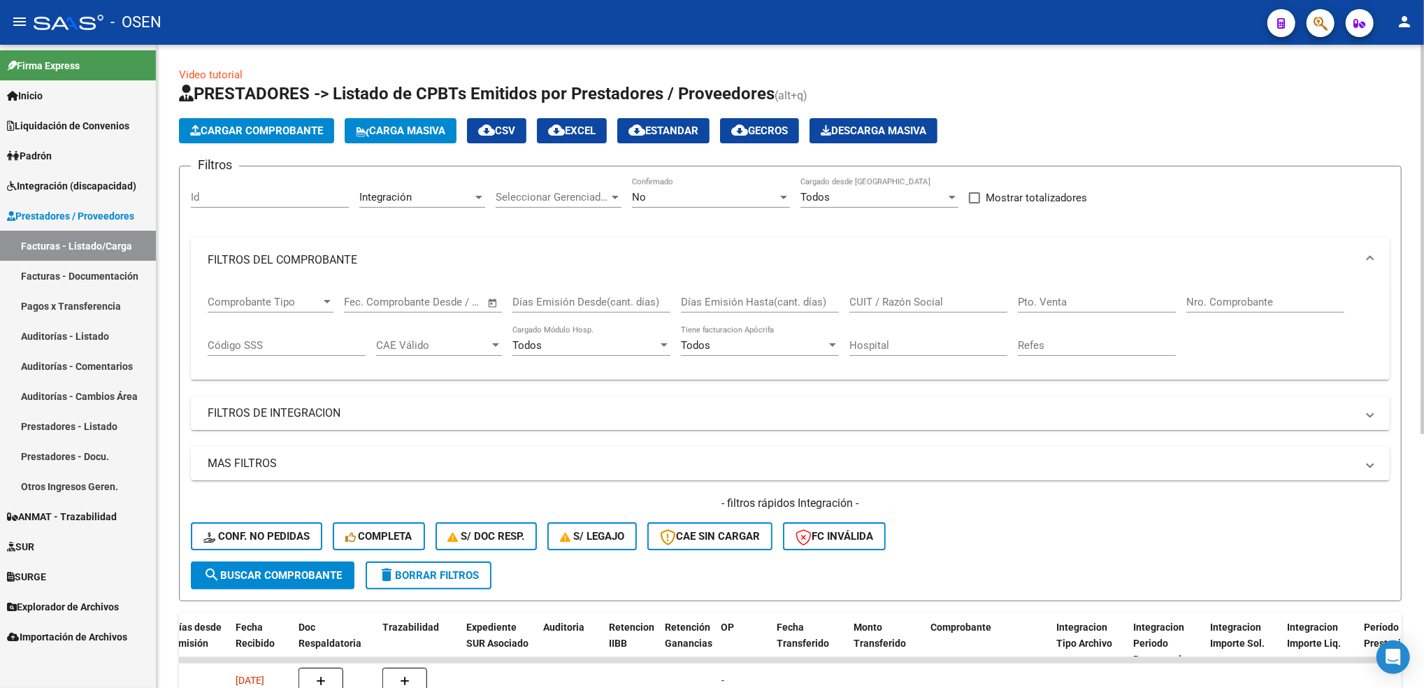
click at [310, 254] on mat-panel-title "FILTROS DEL COMPROBANTE" at bounding box center [782, 259] width 1148 height 15
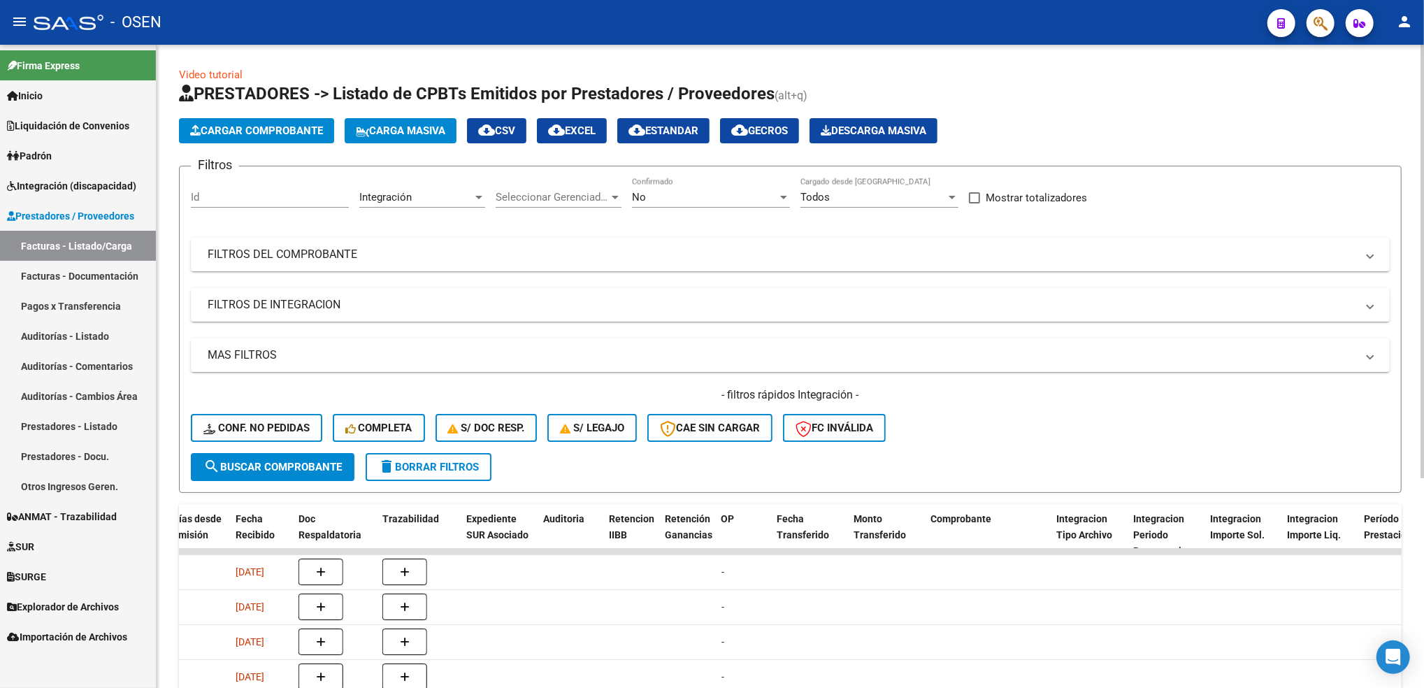
click at [264, 293] on mat-expansion-panel-header "FILTROS DE INTEGRACION" at bounding box center [790, 305] width 1199 height 34
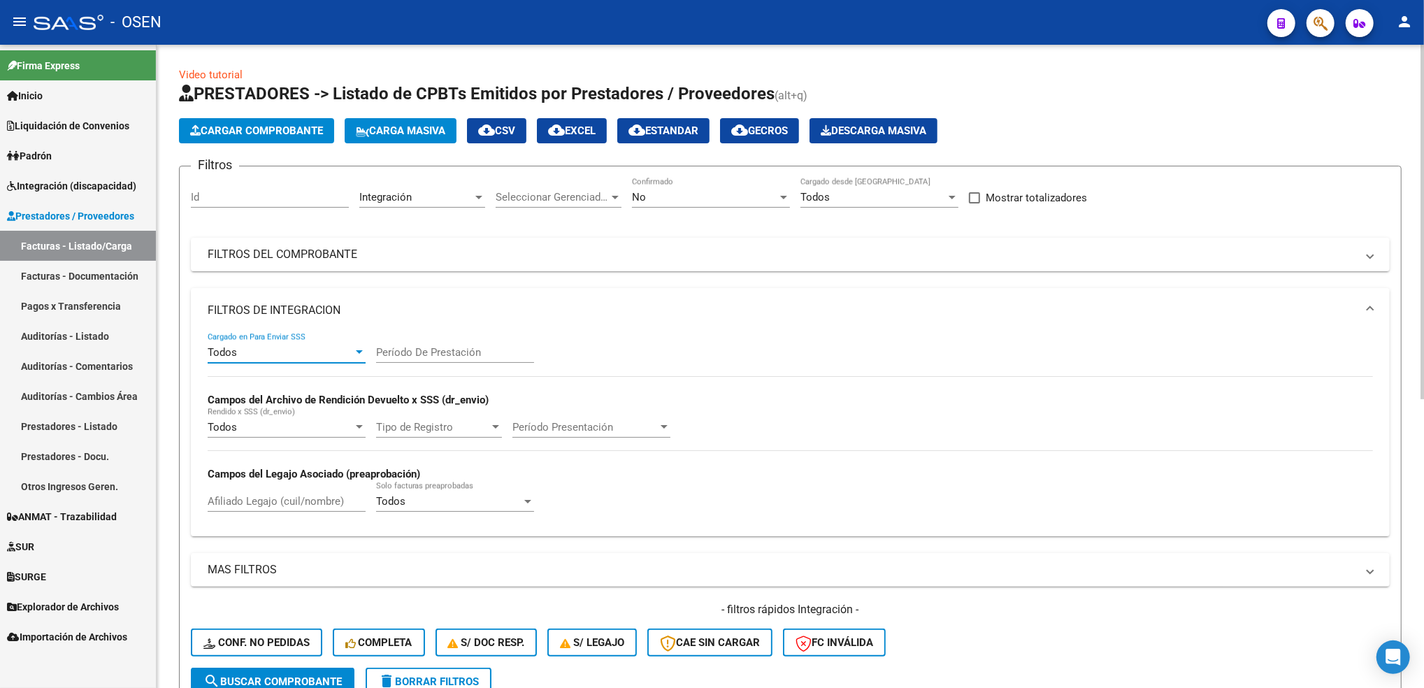
drag, startPoint x: 264, startPoint y: 293, endPoint x: 294, endPoint y: 351, distance: 65.3
click at [294, 351] on div "Todos" at bounding box center [280, 352] width 145 height 13
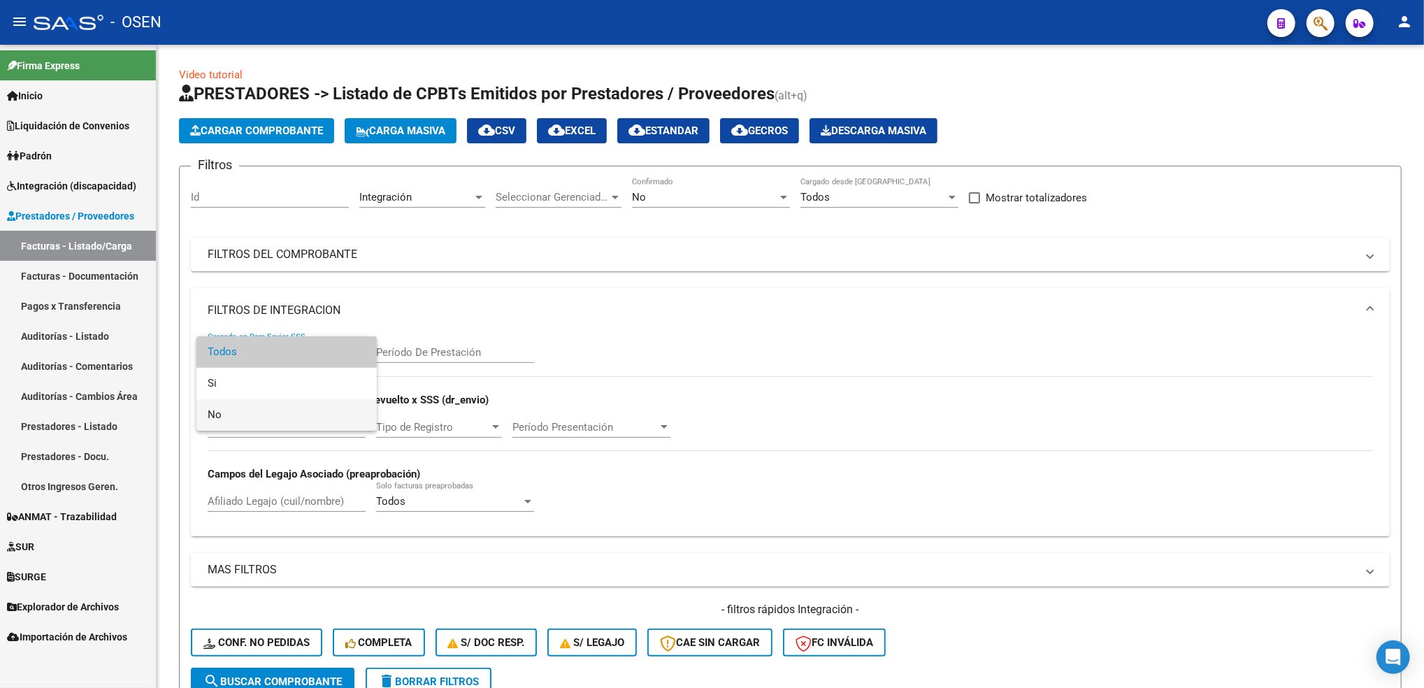
click at [246, 412] on span "No" at bounding box center [287, 414] width 158 height 31
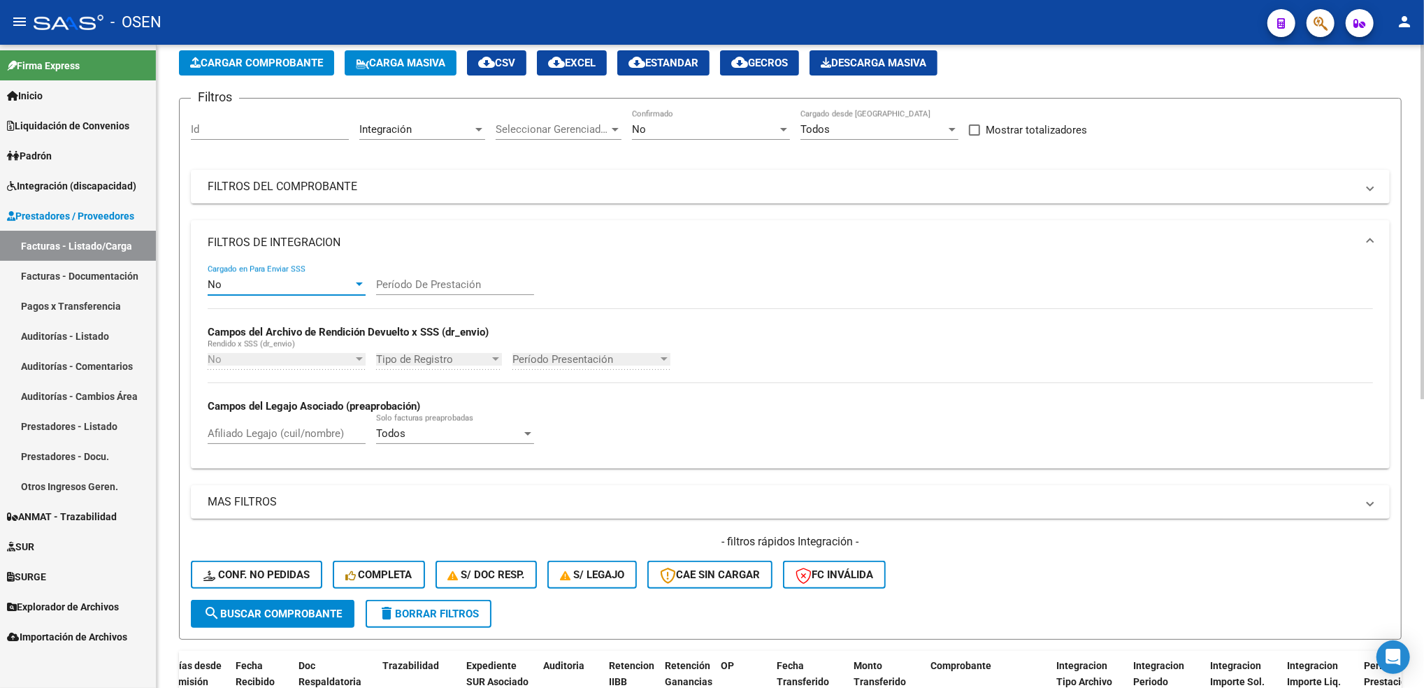
scroll to position [93, 0]
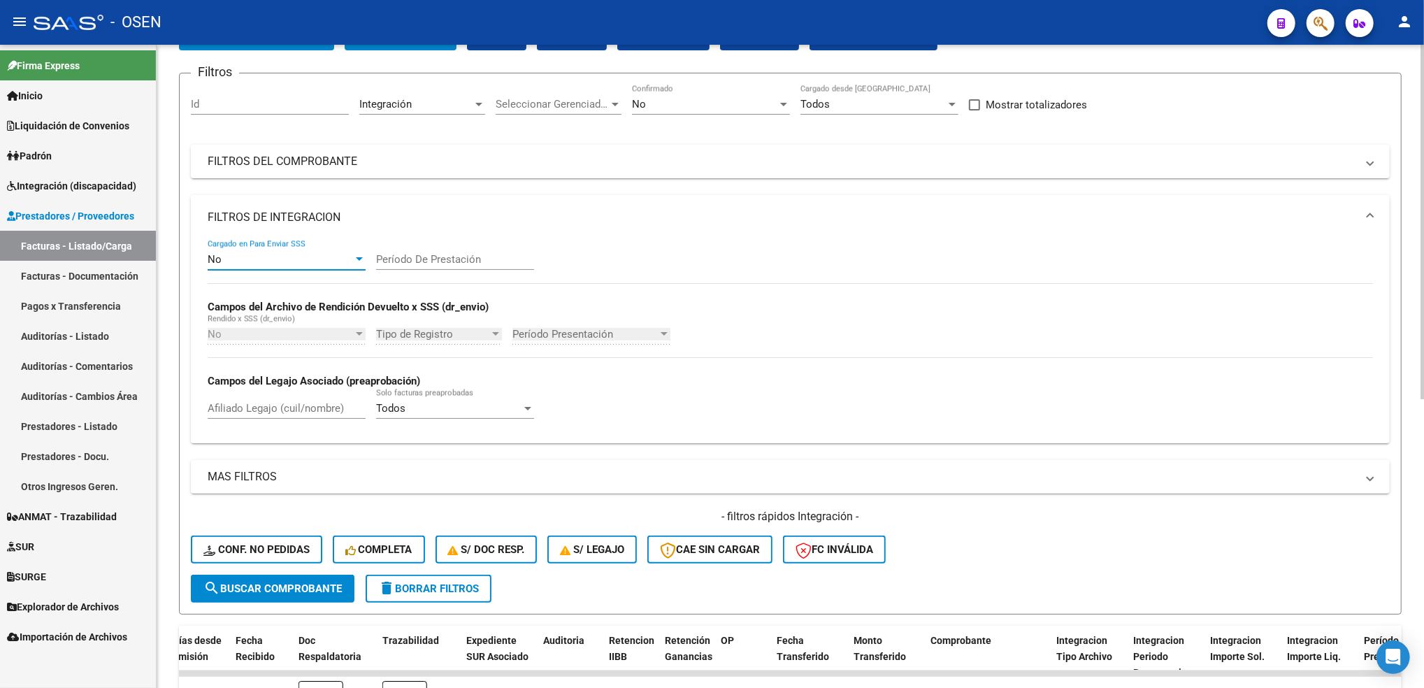
click at [326, 596] on button "search Buscar Comprobante" at bounding box center [273, 589] width 164 height 28
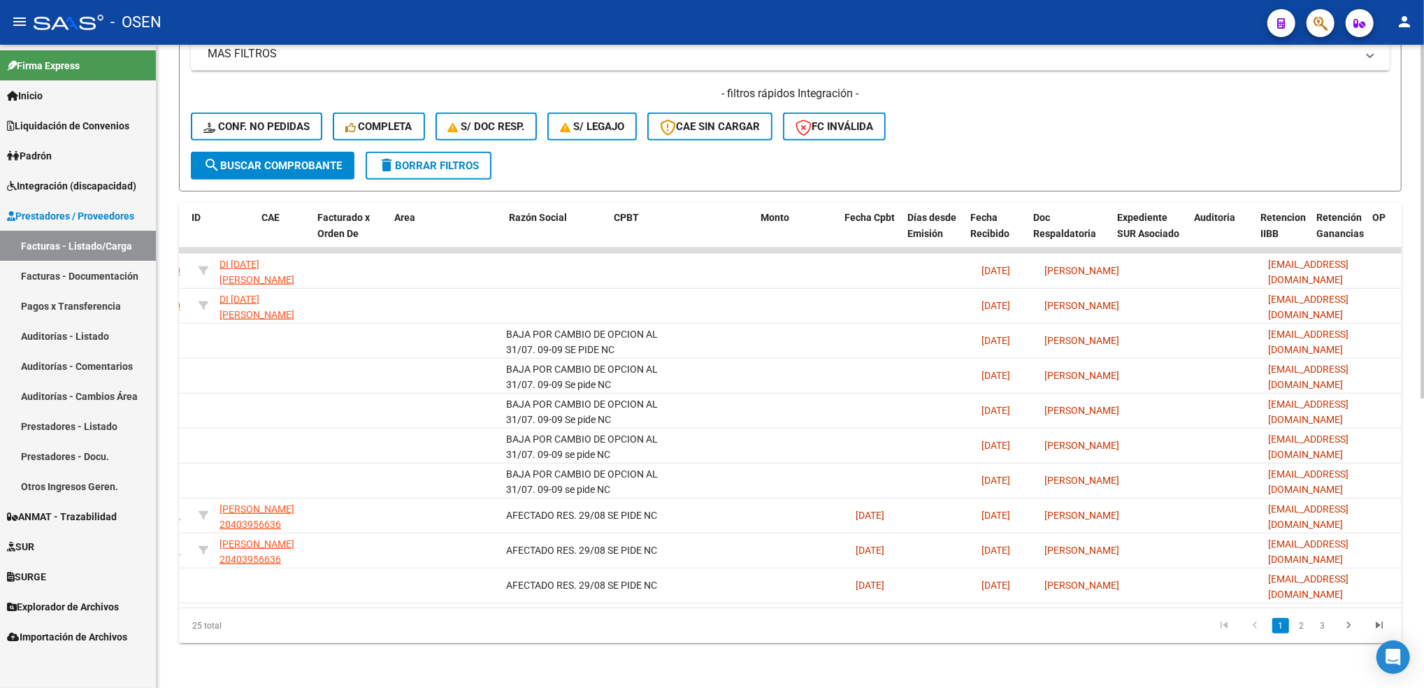
scroll to position [0, 0]
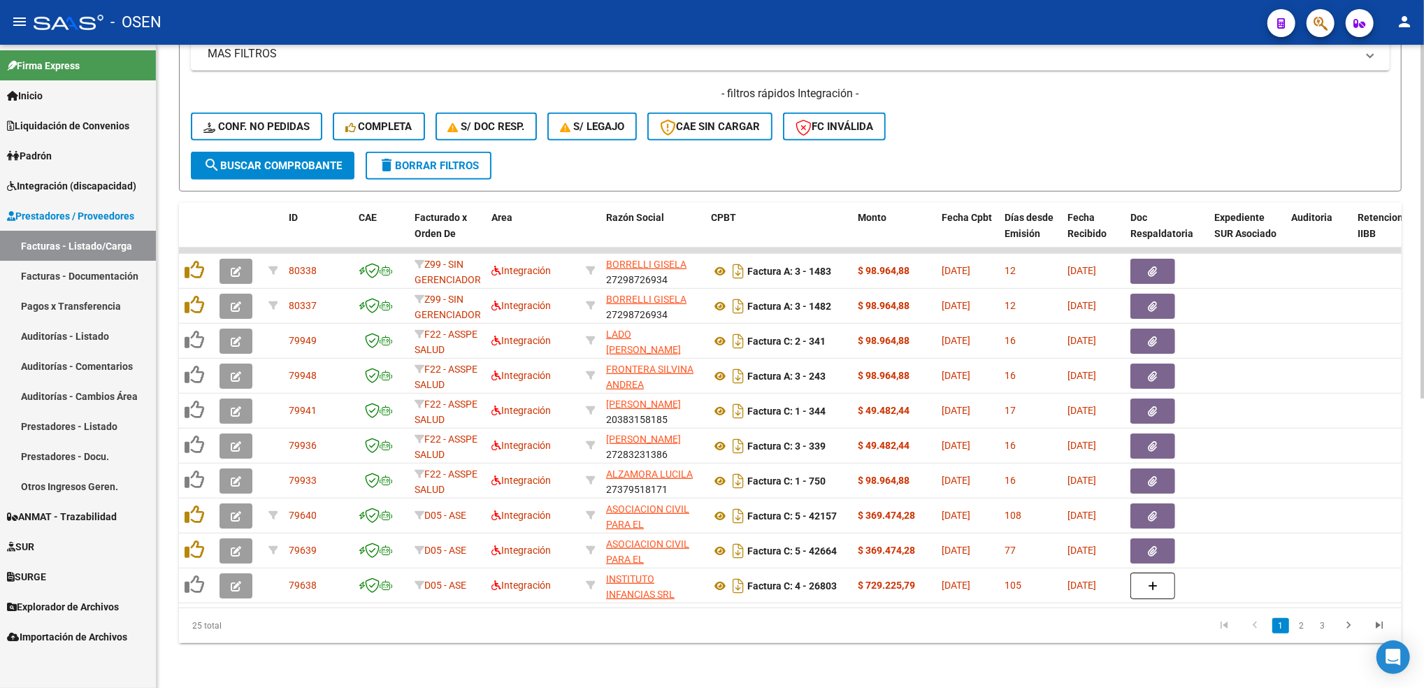
click at [180, 183] on div "Video tutorial PRESTADORES -> Listado de CPBTs Emitidos por Prestadores / Prove…" at bounding box center [790, 108] width 1267 height 1159
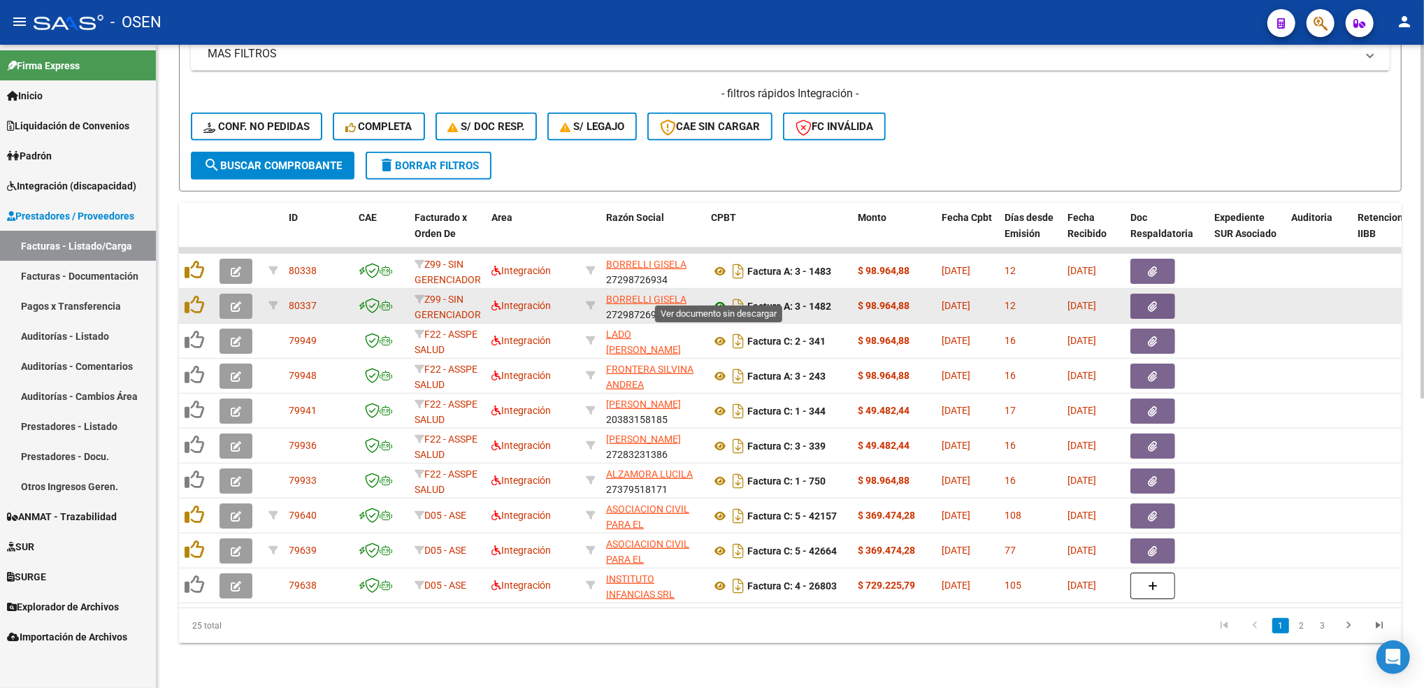
click at [722, 298] on icon at bounding box center [720, 306] width 18 height 17
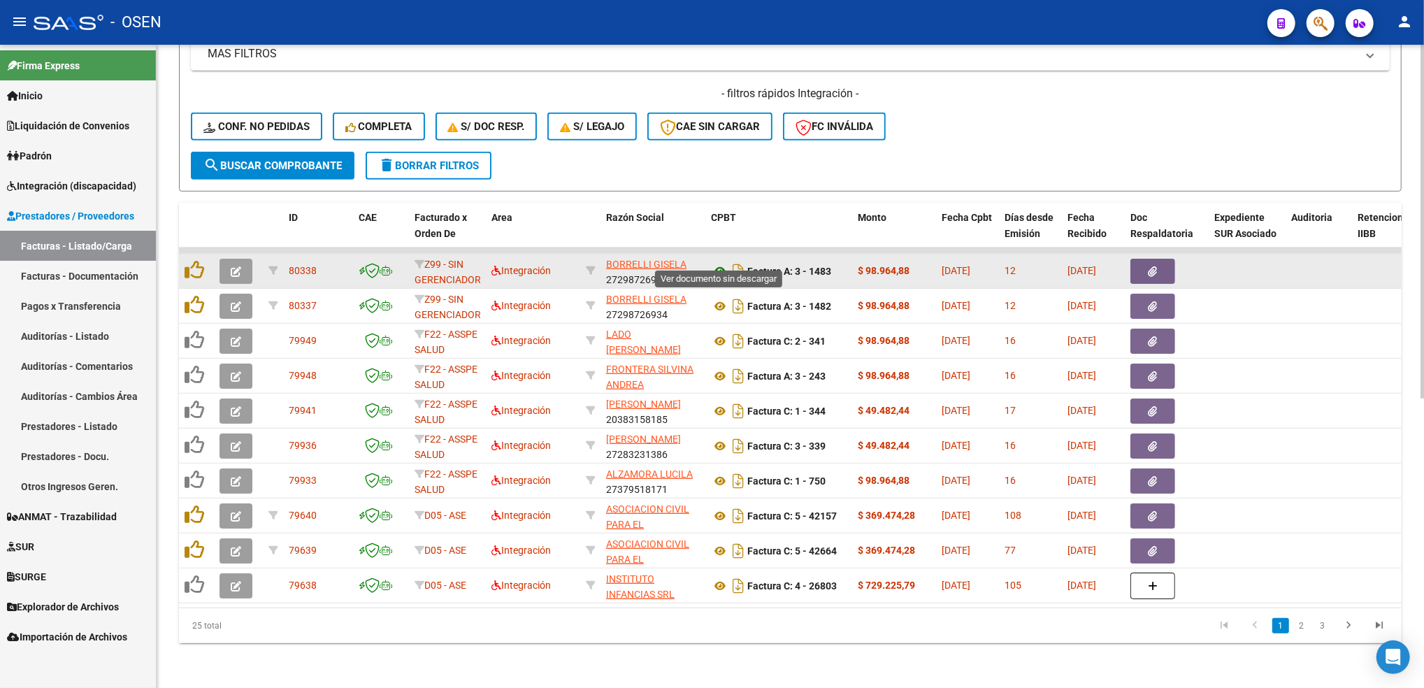
click at [724, 263] on icon at bounding box center [720, 271] width 18 height 17
